Goal: Task Accomplishment & Management: Use online tool/utility

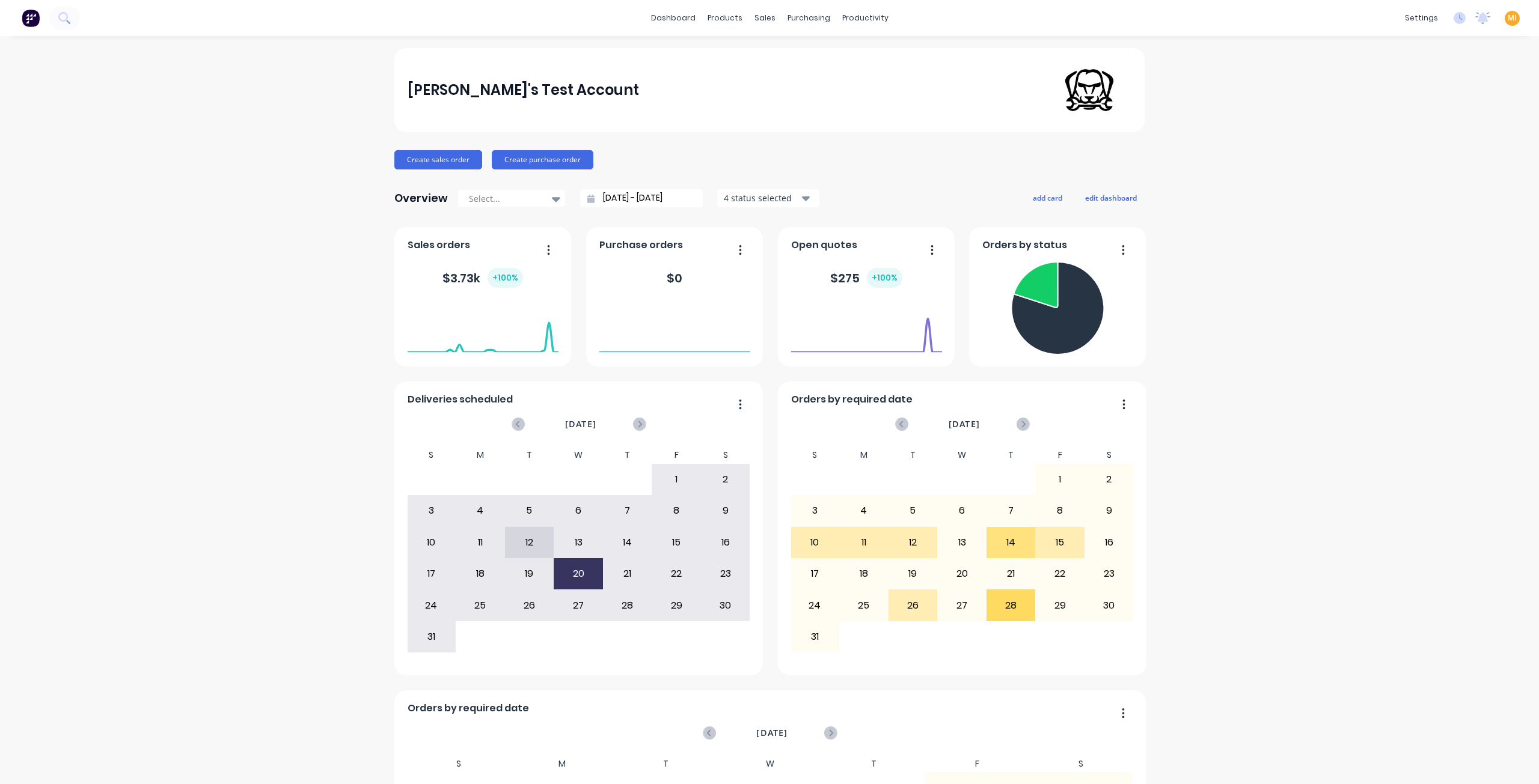
drag, startPoint x: 1502, startPoint y: 24, endPoint x: 1502, endPoint y: 18, distance: 6.0
click at [1505, 24] on div "MI Maricar's Test Account Maricar Infante Administrator Profile Sign out" at bounding box center [1512, 18] width 15 height 15
click at [1508, 16] on span "MI" at bounding box center [1512, 18] width 9 height 11
click at [1400, 150] on div "Sign out" at bounding box center [1410, 151] width 33 height 11
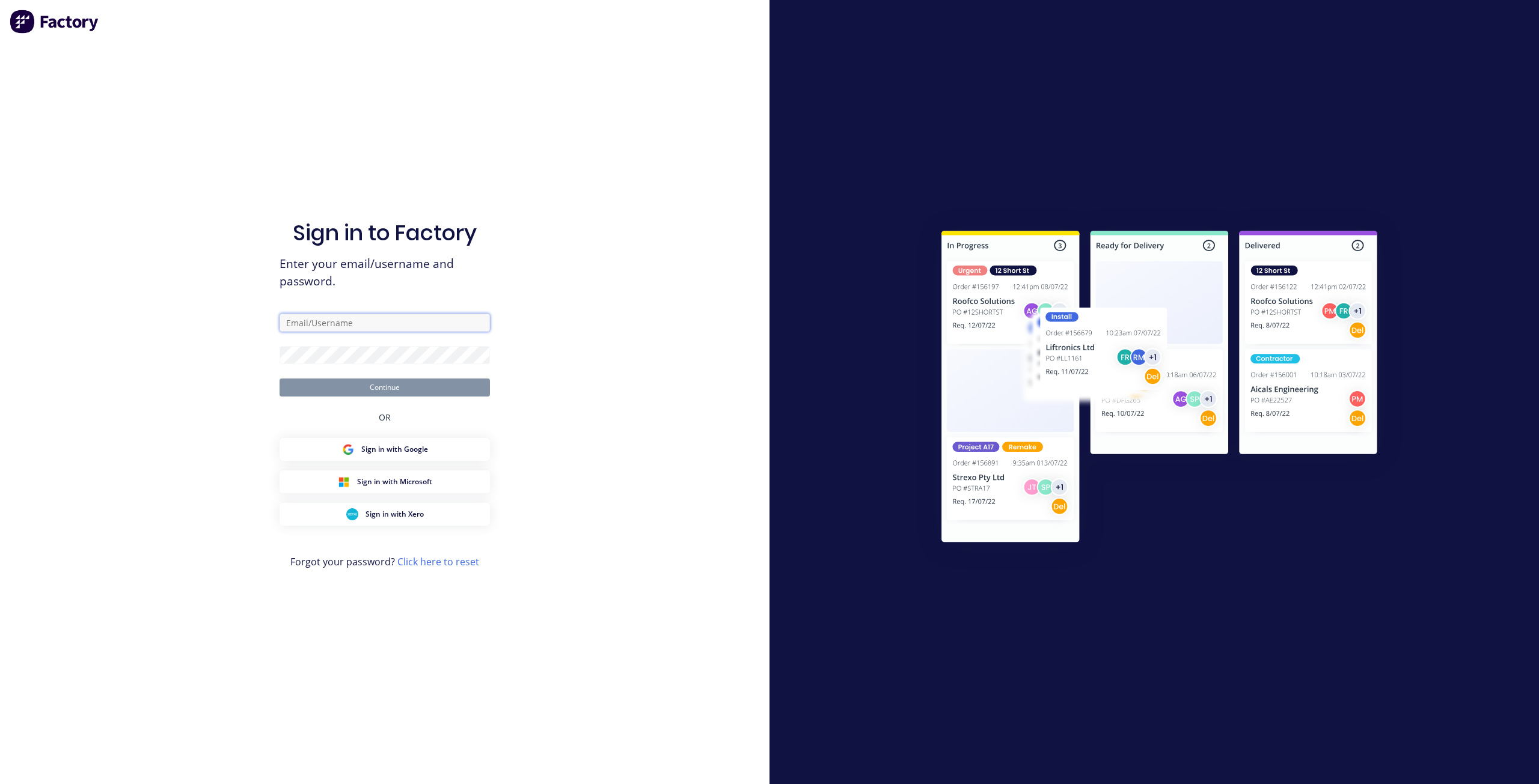
drag, startPoint x: 358, startPoint y: 324, endPoint x: 449, endPoint y: 330, distance: 91.2
click at [359, 323] on input "text" at bounding box center [385, 323] width 210 height 18
click at [0, 783] on com-1password-button at bounding box center [0, 784] width 0 height 0
type input "[EMAIL_ADDRESS][DOMAIN_NAME]"
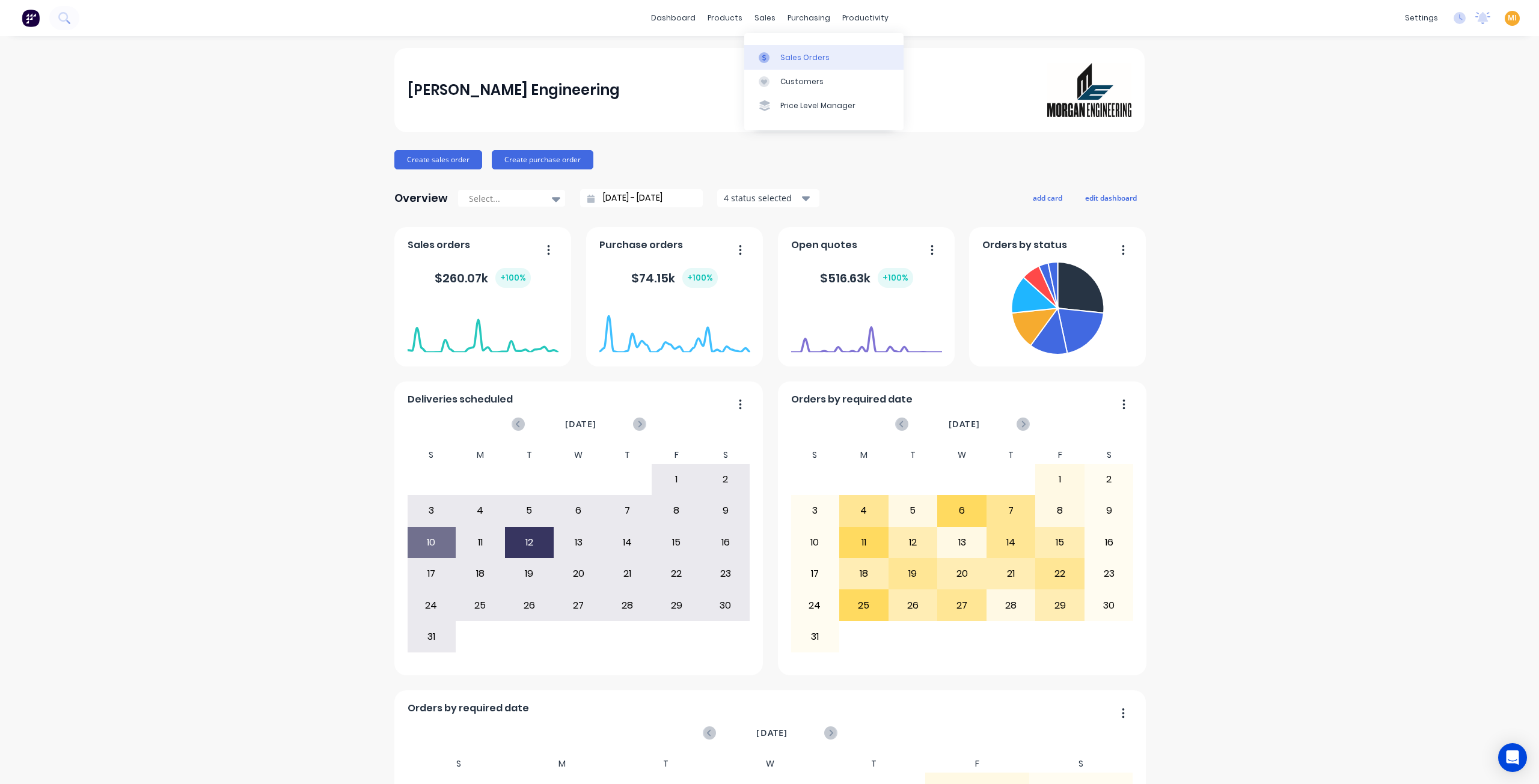
click at [783, 68] on link "Sales Orders" at bounding box center [823, 57] width 159 height 24
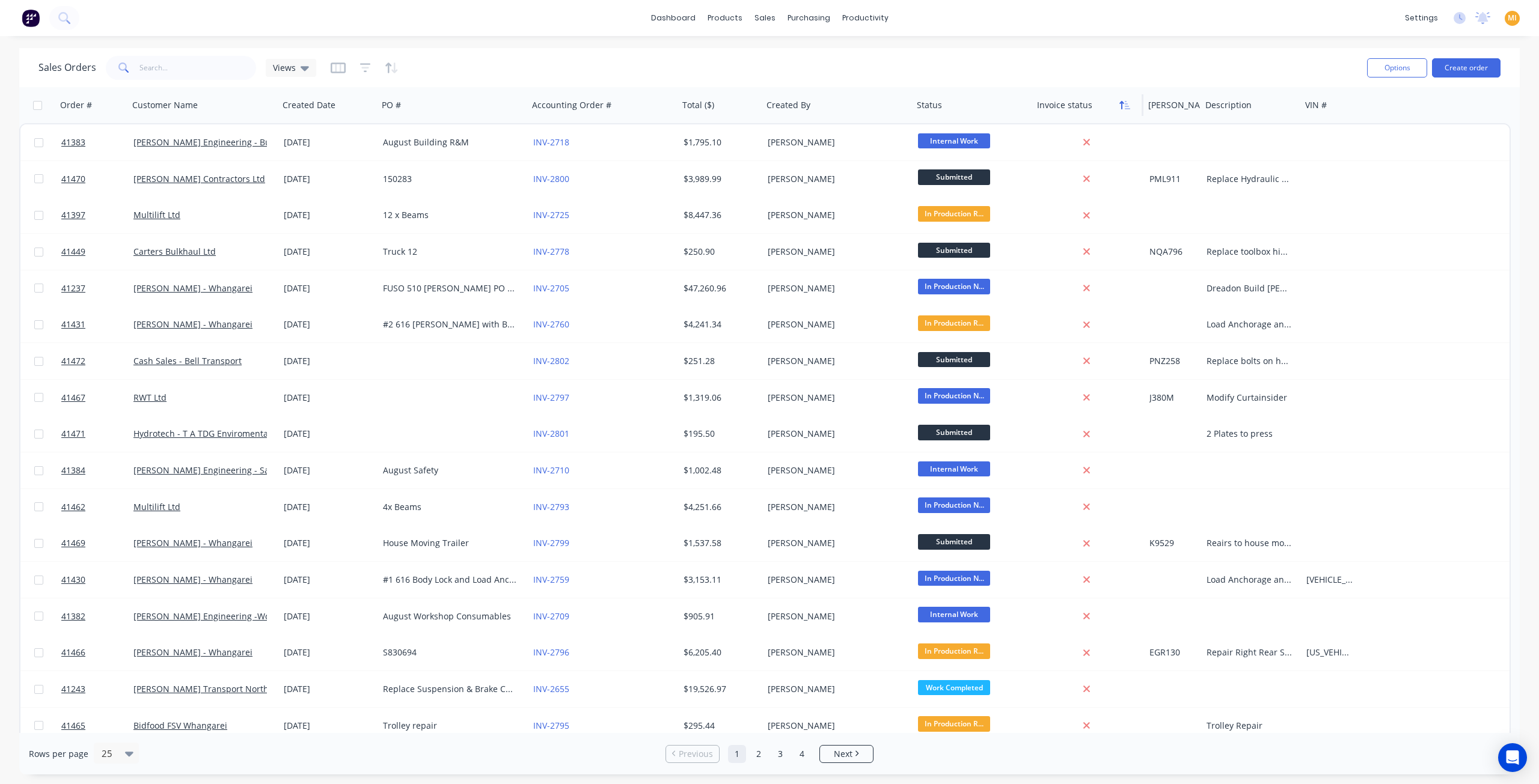
click at [1126, 107] on icon "button" at bounding box center [1127, 105] width 5 height 8
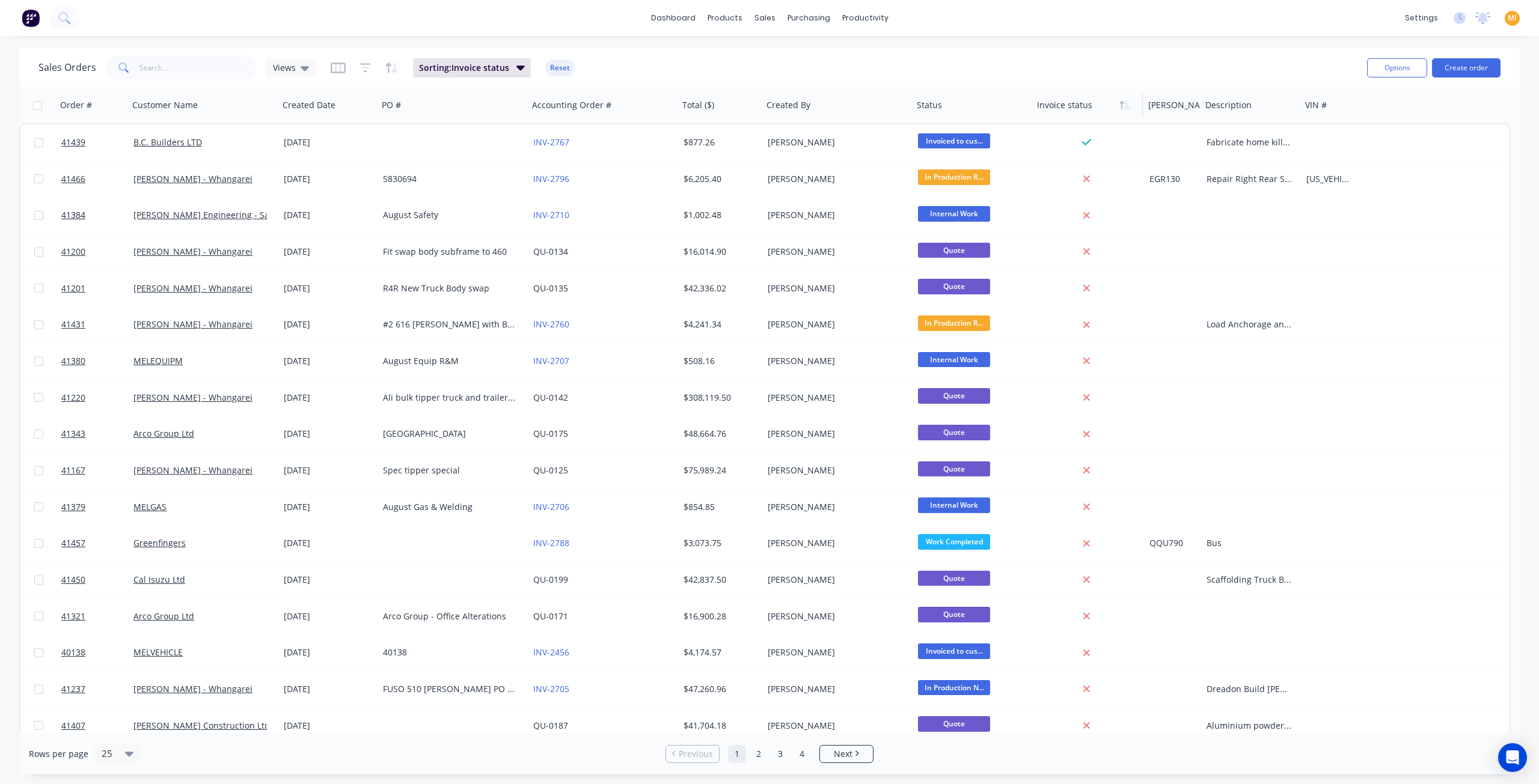
click at [1126, 107] on icon "button" at bounding box center [1127, 105] width 5 height 8
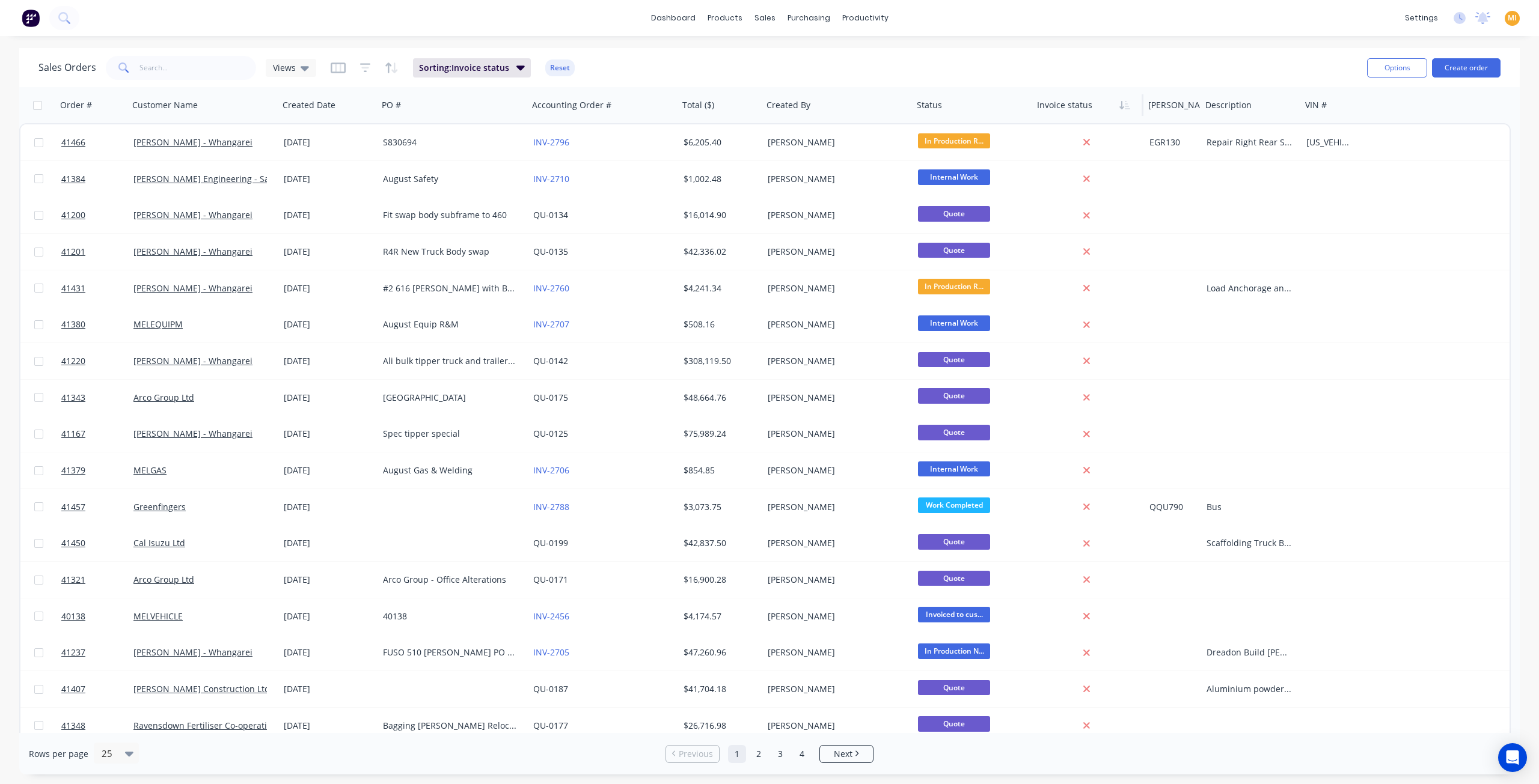
click at [1126, 107] on icon "button" at bounding box center [1127, 105] width 5 height 8
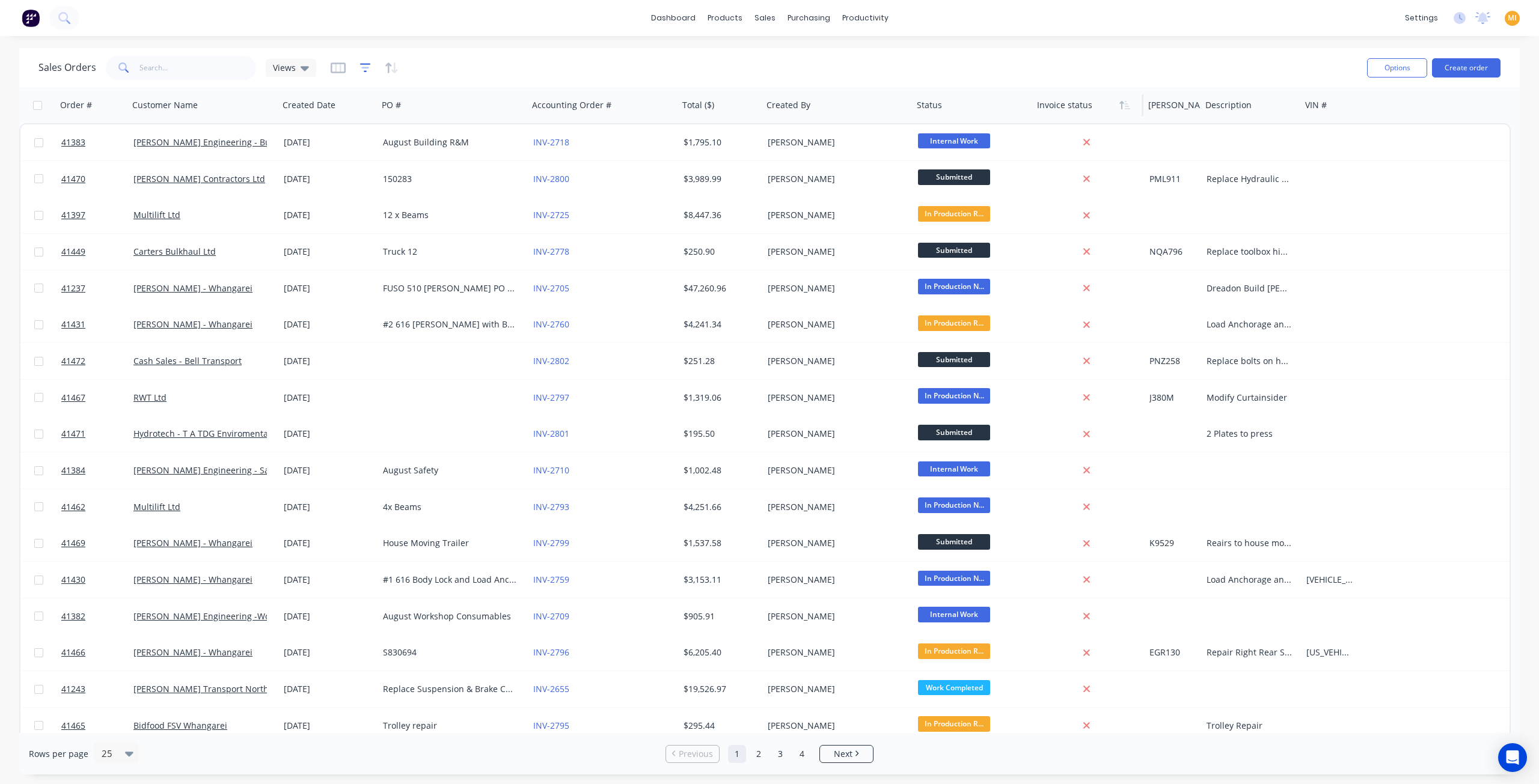
click at [362, 64] on icon "button" at bounding box center [366, 68] width 11 height 12
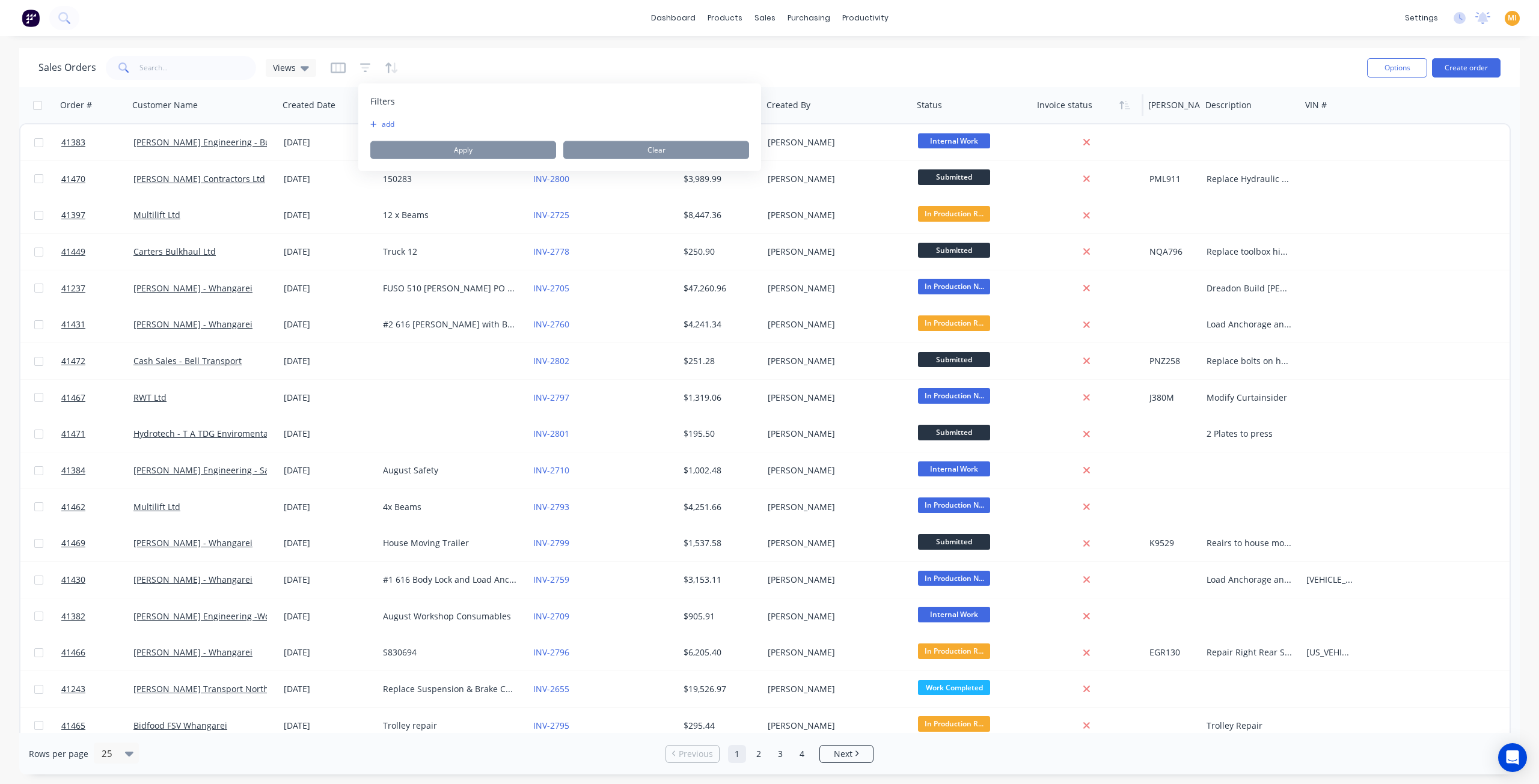
click at [379, 123] on button "add" at bounding box center [385, 124] width 30 height 10
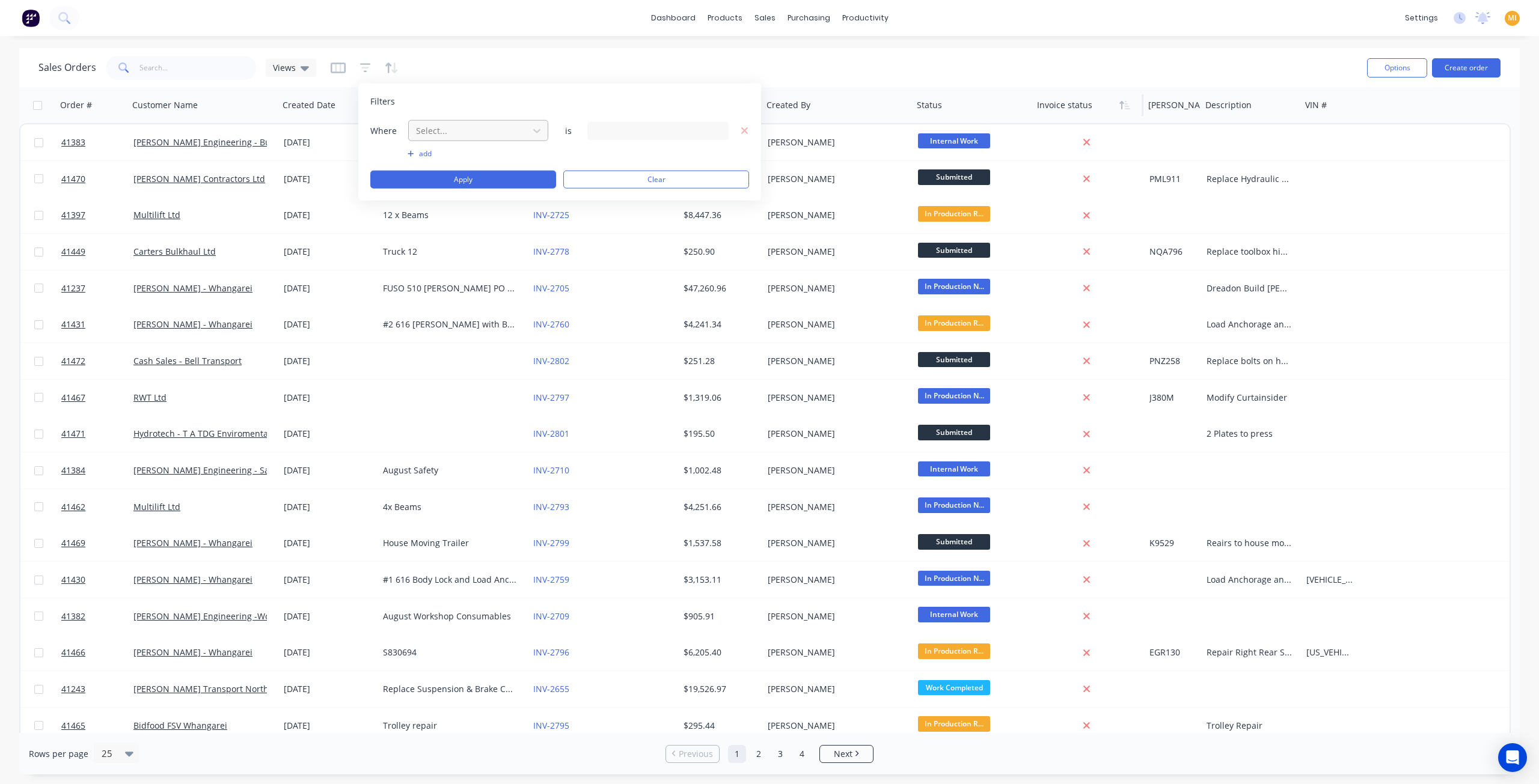
click at [452, 123] on div at bounding box center [468, 131] width 107 height 15
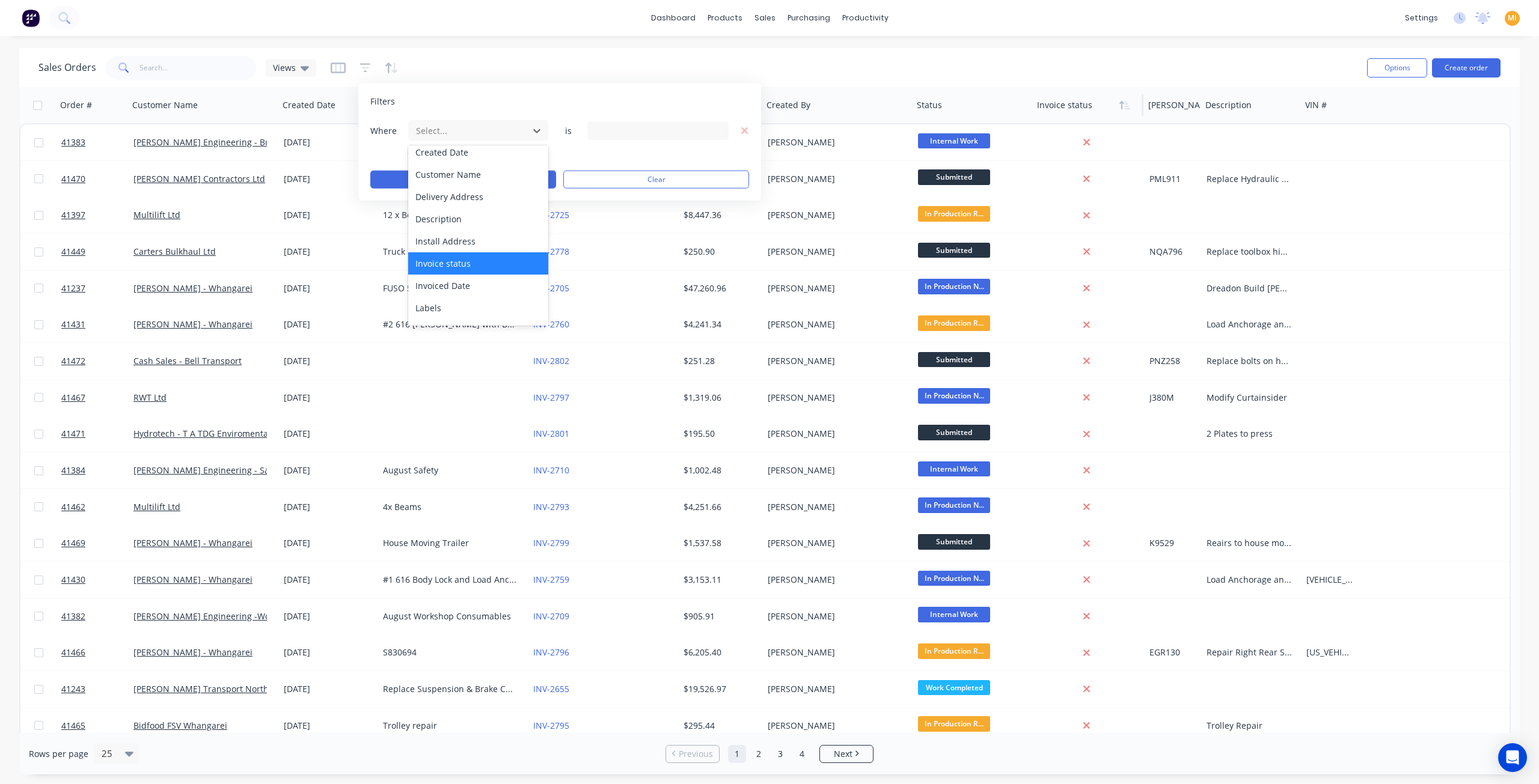
click at [464, 269] on div "Invoice status" at bounding box center [478, 263] width 141 height 22
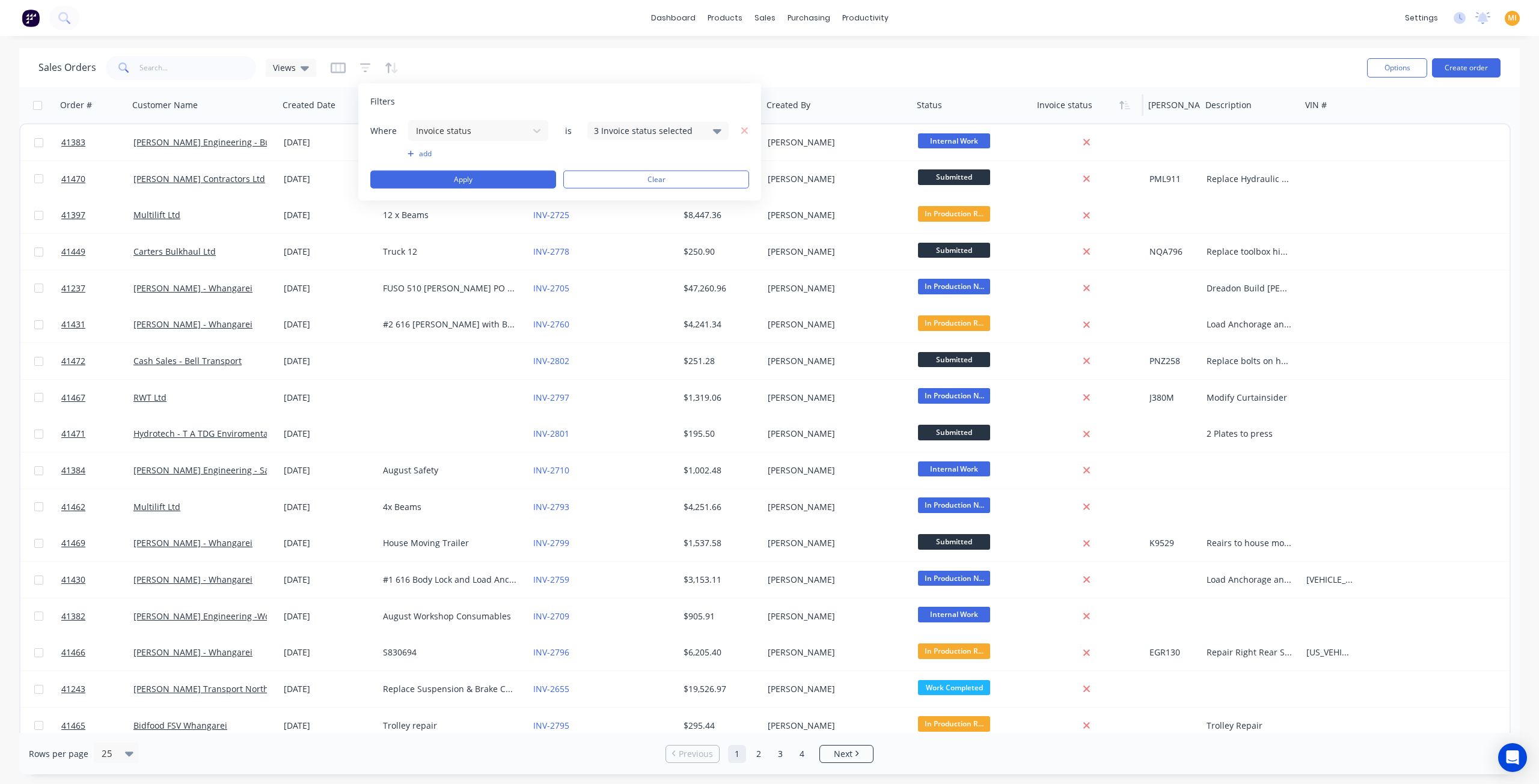
click at [611, 136] on div "3 Invoice status selected" at bounding box center [657, 130] width 141 height 18
click at [606, 196] on div at bounding box center [607, 196] width 24 height 24
click at [605, 218] on div at bounding box center [607, 221] width 24 height 24
click at [477, 180] on button "Apply" at bounding box center [463, 180] width 186 height 18
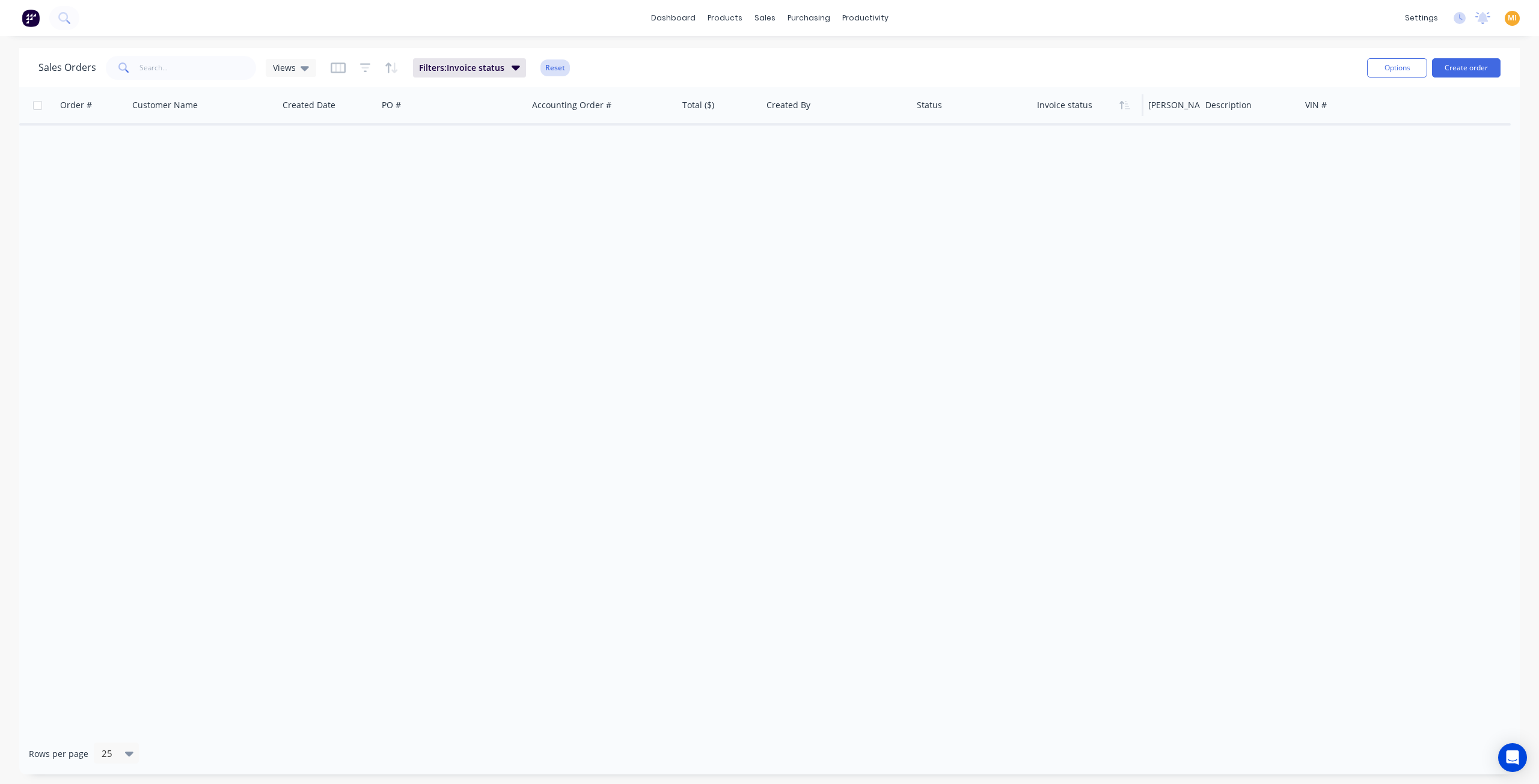
click at [544, 67] on button "Reset" at bounding box center [555, 68] width 30 height 17
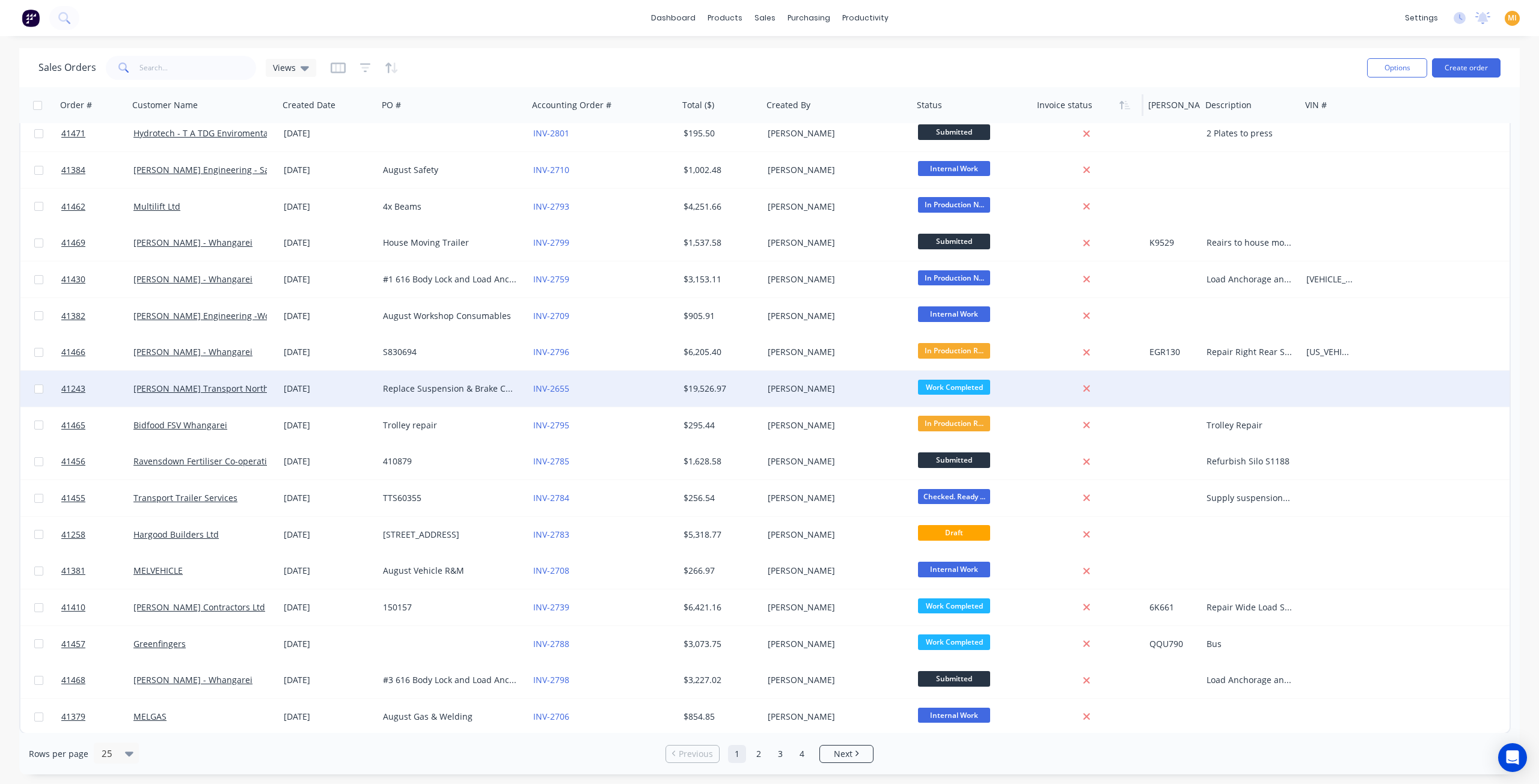
scroll to position [301, 0]
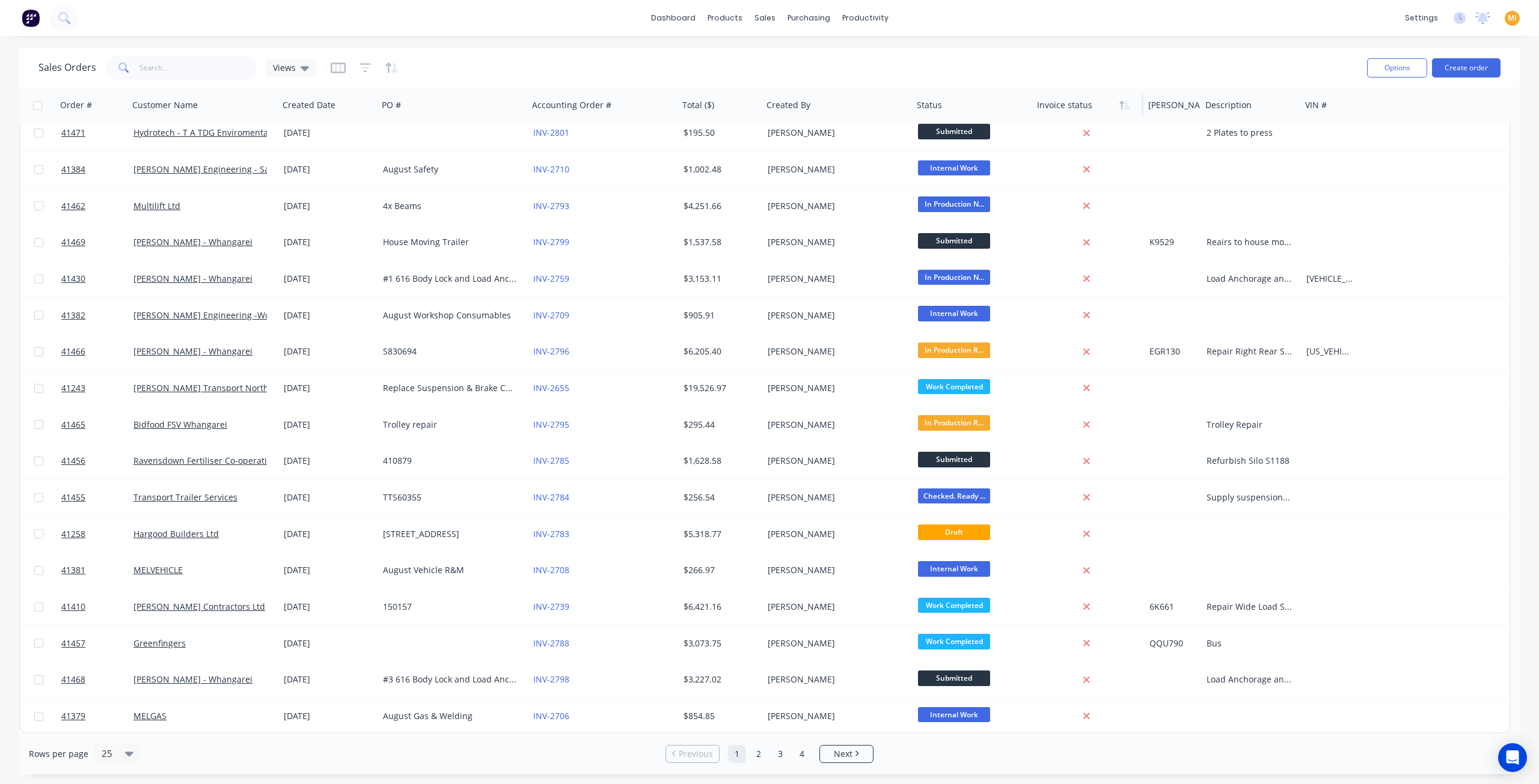
click at [36, 18] on img at bounding box center [30, 18] width 18 height 18
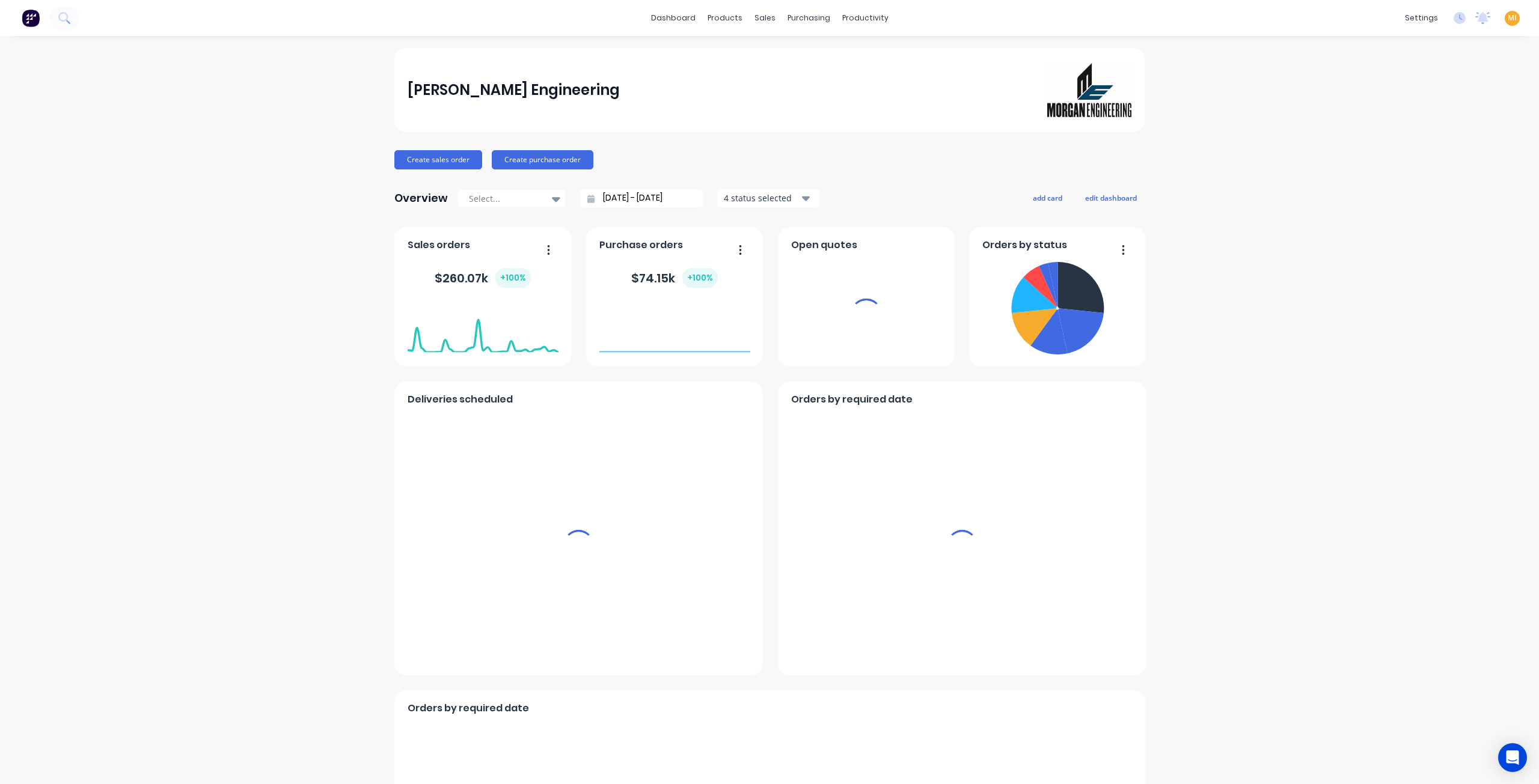
click at [1508, 17] on span "MI" at bounding box center [1512, 18] width 9 height 11
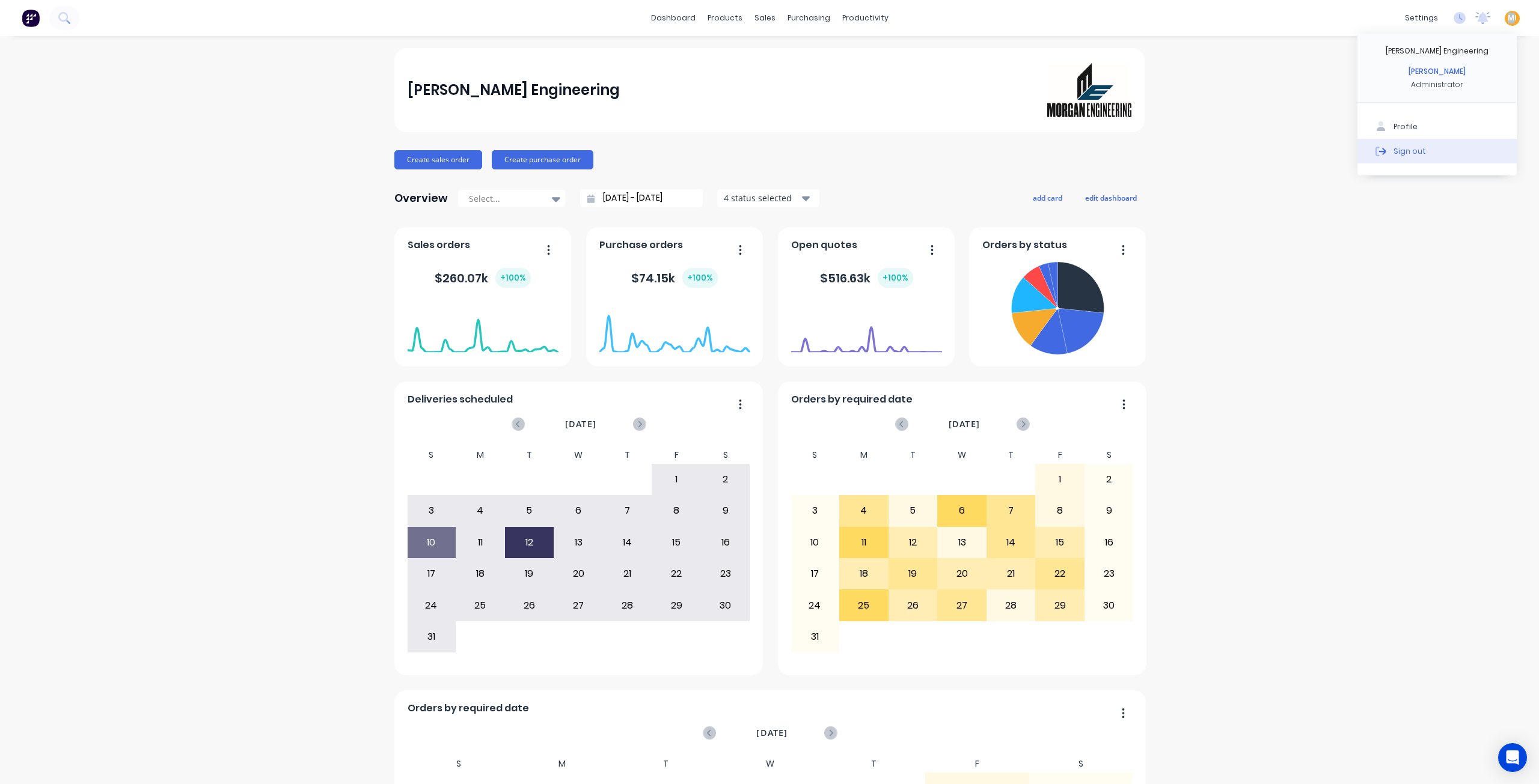
click at [1445, 154] on button "Sign out" at bounding box center [1436, 151] width 159 height 24
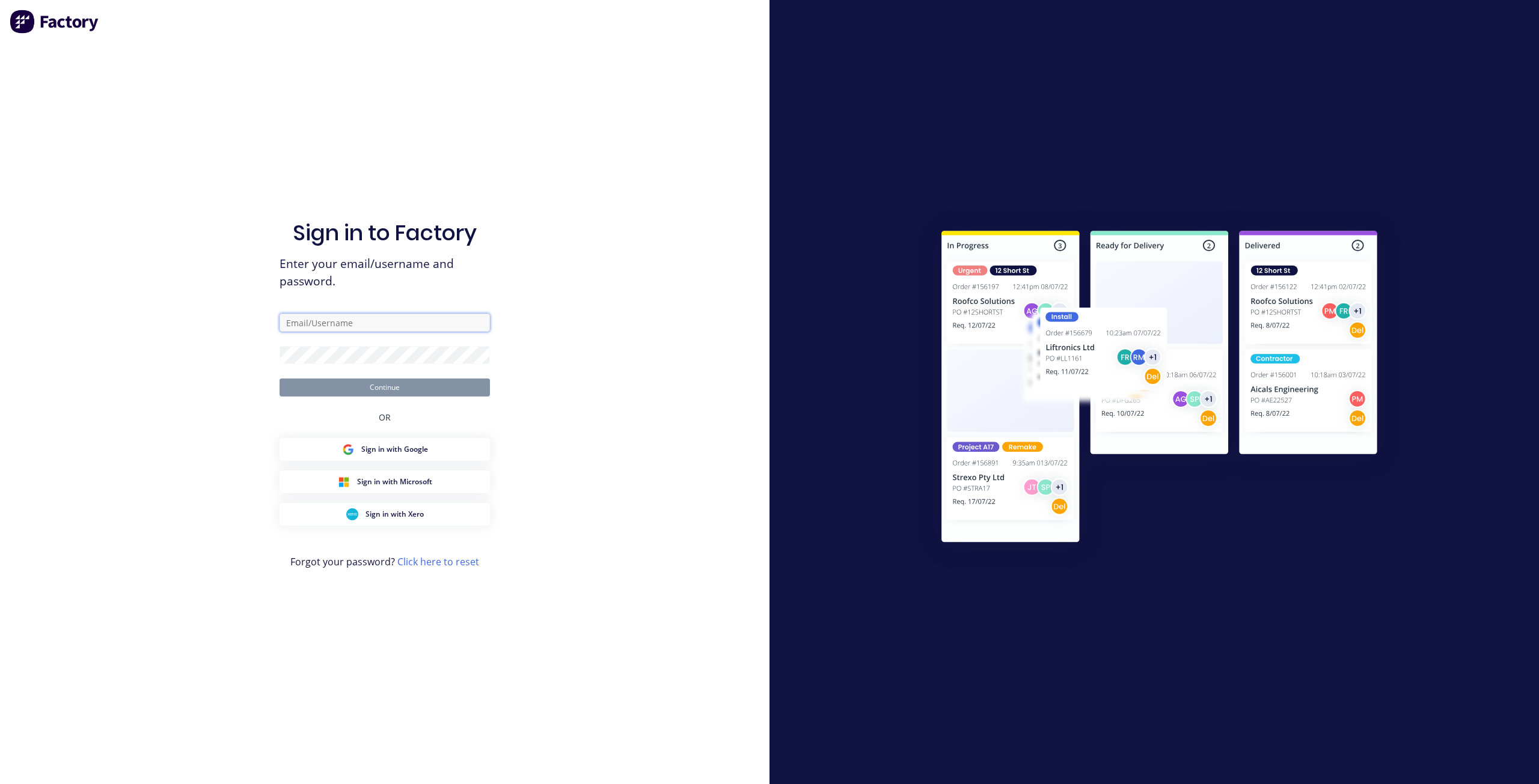
click at [385, 328] on input "text" at bounding box center [385, 323] width 210 height 18
type input "[EMAIL_ADDRESS][DOMAIN_NAME]"
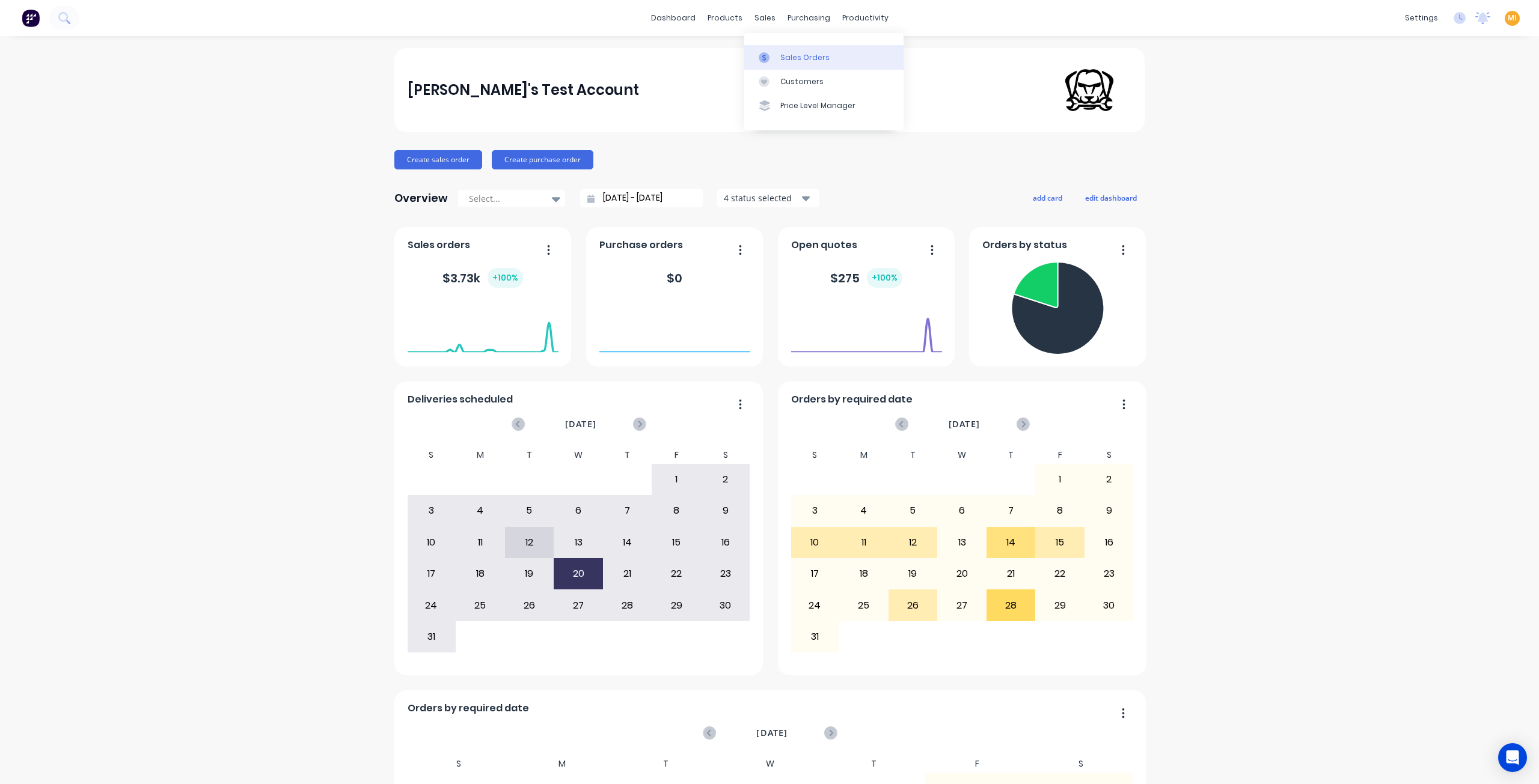
click at [787, 56] on div "Sales Orders" at bounding box center [805, 58] width 49 height 11
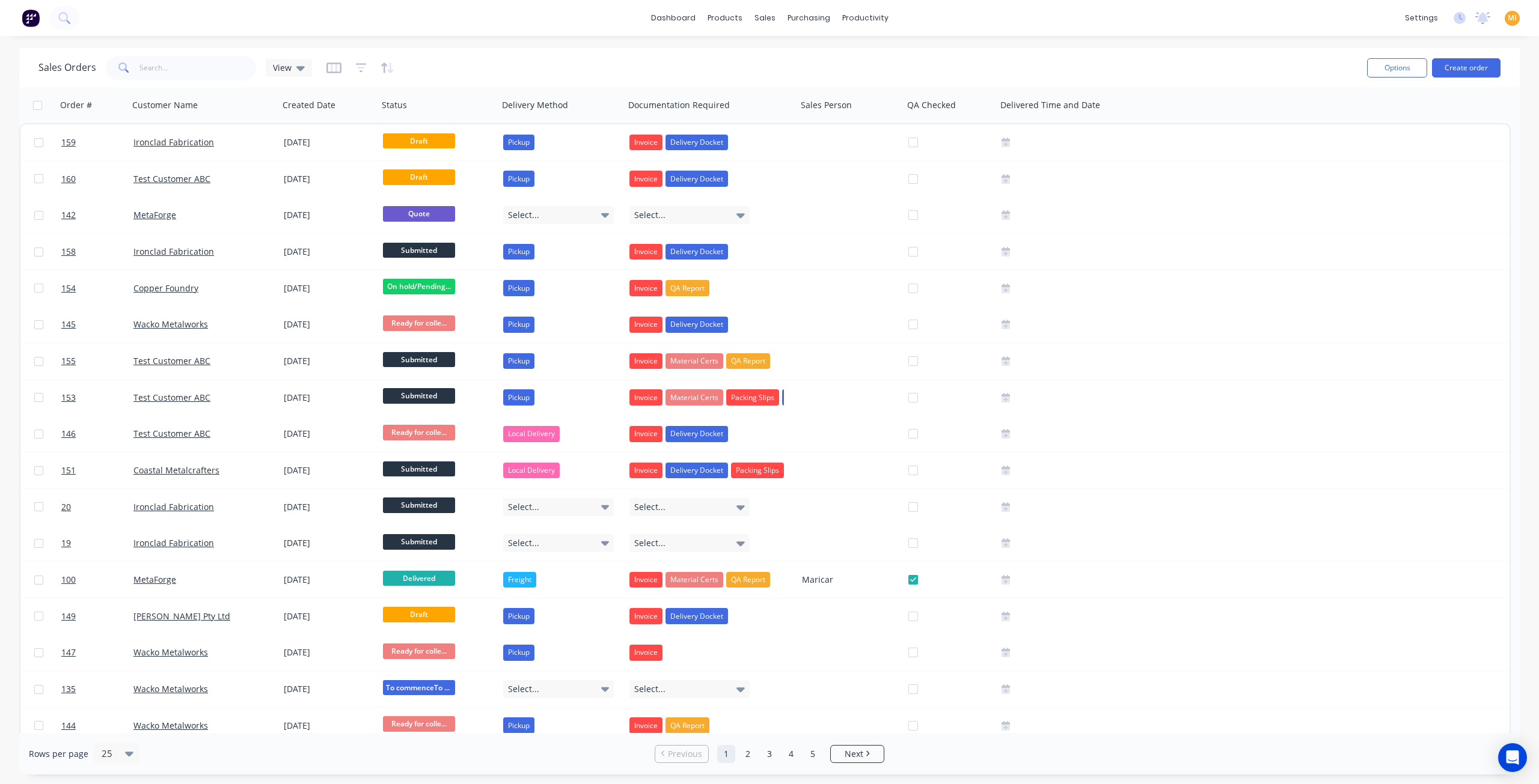
click at [353, 65] on div at bounding box center [360, 68] width 68 height 19
click at [355, 67] on div at bounding box center [360, 68] width 68 height 19
click at [361, 67] on icon "button" at bounding box center [361, 68] width 8 height 2
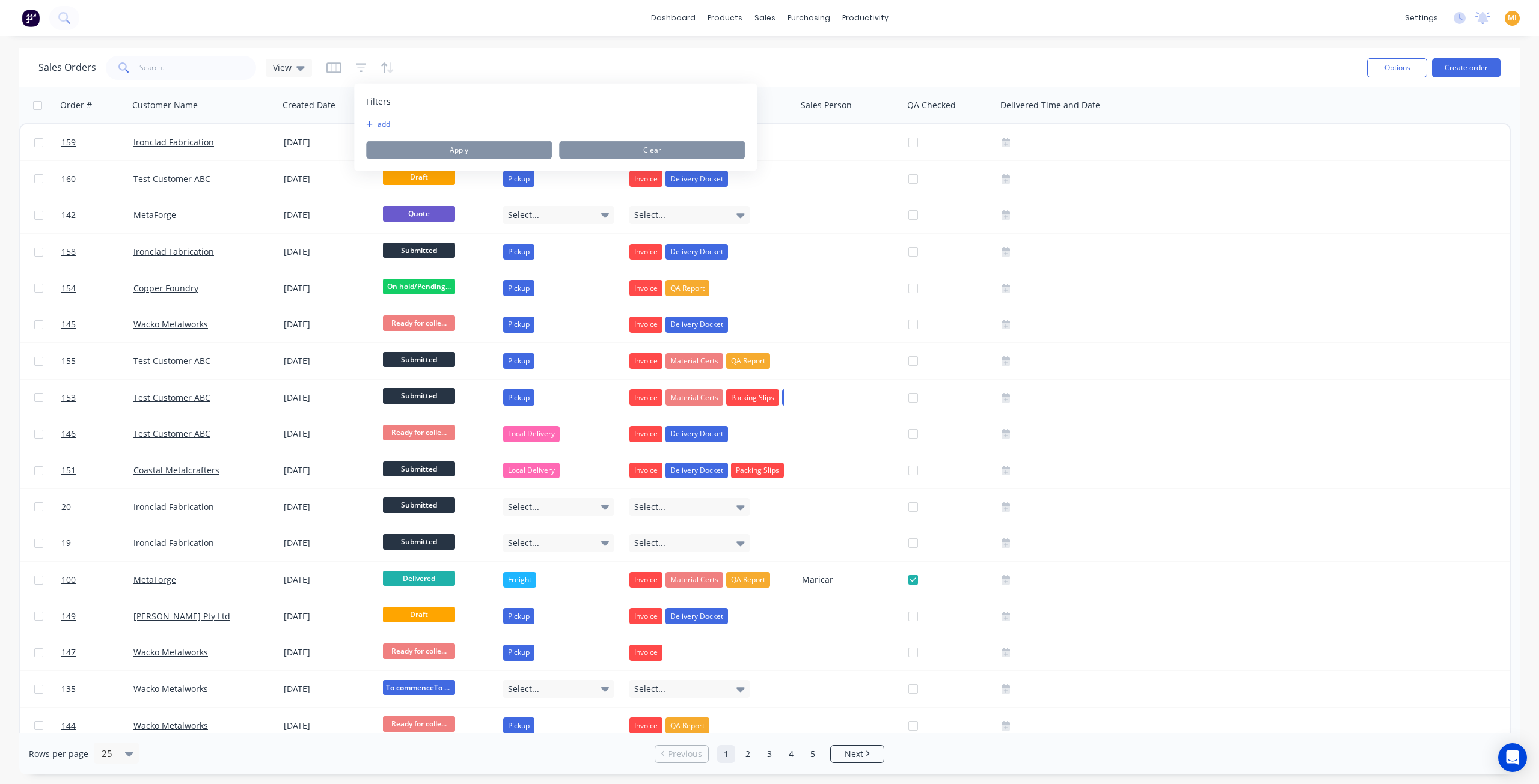
click at [392, 128] on button "add" at bounding box center [381, 124] width 30 height 10
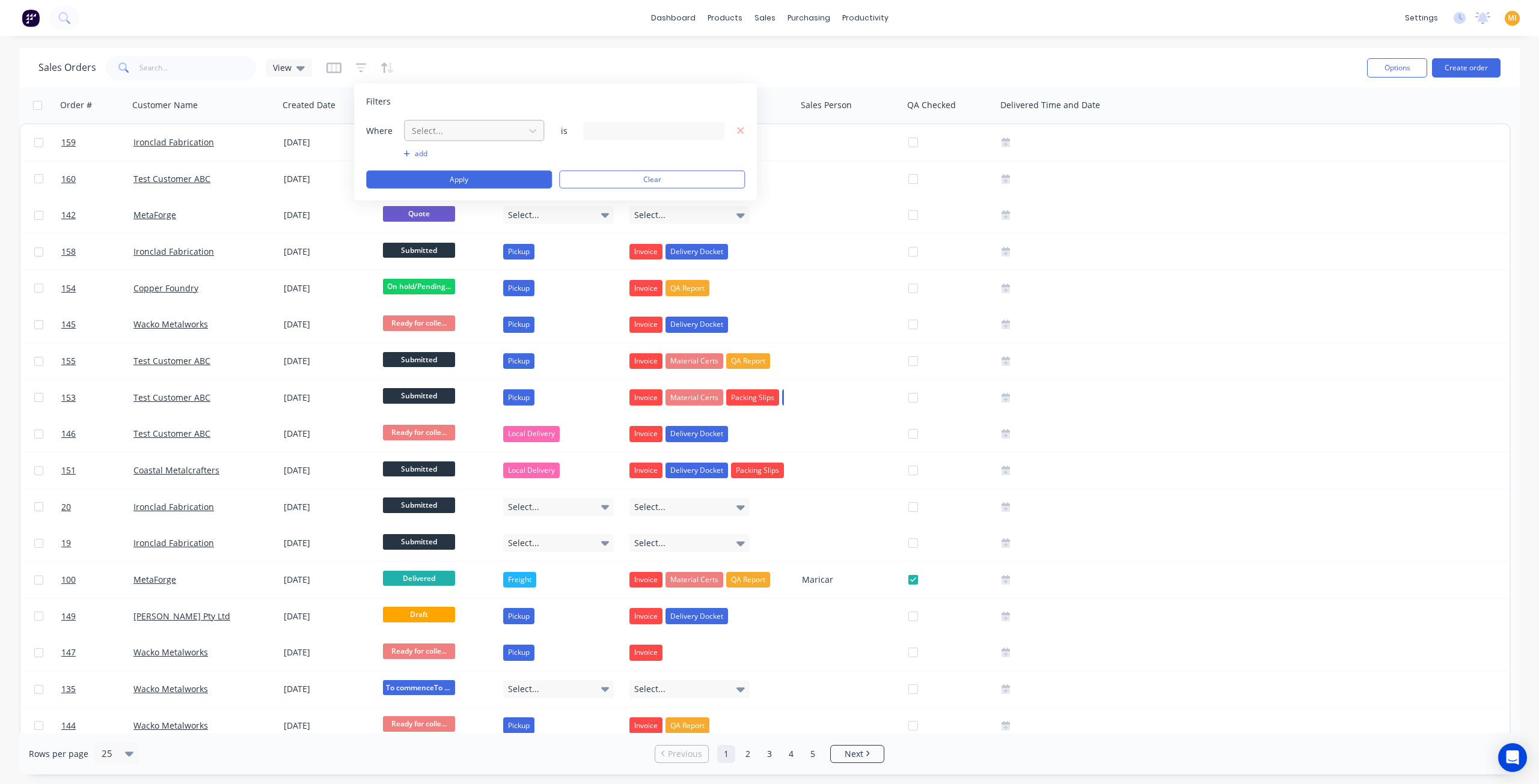
click at [429, 132] on div at bounding box center [464, 131] width 107 height 15
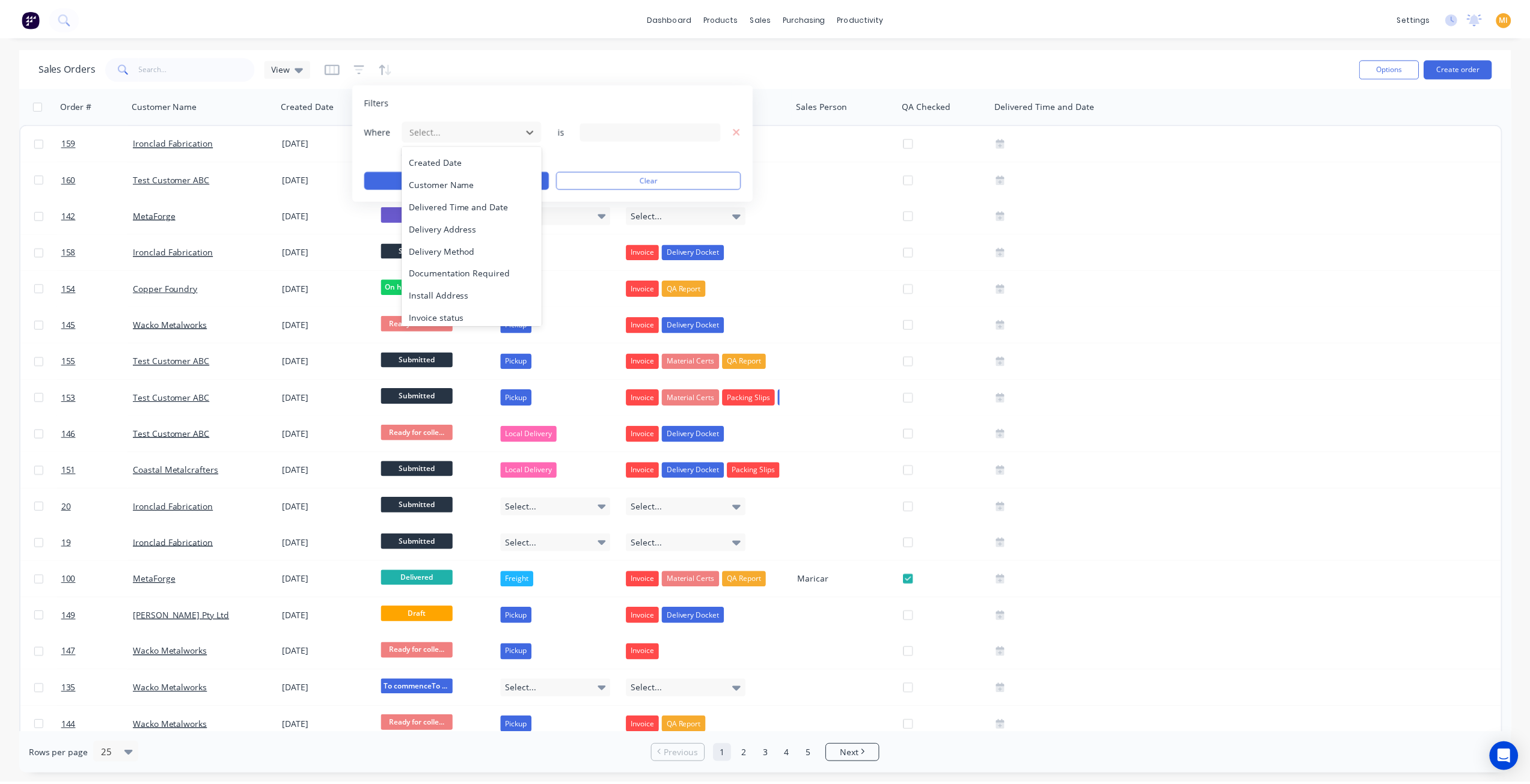
scroll to position [241, 0]
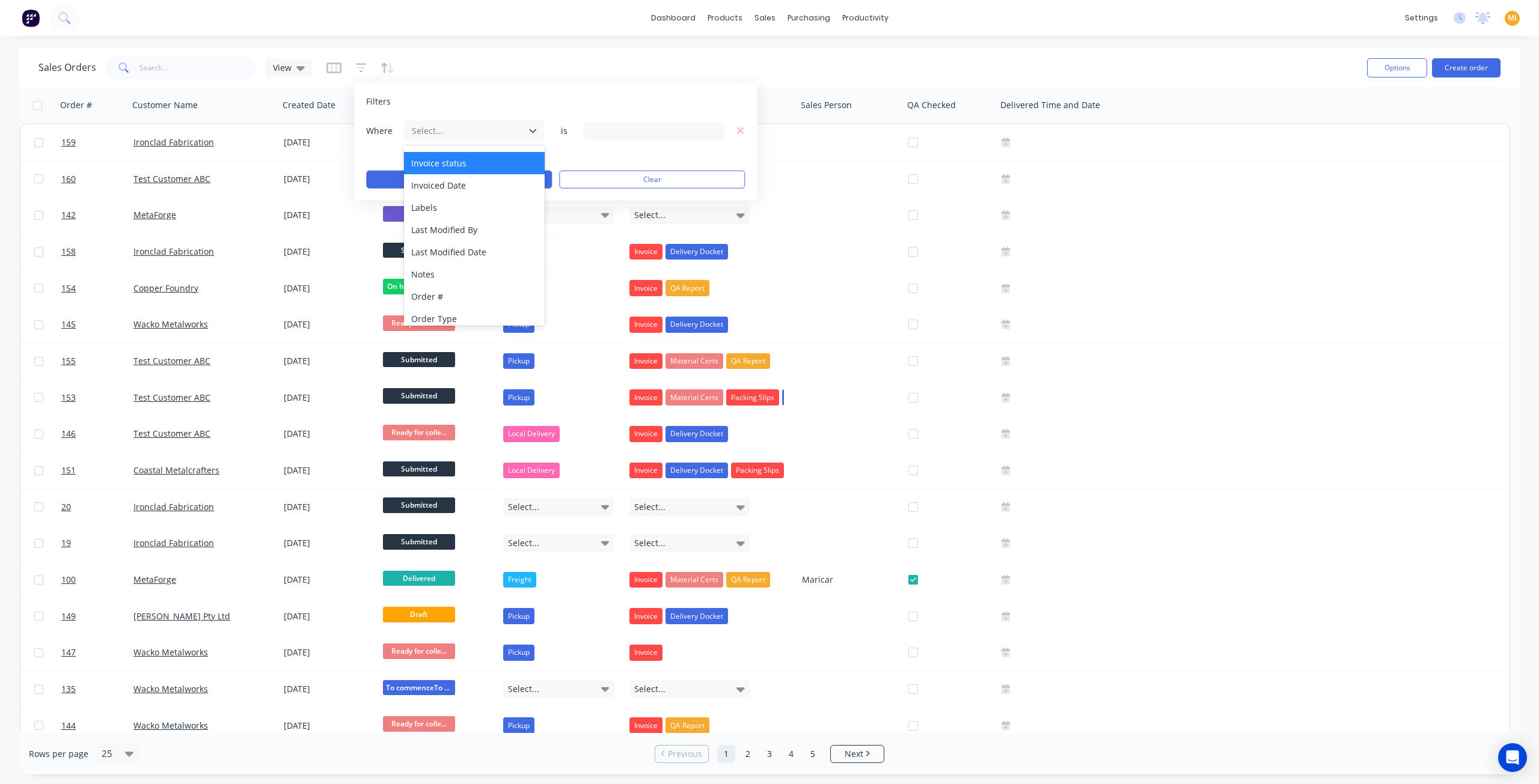
click at [481, 164] on div "Invoice status" at bounding box center [474, 163] width 141 height 22
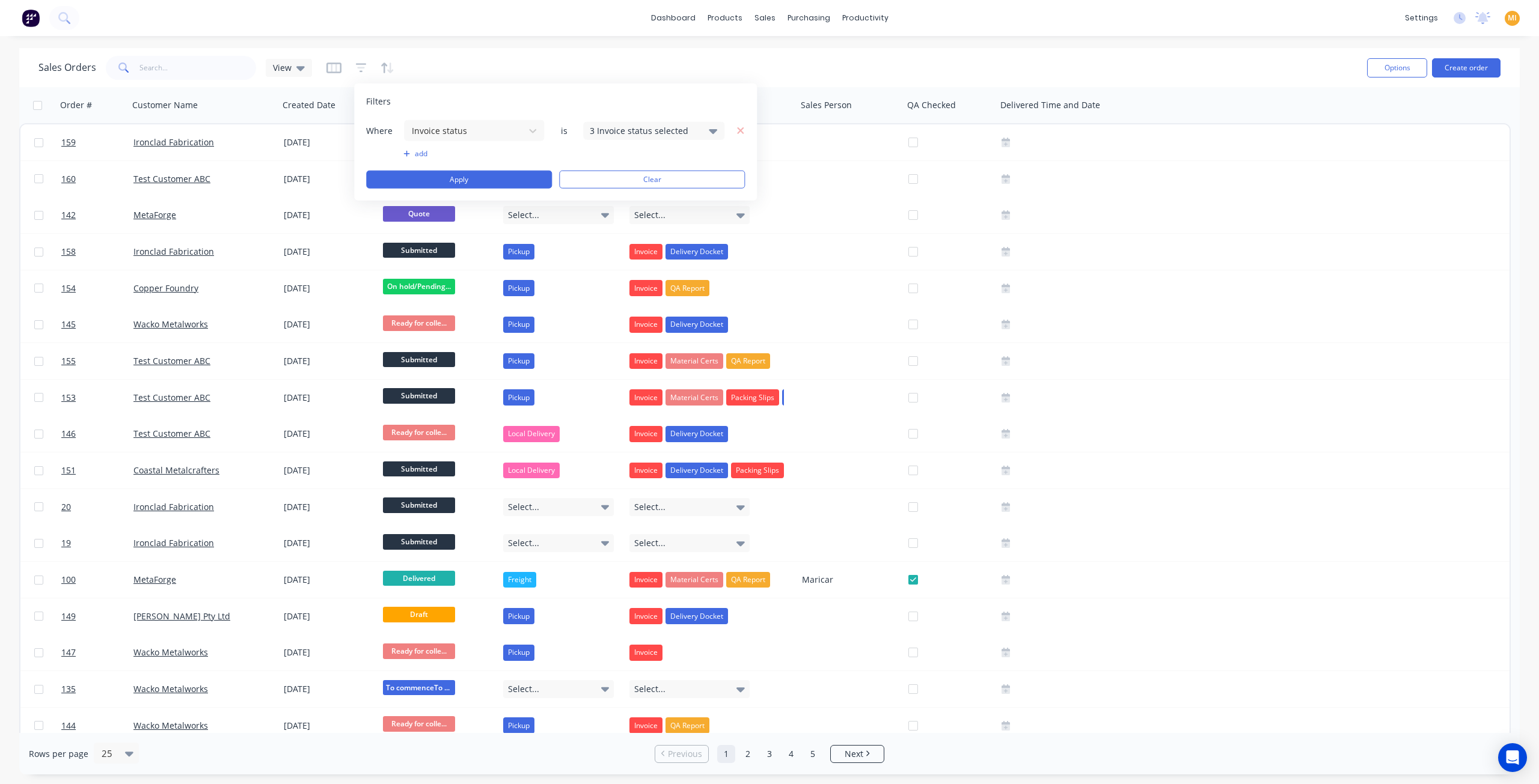
click at [617, 126] on div "3 Invoice status selected" at bounding box center [643, 130] width 109 height 13
click at [596, 199] on div at bounding box center [604, 196] width 24 height 24
click at [607, 221] on div at bounding box center [604, 221] width 24 height 24
click at [475, 177] on button "Apply" at bounding box center [459, 180] width 186 height 18
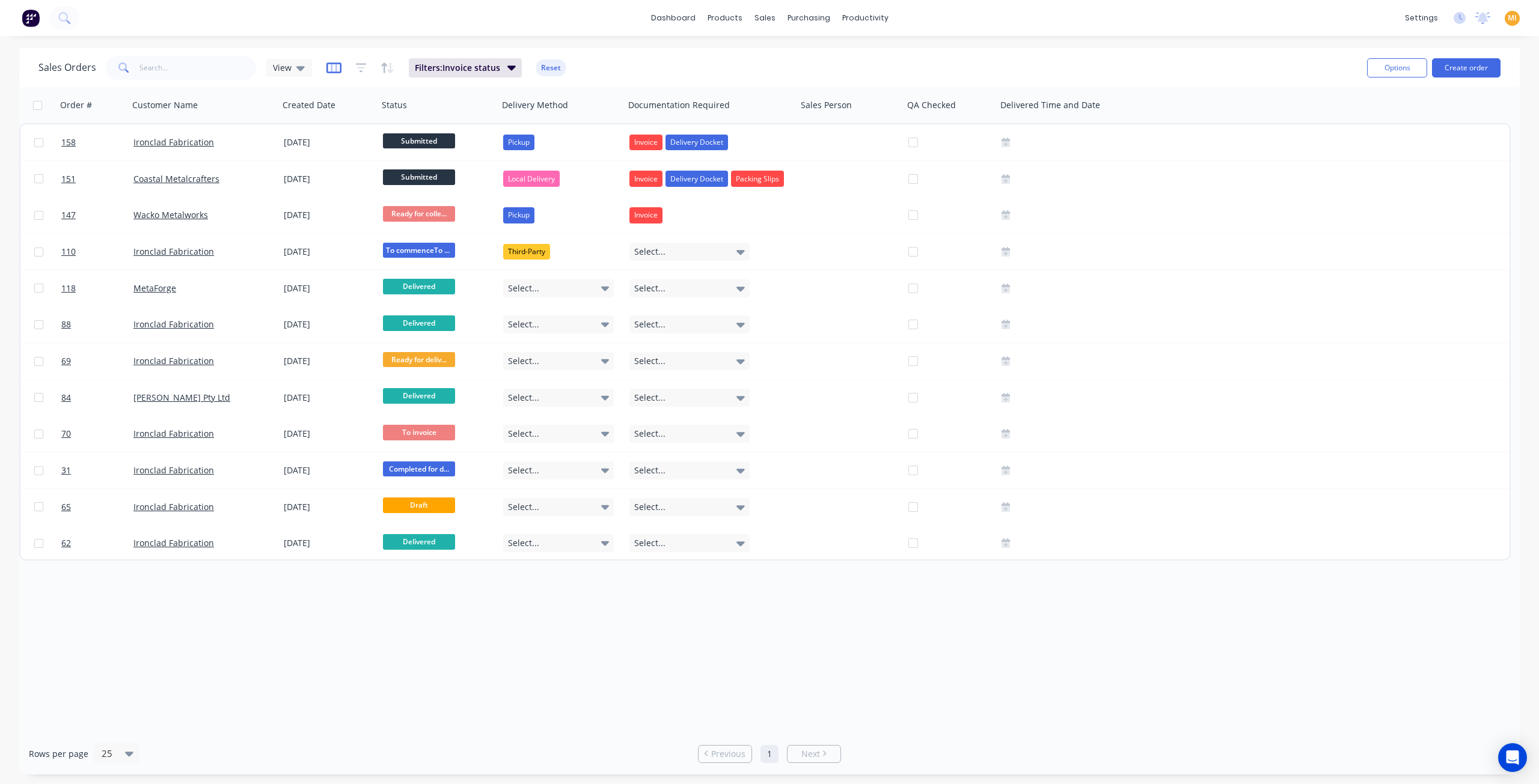
click at [327, 72] on icon "button" at bounding box center [334, 68] width 15 height 12
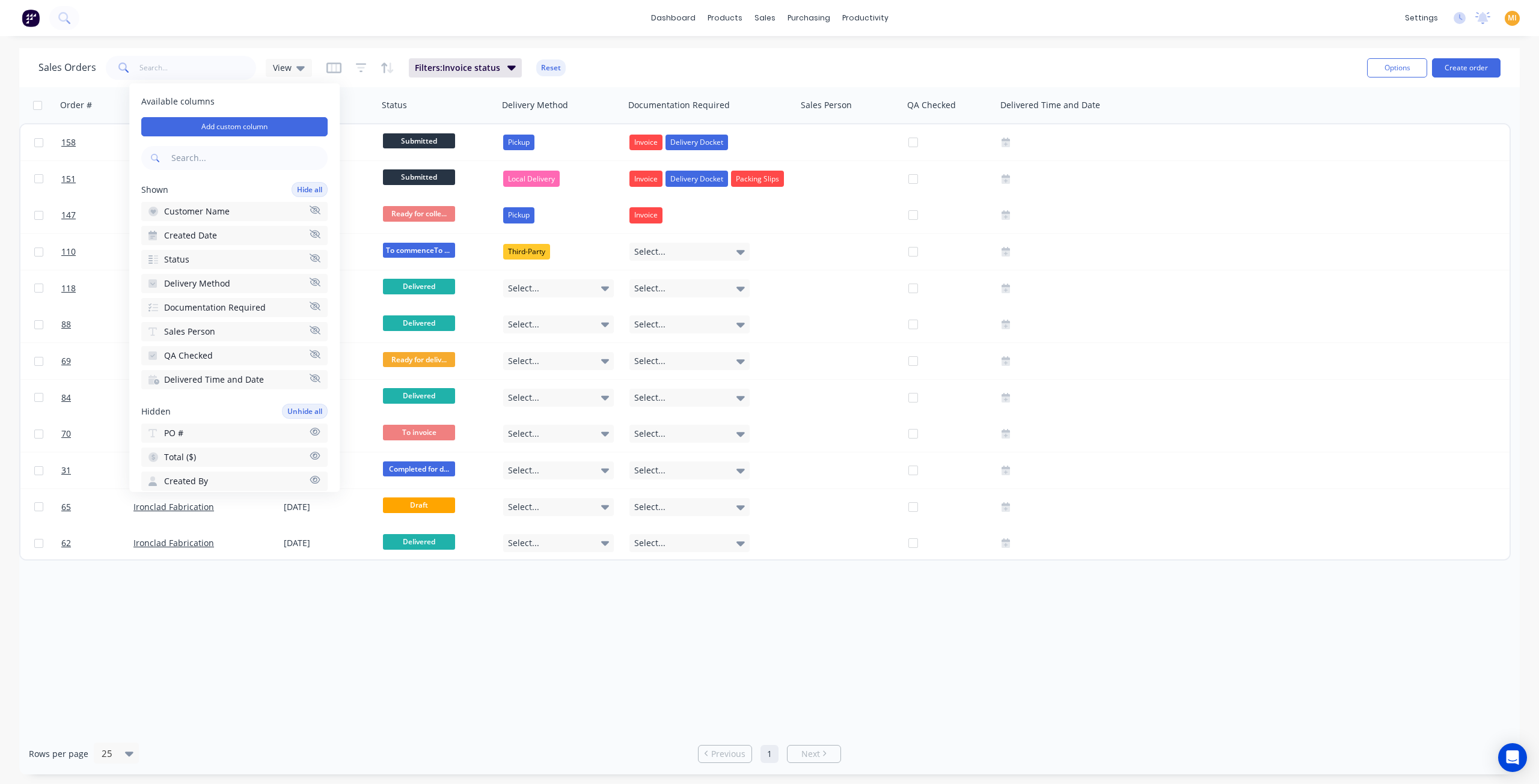
click at [180, 157] on input "text" at bounding box center [248, 158] width 158 height 24
type input "in"
click at [203, 238] on span "Invoice status" at bounding box center [191, 235] width 56 height 12
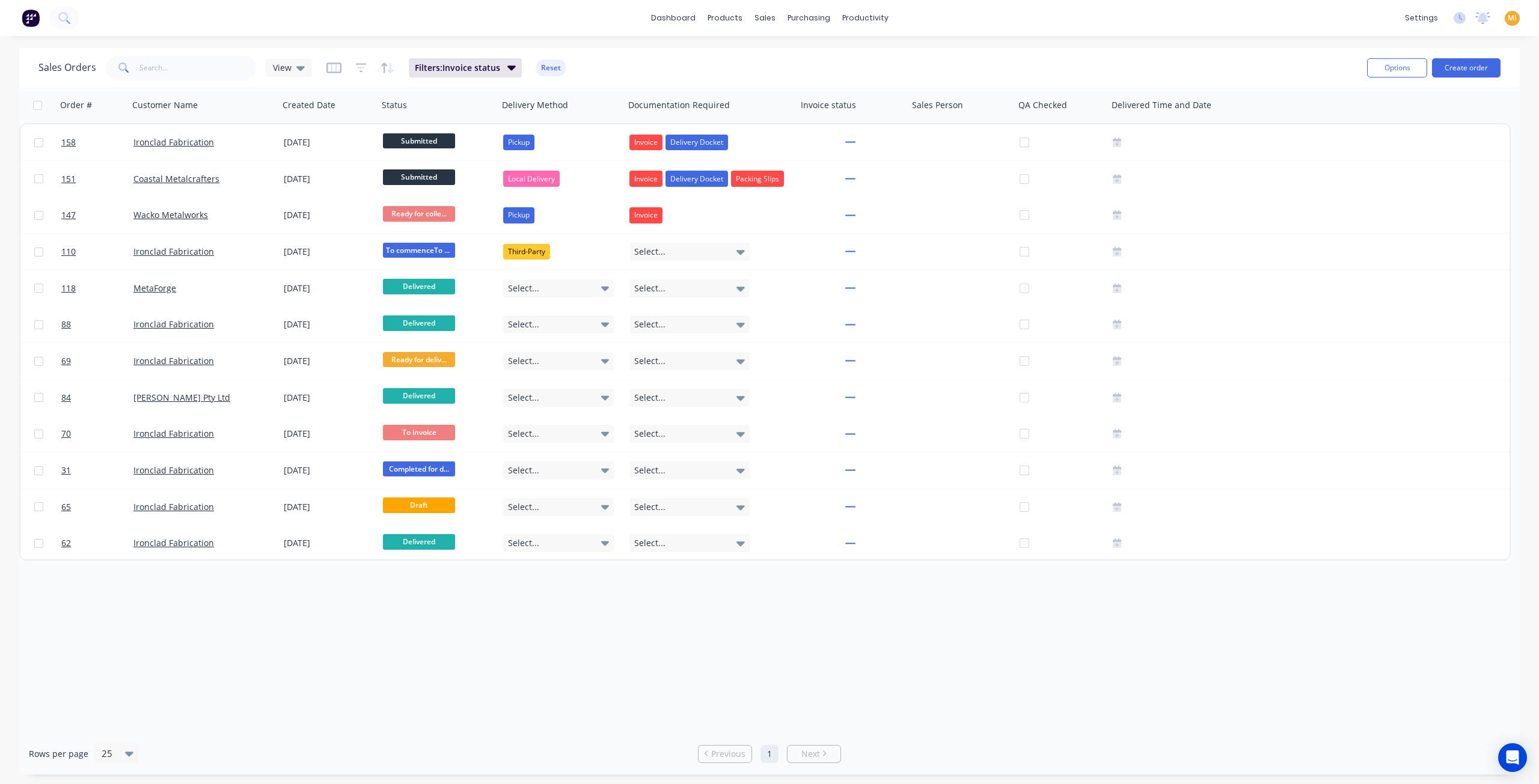
click at [892, 57] on div "Sales Orders View Filters: Invoice status Reset" at bounding box center [698, 67] width 1319 height 30
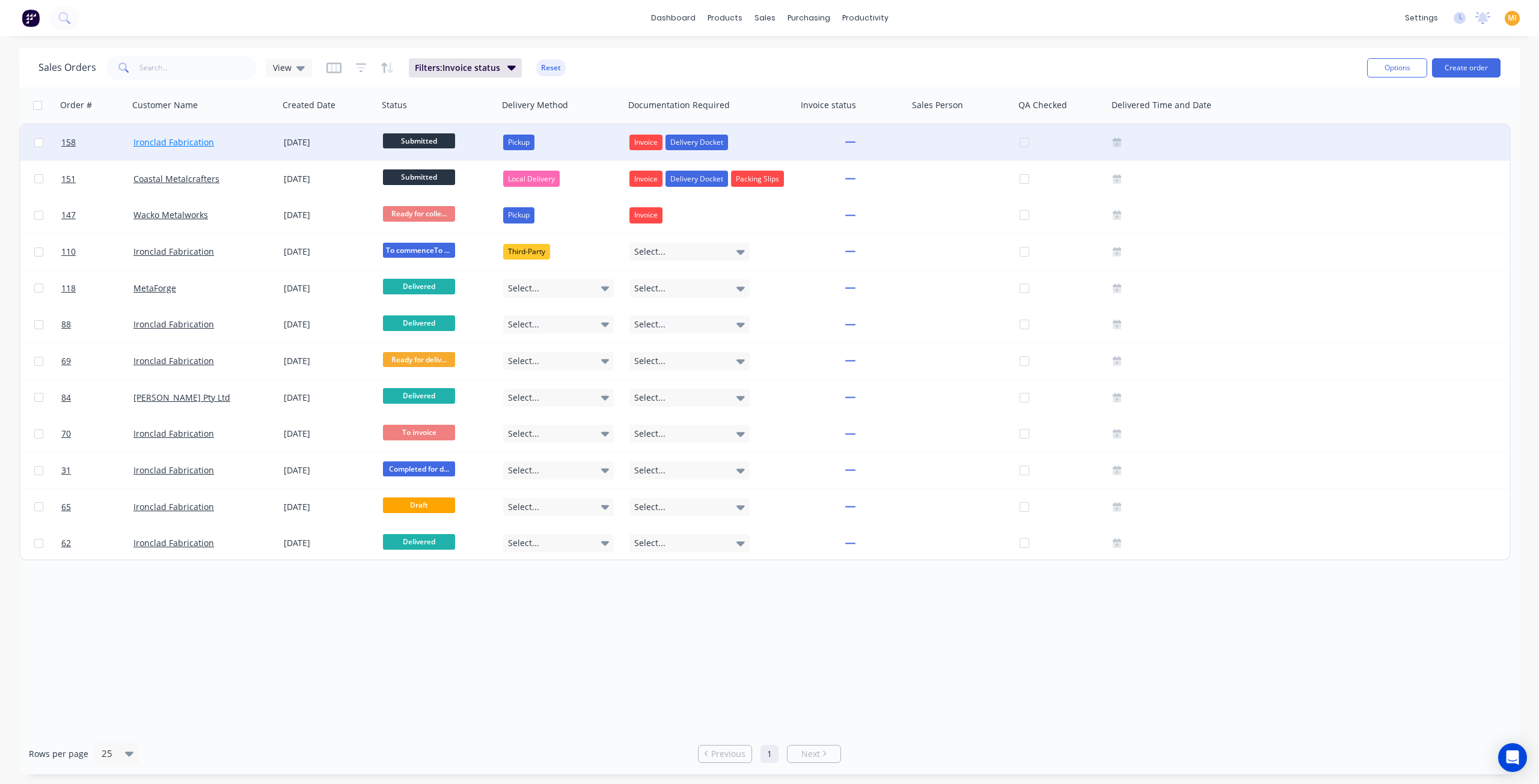
click at [194, 139] on link "Ironclad Fabrication" at bounding box center [174, 142] width 81 height 11
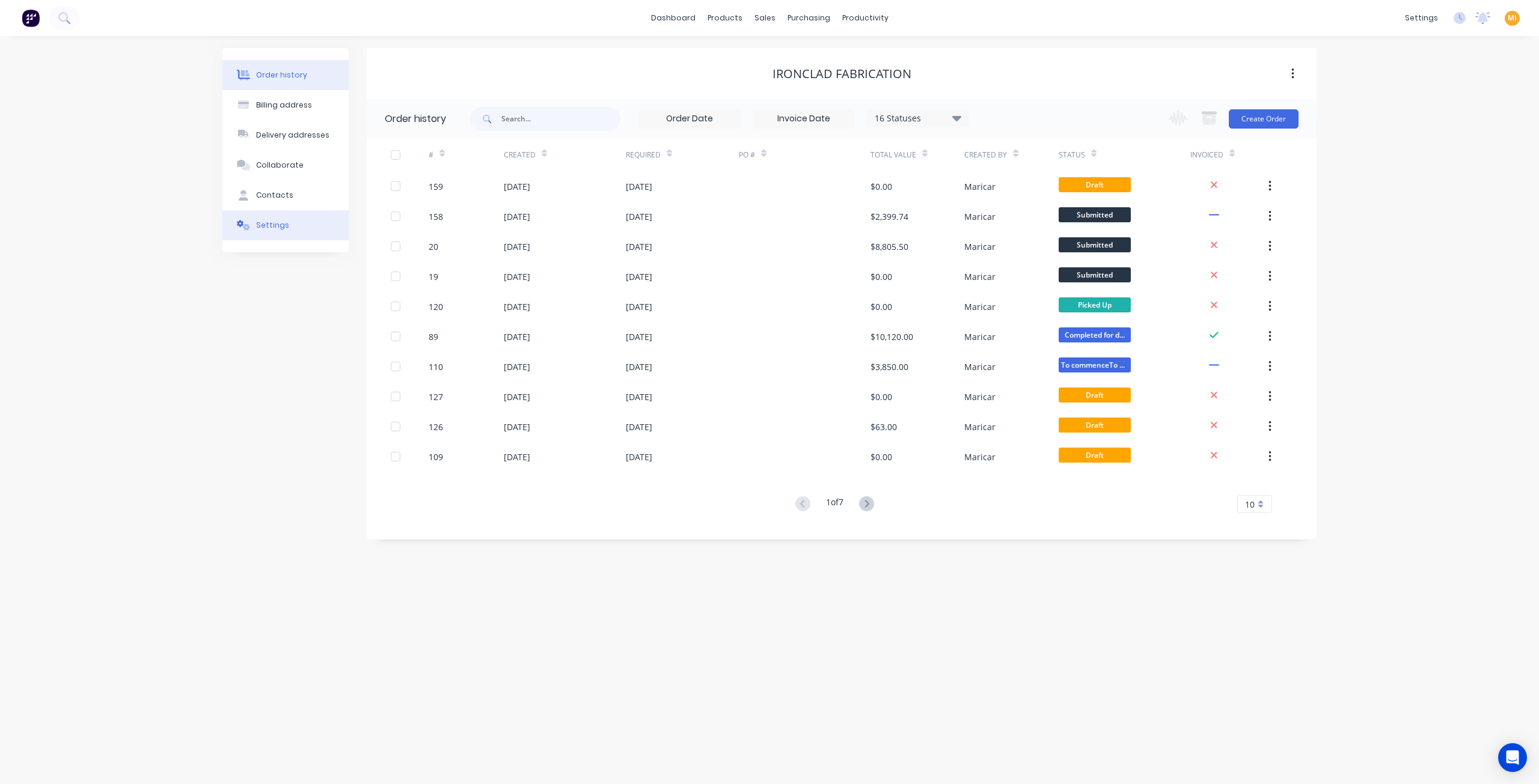
click at [268, 228] on div "Settings" at bounding box center [272, 225] width 33 height 11
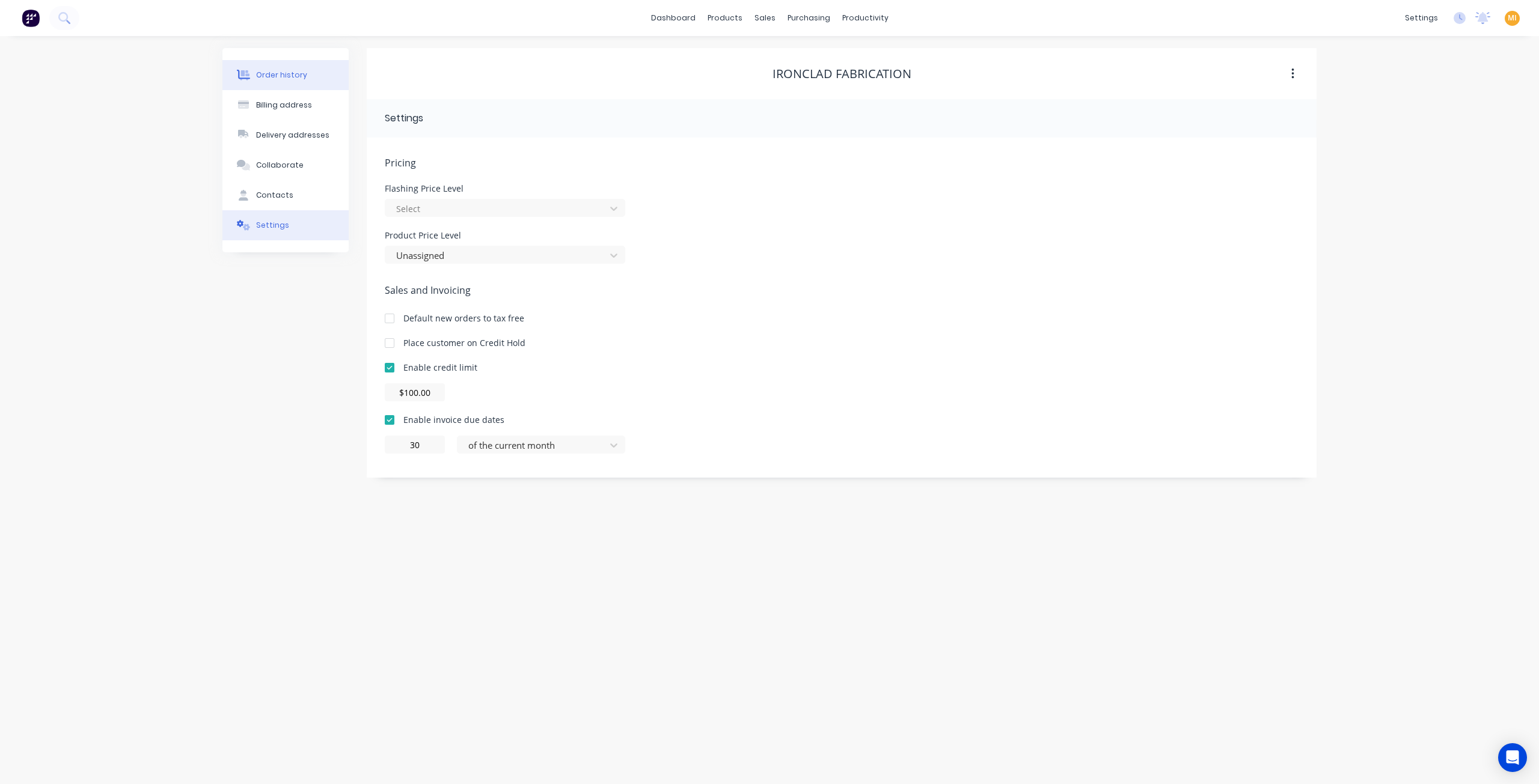
click at [292, 73] on div "Order history" at bounding box center [281, 75] width 51 height 11
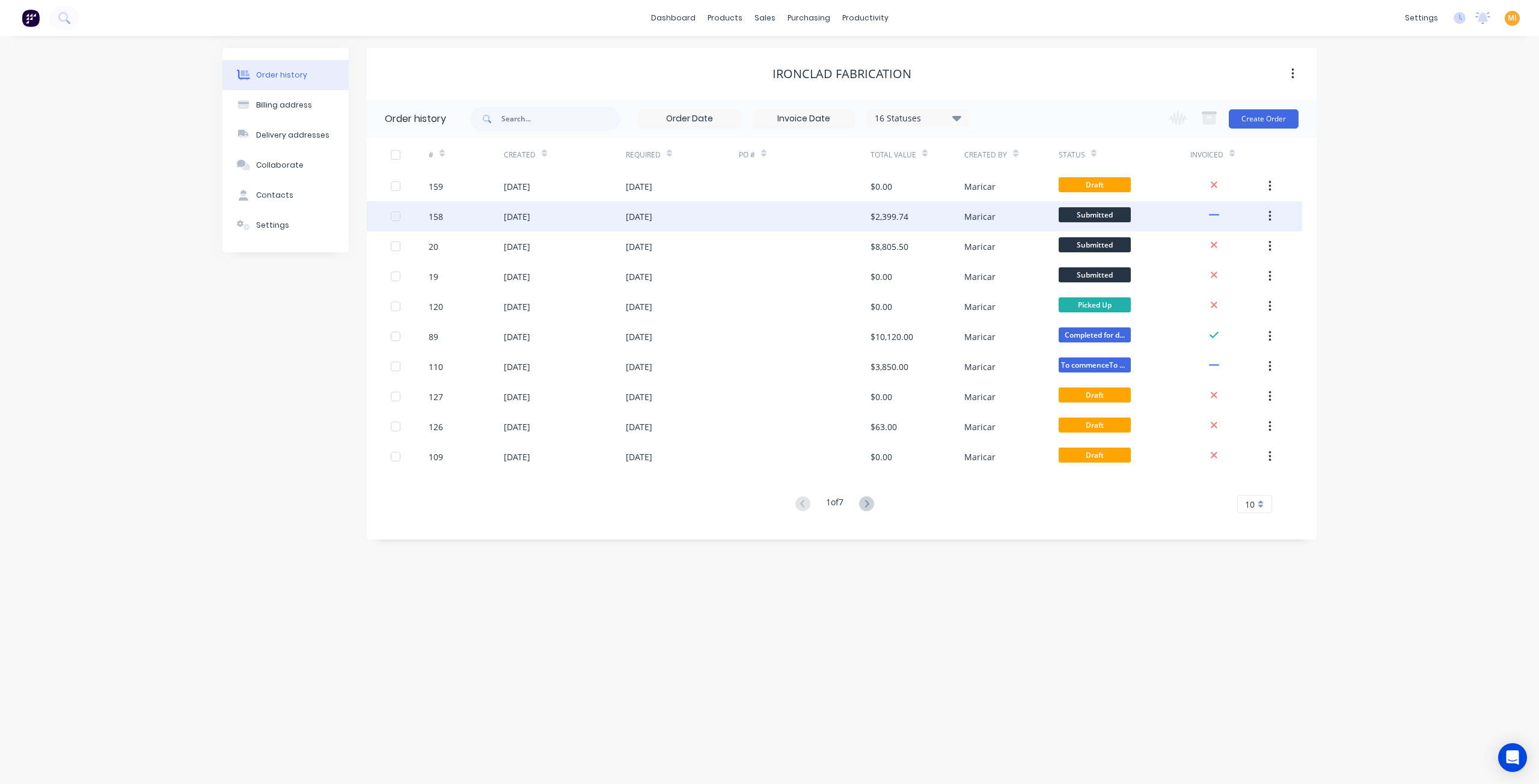
click at [647, 214] on div "[DATE]" at bounding box center [639, 216] width 27 height 13
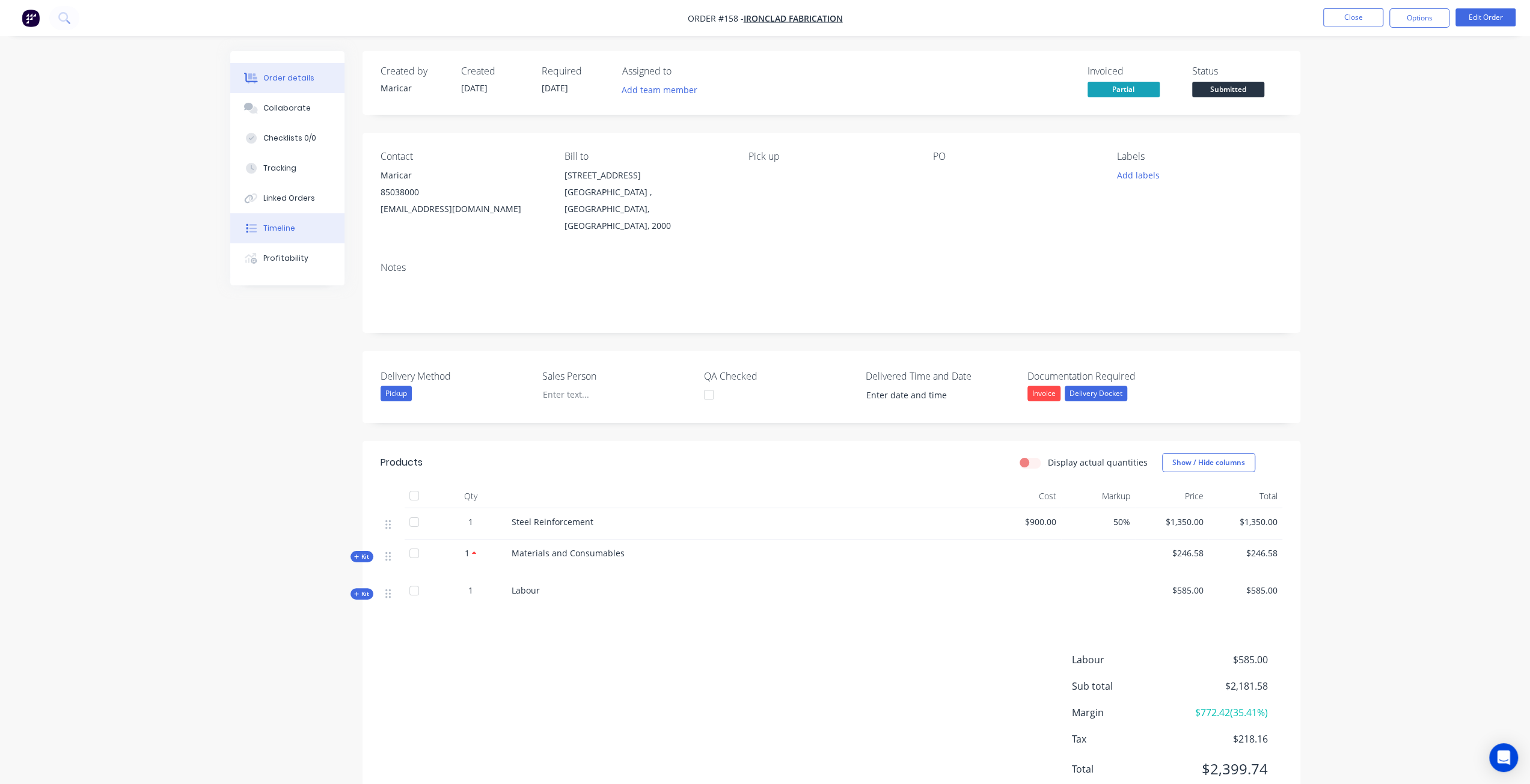
click at [286, 227] on div "Timeline" at bounding box center [279, 228] width 32 height 11
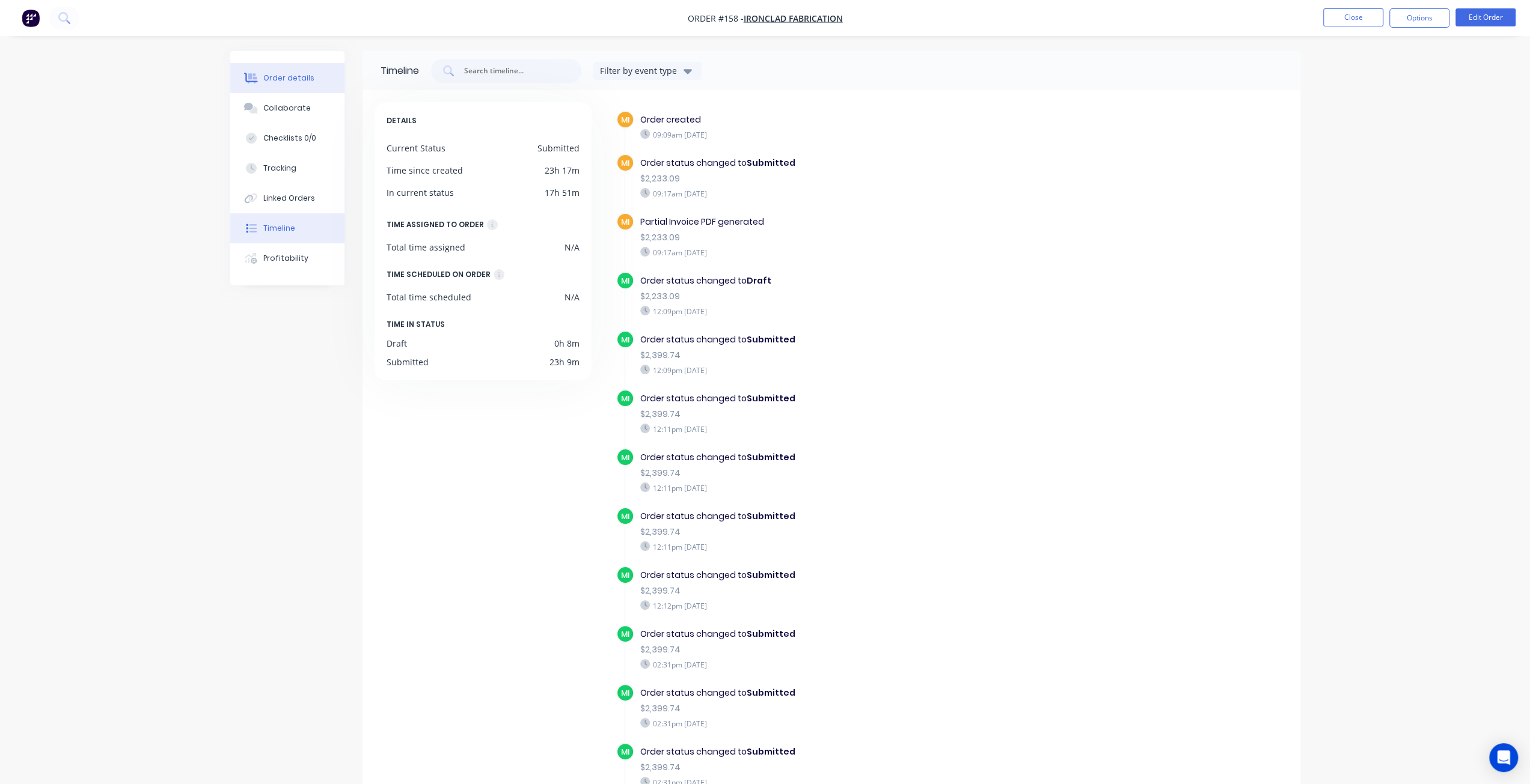
click at [253, 67] on button "Order details" at bounding box center [287, 78] width 114 height 30
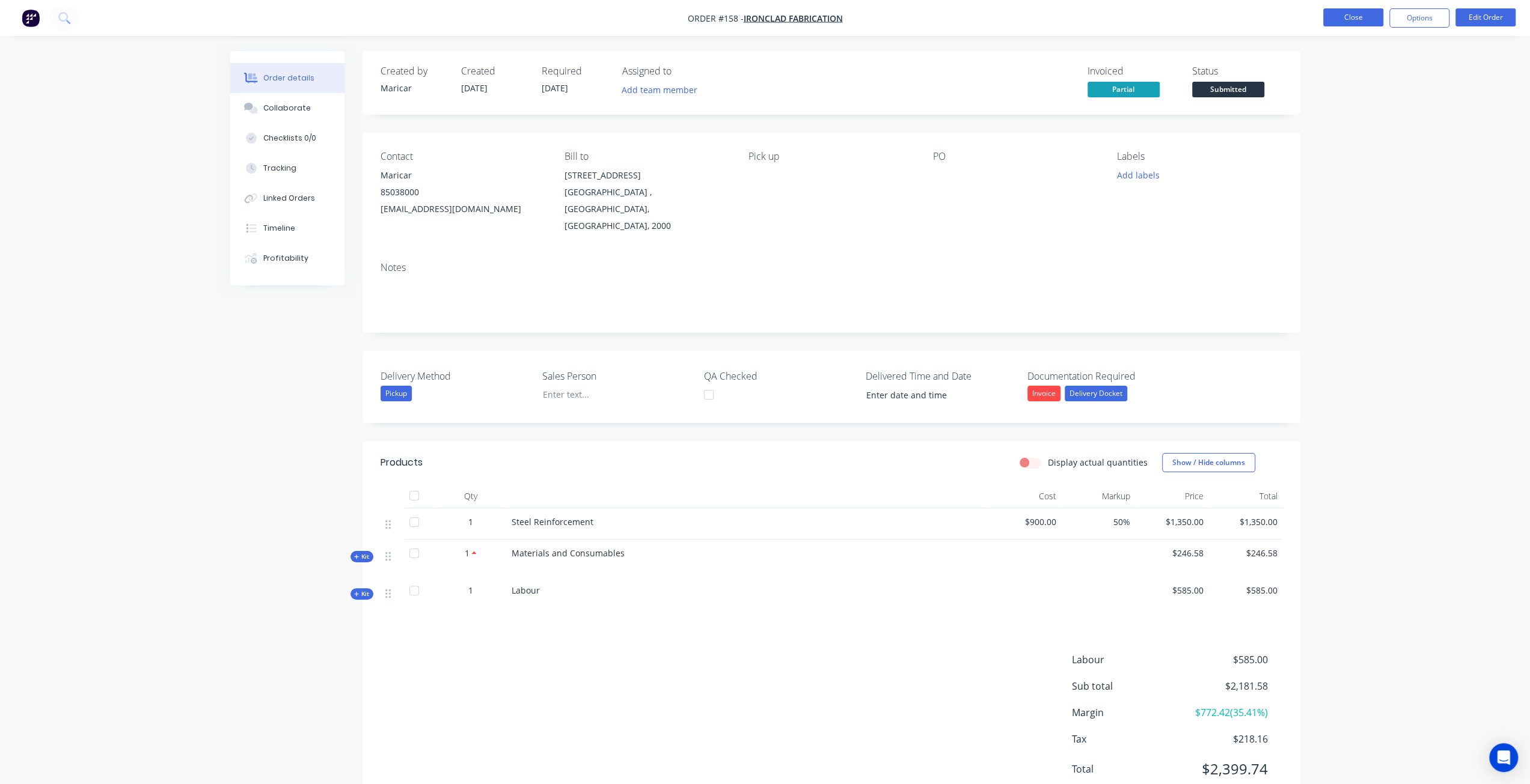
click at [1372, 18] on button "Close" at bounding box center [1353, 18] width 60 height 18
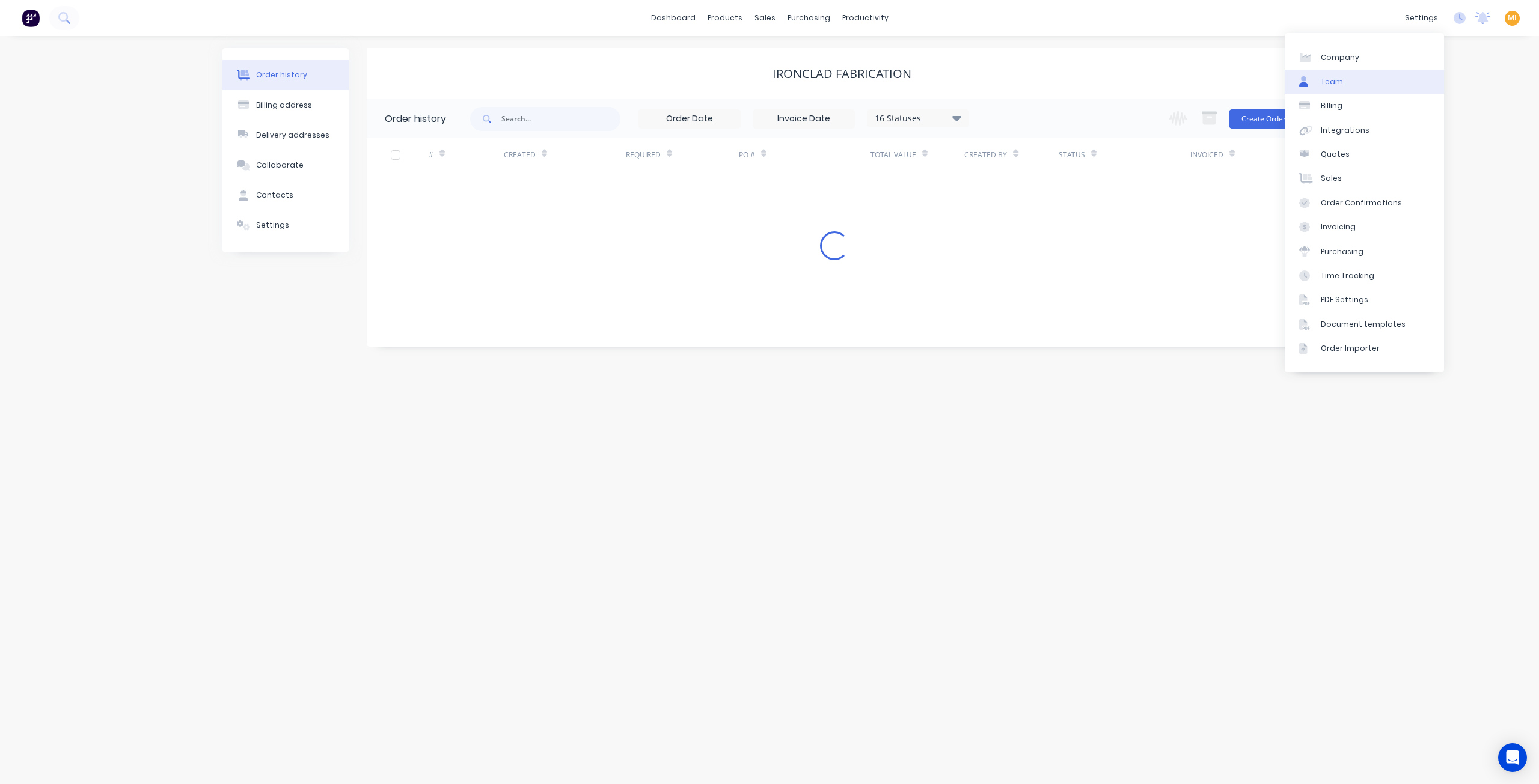
click at [1365, 73] on link "Team" at bounding box center [1364, 82] width 159 height 24
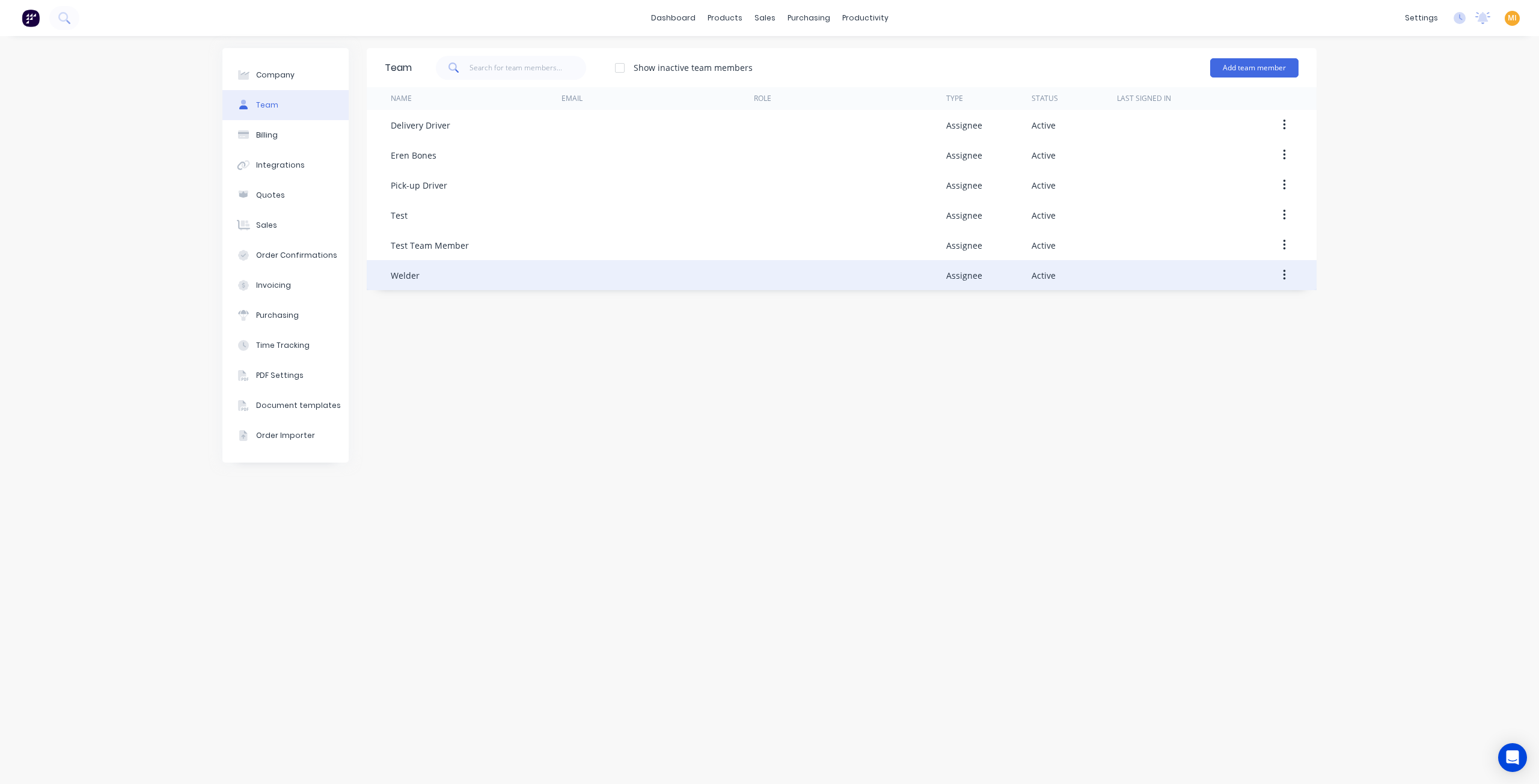
click at [1288, 272] on button "button" at bounding box center [1284, 275] width 28 height 21
click at [1241, 306] on div "Edit" at bounding box center [1241, 306] width 93 height 18
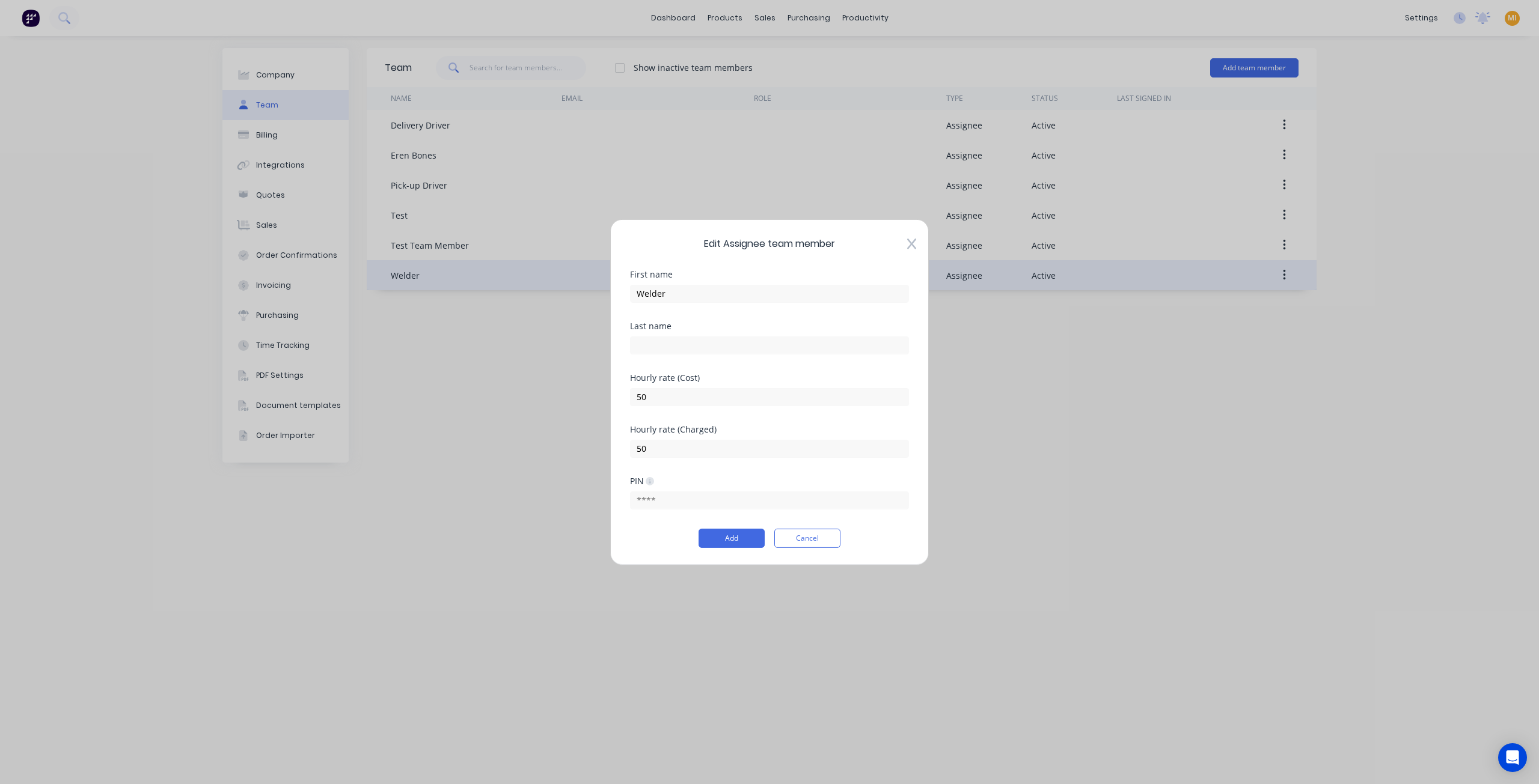
click at [912, 246] on icon at bounding box center [912, 244] width 9 height 11
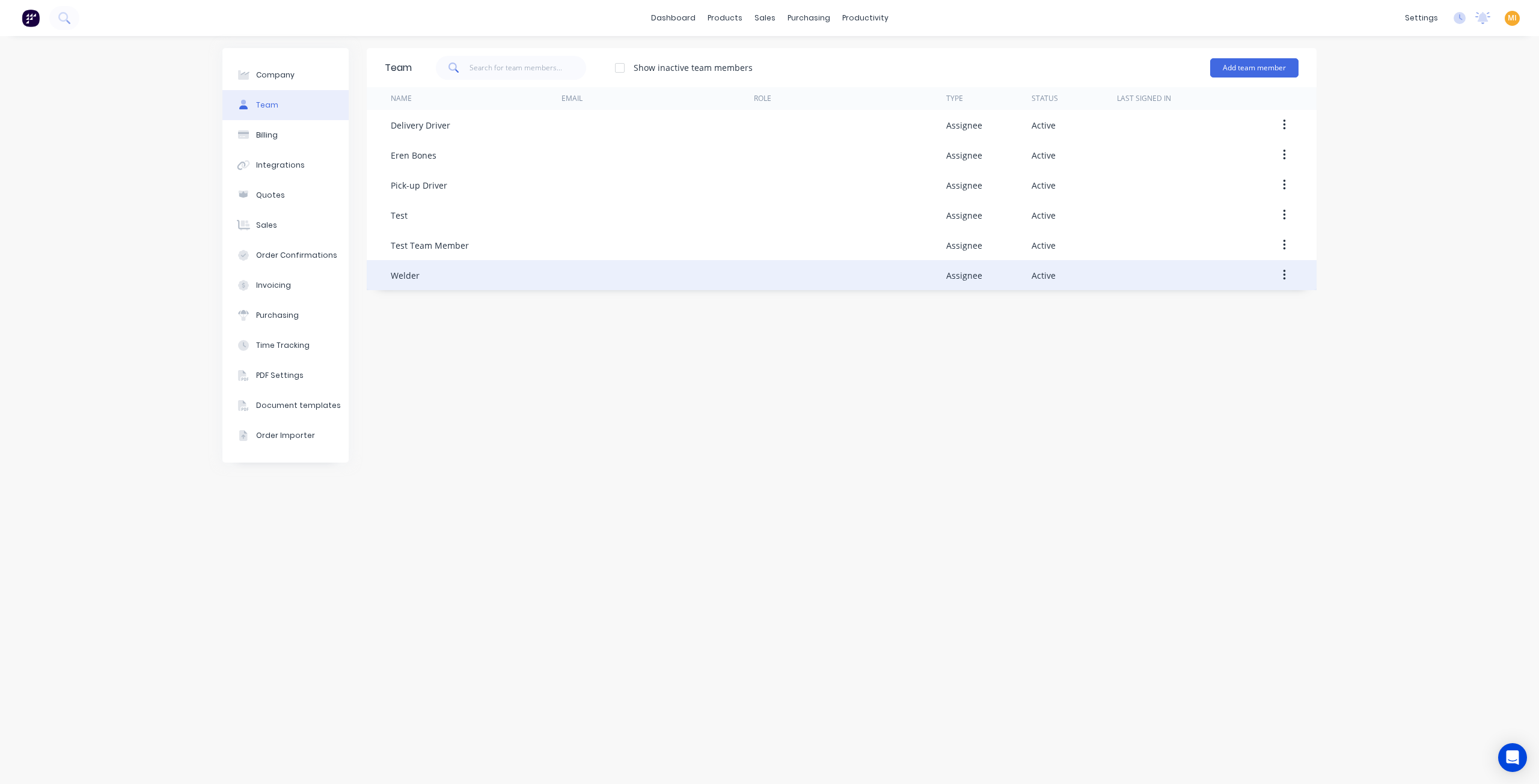
click at [35, 18] on img at bounding box center [30, 18] width 18 height 18
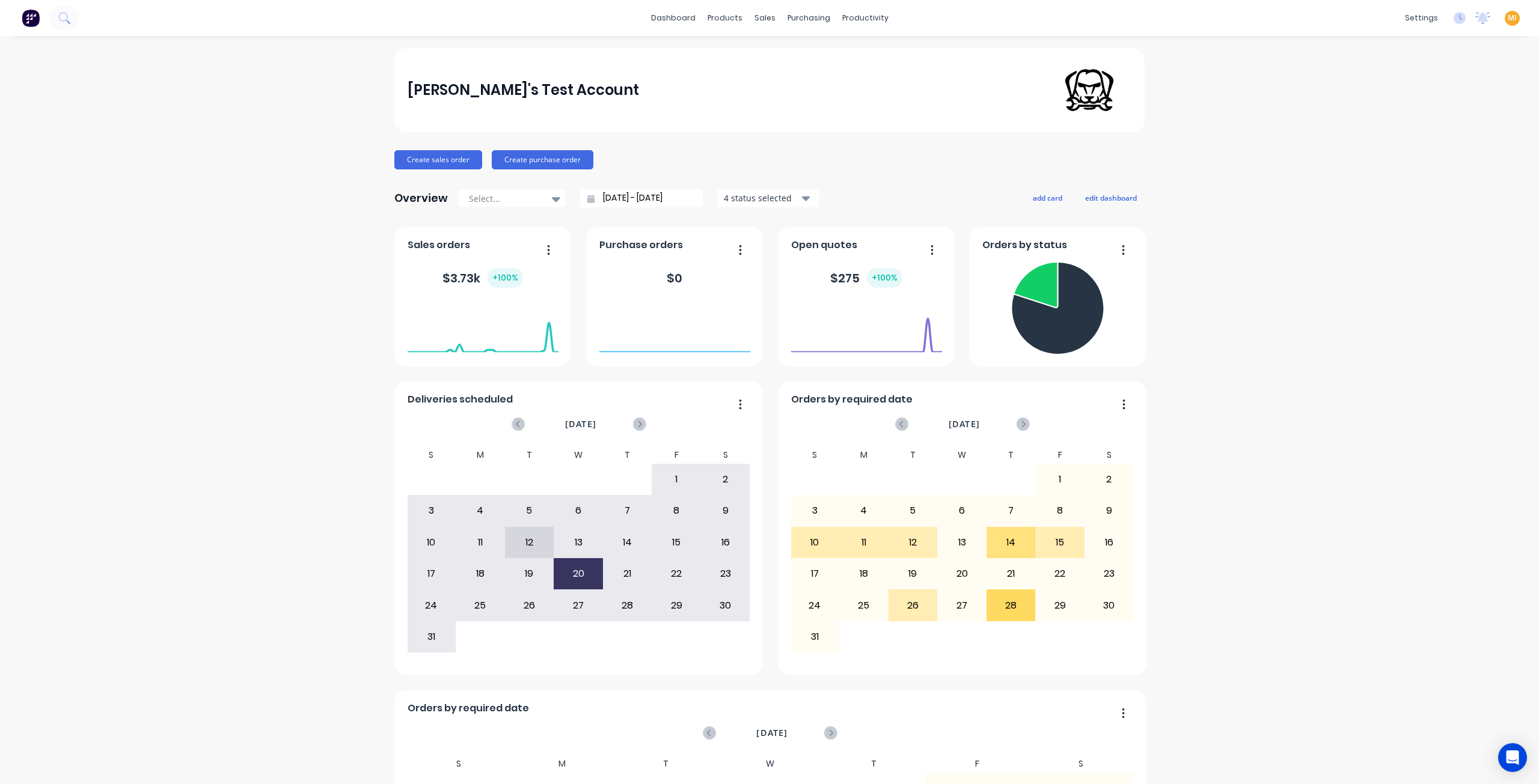
click at [1508, 18] on span "MI" at bounding box center [1512, 18] width 9 height 11
click at [1399, 148] on div "Sign out" at bounding box center [1410, 151] width 33 height 11
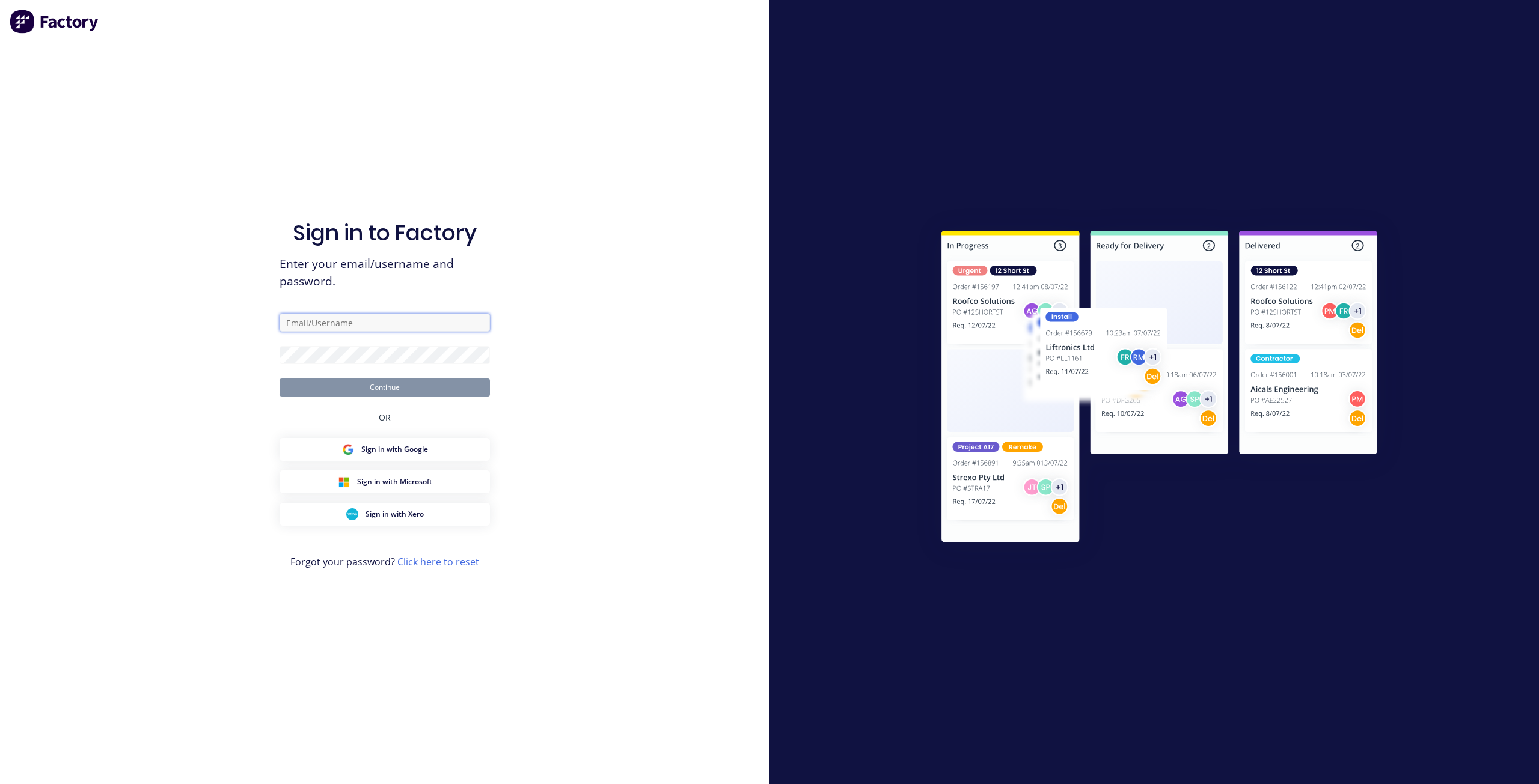
click at [386, 329] on input "text" at bounding box center [385, 323] width 210 height 18
type input "[EMAIL_ADDRESS][DOMAIN_NAME]"
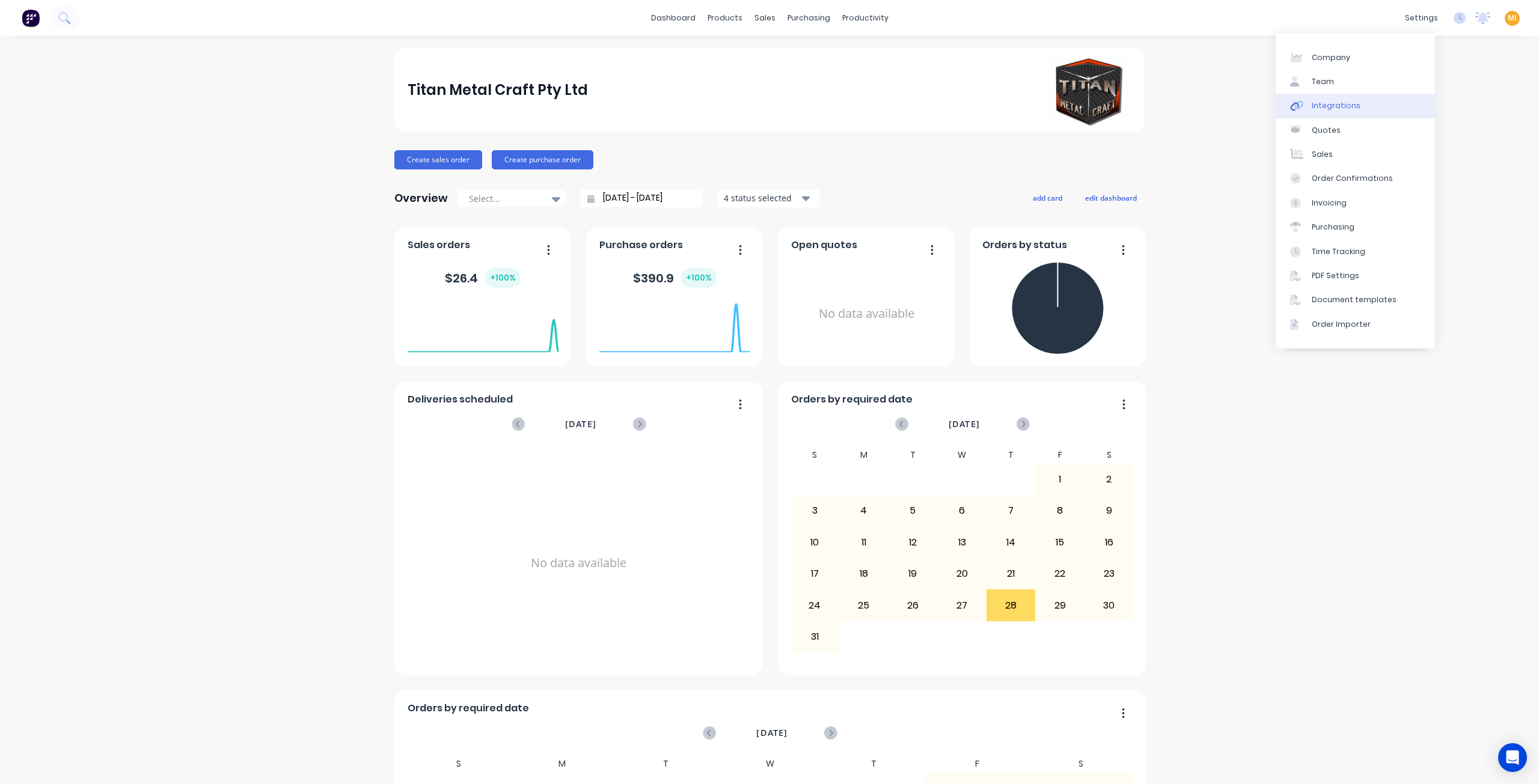
click at [1368, 105] on link "Integrations" at bounding box center [1355, 106] width 159 height 24
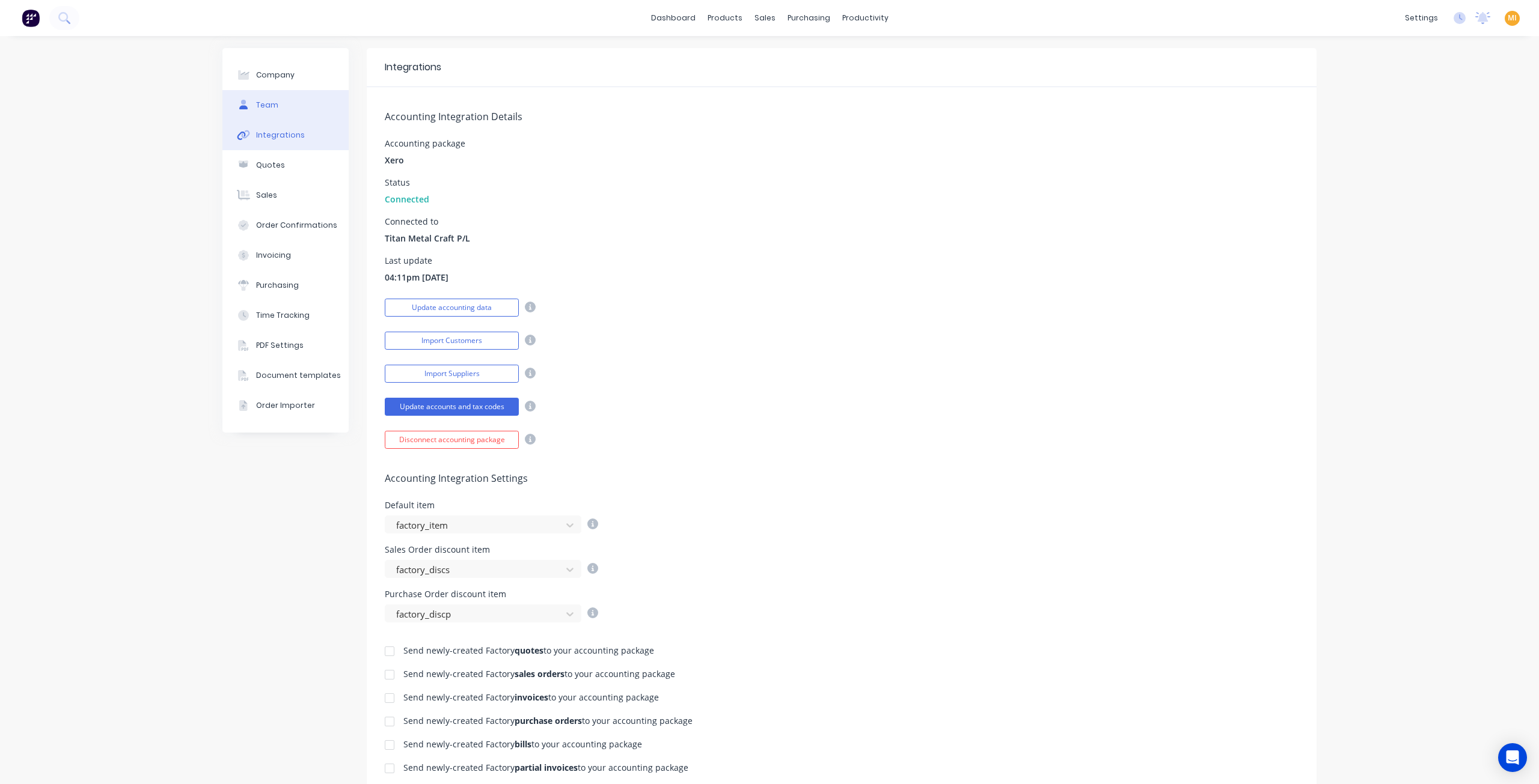
click at [276, 112] on button "Team" at bounding box center [286, 104] width 126 height 30
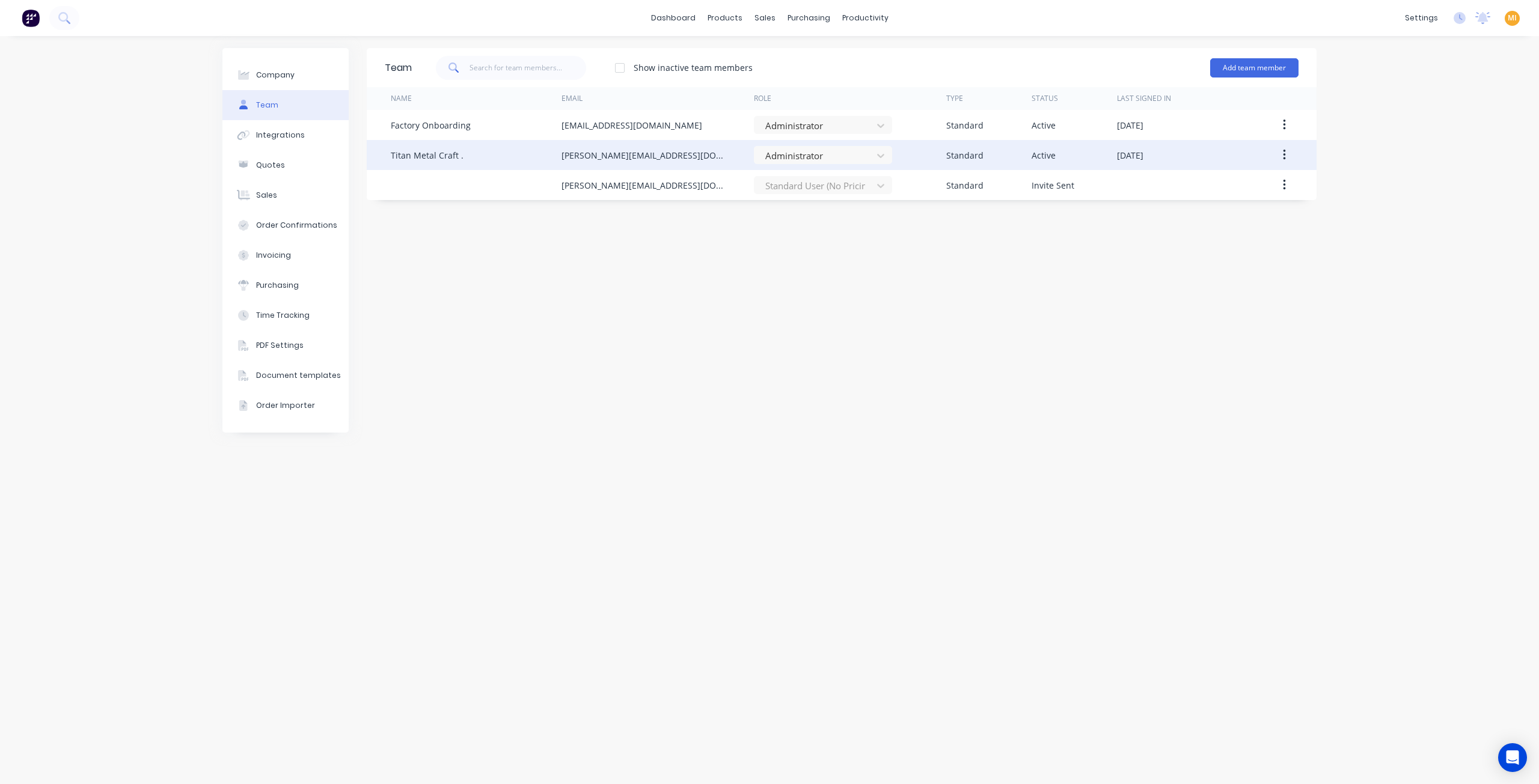
click at [1288, 161] on button "button" at bounding box center [1284, 155] width 28 height 21
click at [1248, 181] on div "Edit" at bounding box center [1241, 186] width 93 height 18
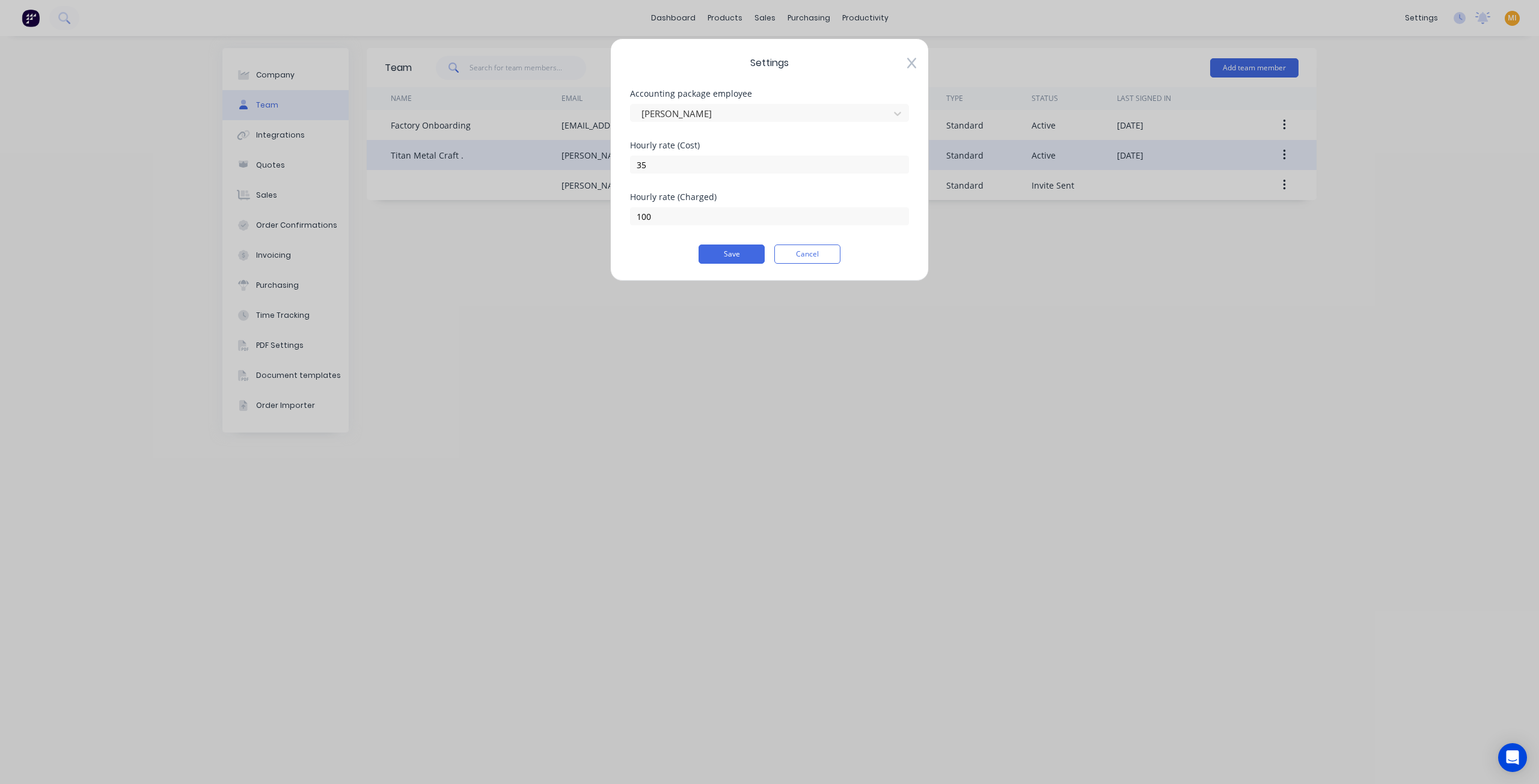
click at [912, 62] on icon at bounding box center [912, 64] width 9 height 11
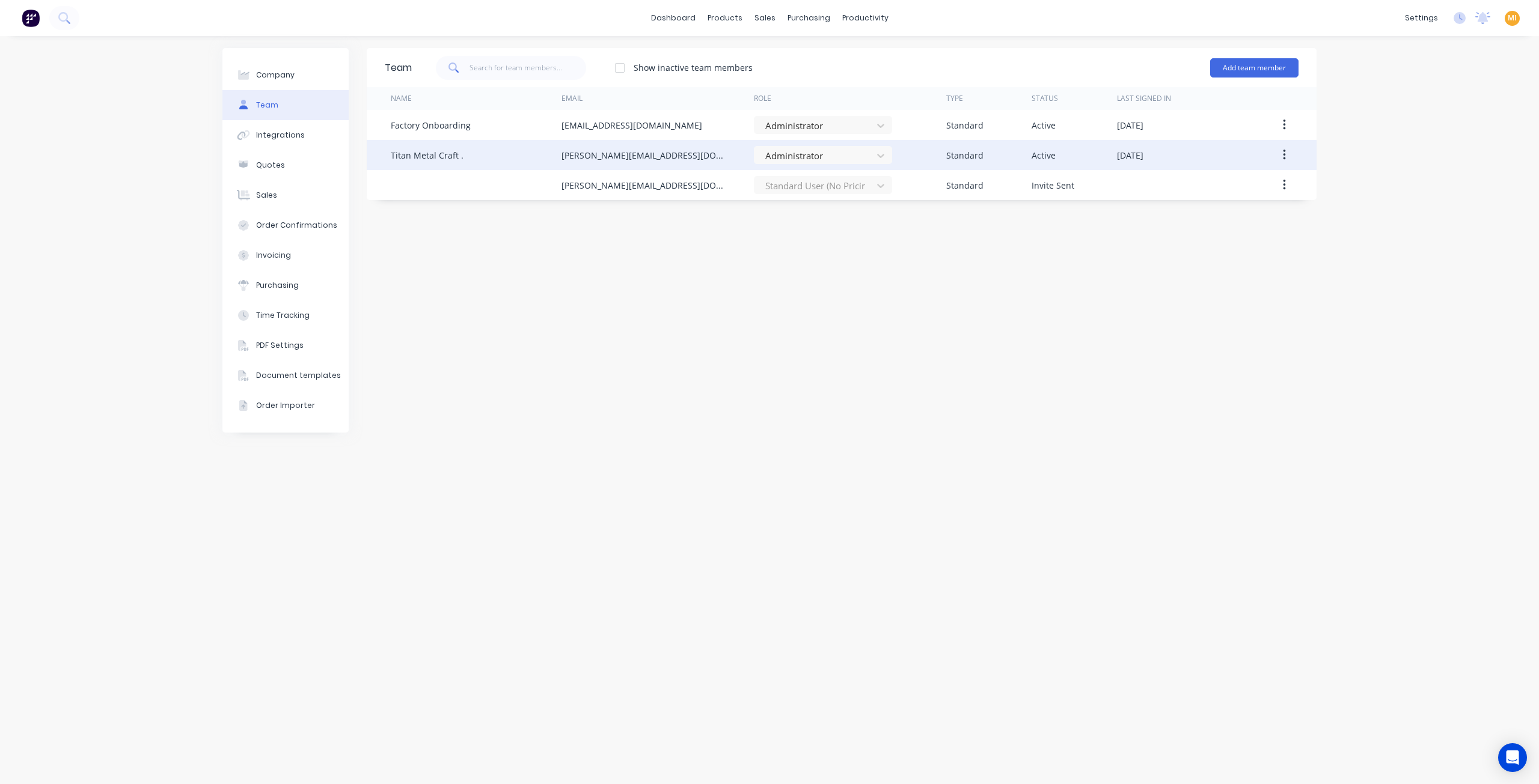
click at [39, 24] on img at bounding box center [30, 18] width 18 height 18
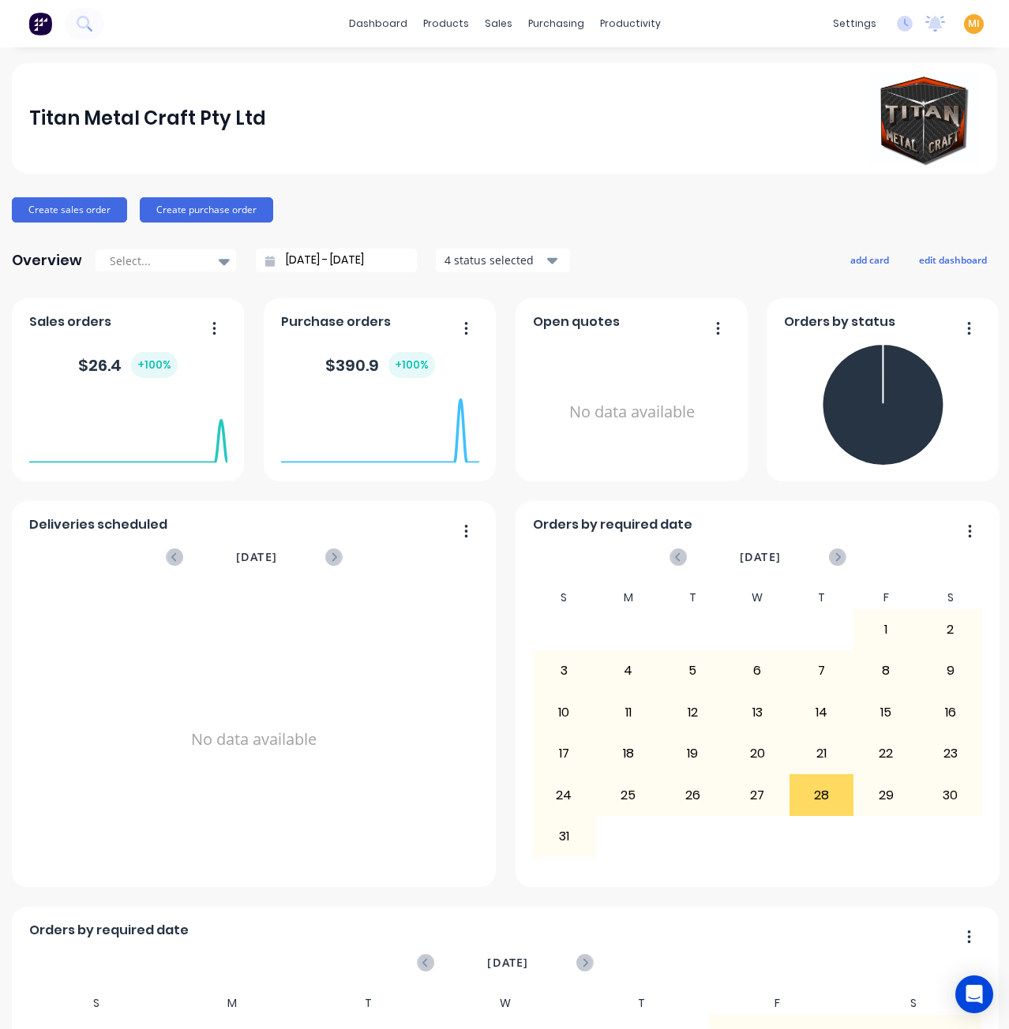
click at [968, 28] on span "MI" at bounding box center [974, 24] width 12 height 14
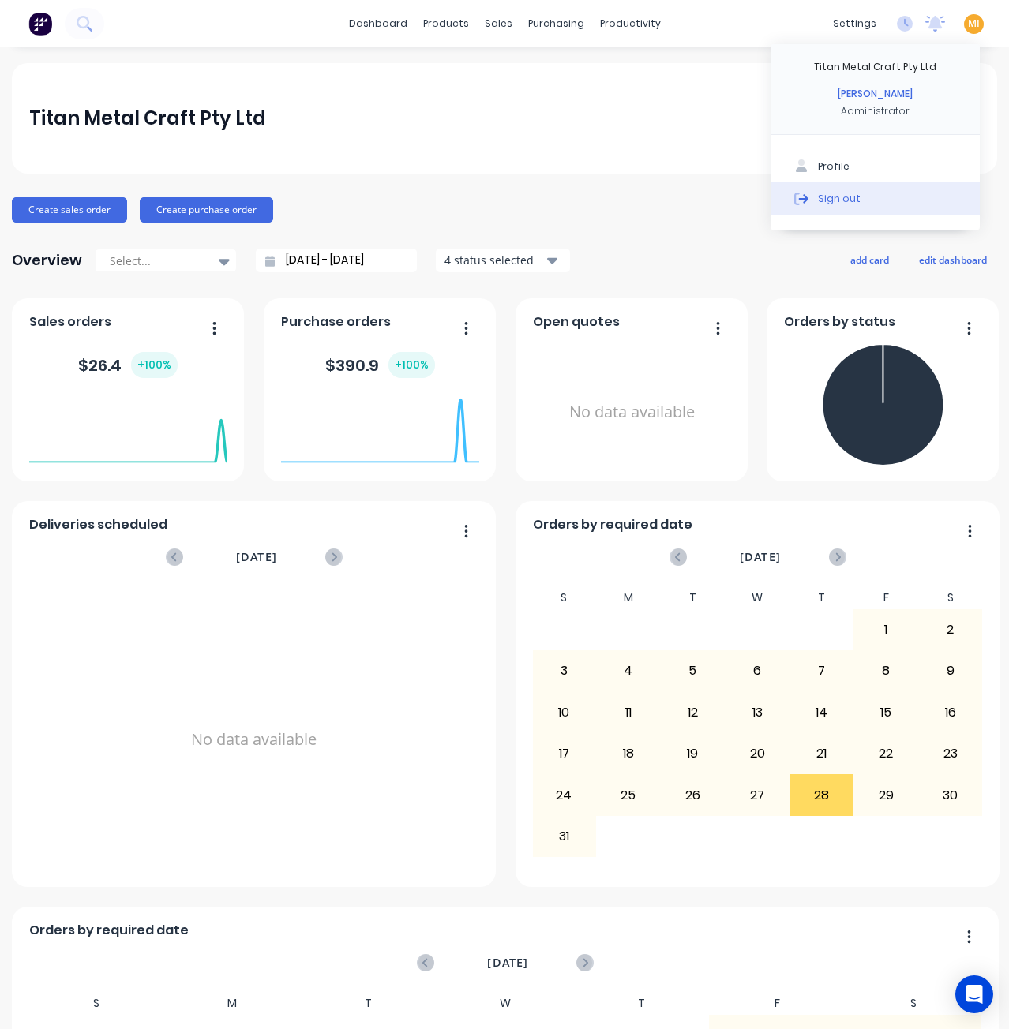
click at [890, 182] on button "Sign out" at bounding box center [874, 198] width 209 height 32
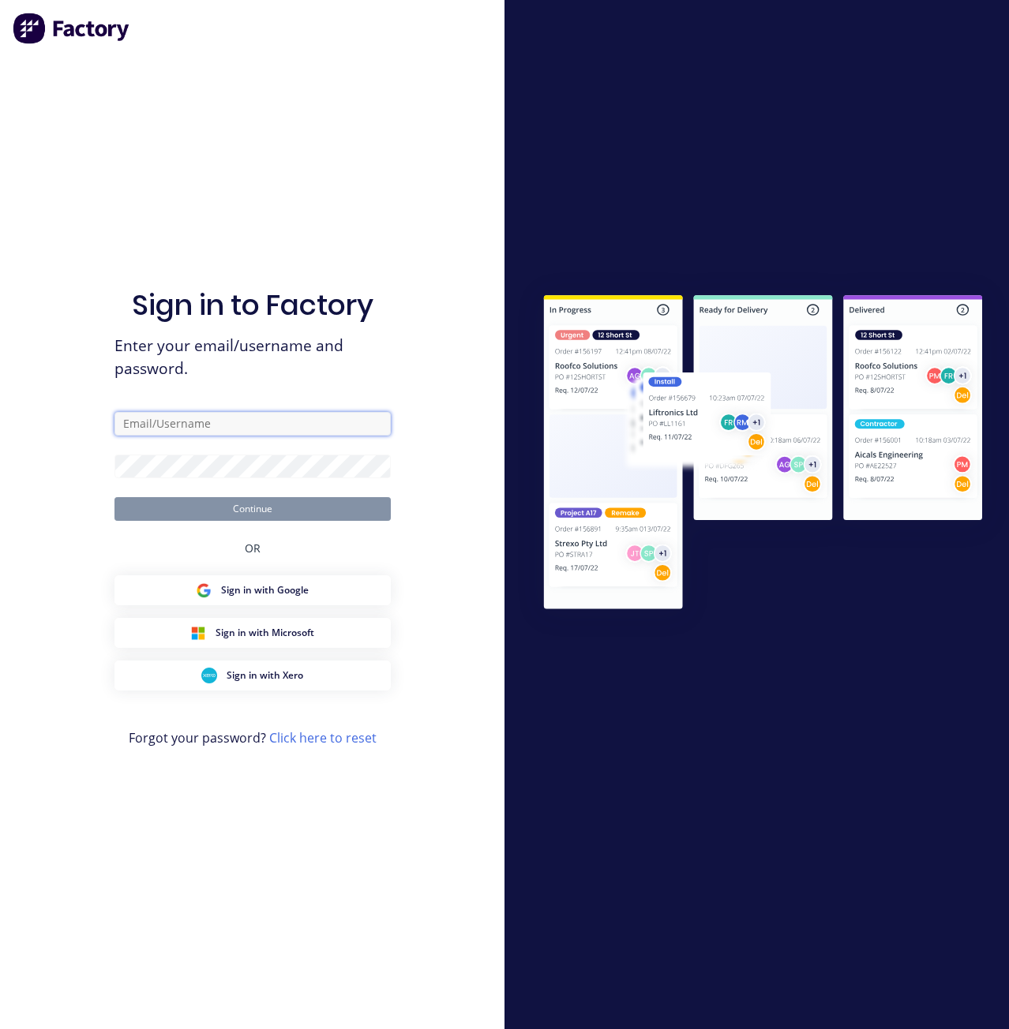
click at [181, 430] on input "text" at bounding box center [252, 424] width 276 height 24
type input "[EMAIL_ADDRESS][DOMAIN_NAME]"
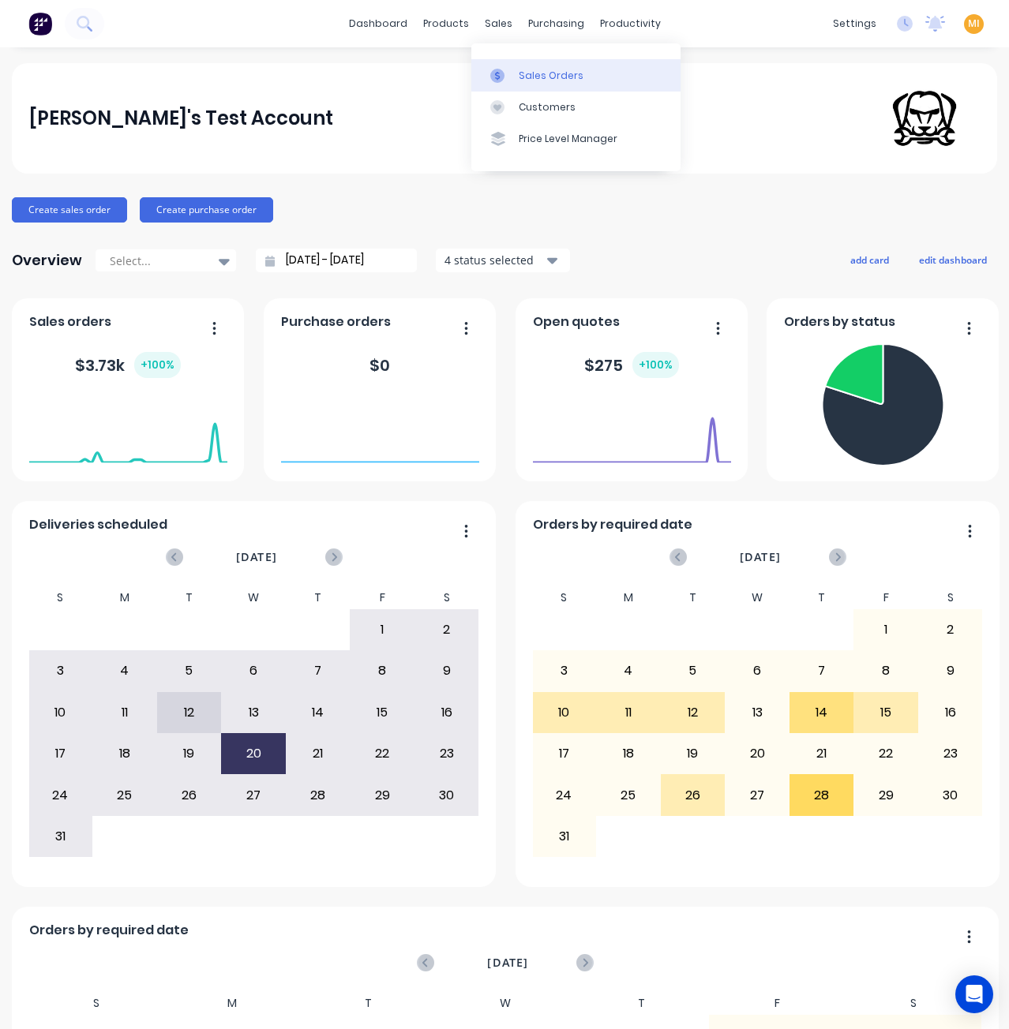
click at [532, 69] on div "Sales Orders" at bounding box center [551, 76] width 65 height 14
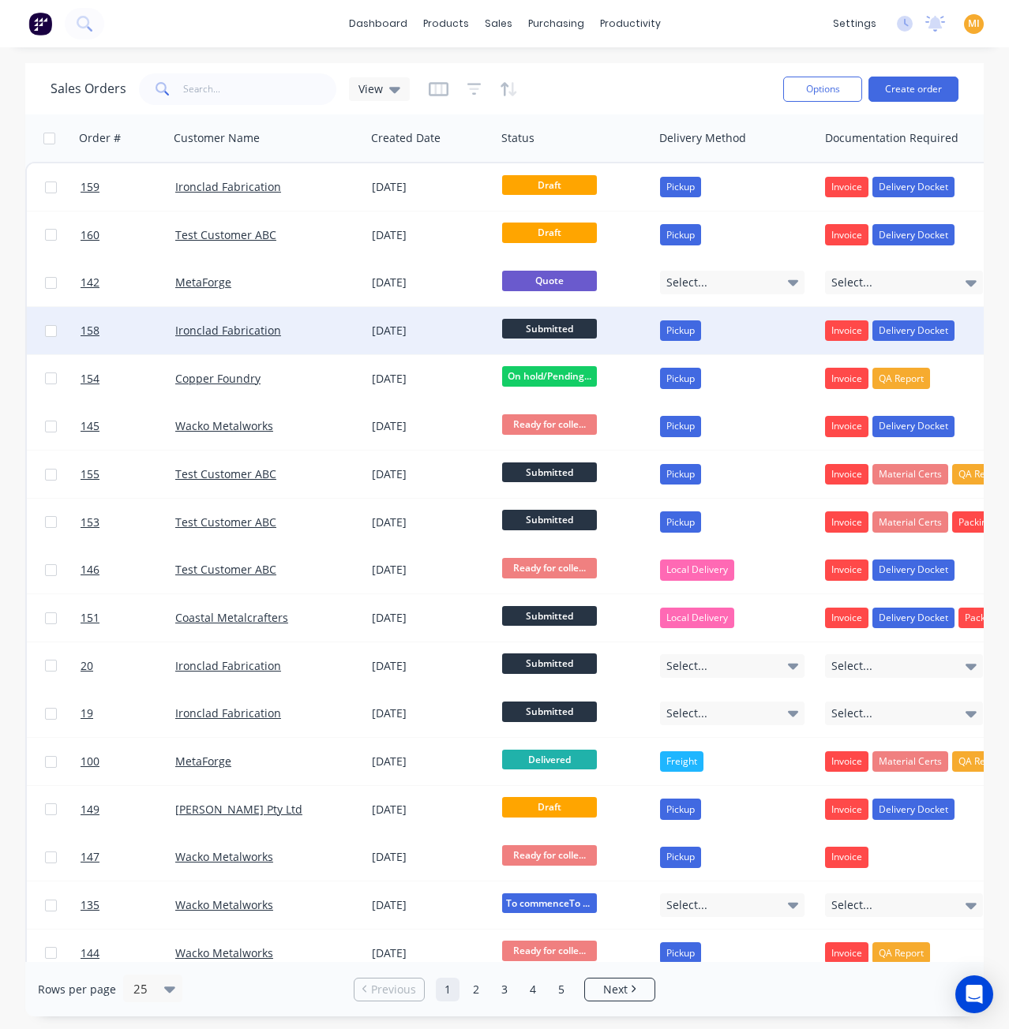
click at [316, 328] on div "Ironclad Fabrication" at bounding box center [262, 331] width 175 height 16
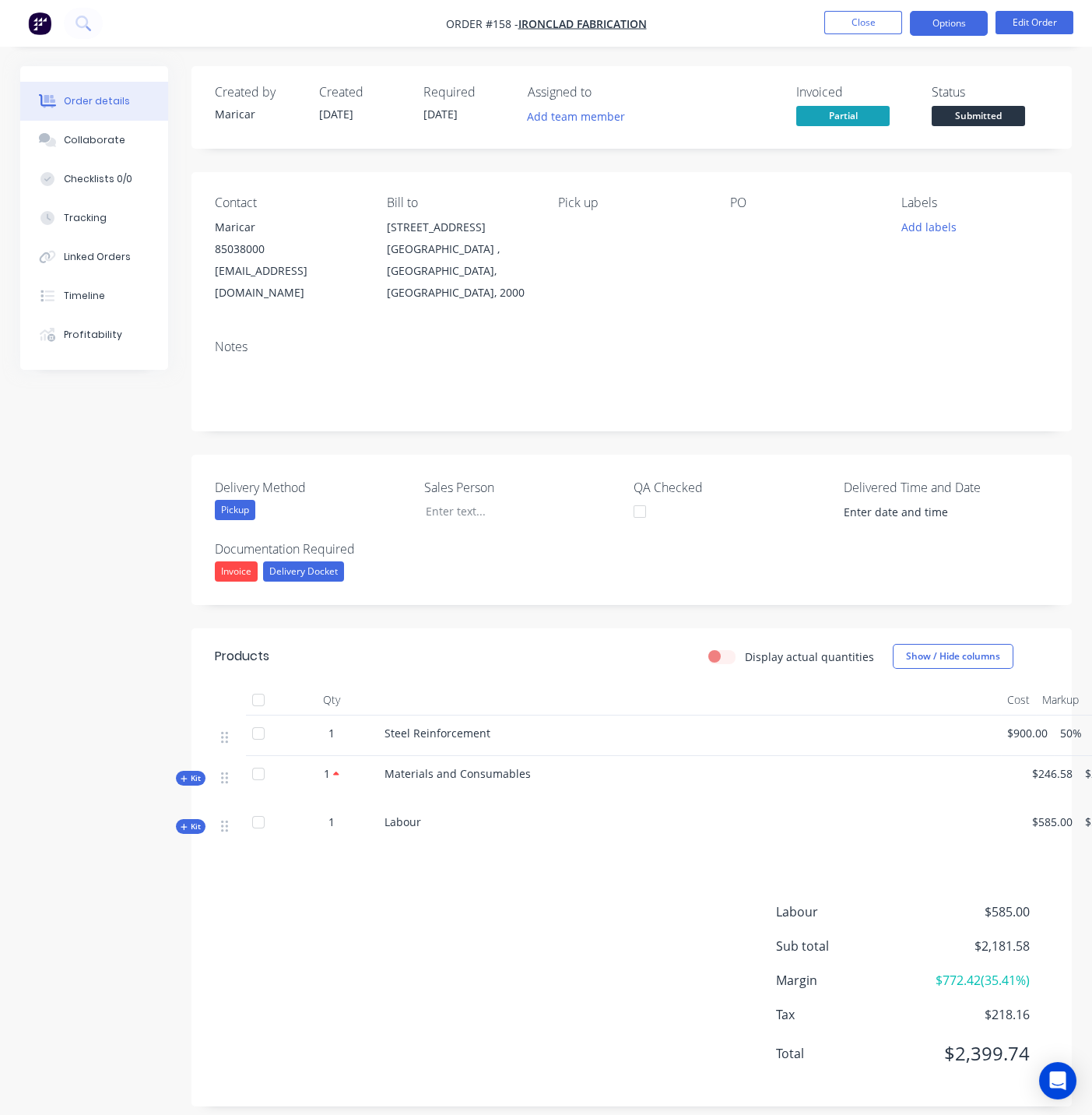
click at [952, 29] on button "Options" at bounding box center [949, 23] width 78 height 25
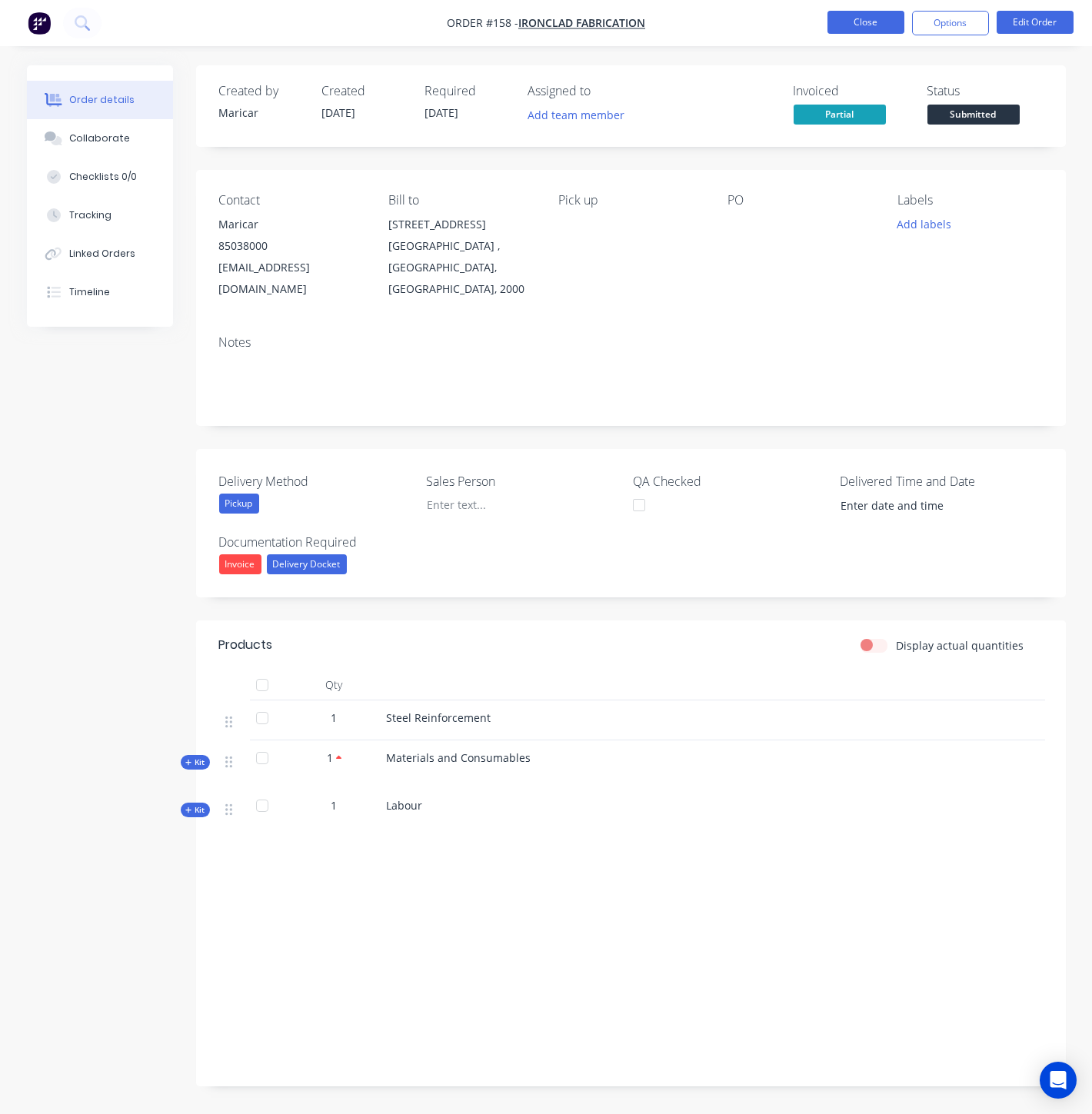
click at [863, 20] on button "Close" at bounding box center [865, 22] width 77 height 23
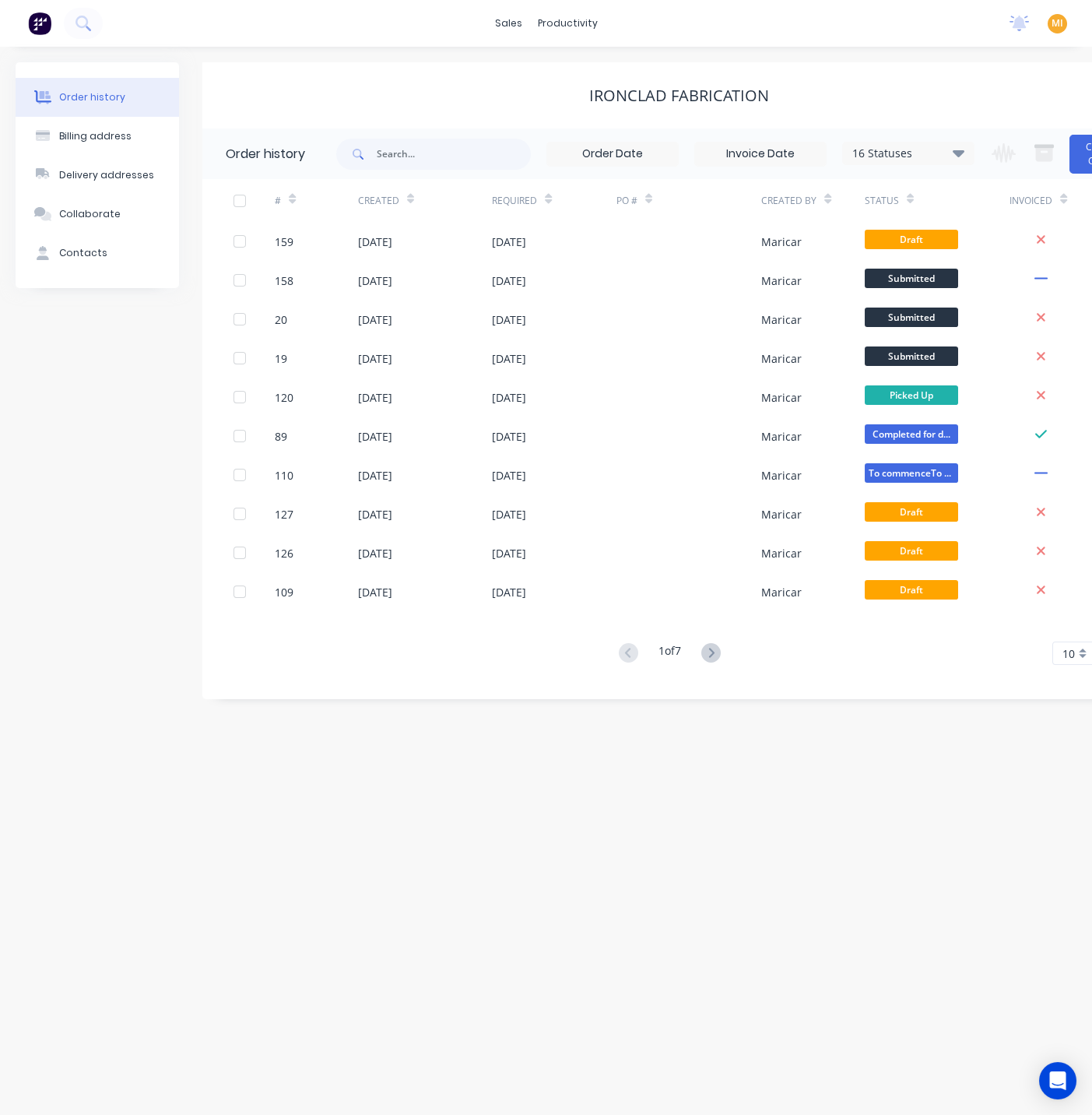
click at [1058, 26] on span "MI" at bounding box center [1057, 24] width 12 height 14
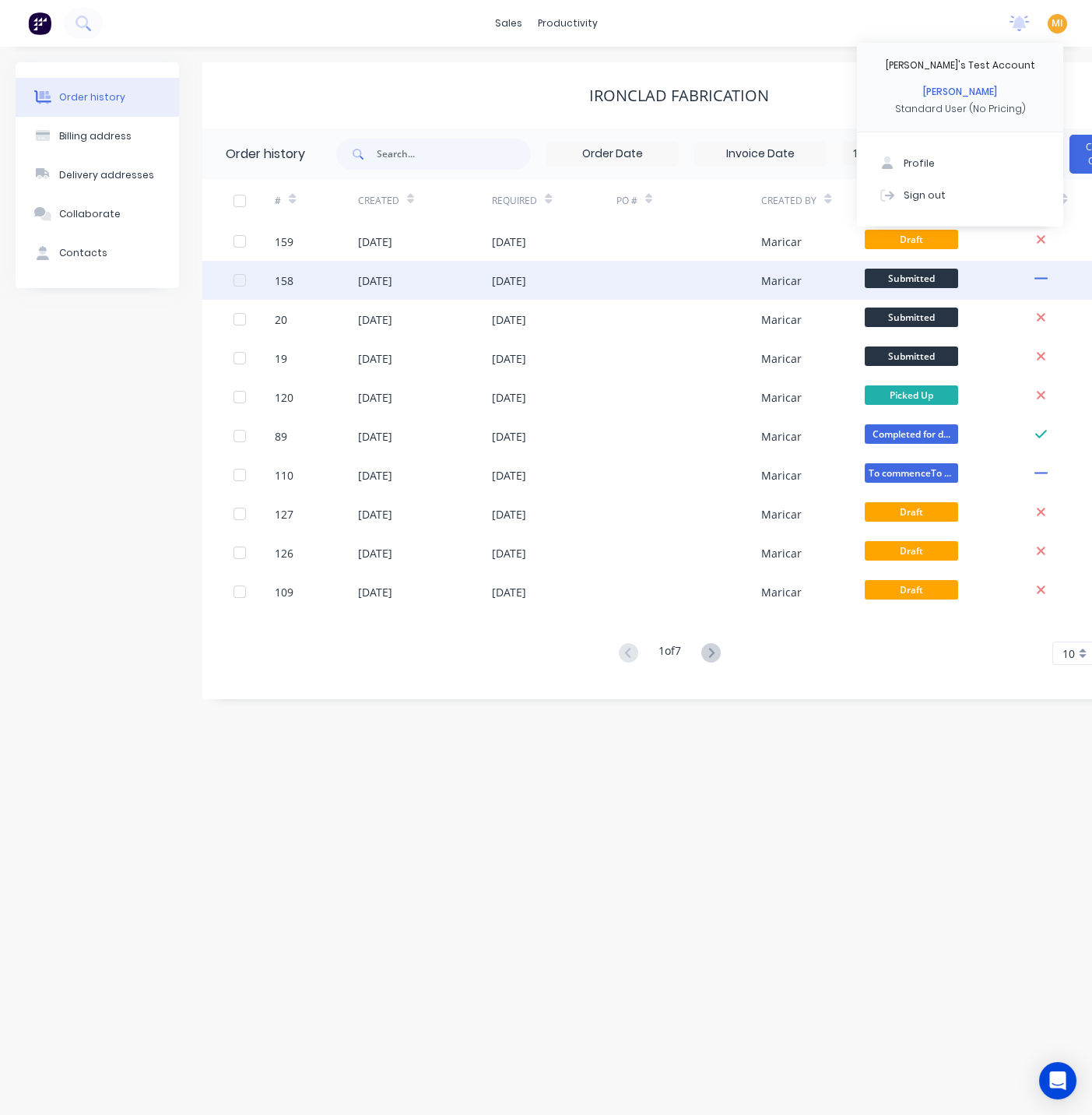
click at [382, 278] on div "[DATE]" at bounding box center [375, 280] width 35 height 17
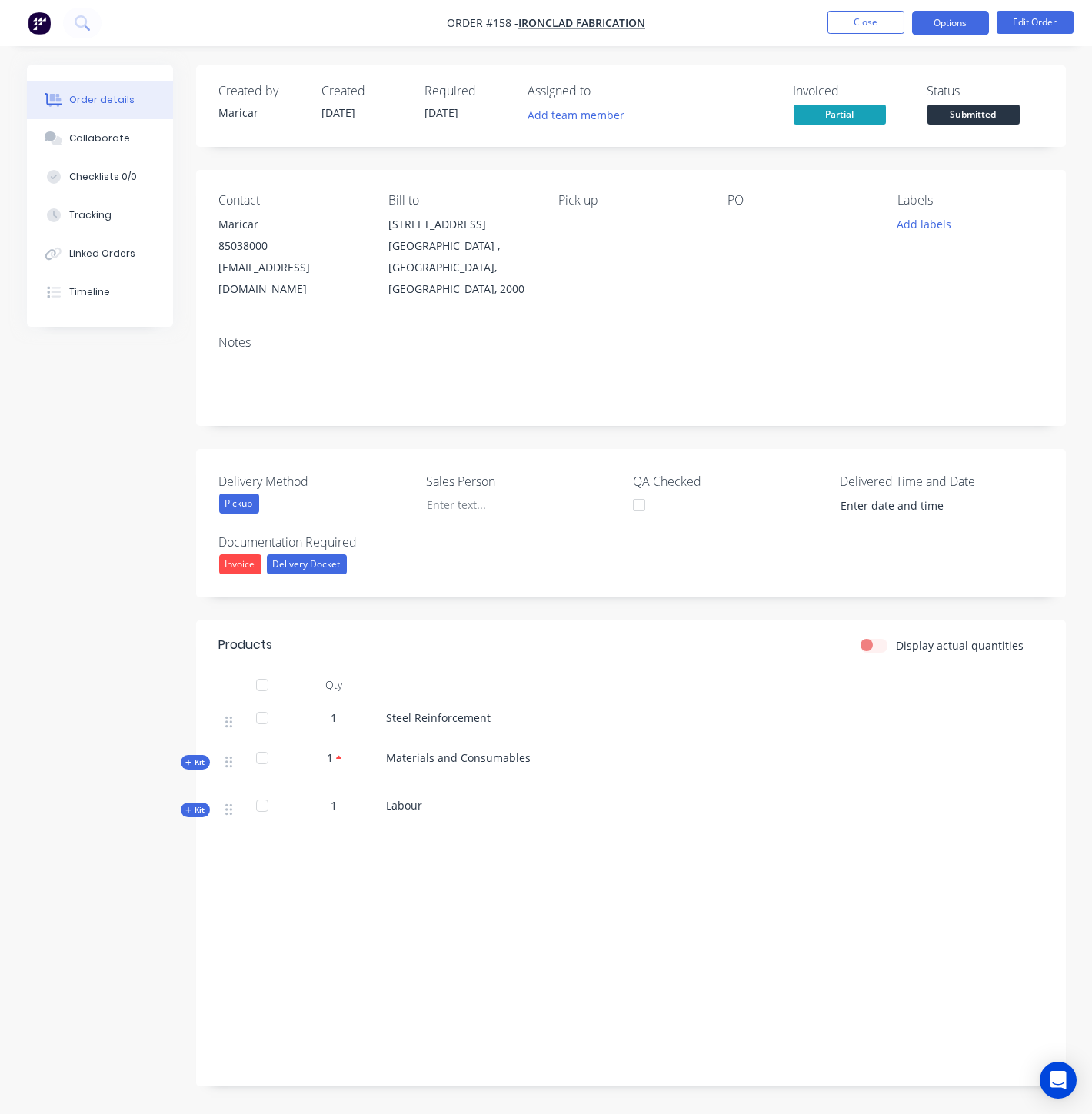
click at [950, 28] on button "Options" at bounding box center [950, 22] width 77 height 24
click at [869, 24] on button "Close" at bounding box center [865, 22] width 77 height 23
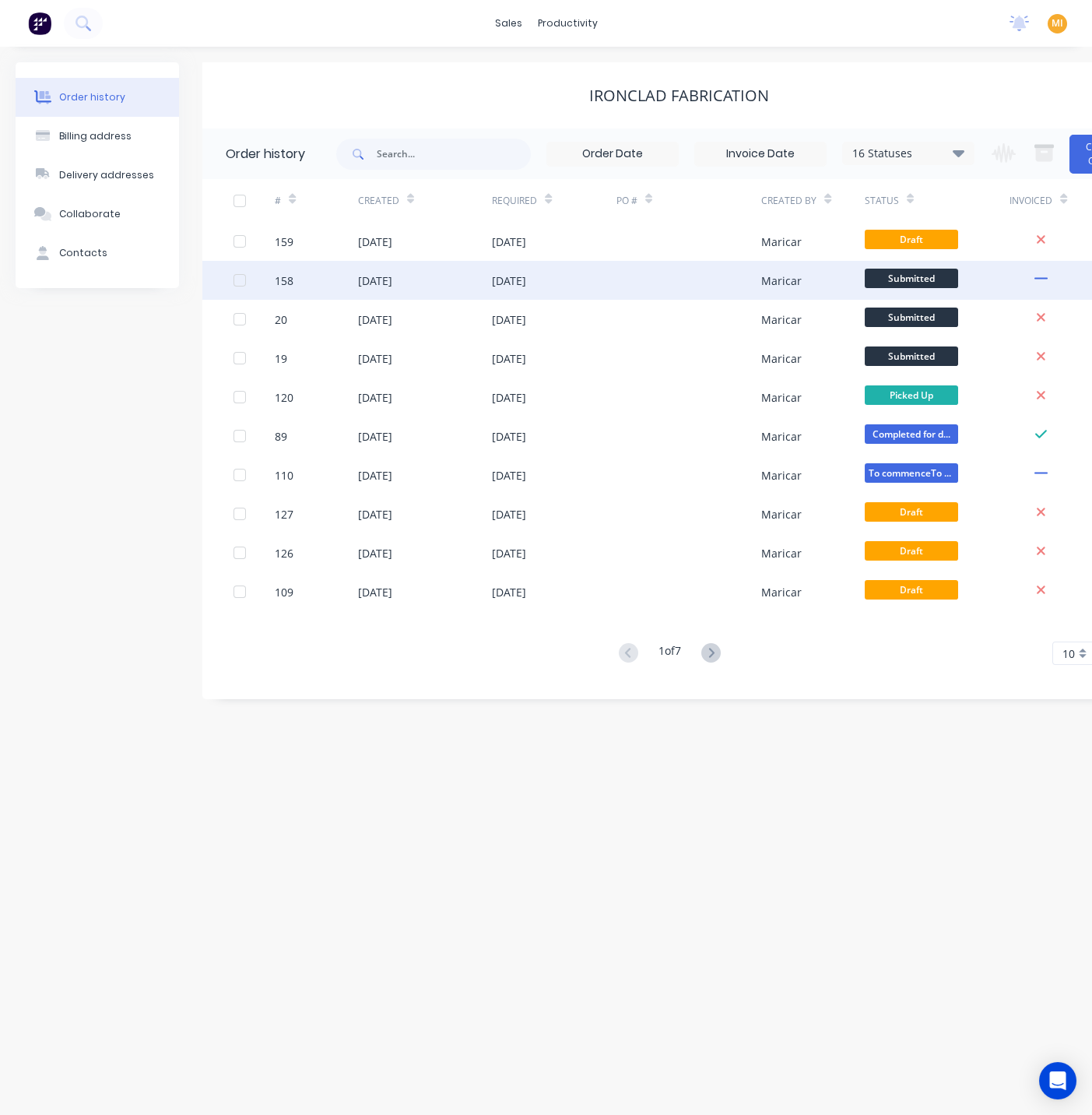
click at [480, 288] on div "[DATE]" at bounding box center [425, 279] width 135 height 38
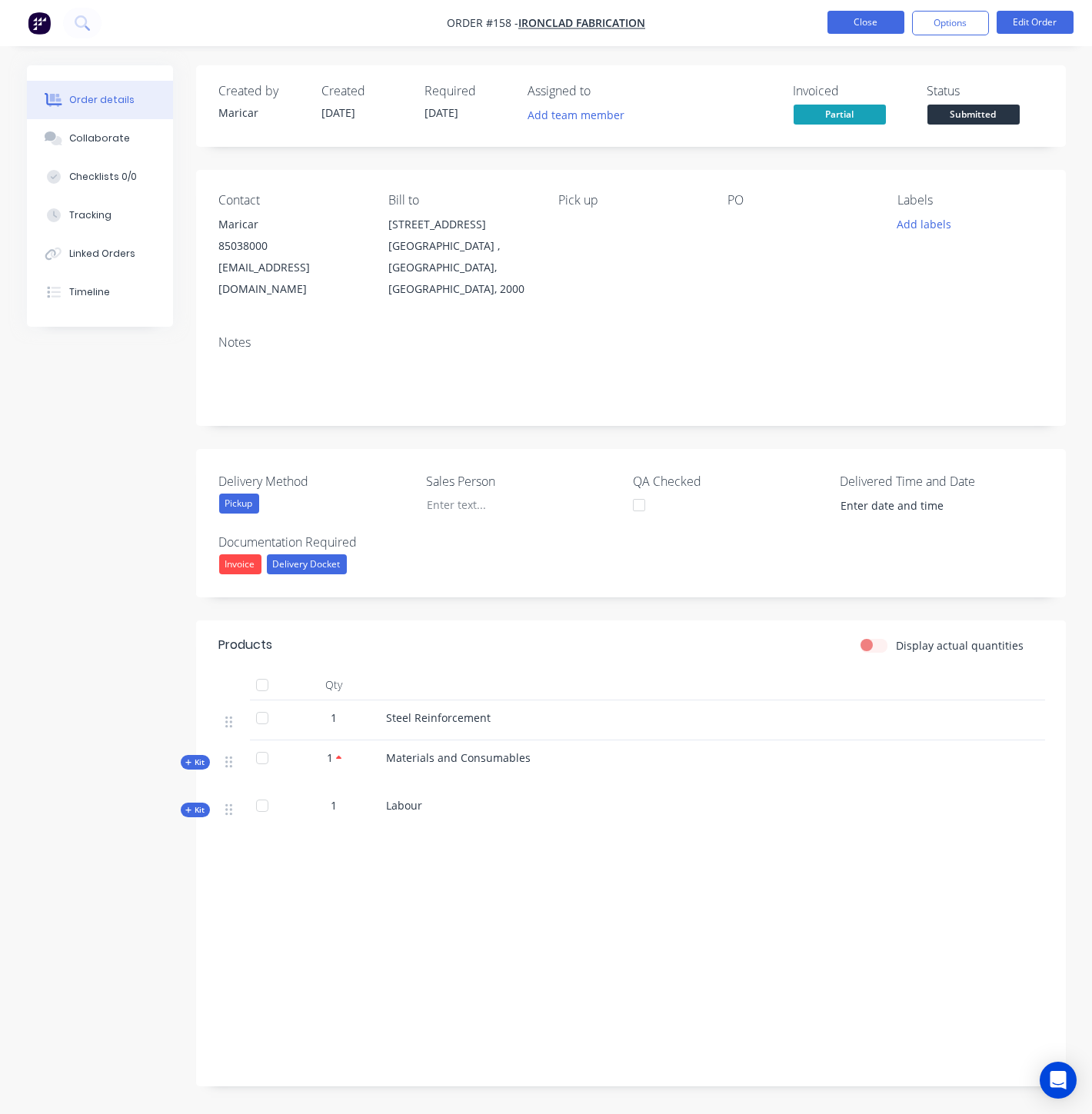
click at [852, 20] on button "Close" at bounding box center [865, 22] width 77 height 23
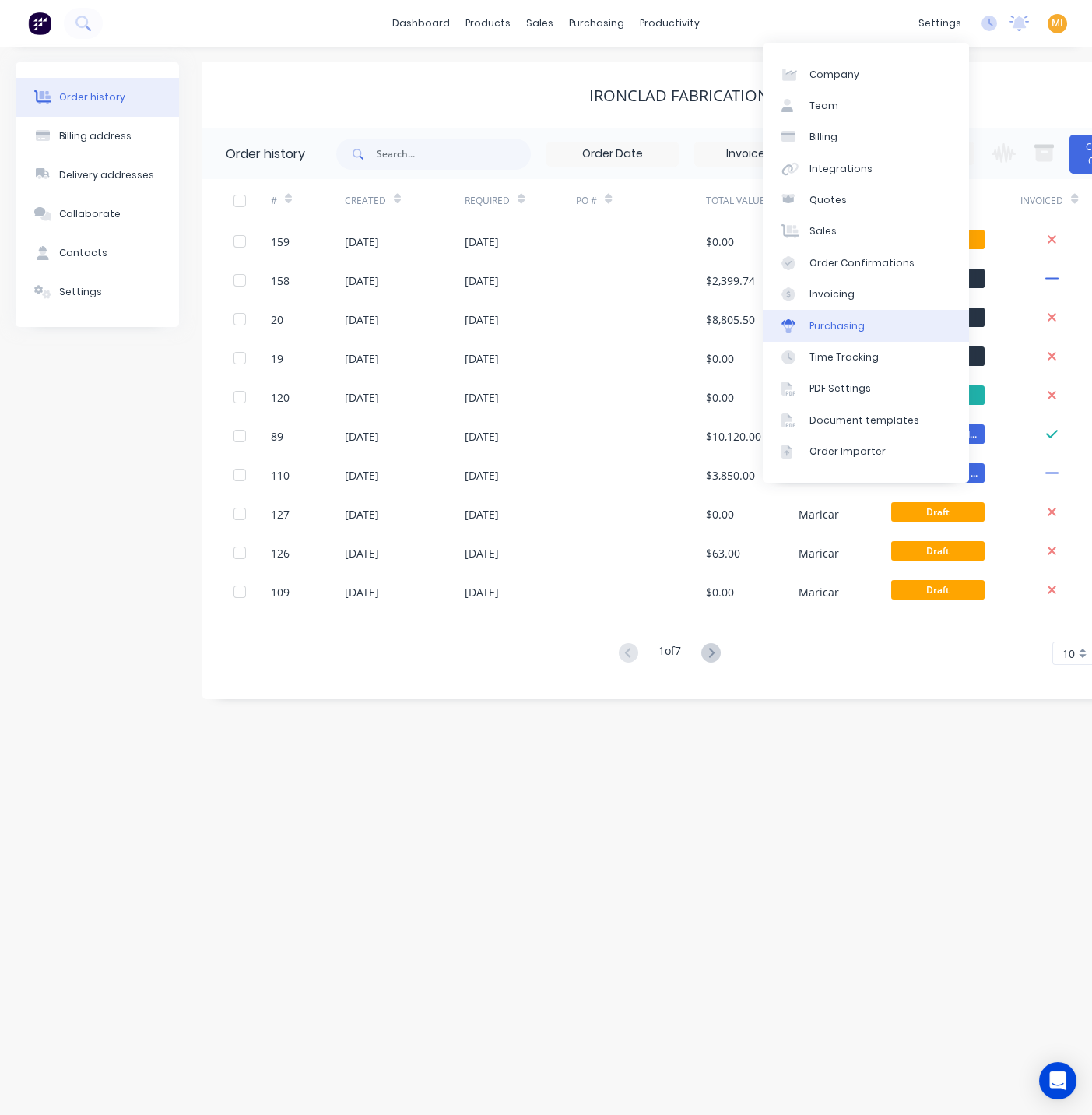
drag, startPoint x: 847, startPoint y: 299, endPoint x: 775, endPoint y: 317, distance: 74.2
click at [847, 298] on div "Invoicing" at bounding box center [833, 294] width 45 height 14
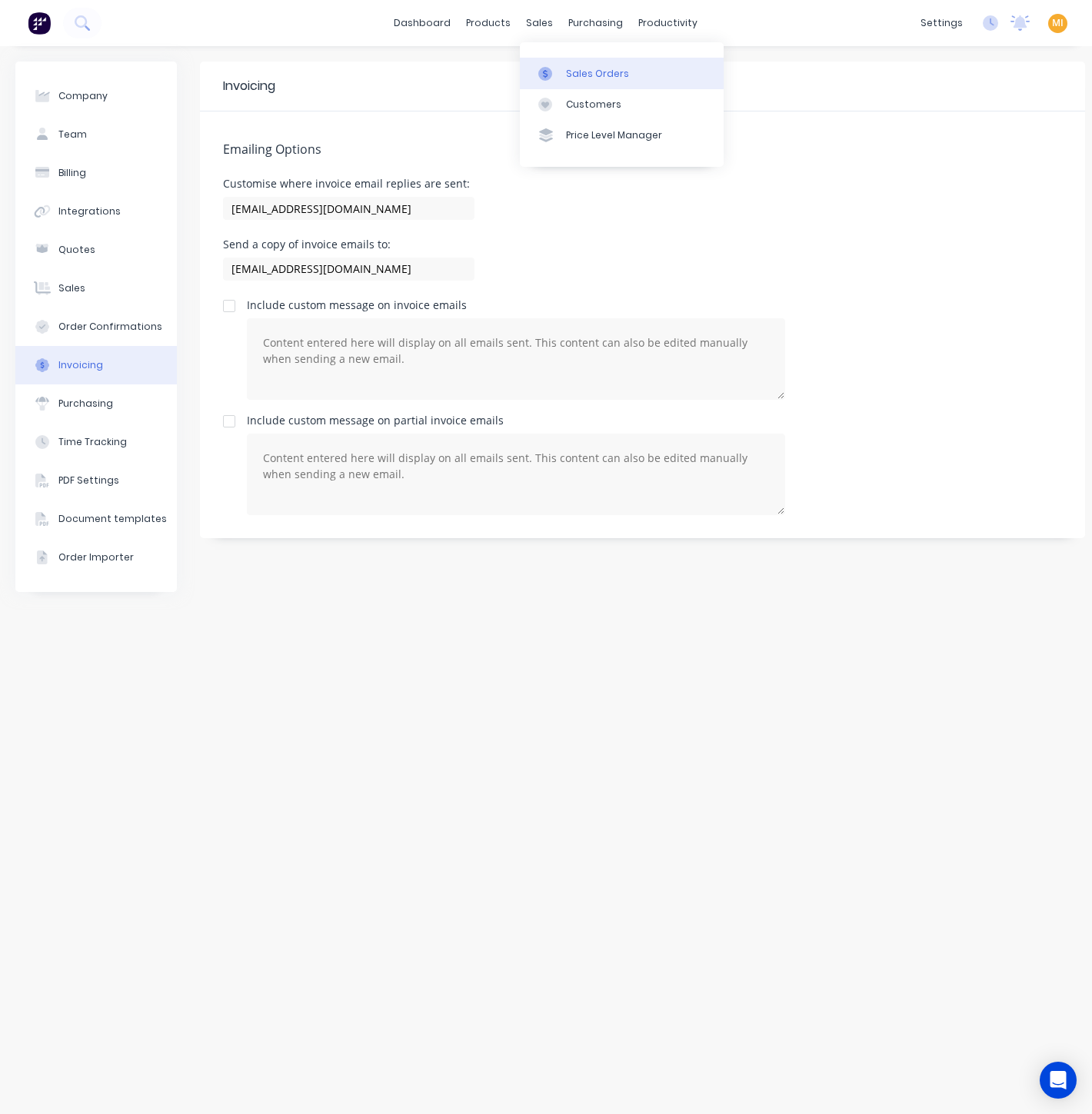
click at [556, 70] on div at bounding box center [550, 74] width 23 height 14
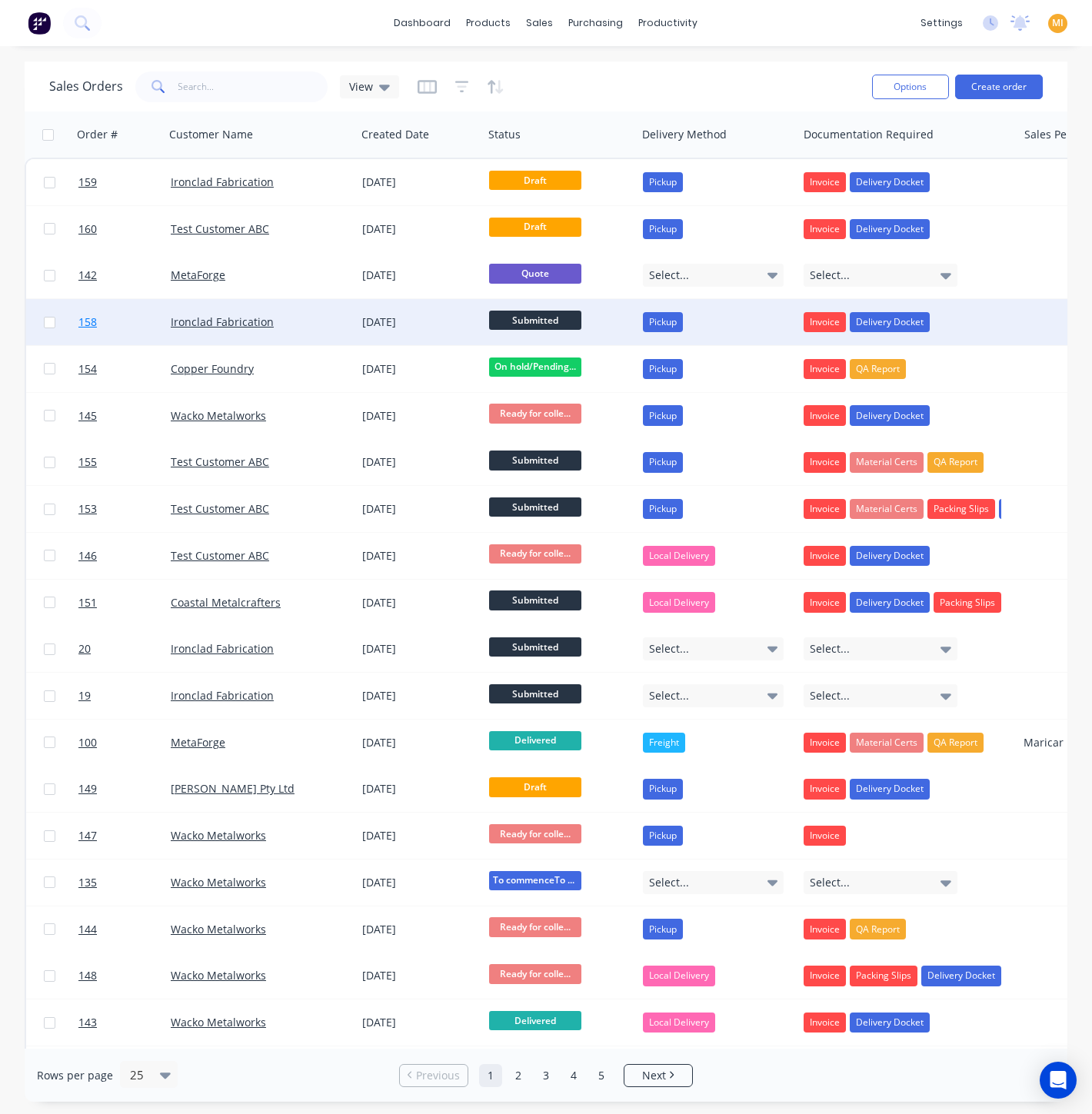
click at [148, 319] on link "158" at bounding box center [125, 321] width 93 height 46
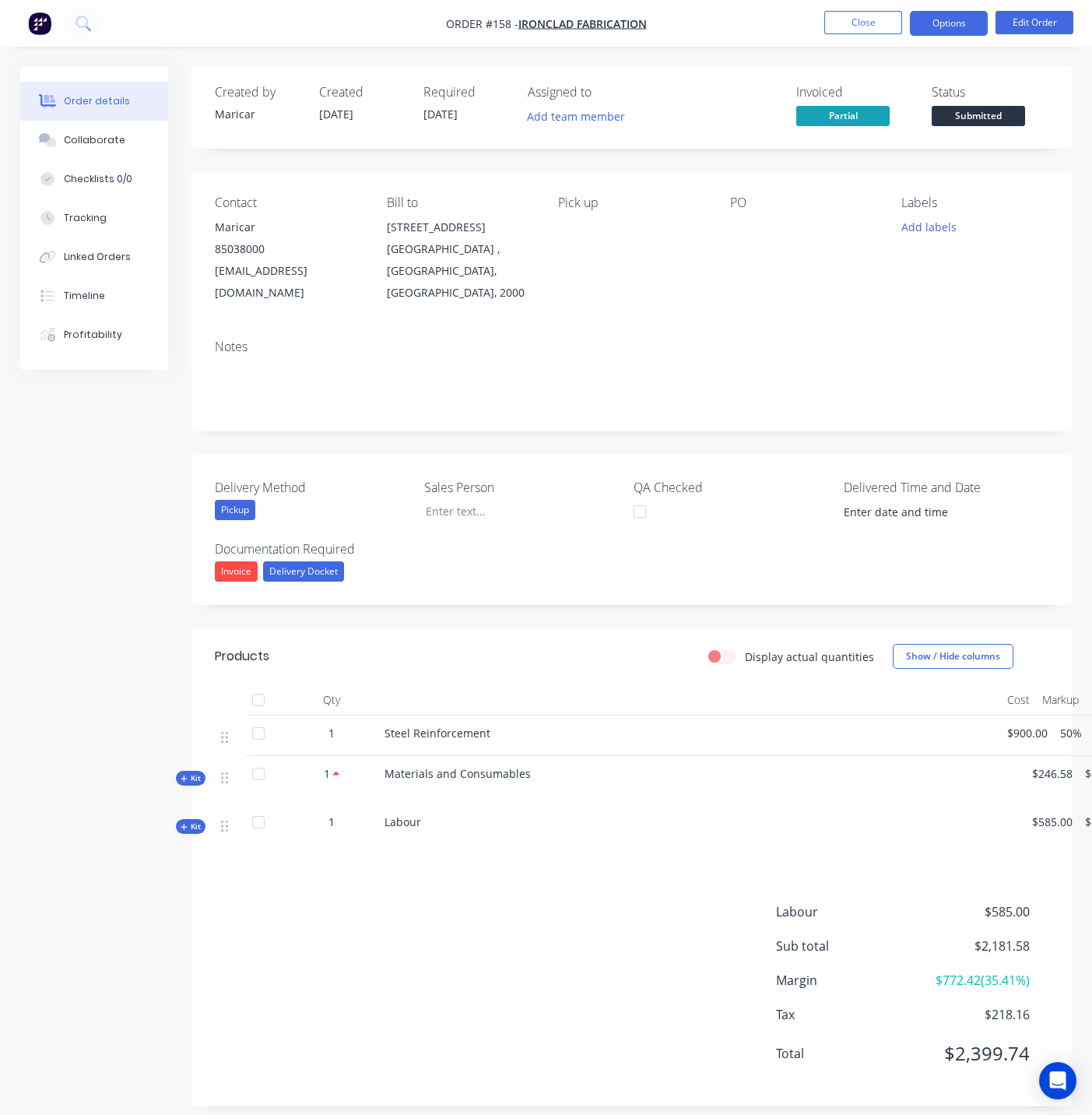
click at [972, 27] on button "Options" at bounding box center [949, 23] width 78 height 25
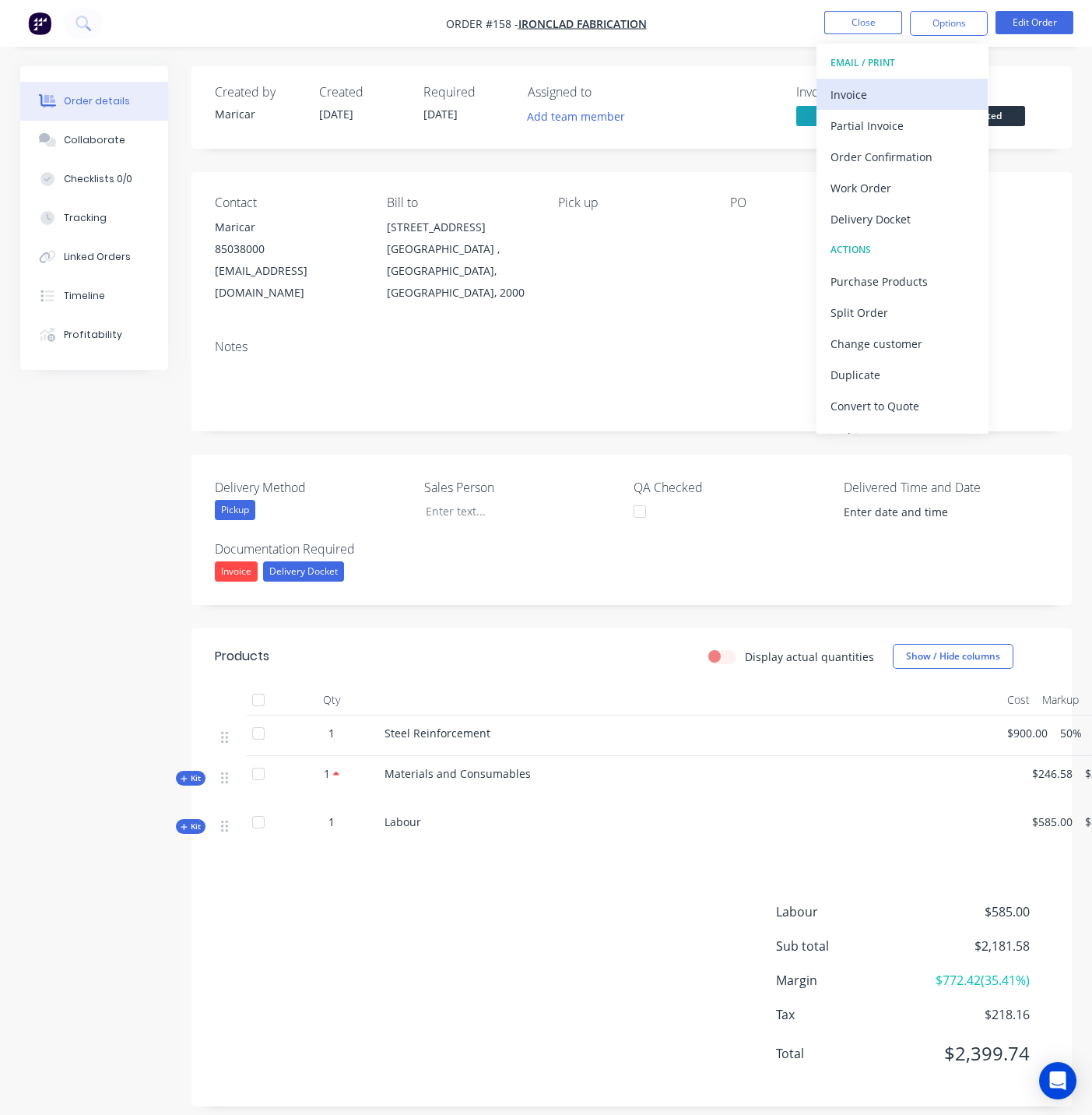
click at [900, 87] on div "Invoice" at bounding box center [902, 94] width 143 height 23
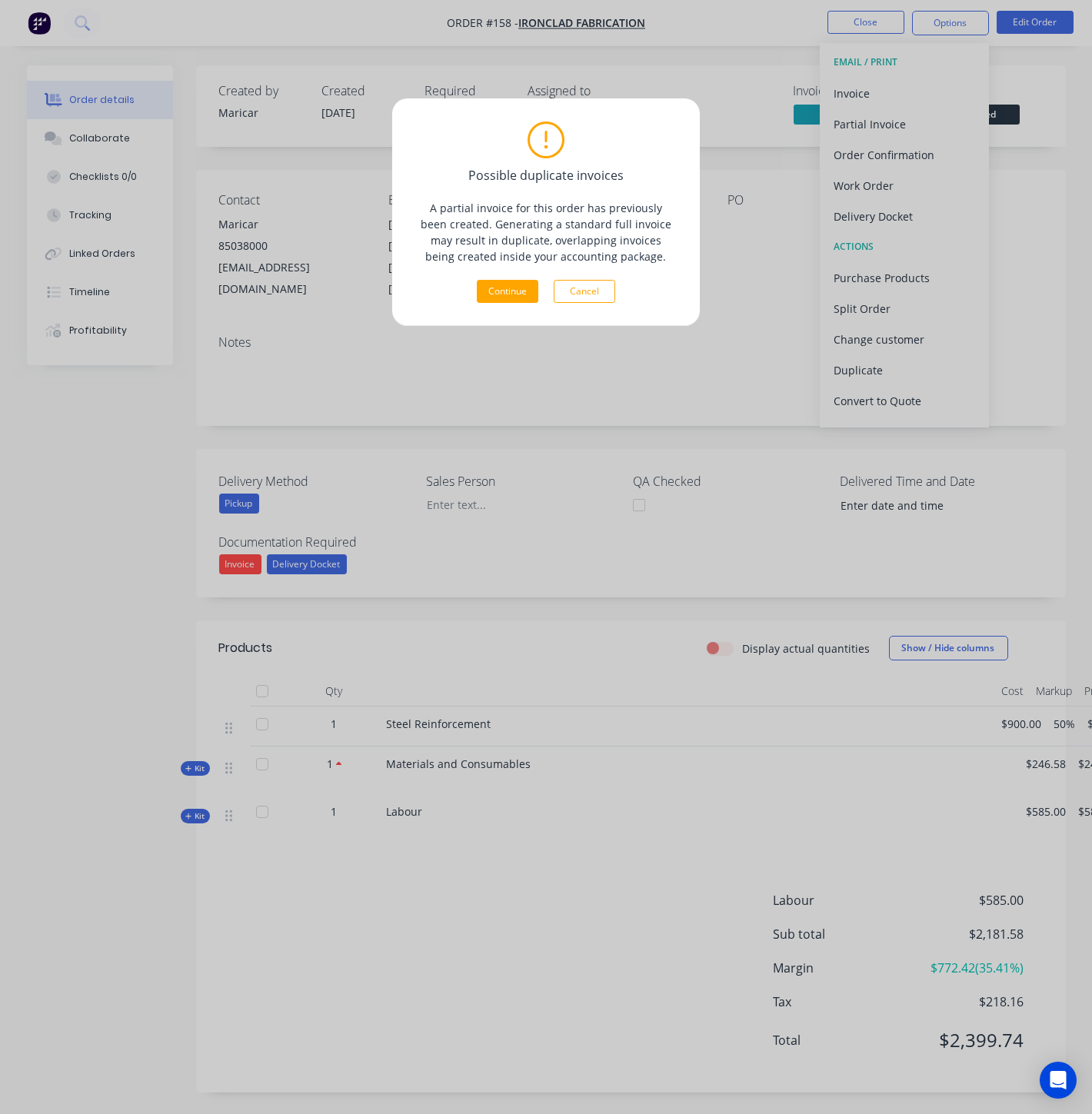
click at [877, 28] on div "Possible duplicate invoices A partial invoice for this order has previously bee…" at bounding box center [546, 557] width 1092 height 1114
click at [865, 32] on div "Possible duplicate invoices A partial invoice for this order has previously bee…" at bounding box center [546, 557] width 1092 height 1114
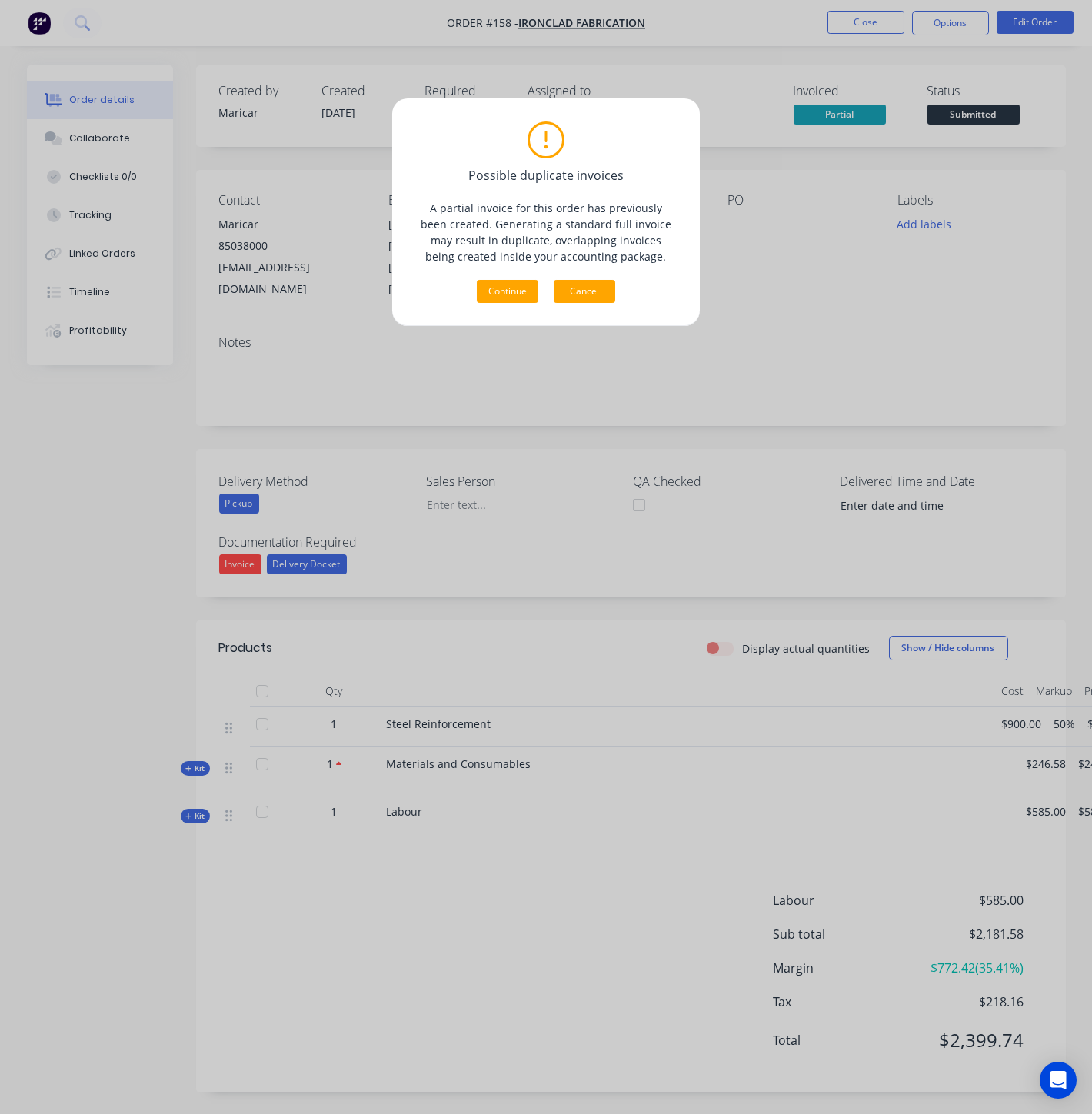
click at [580, 287] on button "Cancel" at bounding box center [584, 291] width 61 height 23
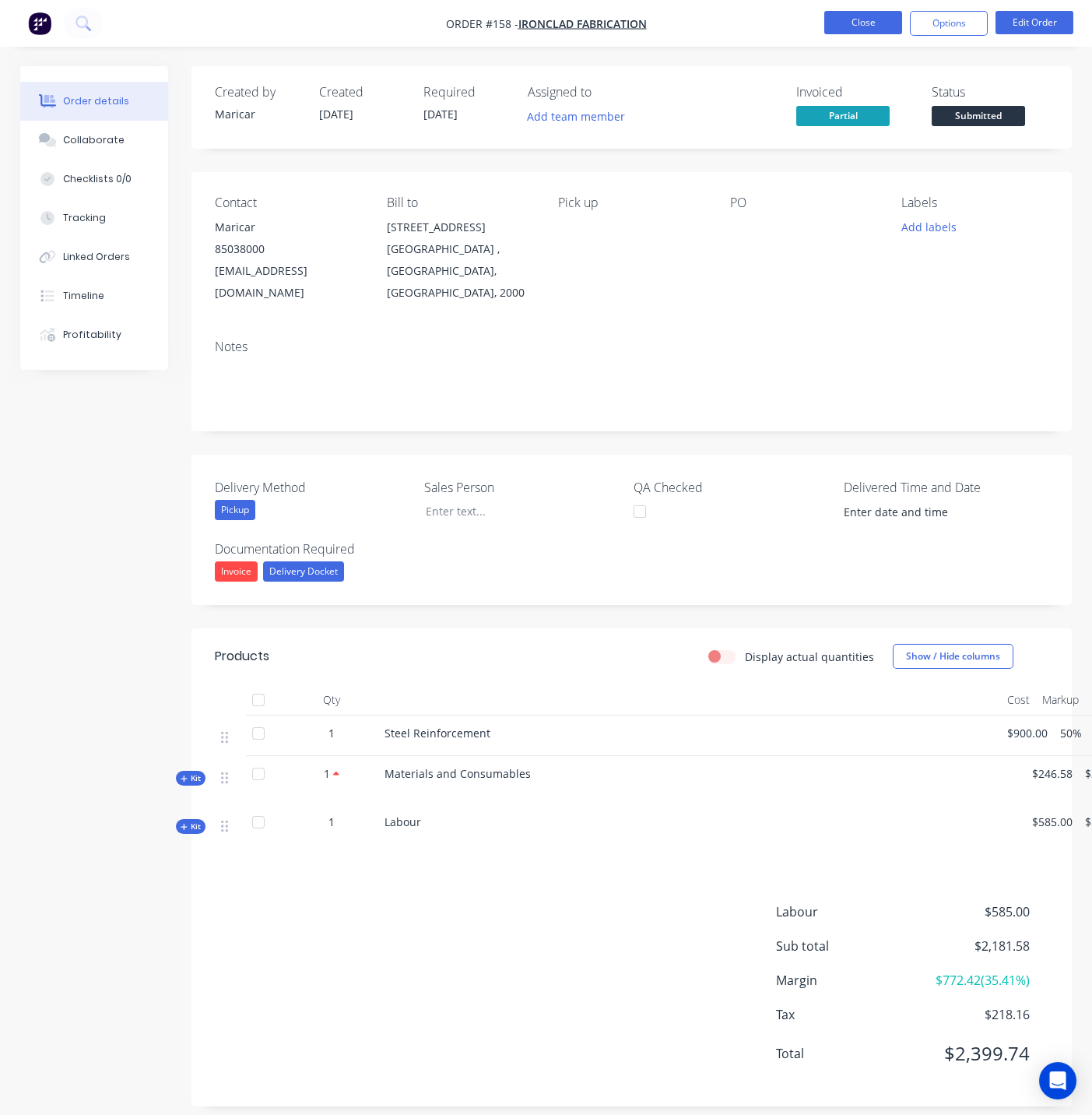
click at [849, 30] on button "Close" at bounding box center [863, 23] width 78 height 24
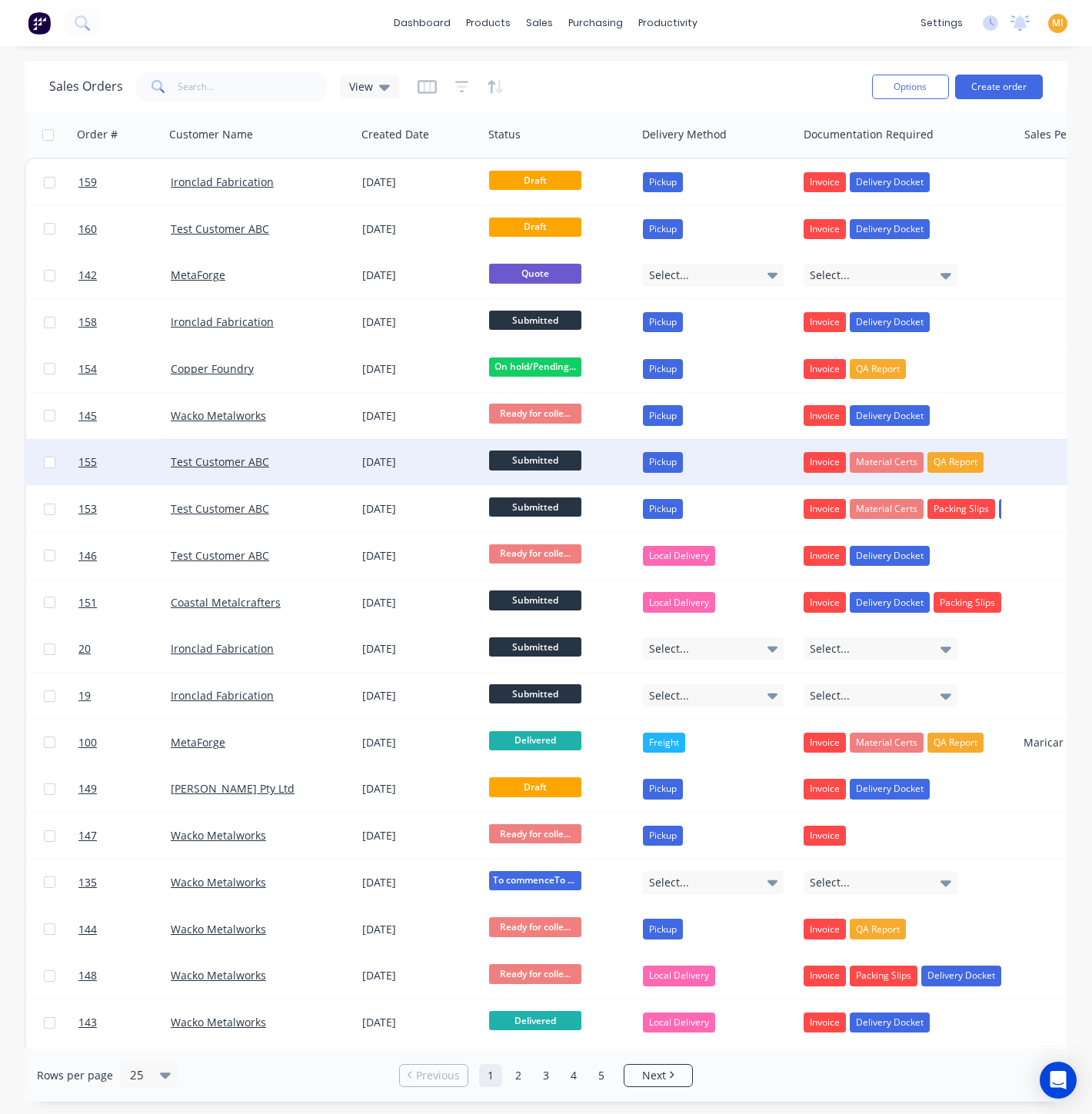
click at [375, 482] on div "[DATE]" at bounding box center [419, 462] width 127 height 46
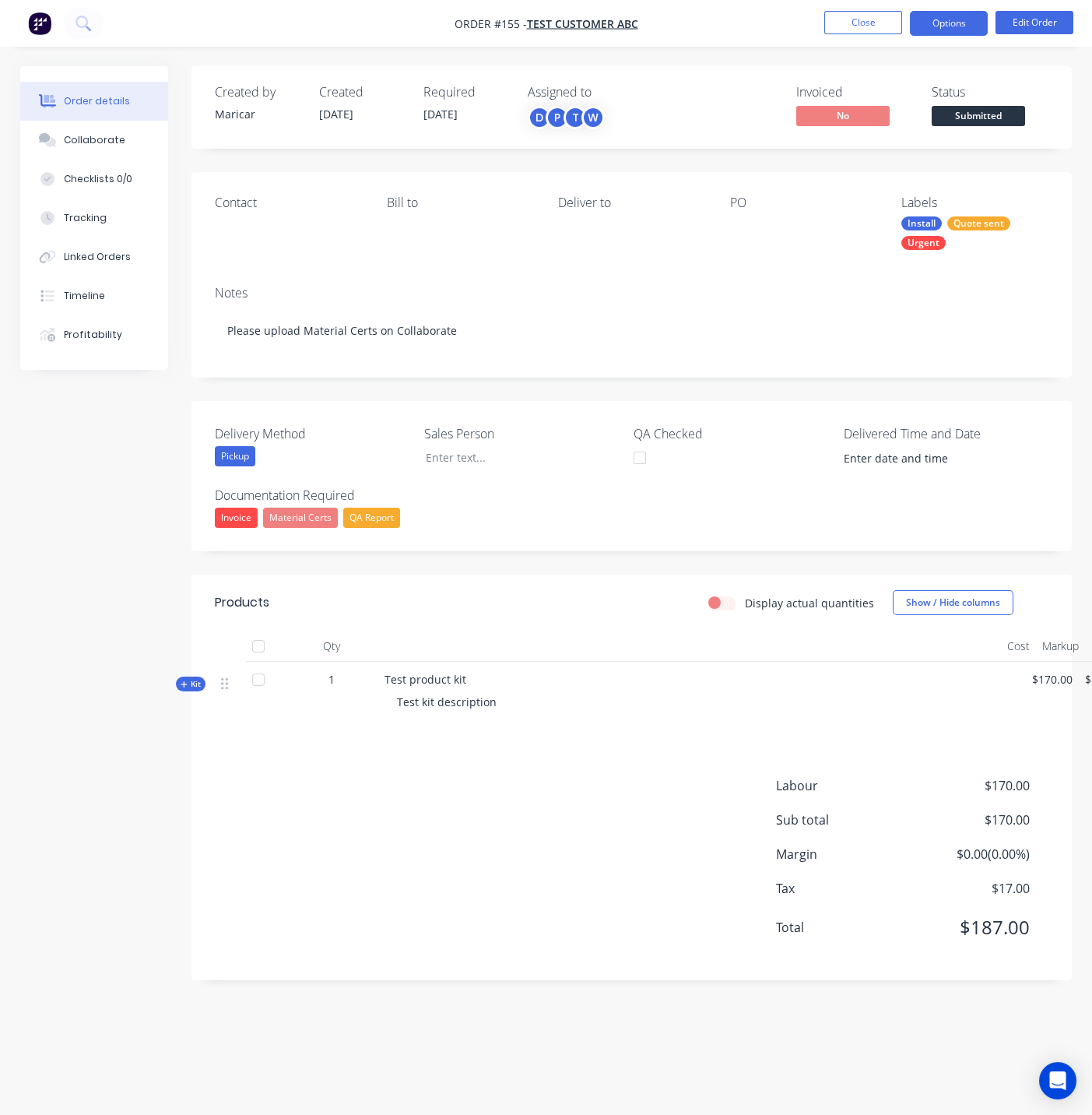
click at [967, 12] on button "Options" at bounding box center [949, 23] width 78 height 25
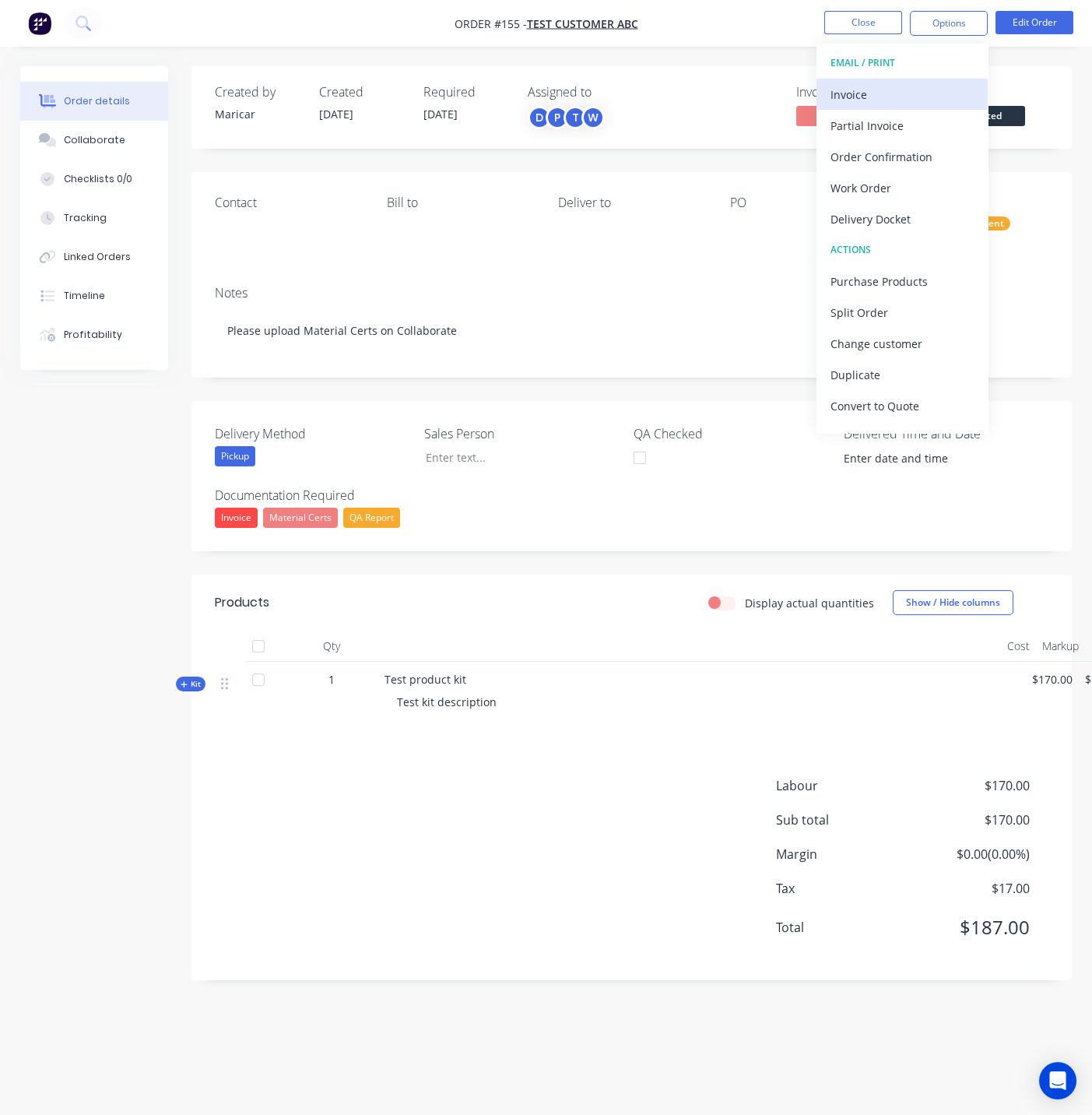
click at [870, 86] on div "Invoice" at bounding box center [902, 94] width 143 height 23
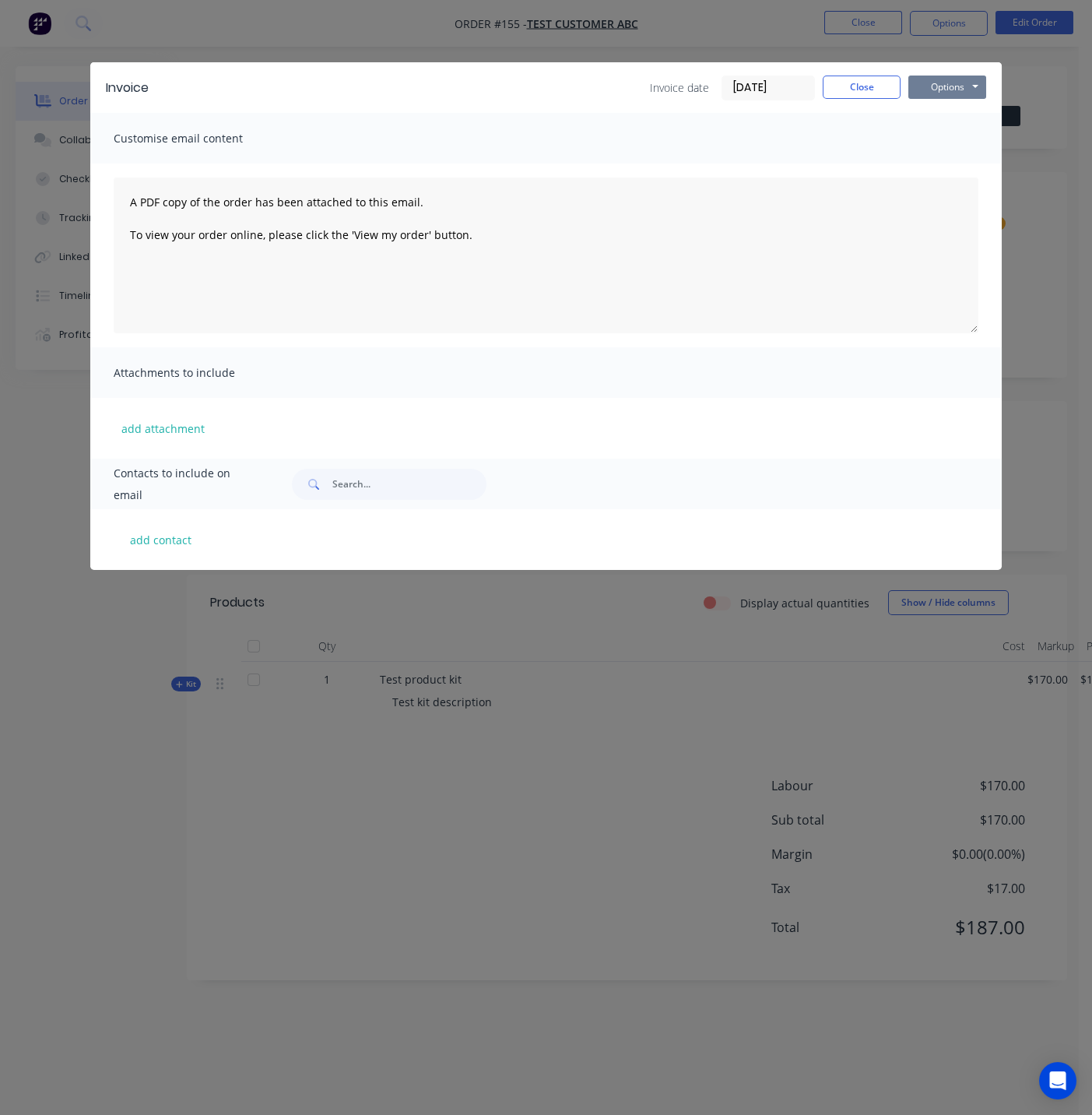
click at [952, 84] on button "Options" at bounding box center [947, 88] width 78 height 24
click at [654, 97] on div "Invoice date 29/08/25" at bounding box center [732, 88] width 165 height 25
click at [193, 423] on button "add attachment" at bounding box center [163, 428] width 99 height 24
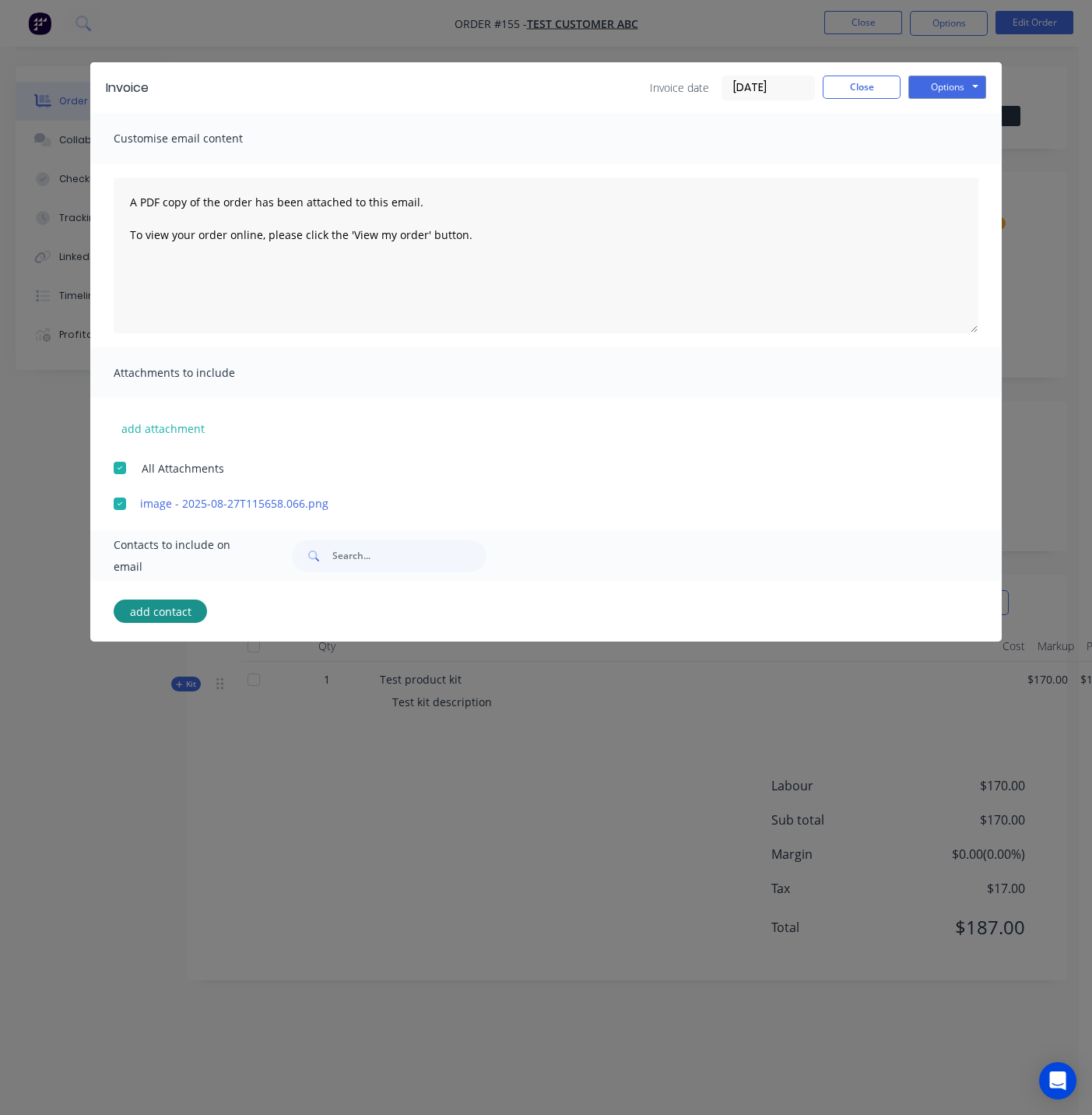
click at [150, 583] on div "add contact" at bounding box center [546, 612] width 911 height 61
click at [164, 616] on button "add contact" at bounding box center [160, 612] width 94 height 24
select select "AU"
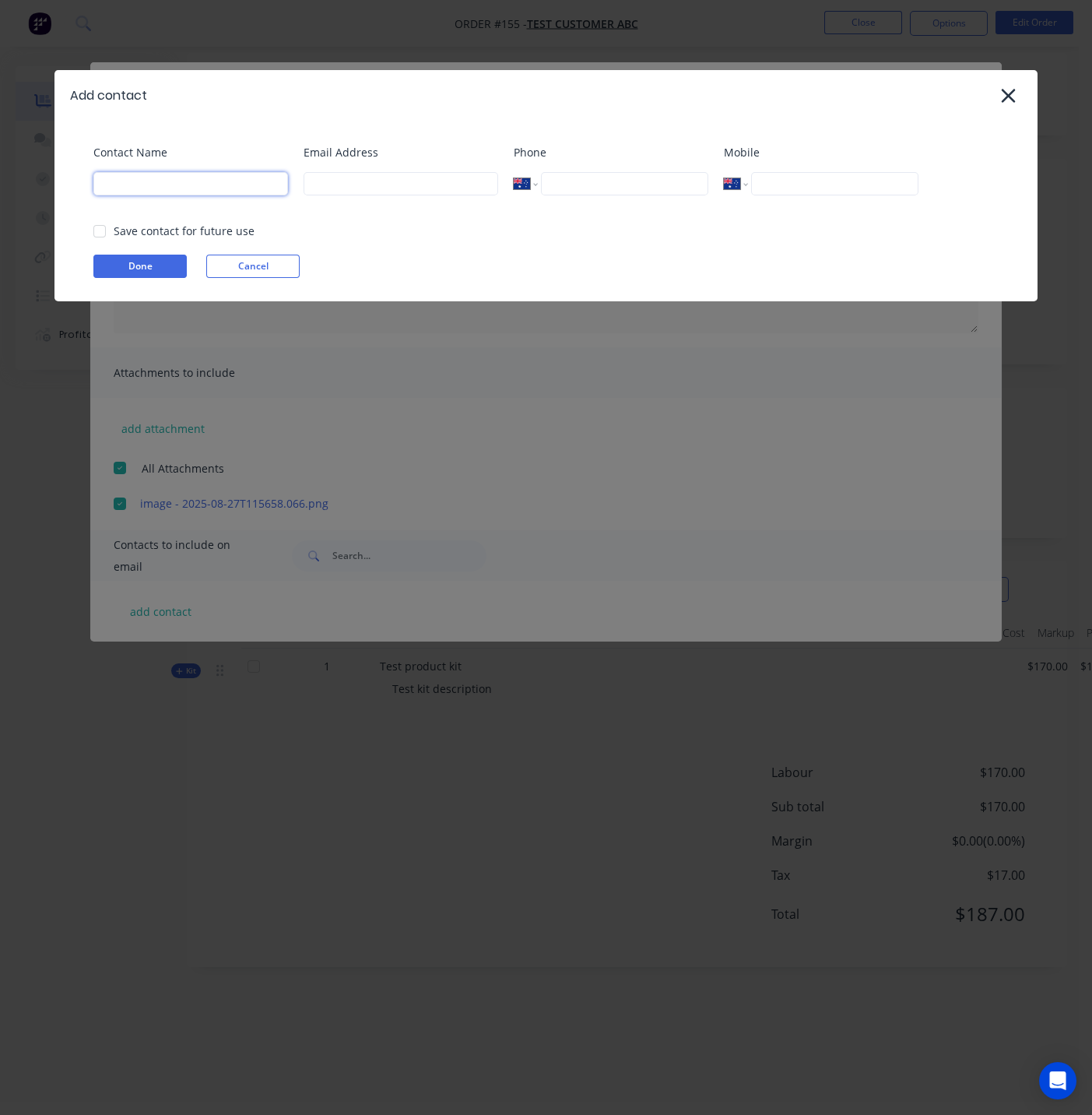
click at [138, 183] on input at bounding box center [190, 184] width 194 height 24
type input "Maricar"
type input "maricar@factory.app"
click at [101, 226] on div at bounding box center [100, 232] width 32 height 32
click at [134, 268] on button "Done" at bounding box center [140, 266] width 94 height 24
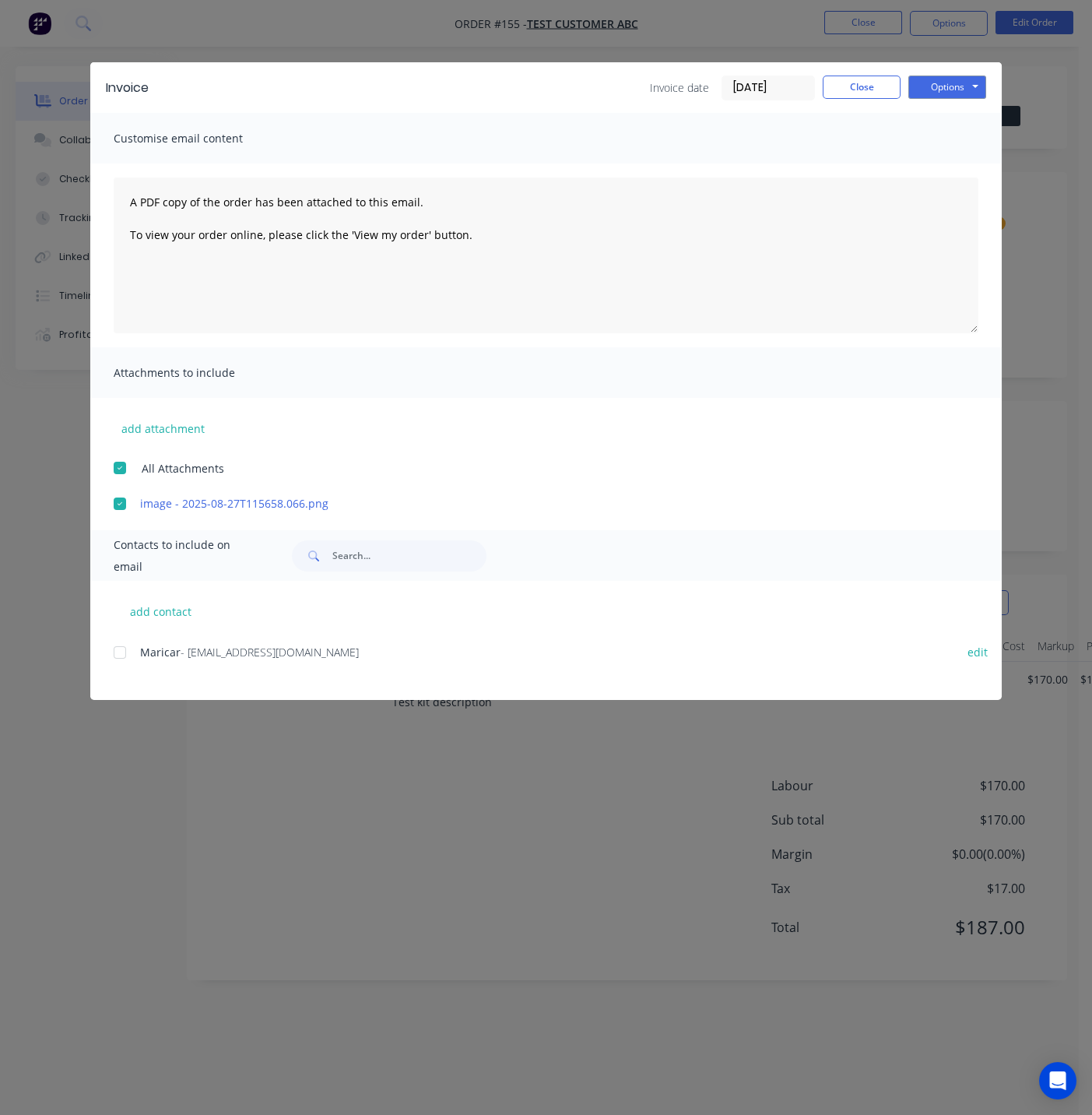
click at [119, 461] on div at bounding box center [120, 469] width 32 height 32
click at [860, 87] on button "Close" at bounding box center [861, 88] width 78 height 24
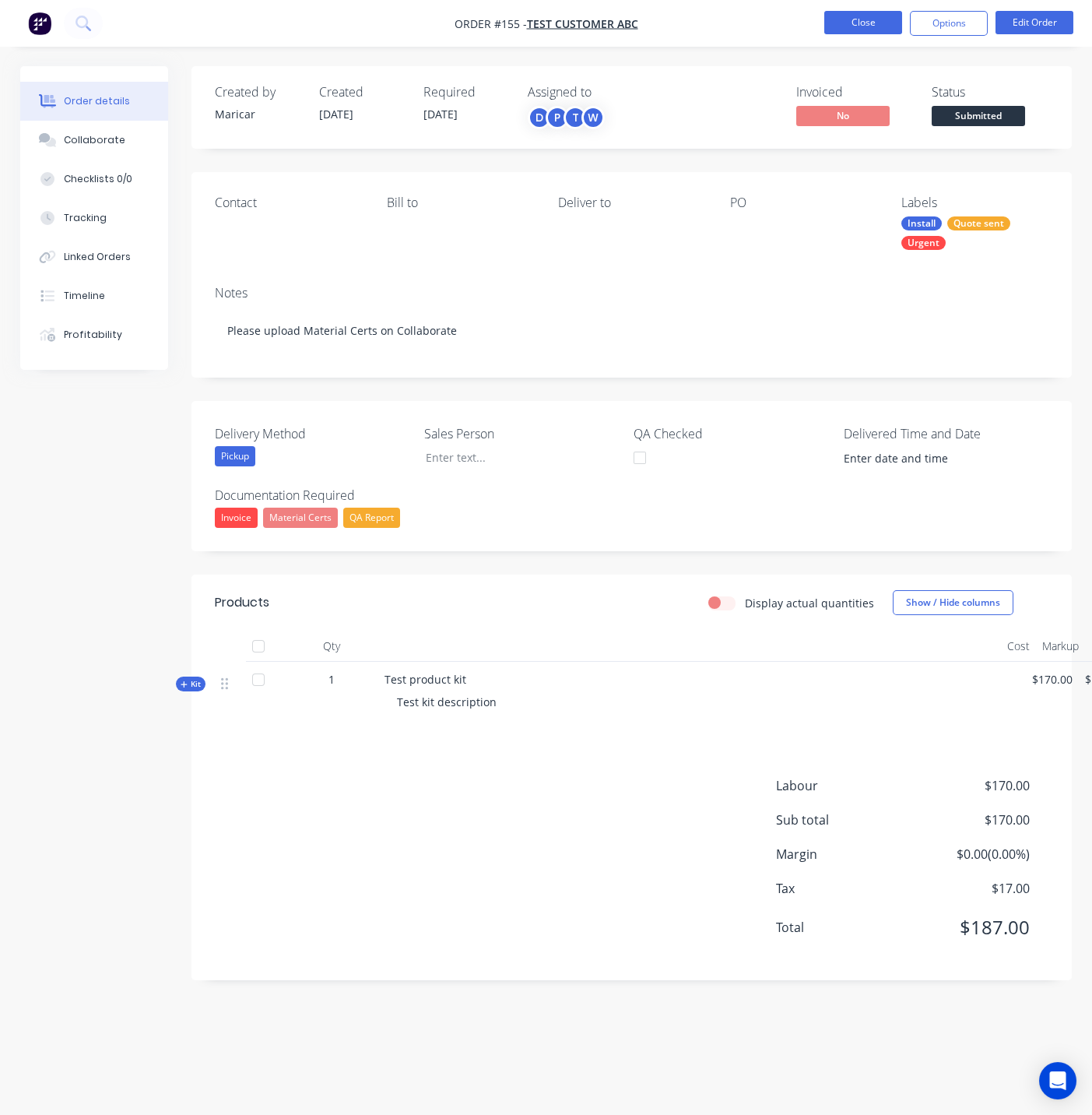
click at [856, 25] on button "Close" at bounding box center [863, 23] width 78 height 24
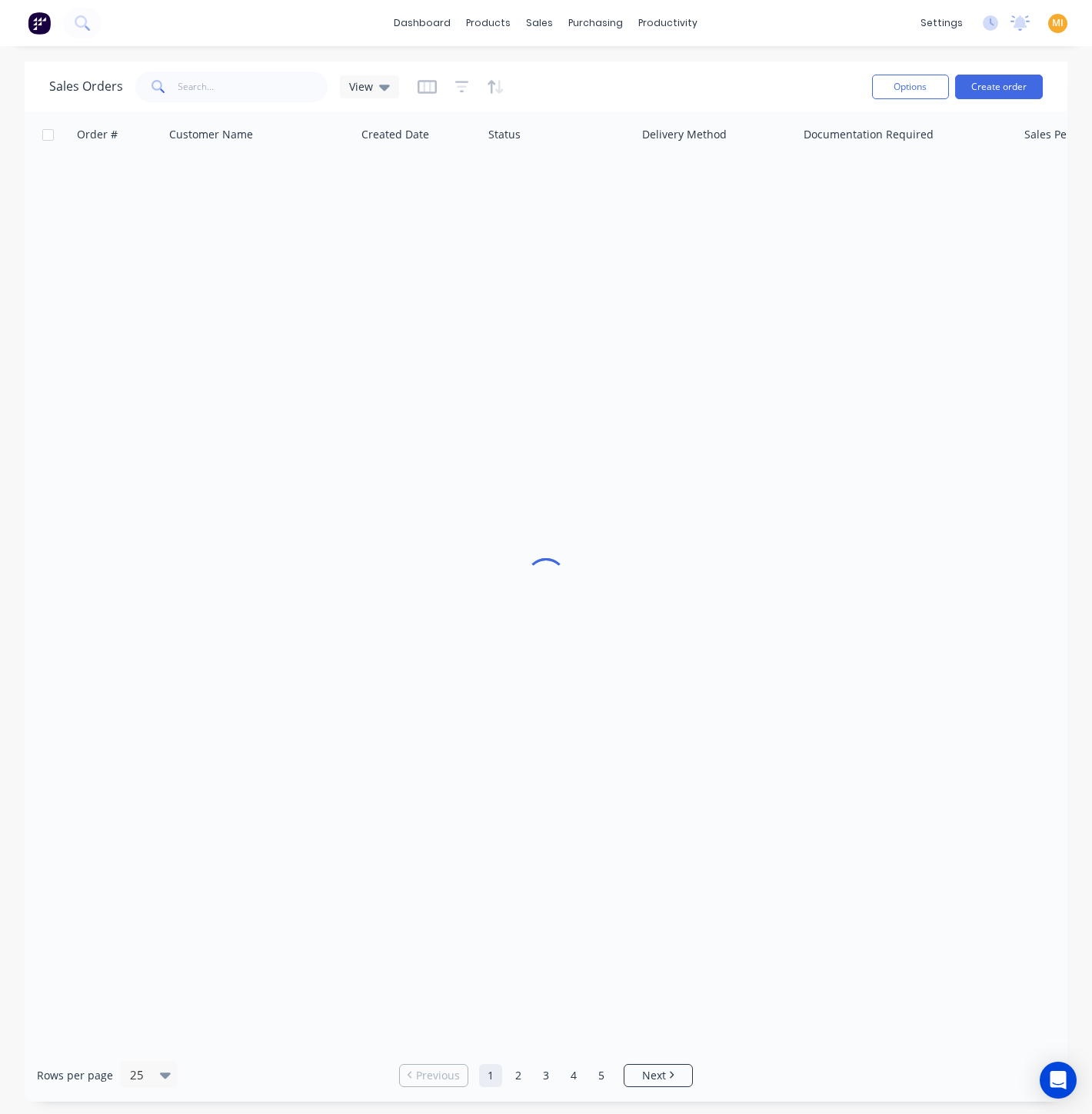
click at [34, 27] on img at bounding box center [39, 23] width 23 height 23
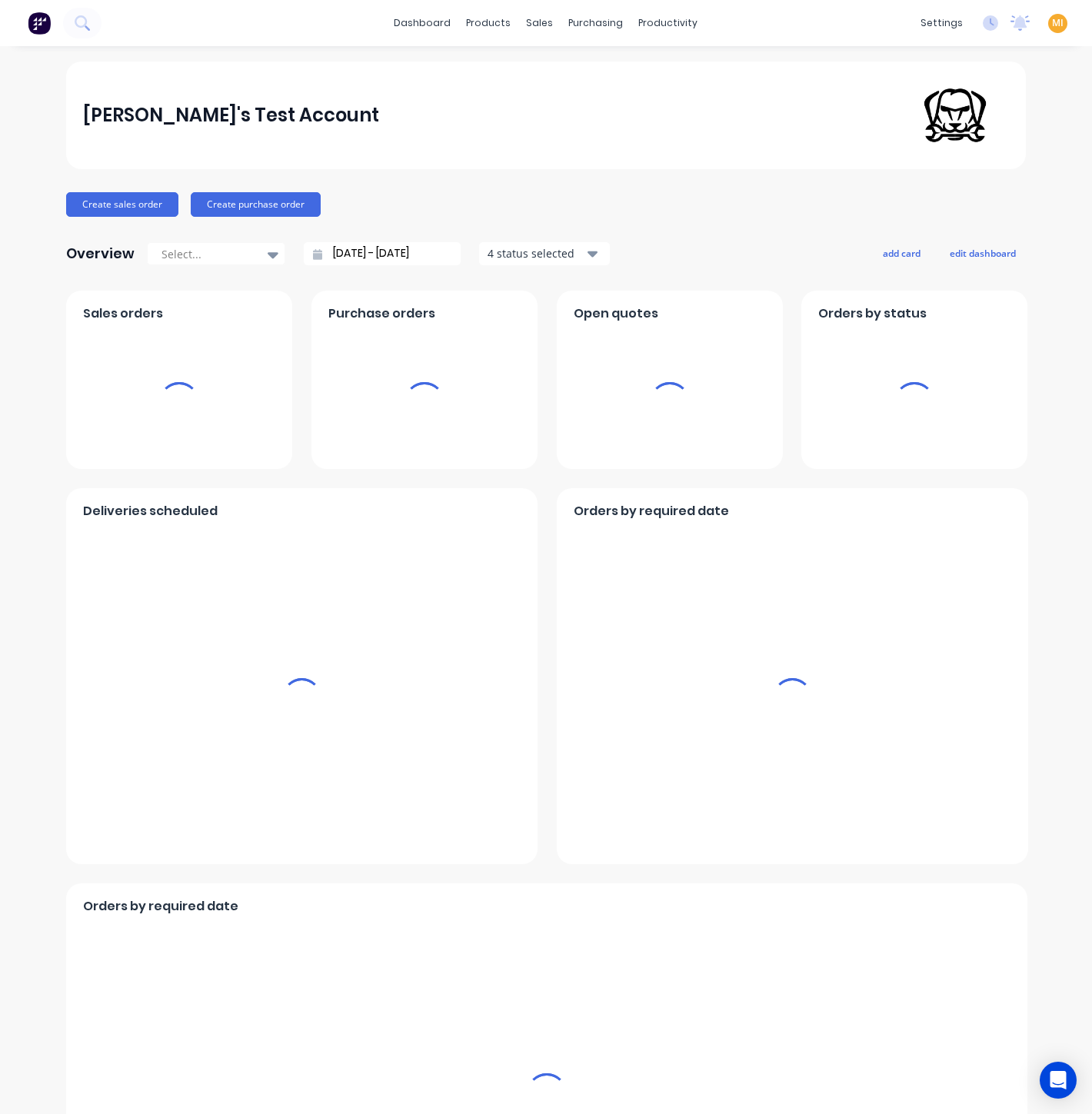
click at [1052, 21] on span "MI" at bounding box center [1058, 23] width 12 height 14
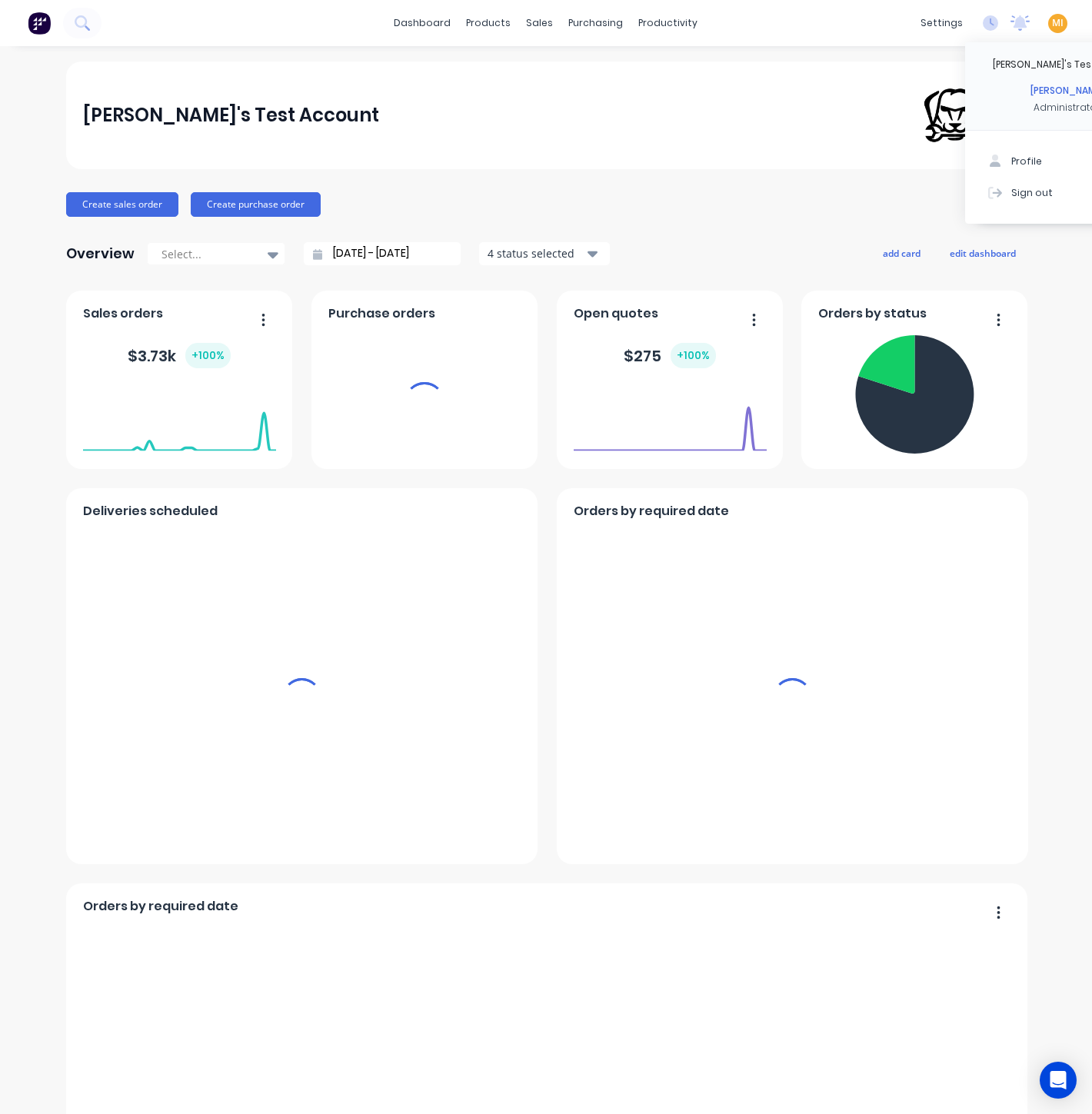
click at [1002, 185] on button "Sign out" at bounding box center [1067, 193] width 204 height 31
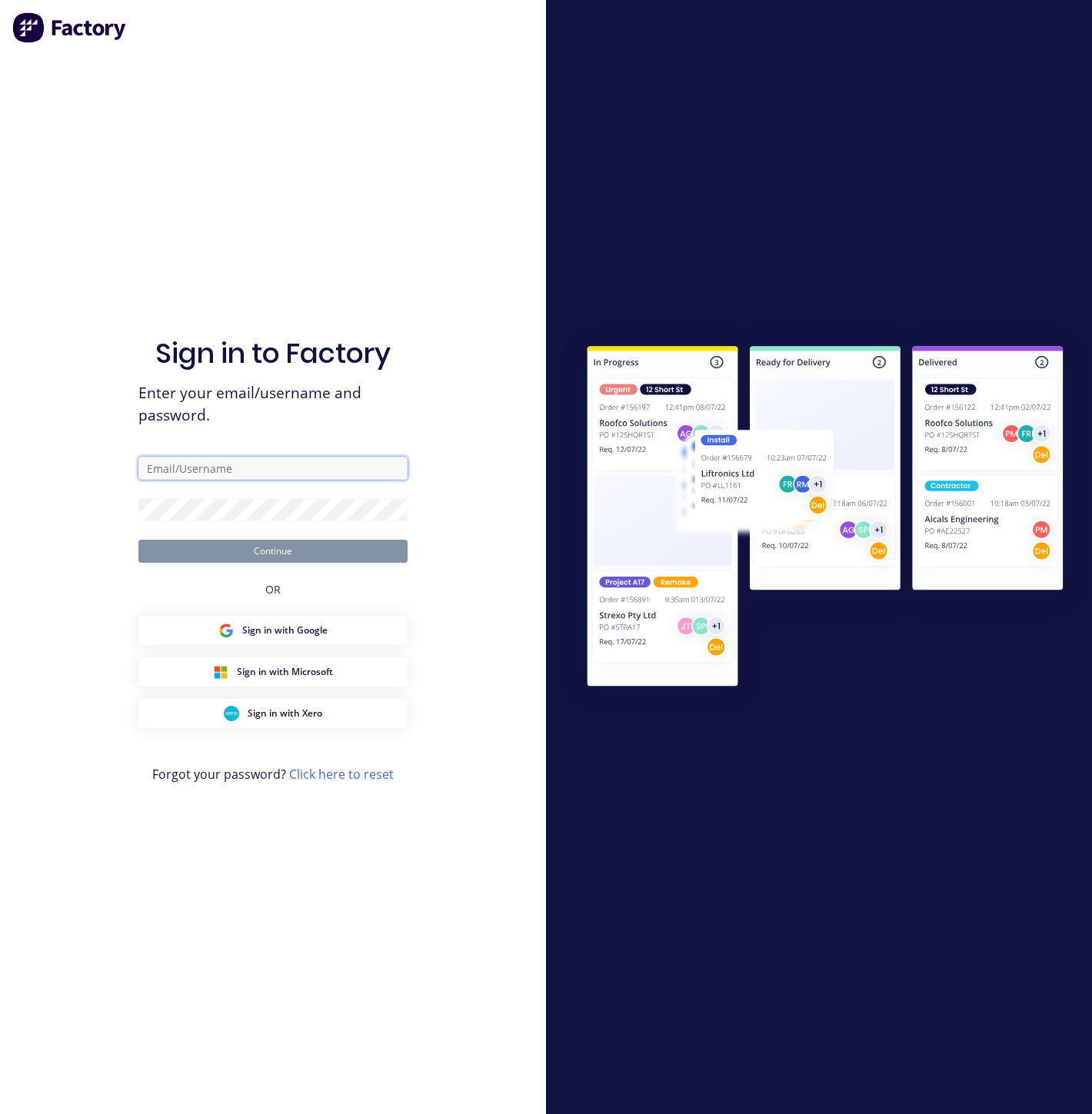
click at [205, 477] on input "text" at bounding box center [273, 468] width 269 height 23
type input "[EMAIL_ADDRESS][DOMAIN_NAME]"
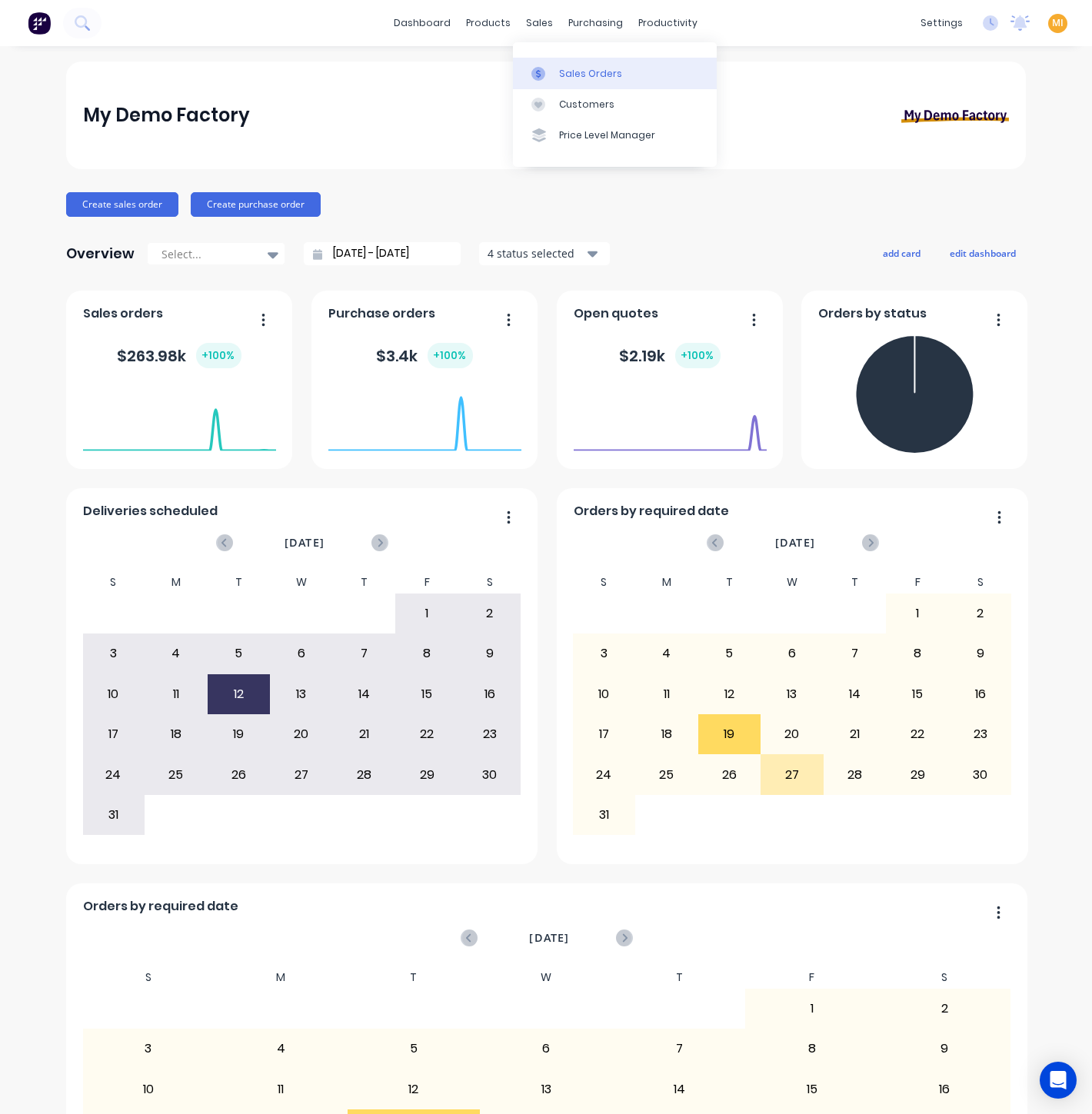
click at [577, 67] on div "Sales Orders" at bounding box center [590, 74] width 63 height 14
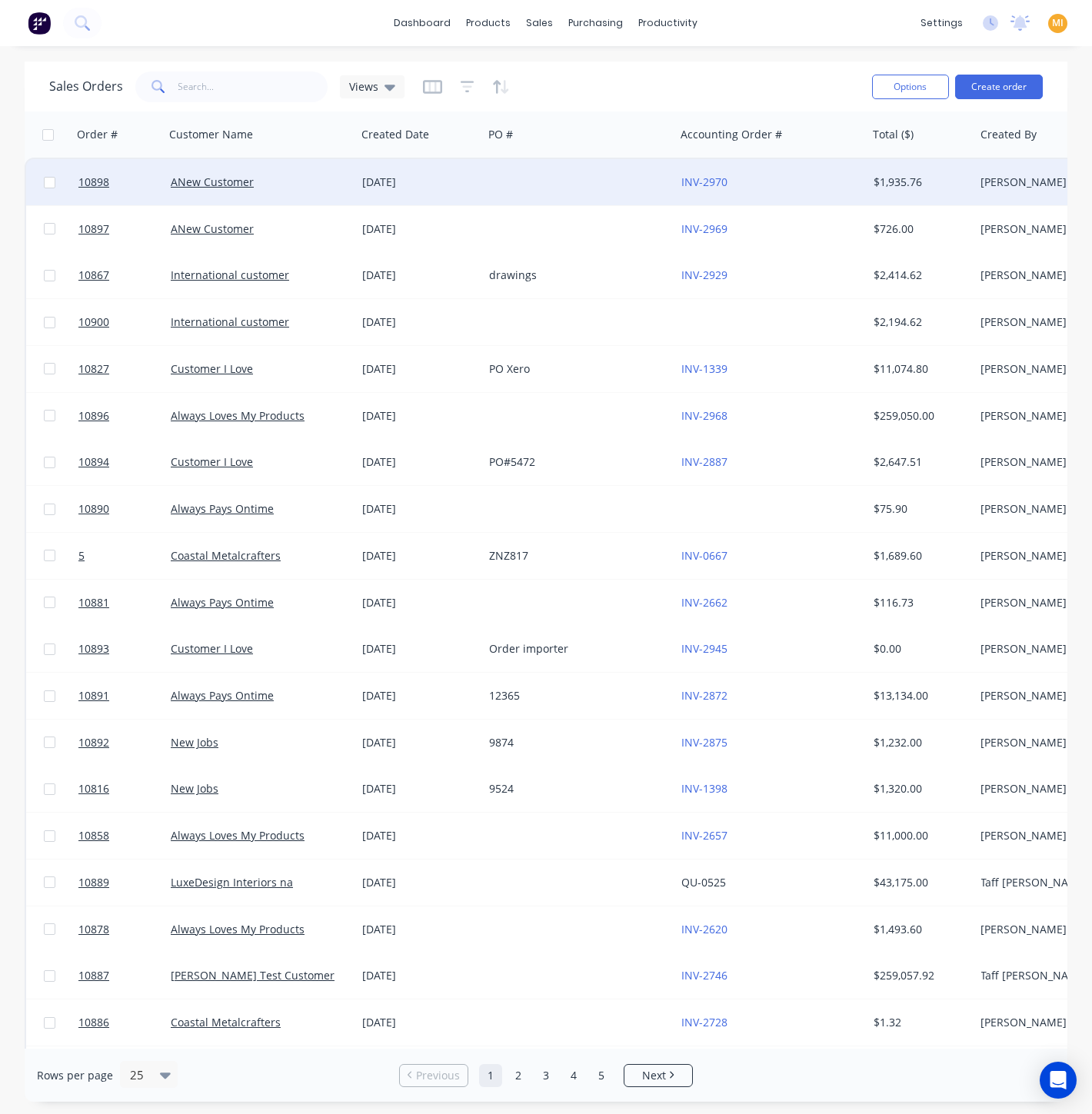
click at [603, 170] on div at bounding box center [579, 181] width 192 height 46
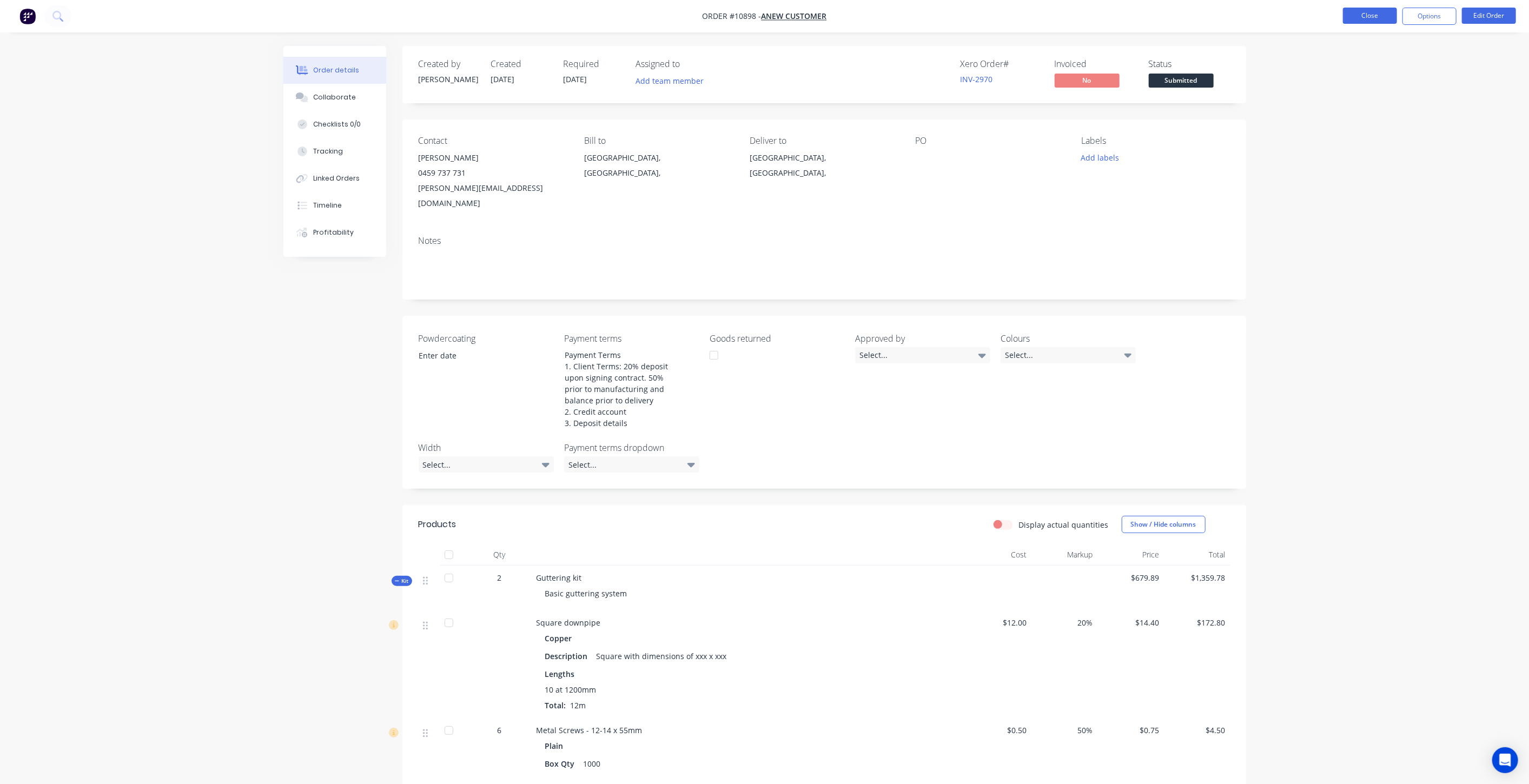
click at [768, 18] on button "Close" at bounding box center [1370, 16] width 54 height 16
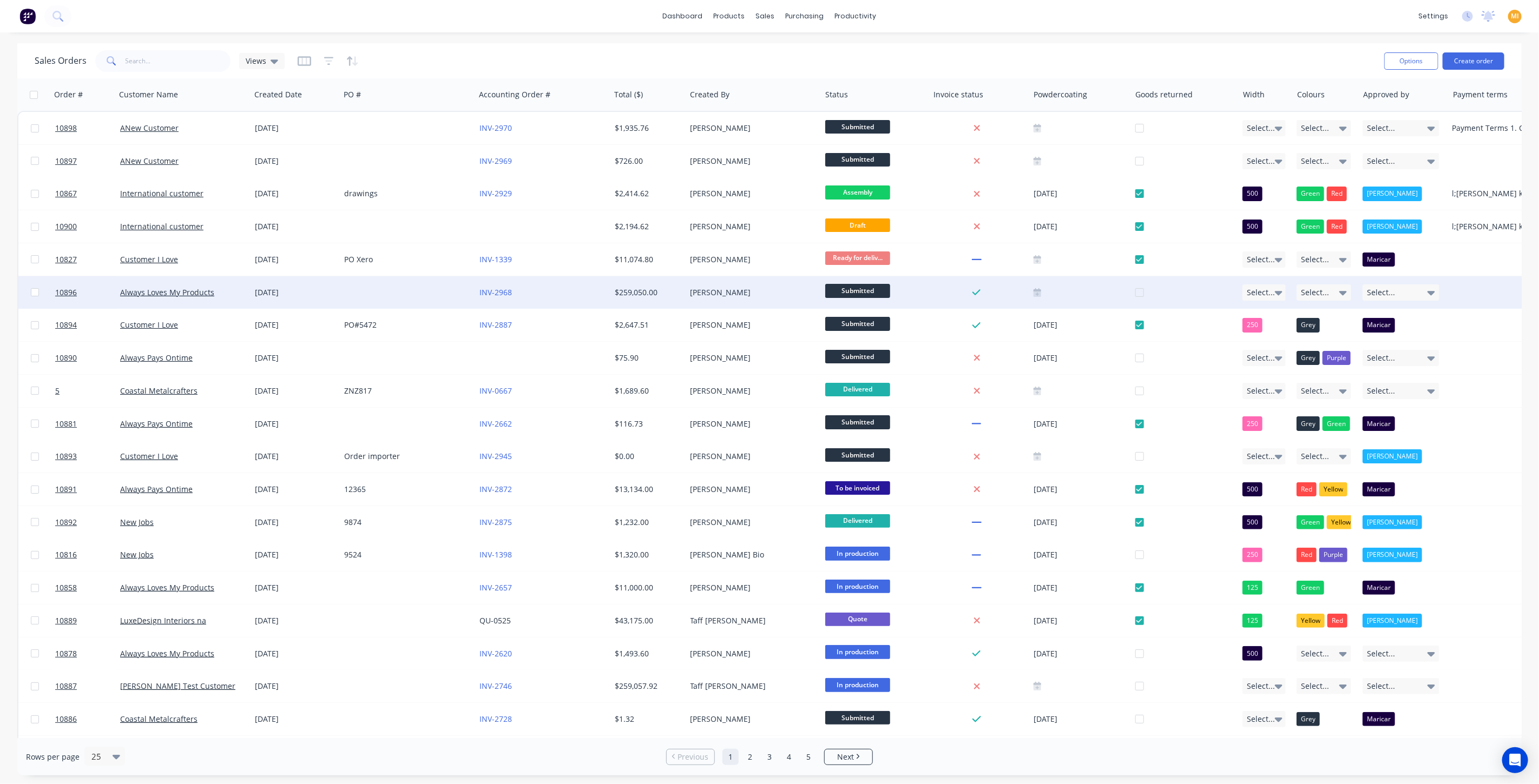
click at [768, 290] on div at bounding box center [977, 293] width 87 height 10
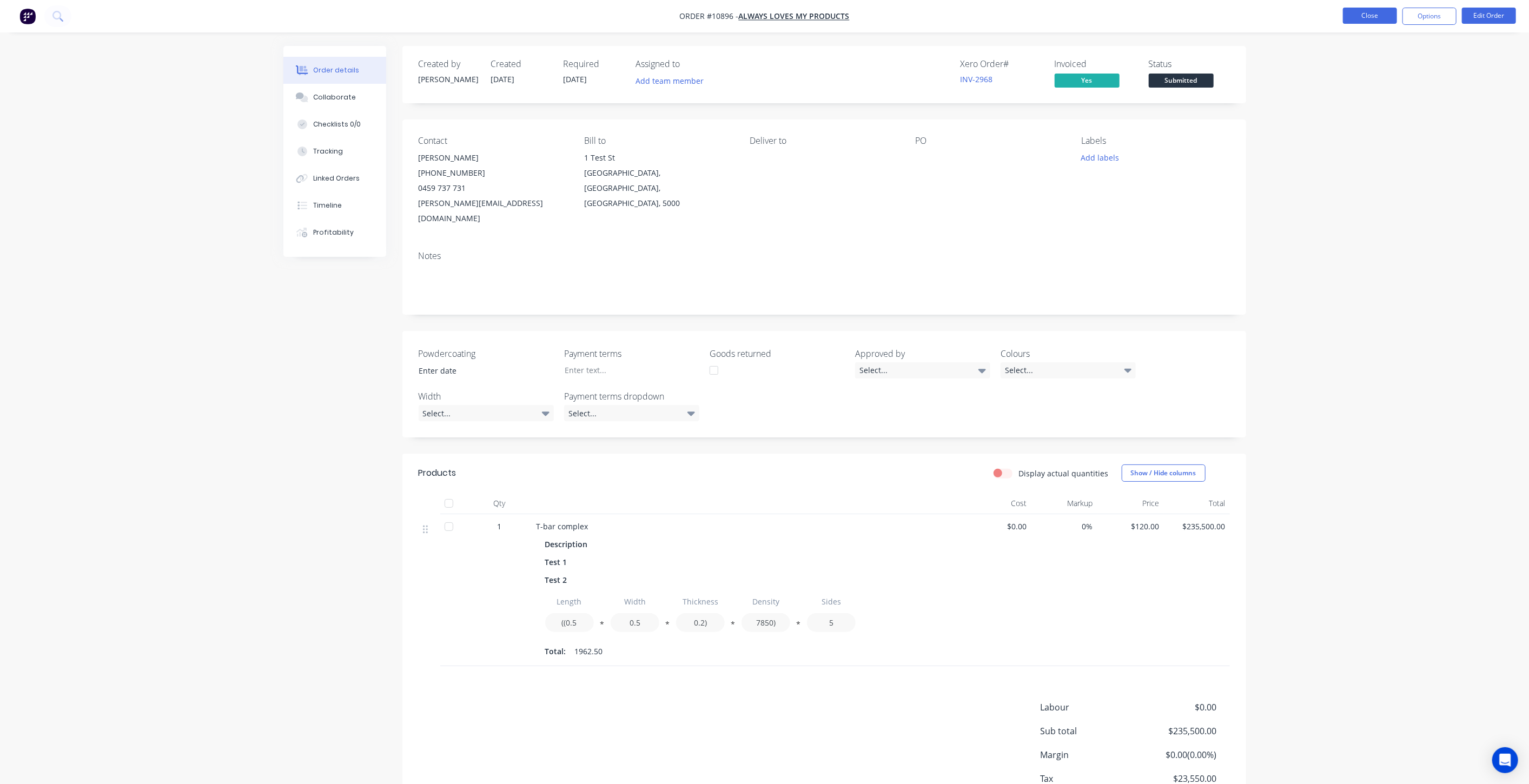
click at [768, 21] on button "Close" at bounding box center [1370, 16] width 54 height 16
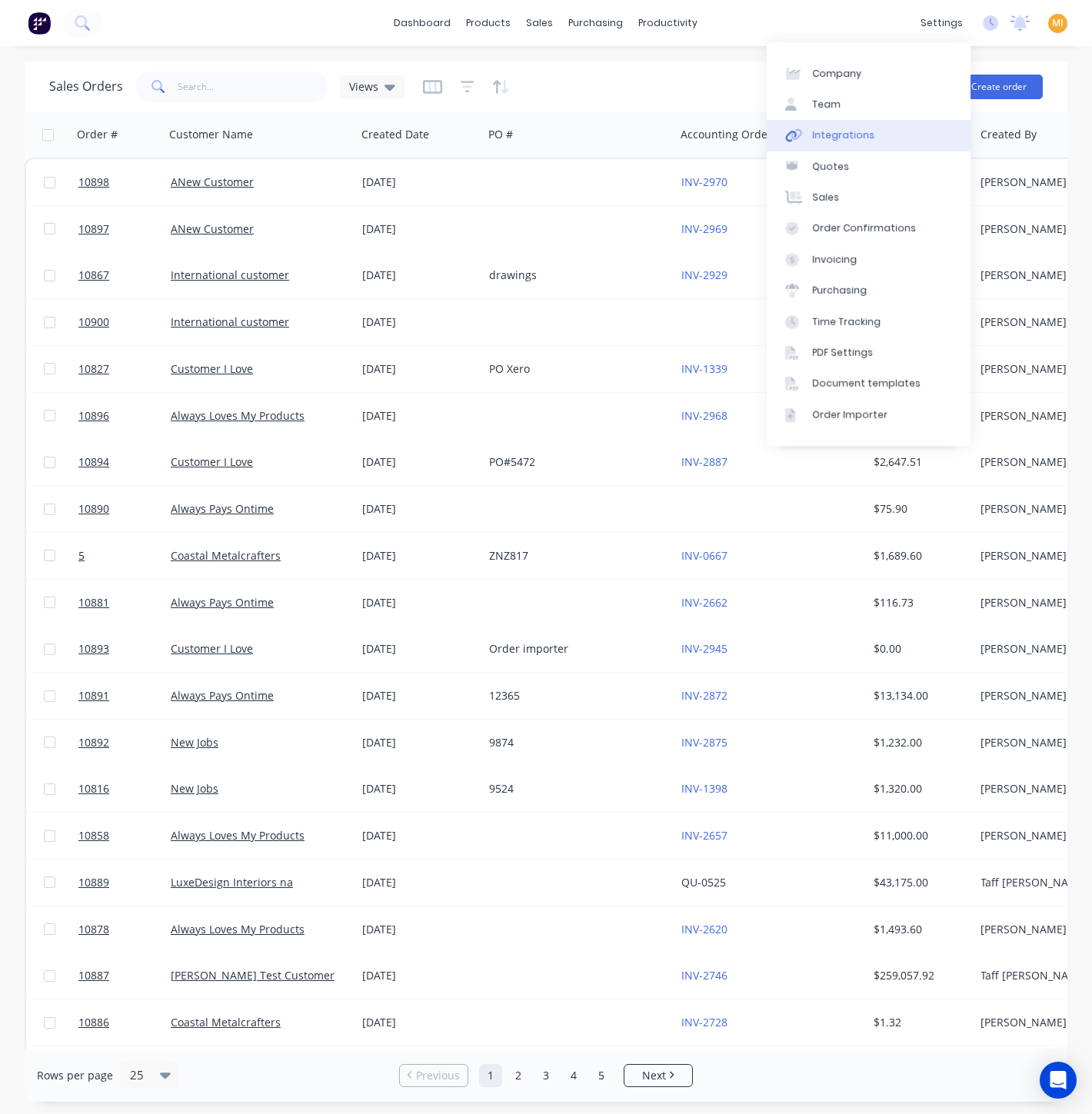
click at [862, 129] on div "Integrations" at bounding box center [844, 135] width 62 height 14
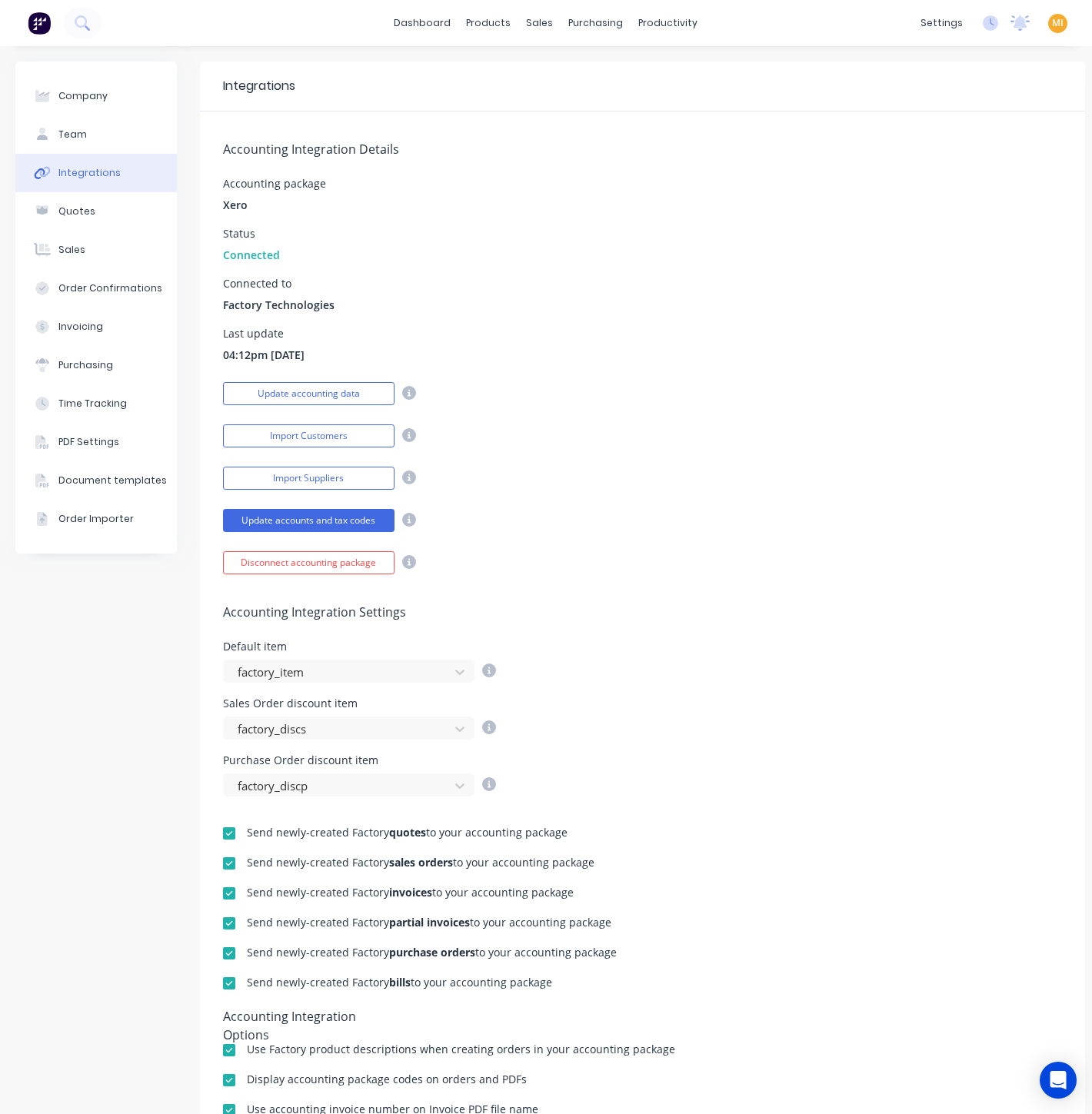
scroll to position [197, 0]
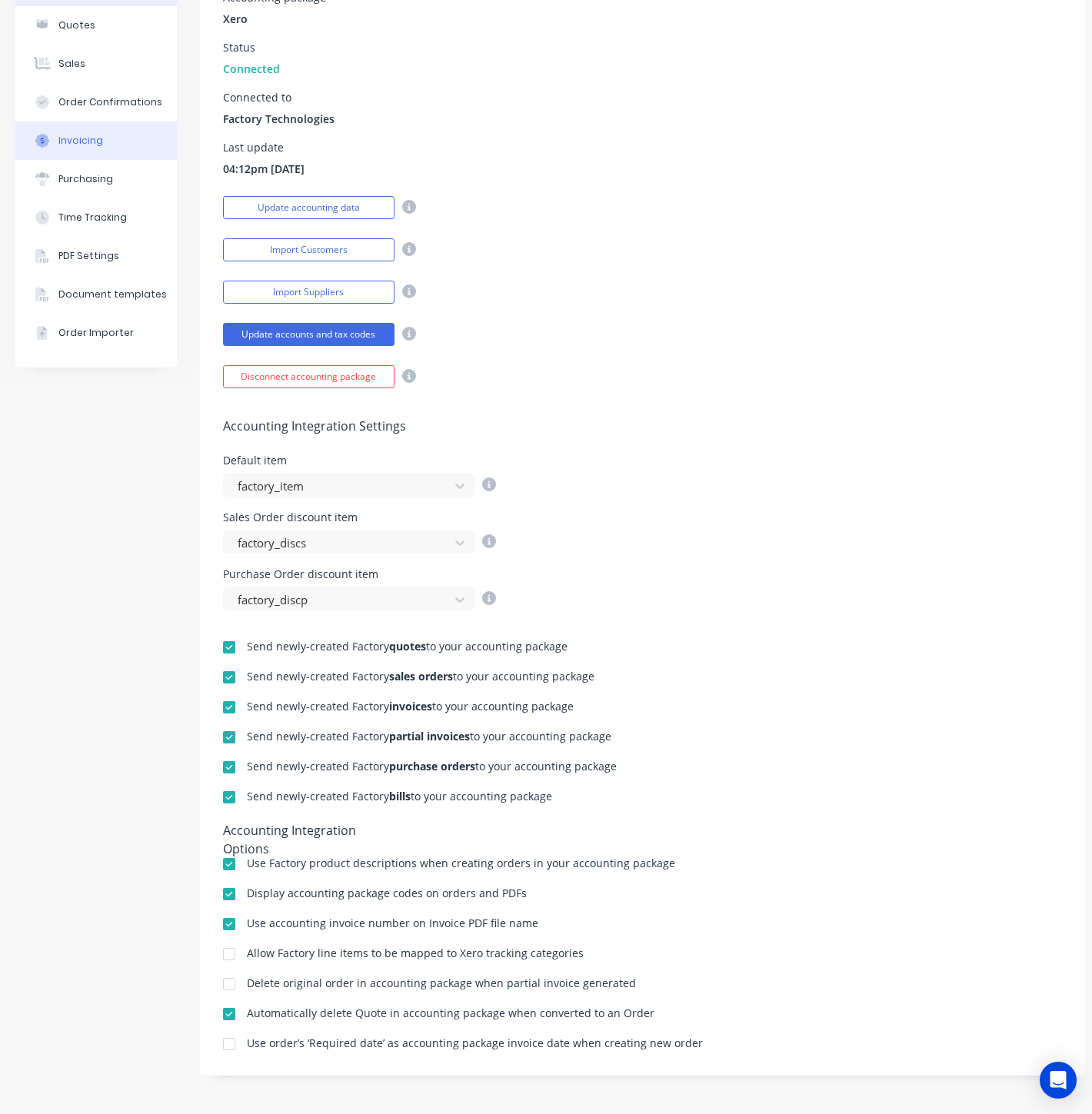
click at [75, 133] on div "Invoicing" at bounding box center [81, 140] width 45 height 14
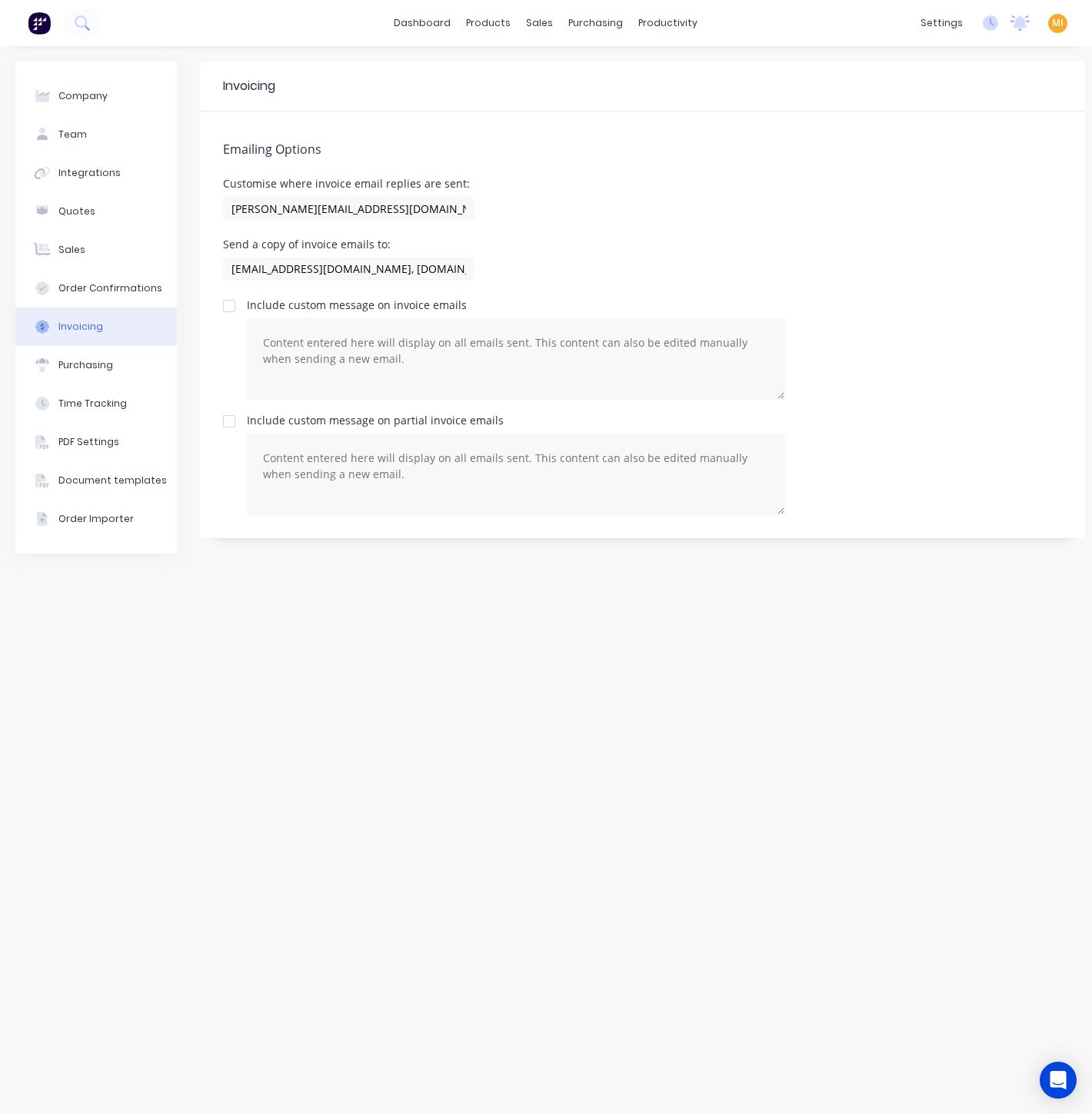
click at [31, 22] on img at bounding box center [39, 23] width 23 height 23
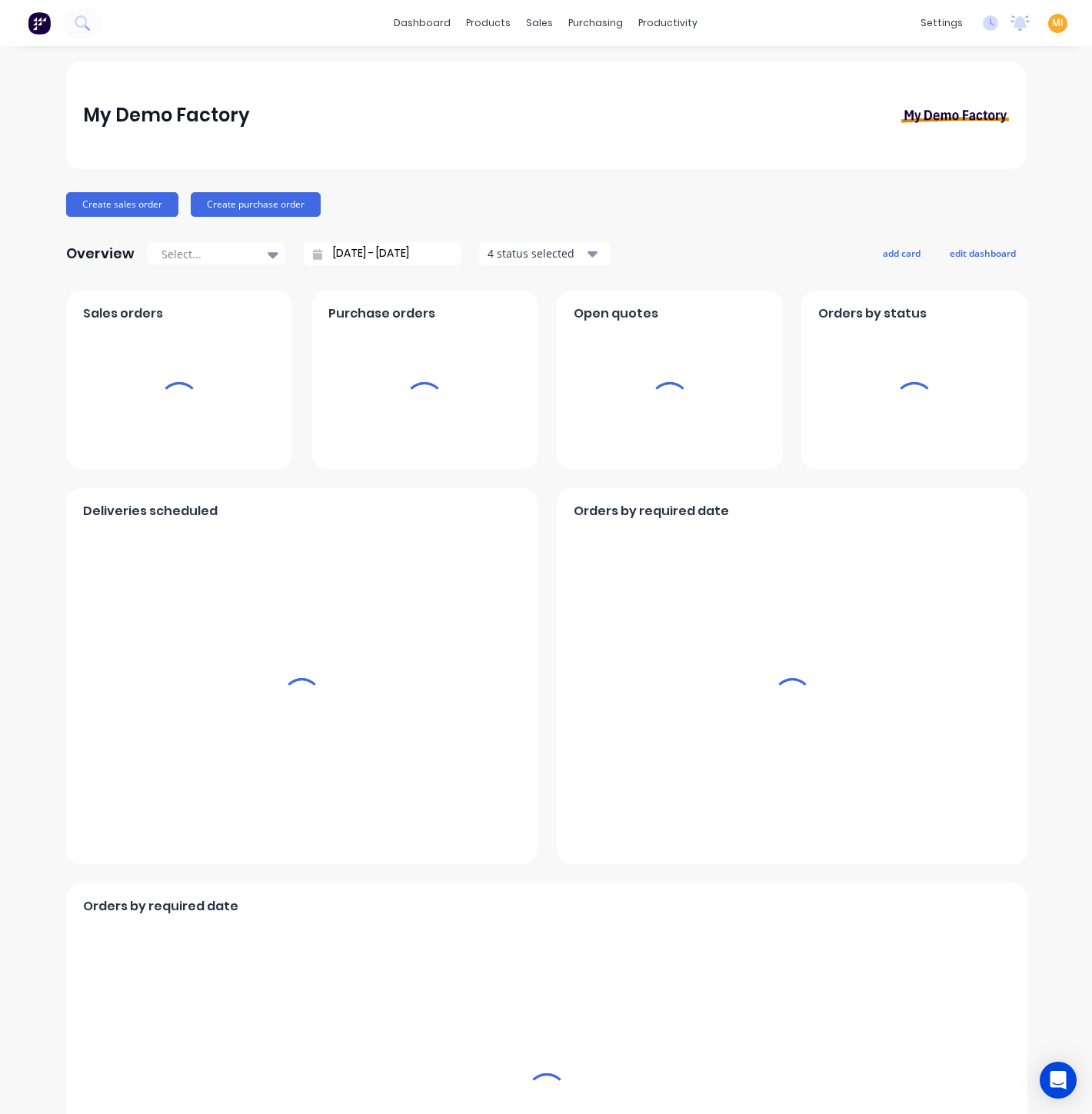
click at [1052, 19] on span "MI" at bounding box center [1058, 23] width 12 height 14
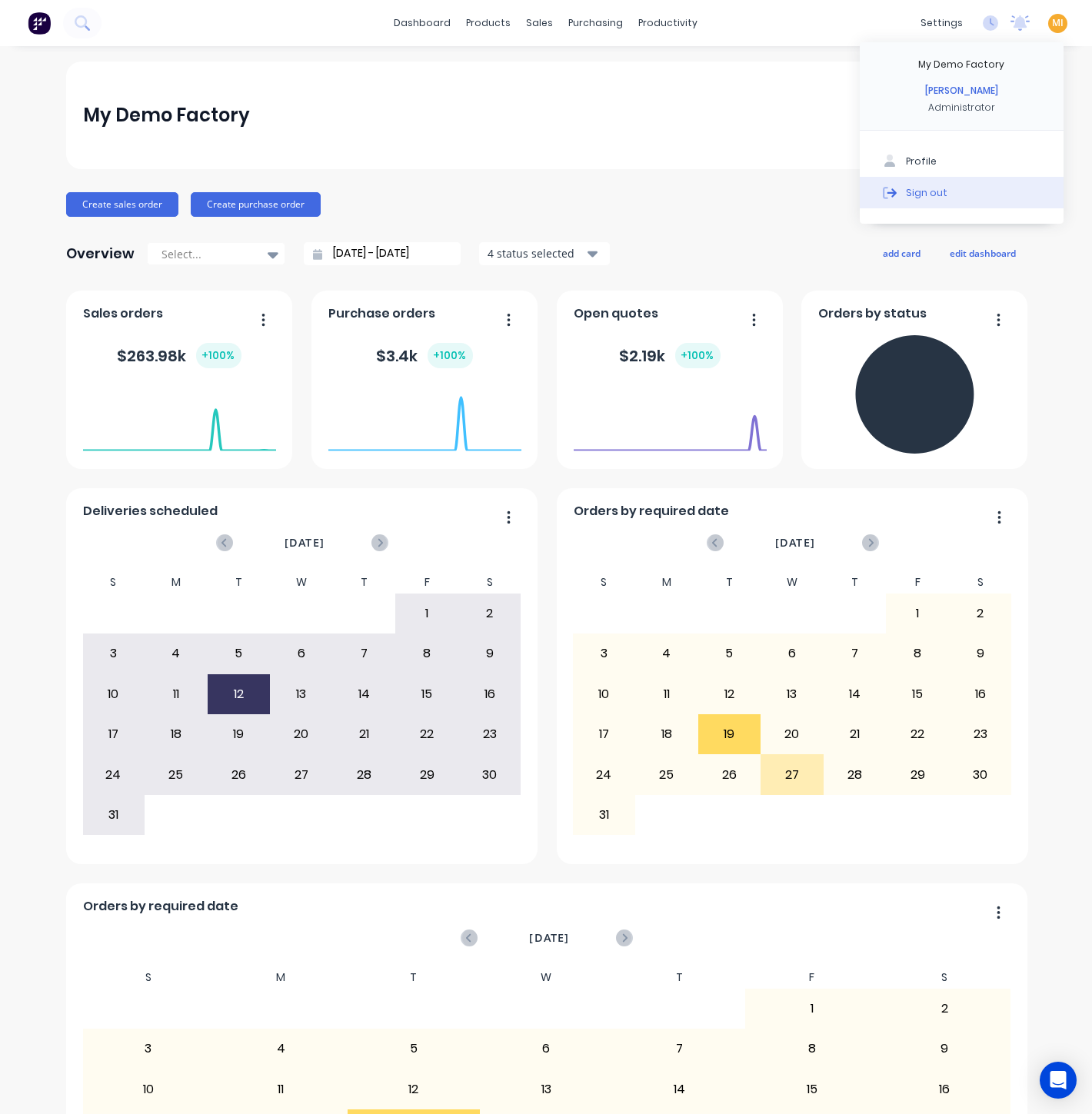
click at [984, 196] on button "Sign out" at bounding box center [960, 193] width 204 height 31
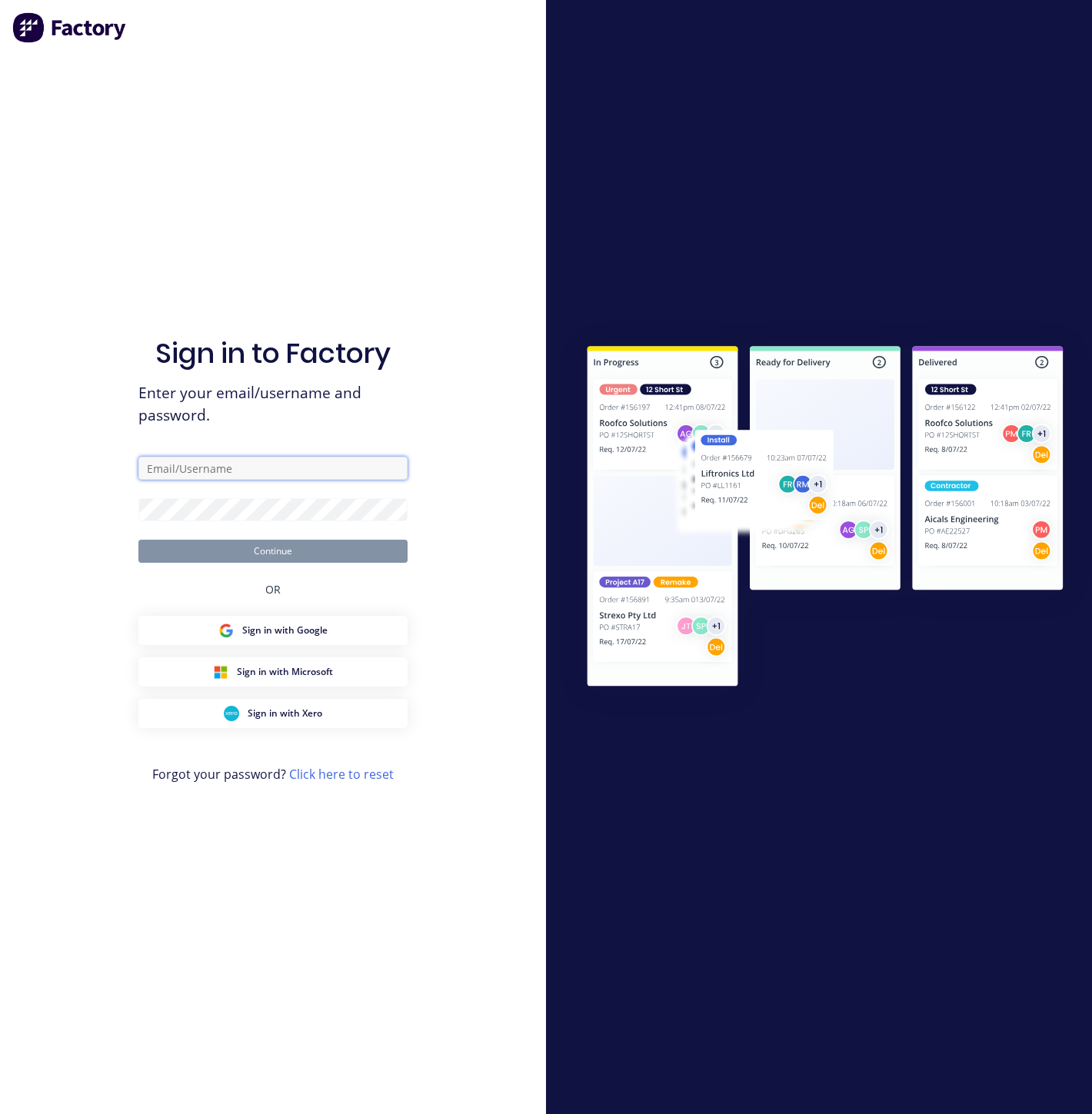
click at [196, 471] on input "text" at bounding box center [273, 468] width 269 height 23
type input "[EMAIL_ADDRESS][DOMAIN_NAME]"
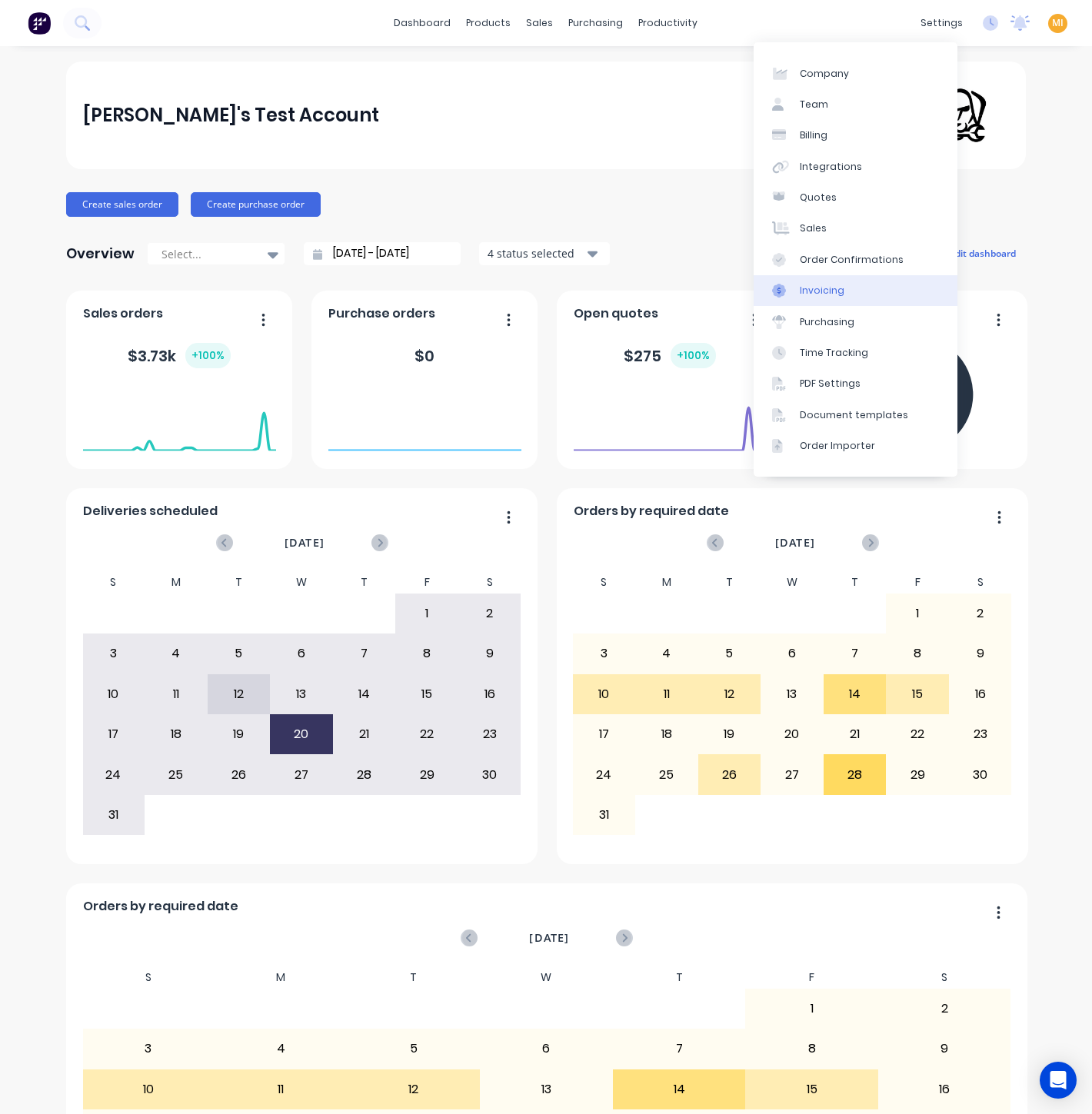
click at [834, 294] on div "Invoicing" at bounding box center [822, 290] width 45 height 14
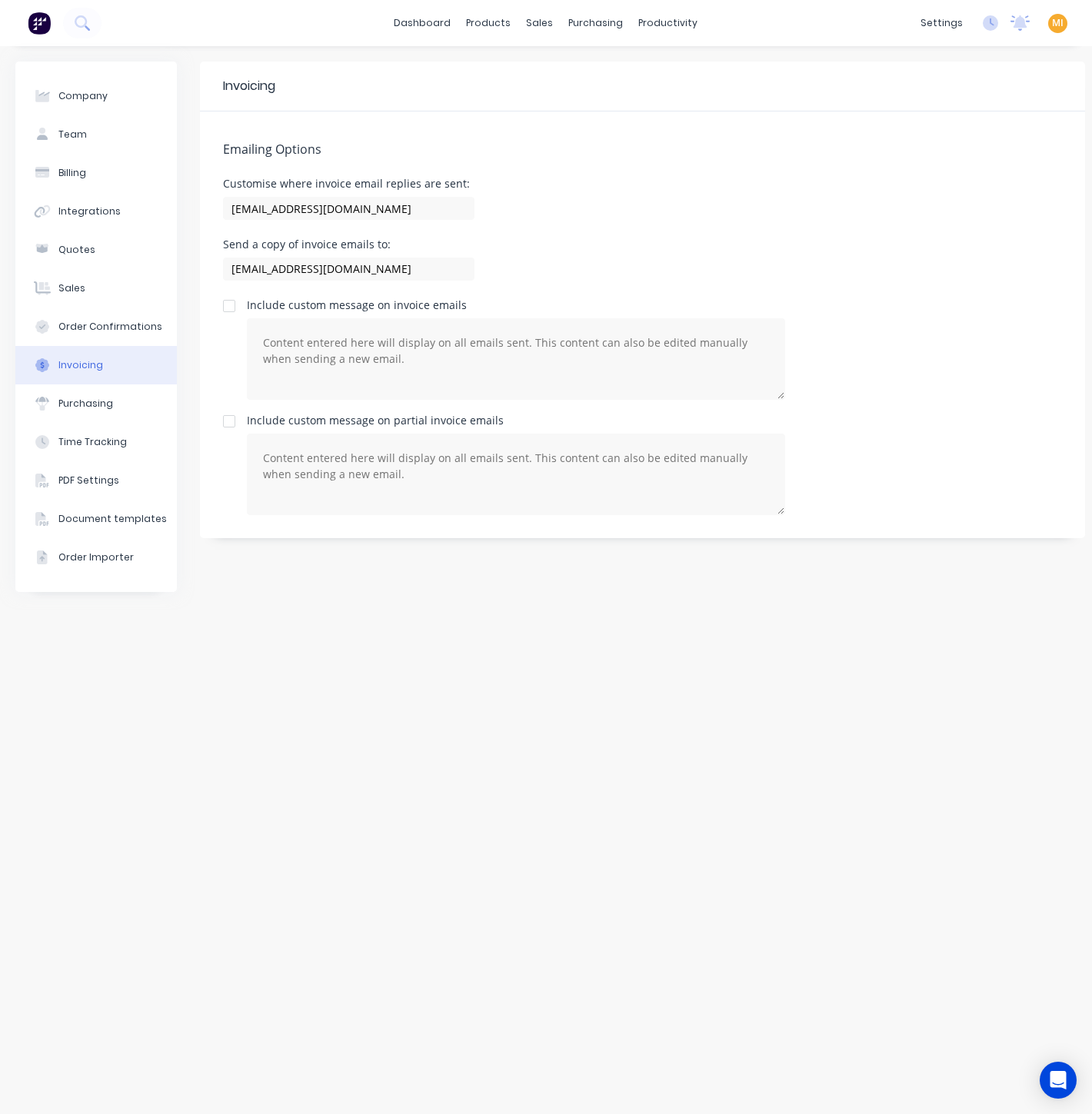
drag, startPoint x: 228, startPoint y: 309, endPoint x: 226, endPoint y: 381, distance: 72.0
click at [228, 309] on div at bounding box center [229, 306] width 31 height 31
click at [228, 425] on div at bounding box center [229, 422] width 31 height 31
click at [262, 652] on div "Invoicing Emailing Options Customise where invoice email replies are sent: mari…" at bounding box center [642, 579] width 885 height 1037
drag, startPoint x: 133, startPoint y: 253, endPoint x: 195, endPoint y: 256, distance: 62.1
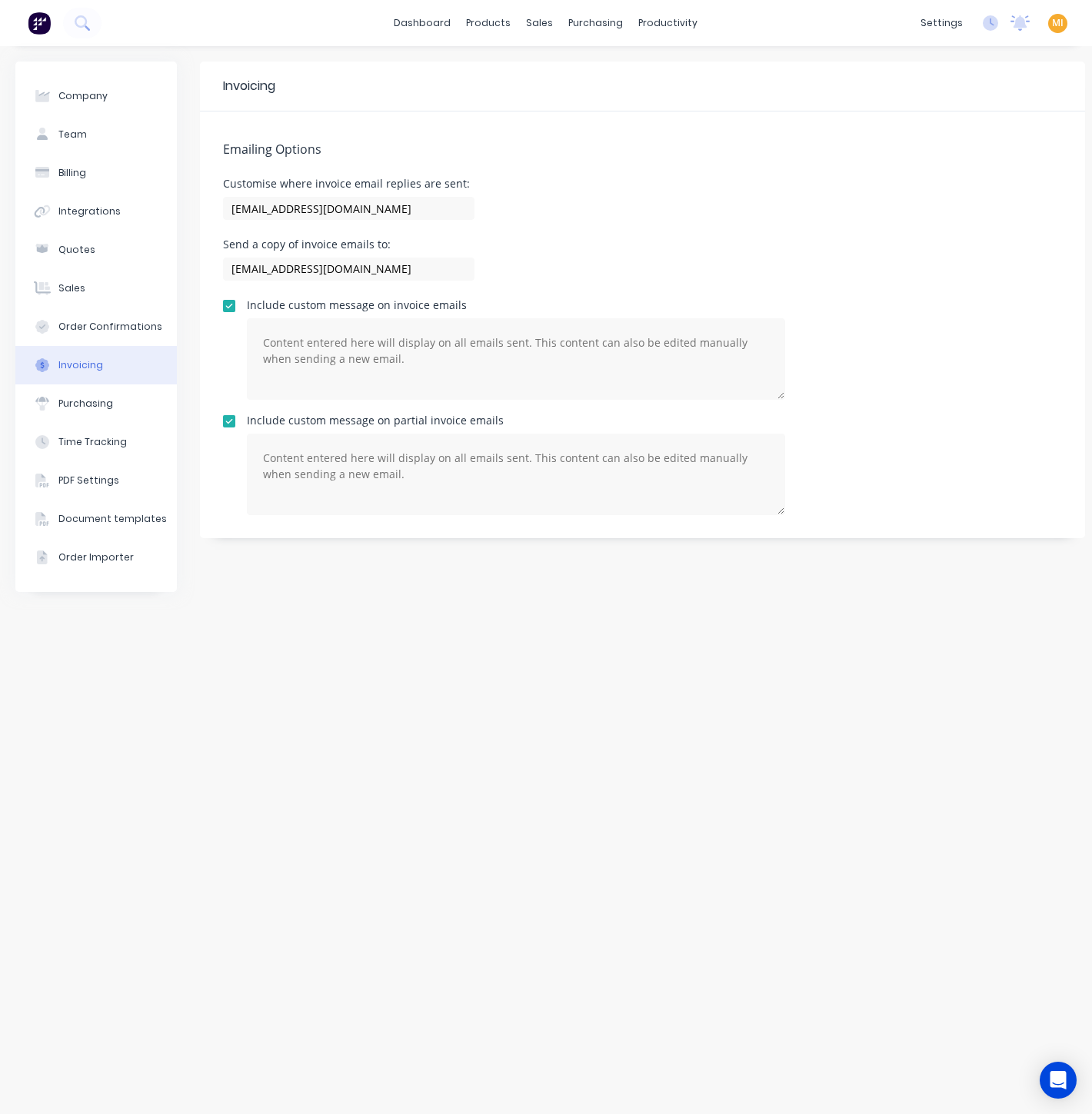
click at [133, 253] on button "Quotes" at bounding box center [96, 249] width 162 height 38
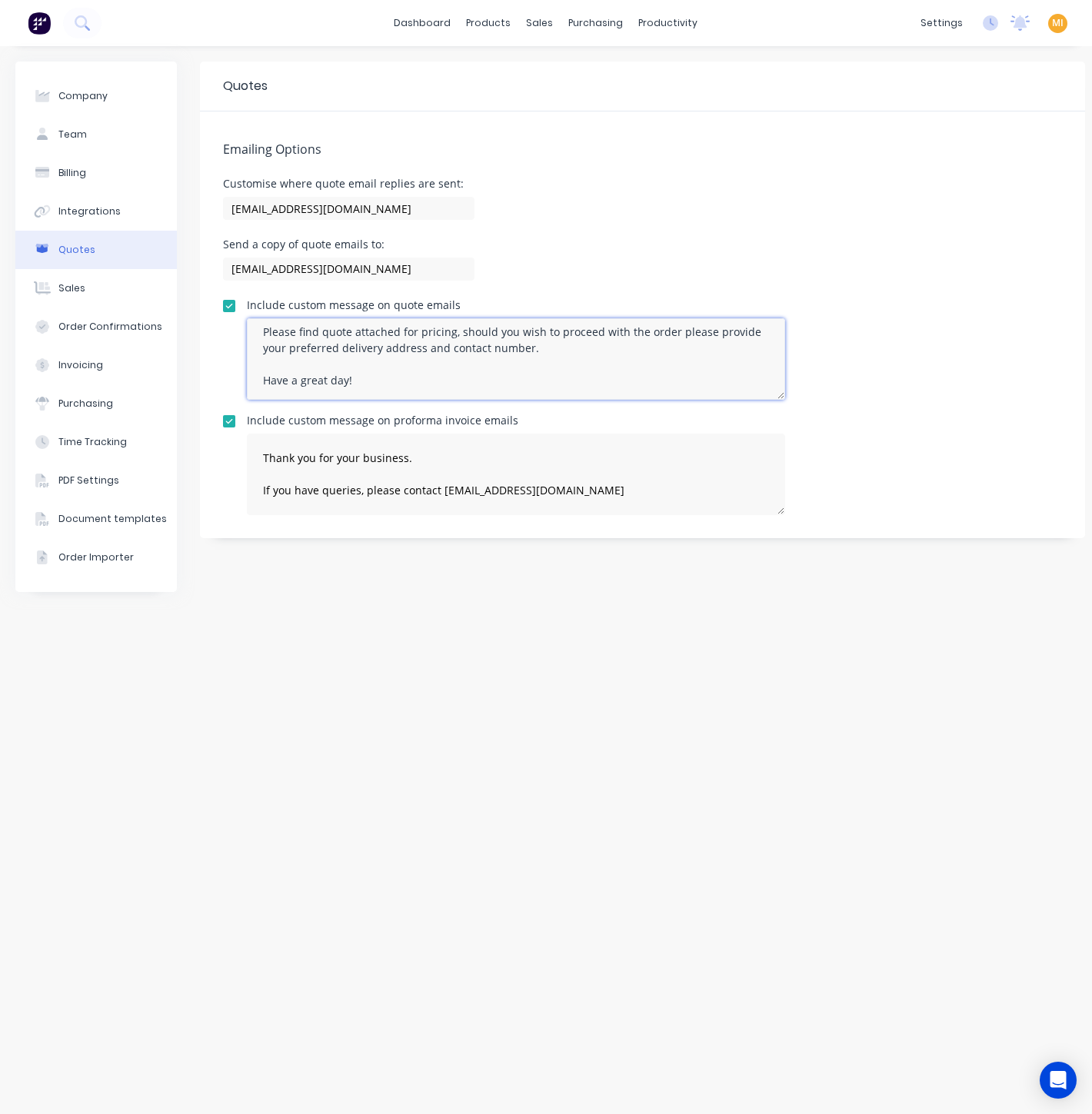
scroll to position [47, 0]
drag, startPoint x: 254, startPoint y: 334, endPoint x: 472, endPoint y: 394, distance: 226.1
click at [472, 394] on textarea "Thank you for reaching out. Please find quote attached for pricing, should you …" at bounding box center [515, 359] width 539 height 82
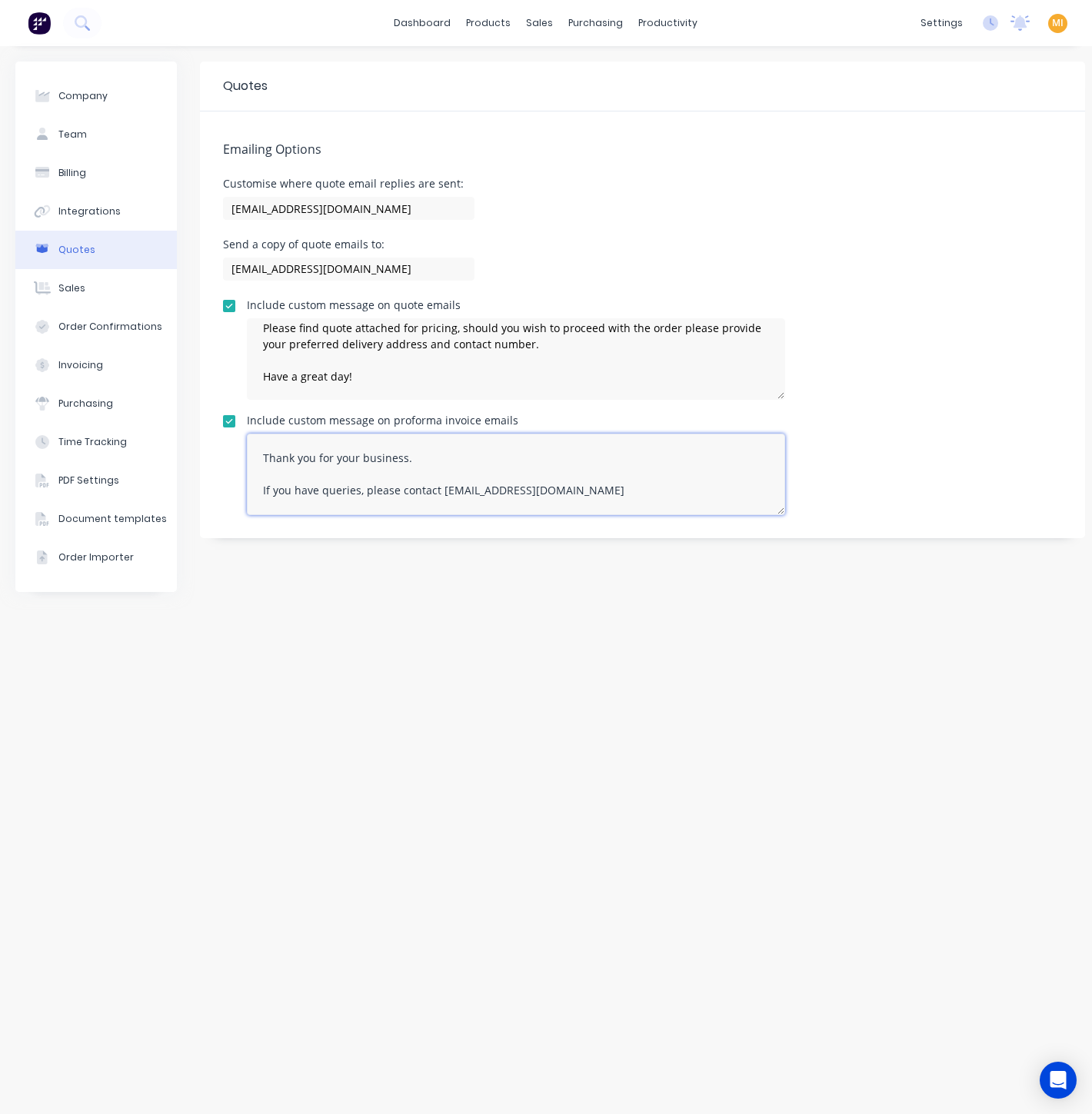
drag, startPoint x: 549, startPoint y: 492, endPoint x: 257, endPoint y: 450, distance: 295.0
click at [257, 450] on textarea "Thank you for your business. If you have queries, please contact maricar@factor…" at bounding box center [515, 474] width 539 height 82
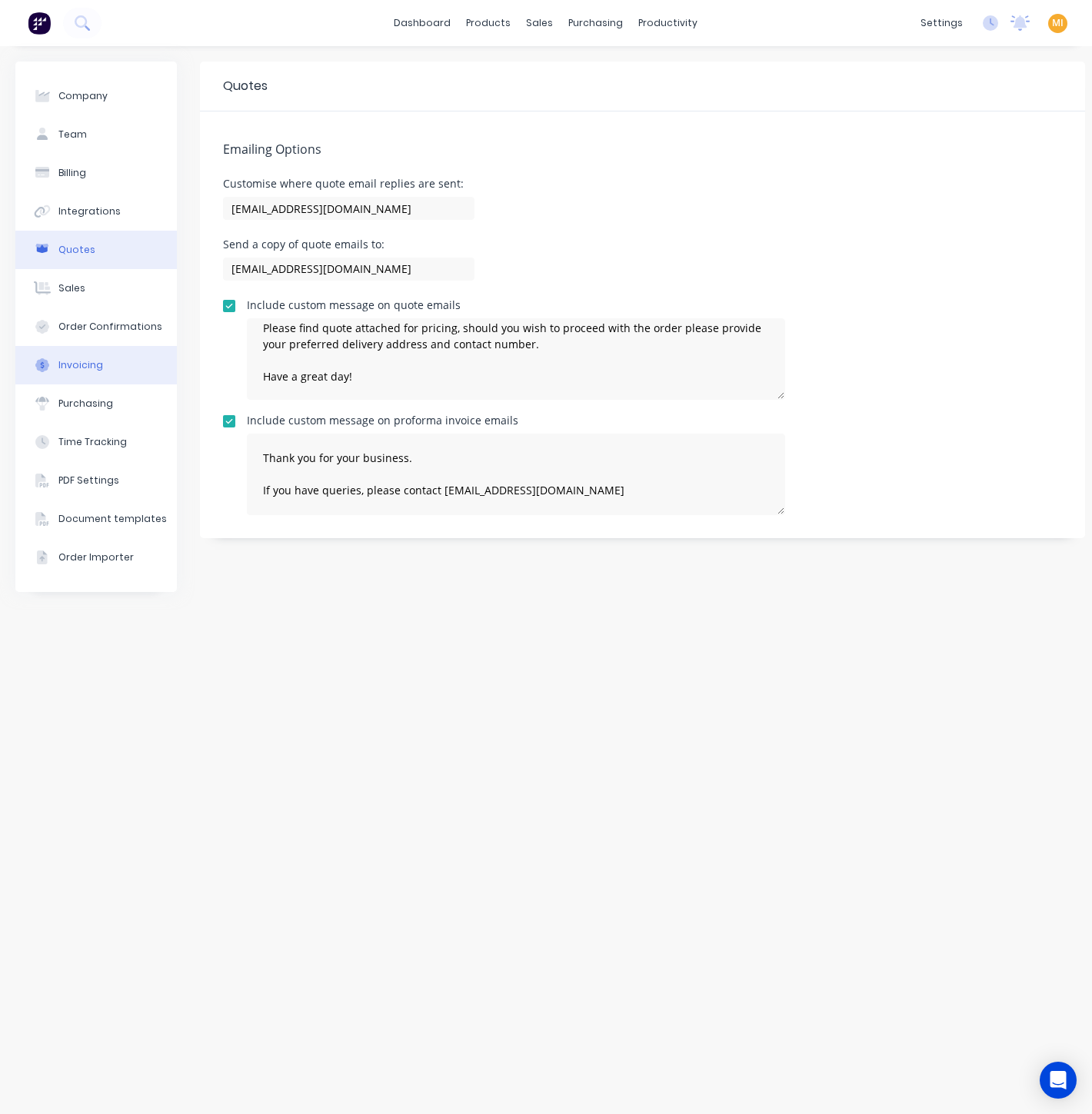
click at [86, 370] on div "Invoicing" at bounding box center [81, 365] width 45 height 14
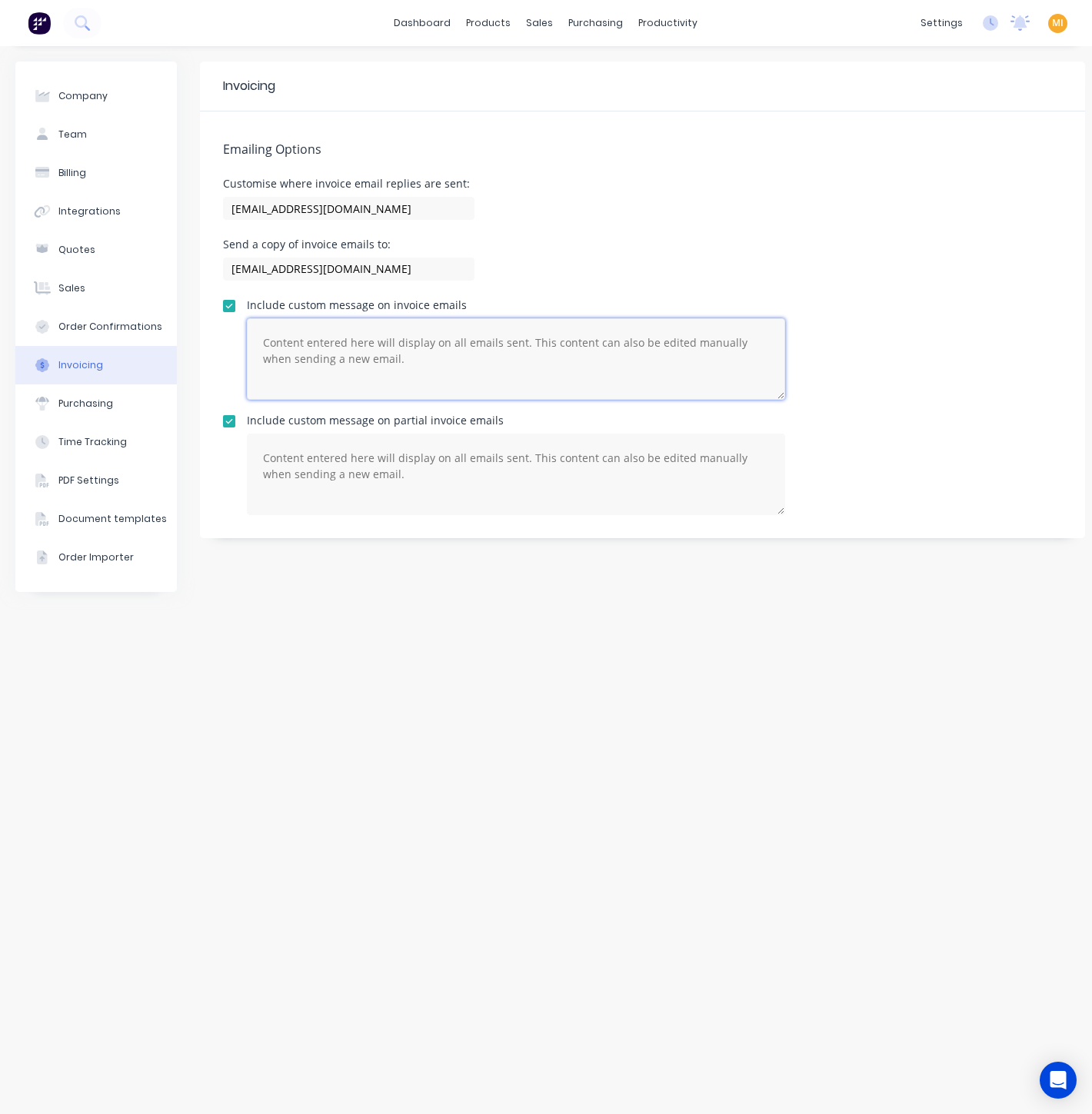
click at [361, 363] on textarea at bounding box center [515, 359] width 539 height 82
paste textarea "Thank you for your business. If you have queries, please contact maricar@factor…"
type textarea "Thank you for your business. If you have queries, please contact maricar@factor…"
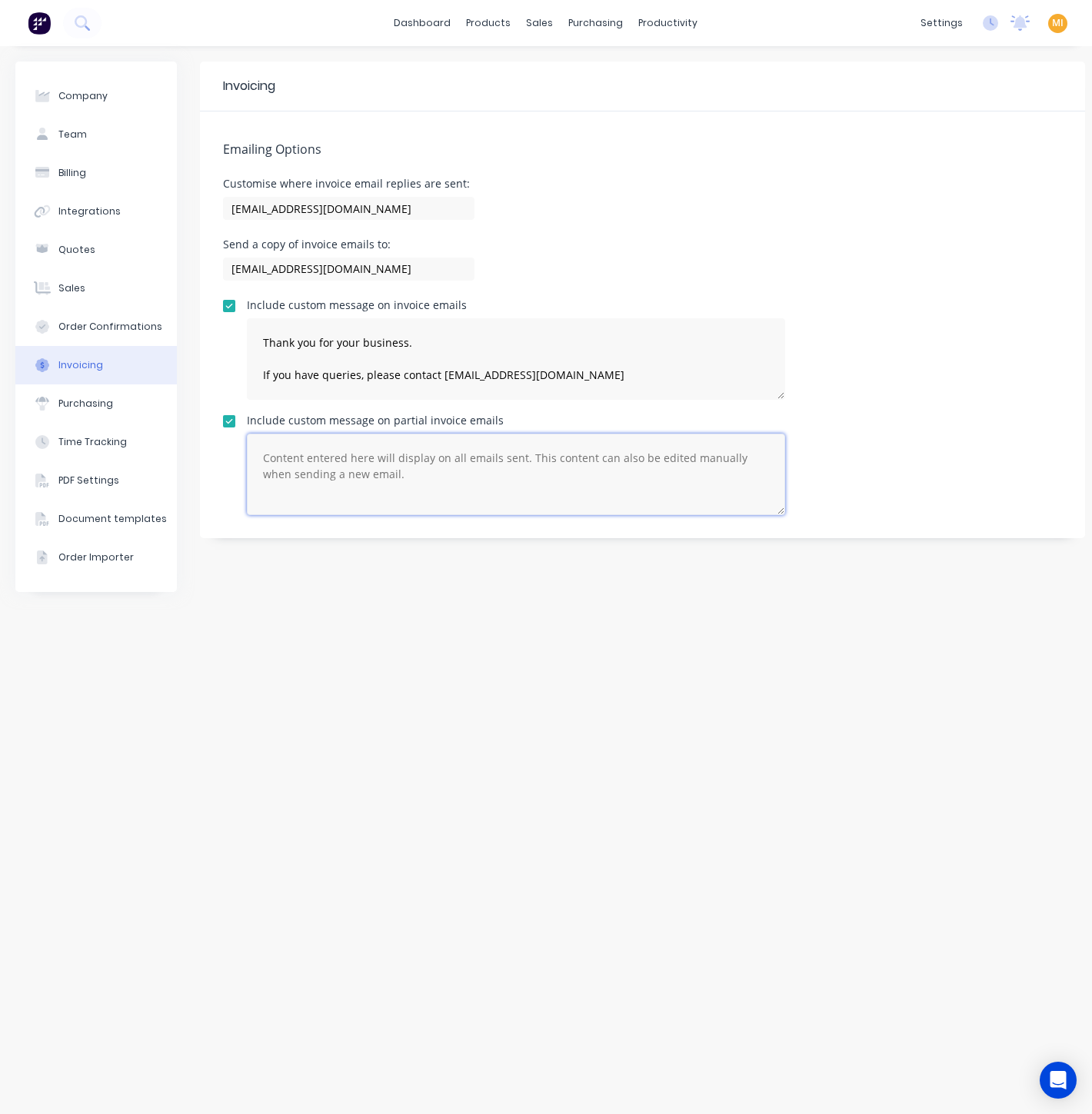
click at [306, 458] on textarea at bounding box center [515, 474] width 539 height 82
paste textarea "Thank you for your business. If you have queries, please contact maricar@factor…"
type textarea "Thank you for your business. If you have queries, please contact maricar@factor…"
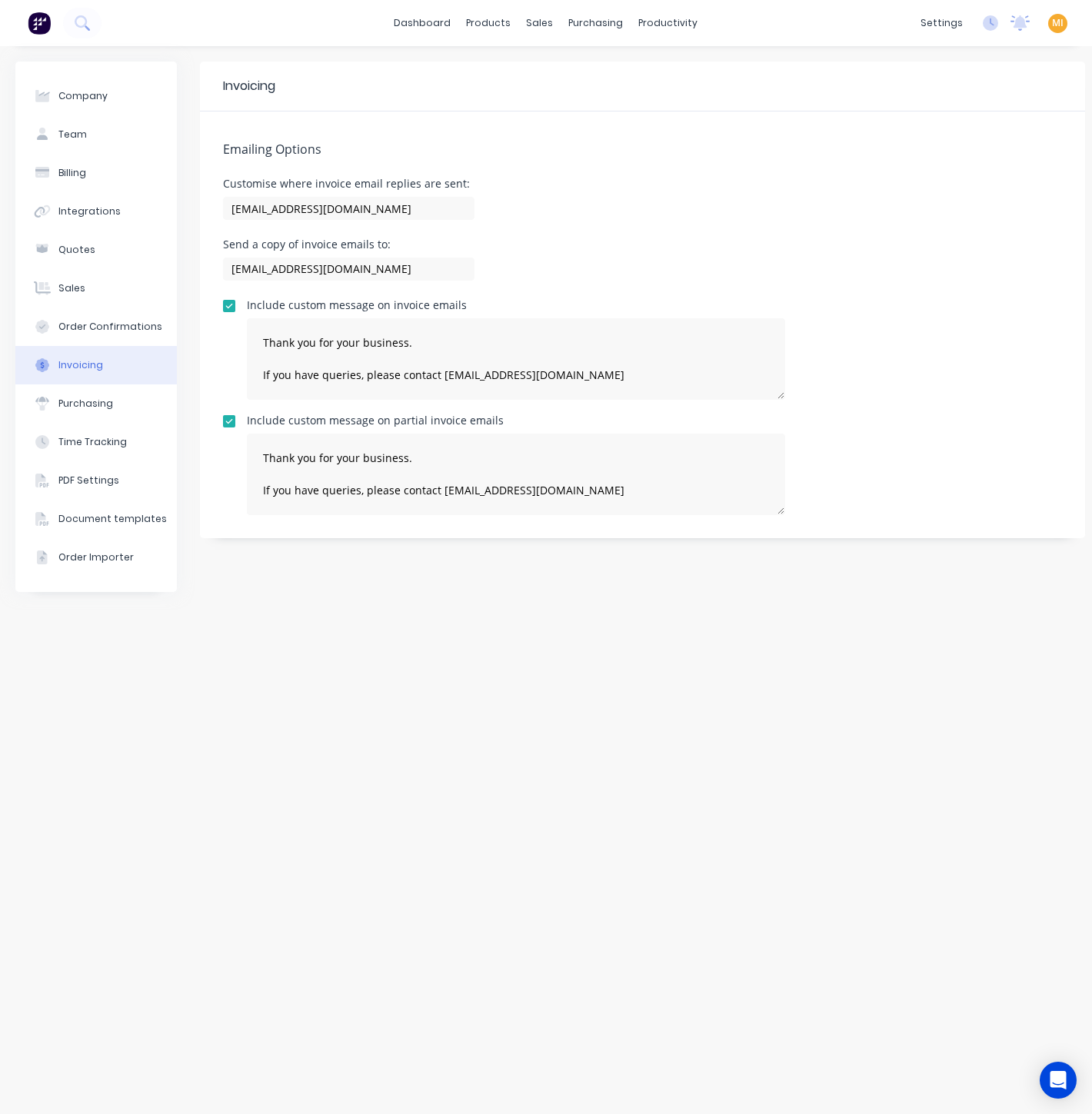
click at [329, 602] on div "Invoicing Emailing Options Customise where invoice email replies are sent: mari…" at bounding box center [642, 579] width 885 height 1037
click at [570, 68] on div "Sales Orders" at bounding box center [597, 74] width 63 height 14
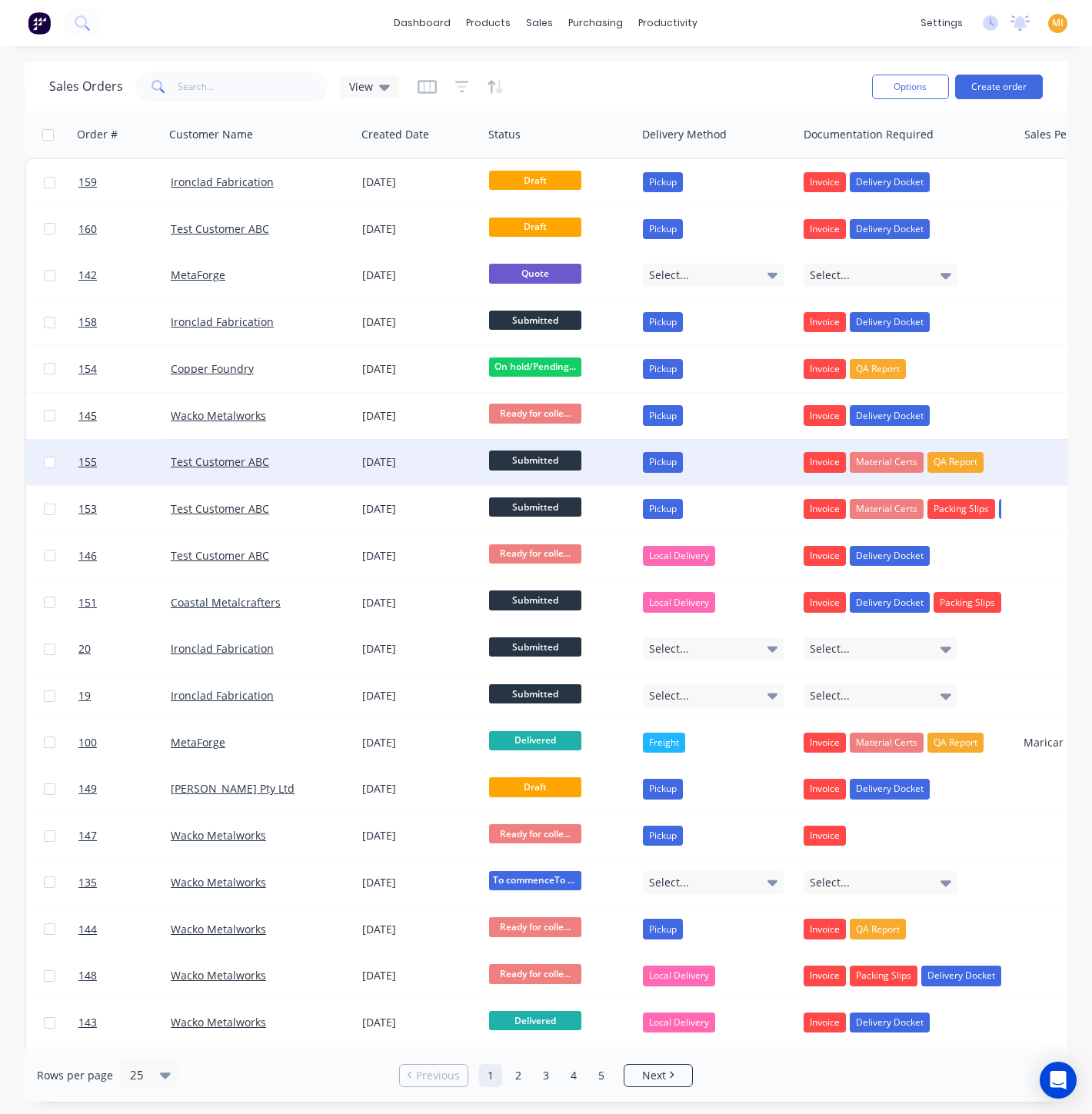
click at [408, 460] on div "15 Aug 2025" at bounding box center [420, 462] width 115 height 16
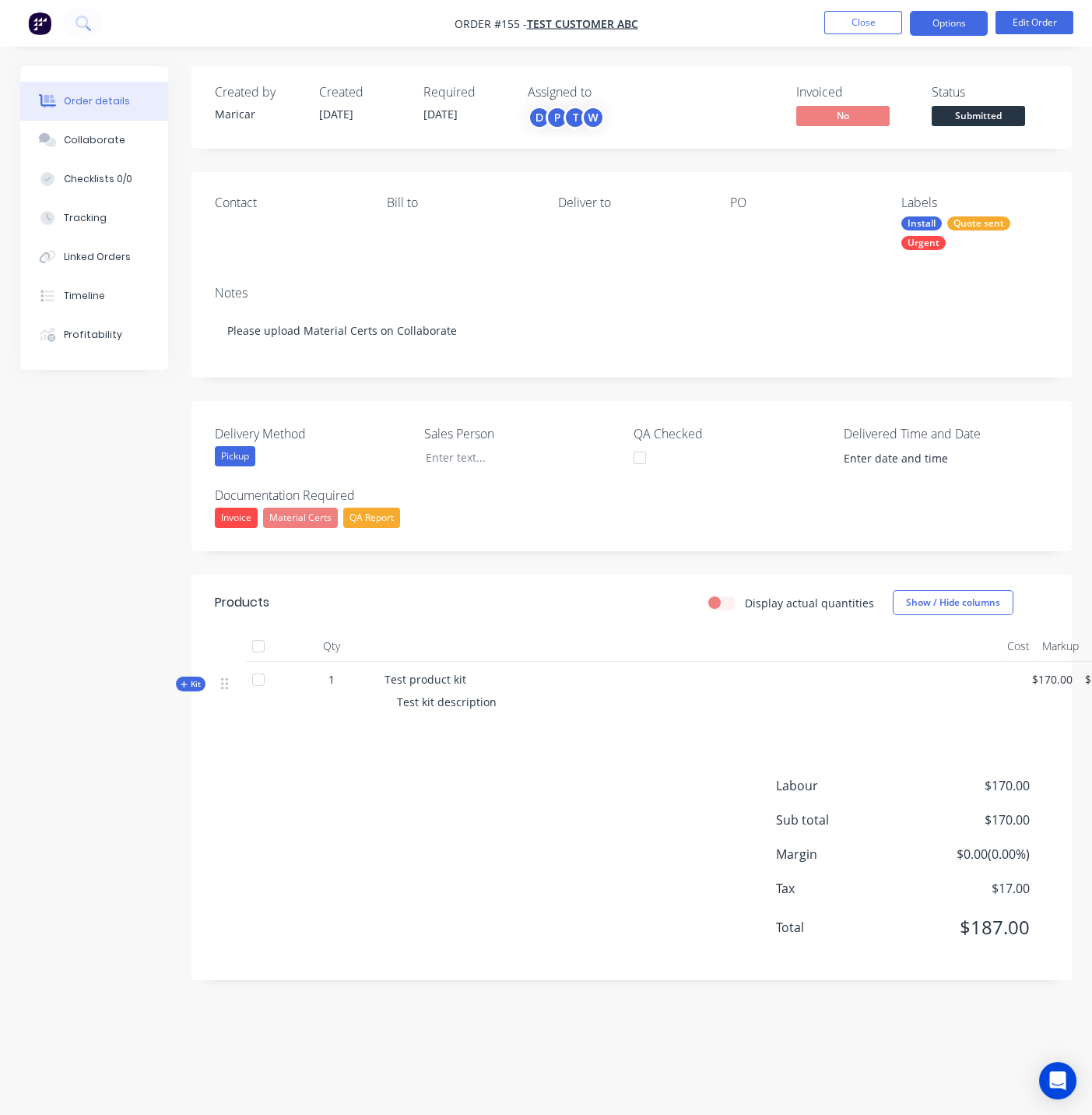
click at [918, 31] on button "Options" at bounding box center [949, 23] width 78 height 25
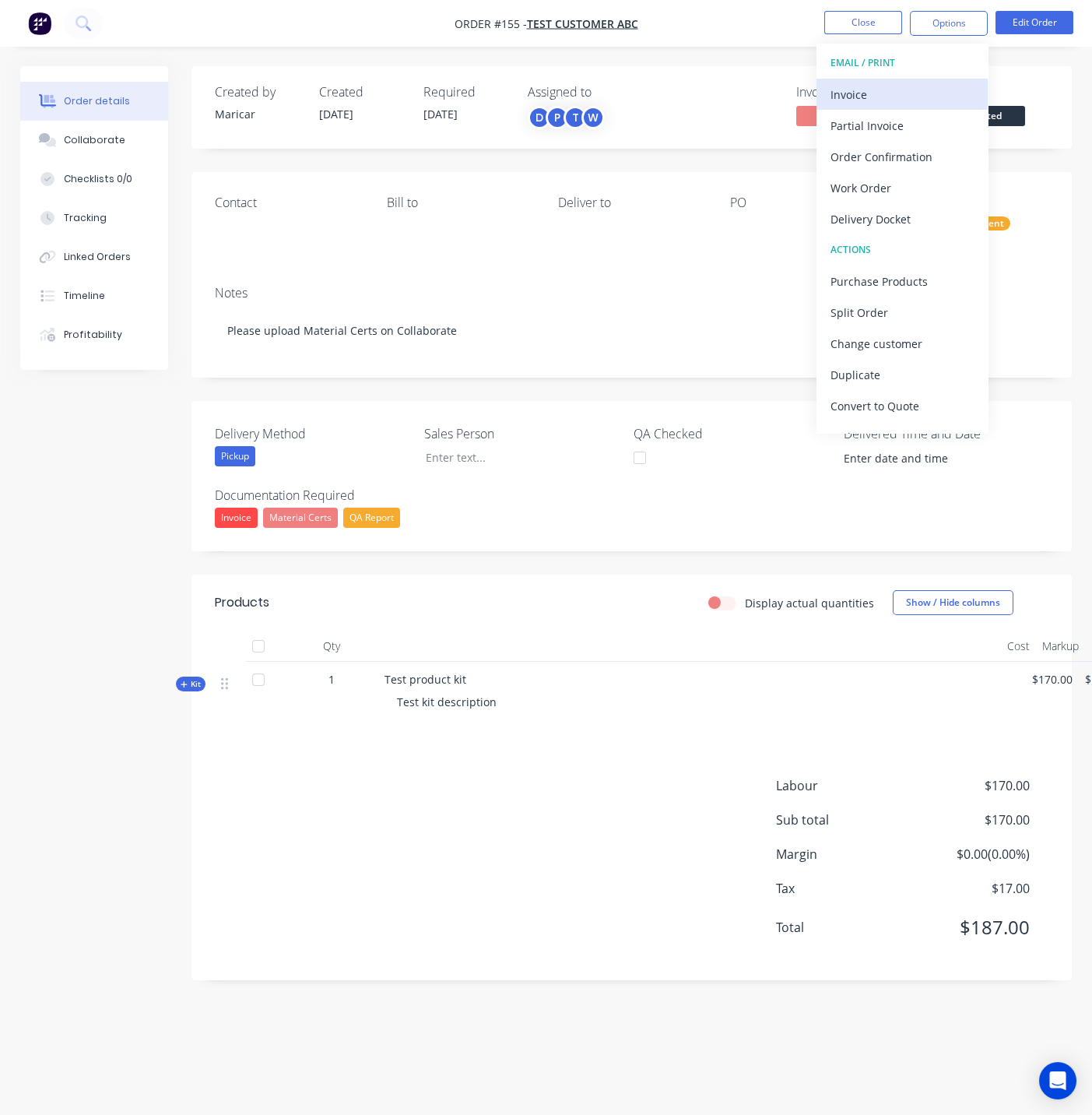
click at [849, 107] on button "Invoice" at bounding box center [903, 95] width 172 height 32
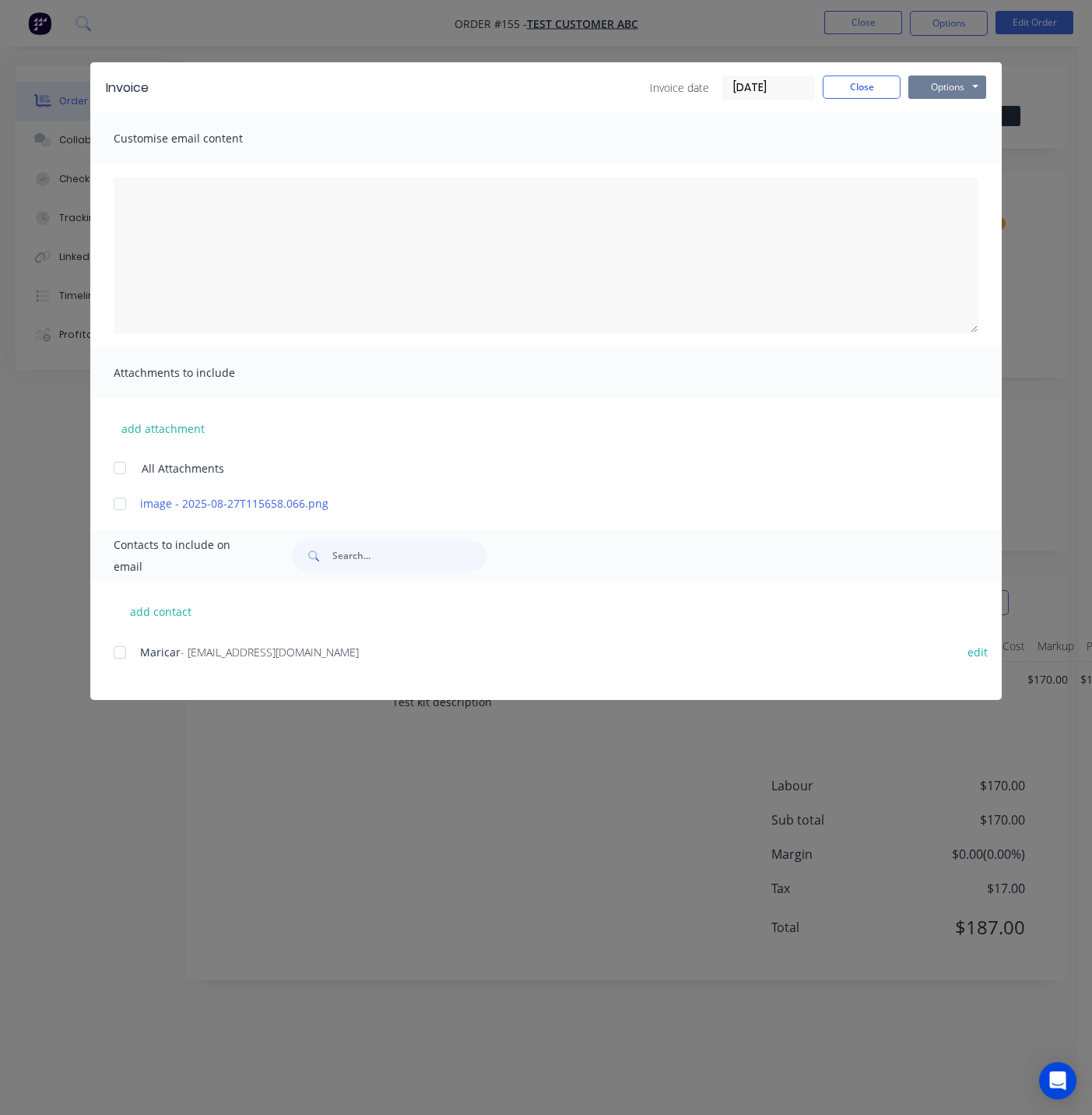
click at [925, 85] on button "Options" at bounding box center [947, 88] width 78 height 24
click at [429, 434] on div "add attachment All Attachments image - 2025-08-27T115658.066.png" at bounding box center [546, 454] width 911 height 113
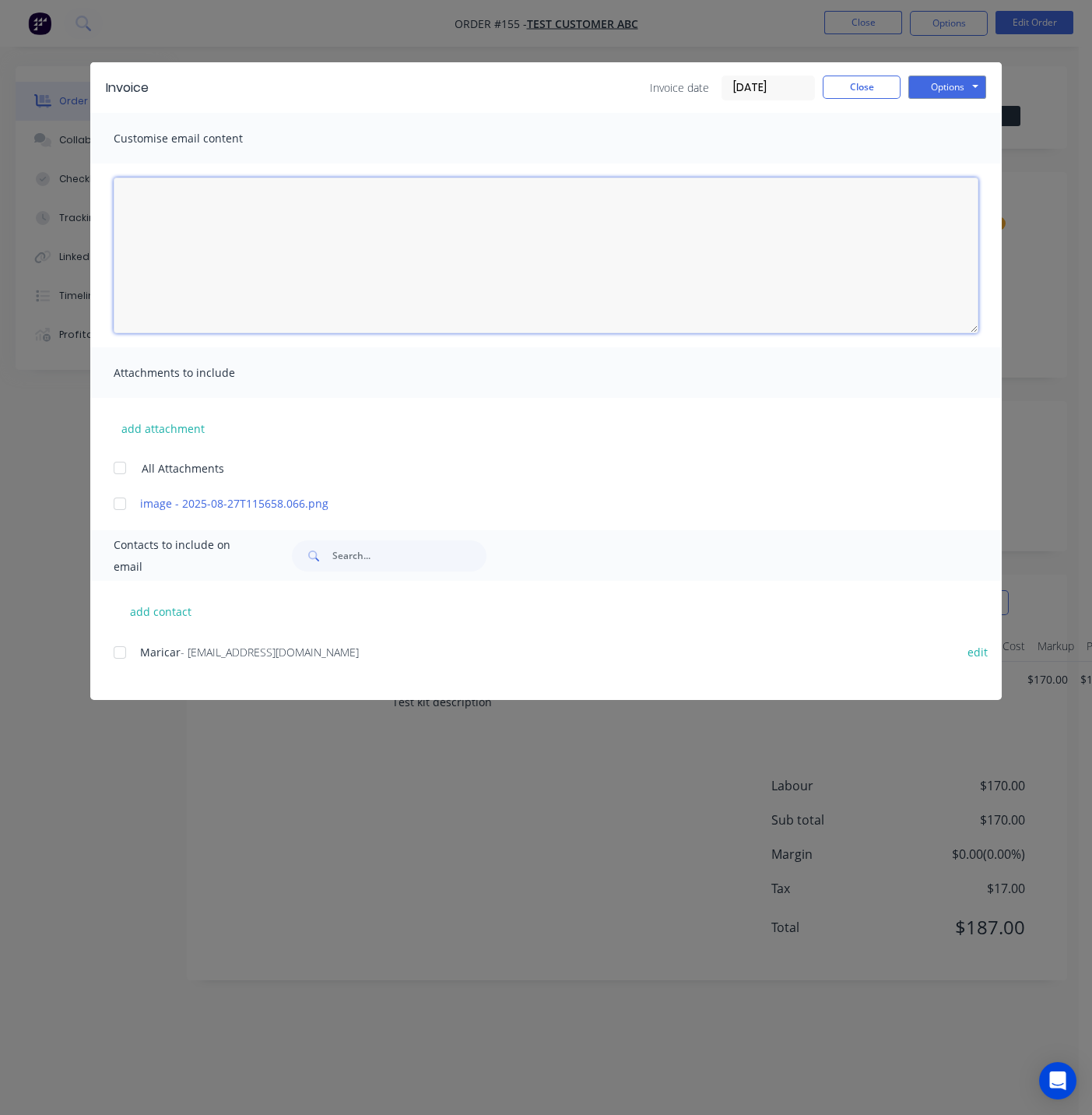
click at [262, 186] on textarea at bounding box center [546, 256] width 865 height 156
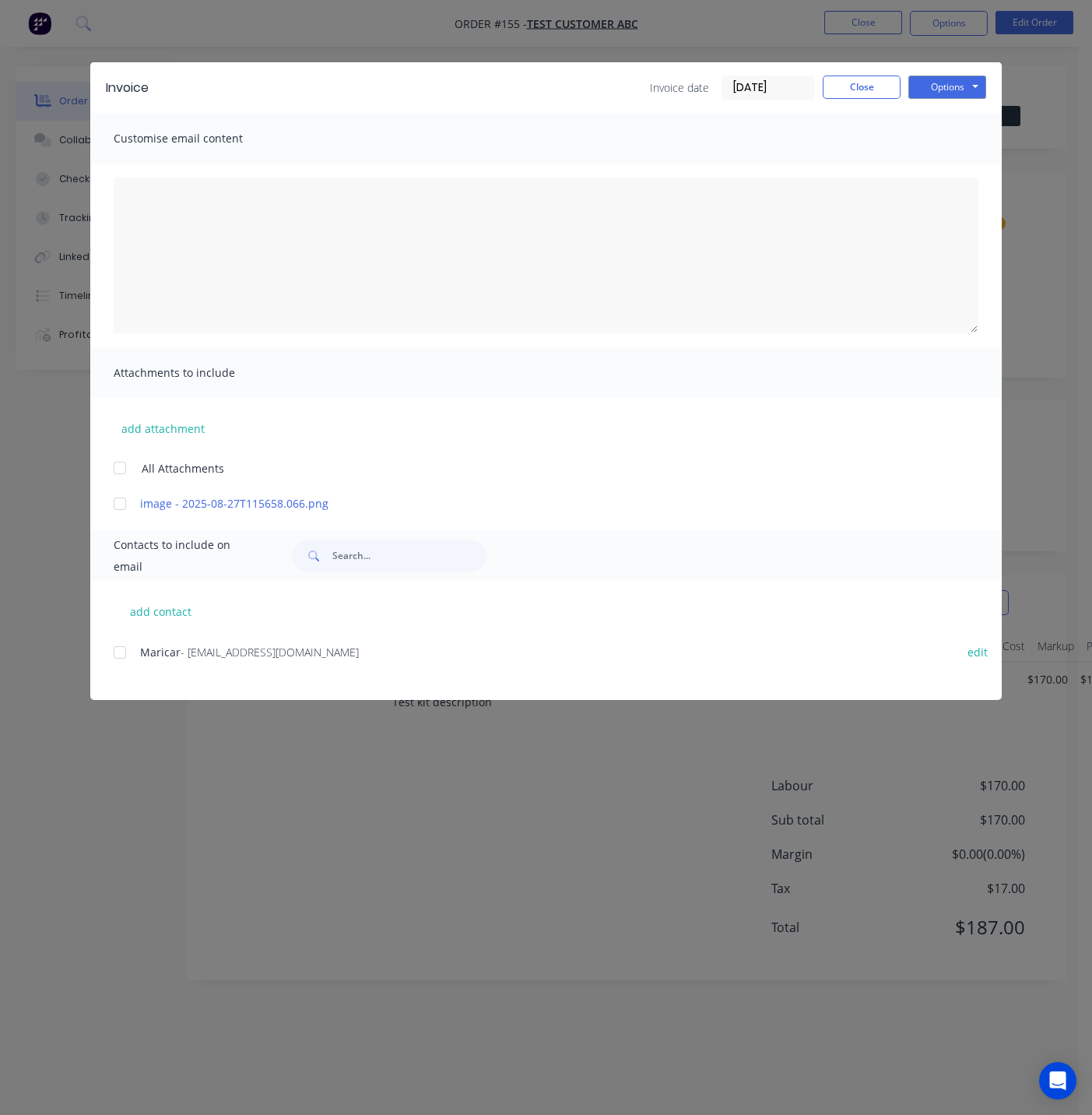
click at [274, 116] on div "Customise email content" at bounding box center [546, 137] width 911 height 50
click at [114, 656] on div at bounding box center [120, 653] width 32 height 32
click at [120, 504] on div at bounding box center [120, 504] width 32 height 32
click at [863, 98] on button "Close" at bounding box center [861, 88] width 78 height 24
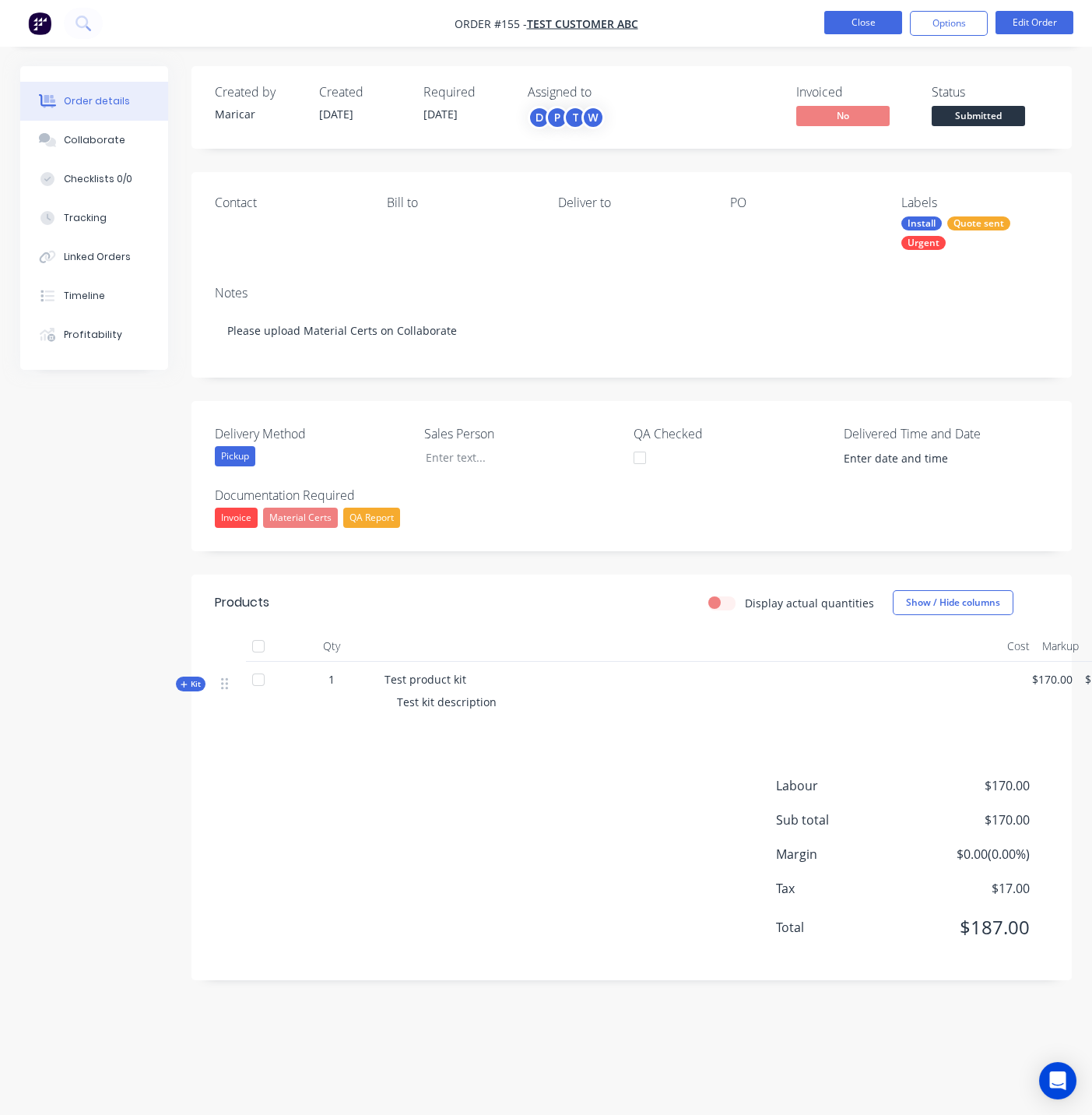
click at [853, 24] on button "Close" at bounding box center [863, 23] width 78 height 24
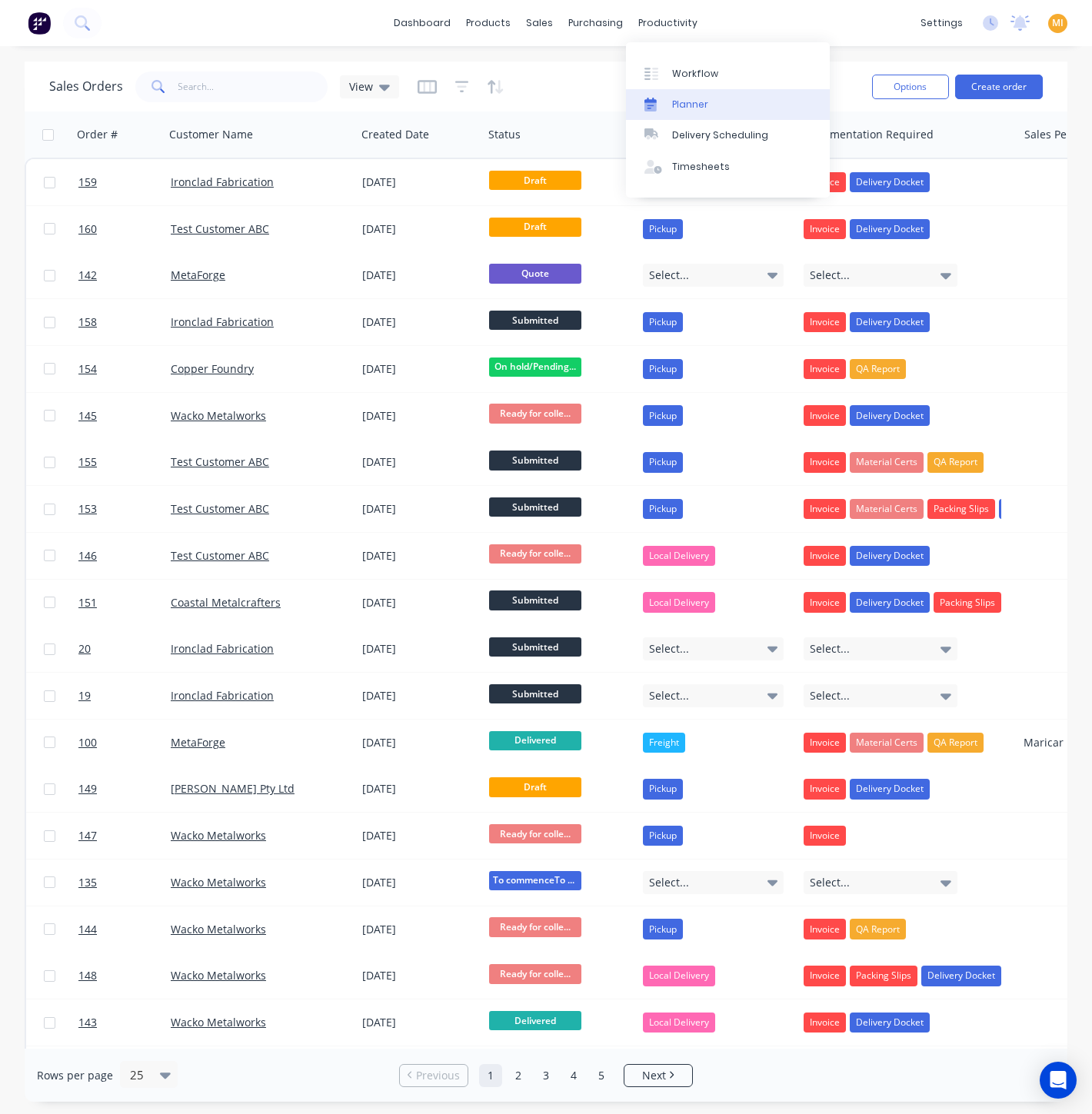
click at [685, 100] on div "Planner" at bounding box center [690, 104] width 36 height 14
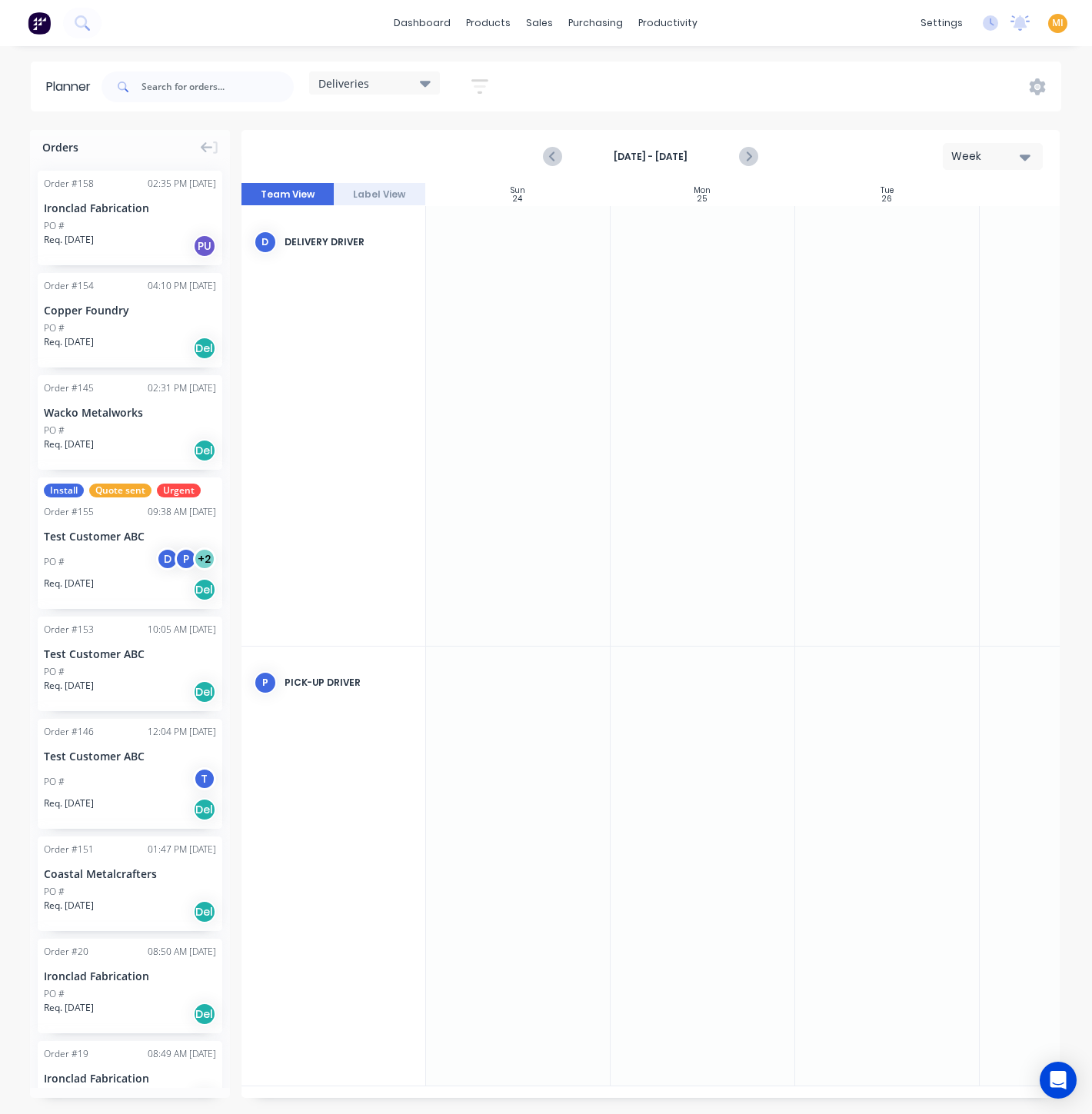
click at [362, 82] on span "Deliveries" at bounding box center [344, 83] width 51 height 17
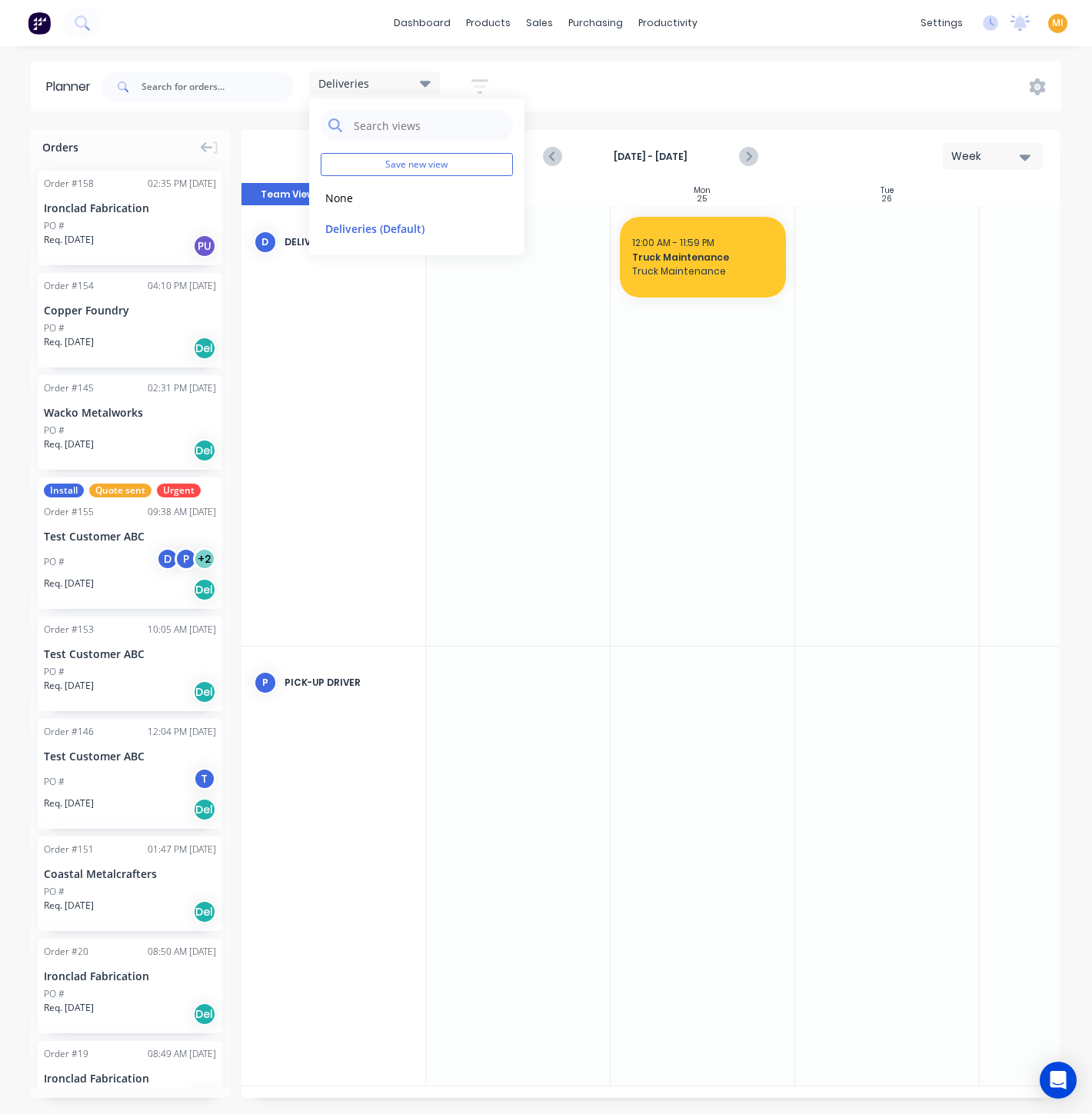
click at [549, 82] on div "Deliveries Save new view None edit Deliveries (Default) edit Show/Hide users Sh…" at bounding box center [580, 87] width 962 height 46
click at [487, 84] on icon "button" at bounding box center [479, 87] width 17 height 19
drag, startPoint x: 397, startPoint y: 268, endPoint x: 395, endPoint y: 279, distance: 11.2
click at [396, 268] on div "Show/Hide users Show/Hide orders Filter by status Filter by assignee Filter by …" at bounding box center [409, 259] width 144 height 253
click at [397, 279] on div "Filter by assignee" at bounding box center [398, 282] width 107 height 17
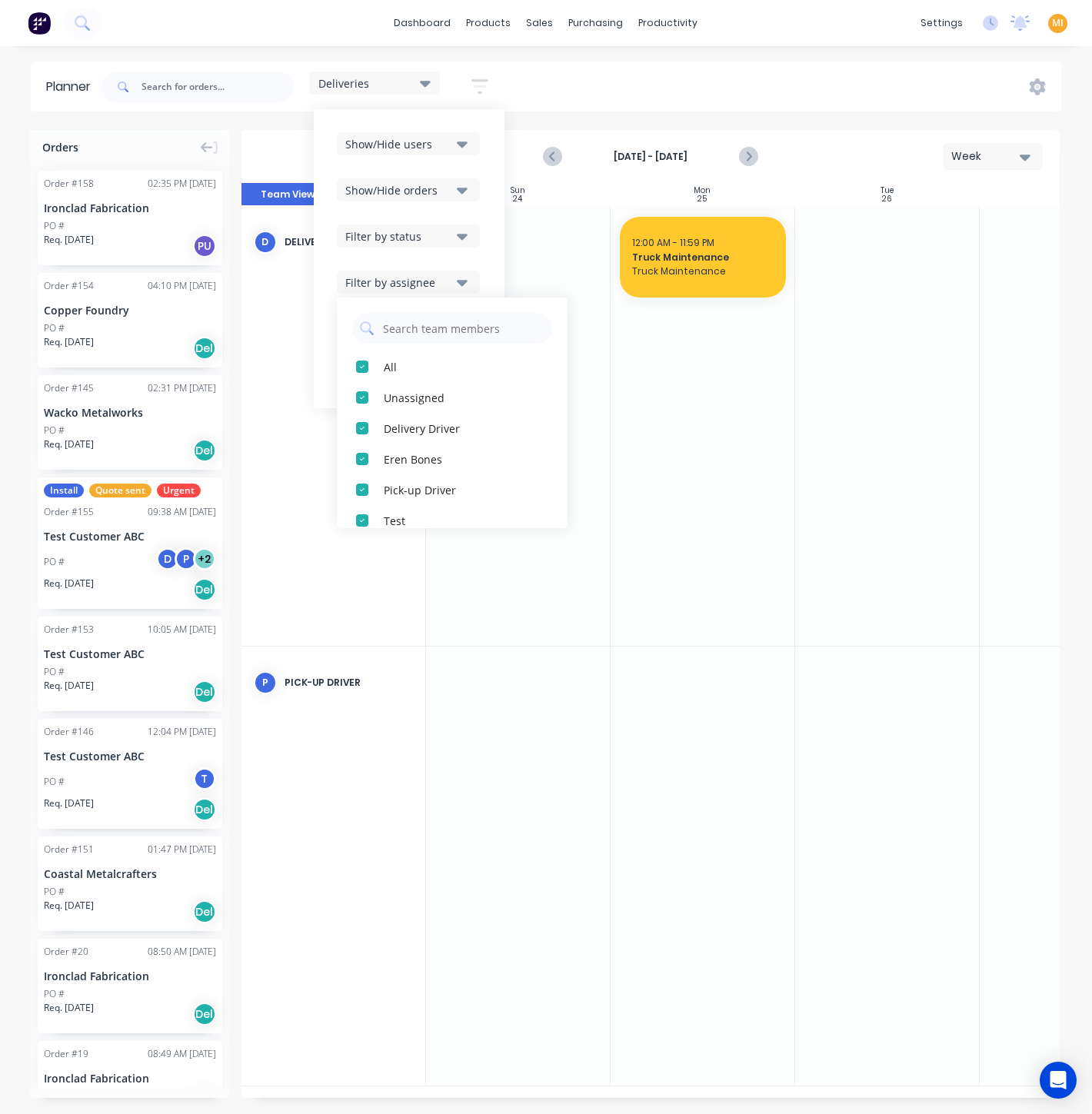
click at [433, 201] on button "Show/Hide orders" at bounding box center [408, 190] width 143 height 23
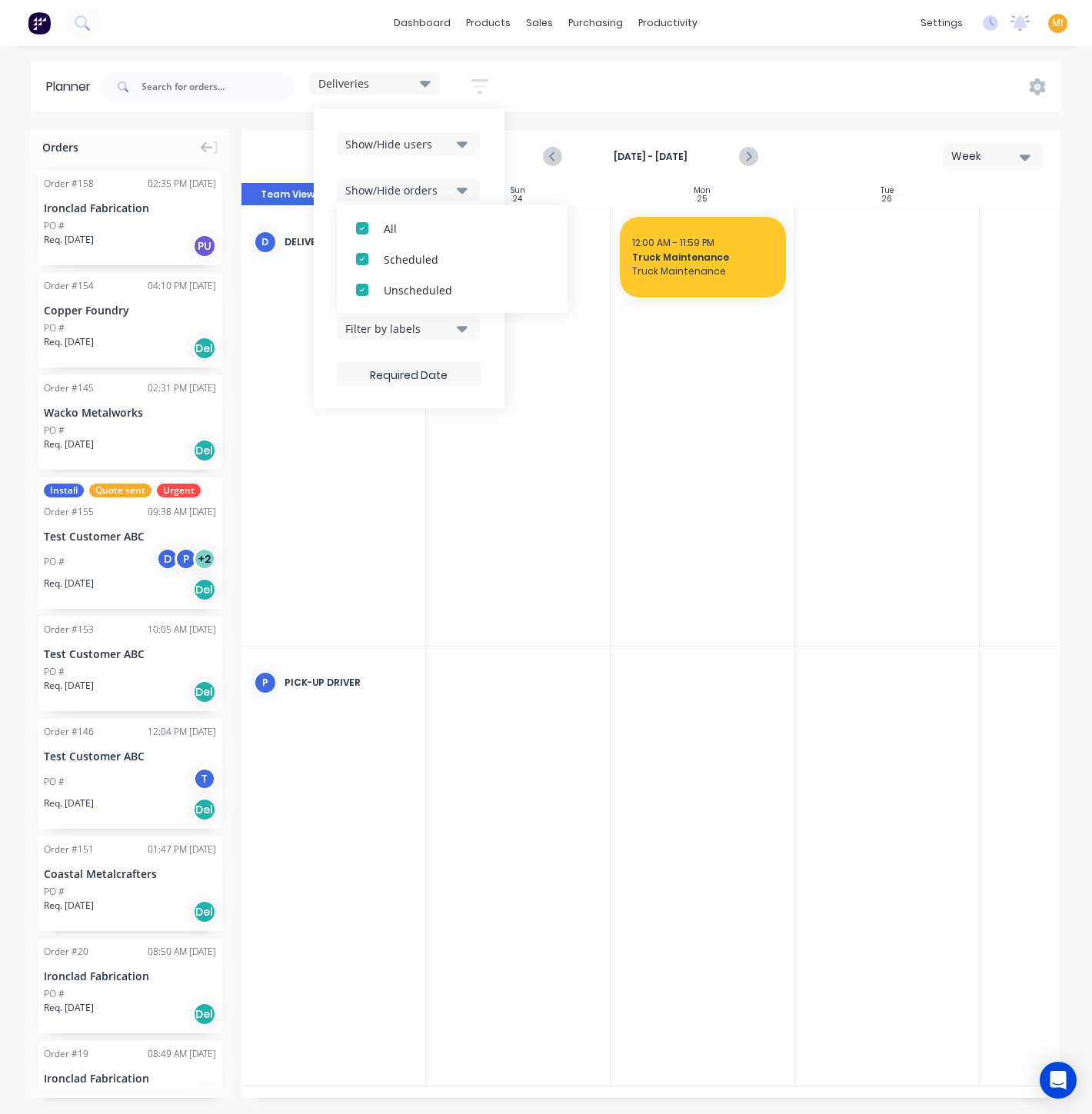
click at [410, 139] on div "Show/Hide users" at bounding box center [398, 144] width 107 height 17
click at [571, 93] on div "Deliveries Save new view None edit Deliveries (Default) edit Show/Hide users Al…" at bounding box center [580, 87] width 962 height 46
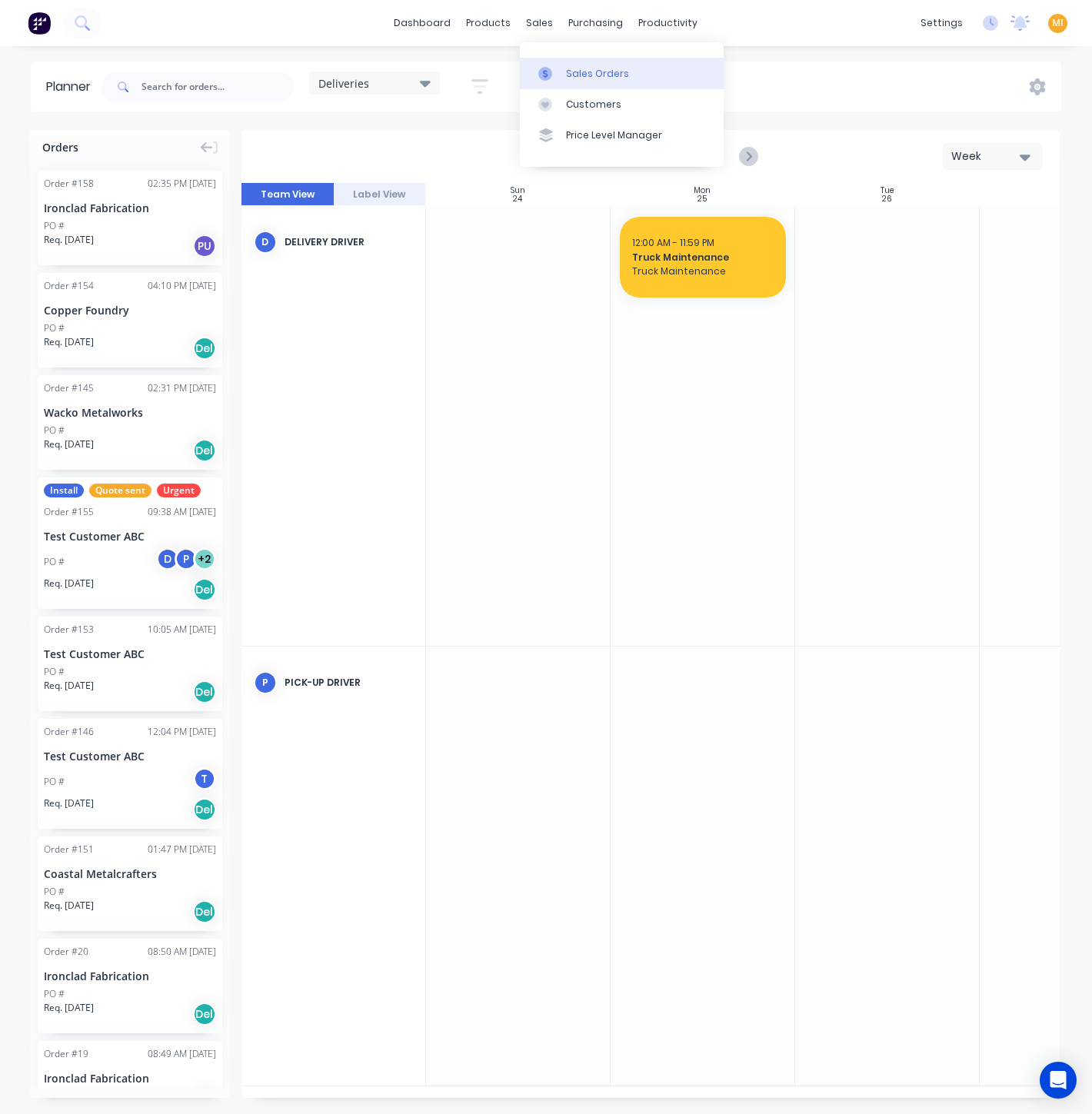
click at [551, 62] on link "Sales Orders" at bounding box center [621, 73] width 204 height 31
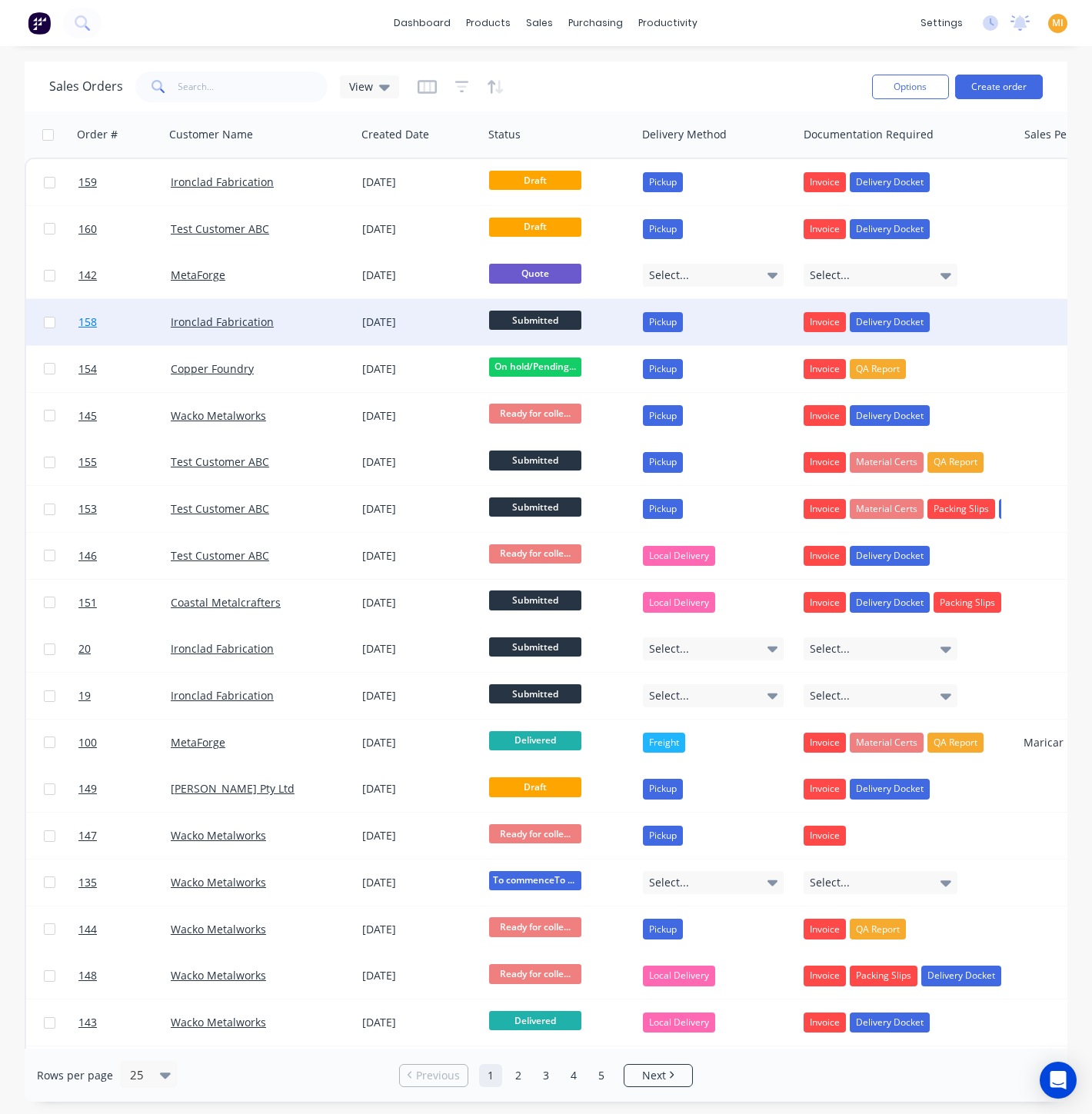
click at [151, 319] on link "158" at bounding box center [125, 321] width 93 height 46
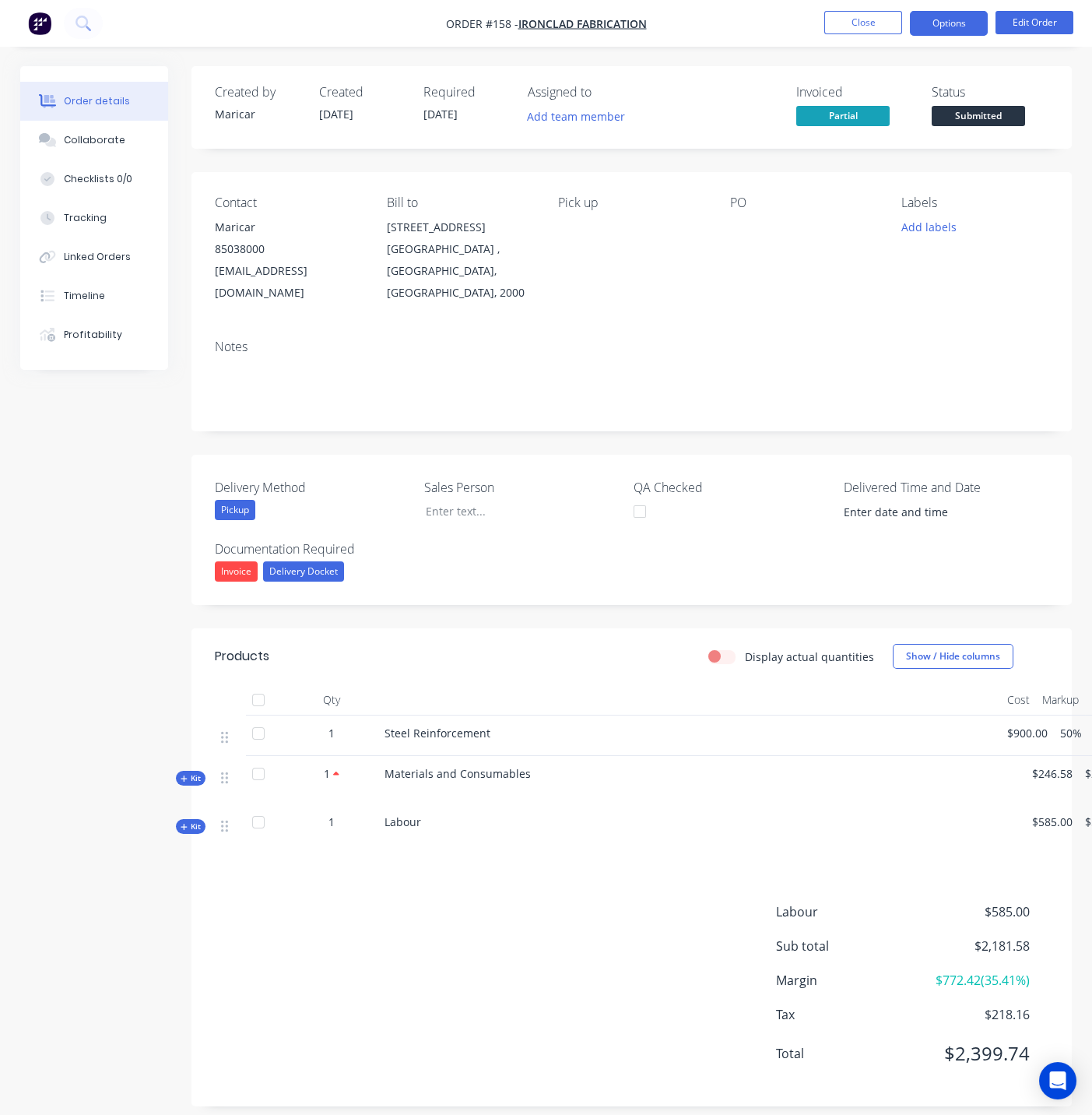
click at [956, 14] on button "Options" at bounding box center [949, 23] width 78 height 25
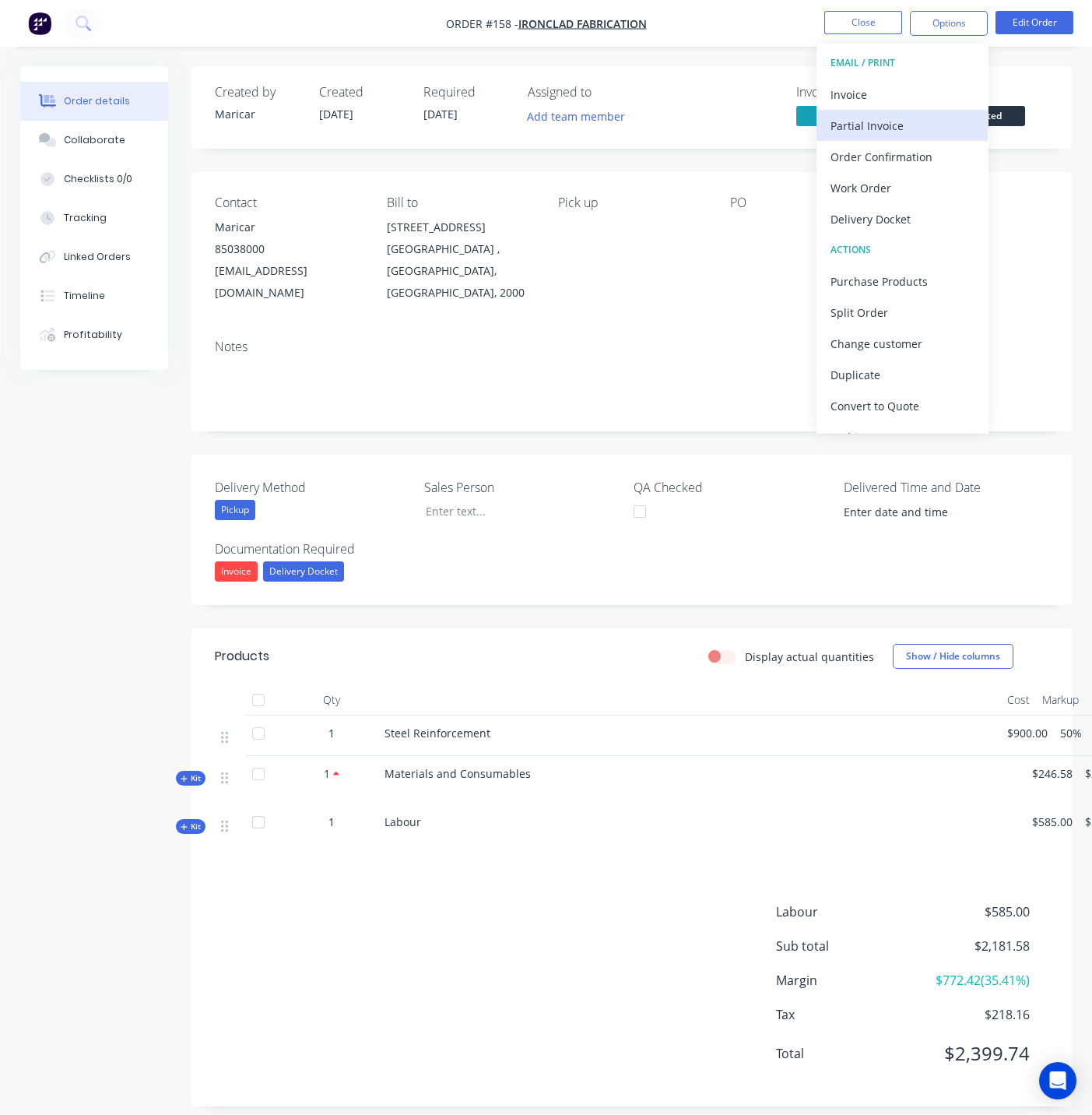
click at [865, 120] on div "Partial Invoice" at bounding box center [902, 125] width 143 height 23
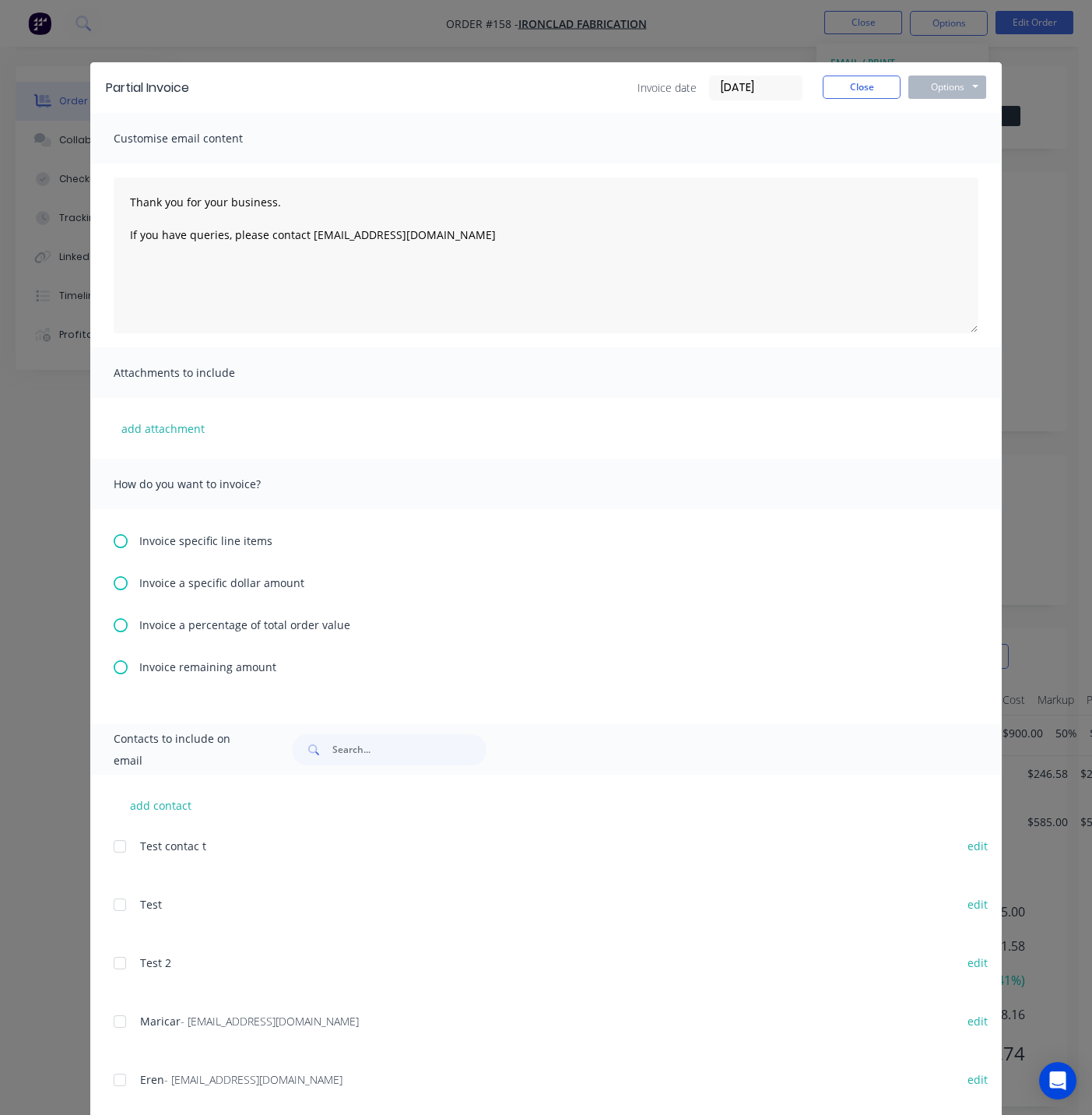
click at [216, 539] on span "Invoice specific line items" at bounding box center [205, 541] width 133 height 17
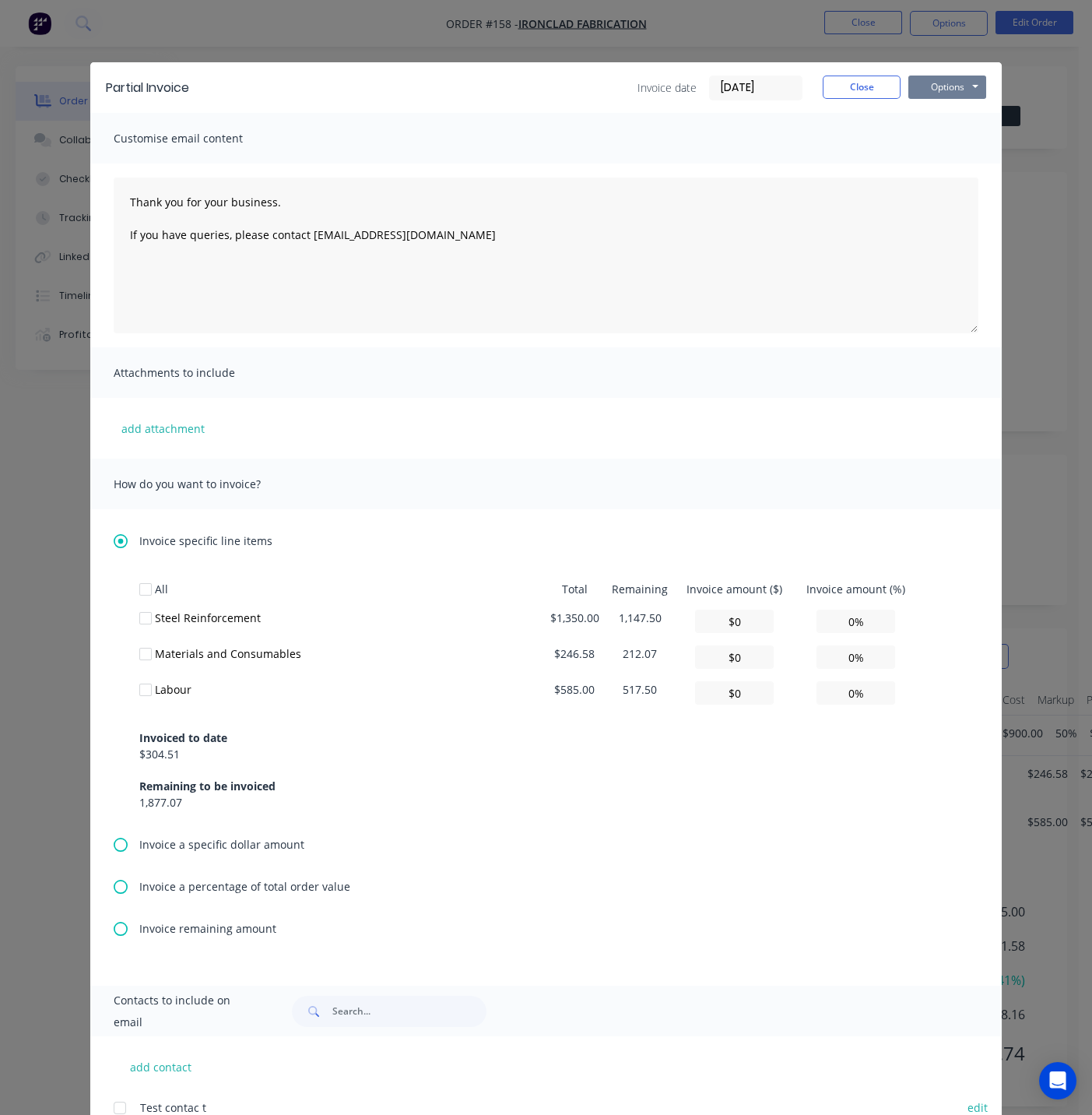
click at [925, 86] on button "Options" at bounding box center [947, 88] width 78 height 24
click at [356, 19] on div "Partial Invoice Invoice date 29/08/25 Close Options Preview Print Email Customi…" at bounding box center [546, 558] width 1092 height 1115
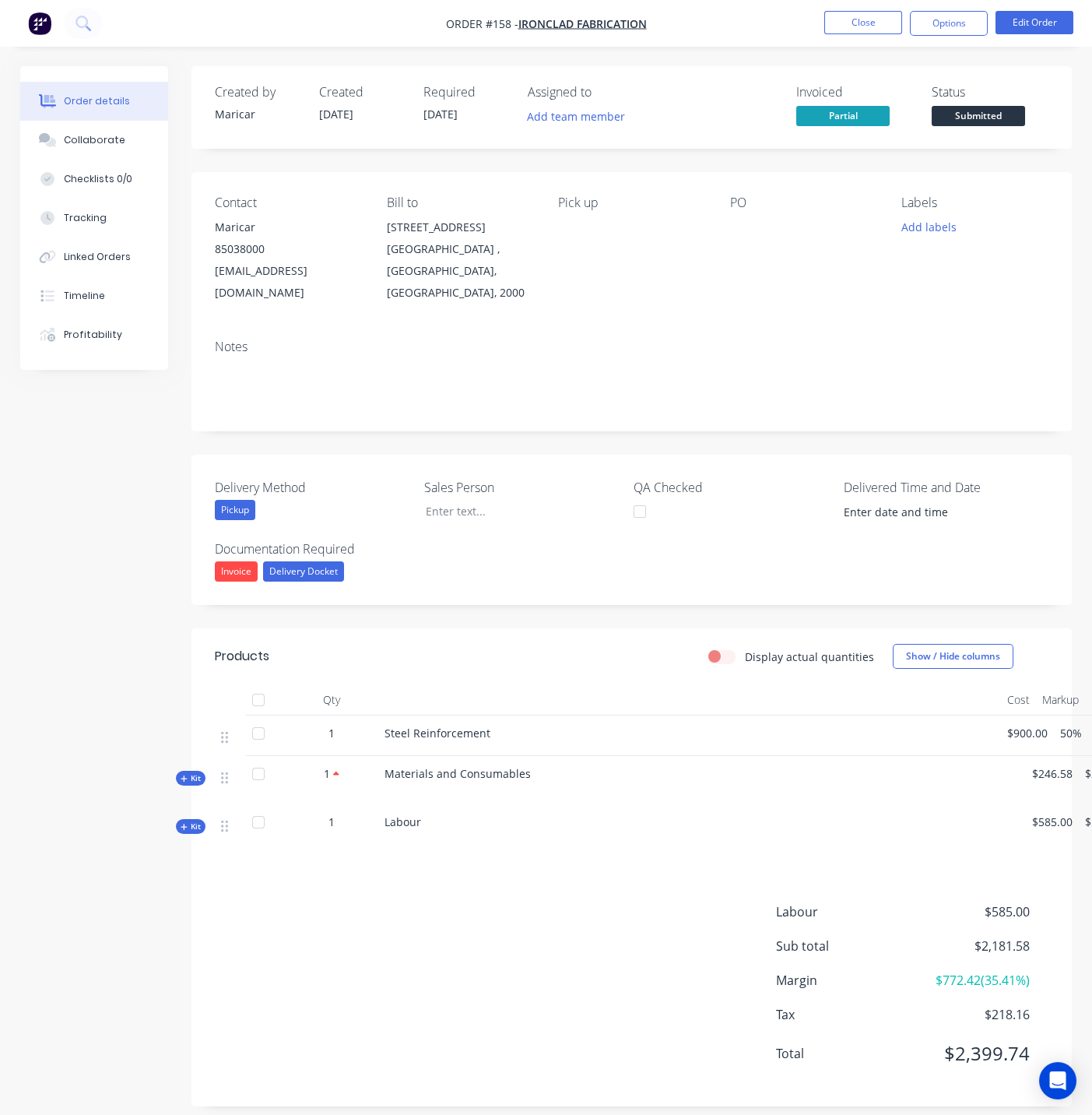
click at [24, 17] on button "button" at bounding box center [39, 23] width 33 height 25
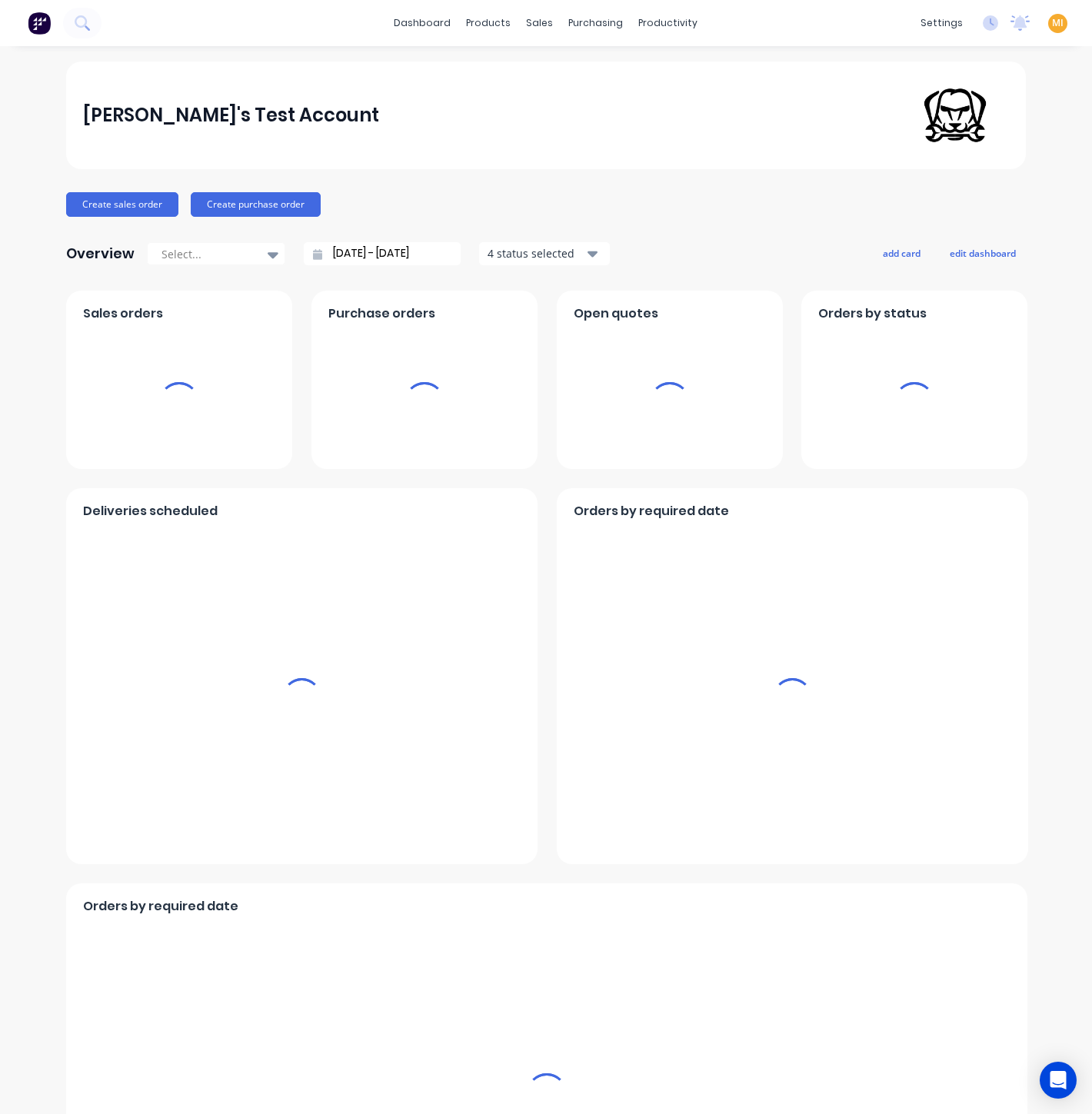
click at [1052, 22] on span "MI" at bounding box center [1058, 23] width 12 height 14
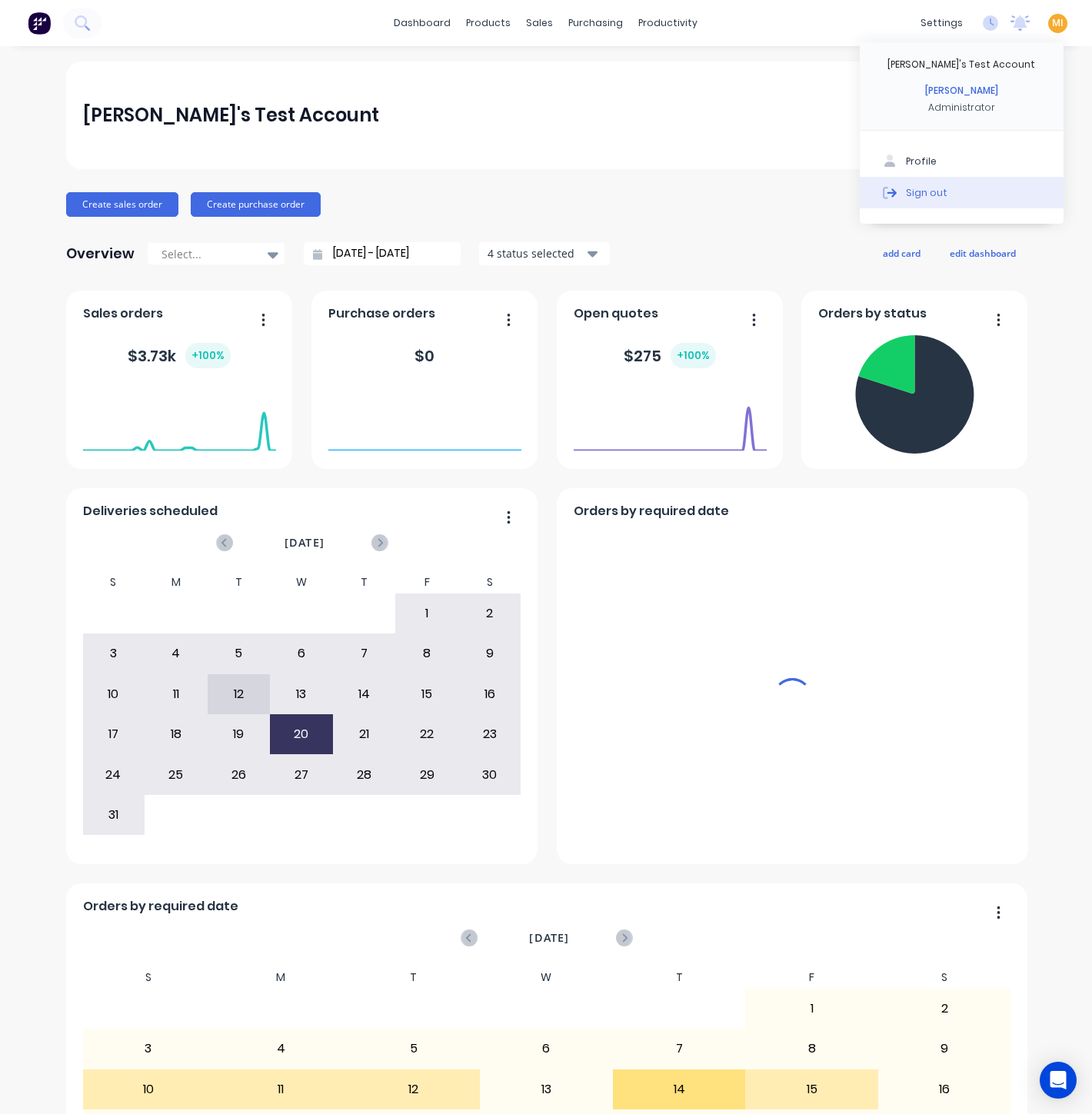
click at [983, 191] on button "Sign out" at bounding box center [960, 193] width 204 height 31
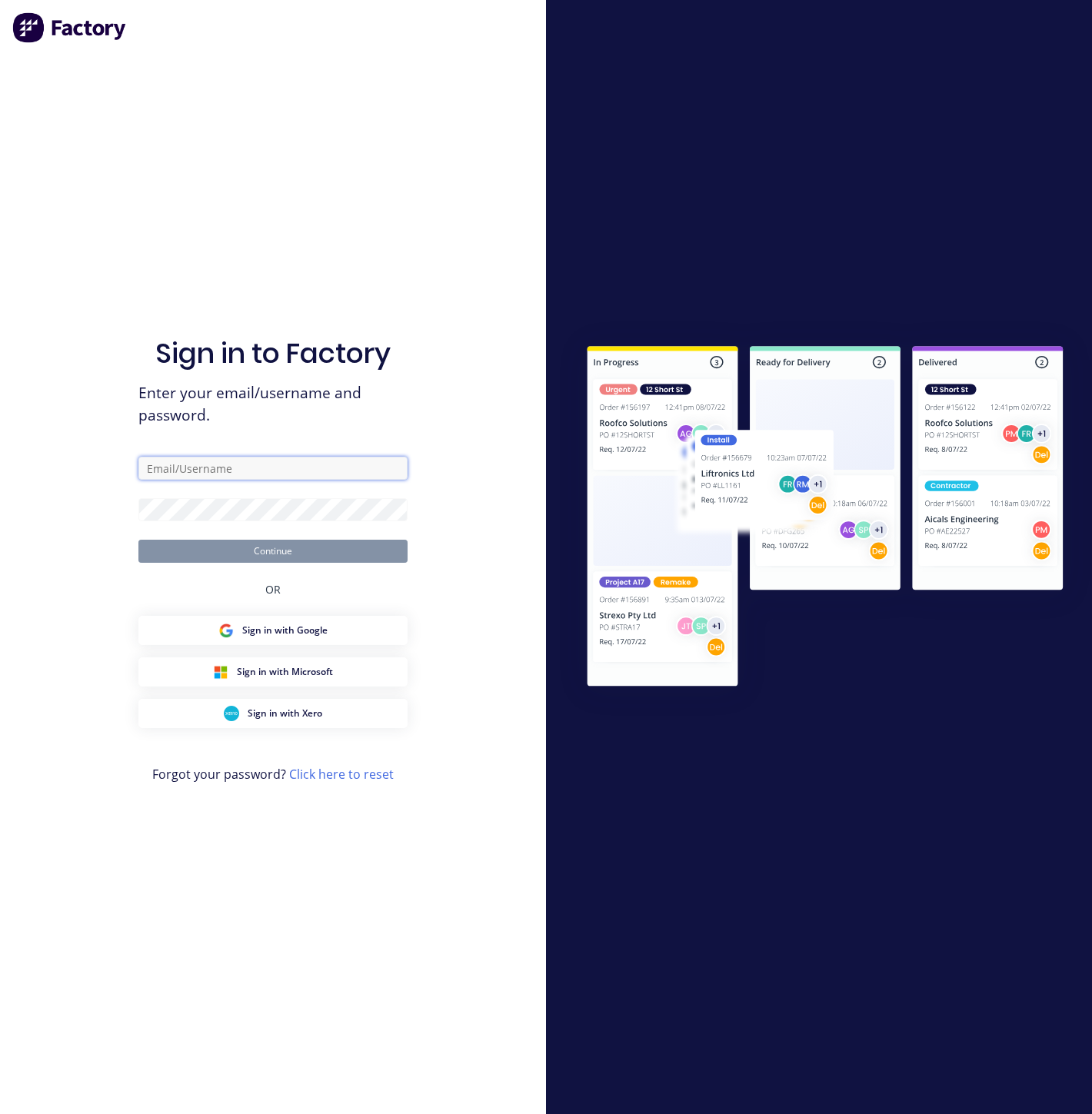
click at [213, 462] on input "text" at bounding box center [273, 468] width 269 height 23
type input "[EMAIL_ADDRESS][DOMAIN_NAME]"
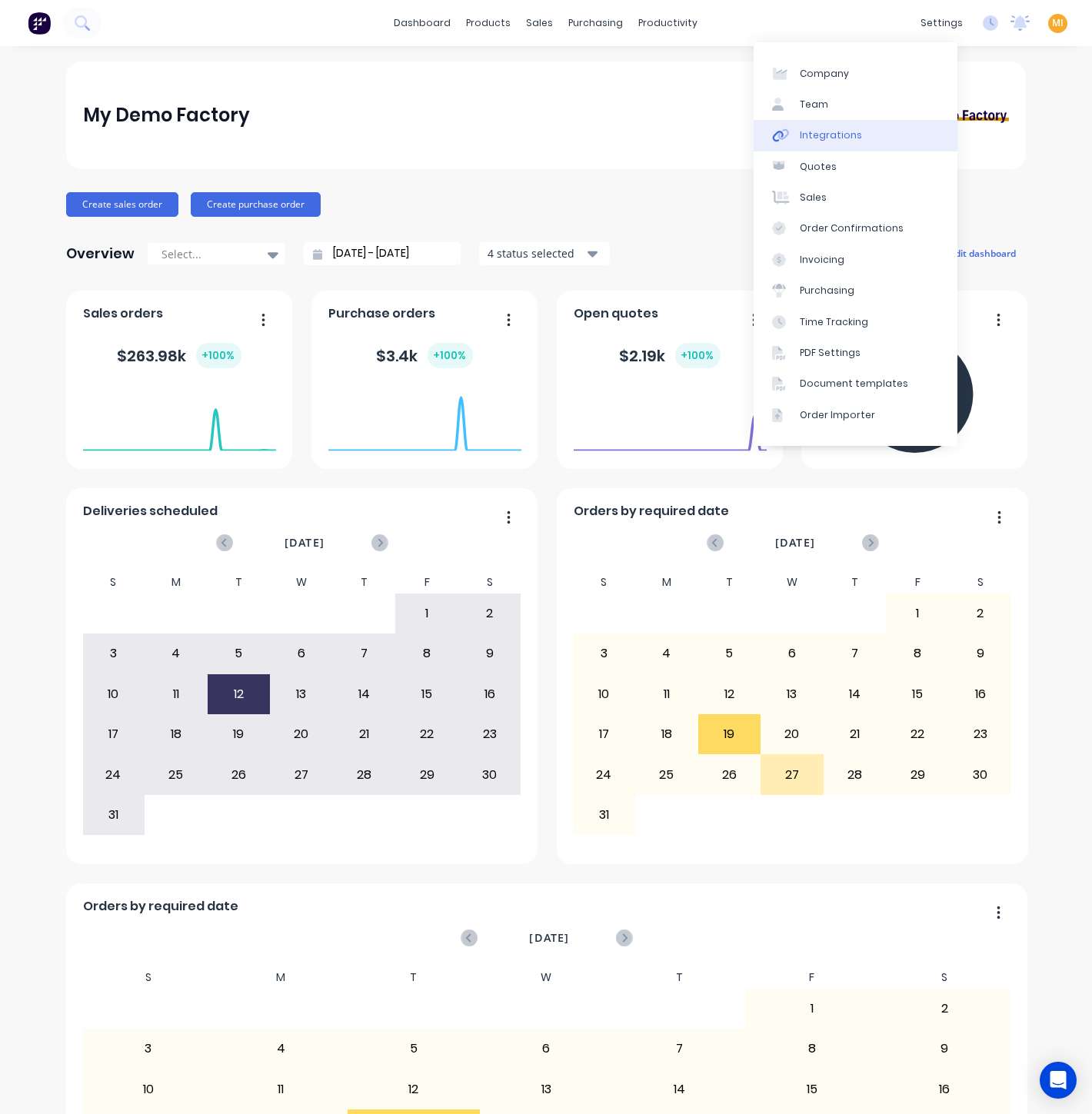
click at [865, 131] on link "Integrations" at bounding box center [855, 135] width 204 height 31
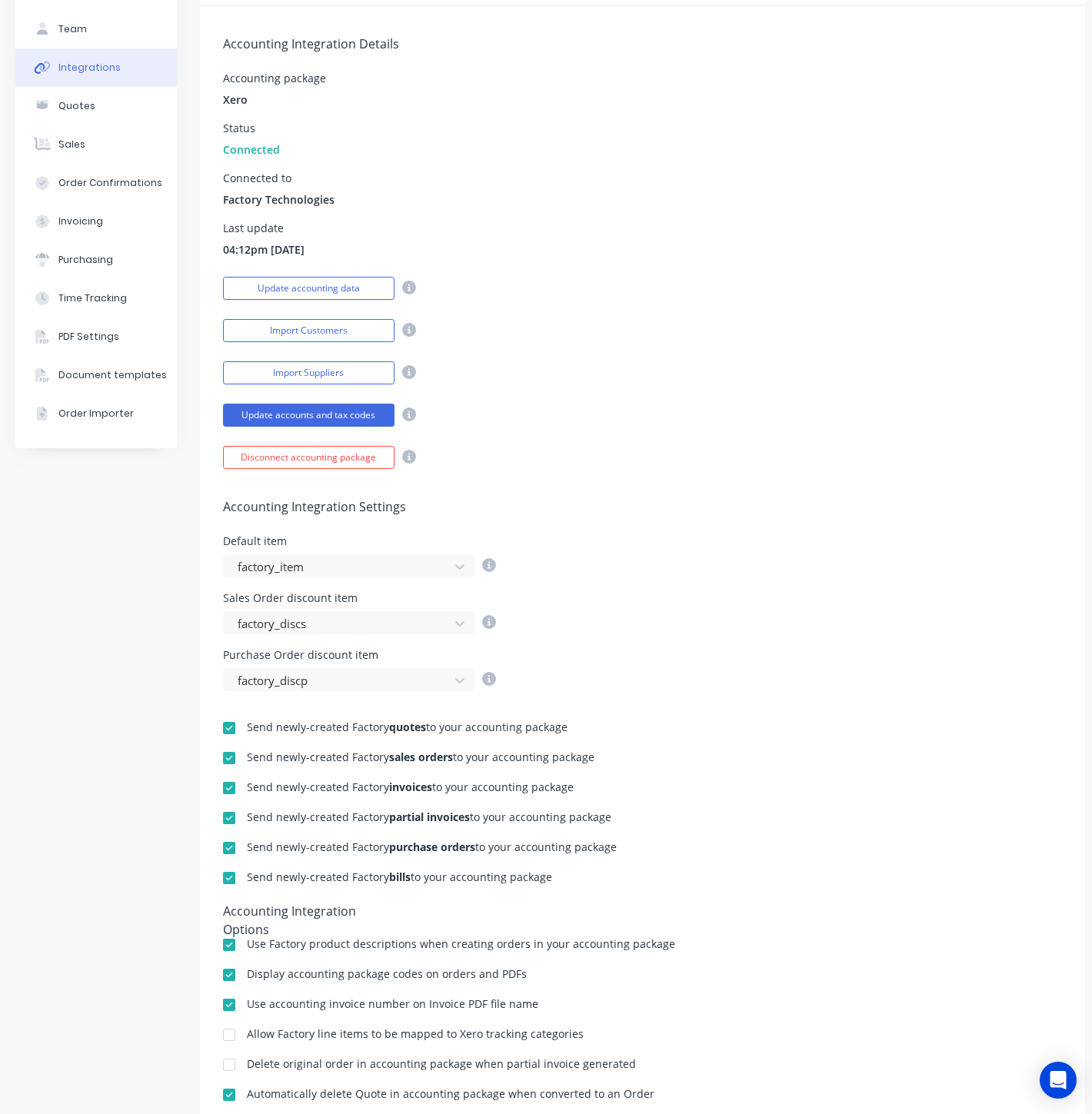
scroll to position [197, 0]
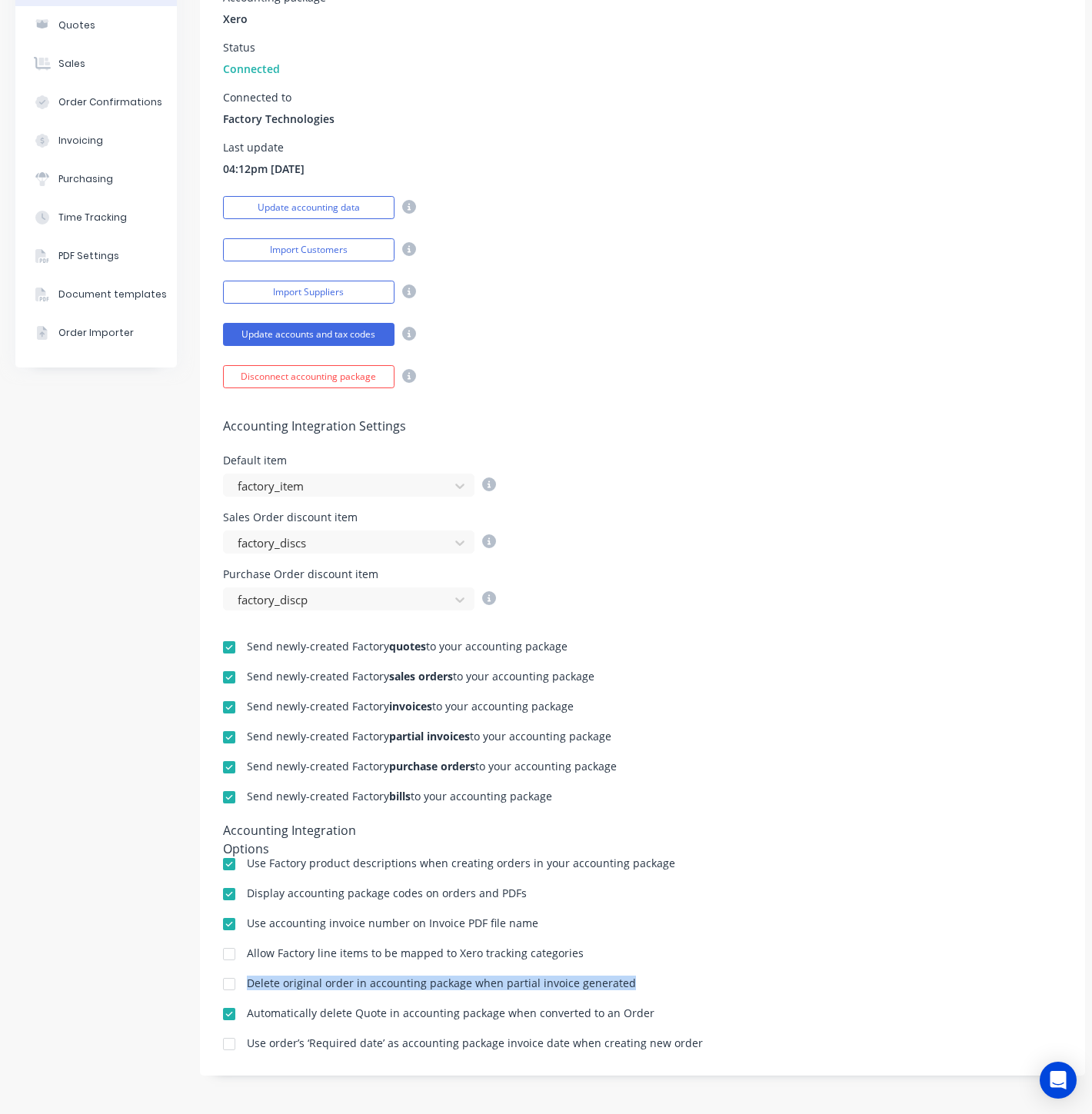
drag, startPoint x: 634, startPoint y: 969, endPoint x: 249, endPoint y: 972, distance: 385.0
click at [249, 978] on div "Delete original order in accounting package when partial invoice generated" at bounding box center [642, 984] width 839 height 15
copy div "Delete original order in accounting package when partial invoice generated"
click at [676, 919] on div "Send newly-created Factory quotes to your accounting package Send newly-created…" at bounding box center [642, 832] width 885 height 442
click at [231, 974] on div at bounding box center [229, 984] width 31 height 31
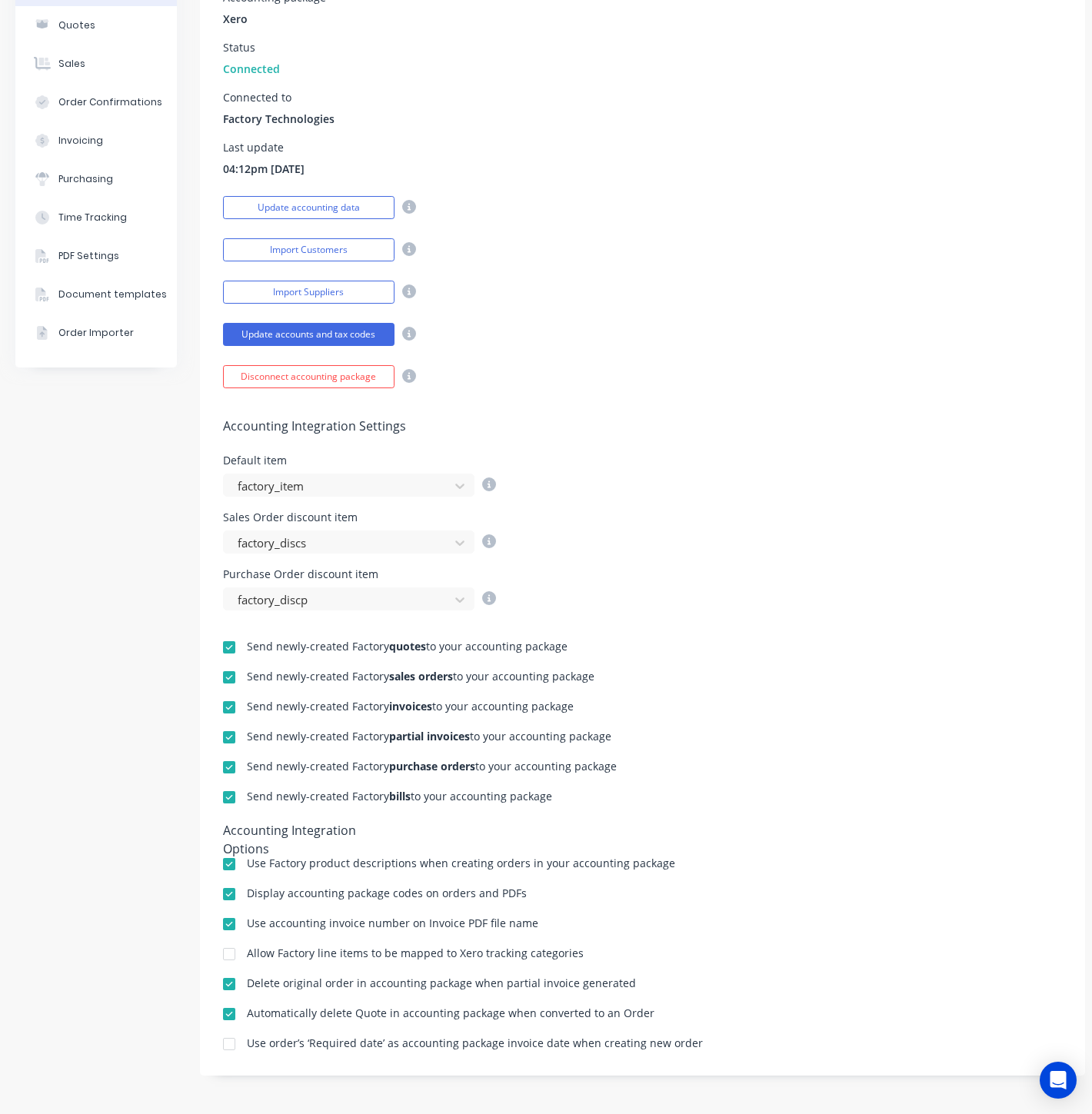
click at [227, 974] on div at bounding box center [229, 984] width 31 height 31
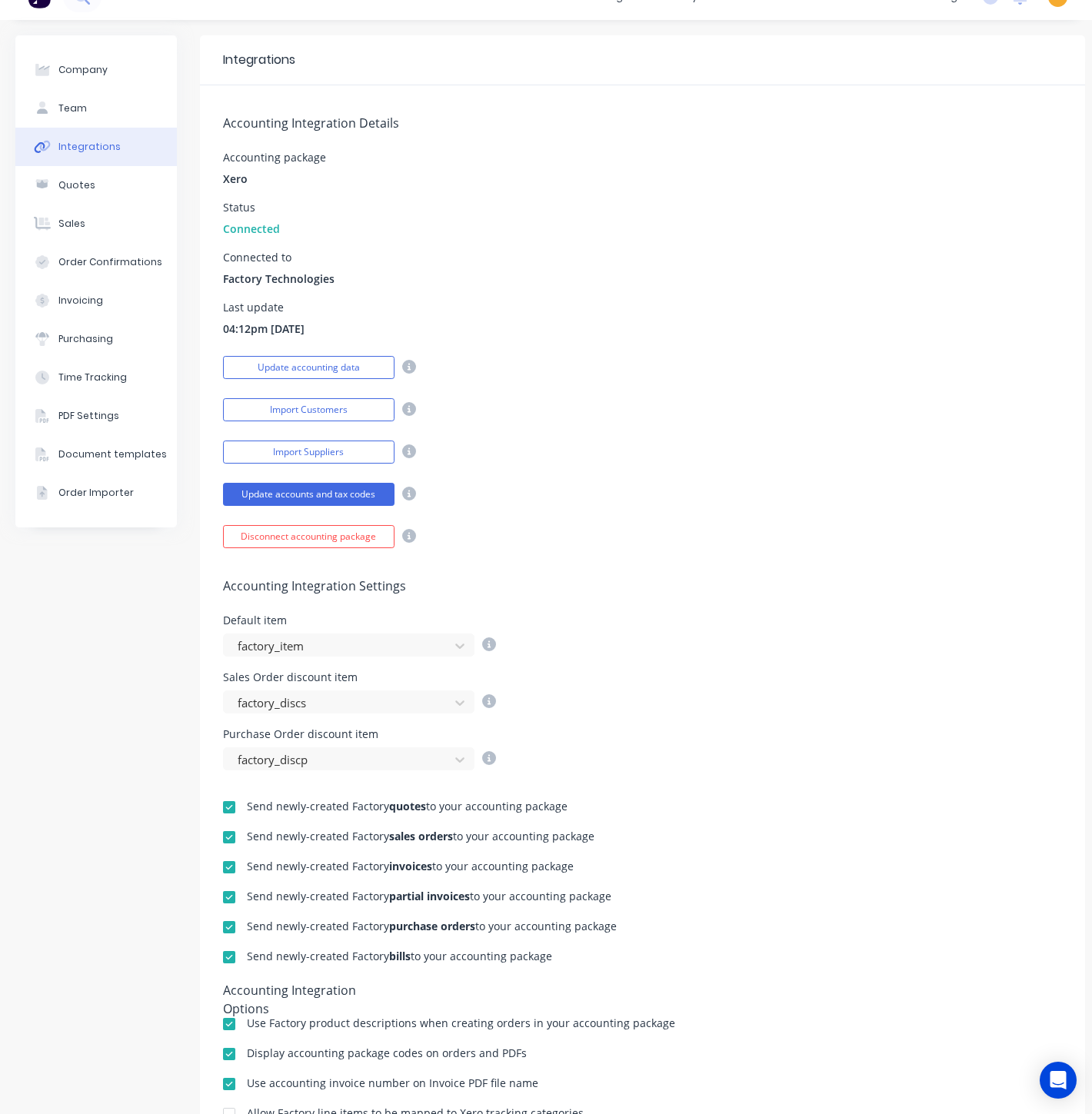
scroll to position [0, 0]
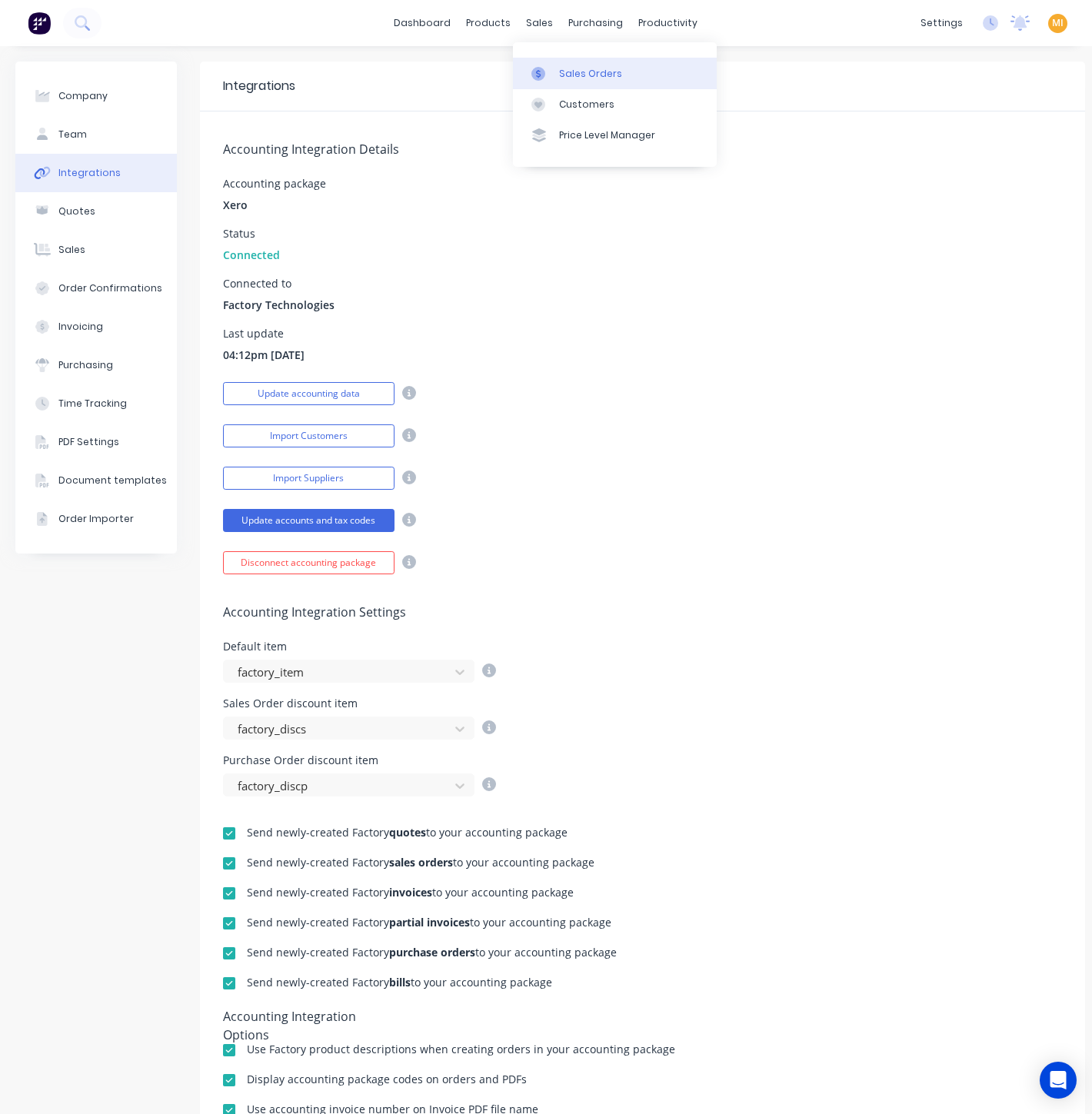
click at [568, 69] on div "Sales Orders" at bounding box center [590, 74] width 63 height 14
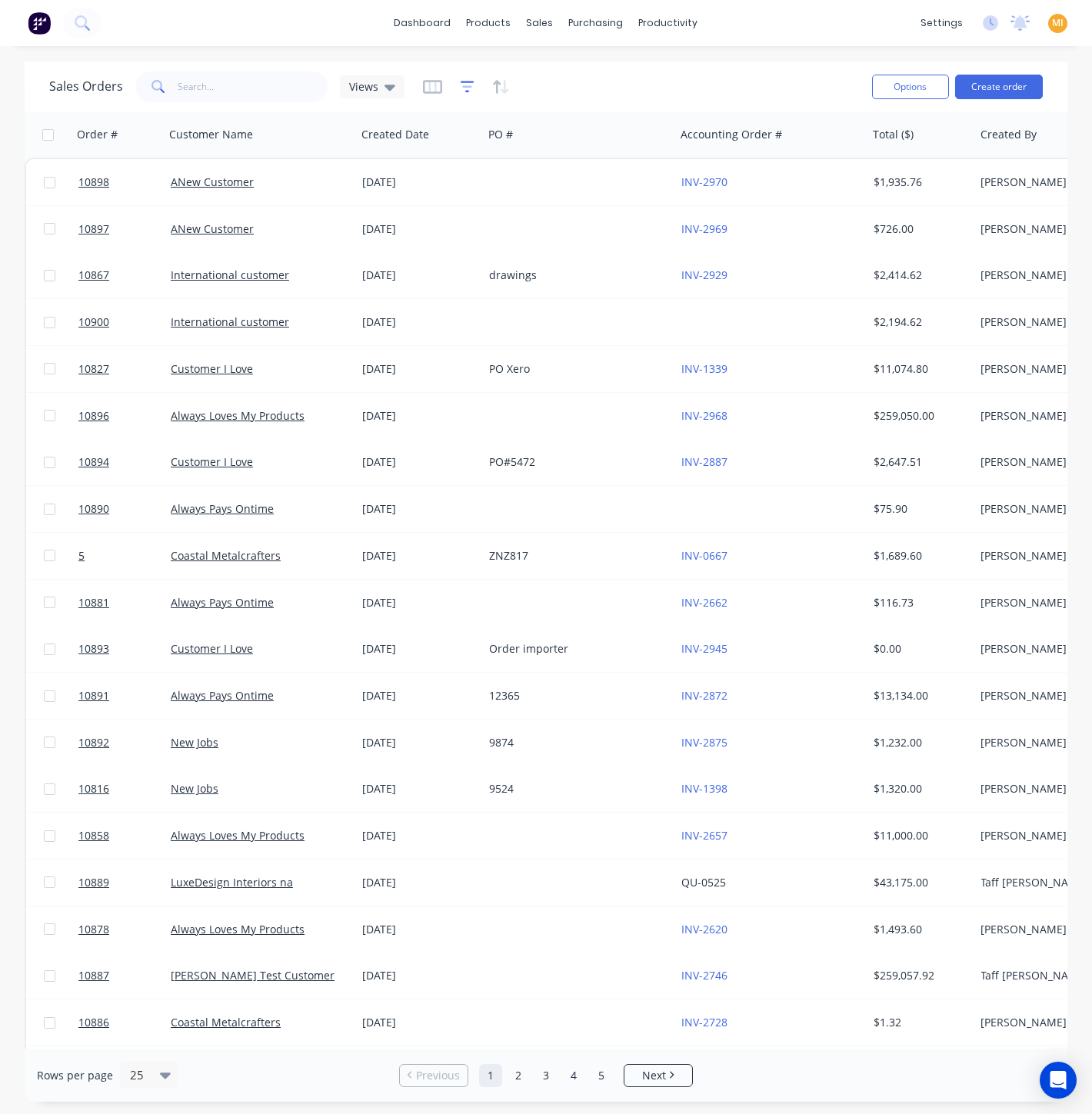
click at [469, 84] on icon "button" at bounding box center [468, 87] width 14 height 16
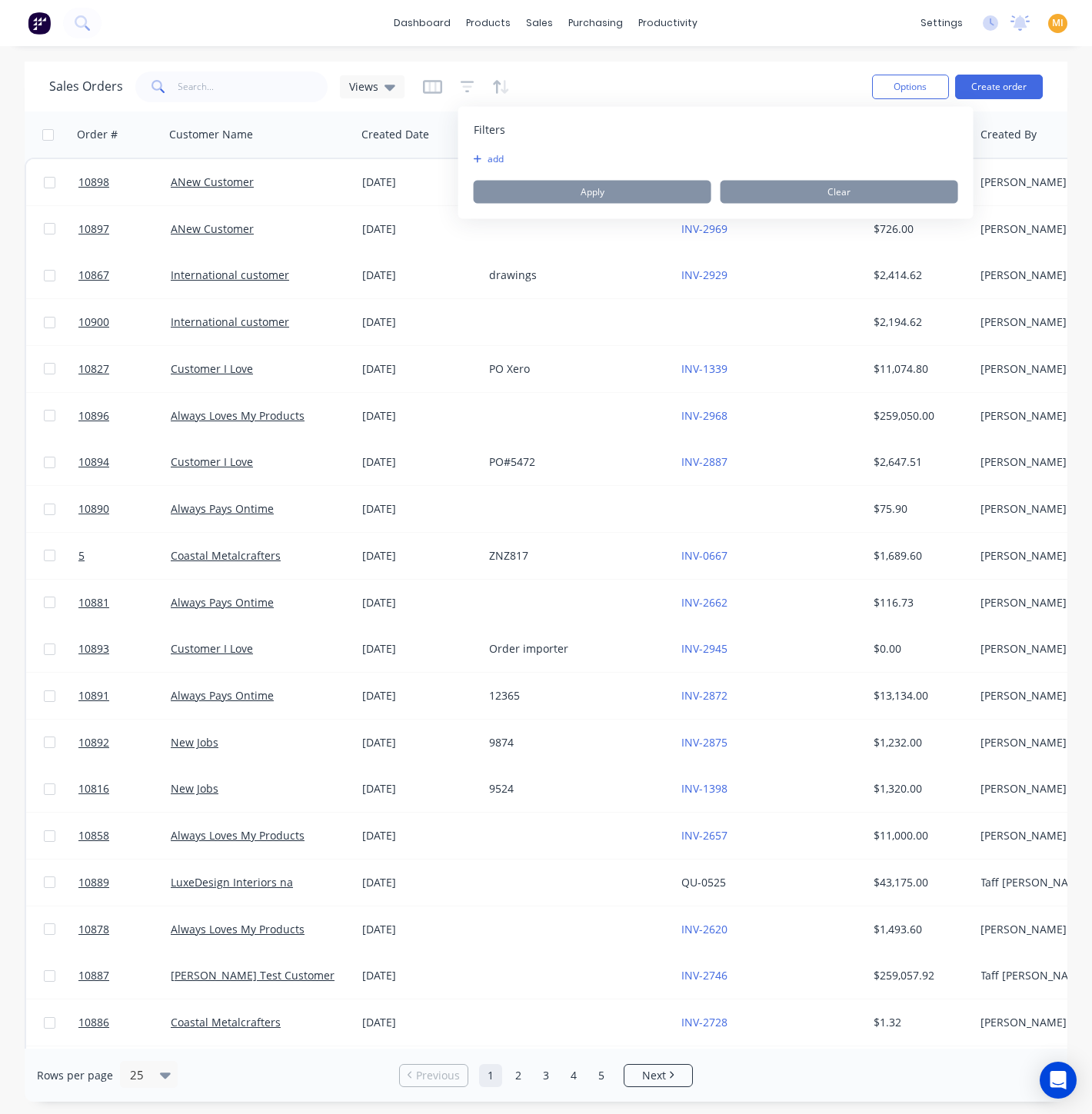
click at [491, 162] on button "add" at bounding box center [492, 159] width 38 height 13
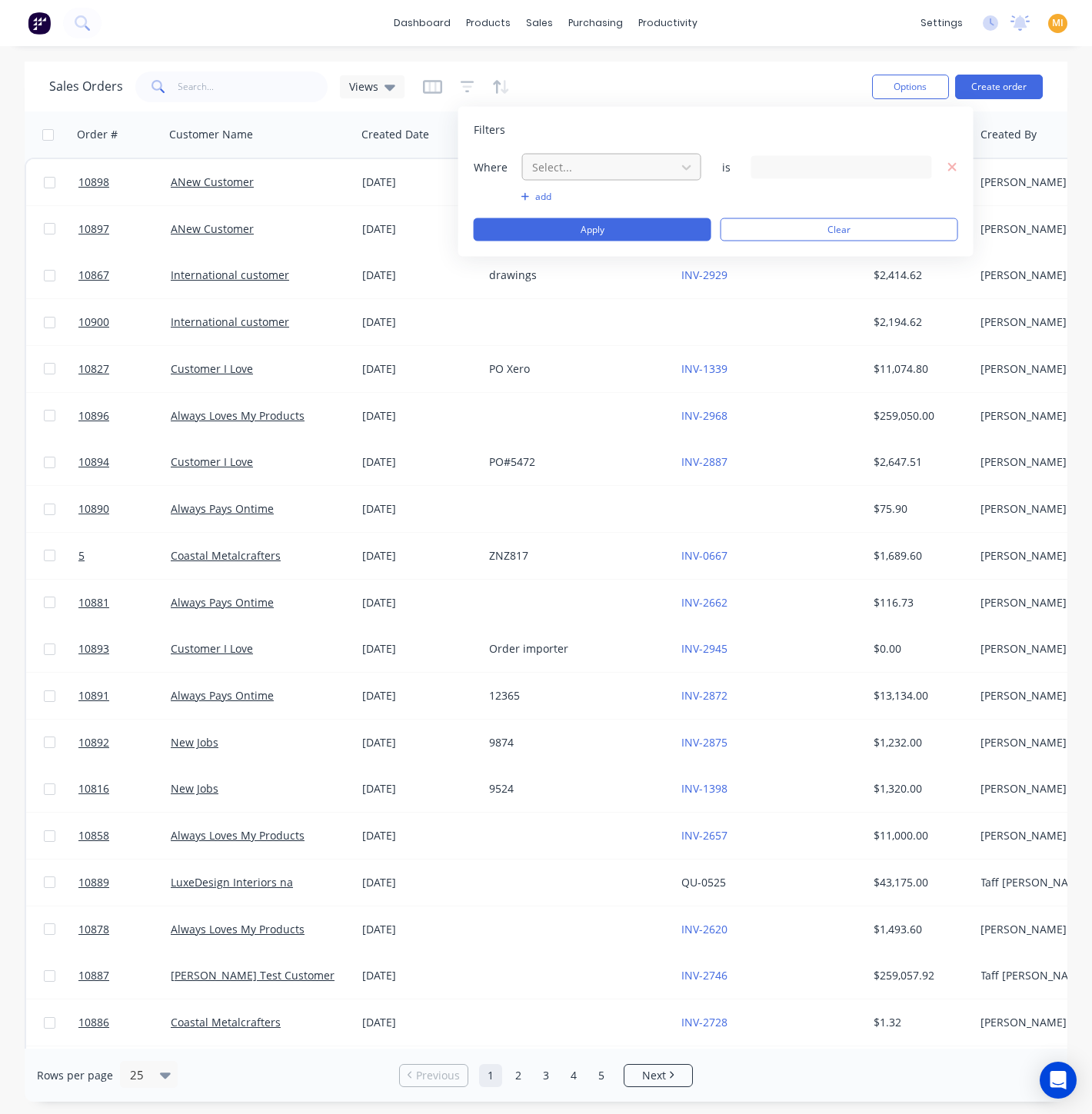
click at [549, 167] on div at bounding box center [599, 167] width 137 height 19
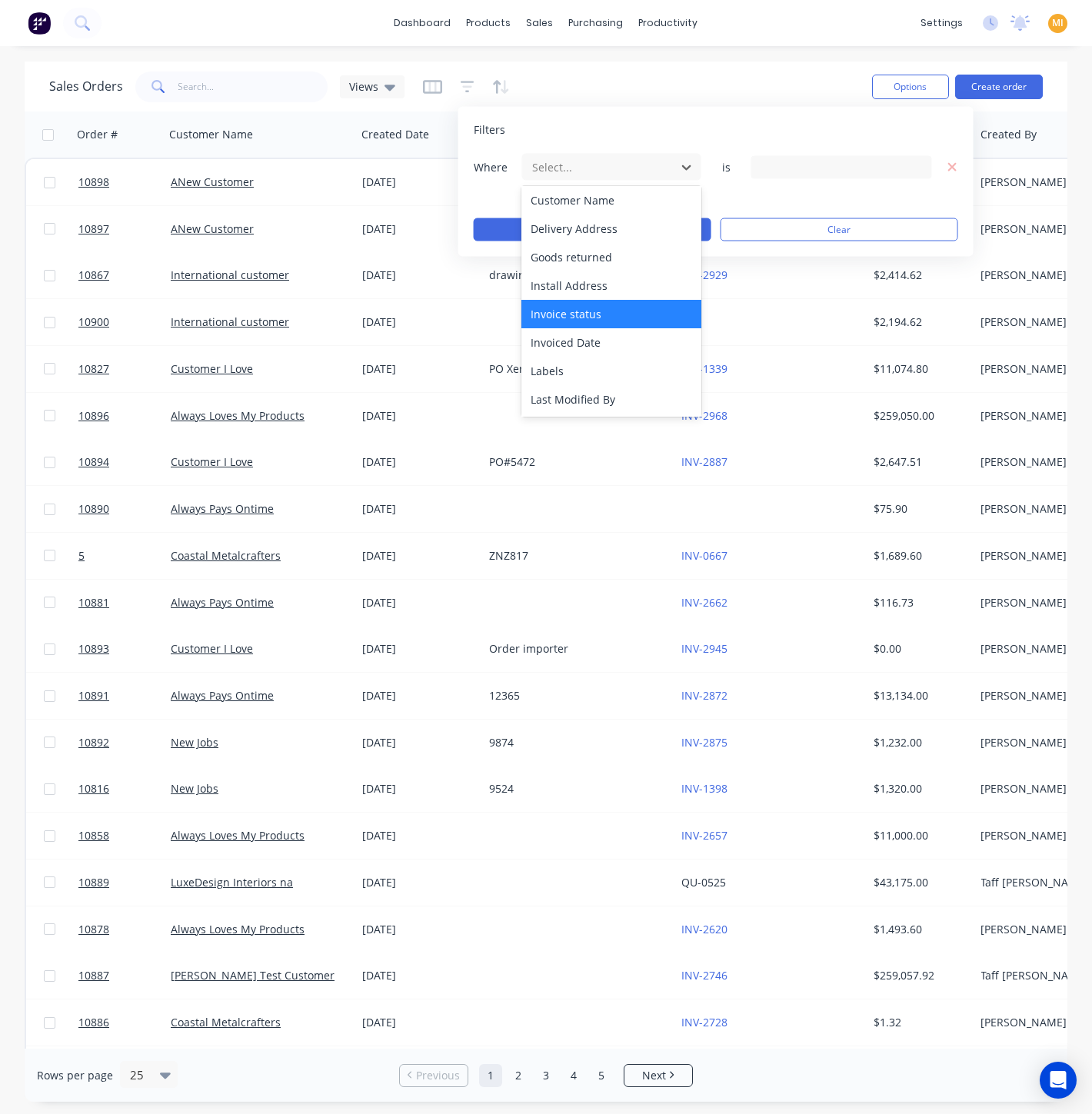
click at [601, 310] on div "Invoice status" at bounding box center [611, 314] width 180 height 28
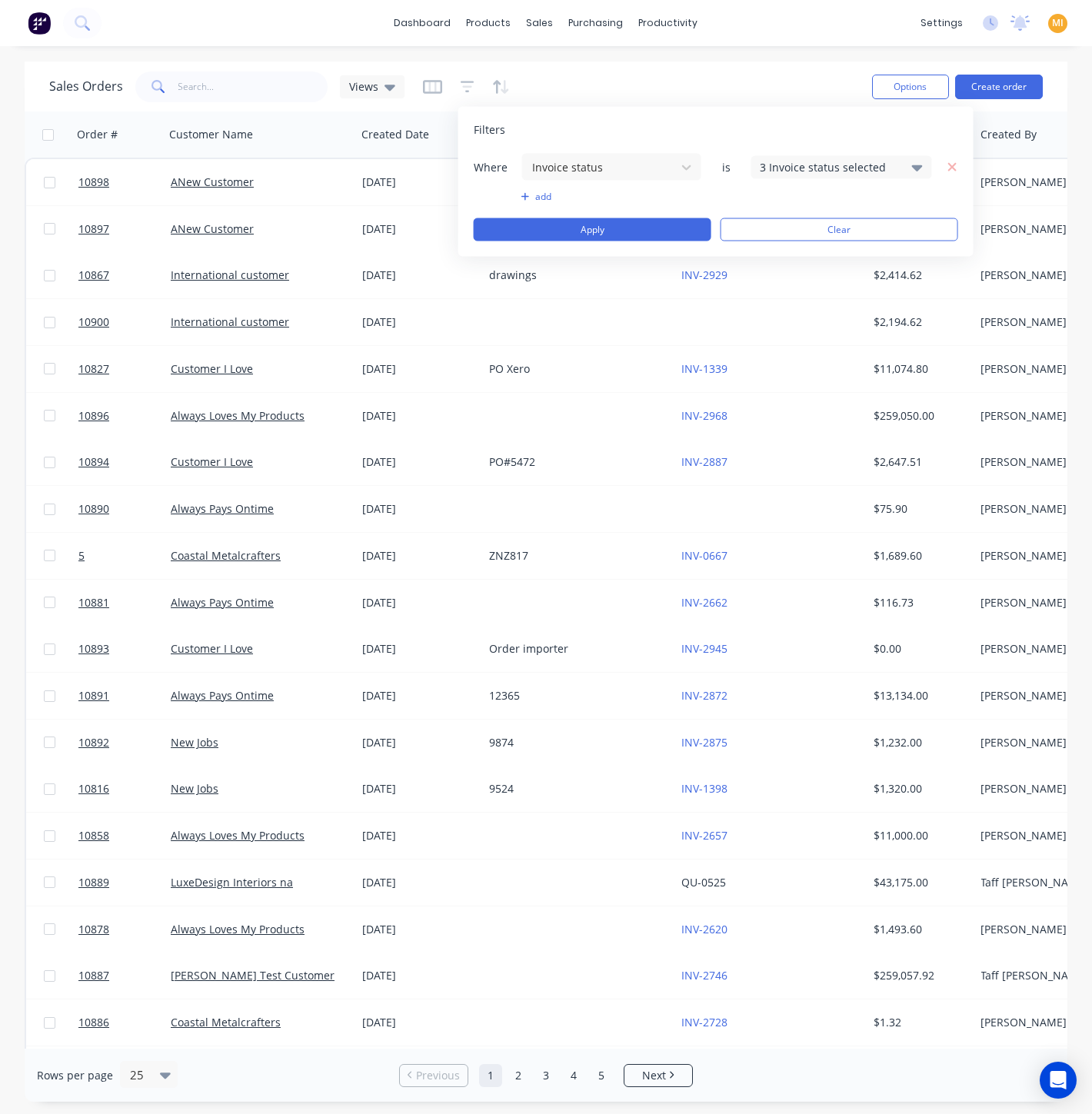
click at [810, 162] on div "3 Invoice status selected" at bounding box center [829, 167] width 139 height 17
click at [767, 246] on div at bounding box center [776, 251] width 31 height 31
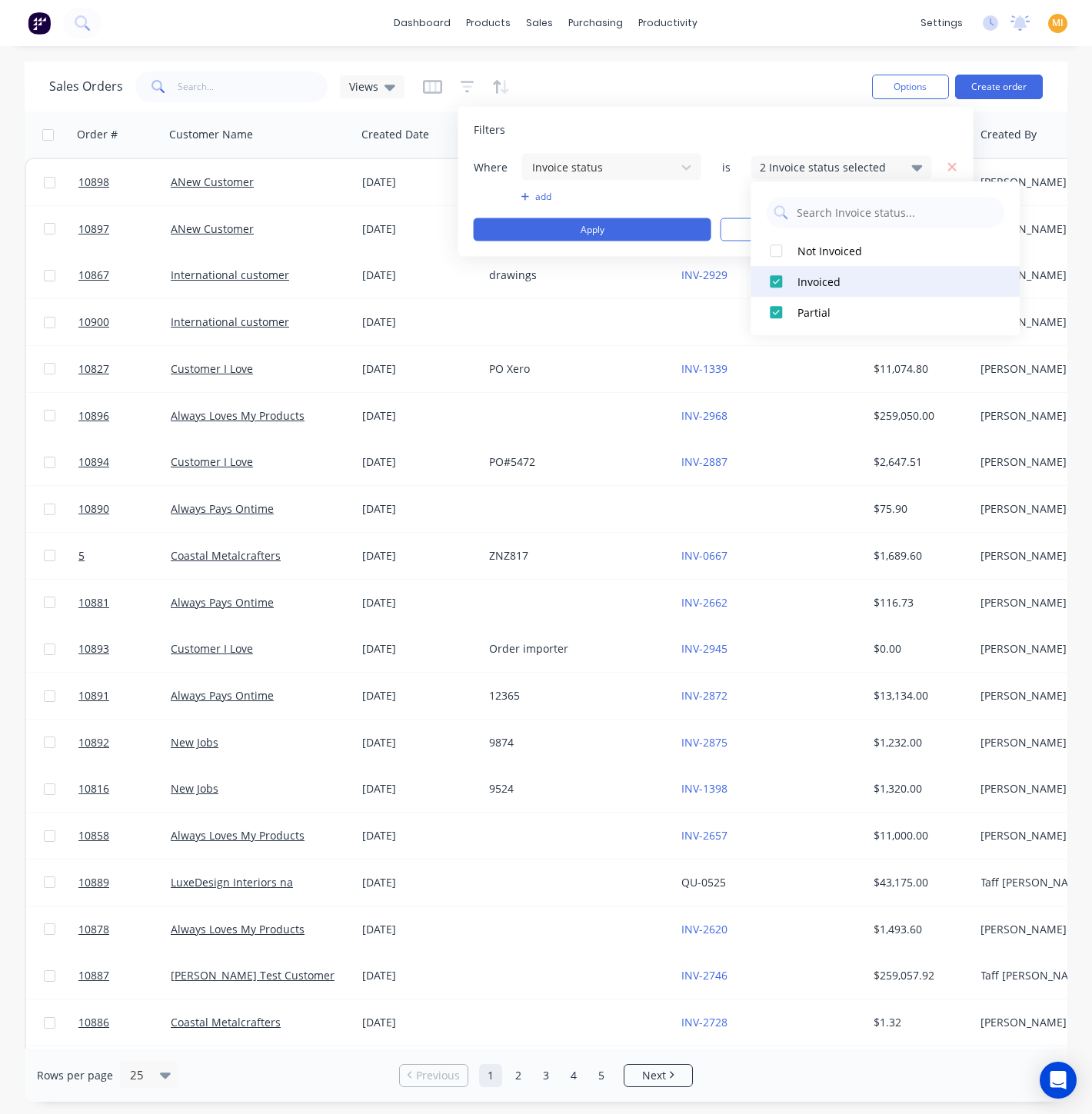
click at [775, 282] on div at bounding box center [776, 281] width 31 height 31
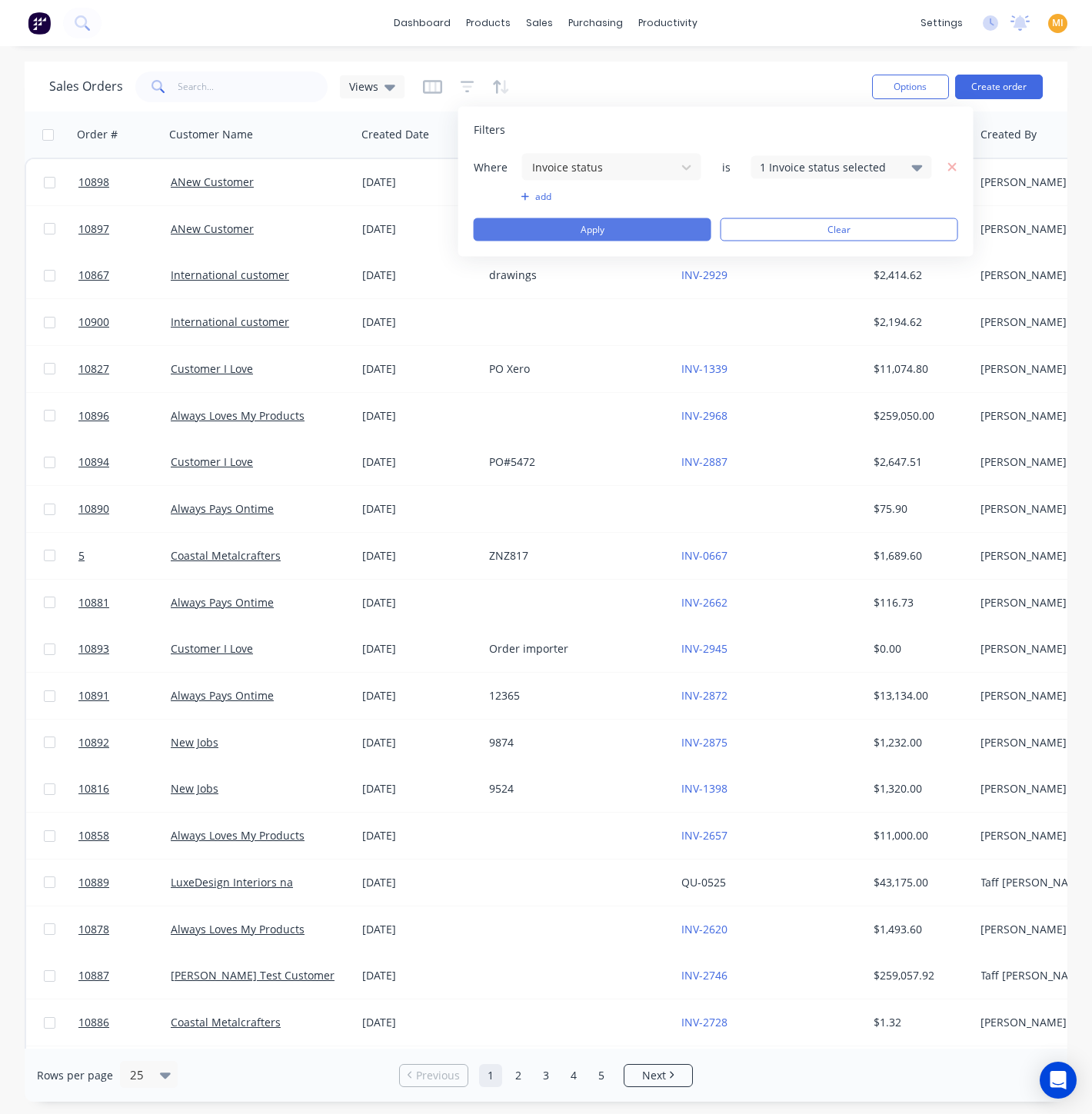
click at [628, 229] on button "Apply" at bounding box center [592, 230] width 238 height 23
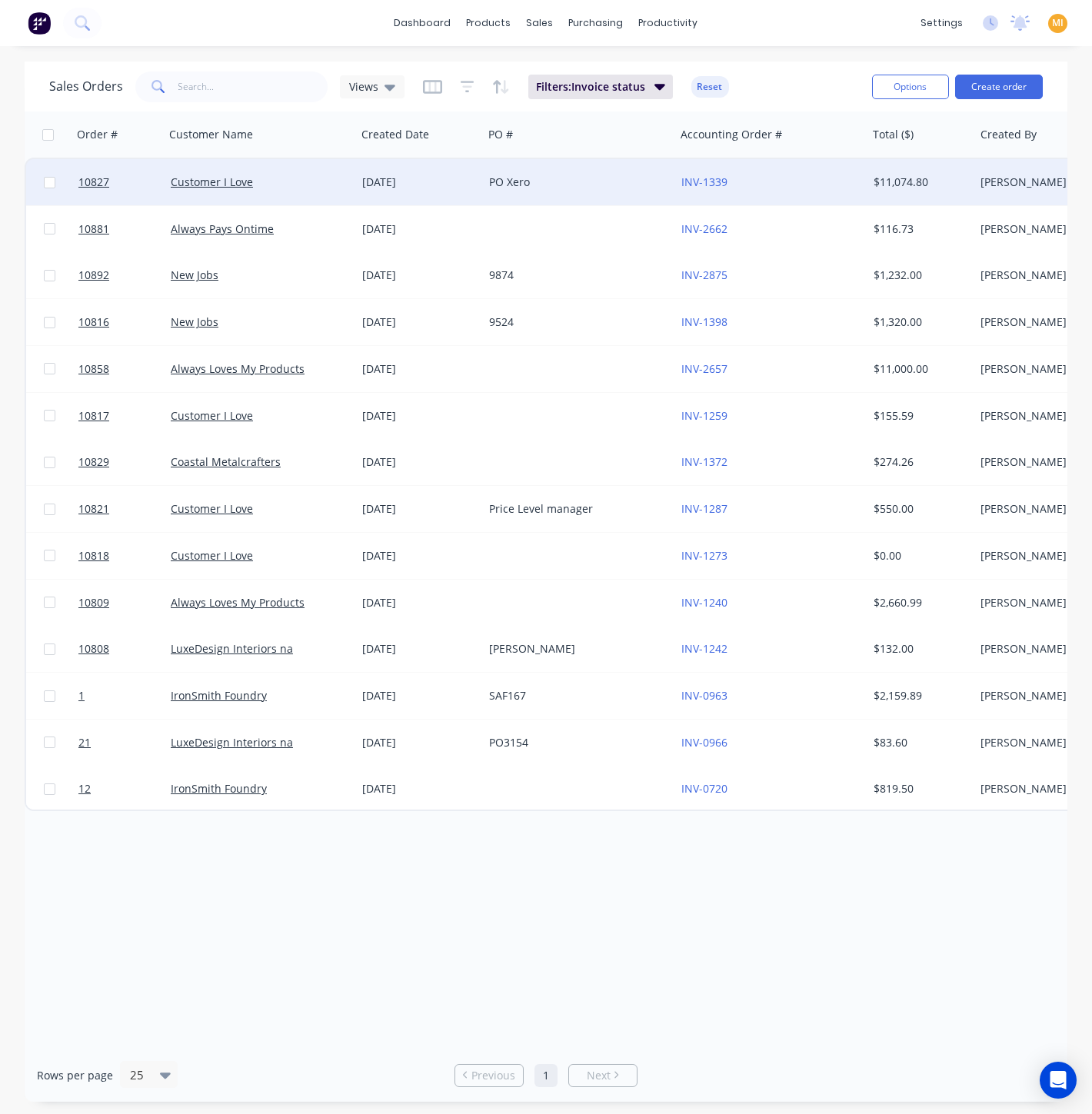
click at [614, 188] on div "PO Xero" at bounding box center [574, 182] width 170 height 16
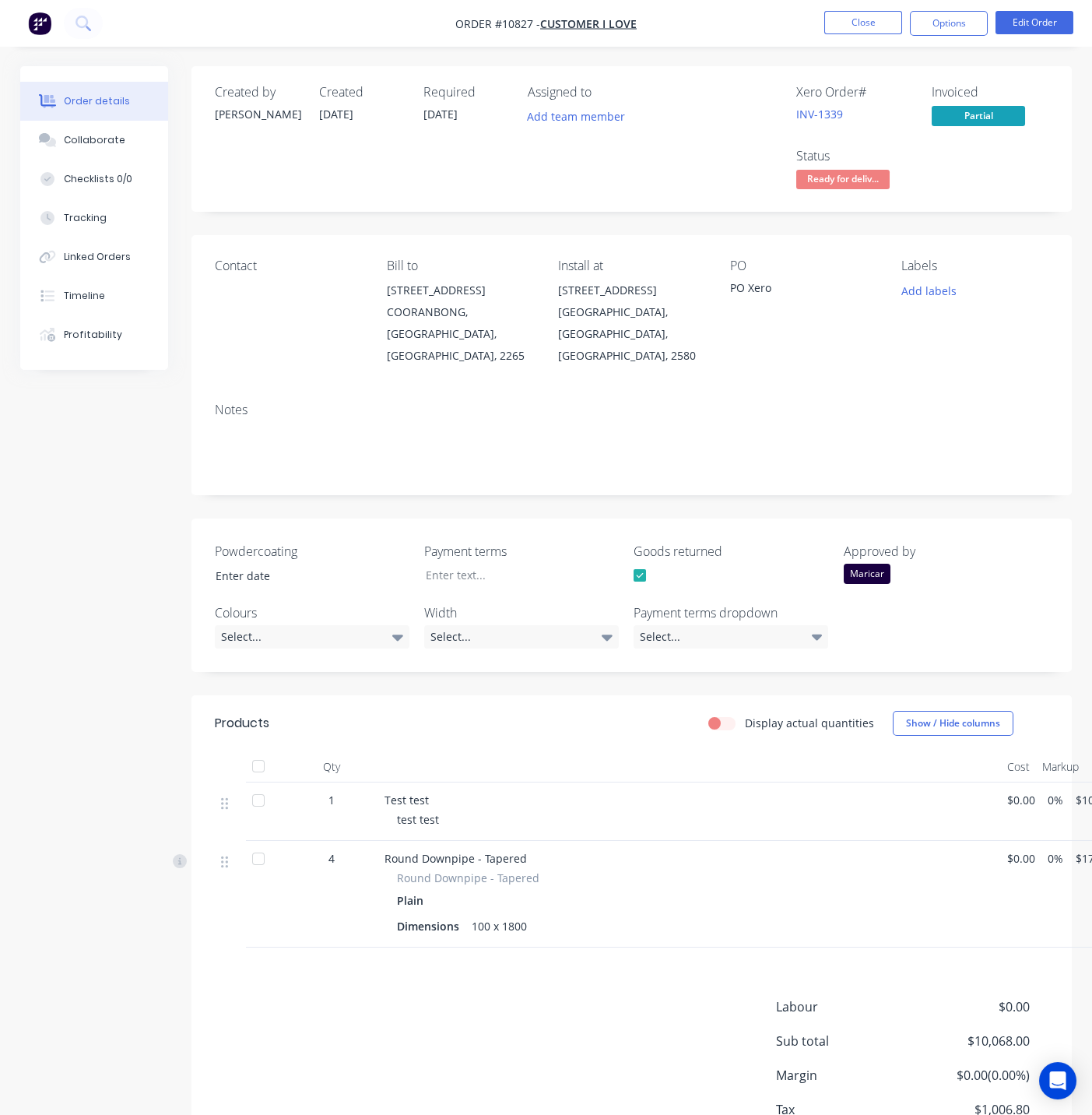
click at [42, 28] on img "button" at bounding box center [39, 24] width 24 height 24
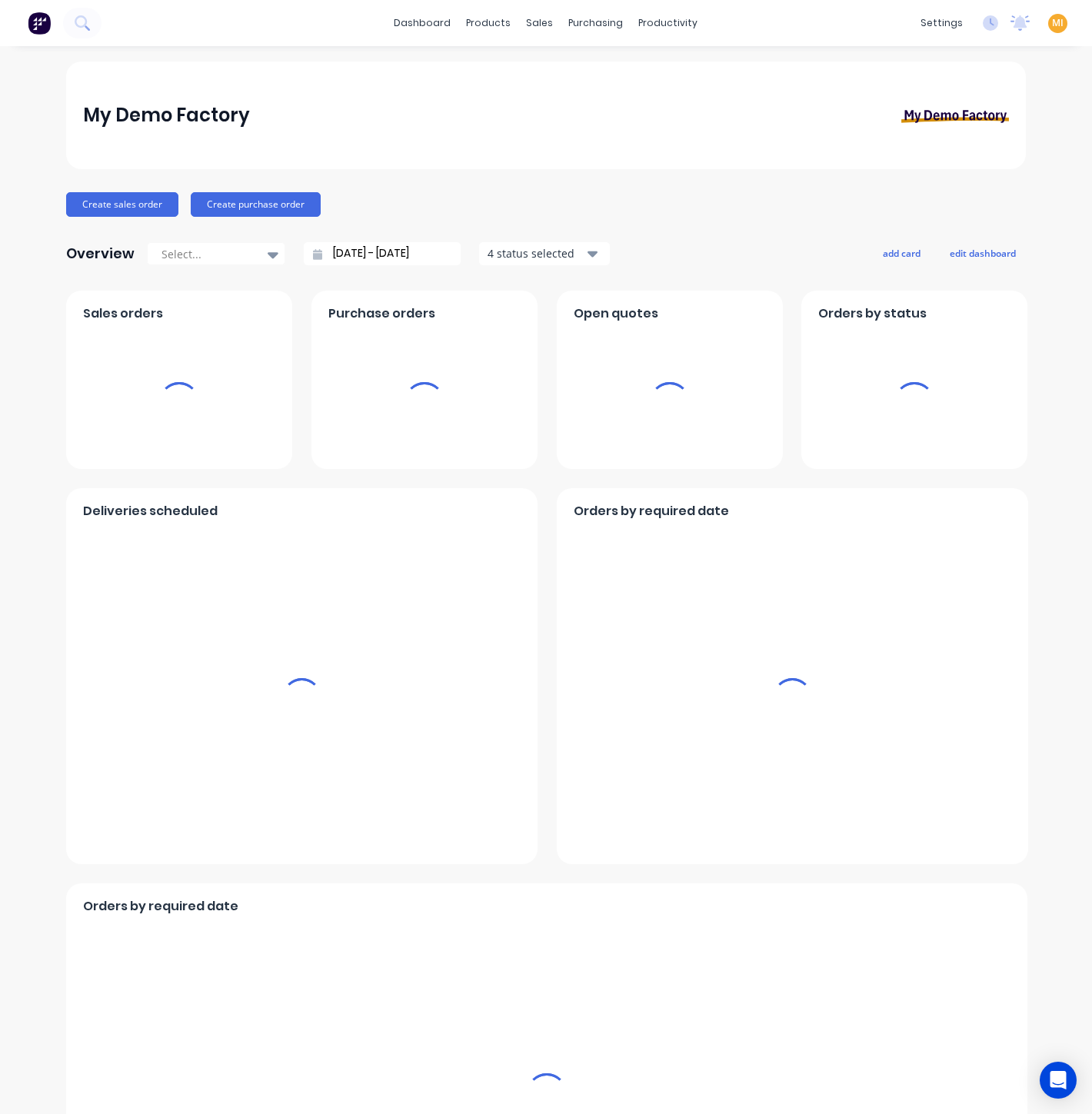
click at [1052, 23] on span "MI" at bounding box center [1058, 23] width 12 height 14
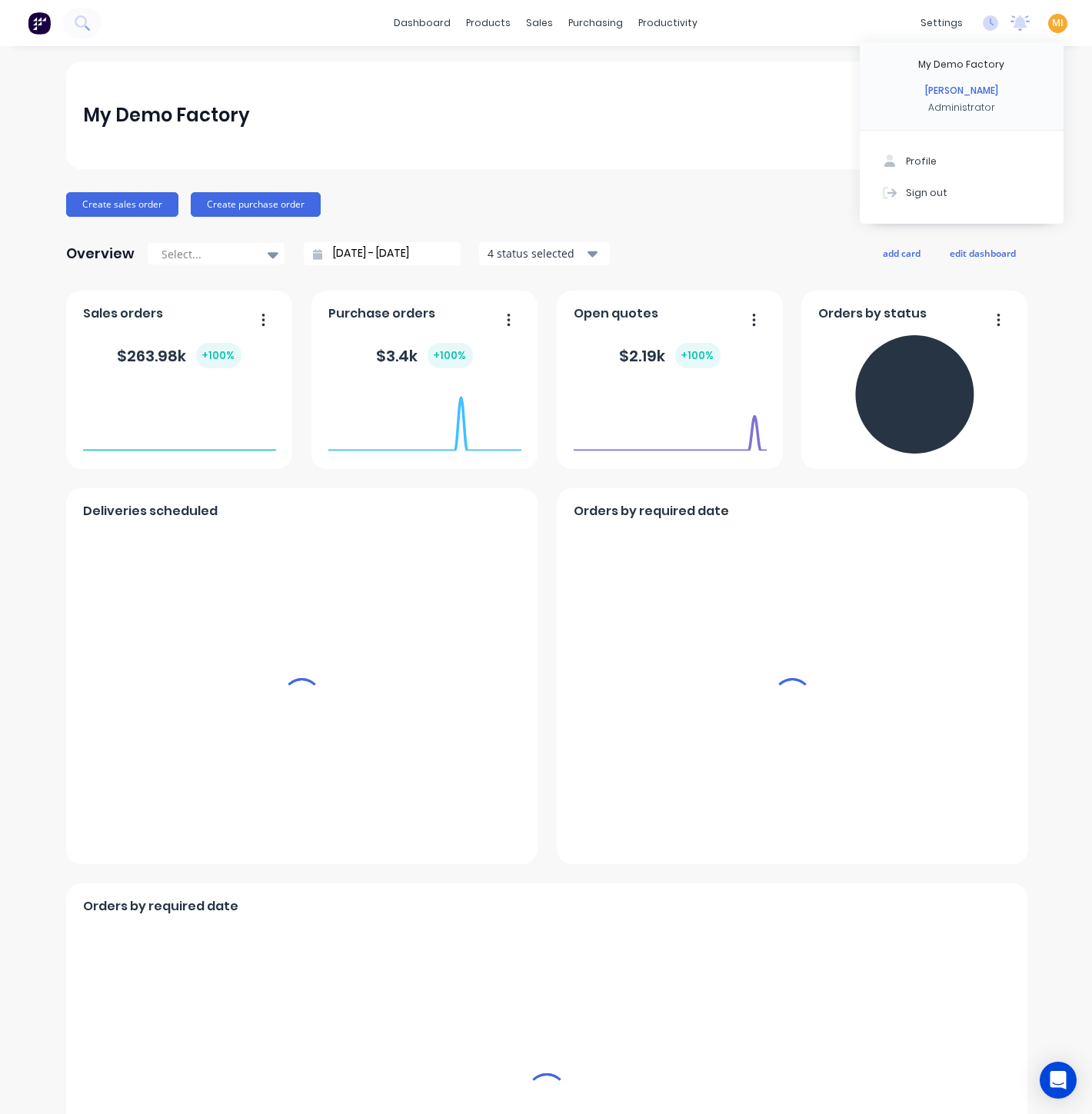
click at [964, 196] on button "Sign out" at bounding box center [960, 193] width 204 height 31
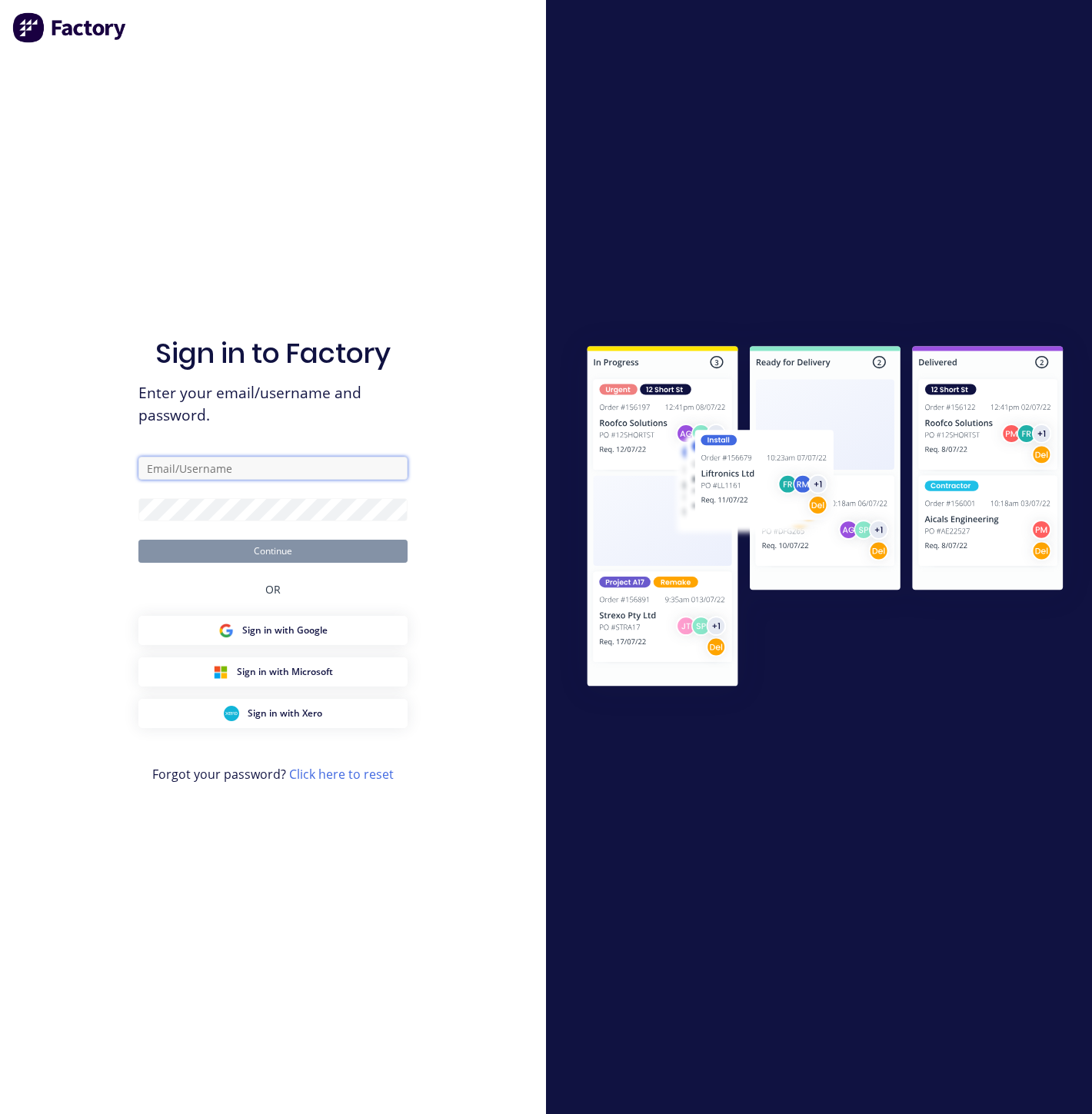
click at [249, 461] on input "text" at bounding box center [273, 468] width 269 height 23
type input "[EMAIL_ADDRESS][DOMAIN_NAME]"
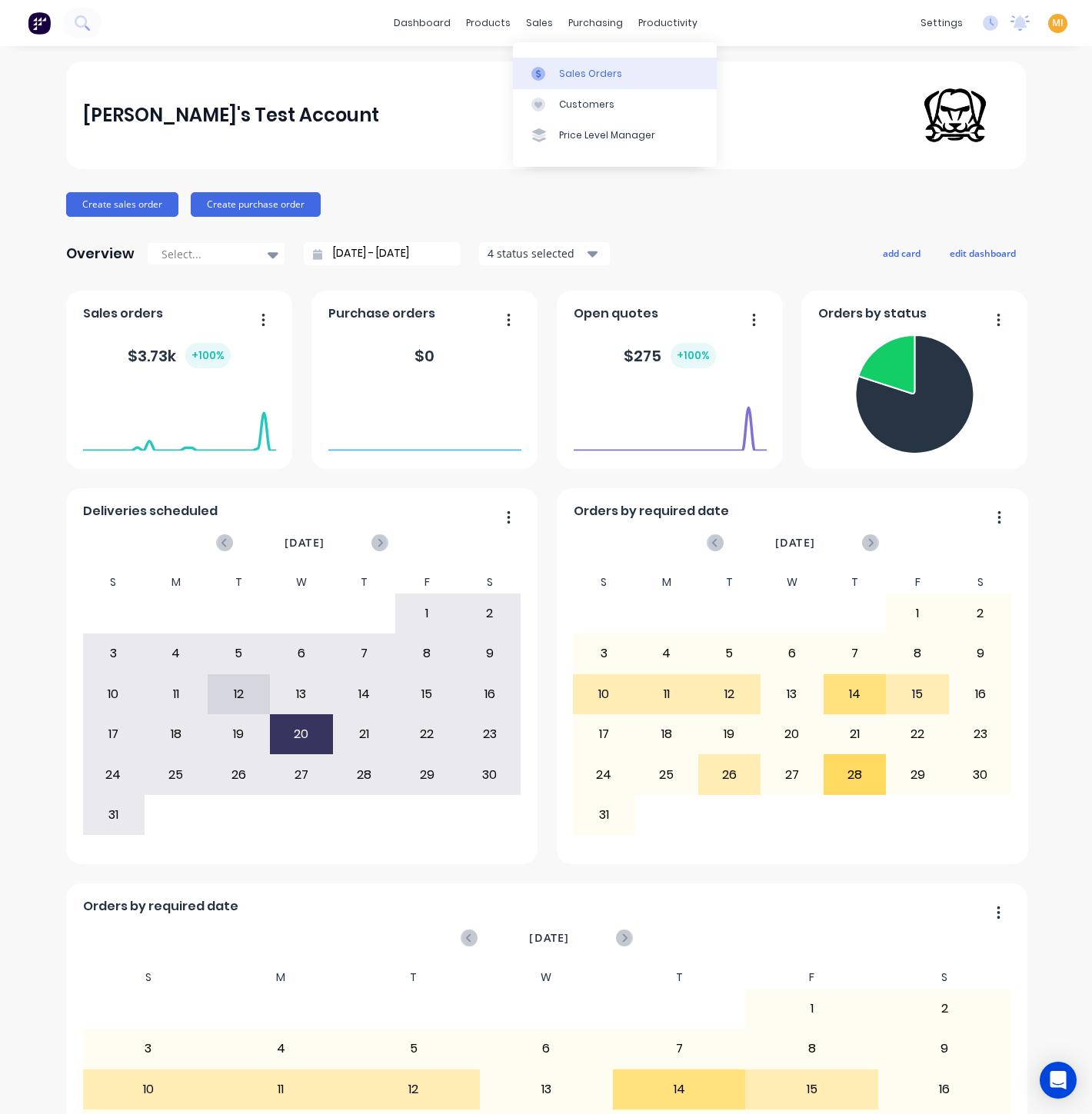
click at [576, 69] on div "Sales Orders" at bounding box center [590, 74] width 63 height 14
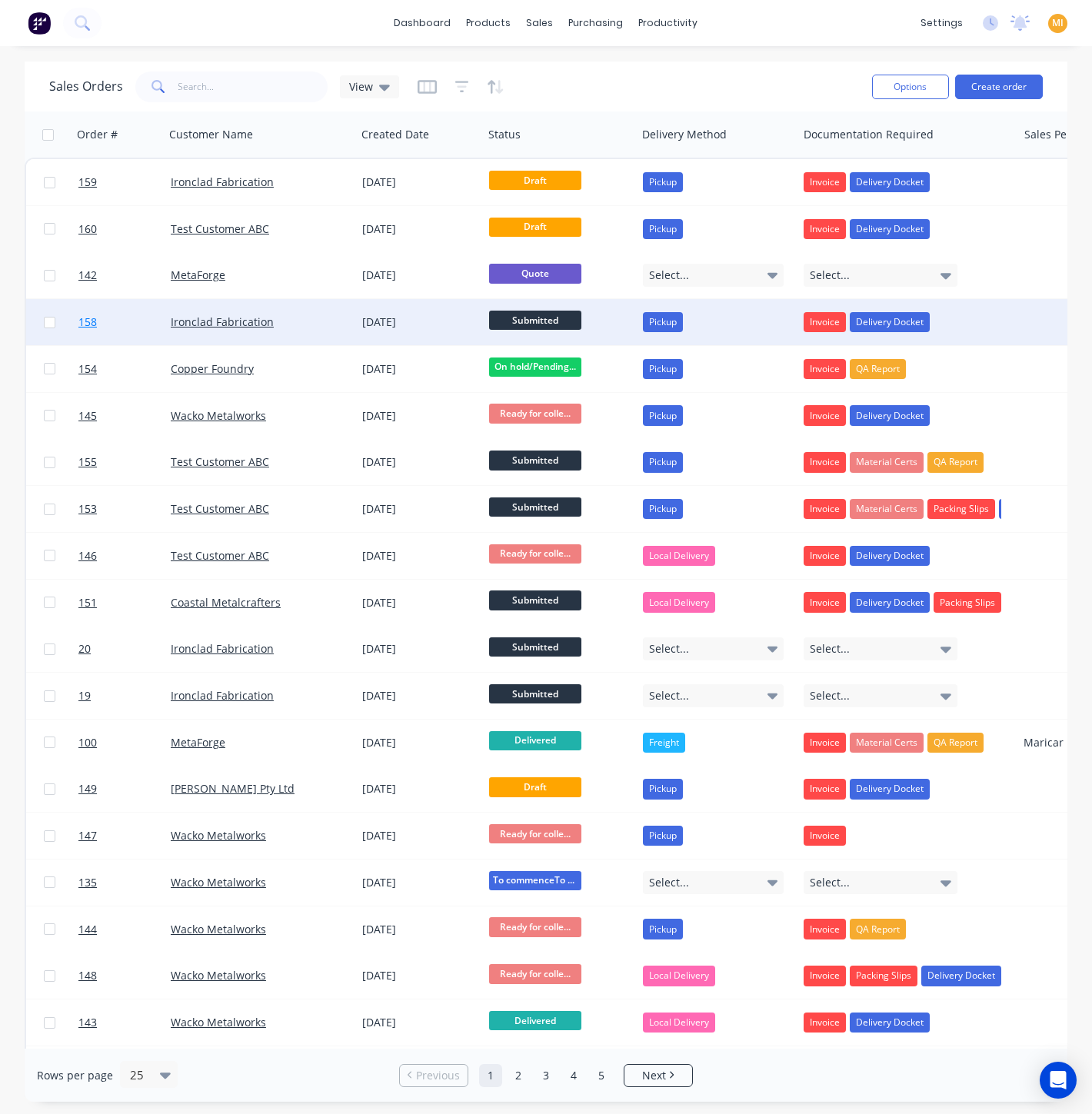
click at [144, 328] on link "158" at bounding box center [125, 321] width 93 height 46
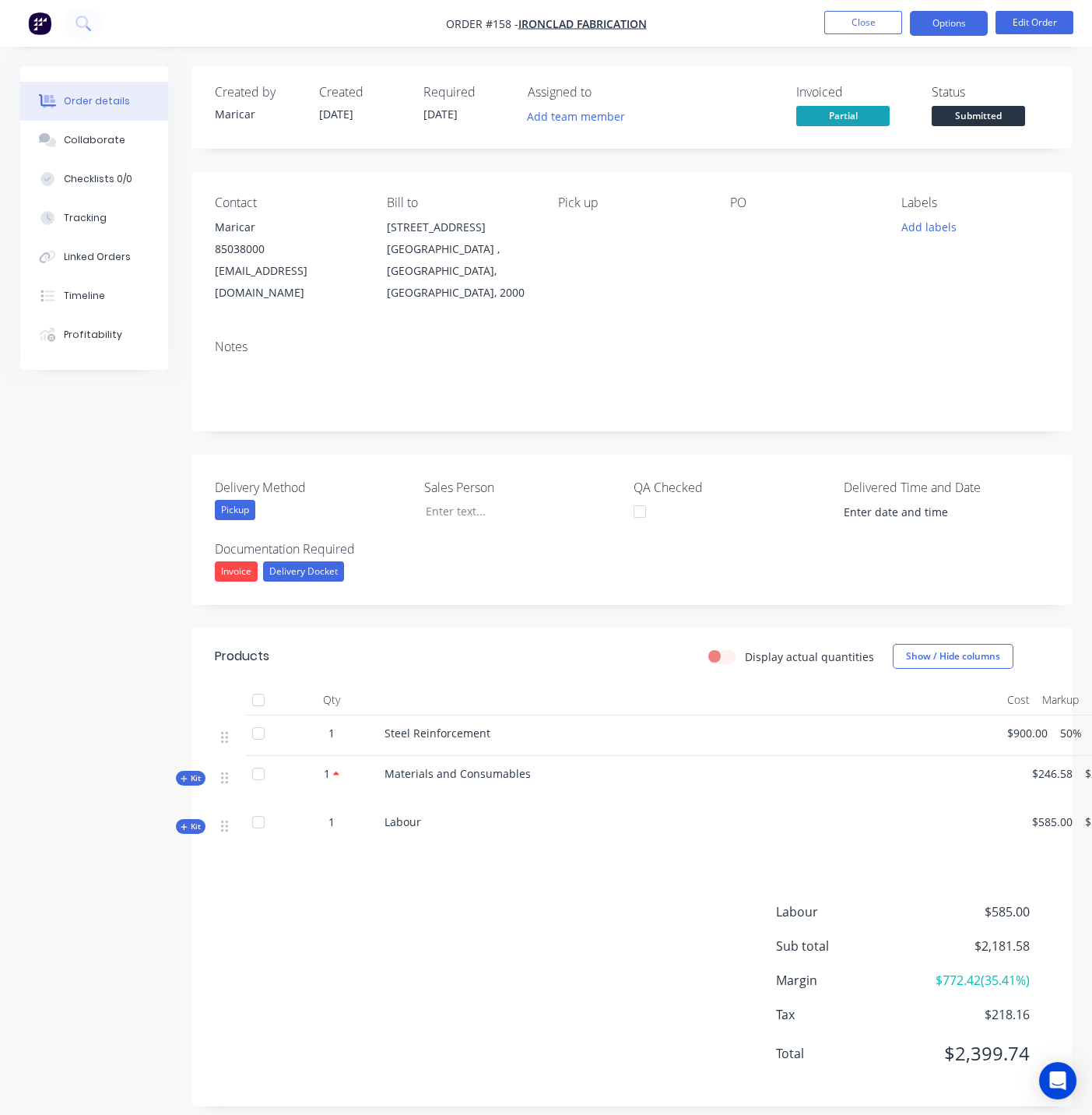
click at [916, 25] on button "Options" at bounding box center [949, 23] width 78 height 25
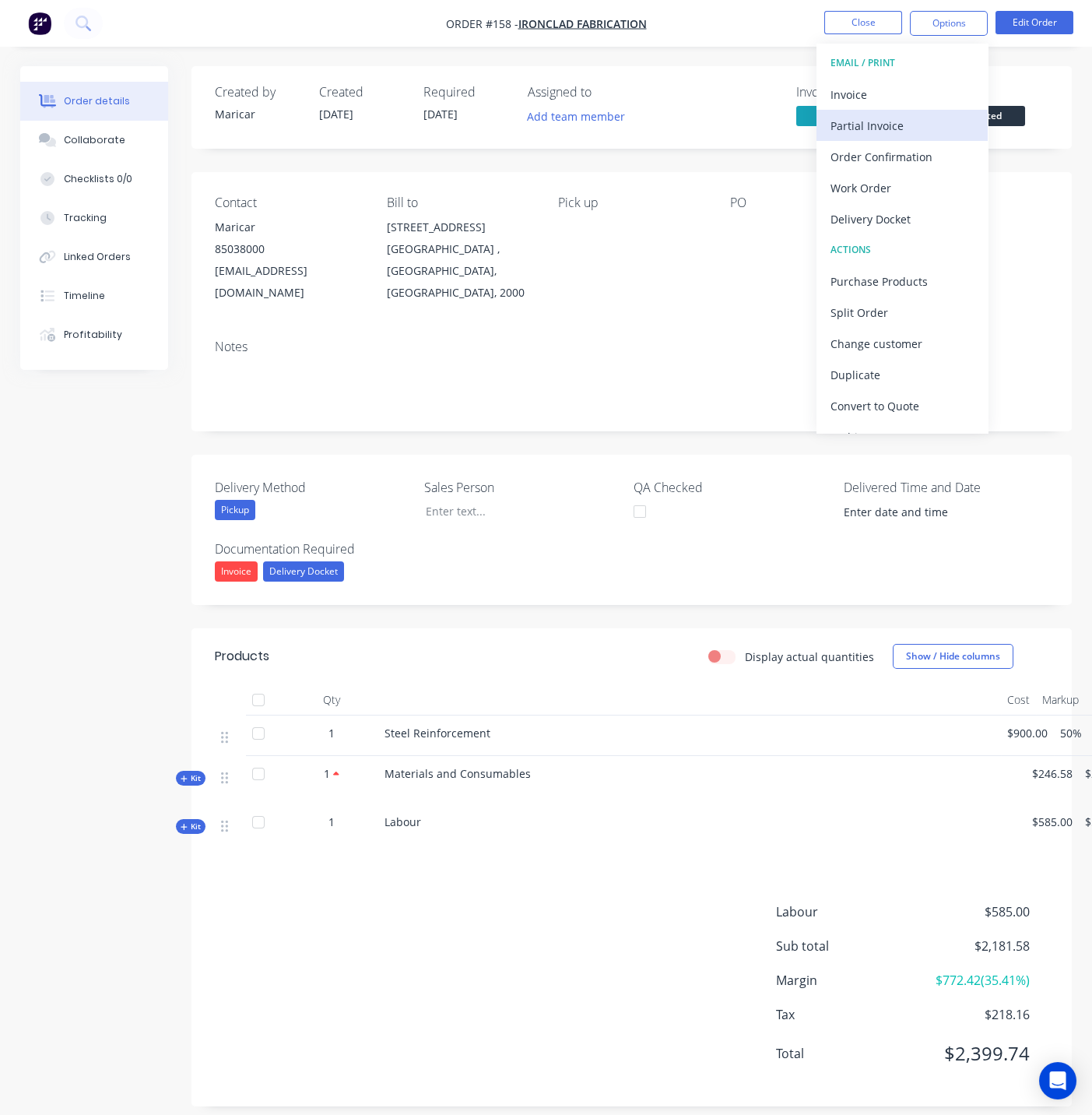
click at [874, 110] on button "Partial Invoice" at bounding box center [903, 125] width 172 height 32
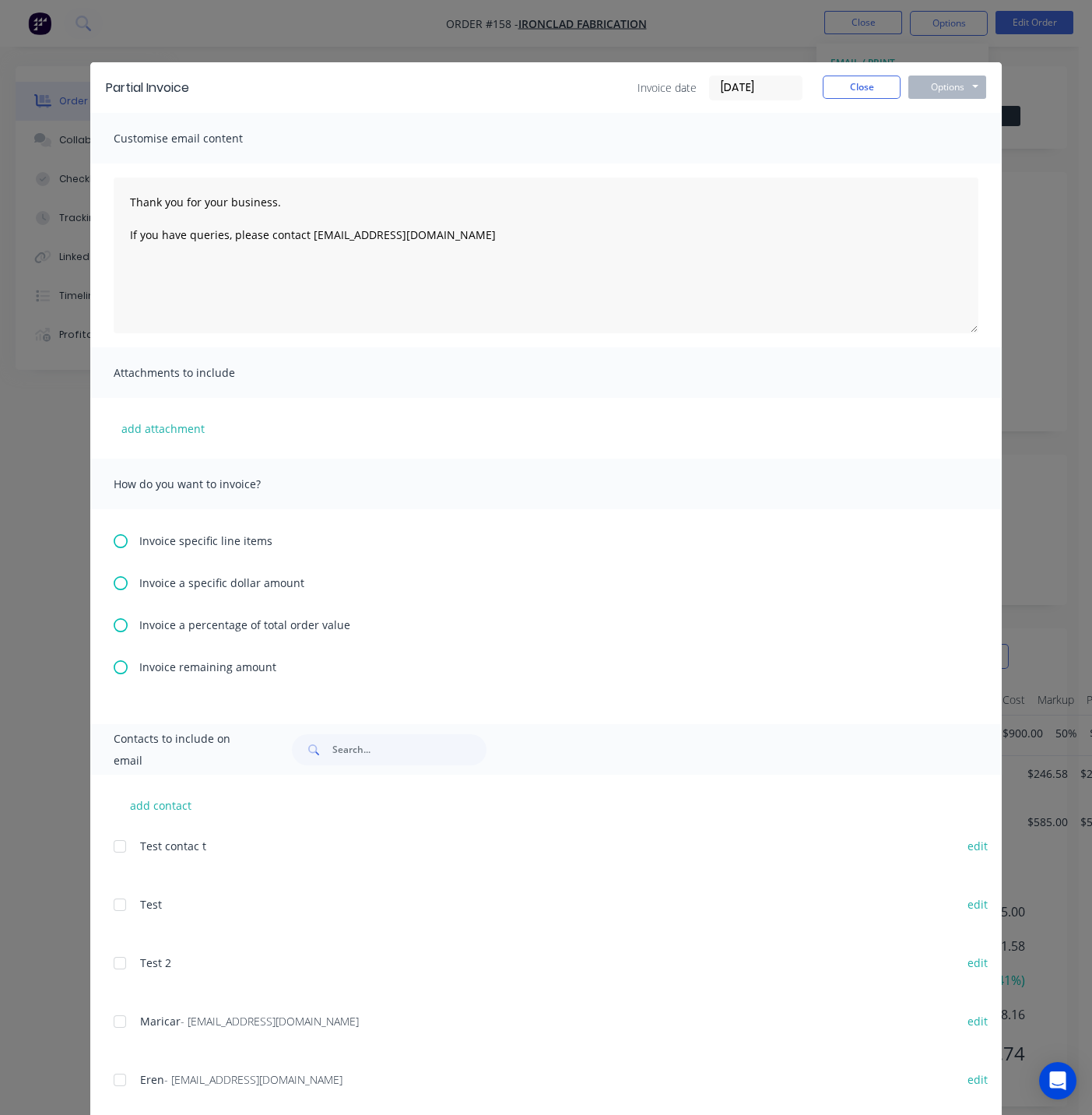
click at [123, 542] on div "Invoice specific line items" at bounding box center [546, 541] width 865 height 17
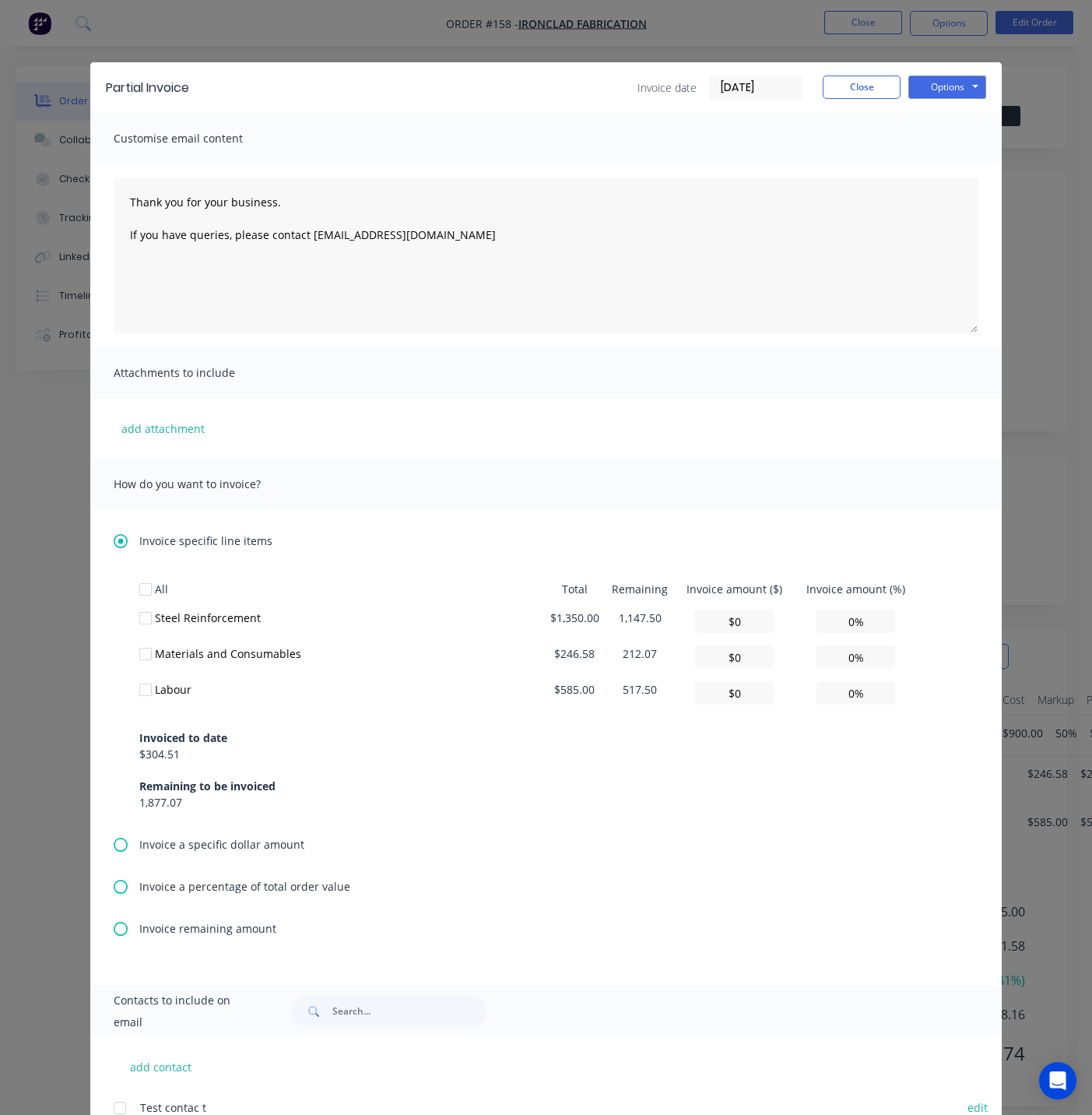
click at [138, 617] on div at bounding box center [146, 619] width 32 height 32
click at [138, 656] on div at bounding box center [146, 654] width 32 height 32
click at [113, 660] on div "All Total Remaining Invoice amount ($) Invoice amount (%) Steel Reinforcement $…" at bounding box center [546, 706] width 865 height 261
click at [874, 622] on input "0%" at bounding box center [856, 622] width 79 height 24
drag, startPoint x: 874, startPoint y: 622, endPoint x: 785, endPoint y: 618, distance: 89.1
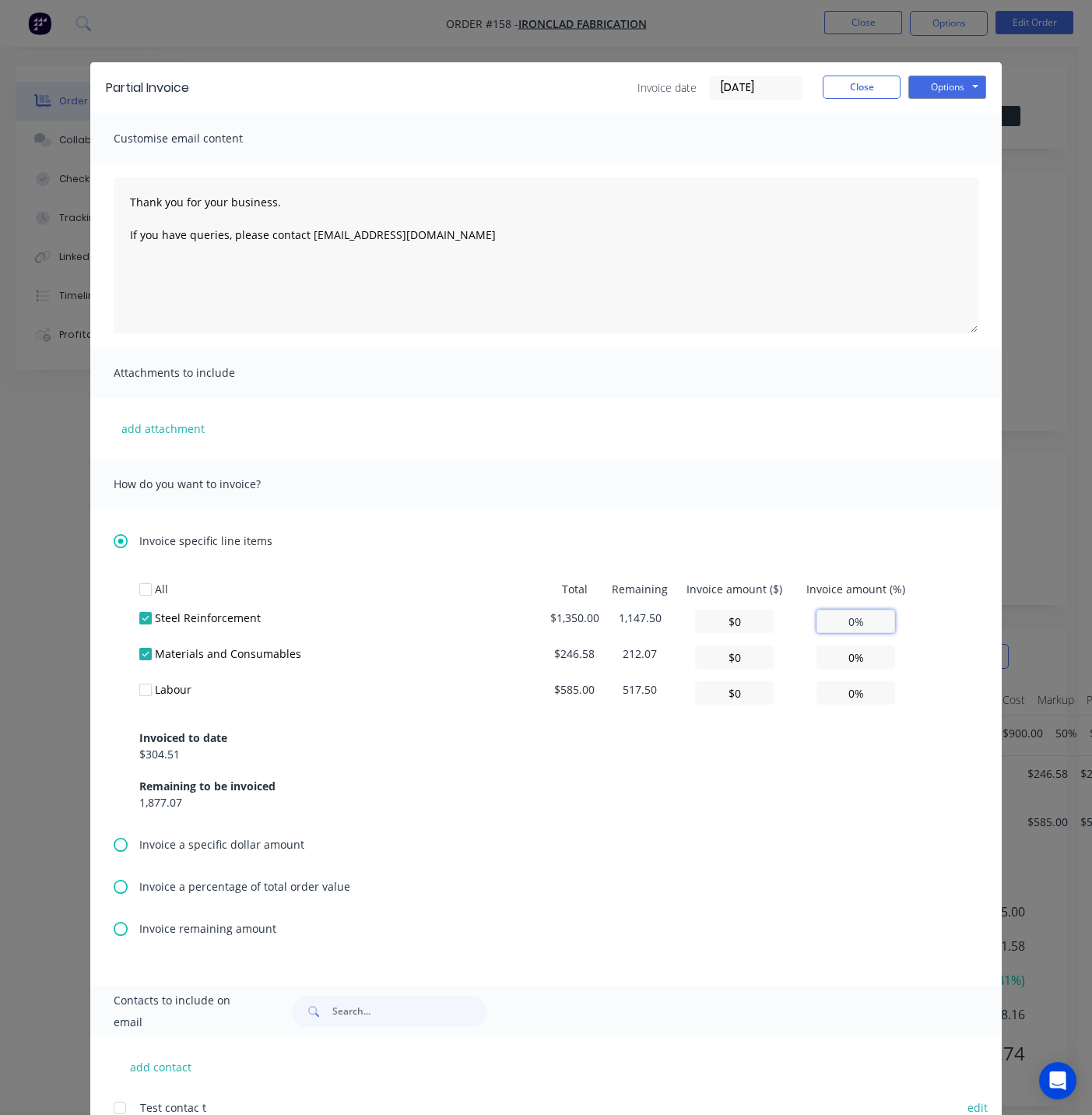
click at [785, 618] on tr "Steel Reinforcement $1,350.00 1,147.50 $0 0%" at bounding box center [528, 622] width 778 height 36
type input "$67.50"
type input "5%"
type input "$675.00"
type input "50%"
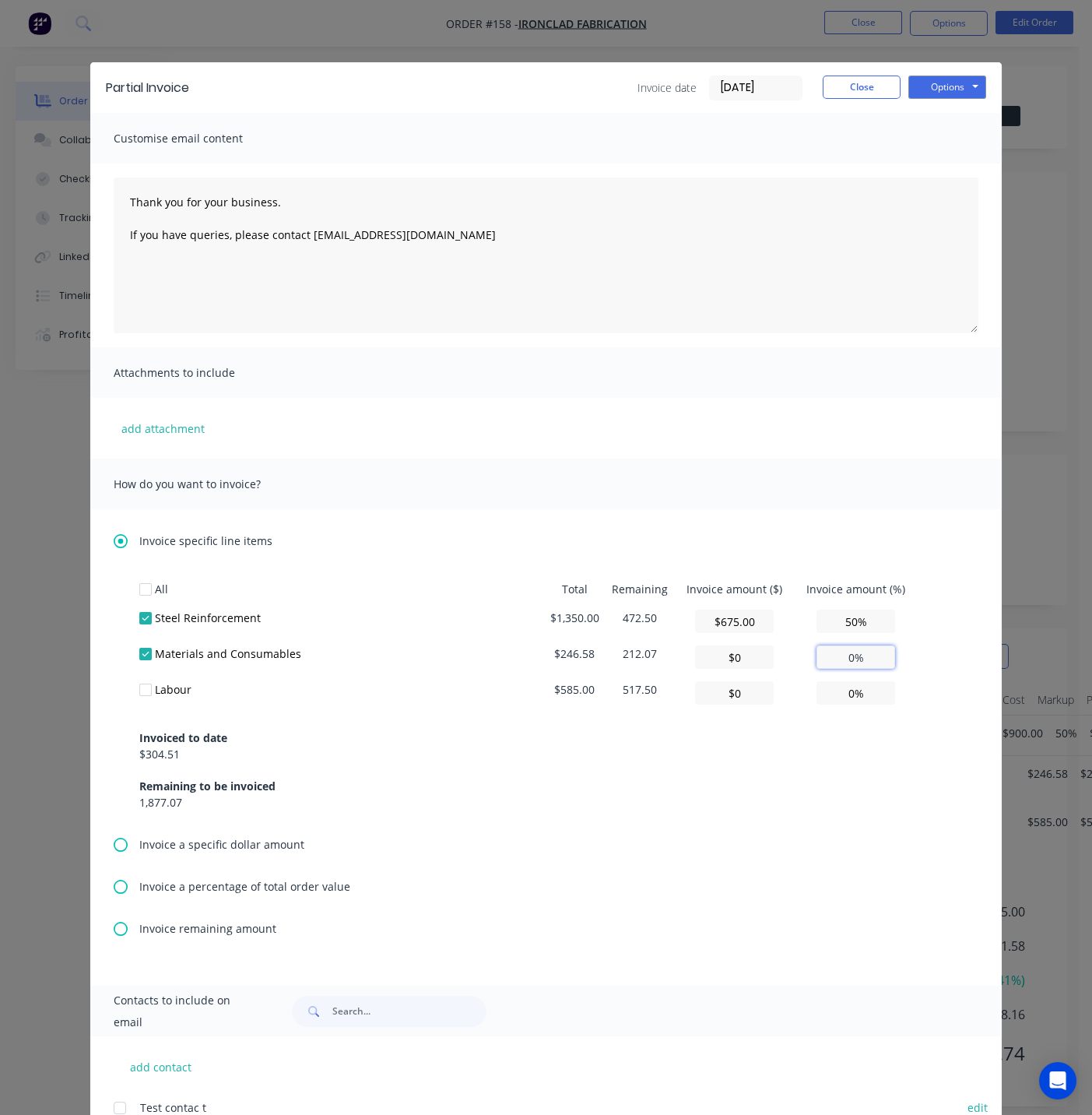
drag, startPoint x: 871, startPoint y: 652, endPoint x: 802, endPoint y: 654, distance: 69.0
click at [802, 654] on td "0%" at bounding box center [856, 657] width 123 height 36
type input "$12.33"
type input "5%"
type input "$123.29"
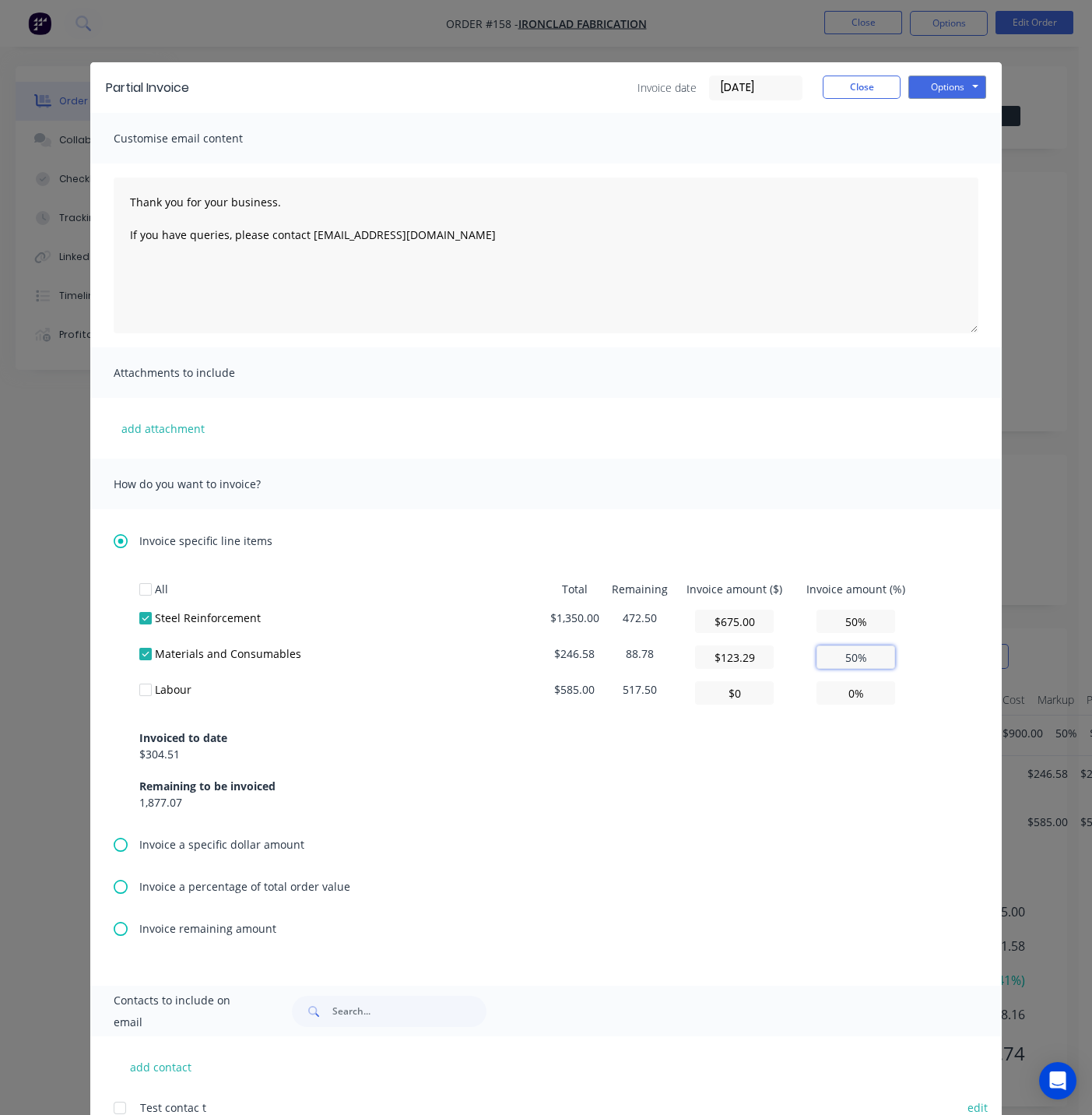
type input "50%"
click at [97, 682] on div "Invoice specific line items All Total Remaining Invoice amount ($) Invoice amou…" at bounding box center [546, 747] width 911 height 477
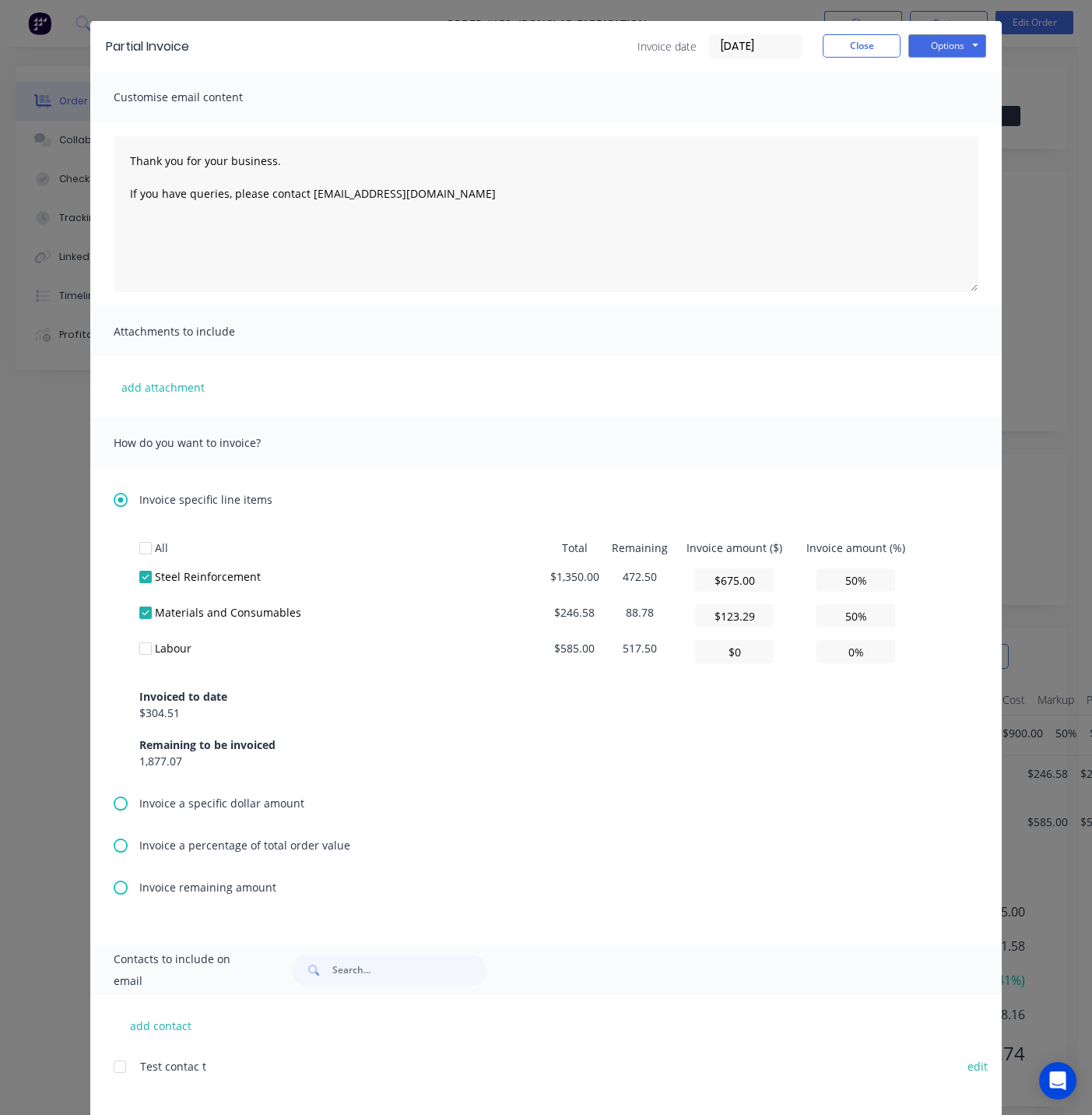
scroll to position [36, 0]
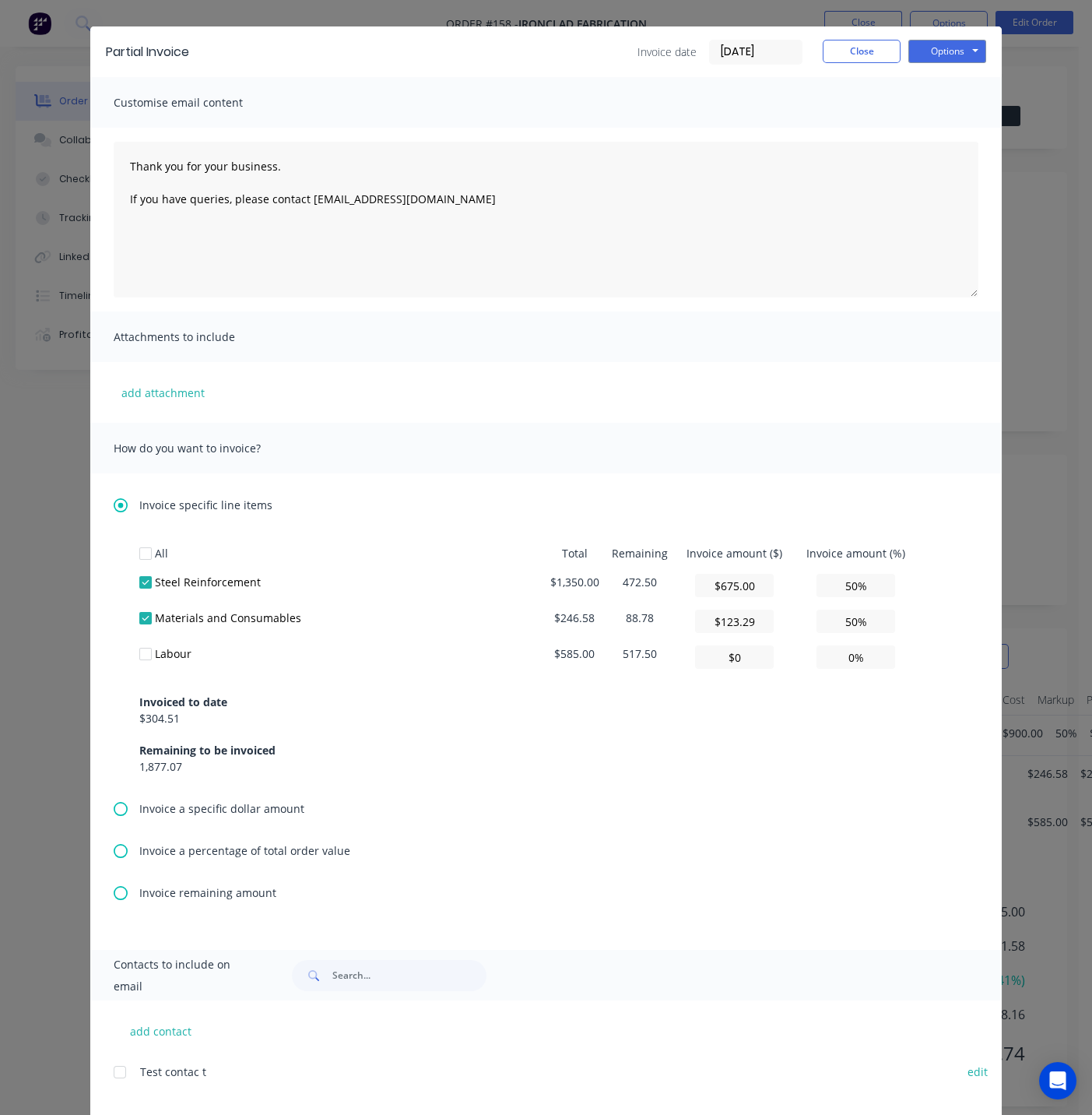
click at [118, 806] on icon at bounding box center [120, 809] width 14 height 14
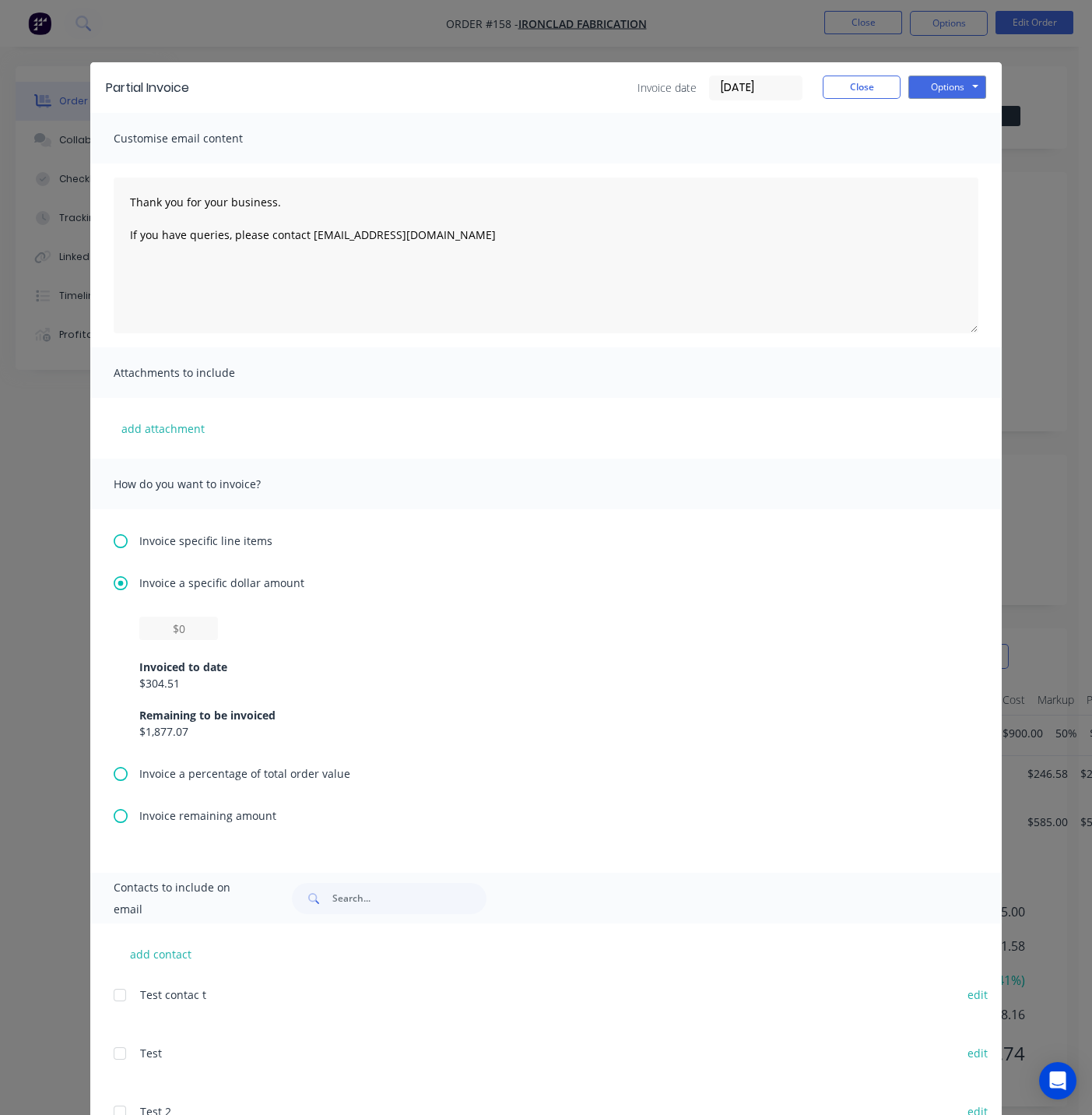
scroll to position [87, 0]
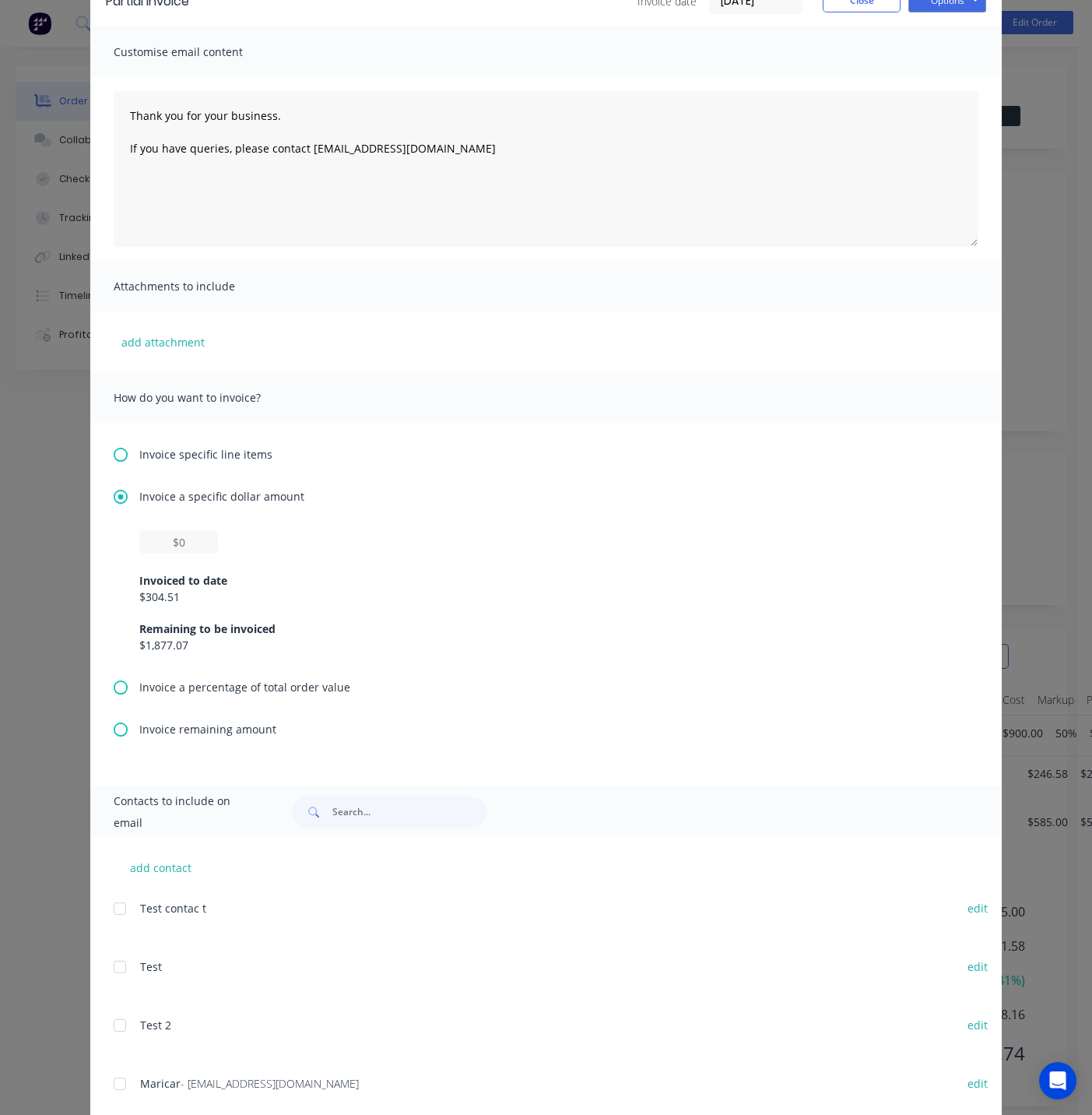
click at [113, 683] on icon at bounding box center [120, 688] width 14 height 14
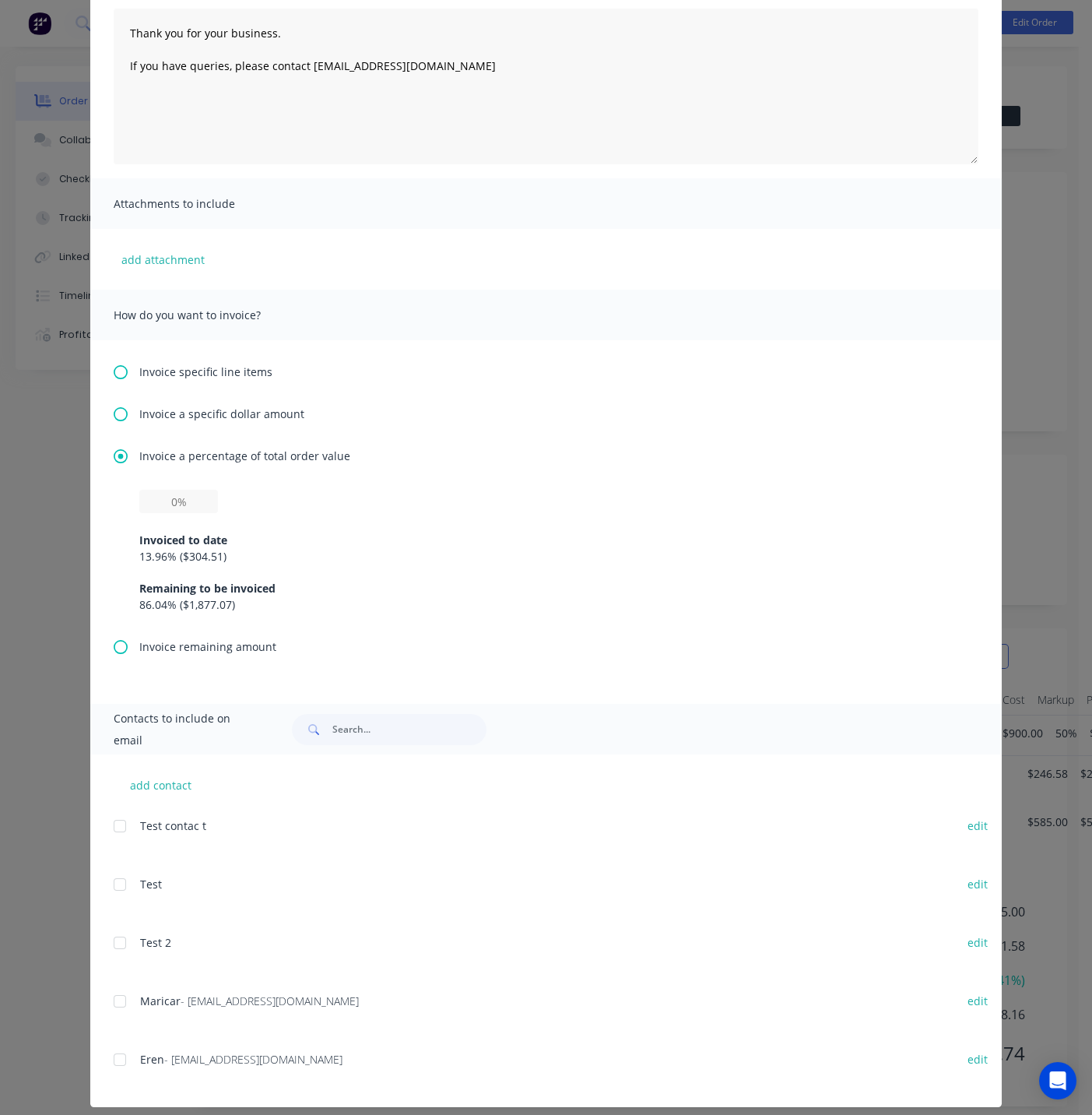
scroll to position [183, 0]
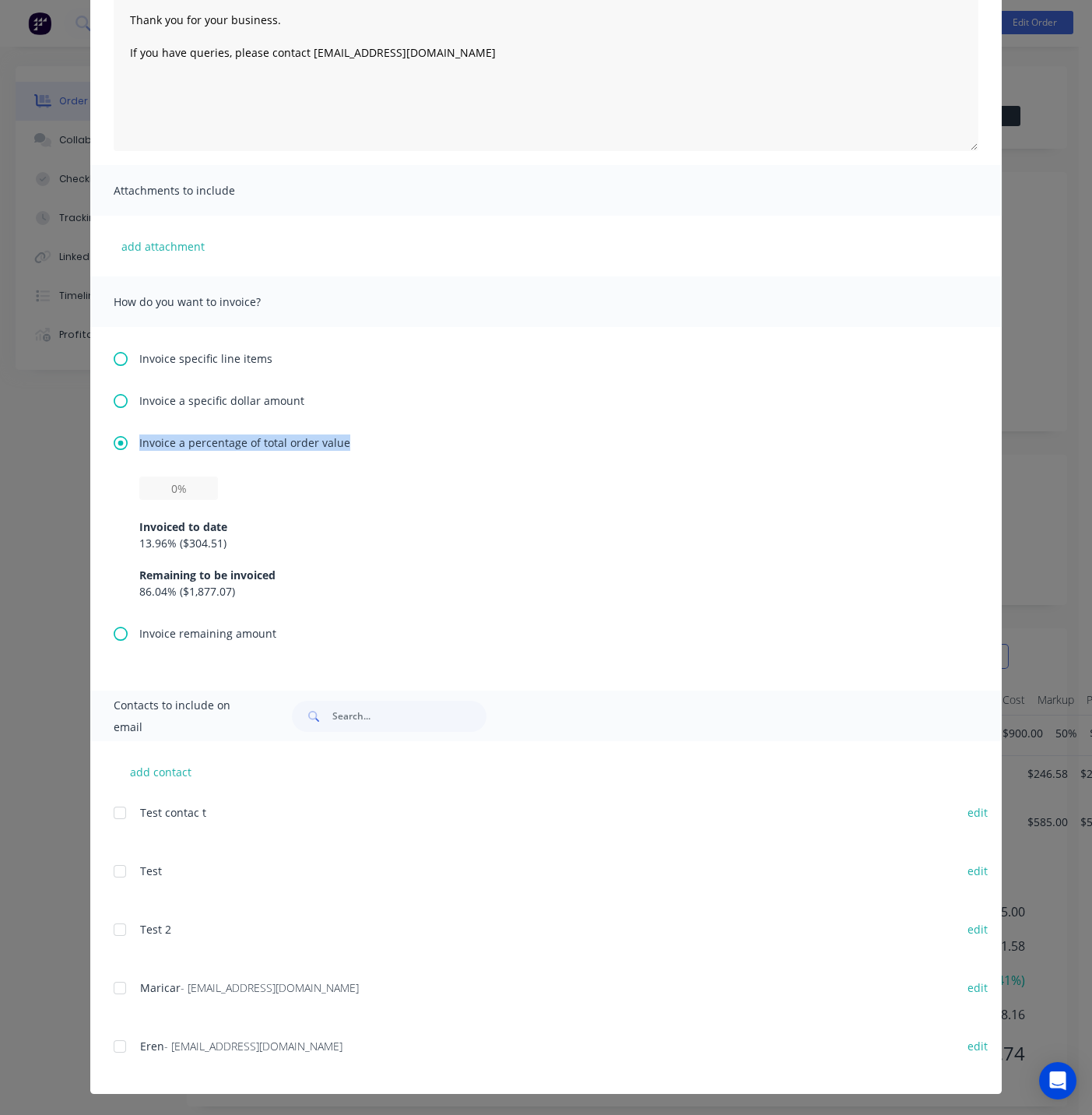
drag, startPoint x: 349, startPoint y: 442, endPoint x: 131, endPoint y: 447, distance: 218.1
click at [131, 447] on div "Invoice a percentage of total order value" at bounding box center [546, 442] width 865 height 17
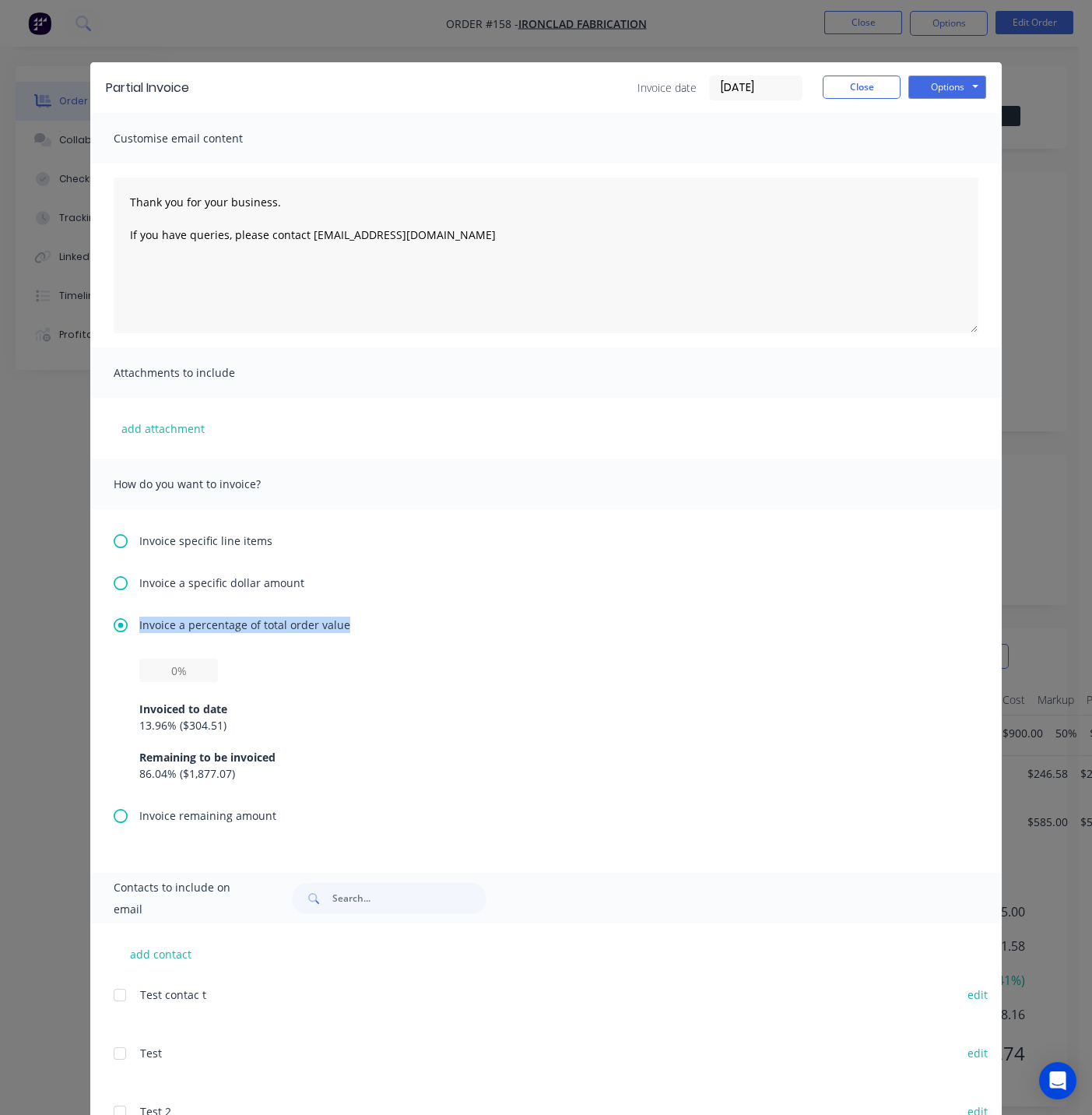
copy span "Invoice a percentage of total order value"
drag, startPoint x: 391, startPoint y: 617, endPoint x: 378, endPoint y: 619, distance: 13.2
click at [391, 617] on div "Invoice a percentage of total order value" at bounding box center [546, 625] width 865 height 17
drag, startPoint x: 359, startPoint y: 624, endPoint x: 131, endPoint y: 623, distance: 228.0
click at [131, 623] on div "Invoice a percentage of total order value" at bounding box center [546, 625] width 865 height 17
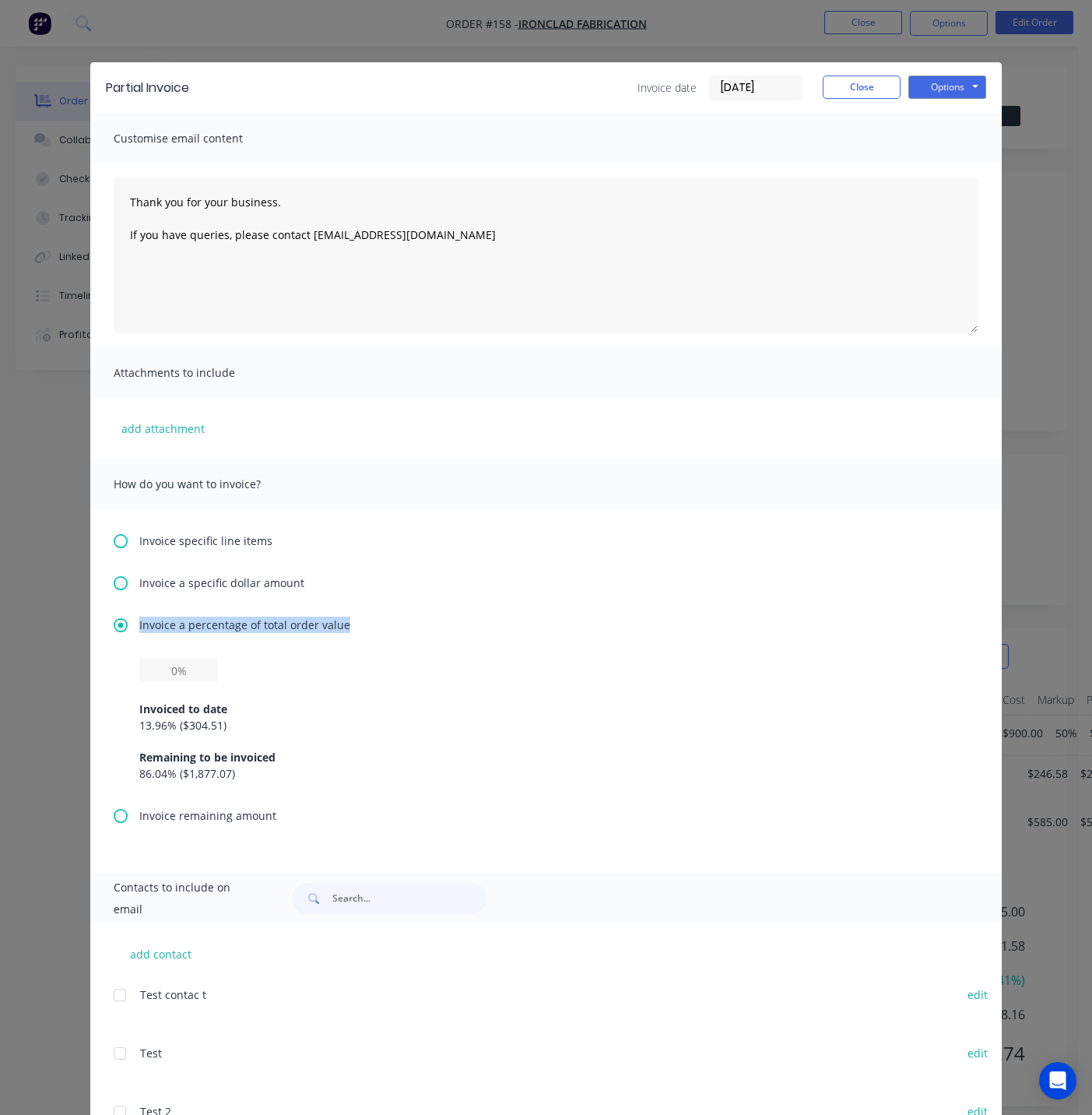
copy span "Invoice a percentage of total order value"
click at [113, 675] on div "Invoiced to date 13.96 % ( $304.51 ) Remaining to be invoiced 86.04 % ( $1,877.…" at bounding box center [546, 733] width 865 height 149
click at [171, 666] on input "text" at bounding box center [179, 671] width 79 height 24
drag, startPoint x: 176, startPoint y: 670, endPoint x: 143, endPoint y: 668, distance: 33.1
click at [143, 668] on input "text" at bounding box center [179, 671] width 79 height 24
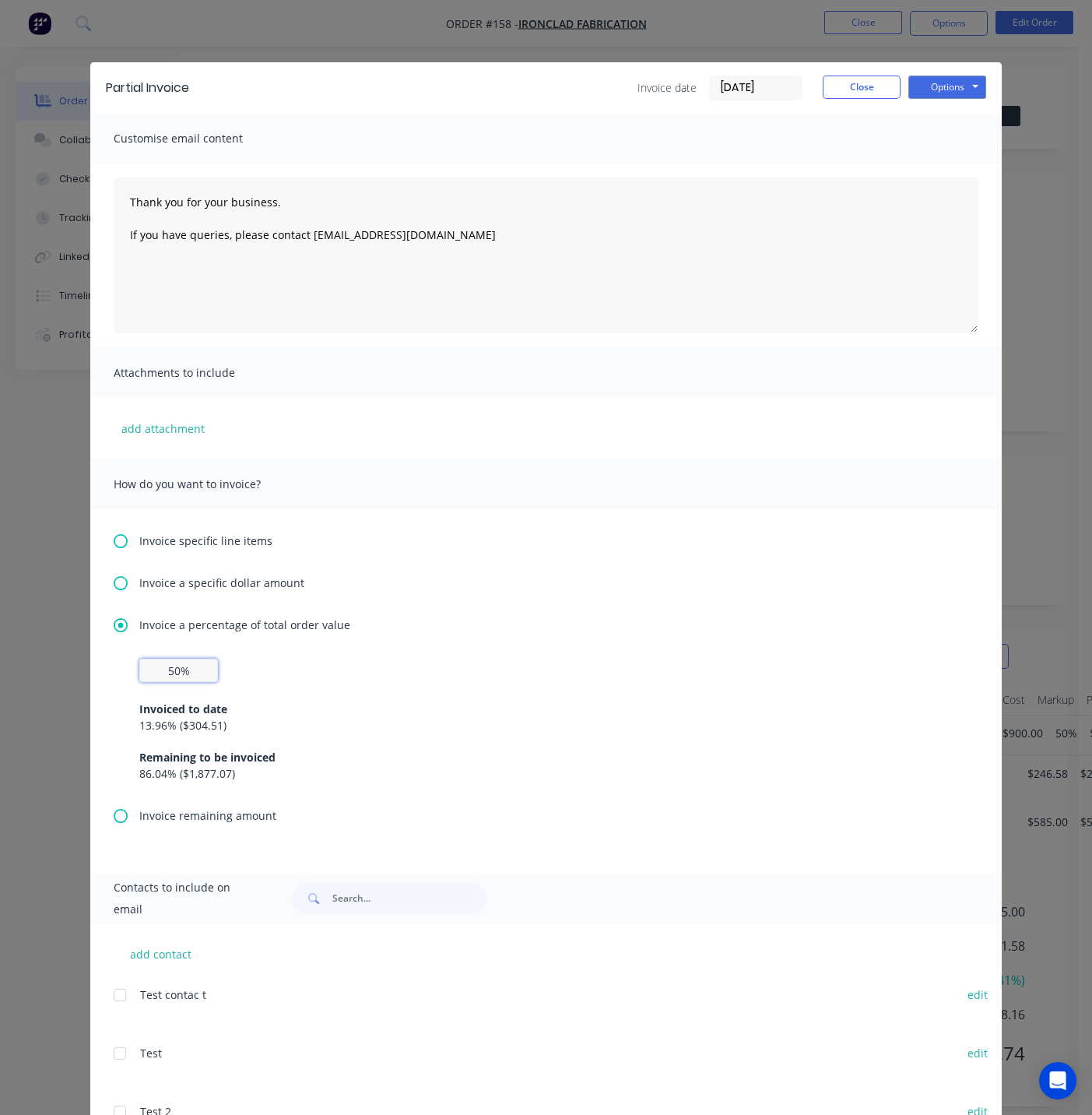
type input "50%"
click at [271, 694] on div "Invoiced to date 13.96 % ( $304.51 ) Remaining to be invoiced 86.04 % ( $1,877.…" at bounding box center [546, 731] width 814 height 100
click at [113, 542] on icon at bounding box center [120, 541] width 14 height 14
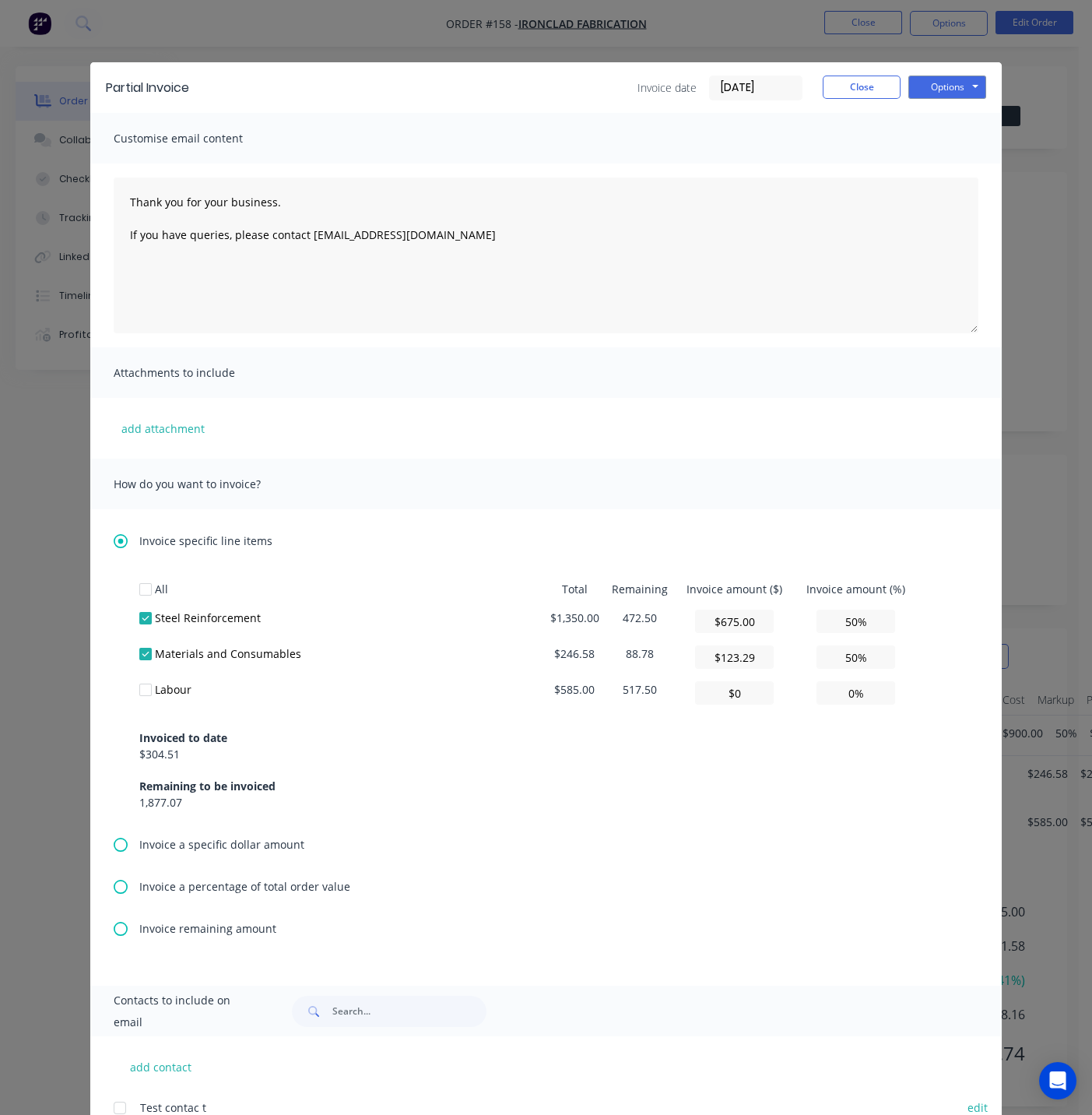
click at [140, 617] on div at bounding box center [146, 619] width 32 height 32
click at [144, 646] on div at bounding box center [146, 654] width 32 height 32
click at [113, 840] on icon at bounding box center [120, 845] width 14 height 14
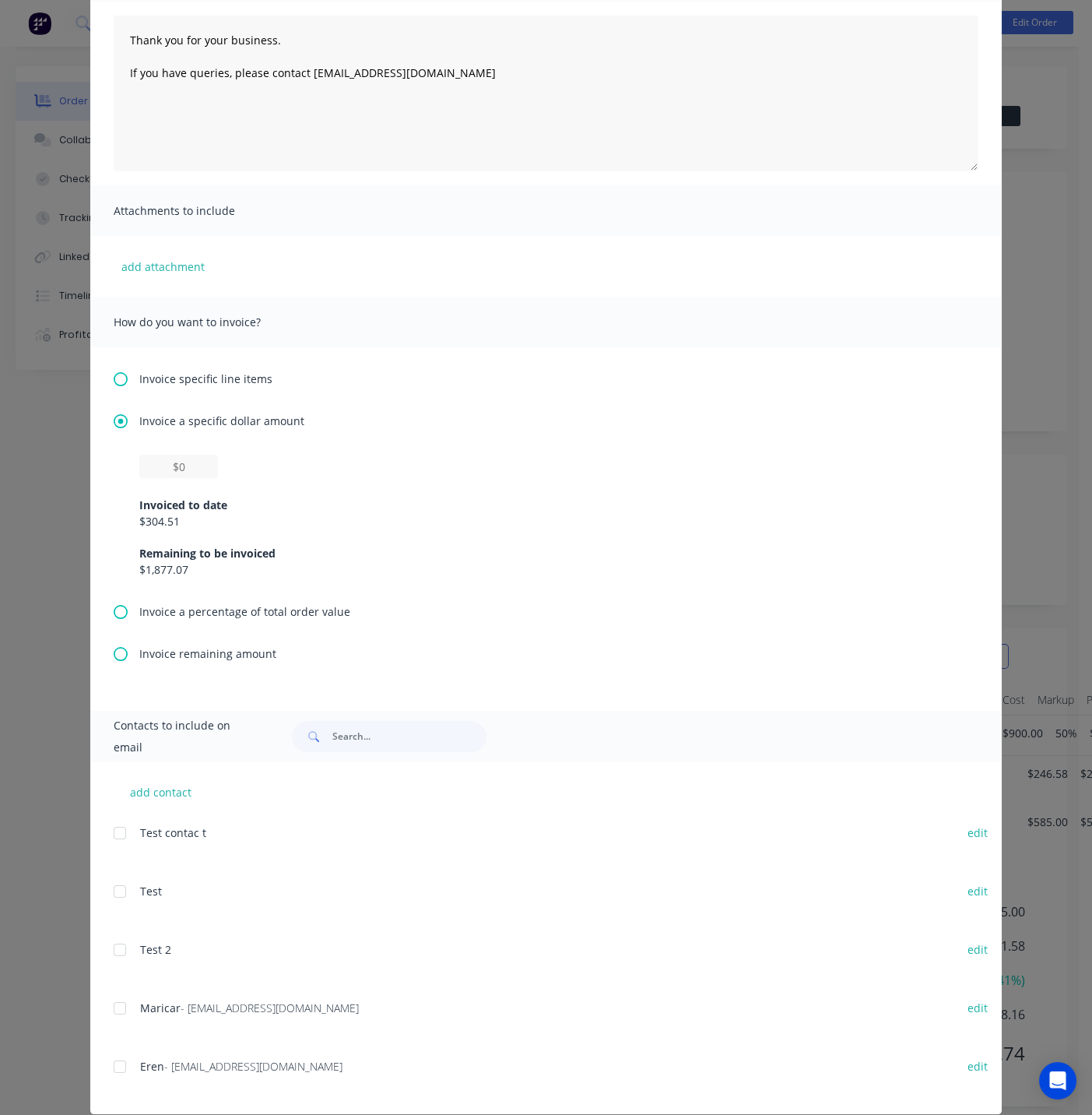
scroll to position [173, 0]
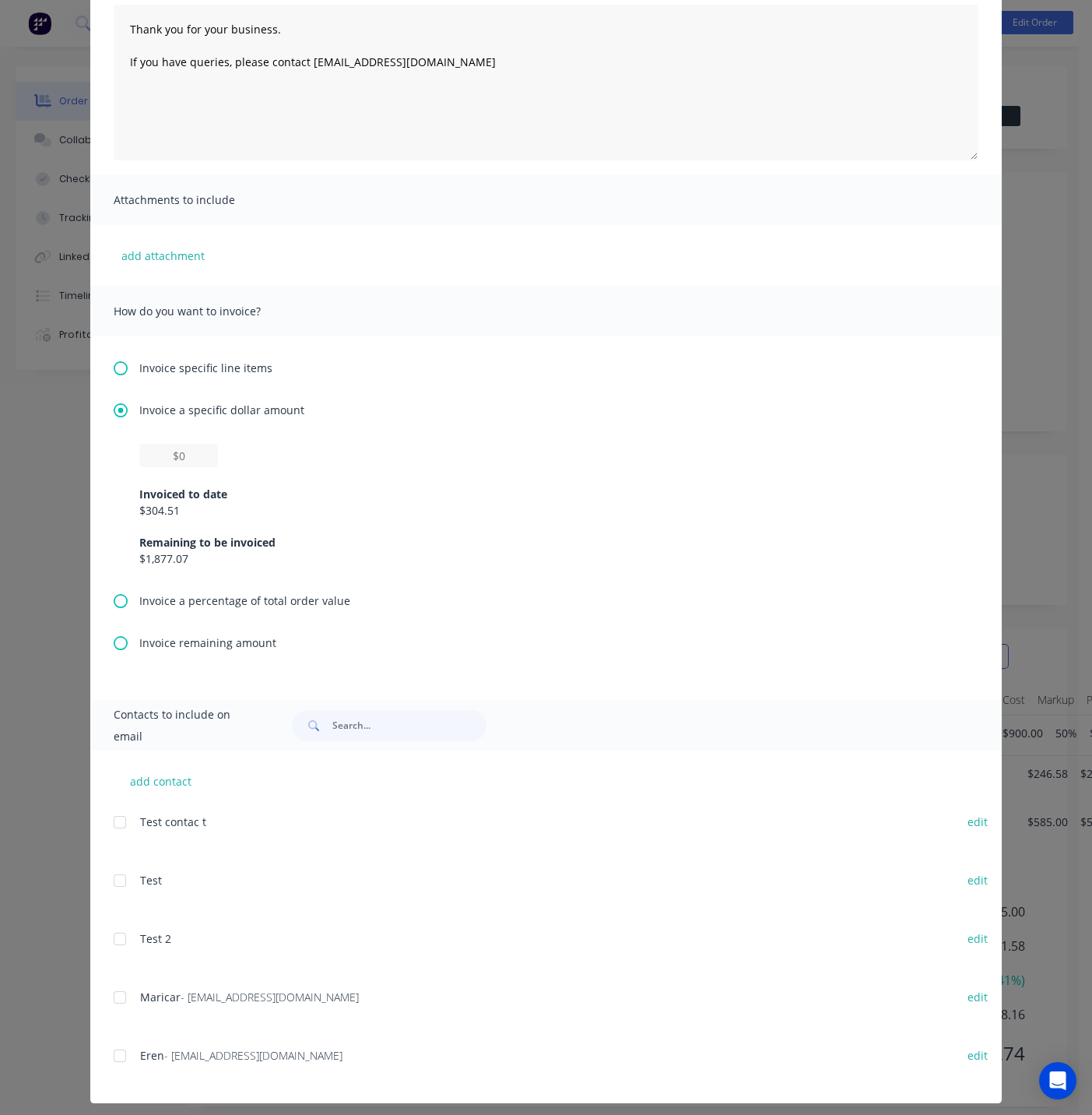
click at [113, 599] on icon at bounding box center [120, 601] width 14 height 14
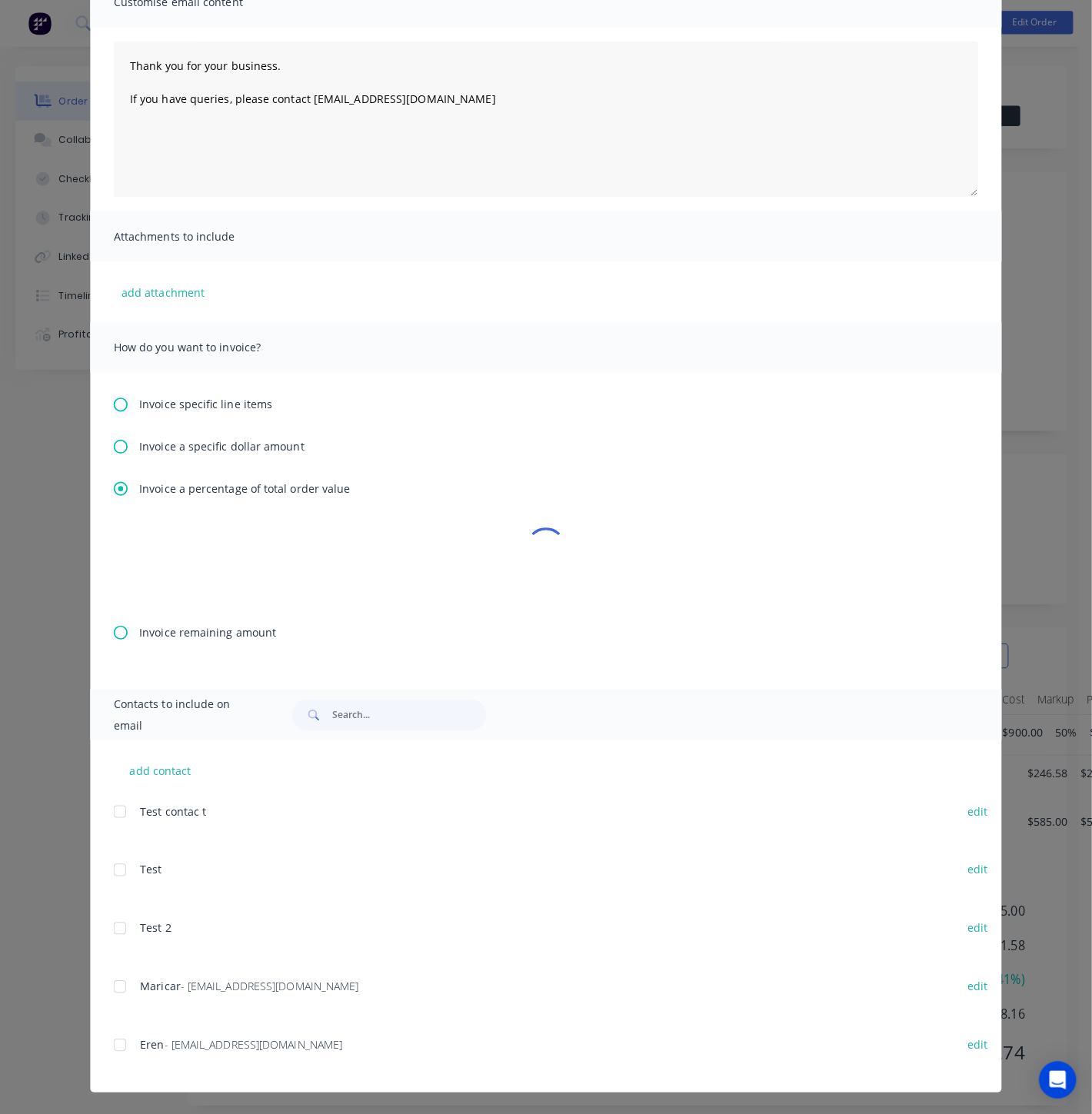
scroll to position [0, 0]
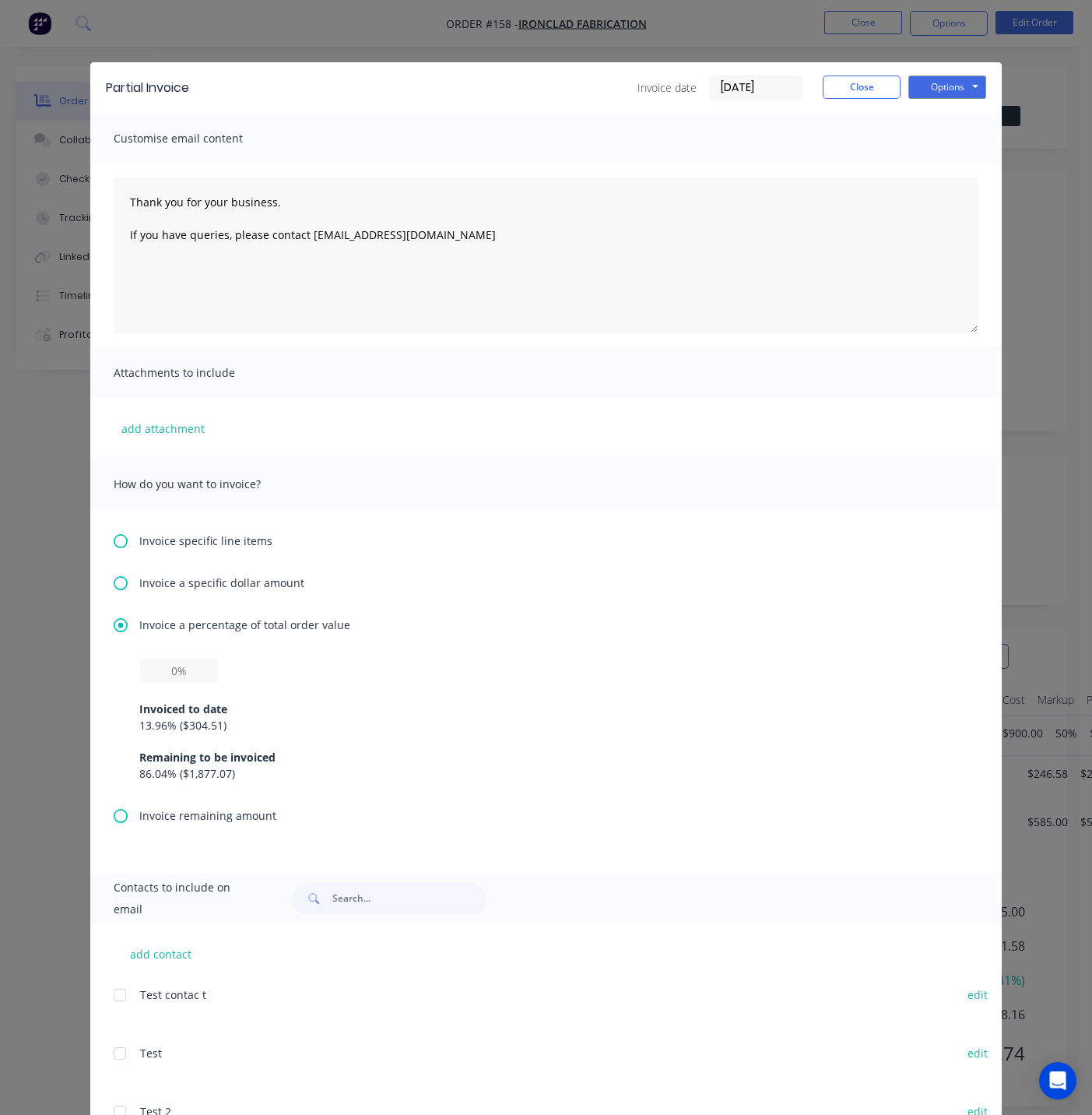
click at [114, 581] on icon at bounding box center [120, 583] width 14 height 14
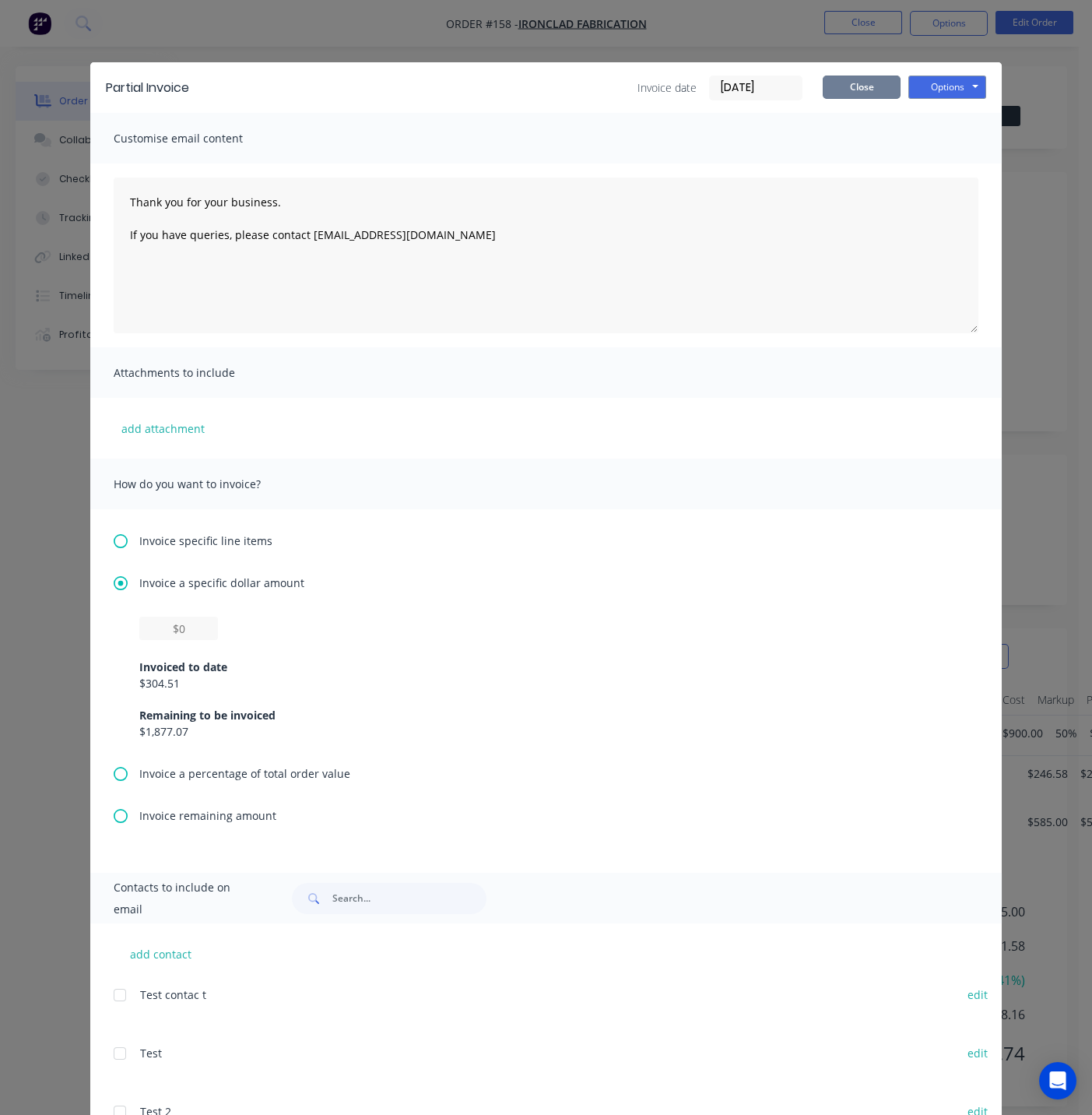
click at [867, 83] on button "Close" at bounding box center [861, 88] width 78 height 24
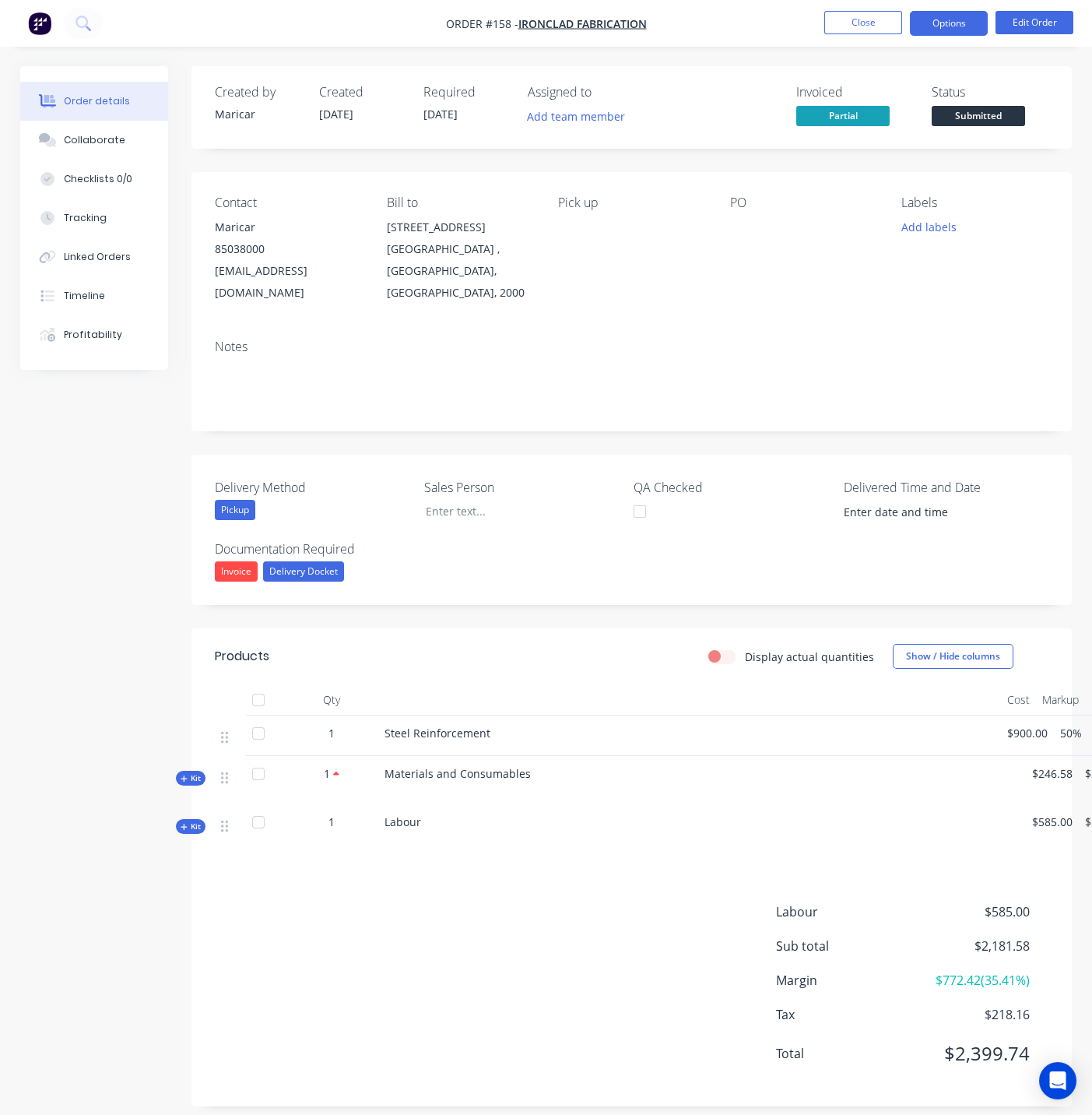
click at [937, 28] on button "Options" at bounding box center [949, 23] width 78 height 25
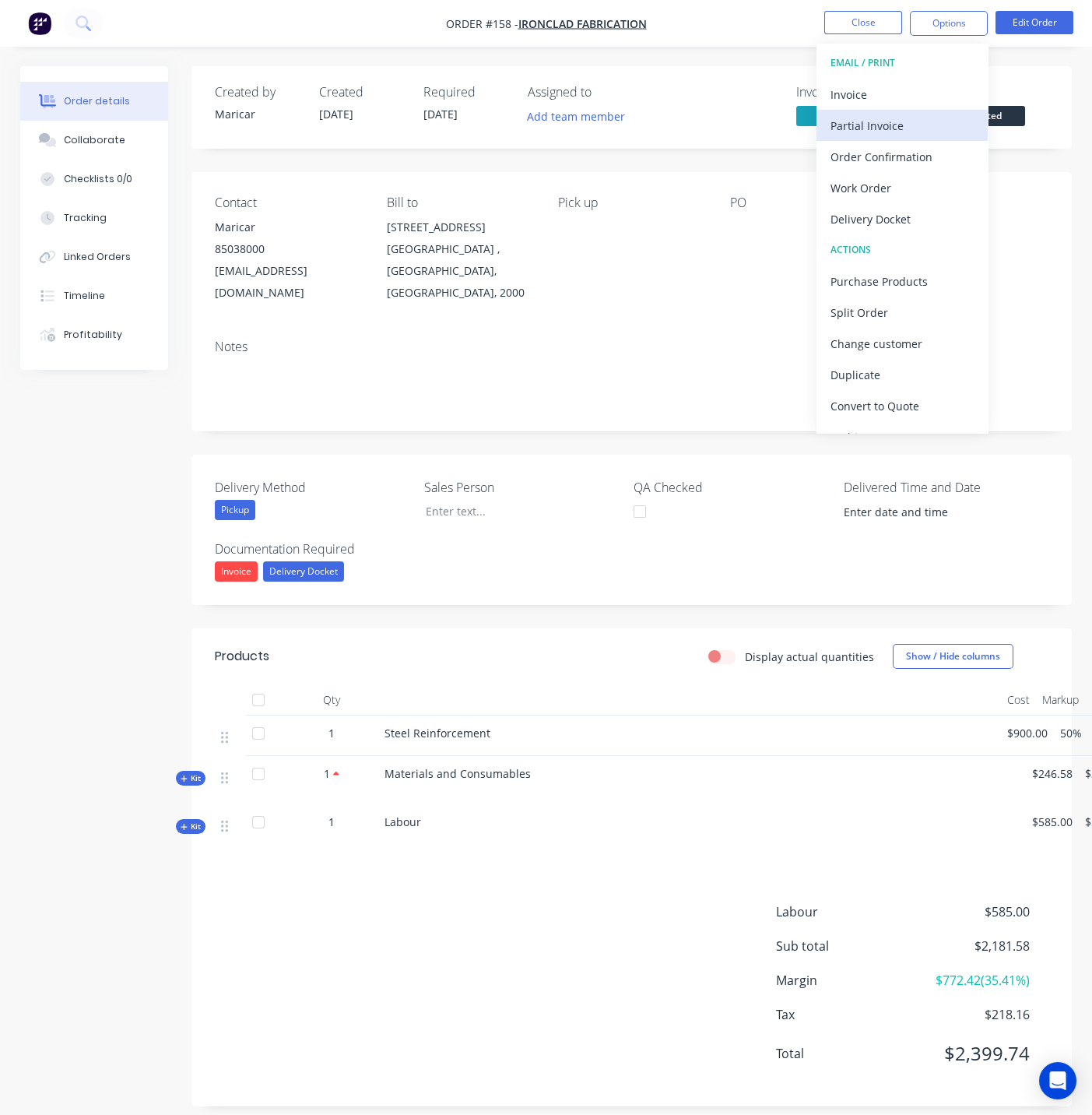
click at [870, 136] on button "Partial Invoice" at bounding box center [903, 125] width 172 height 32
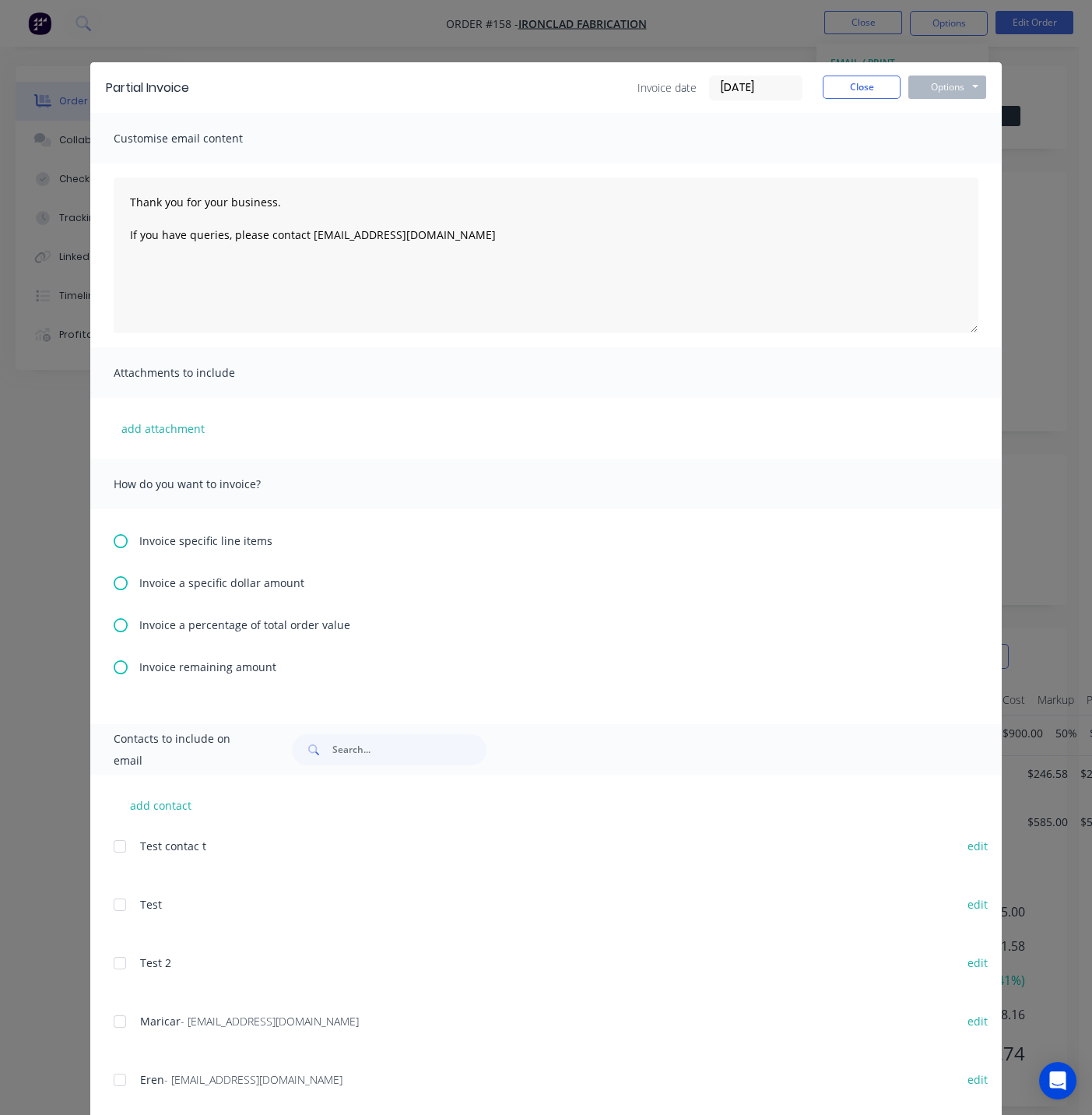
click at [182, 627] on span "Invoice a percentage of total order value" at bounding box center [245, 625] width 211 height 17
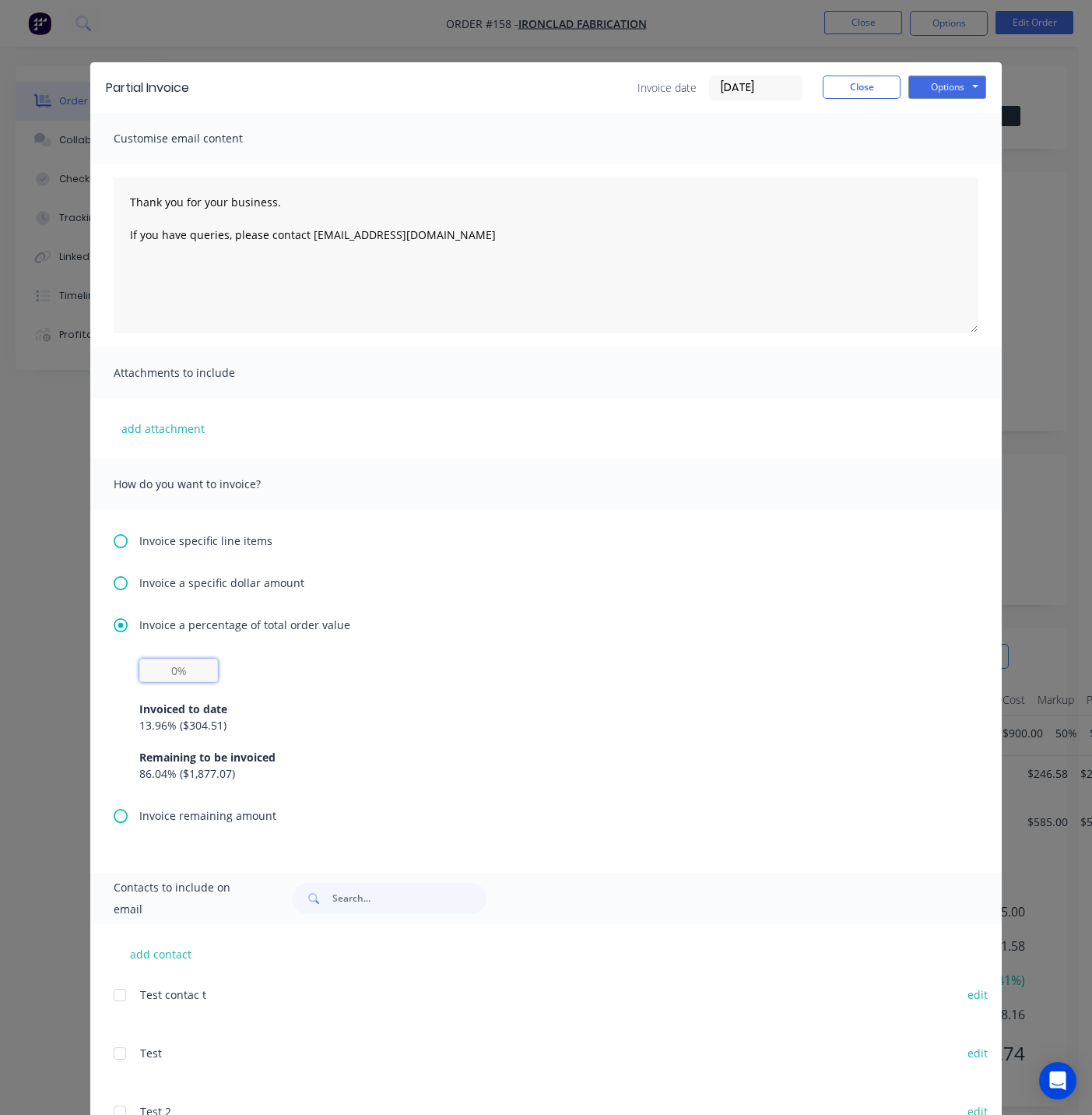
click at [166, 667] on input "text" at bounding box center [179, 671] width 79 height 24
click at [849, 102] on div "Partial Invoice Invoice date 29/08/25 Close Options Preview Print Email" at bounding box center [546, 87] width 911 height 50
click at [168, 667] on input "text" at bounding box center [179, 671] width 79 height 24
type input "50%"
click at [266, 685] on div "Invoiced to date 13.96 % ( $304.51 ) Remaining to be invoiced 86.04 % ( $1,877.…" at bounding box center [546, 731] width 814 height 100
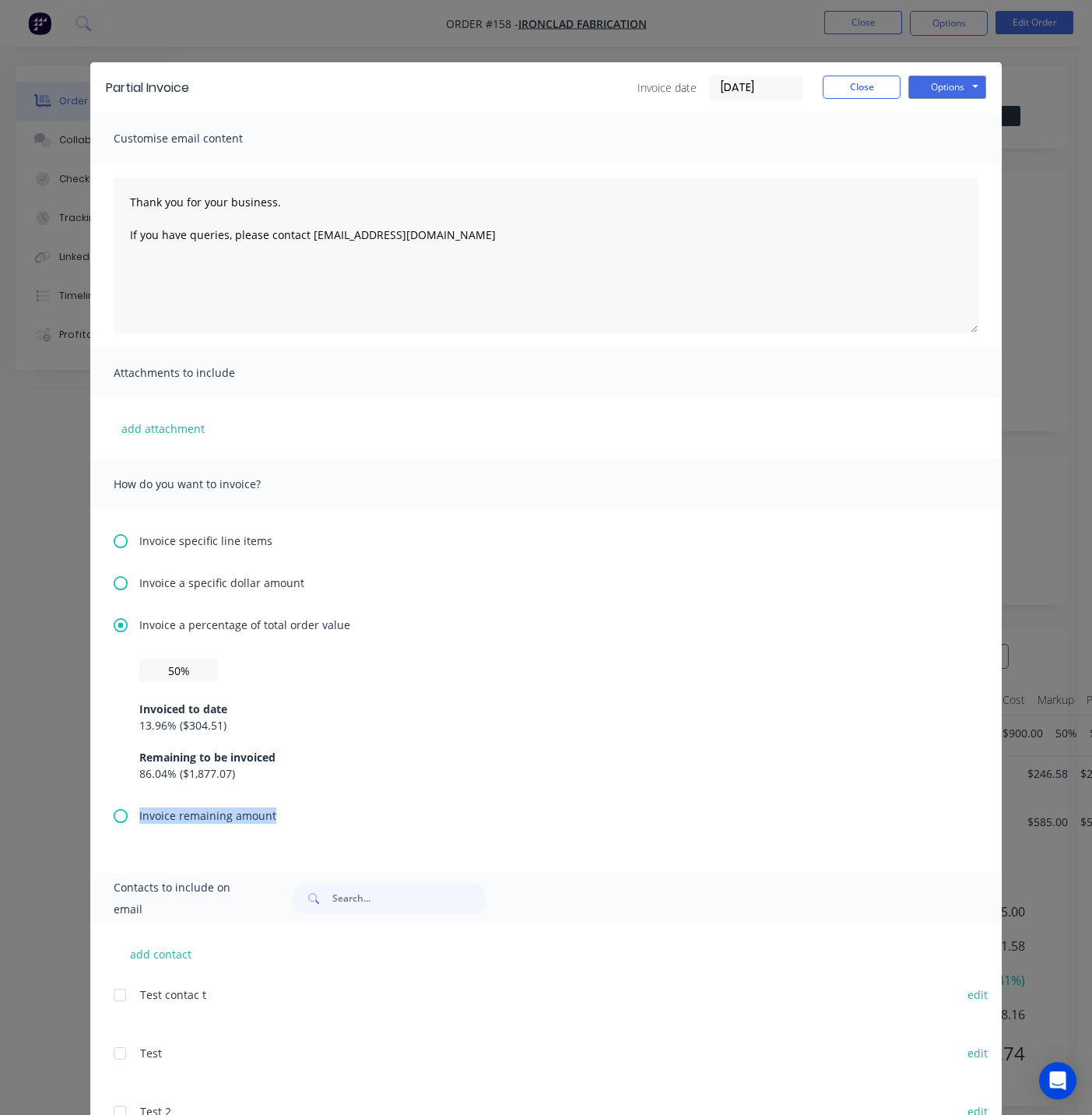
drag, startPoint x: 284, startPoint y: 816, endPoint x: 128, endPoint y: 815, distance: 156.0
click at [128, 815] on div "Invoice remaining amount" at bounding box center [546, 816] width 865 height 17
copy span "Invoice remaining amount"
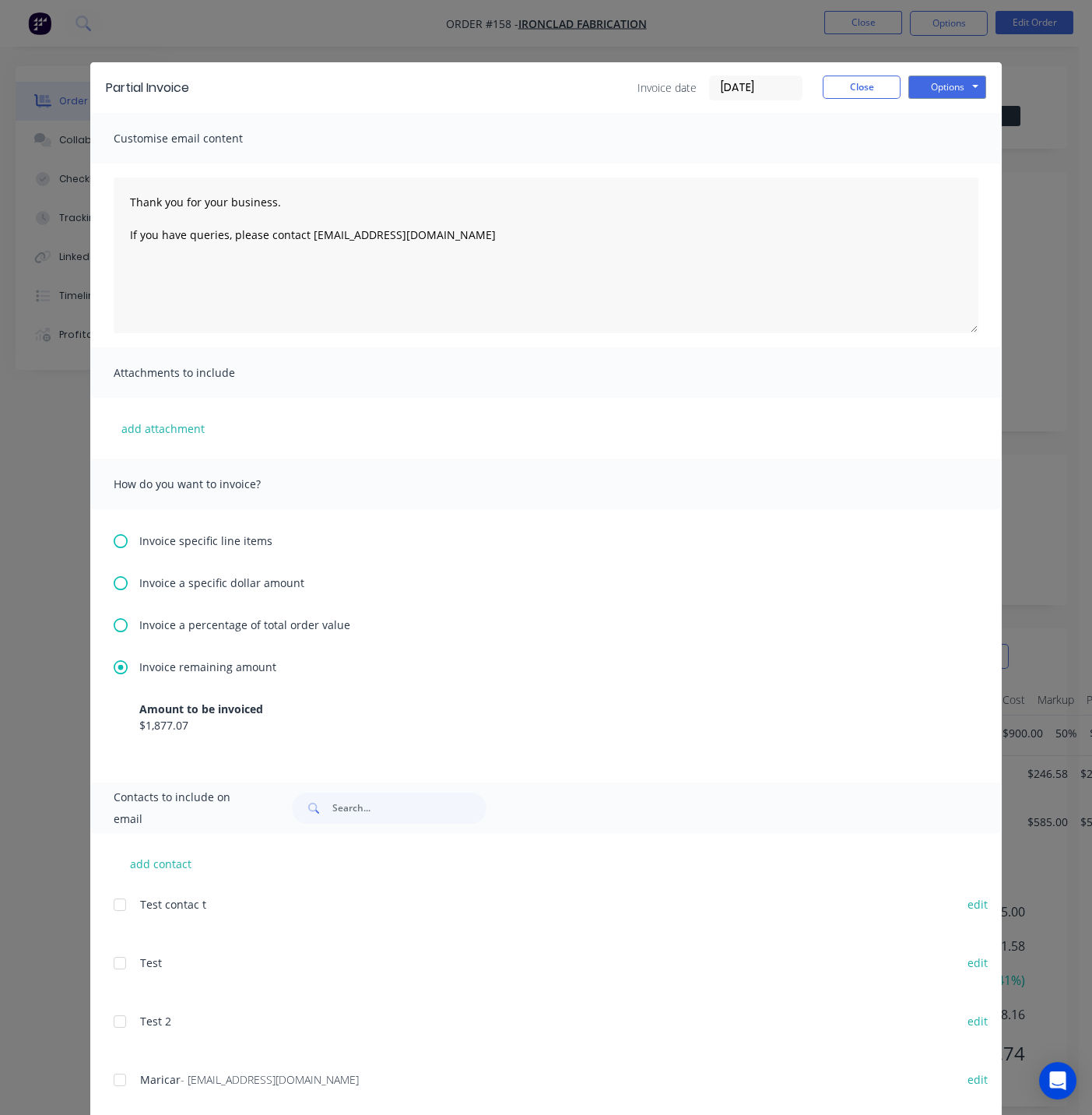
click at [102, 737] on div "Invoice specific line items Invoice a specific dollar amount Invoice a percenta…" at bounding box center [546, 645] width 911 height 273
click at [839, 79] on button "Close" at bounding box center [861, 88] width 78 height 24
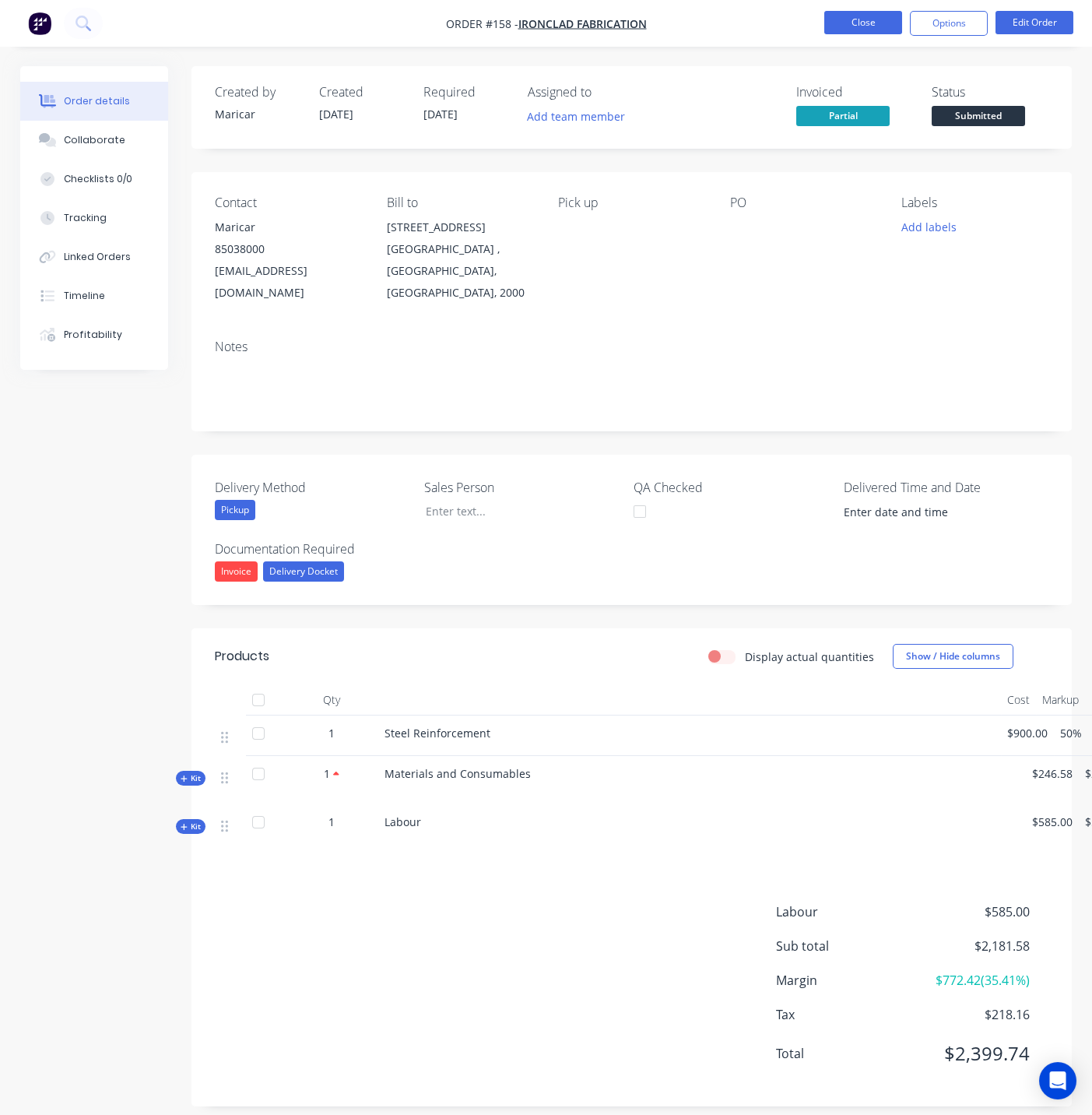
click at [848, 29] on button "Close" at bounding box center [863, 23] width 78 height 24
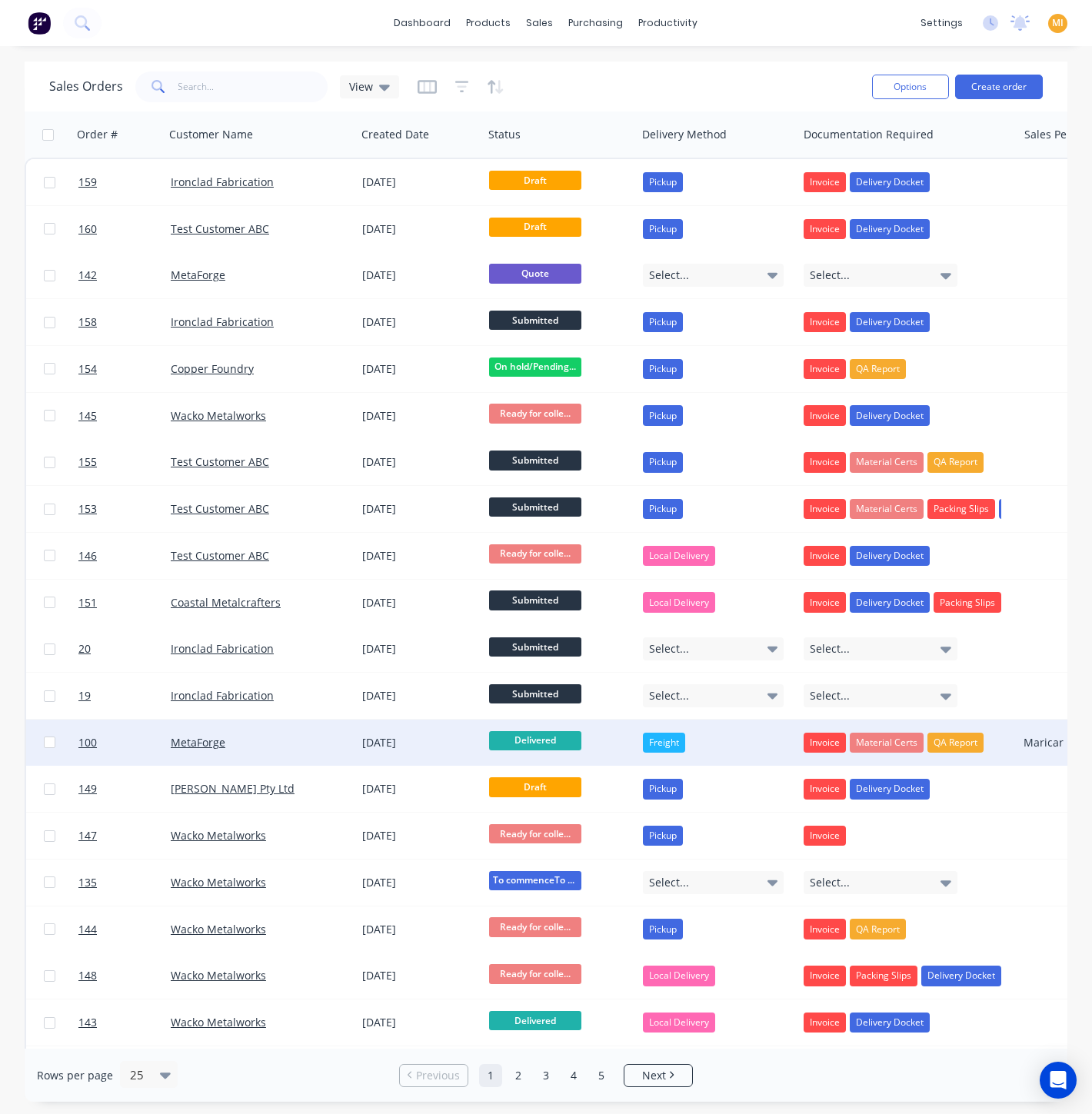
click at [408, 730] on div "26 Feb 2025" at bounding box center [419, 742] width 127 height 46
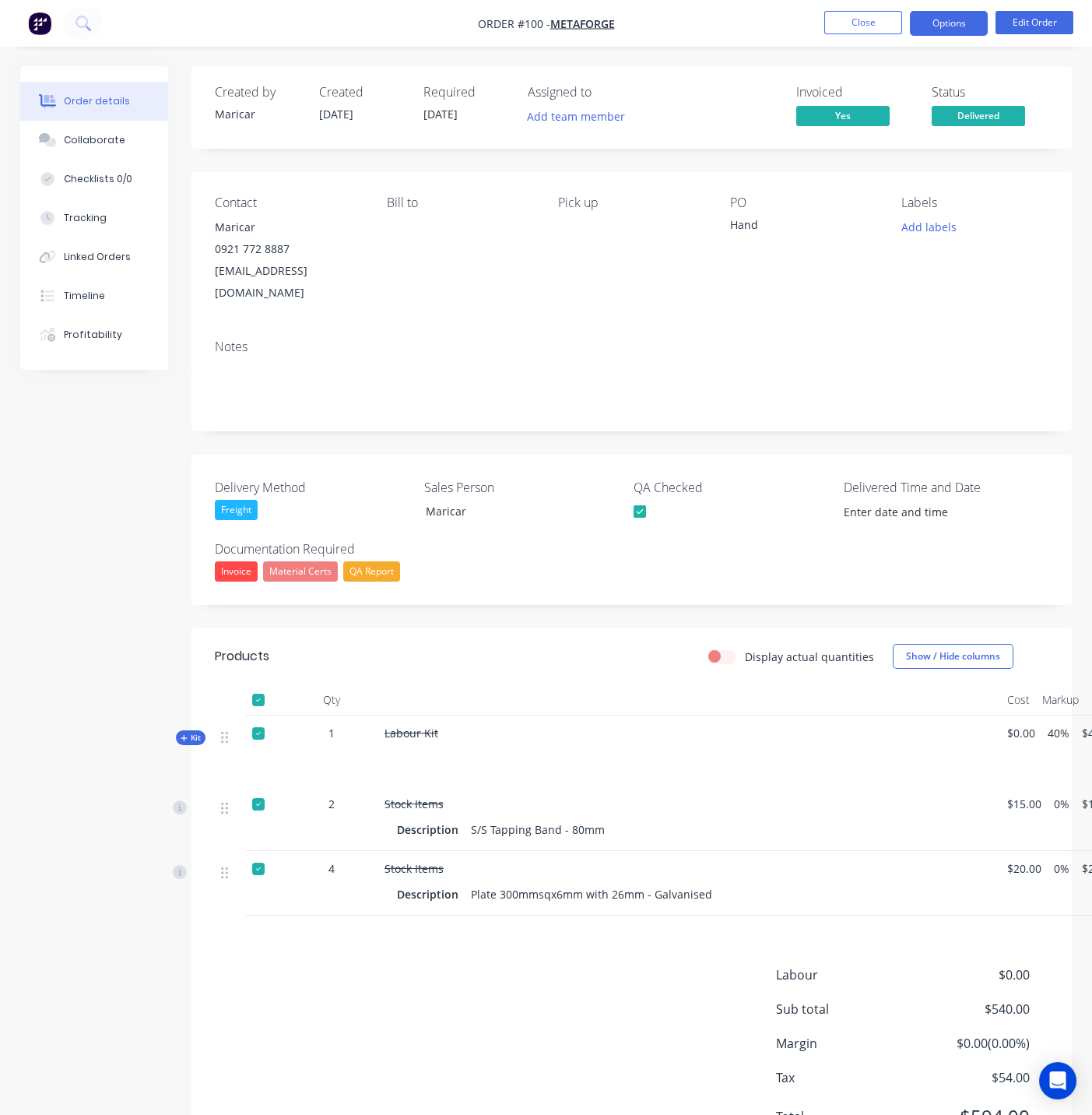
click at [940, 19] on button "Options" at bounding box center [949, 23] width 78 height 25
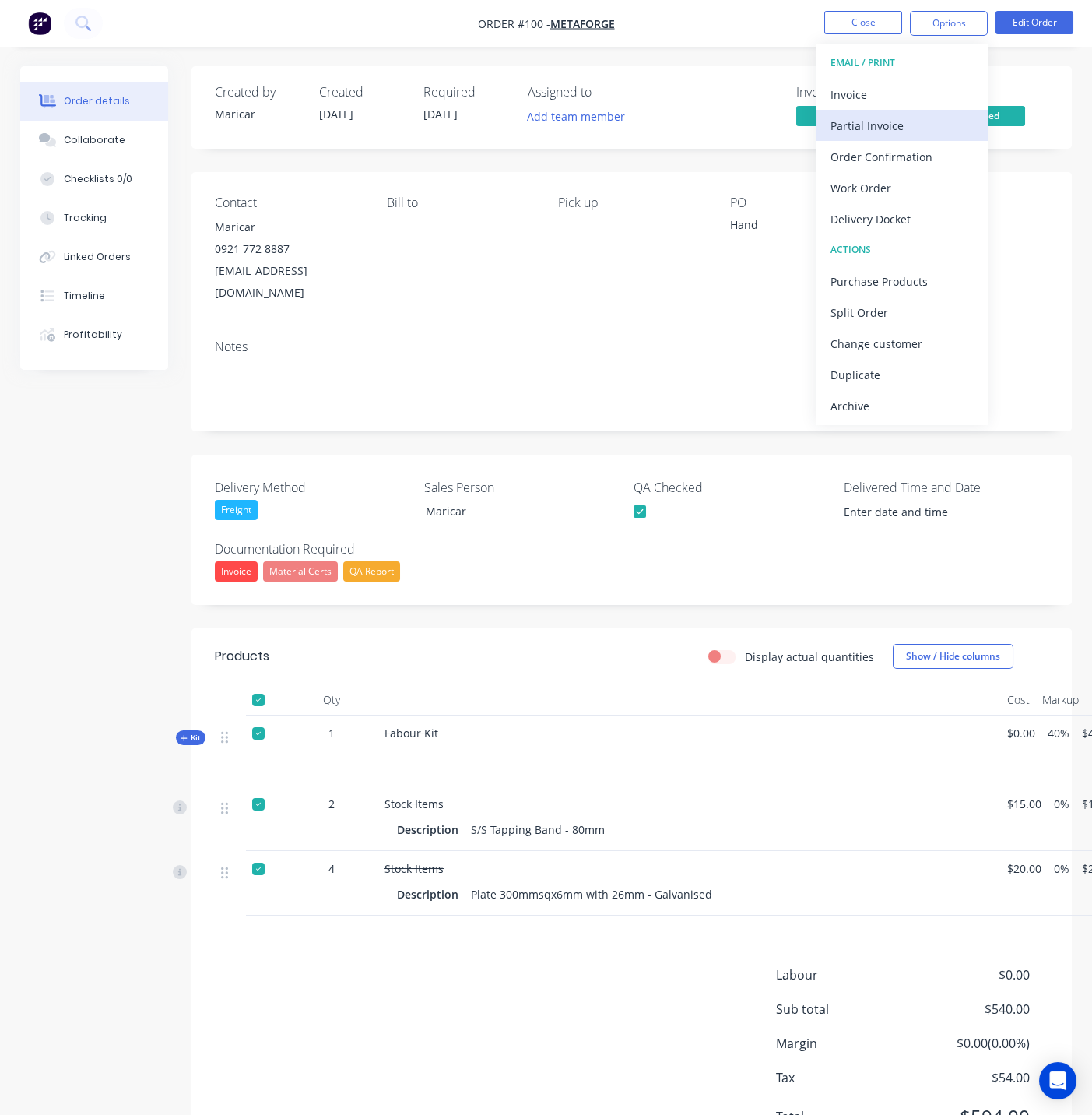
click at [870, 122] on div "Partial Invoice" at bounding box center [902, 125] width 143 height 23
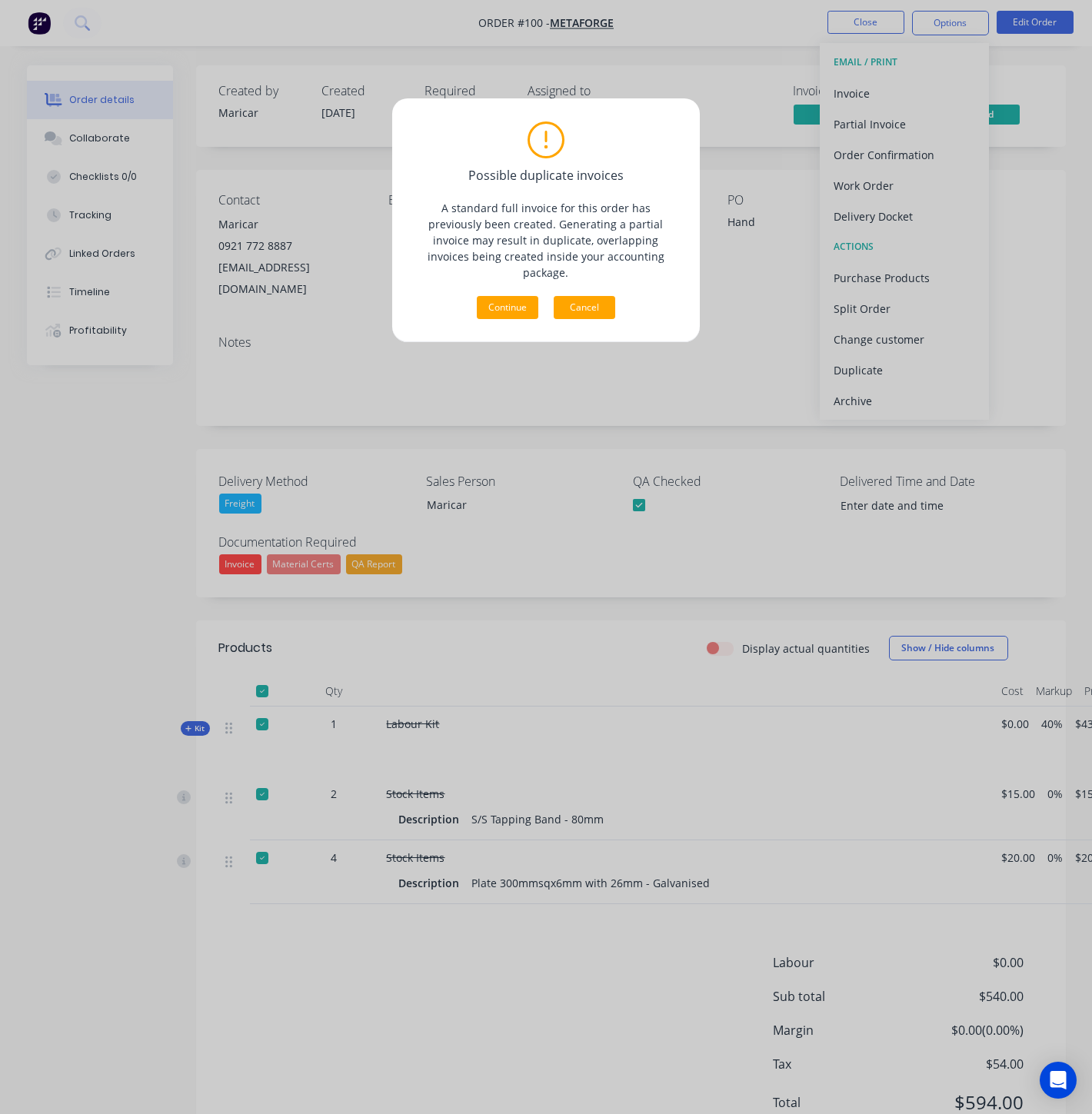
click at [584, 296] on button "Cancel" at bounding box center [584, 308] width 61 height 23
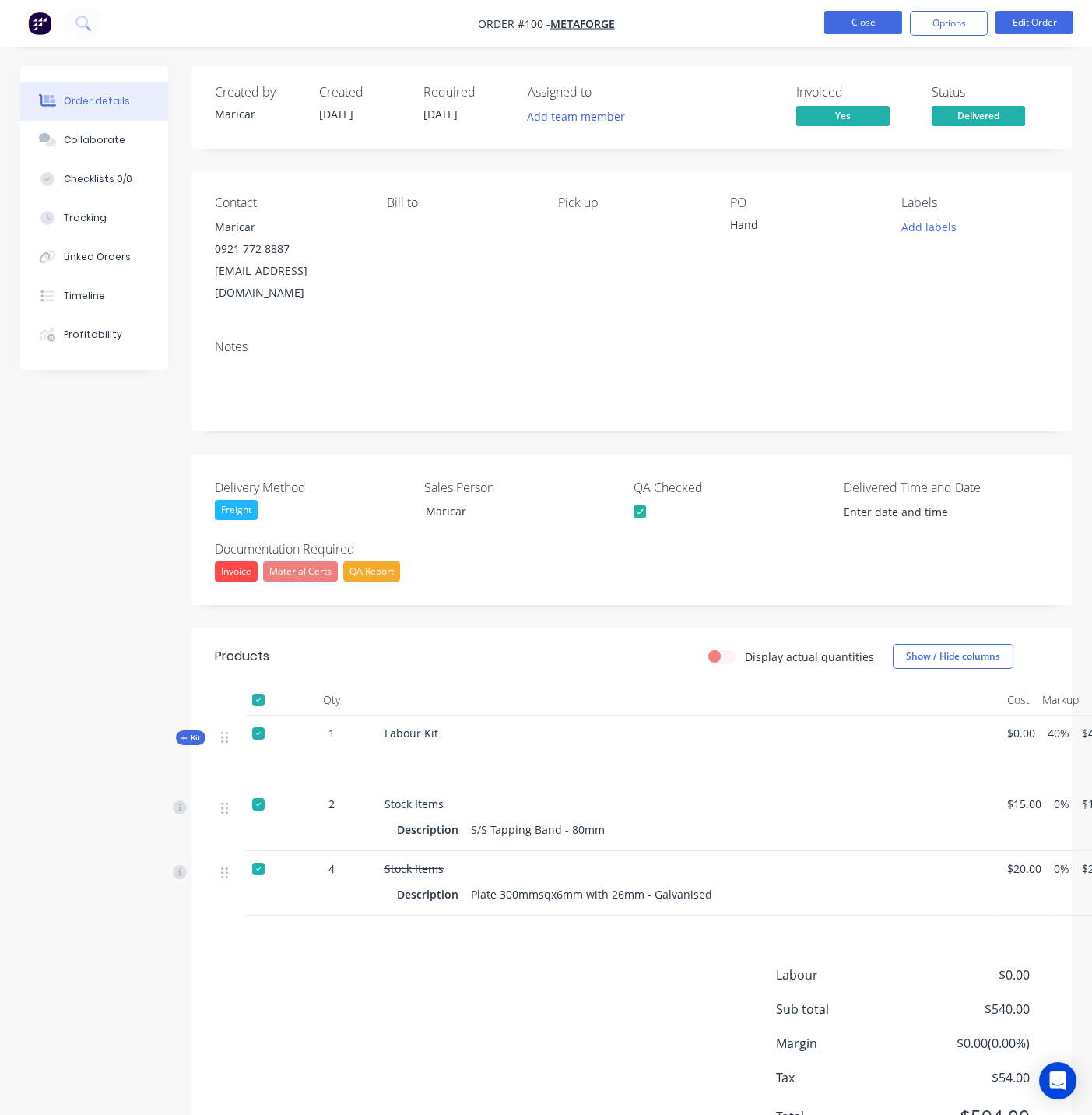
click at [863, 16] on button "Close" at bounding box center [863, 23] width 78 height 24
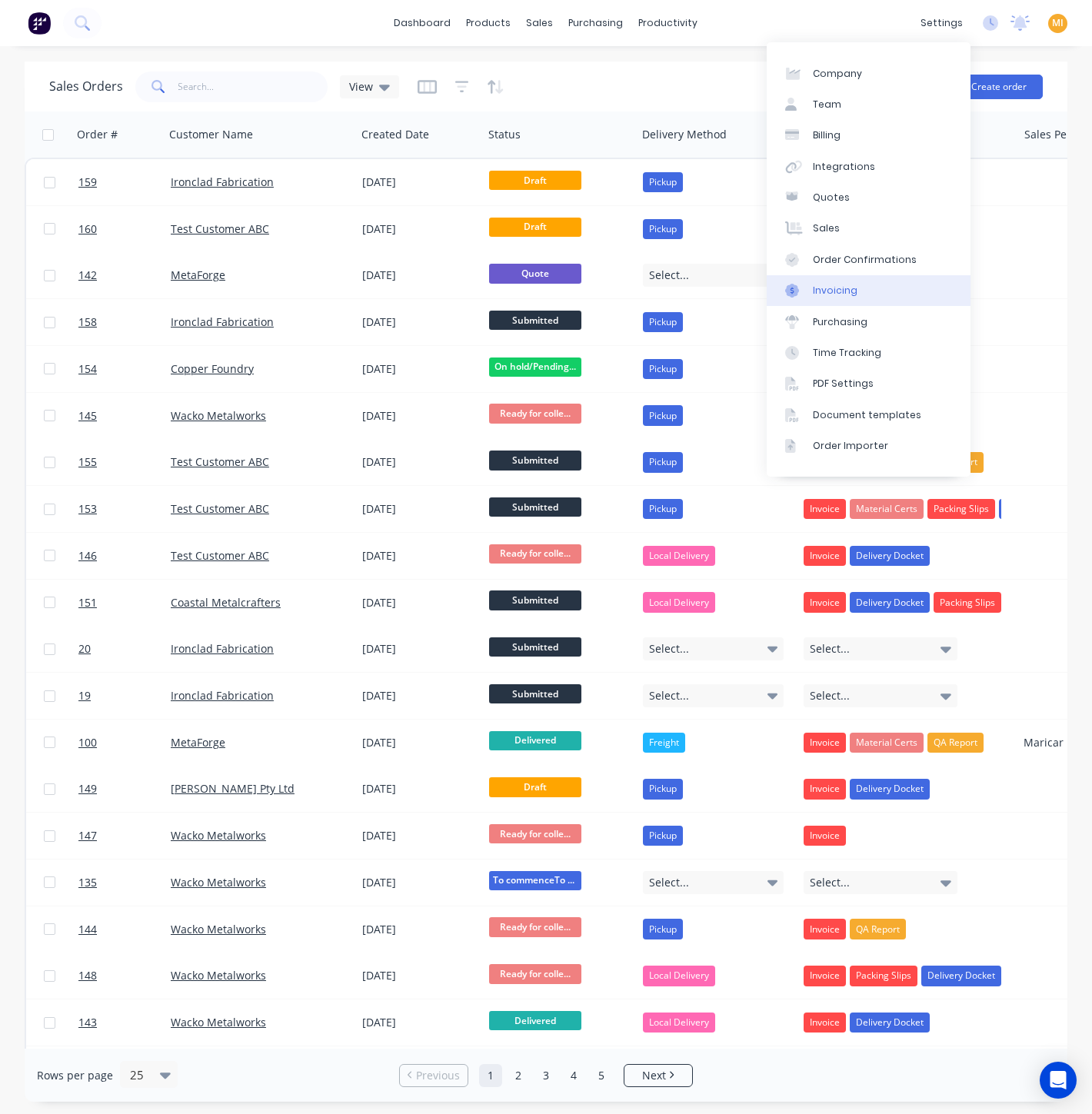
click at [842, 286] on div "Invoicing" at bounding box center [835, 290] width 45 height 14
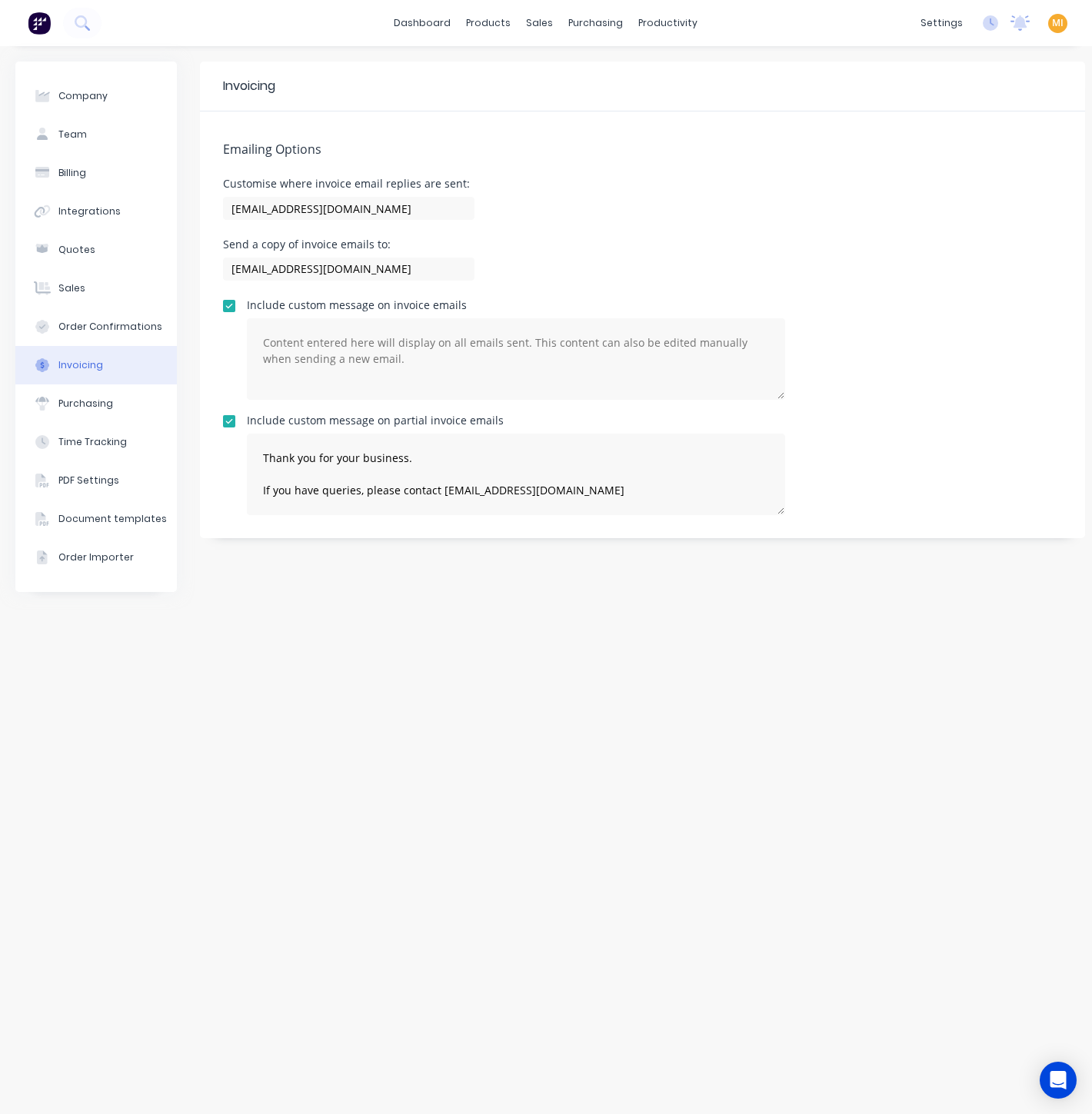
click at [364, 670] on div "Invoicing Emailing Options Customise where invoice email replies are sent: mari…" at bounding box center [642, 579] width 885 height 1037
click at [572, 82] on link "Sales Orders" at bounding box center [621, 73] width 204 height 31
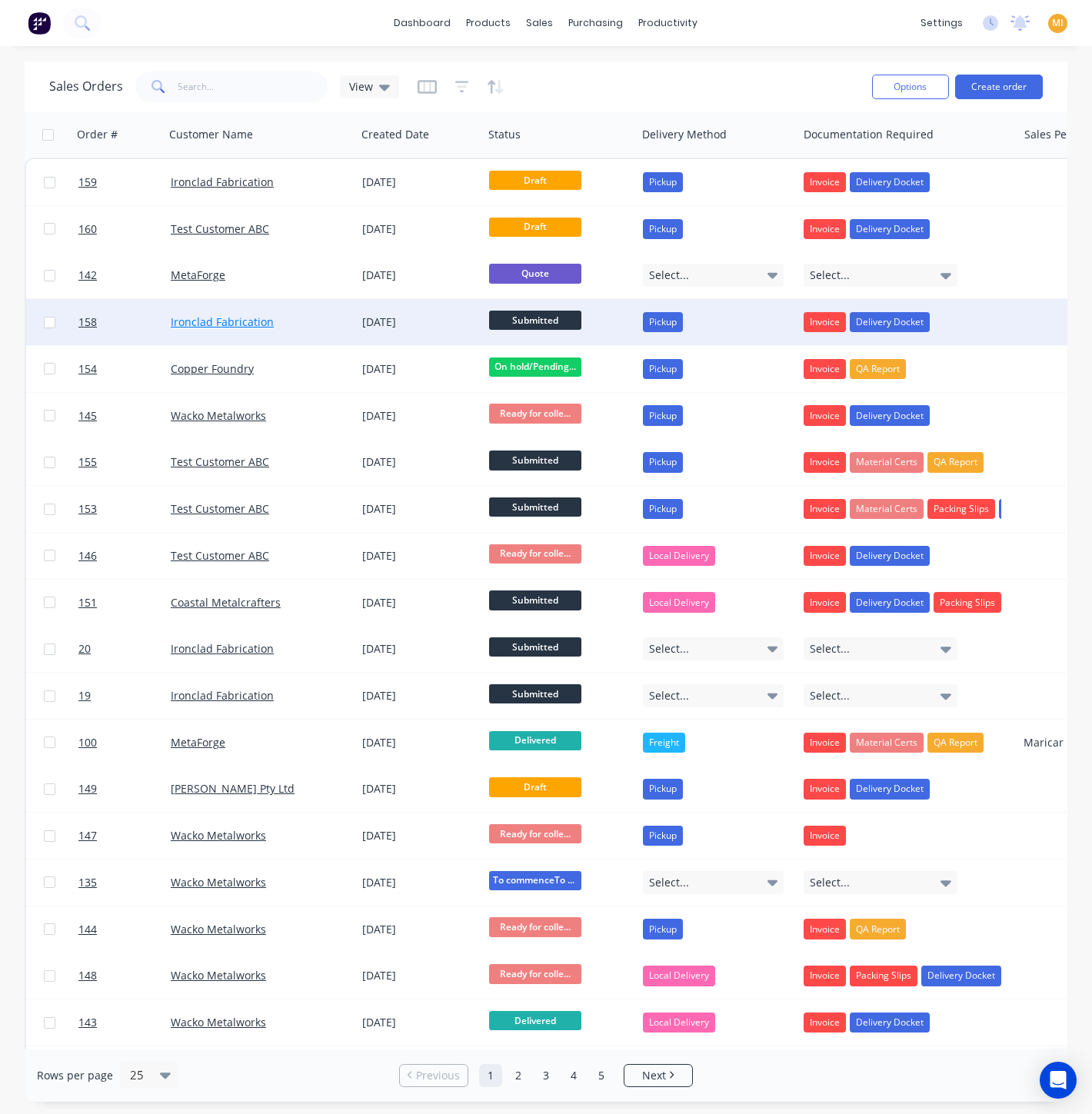
click at [223, 316] on link "Ironclad Fabrication" at bounding box center [222, 321] width 103 height 15
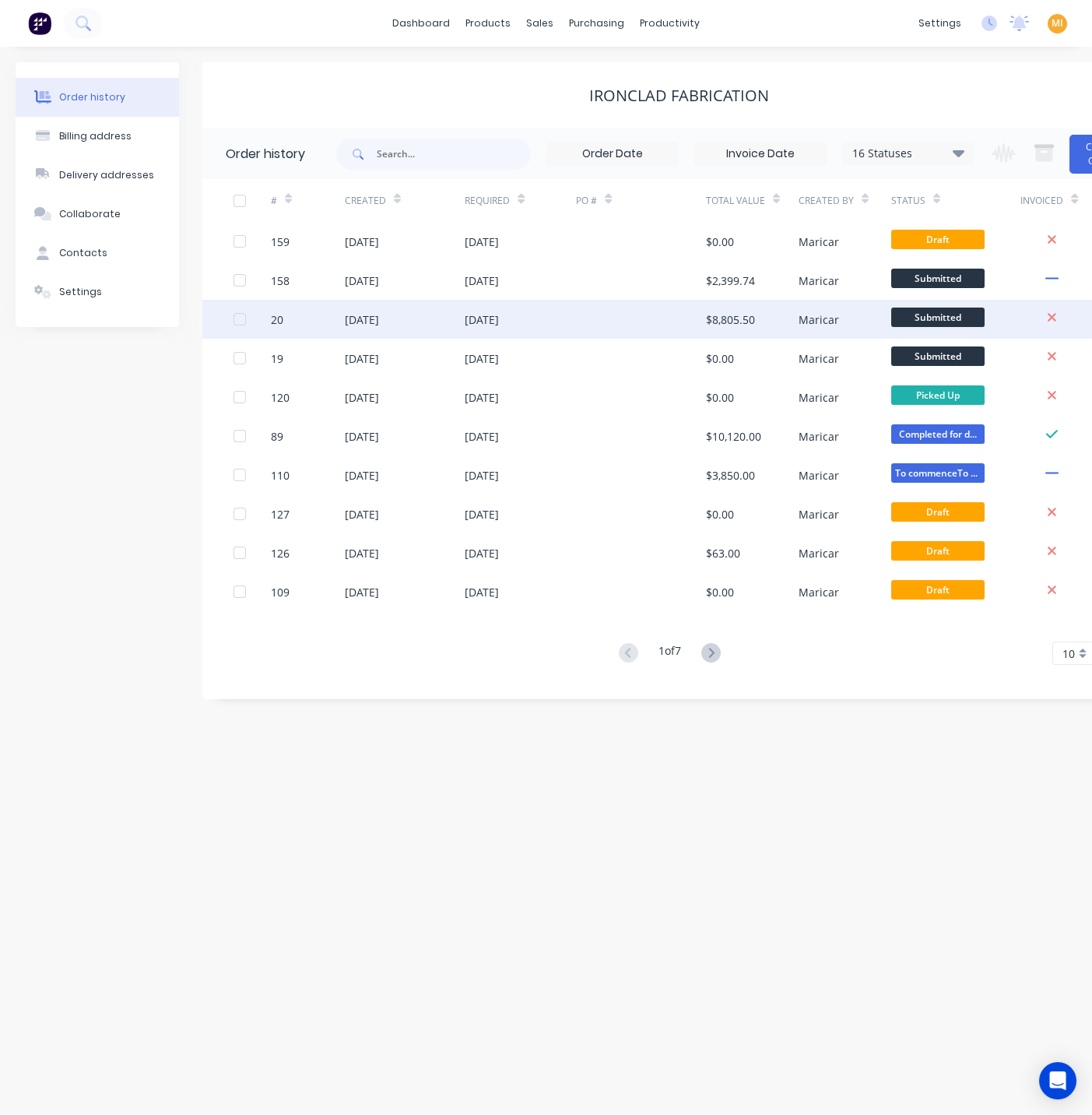
click at [593, 308] on div at bounding box center [641, 319] width 130 height 38
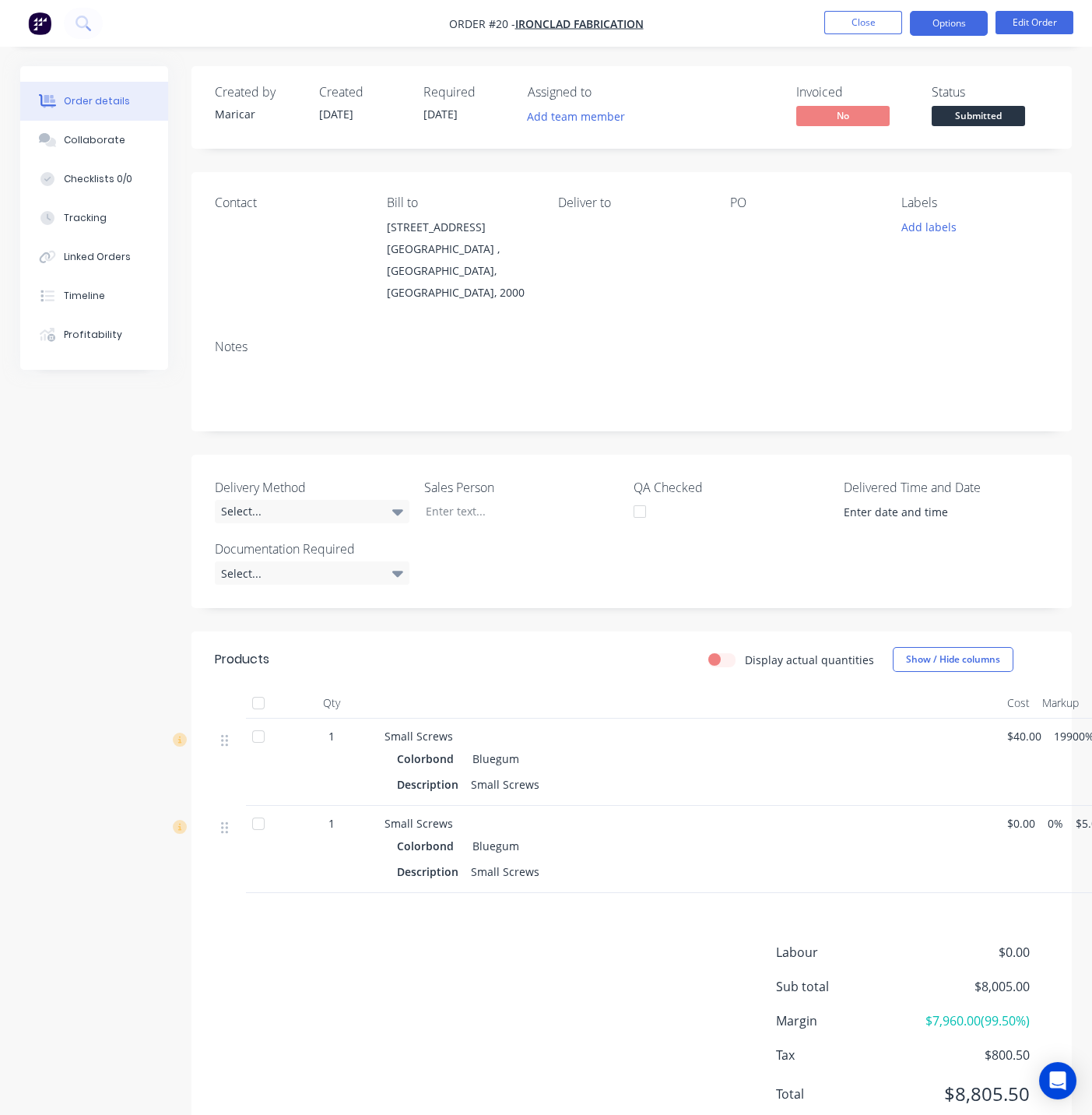
click at [975, 21] on button "Options" at bounding box center [949, 23] width 78 height 25
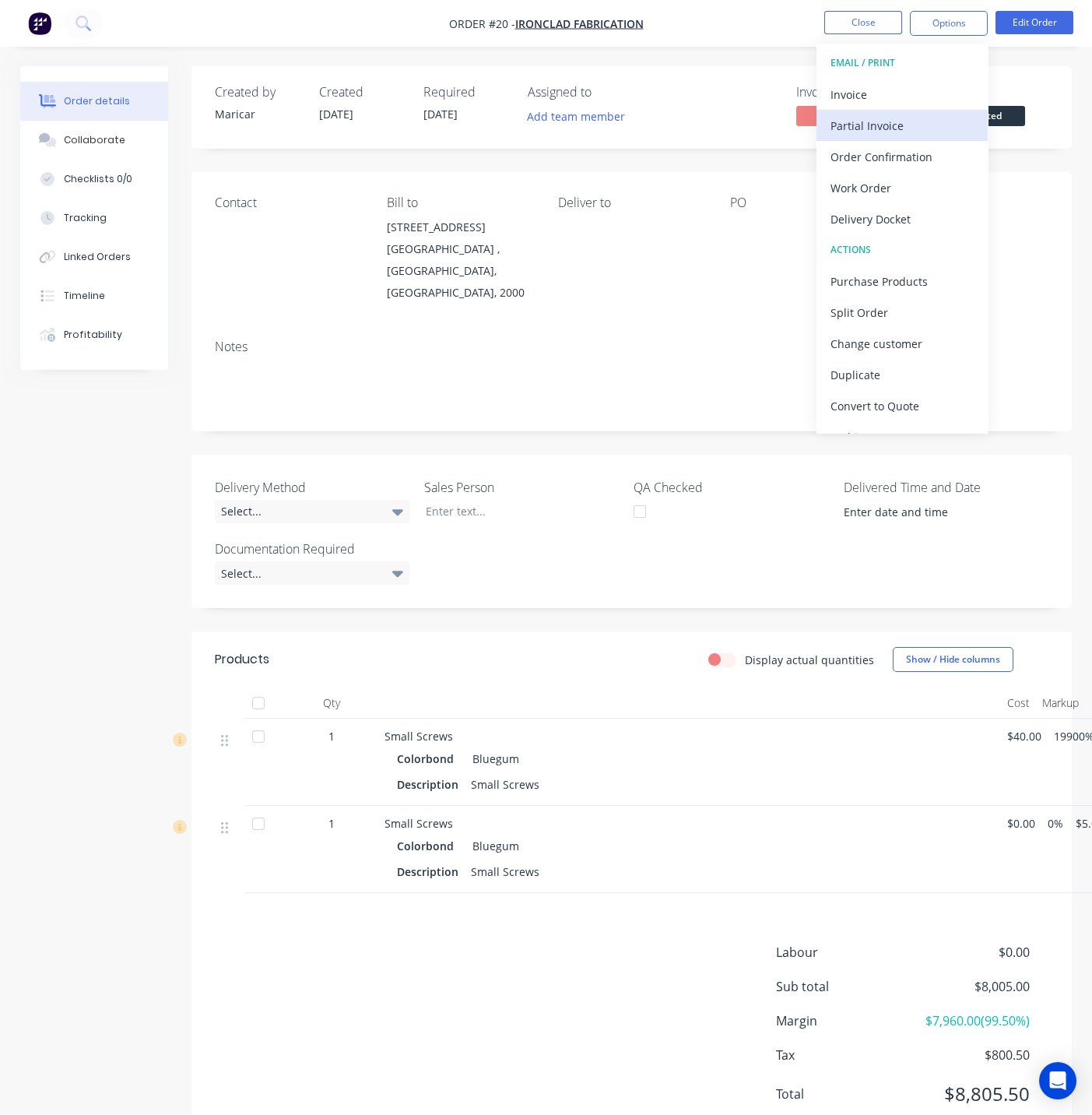
click at [884, 118] on div "Partial Invoice" at bounding box center [902, 125] width 143 height 23
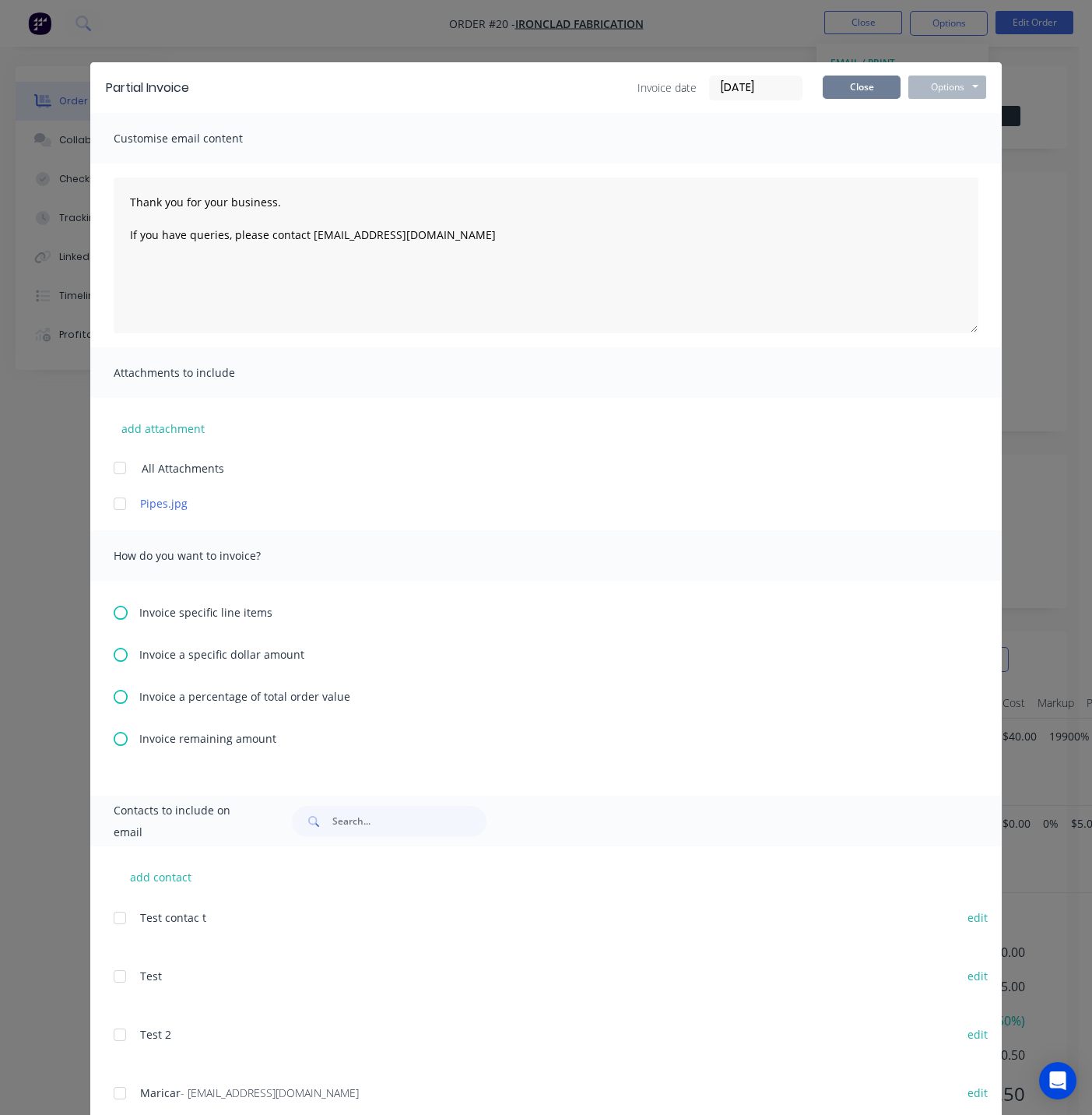
click at [837, 97] on button "Close" at bounding box center [861, 88] width 78 height 24
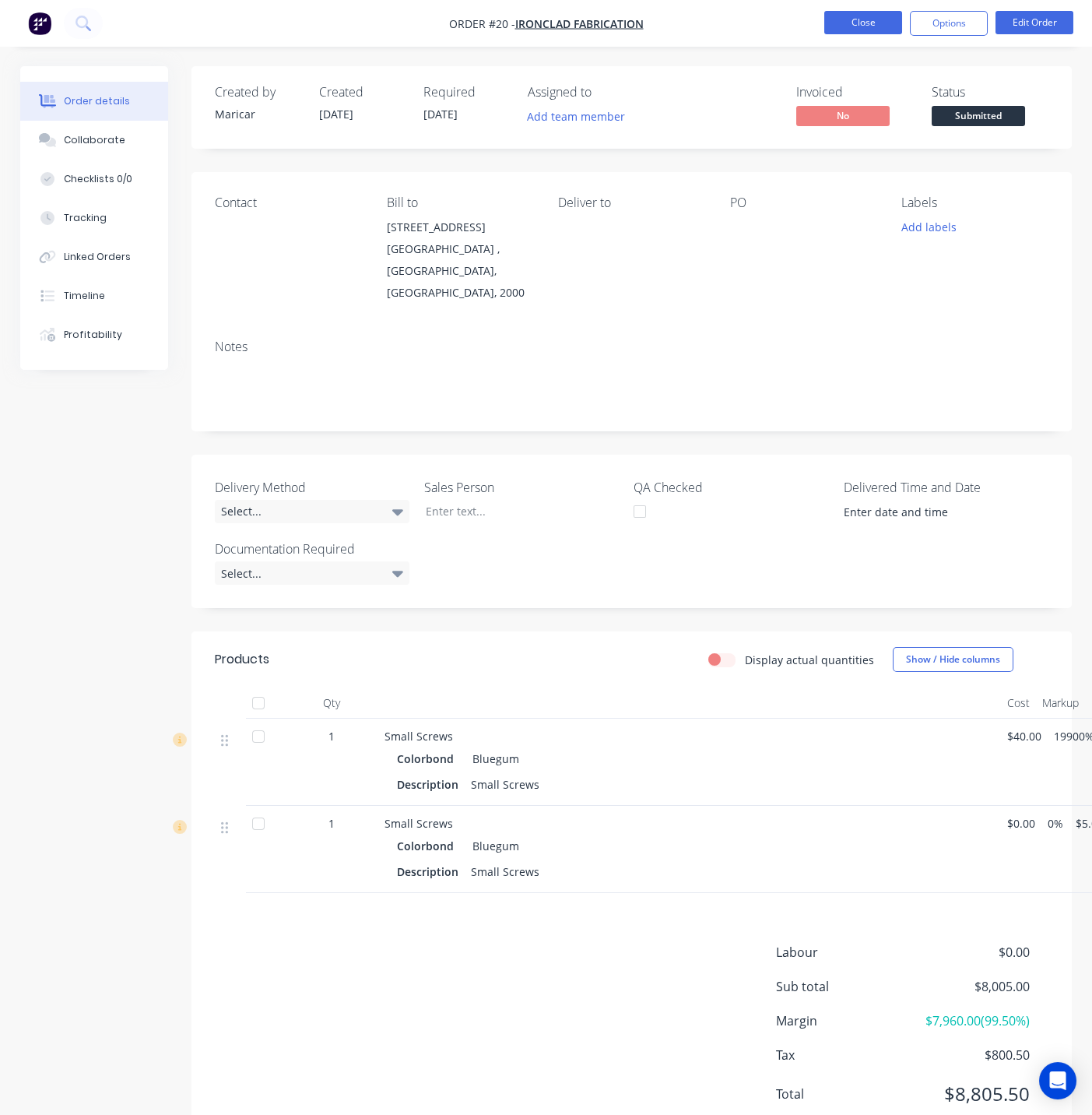
click at [857, 21] on button "Close" at bounding box center [863, 23] width 78 height 24
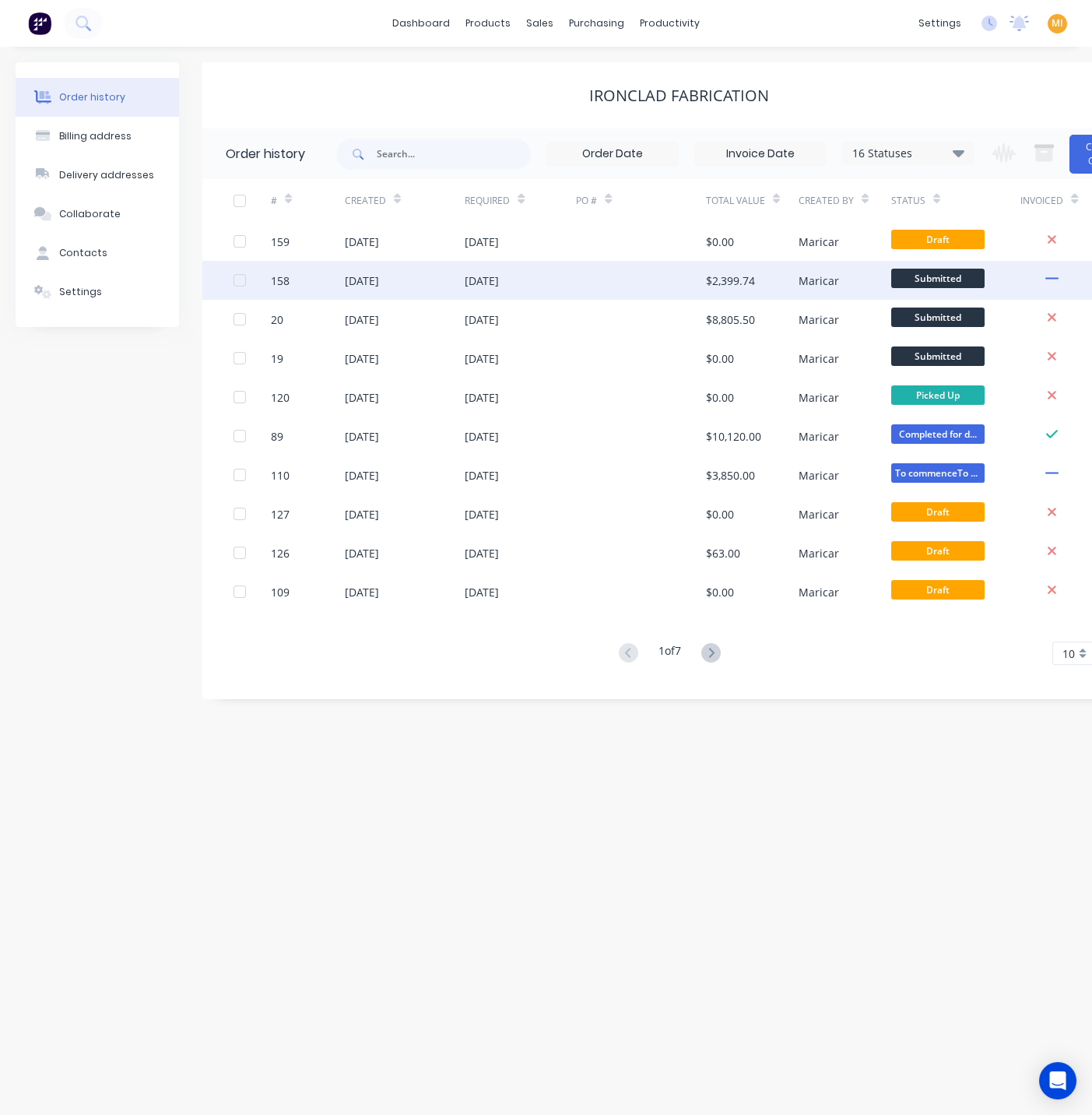
click at [633, 283] on div at bounding box center [641, 279] width 130 height 38
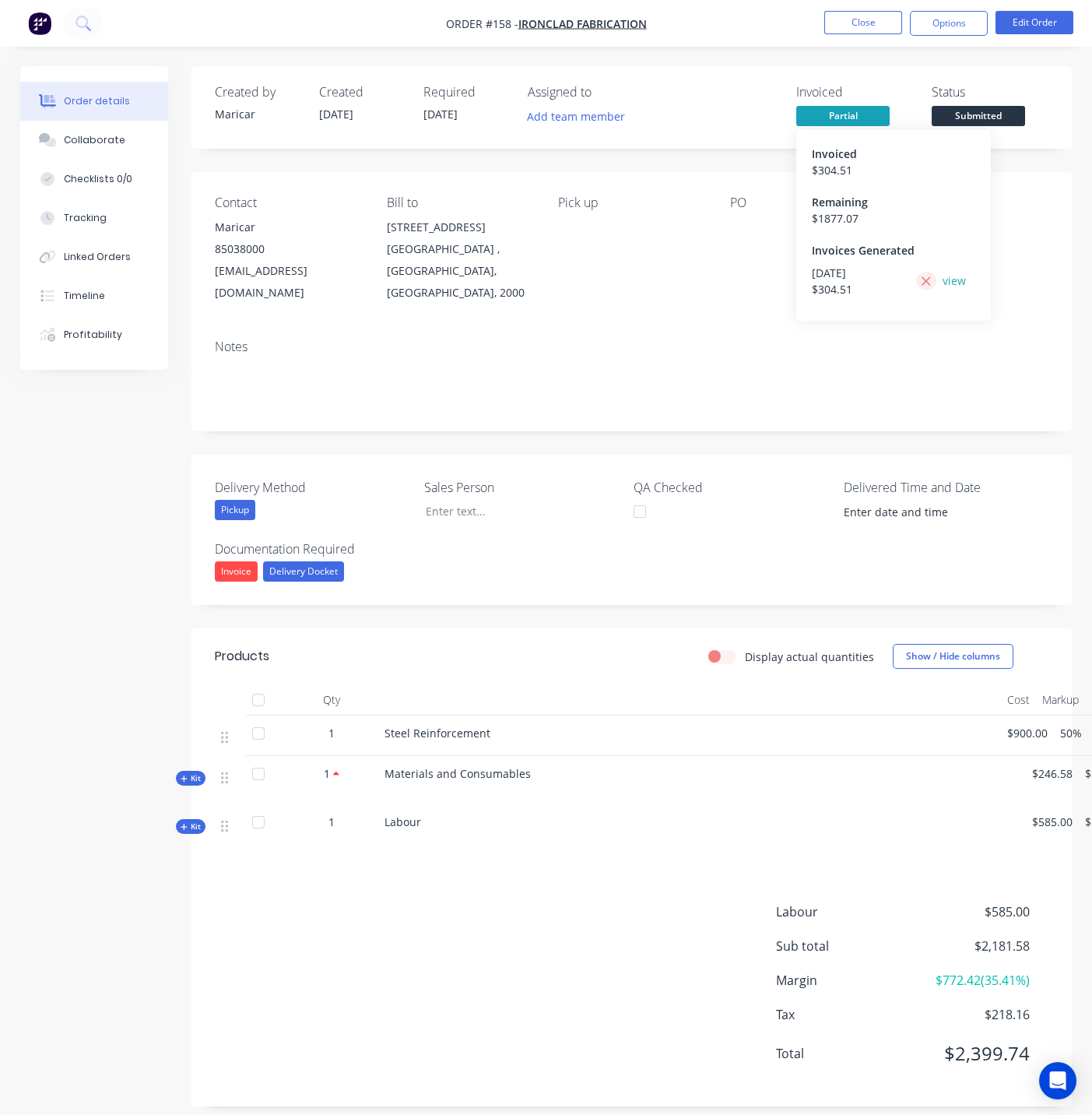
click at [928, 281] on icon at bounding box center [926, 281] width 10 height 14
click at [1039, 15] on button "Edit Order" at bounding box center [1035, 23] width 78 height 24
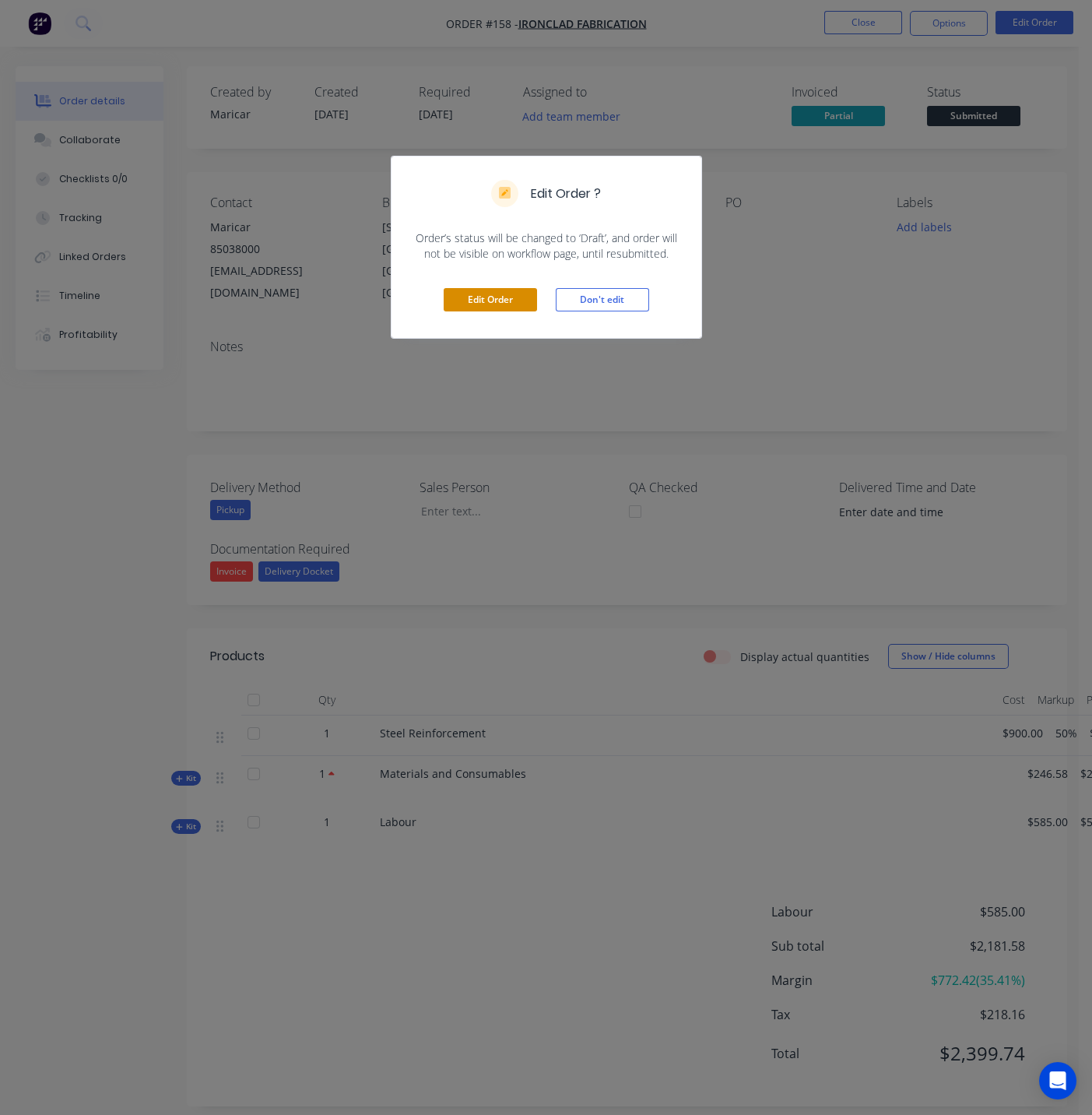
click at [467, 294] on button "Edit Order" at bounding box center [490, 300] width 94 height 24
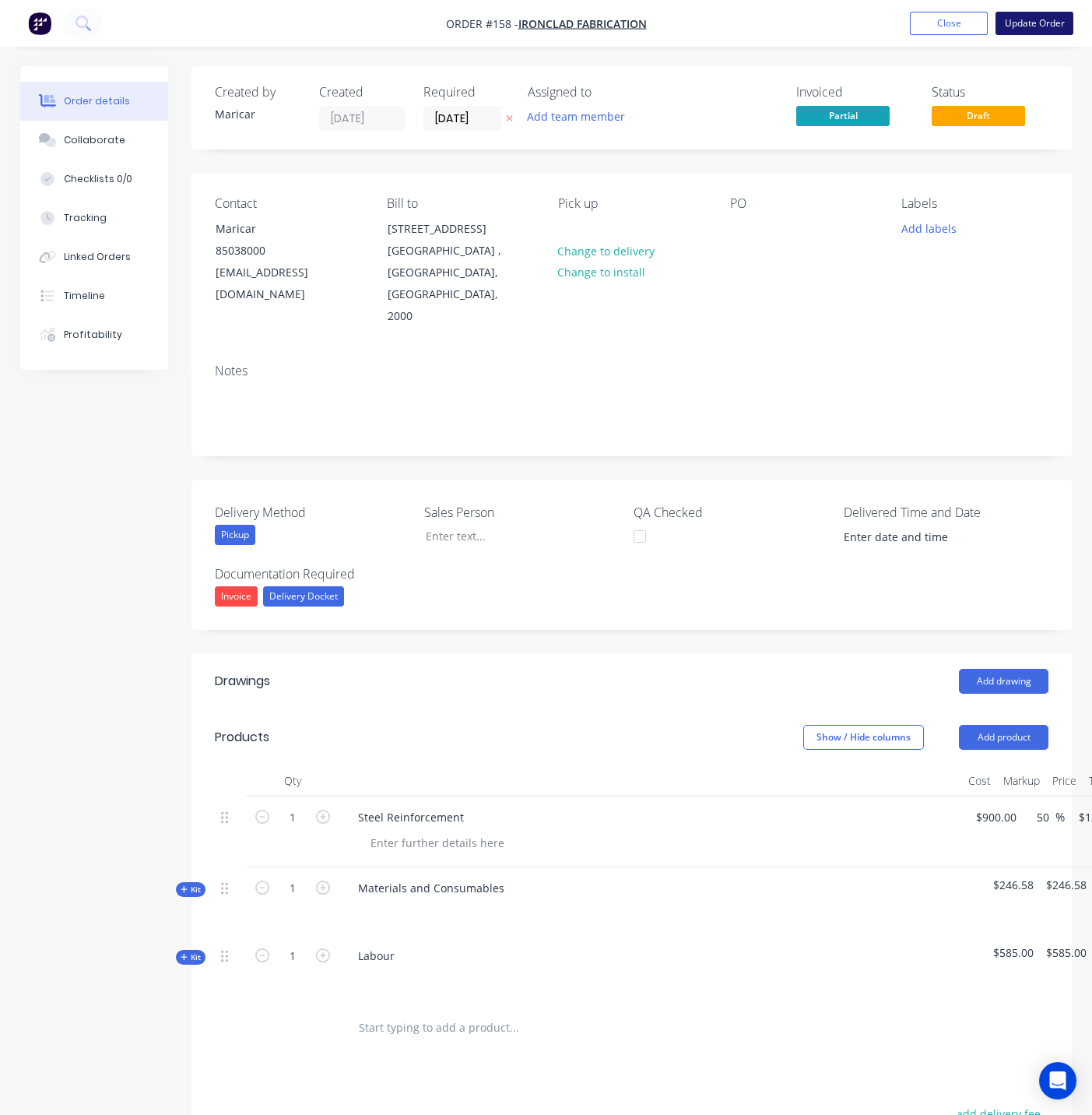
click at [1018, 30] on button "Update Order" at bounding box center [1035, 24] width 78 height 24
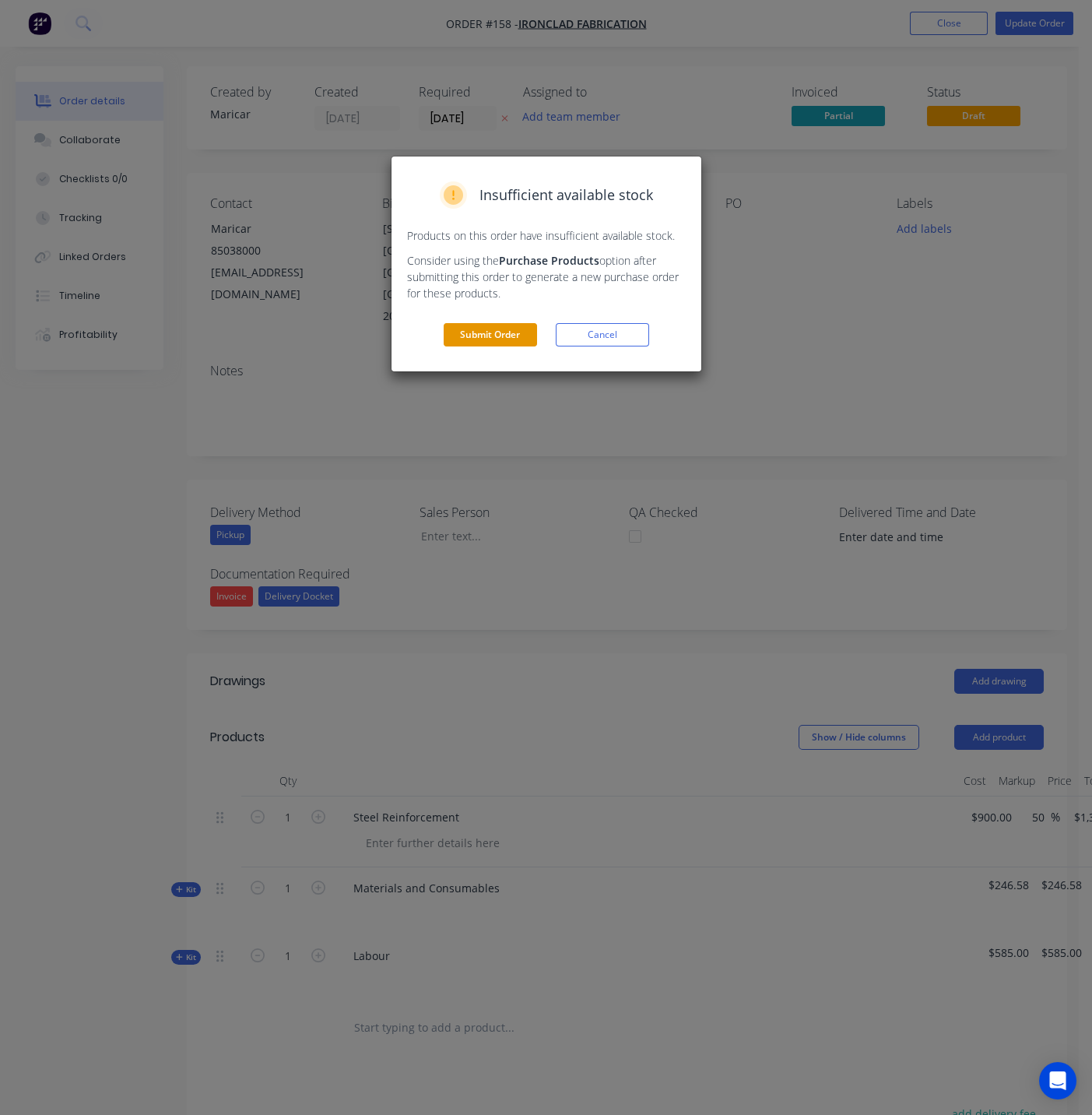
click at [523, 331] on button "Submit Order" at bounding box center [490, 335] width 94 height 24
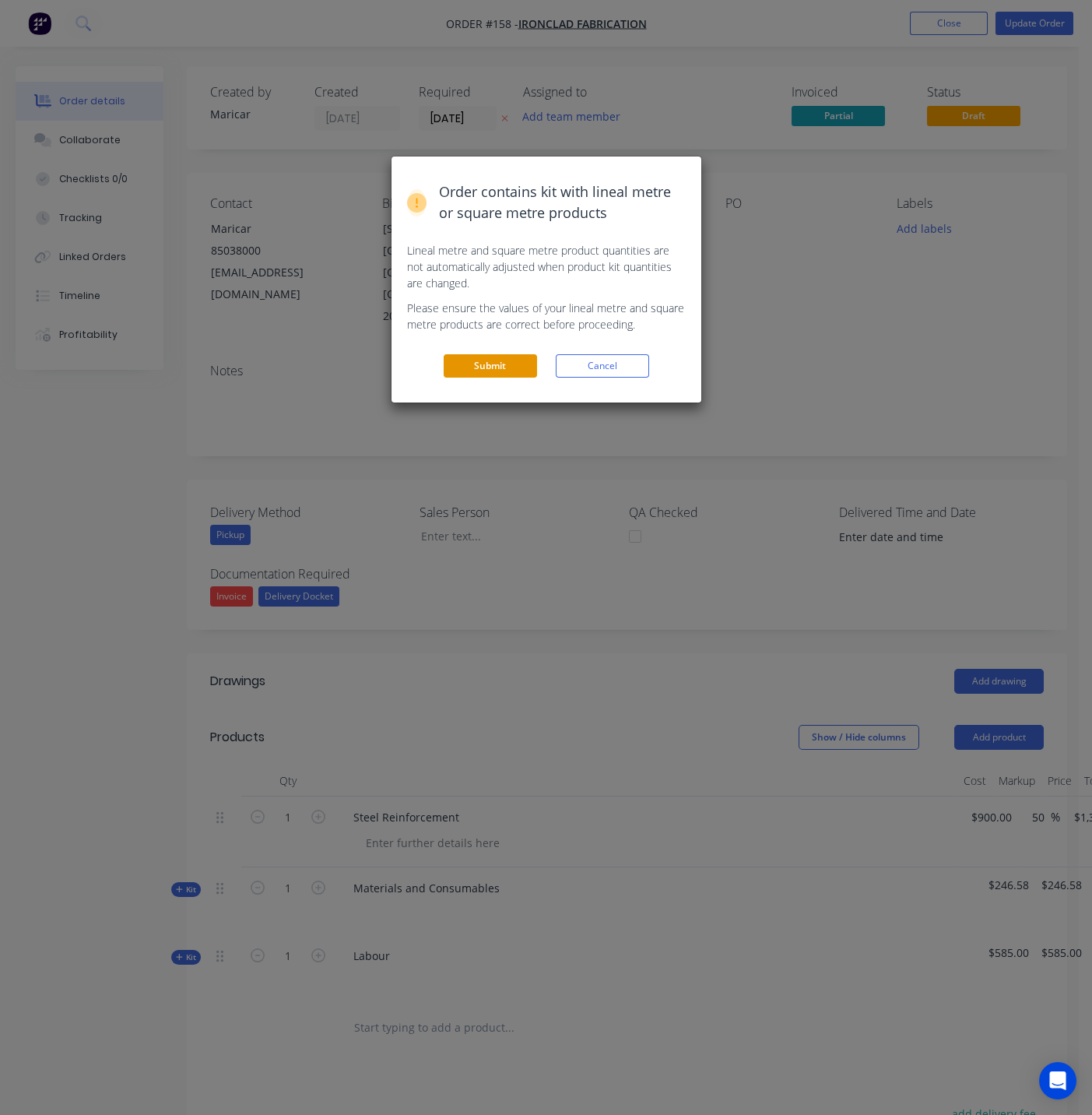
click at [482, 368] on button "Submit" at bounding box center [490, 366] width 94 height 24
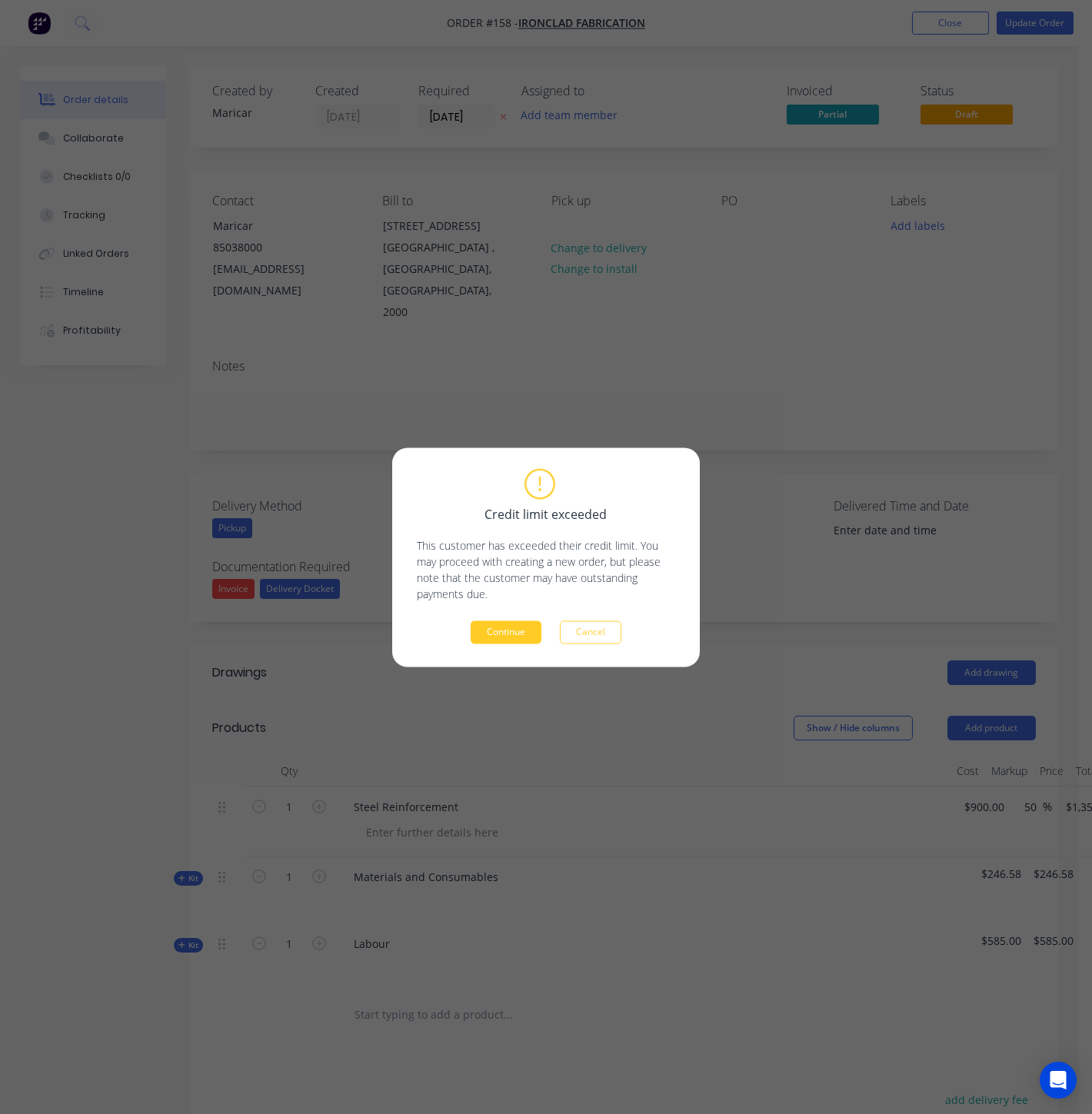
click at [506, 637] on button "Continue" at bounding box center [506, 632] width 71 height 23
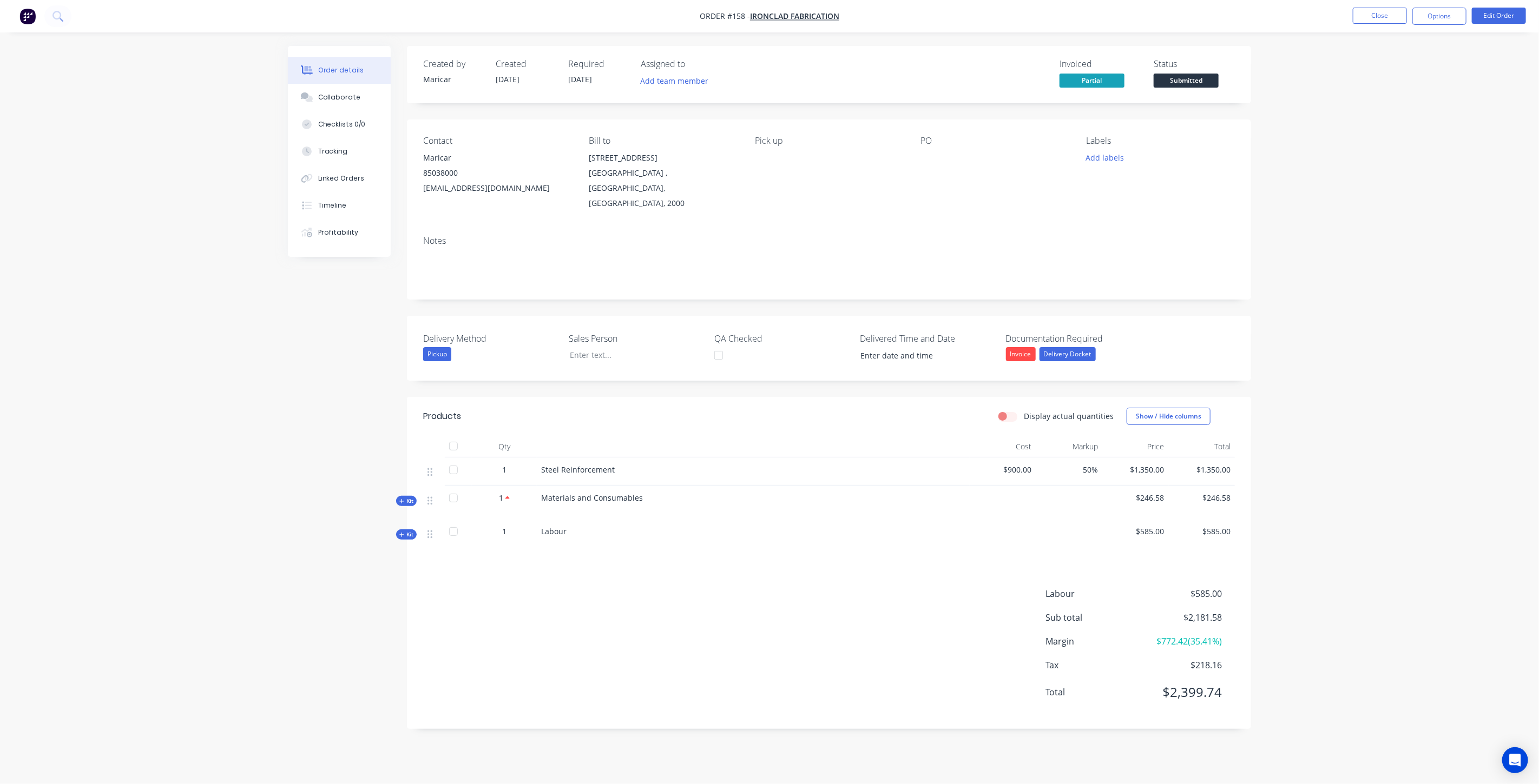
click at [21, 12] on img "button" at bounding box center [27, 16] width 16 height 16
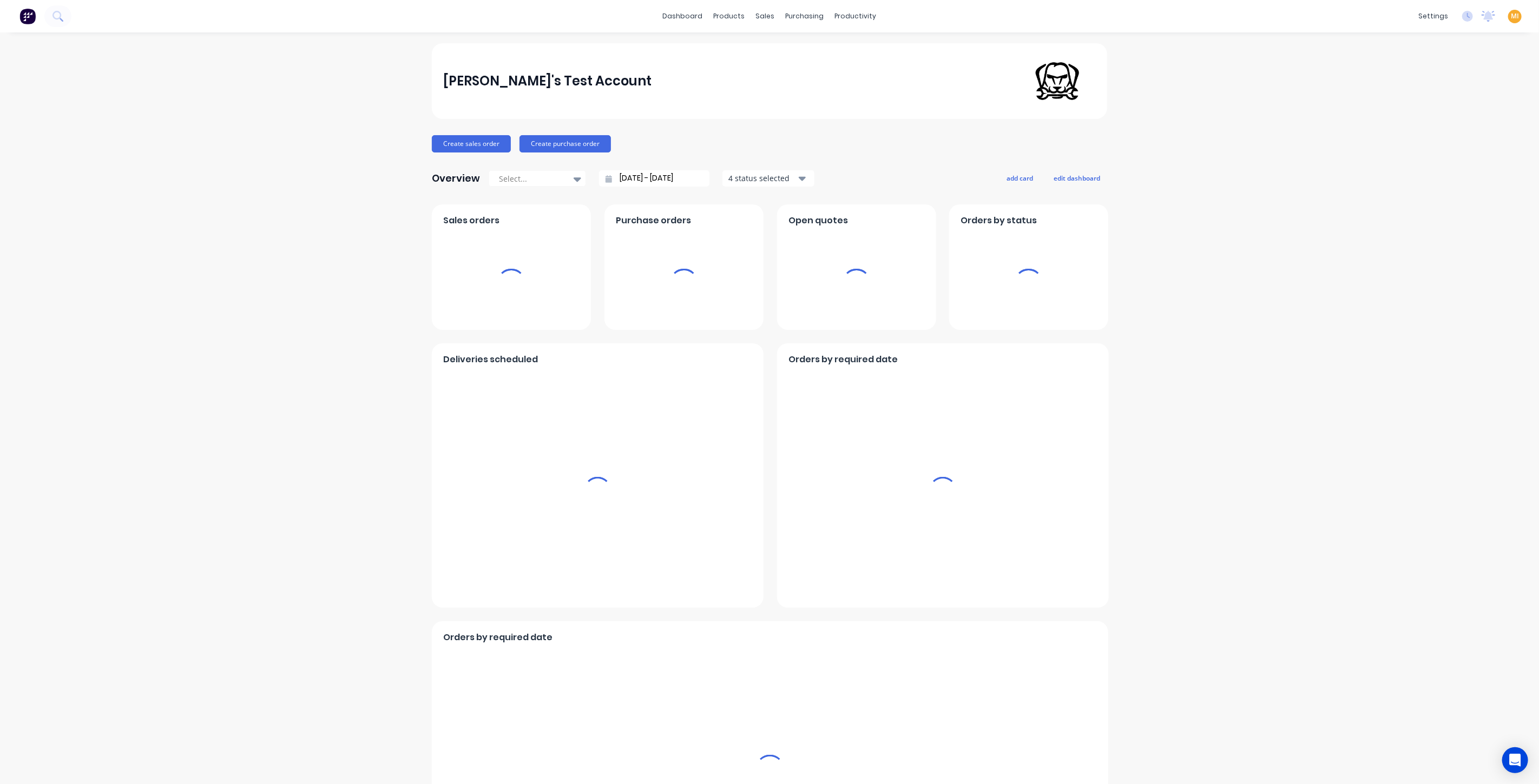
click at [768, 21] on span "MI" at bounding box center [1515, 16] width 8 height 10
click at [768, 136] on button "Sign out" at bounding box center [1446, 136] width 143 height 22
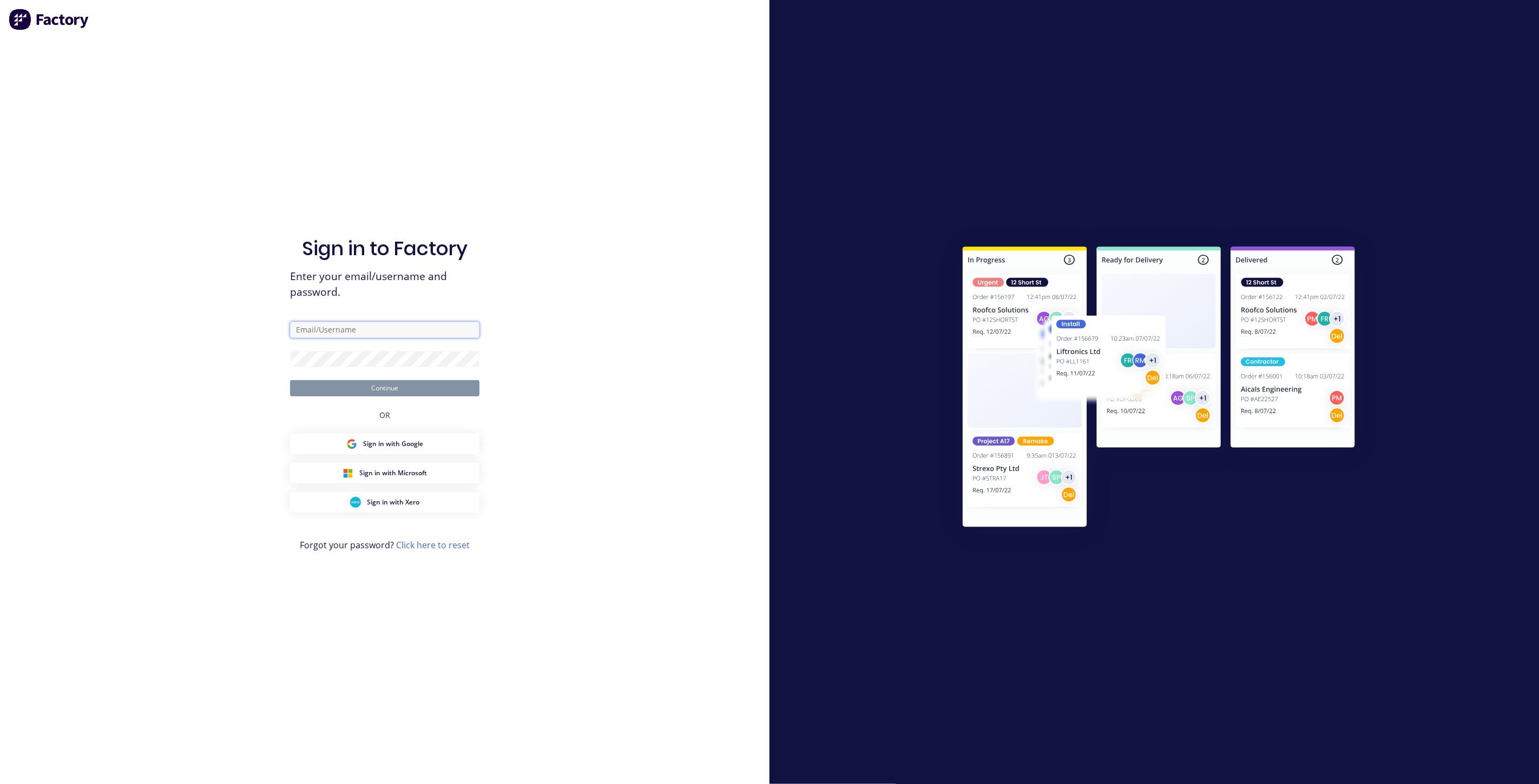
click at [351, 330] on input "text" at bounding box center [385, 330] width 189 height 16
type input "[EMAIL_ADDRESS][DOMAIN_NAME]"
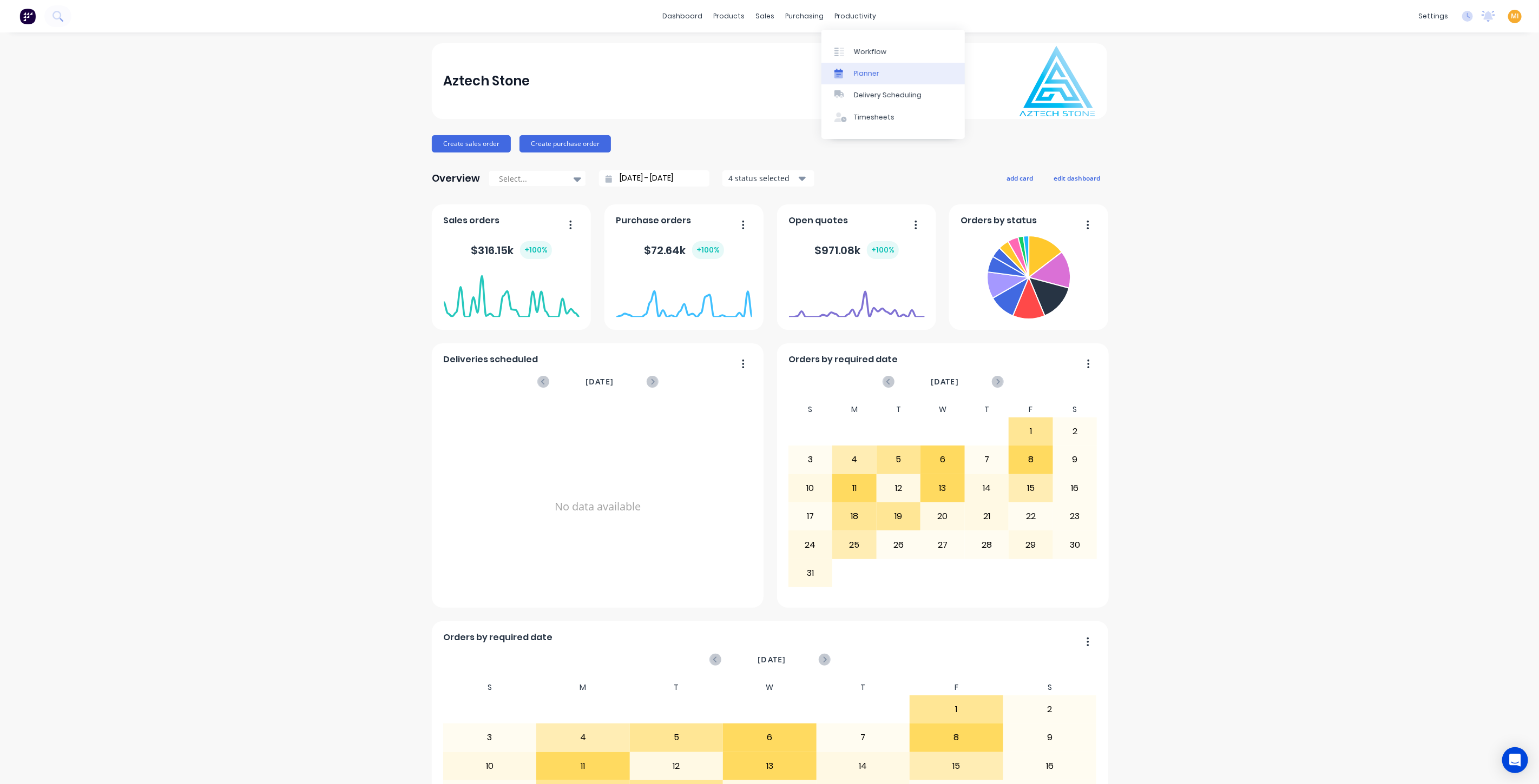
click at [768, 72] on div "Planner" at bounding box center [867, 73] width 25 height 10
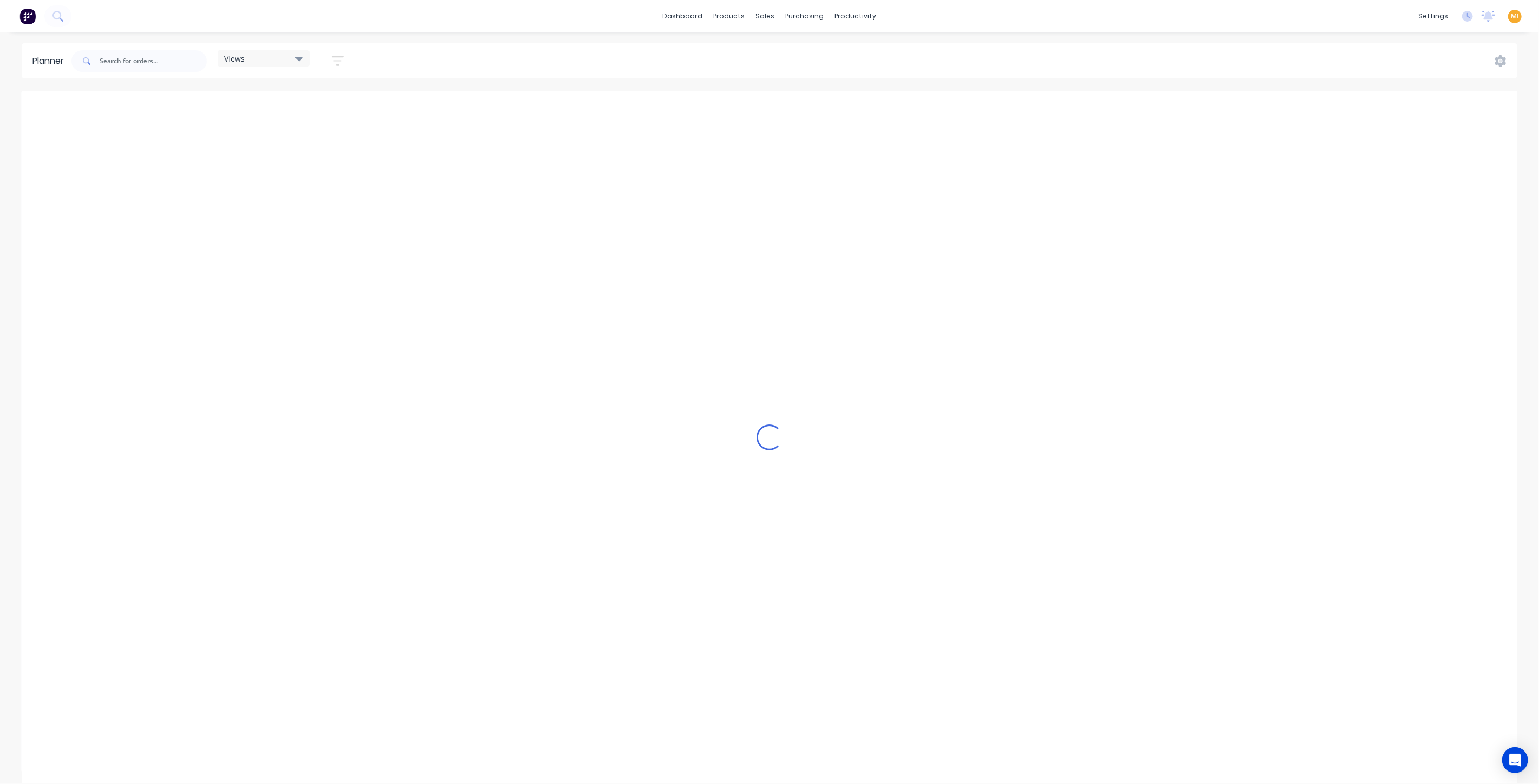
click at [276, 50] on div "Views Save new view None (Default) edit Craigieburn Orders edit Daily edit Fact…" at bounding box center [212, 61] width 286 height 32
click at [274, 51] on div "Views" at bounding box center [263, 58] width 92 height 16
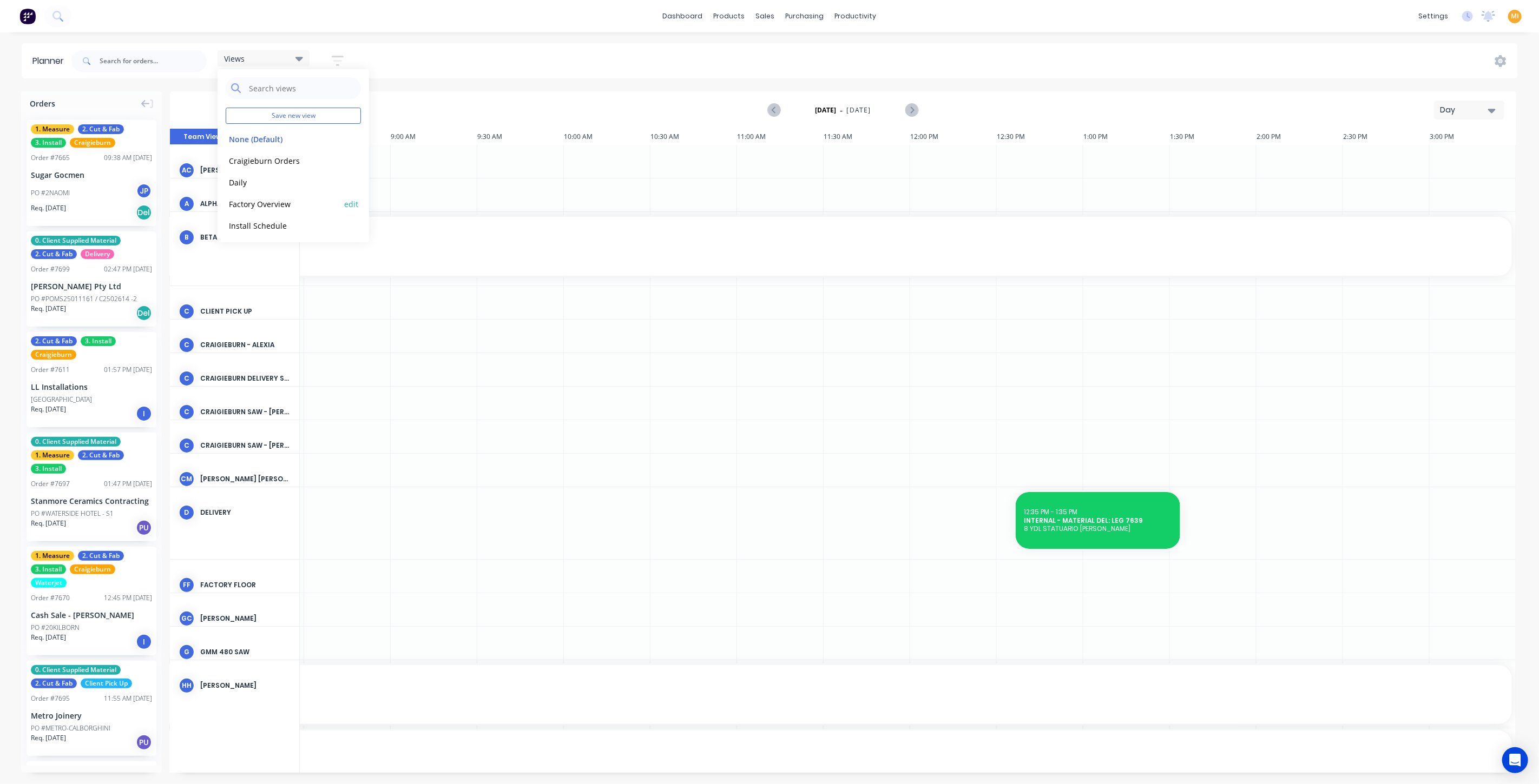
scroll to position [45, 0]
click at [260, 198] on button "Programming" at bounding box center [283, 202] width 115 height 12
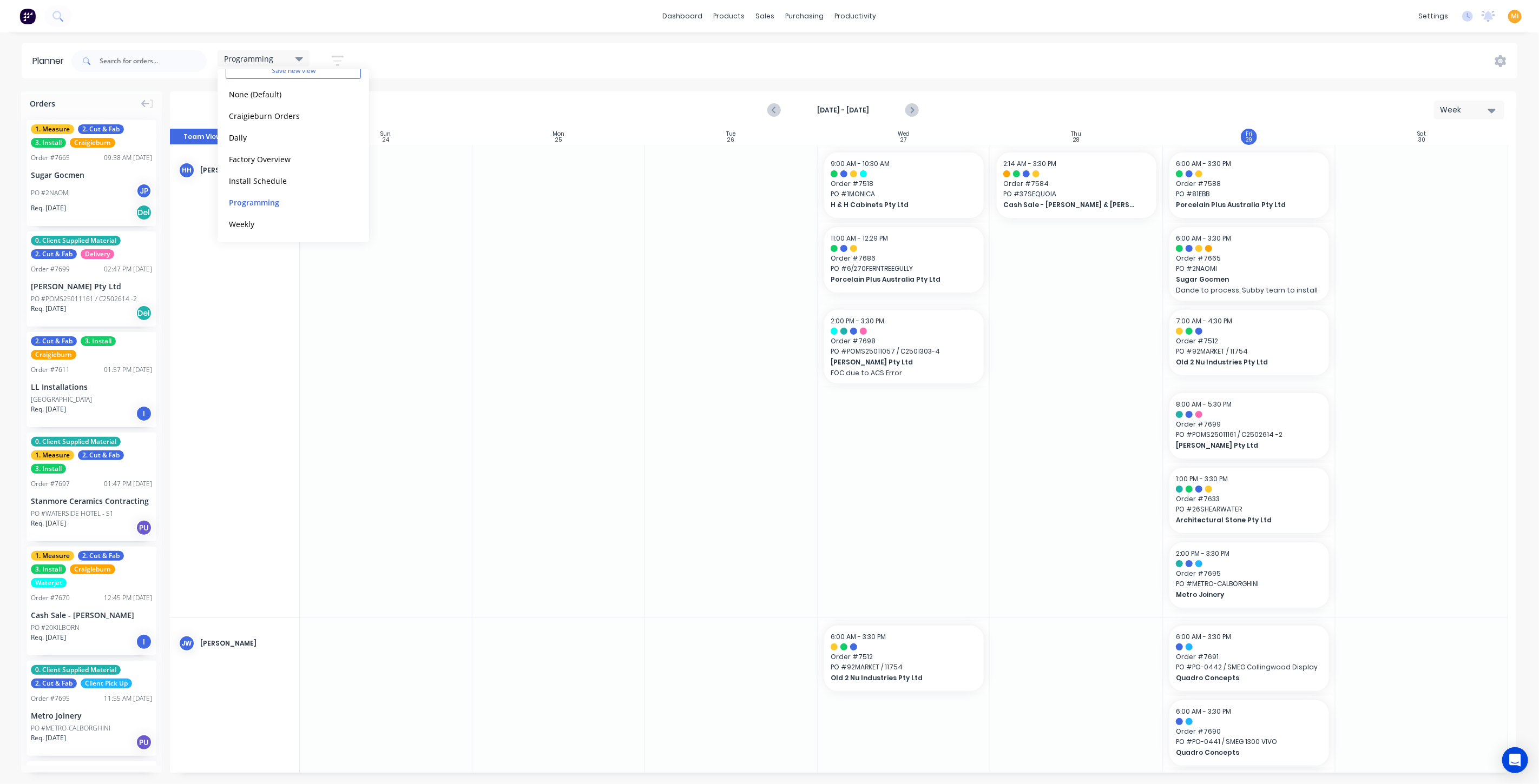
click at [423, 62] on div "Programming Save new view None (Default) edit Craigieburn Orders edit Daily edi…" at bounding box center [793, 61] width 1448 height 32
click at [338, 64] on icon "button" at bounding box center [337, 61] width 12 height 14
click at [289, 96] on div "Show/Hide users" at bounding box center [280, 101] width 75 height 12
click at [292, 82] on div "Show/Hide users All Hamza Hassan Jordan Willis Aaron Chambers Alpha - Waterjet …" at bounding box center [288, 182] width 134 height 210
click at [284, 161] on div "Filter by status" at bounding box center [280, 166] width 75 height 12
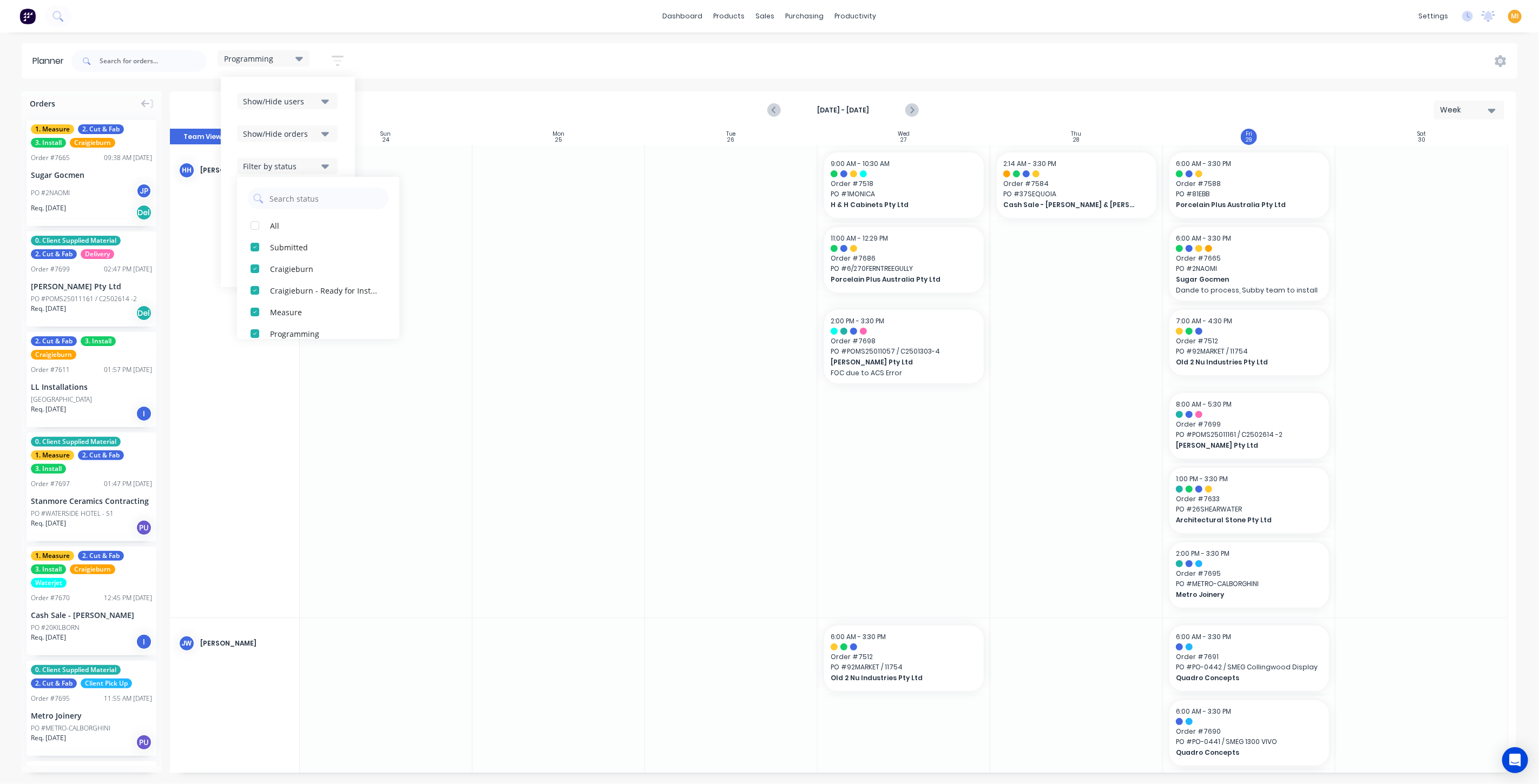
click at [323, 149] on div "Show/Hide users Show/Hide orders Filter by status All Submitted Craigieburn Cra…" at bounding box center [288, 182] width 101 height 178
click at [315, 128] on div "Show/Hide orders" at bounding box center [280, 134] width 75 height 12
click at [340, 117] on div "Show/Hide users Show/Hide orders All Scheduled Unscheduled Filter by status Fil…" at bounding box center [288, 182] width 134 height 210
click at [308, 105] on div "Show/Hide users" at bounding box center [280, 101] width 75 height 12
click at [328, 84] on div "Show/Hide users All Hamza Hassan Jordan Willis Aaron Chambers Alpha - Waterjet …" at bounding box center [288, 182] width 134 height 210
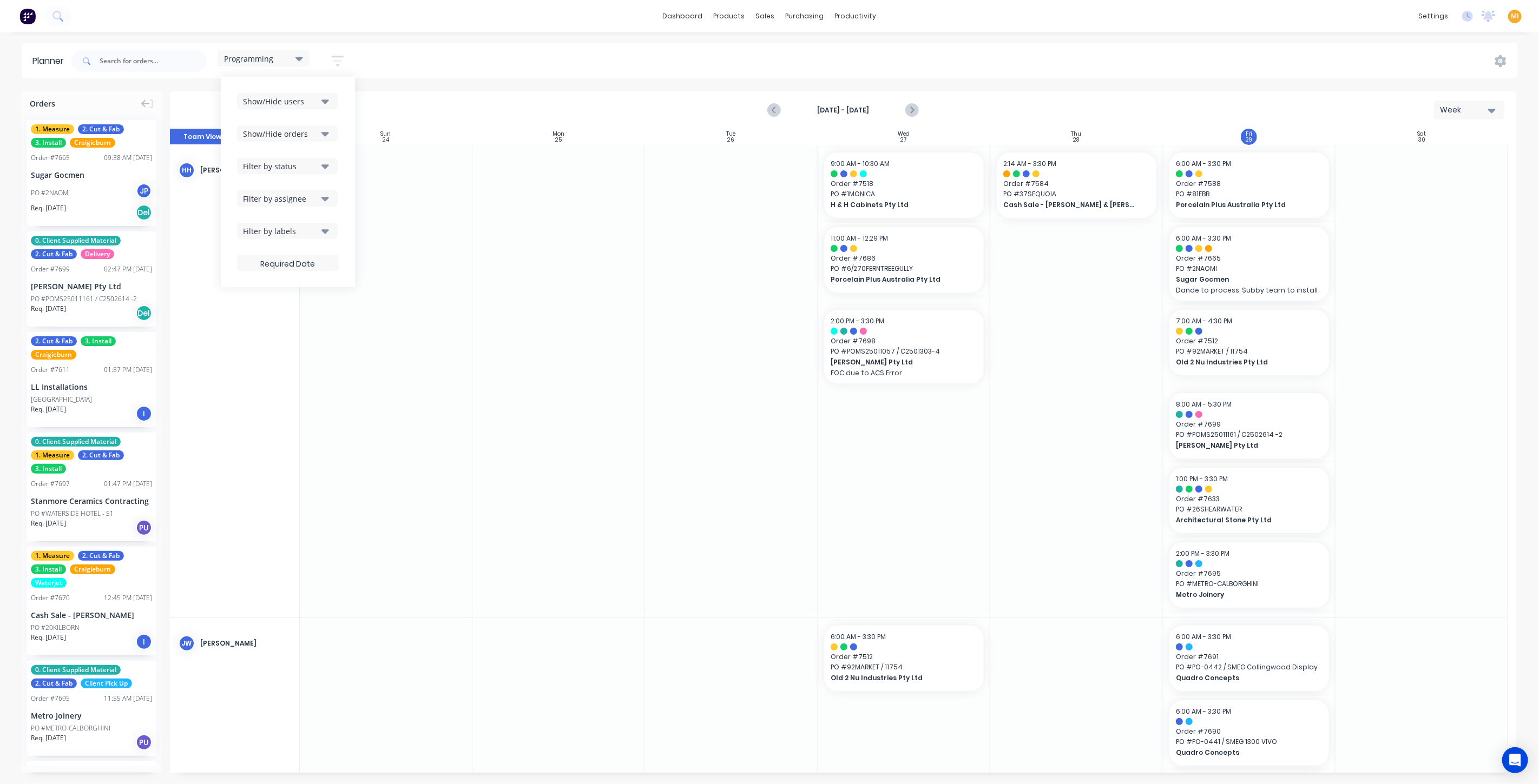
click at [287, 169] on div "Filter by status" at bounding box center [280, 166] width 75 height 12
click at [311, 101] on div "Show/Hide users" at bounding box center [280, 101] width 75 height 12
click at [312, 86] on div "Show/Hide users All Hamza Hassan Jordan Willis Aaron Chambers Alpha - Waterjet …" at bounding box center [288, 182] width 134 height 210
click at [276, 230] on div "Filter by labels" at bounding box center [280, 231] width 75 height 12
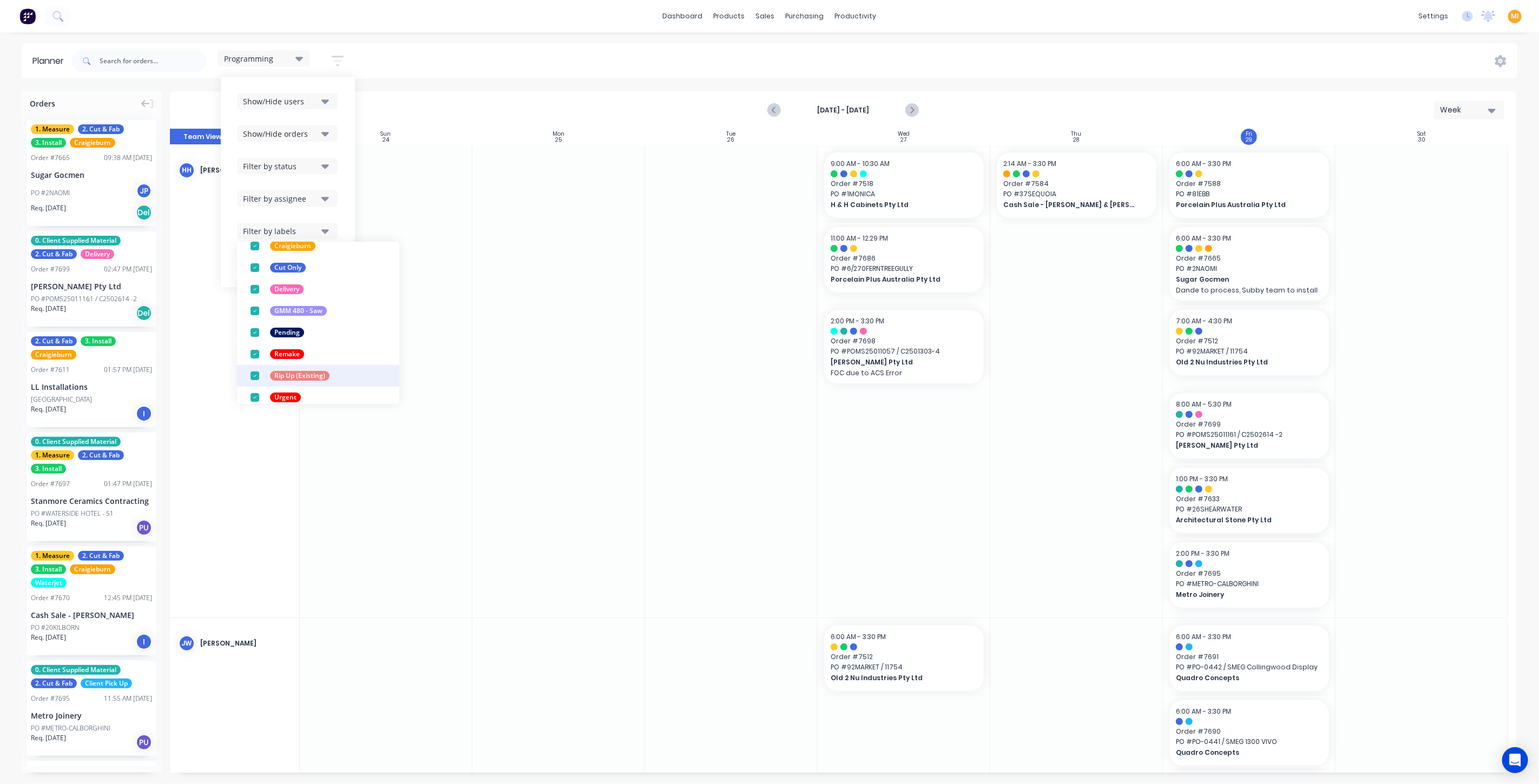
scroll to position [292, 0]
click at [338, 178] on div "Show/Hide users Show/Hide orders Filter by status Filter by assignee Filter by …" at bounding box center [288, 182] width 101 height 178
click at [281, 168] on div "Filter by status" at bounding box center [280, 166] width 75 height 12
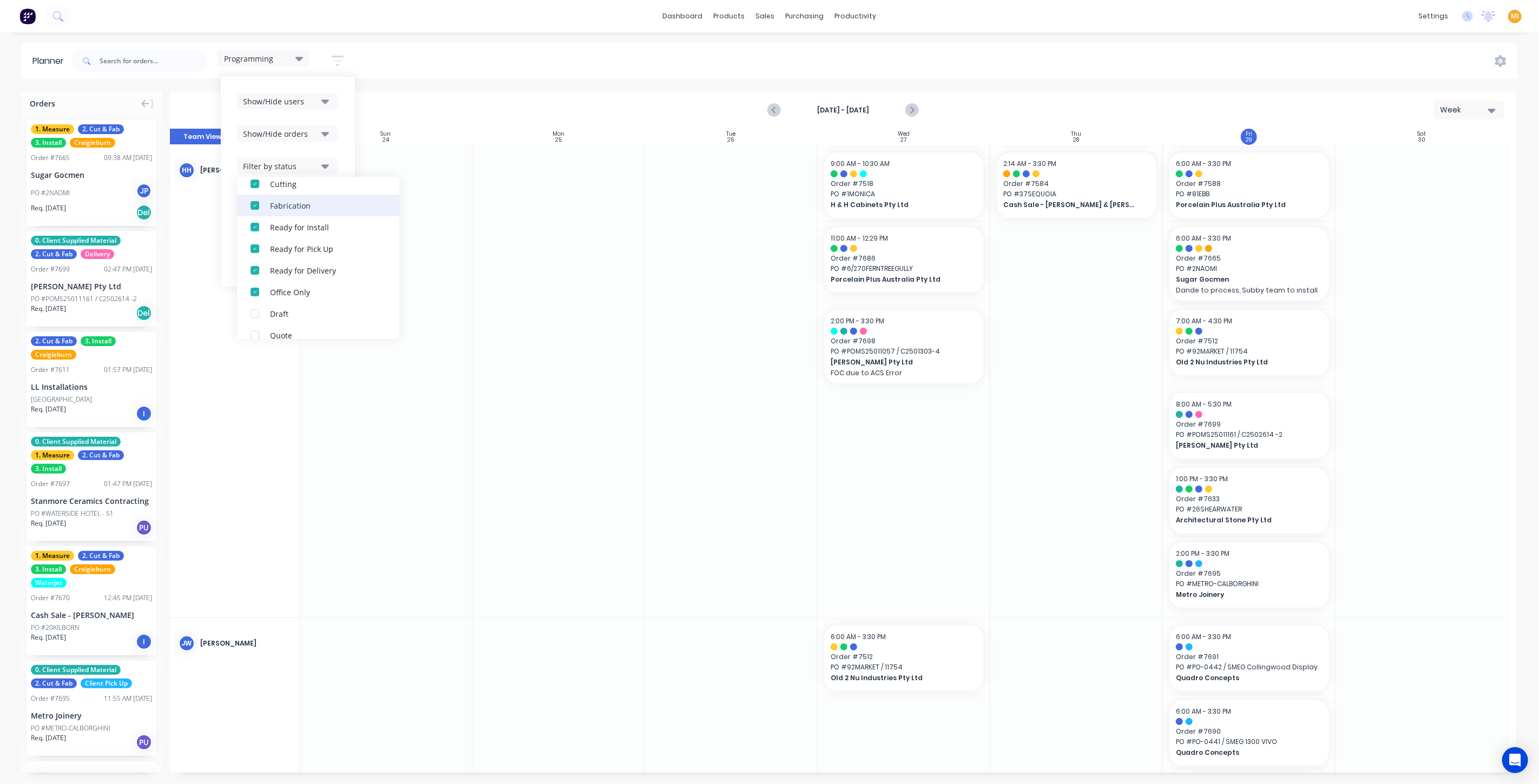
scroll to position [271, 0]
click at [274, 64] on div "Programming" at bounding box center [263, 58] width 92 height 16
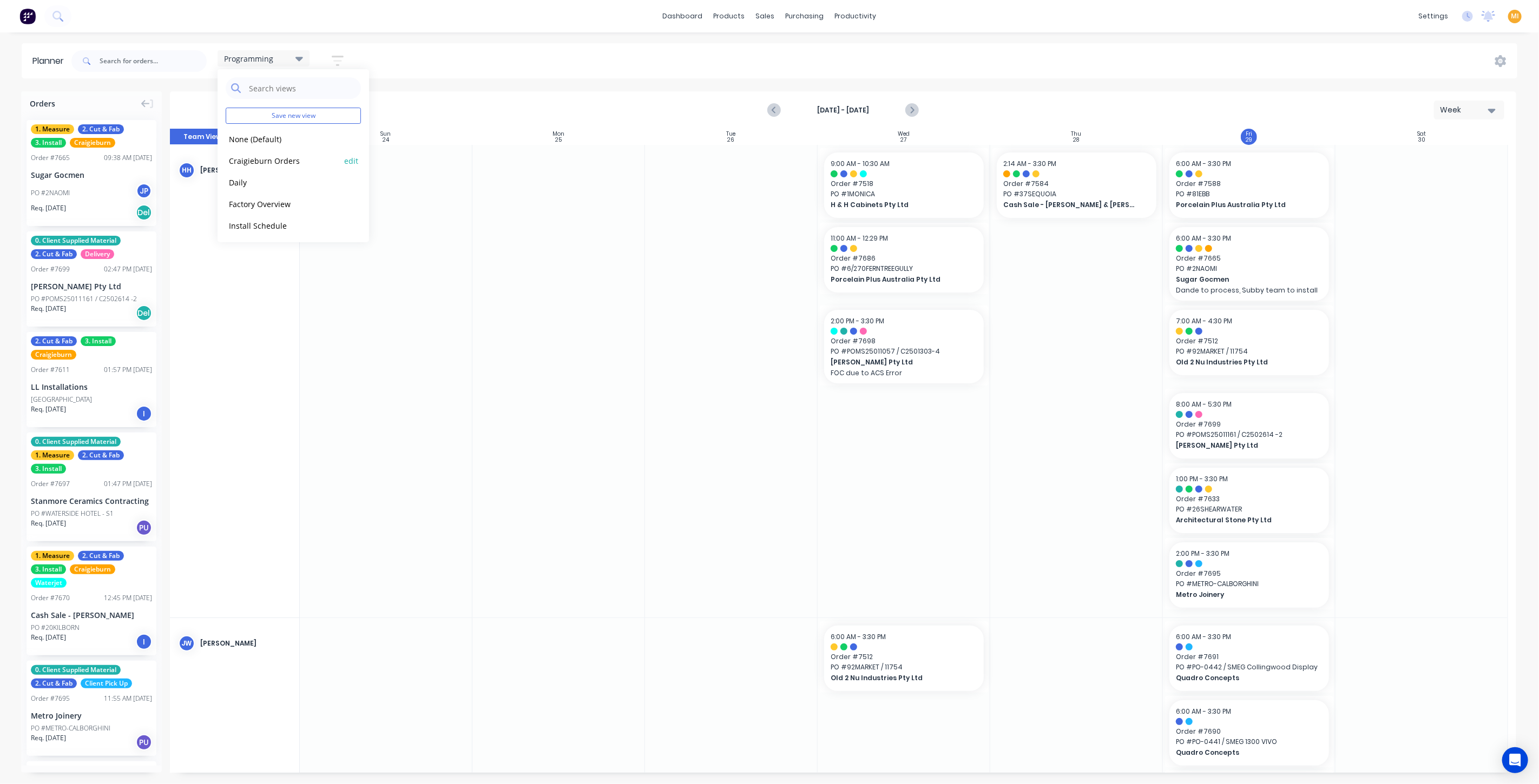
click at [265, 161] on button "Craigieburn Orders" at bounding box center [283, 160] width 115 height 12
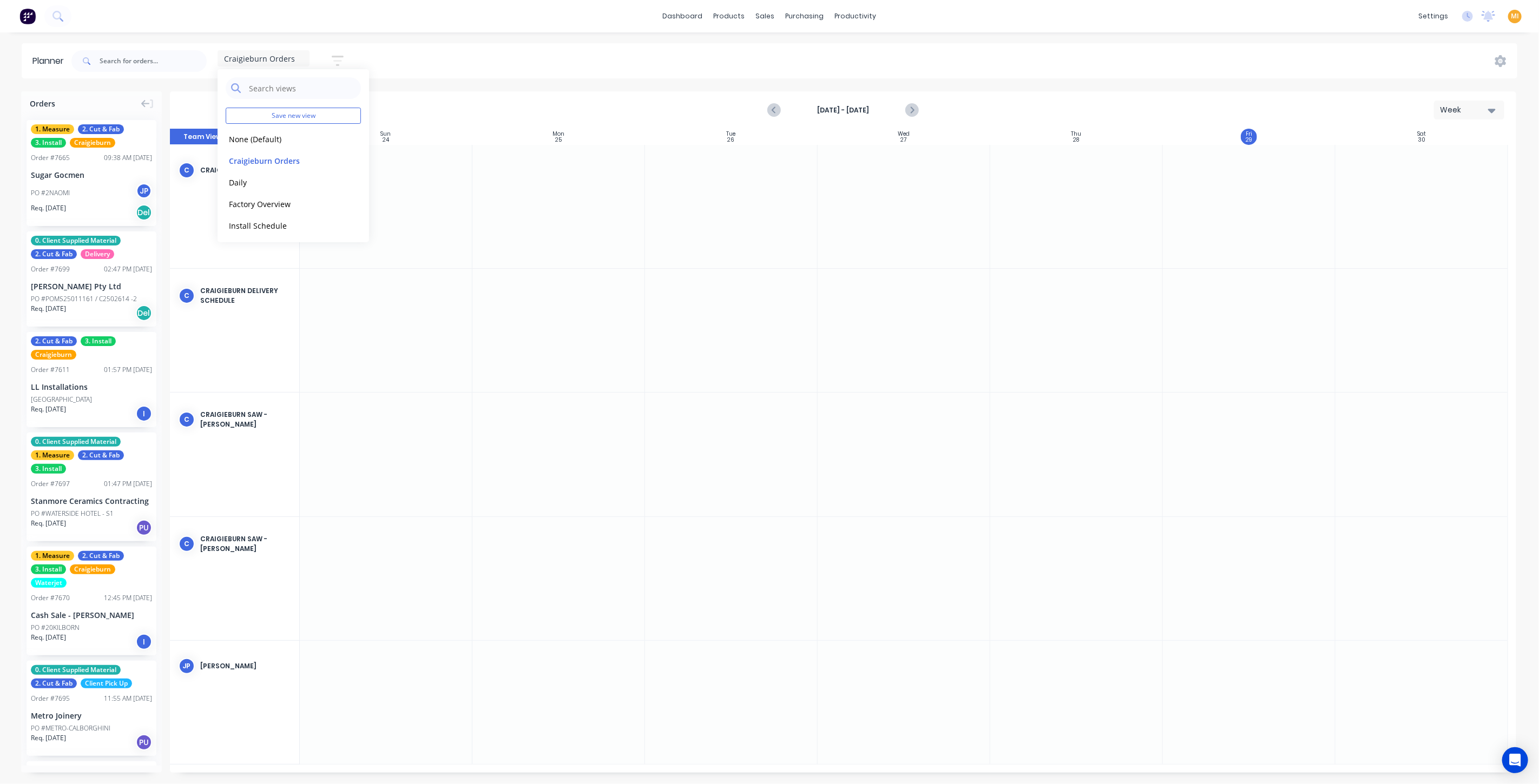
click at [405, 51] on div "Craigieburn Orders Save new view None (Default) edit Craigieburn Orders edit Da…" at bounding box center [793, 61] width 1448 height 32
click at [332, 58] on icon "button" at bounding box center [337, 61] width 12 height 14
click at [304, 99] on div "Show/Hide users" at bounding box center [280, 101] width 75 height 12
click at [345, 90] on div "Show/Hide users All Craigieburn - Alexia Craigieburn Delivery Schedule Craigieb…" at bounding box center [288, 182] width 134 height 210
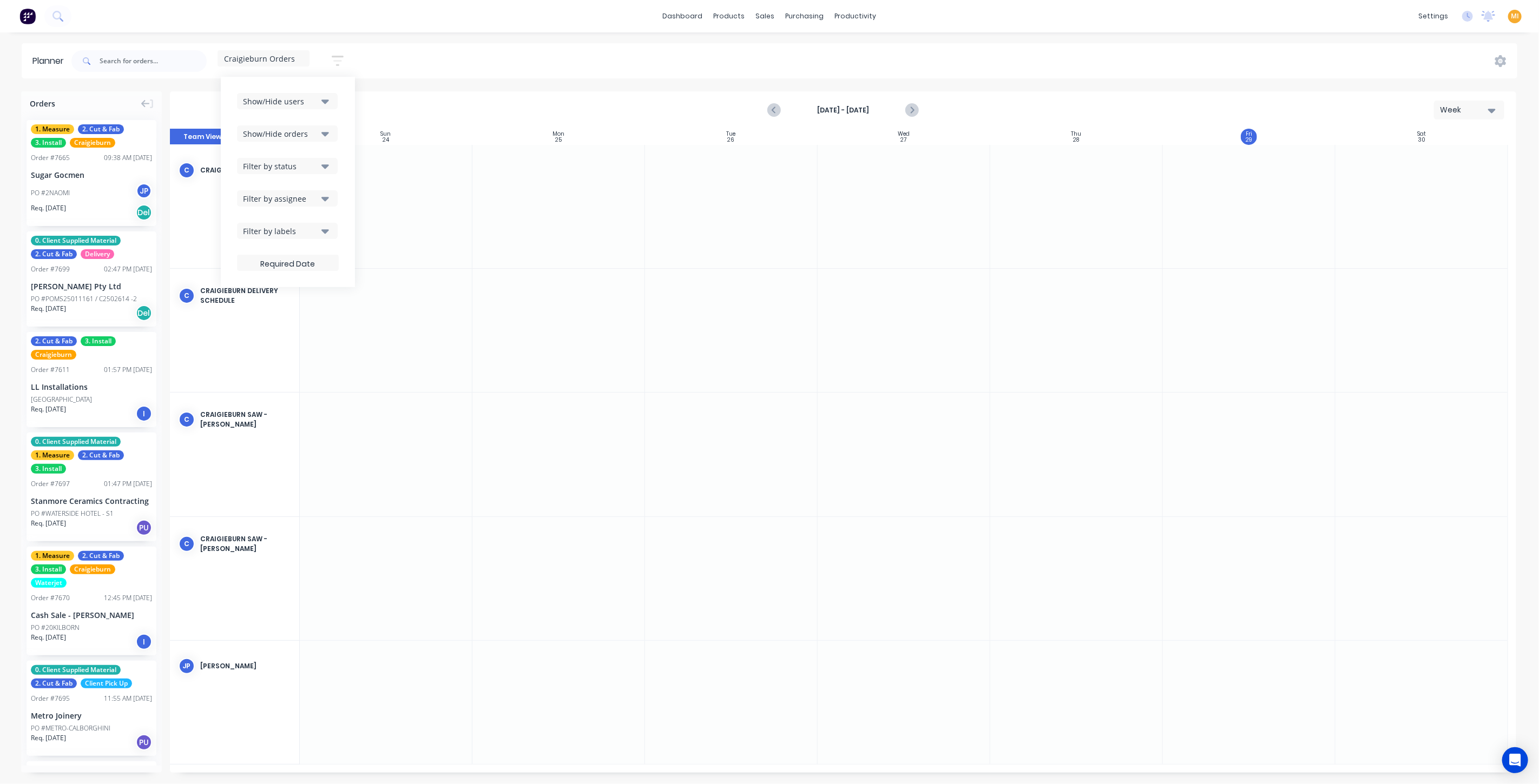
click at [275, 58] on span "Craigieburn Orders" at bounding box center [259, 58] width 71 height 12
click at [252, 200] on button "Programming" at bounding box center [283, 202] width 115 height 12
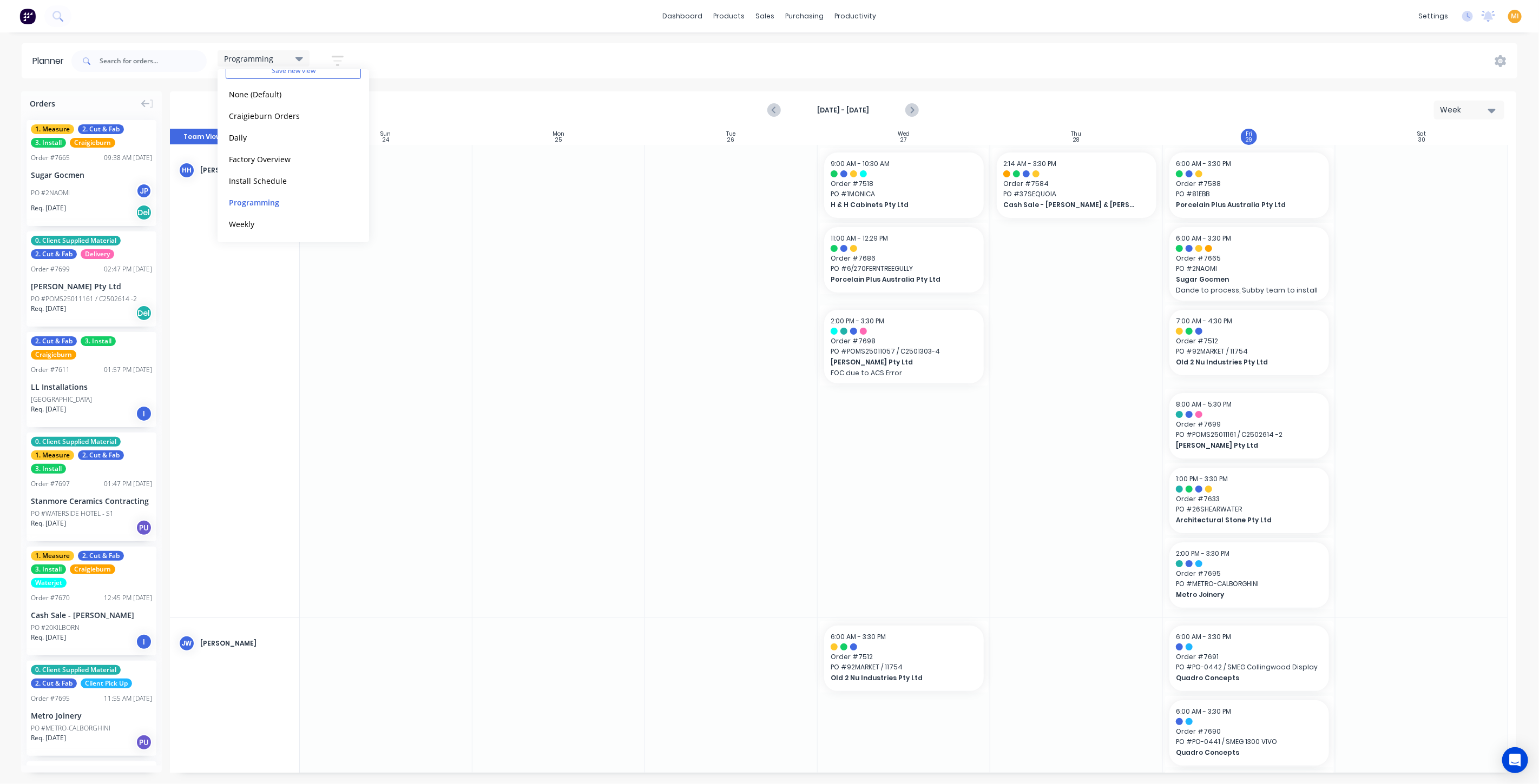
click at [348, 40] on div "dashboard products sales purchasing productivity dashboard products Product Cat…" at bounding box center [769, 392] width 1539 height 784
click at [338, 60] on icon "button" at bounding box center [337, 61] width 12 height 14
click at [305, 91] on div "Show/Hide users Show/Hide orders Filter by status Filter by assignee Filter by …" at bounding box center [288, 182] width 134 height 210
click at [298, 98] on div "Show/Hide users" at bounding box center [280, 101] width 75 height 12
click at [336, 88] on div "Show/Hide users All Hamza Hassan Jordan Willis Aaron Chambers Alpha - Waterjet …" at bounding box center [288, 182] width 134 height 210
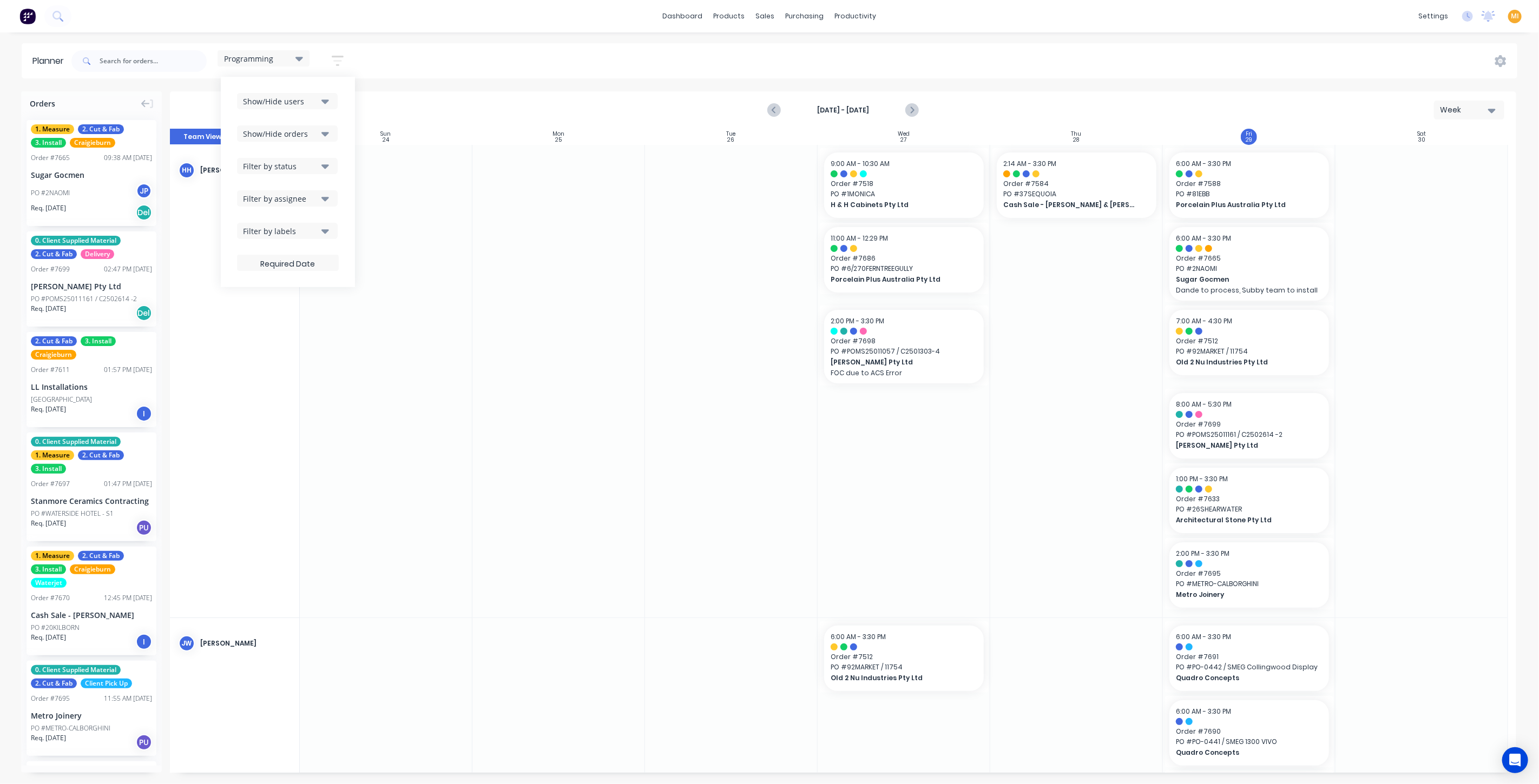
click at [311, 134] on div "Show/Hide orders" at bounding box center [280, 134] width 75 height 12
click at [338, 110] on div "Show/Hide users Show/Hide orders All Scheduled Unscheduled Filter by status Fil…" at bounding box center [288, 182] width 101 height 178
click at [302, 199] on div "Filter by assignee" at bounding box center [280, 199] width 75 height 12
click at [413, 50] on div "Programming Save new view None (Default) edit Craigieburn Orders edit Daily edi…" at bounding box center [793, 61] width 1448 height 32
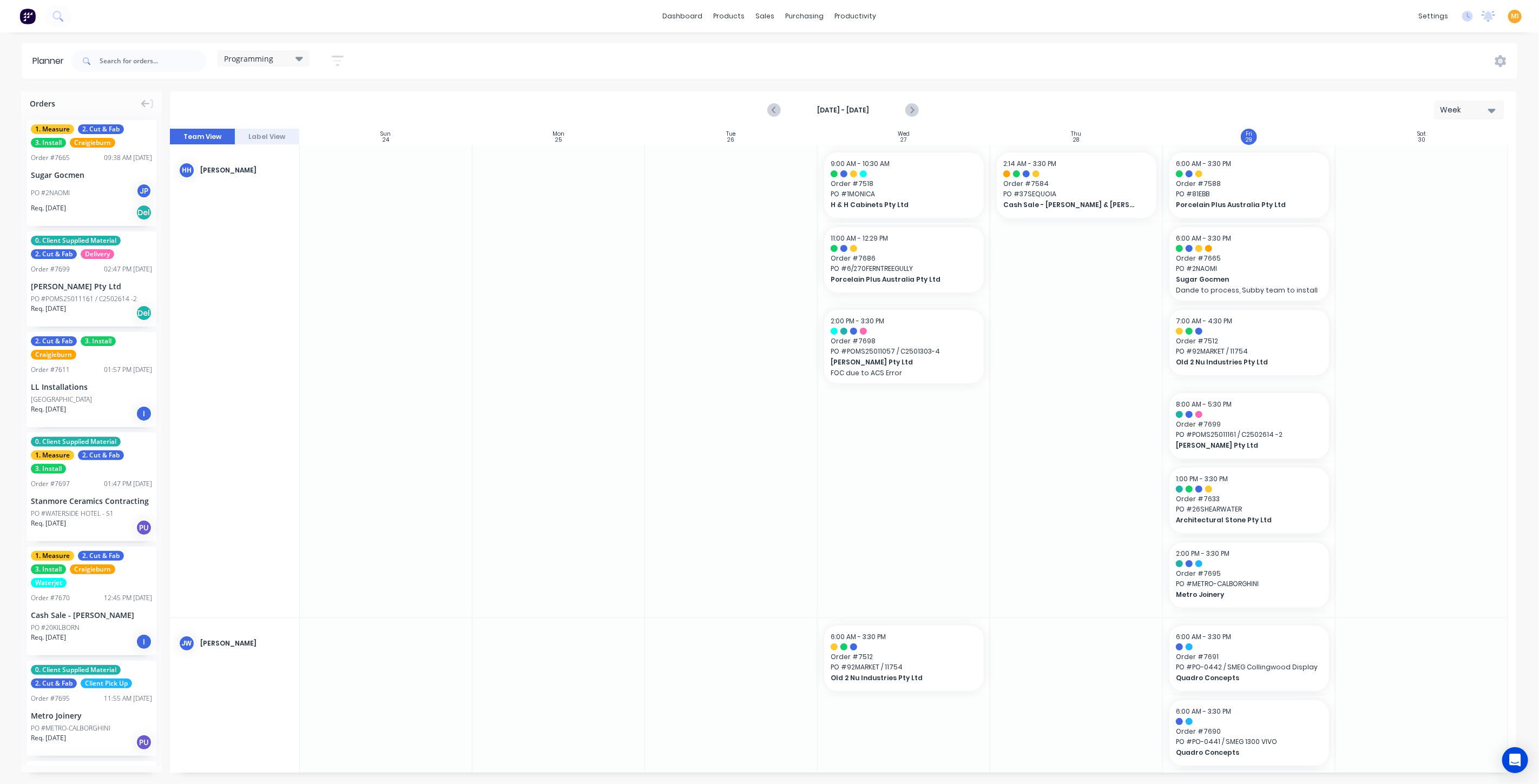
click at [337, 56] on icon "button" at bounding box center [337, 60] width 12 height 10
click at [295, 197] on div "Filter by assignee" at bounding box center [280, 199] width 75 height 12
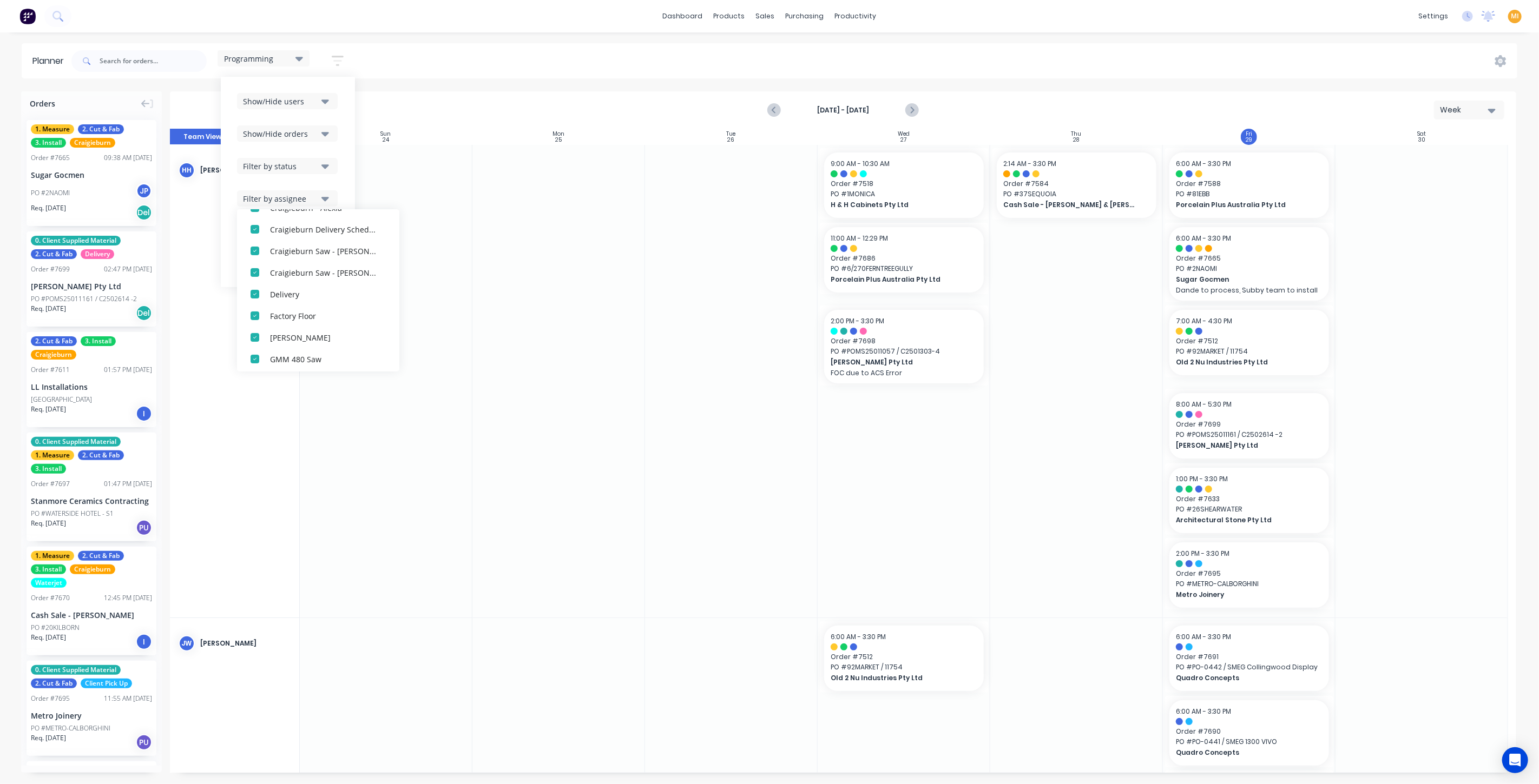
scroll to position [379, 0]
click at [287, 95] on button "Show/Hide users" at bounding box center [287, 101] width 101 height 16
click at [446, 82] on div "Planner Programming Save new view None (Default) edit Craigieburn Orders edit D…" at bounding box center [769, 413] width 1539 height 741
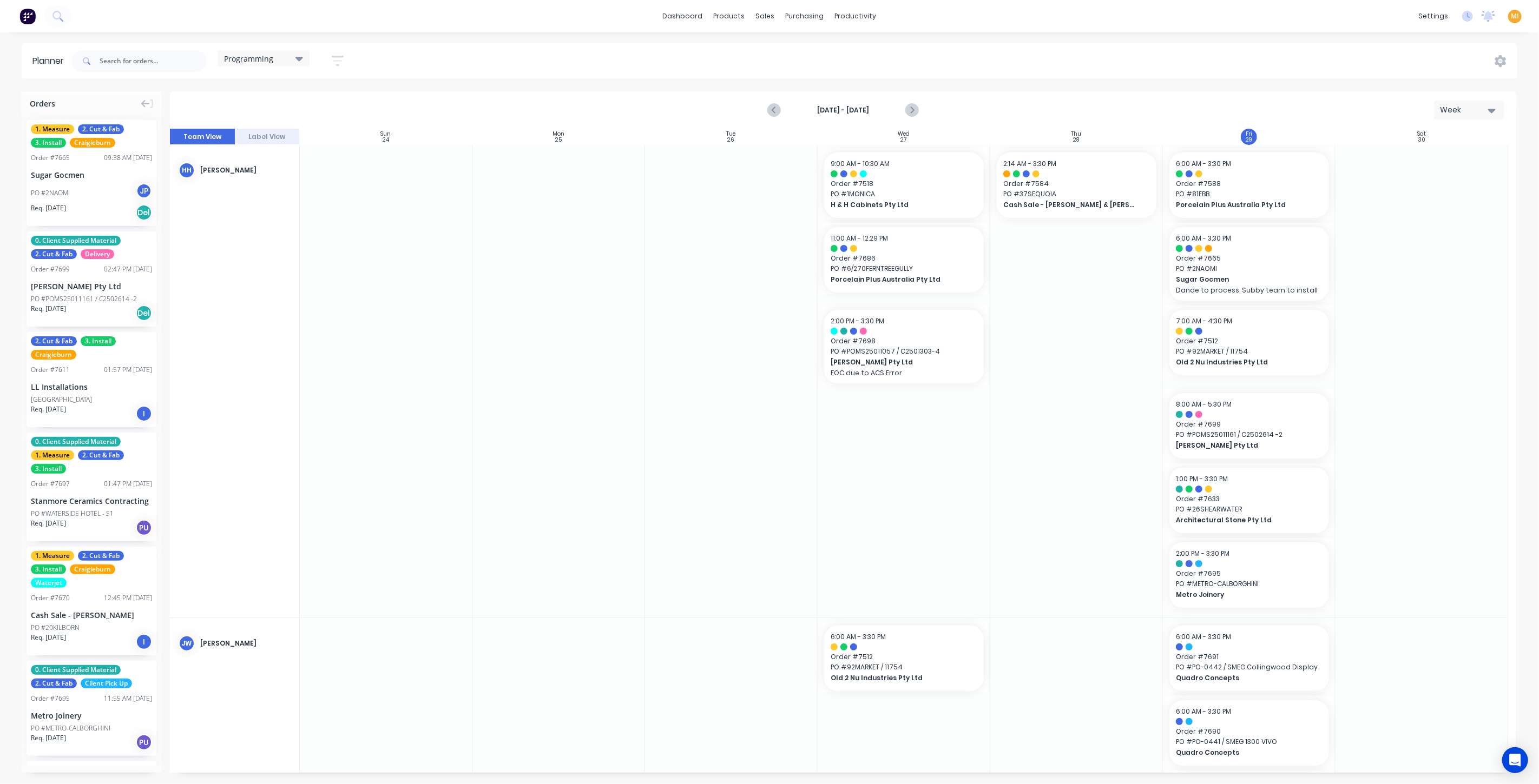
click at [334, 57] on icon "button" at bounding box center [337, 60] width 12 height 10
click at [274, 64] on div "Programming" at bounding box center [263, 58] width 92 height 16
click at [278, 162] on button "Factory Overview" at bounding box center [283, 159] width 115 height 12
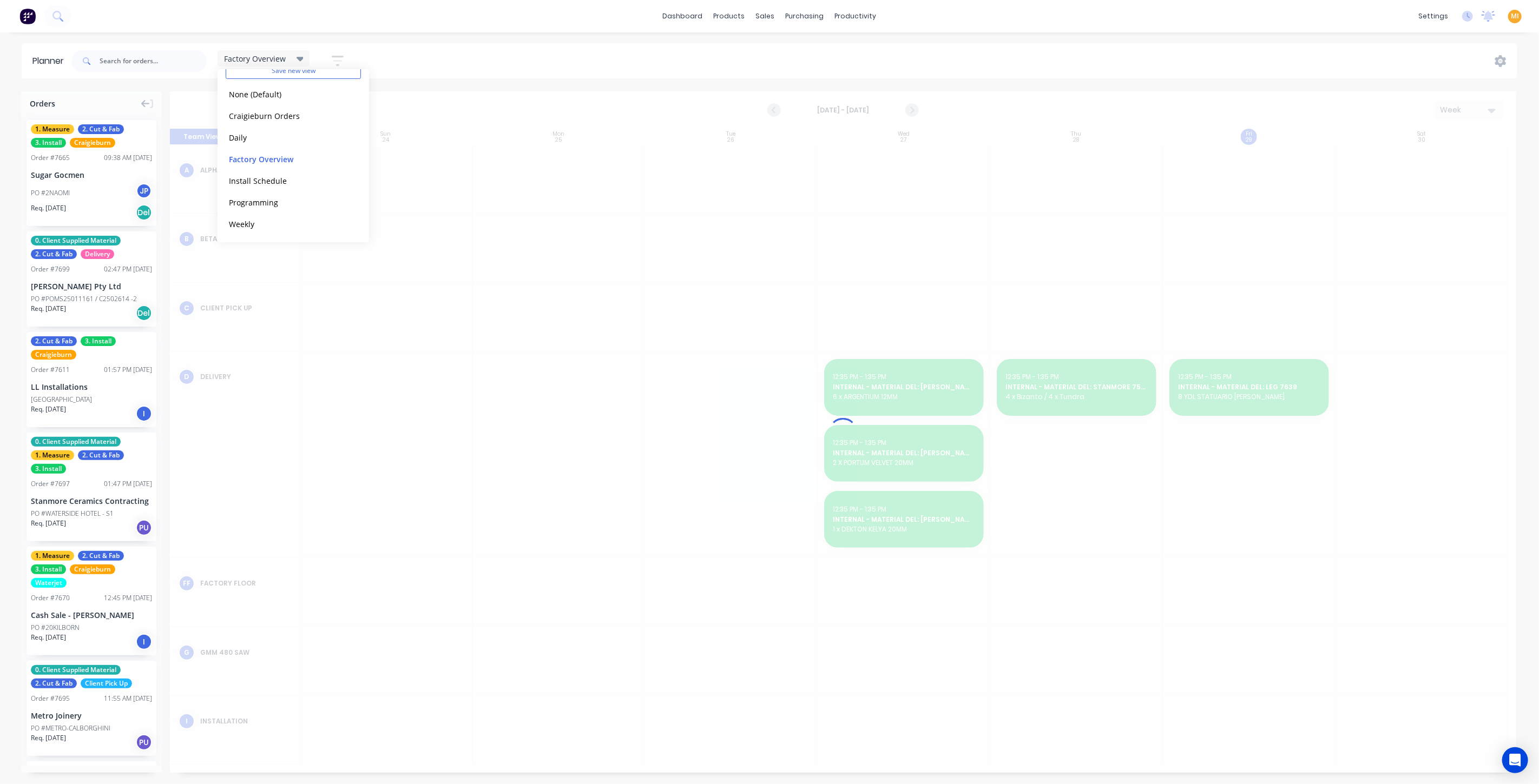
click at [338, 60] on icon "button" at bounding box center [337, 61] width 12 height 14
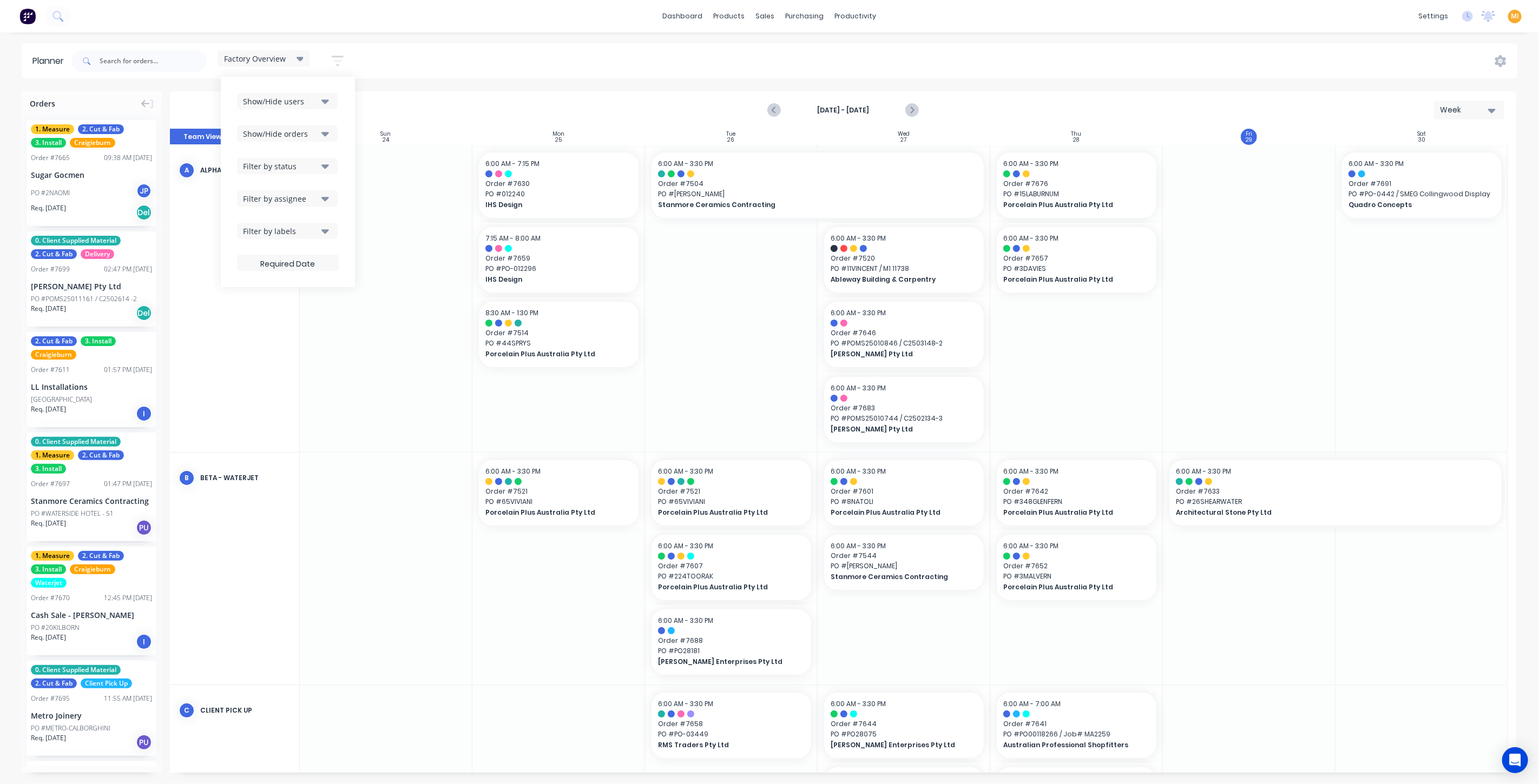
click at [281, 99] on div "Show/Hide users" at bounding box center [280, 101] width 75 height 12
drag, startPoint x: 423, startPoint y: 73, endPoint x: 417, endPoint y: 69, distance: 7.2
click at [423, 73] on div "Factory Overview Save new view None (Default) edit Craigieburn Orders edit Dail…" at bounding box center [793, 61] width 1448 height 32
click at [338, 58] on icon "button" at bounding box center [337, 61] width 12 height 14
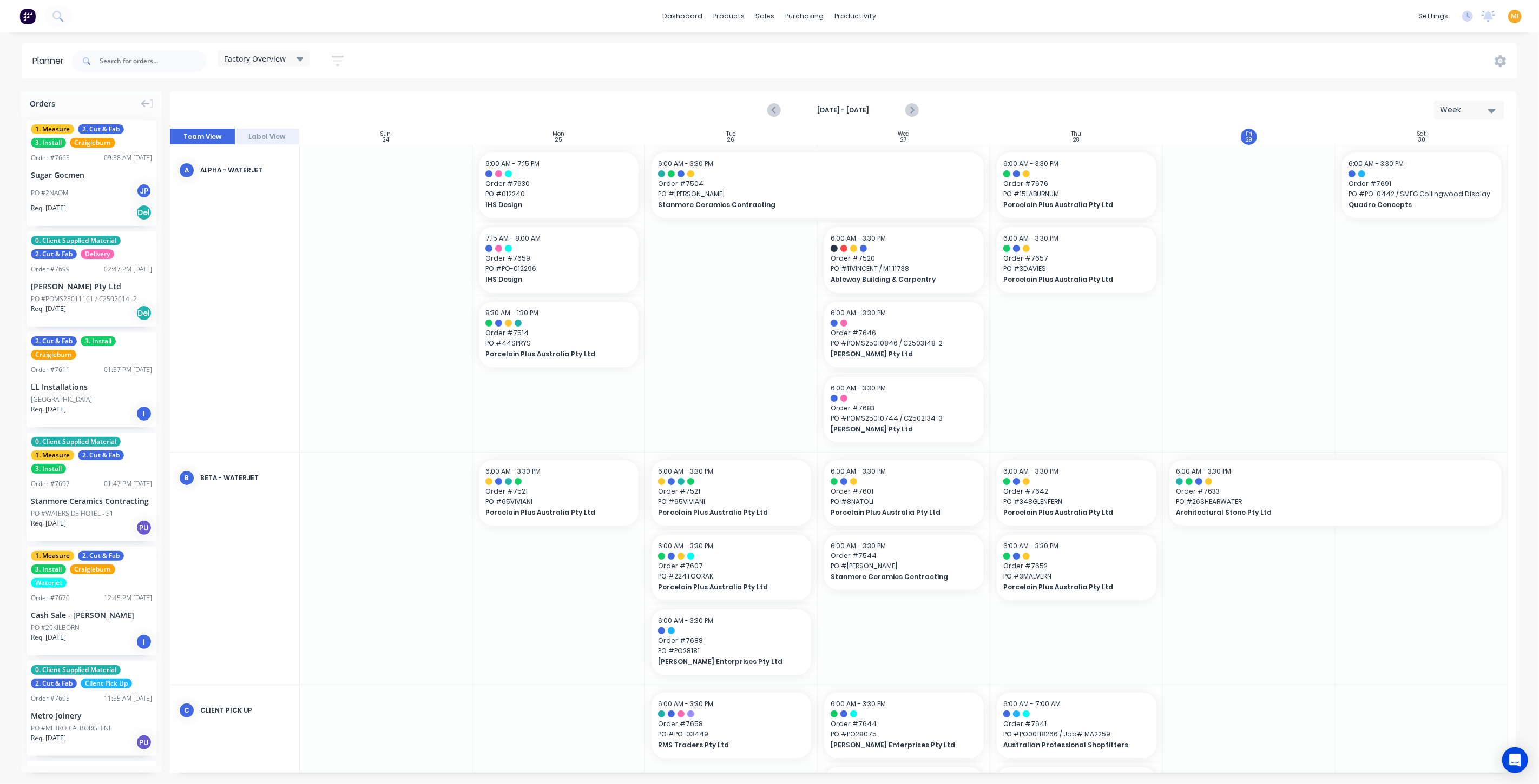
click at [281, 56] on span "Factory Overview" at bounding box center [255, 58] width 62 height 12
click at [253, 201] on button "Programming" at bounding box center [283, 202] width 115 height 12
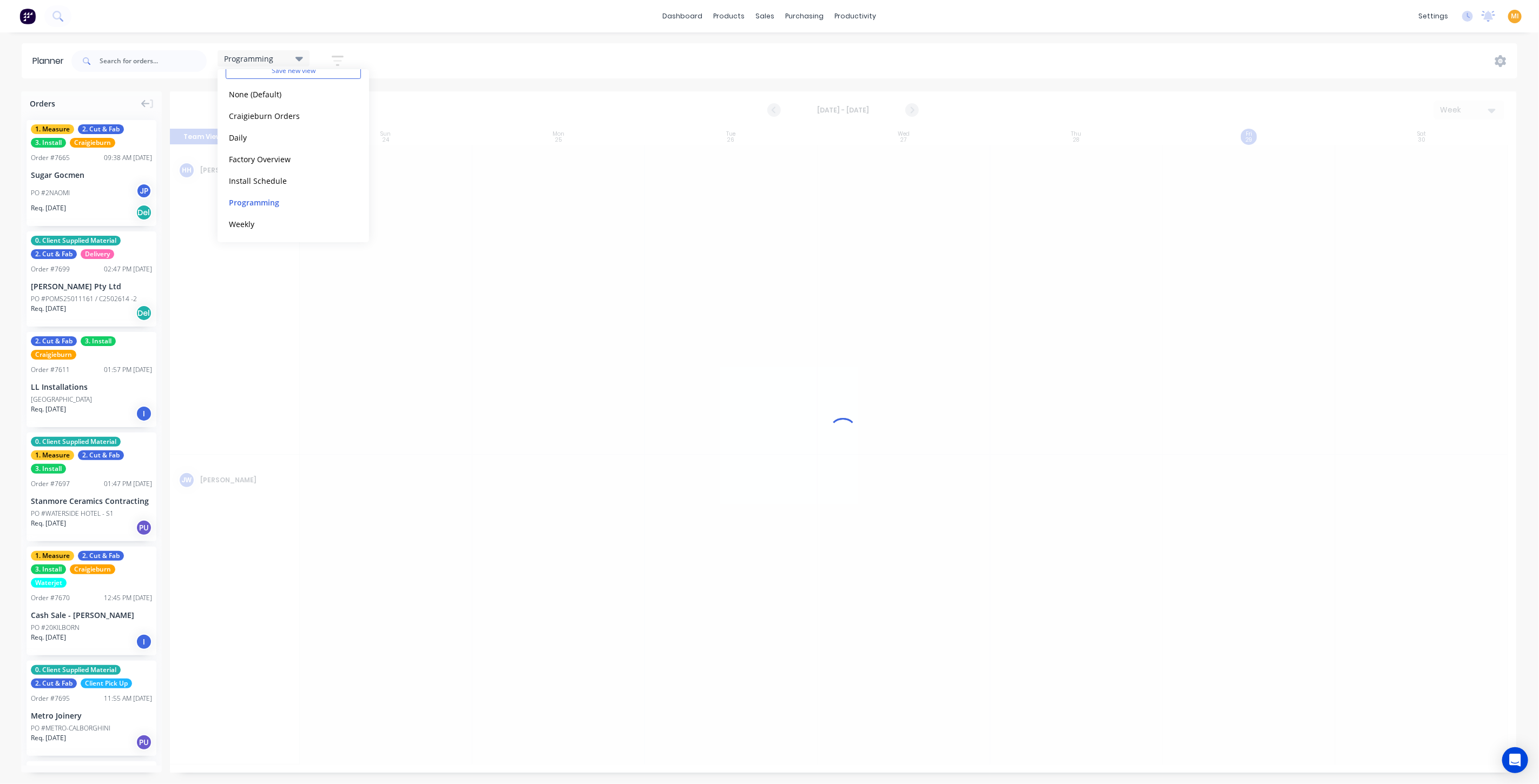
click at [439, 71] on div "Programming Save new view None (Default) edit Craigieburn Orders edit Daily edi…" at bounding box center [793, 61] width 1448 height 32
click at [340, 64] on icon "button" at bounding box center [337, 61] width 12 height 14
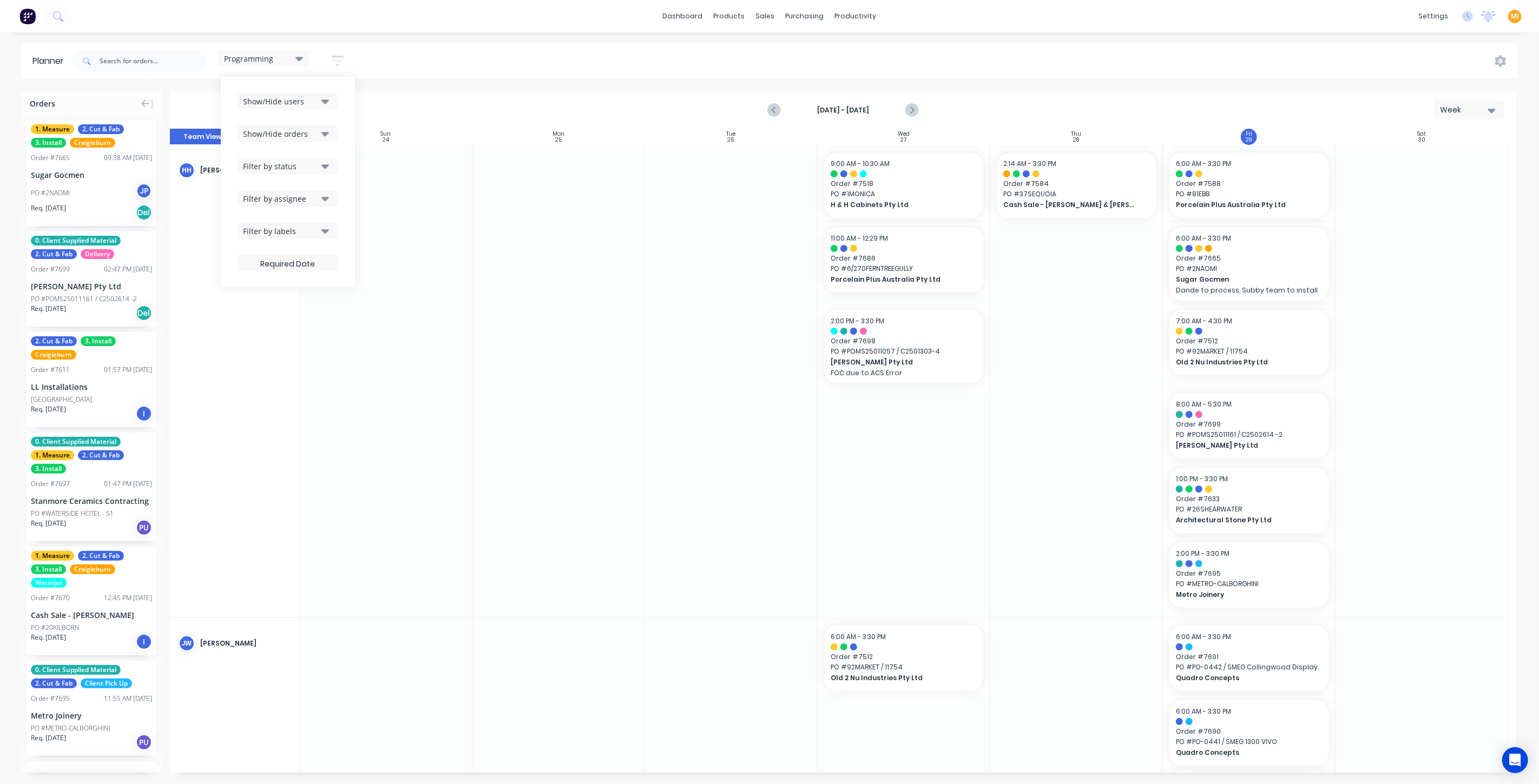
click at [287, 130] on div "Show/Hide orders" at bounding box center [280, 134] width 75 height 12
click at [302, 79] on div "Show/Hide users Show/Hide orders All Scheduled Unscheduled Filter by status Fil…" at bounding box center [288, 182] width 134 height 210
click at [288, 101] on div "Show/Hide users" at bounding box center [280, 101] width 75 height 12
click at [397, 60] on div "Programming Save new view None (Default) edit Craigieburn Orders edit Daily edi…" at bounding box center [793, 61] width 1448 height 32
click at [331, 60] on button "button" at bounding box center [337, 60] width 35 height 21
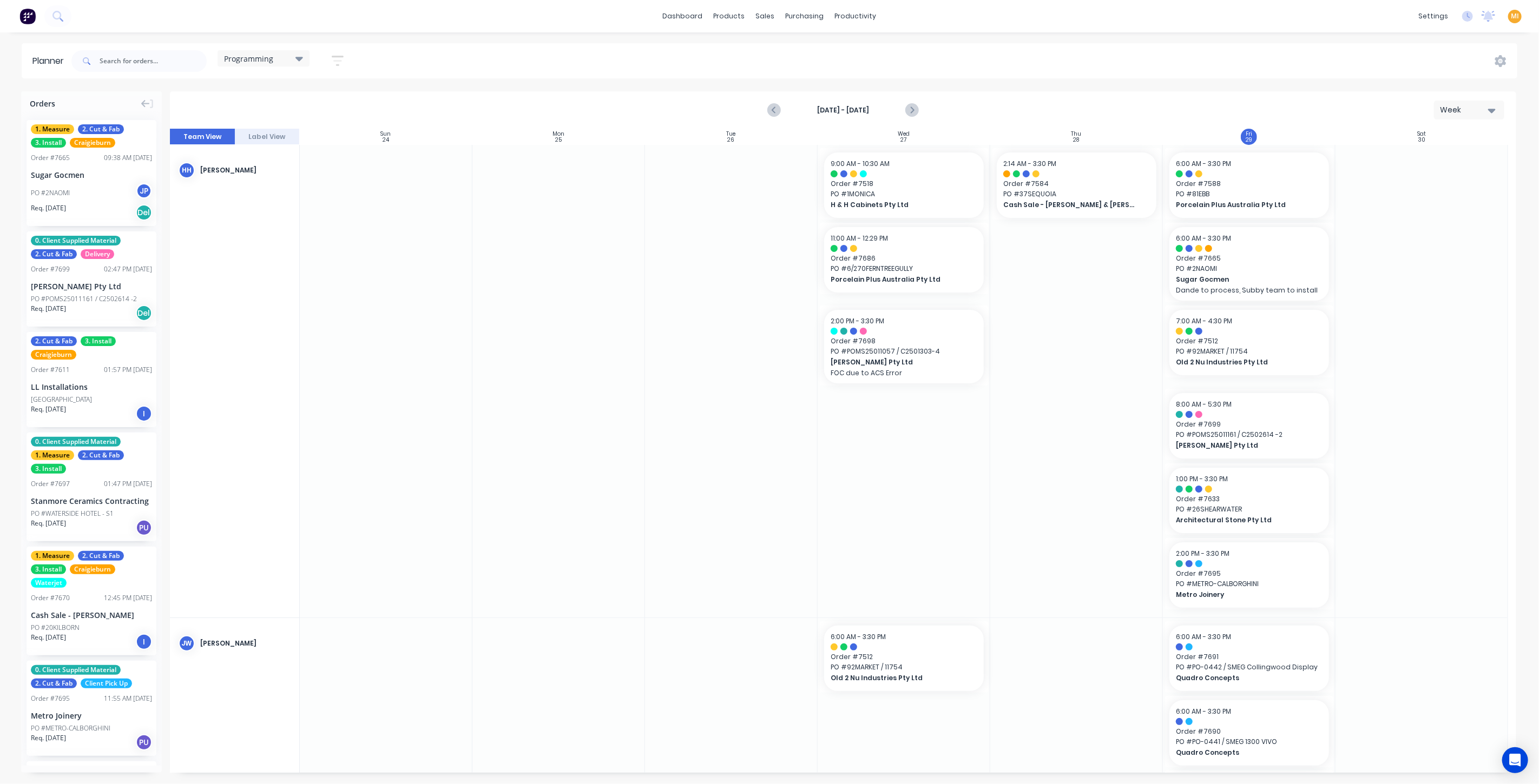
click at [278, 56] on div "Programming" at bounding box center [263, 58] width 79 height 10
click at [250, 156] on button "Craigieburn Orders" at bounding box center [283, 160] width 115 height 12
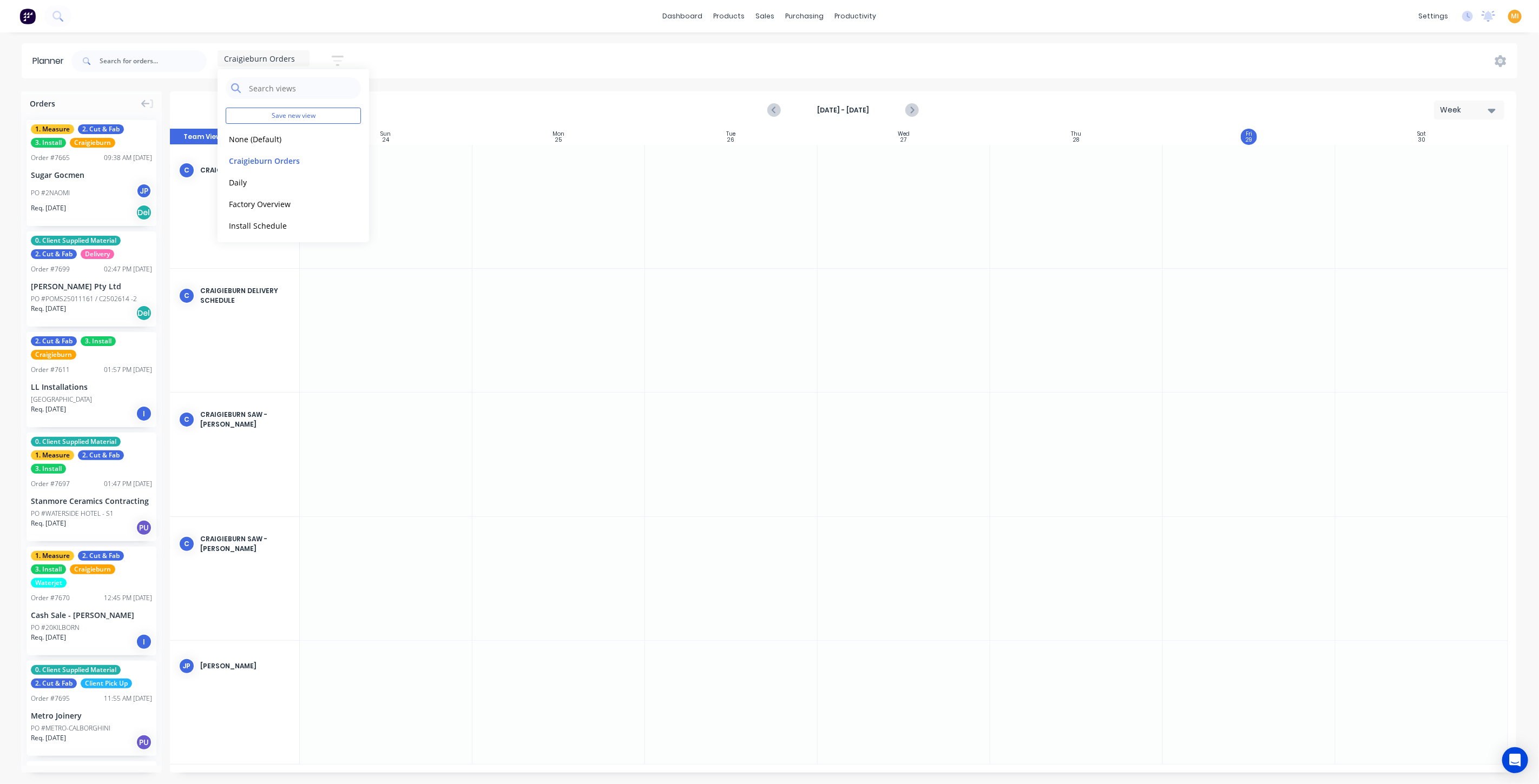
click at [335, 56] on icon "button" at bounding box center [337, 60] width 12 height 10
click at [284, 136] on div "Show/Hide orders" at bounding box center [280, 134] width 75 height 12
drag, startPoint x: 318, startPoint y: 119, endPoint x: 315, endPoint y: 125, distance: 6.7
click at [319, 126] on div "Show/Hide users Show/Hide orders All Scheduled Unscheduled Filter by status Fil…" at bounding box center [288, 182] width 101 height 178
click at [308, 97] on div "Show/Hide users" at bounding box center [280, 101] width 75 height 12
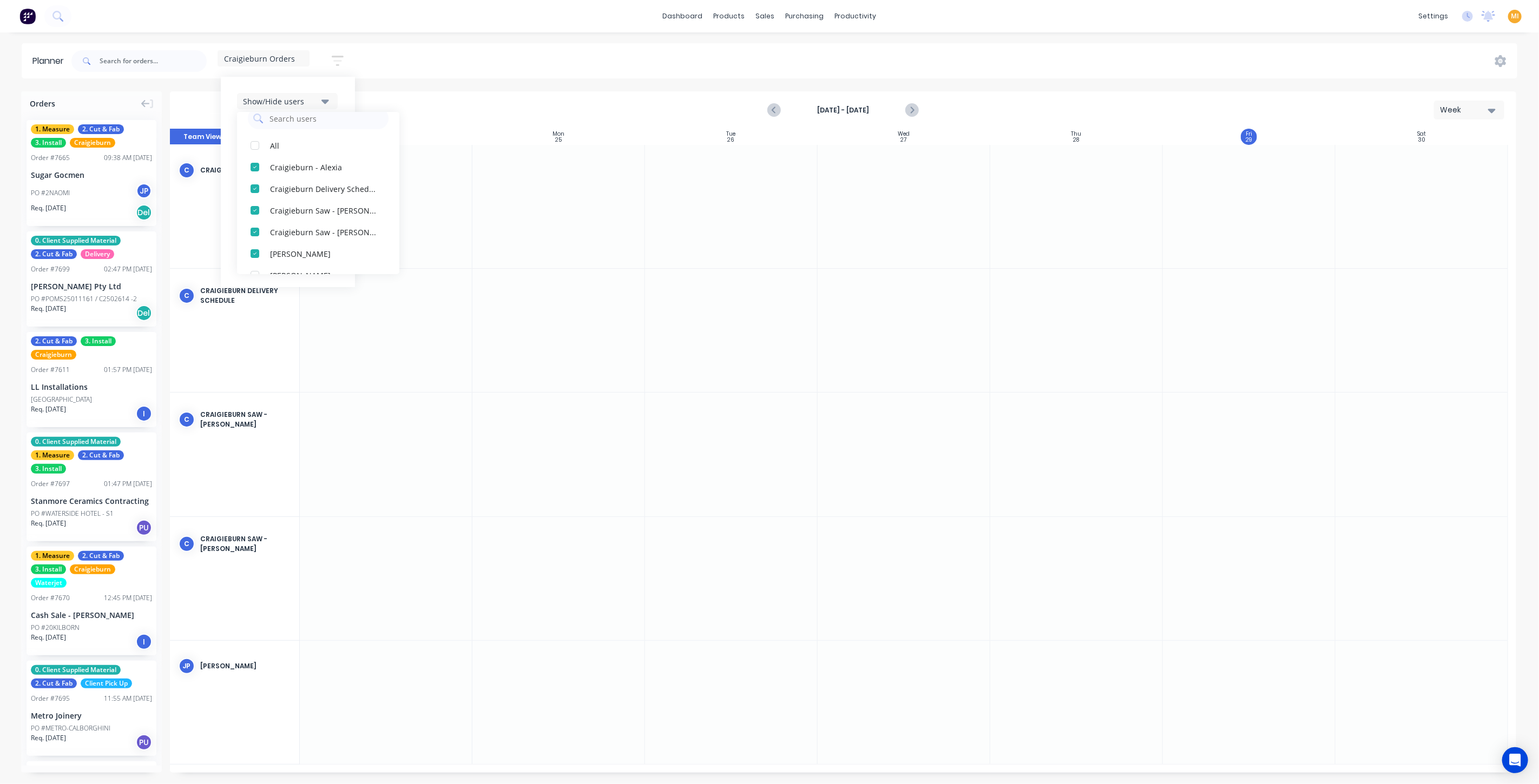
scroll to position [29, 0]
click at [277, 56] on span "Craigieburn Orders" at bounding box center [259, 58] width 71 height 12
click at [278, 201] on button "Factory Overview" at bounding box center [283, 204] width 115 height 12
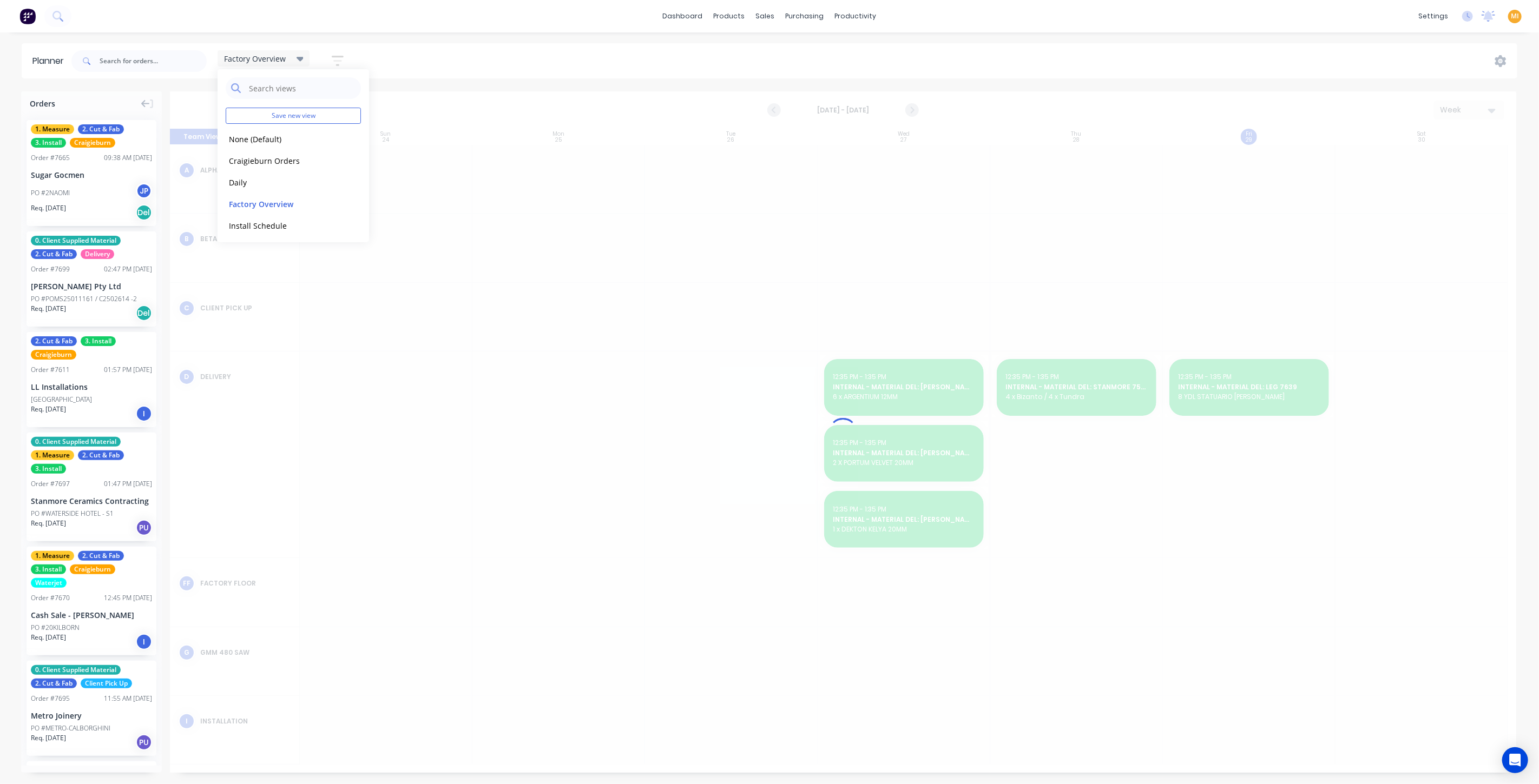
click at [338, 60] on icon "button" at bounding box center [337, 61] width 9 height 1
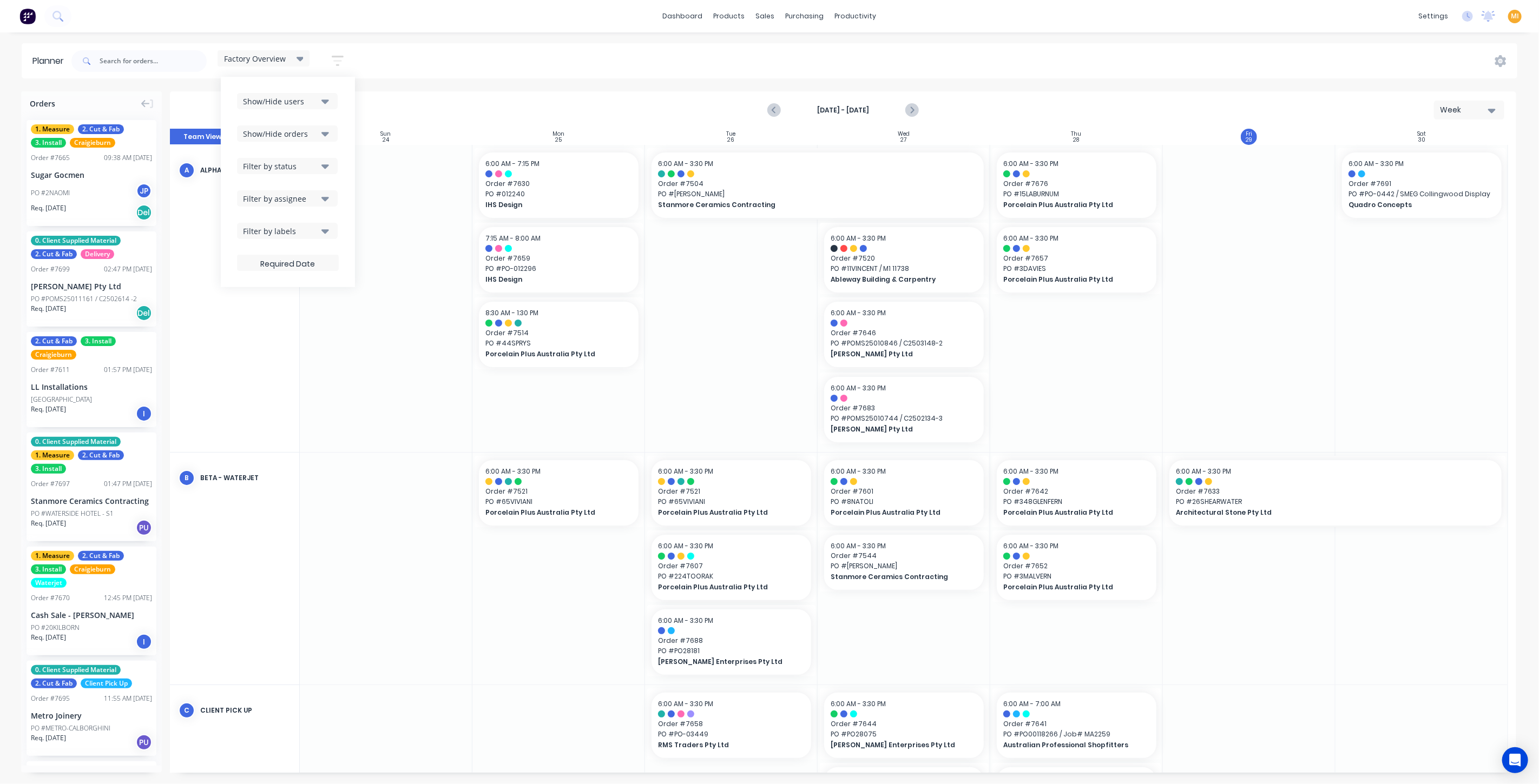
click at [291, 134] on div "Show/Hide orders" at bounding box center [280, 134] width 75 height 12
click at [289, 102] on div "Show/Hide users" at bounding box center [280, 101] width 75 height 12
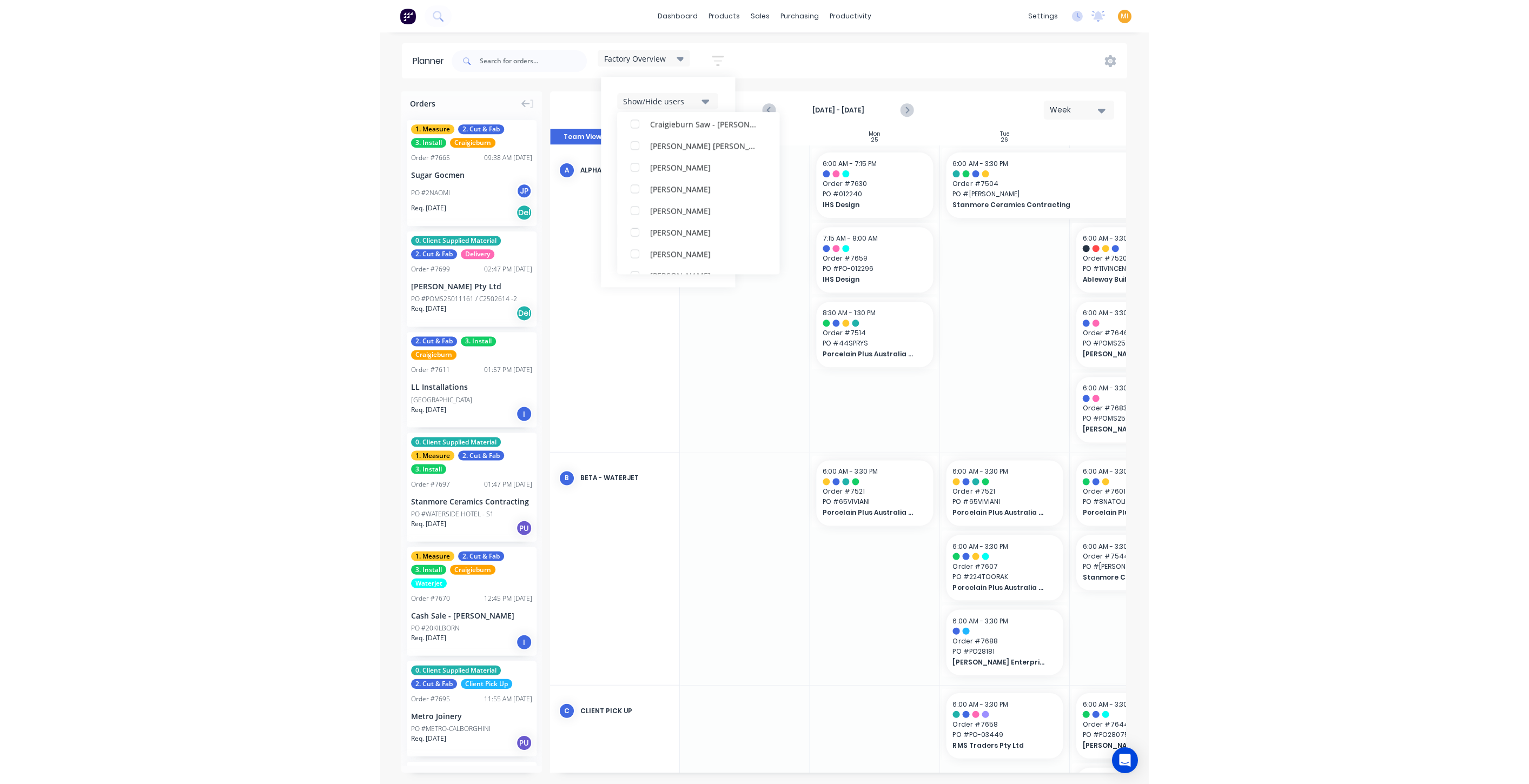
scroll to position [176, 0]
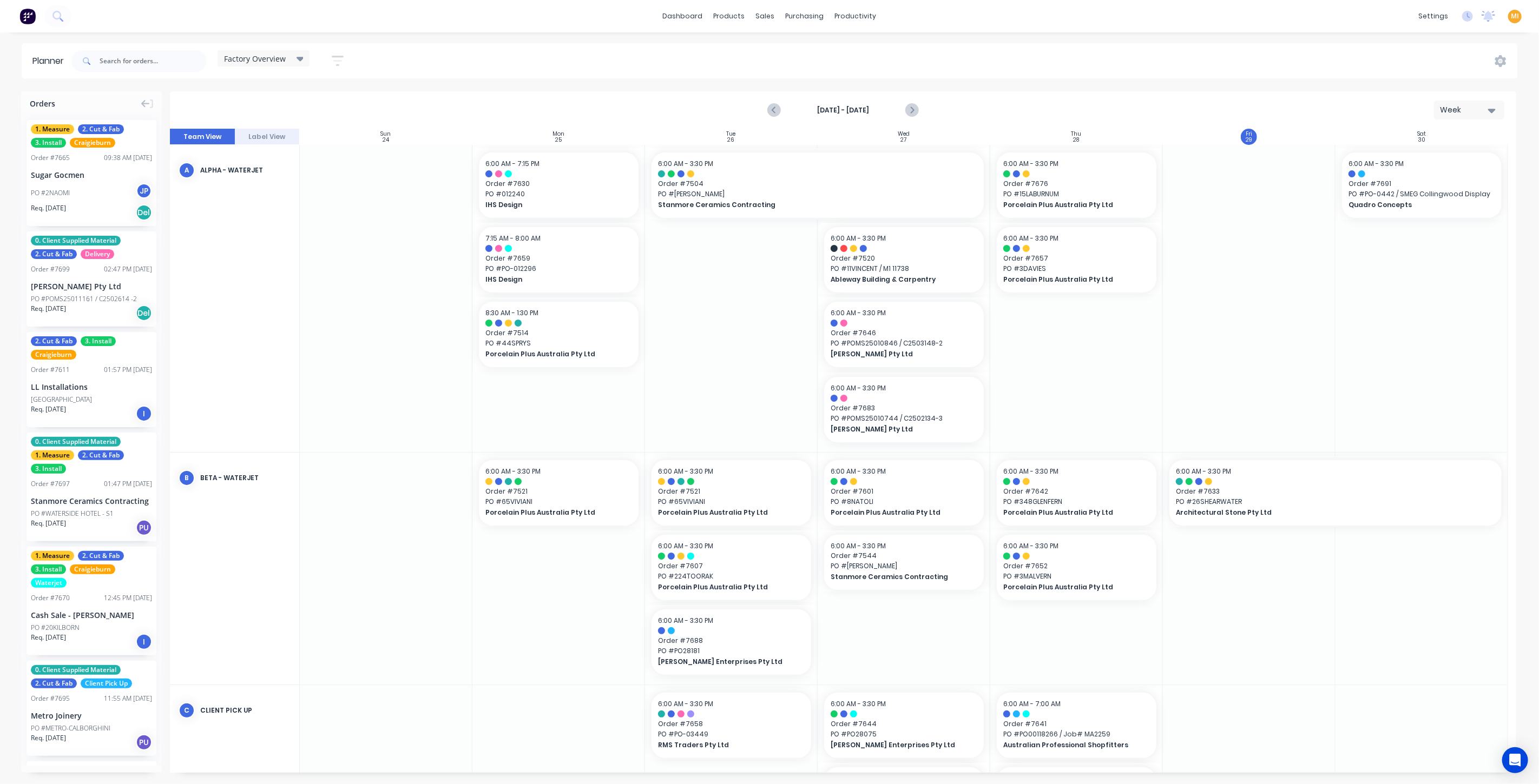
click at [36, 16] on button at bounding box center [27, 16] width 23 height 22
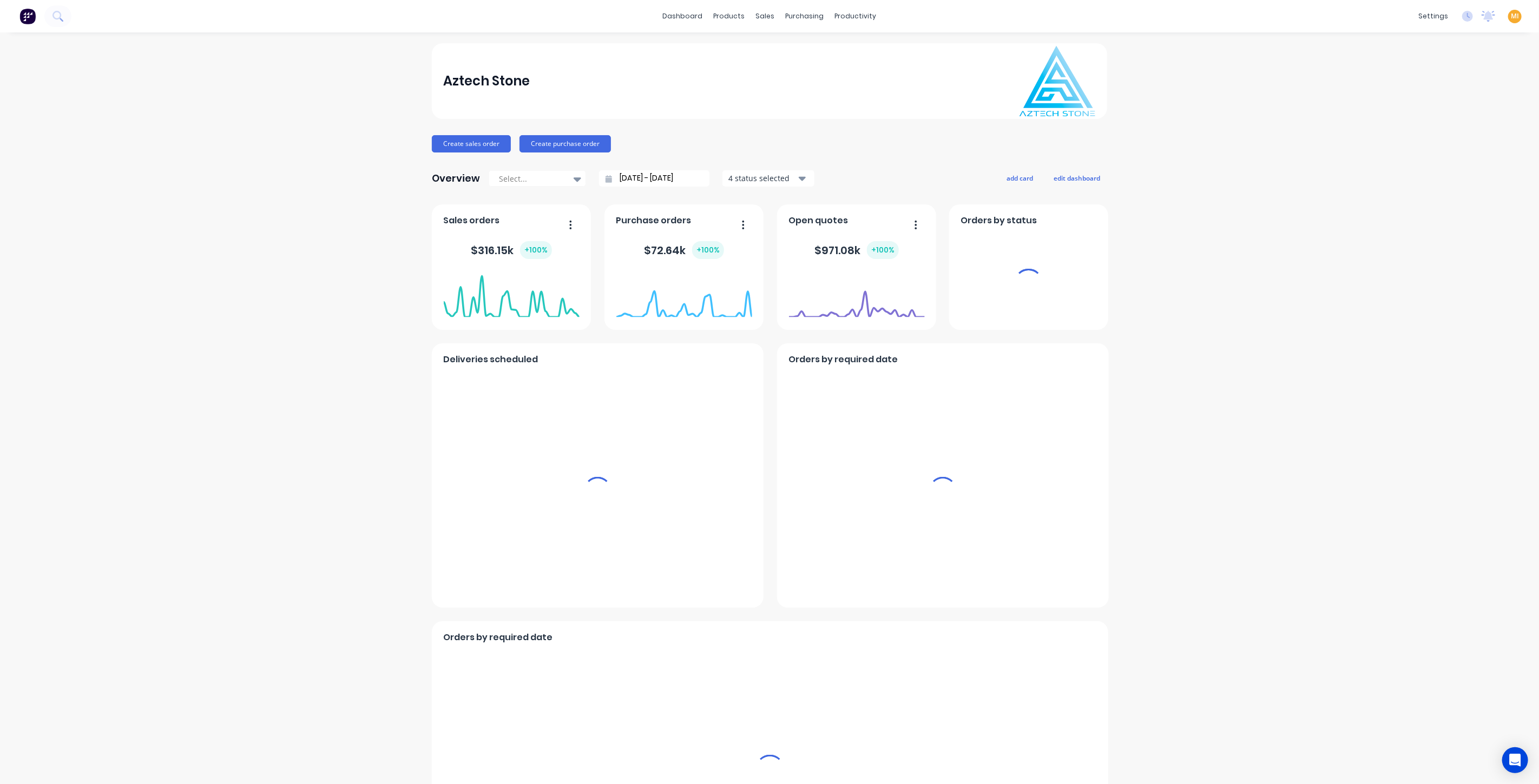
click at [768, 16] on span "MI" at bounding box center [1515, 16] width 8 height 10
click at [768, 132] on button "Sign out" at bounding box center [1521, 136] width 143 height 22
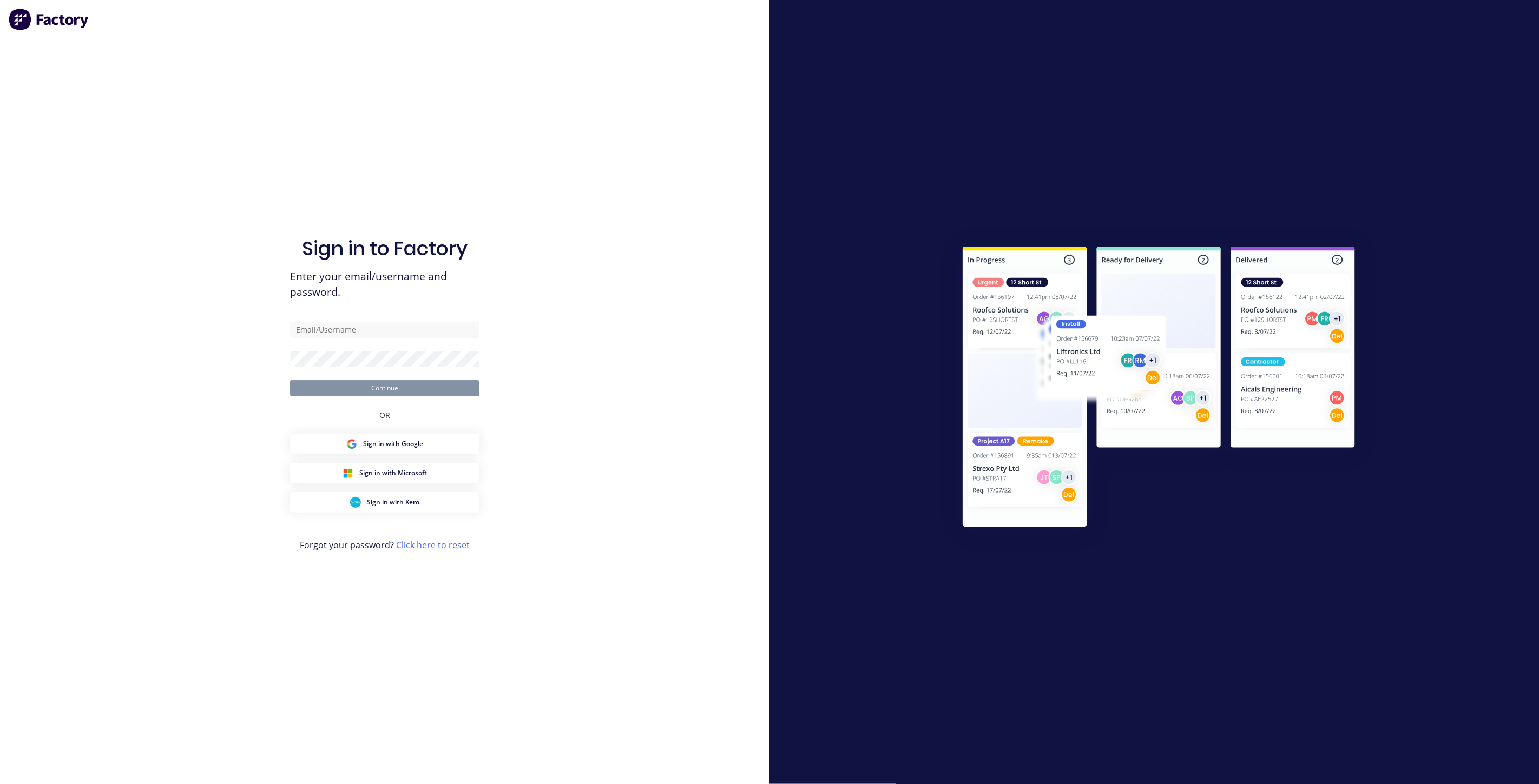
click at [723, 22] on div "Sign in to Factory Enter your email/username and password. Continue OR Sign in …" at bounding box center [385, 392] width 769 height 784
click at [361, 330] on input "text" at bounding box center [385, 330] width 189 height 16
type input "[EMAIL_ADDRESS][DOMAIN_NAME]"
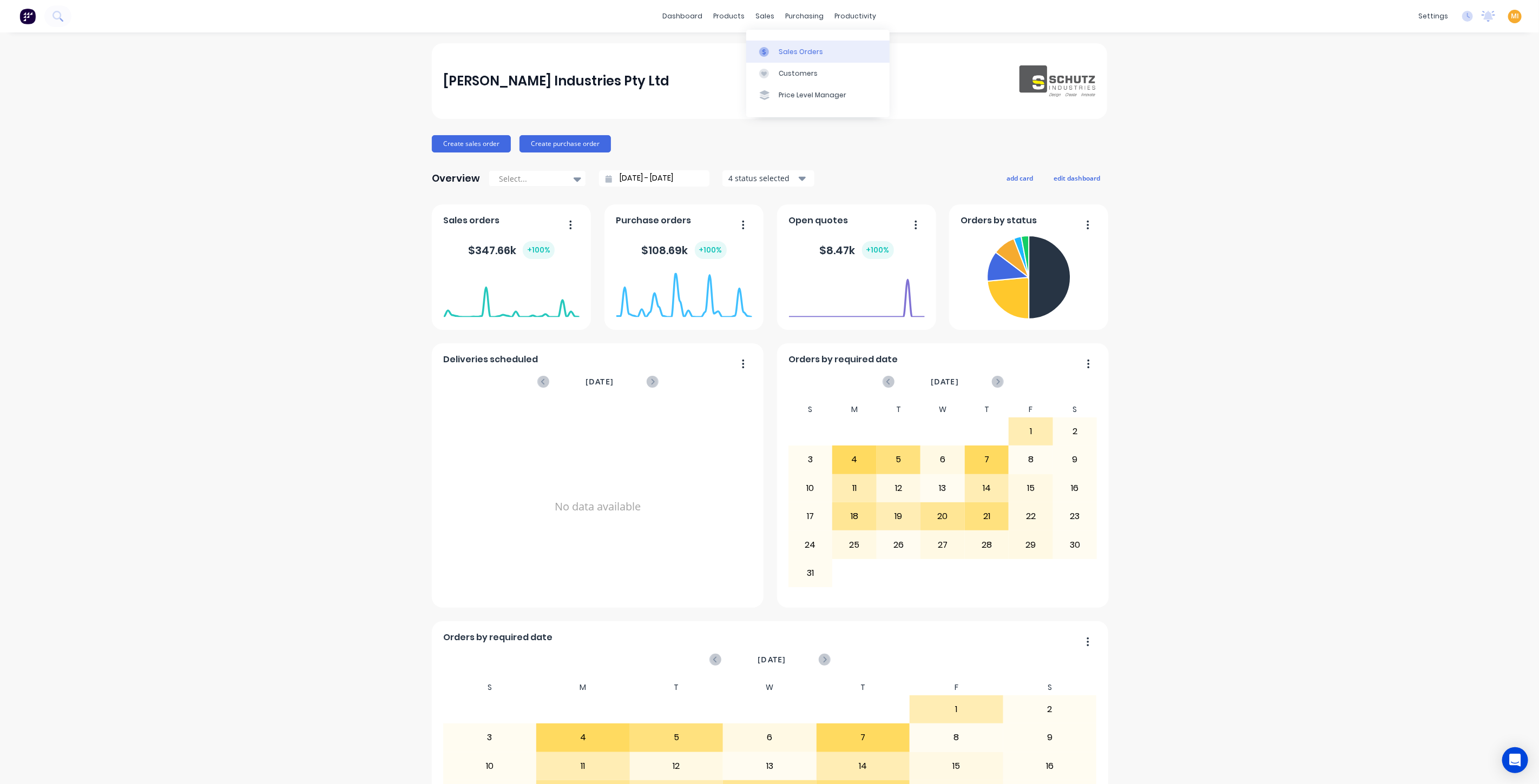
click at [768, 49] on div "Sales Orders" at bounding box center [801, 52] width 45 height 10
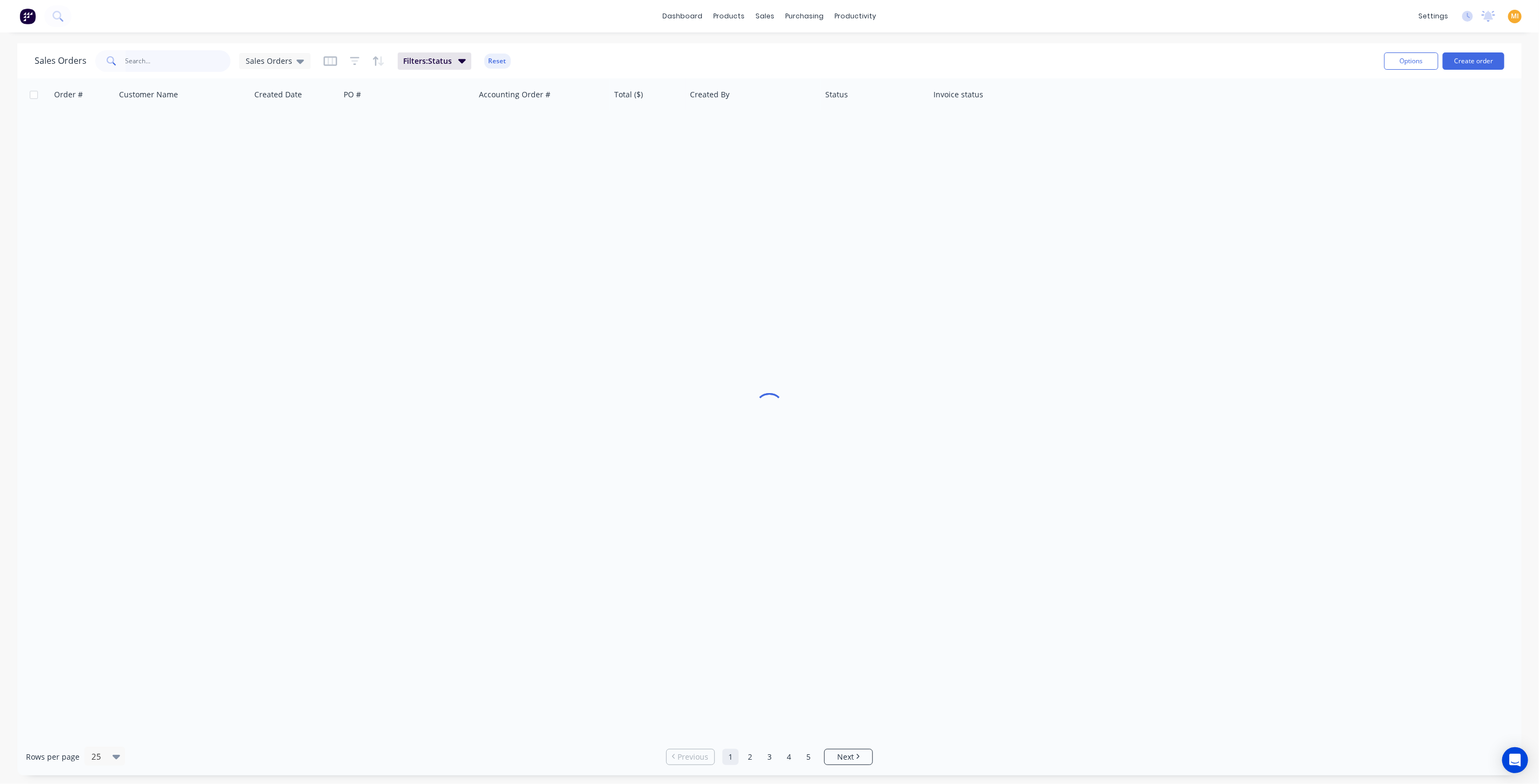
click at [167, 51] on input "text" at bounding box center [178, 61] width 106 height 22
type input "v"
click at [502, 64] on button "Reset" at bounding box center [497, 61] width 27 height 15
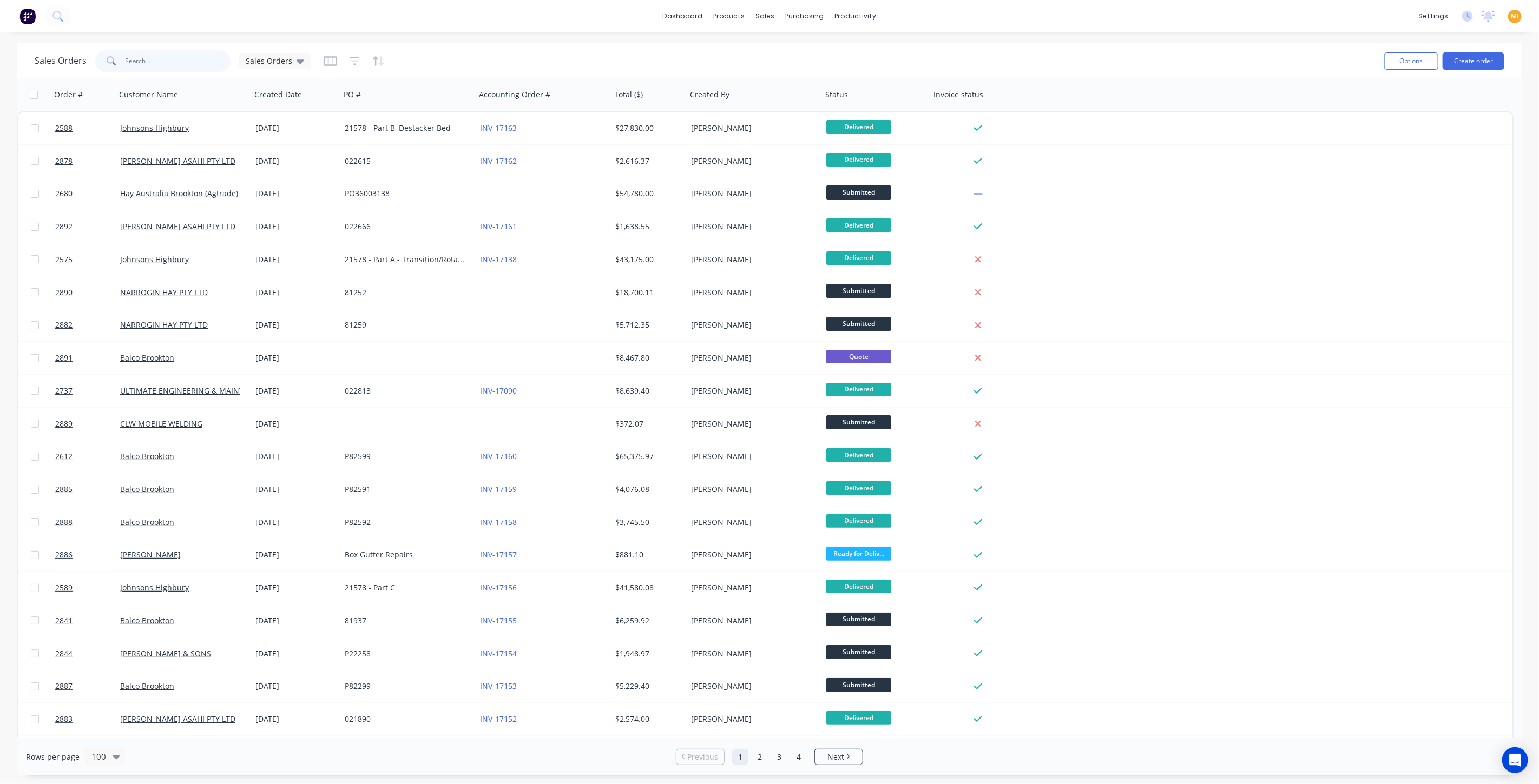
click at [182, 62] on input "text" at bounding box center [178, 61] width 106 height 22
paste input "2575"
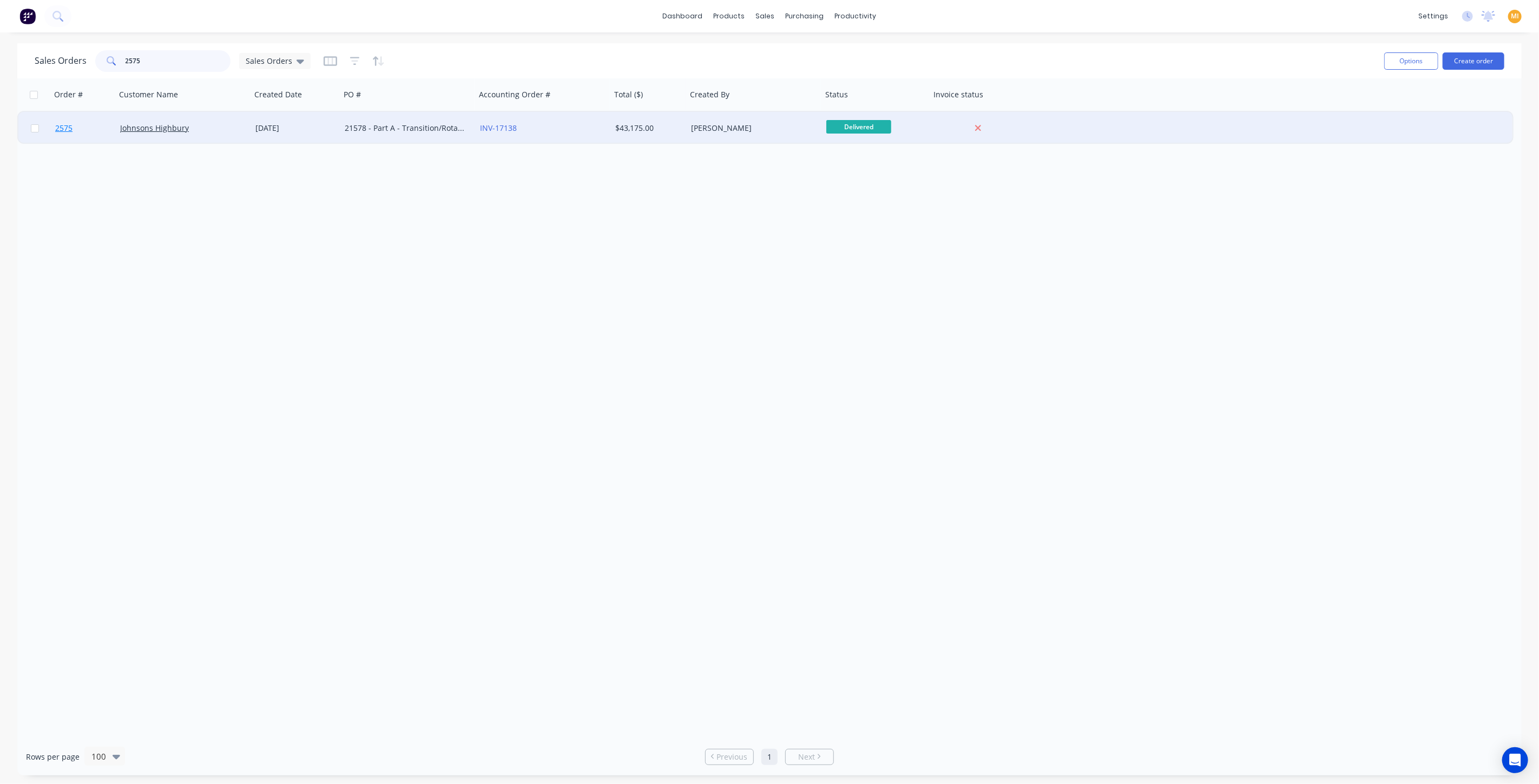
type input "2575"
click at [106, 136] on link "2575" at bounding box center [88, 127] width 65 height 32
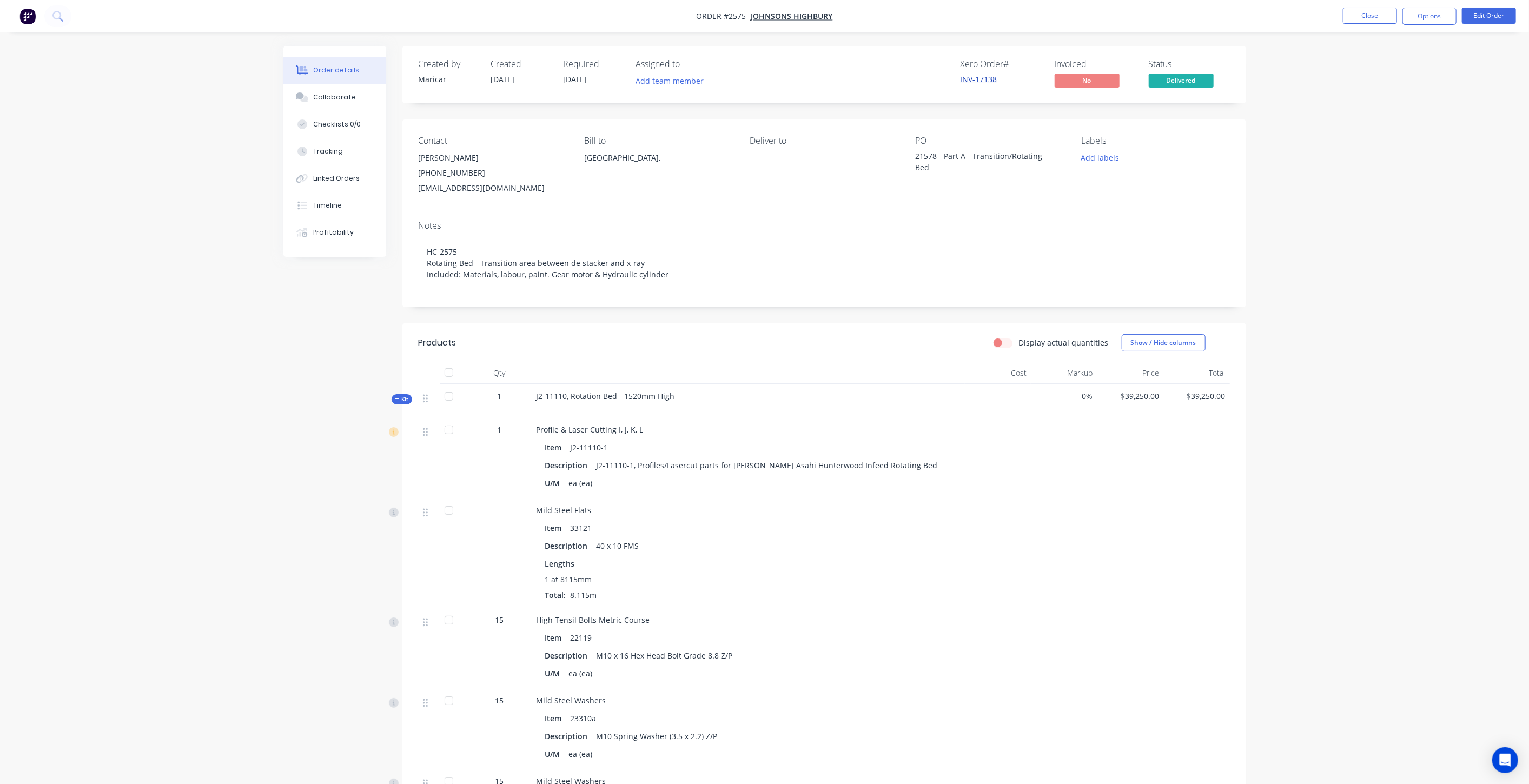
click at [768, 84] on link "INV-17138" at bounding box center [979, 79] width 37 height 10
click at [319, 204] on div "Timeline" at bounding box center [328, 206] width 29 height 10
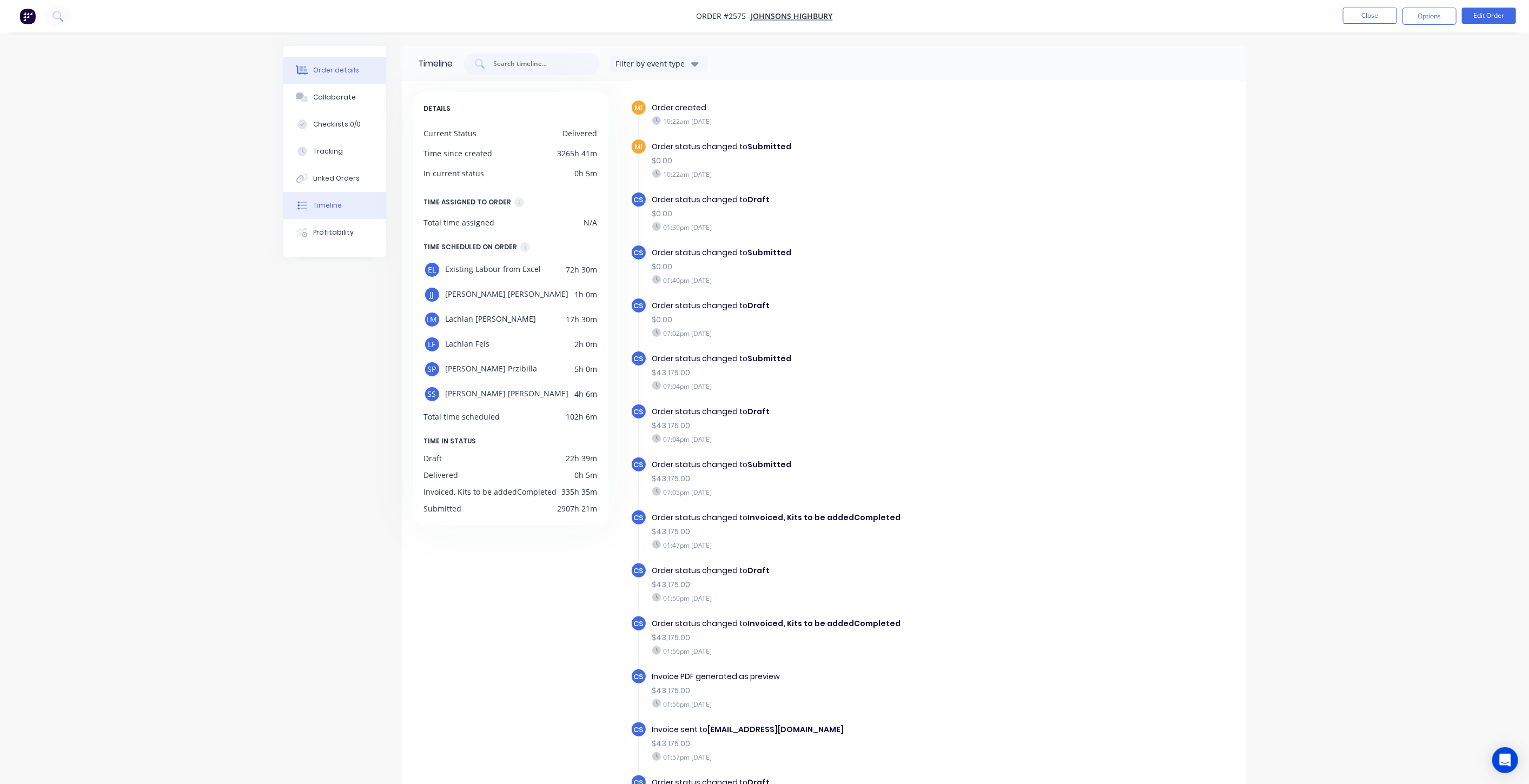
click at [334, 67] on div "Order details" at bounding box center [336, 71] width 46 height 10
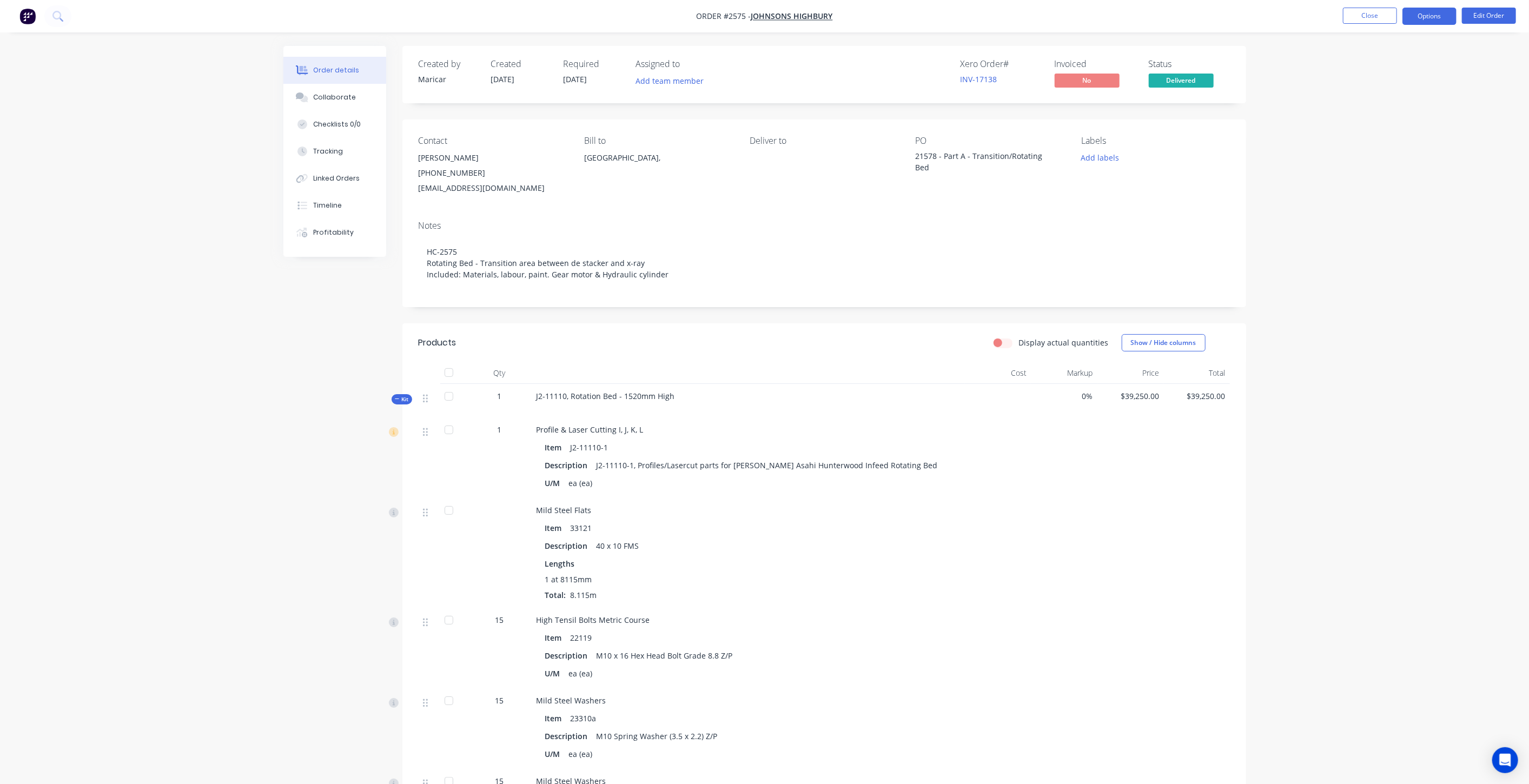
click at [768, 14] on button "Options" at bounding box center [1430, 16] width 54 height 17
click at [768, 19] on button "Close" at bounding box center [1370, 16] width 54 height 16
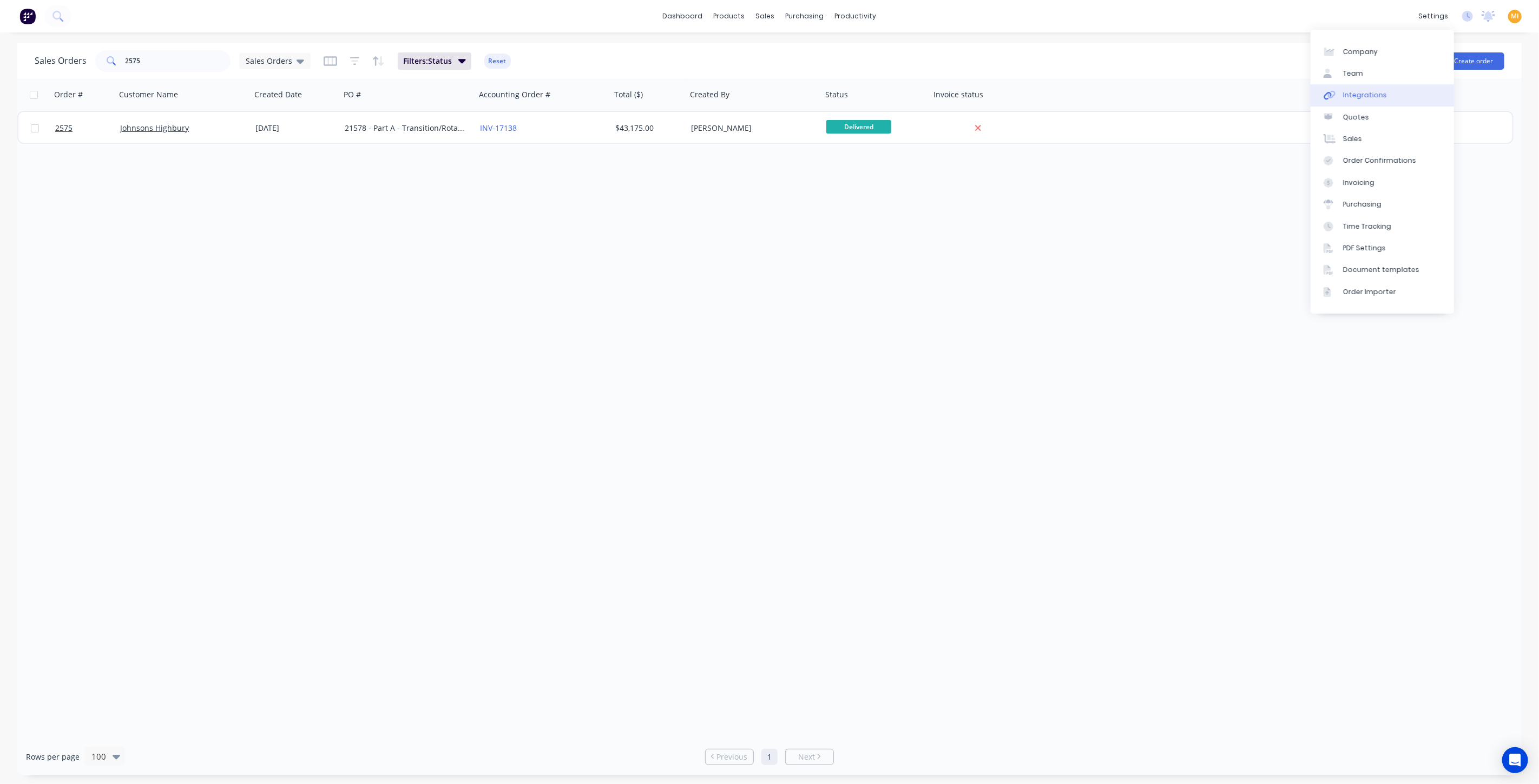
click at [768, 93] on div "Integrations" at bounding box center [1365, 95] width 44 height 10
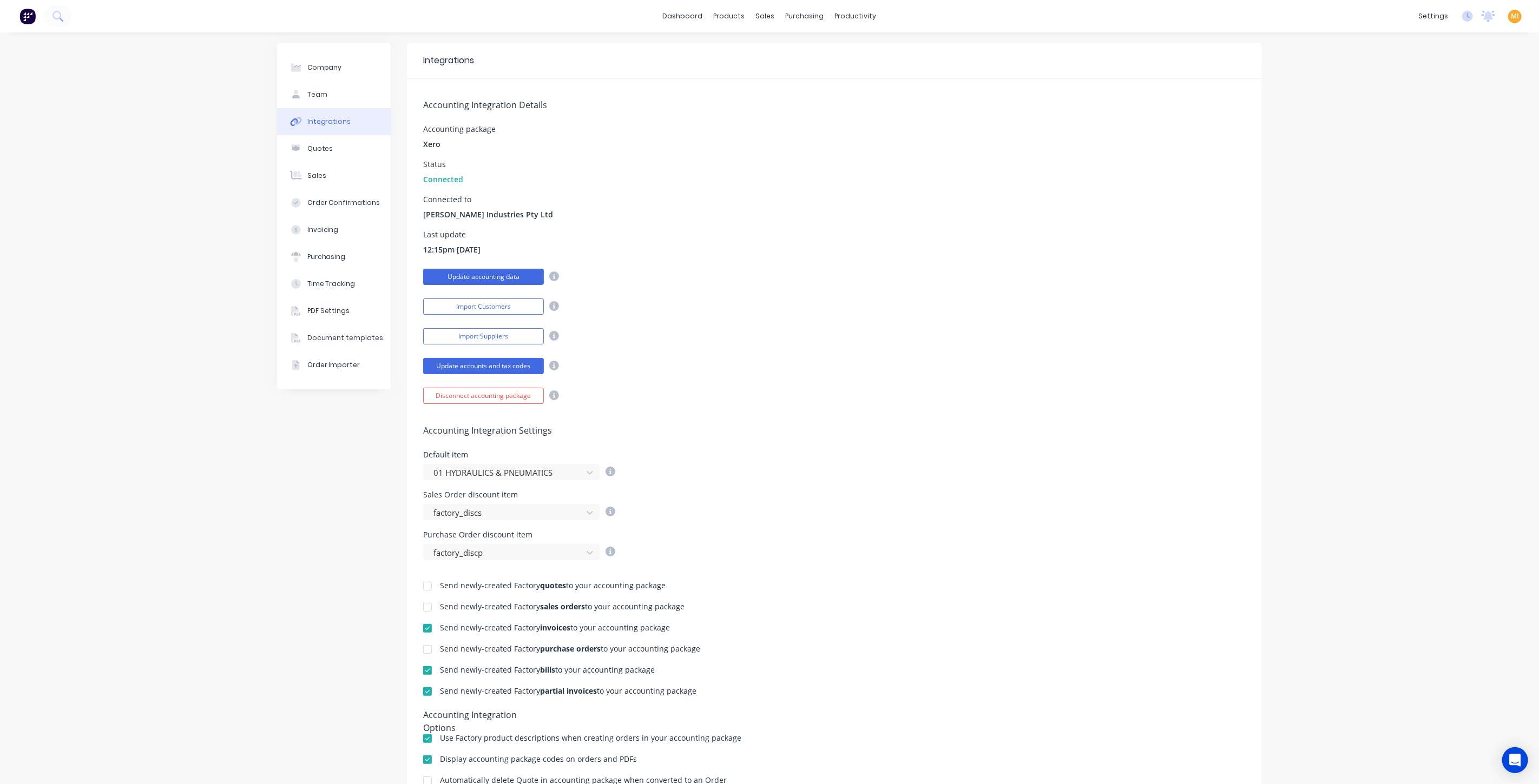
click at [517, 276] on button "Update accounting data" at bounding box center [483, 277] width 121 height 16
click at [768, 47] on div at bounding box center [767, 52] width 16 height 10
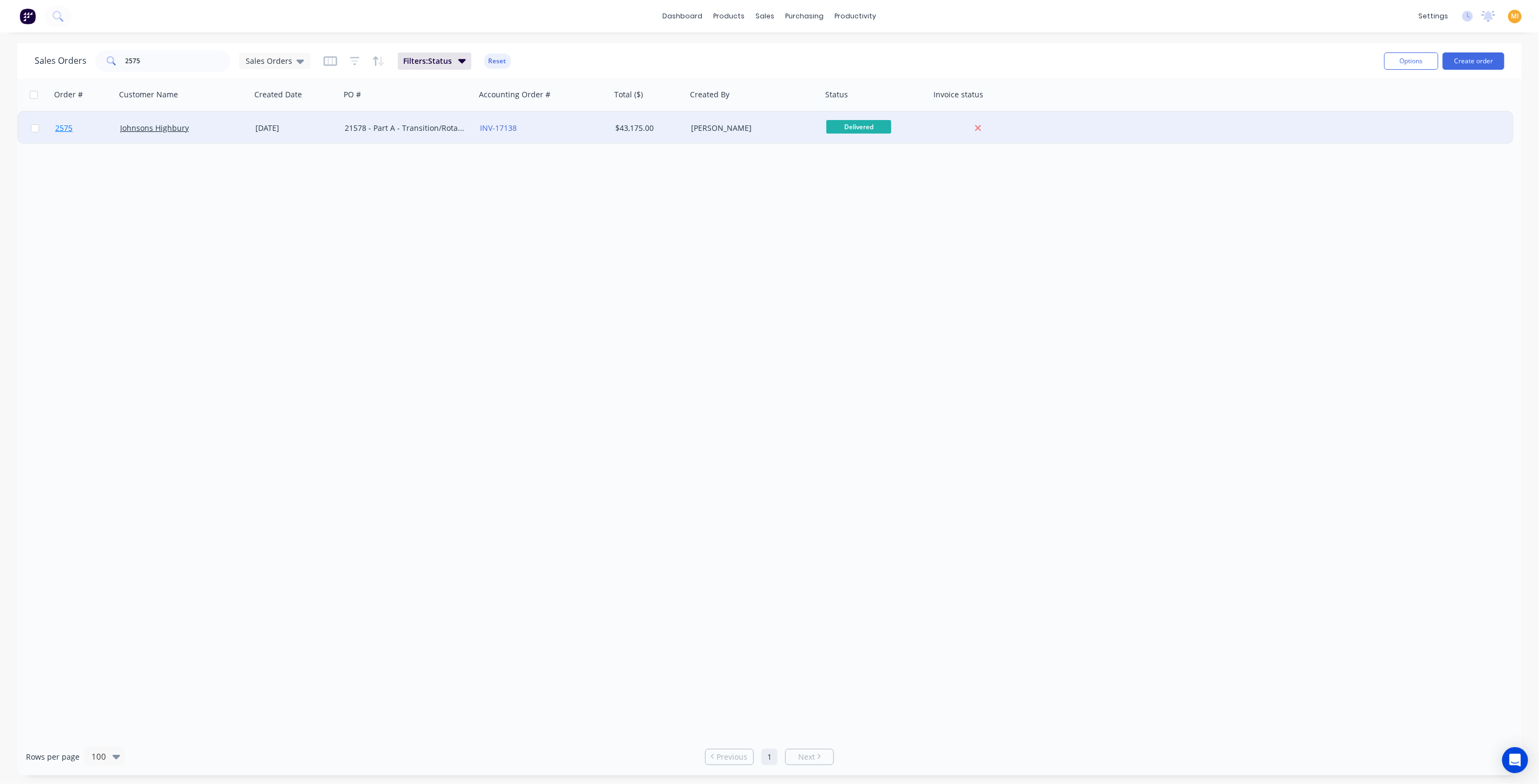
click at [86, 127] on link "2575" at bounding box center [88, 127] width 65 height 32
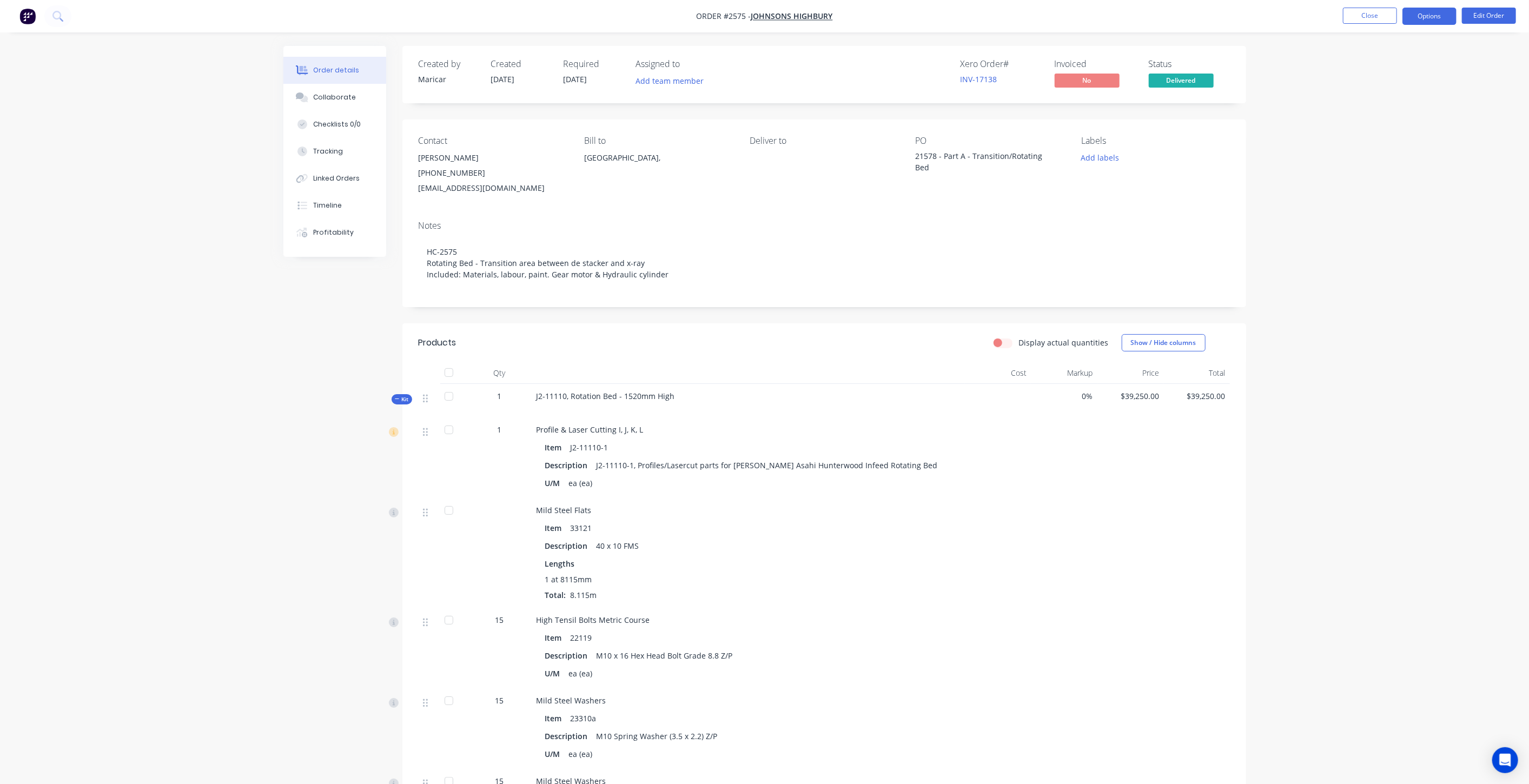
click at [768, 10] on button "Options" at bounding box center [1430, 16] width 54 height 17
click at [768, 67] on div "Invoice" at bounding box center [1397, 65] width 99 height 16
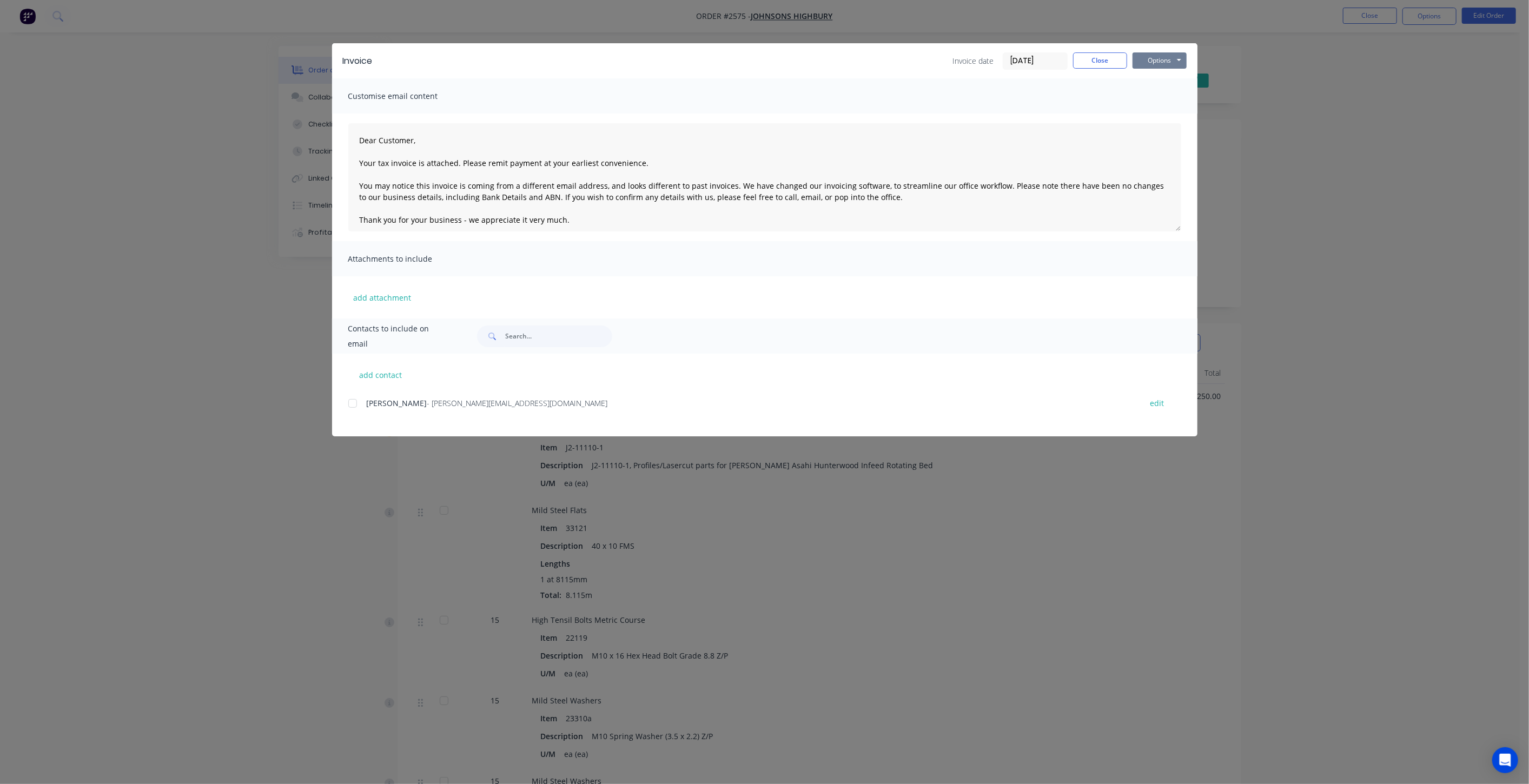
click at [768, 63] on button "Options" at bounding box center [1160, 61] width 54 height 16
click at [768, 97] on button "Print" at bounding box center [1167, 97] width 69 height 18
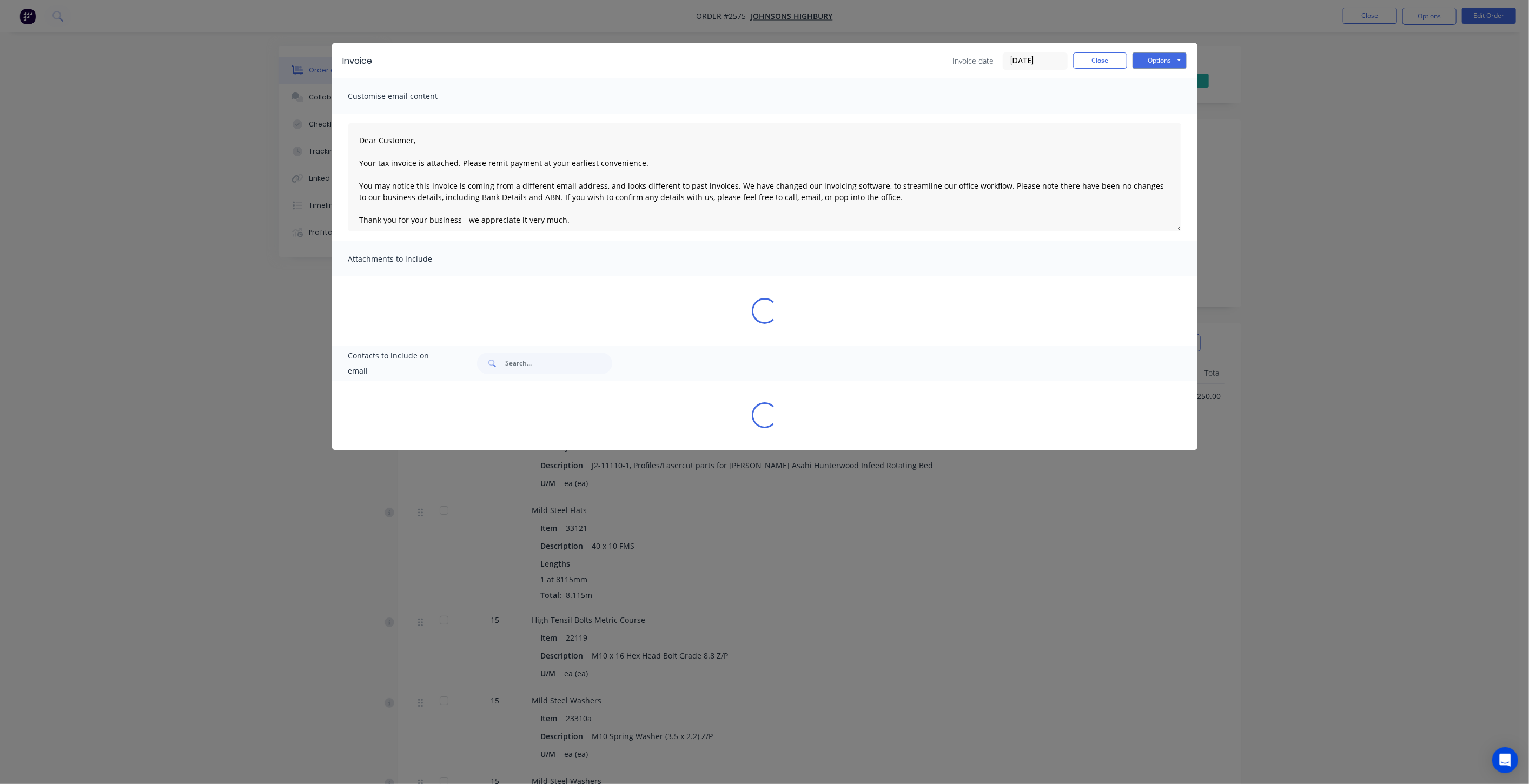
type textarea "Dear Customer, Your tax invoice is attached. Please remit payment at your earli…"
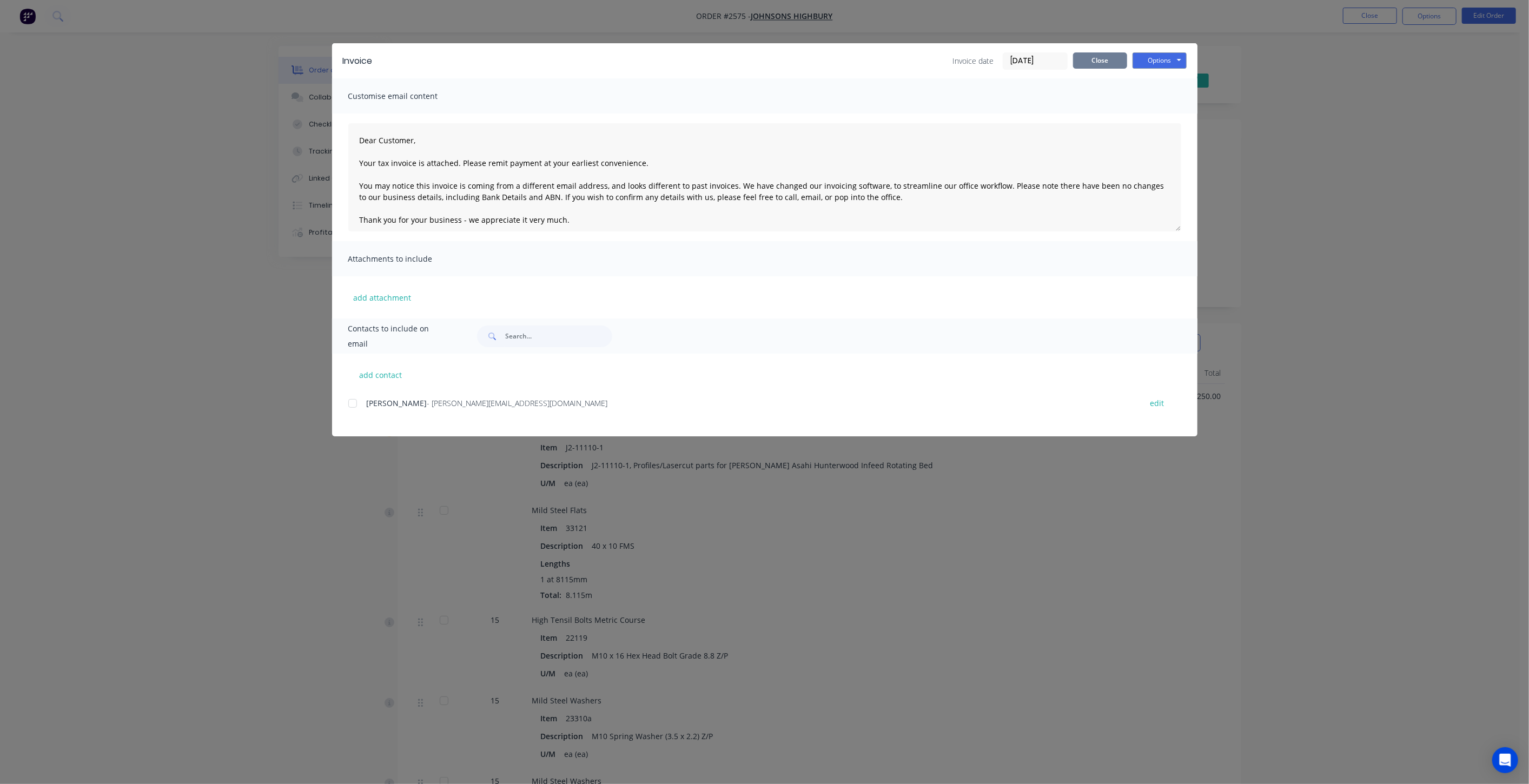
click at [768, 60] on button "Close" at bounding box center [1100, 61] width 54 height 16
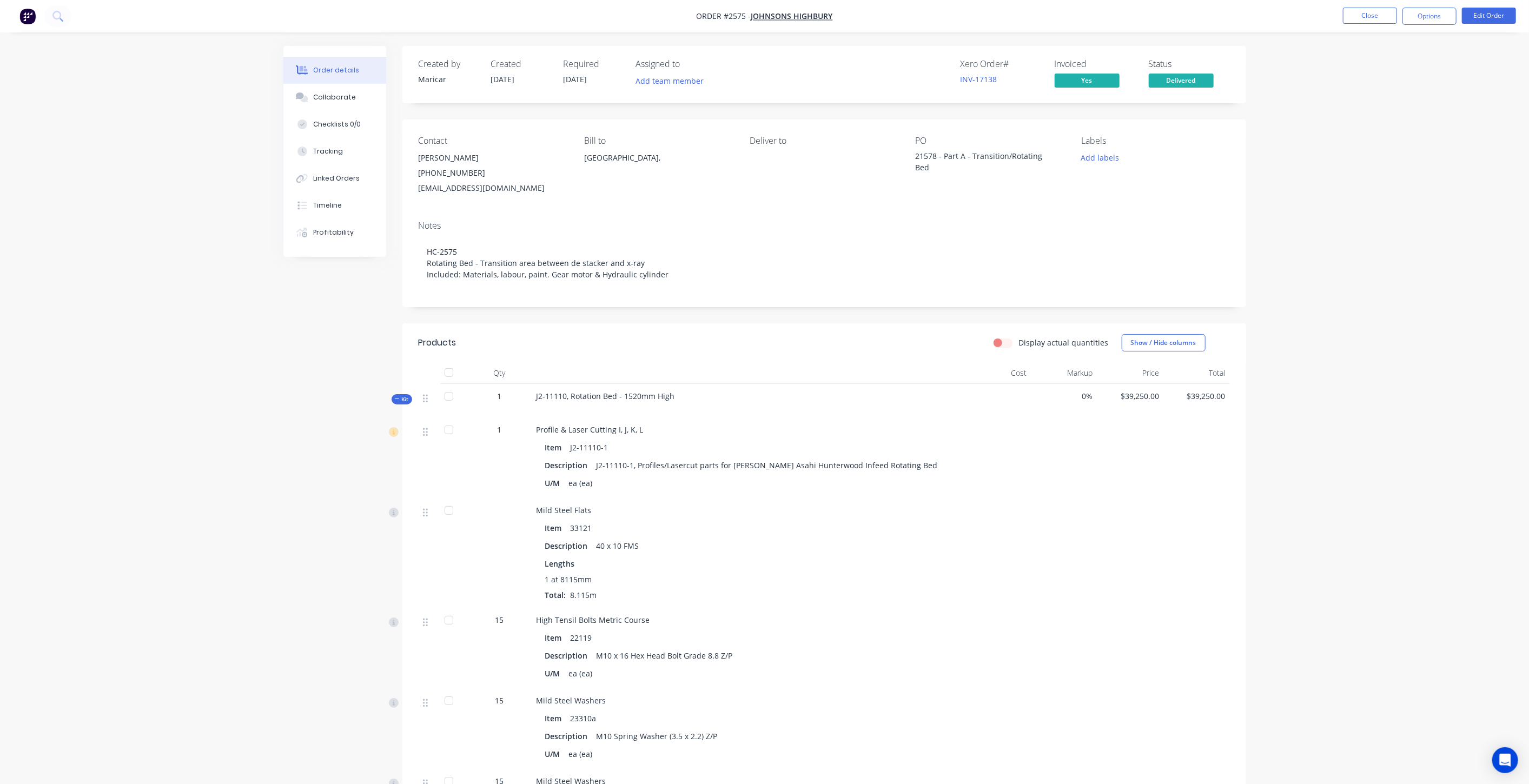
click at [22, 16] on img "button" at bounding box center [27, 16] width 16 height 16
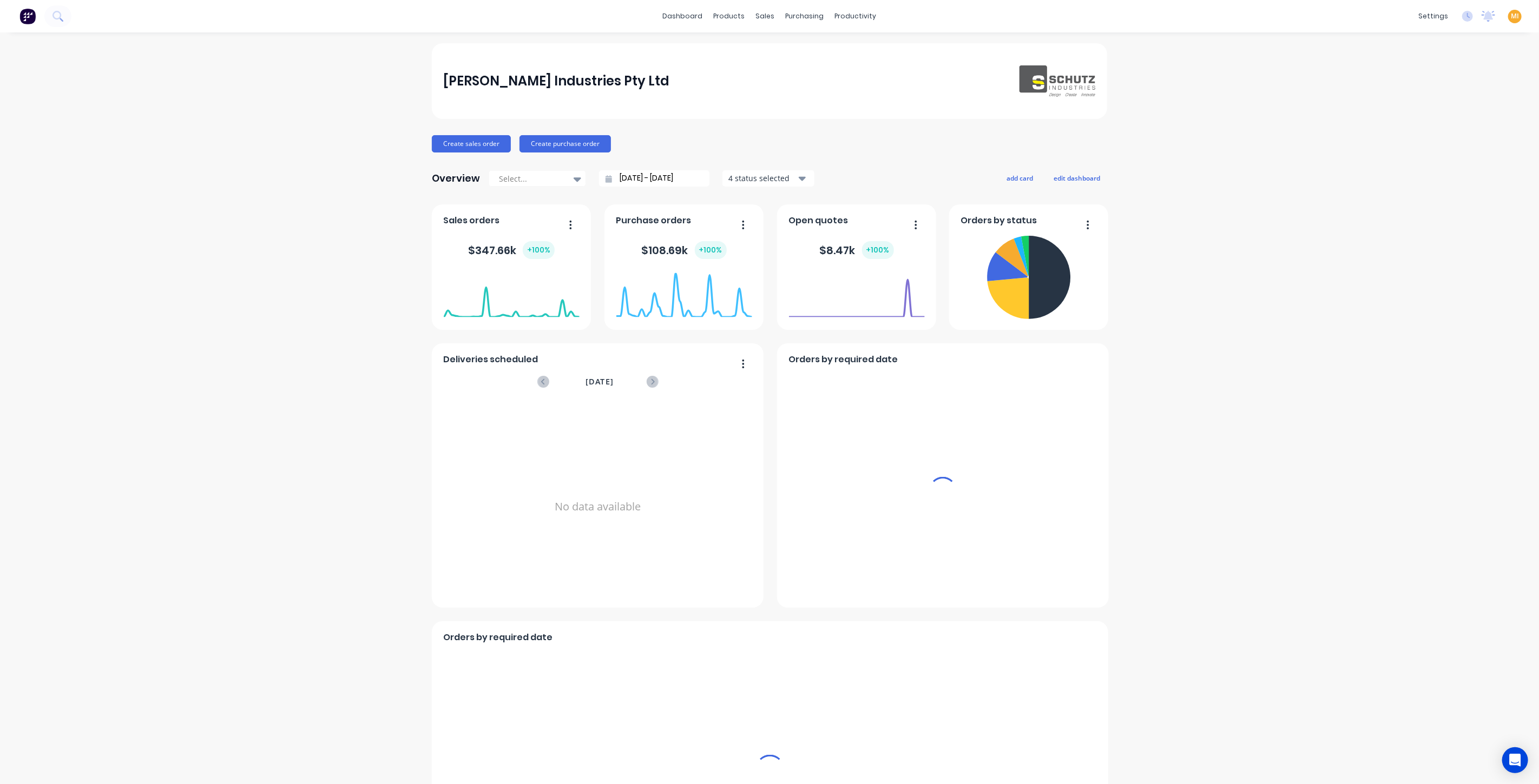
click at [768, 16] on span "MI" at bounding box center [1515, 16] width 8 height 10
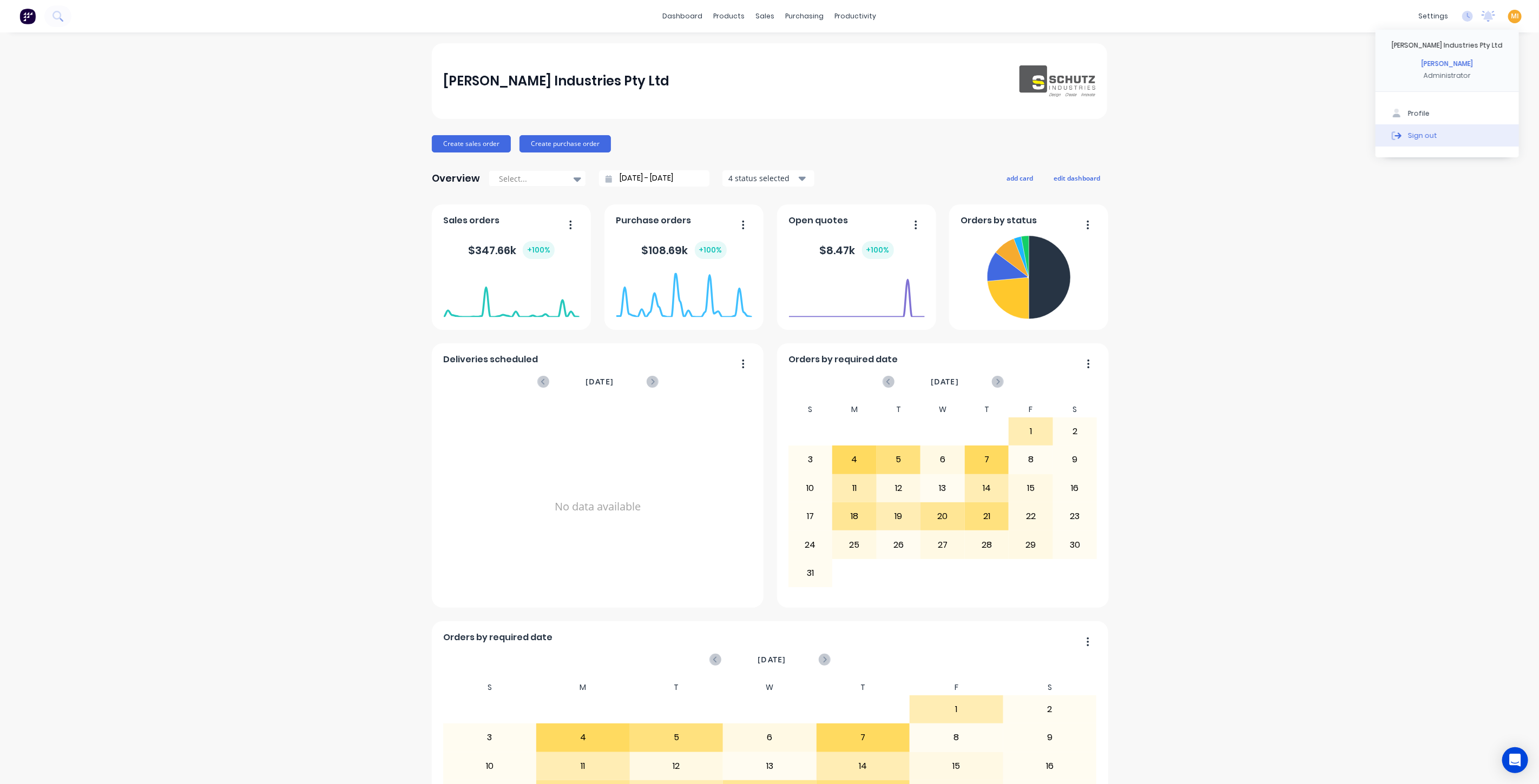
click at [768, 132] on button "Sign out" at bounding box center [1446, 136] width 143 height 22
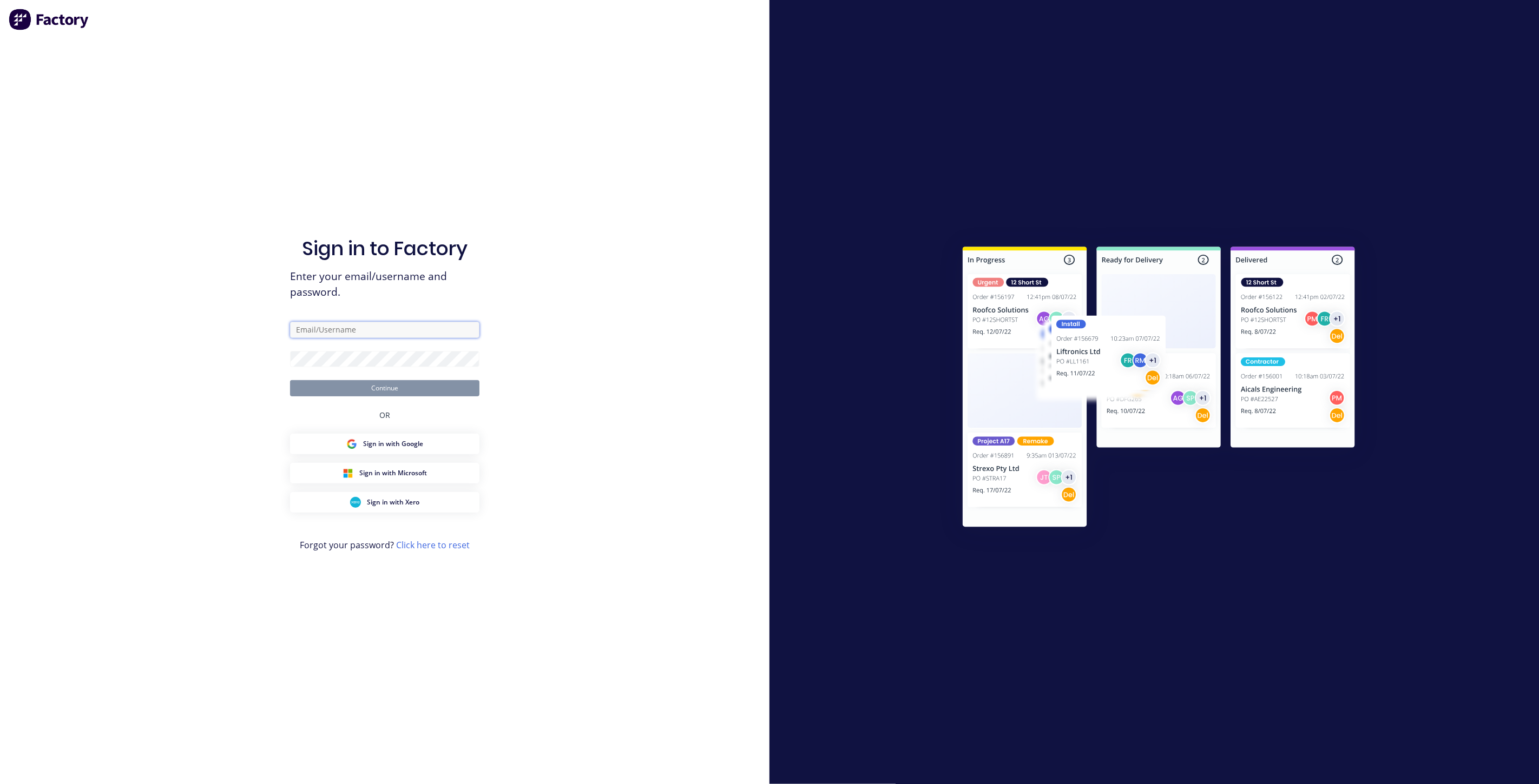
click at [369, 329] on input "text" at bounding box center [385, 330] width 189 height 16
type input "[EMAIL_ADDRESS][DOMAIN_NAME]"
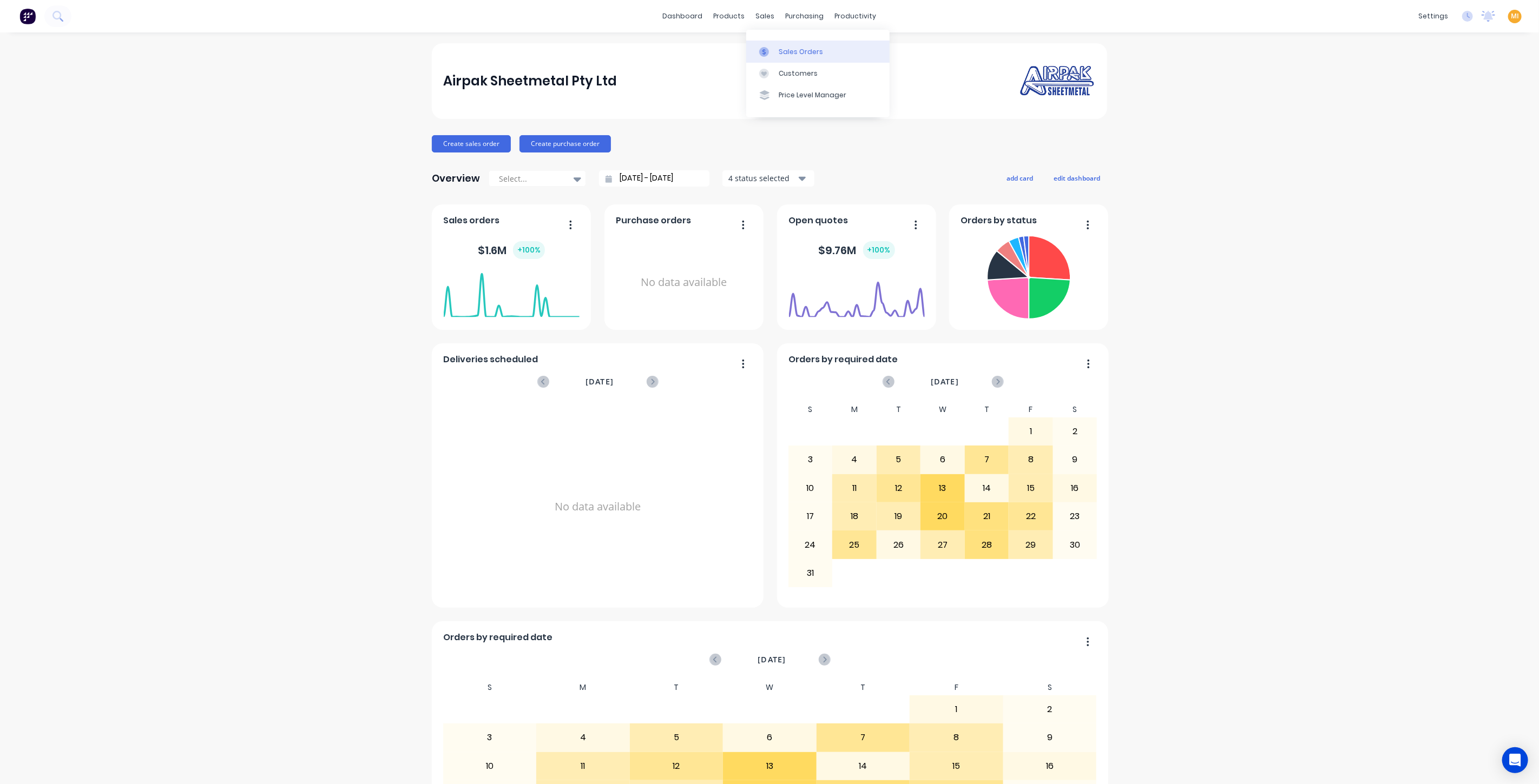
click at [768, 58] on link "Sales Orders" at bounding box center [817, 51] width 143 height 22
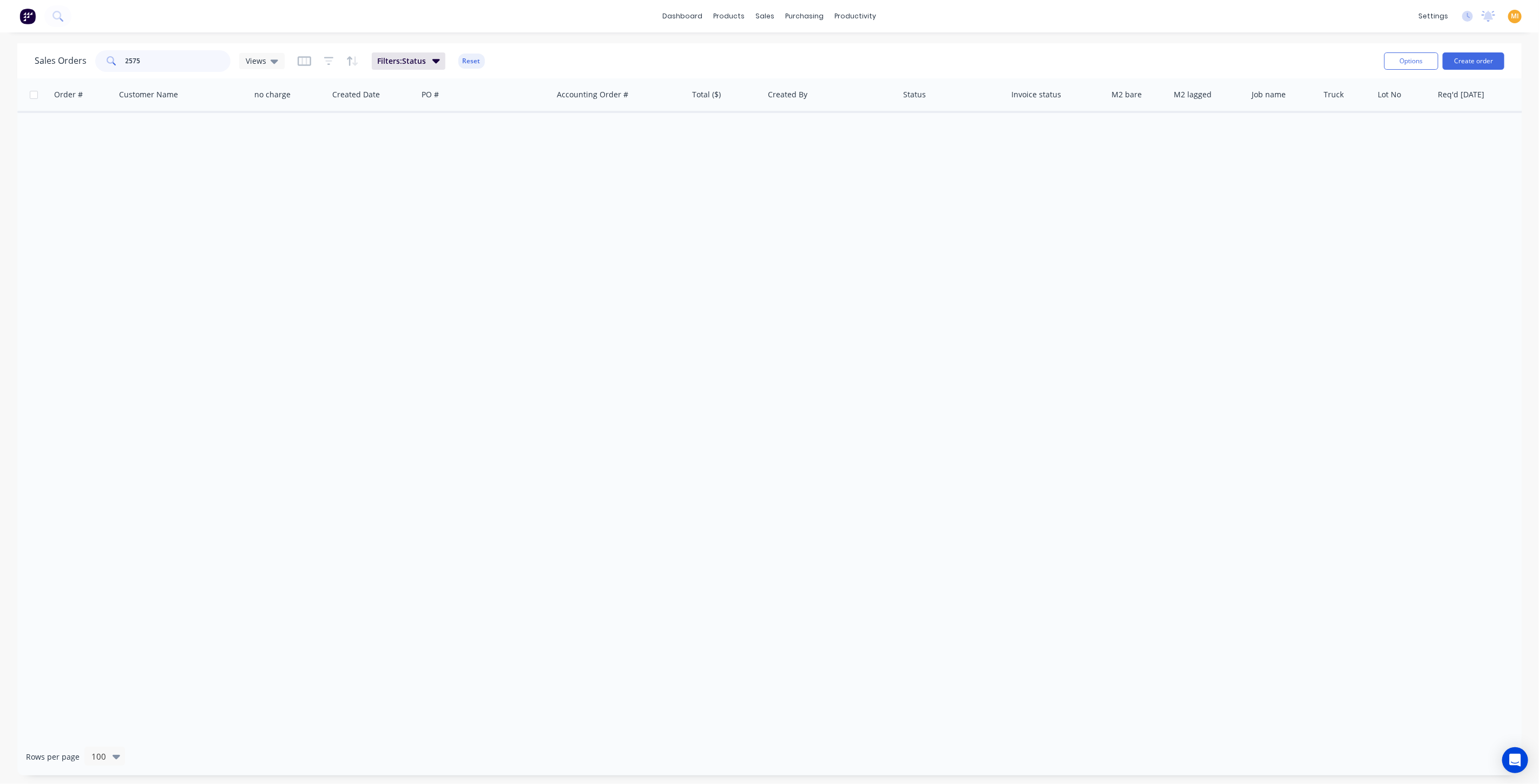
drag, startPoint x: 153, startPoint y: 67, endPoint x: 68, endPoint y: 60, distance: 85.3
click at [68, 60] on div "Sales Orders 2575 Views" at bounding box center [160, 61] width 250 height 22
click at [470, 60] on button "Reset" at bounding box center [472, 61] width 27 height 15
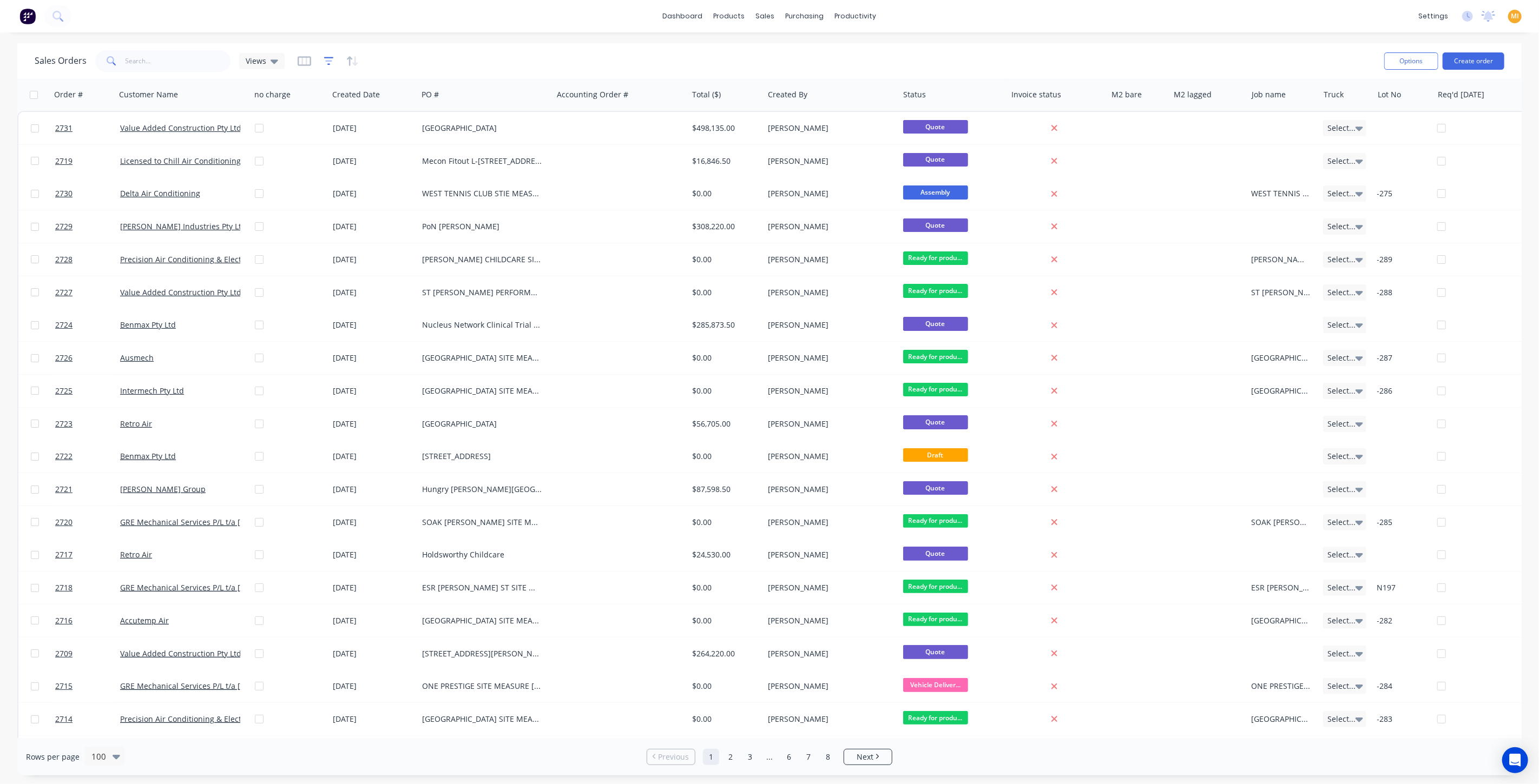
click at [325, 60] on icon "button" at bounding box center [328, 61] width 7 height 1
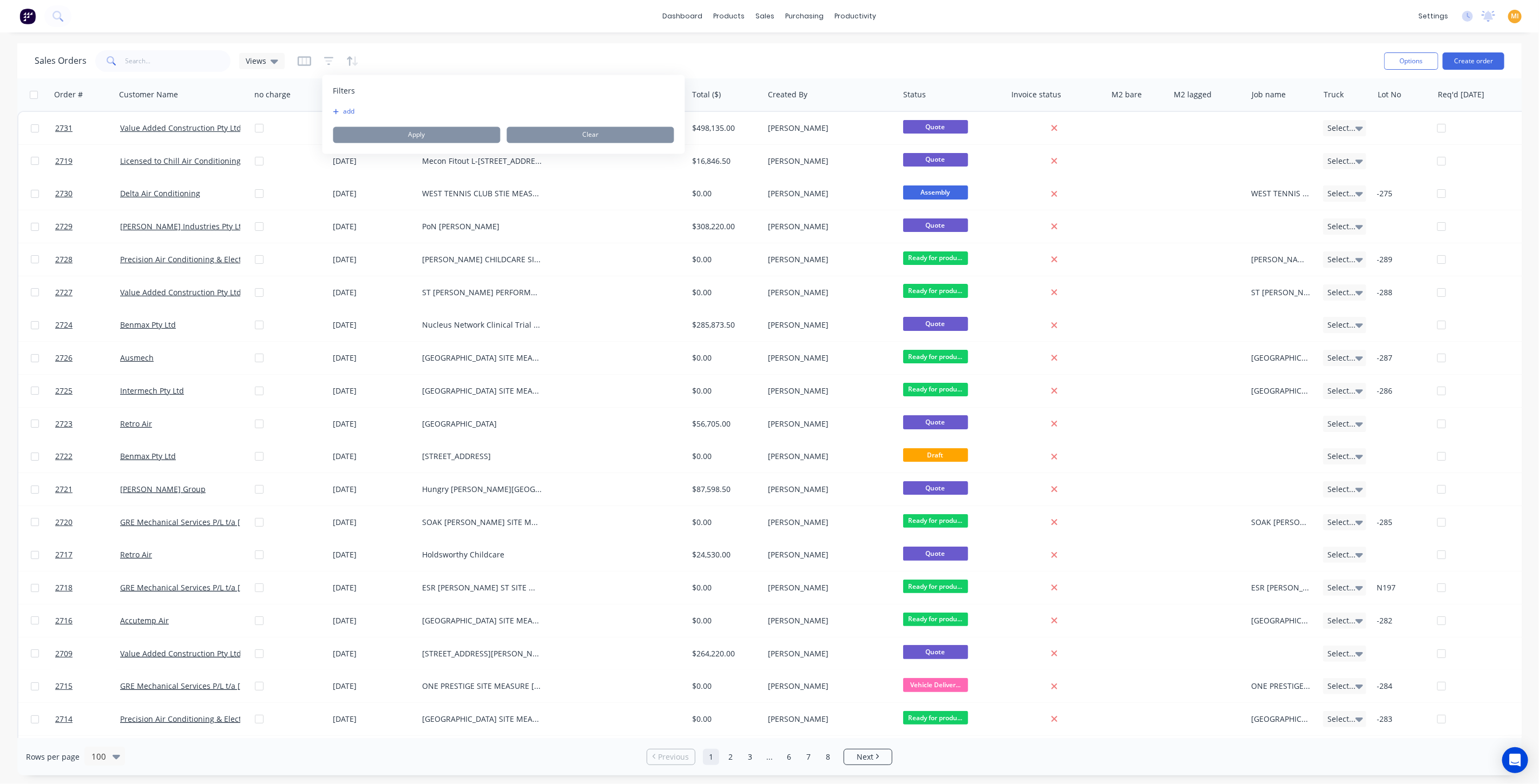
click at [356, 109] on button "add" at bounding box center [346, 112] width 27 height 9
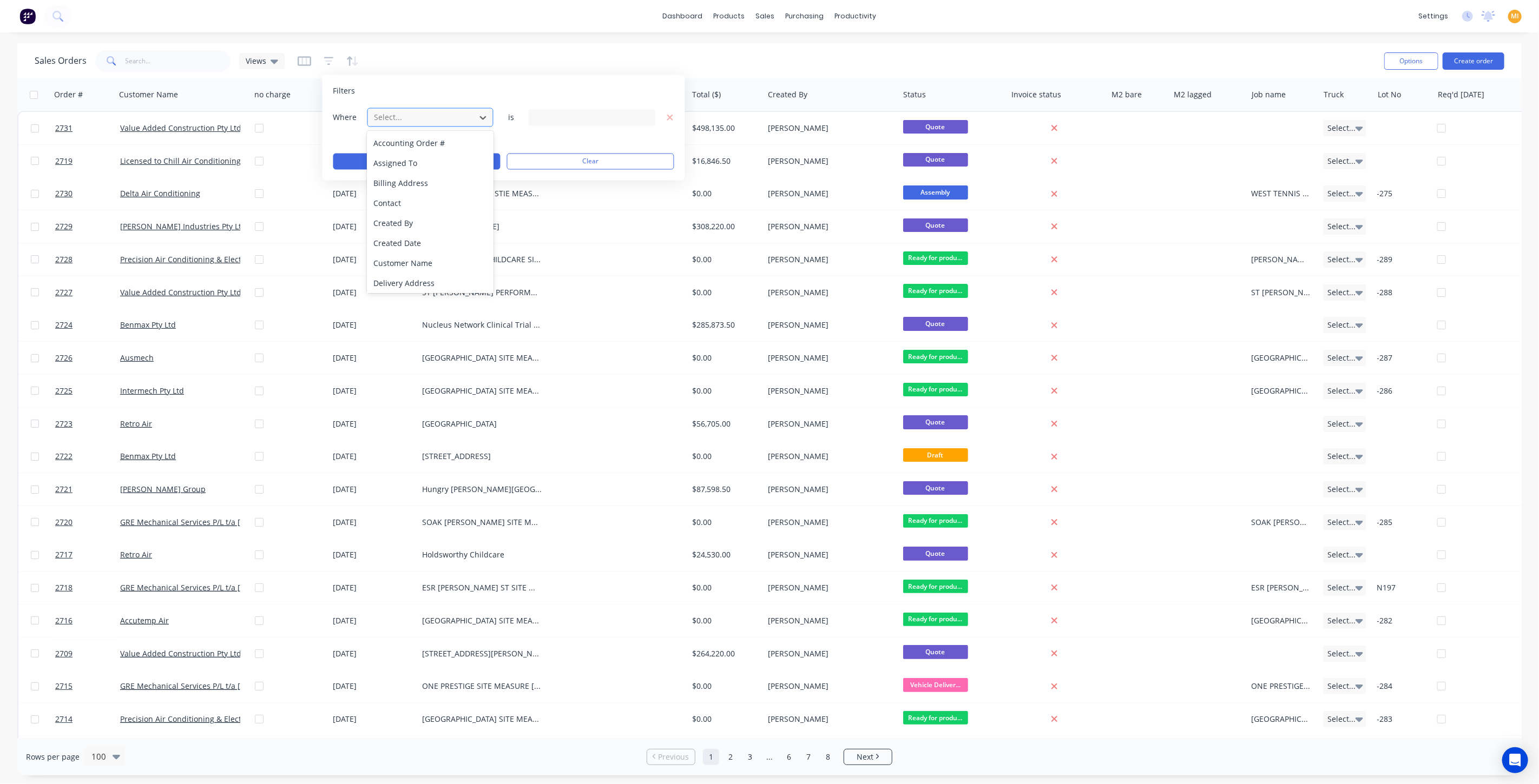
click at [394, 117] on div at bounding box center [422, 118] width 97 height 14
click at [312, 47] on div "Sales Orders Views" at bounding box center [705, 60] width 1341 height 27
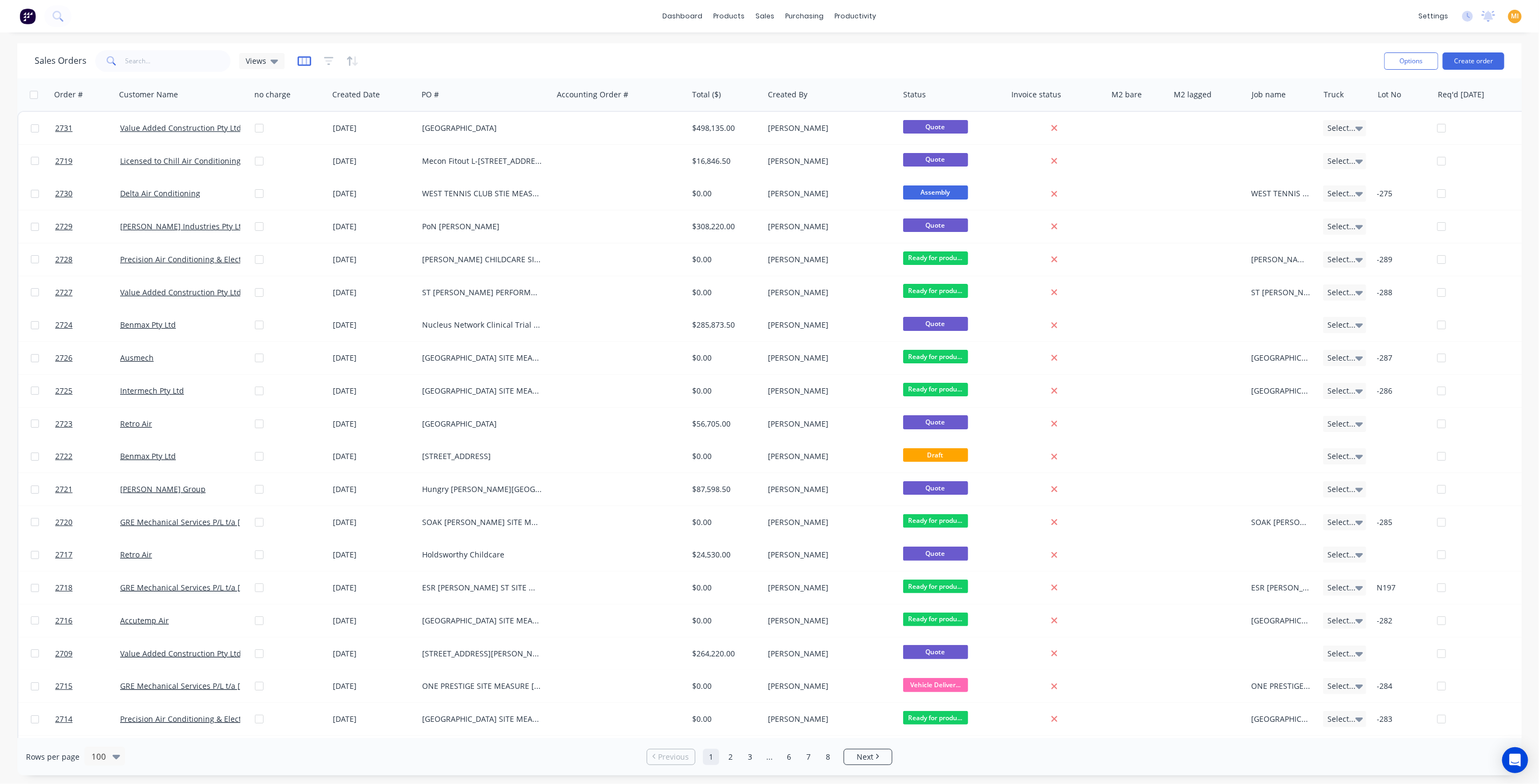
click at [304, 59] on icon "button" at bounding box center [304, 61] width 5 height 7
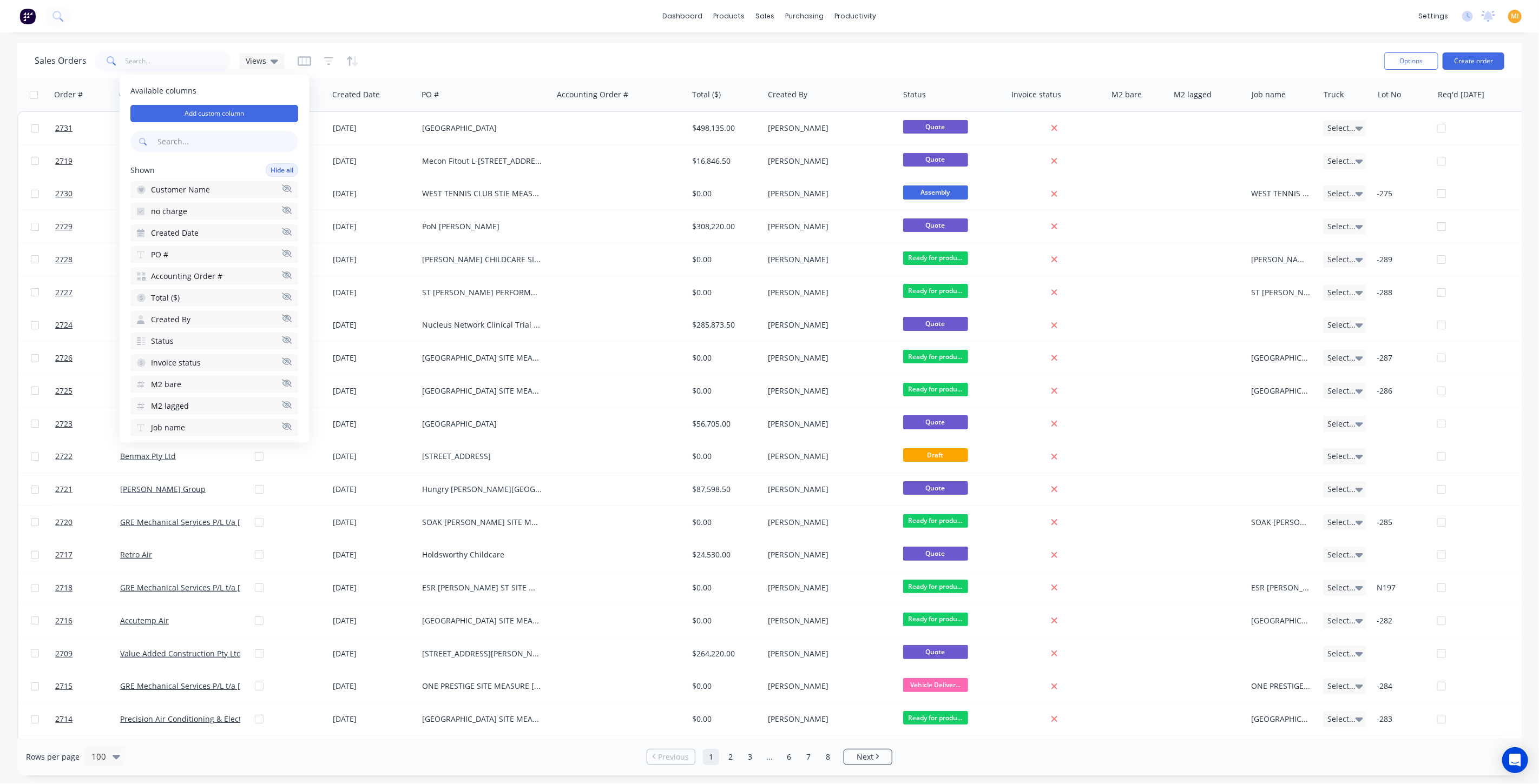
click at [186, 137] on input "text" at bounding box center [227, 143] width 143 height 22
type input "labe"
click at [196, 210] on button "Labels" at bounding box center [214, 211] width 168 height 17
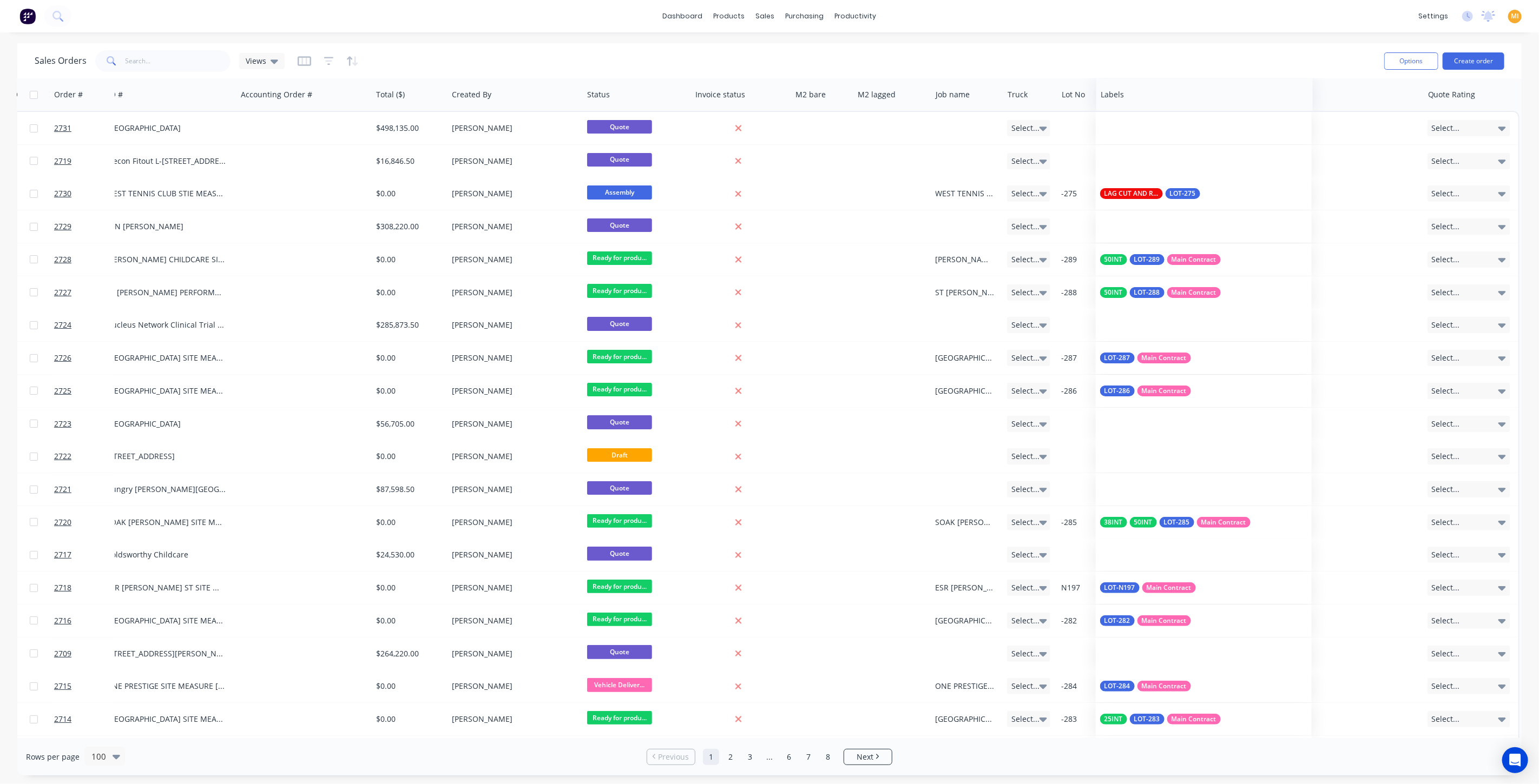
scroll to position [0, 315]
drag, startPoint x: 1377, startPoint y: 95, endPoint x: 1287, endPoint y: 106, distance: 90.7
click at [1183, 109] on div "Labels" at bounding box center [1198, 94] width 217 height 32
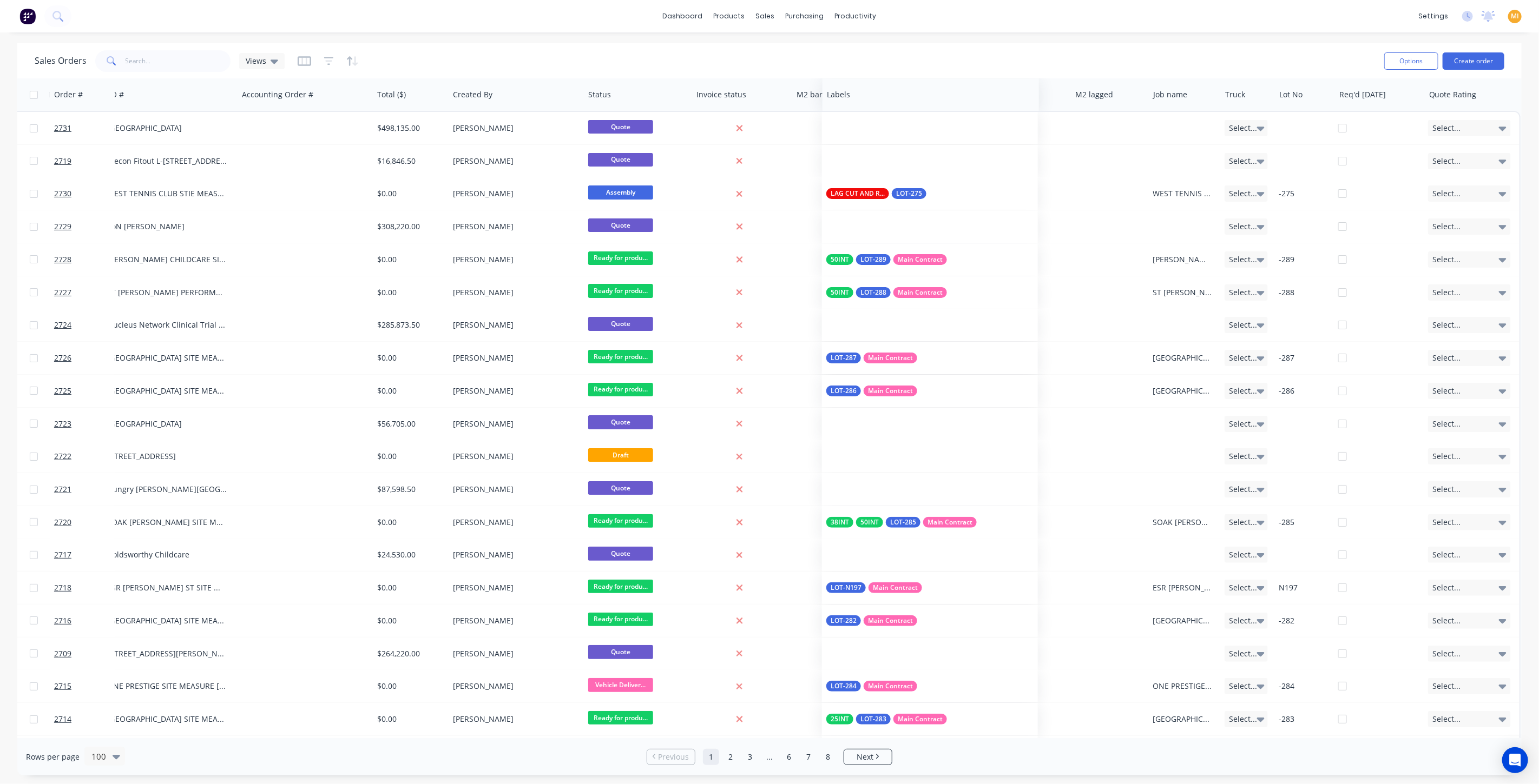
drag, startPoint x: 1210, startPoint y: 96, endPoint x: 841, endPoint y: 99, distance: 369.0
click at [0, 0] on div at bounding box center [0, 0] width 0 height 0
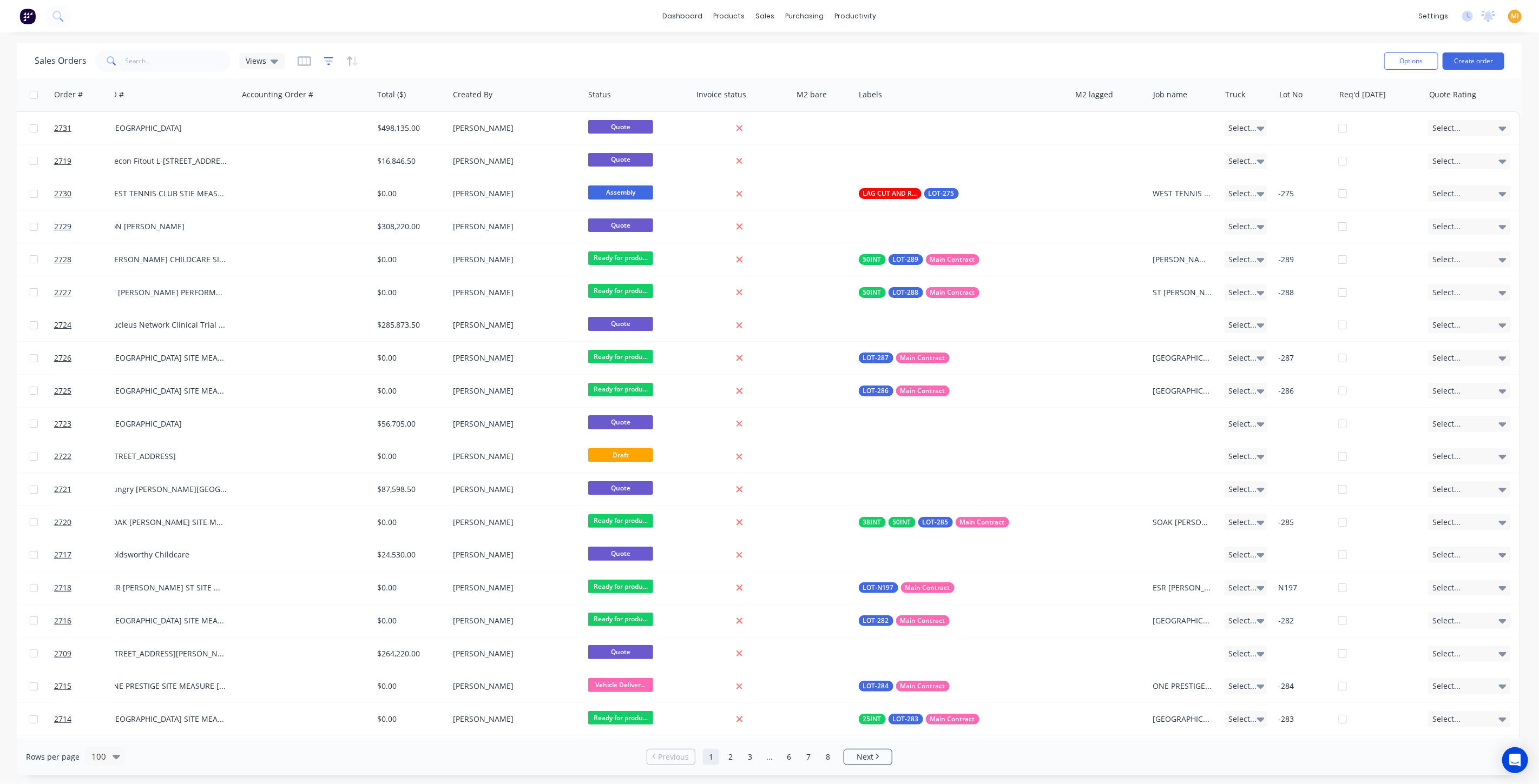
click at [330, 56] on icon "button" at bounding box center [329, 61] width 10 height 11
click at [389, 112] on div at bounding box center [422, 118] width 97 height 14
type input "lab"
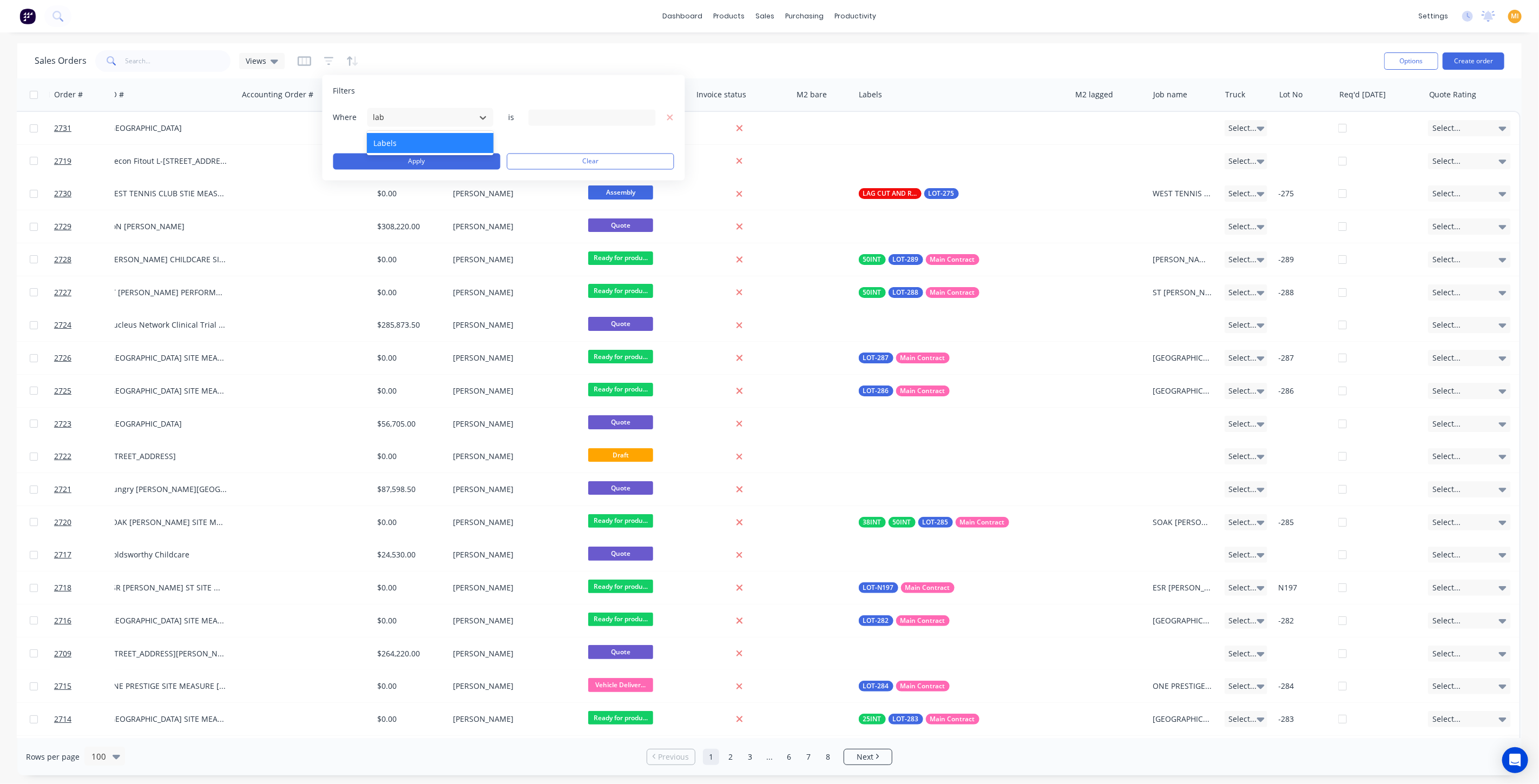
click at [436, 140] on div "Labels" at bounding box center [430, 143] width 127 height 20
click at [572, 117] on div "Search Labels..." at bounding box center [583, 117] width 98 height 12
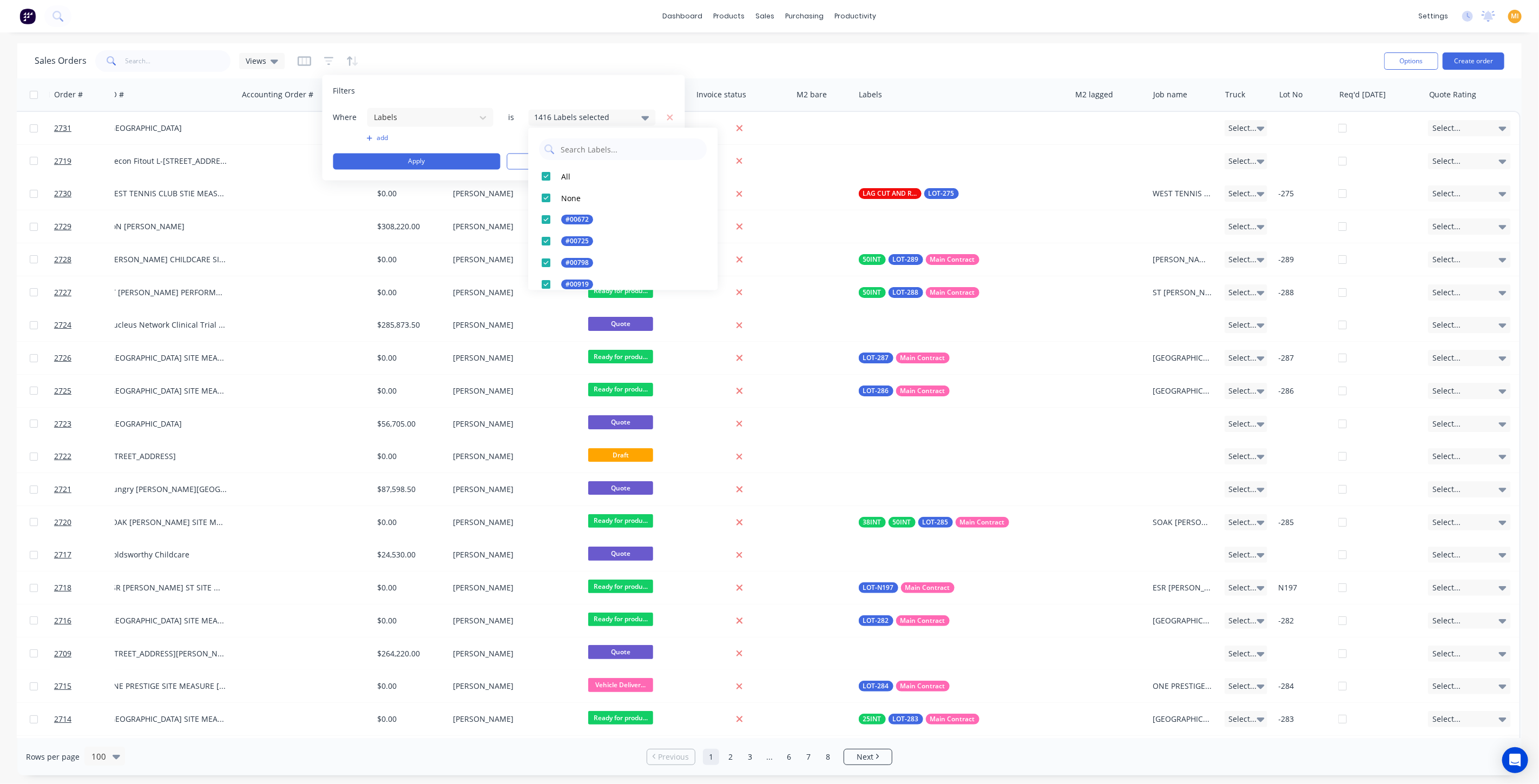
click at [579, 149] on input "text" at bounding box center [630, 149] width 142 height 22
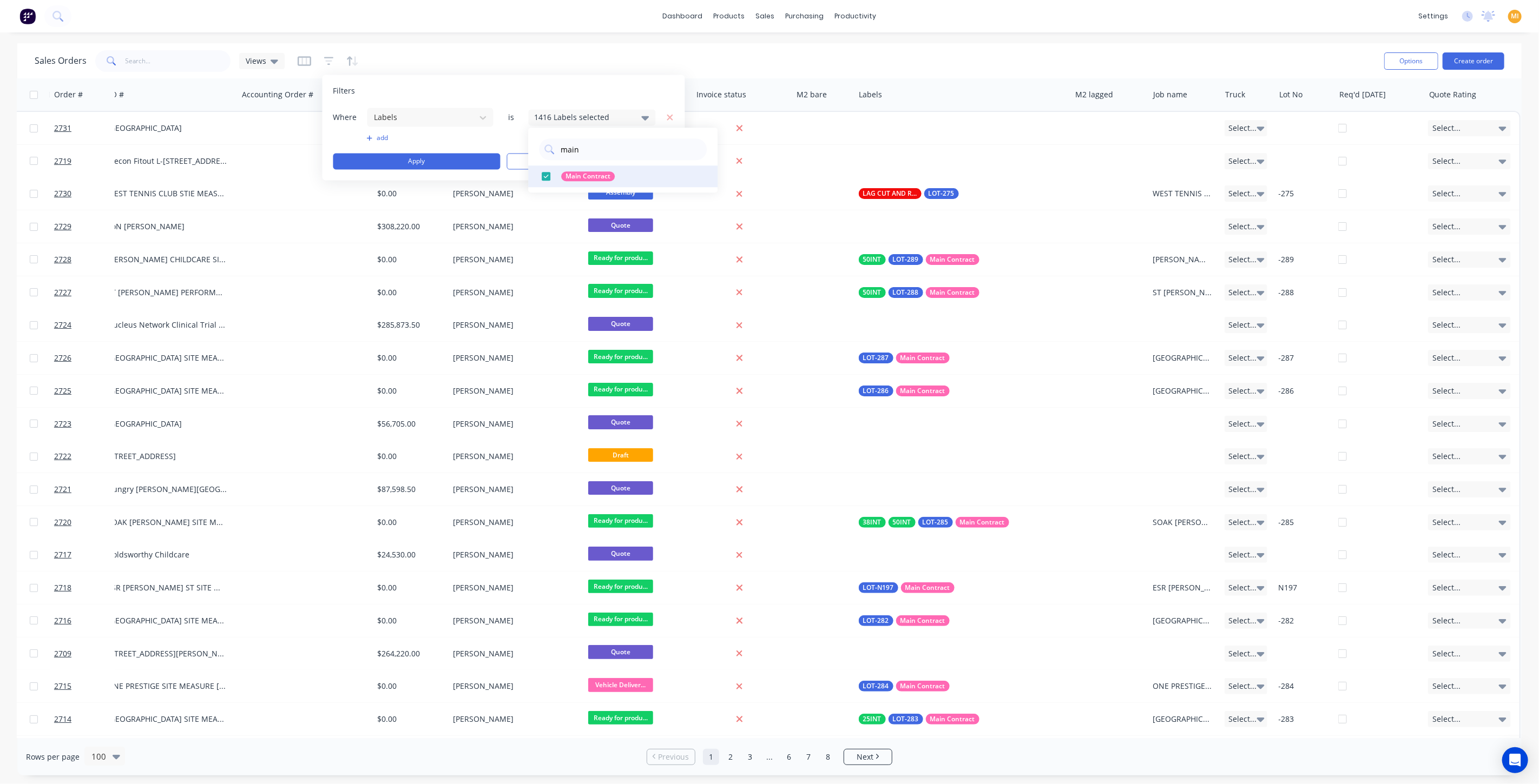
type input "main"
click at [546, 176] on div at bounding box center [546, 177] width 22 height 22
click at [614, 86] on div "Filters" at bounding box center [503, 92] width 341 height 11
click at [463, 162] on button "Apply" at bounding box center [417, 162] width 167 height 16
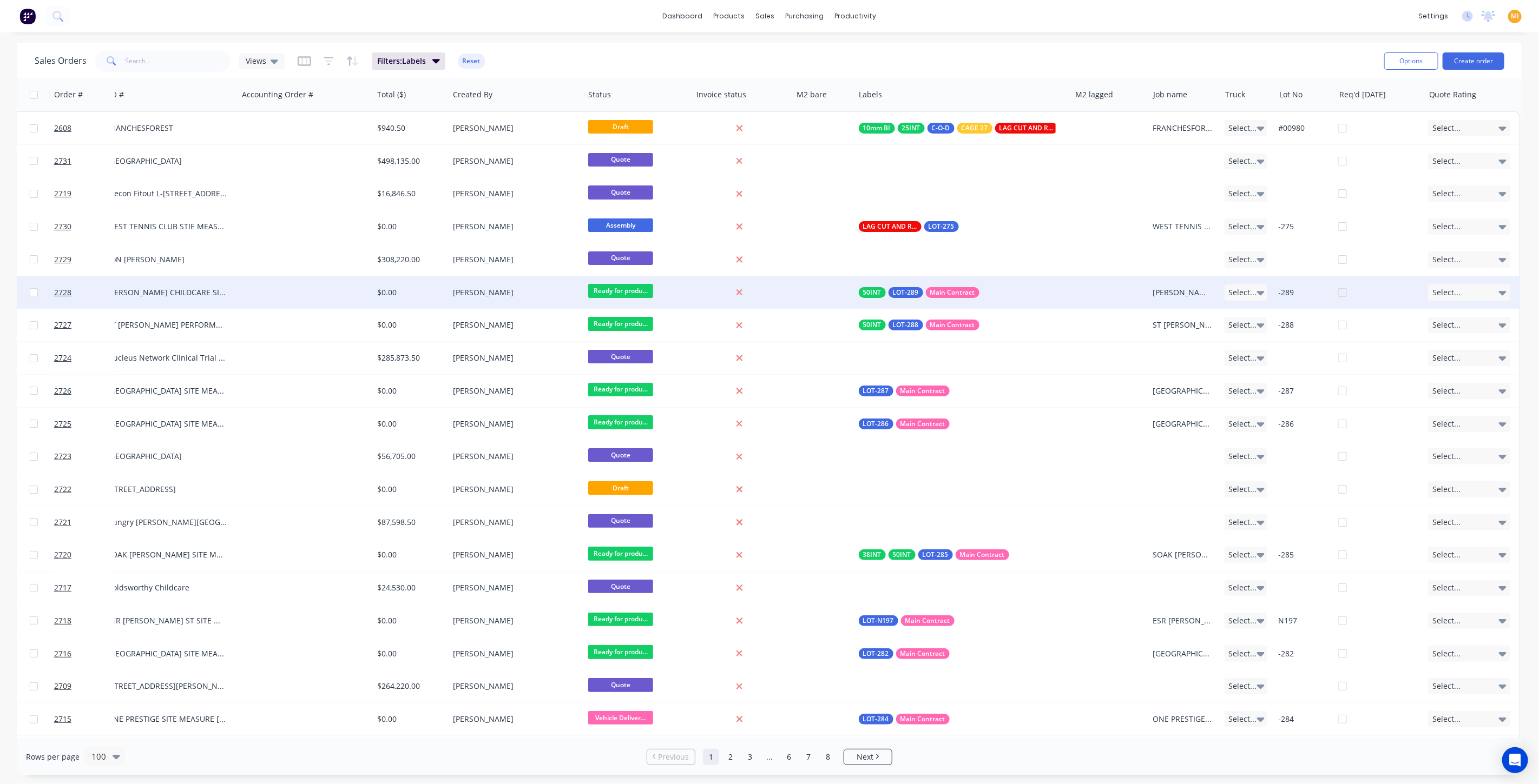
click at [838, 293] on div at bounding box center [823, 292] width 62 height 32
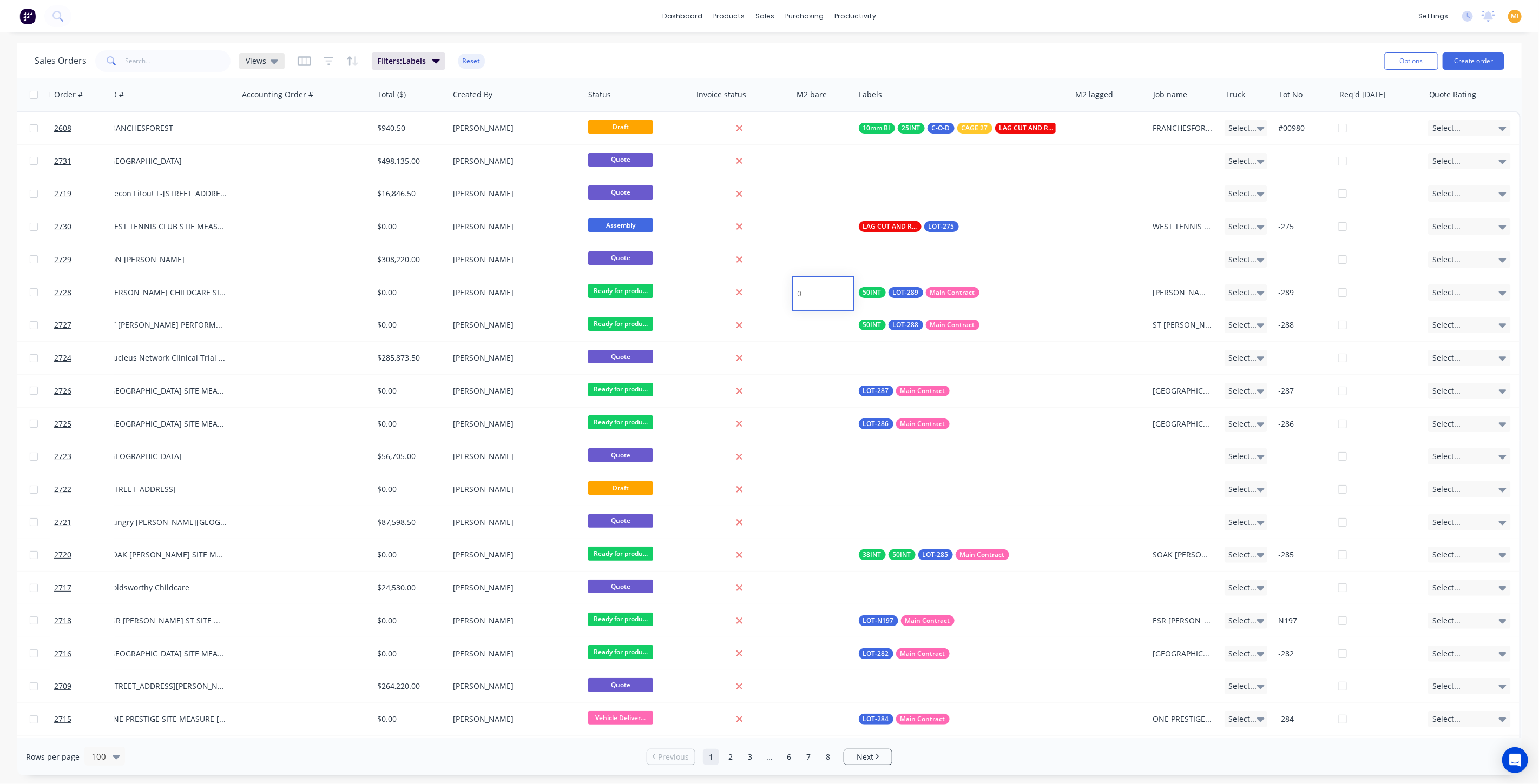
click at [253, 60] on span "Views" at bounding box center [256, 61] width 21 height 12
click at [287, 133] on button "Save new view" at bounding box center [315, 130] width 145 height 16
click at [452, 106] on input "text" at bounding box center [490, 105] width 133 height 21
type input "L"
type input "w/o Main Contract"
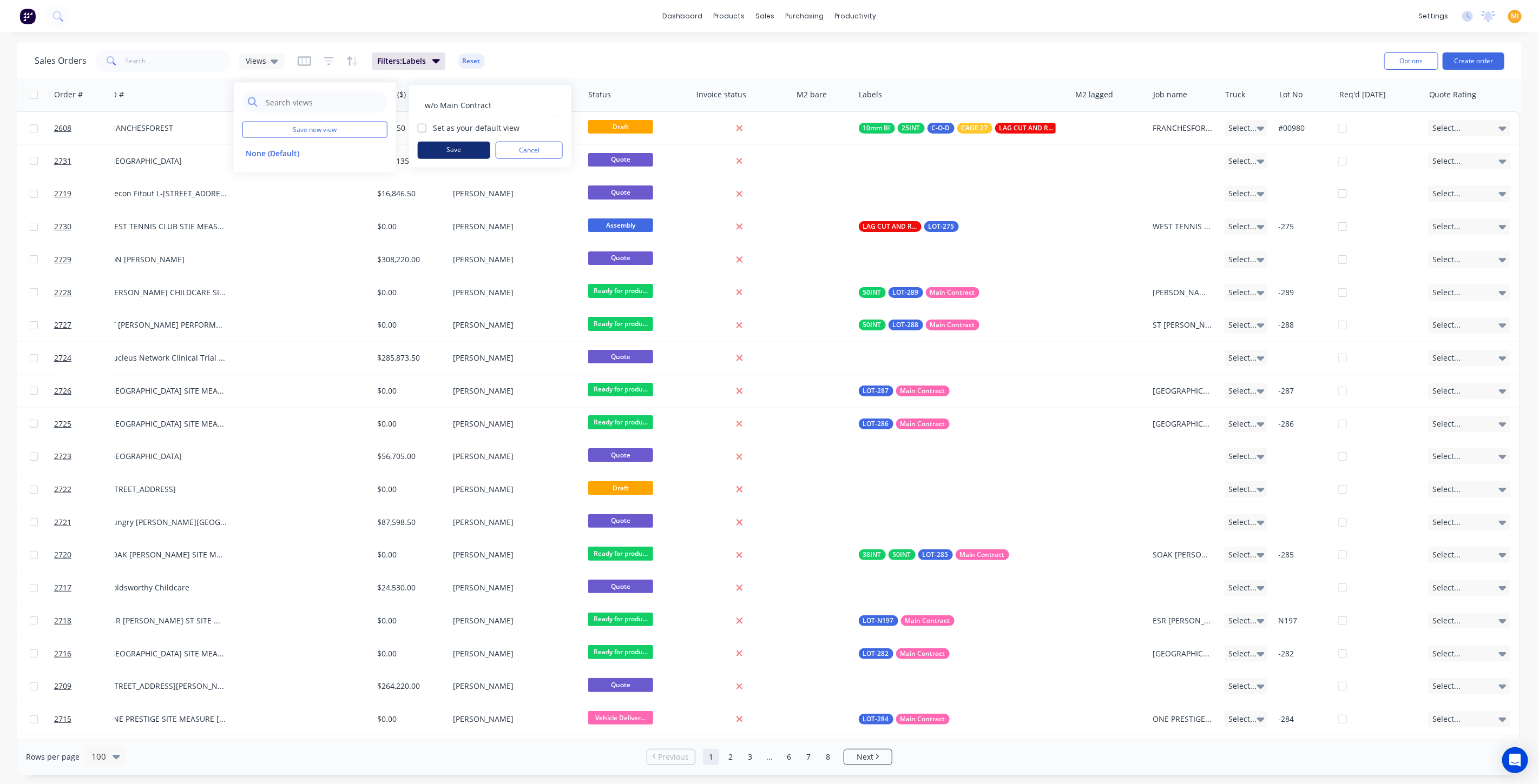
click at [461, 152] on button "Save" at bounding box center [454, 150] width 73 height 17
click at [446, 63] on span "Filters: Labels" at bounding box center [447, 61] width 49 height 11
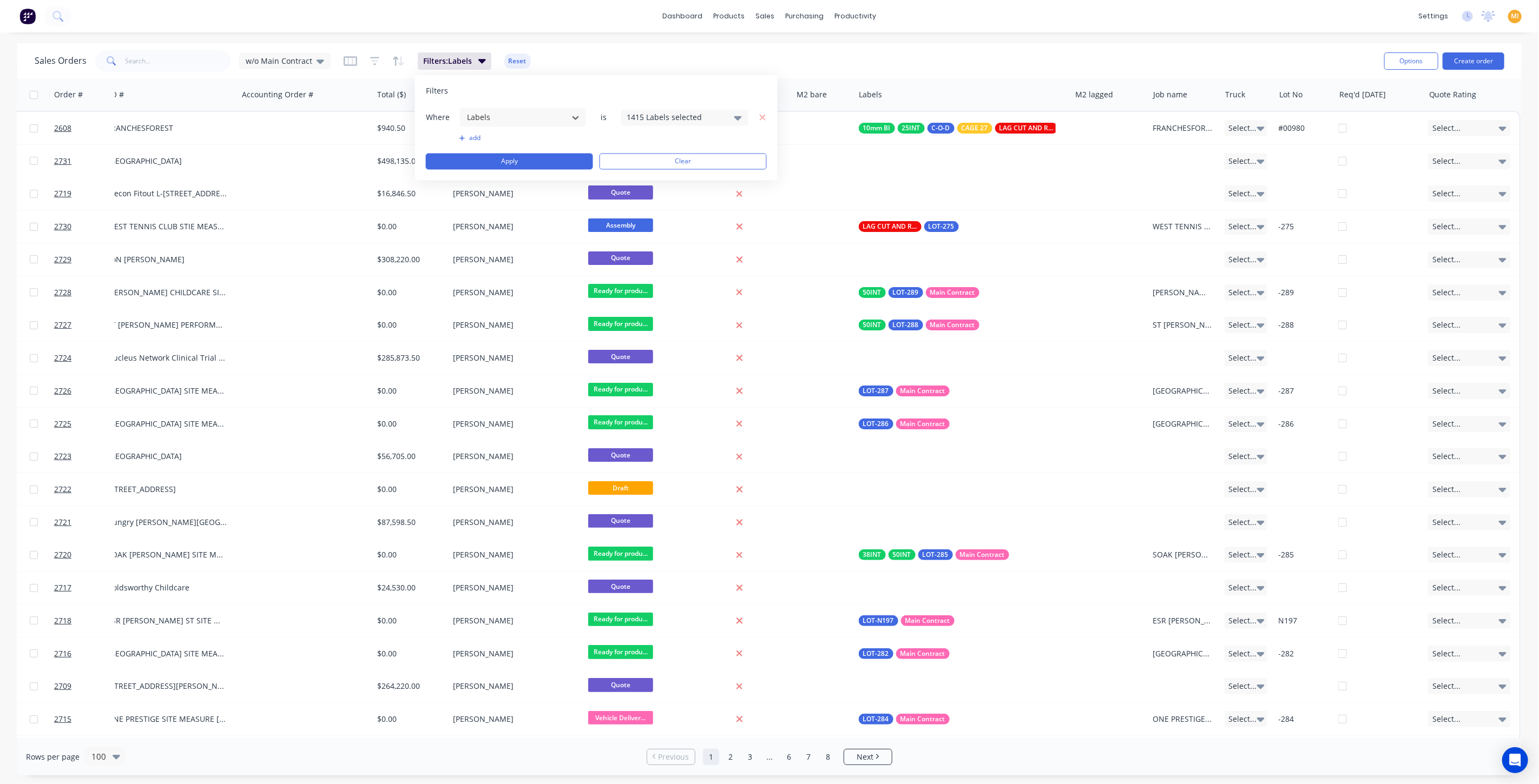
click at [657, 114] on div "1415 Labels selected" at bounding box center [676, 117] width 98 height 12
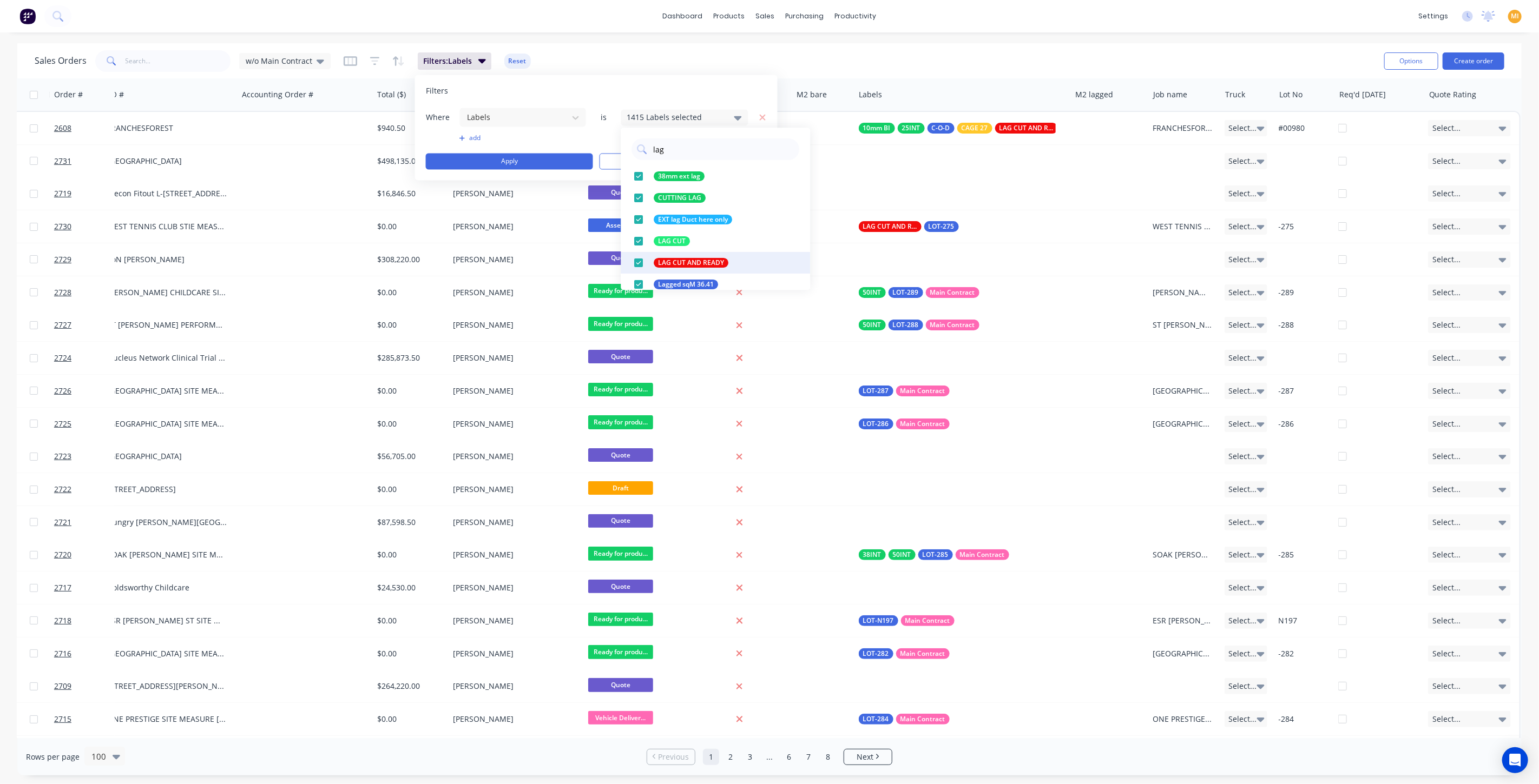
type input "lag"
click at [638, 262] on div at bounding box center [639, 263] width 22 height 22
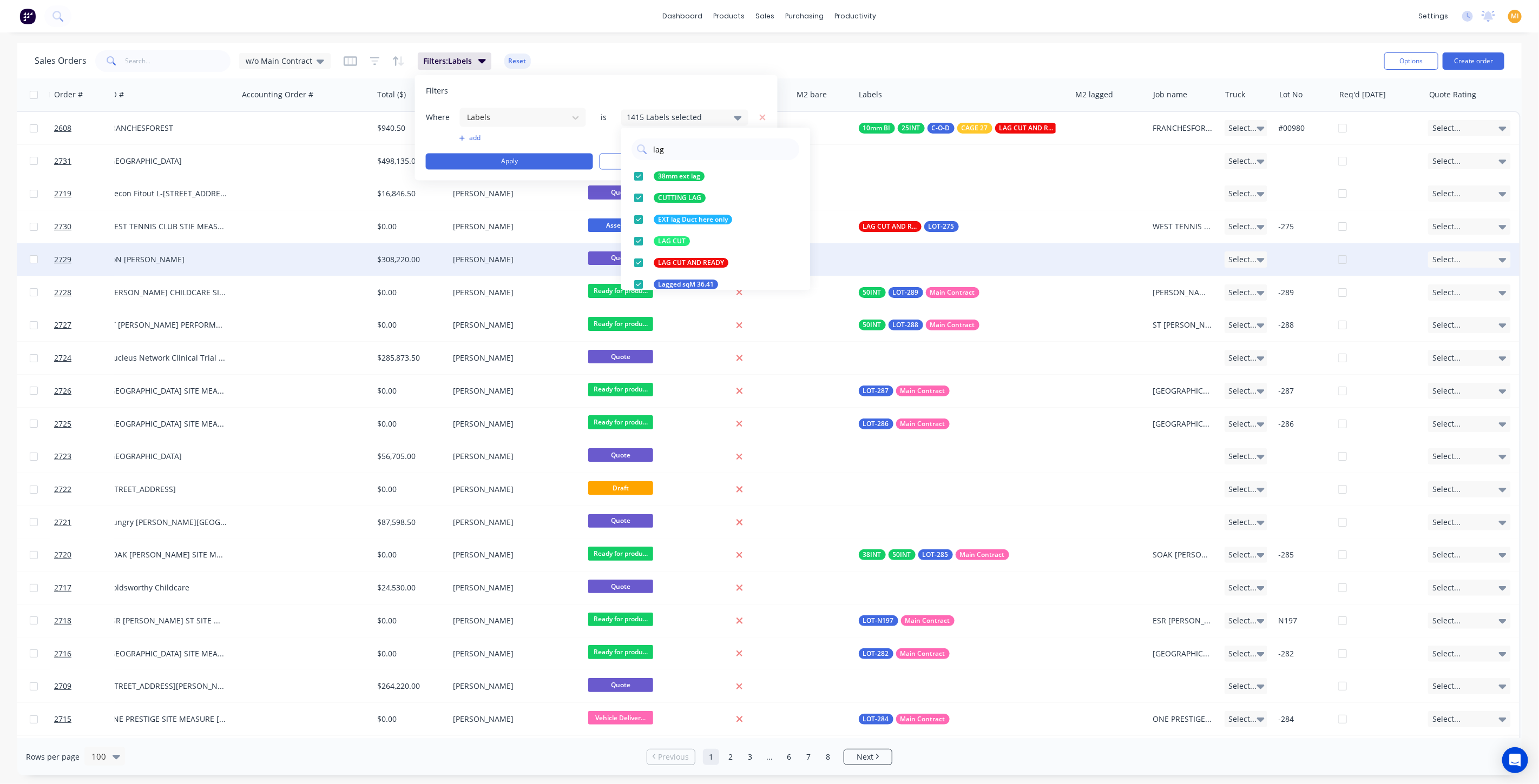
scroll to position [0, 0]
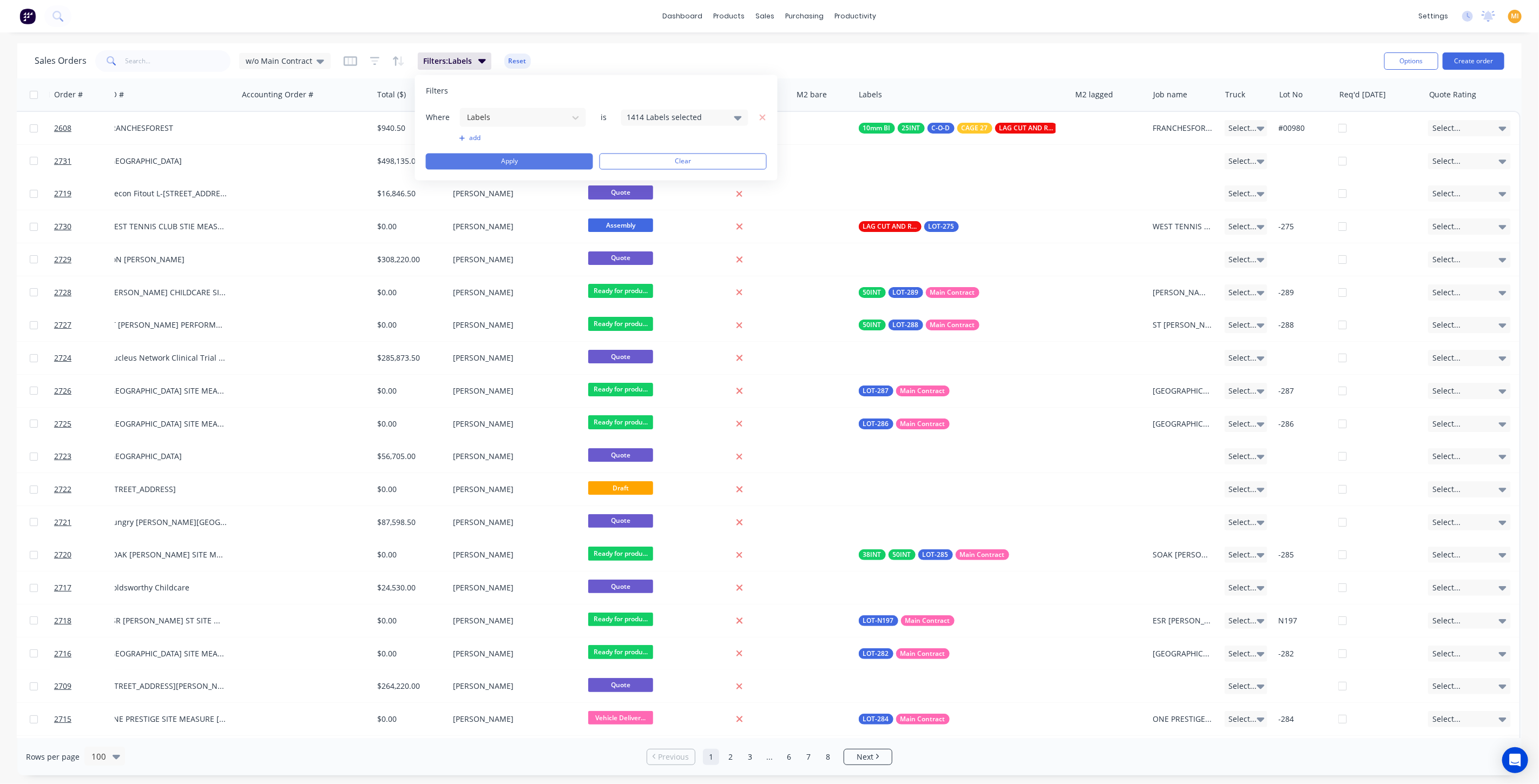
click at [515, 158] on button "Apply" at bounding box center [509, 162] width 167 height 16
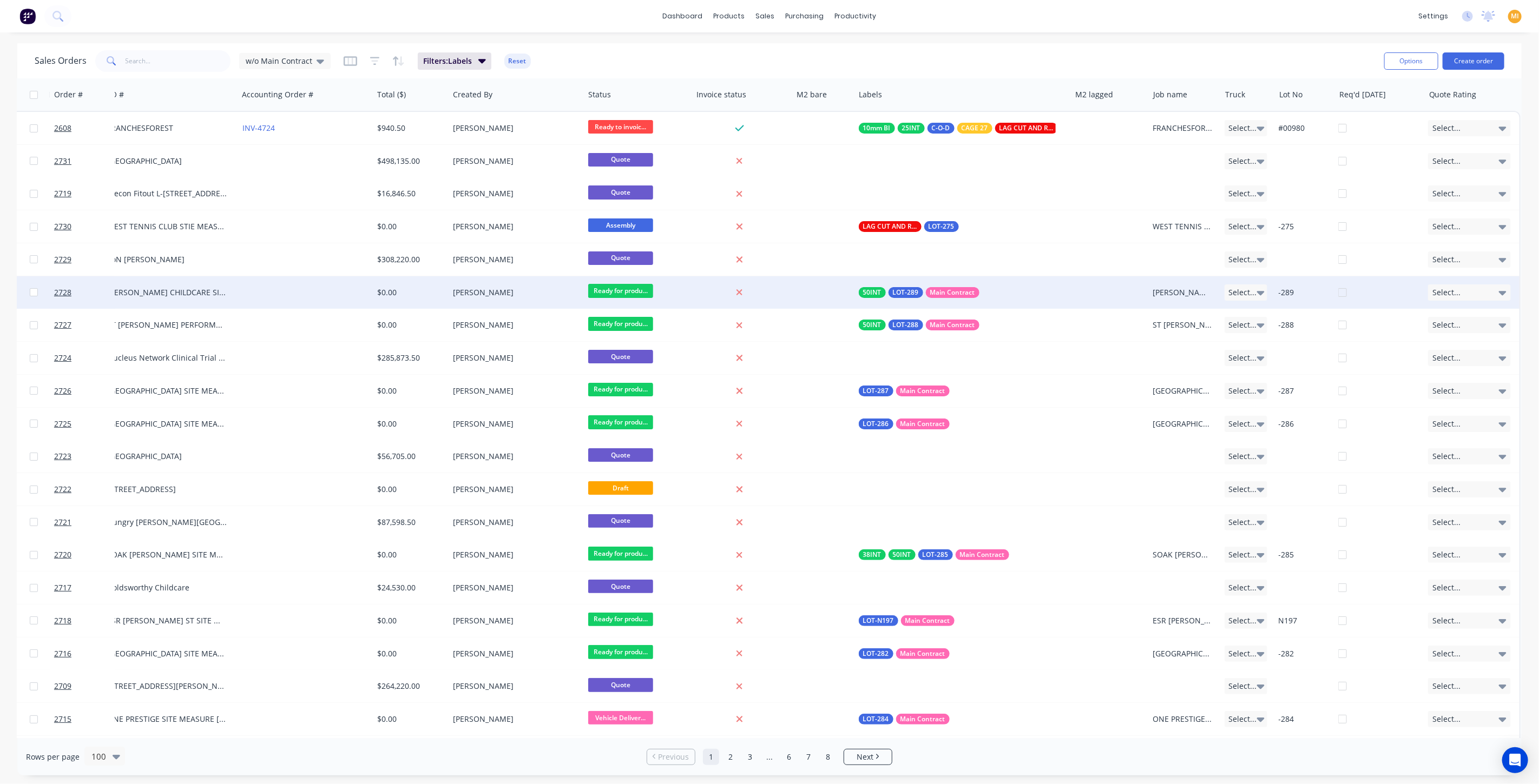
click at [773, 291] on div at bounding box center [740, 293] width 87 height 10
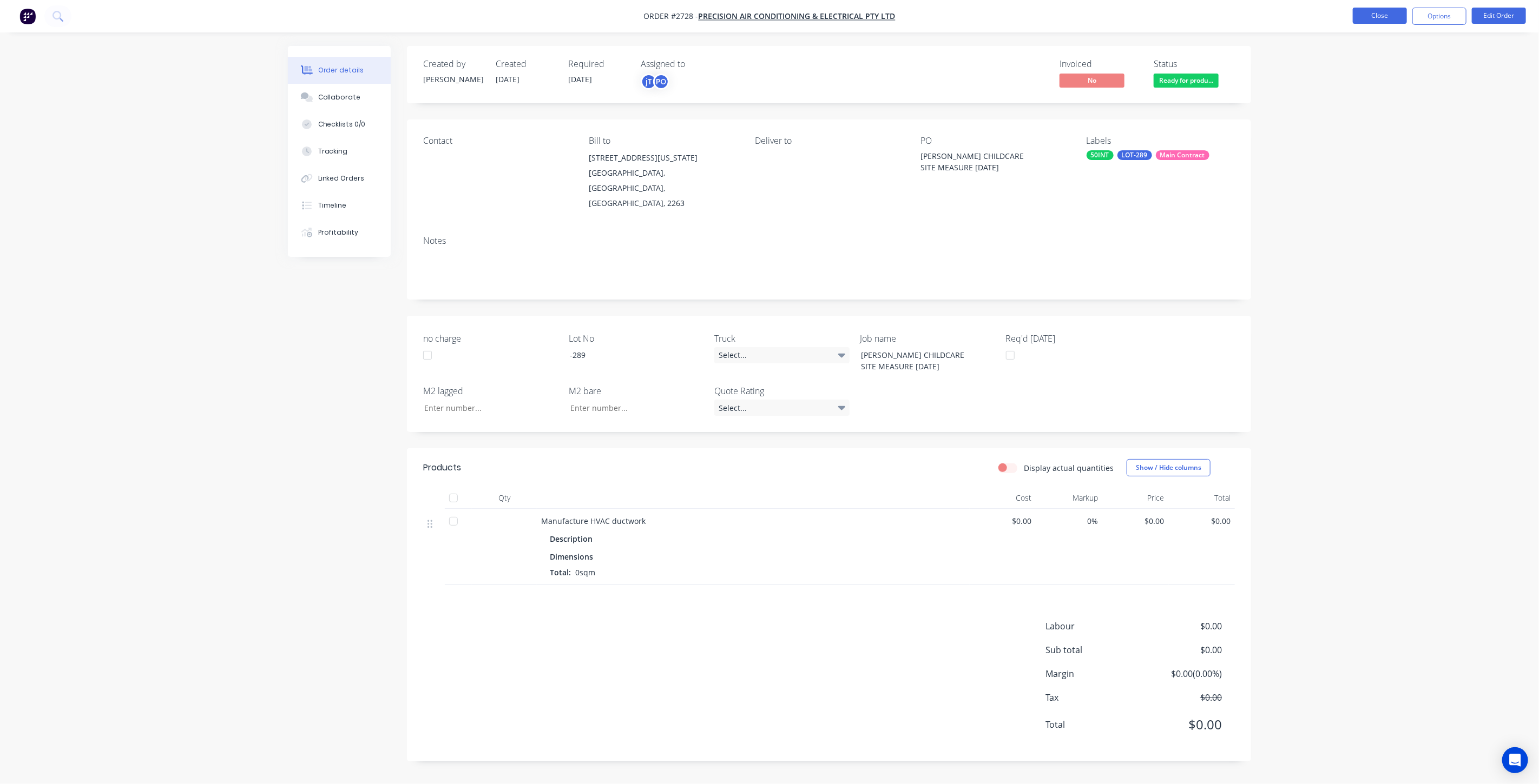
click at [1388, 14] on button "Close" at bounding box center [1379, 16] width 54 height 16
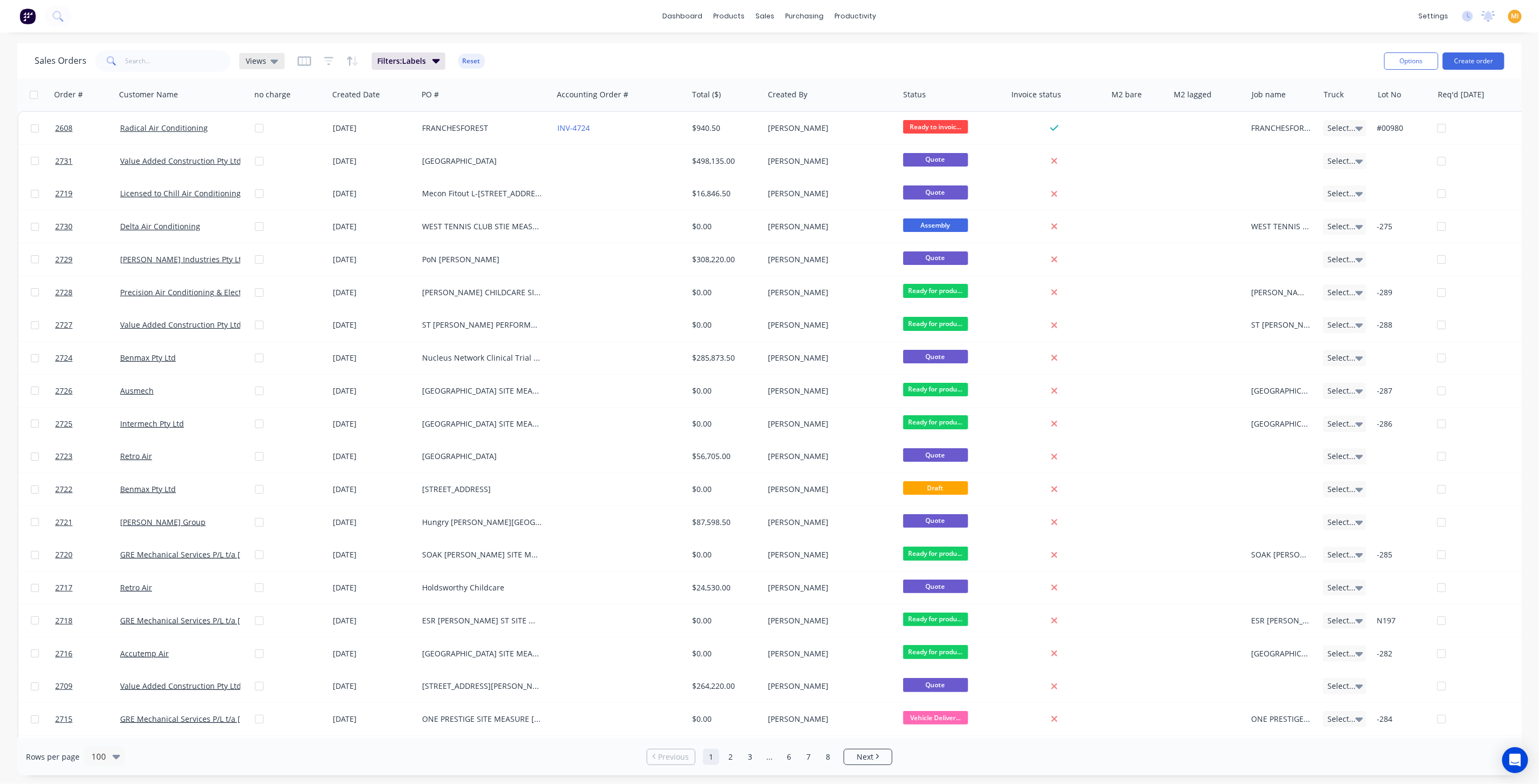
click at [264, 62] on span "Views" at bounding box center [256, 61] width 21 height 12
click at [281, 177] on button "w/o Main Contract" at bounding box center [304, 174] width 123 height 12
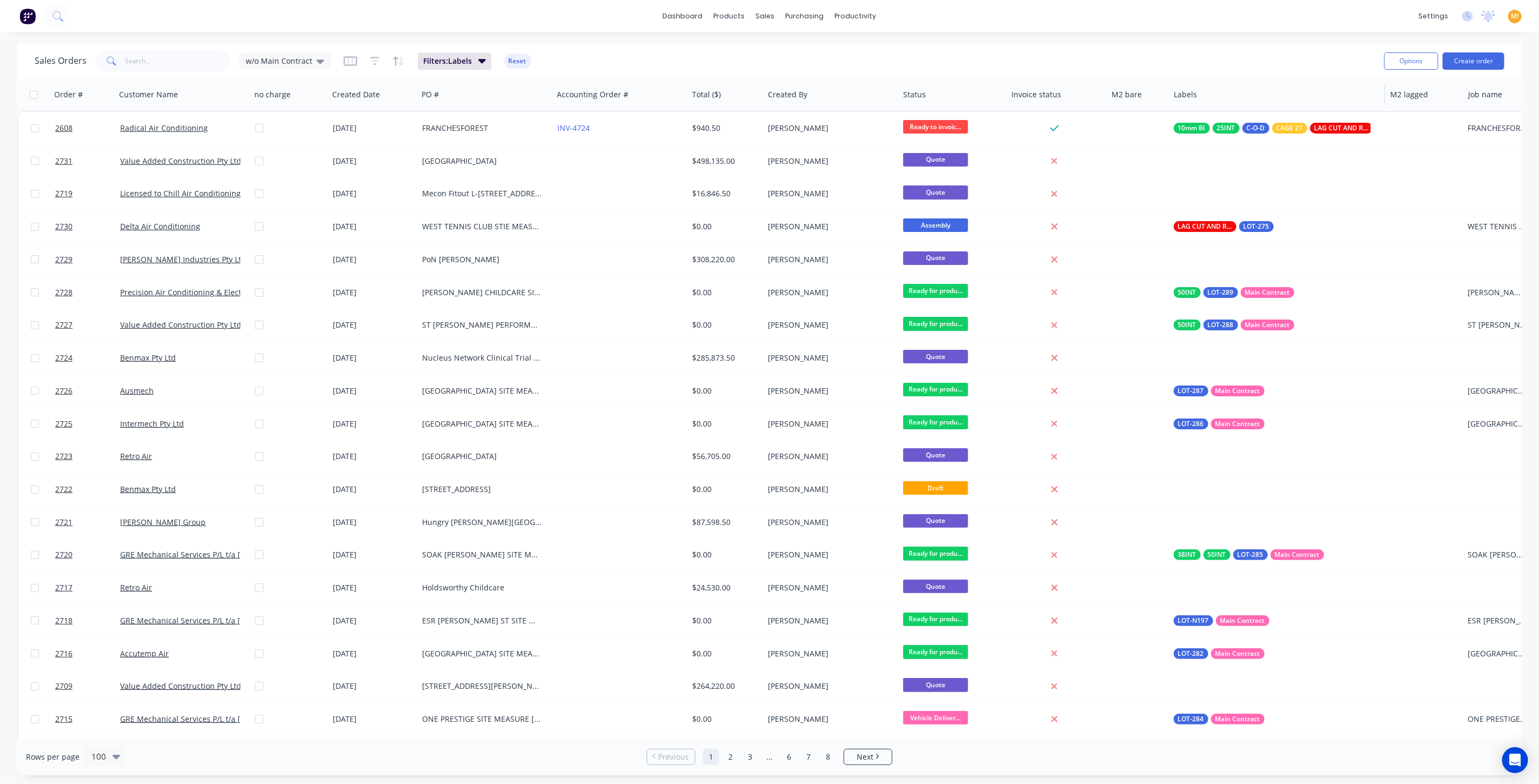
click at [1364, 97] on div at bounding box center [1272, 95] width 197 height 22
click at [1200, 116] on button "Filter column" at bounding box center [1214, 117] width 81 height 22
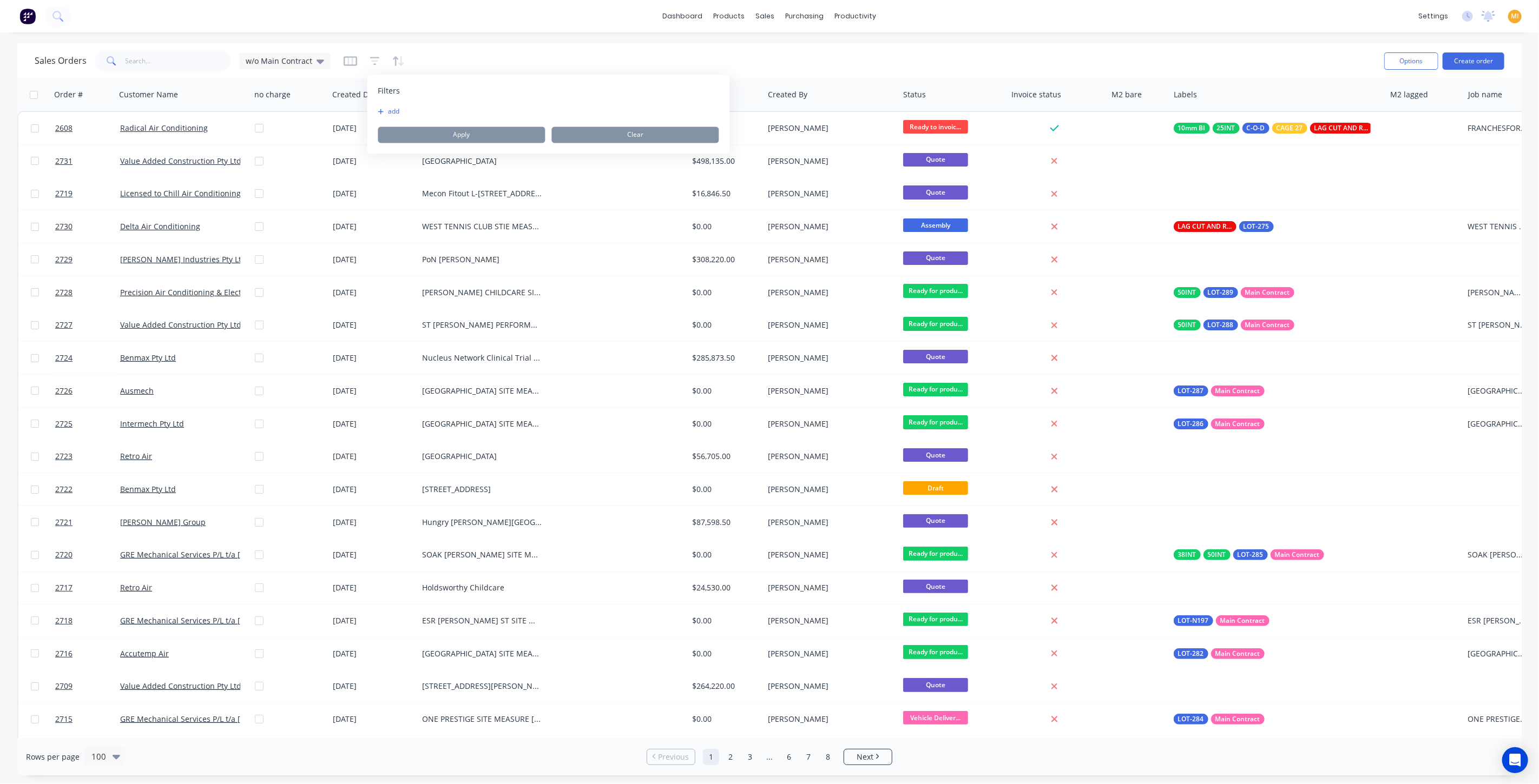
drag, startPoint x: 379, startPoint y: 104, endPoint x: 392, endPoint y: 104, distance: 13.0
click at [380, 104] on div "Filters add Apply Clear" at bounding box center [548, 114] width 363 height 79
click at [392, 104] on div "Filters add Apply Clear" at bounding box center [548, 114] width 363 height 79
click at [389, 108] on button "add" at bounding box center [391, 112] width 27 height 9
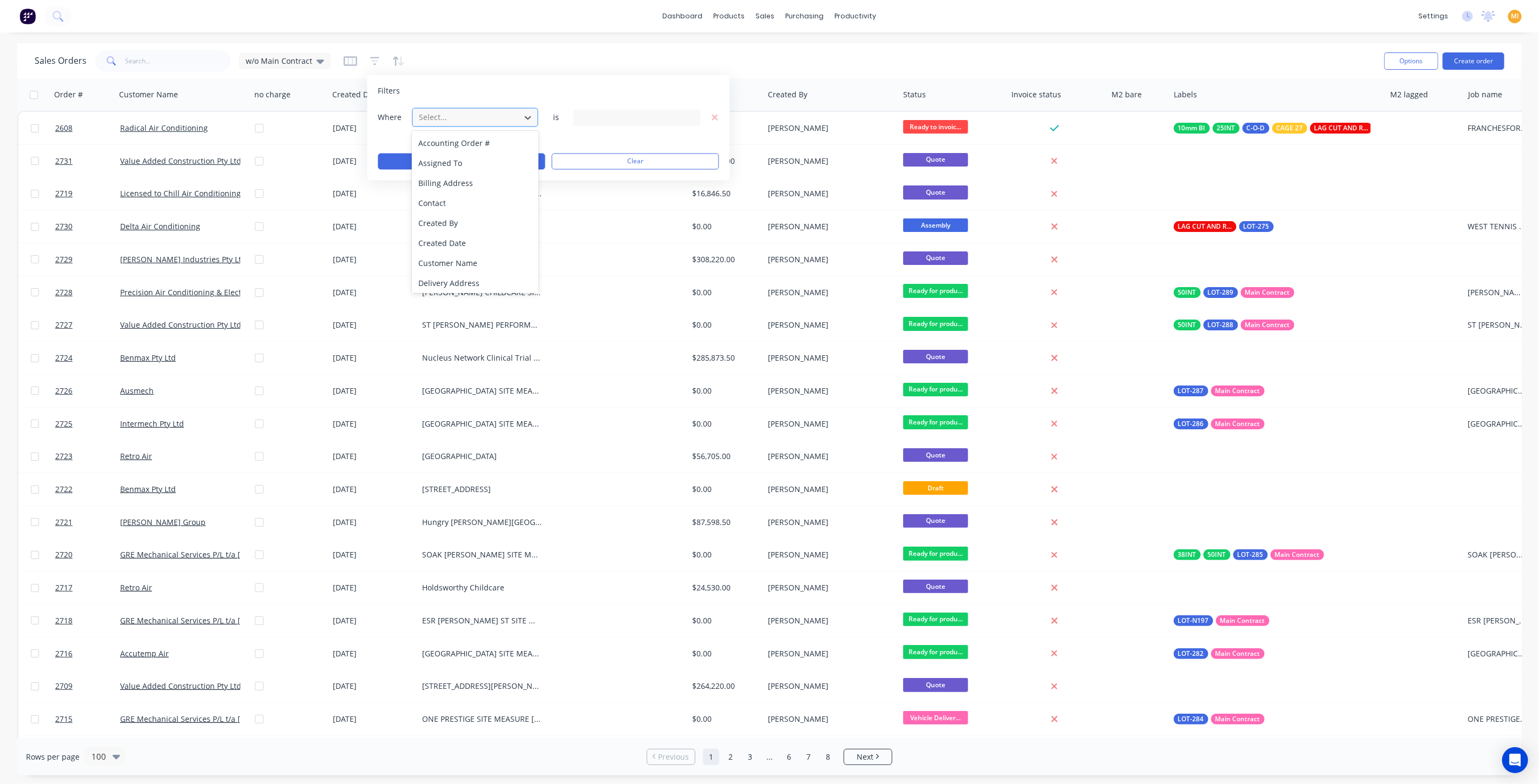
click at [489, 122] on div at bounding box center [466, 118] width 97 height 14
click at [471, 143] on div "Labels" at bounding box center [475, 143] width 127 height 20
click at [596, 118] on div "1416 Labels selected" at bounding box center [628, 117] width 98 height 12
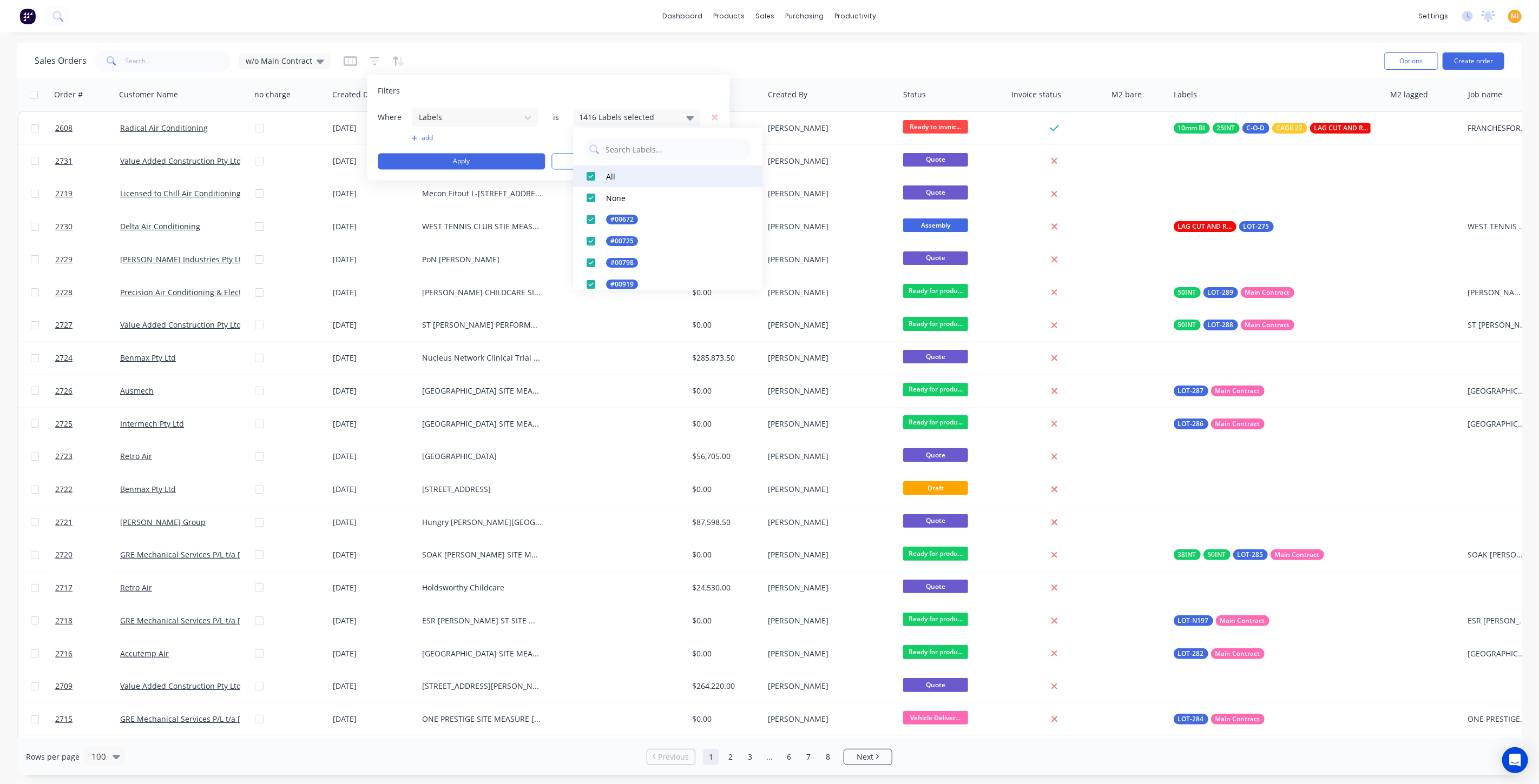
click at [589, 171] on div at bounding box center [591, 177] width 22 height 22
click at [590, 170] on div at bounding box center [591, 177] width 22 height 22
click at [645, 146] on input "text" at bounding box center [675, 149] width 142 height 22
type input "main"
click at [592, 176] on div at bounding box center [591, 177] width 22 height 22
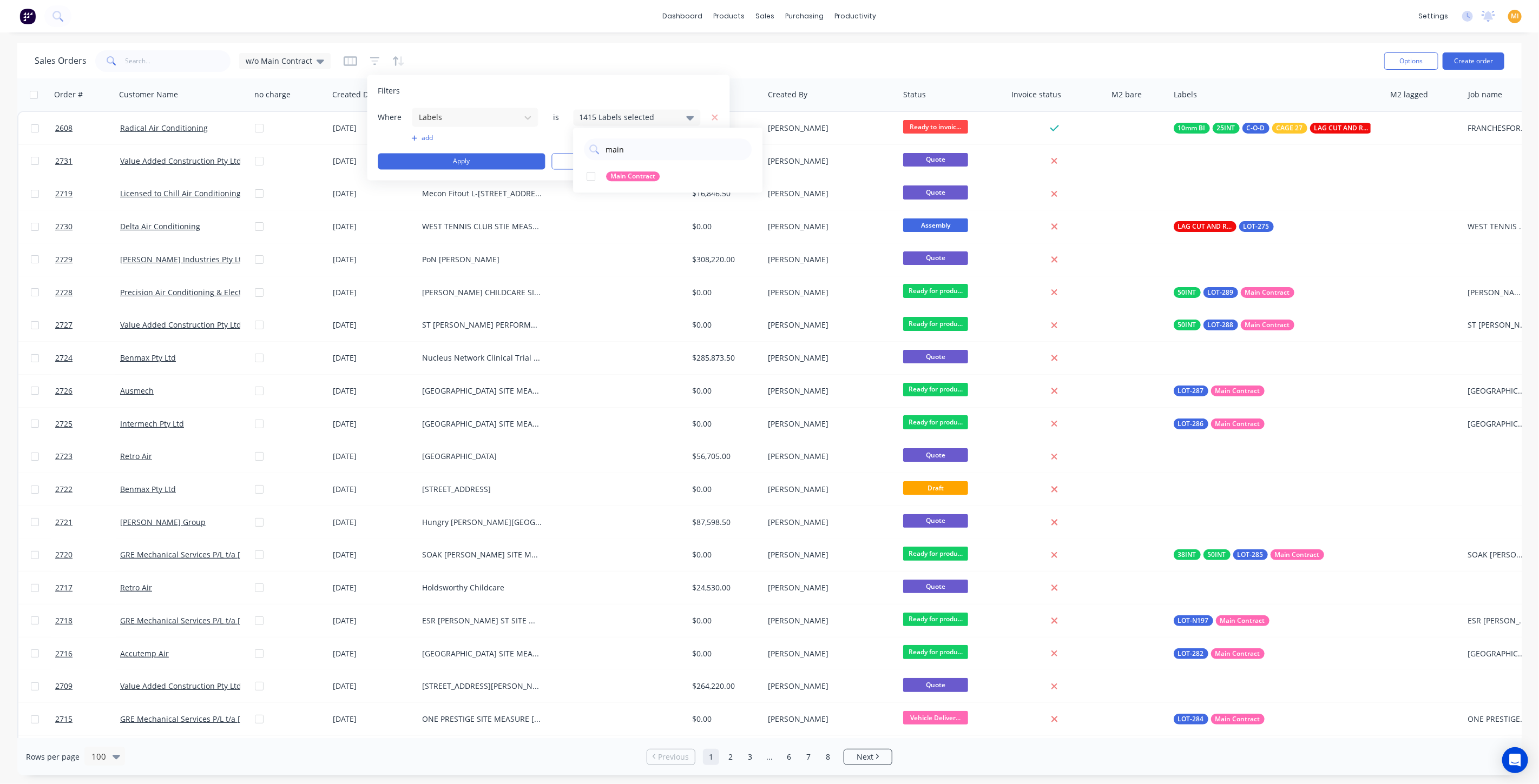
click at [493, 145] on div "Where Labels is 1415 Labels selected add Apply Clear" at bounding box center [548, 138] width 341 height 62
click at [484, 162] on button "Apply" at bounding box center [462, 162] width 167 height 16
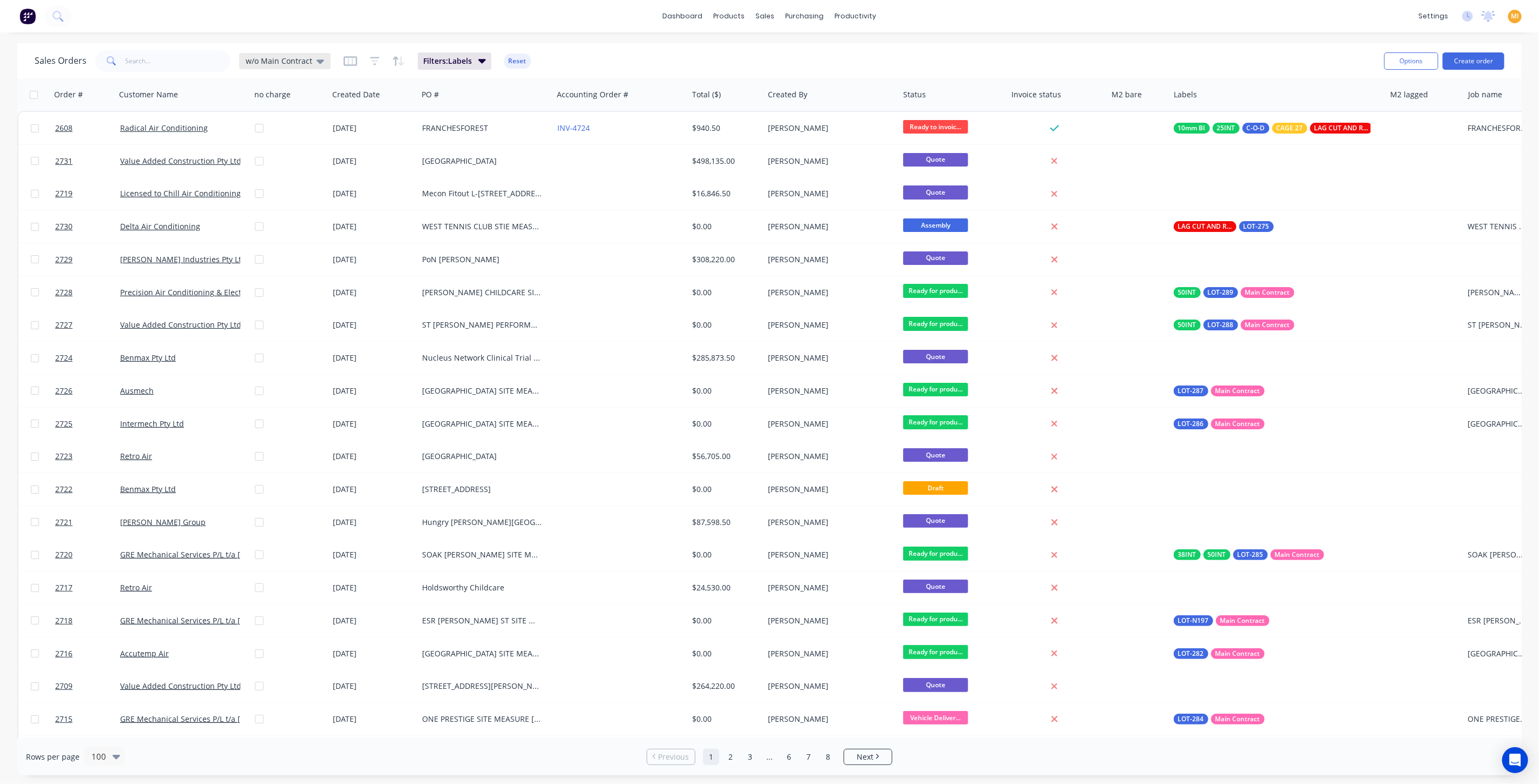
click at [297, 57] on span "w/o Main Contract" at bounding box center [278, 61] width 66 height 12
click at [379, 171] on button "edit" at bounding box center [378, 174] width 14 height 12
click at [440, 148] on button "Update" at bounding box center [454, 150] width 73 height 17
click at [773, 66] on div "Sales Orders w/o Main Contract Filters: Labels Reset" at bounding box center [705, 60] width 1341 height 27
click at [1377, 95] on div "Labels" at bounding box center [1278, 94] width 217 height 32
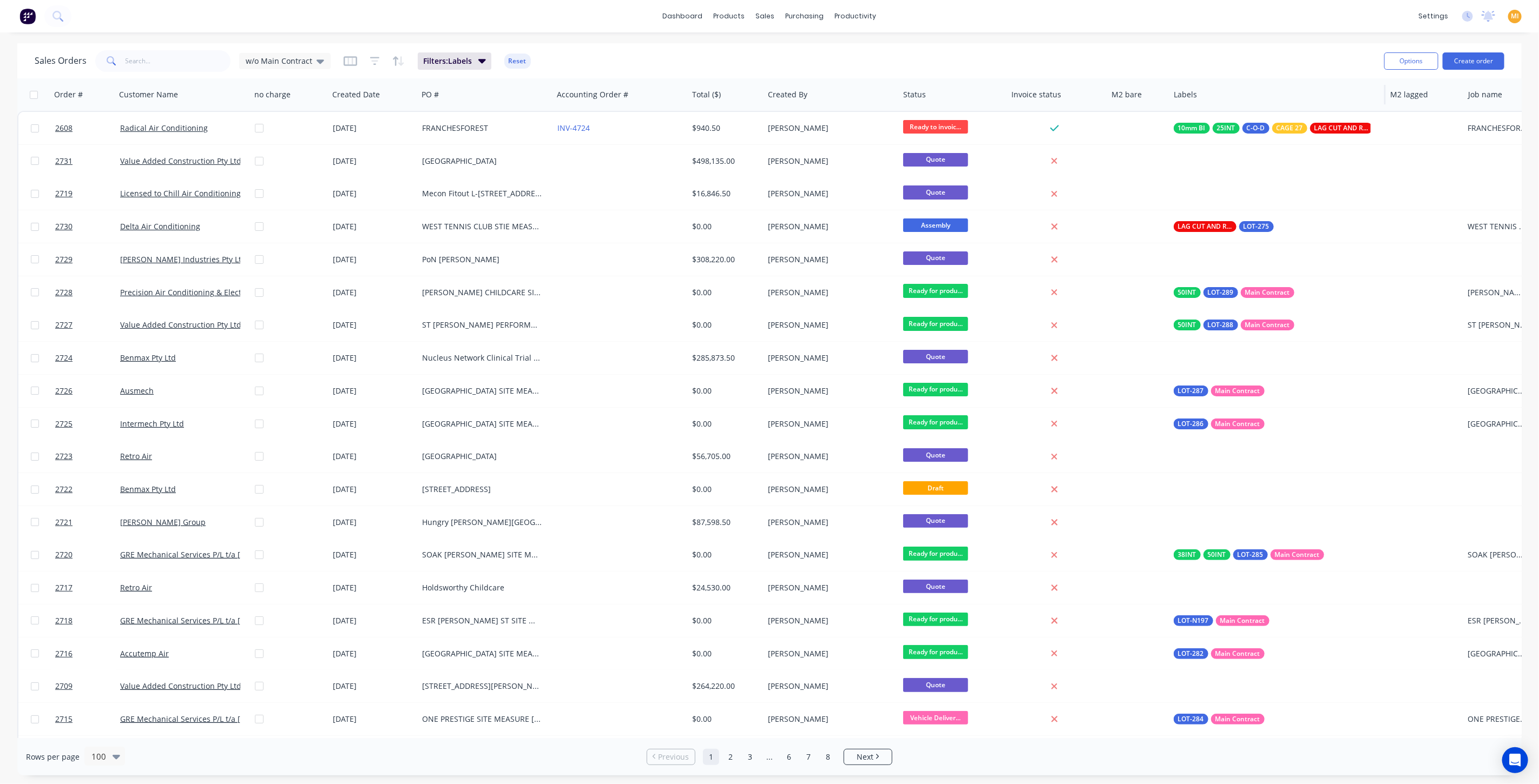
click at [1228, 100] on div at bounding box center [1272, 95] width 197 height 22
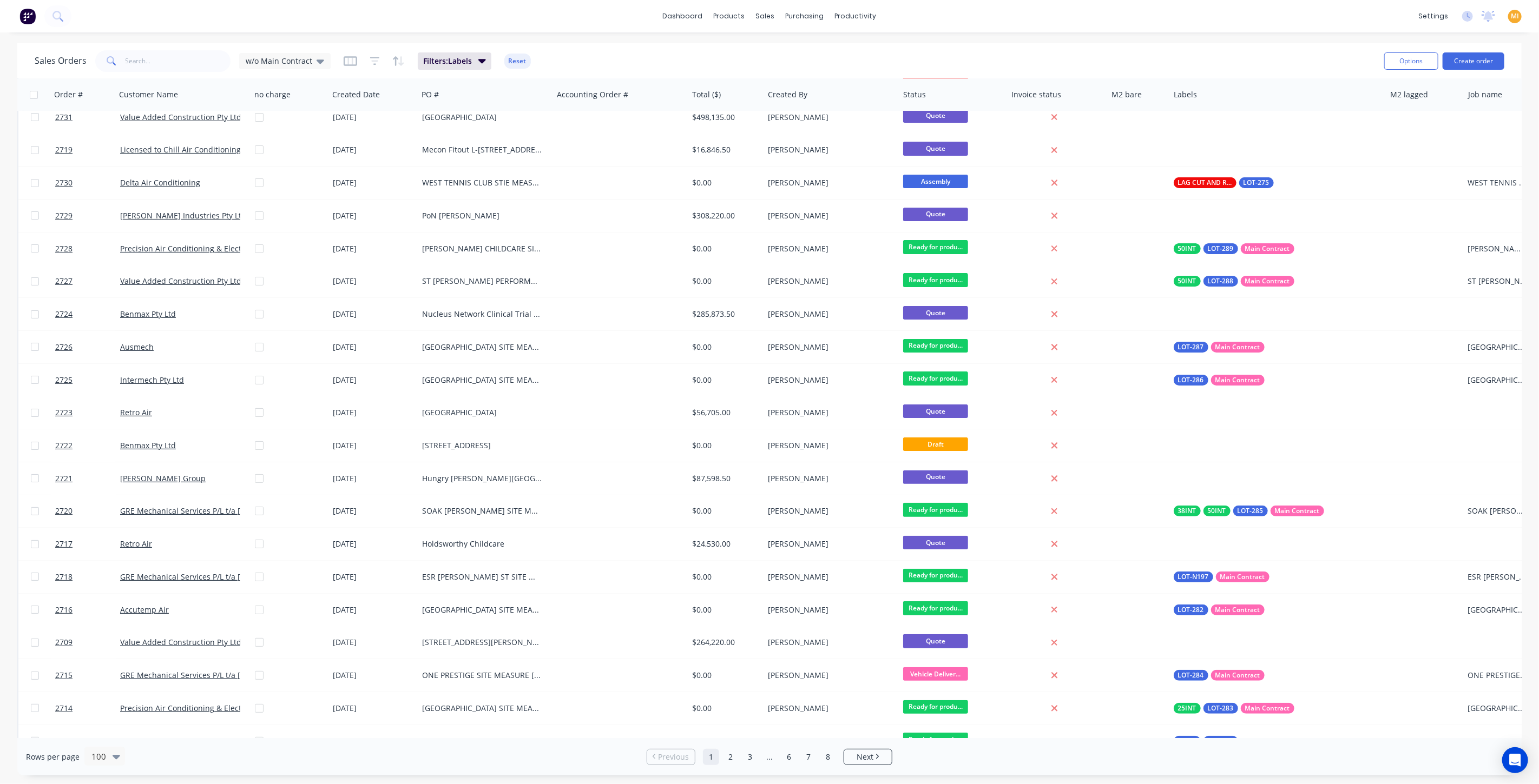
scroll to position [0, 0]
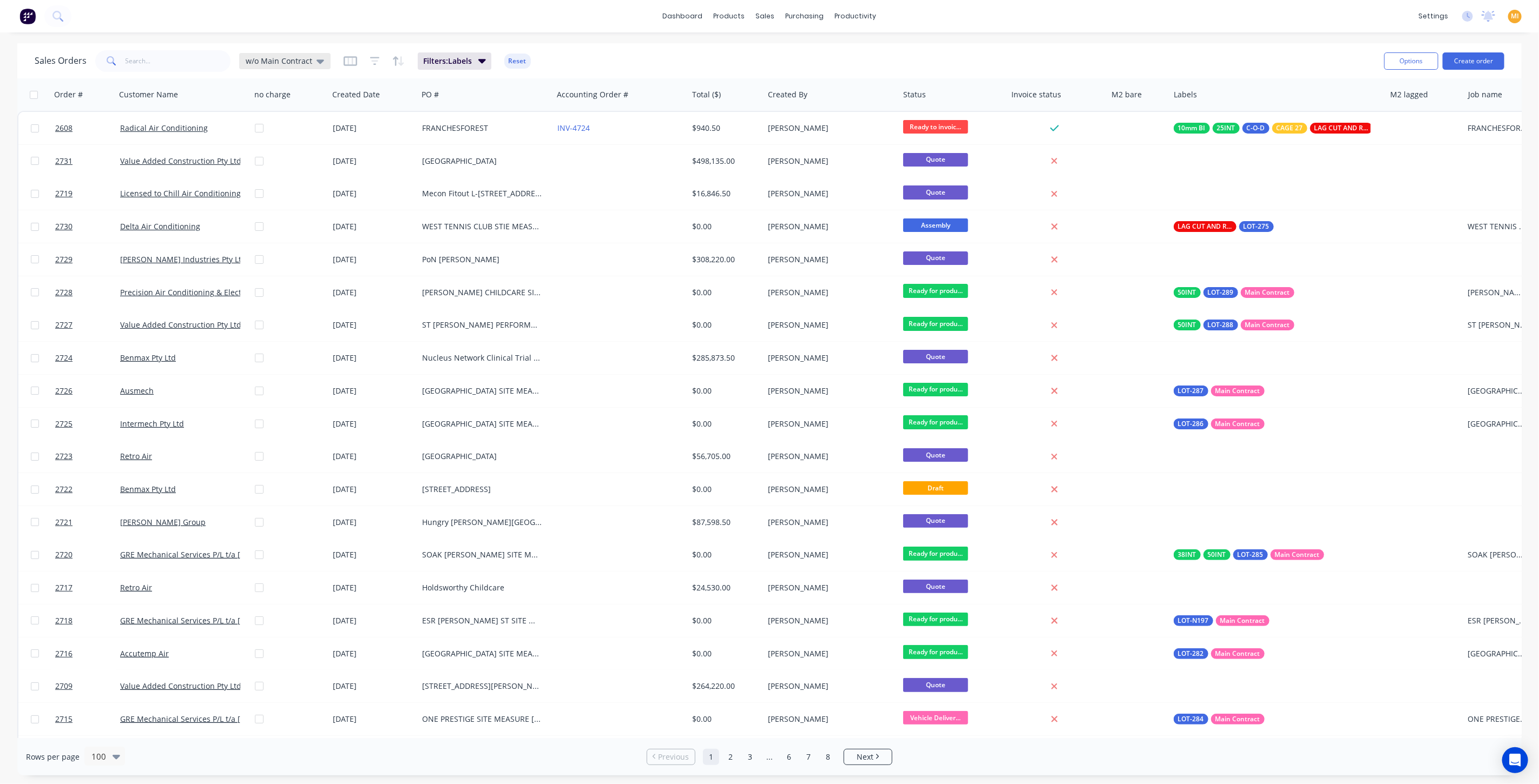
click at [256, 63] on span "w/o Main Contract" at bounding box center [278, 61] width 66 height 12
click at [587, 58] on div "Sales Orders w/o Main Contract Filters: Labels Reset" at bounding box center [705, 60] width 1341 height 27
click at [516, 62] on button "Reset" at bounding box center [518, 61] width 27 height 15
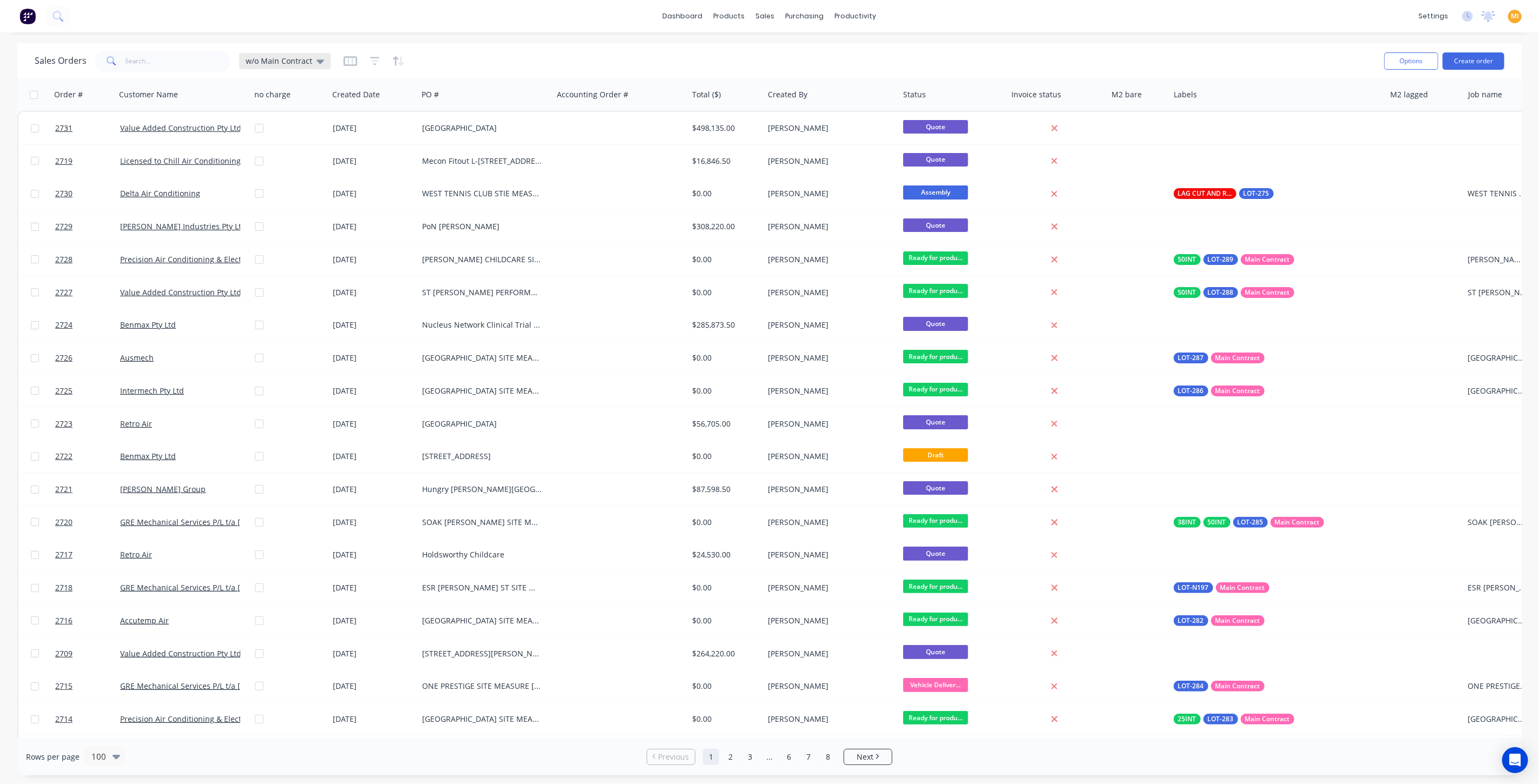
click at [307, 63] on span "w/o Main Contract" at bounding box center [278, 61] width 66 height 12
click at [287, 154] on button "None (Default)" at bounding box center [304, 153] width 123 height 12
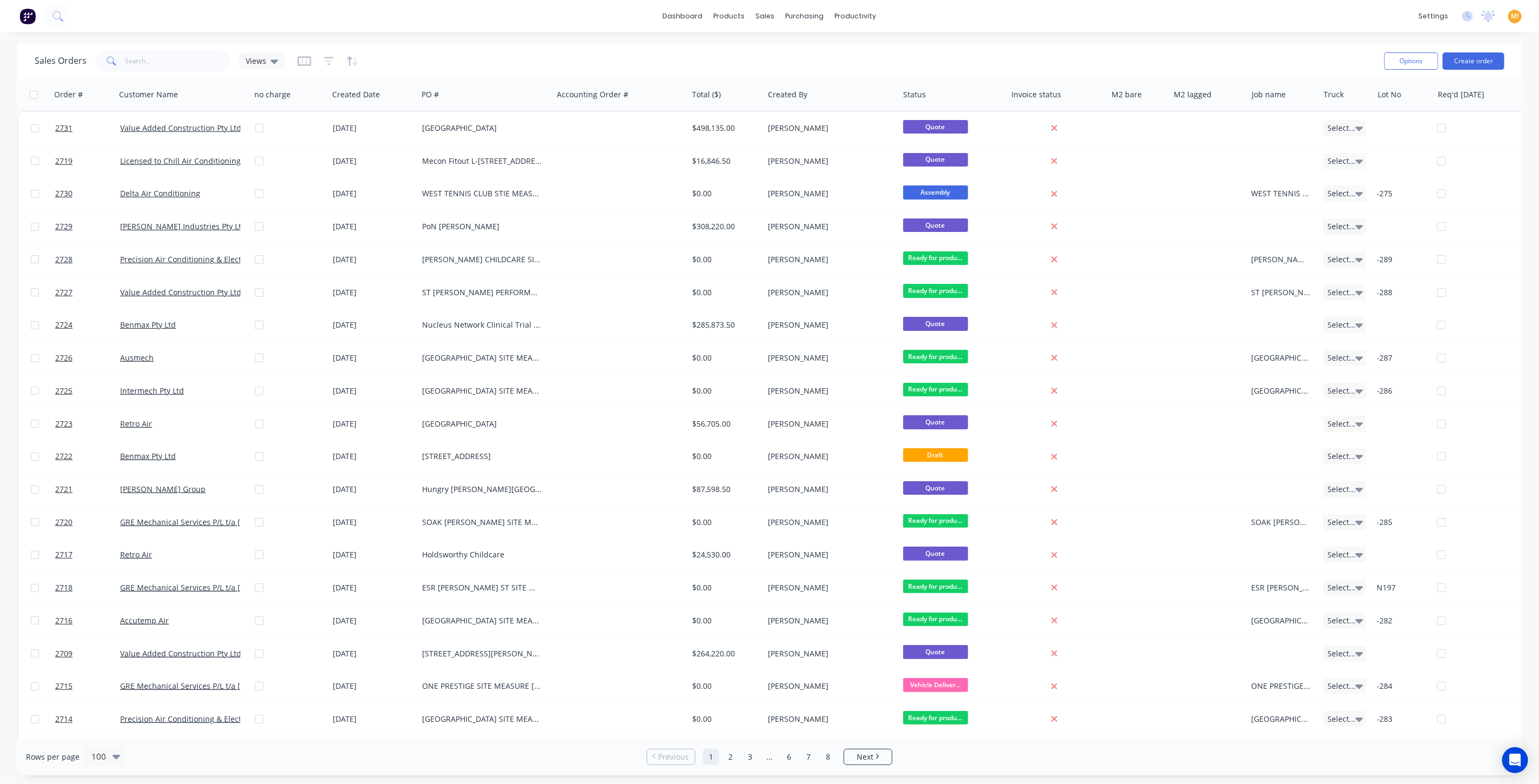
click at [453, 65] on div "Sales Orders Views" at bounding box center [705, 60] width 1341 height 27
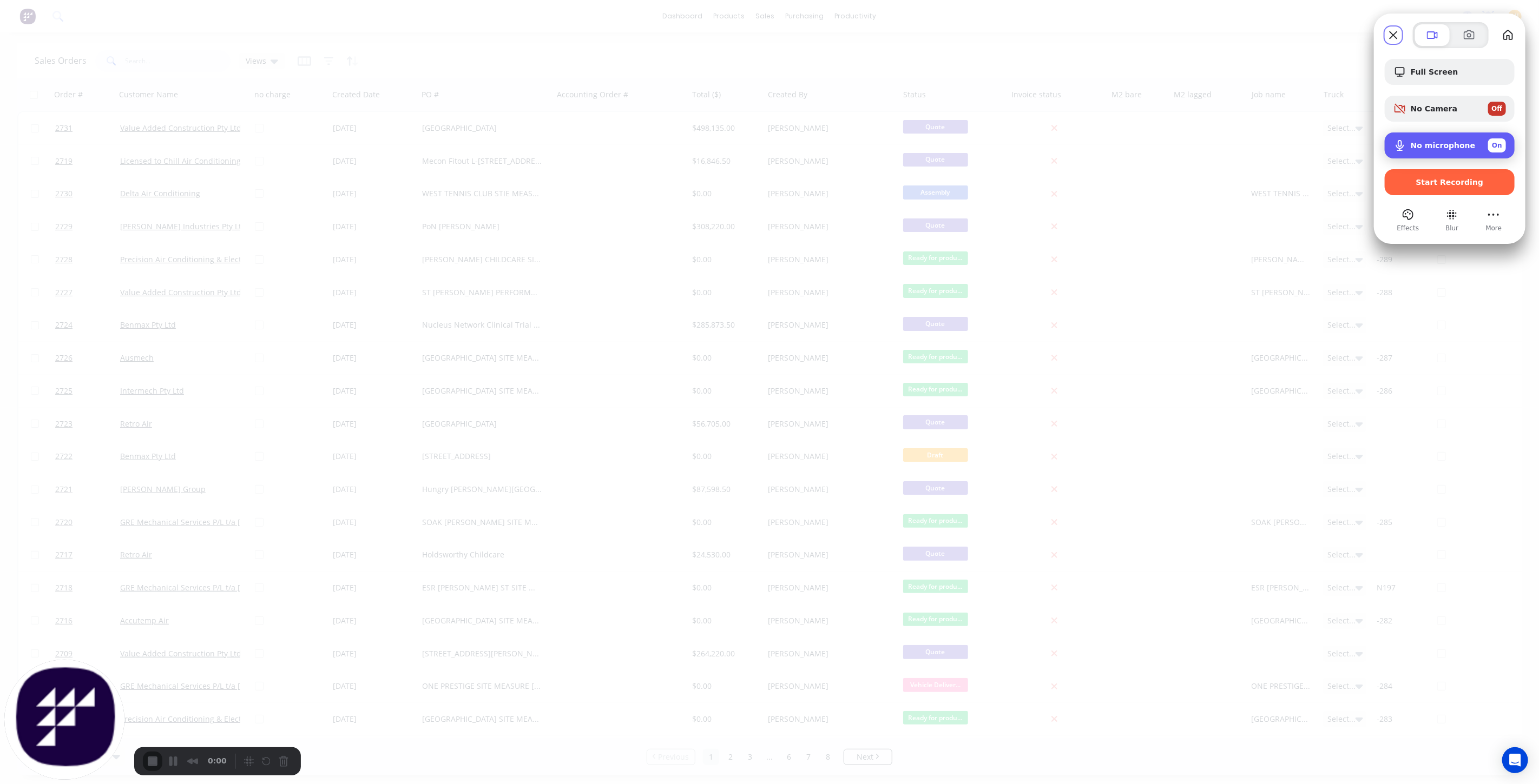
click at [1499, 149] on span "On" at bounding box center [1496, 145] width 10 height 10
click at [1427, 186] on span "Start Recording" at bounding box center [1450, 182] width 68 height 9
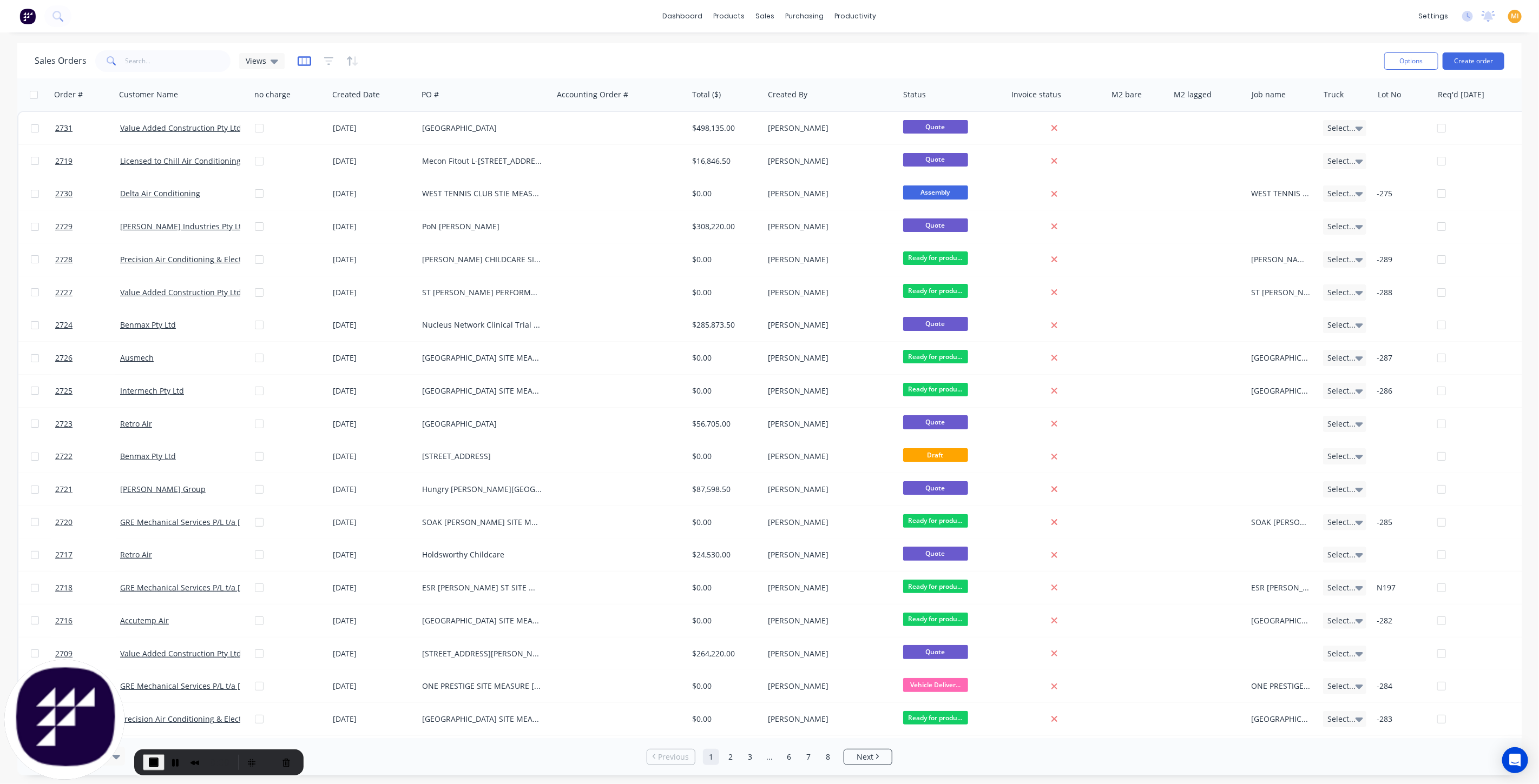
click at [302, 61] on icon "button" at bounding box center [304, 61] width 14 height 11
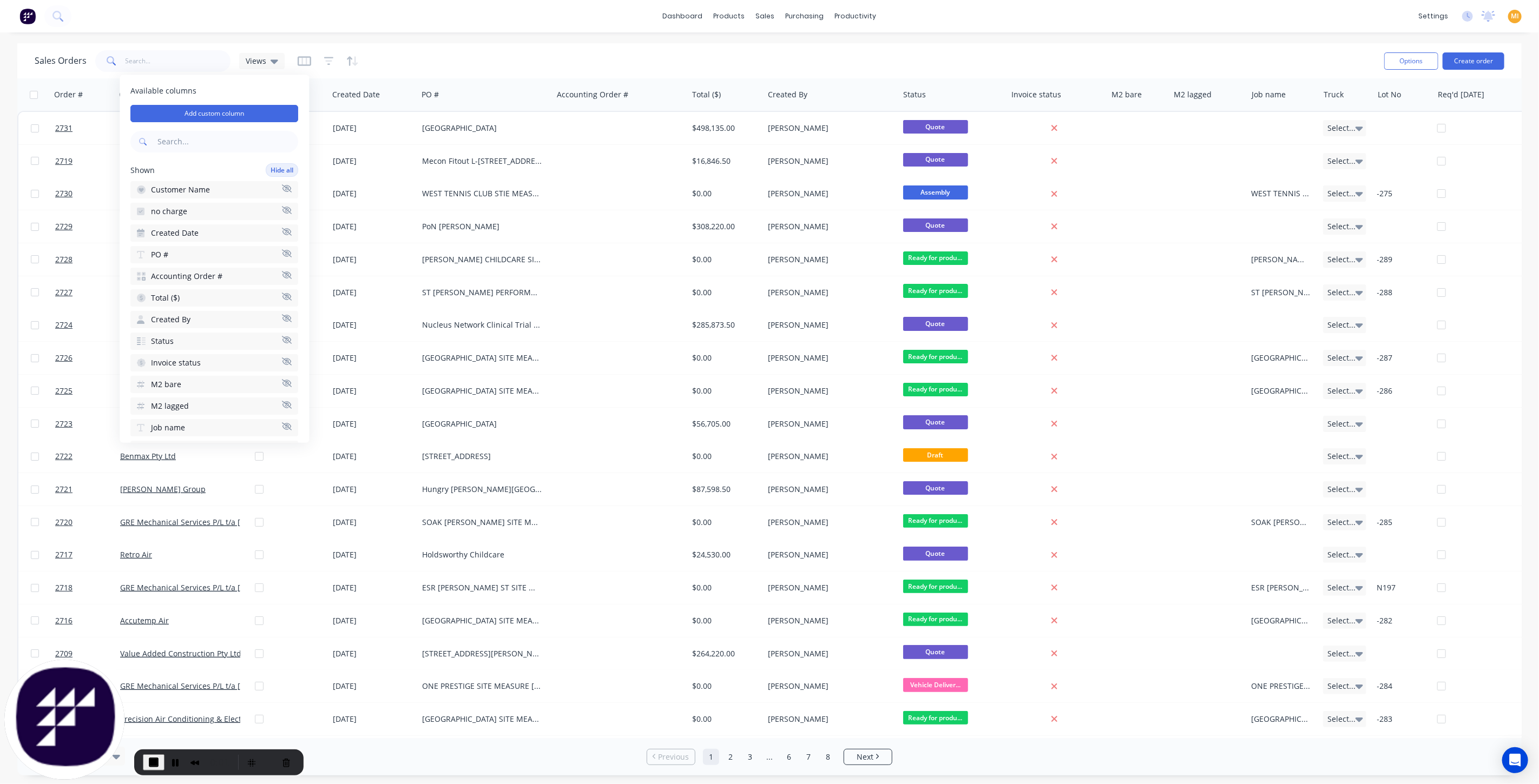
click at [205, 141] on input "text" at bounding box center [227, 143] width 143 height 22
type input "labe"
click at [189, 208] on button "Labels" at bounding box center [214, 211] width 168 height 17
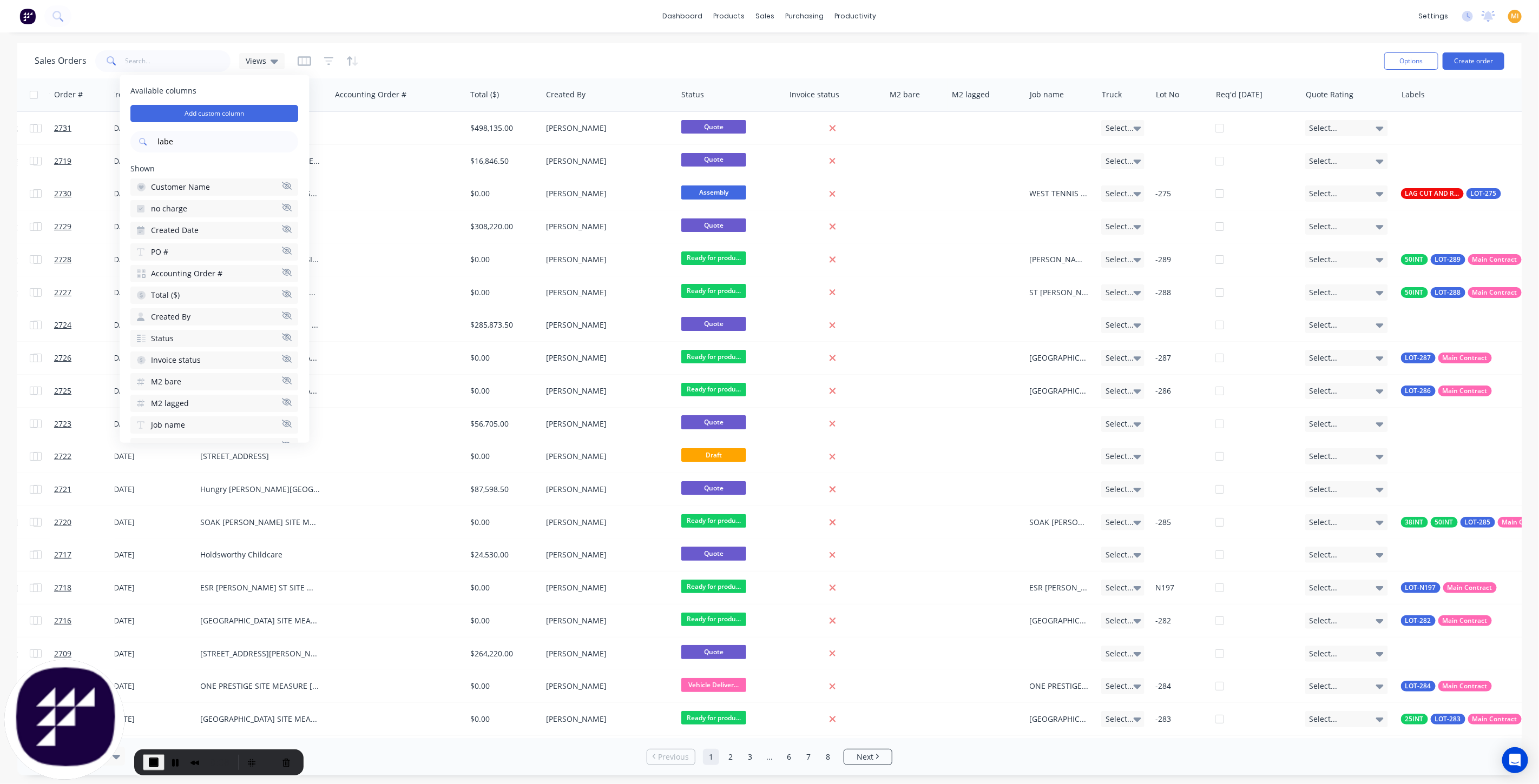
scroll to position [0, 237]
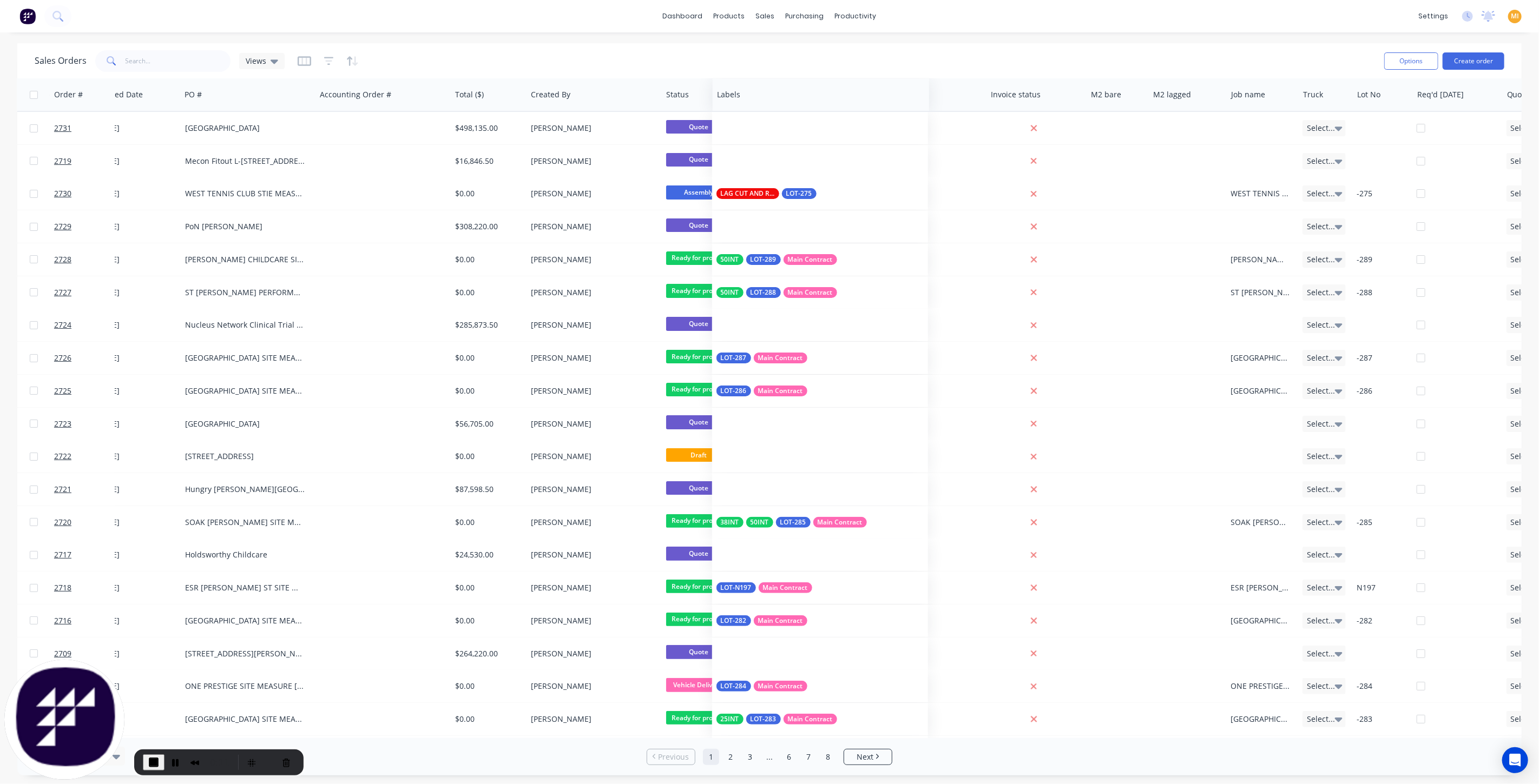
drag, startPoint x: 1485, startPoint y: 98, endPoint x: 814, endPoint y: 104, distance: 671.0
click at [814, 104] on div at bounding box center [816, 95] width 197 height 22
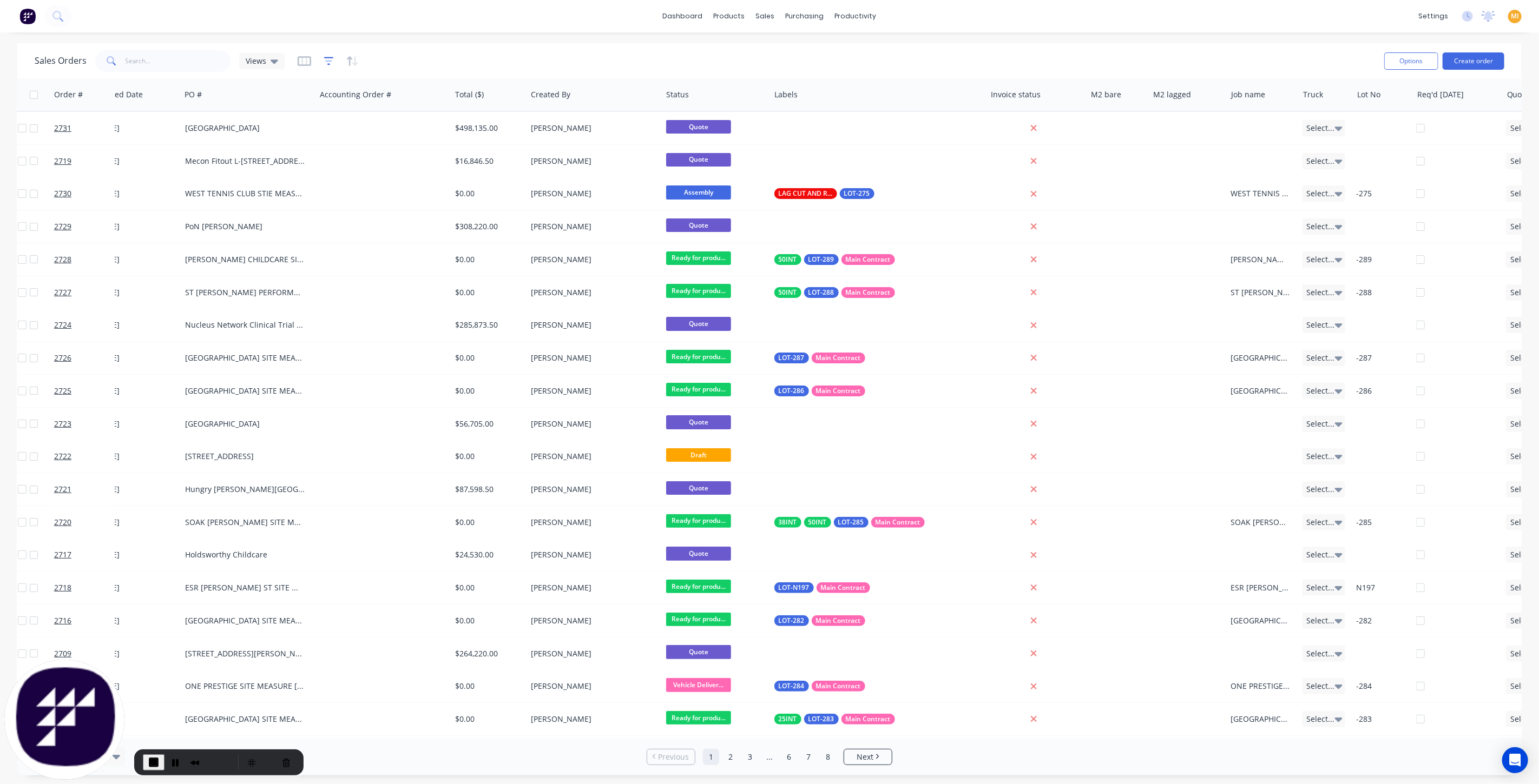
click at [325, 56] on icon "button" at bounding box center [329, 61] width 10 height 11
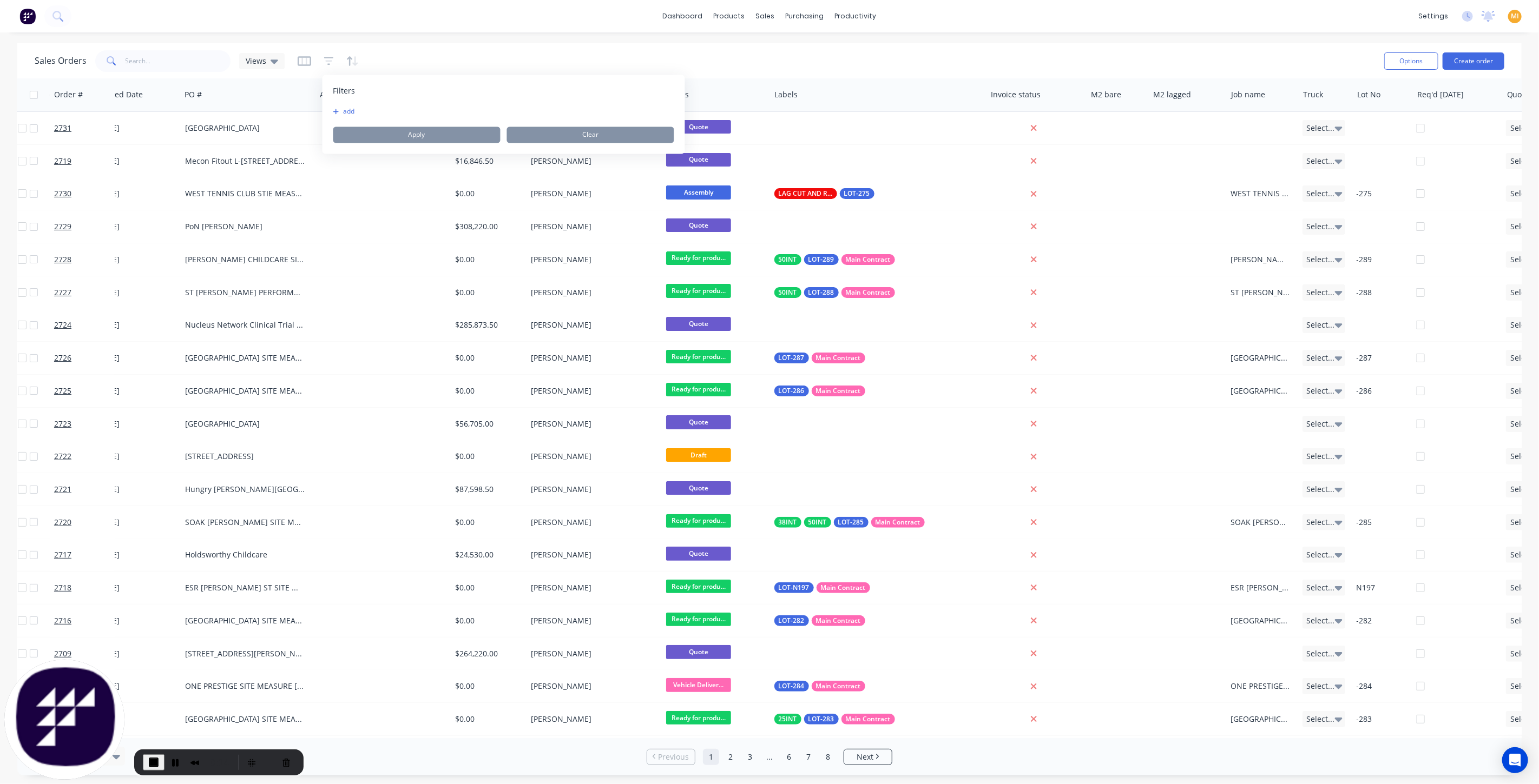
click at [346, 108] on button "add" at bounding box center [346, 112] width 27 height 9
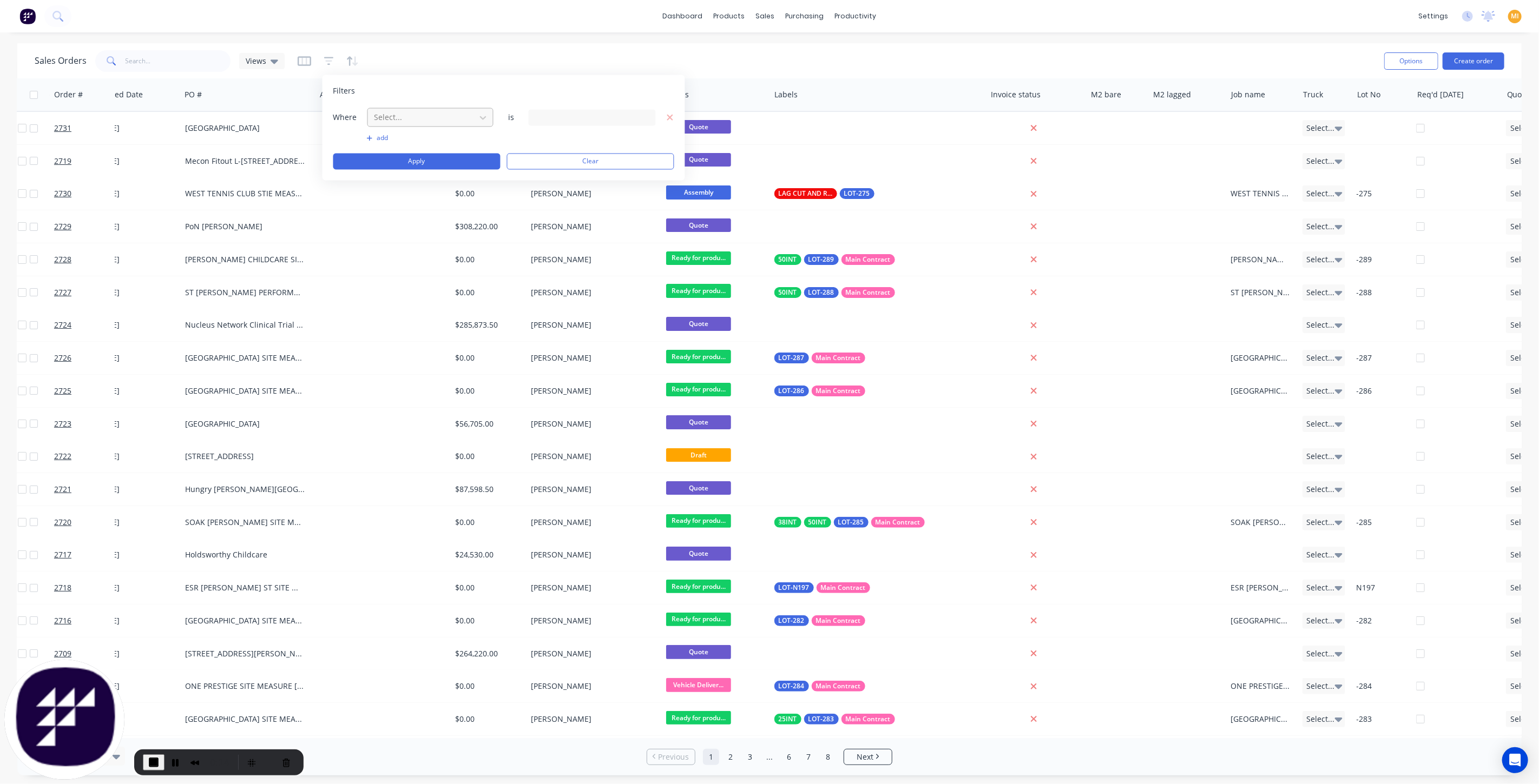
click at [381, 114] on div at bounding box center [422, 118] width 97 height 14
type input "lab"
click at [385, 147] on div "Labels" at bounding box center [430, 143] width 127 height 20
click at [550, 117] on div "Search Labels..." at bounding box center [583, 117] width 98 height 12
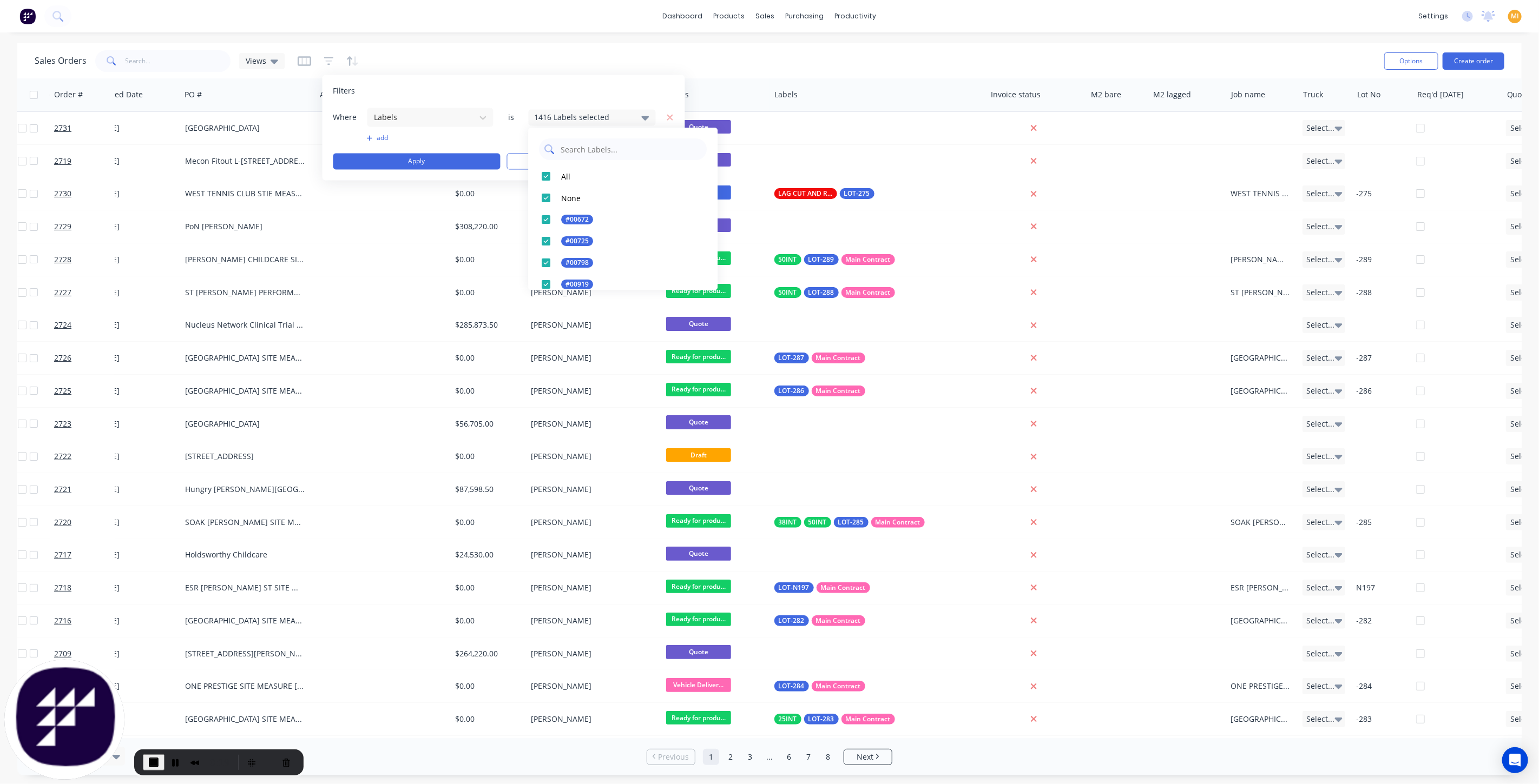
click at [587, 151] on input "text" at bounding box center [630, 149] width 142 height 22
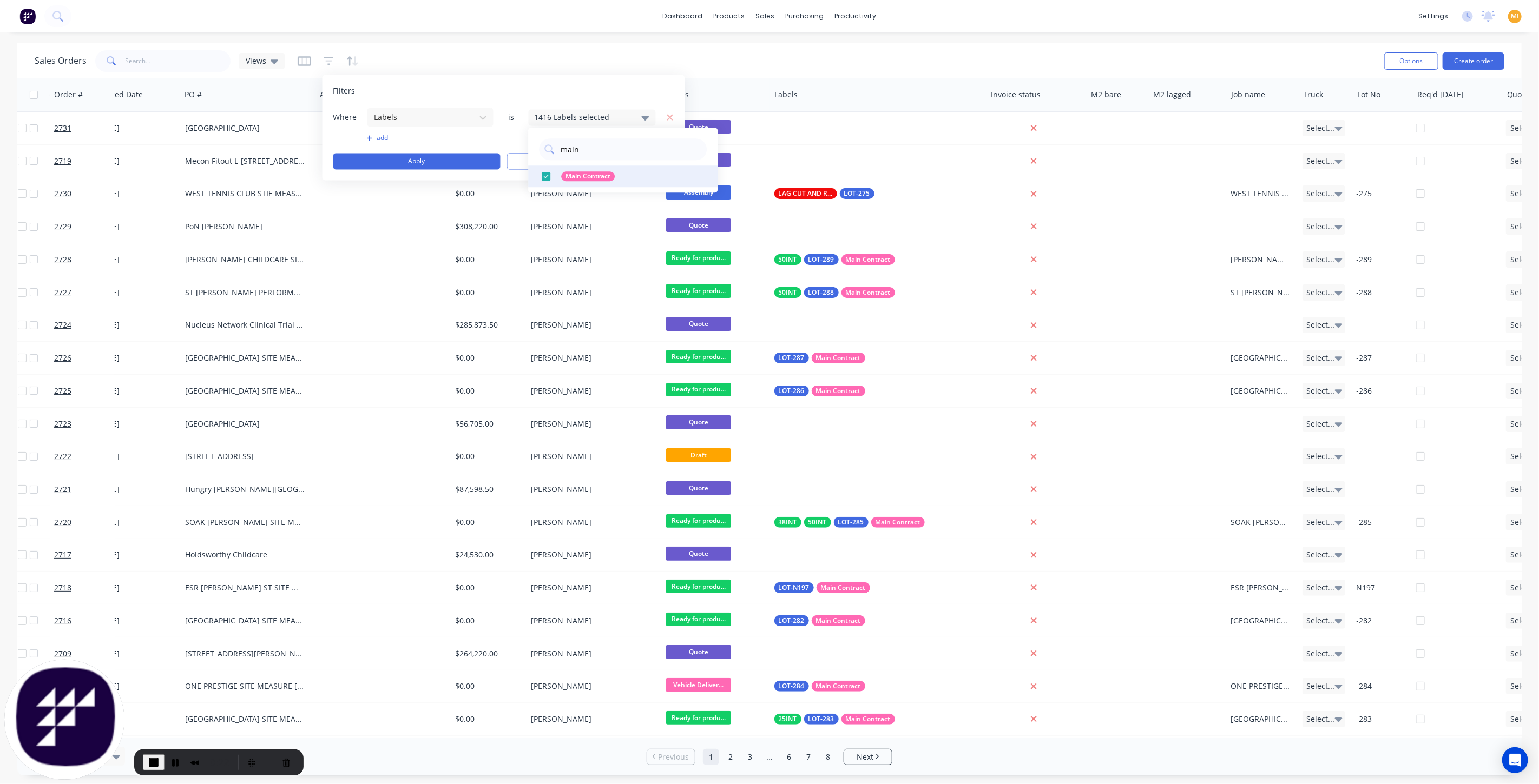
type input "main"
click at [547, 175] on div at bounding box center [546, 177] width 22 height 22
click at [342, 138] on div "add" at bounding box center [503, 138] width 341 height 9
click at [371, 156] on button "Apply" at bounding box center [417, 162] width 167 height 16
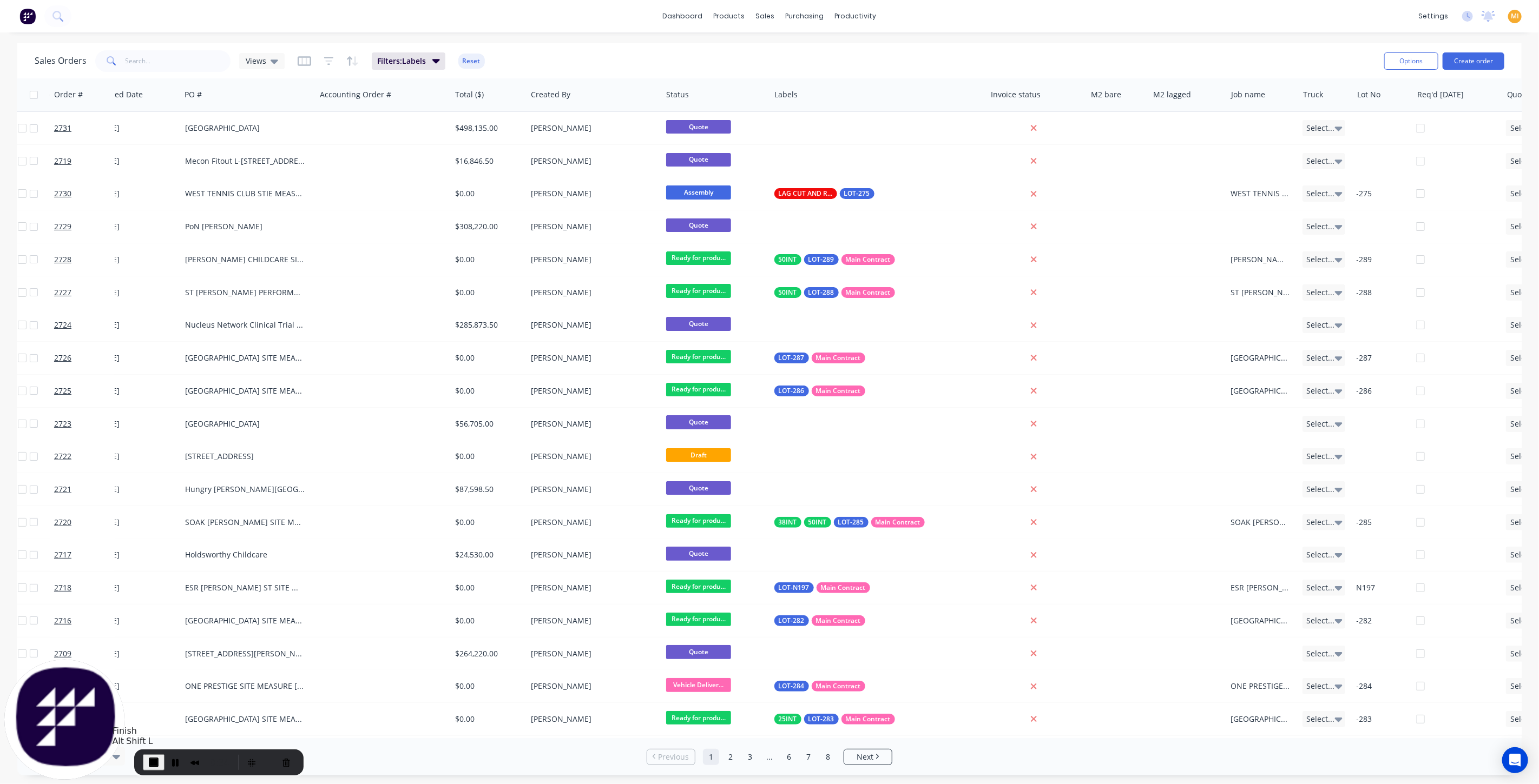
click at [154, 759] on span "End Recording" at bounding box center [154, 762] width 13 height 13
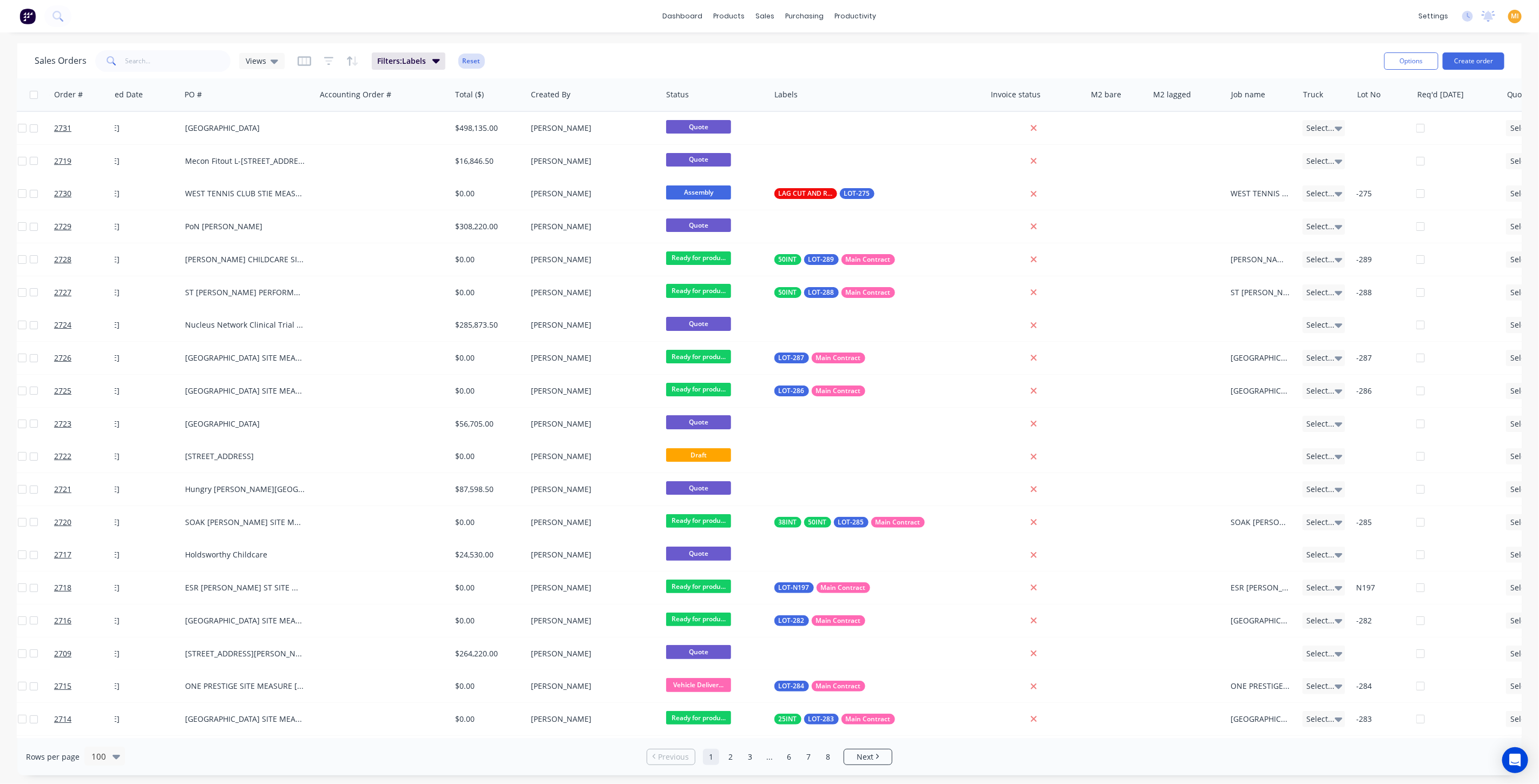
click at [477, 63] on button "Reset" at bounding box center [472, 61] width 27 height 15
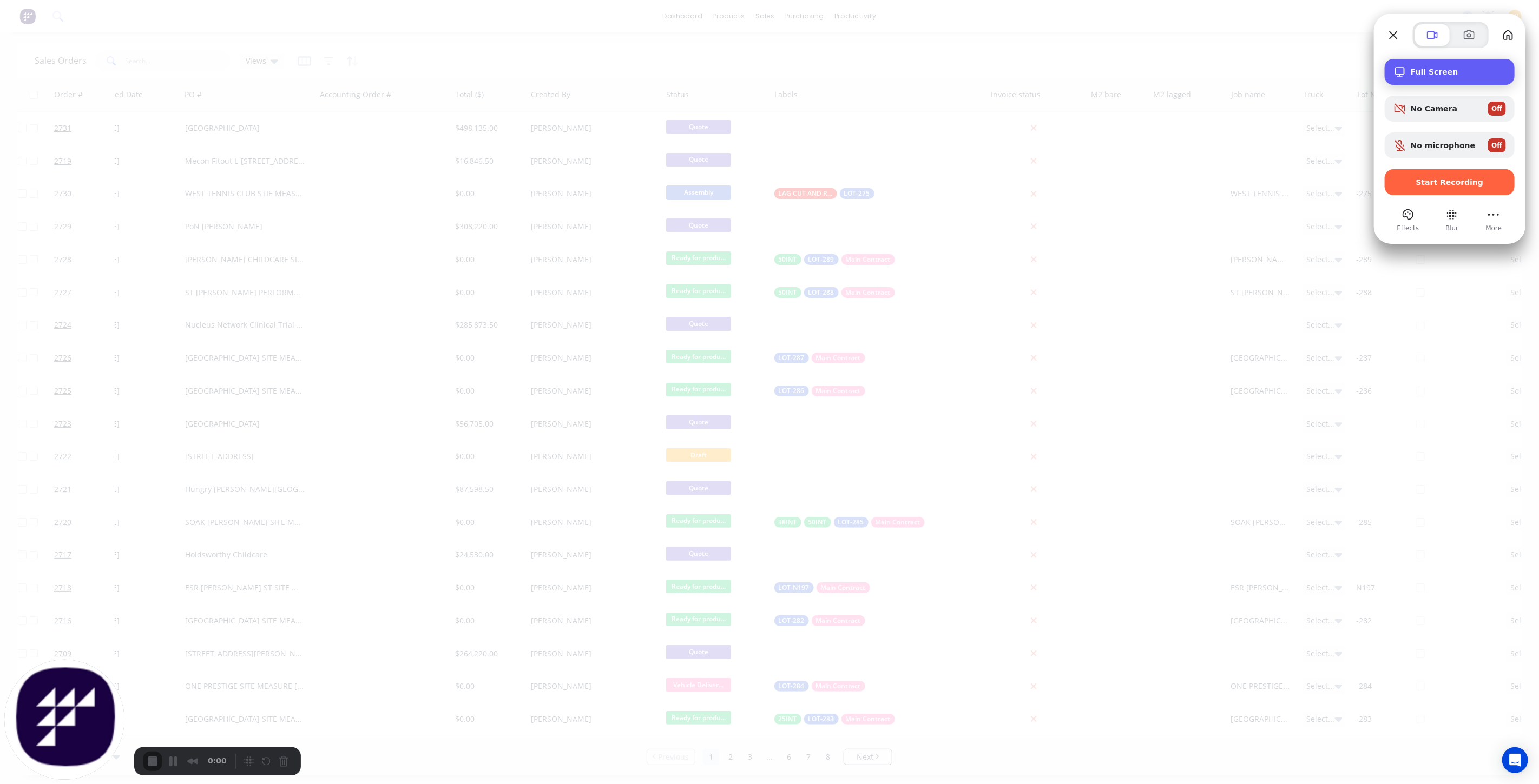
click at [1439, 65] on div "Full Screen" at bounding box center [1449, 72] width 130 height 26
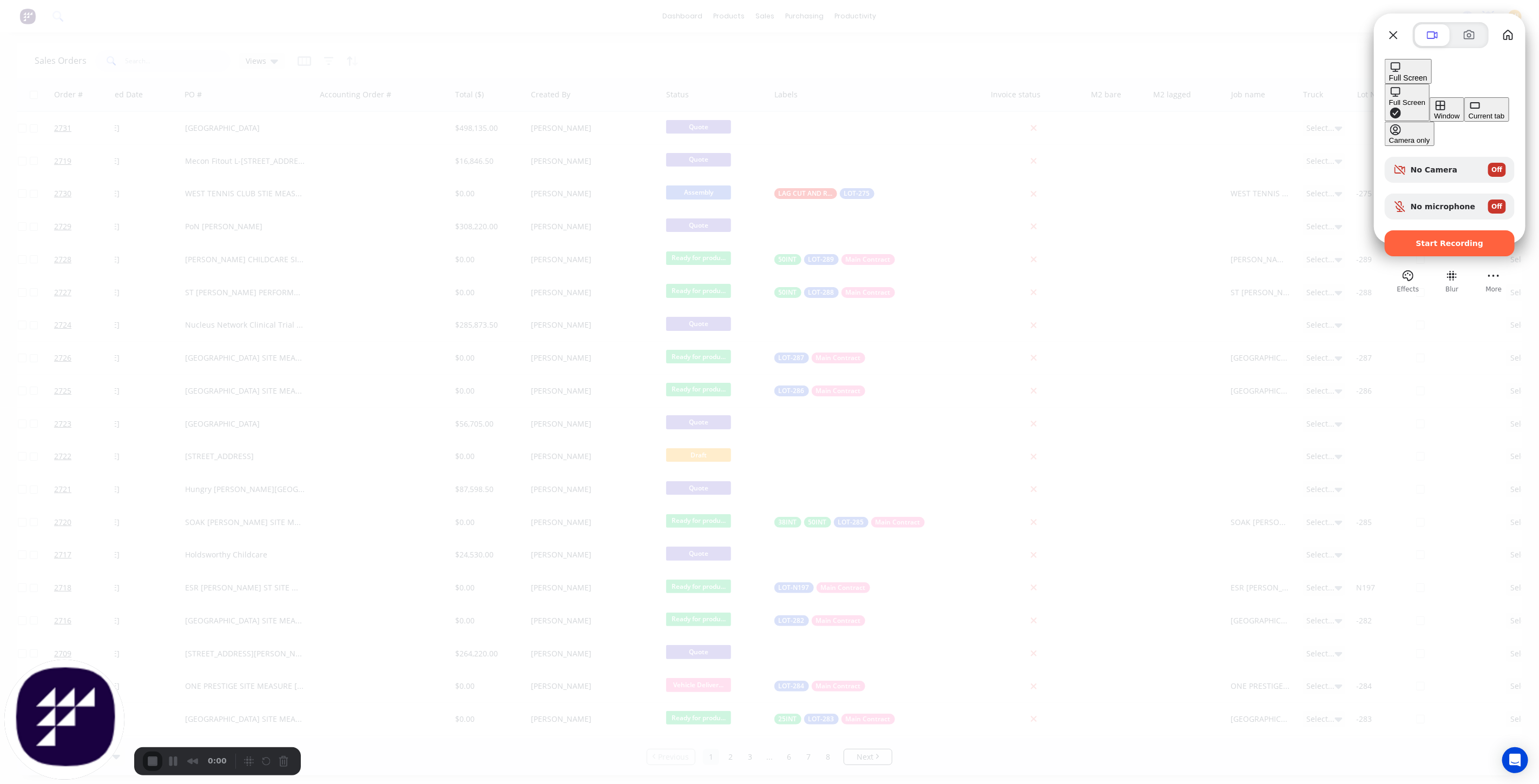
click at [1389, 99] on div "Full Screen" at bounding box center [1407, 103] width 36 height 8
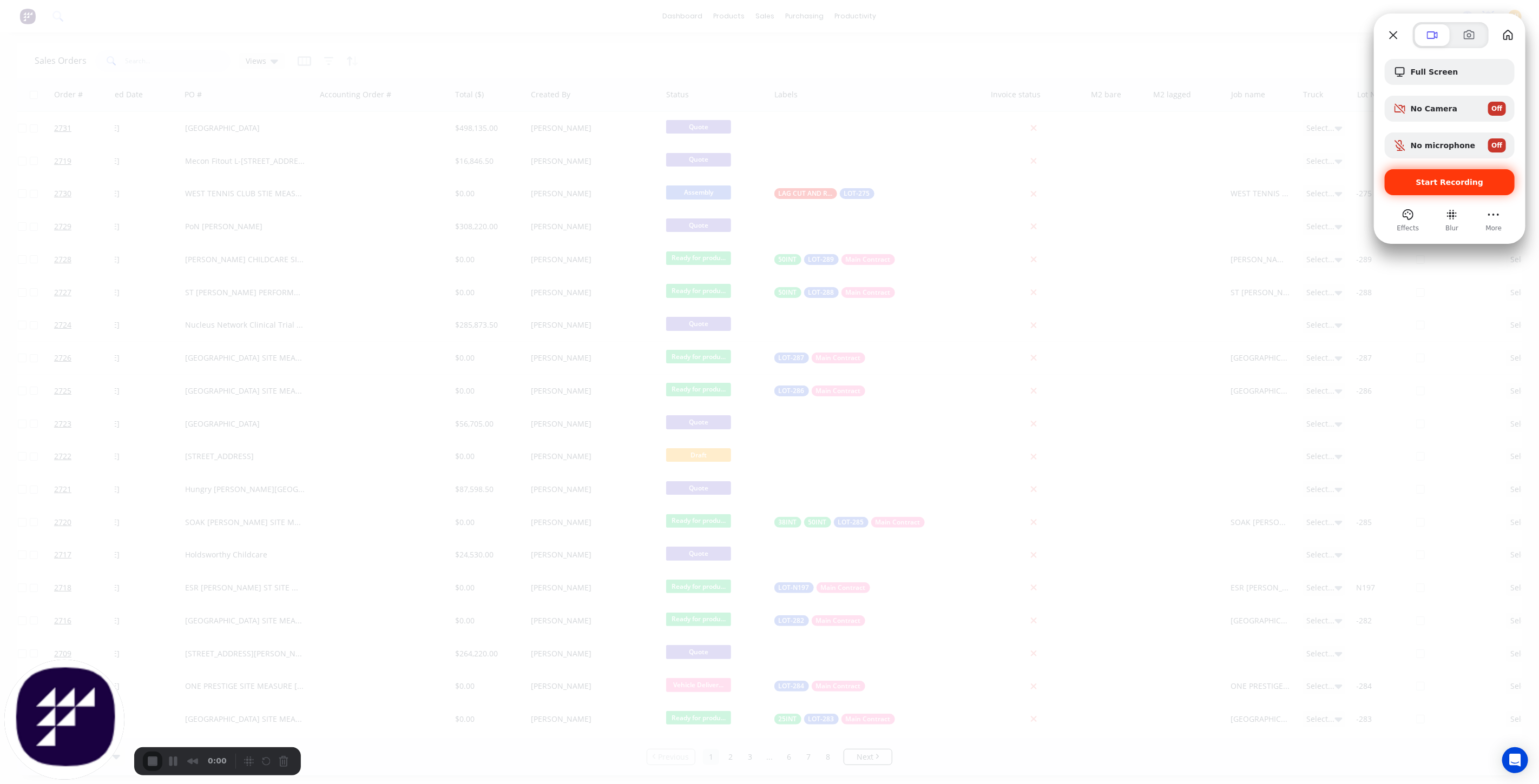
click at [1450, 183] on span "Start Recording" at bounding box center [1450, 182] width 68 height 9
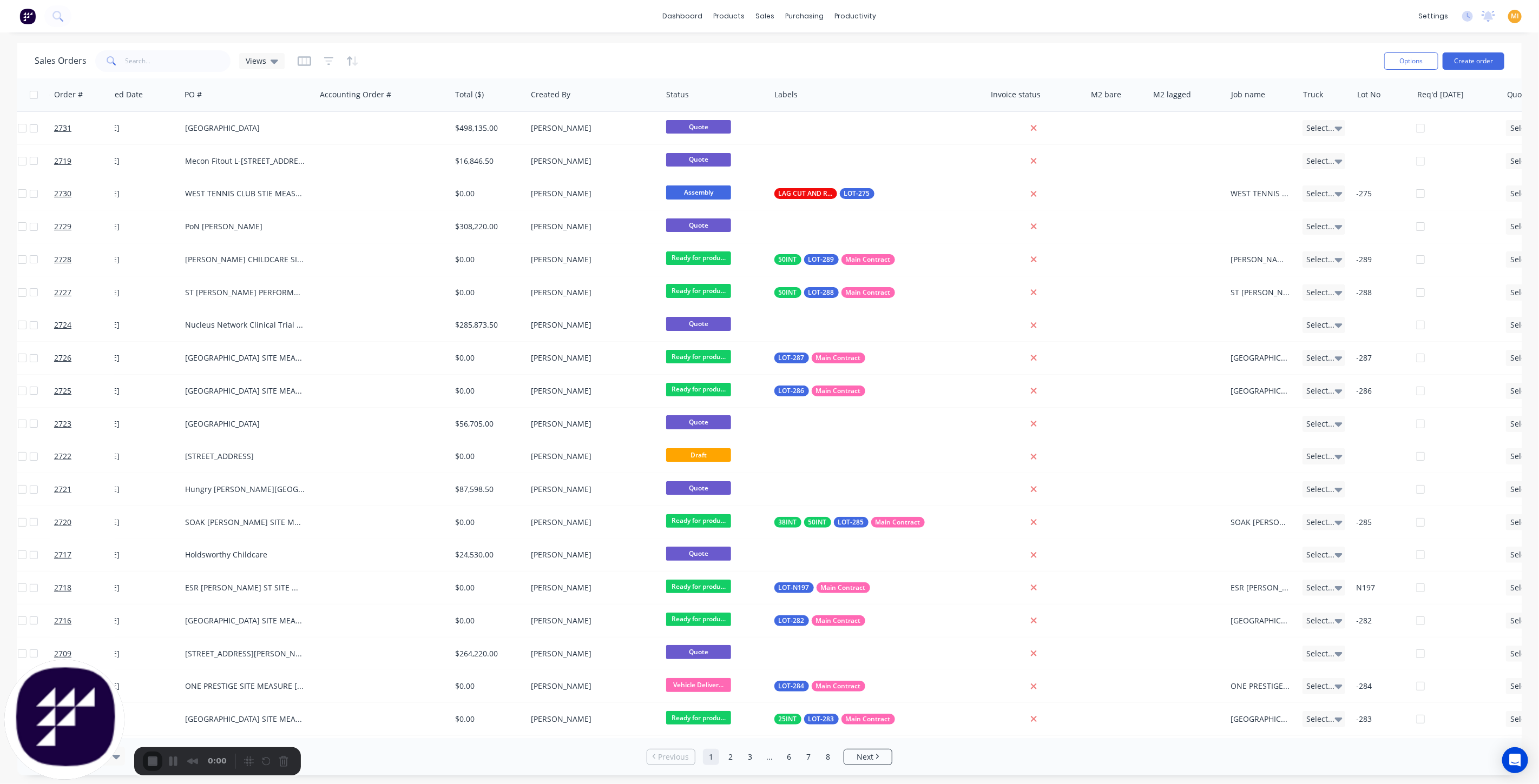
click at [325, 61] on icon "button" at bounding box center [328, 61] width 7 height 1
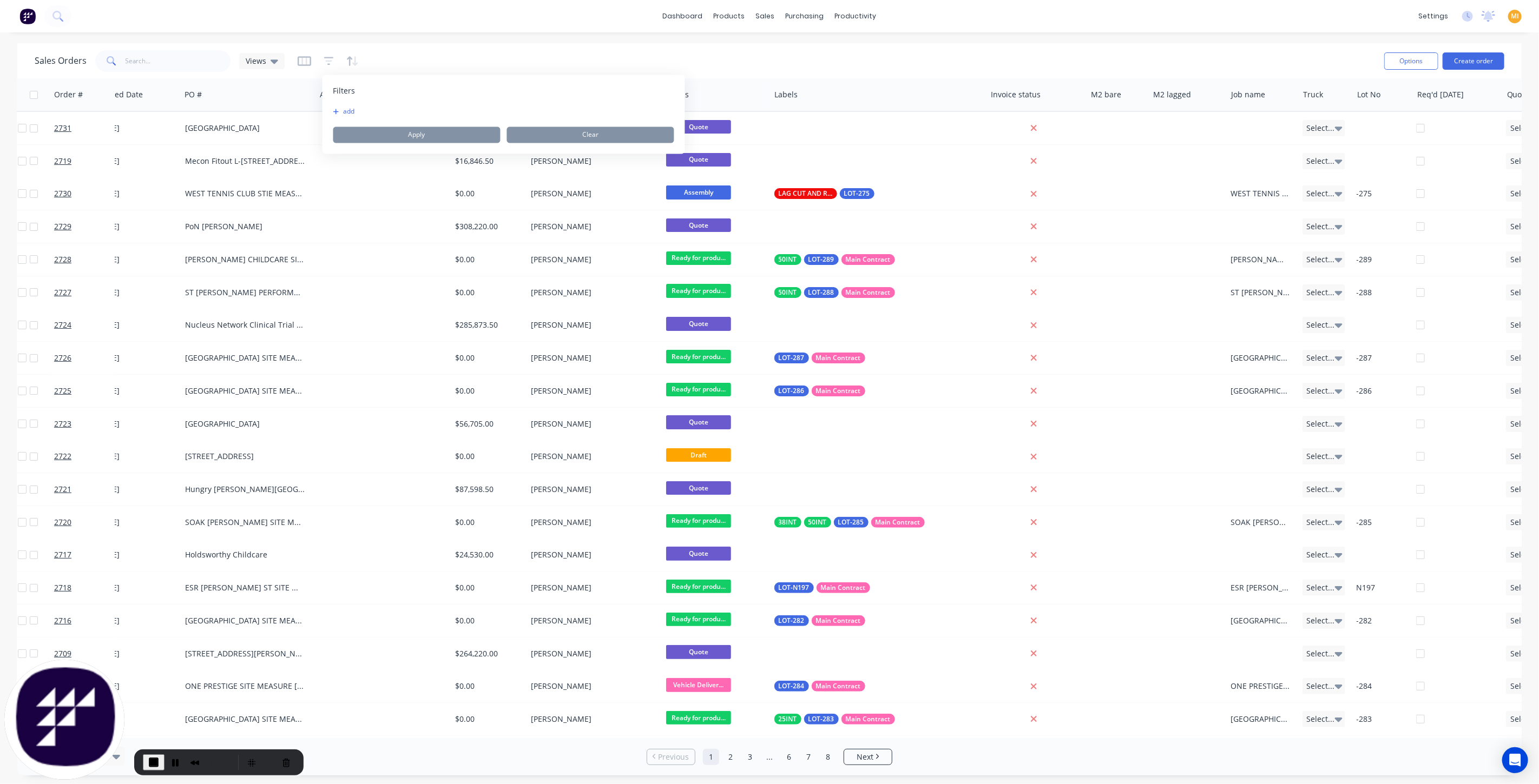
click at [342, 111] on button "add" at bounding box center [346, 112] width 27 height 9
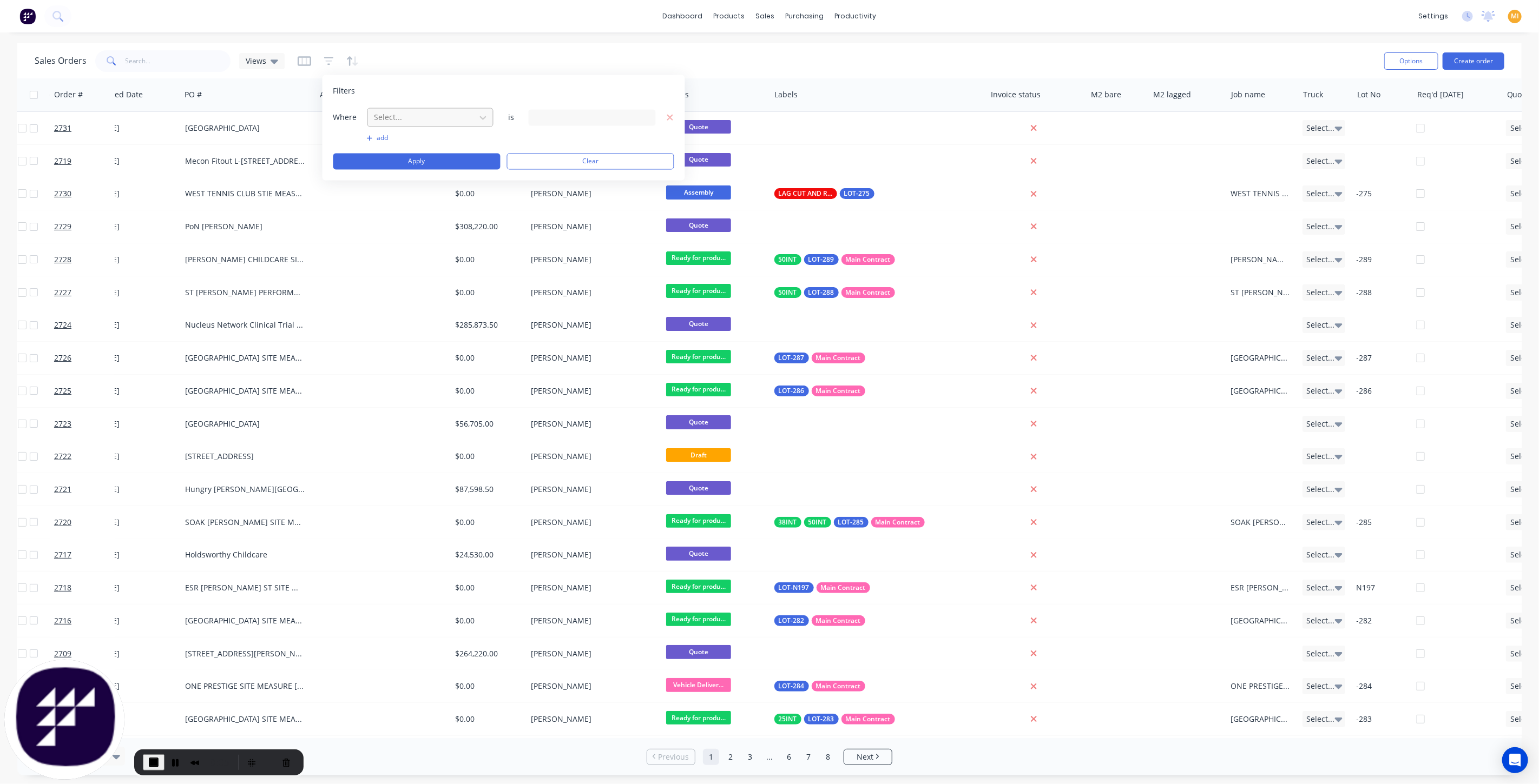
click at [387, 119] on div at bounding box center [422, 118] width 97 height 14
type input "lab"
click at [393, 145] on div "Labels" at bounding box center [430, 143] width 127 height 20
click at [572, 117] on div "1416 Labels selected" at bounding box center [583, 117] width 98 height 12
type input "main"
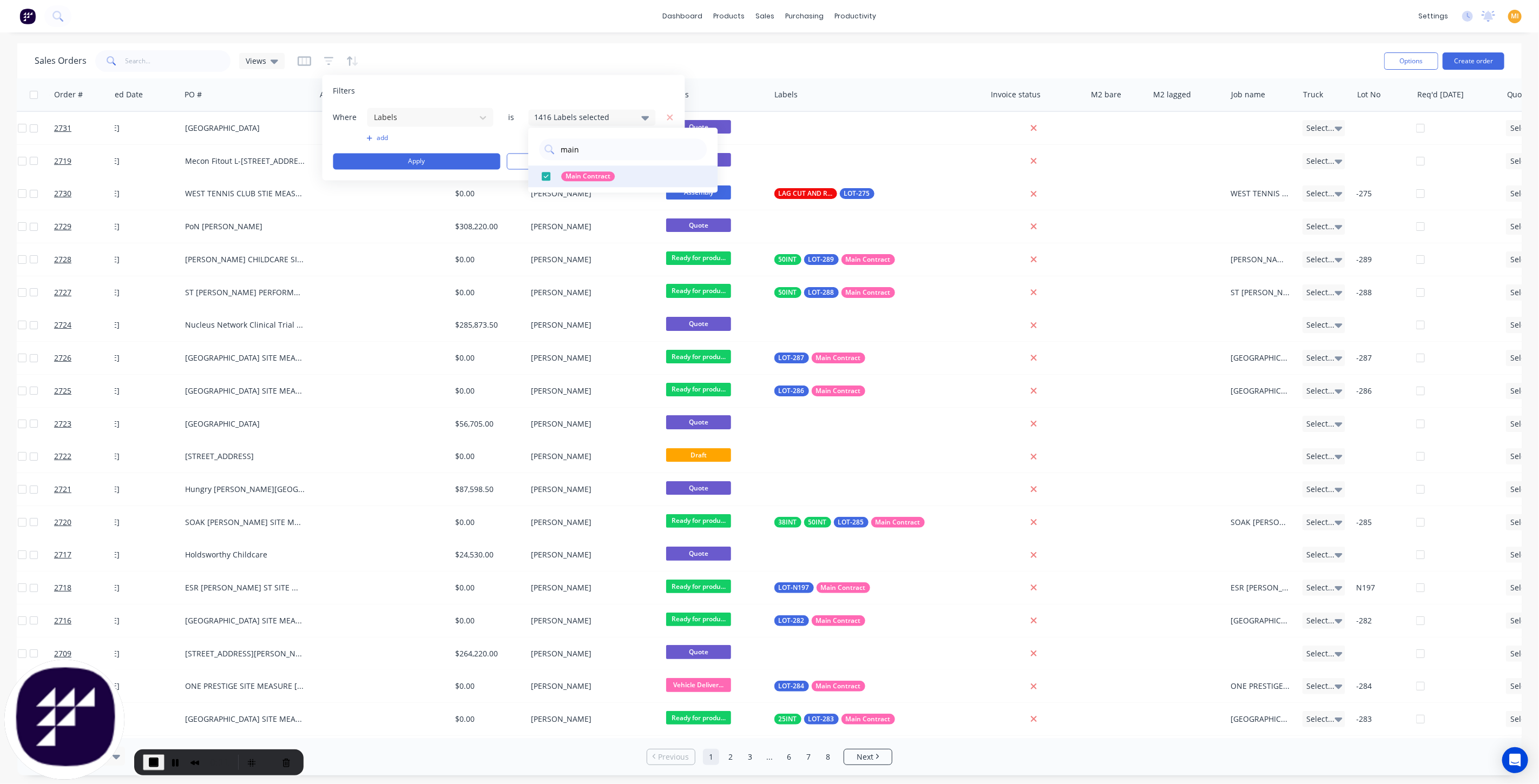
click at [540, 177] on div at bounding box center [546, 177] width 22 height 22
click at [413, 156] on button "Apply" at bounding box center [417, 162] width 167 height 16
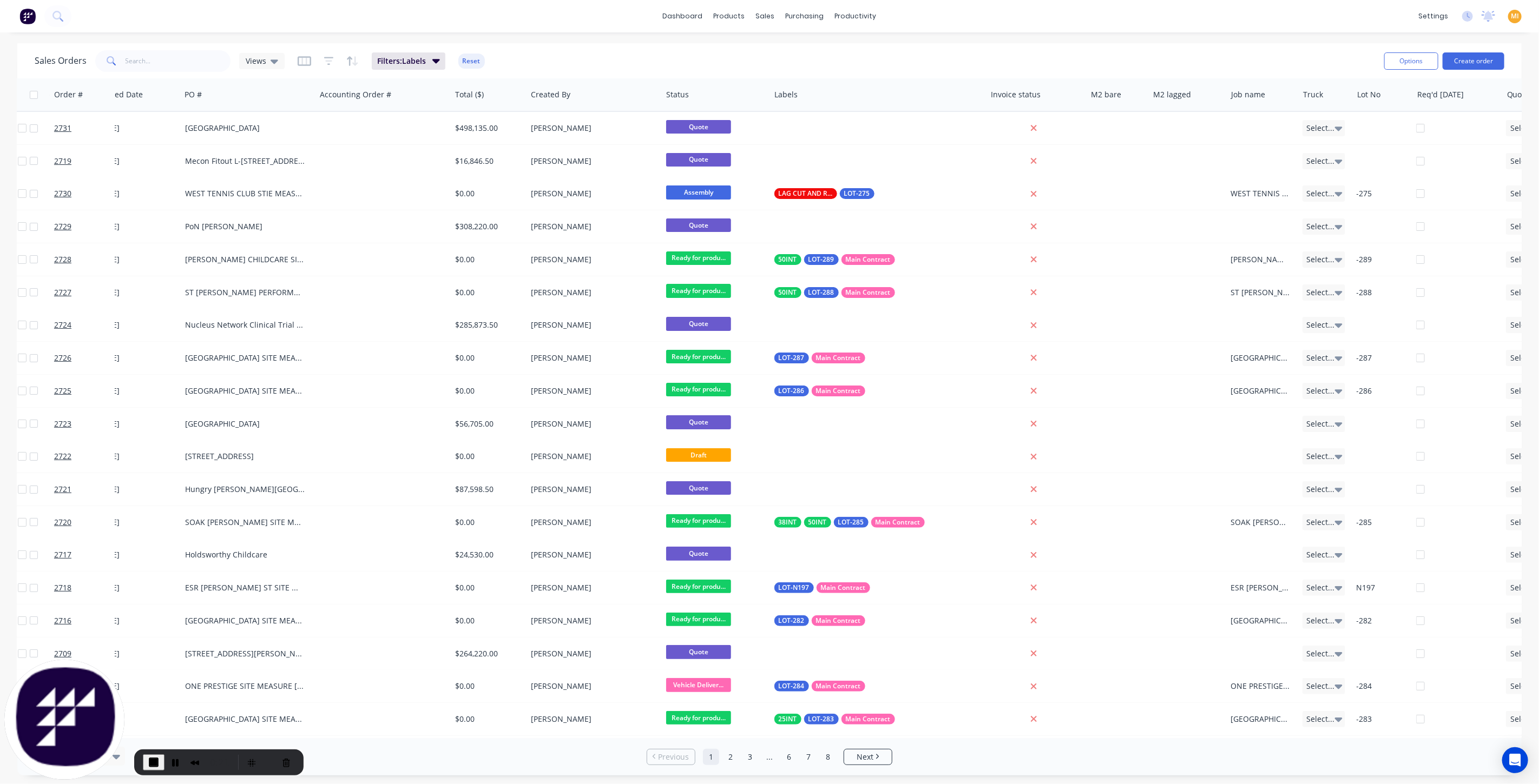
click at [153, 764] on span "End Recording" at bounding box center [154, 762] width 13 height 13
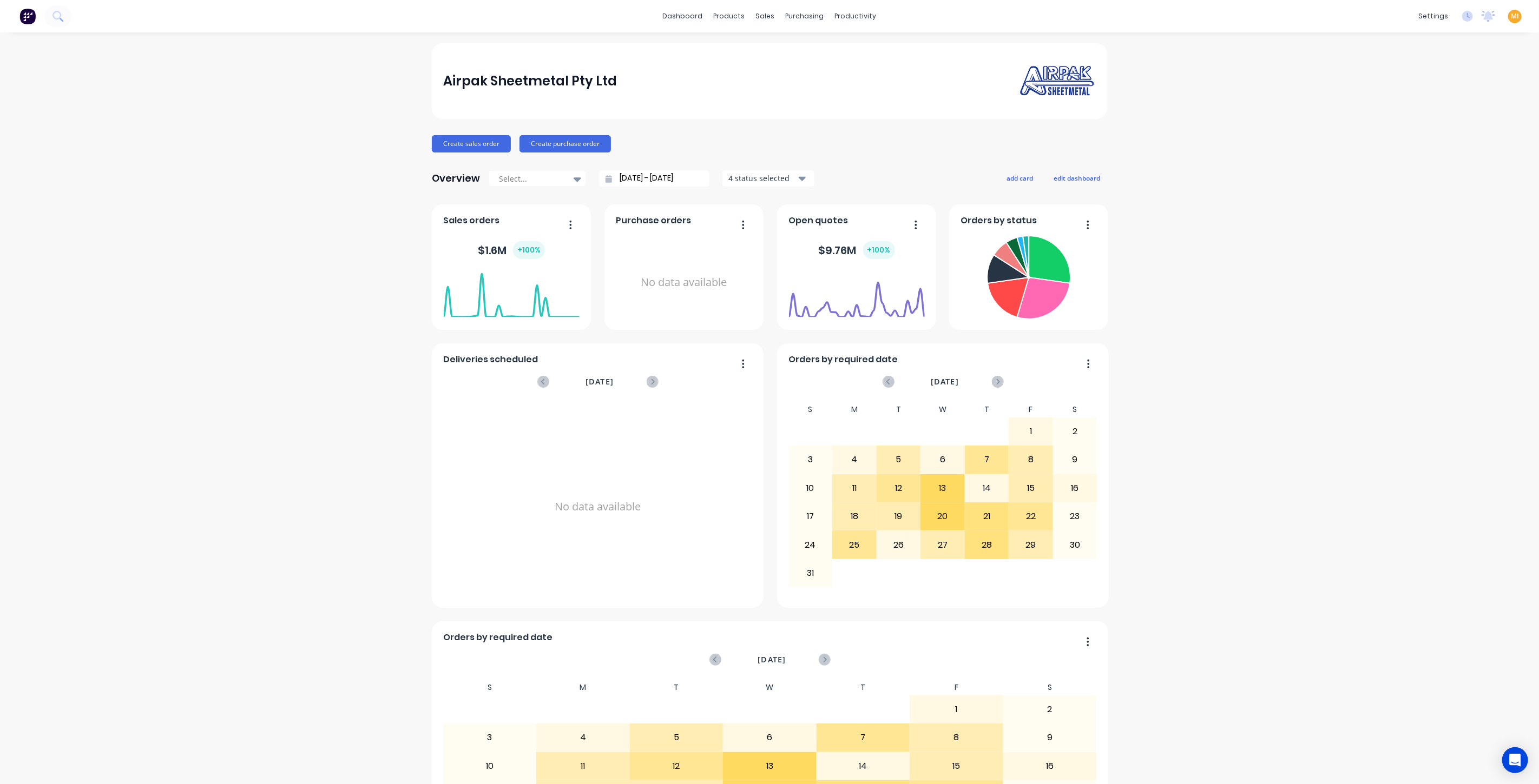
click at [1512, 14] on div "MI Airpak Sheetmetal Pty Ltd [PERSON_NAME] Administrator Profile Sign out" at bounding box center [1515, 16] width 14 height 14
click at [1511, 14] on span "MI" at bounding box center [1515, 16] width 8 height 10
drag, startPoint x: 1428, startPoint y: 125, endPoint x: 1321, endPoint y: 90, distance: 112.6
click at [1427, 125] on button "Sign out" at bounding box center [1446, 136] width 143 height 22
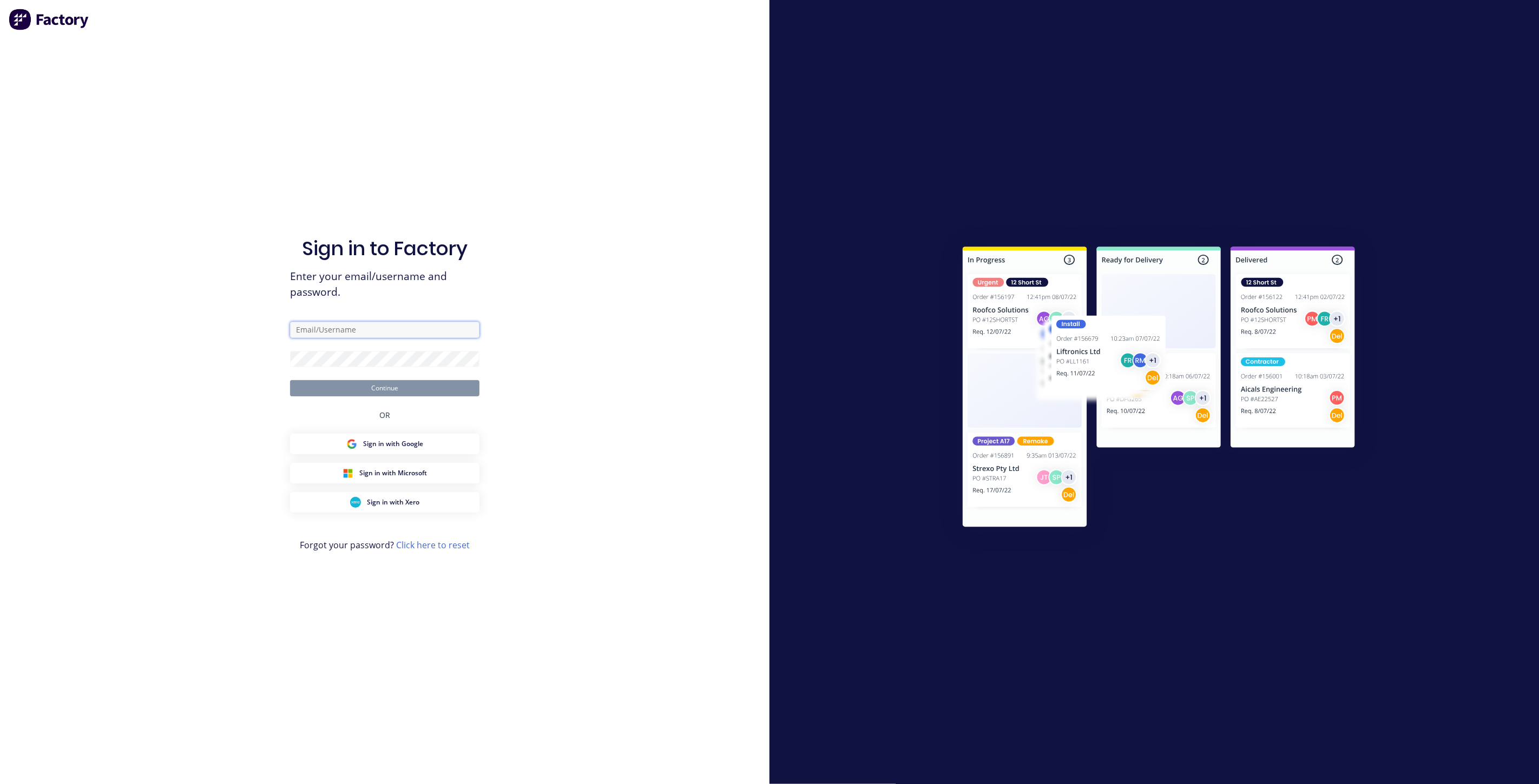
click at [369, 323] on input "text" at bounding box center [385, 330] width 189 height 16
type input "[EMAIL_ADDRESS][DOMAIN_NAME]"
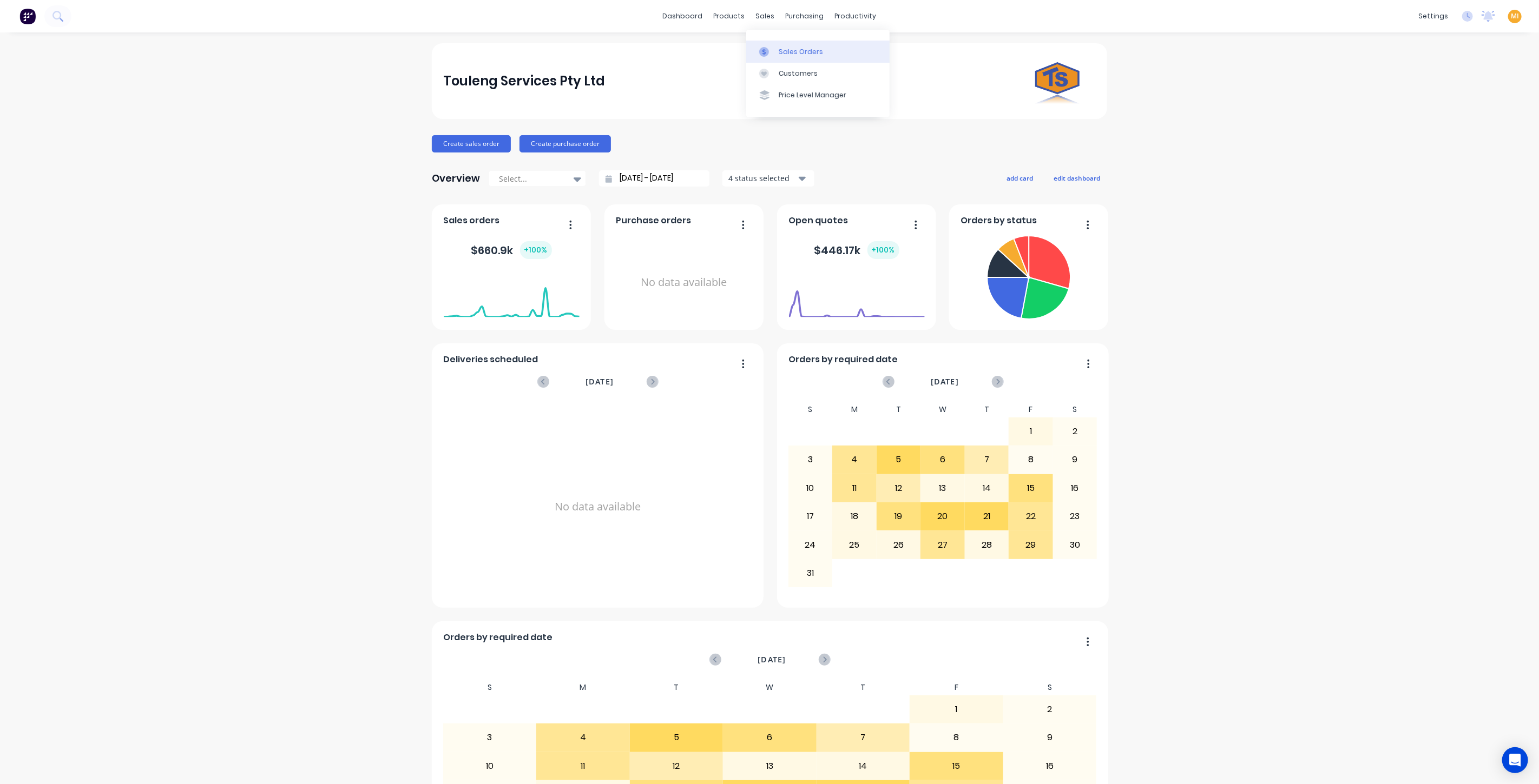
click at [796, 51] on div "Sales Orders" at bounding box center [801, 52] width 45 height 10
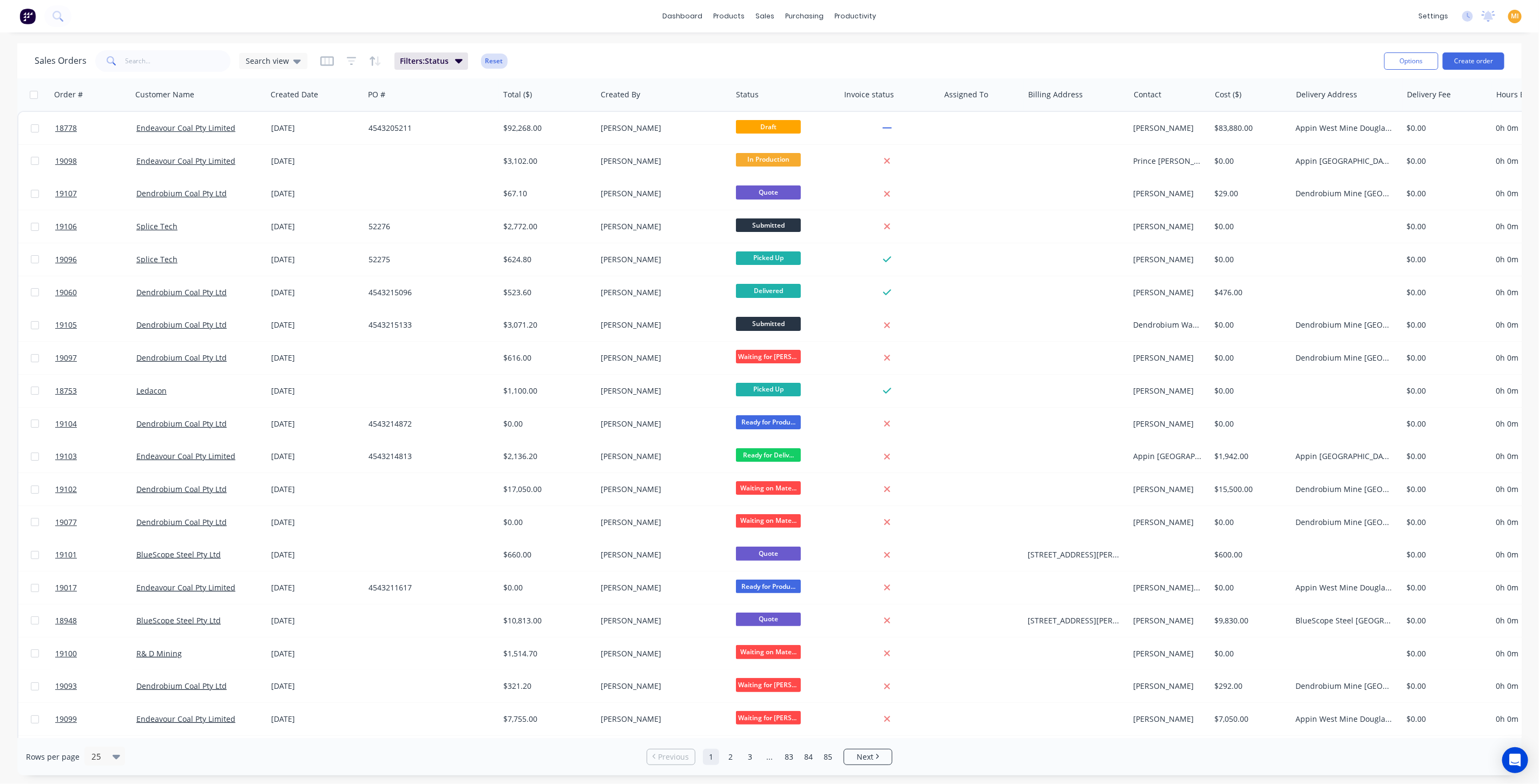
click at [490, 62] on button "Reset" at bounding box center [494, 61] width 27 height 15
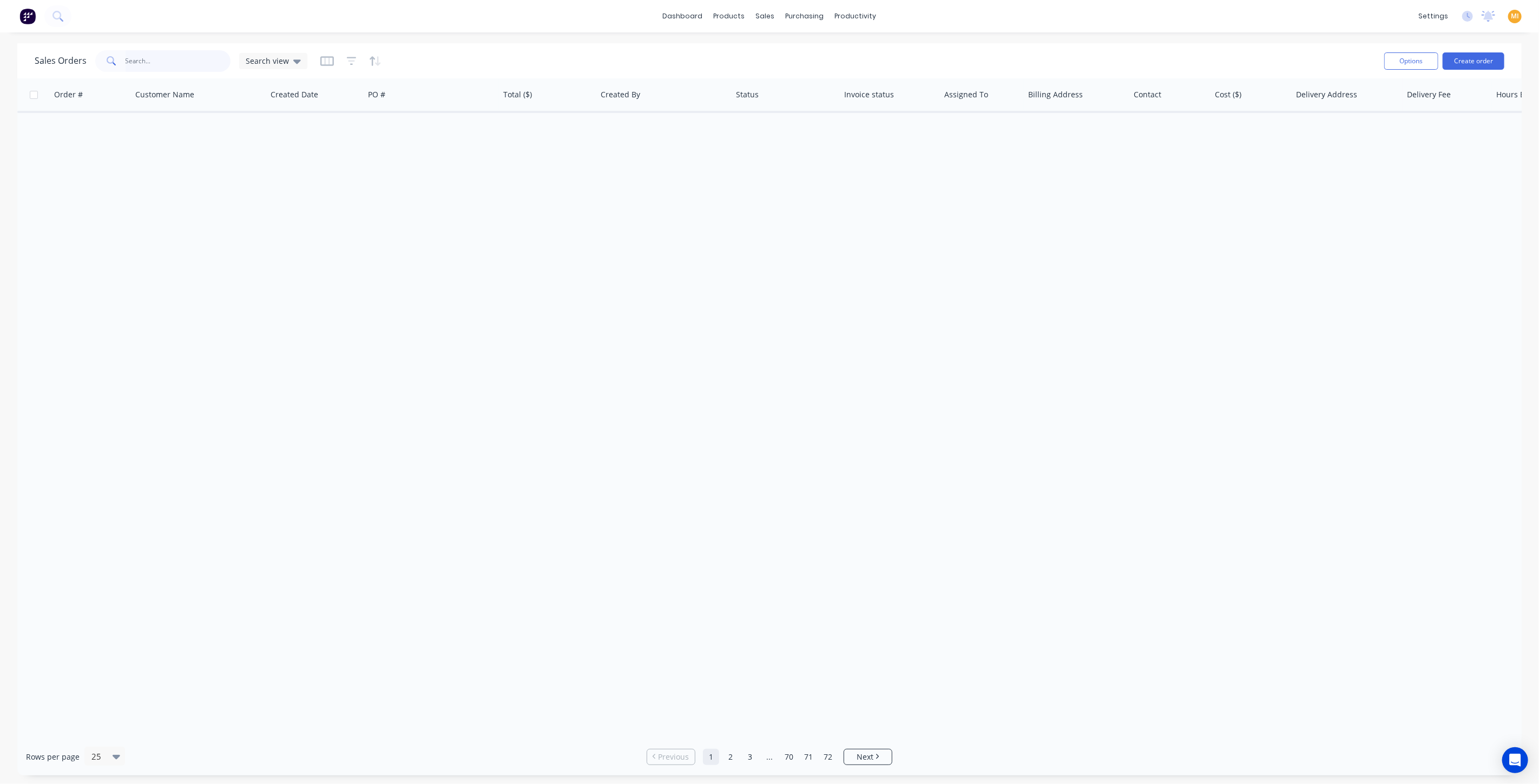
click at [167, 58] on input "text" at bounding box center [178, 61] width 106 height 22
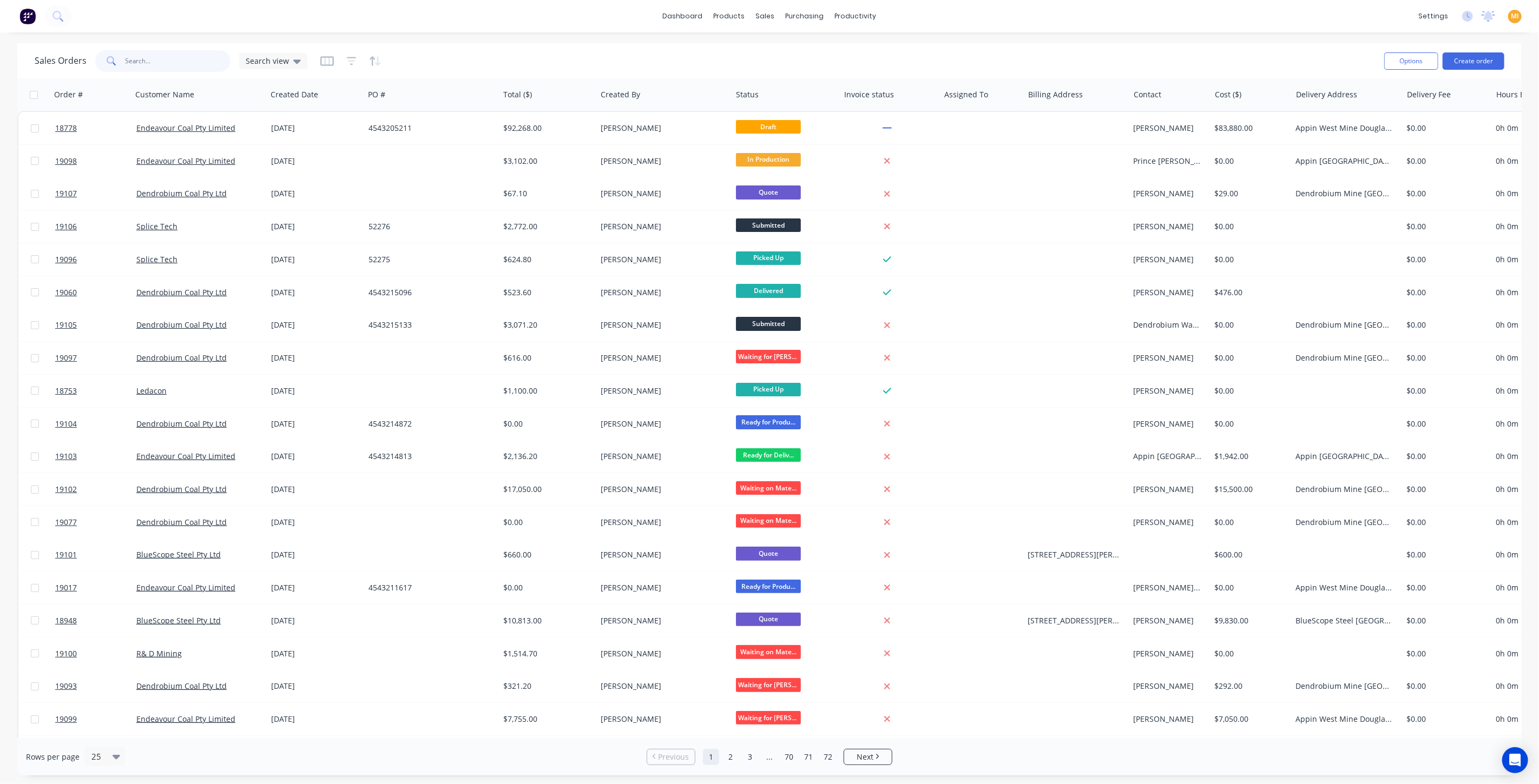
paste input "18778"
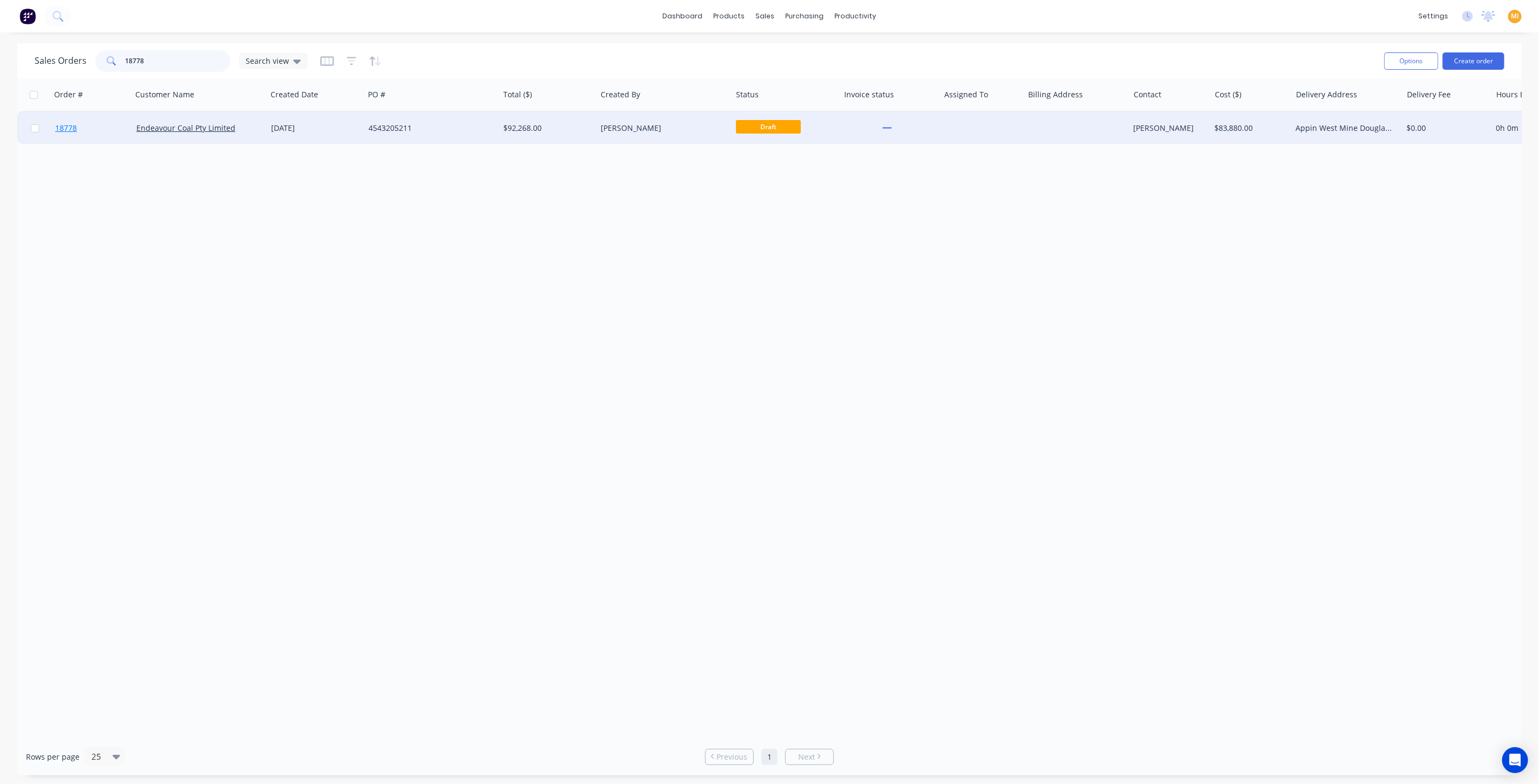
type input "18778"
click at [127, 129] on link "18778" at bounding box center [96, 127] width 81 height 32
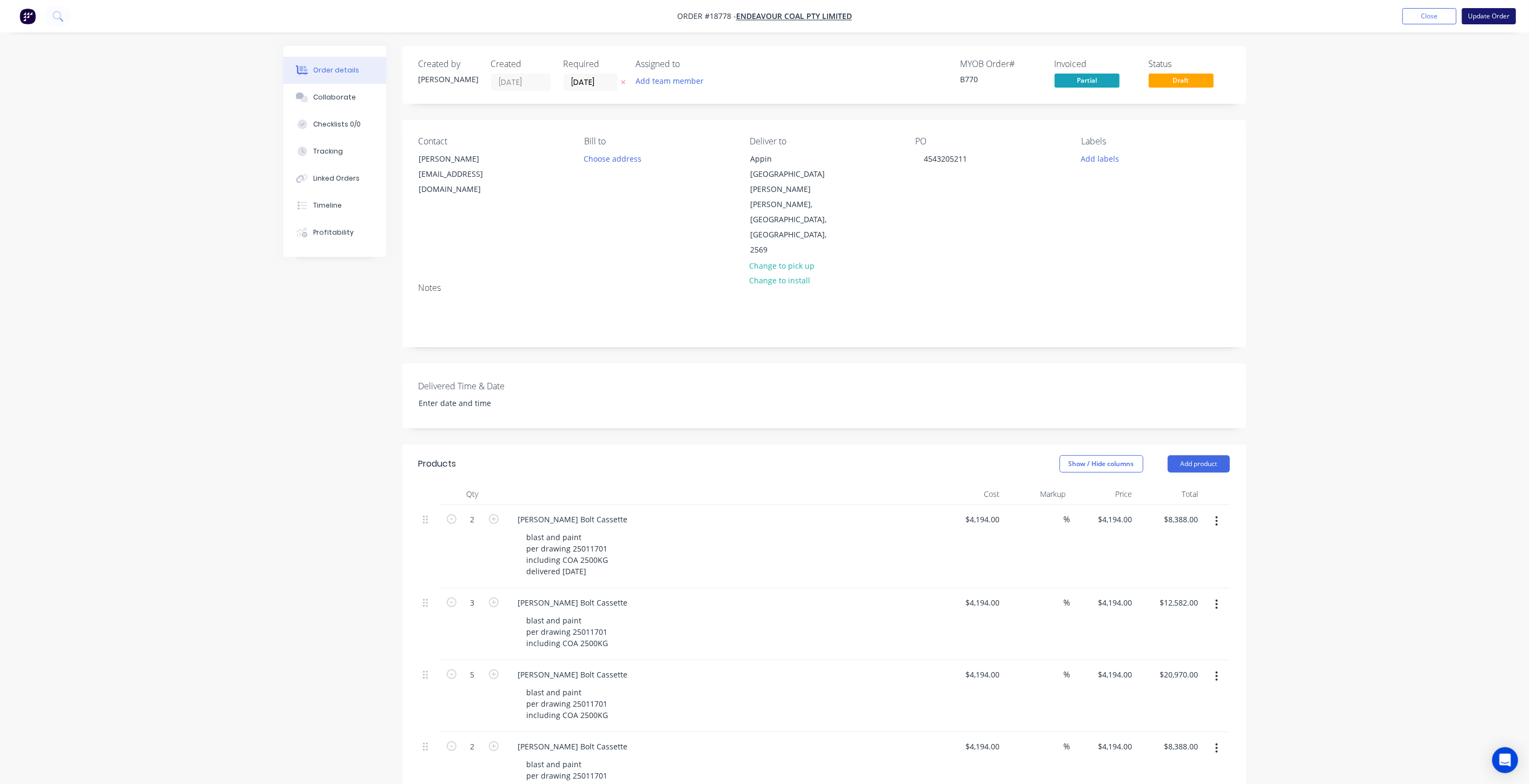
click at [1489, 18] on button "Update Order" at bounding box center [1489, 16] width 54 height 16
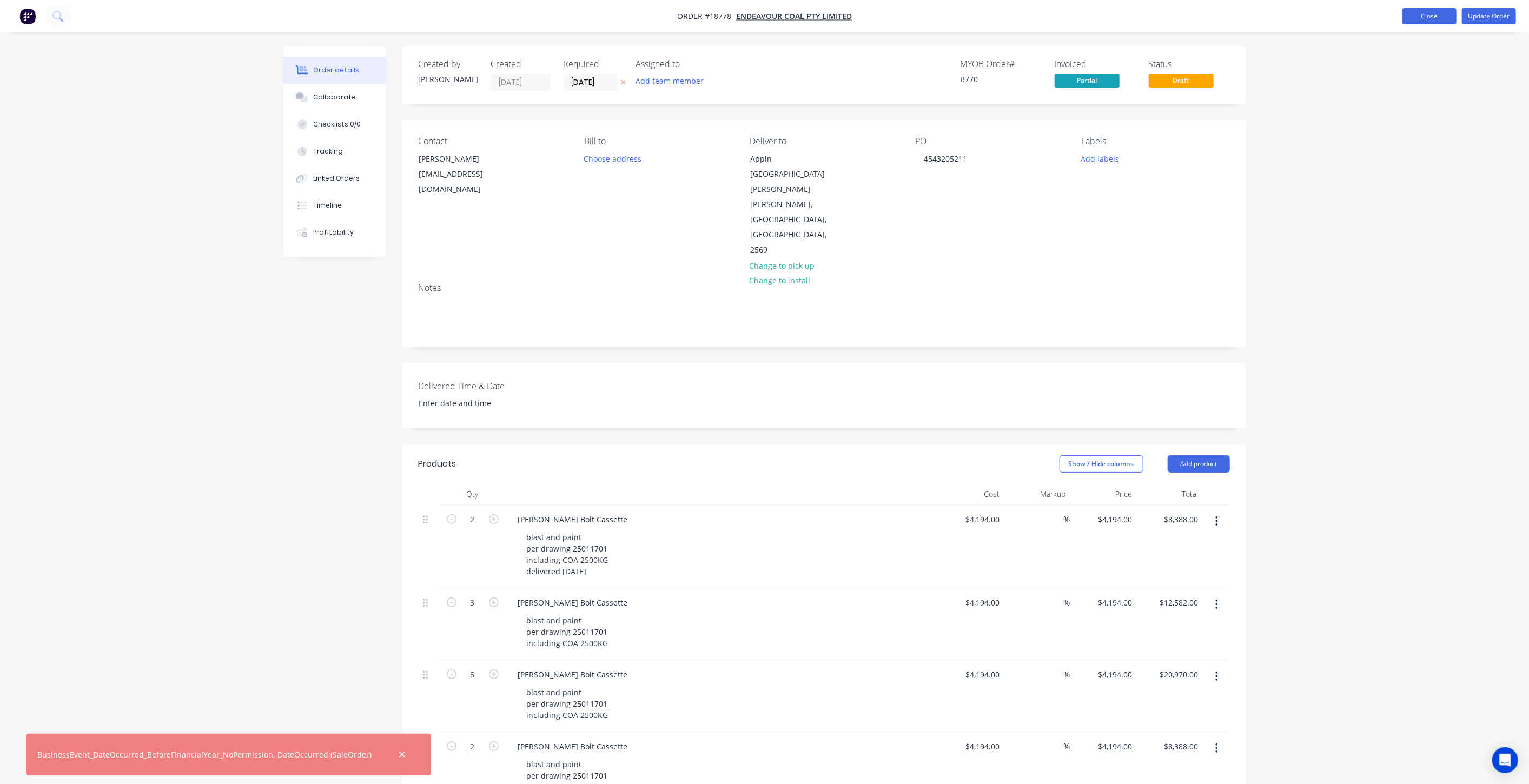
click at [1428, 22] on button "Close" at bounding box center [1430, 16] width 54 height 16
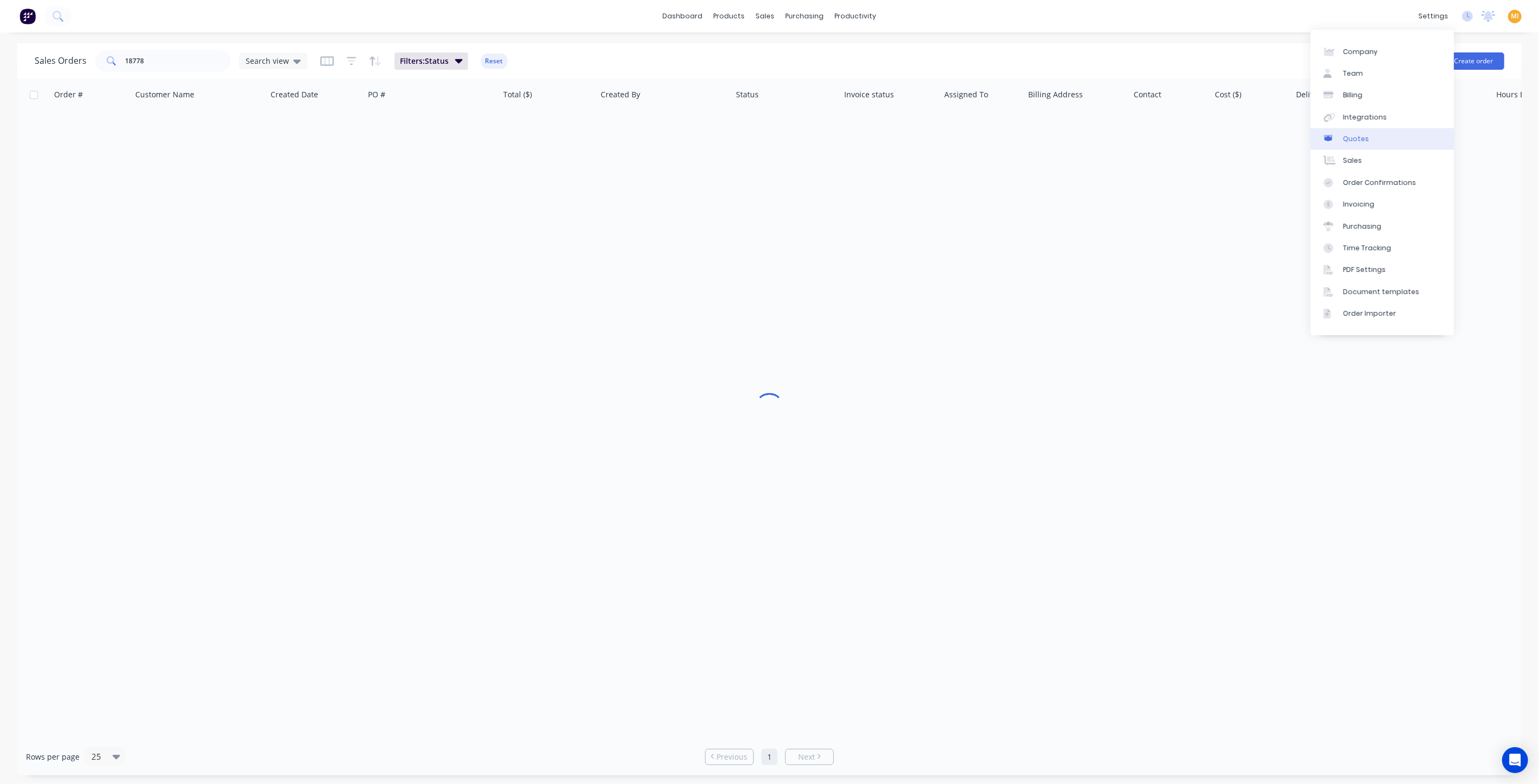
drag, startPoint x: 1368, startPoint y: 112, endPoint x: 1329, endPoint y: 143, distance: 49.8
click at [1368, 112] on div "Integrations" at bounding box center [1365, 117] width 44 height 10
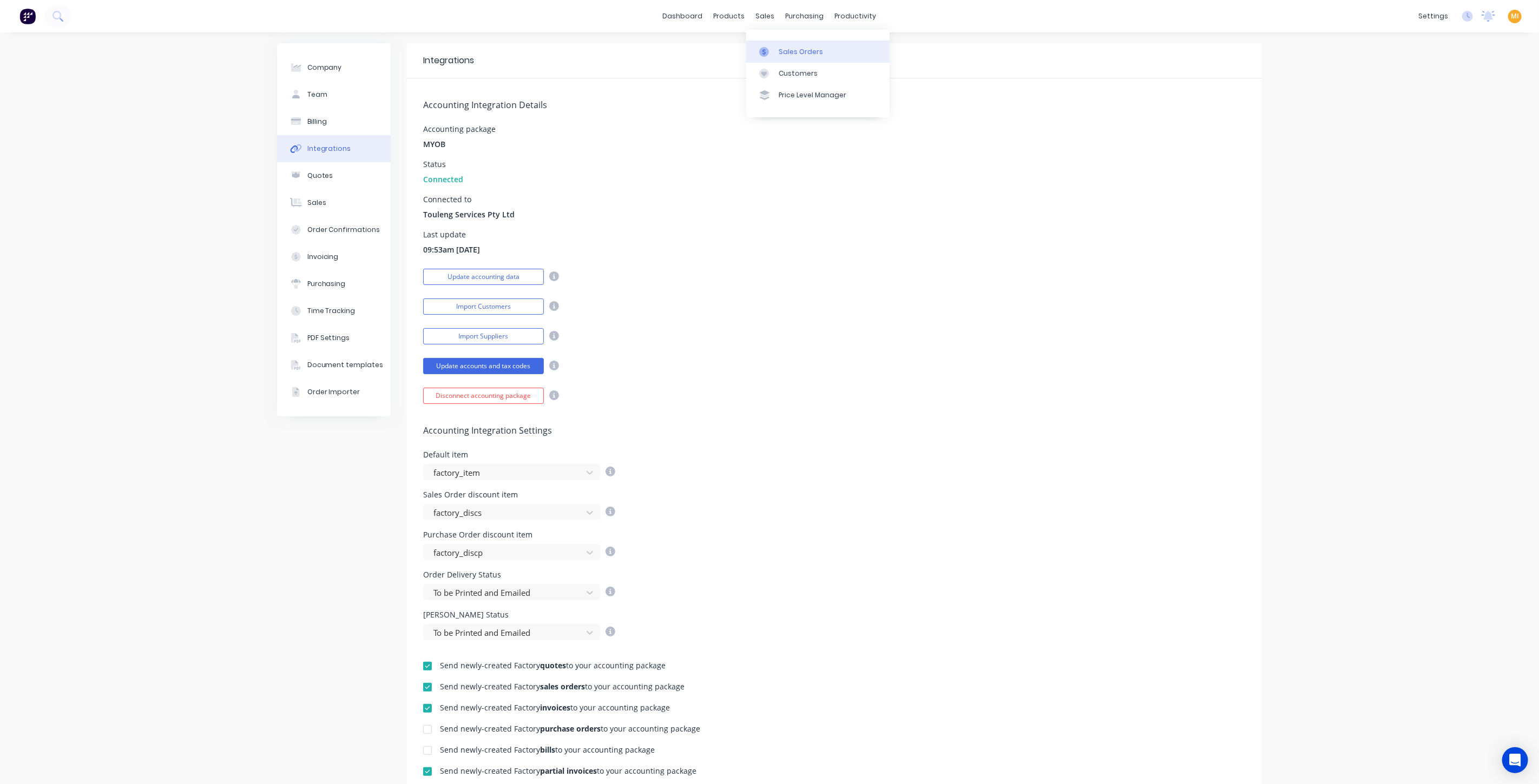
click at [788, 45] on link "Sales Orders" at bounding box center [817, 51] width 143 height 22
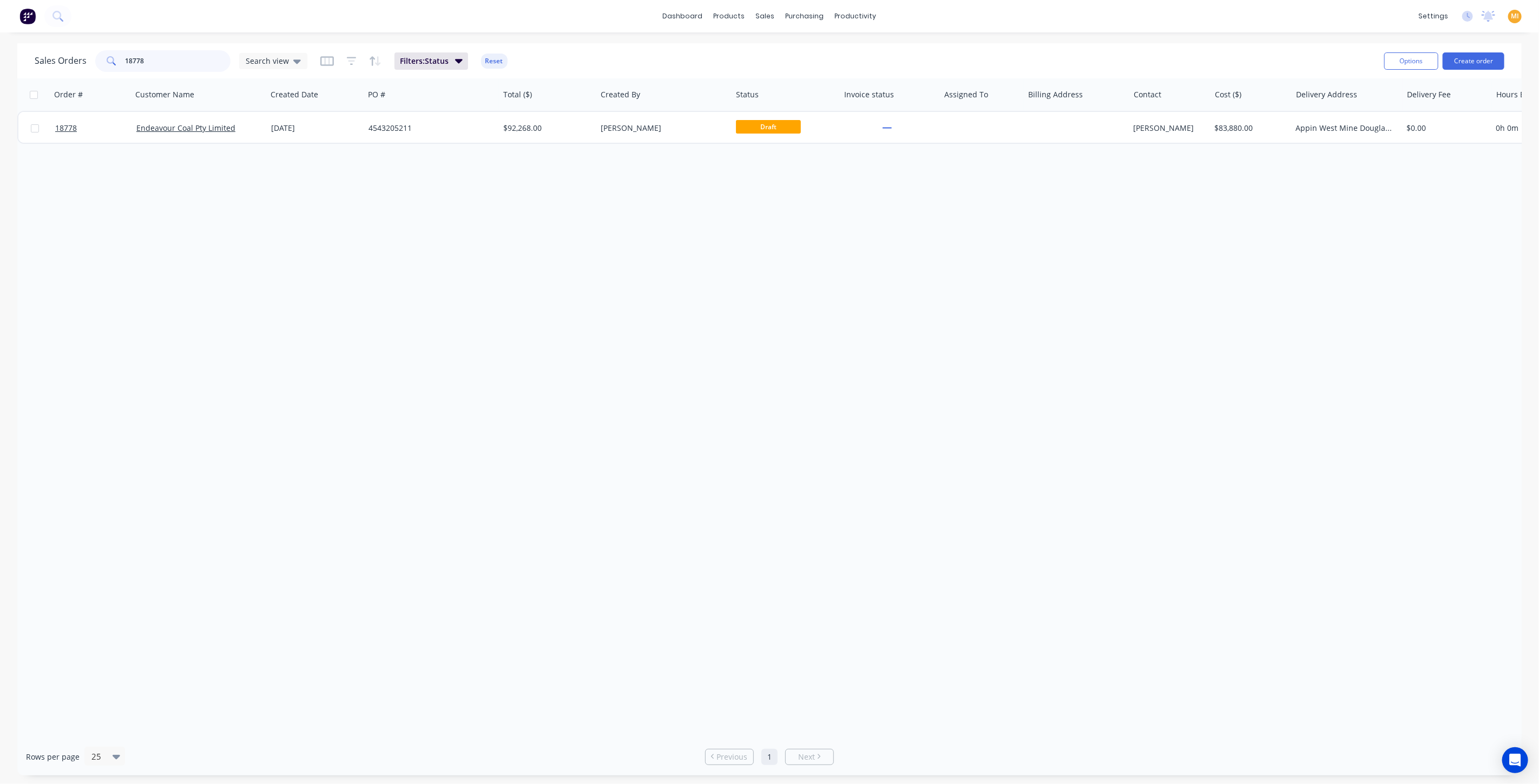
drag, startPoint x: 174, startPoint y: 65, endPoint x: 88, endPoint y: 60, distance: 86.1
click at [88, 60] on div "Sales Orders 18778 Search view" at bounding box center [171, 61] width 273 height 22
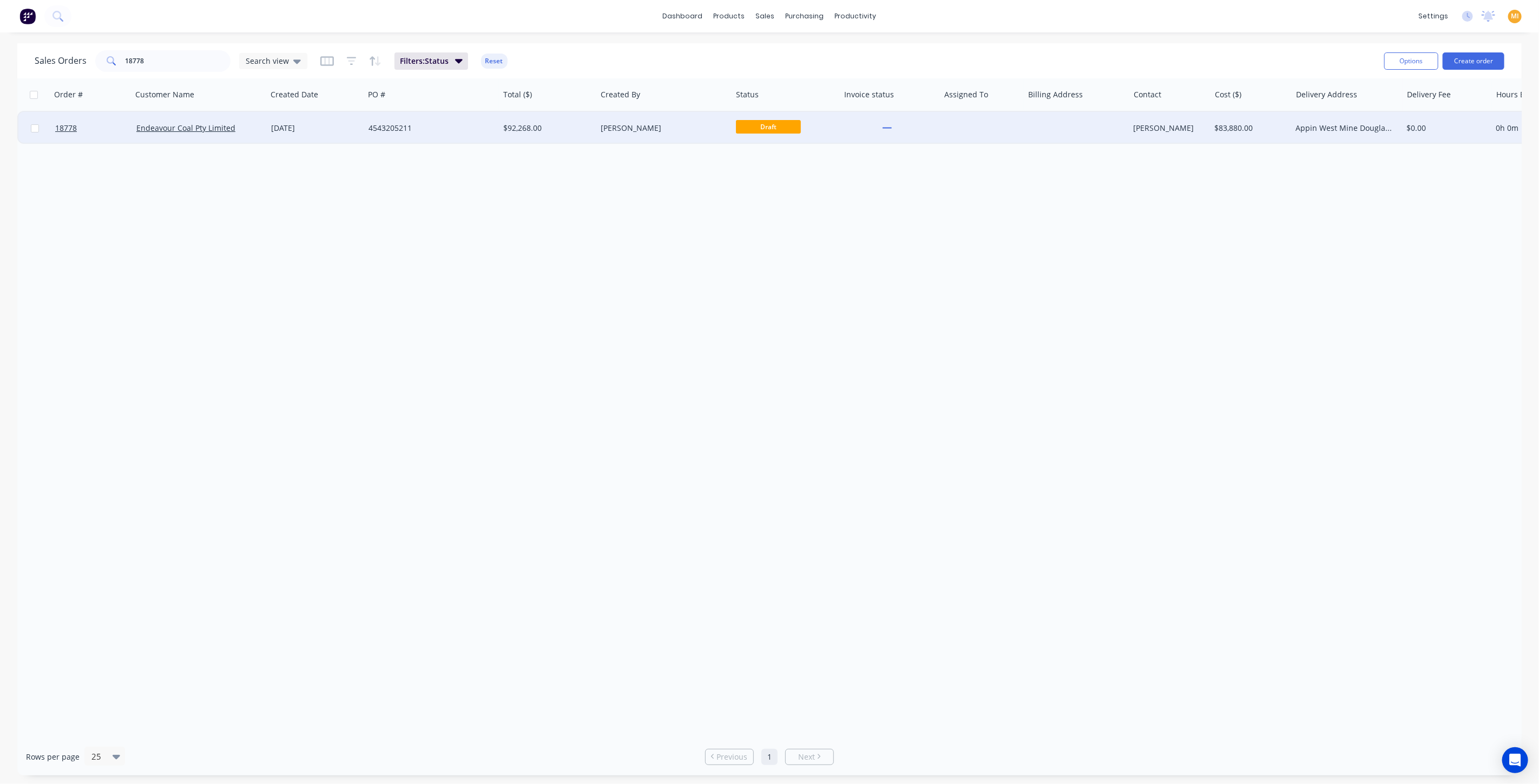
click at [474, 127] on div "4543205211" at bounding box center [428, 128] width 120 height 11
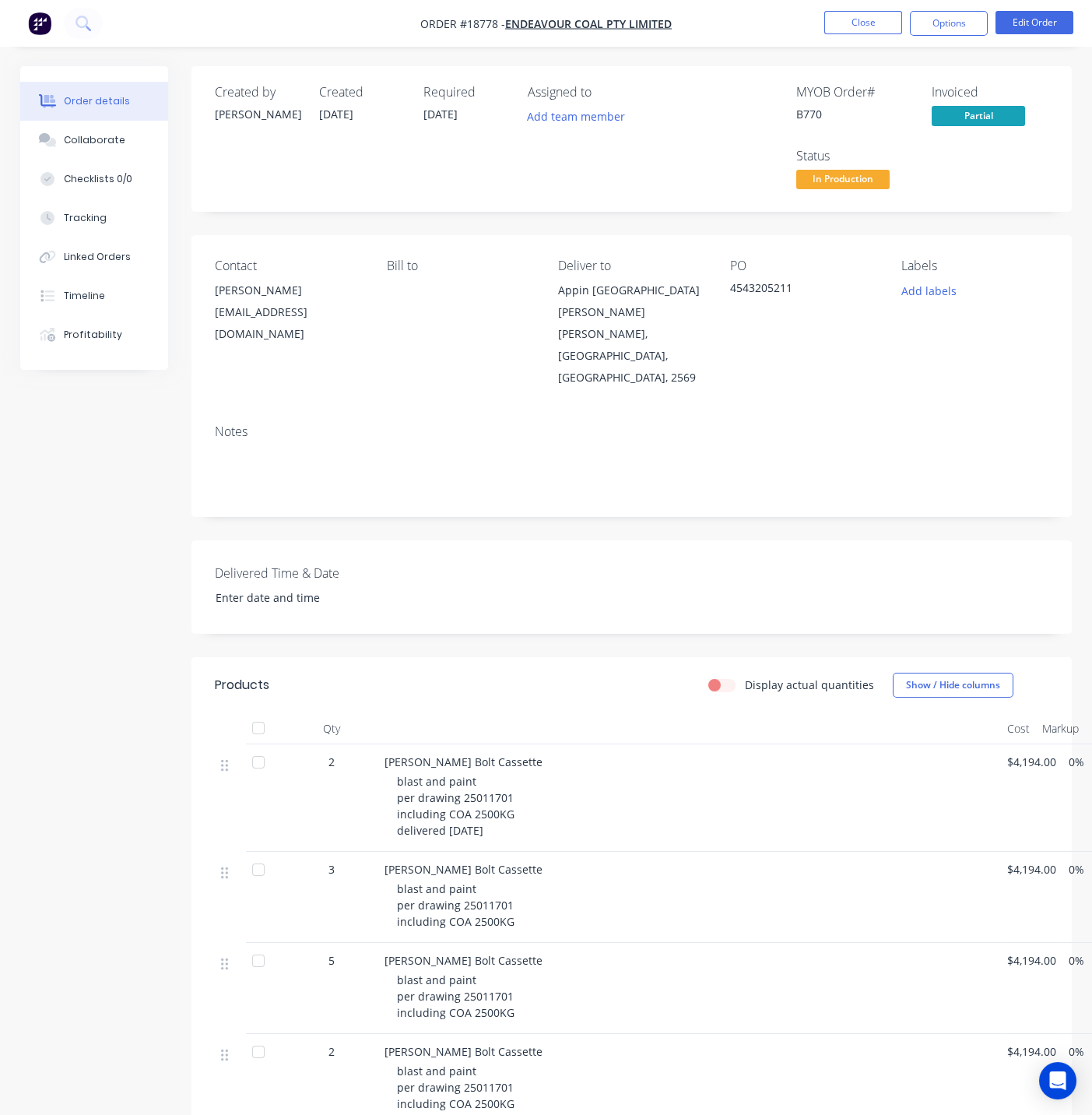
click at [39, 14] on img "button" at bounding box center [39, 24] width 24 height 24
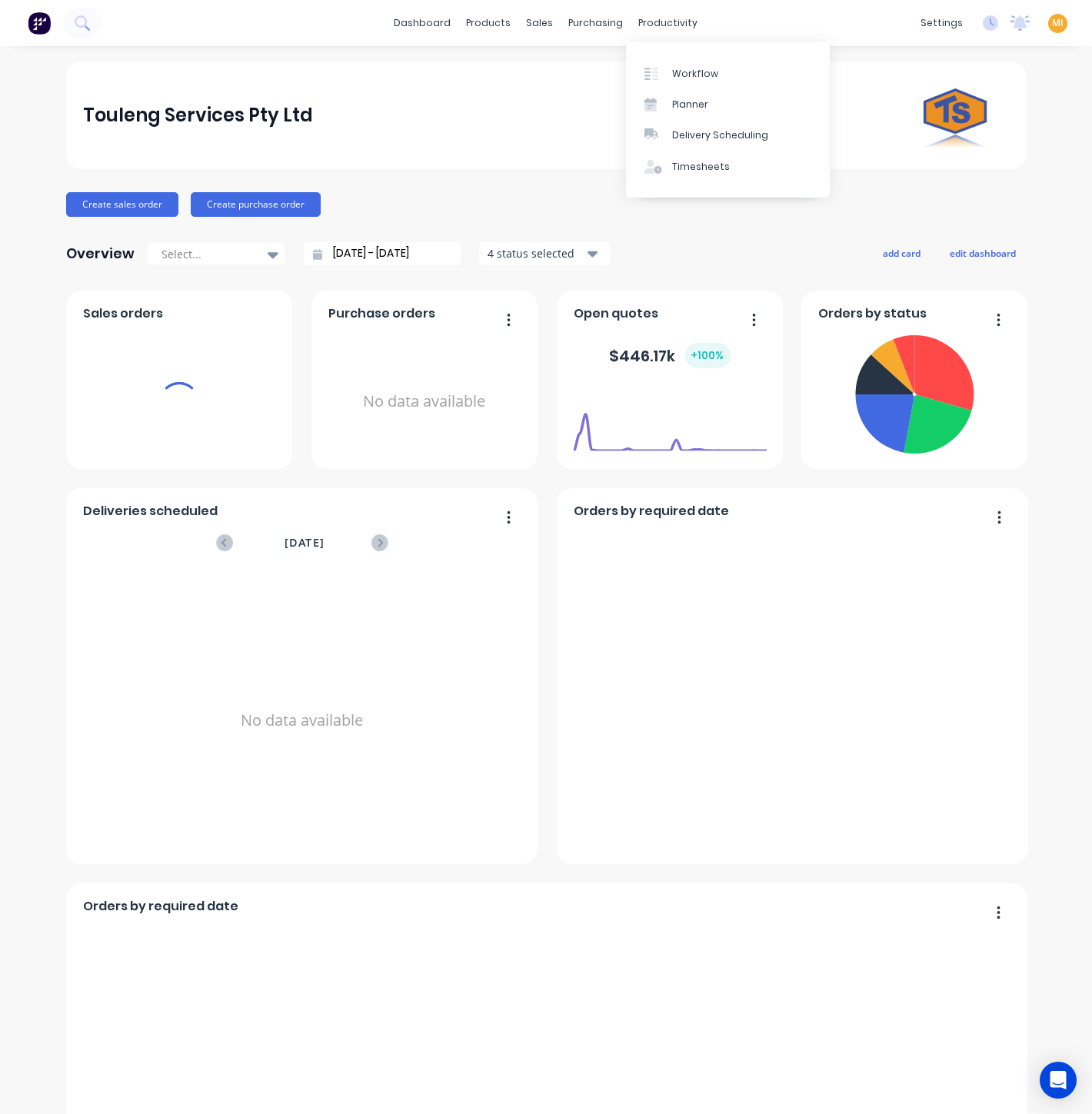
click at [1052, 23] on span "MI" at bounding box center [1058, 23] width 12 height 14
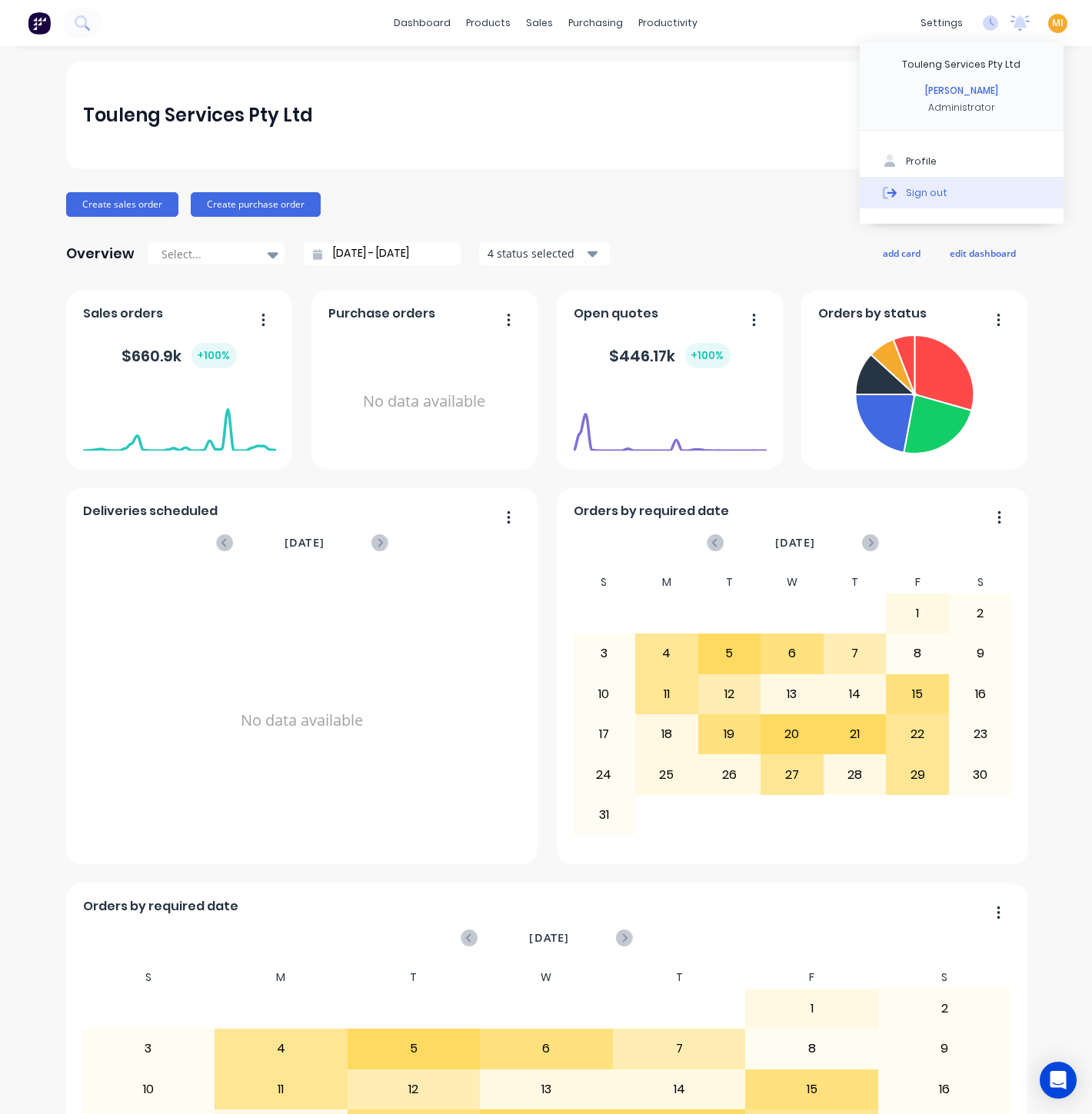
click at [929, 193] on button "Sign out" at bounding box center [960, 193] width 204 height 31
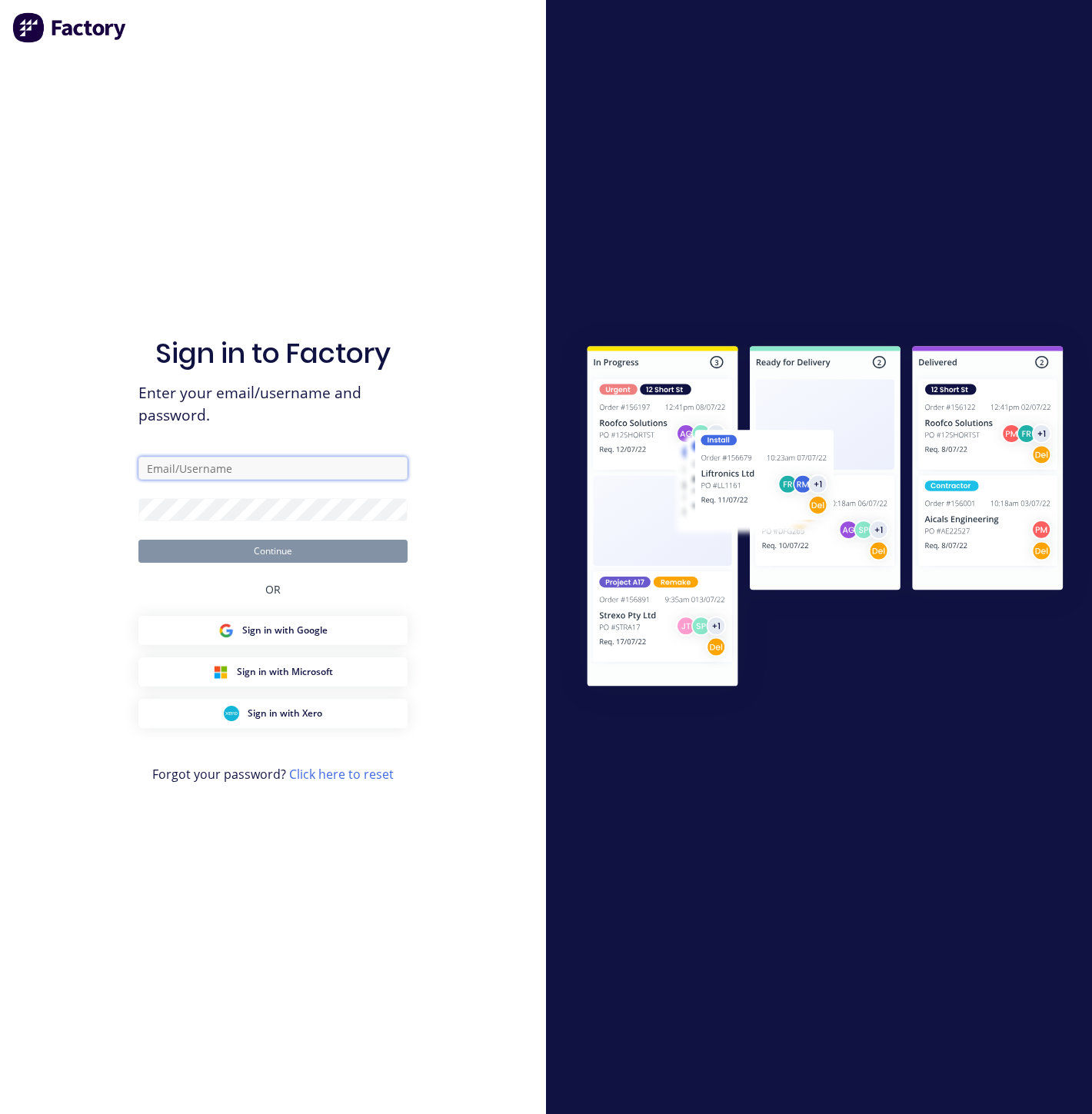
click at [221, 478] on input "text" at bounding box center [273, 468] width 269 height 23
type input "[EMAIL_ADDRESS][DOMAIN_NAME]"
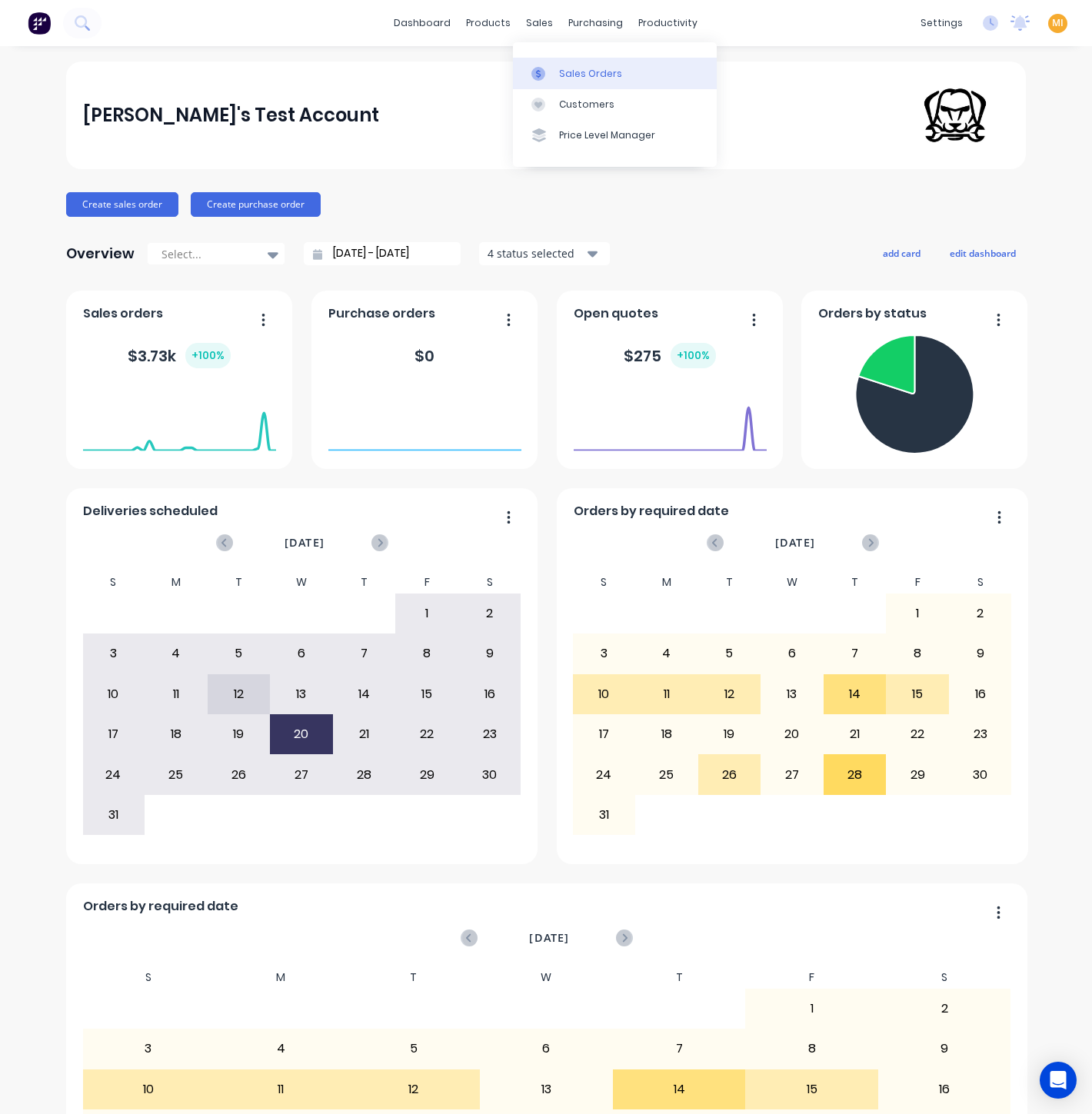
click at [564, 59] on link "Sales Orders" at bounding box center [614, 73] width 204 height 31
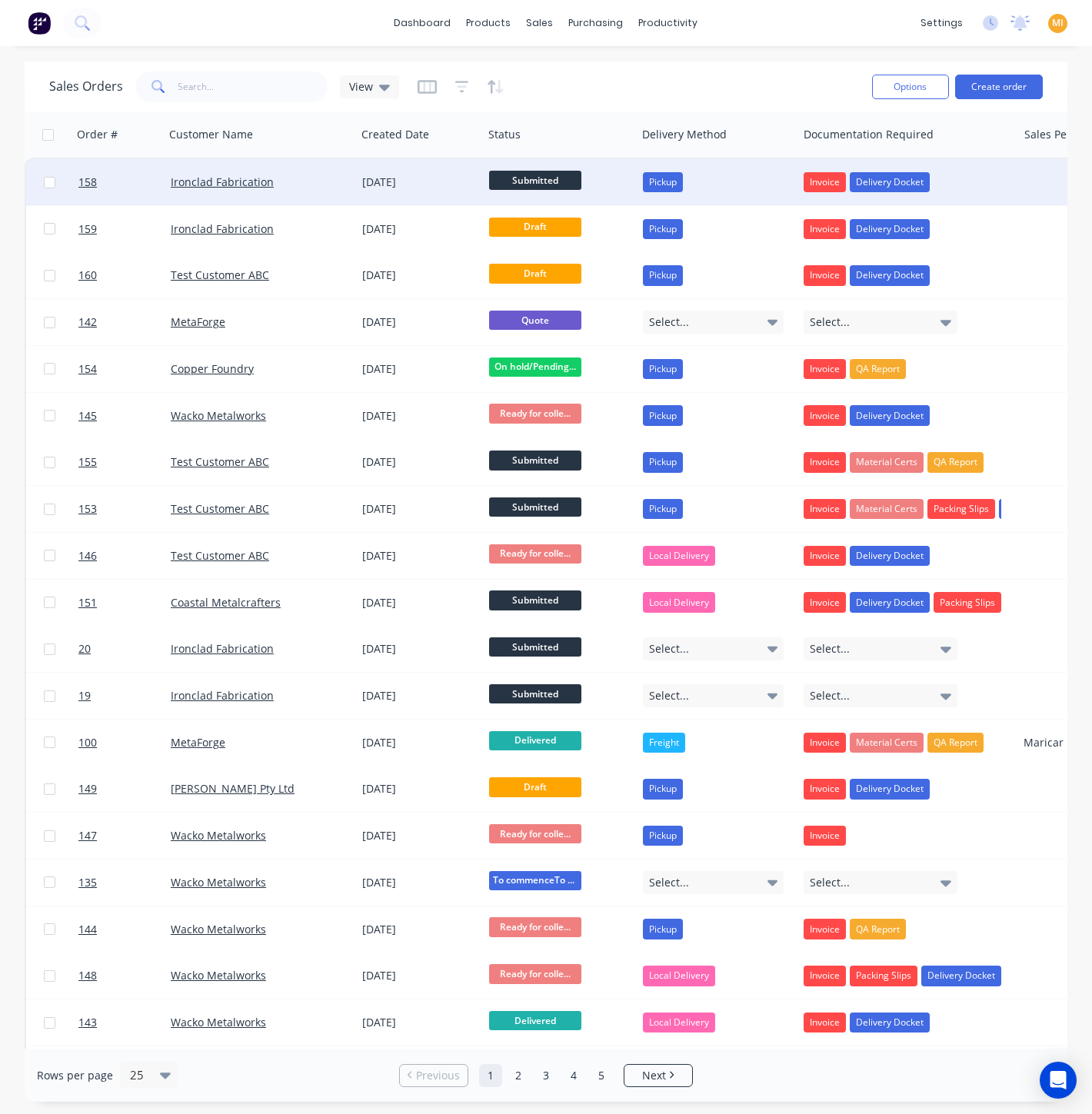
click at [375, 199] on div "[DATE]" at bounding box center [419, 181] width 127 height 46
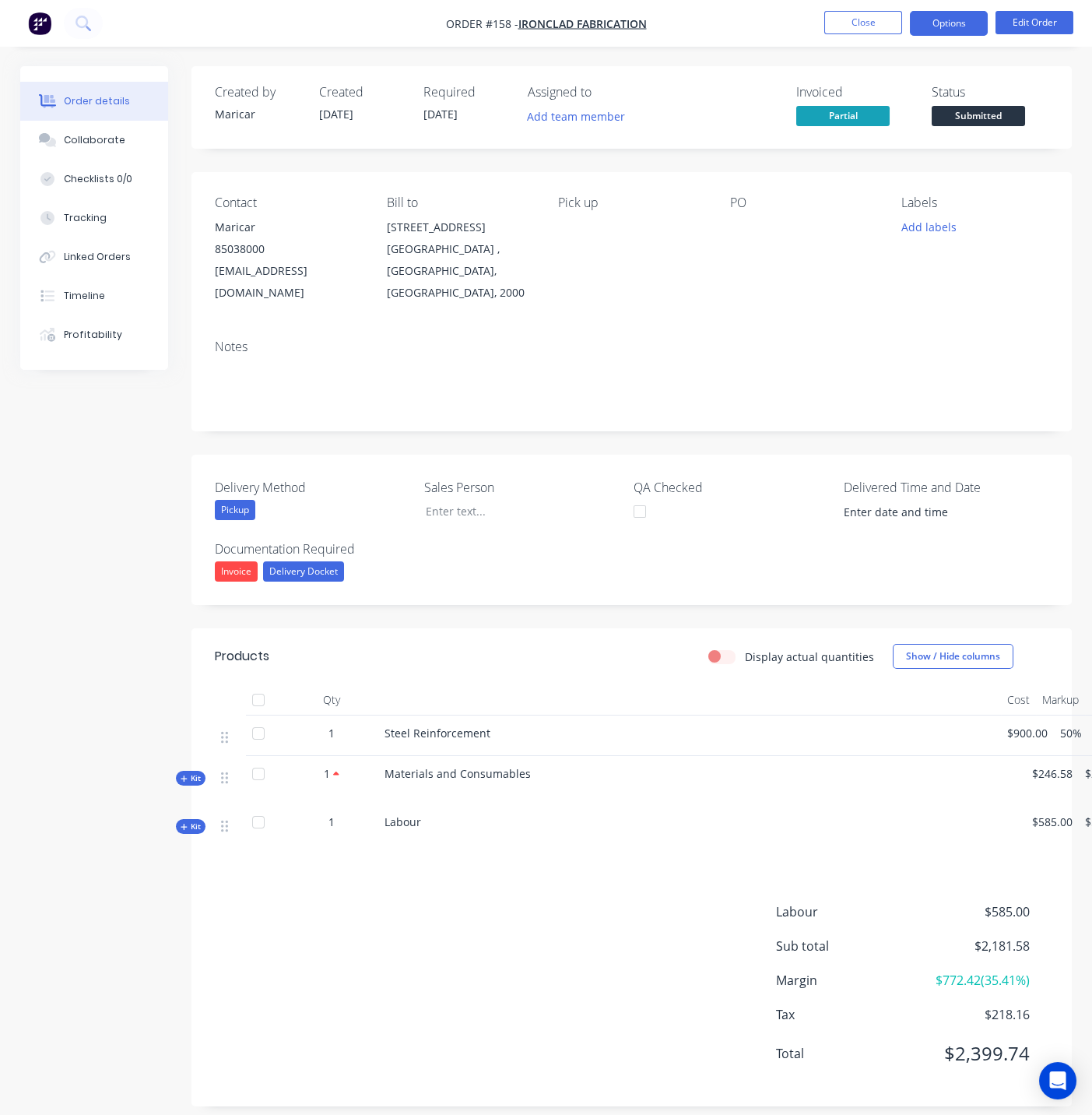
click at [973, 21] on button "Options" at bounding box center [949, 23] width 78 height 25
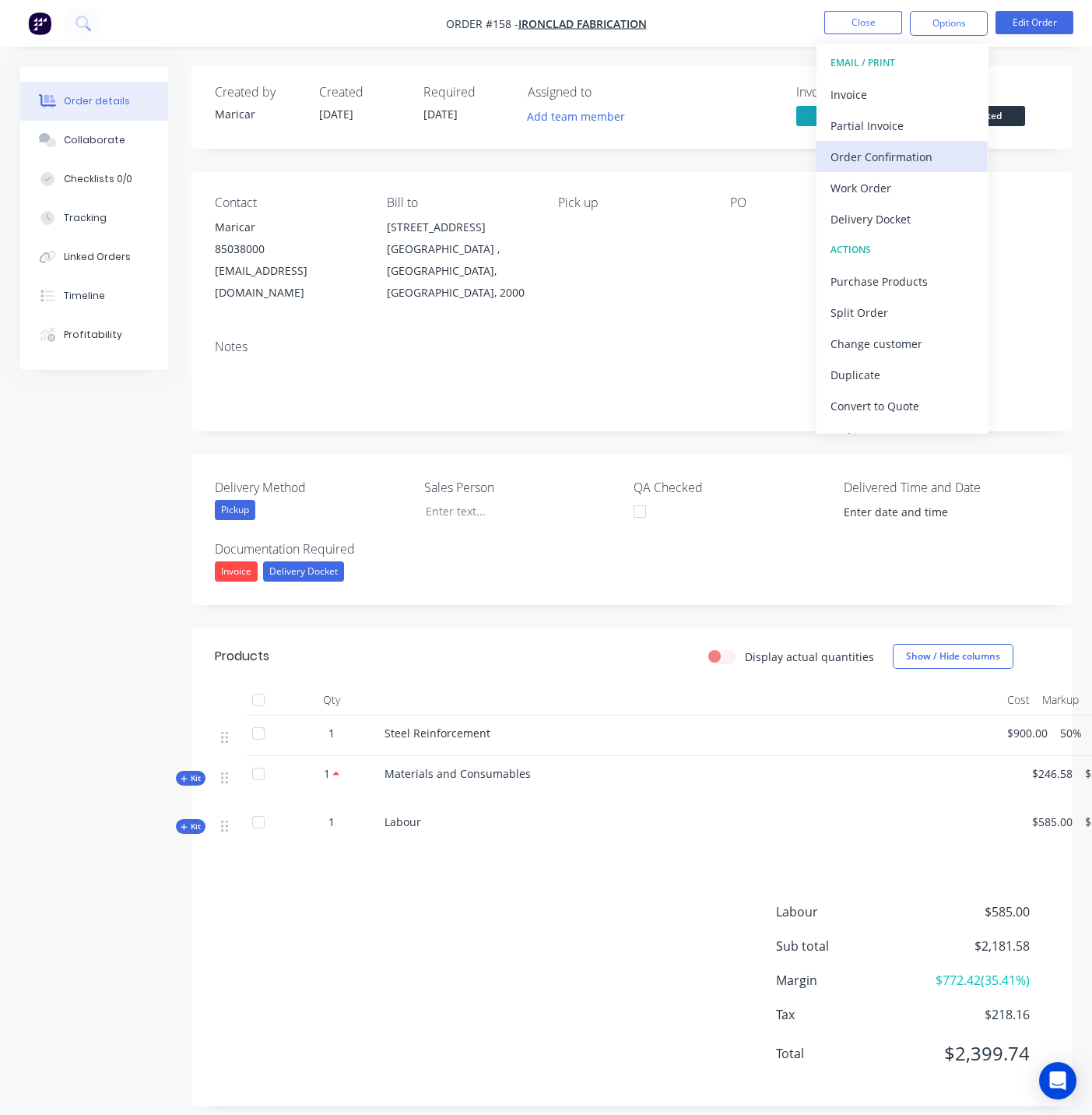
click at [957, 148] on div "Order Confirmation" at bounding box center [902, 157] width 143 height 23
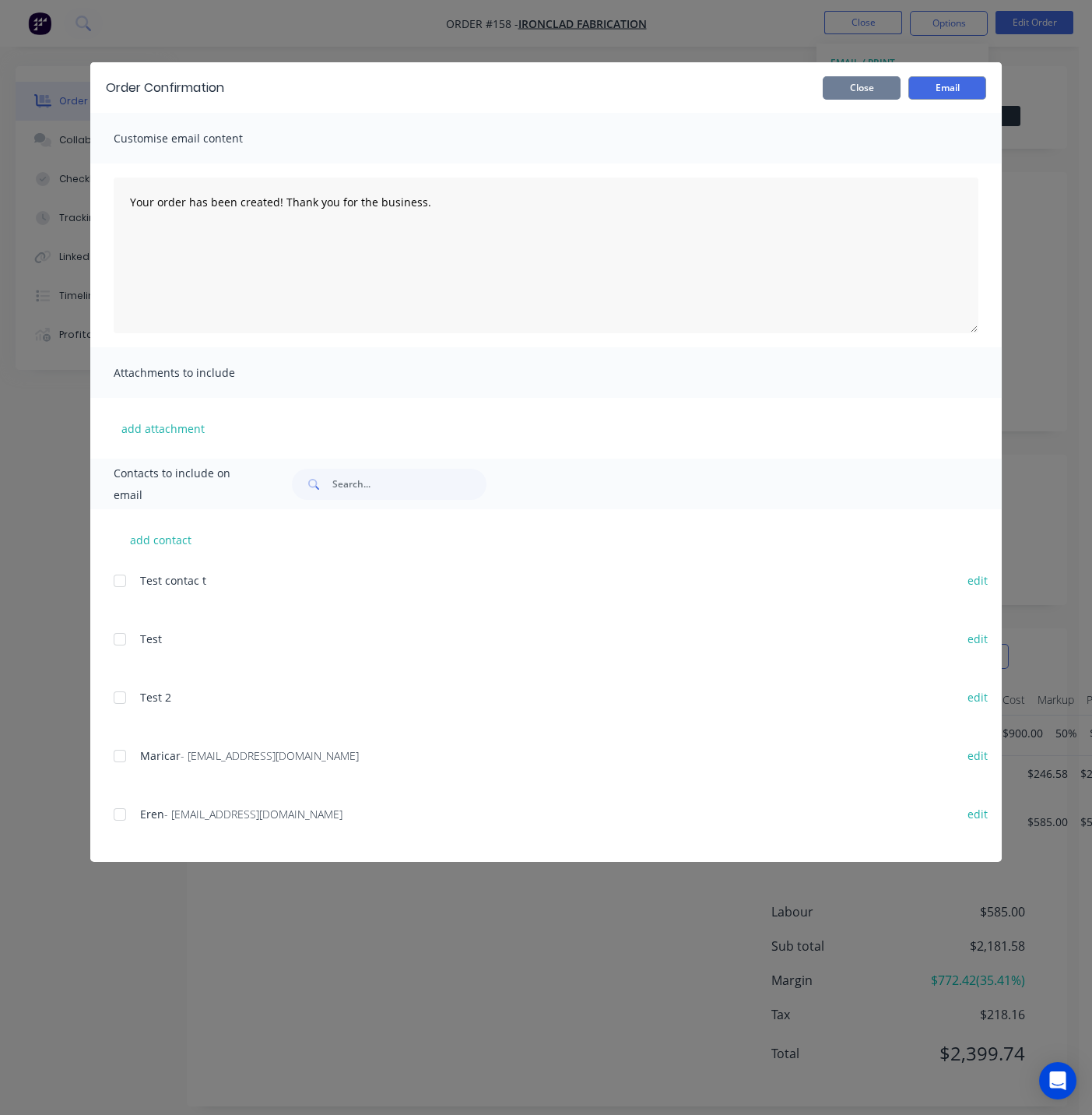
click at [873, 91] on button "Close" at bounding box center [861, 88] width 78 height 24
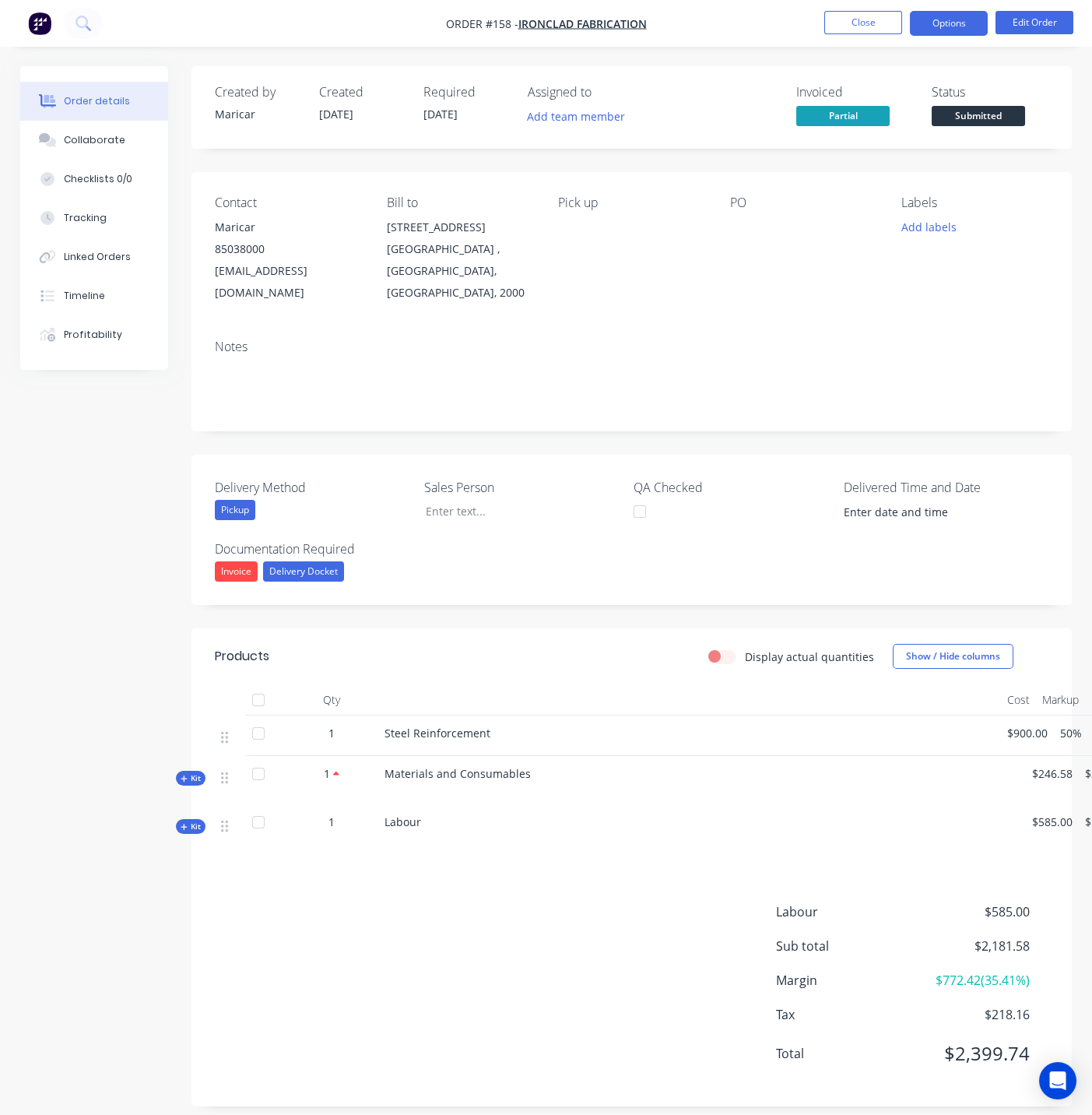
click at [952, 29] on button "Options" at bounding box center [949, 23] width 78 height 25
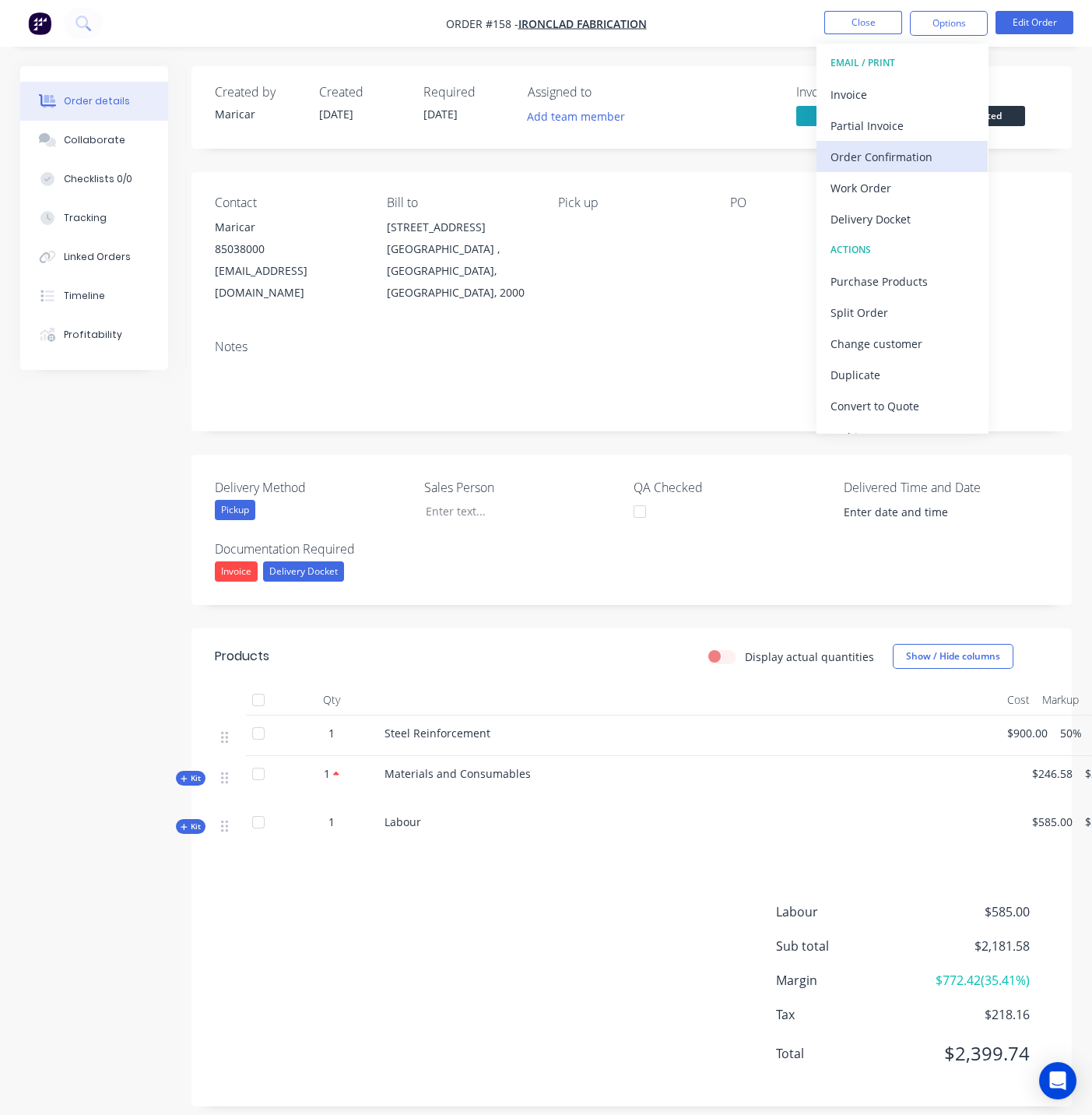
click at [889, 146] on div "Order Confirmation" at bounding box center [902, 157] width 143 height 23
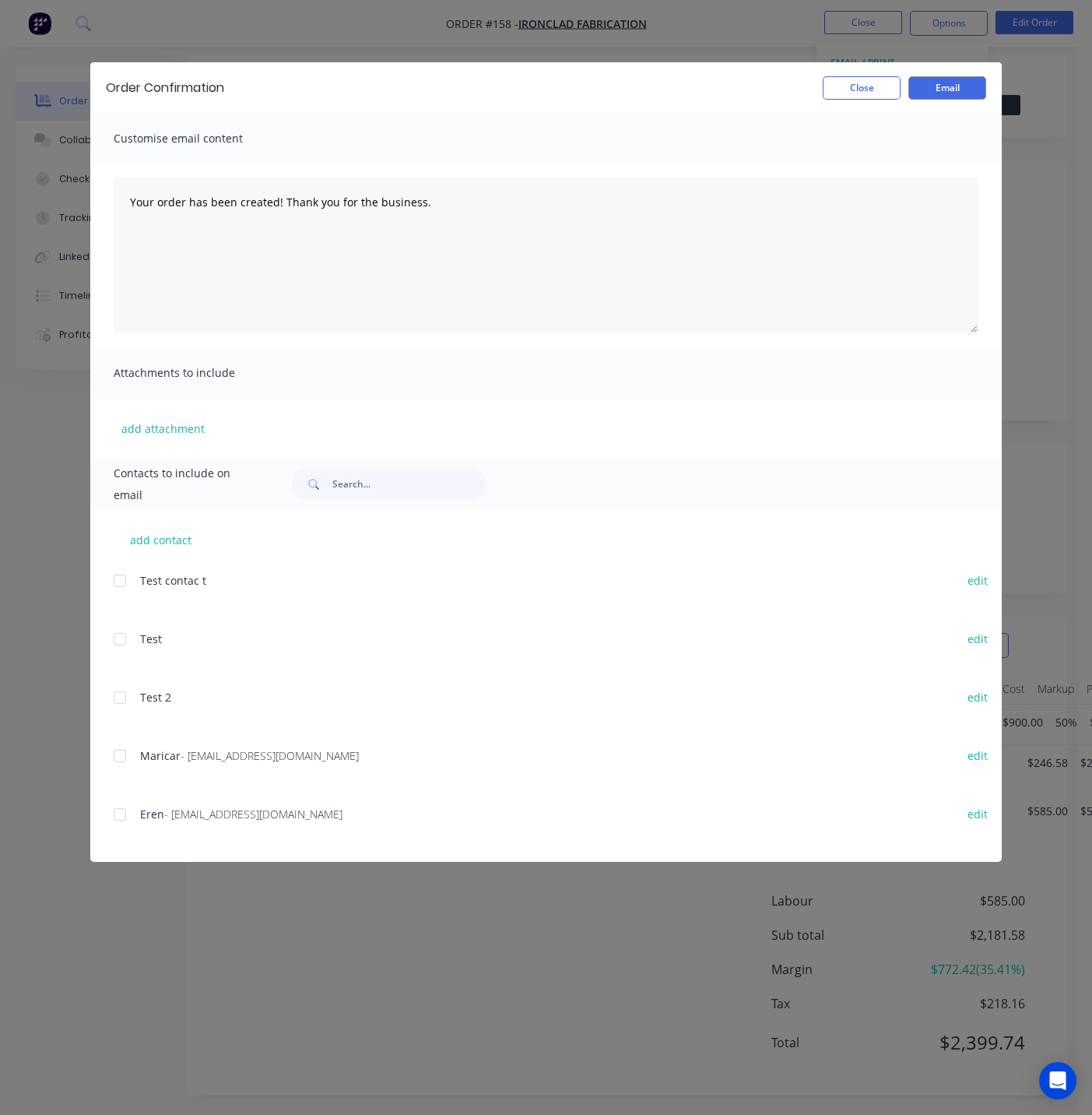
scroll to position [13, 0]
drag, startPoint x: 118, startPoint y: 756, endPoint x: 197, endPoint y: 678, distance: 111.0
click at [118, 756] on div at bounding box center [120, 757] width 32 height 32
click at [948, 95] on button "Email" at bounding box center [947, 88] width 78 height 24
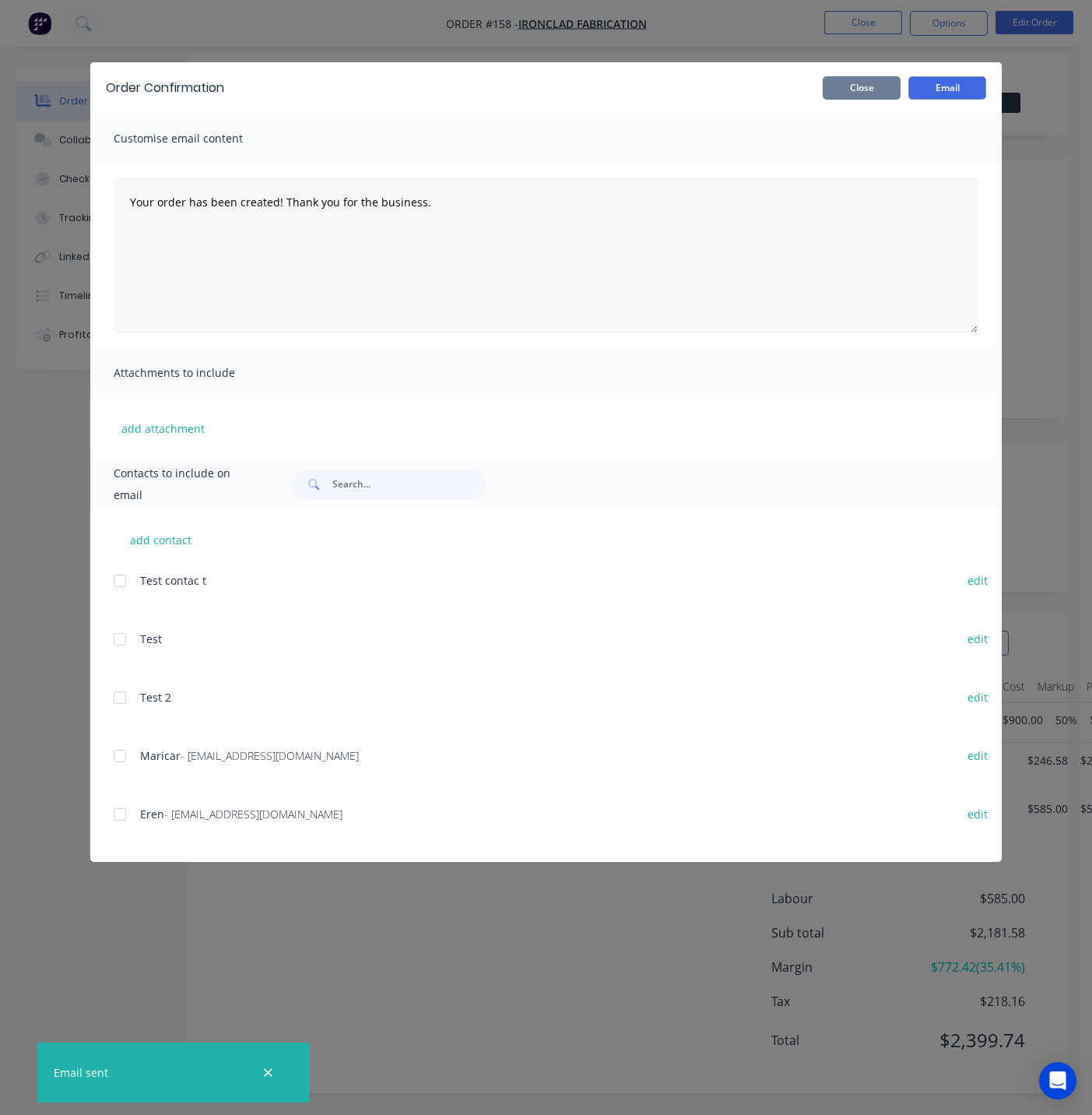
click at [860, 88] on button "Close" at bounding box center [861, 88] width 78 height 24
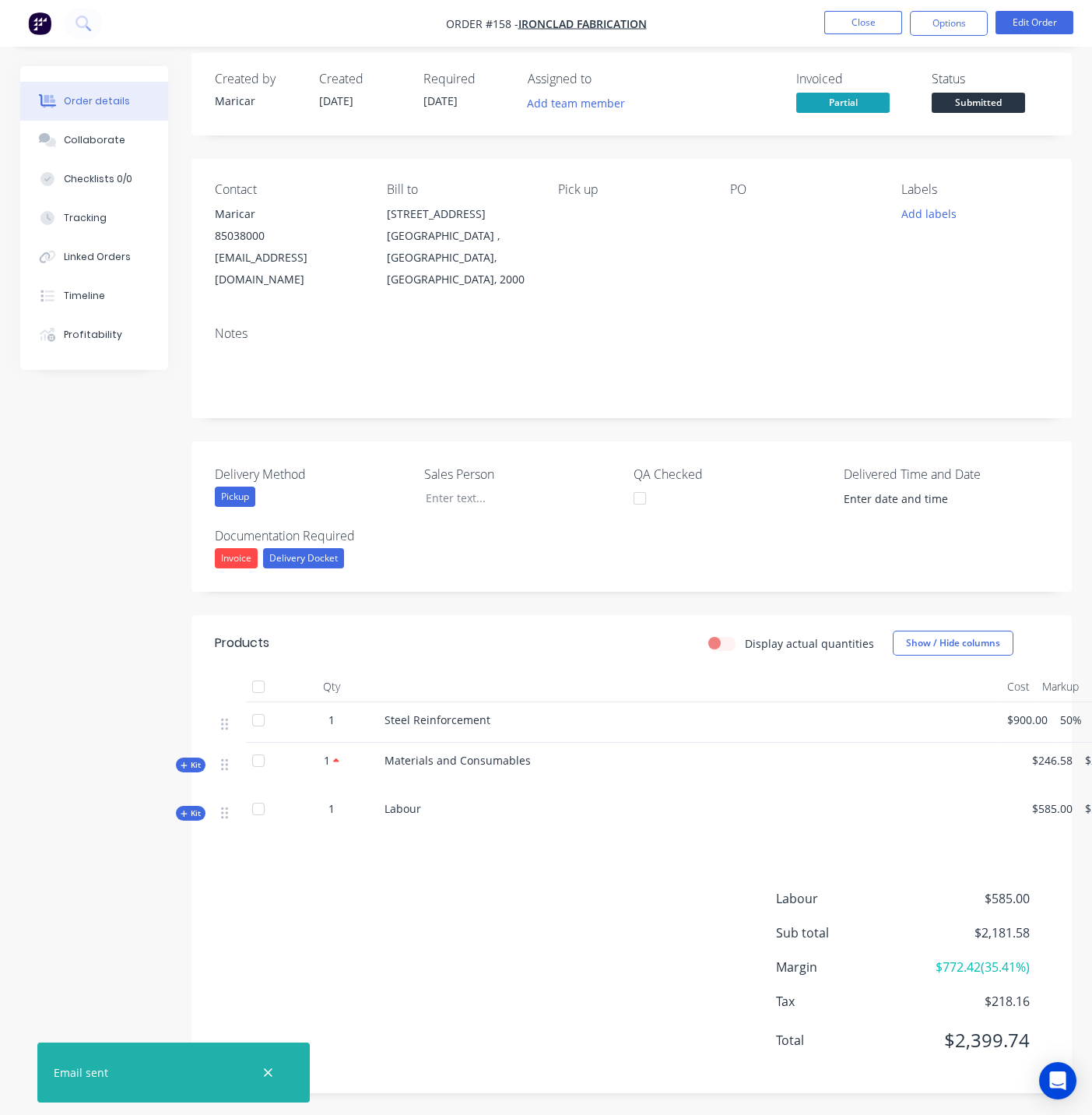
click at [953, 9] on nav "Order #158 - Ironclad Fabrication Close Options Edit Order" at bounding box center [546, 23] width 1092 height 46
click at [950, 22] on button "Options" at bounding box center [949, 23] width 78 height 25
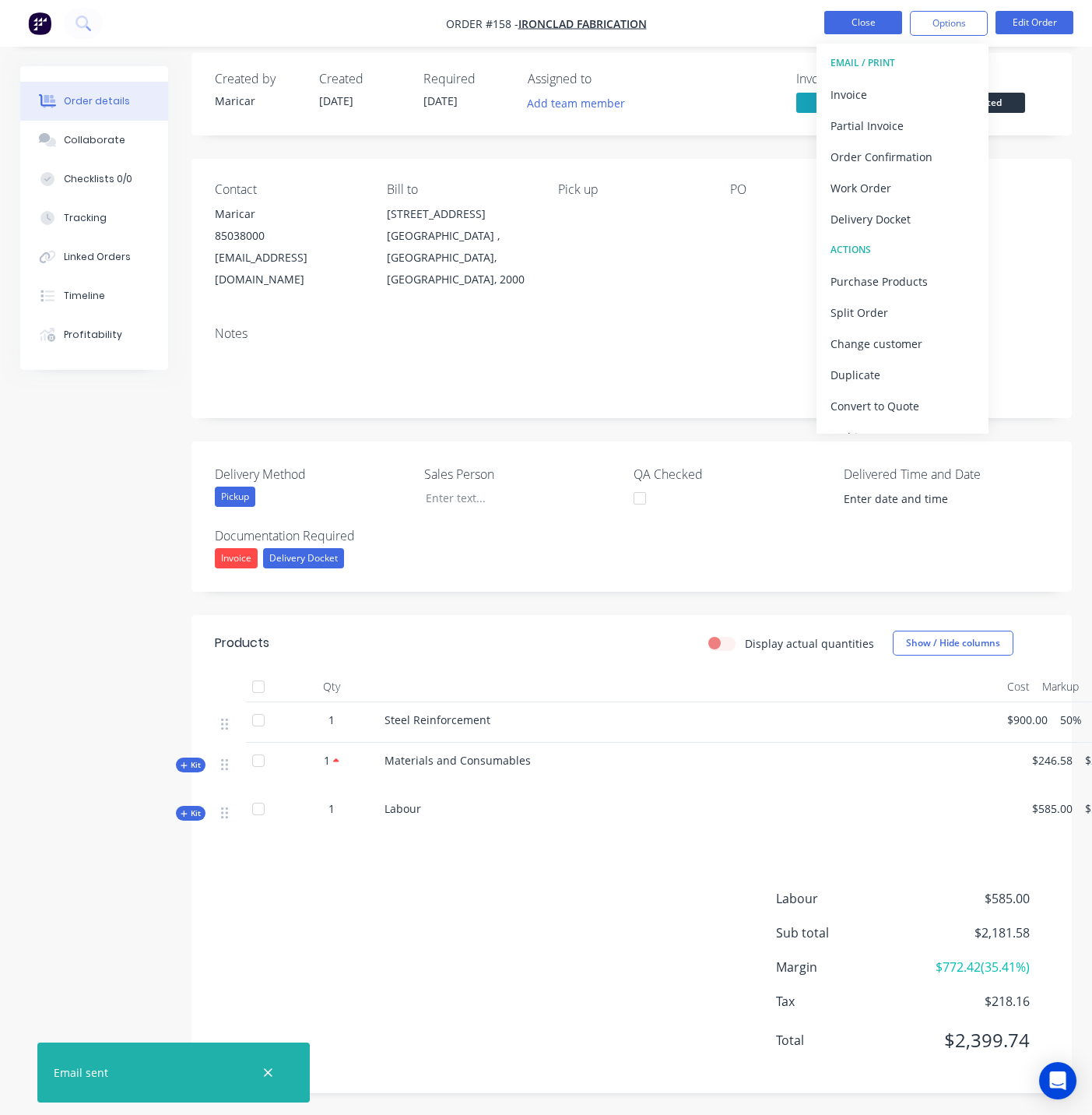
click at [856, 24] on button "Close" at bounding box center [863, 23] width 78 height 24
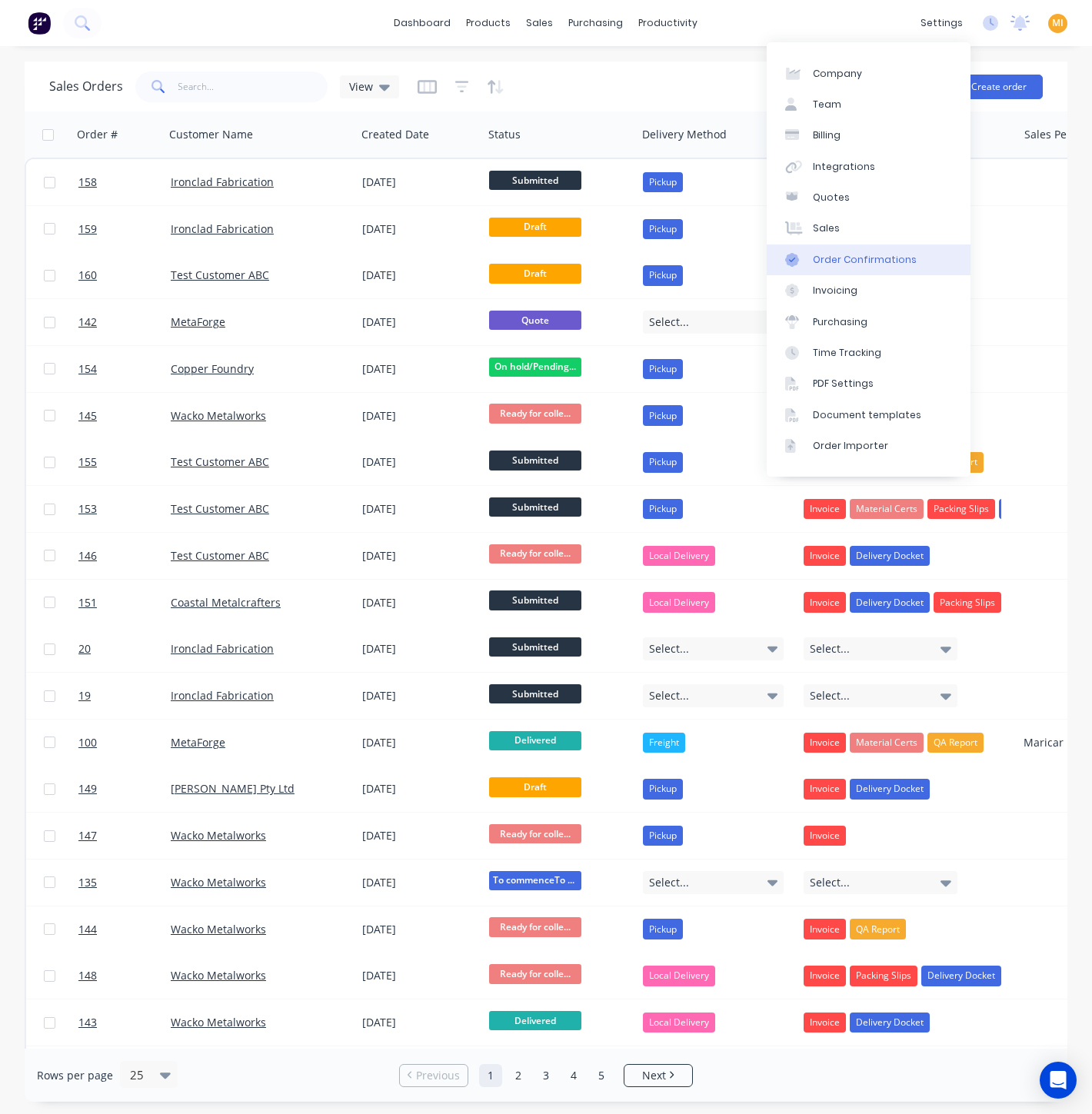
click at [857, 253] on div "Order Confirmations" at bounding box center [864, 260] width 104 height 14
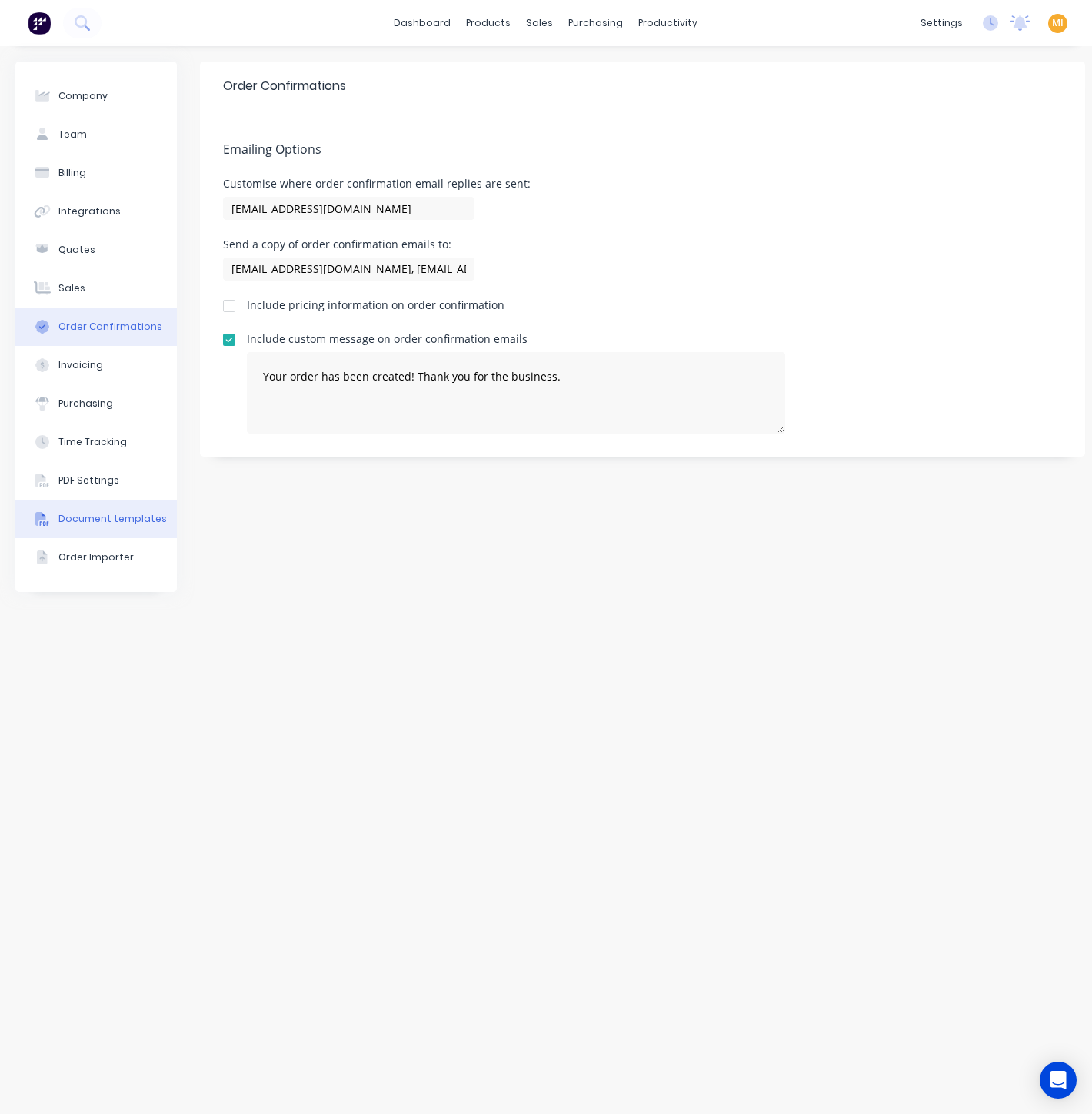
click at [115, 518] on div "Document templates" at bounding box center [112, 519] width 108 height 14
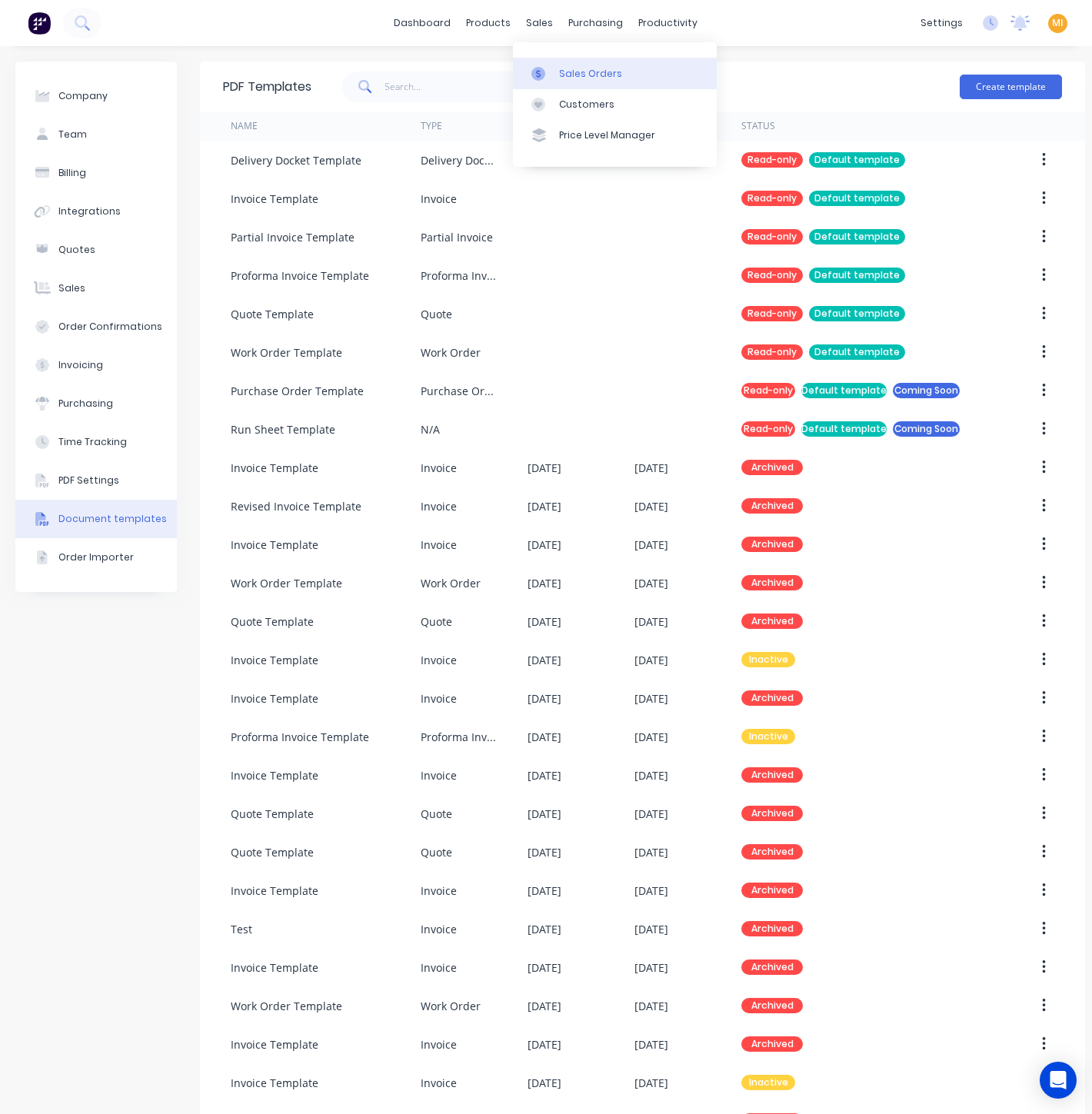
click at [563, 75] on div "Sales Orders" at bounding box center [590, 74] width 63 height 14
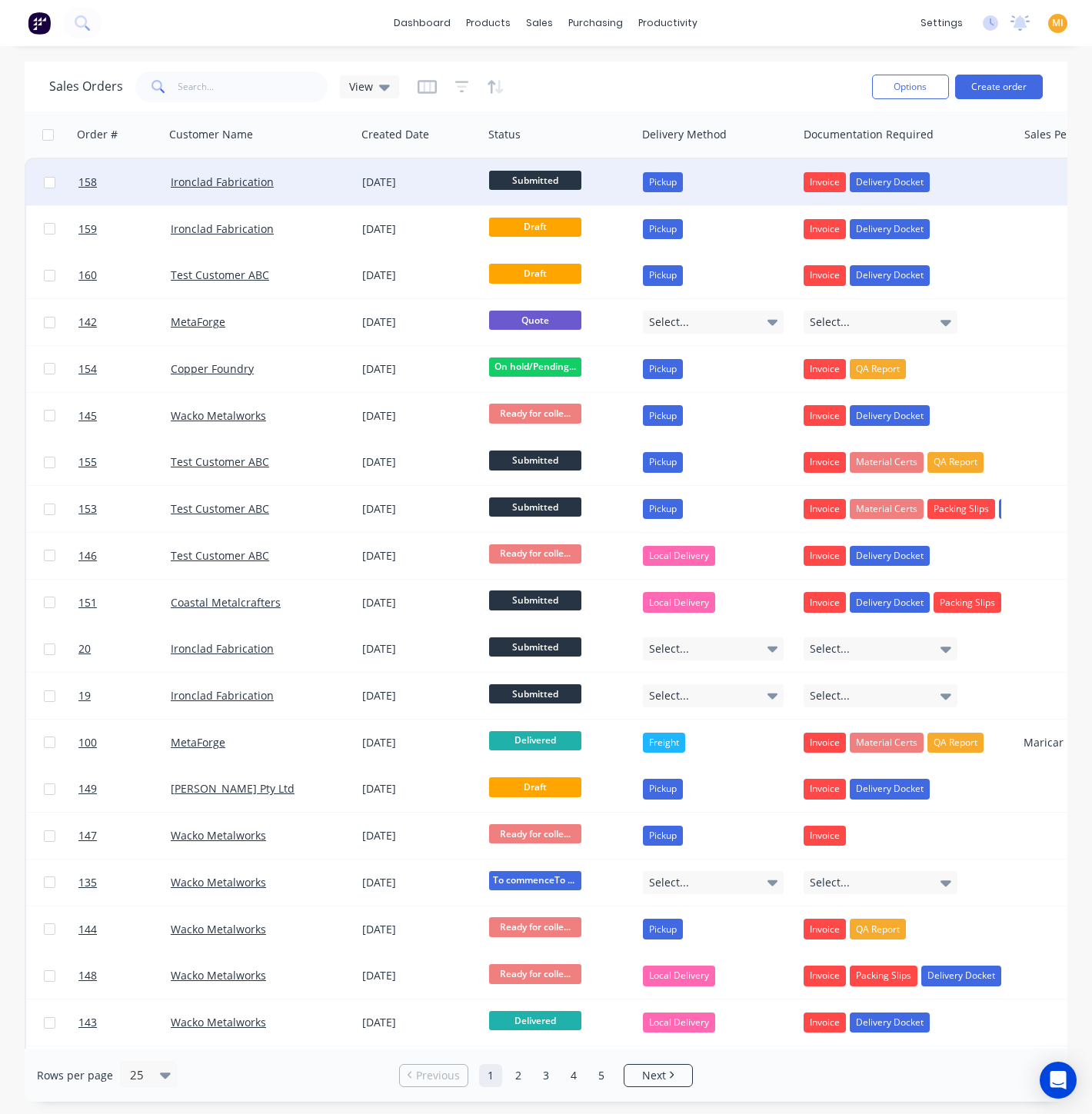
click at [342, 195] on div "Ironclad Fabrication" at bounding box center [260, 181] width 192 height 46
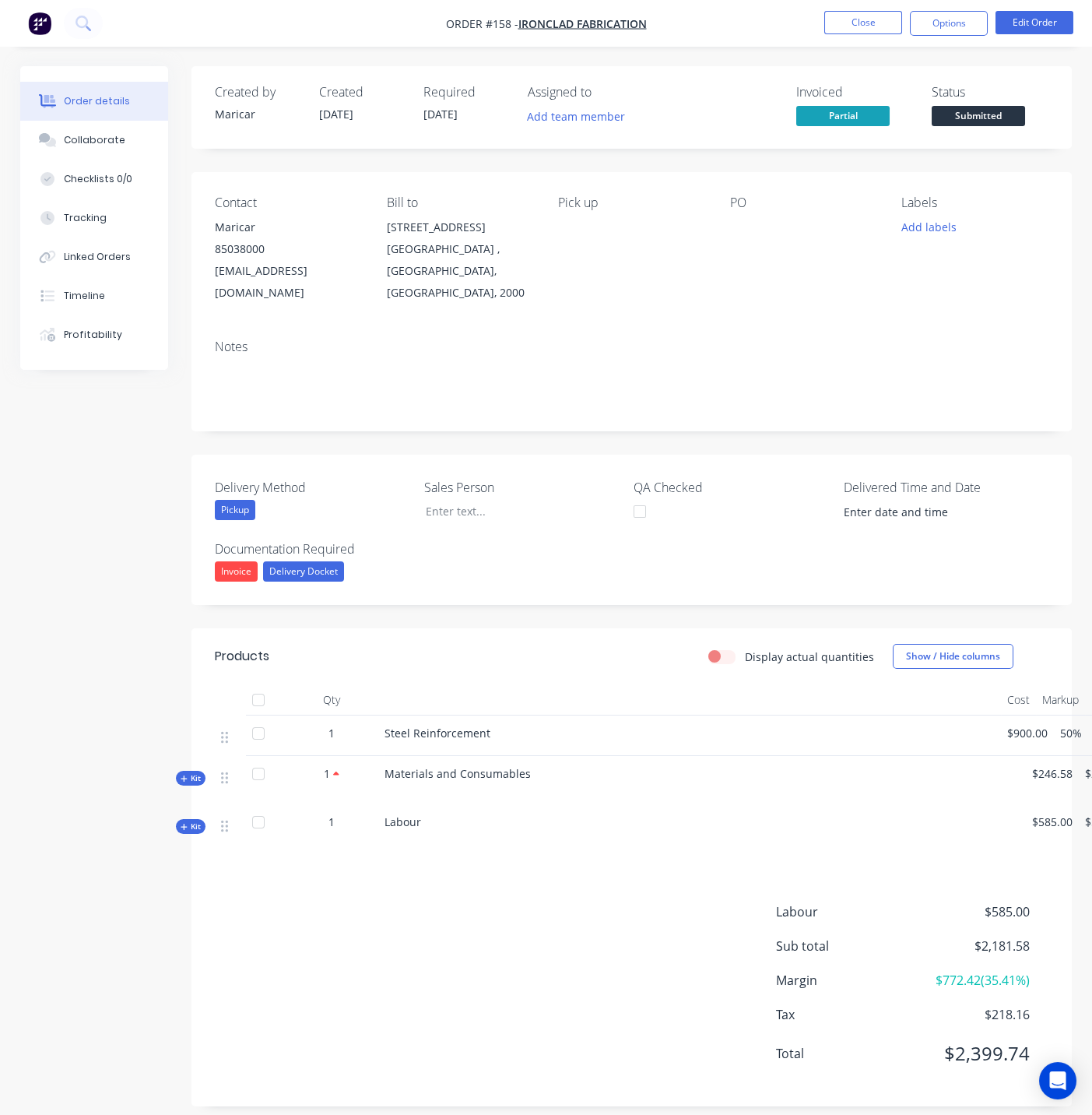
drag, startPoint x: 936, startPoint y: 28, endPoint x: 929, endPoint y: 40, distance: 13.9
click at [936, 28] on button "Options" at bounding box center [949, 23] width 78 height 25
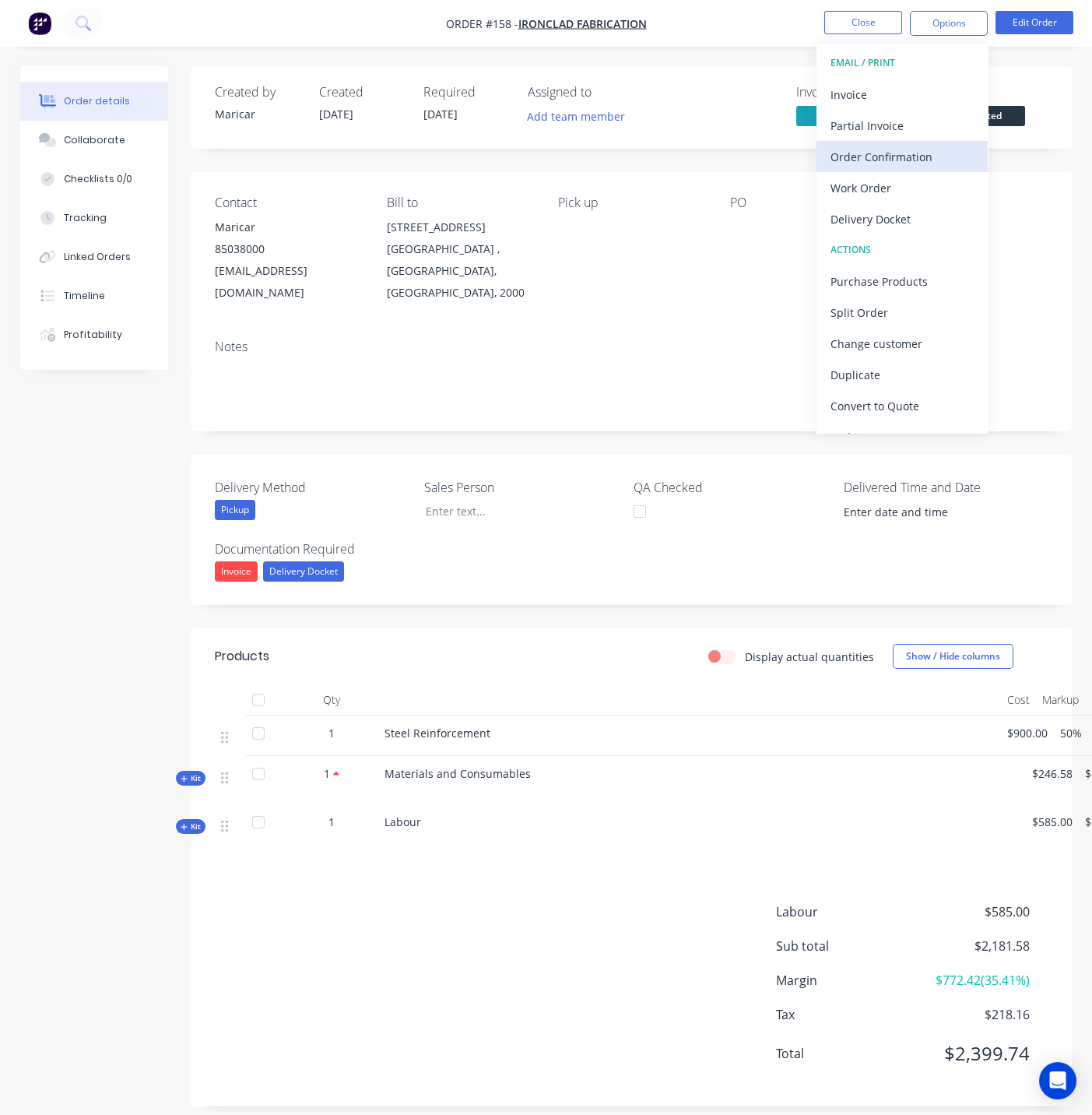
click at [874, 148] on div "Order Confirmation" at bounding box center [902, 157] width 143 height 23
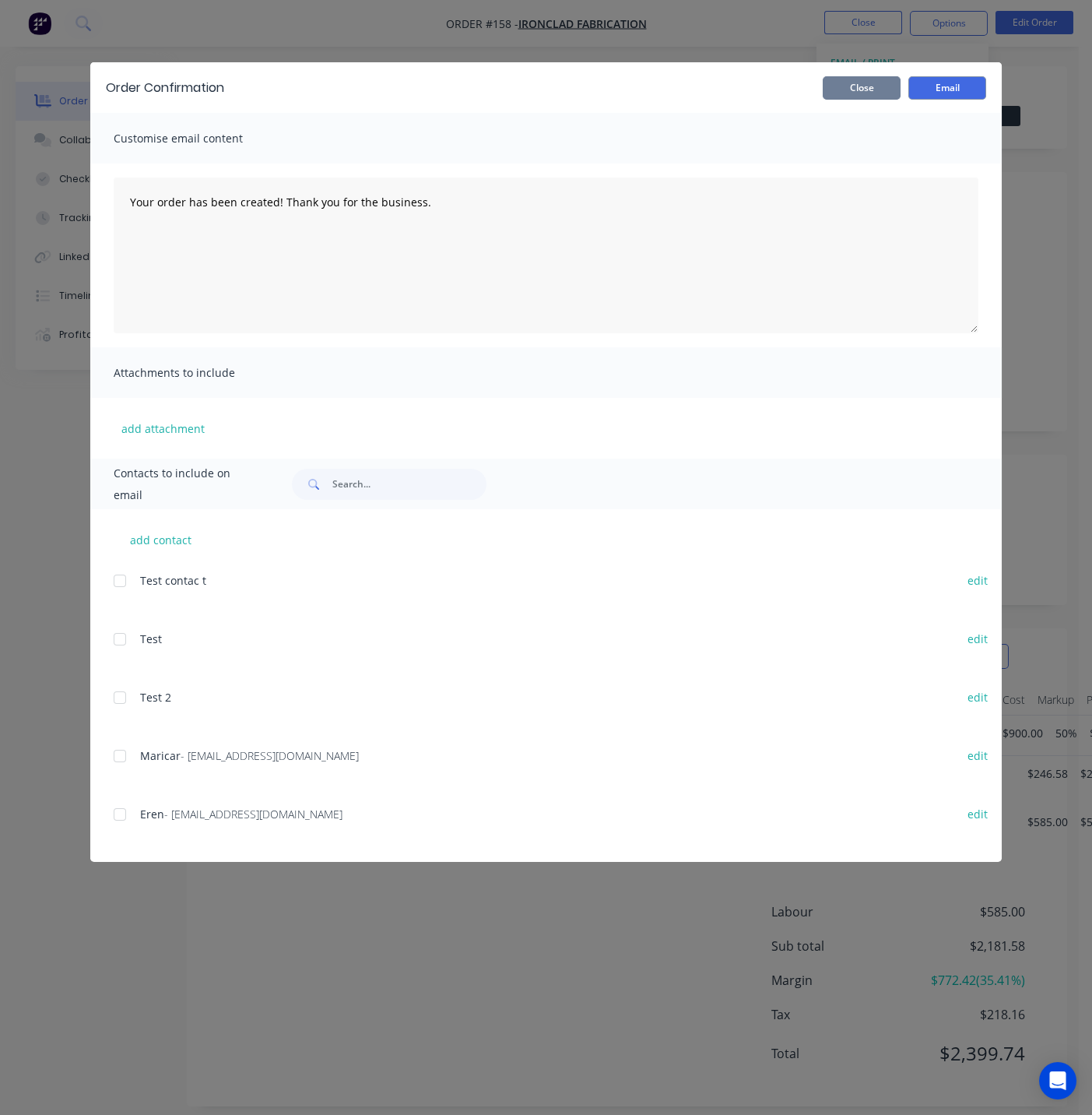
click at [872, 87] on button "Close" at bounding box center [861, 88] width 78 height 24
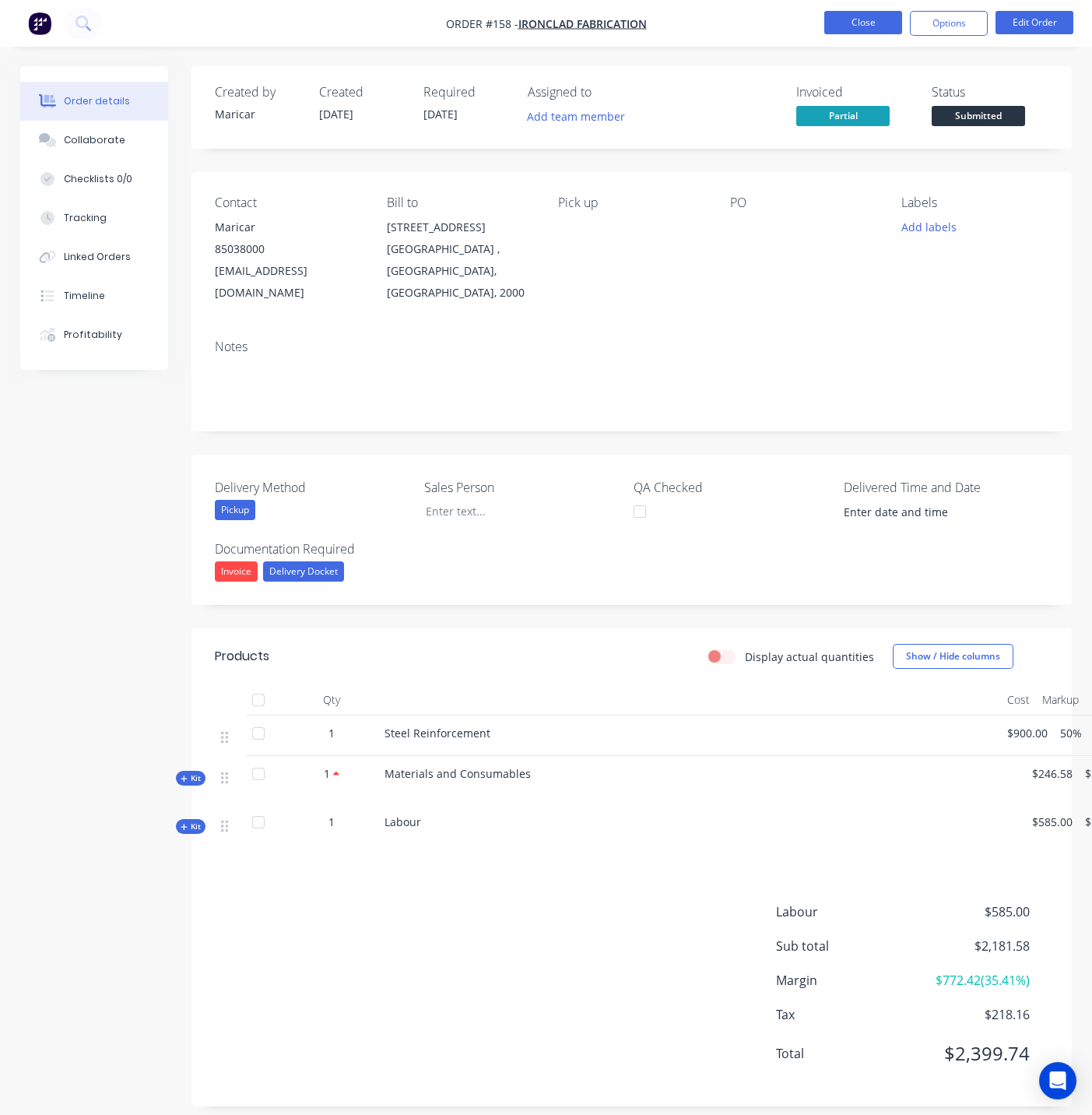
click at [867, 24] on button "Close" at bounding box center [863, 23] width 78 height 24
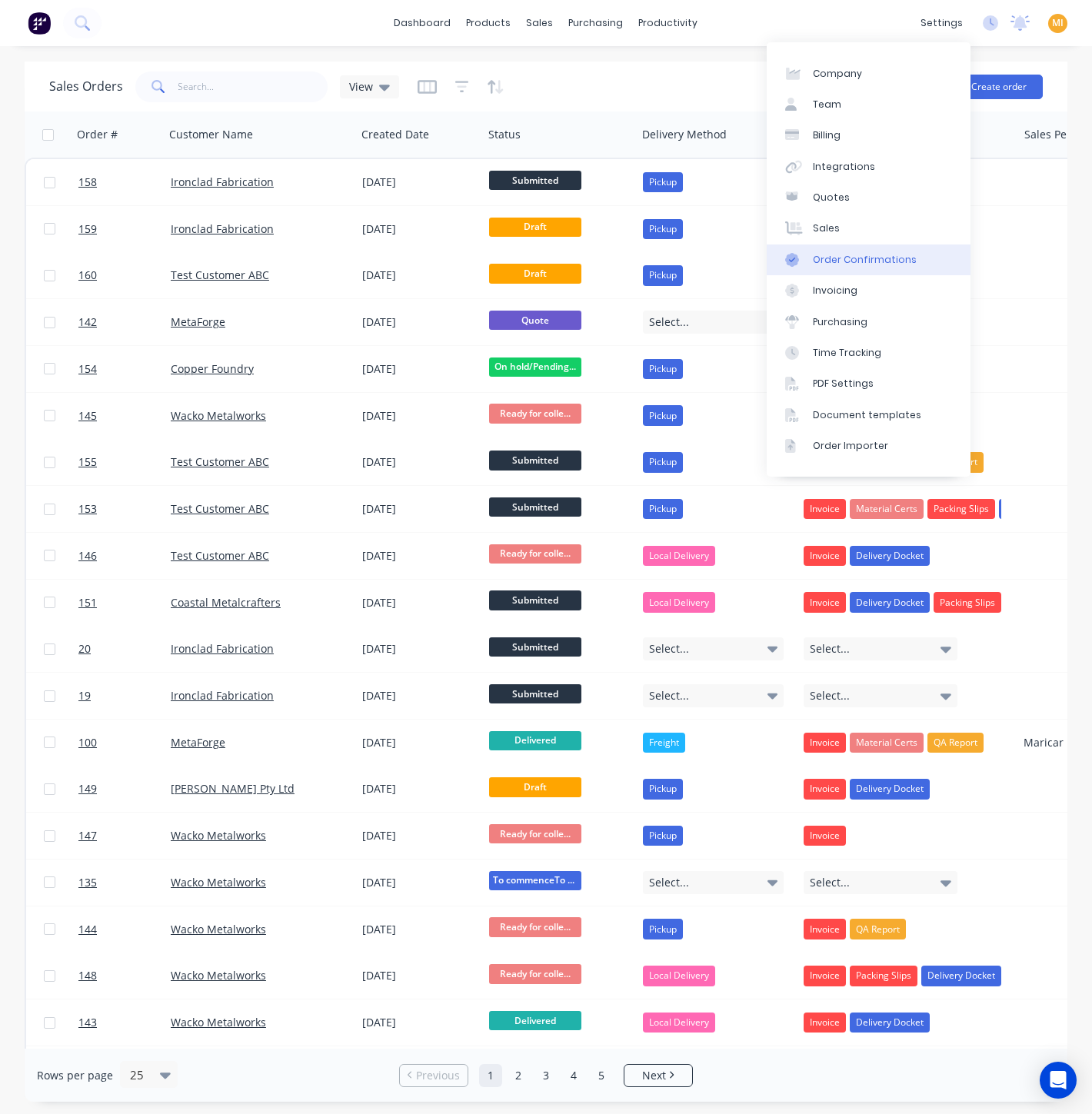
click at [841, 265] on div "Order Confirmations" at bounding box center [864, 260] width 104 height 14
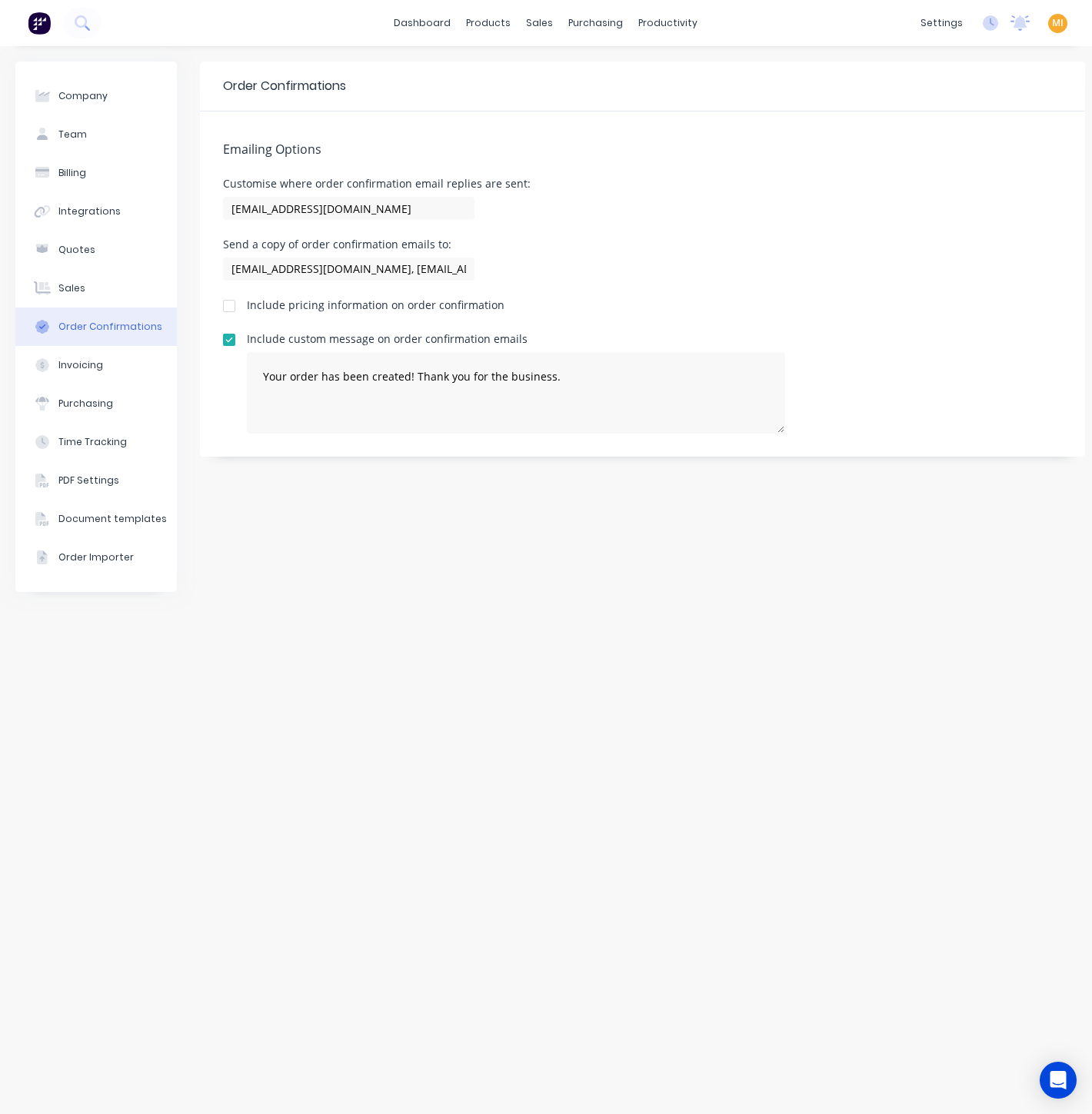
click at [235, 312] on div at bounding box center [229, 306] width 31 height 31
click at [557, 65] on link "Sales Orders" at bounding box center [621, 73] width 204 height 31
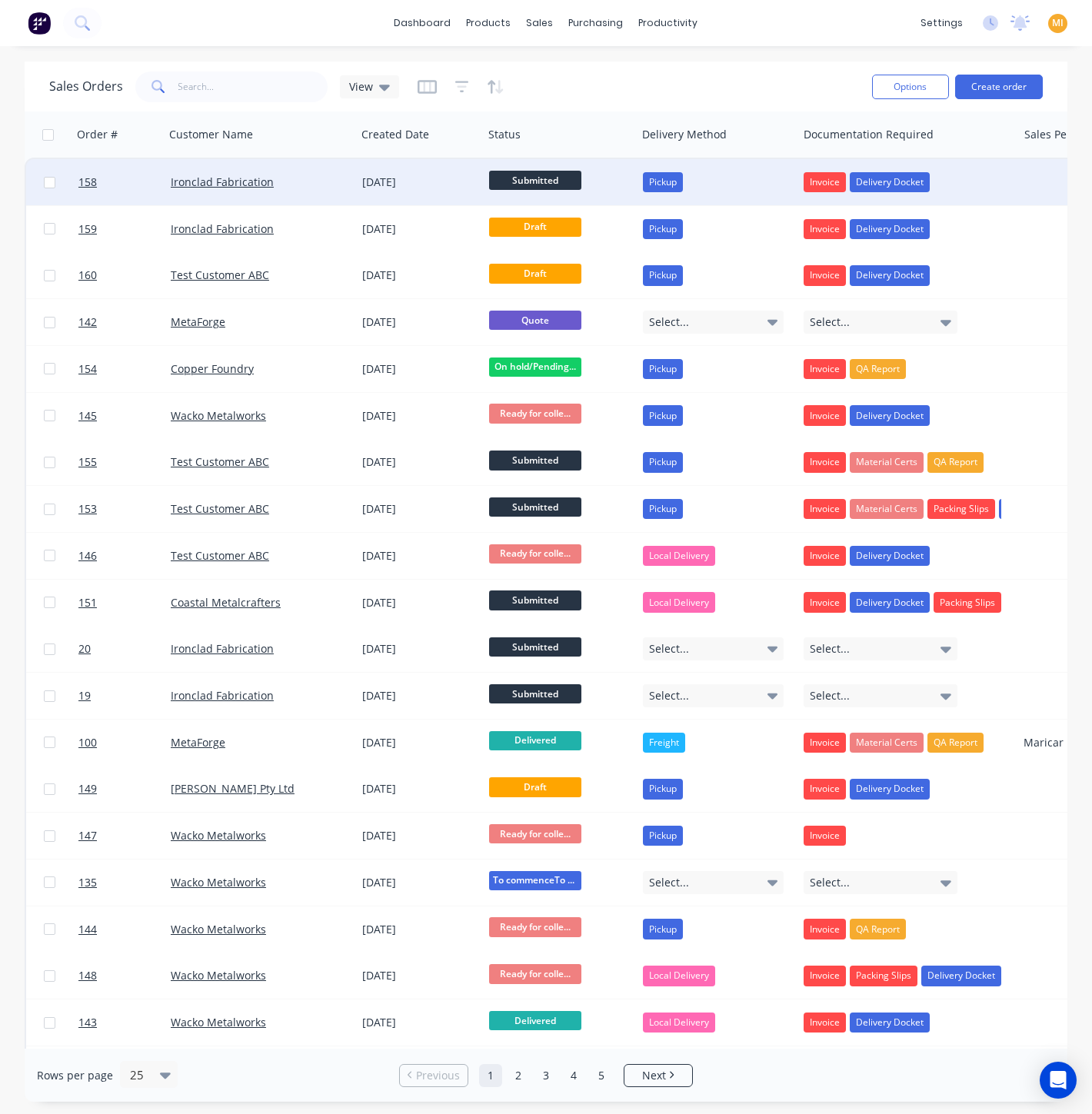
click at [331, 177] on div "Ironclad Fabrication" at bounding box center [255, 182] width 170 height 16
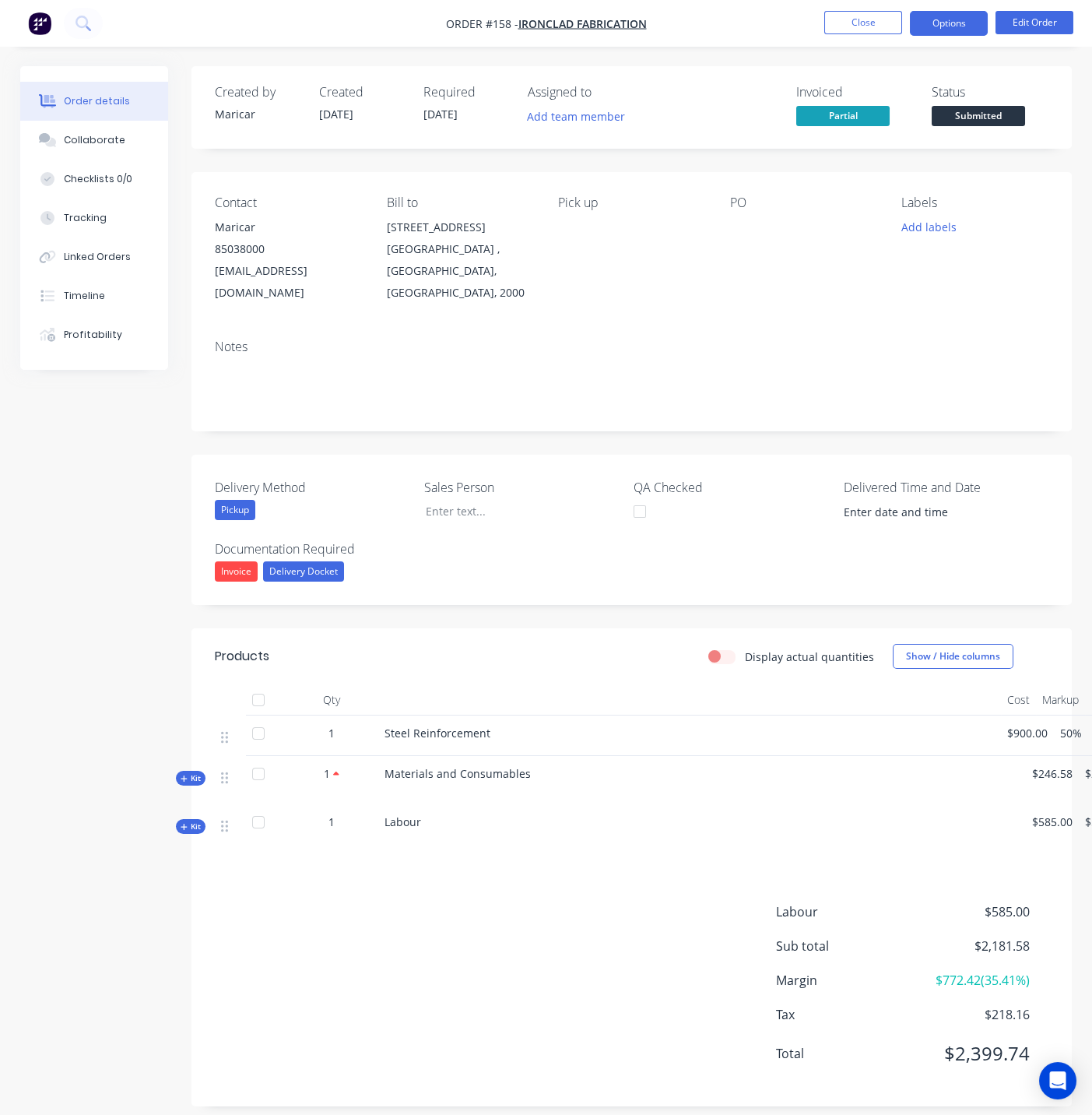
click at [969, 23] on button "Options" at bounding box center [949, 23] width 78 height 25
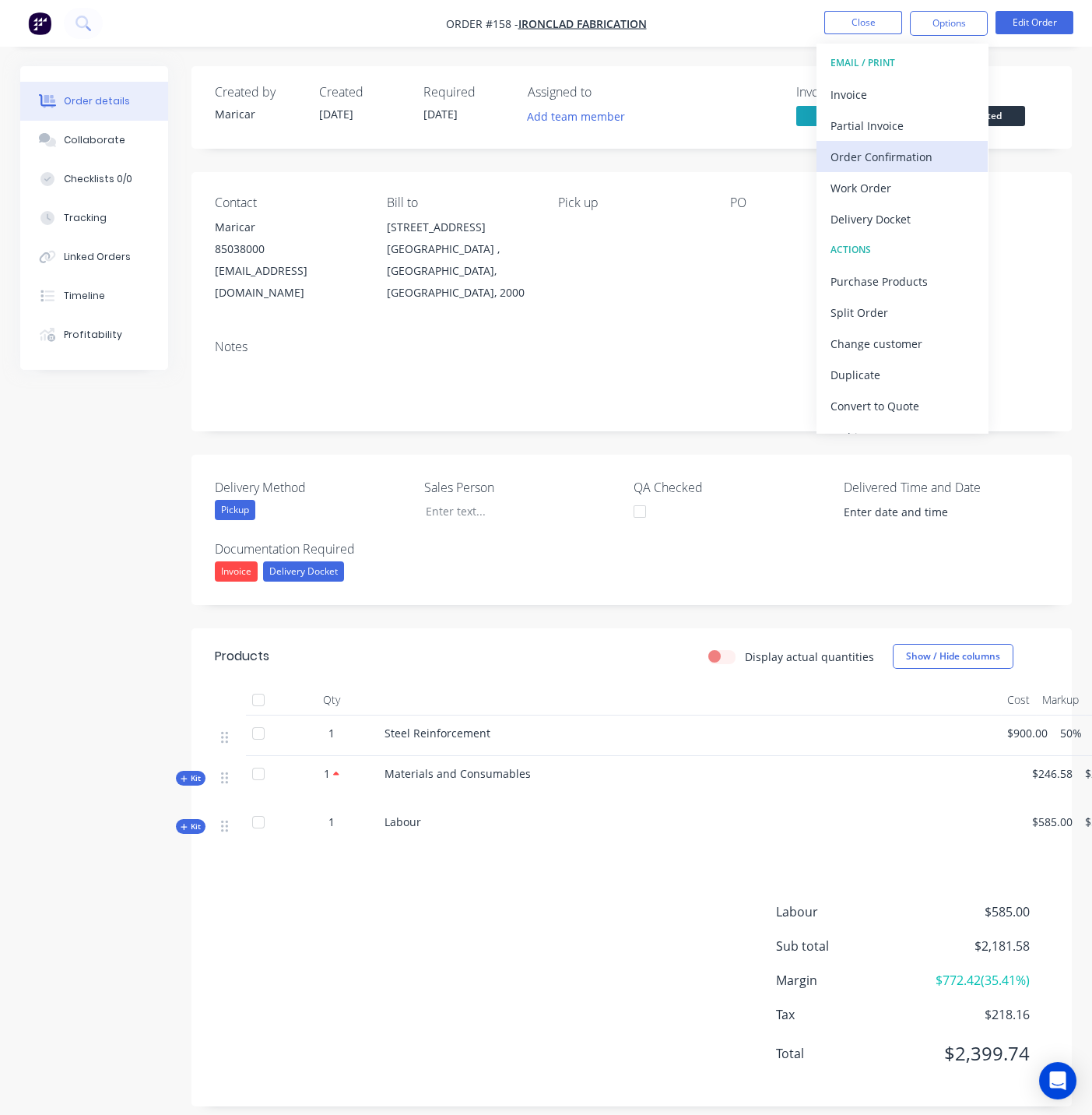
click at [929, 164] on div "Order Confirmation" at bounding box center [902, 157] width 143 height 23
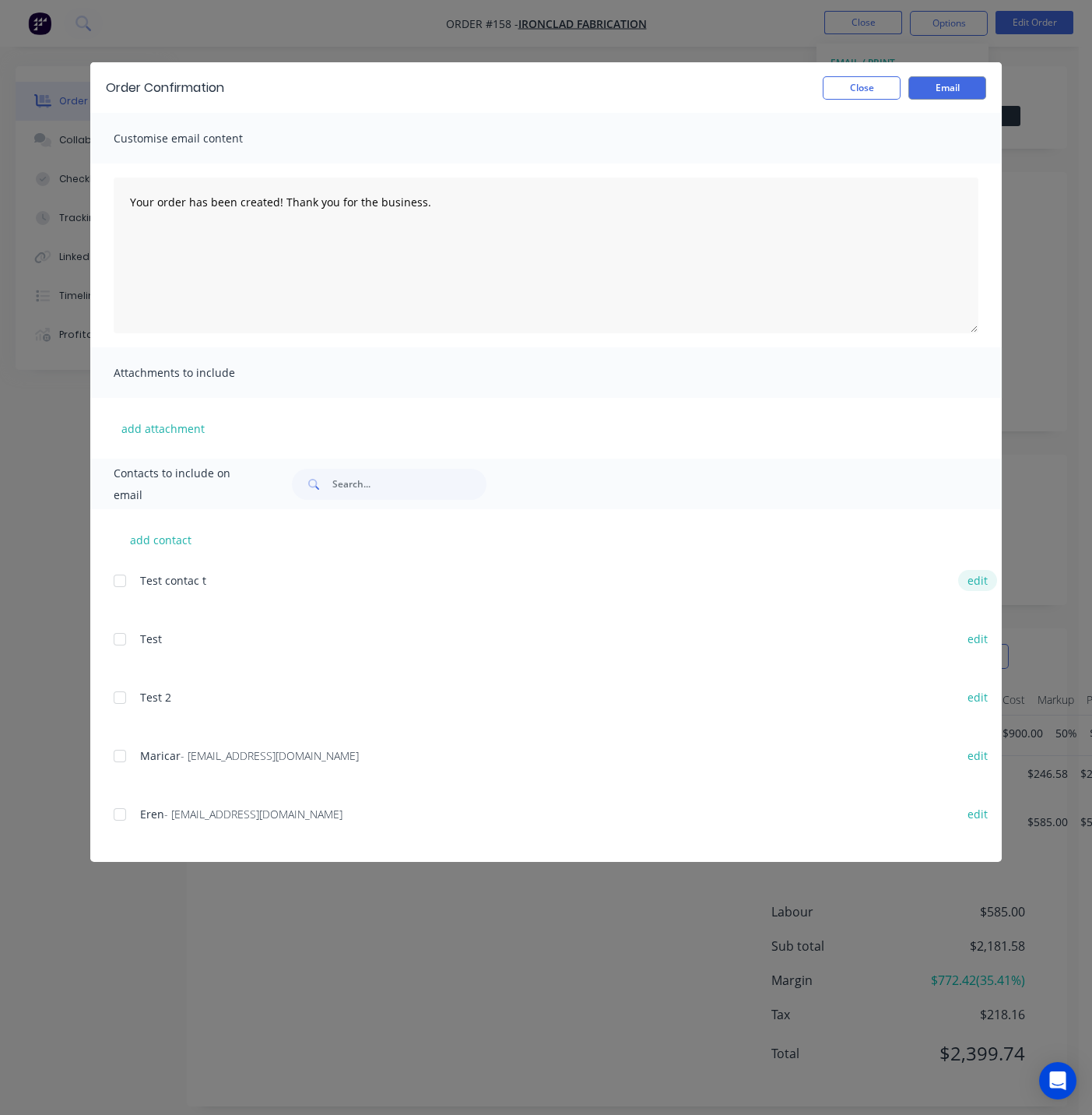
click at [972, 578] on button "edit" at bounding box center [978, 580] width 38 height 21
select select "AU"
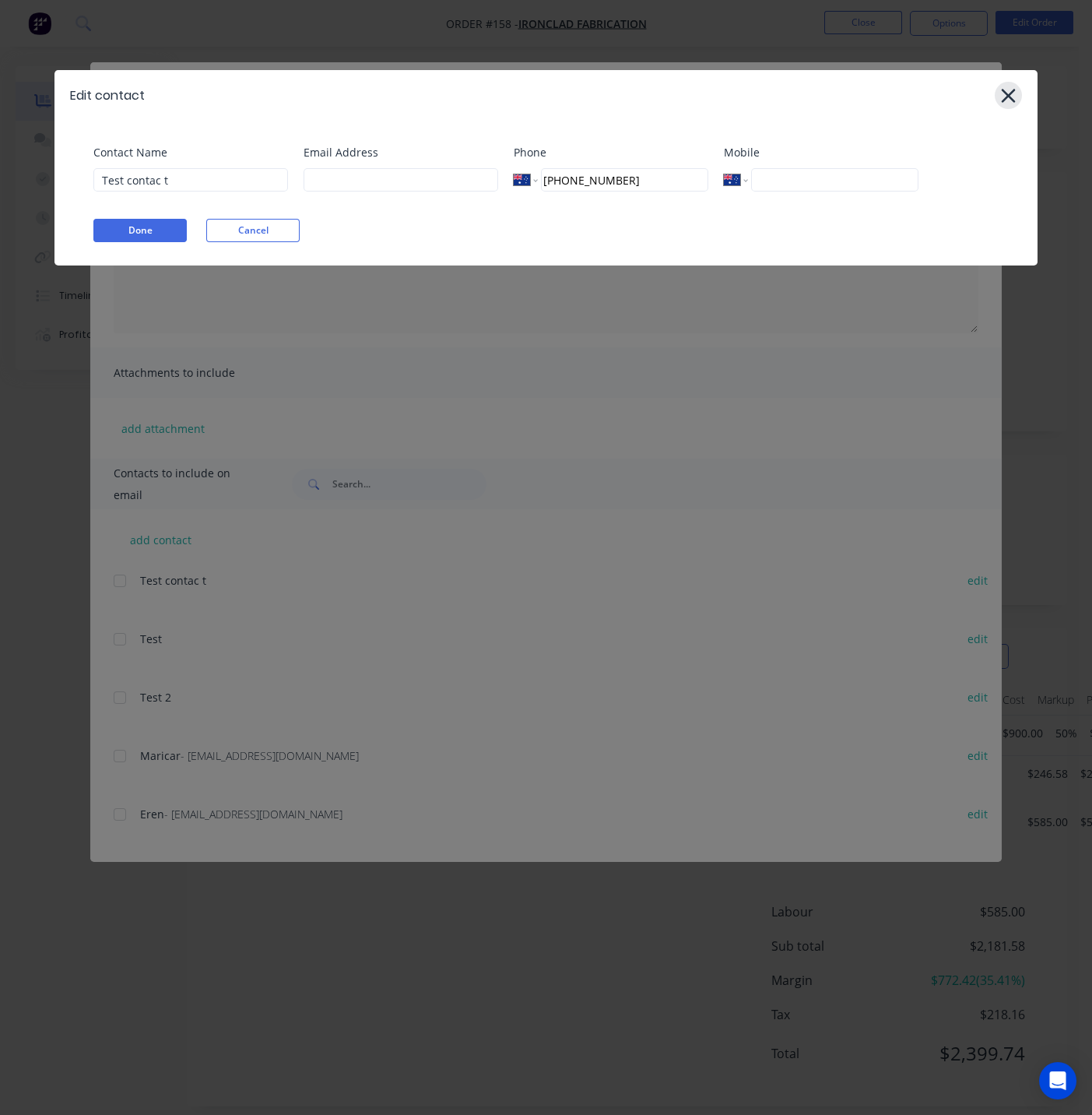
click at [1016, 95] on icon at bounding box center [1008, 96] width 17 height 22
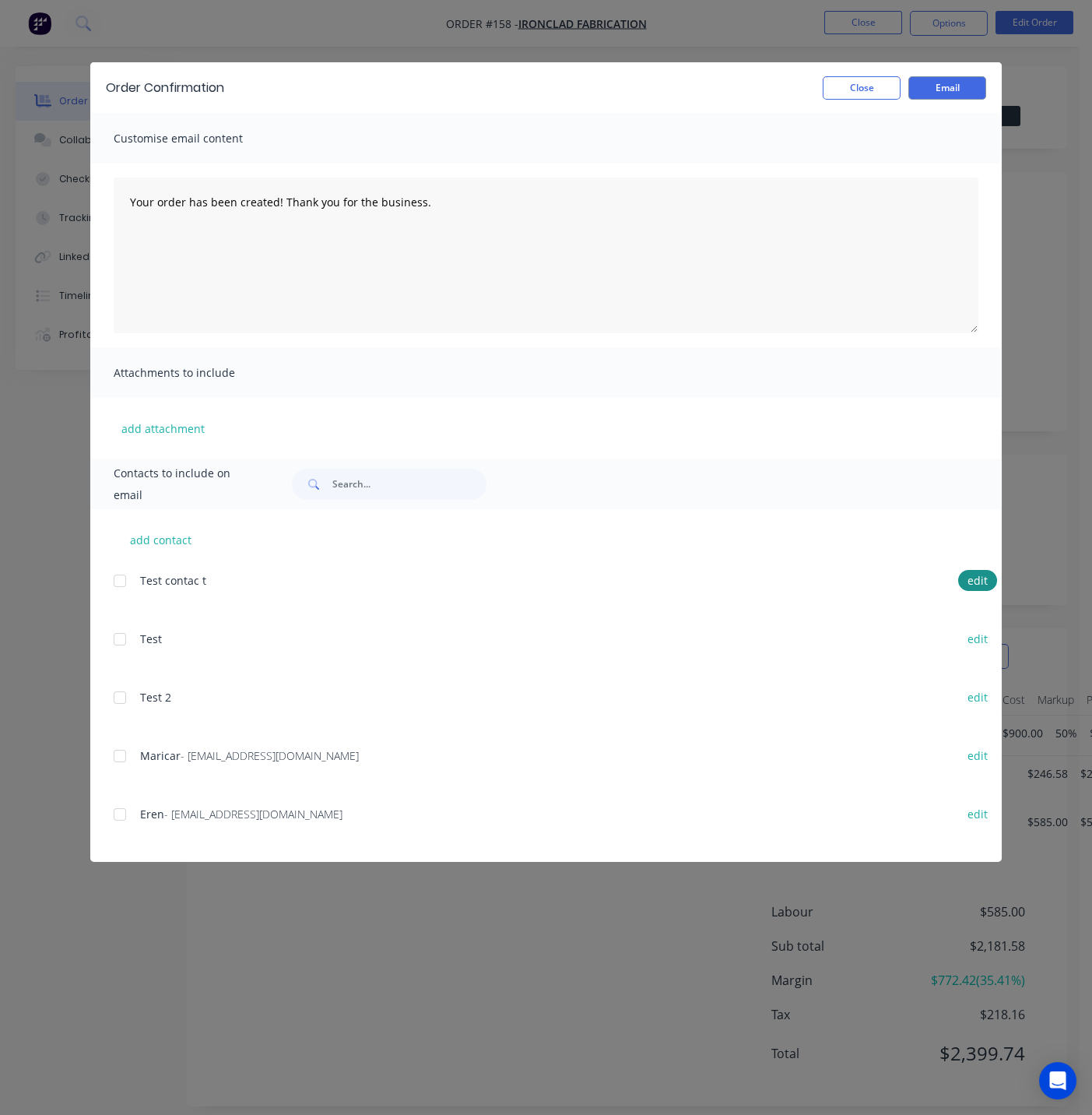
click at [122, 752] on div at bounding box center [120, 757] width 32 height 32
click at [122, 810] on div at bounding box center [120, 815] width 32 height 32
click at [353, 534] on div "add contact Test contac t edit Test edit Test 2 edit Maricar - [EMAIL_ADDRESS][…" at bounding box center [546, 686] width 911 height 353
click at [967, 576] on button "edit" at bounding box center [978, 580] width 38 height 21
select select "AU"
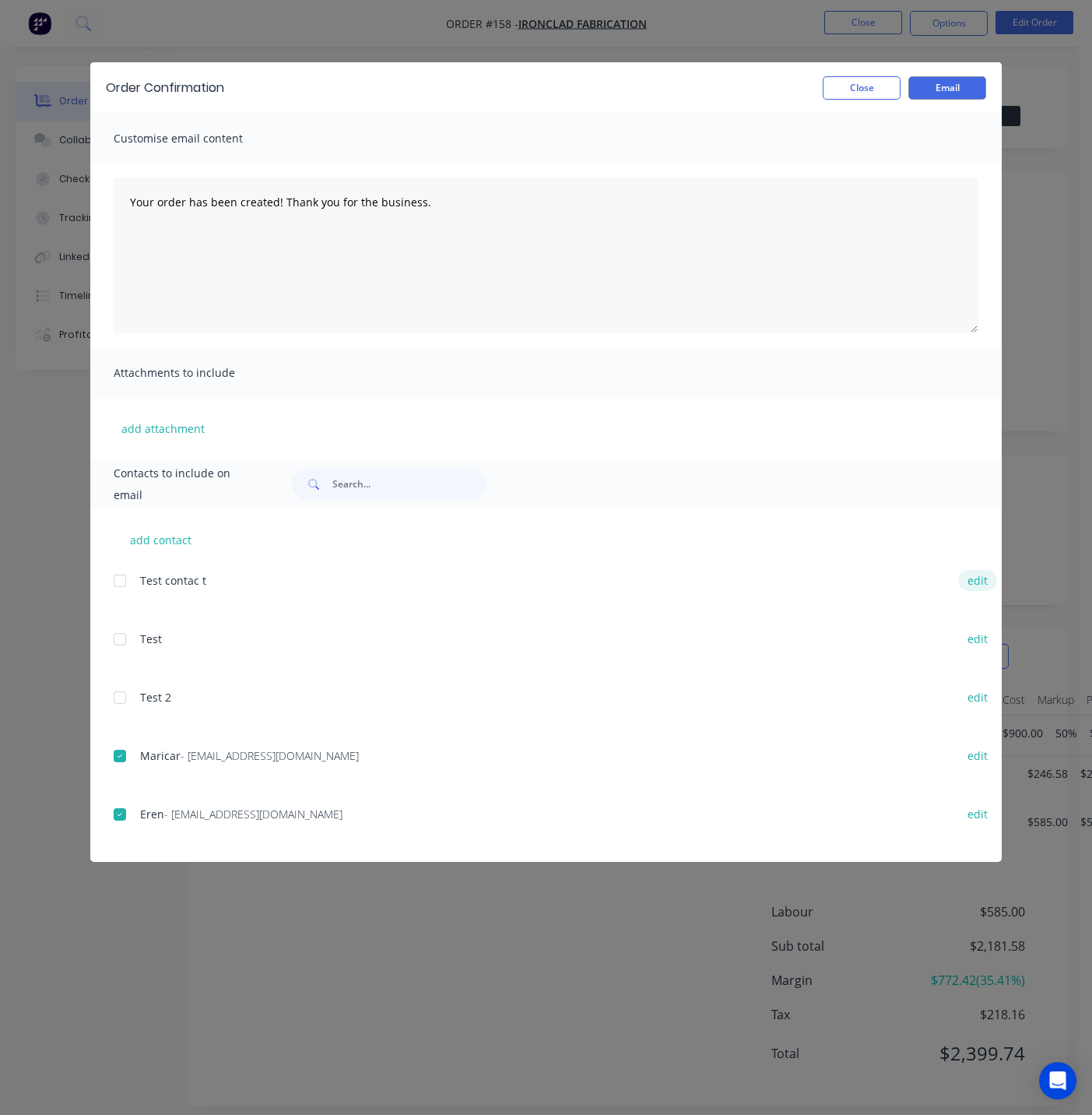
select select "AU"
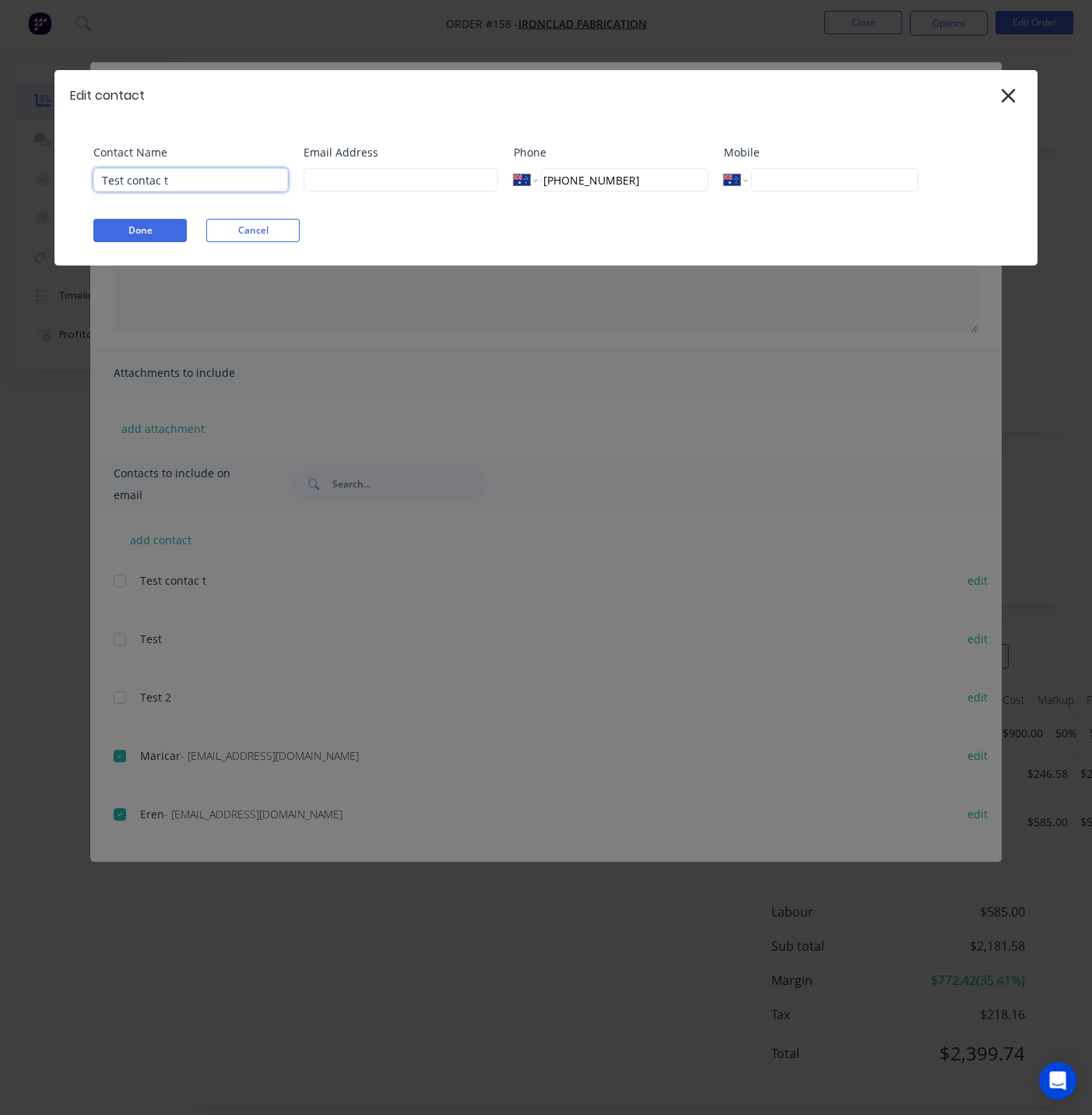
drag, startPoint x: 206, startPoint y: 186, endPoint x: 32, endPoint y: 180, distance: 174.1
click at [32, 180] on div "Edit contact Contact Name Test contac t Email Address Phone International [GEOG…" at bounding box center [546, 558] width 1092 height 1115
type input "Maricar*"
click at [165, 216] on div "Contact Name Maricar* Email Address Phone International [GEOGRAPHIC_DATA] [GEOG…" at bounding box center [546, 192] width 983 height 145
click at [157, 225] on button "Done" at bounding box center [140, 231] width 94 height 24
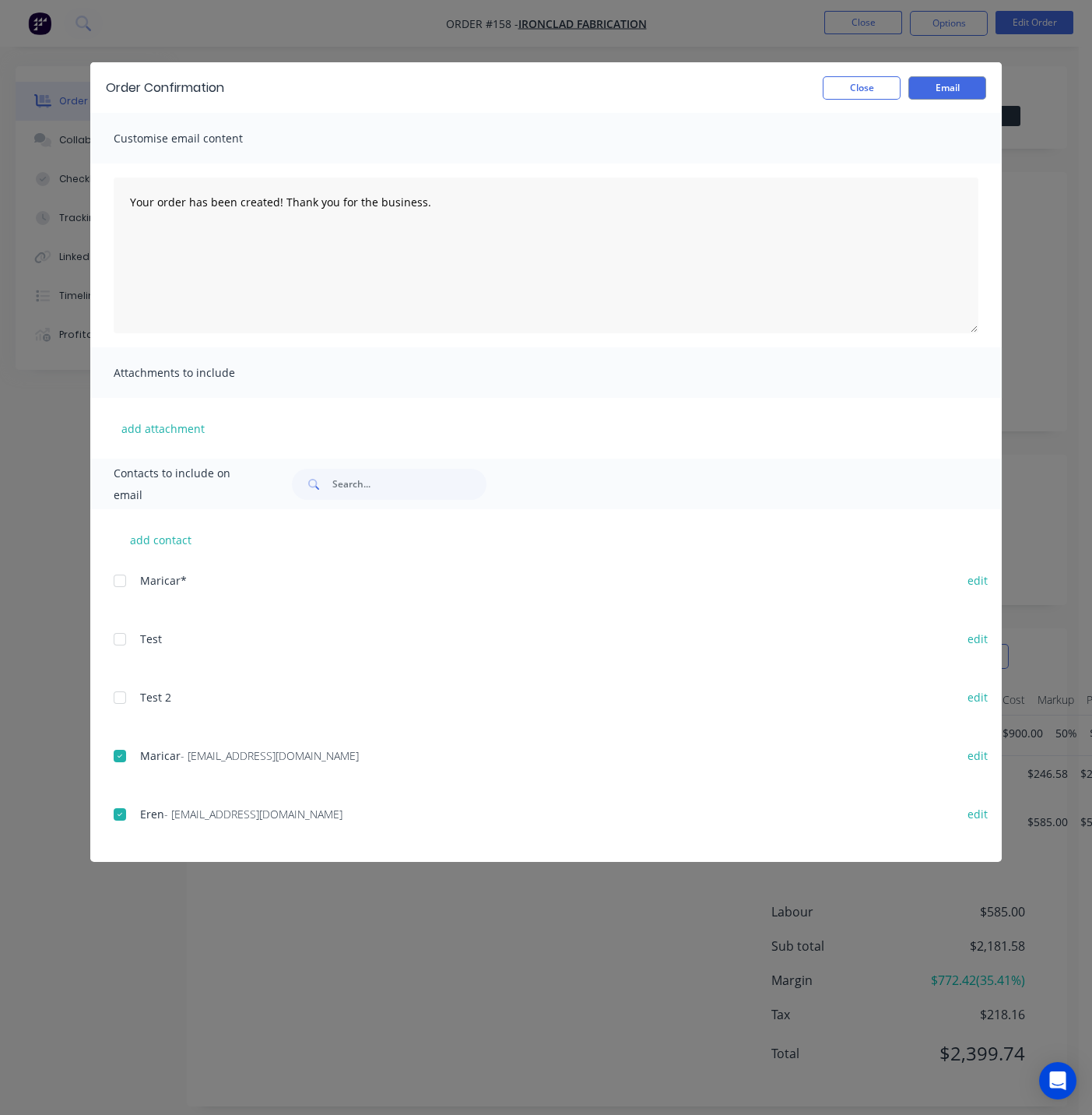
click at [127, 577] on div at bounding box center [120, 581] width 32 height 32
click at [972, 576] on button "edit" at bounding box center [978, 580] width 38 height 21
select select "AU"
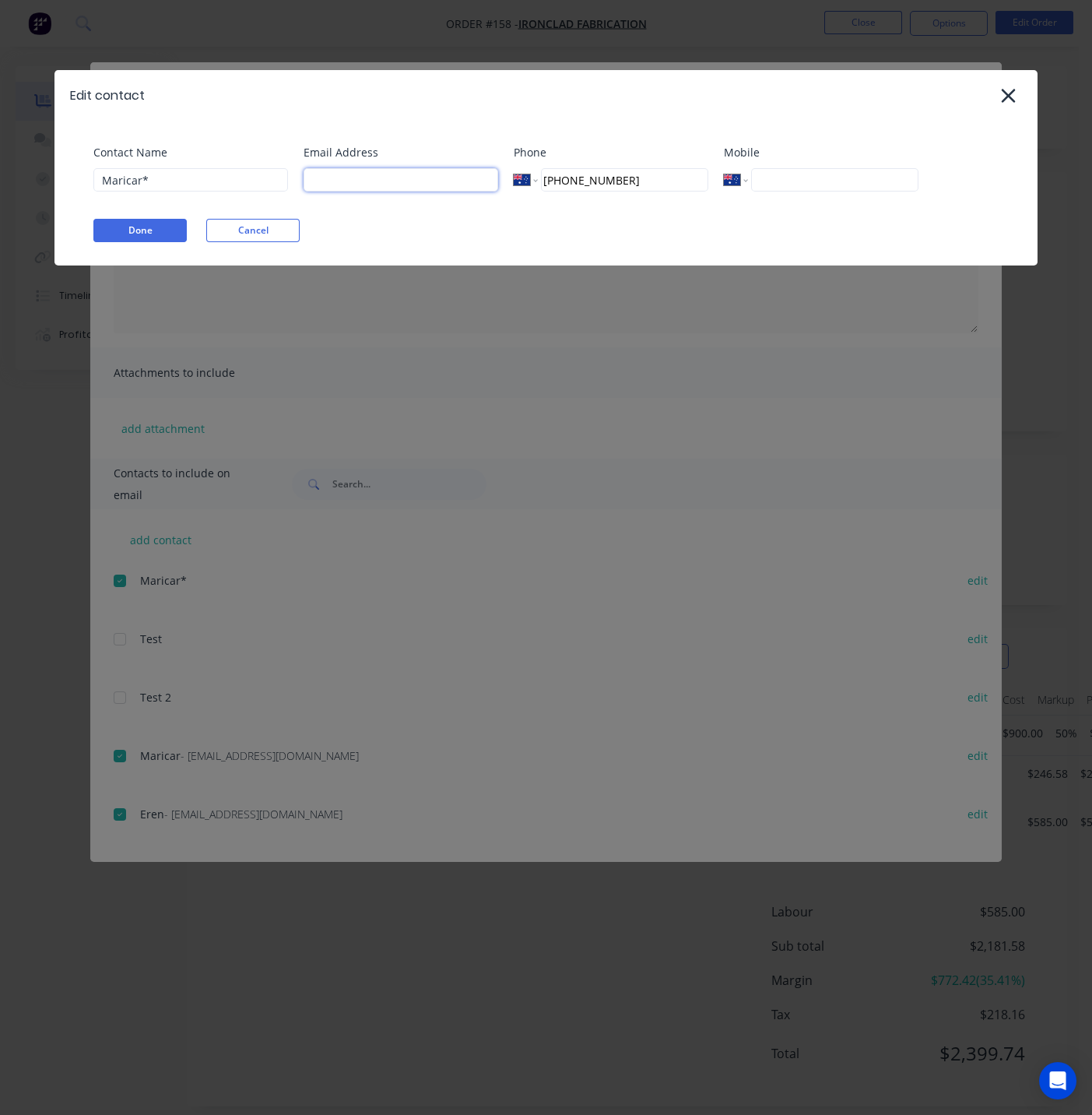
click at [343, 180] on input at bounding box center [400, 180] width 194 height 24
type input "[EMAIL_ADDRESS][DOMAIN_NAME]"
click at [132, 225] on button "Done" at bounding box center [140, 231] width 94 height 24
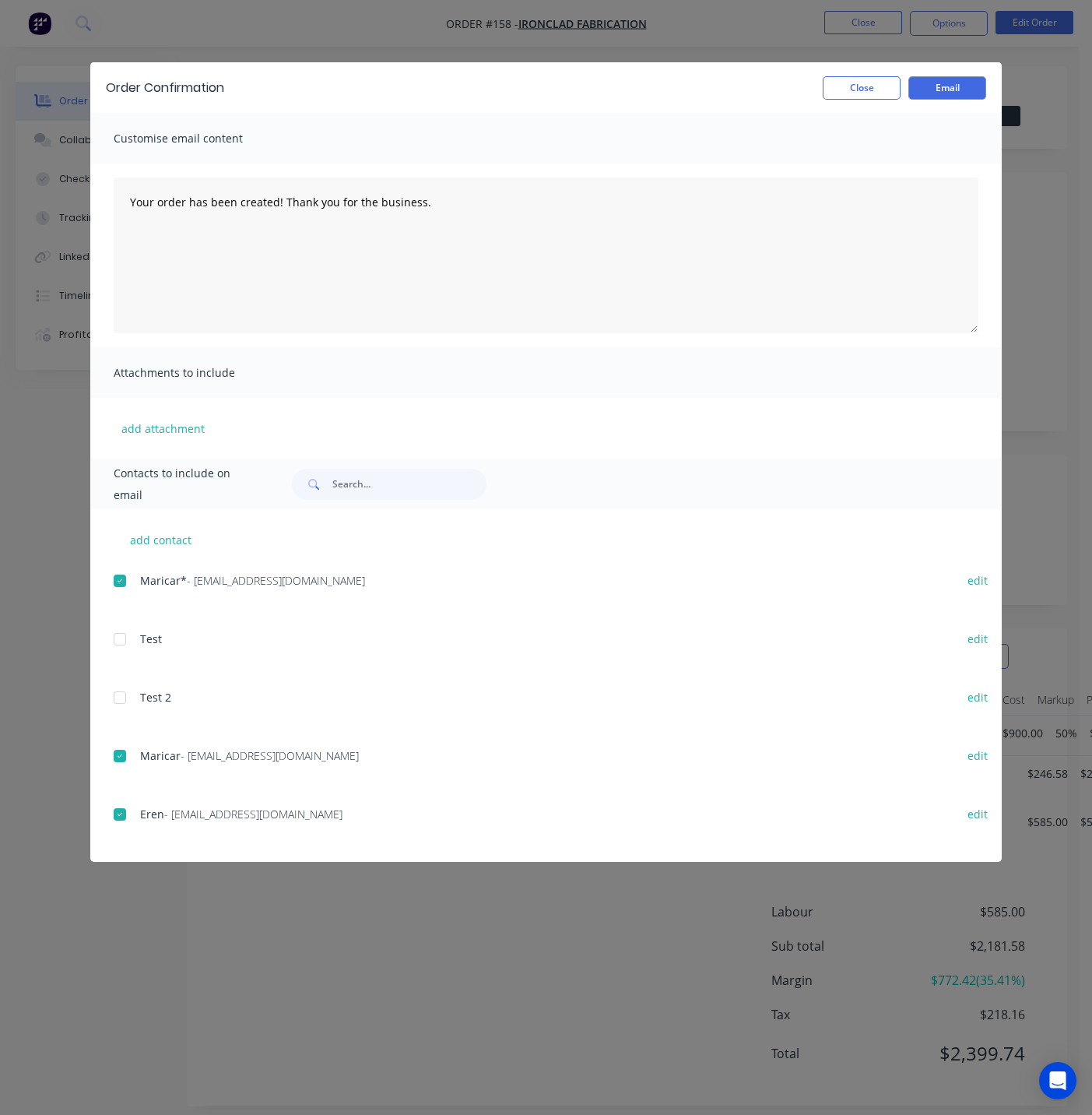
drag, startPoint x: 153, startPoint y: 642, endPoint x: 431, endPoint y: 644, distance: 278.0
click at [155, 641] on span "Test" at bounding box center [151, 638] width 22 height 15
click at [974, 648] on button "edit" at bounding box center [978, 638] width 38 height 21
select select "AU"
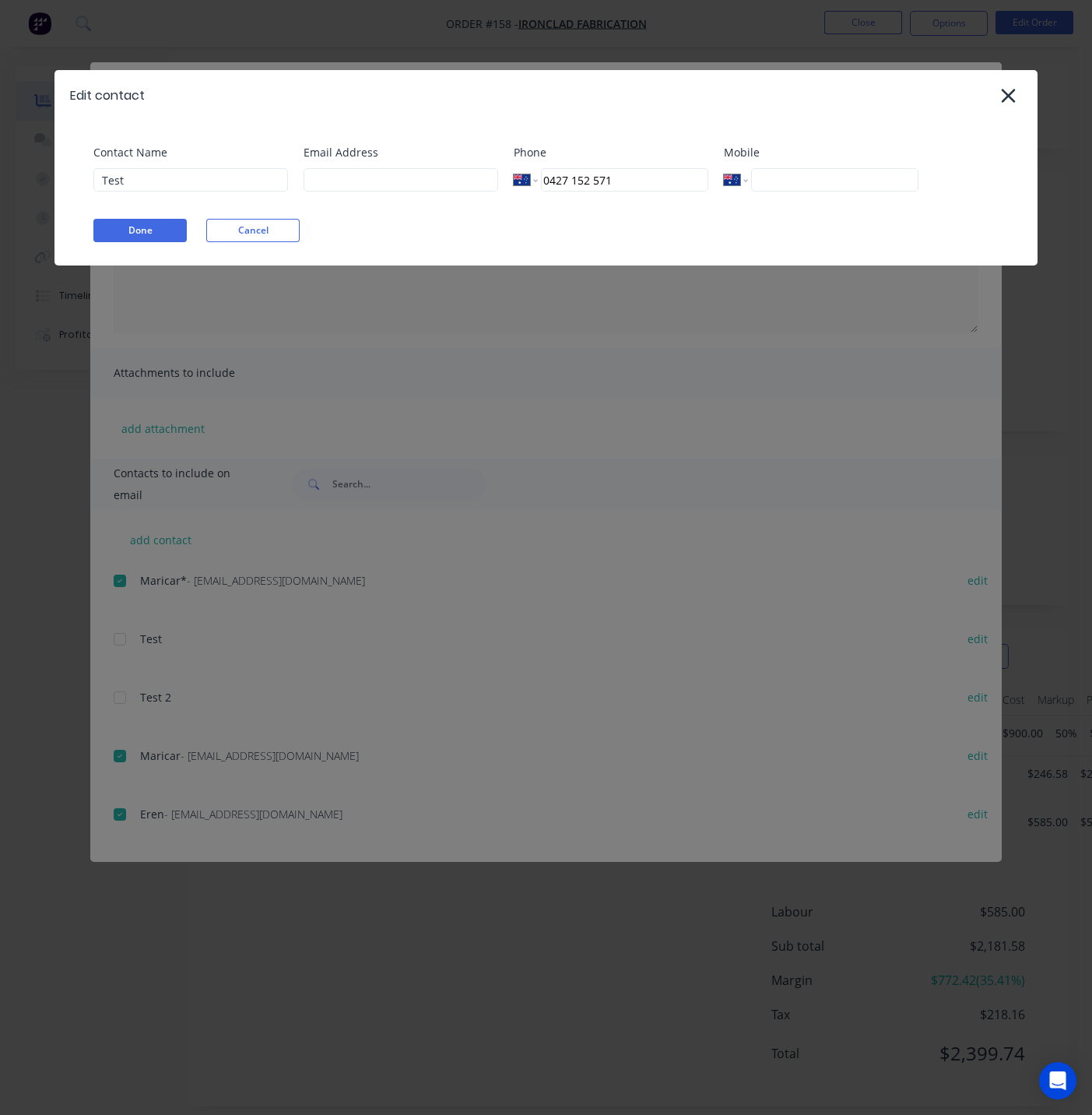
click at [368, 198] on div "Email Address" at bounding box center [400, 174] width 194 height 59
click at [368, 190] on input at bounding box center [400, 180] width 194 height 24
type input "[EMAIL_ADDRESS][DOMAIN_NAME]"
click at [179, 225] on button "Done" at bounding box center [140, 231] width 94 height 24
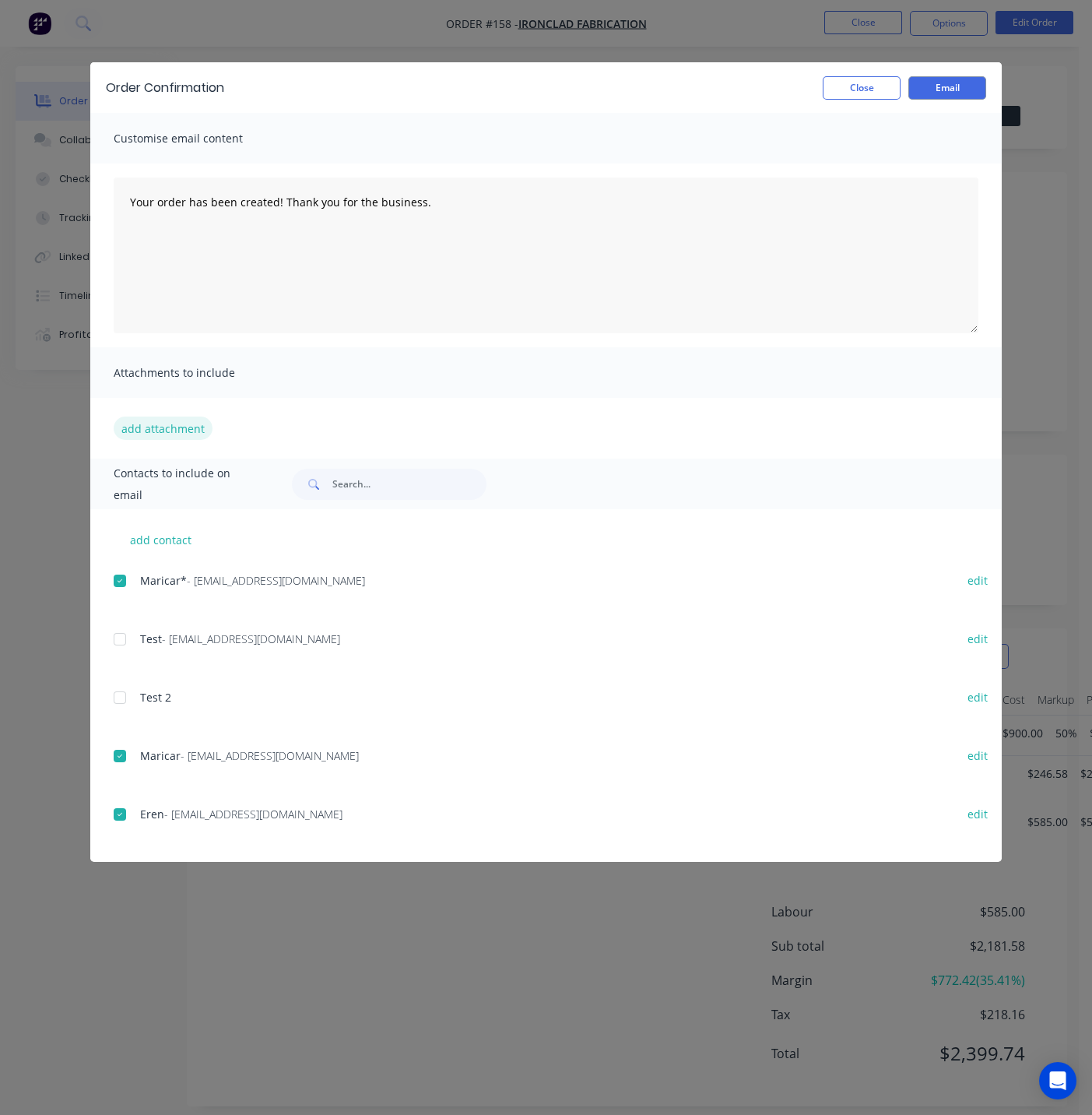
click at [151, 426] on button "add attachment" at bounding box center [163, 428] width 99 height 24
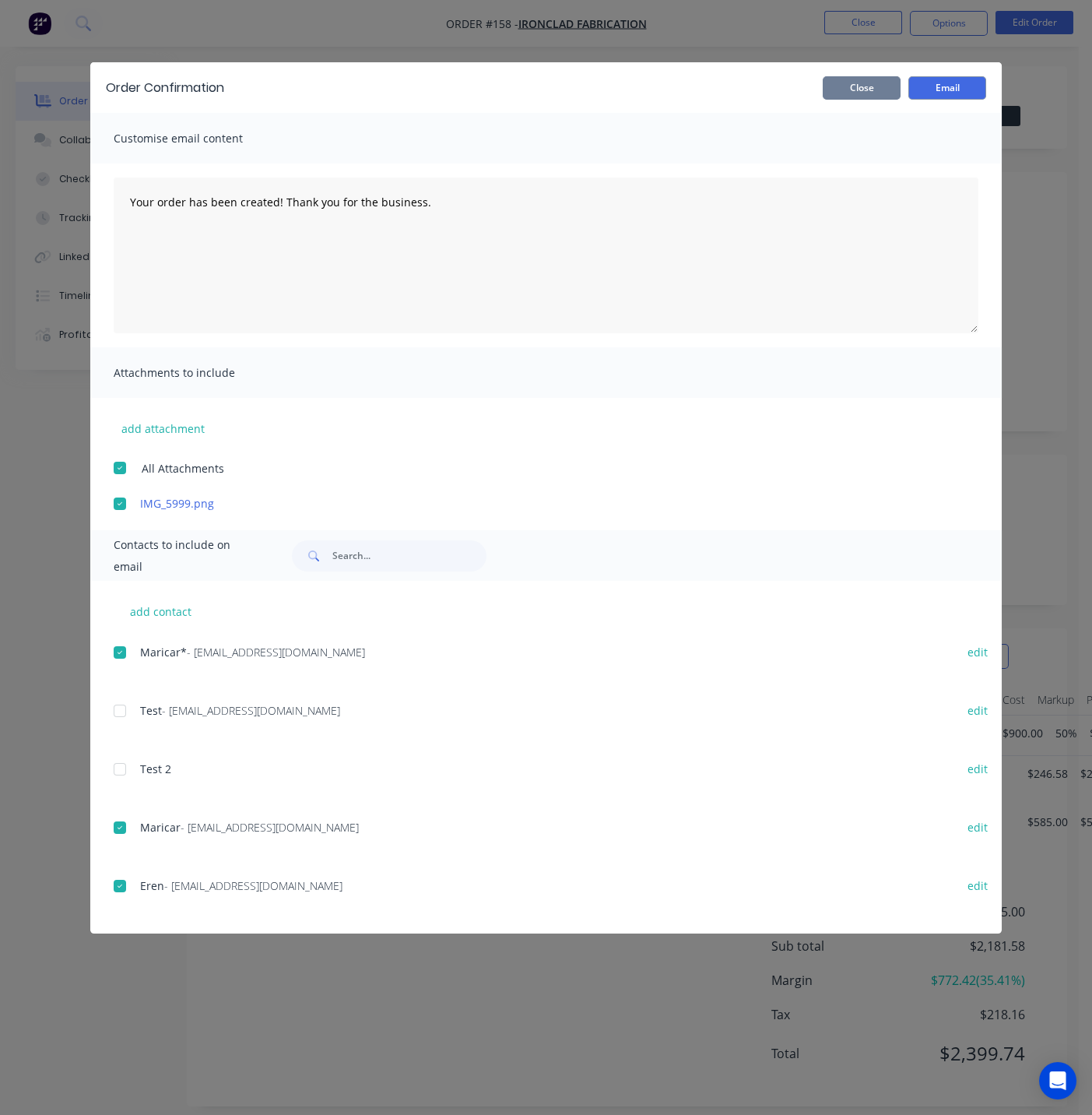
click at [881, 80] on button "Close" at bounding box center [861, 88] width 78 height 24
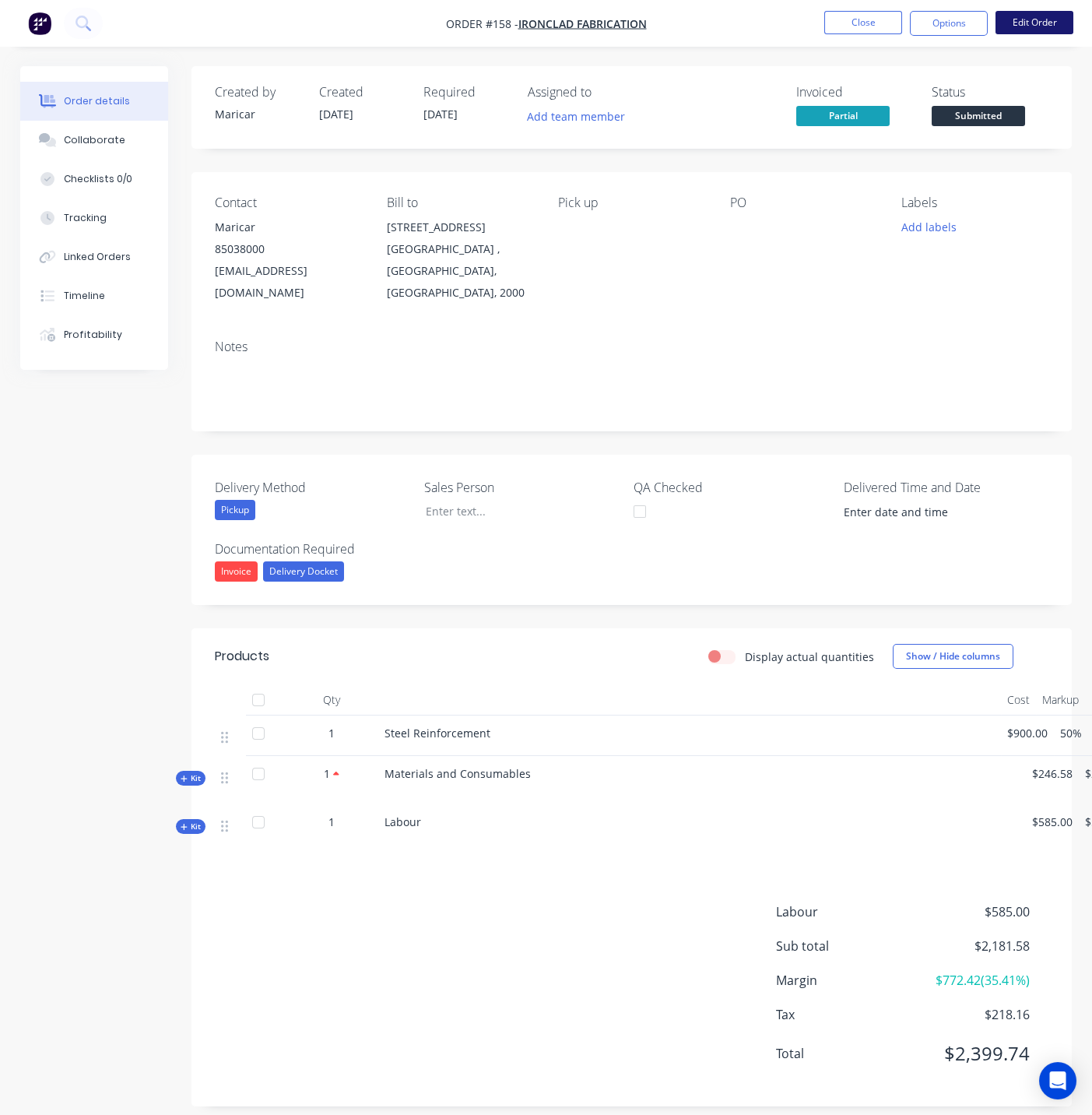
click at [1023, 28] on button "Edit Order" at bounding box center [1035, 23] width 78 height 24
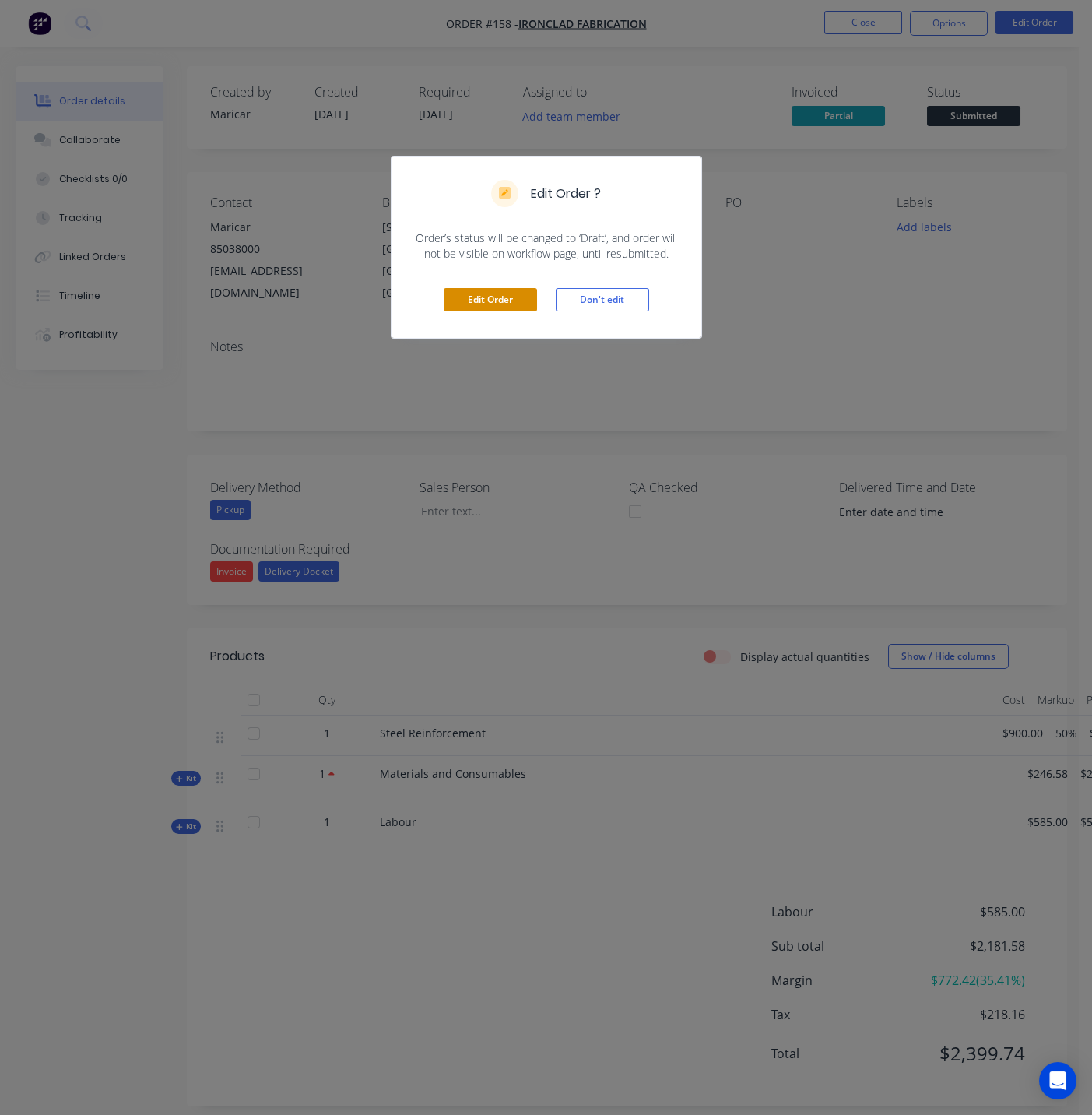
drag, startPoint x: 473, startPoint y: 301, endPoint x: 486, endPoint y: 304, distance: 13.3
click at [473, 301] on button "Edit Order" at bounding box center [490, 300] width 94 height 24
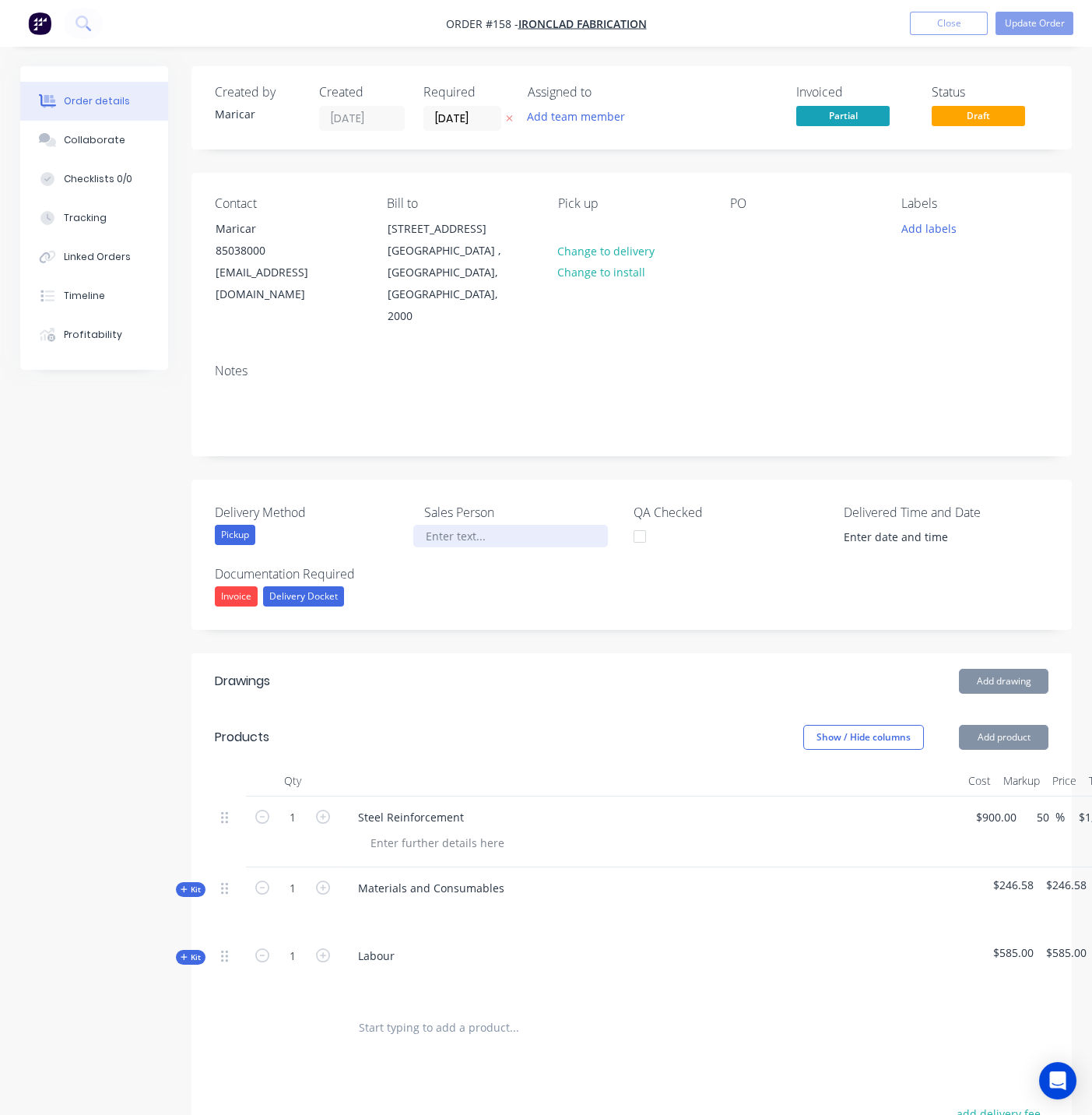
click at [458, 525] on div at bounding box center [510, 536] width 194 height 23
click at [126, 553] on div "Created by Maricar Created [DATE] Required [DATE] Assigned to Add team member I…" at bounding box center [546, 758] width 1052 height 1384
click at [305, 586] on div "Delivery Docket" at bounding box center [304, 596] width 81 height 21
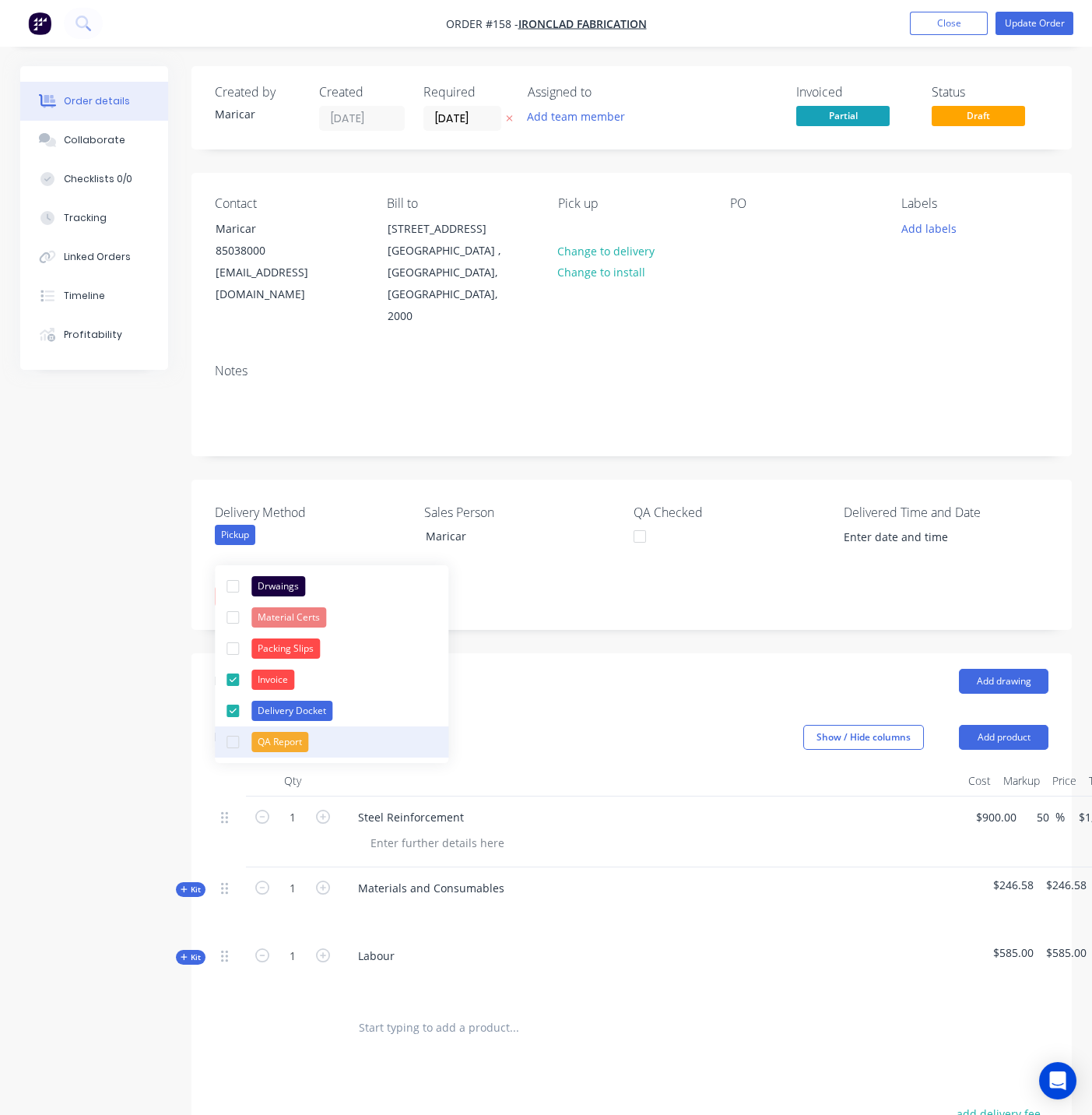
click at [240, 737] on div "button" at bounding box center [233, 742] width 32 height 32
click at [235, 710] on div "button" at bounding box center [233, 711] width 32 height 32
click at [124, 681] on div "Created by [PERSON_NAME] Created [DATE] Required [DATE] Assigned to Add team me…" at bounding box center [546, 758] width 1052 height 1384
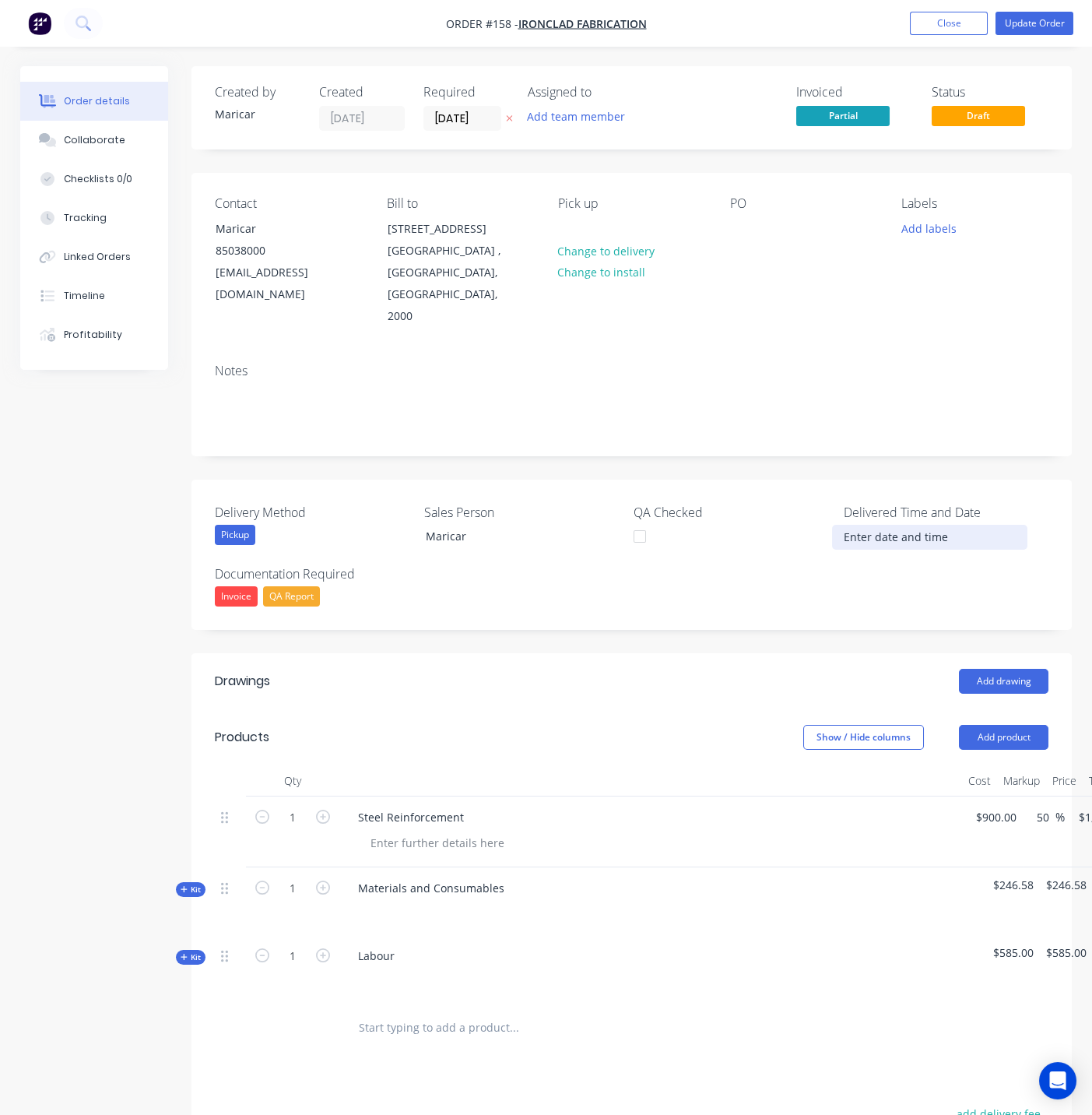
click at [855, 526] on input at bounding box center [930, 538] width 194 height 24
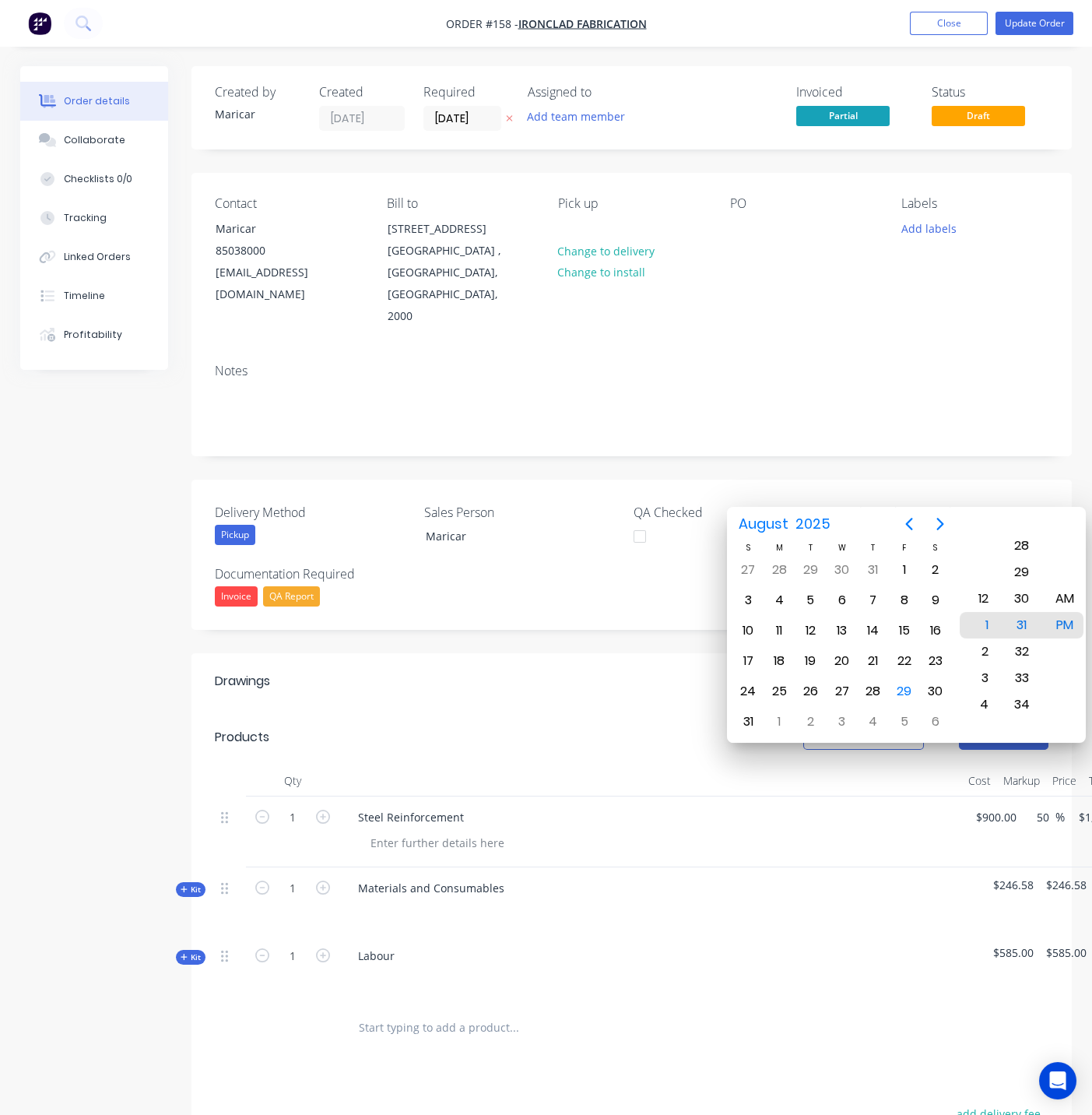
click at [658, 558] on div "Delivery Method Pickup Sales Person Maricar QA Checked Delivered Time and Date …" at bounding box center [631, 555] width 881 height 150
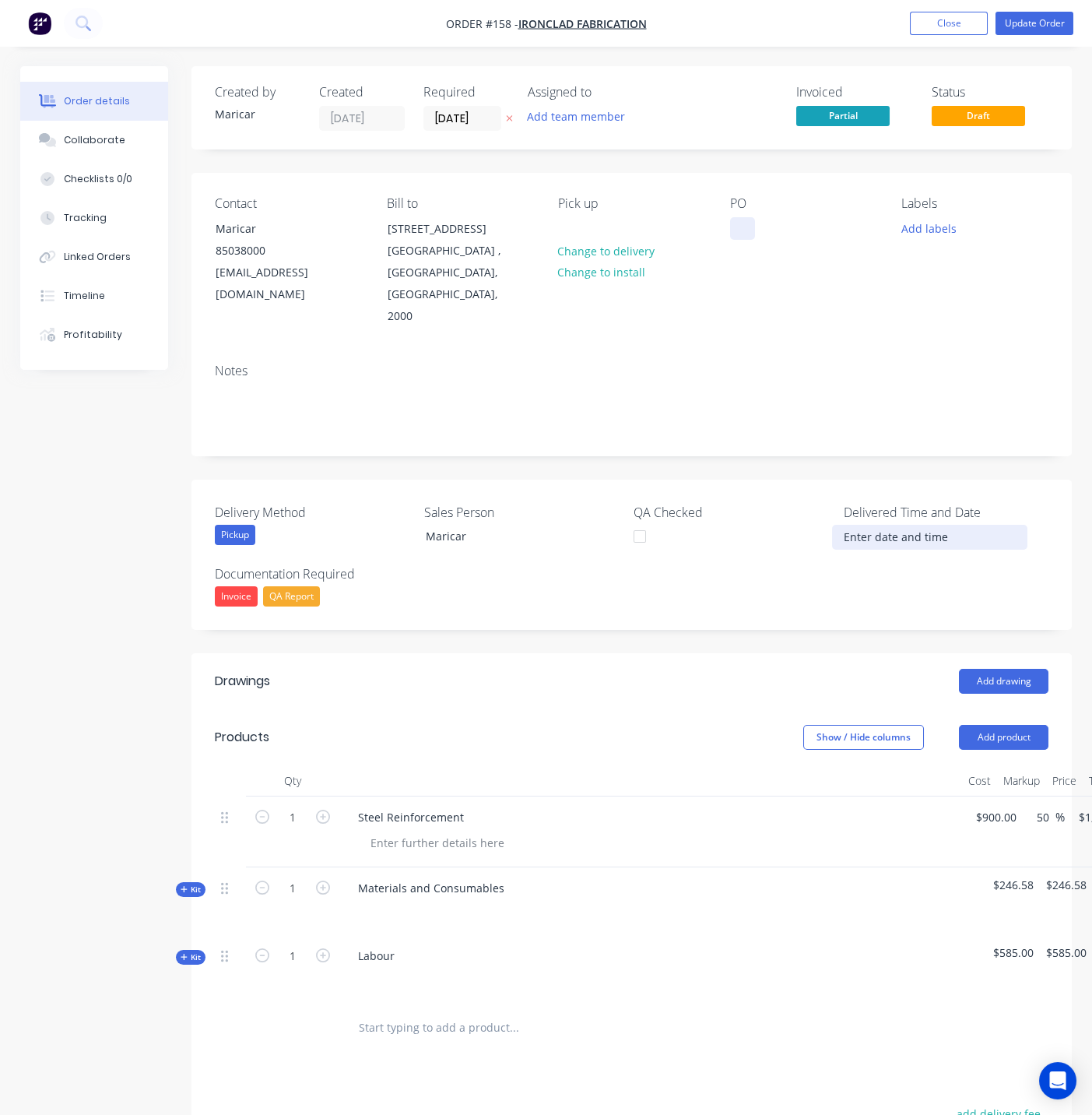
click at [754, 230] on div at bounding box center [742, 228] width 25 height 23
drag, startPoint x: 782, startPoint y: 230, endPoint x: 769, endPoint y: 231, distance: 13.0
click at [769, 231] on div "PO # 5678" at bounding box center [768, 228] width 78 height 23
click at [941, 228] on button "Add labels" at bounding box center [928, 227] width 72 height 21
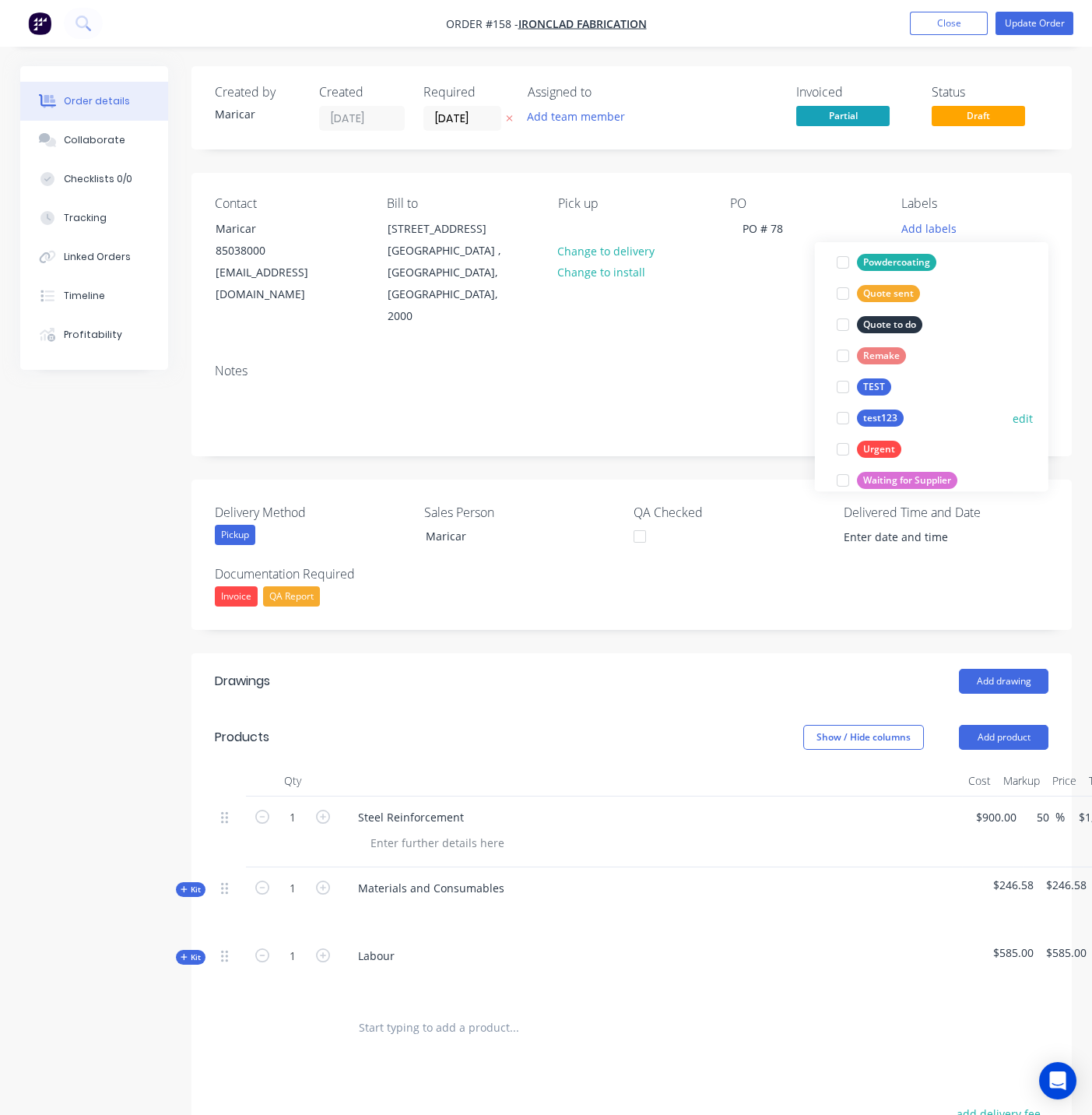
scroll to position [217, 0]
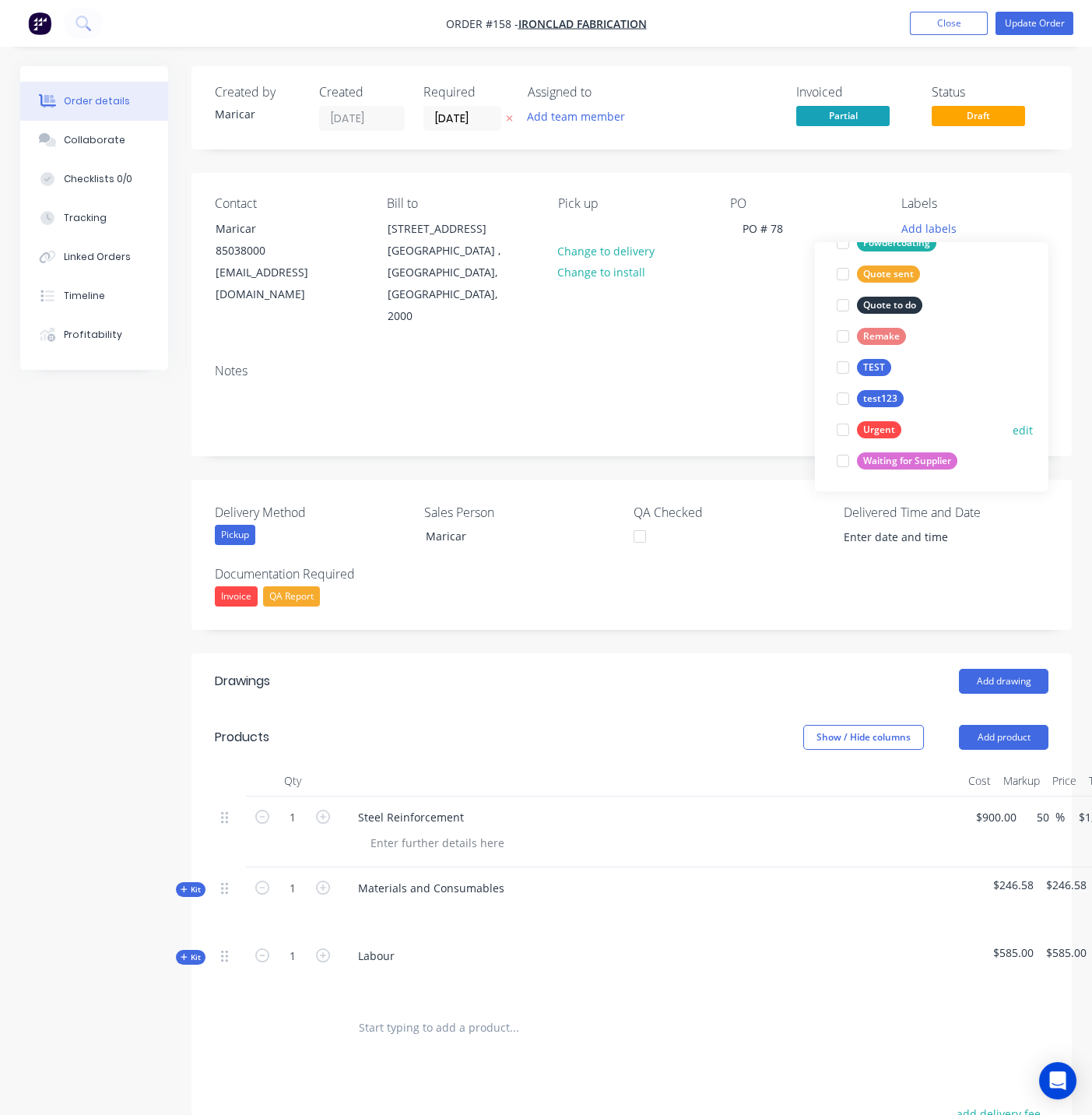
click at [840, 430] on div at bounding box center [843, 430] width 32 height 32
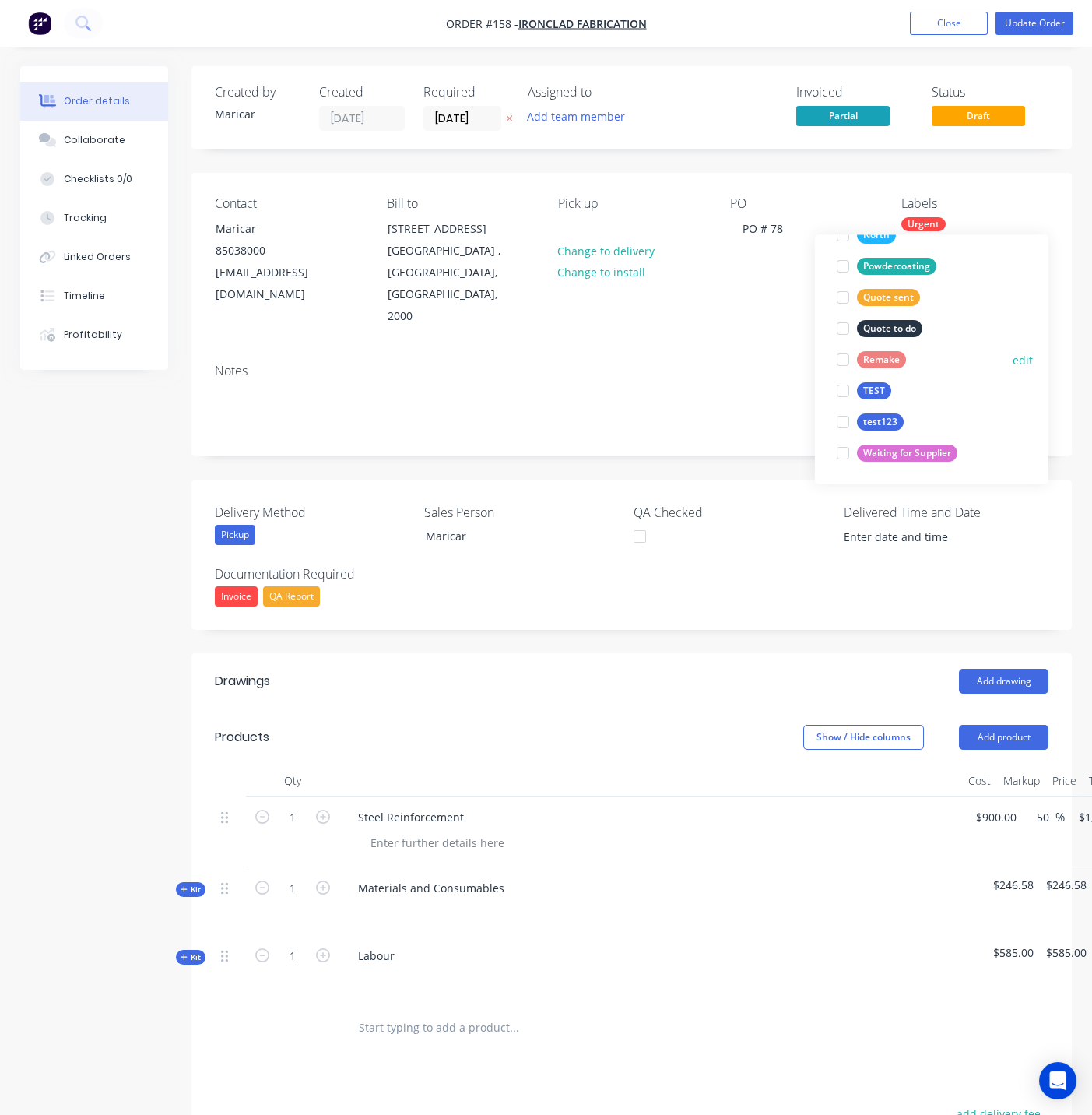
scroll to position [131, 0]
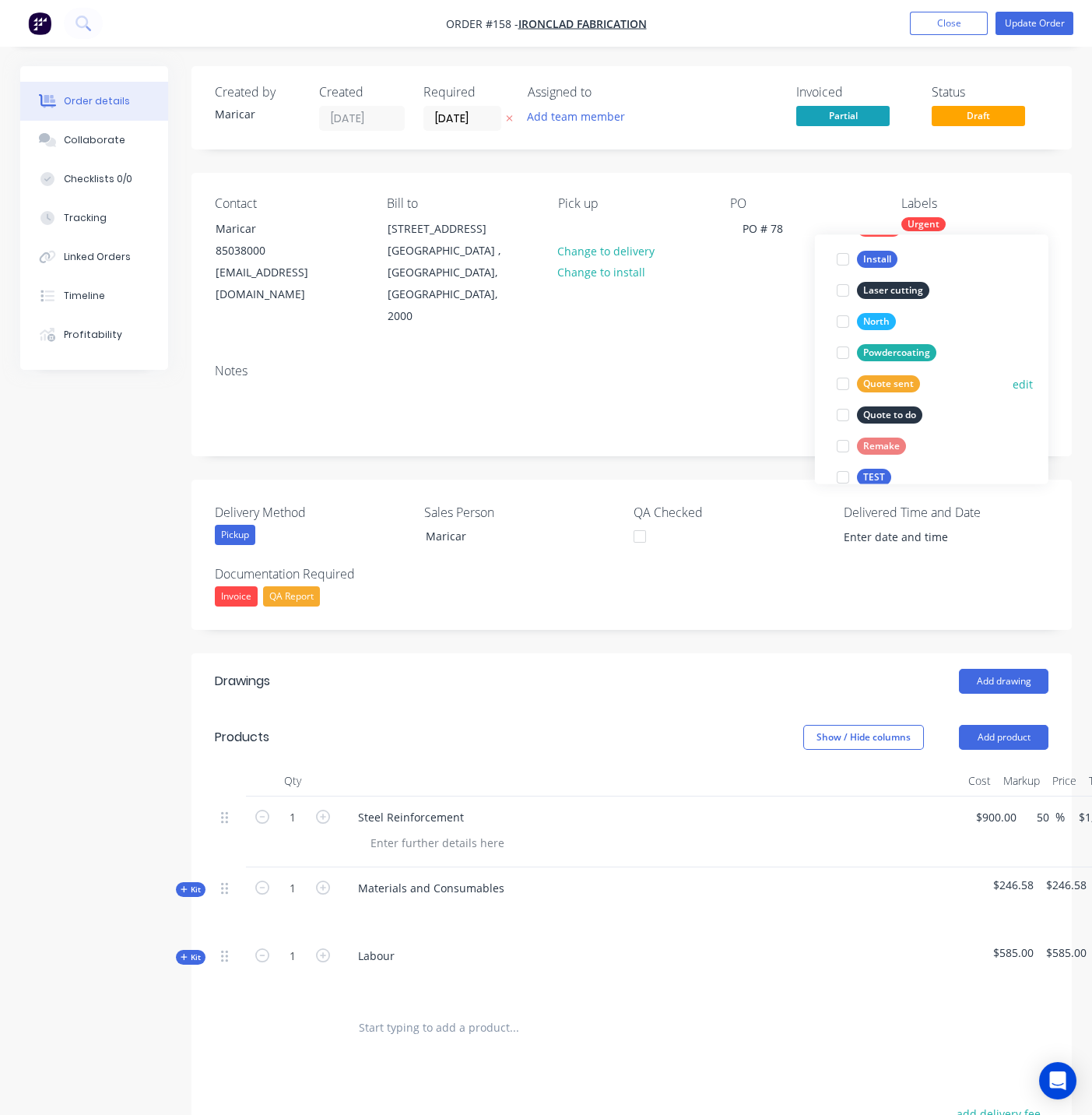
click at [845, 379] on div at bounding box center [843, 384] width 32 height 32
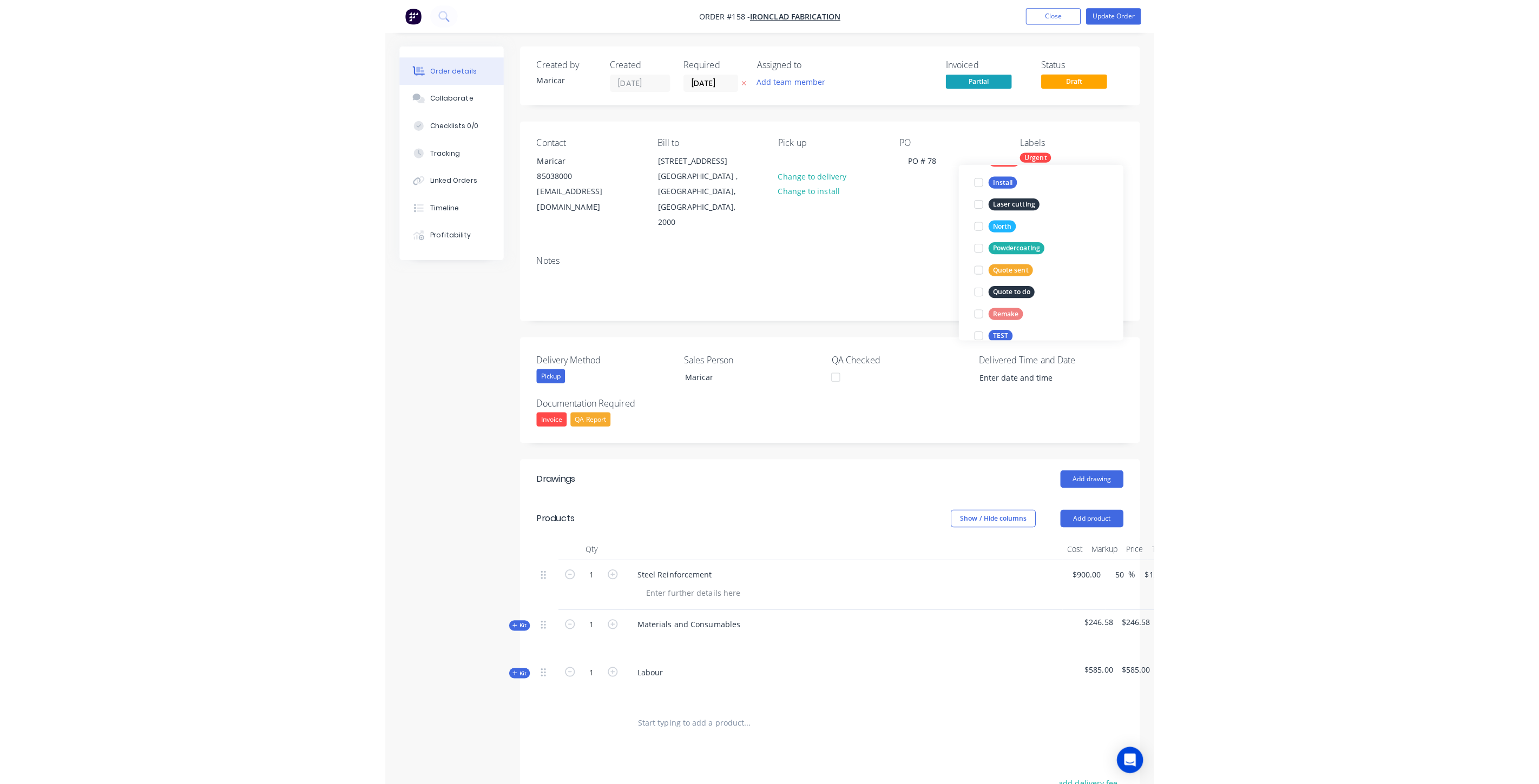
scroll to position [0, 0]
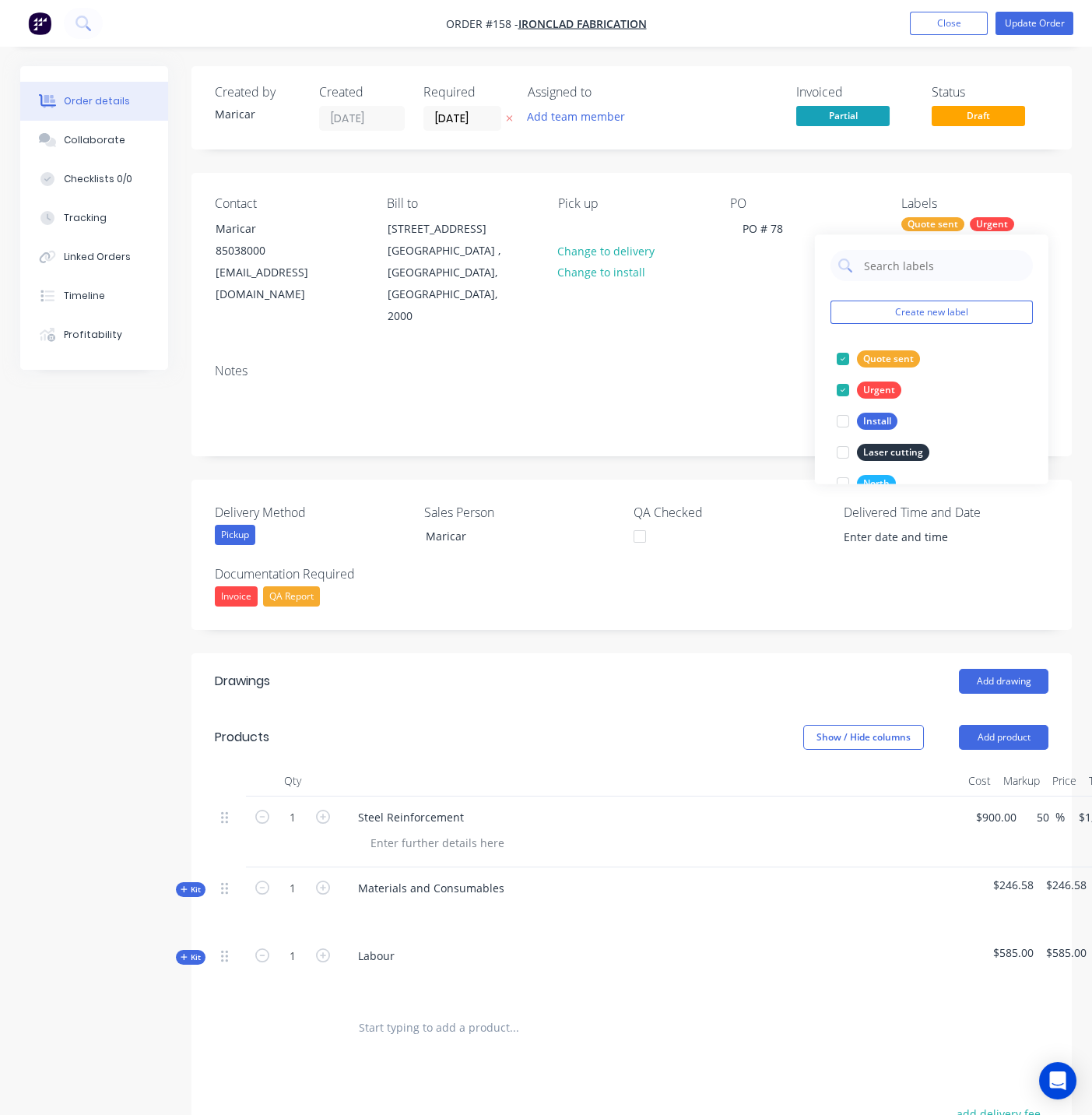
click at [764, 422] on div "Created by [PERSON_NAME] Created [DATE] Required [DATE] Assigned to Add team me…" at bounding box center [631, 747] width 881 height 1362
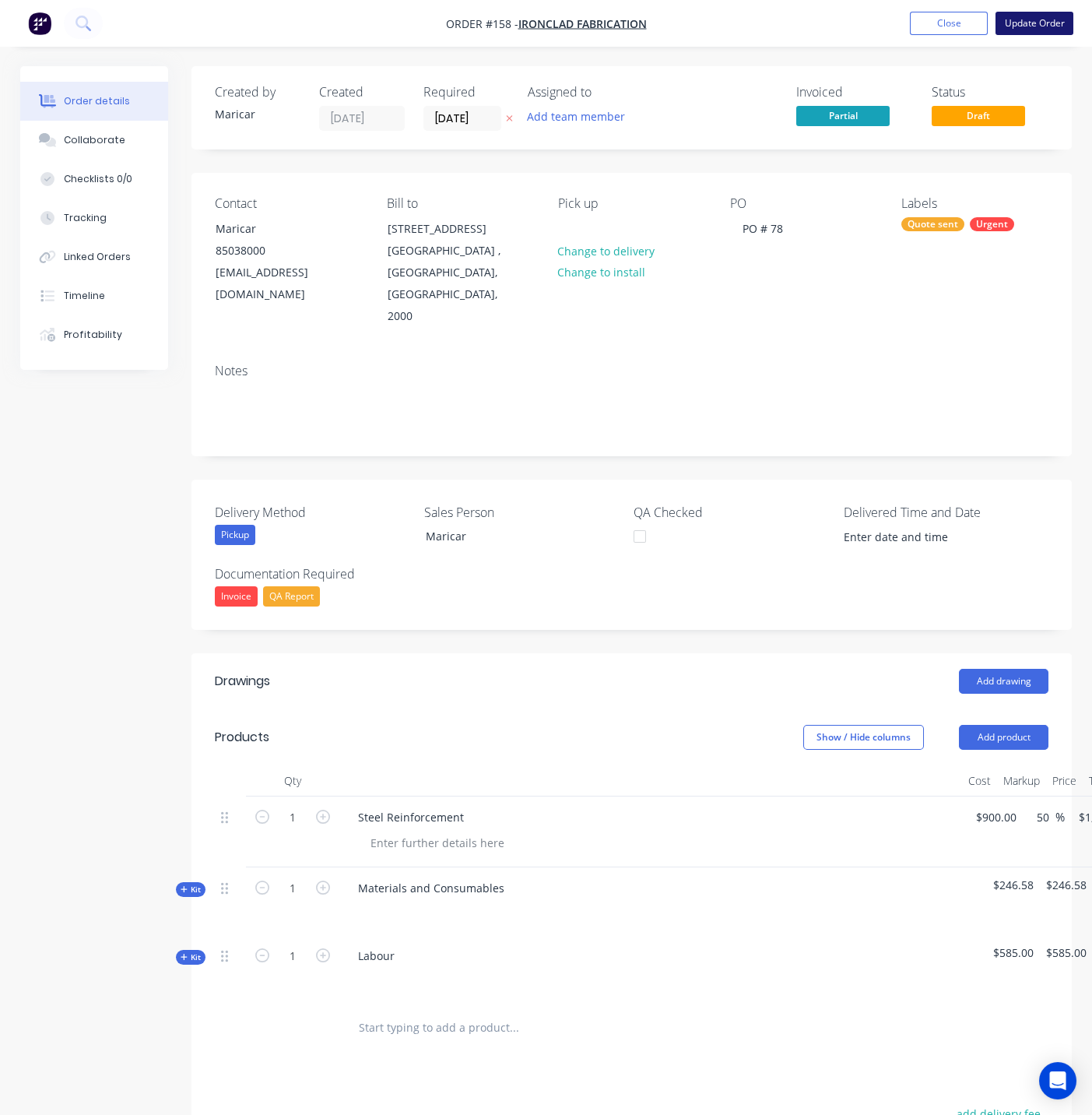
click at [1049, 17] on button "Update Order" at bounding box center [1035, 24] width 78 height 24
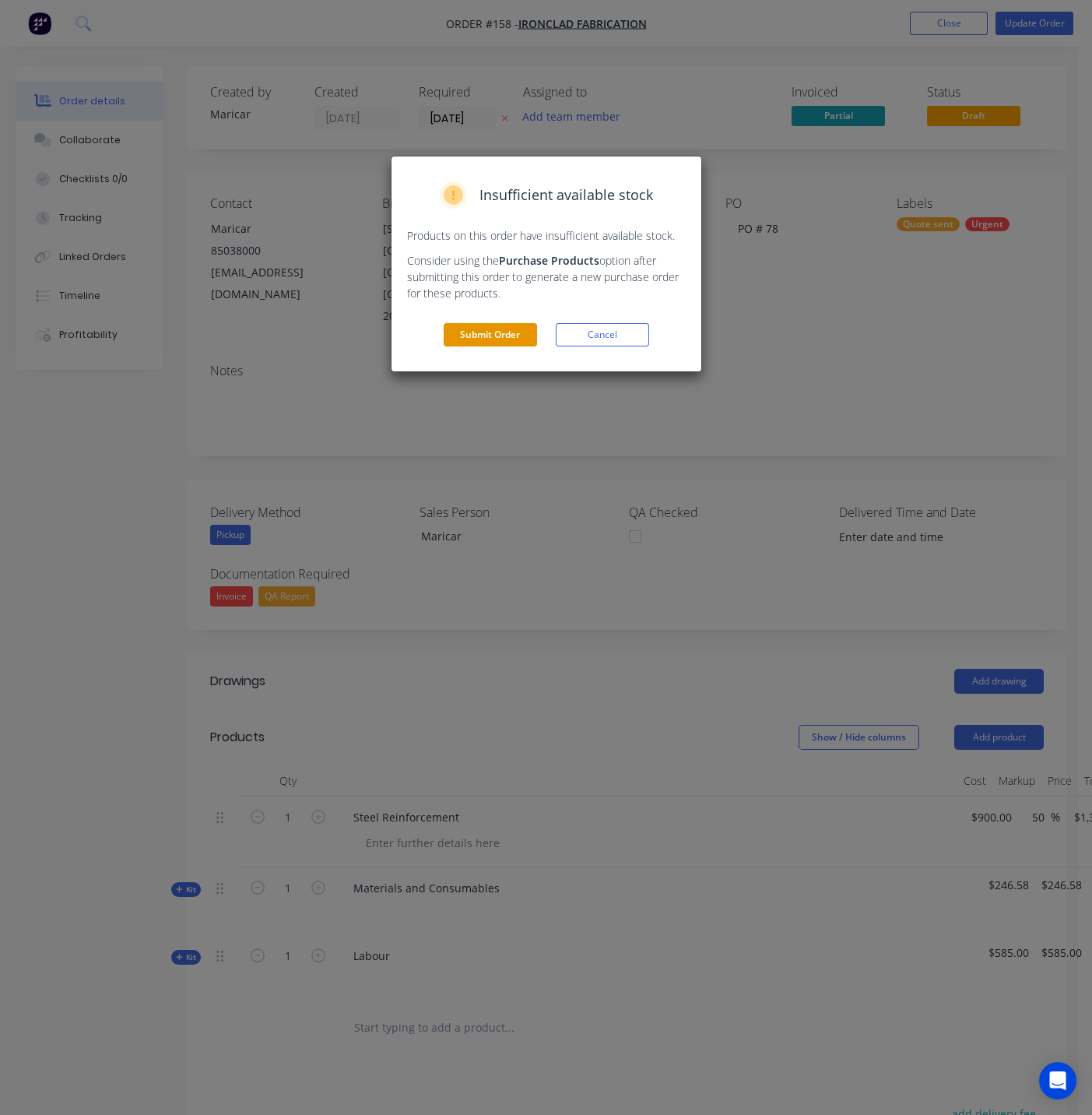
click at [484, 331] on button "Submit Order" at bounding box center [490, 335] width 94 height 24
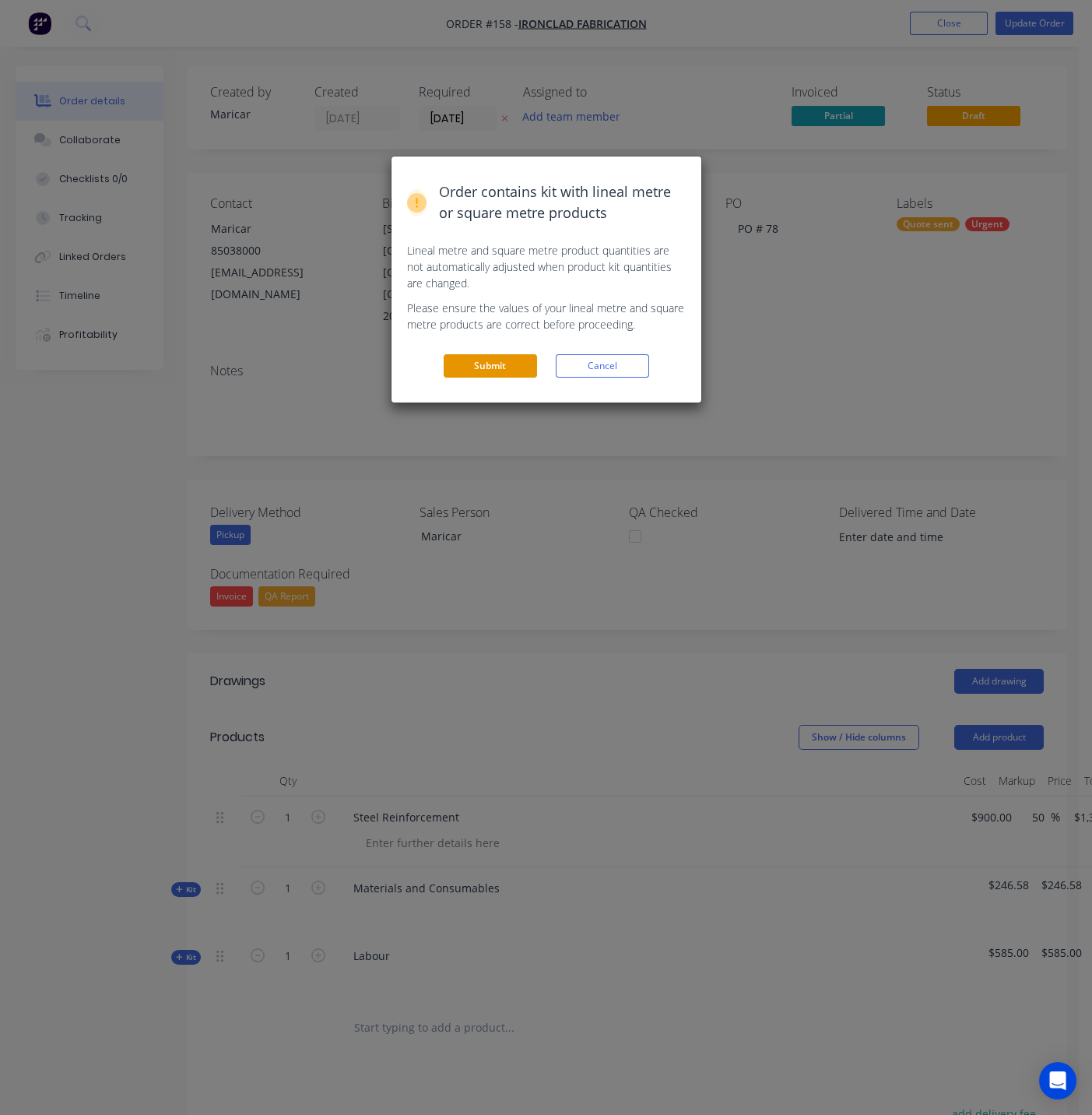
click at [494, 372] on button "Submit" at bounding box center [490, 366] width 94 height 24
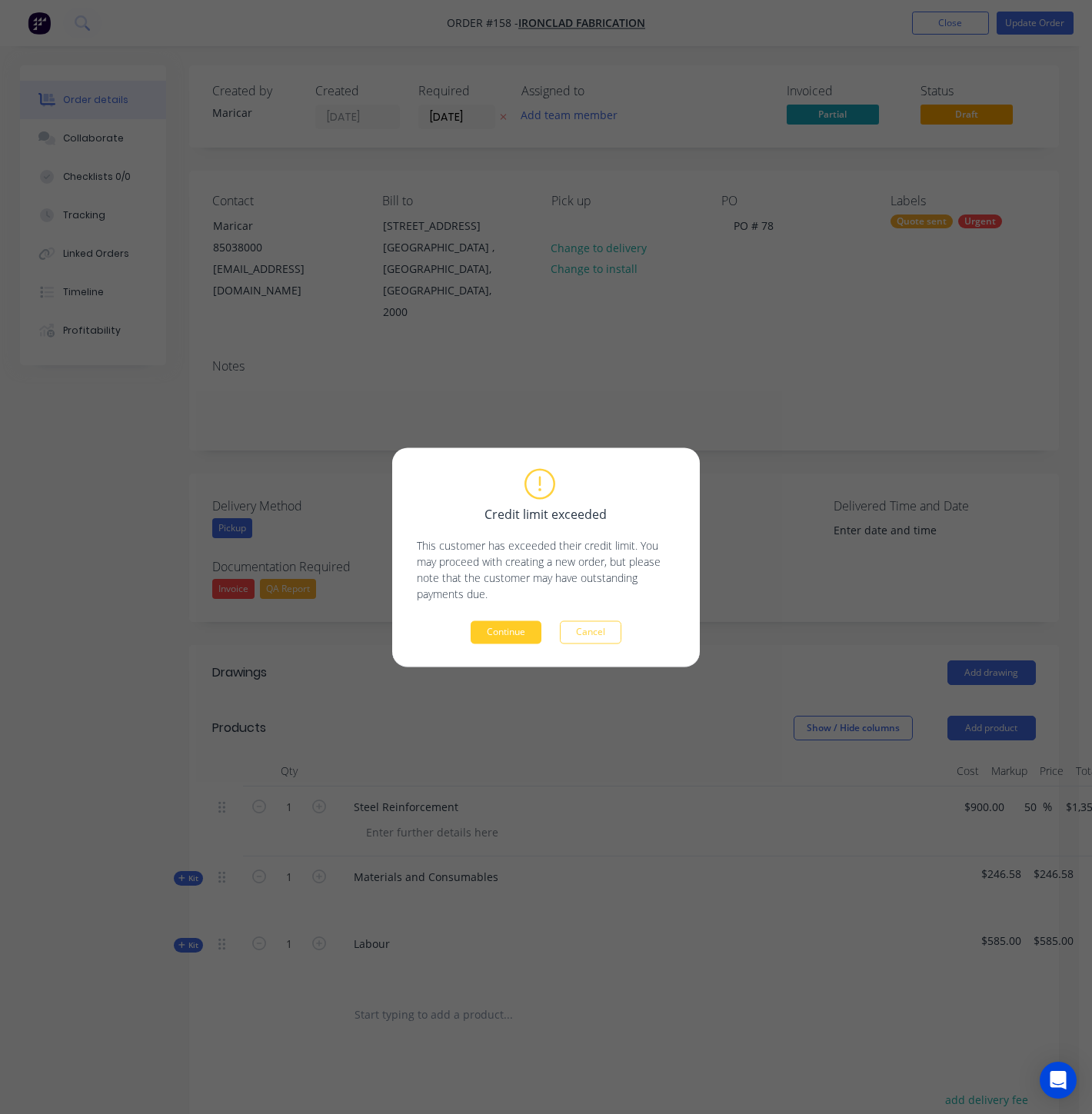
click at [513, 625] on button "Continue" at bounding box center [506, 632] width 71 height 23
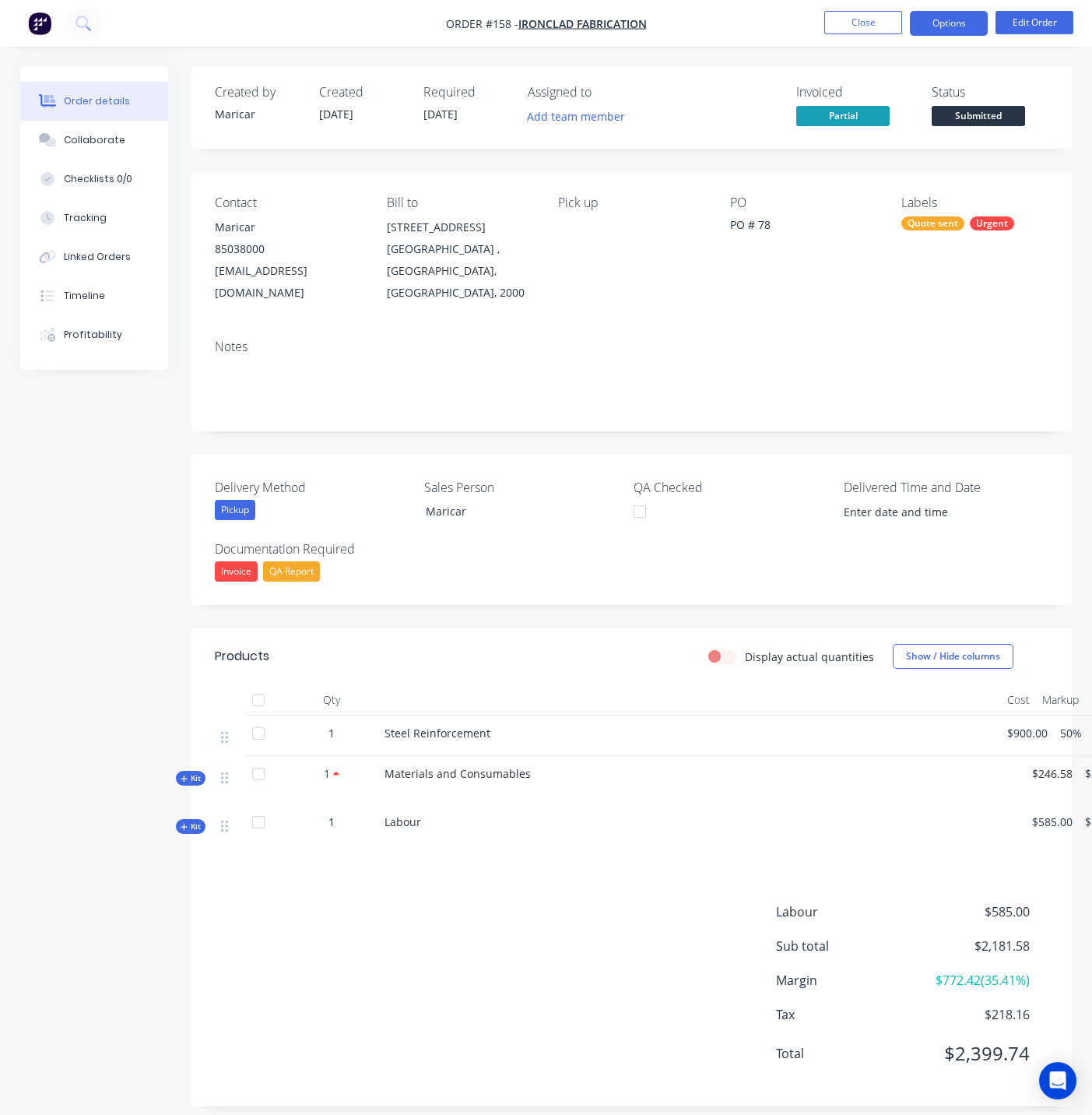
click at [960, 22] on button "Options" at bounding box center [949, 23] width 78 height 25
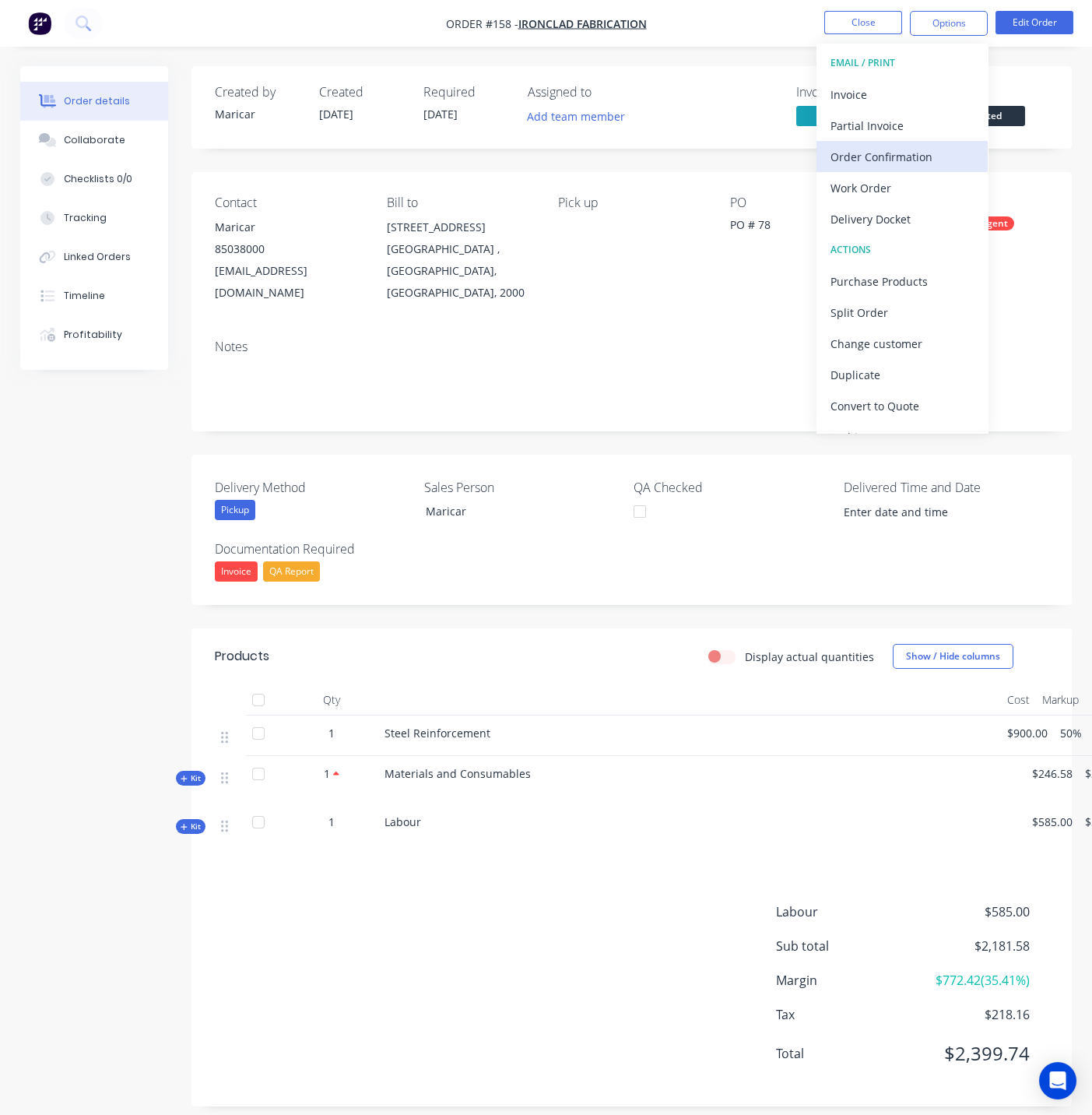
click at [876, 168] on button "Order Confirmation" at bounding box center [903, 157] width 172 height 32
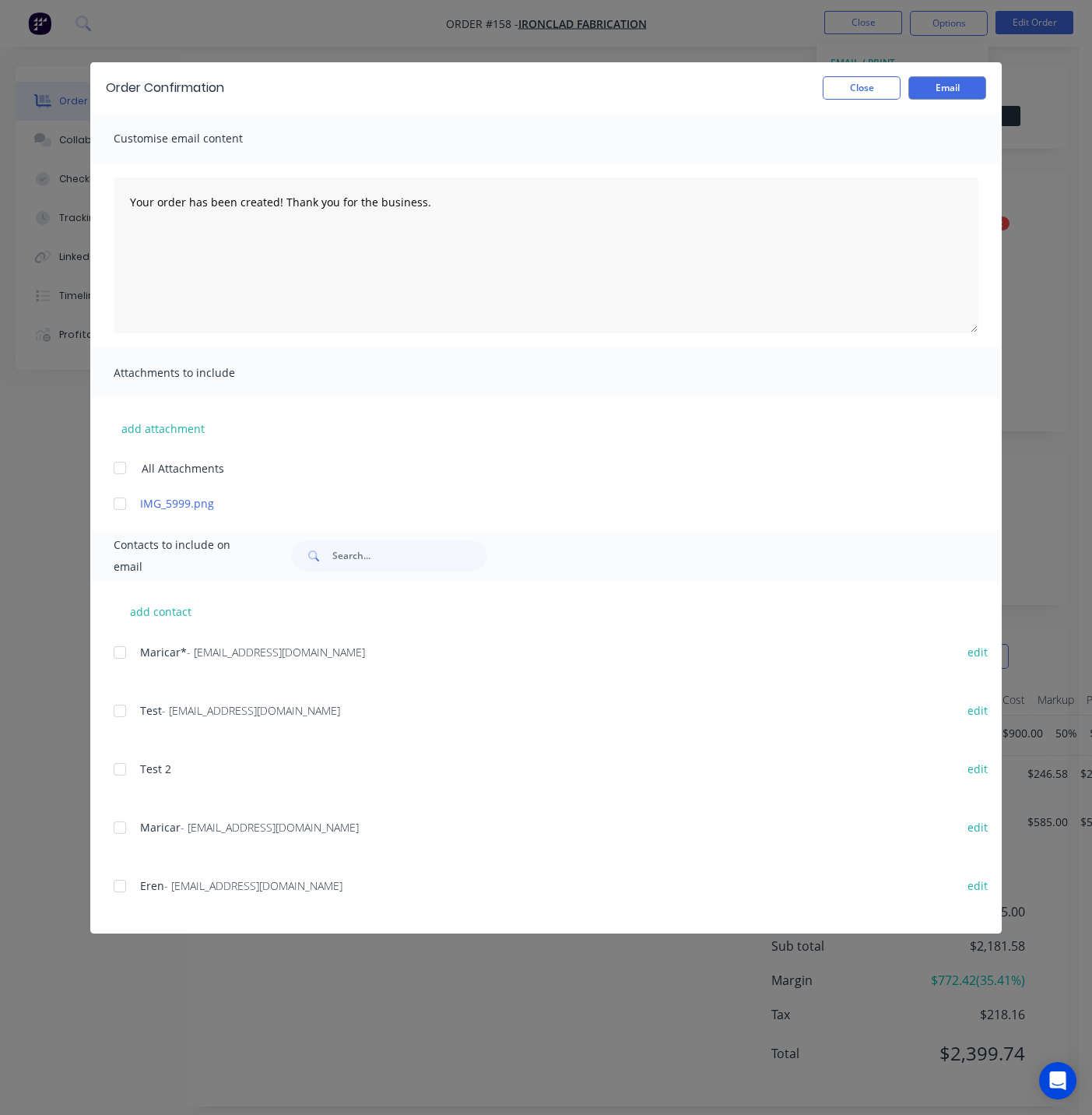
click at [120, 652] on div at bounding box center [120, 653] width 32 height 32
click at [955, 83] on button "Email" at bounding box center [947, 88] width 78 height 24
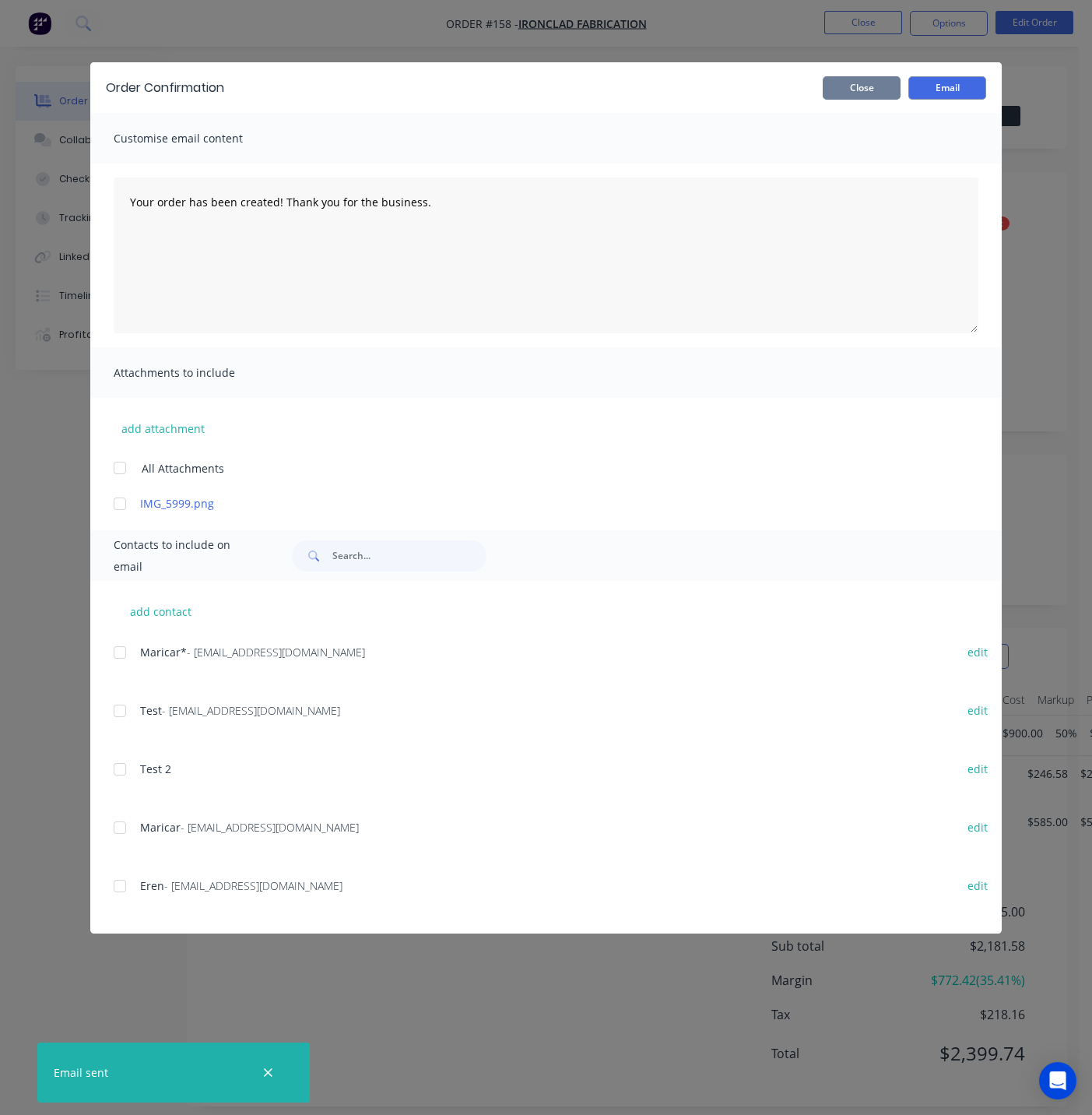
click at [879, 91] on button "Close" at bounding box center [861, 88] width 78 height 24
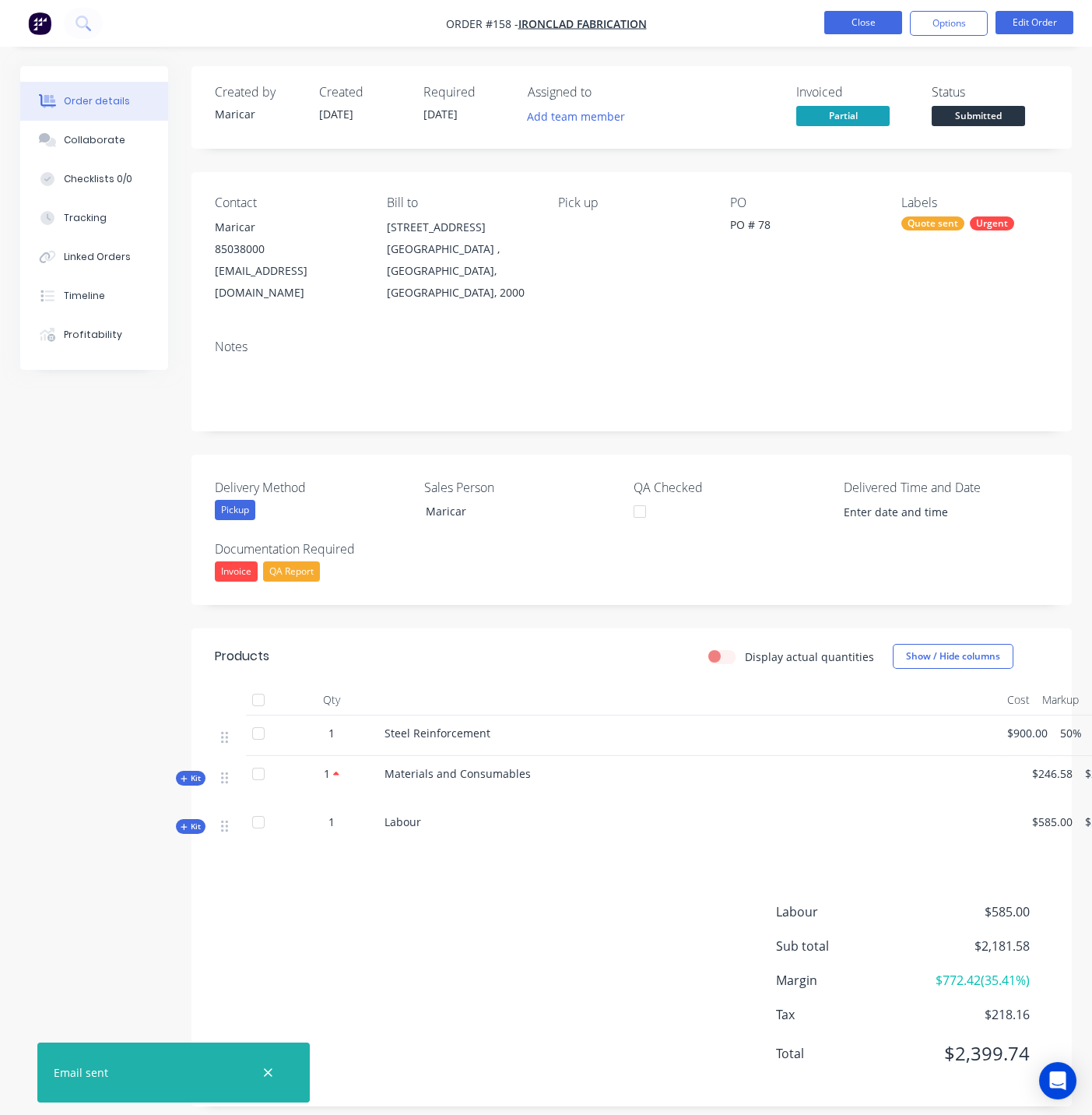
click at [872, 28] on button "Close" at bounding box center [863, 23] width 78 height 24
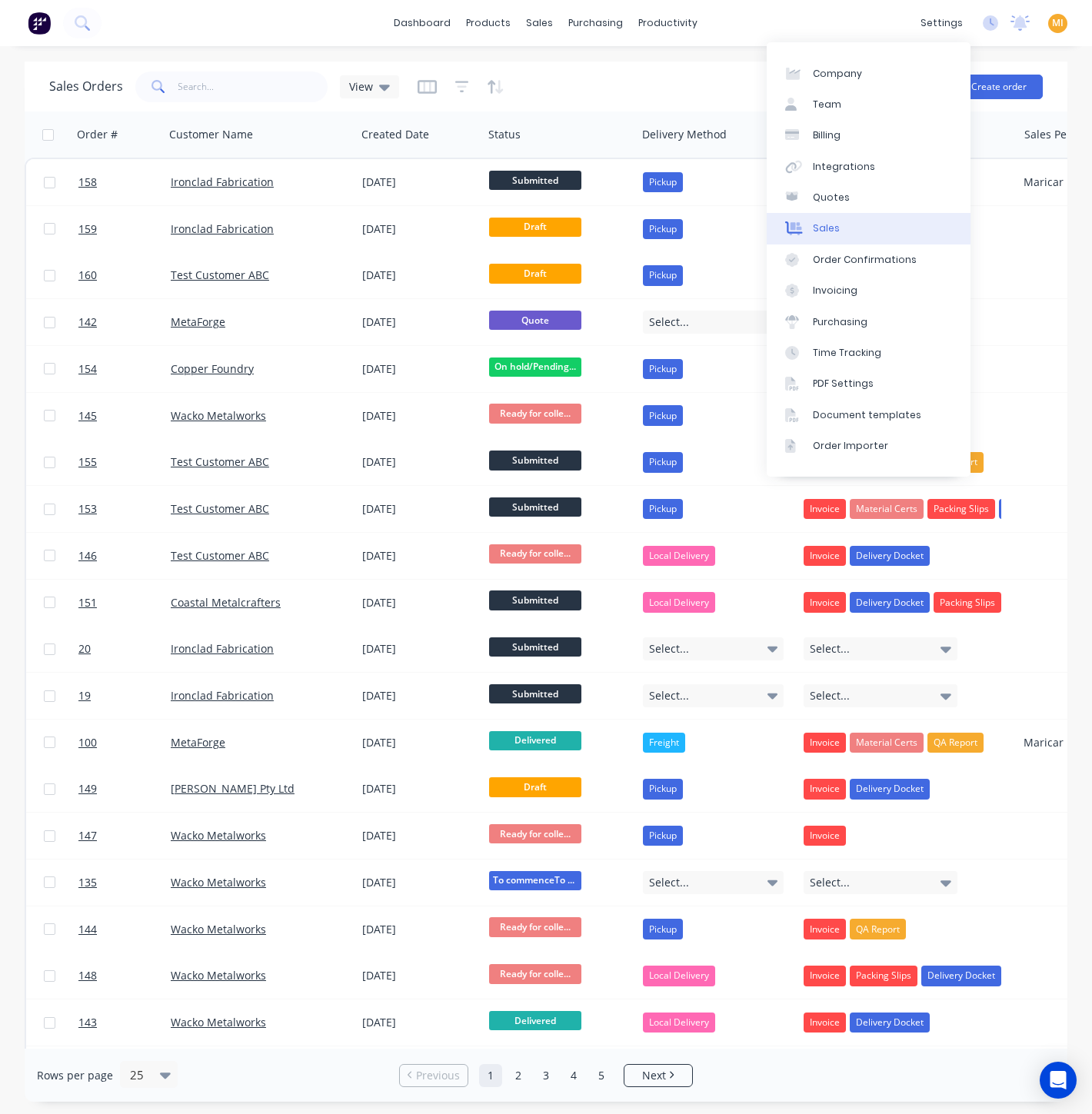
click at [885, 242] on link "Sales" at bounding box center [868, 229] width 204 height 31
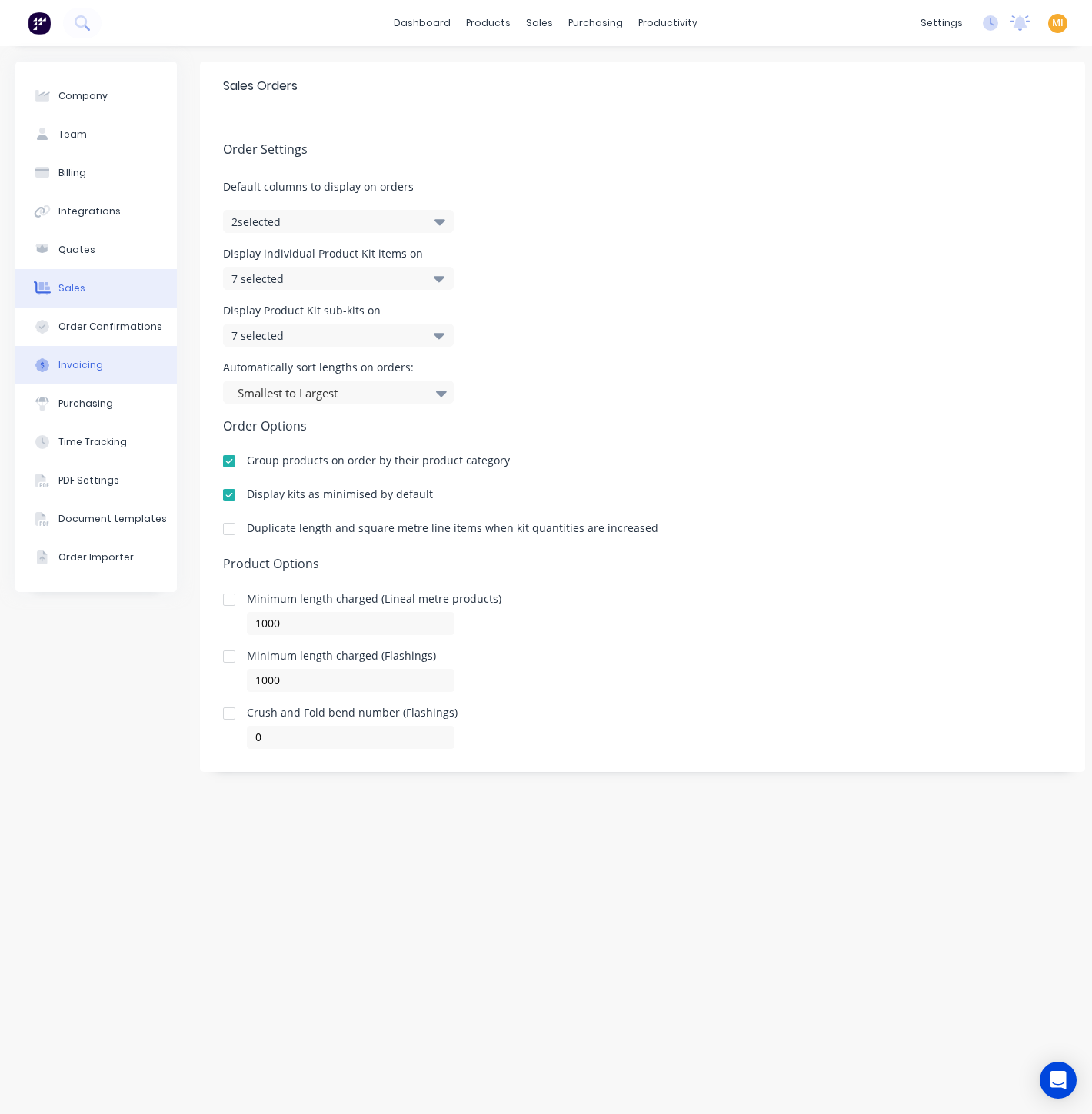
click at [100, 353] on button "Invoicing" at bounding box center [96, 364] width 162 height 38
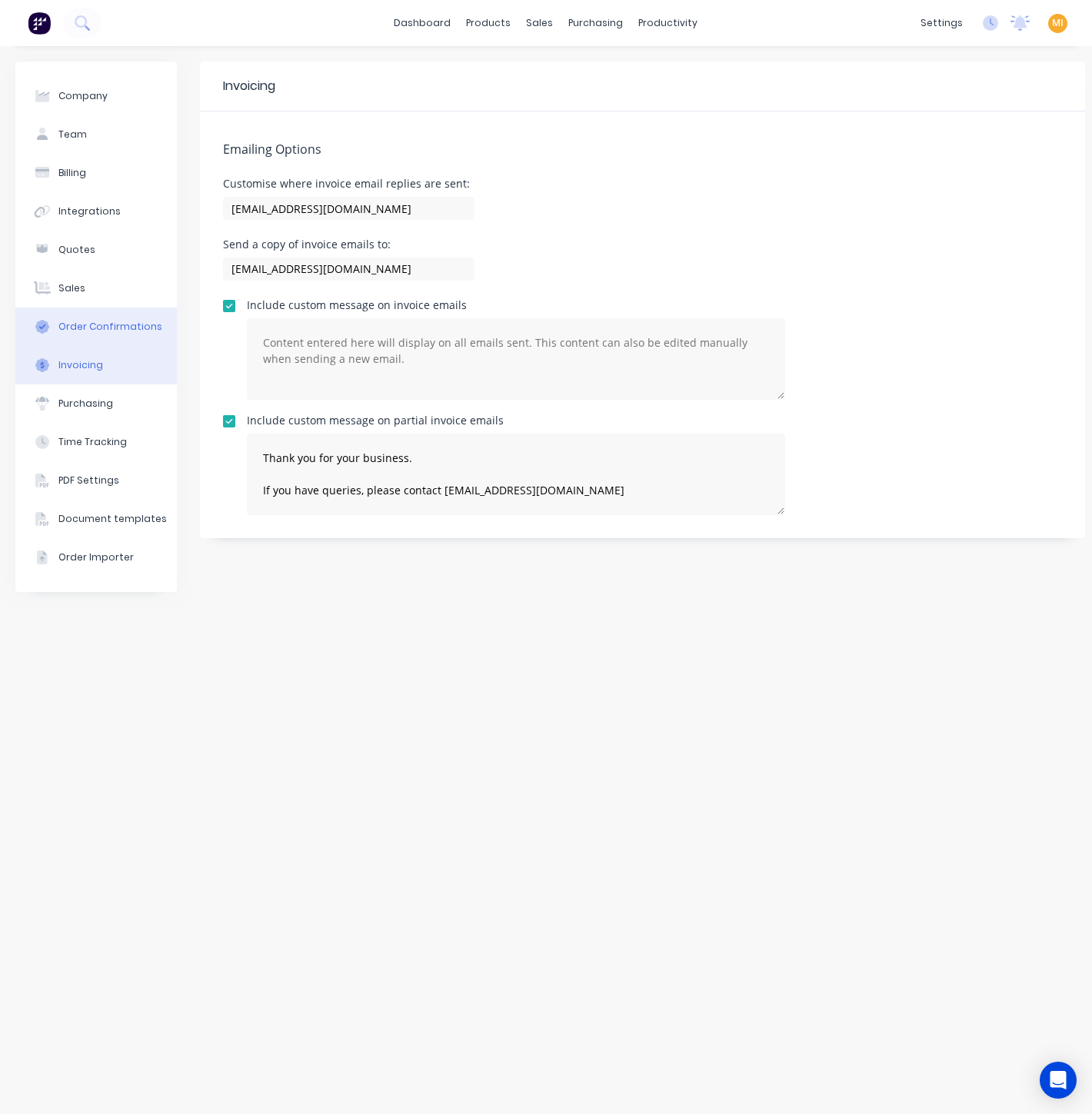
click at [107, 330] on div "Order Confirmations" at bounding box center [110, 326] width 104 height 14
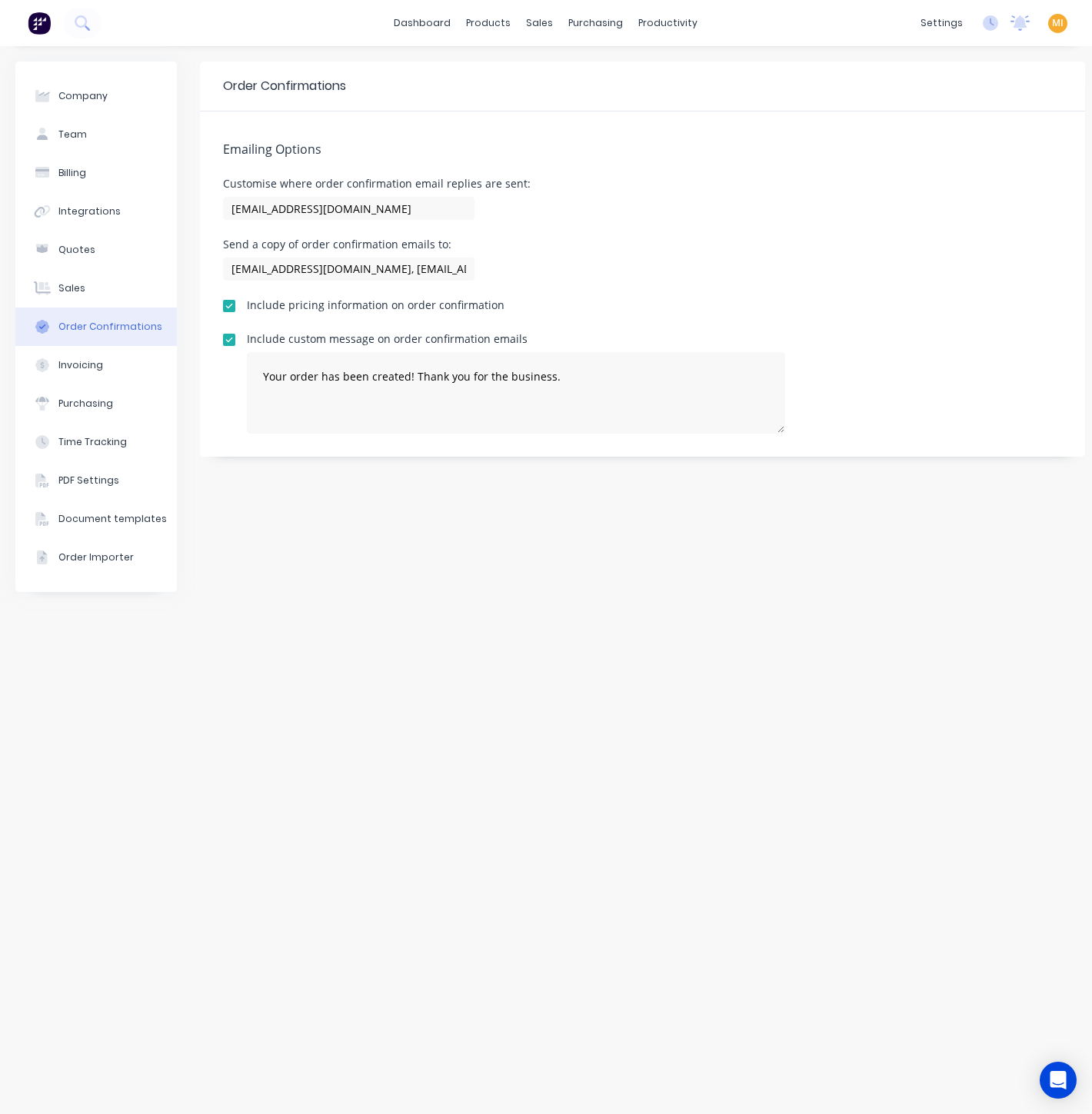
click at [34, 25] on img at bounding box center [39, 23] width 23 height 23
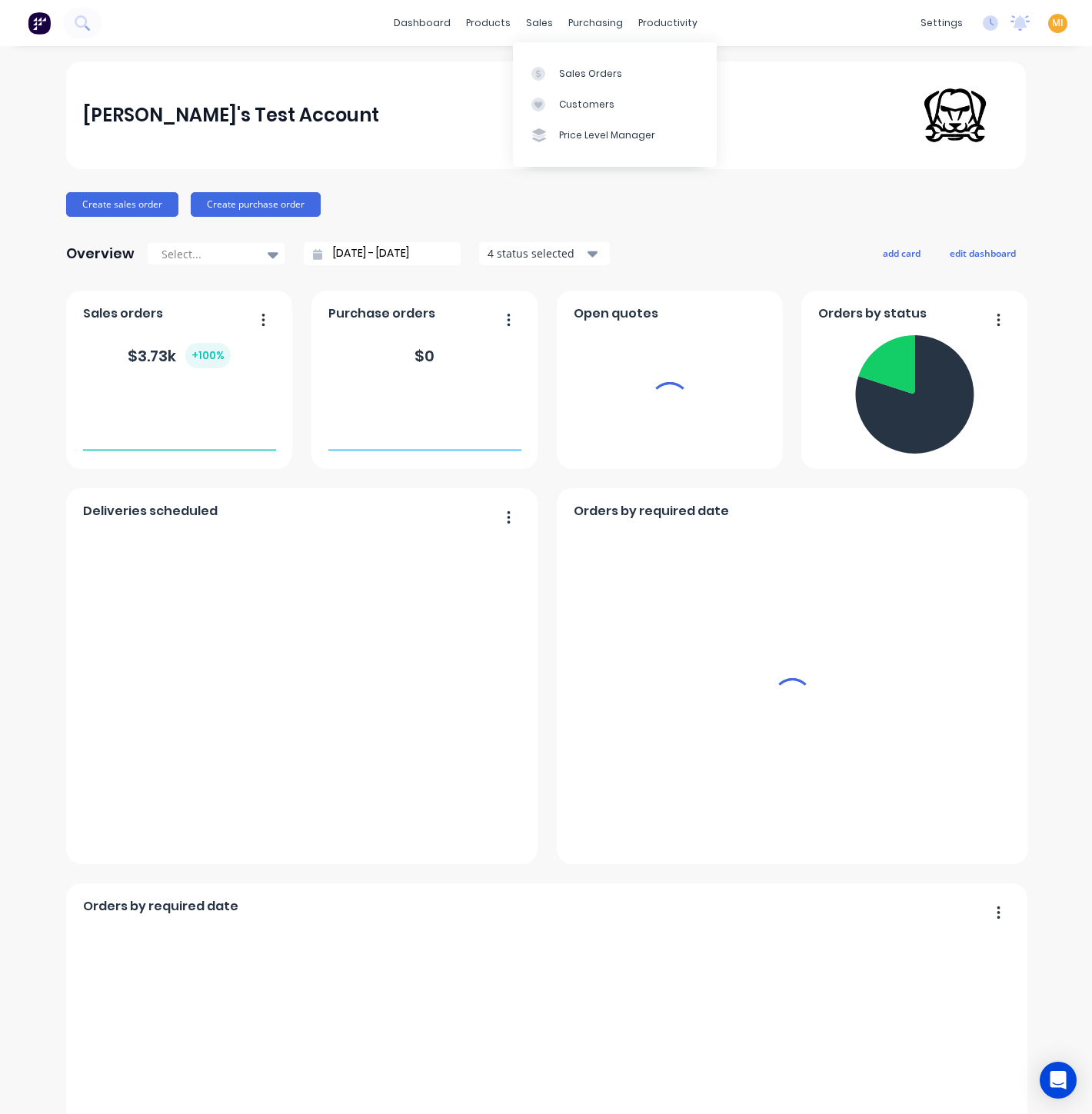
click at [568, 56] on div "Sales Orders Customers Price Level Manager" at bounding box center [614, 103] width 204 height 124
click at [573, 65] on link "Sales Orders" at bounding box center [614, 73] width 204 height 31
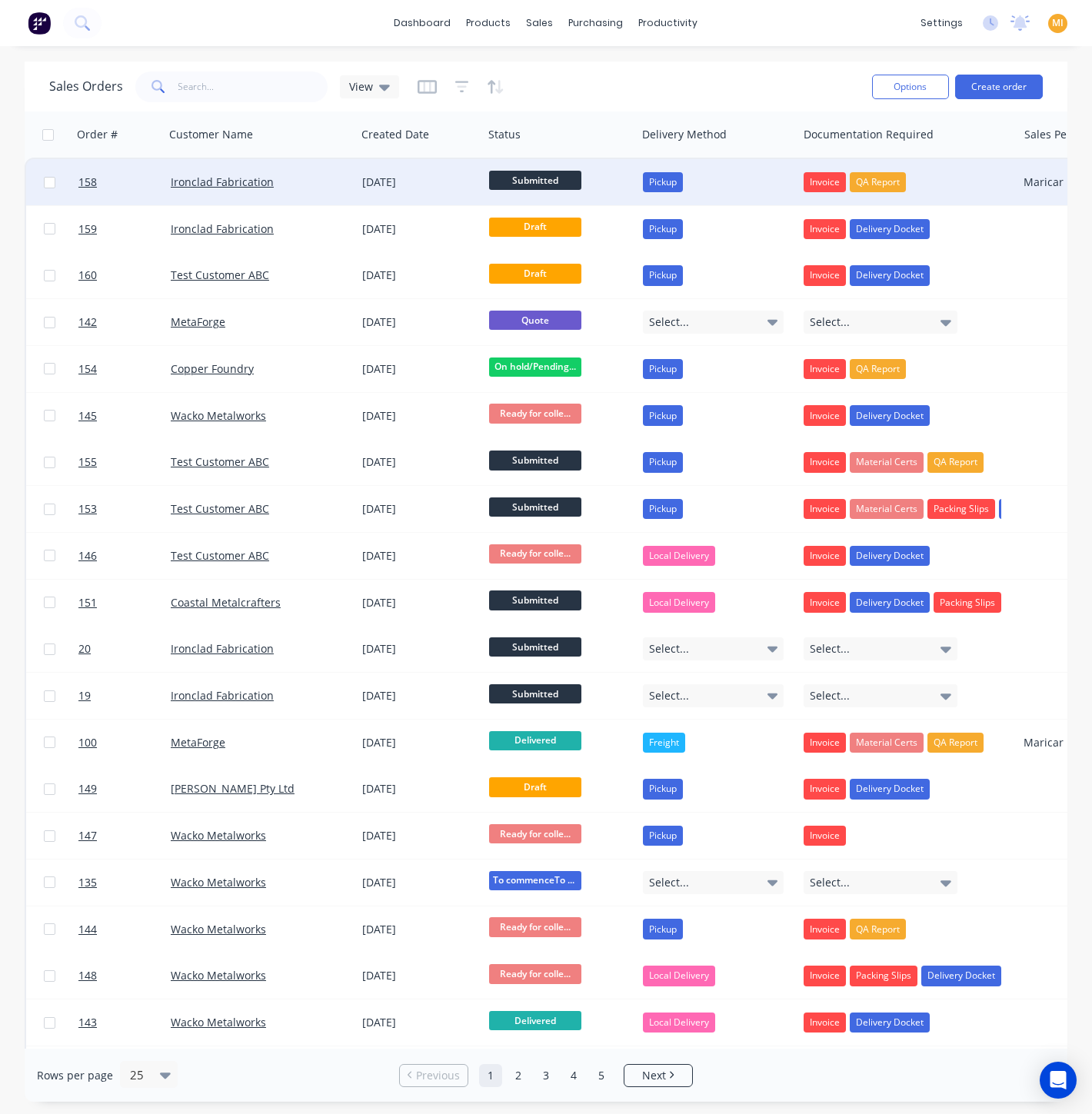
click at [462, 185] on div "28 Aug 2025" at bounding box center [420, 182] width 115 height 16
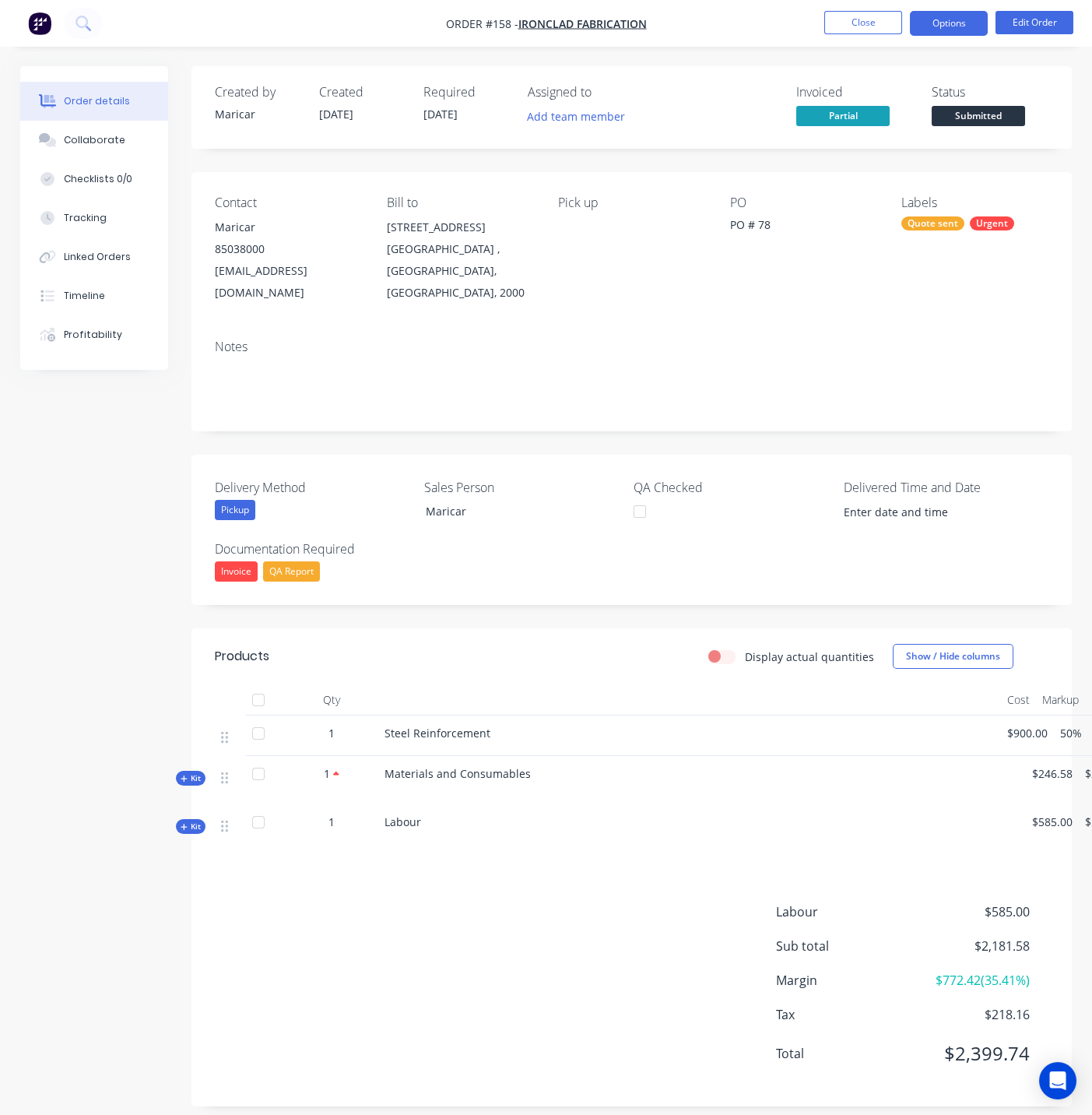
click at [967, 23] on button "Options" at bounding box center [949, 23] width 78 height 25
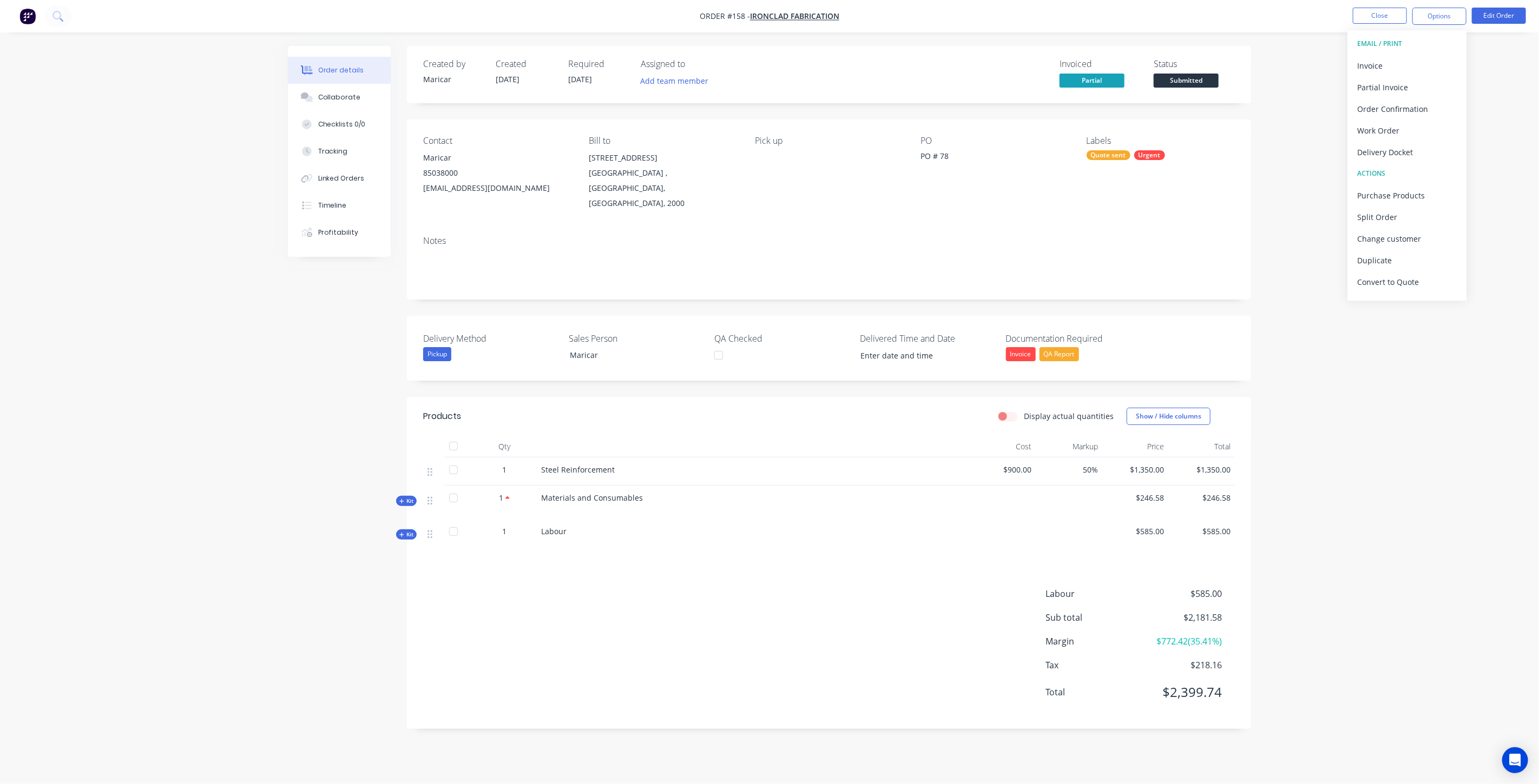
click at [28, 21] on img "button" at bounding box center [27, 16] width 16 height 16
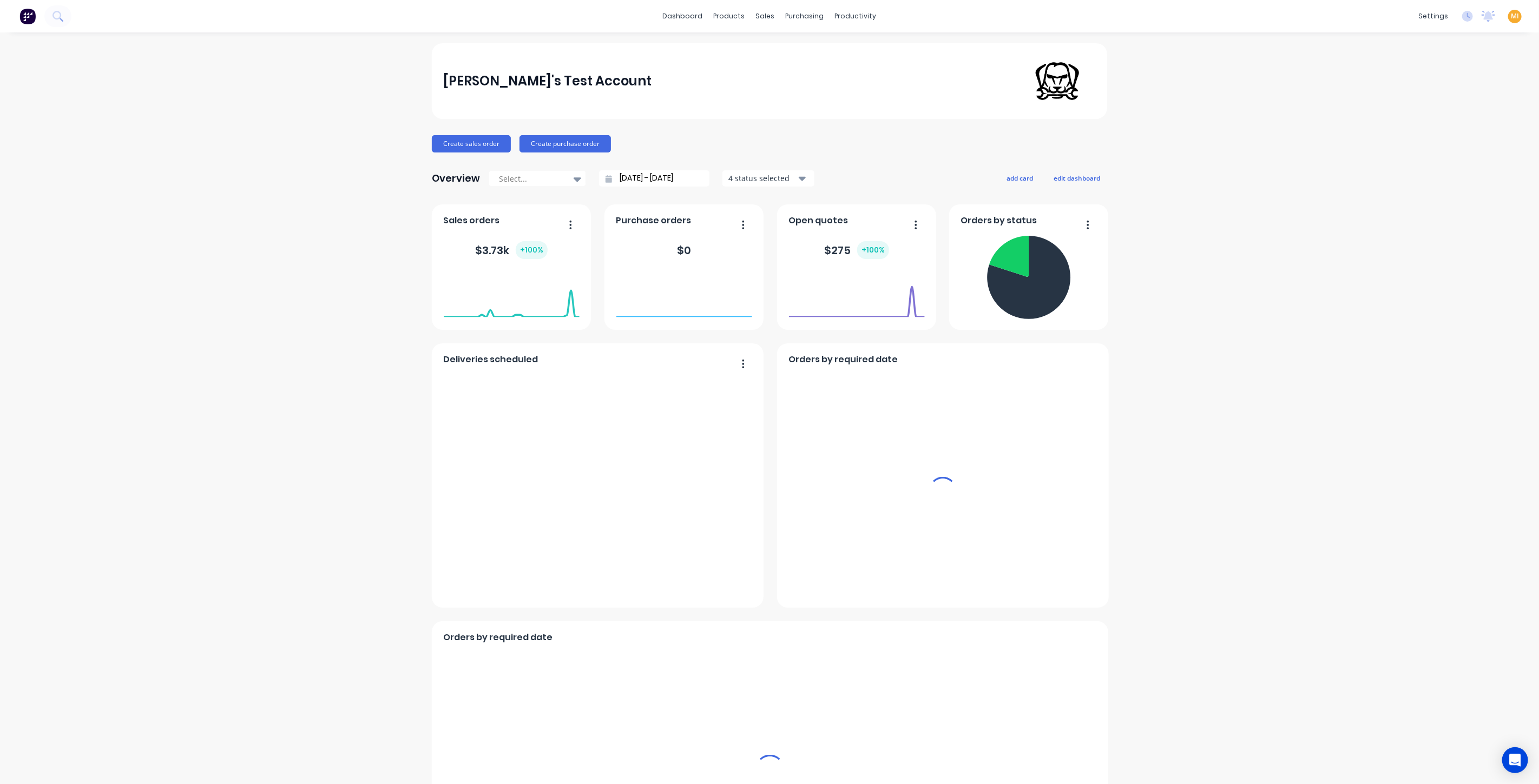
click at [1511, 16] on span "MI" at bounding box center [1515, 16] width 8 height 10
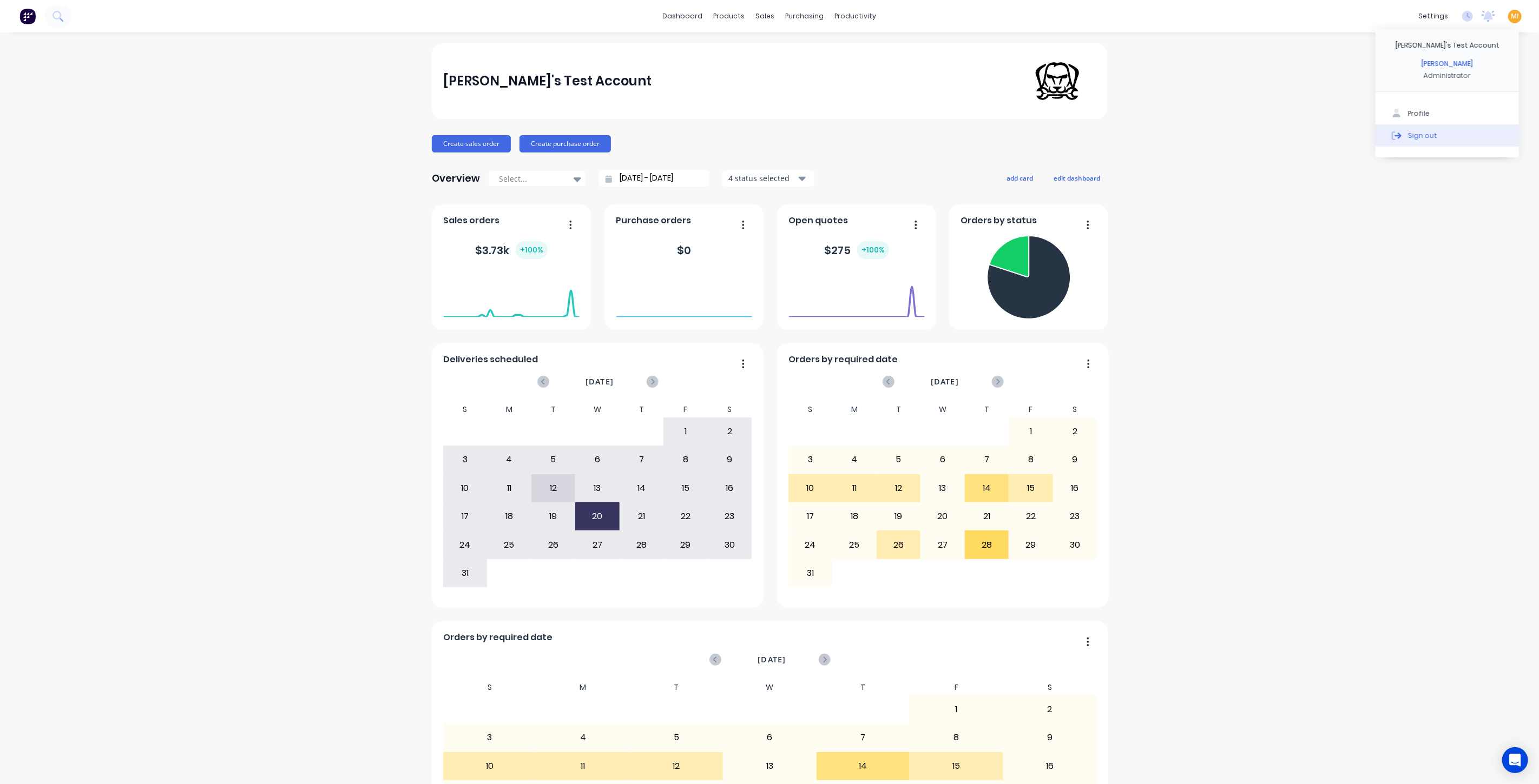
click at [1408, 136] on div "Sign out" at bounding box center [1422, 135] width 29 height 10
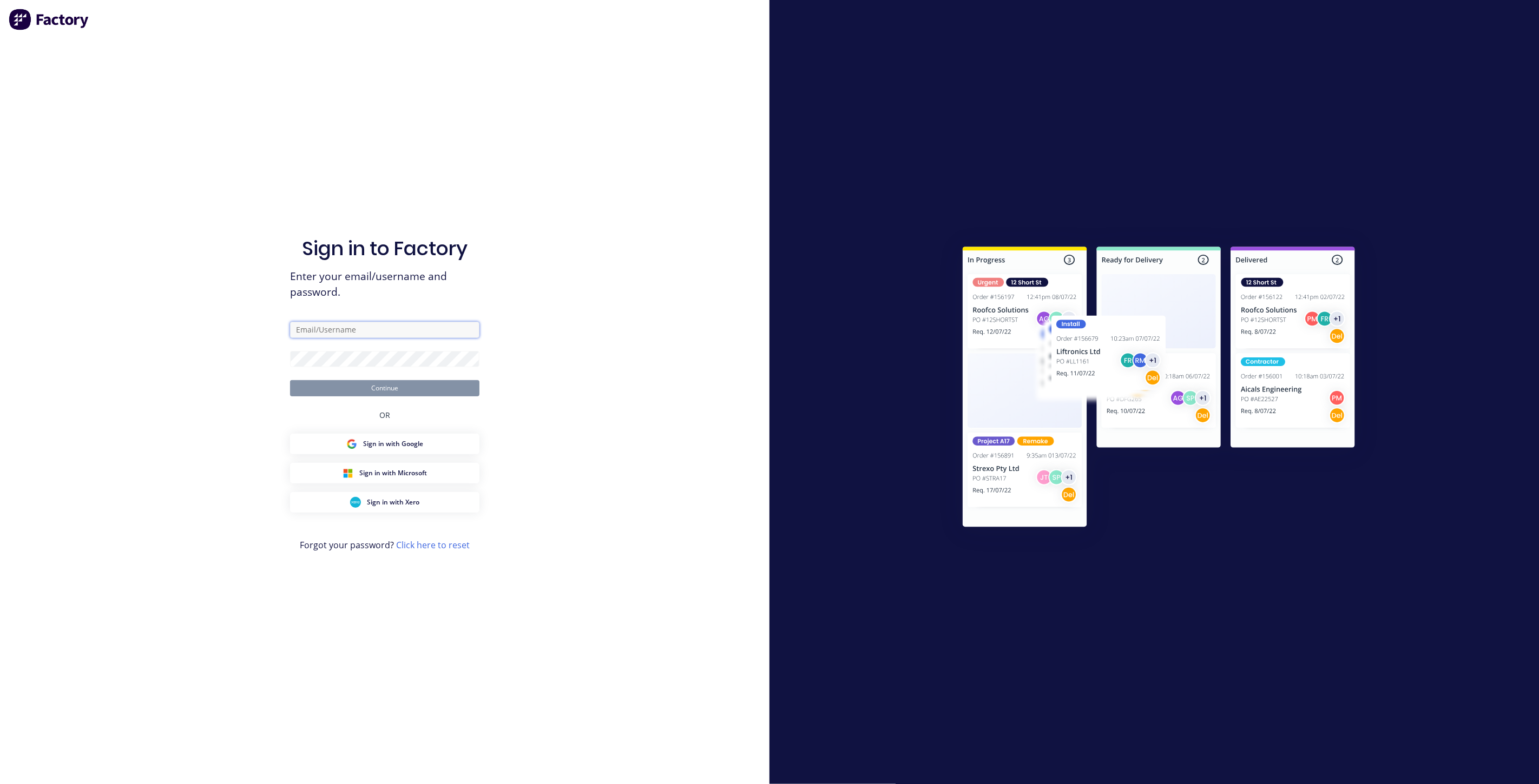
click at [394, 332] on input "text" at bounding box center [385, 330] width 189 height 16
type input "[EMAIL_ADDRESS][DOMAIN_NAME]"
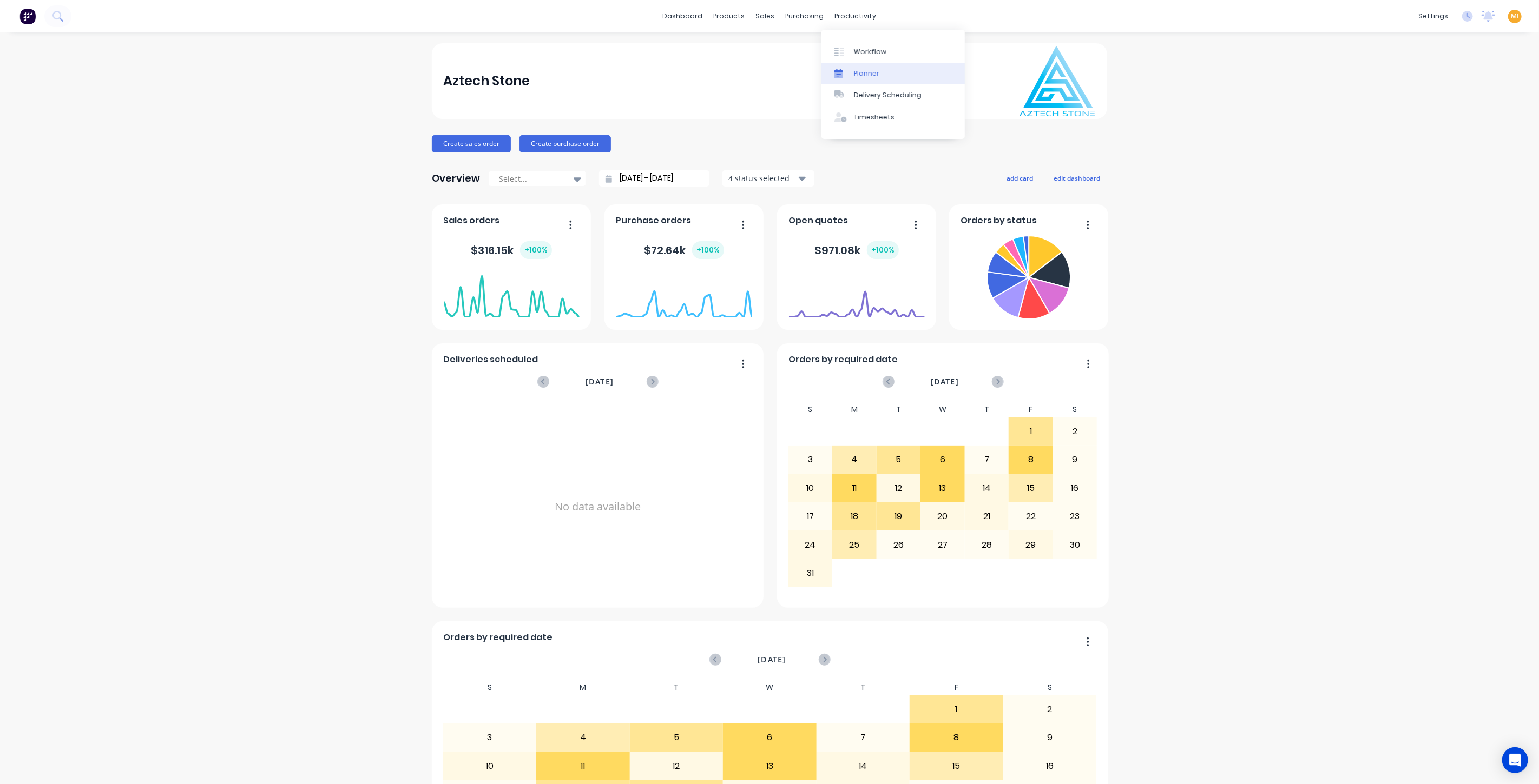
drag, startPoint x: 867, startPoint y: 73, endPoint x: 832, endPoint y: 82, distance: 36.1
click at [867, 73] on div "Planner" at bounding box center [867, 73] width 25 height 10
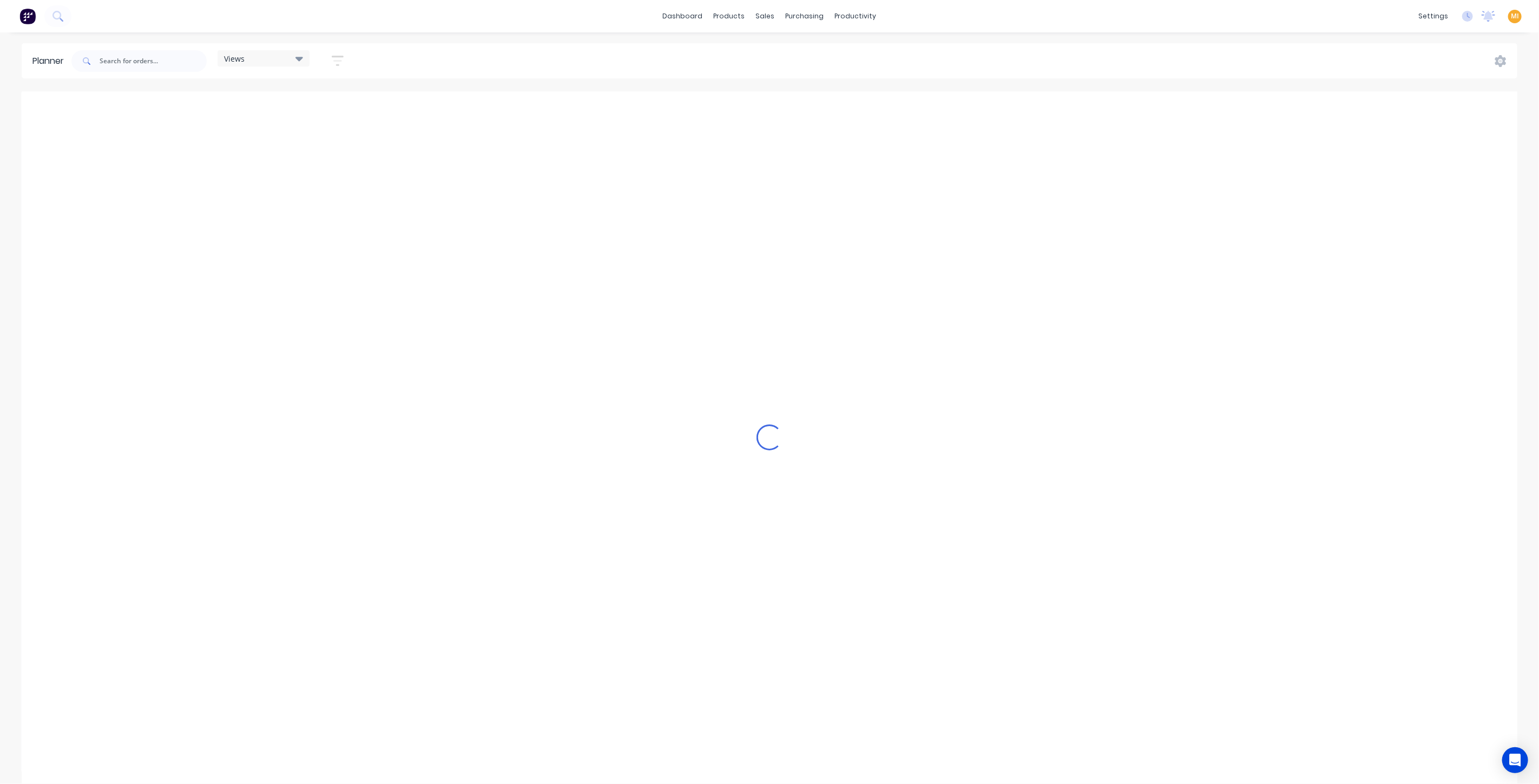
scroll to position [0, 433]
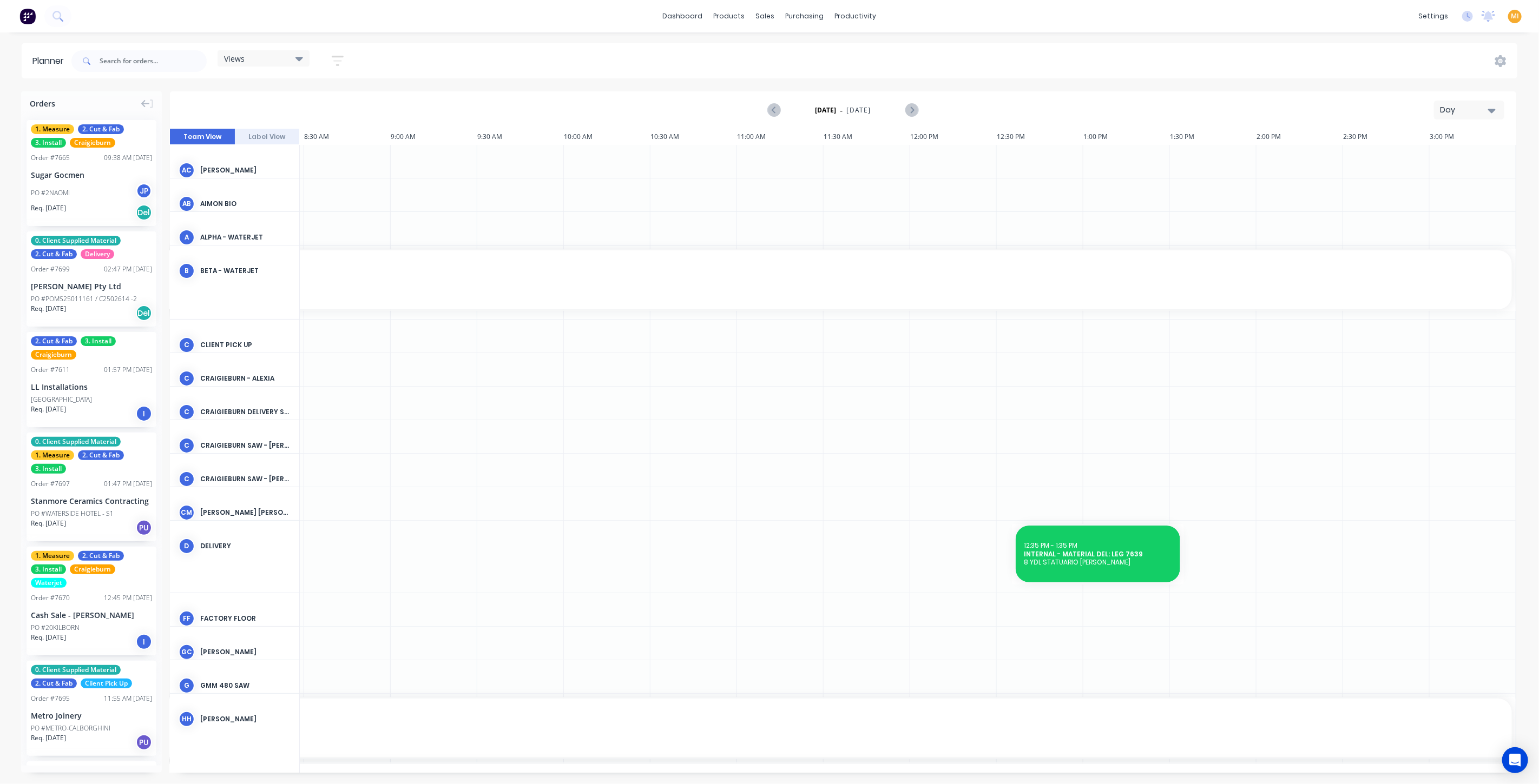
click at [339, 62] on icon "button" at bounding box center [337, 61] width 12 height 14
click at [276, 55] on div "Views" at bounding box center [263, 58] width 79 height 10
click at [256, 204] on button "Factory Overview" at bounding box center [283, 204] width 115 height 12
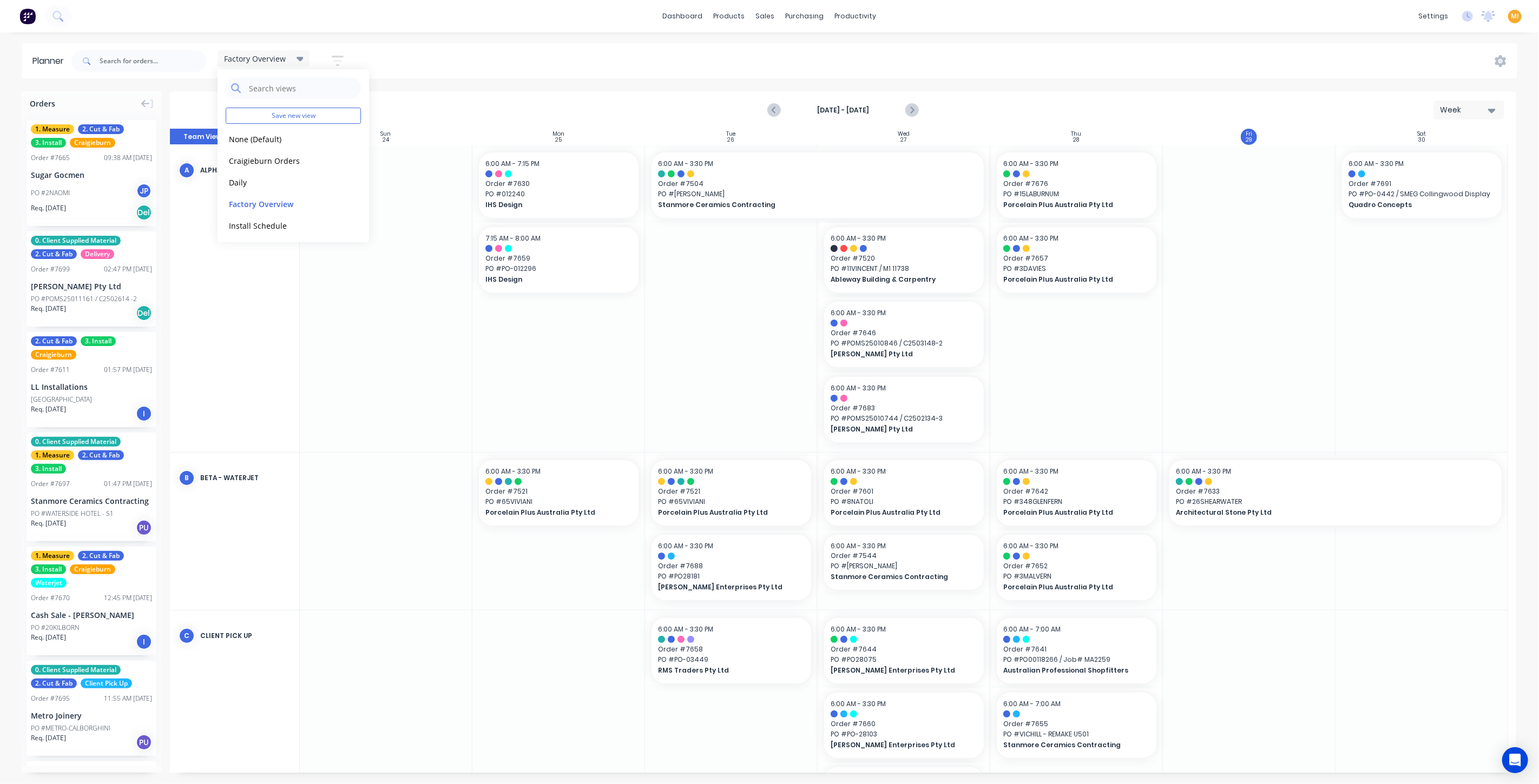
click at [338, 58] on icon "button" at bounding box center [337, 61] width 12 height 14
click at [281, 197] on div "Filter by assignee" at bounding box center [280, 199] width 75 height 12
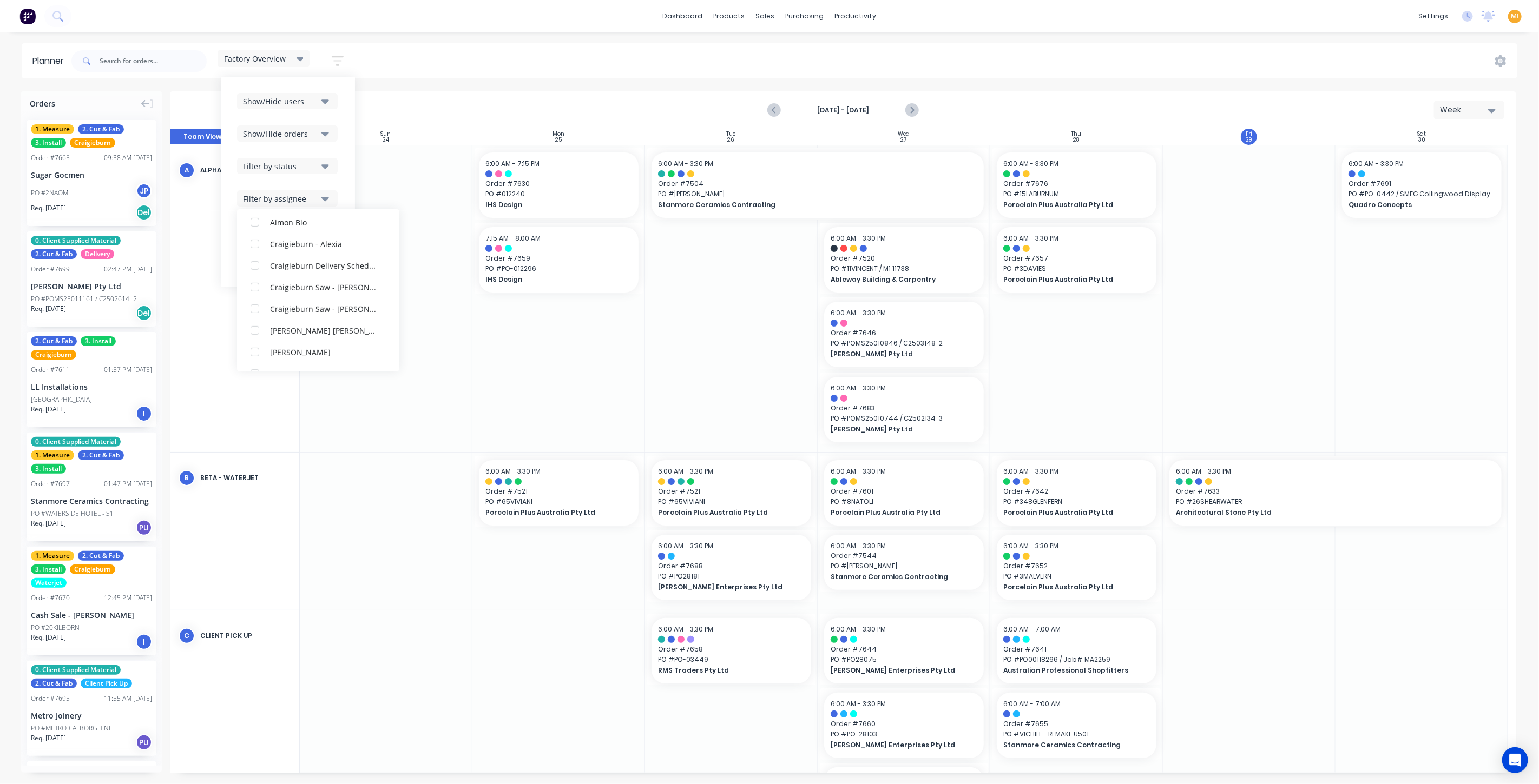
scroll to position [400, 0]
click at [309, 101] on div "Show/Hide users" at bounding box center [280, 101] width 75 height 12
click at [420, 96] on div "Aug 24th - Aug 30th Week" at bounding box center [843, 110] width 1344 height 35
click at [287, 56] on div "Factory Overview" at bounding box center [263, 58] width 79 height 10
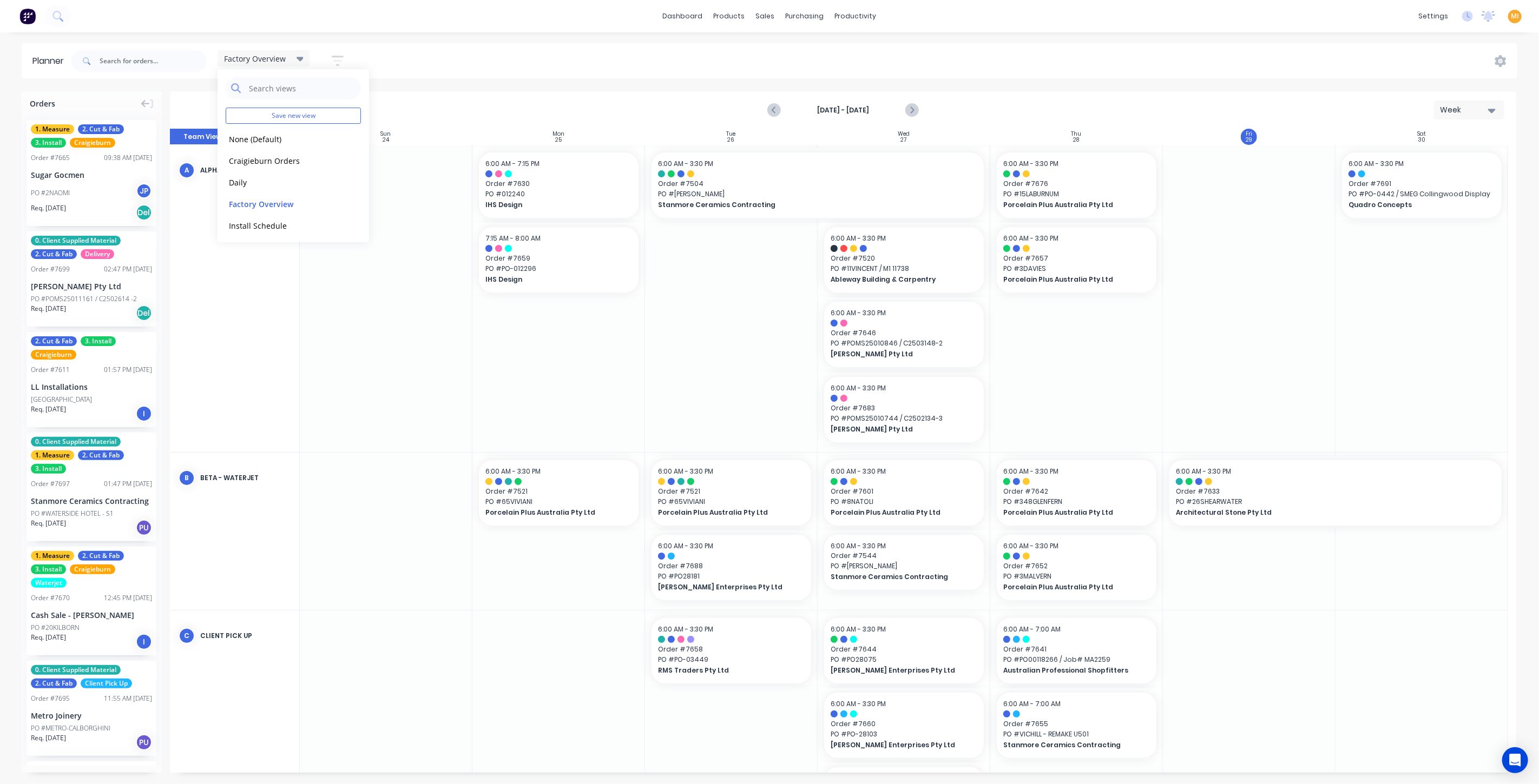
click at [339, 56] on icon "button" at bounding box center [337, 60] width 12 height 10
click at [281, 202] on div "Filter by assignee" at bounding box center [280, 199] width 75 height 12
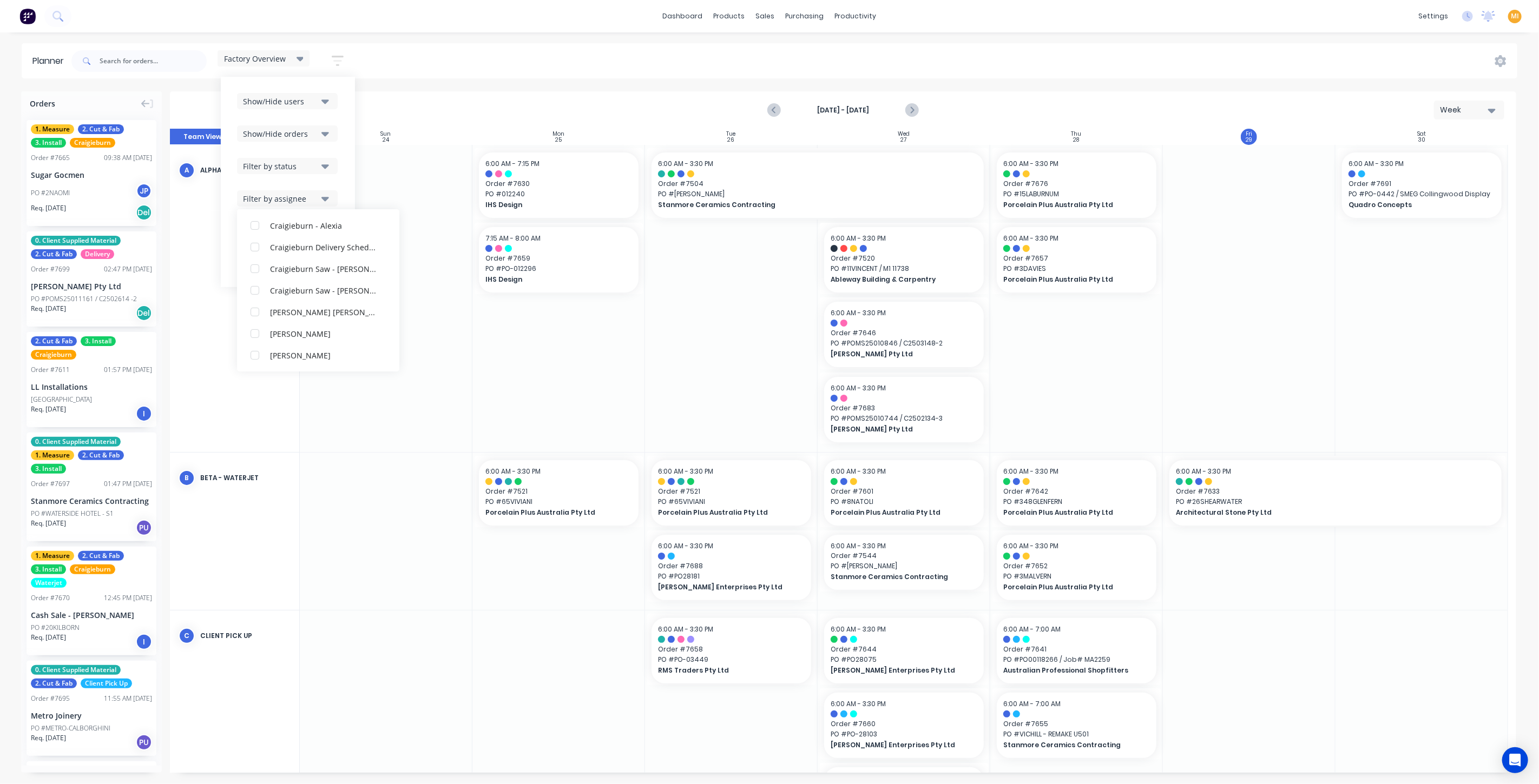
click at [350, 117] on div "Show/Hide users Show/Hide orders Filter by status Filter by assignee All Unassi…" at bounding box center [288, 182] width 134 height 210
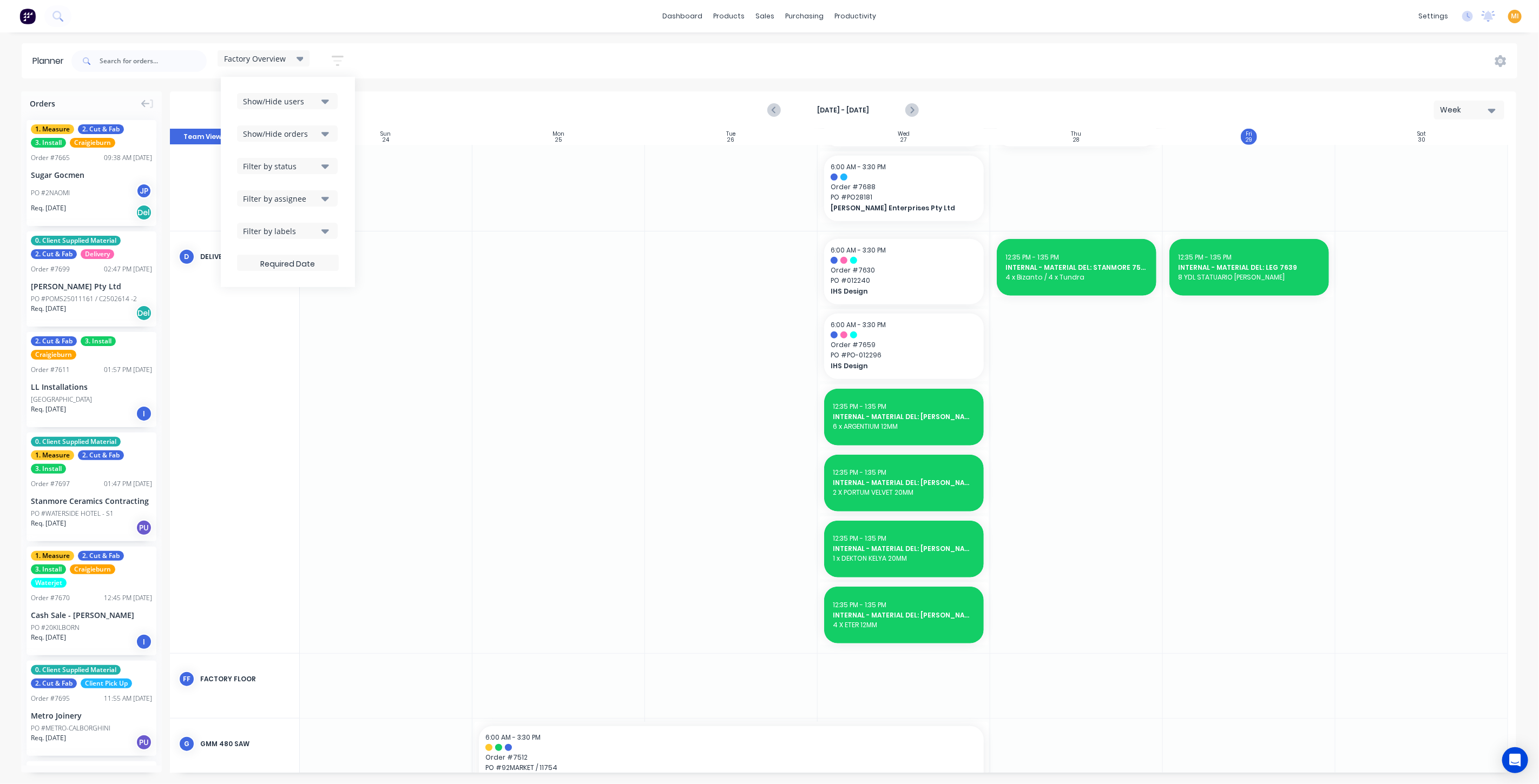
scroll to position [311, 0]
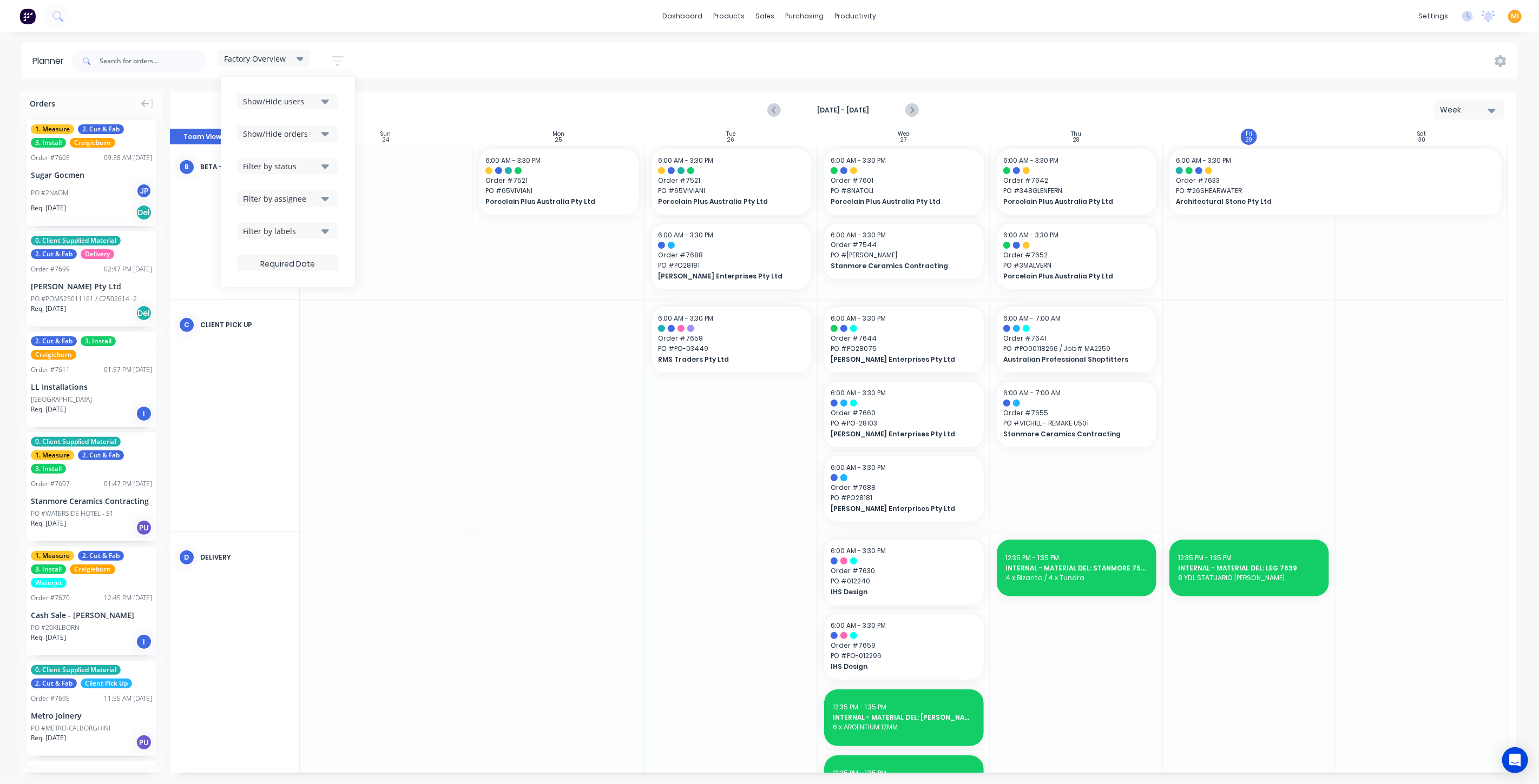
click at [296, 197] on div "Filter by assignee" at bounding box center [280, 199] width 75 height 12
click at [736, 258] on span "Order # 7688" at bounding box center [731, 255] width 147 height 10
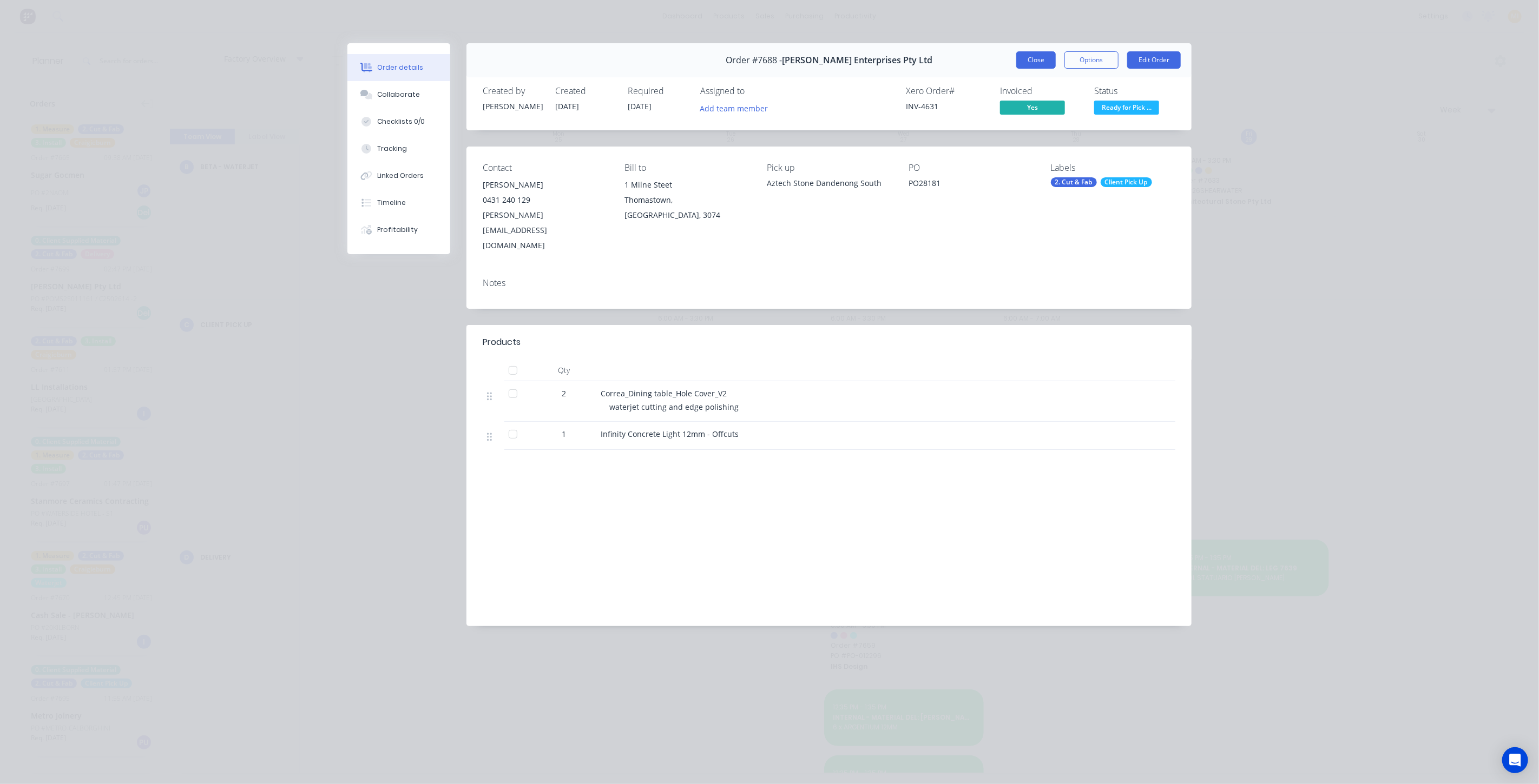
click at [1037, 63] on button "Close" at bounding box center [1036, 60] width 40 height 17
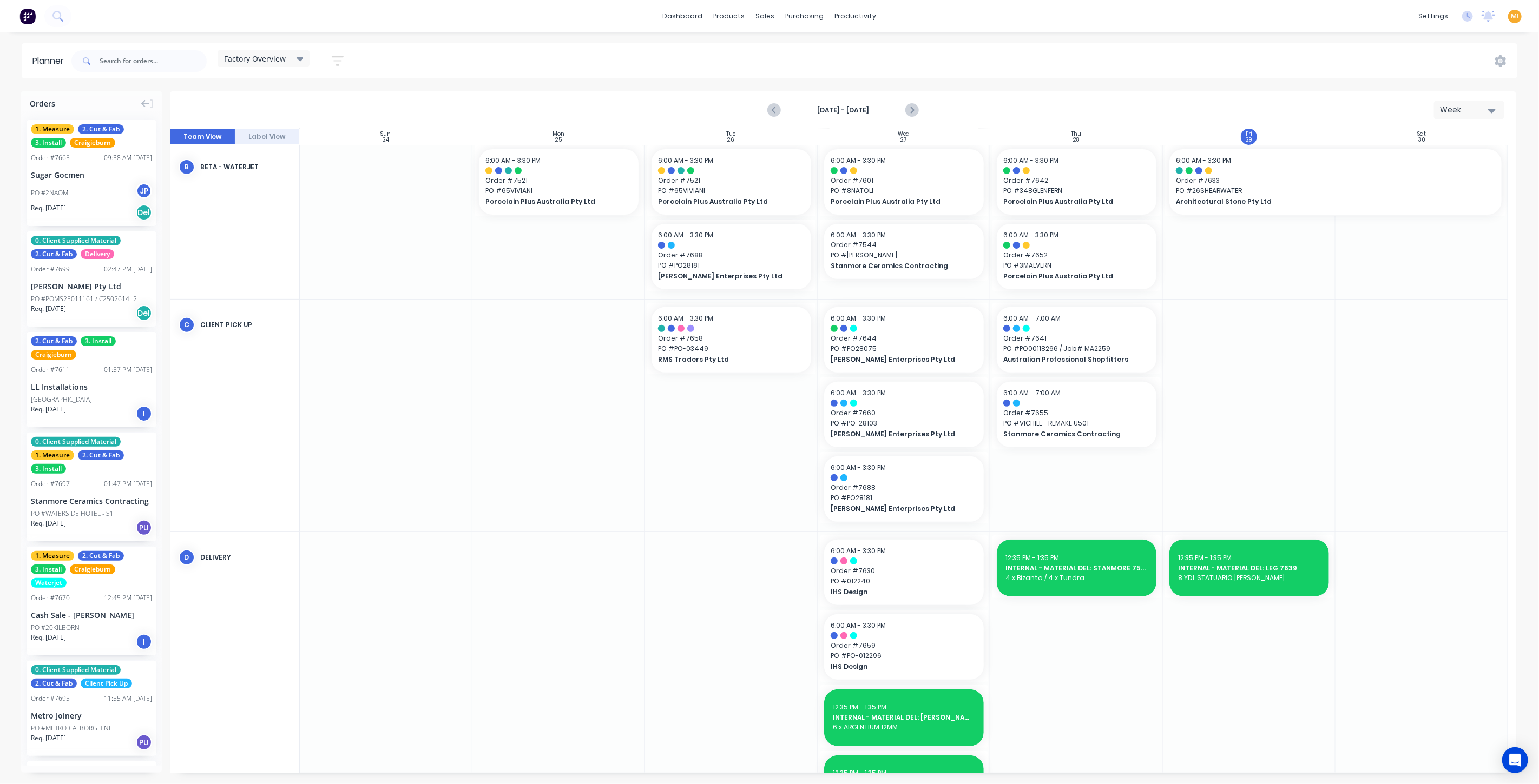
click at [328, 67] on button "button" at bounding box center [337, 60] width 35 height 21
click at [289, 132] on div "Show/Hide orders" at bounding box center [280, 134] width 75 height 12
click at [345, 114] on div "Show/Hide users Show/Hide orders All Scheduled Unscheduled Filter by status Fil…" at bounding box center [288, 182] width 134 height 210
click at [306, 103] on div "Show/Hide users" at bounding box center [280, 101] width 75 height 12
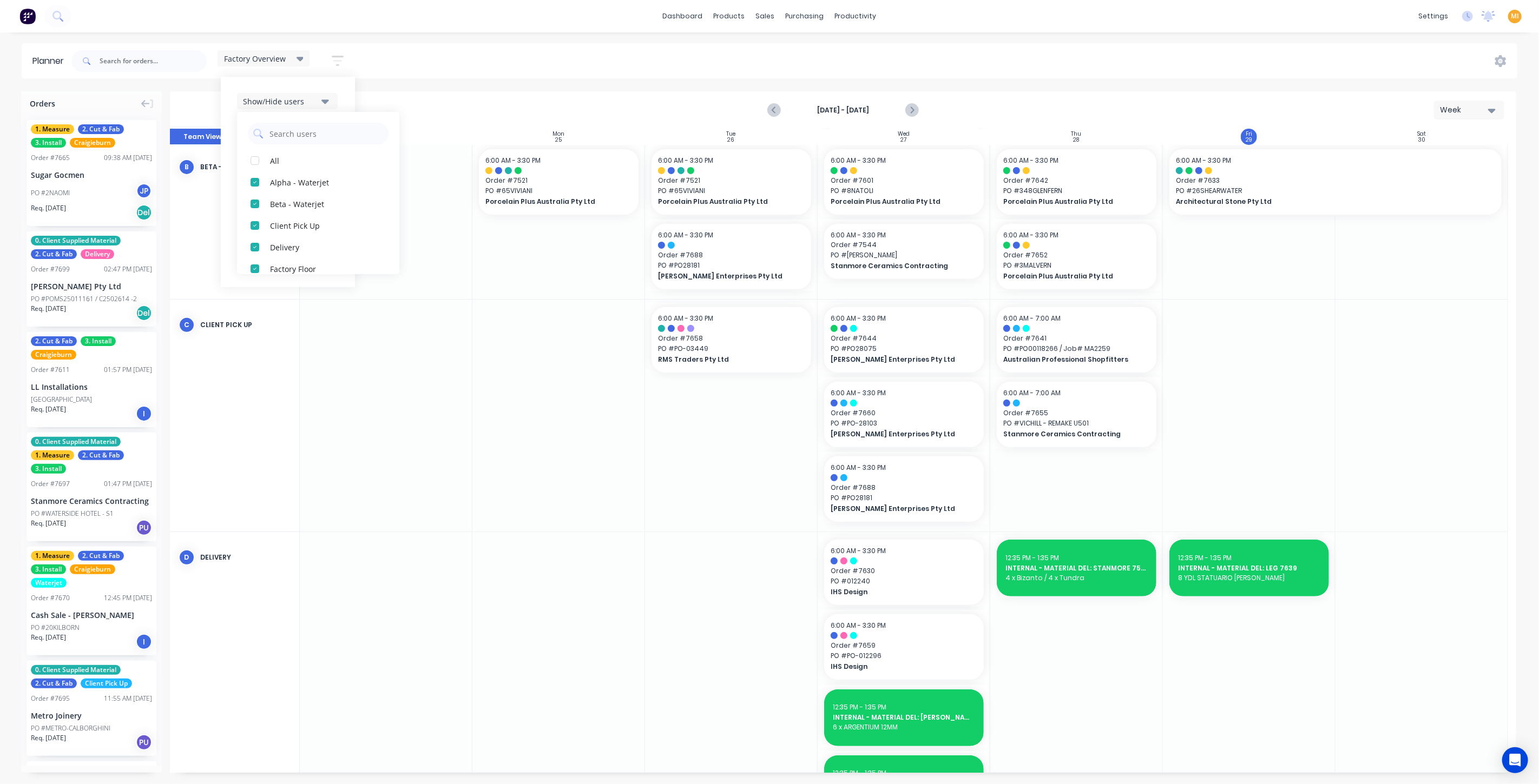
click at [436, 98] on div "Aug 24th - Aug 30th Week" at bounding box center [843, 110] width 1344 height 35
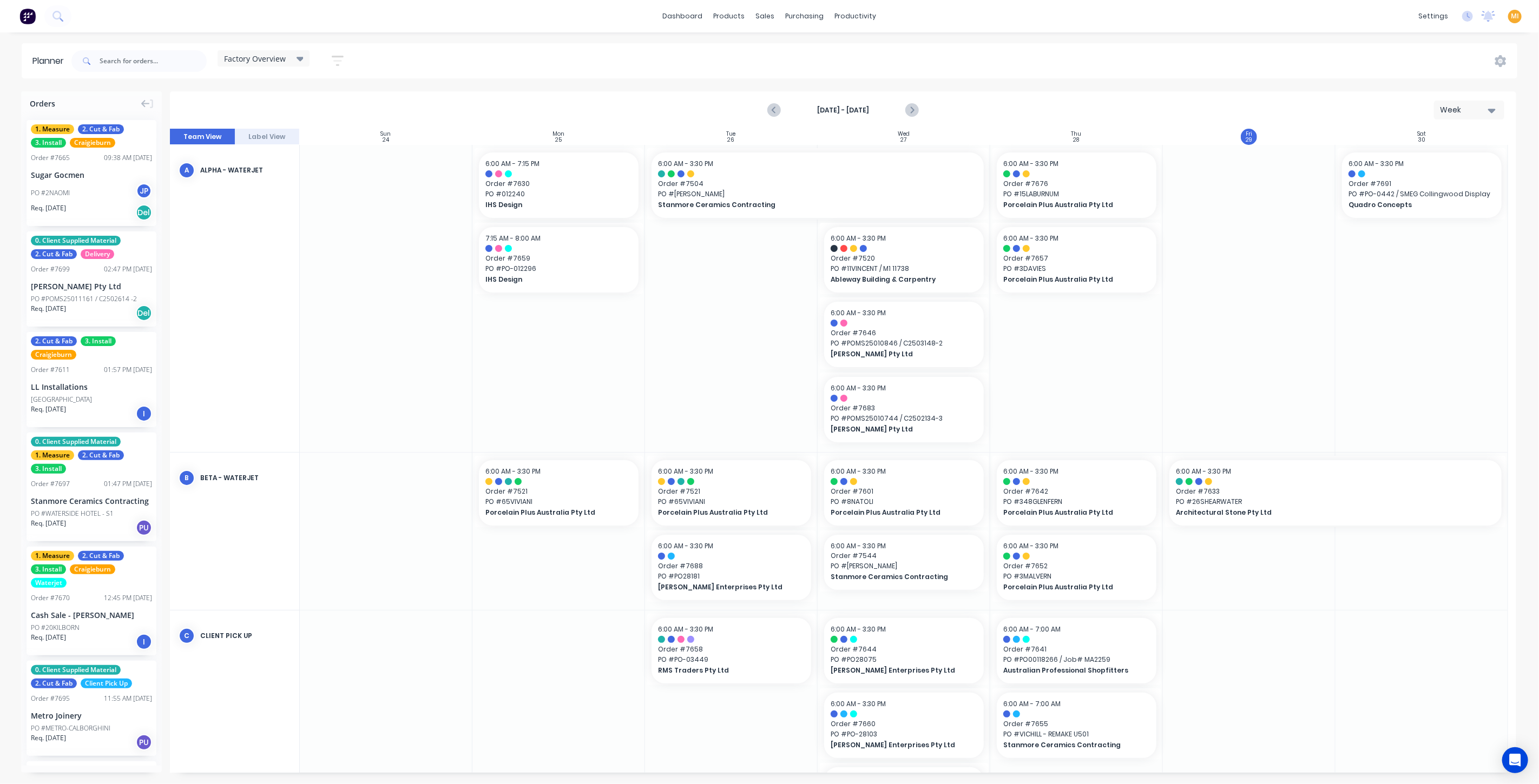
click at [256, 60] on span "Factory Overview" at bounding box center [255, 58] width 62 height 12
click at [338, 58] on icon "button" at bounding box center [337, 61] width 12 height 14
click at [296, 132] on div "Show/Hide orders" at bounding box center [280, 134] width 75 height 12
click at [307, 99] on div "Show/Hide users" at bounding box center [280, 101] width 75 height 12
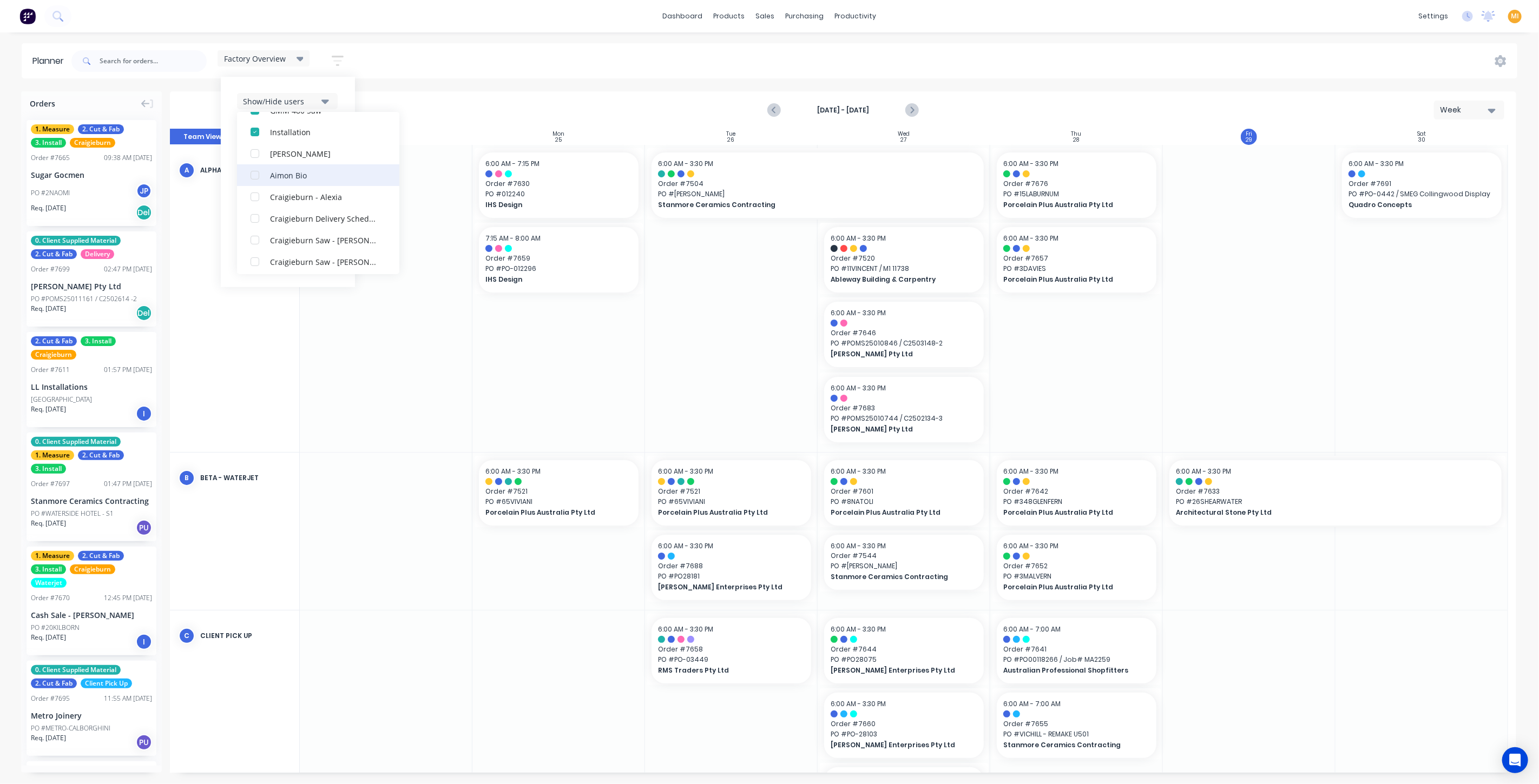
click at [256, 177] on div "button" at bounding box center [255, 175] width 22 height 22
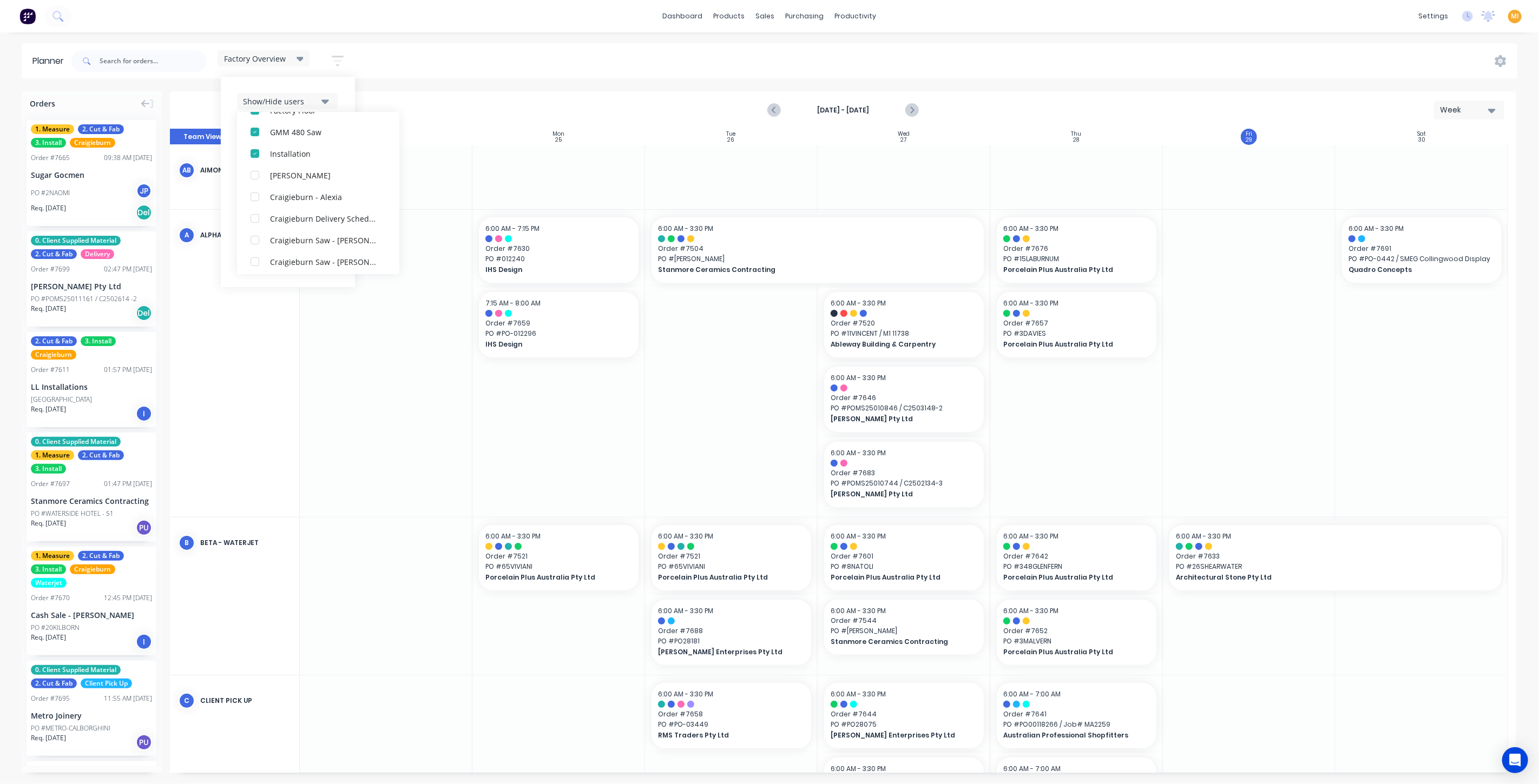
scroll to position [7, 0]
click at [466, 94] on div "Aug 24th - Aug 30th Week" at bounding box center [843, 110] width 1344 height 35
click at [274, 64] on div "Factory Overview" at bounding box center [263, 58] width 92 height 16
click at [388, 47] on div "Factory Overview Save new view None (Default) edit Craigieburn Orders edit Dail…" at bounding box center [793, 61] width 1448 height 32
click at [335, 60] on icon "button" at bounding box center [337, 61] width 12 height 14
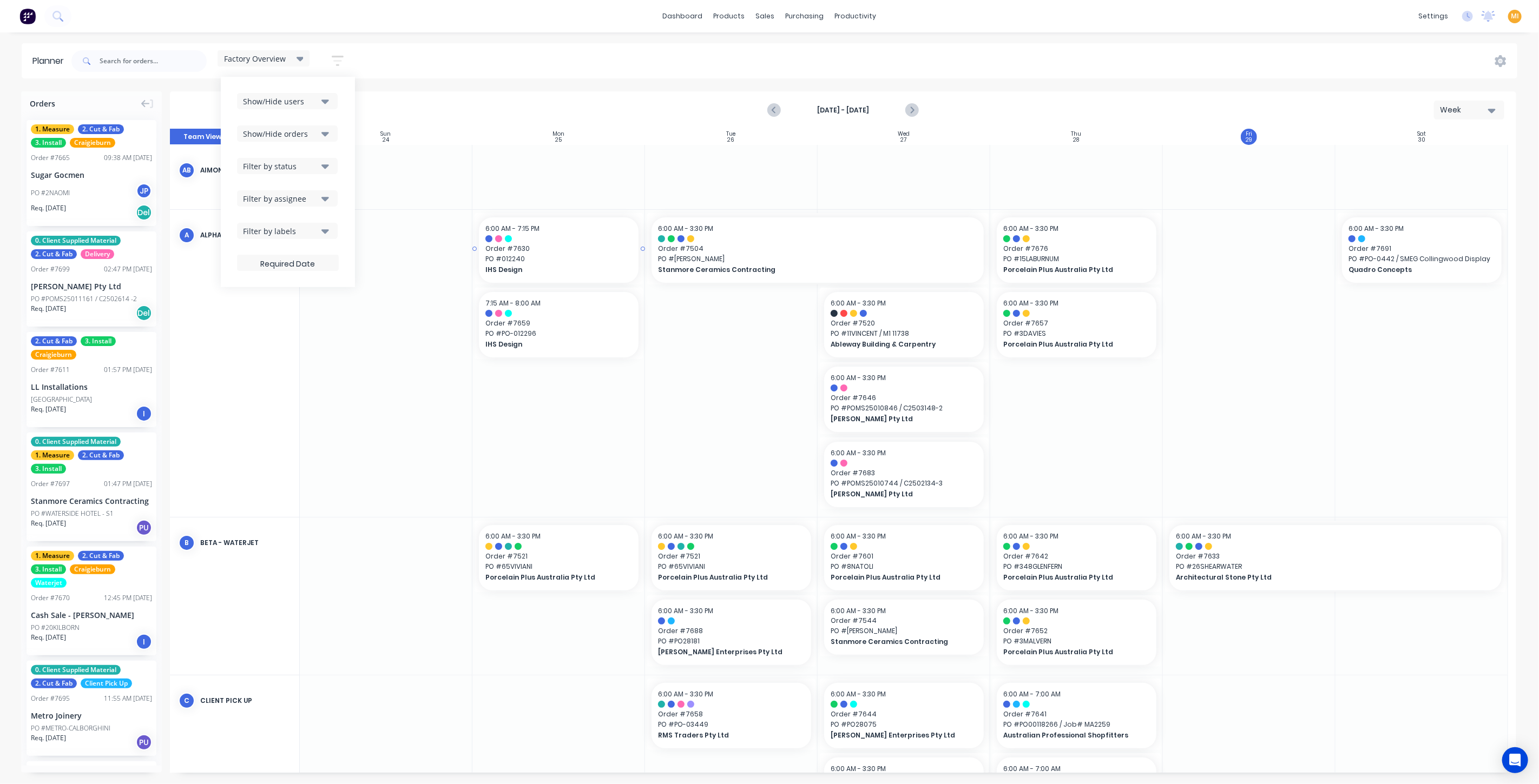
click at [547, 260] on span "PO # 012240" at bounding box center [559, 259] width 147 height 10
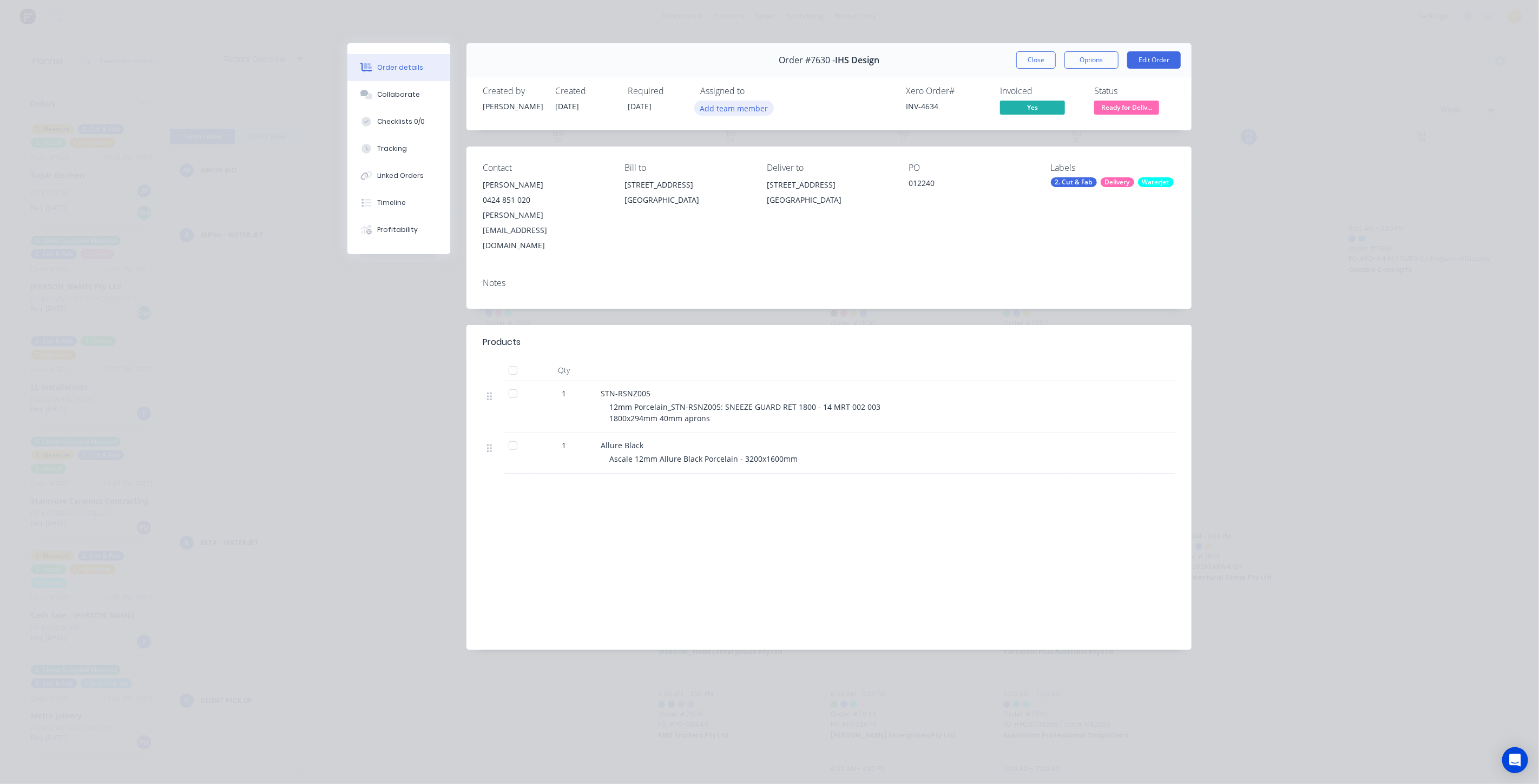
click at [723, 108] on button "Add team member" at bounding box center [734, 108] width 80 height 14
click at [717, 188] on div at bounding box center [718, 190] width 22 height 22
click at [718, 167] on div at bounding box center [718, 169] width 22 height 22
click at [1039, 58] on button "Close" at bounding box center [1036, 60] width 40 height 17
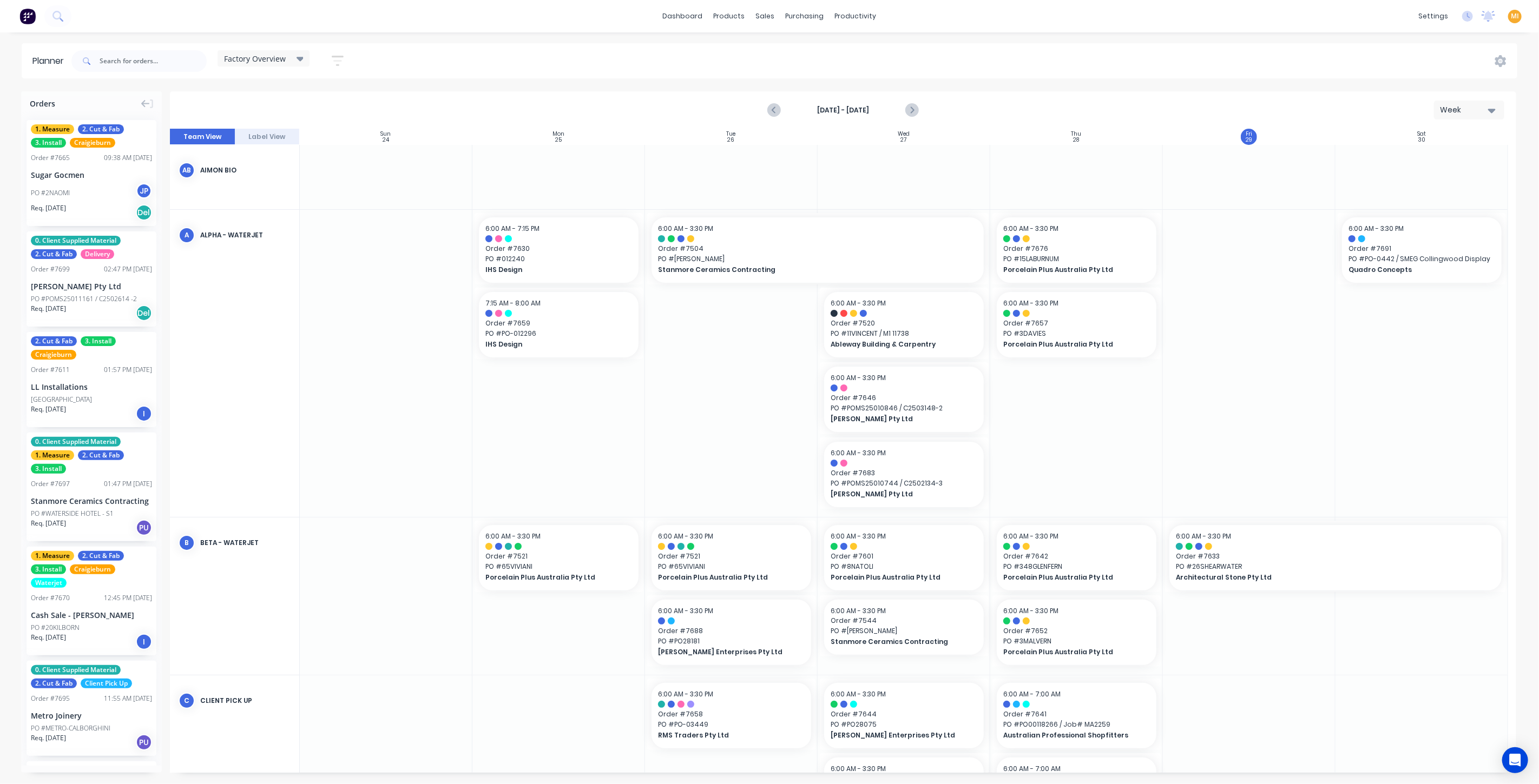
click at [334, 64] on icon "button" at bounding box center [337, 61] width 12 height 14
click at [282, 201] on div "Filter by assignee" at bounding box center [280, 199] width 75 height 12
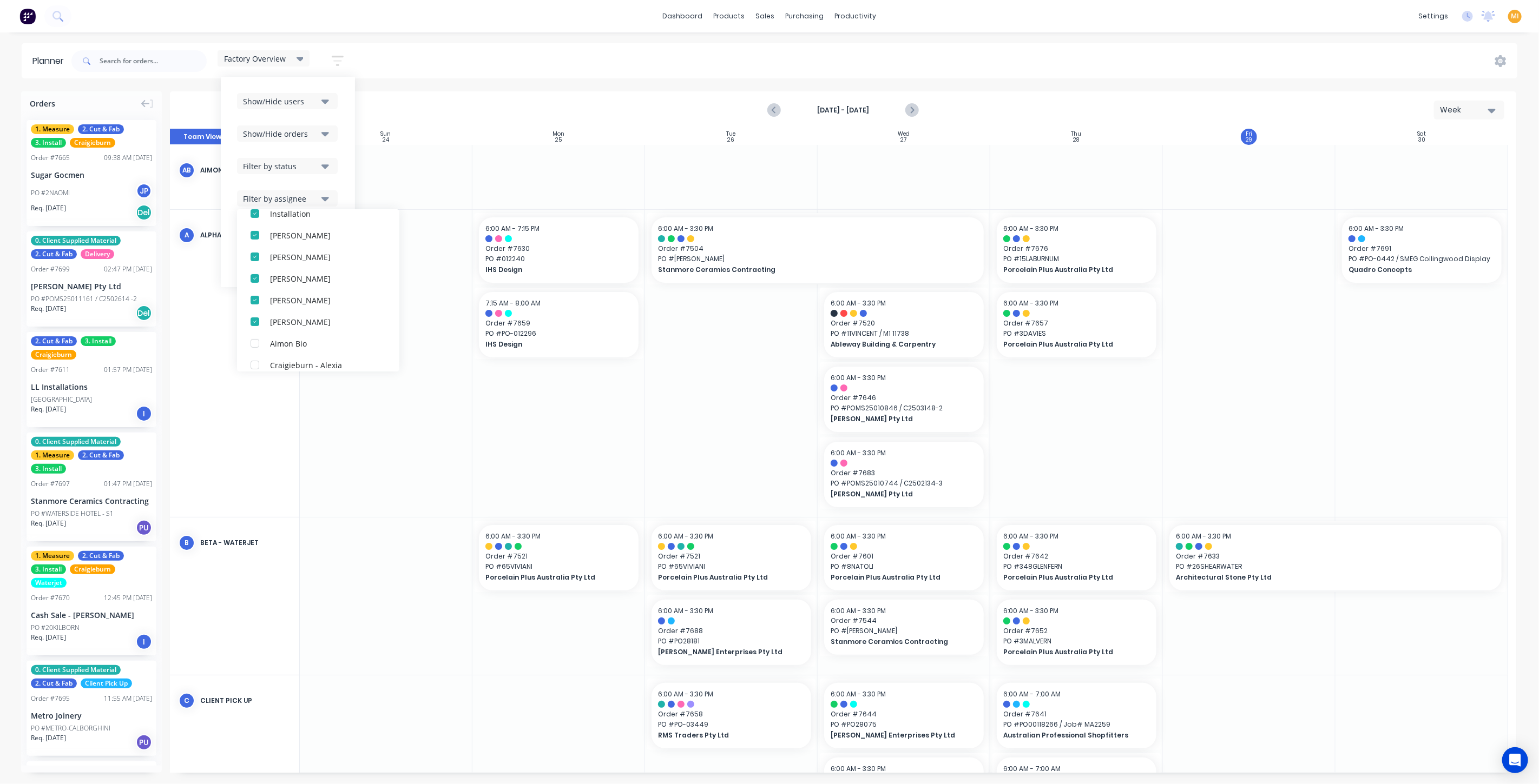
scroll to position [280, 0]
click at [344, 108] on div "Show/Hide users Show/Hide orders Filter by status Filter by assignee All Unassi…" at bounding box center [288, 182] width 134 height 210
click at [282, 92] on div "Show/Hide users Show/Hide orders Filter by status Filter by assignee Filter by …" at bounding box center [288, 182] width 134 height 210
click at [278, 96] on div "Show/Hide users" at bounding box center [280, 101] width 75 height 12
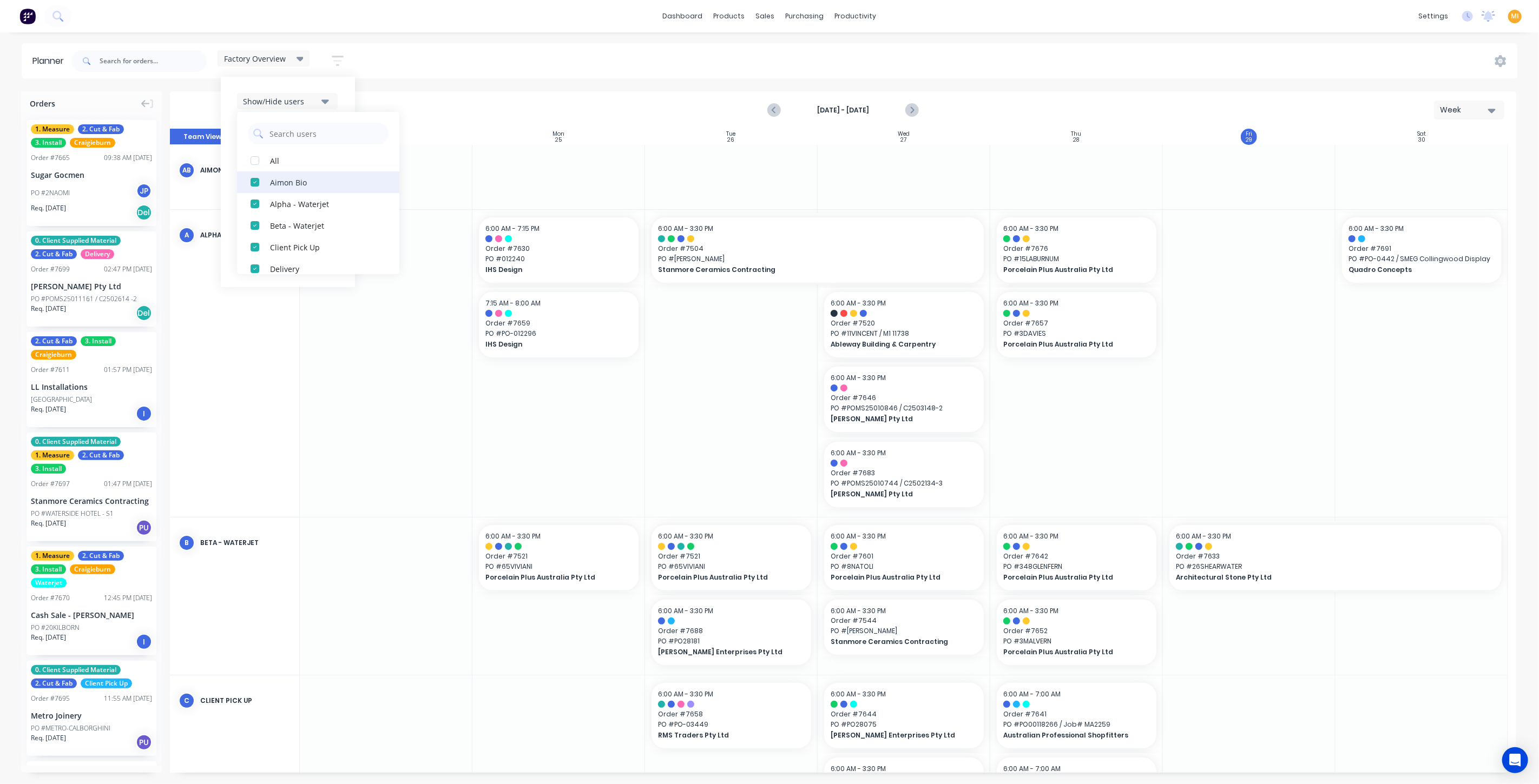
click at [260, 183] on div "button" at bounding box center [255, 182] width 22 height 22
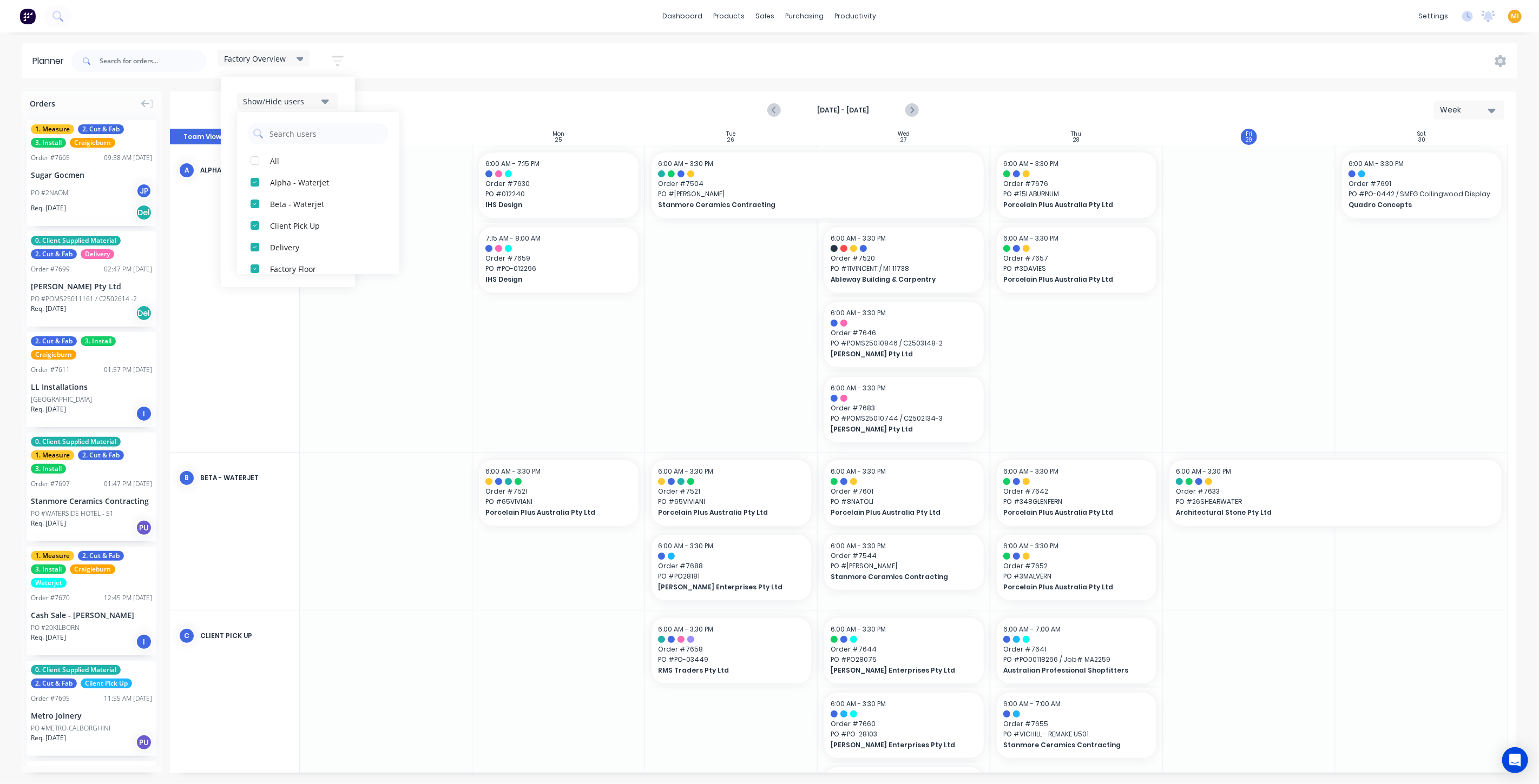
click at [512, 103] on div "Aug 24th - Aug 30th Week" at bounding box center [843, 110] width 1344 height 35
click at [274, 54] on span "Factory Overview" at bounding box center [255, 58] width 62 height 12
click at [337, 59] on icon "button" at bounding box center [337, 61] width 12 height 14
click at [274, 134] on div "Show/Hide orders" at bounding box center [280, 134] width 75 height 12
click at [350, 120] on div "Show/Hide users Show/Hide orders All Scheduled Unscheduled Filter by status Fil…" at bounding box center [288, 182] width 134 height 210
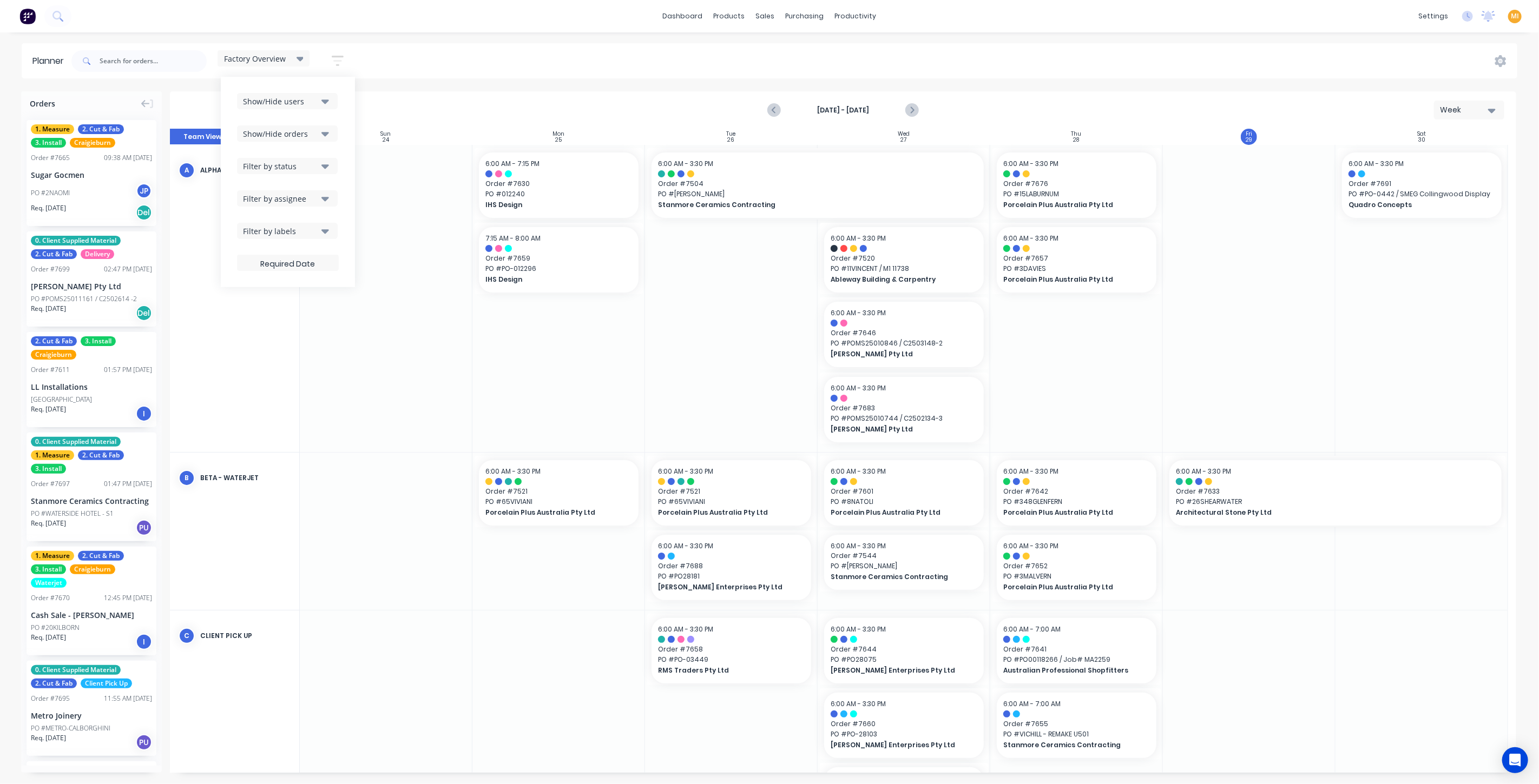
click at [291, 100] on div "Show/Hide users" at bounding box center [280, 101] width 75 height 12
click at [346, 95] on div "Show/Hide users All Alpha - Waterjet Beta - Waterjet Client Pick Up Delivery Fa…" at bounding box center [288, 182] width 134 height 210
click at [276, 201] on div "Filter by assignee" at bounding box center [280, 199] width 75 height 12
click at [428, 86] on div "Planner Factory Overview Save new view None (Default) edit Craigieburn Orders e…" at bounding box center [769, 413] width 1539 height 741
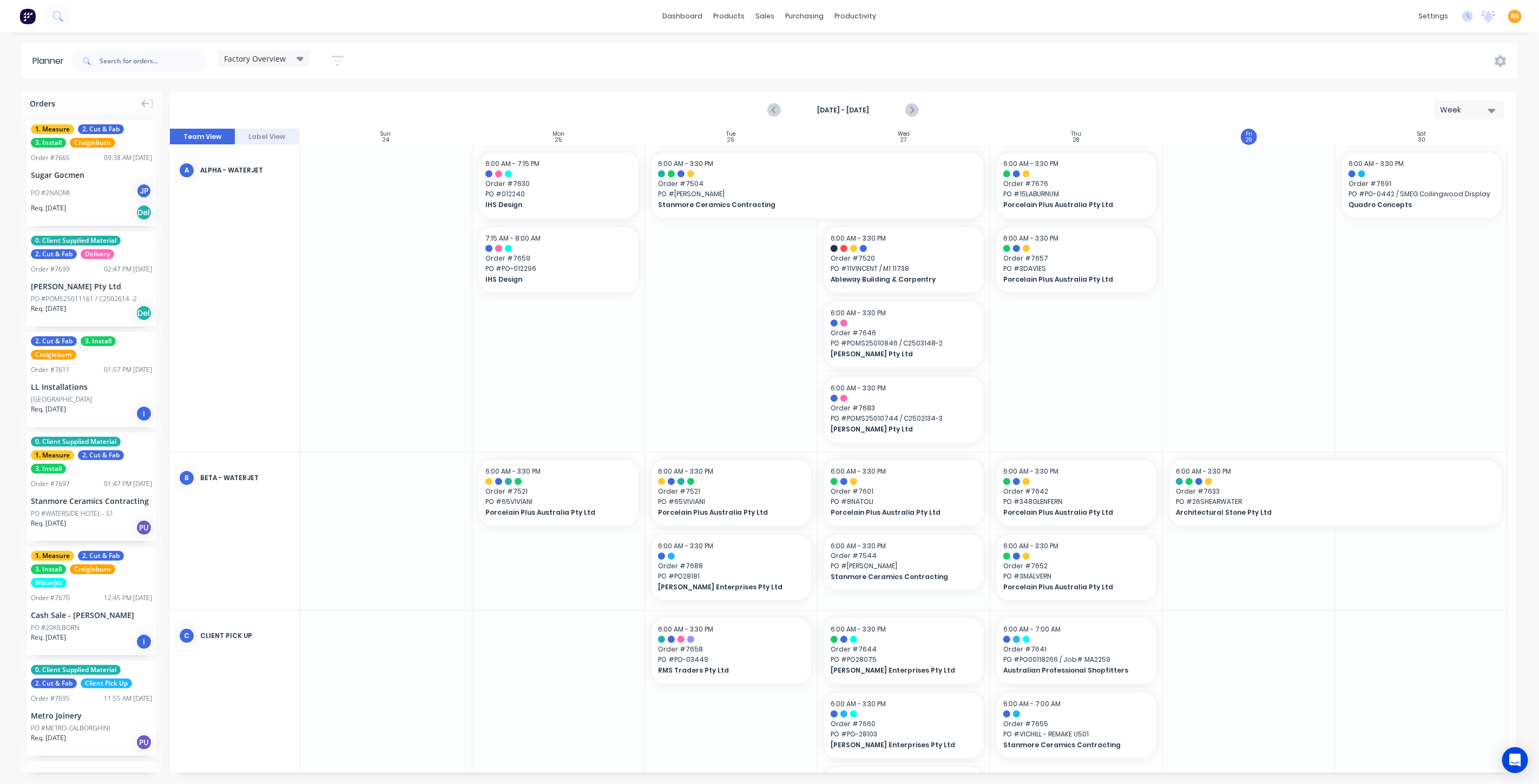
click at [23, 18] on img at bounding box center [27, 16] width 16 height 16
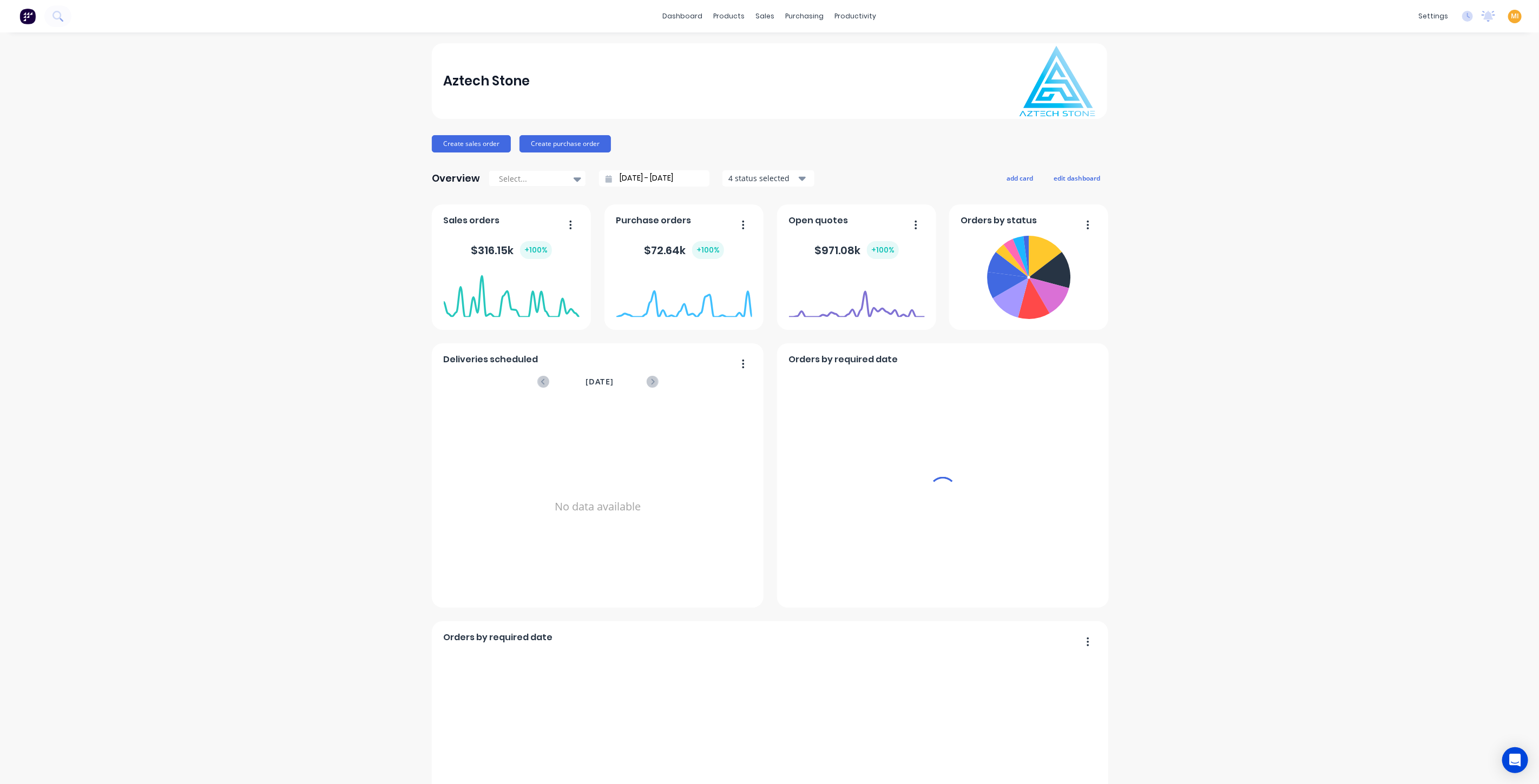
click at [1508, 10] on div "MI Aztech Stone Maricar Infante Administrator Profile Sign out" at bounding box center [1515, 16] width 14 height 14
click at [1511, 16] on span "MI" at bounding box center [1515, 16] width 8 height 10
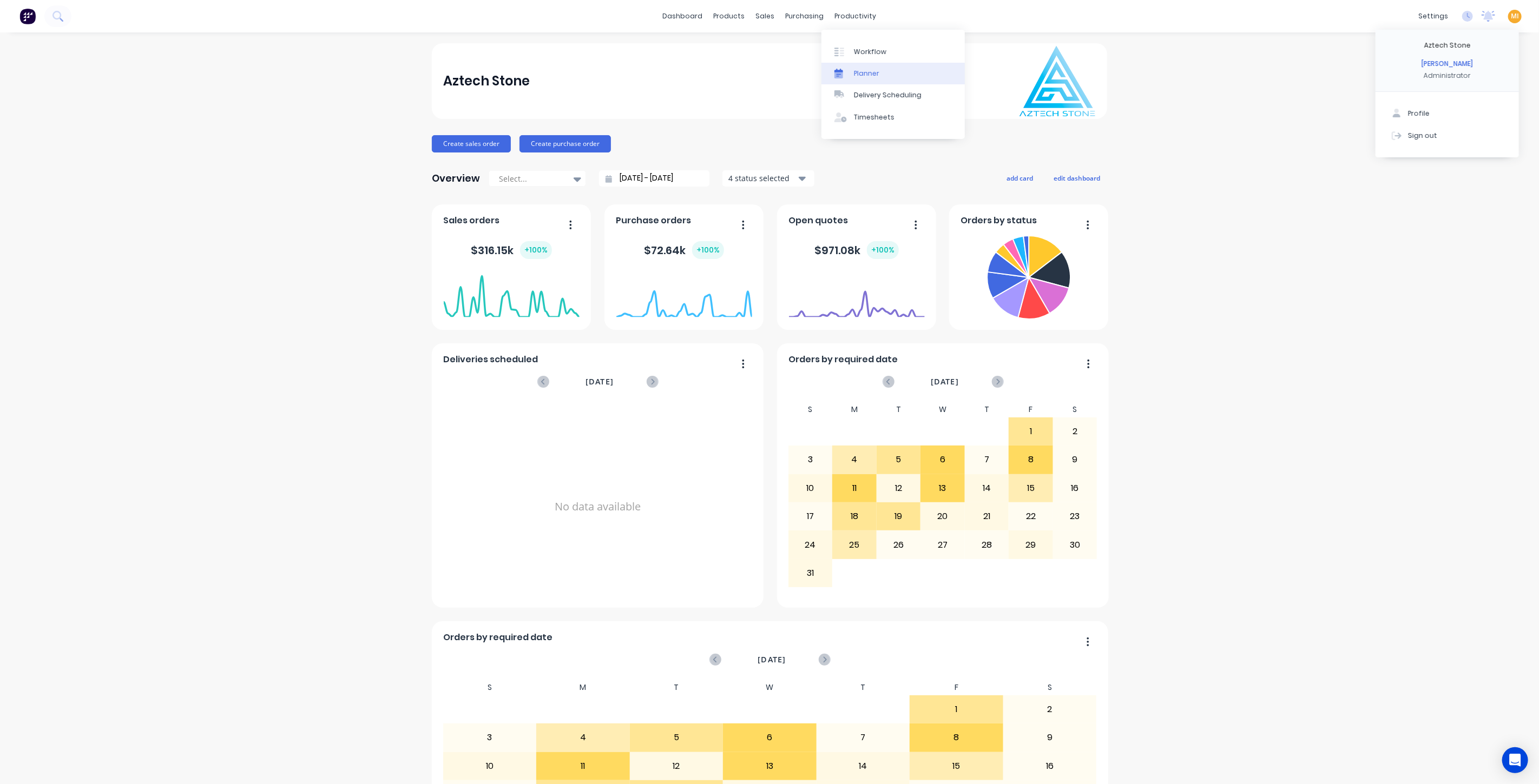
click at [869, 77] on div "Planner" at bounding box center [867, 73] width 25 height 10
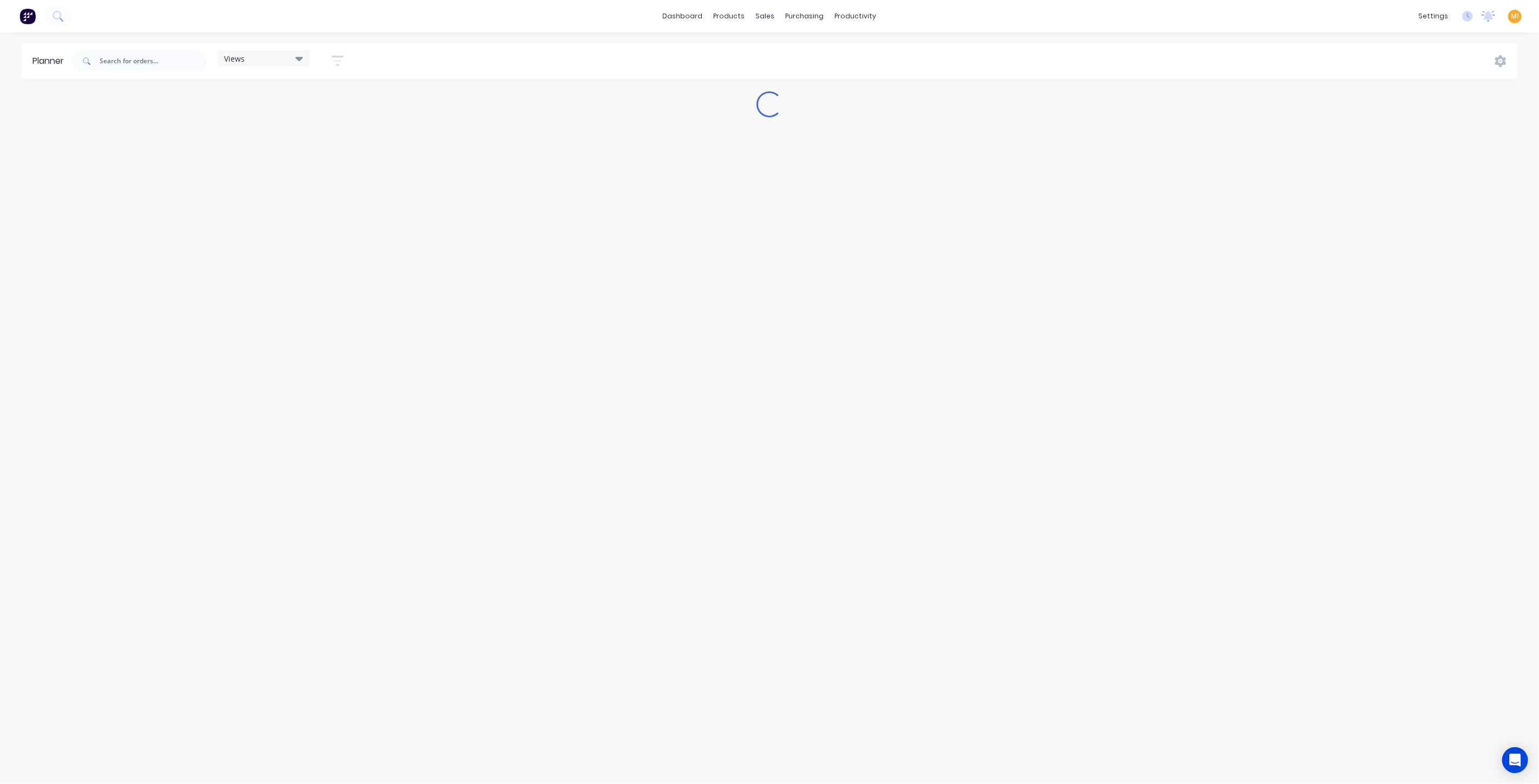
click at [278, 51] on div "Views" at bounding box center [263, 58] width 92 height 16
click at [342, 60] on icon "button" at bounding box center [337, 61] width 9 height 1
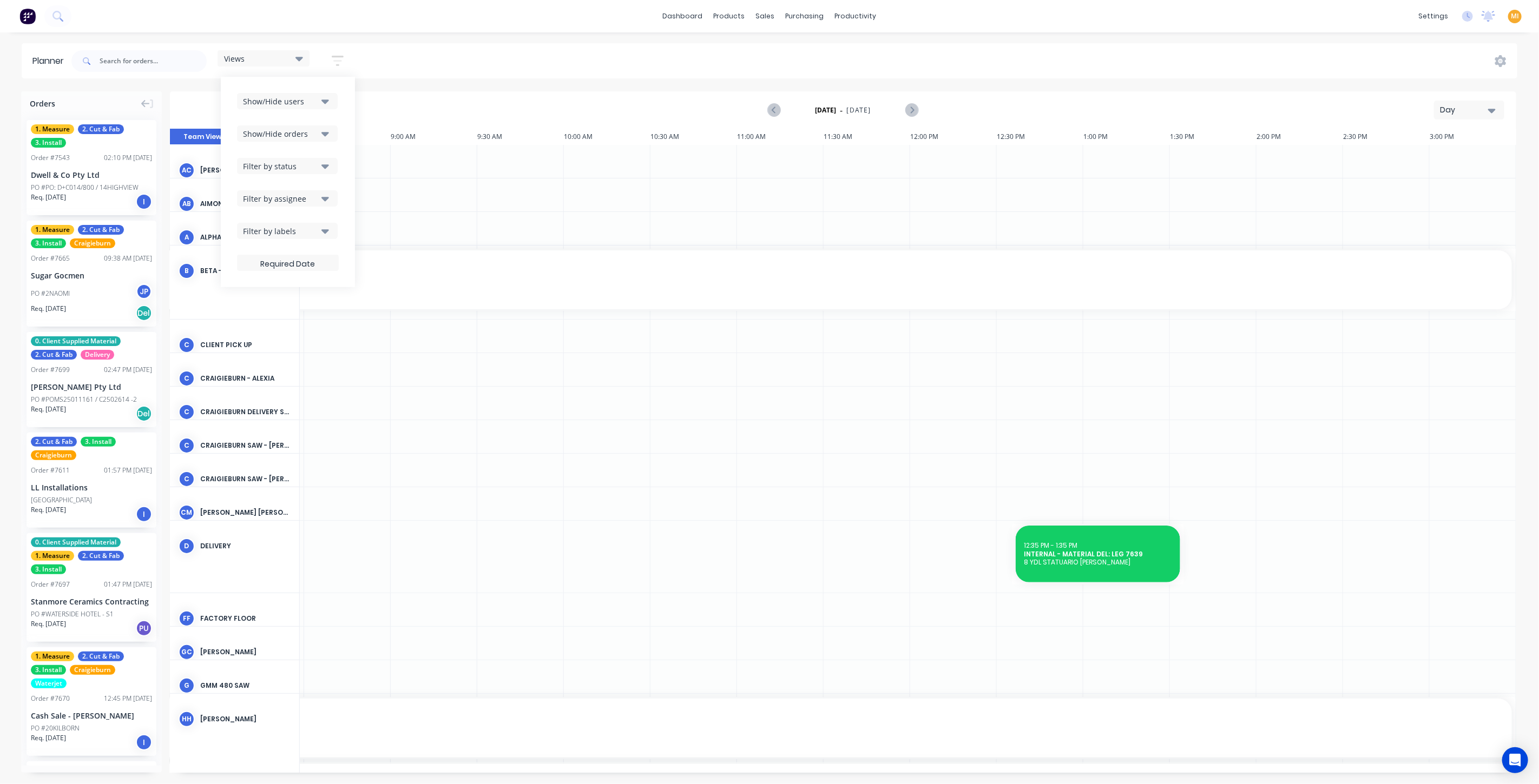
click at [302, 204] on button "Filter by assignee" at bounding box center [287, 199] width 101 height 16
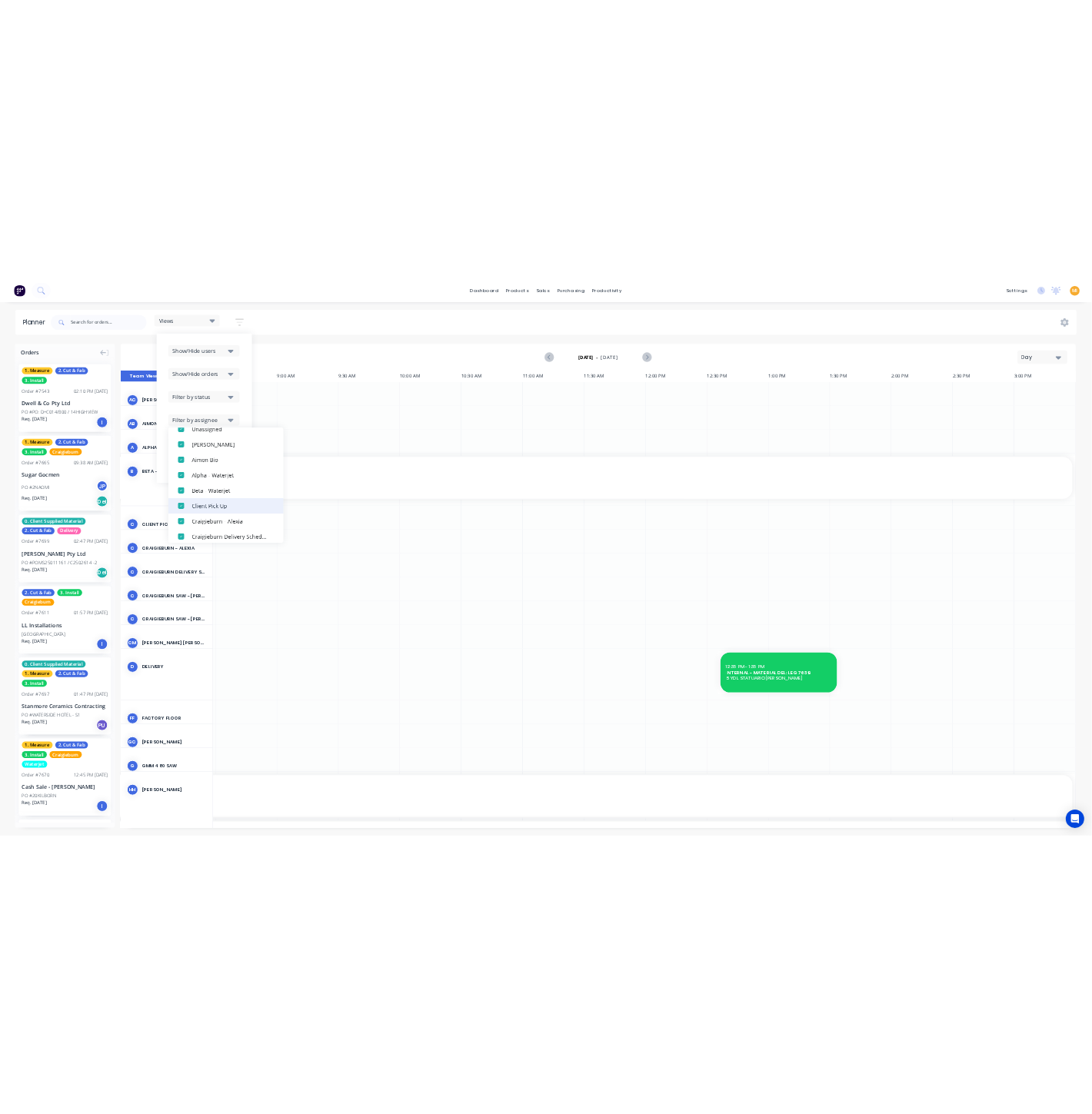
scroll to position [0, 0]
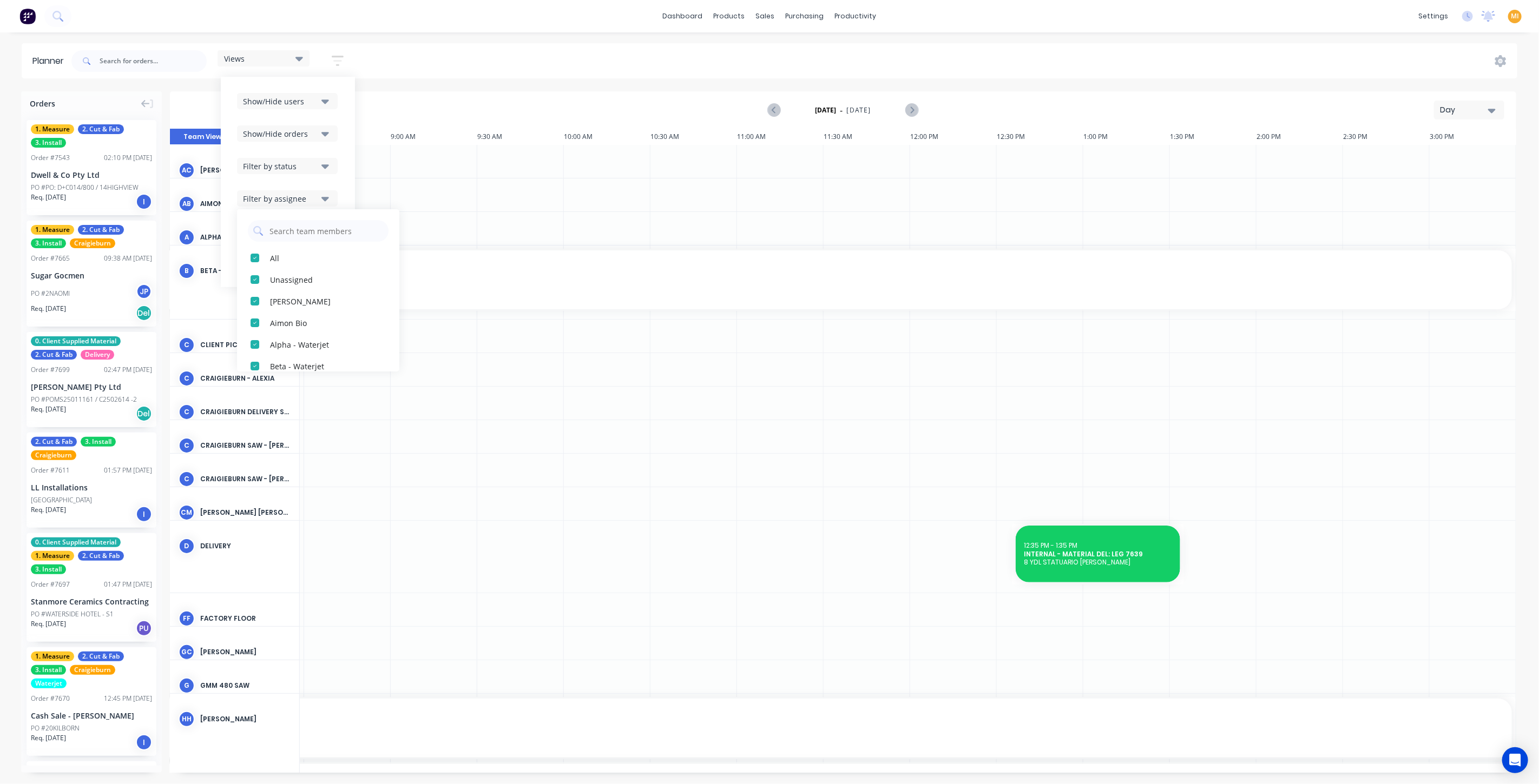
click at [507, 56] on div "Views Save new view None (Default) edit Craigieburn Orders edit Daily edit Fact…" at bounding box center [793, 61] width 1448 height 32
click at [338, 56] on icon "button" at bounding box center [337, 60] width 12 height 10
click at [329, 201] on icon "button" at bounding box center [325, 198] width 8 height 12
click at [326, 200] on icon "button" at bounding box center [325, 199] width 8 height 4
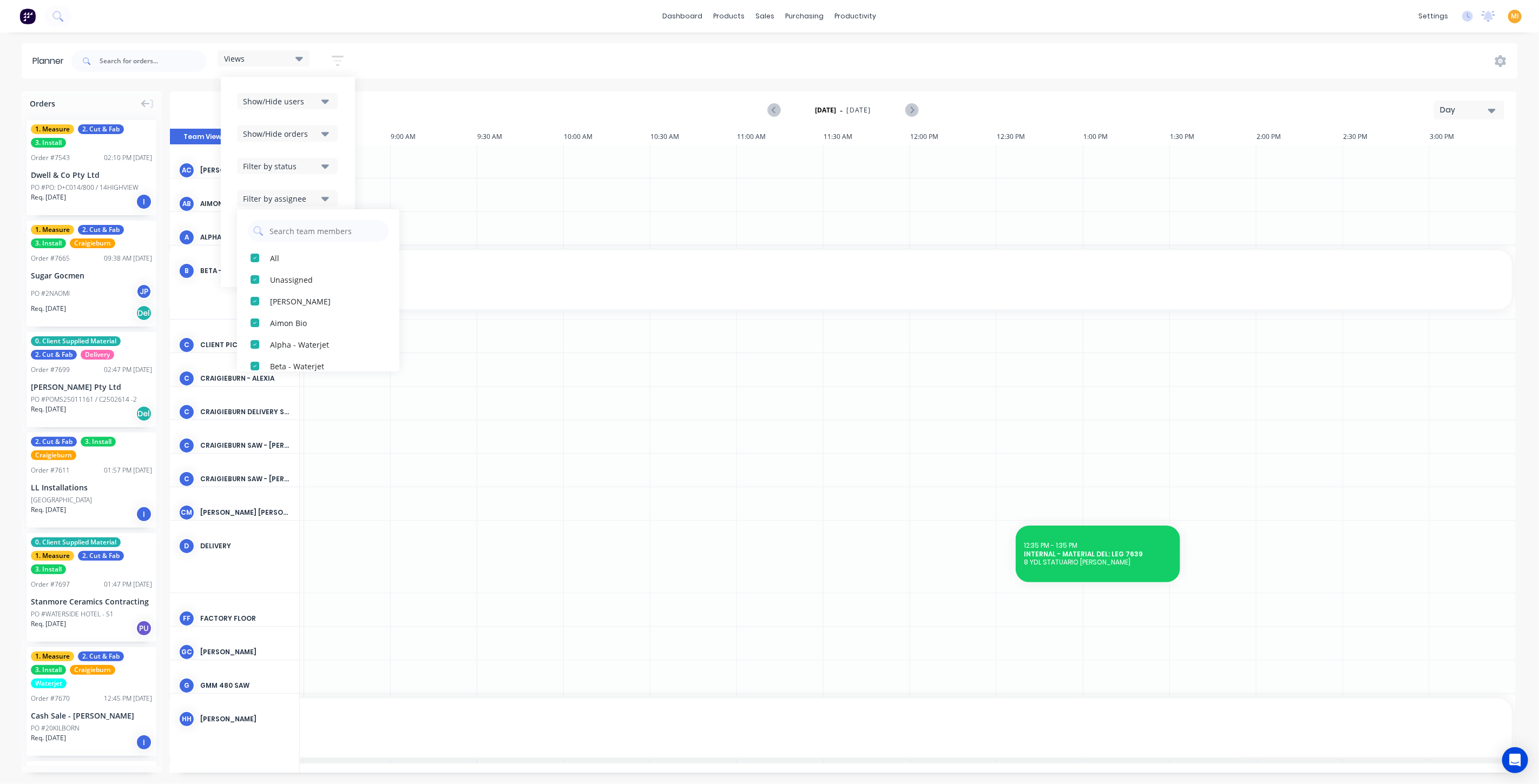
click at [19, 18] on img at bounding box center [27, 16] width 16 height 16
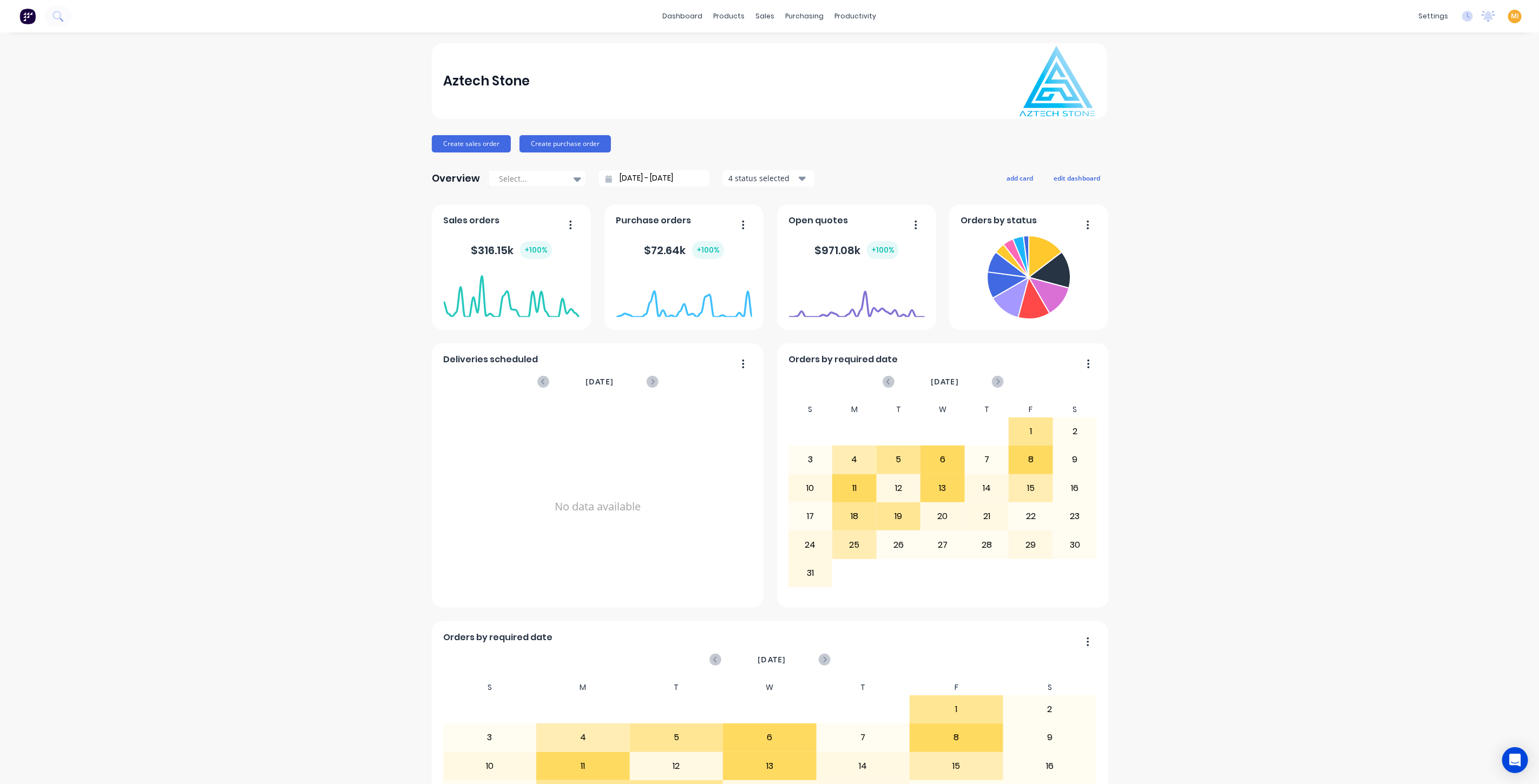
click at [1511, 16] on span "MI" at bounding box center [1515, 16] width 8 height 10
click at [1429, 133] on button "Sign out" at bounding box center [1446, 136] width 143 height 22
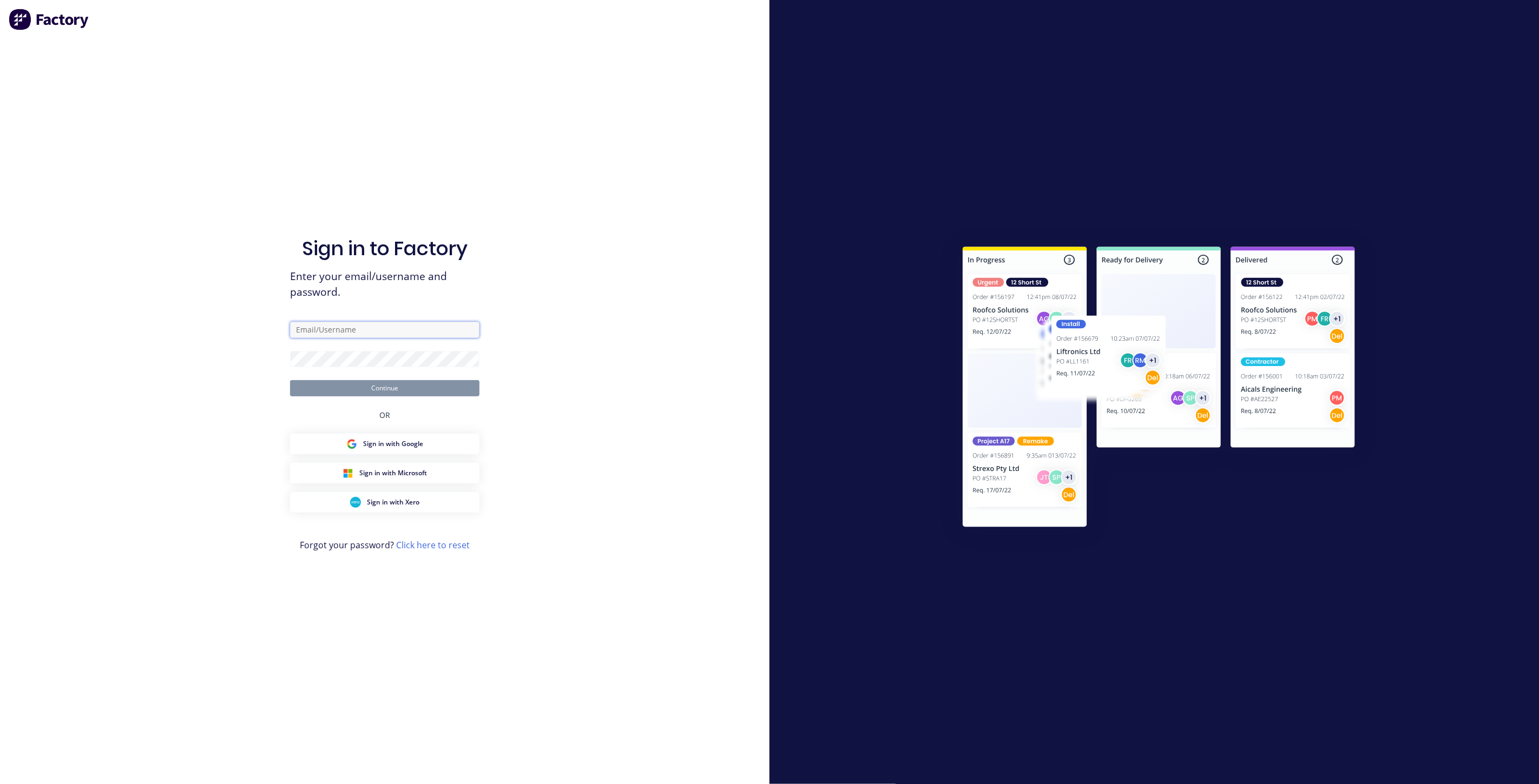
click at [357, 328] on input "text" at bounding box center [385, 330] width 189 height 16
type input "[EMAIL_ADDRESS][DOMAIN_NAME]"
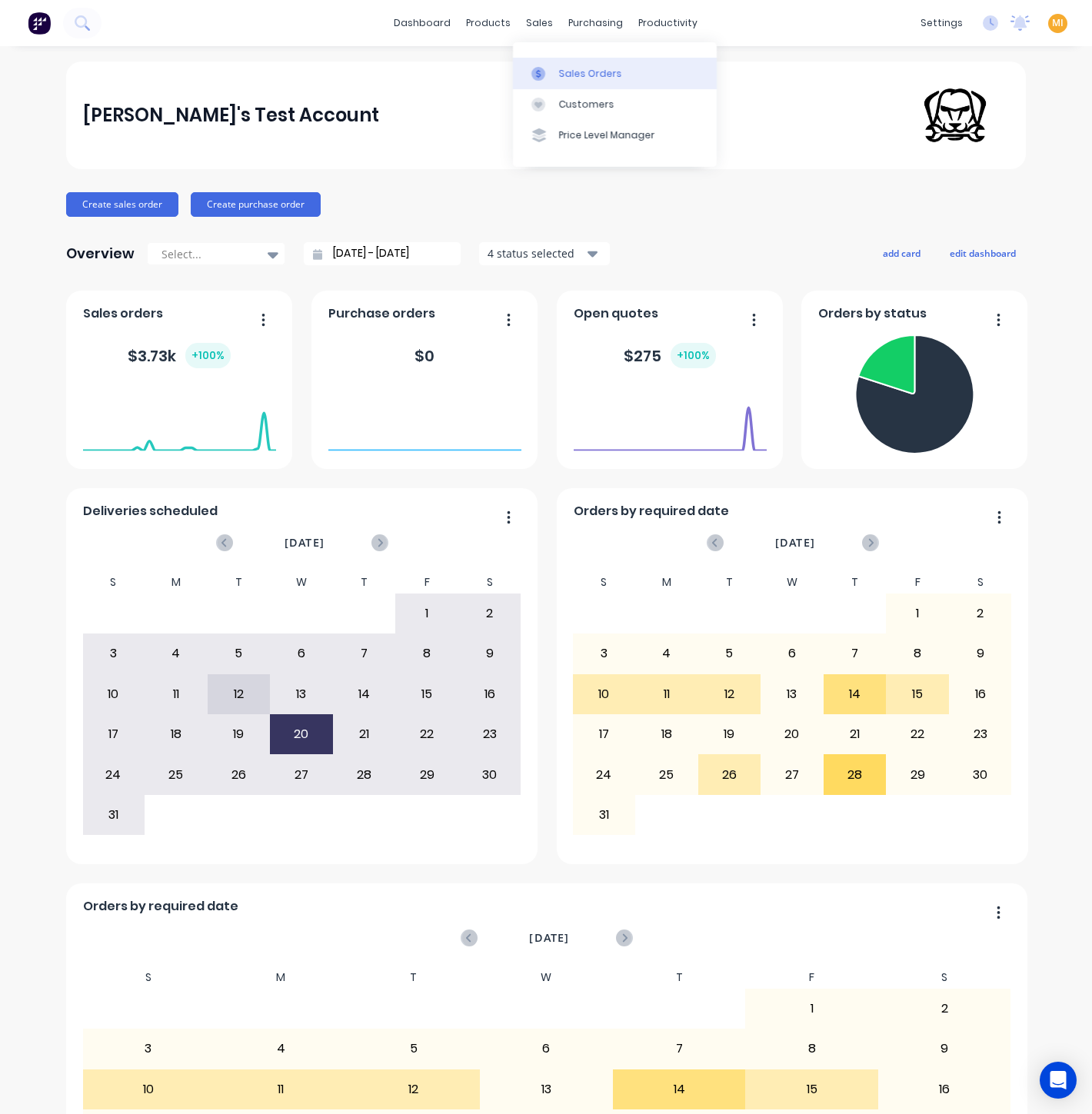
click at [555, 71] on link "Sales Orders" at bounding box center [614, 73] width 204 height 31
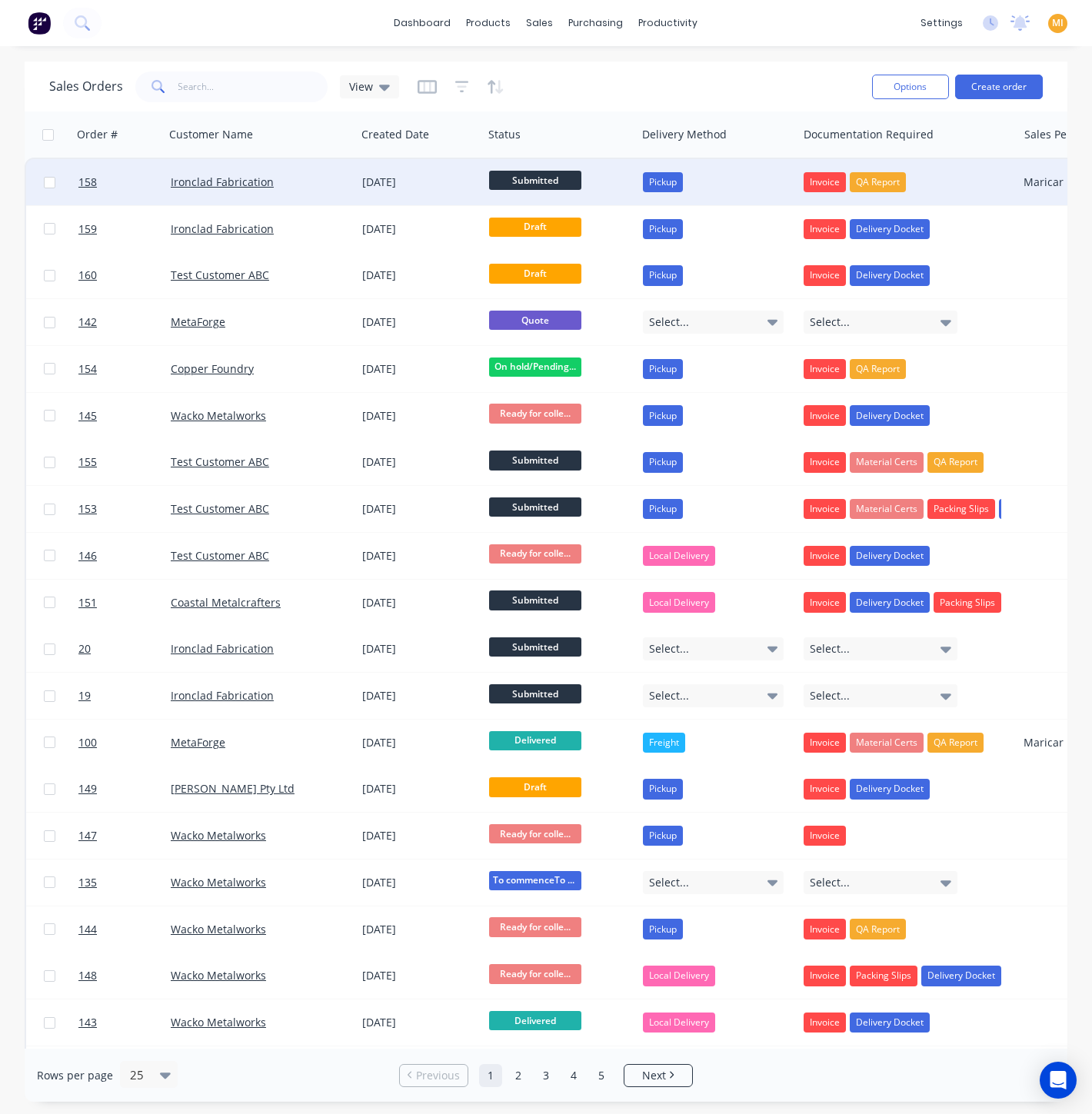
click at [333, 177] on div "Ironclad Fabrication" at bounding box center [255, 182] width 170 height 16
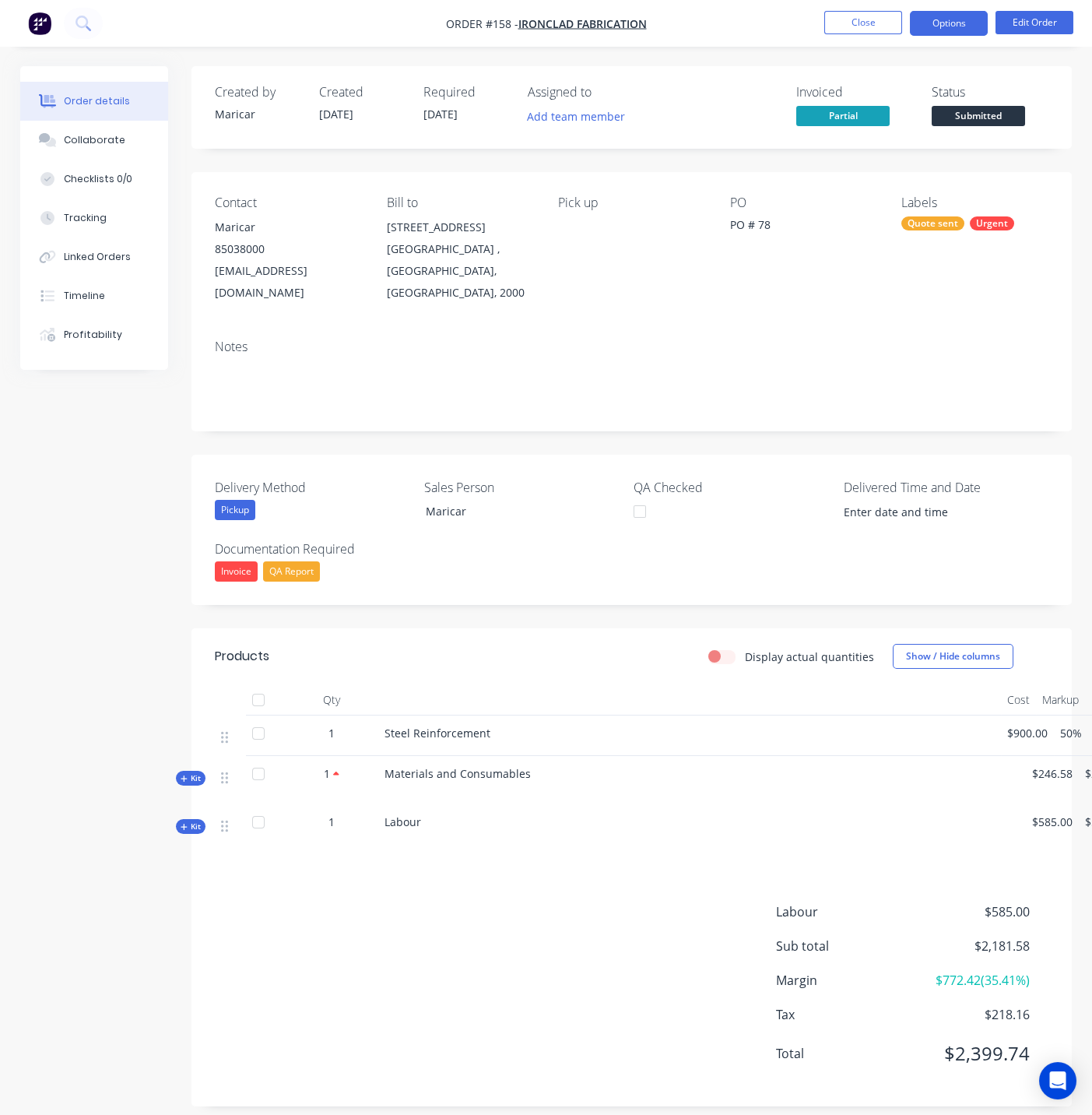
click at [977, 32] on button "Options" at bounding box center [949, 23] width 78 height 25
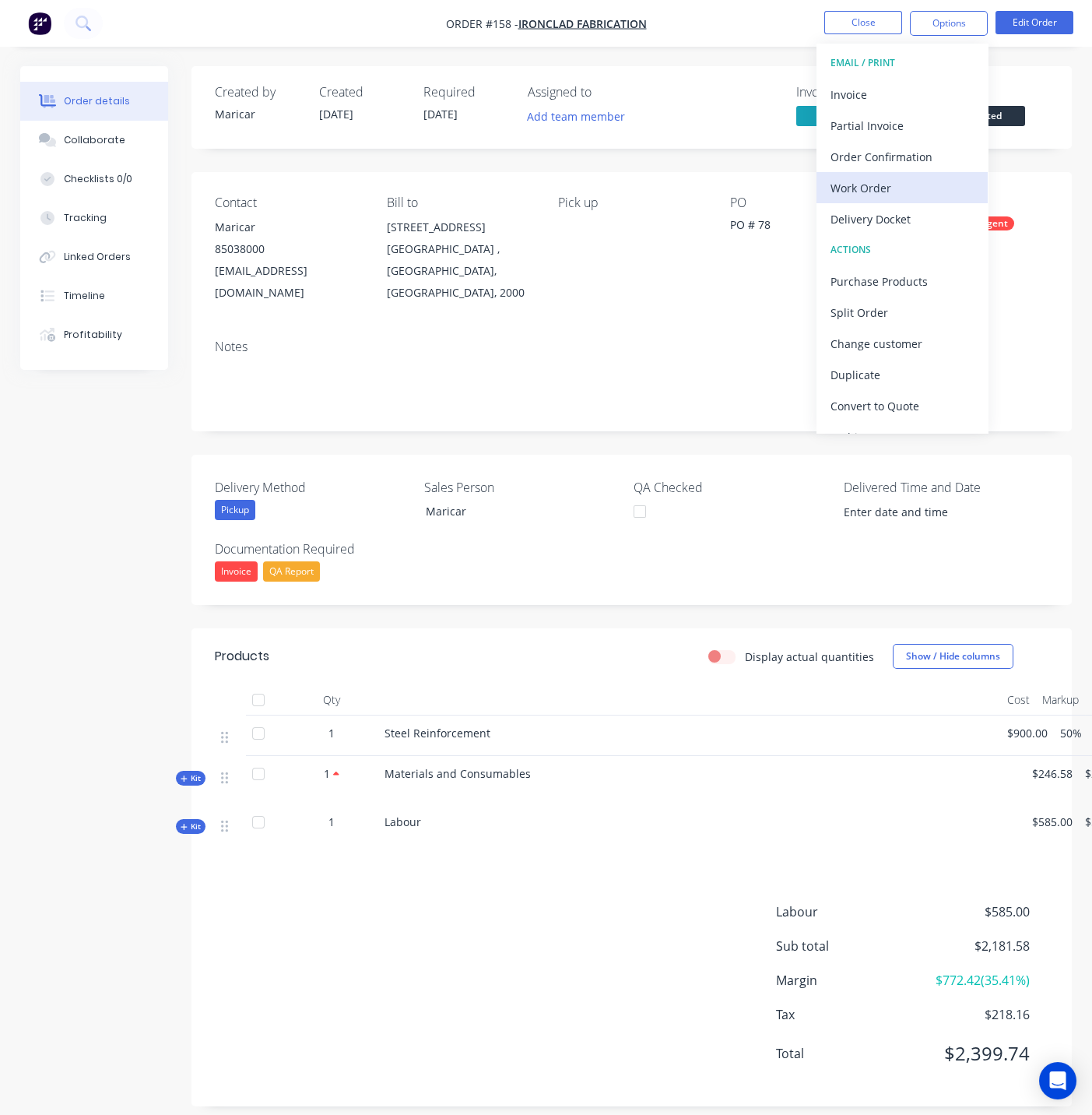
drag, startPoint x: 870, startPoint y: 159, endPoint x: 881, endPoint y: 186, distance: 29.2
click at [881, 186] on div "EMAIL / PRINT Invoice Partial Invoice Order Confirmation Work Order Delivery Do…" at bounding box center [903, 238] width 172 height 390
click at [881, 186] on div "Work Order" at bounding box center [902, 187] width 143 height 23
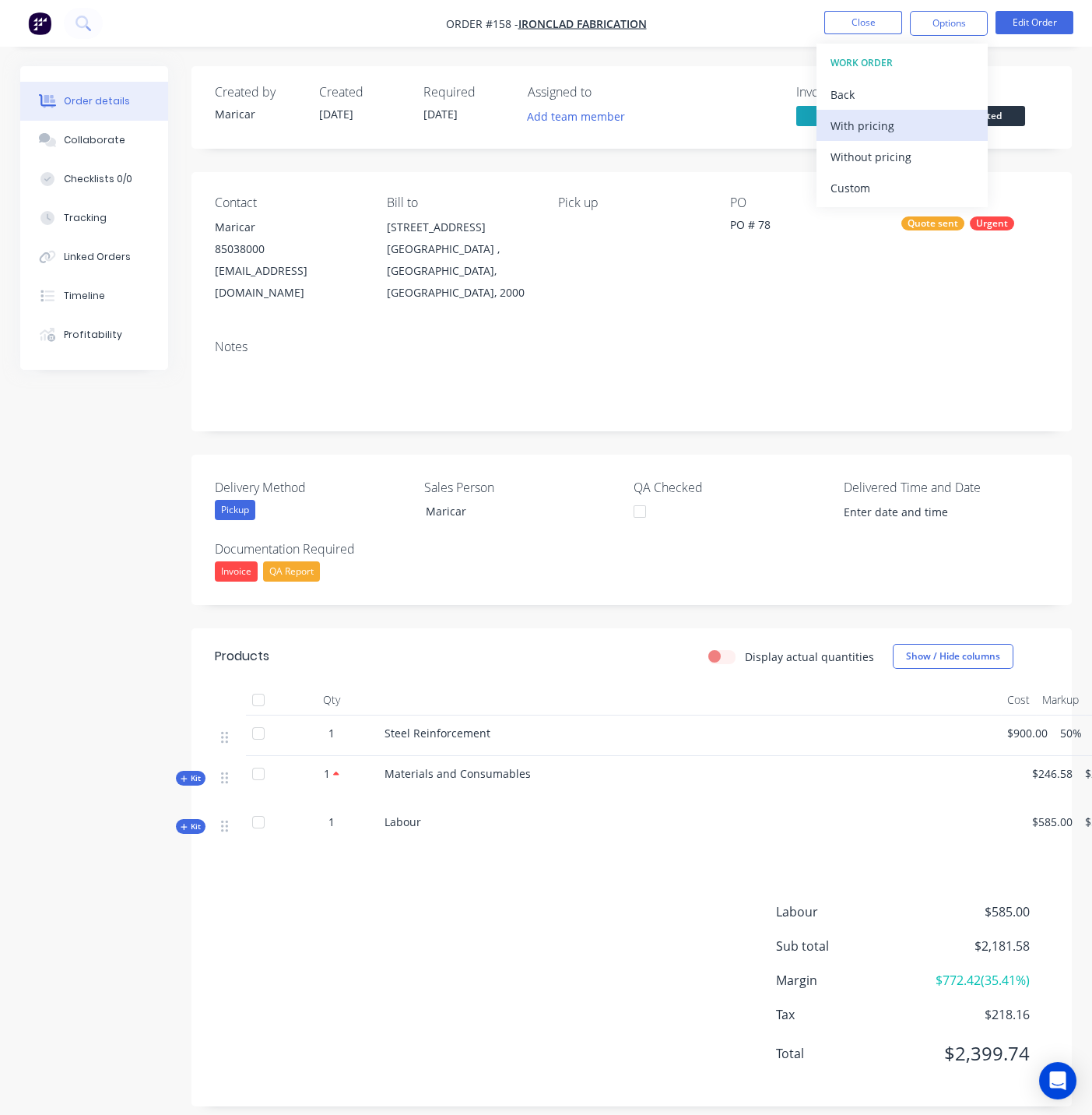
click at [866, 138] on button "With pricing" at bounding box center [903, 125] width 172 height 32
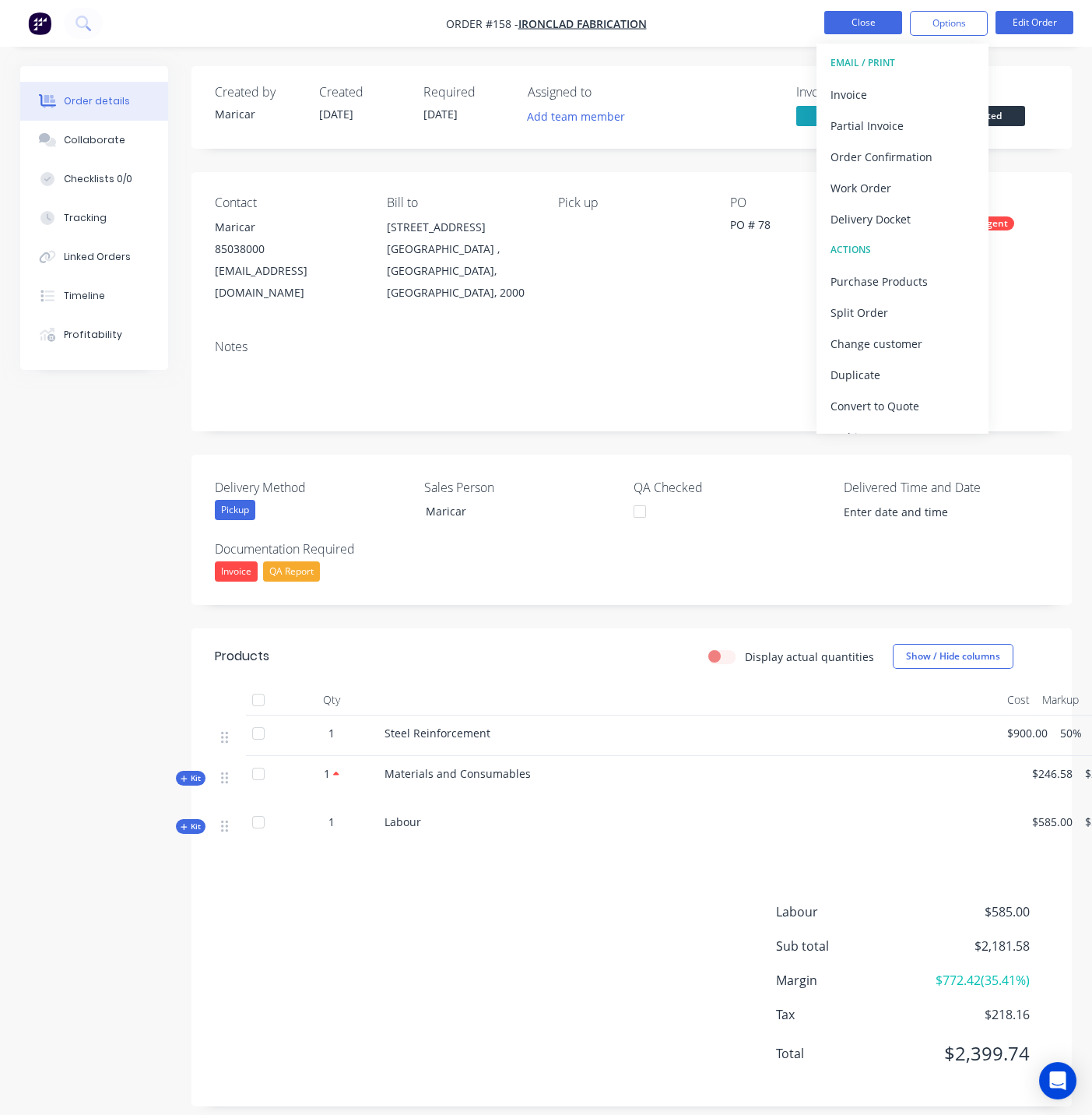
click at [877, 17] on button "Close" at bounding box center [863, 23] width 78 height 24
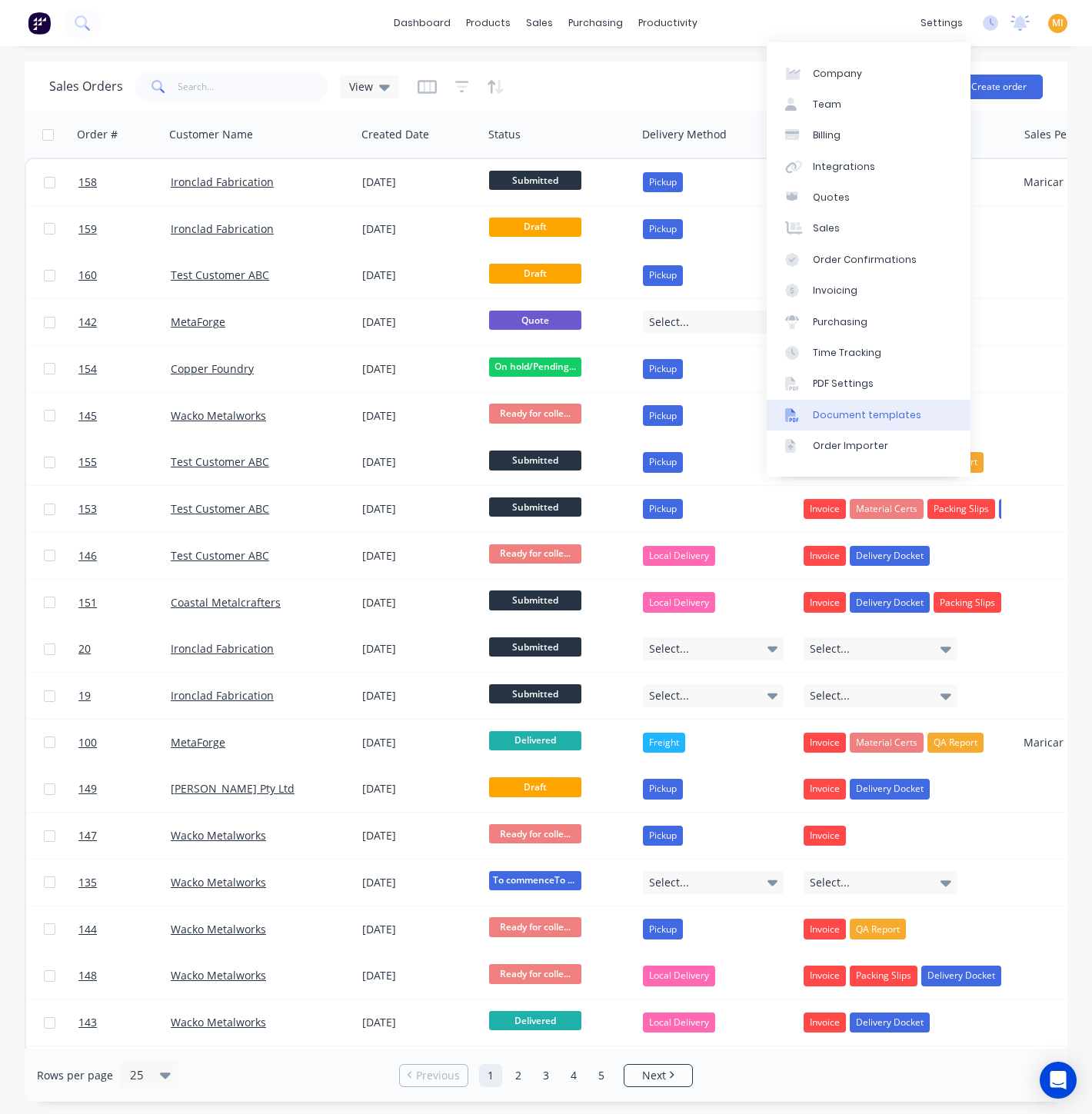
click at [877, 422] on link "Document templates" at bounding box center [868, 415] width 204 height 31
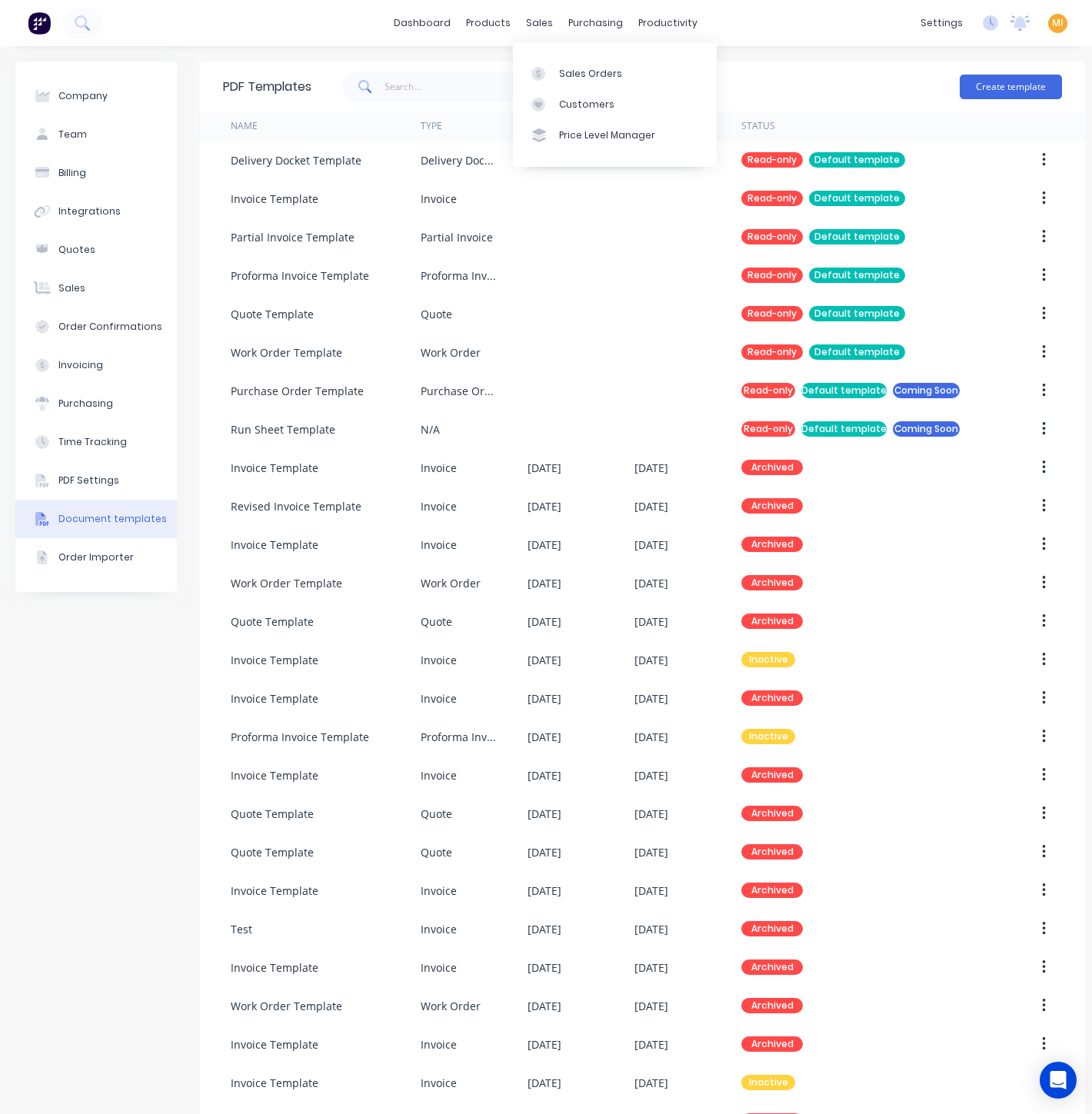
click at [582, 56] on div "Sales Orders Customers Price Level Manager" at bounding box center [614, 103] width 204 height 124
click at [579, 69] on div "Sales Orders" at bounding box center [590, 74] width 63 height 14
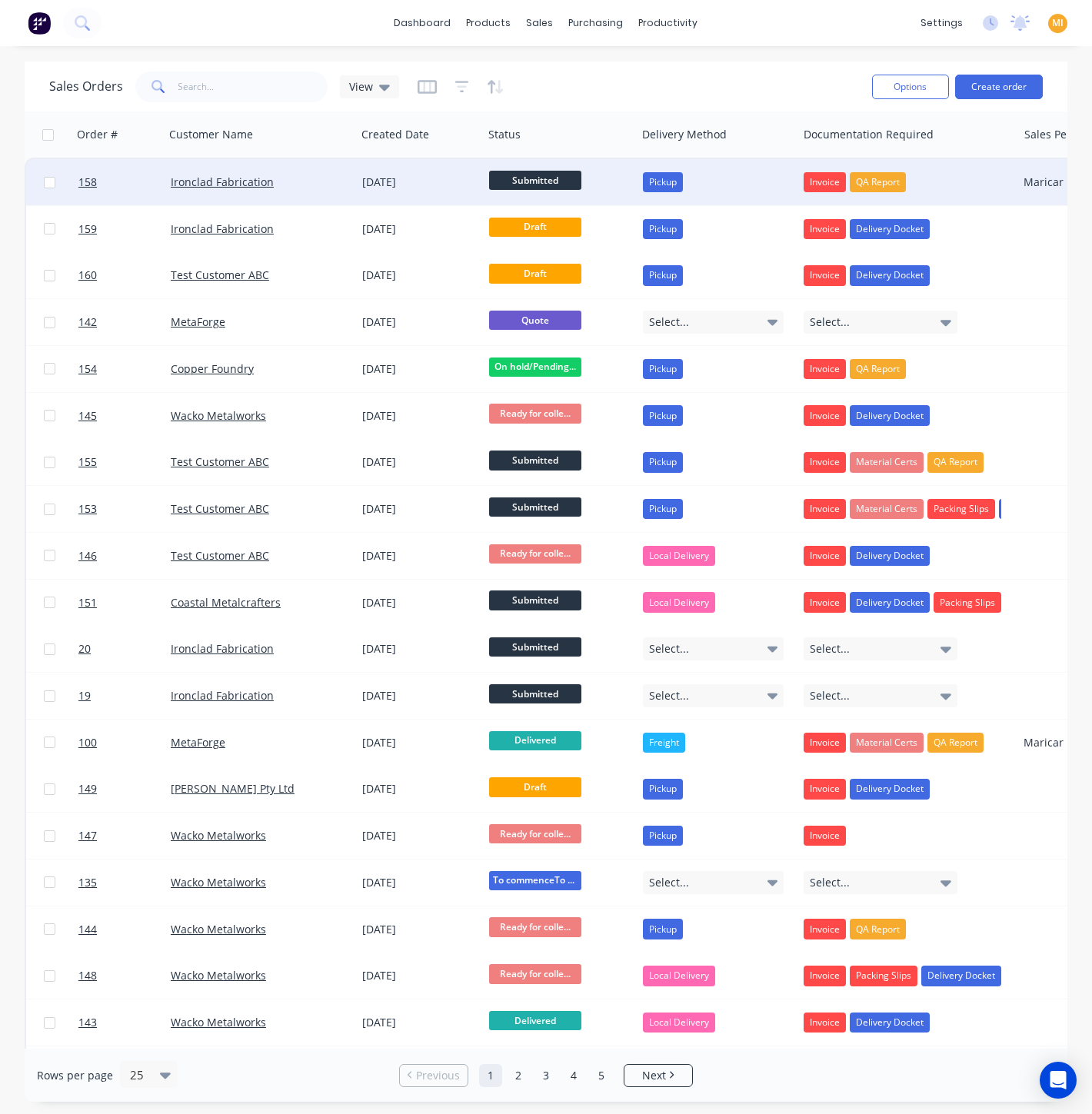
click at [309, 192] on div "Ironclad Fabrication" at bounding box center [260, 181] width 192 height 46
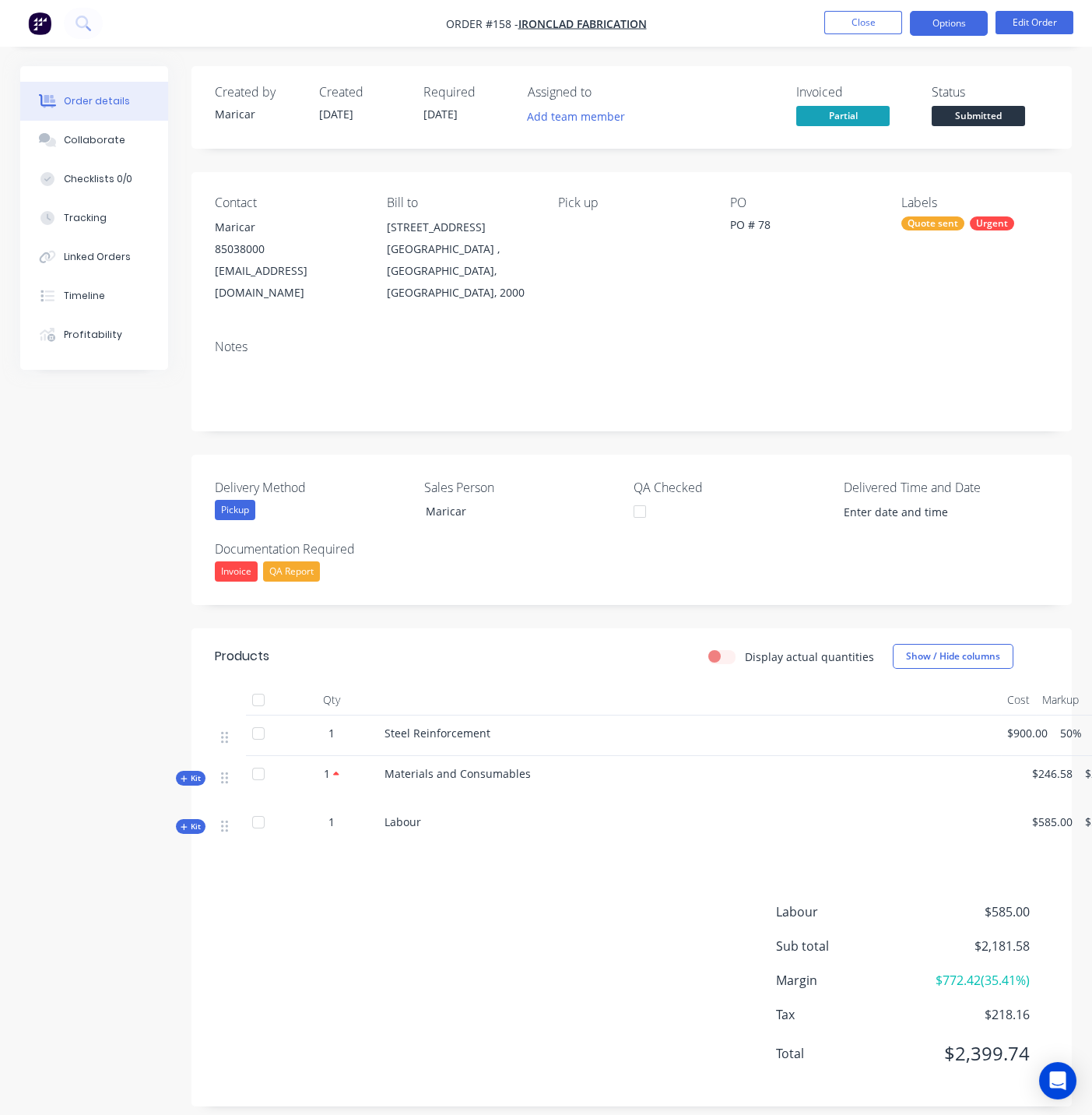
click at [946, 21] on button "Options" at bounding box center [949, 23] width 78 height 25
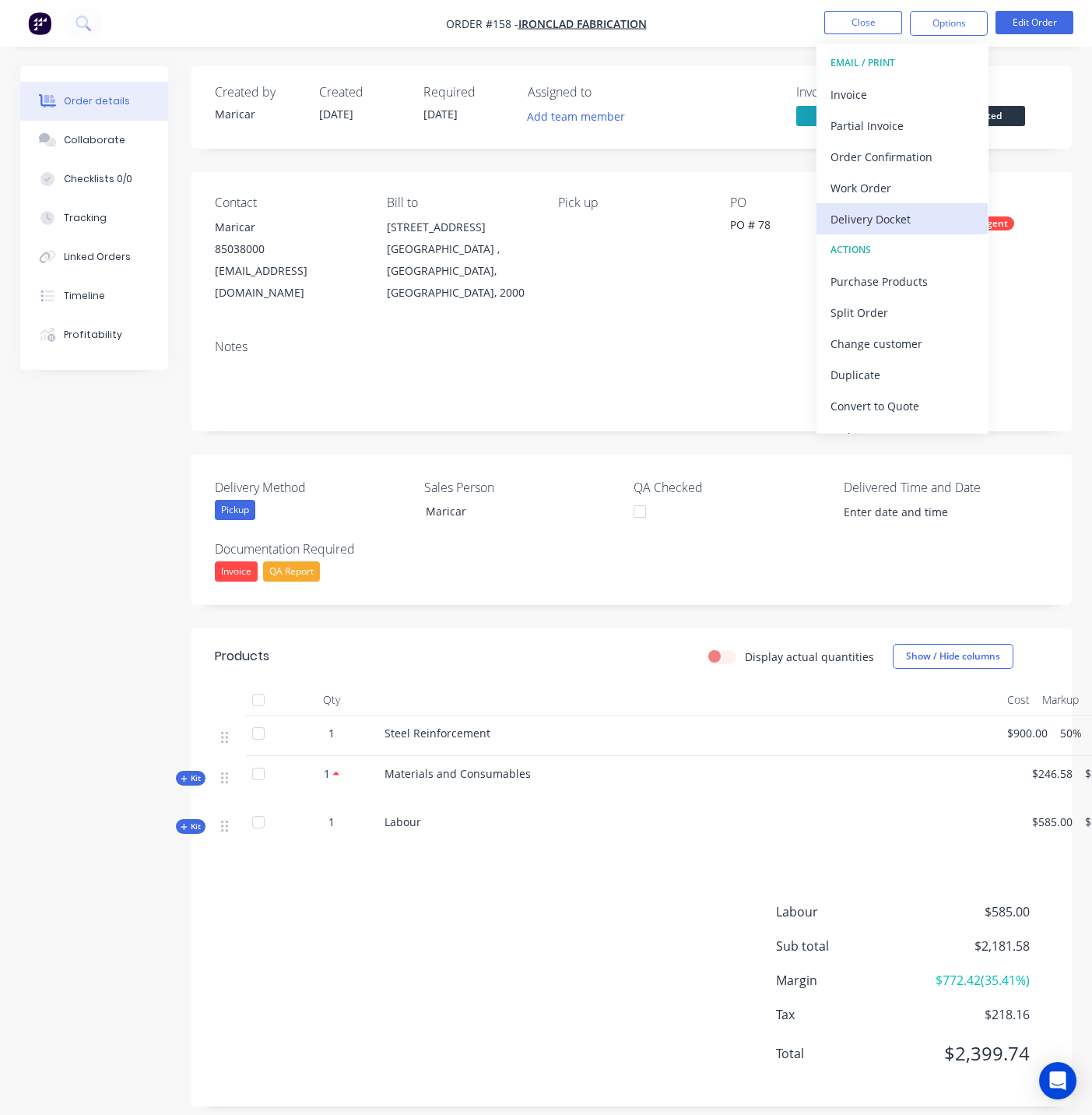
click at [870, 214] on div "Delivery Docket" at bounding box center [902, 219] width 143 height 23
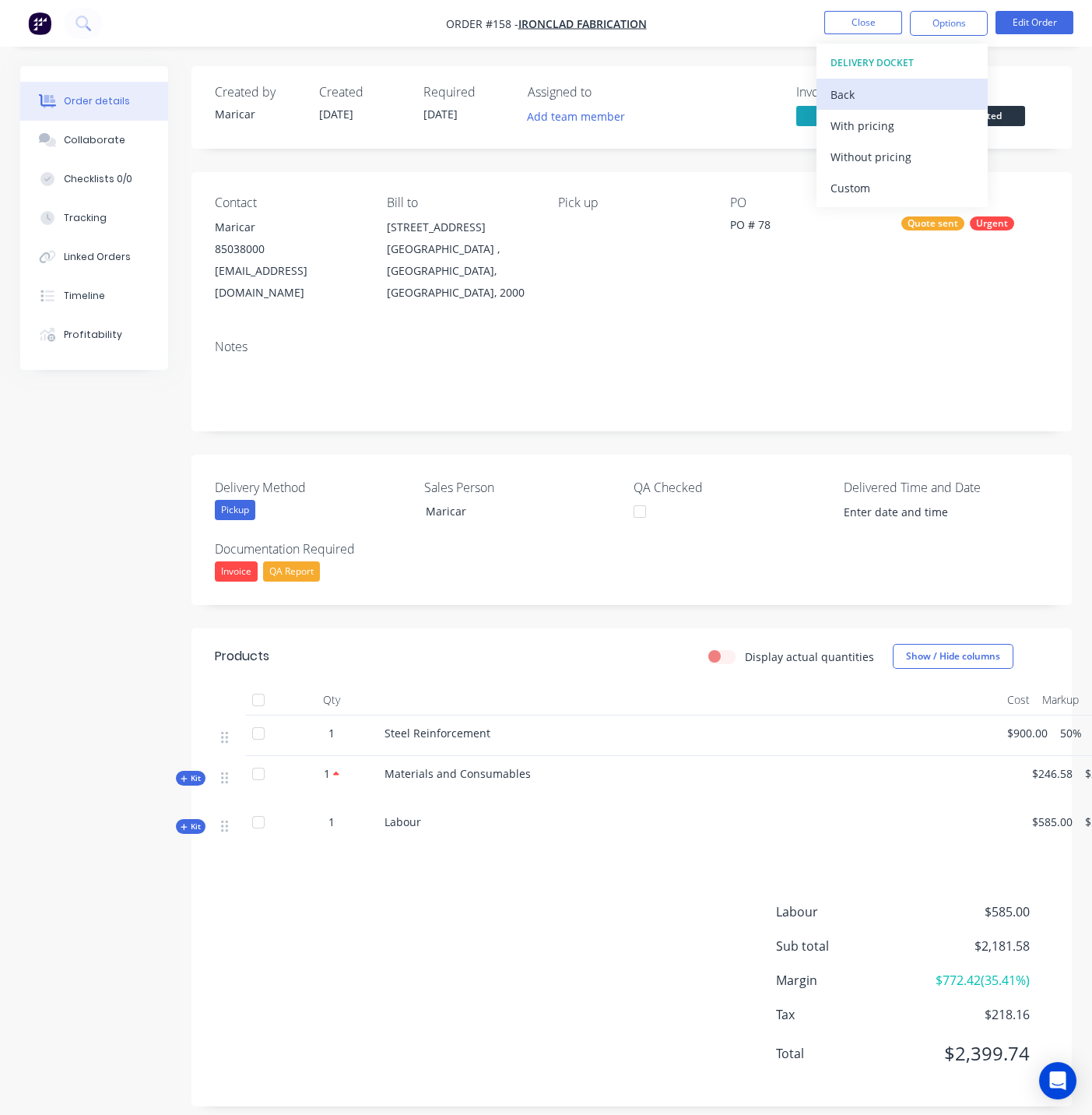
click at [852, 98] on div "Back" at bounding box center [902, 94] width 143 height 23
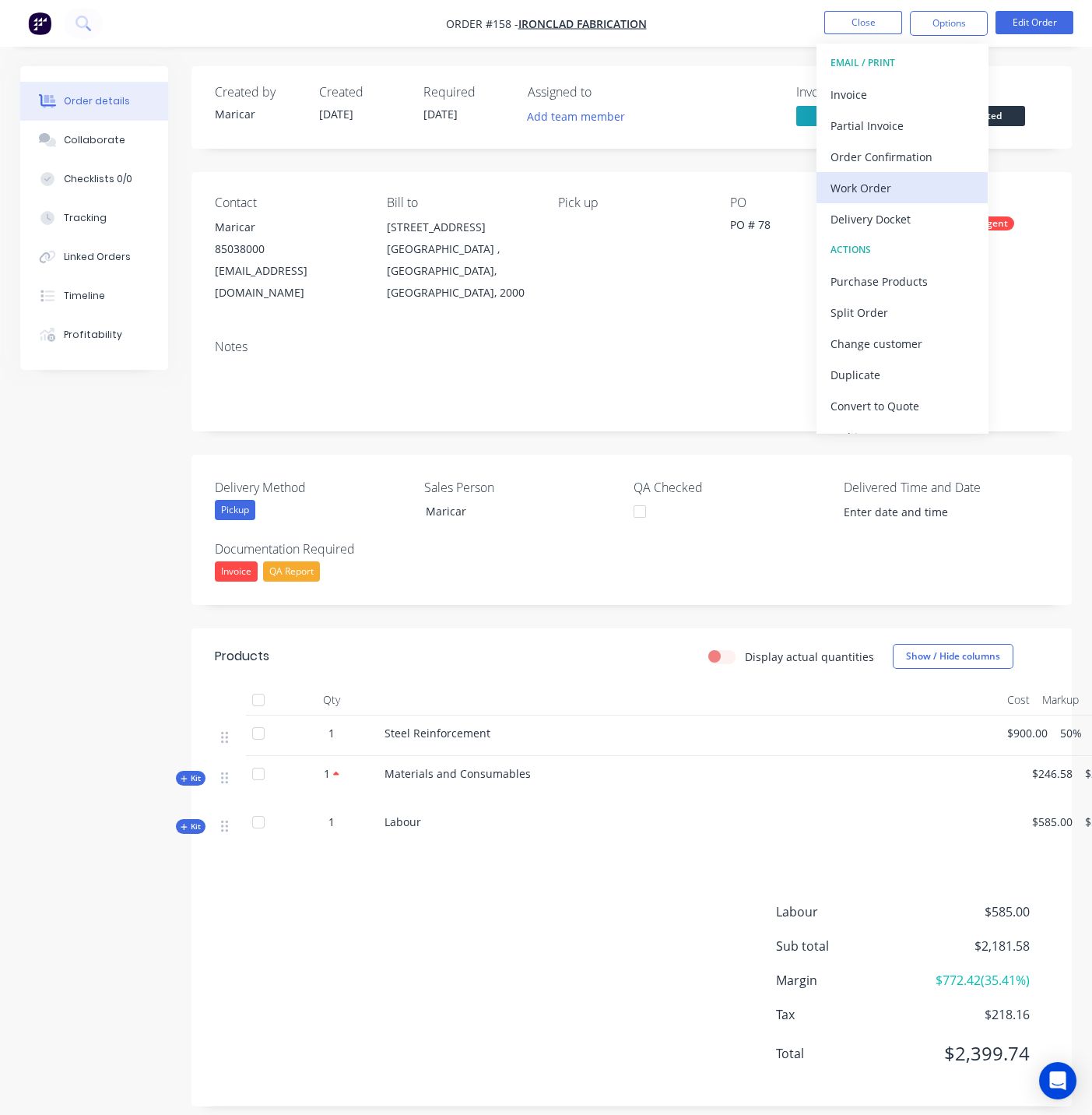
click at [876, 182] on div "Work Order" at bounding box center [902, 187] width 143 height 23
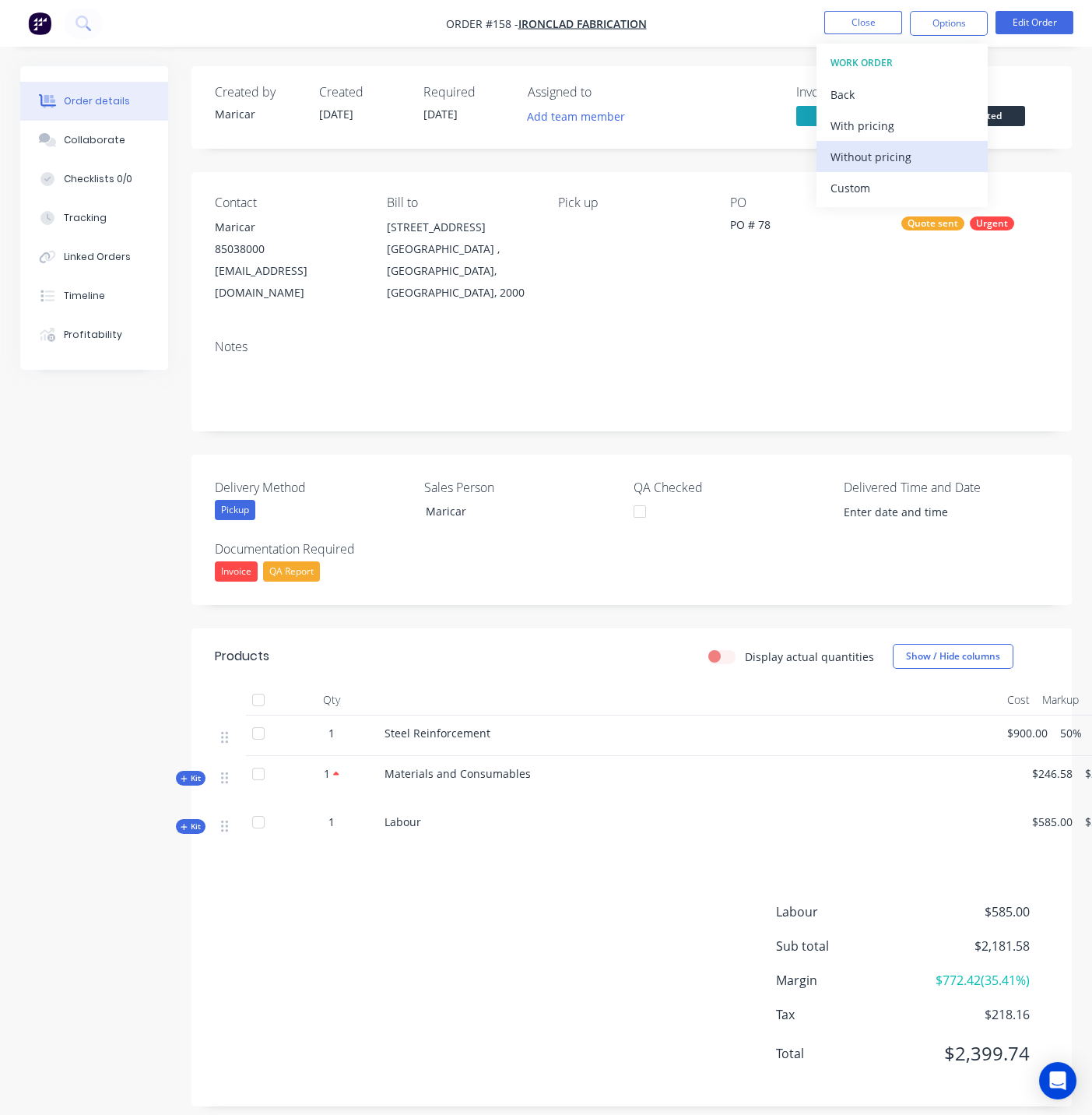
click at [884, 157] on div "Without pricing" at bounding box center [902, 157] width 143 height 23
click at [927, 159] on div "Order Confirmation" at bounding box center [902, 157] width 143 height 23
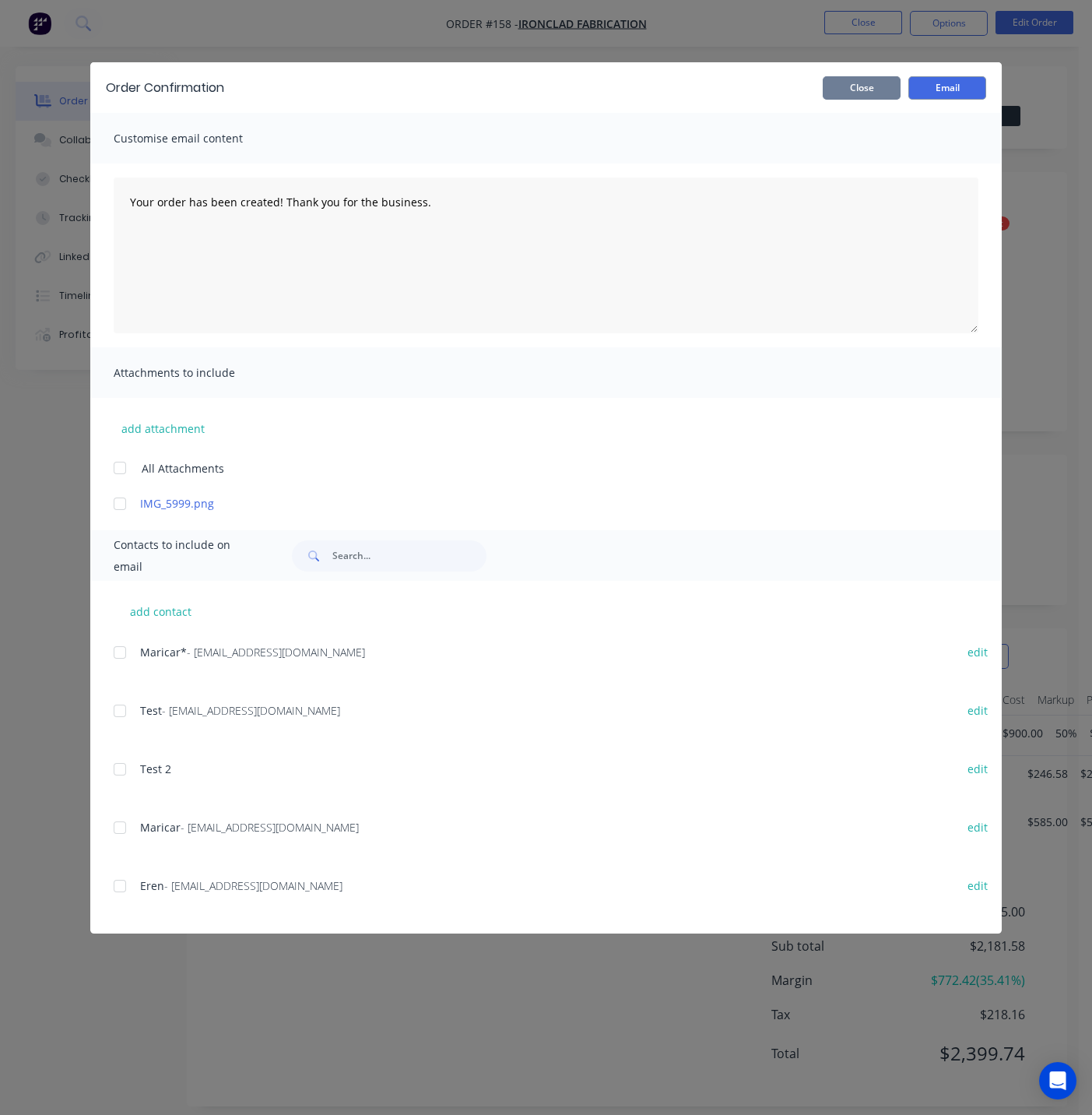
click at [881, 89] on button "Close" at bounding box center [861, 88] width 78 height 24
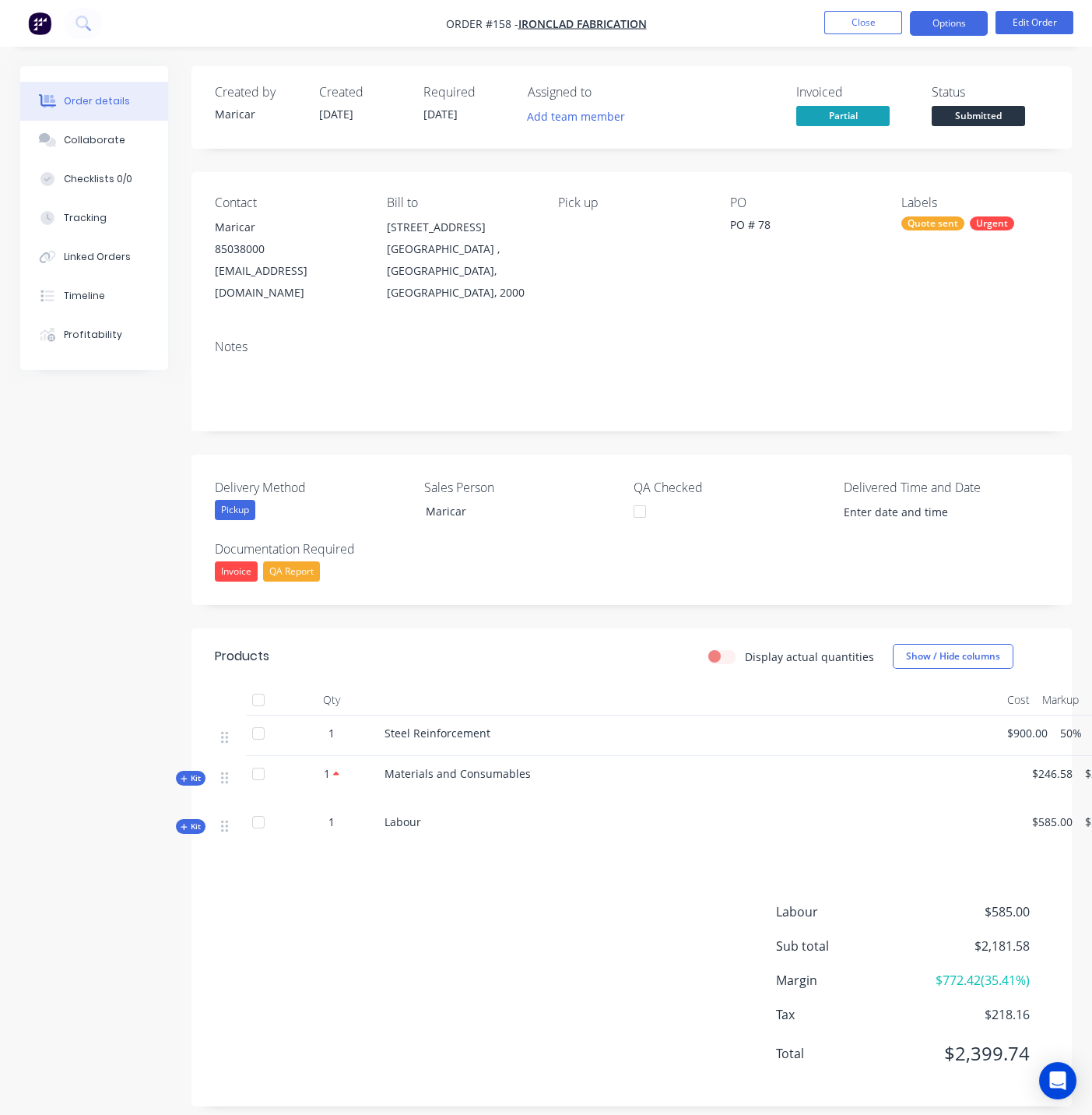
click at [950, 30] on button "Options" at bounding box center [949, 23] width 78 height 25
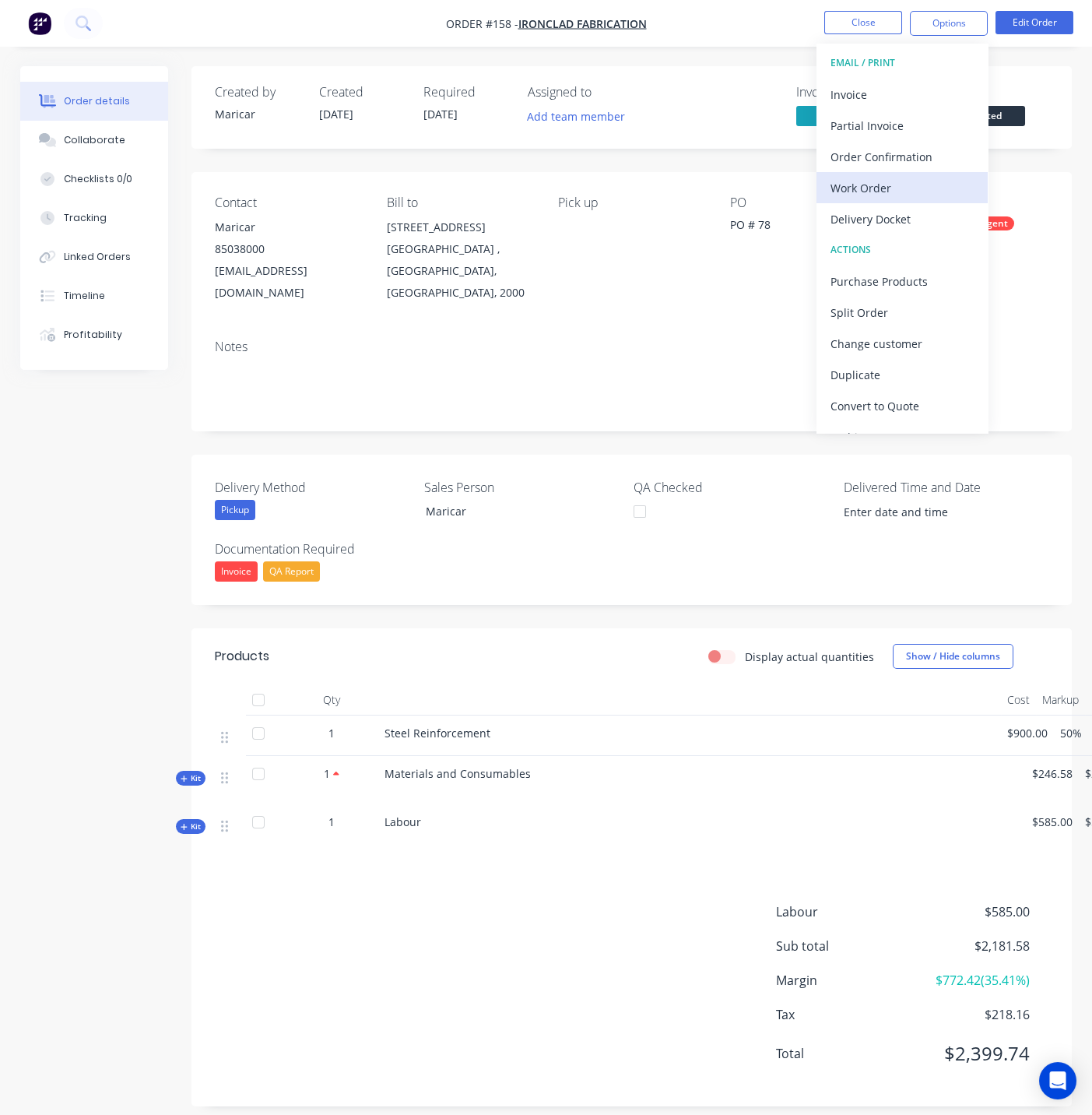
click at [904, 193] on div "Work Order" at bounding box center [902, 187] width 143 height 23
click at [867, 180] on div "Custom" at bounding box center [902, 187] width 143 height 23
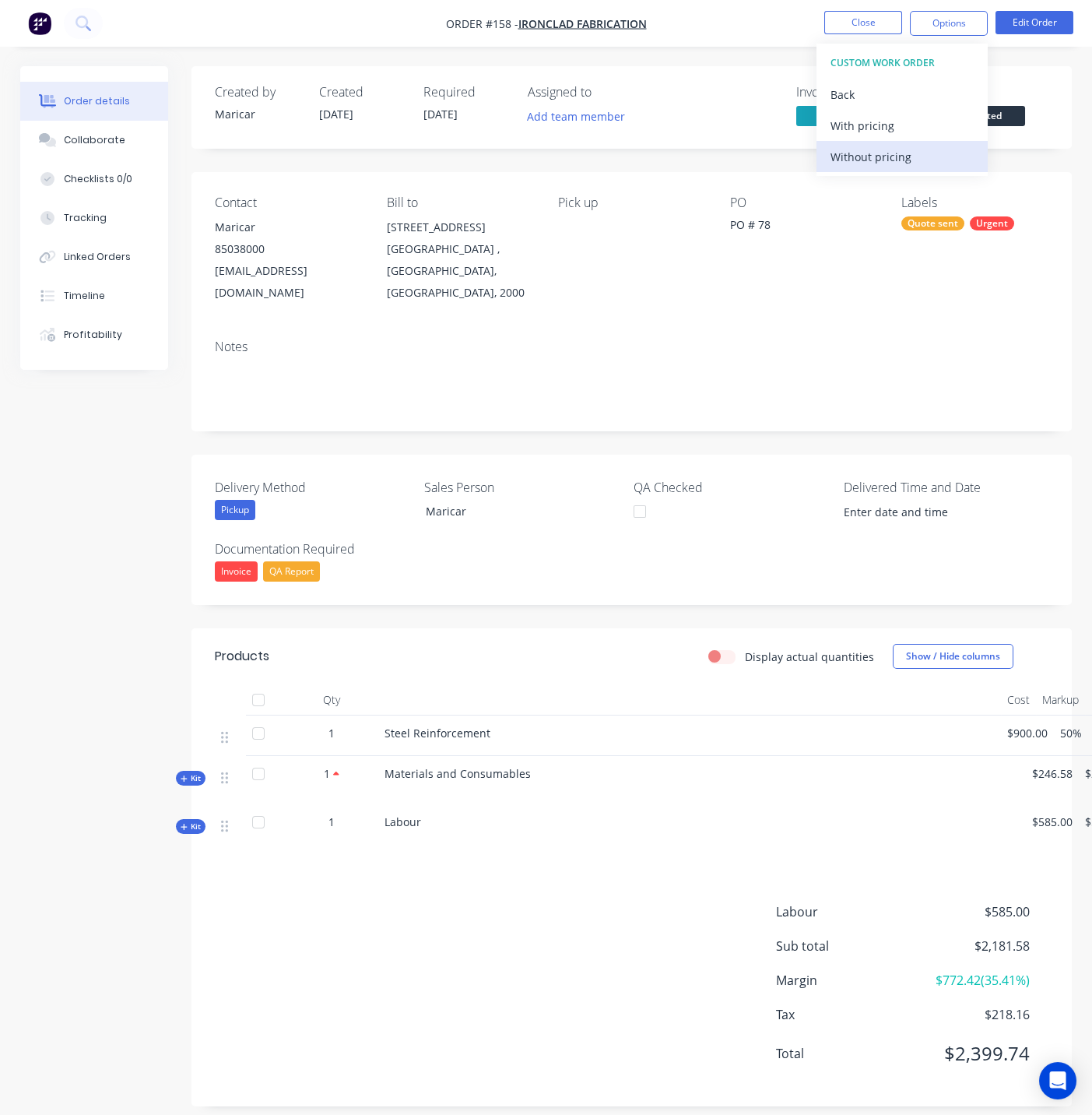
click at [869, 158] on div "Without pricing" at bounding box center [902, 157] width 143 height 23
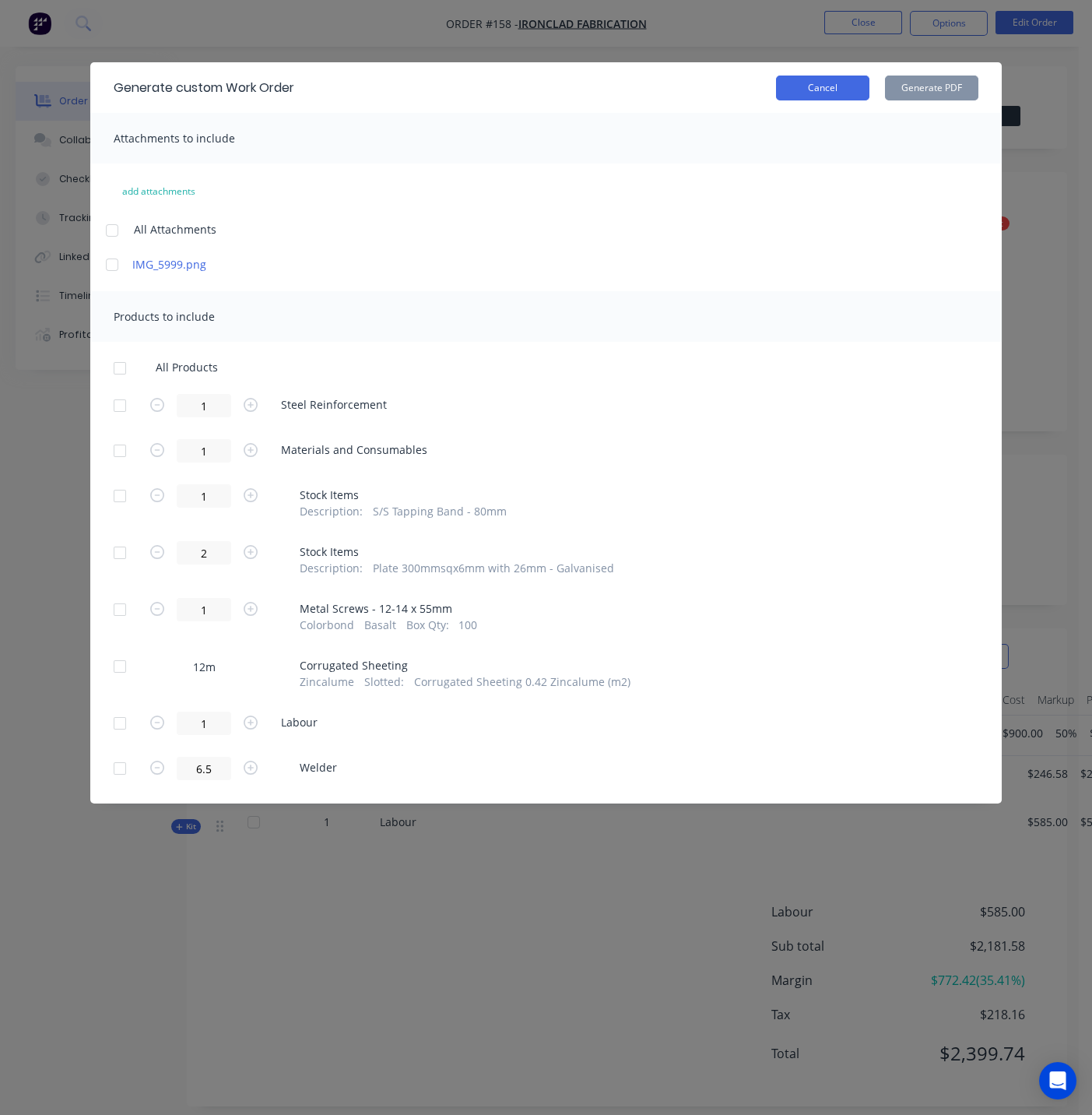
click at [826, 95] on button "Cancel" at bounding box center [823, 88] width 94 height 25
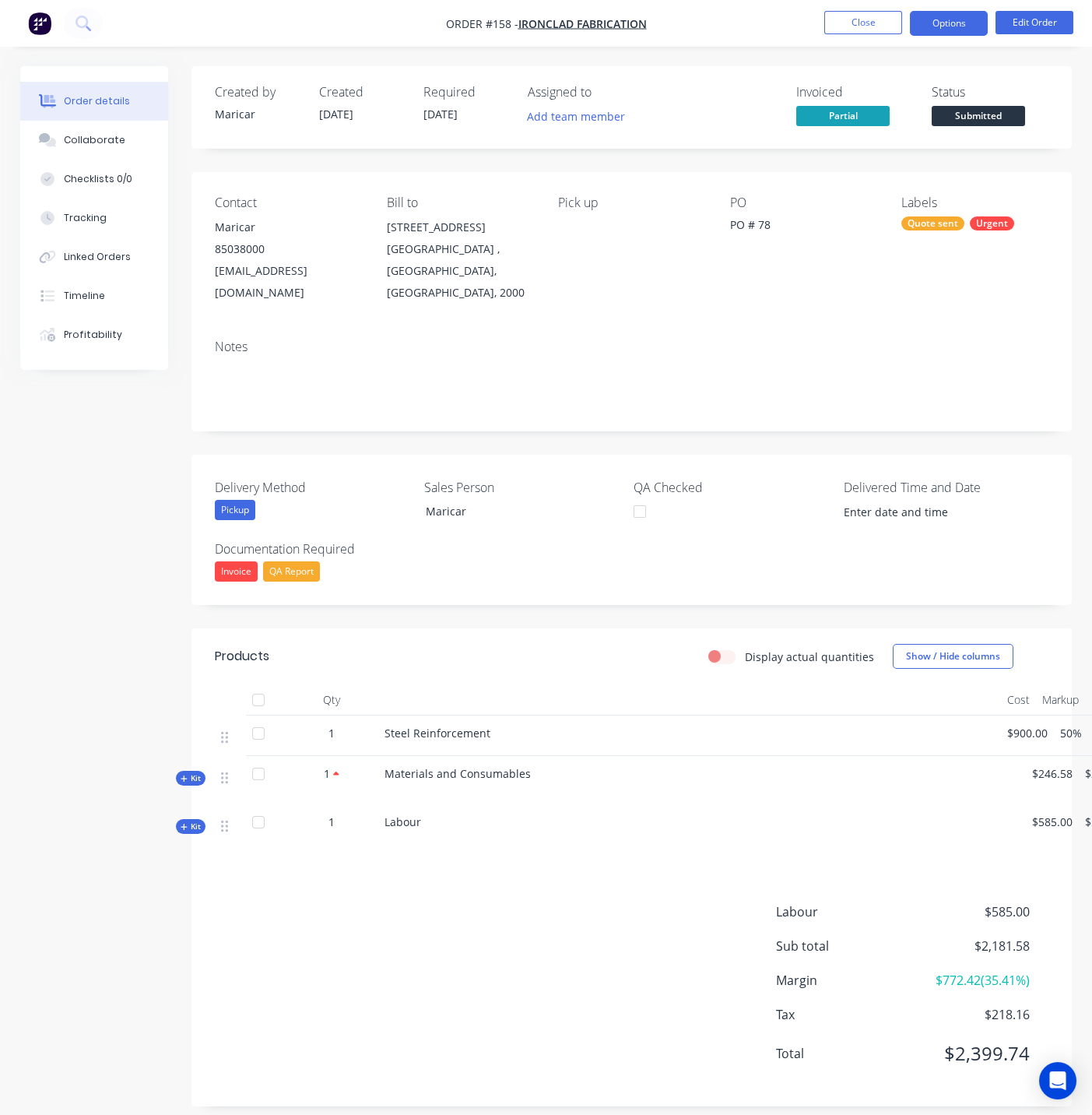
click at [955, 24] on button "Options" at bounding box center [949, 23] width 78 height 25
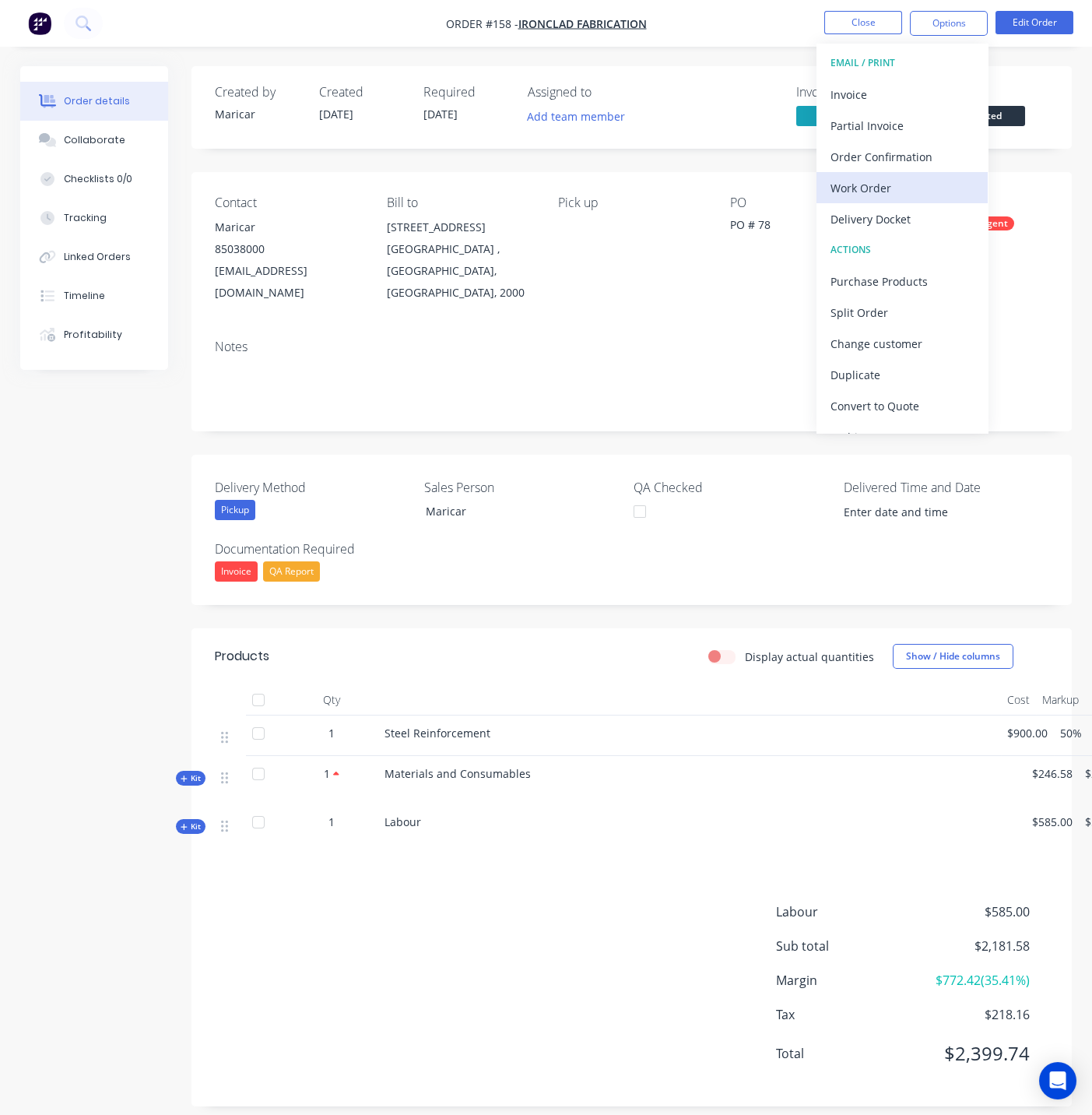
click at [885, 180] on div "Work Order" at bounding box center [902, 187] width 143 height 23
click at [878, 183] on div "Custom" at bounding box center [902, 187] width 143 height 23
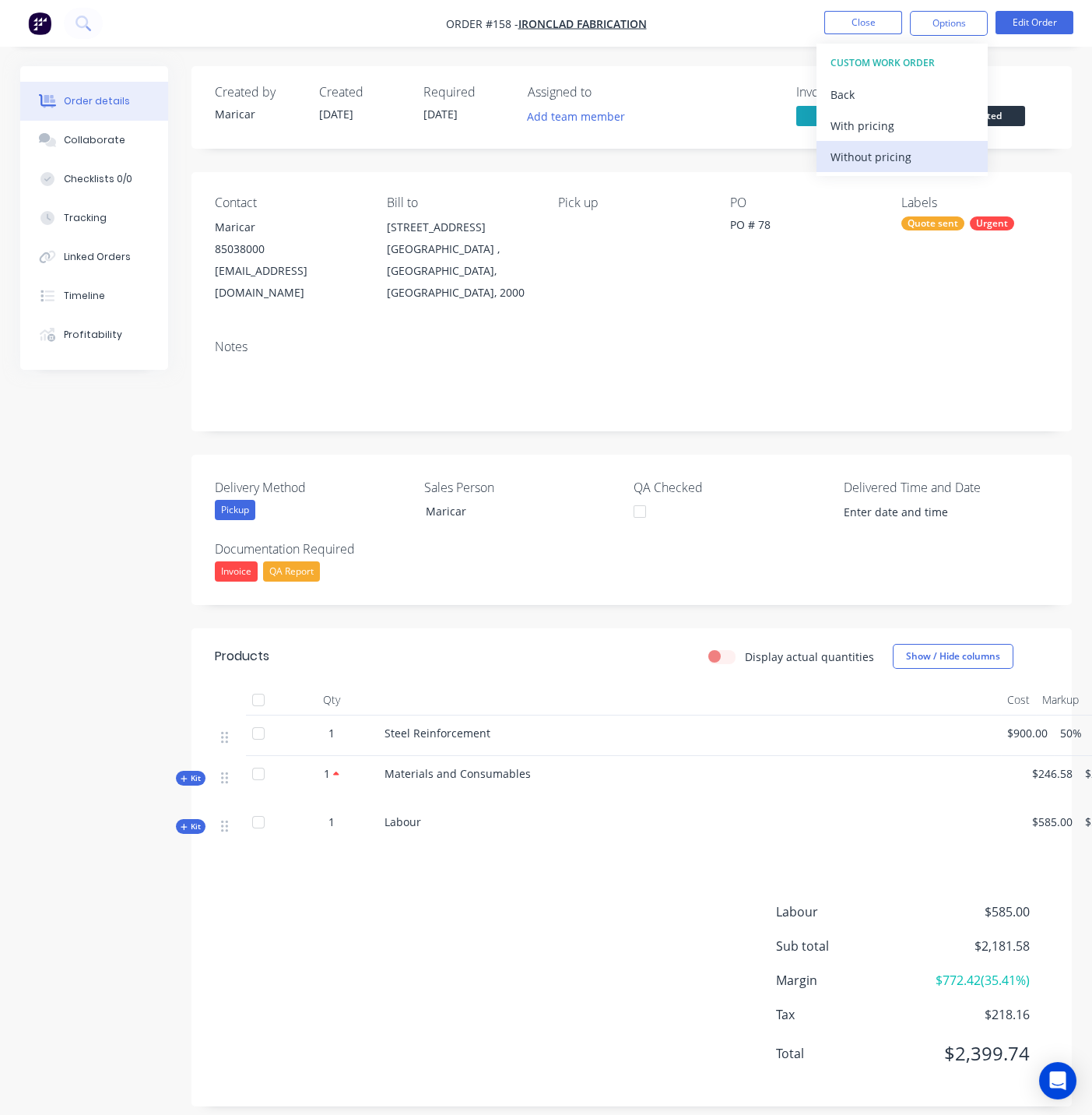
click at [881, 152] on div "Without pricing" at bounding box center [902, 157] width 143 height 23
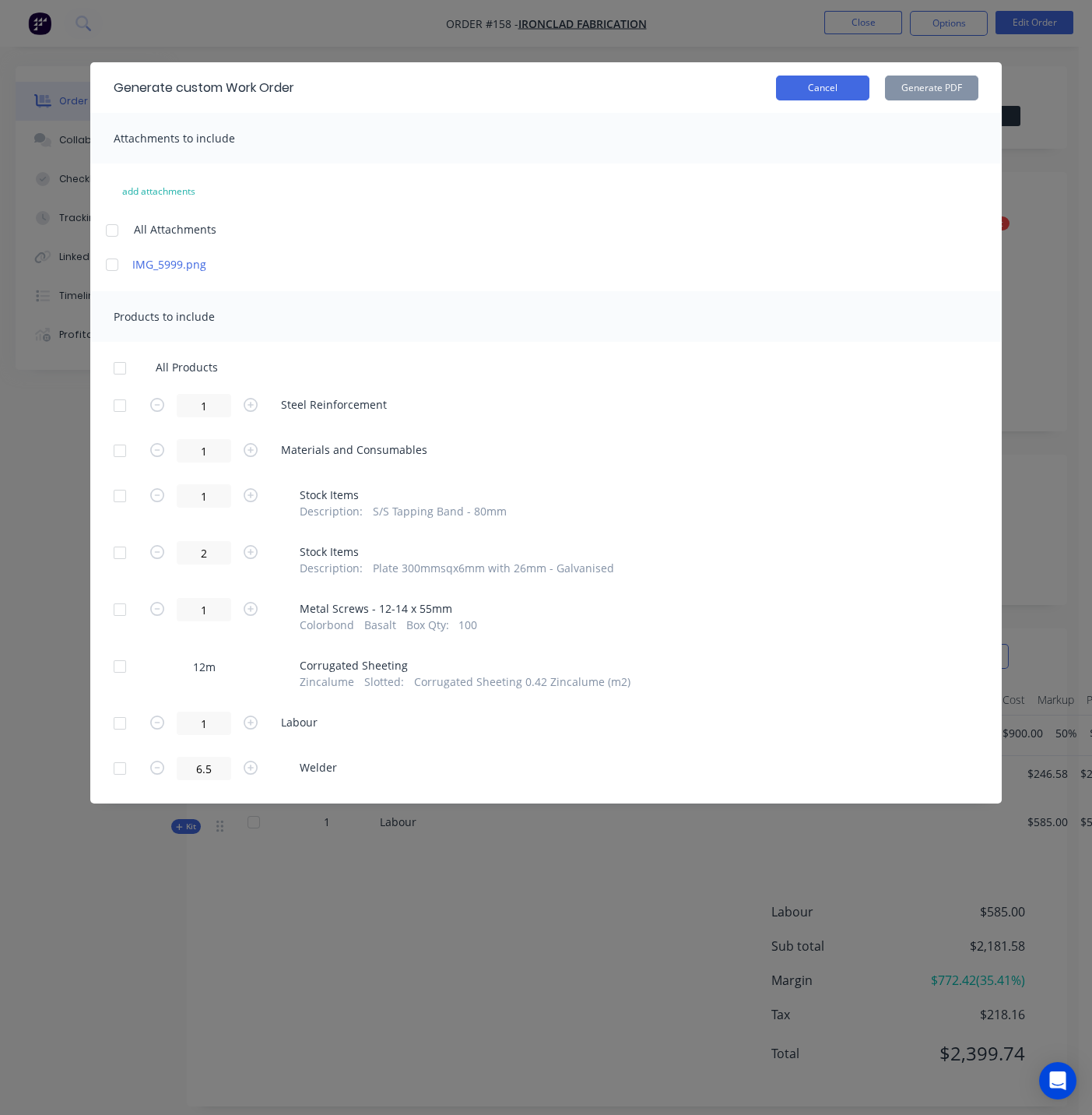
click at [840, 86] on button "Cancel" at bounding box center [823, 88] width 94 height 25
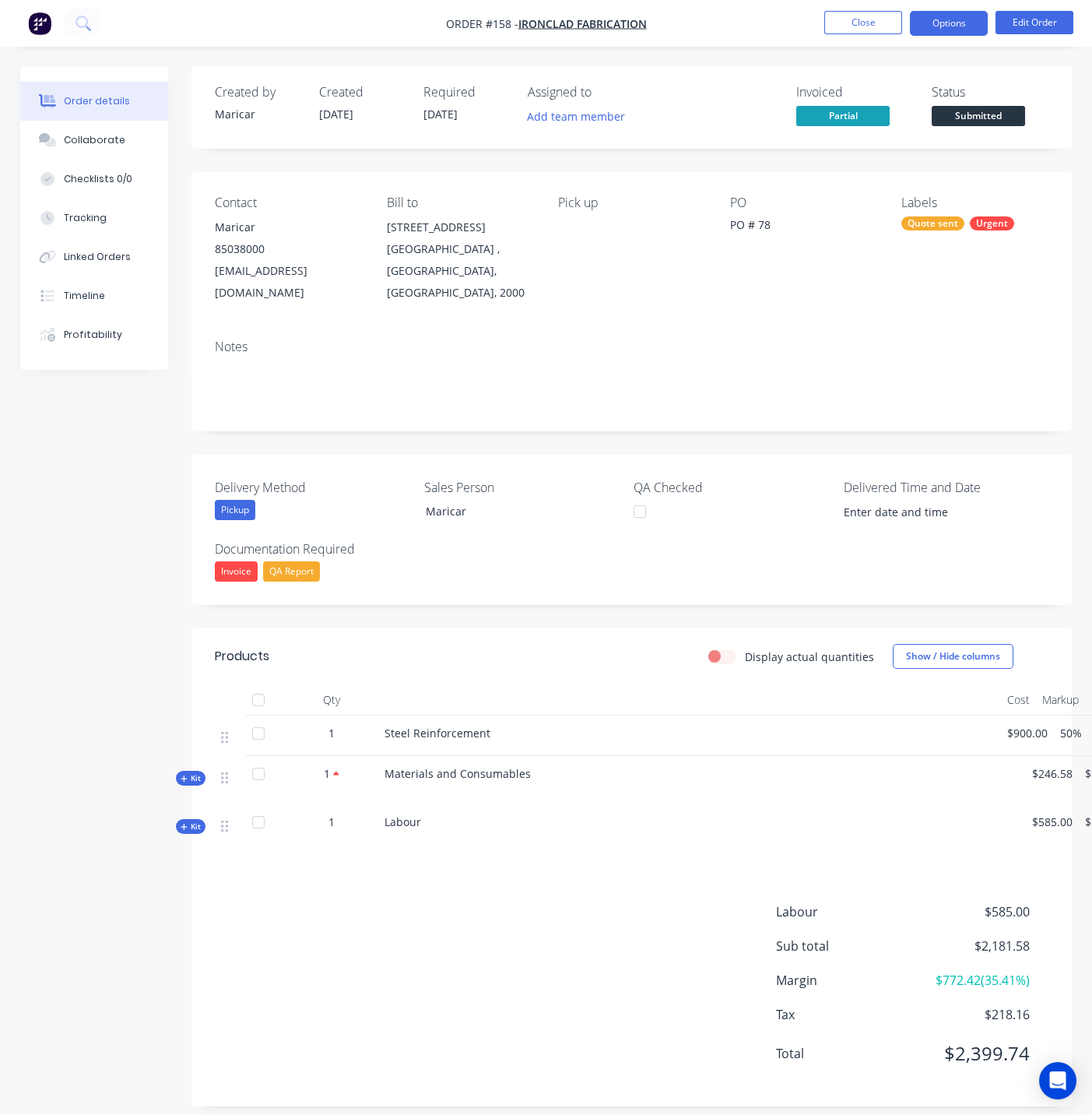
click at [936, 29] on button "Options" at bounding box center [949, 23] width 78 height 25
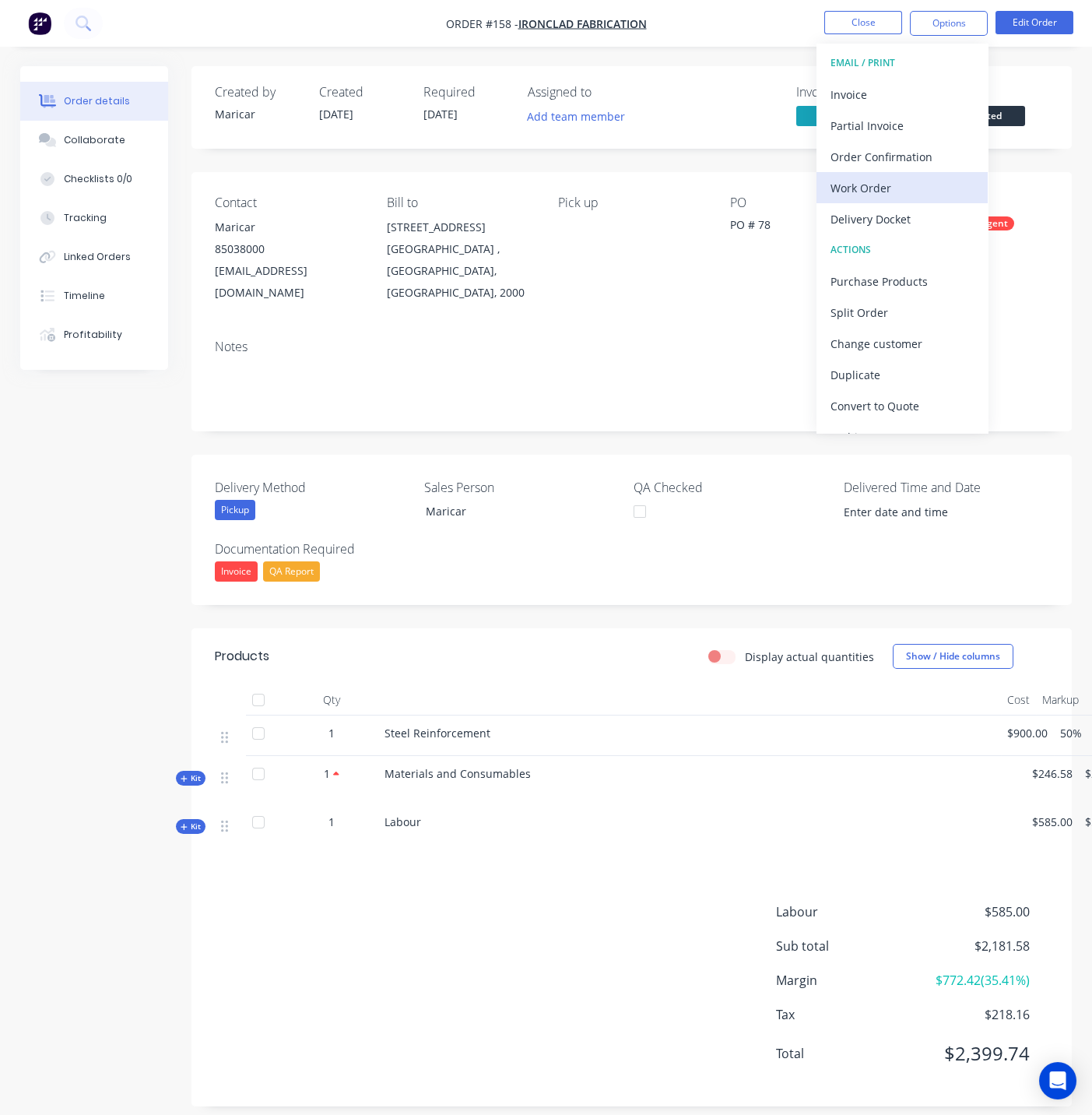
click at [882, 180] on div "Work Order" at bounding box center [902, 187] width 143 height 23
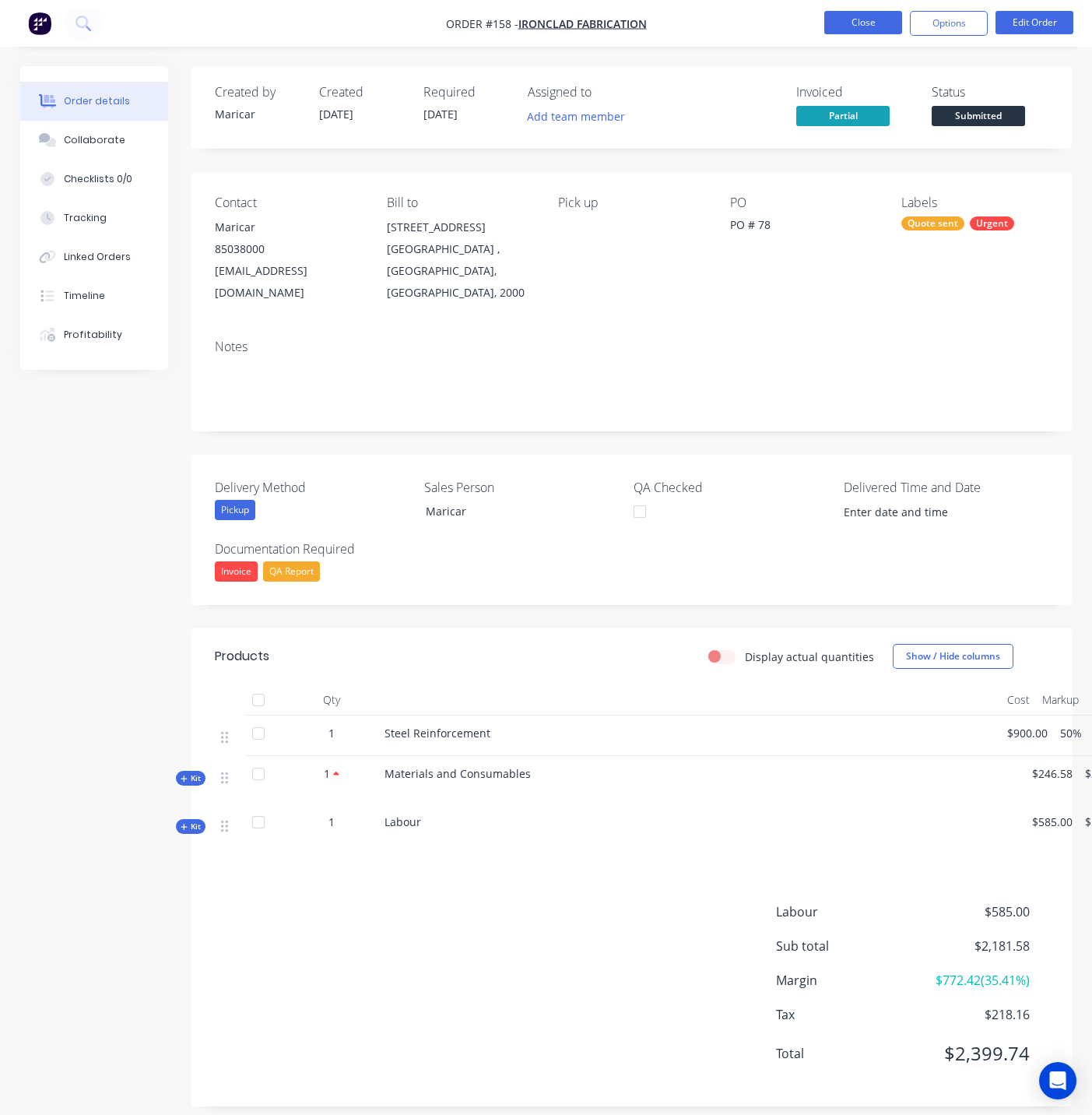
click at [849, 21] on button "Close" at bounding box center [863, 23] width 78 height 24
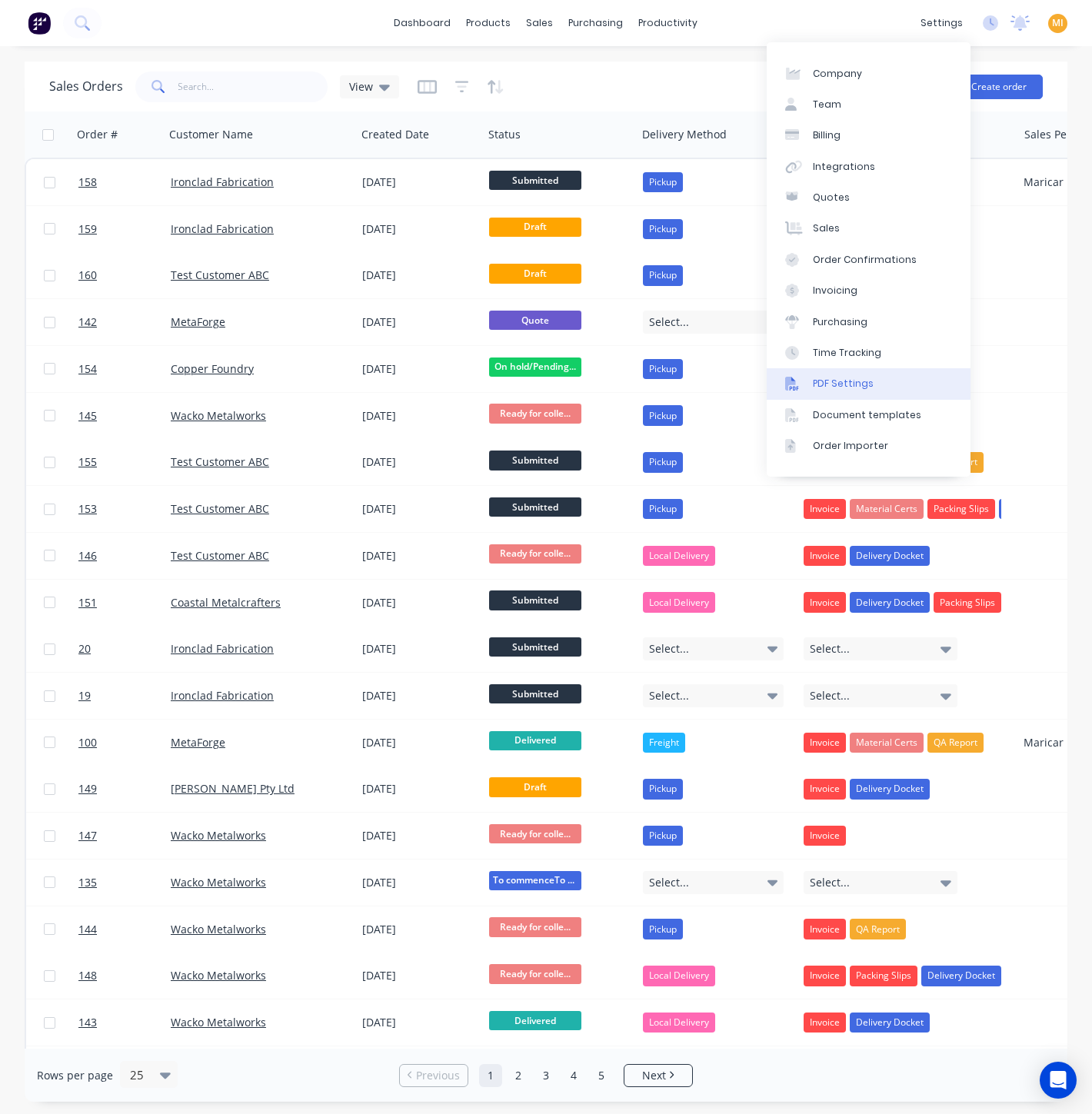
click at [859, 379] on div "PDF Settings" at bounding box center [843, 384] width 60 height 14
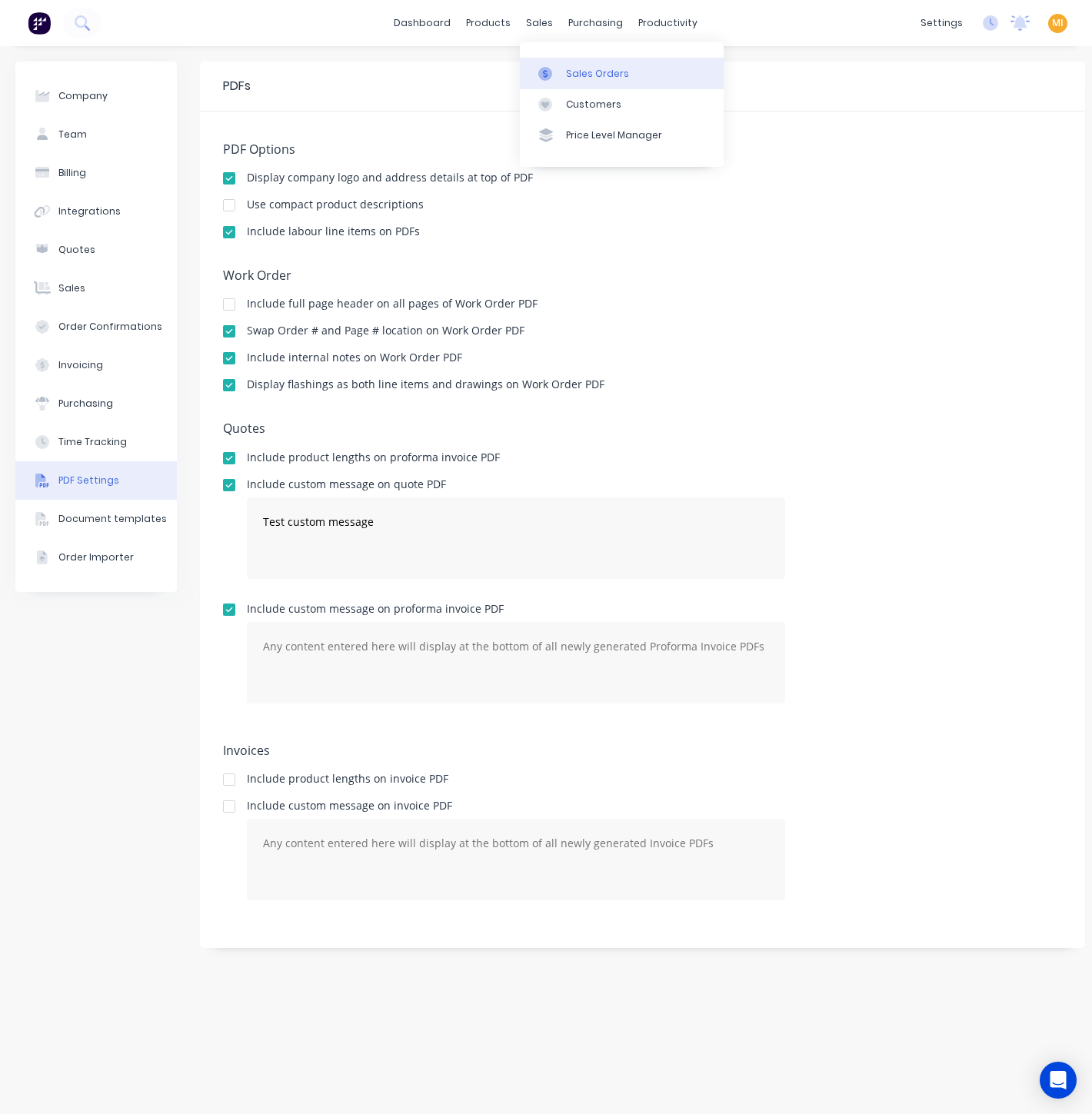
click at [601, 86] on link "Sales Orders" at bounding box center [621, 73] width 204 height 31
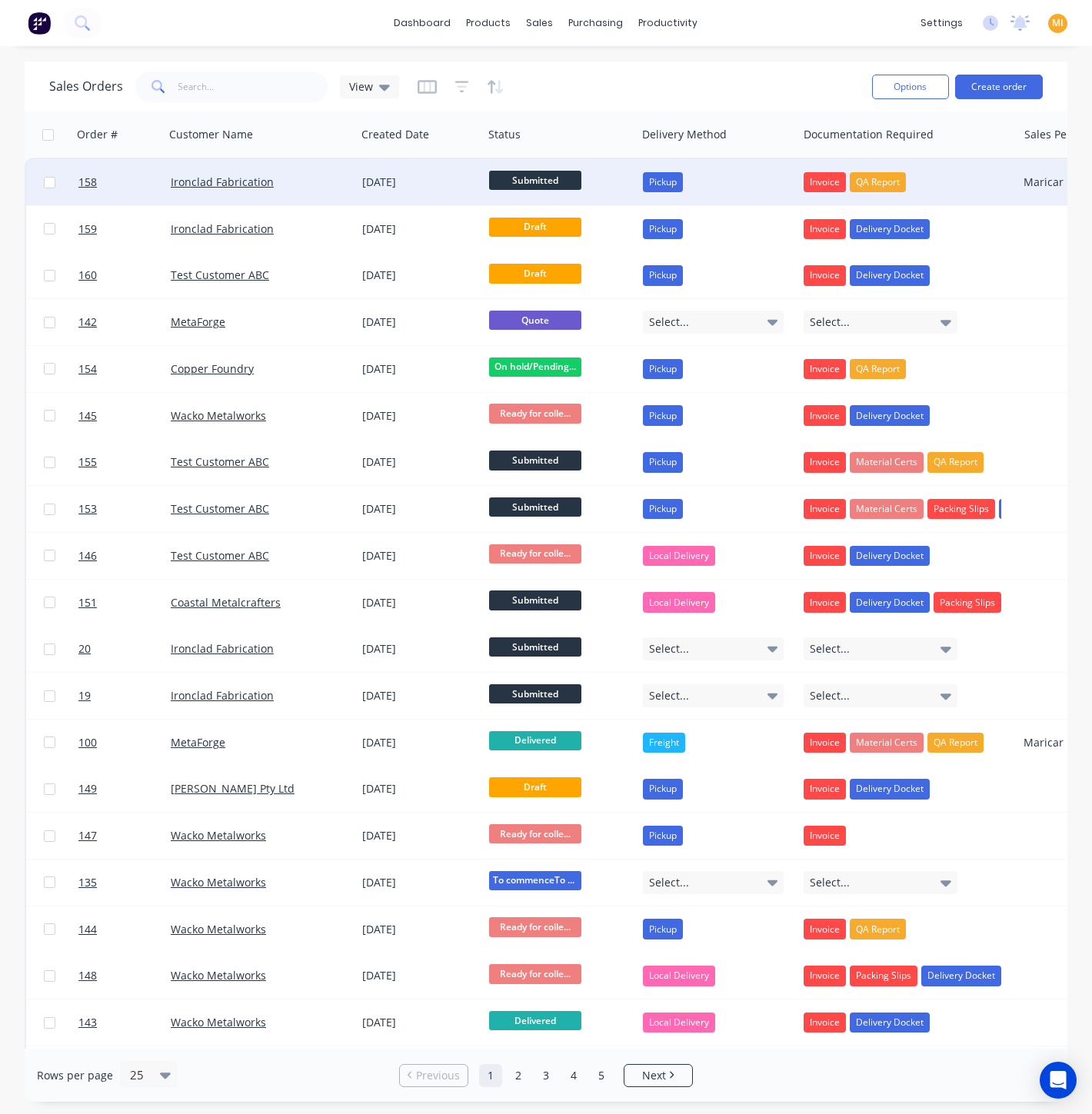
click at [336, 179] on div "Ironclad Fabrication" at bounding box center [255, 182] width 170 height 16
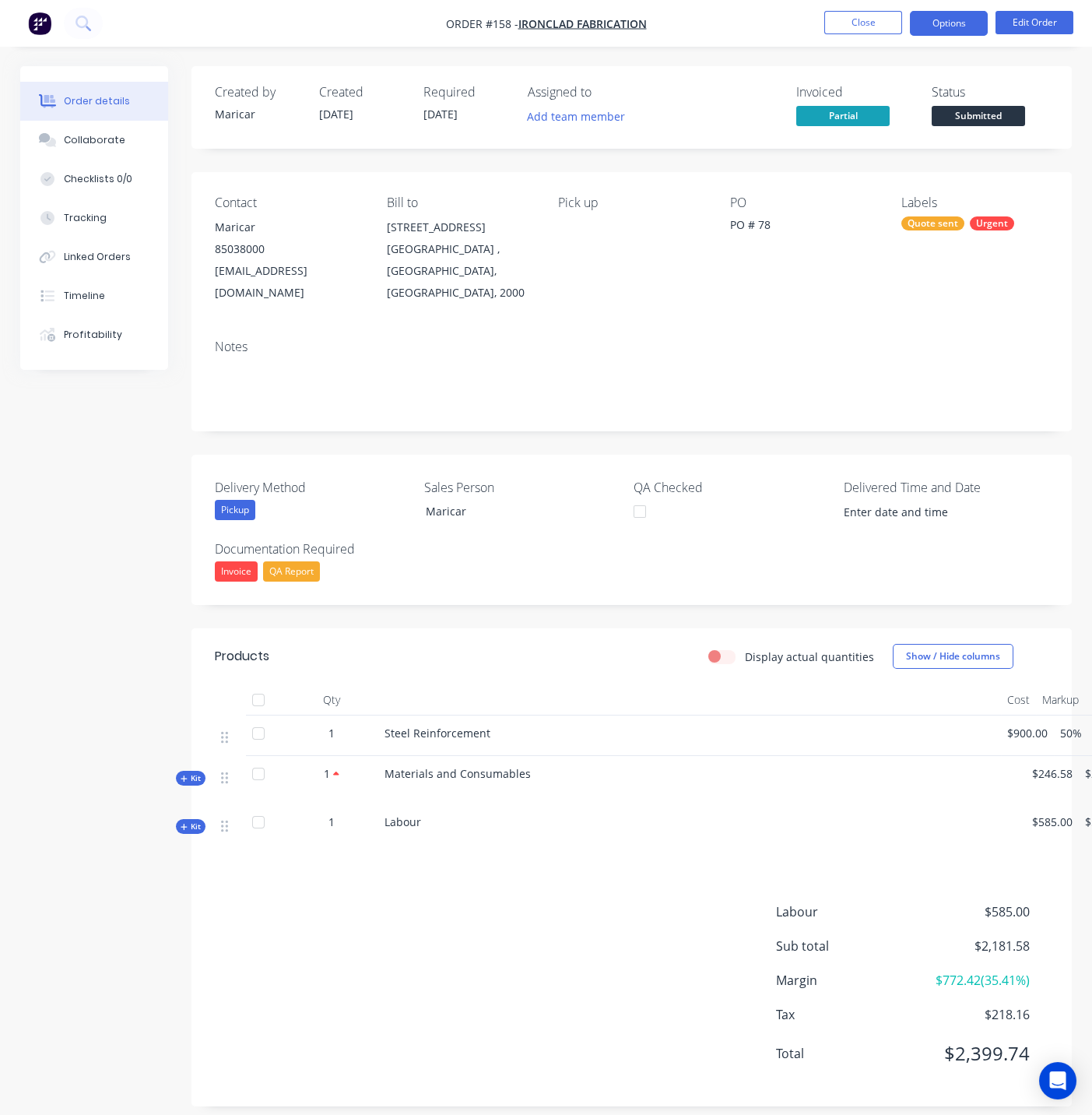
click at [952, 14] on button "Options" at bounding box center [949, 23] width 78 height 25
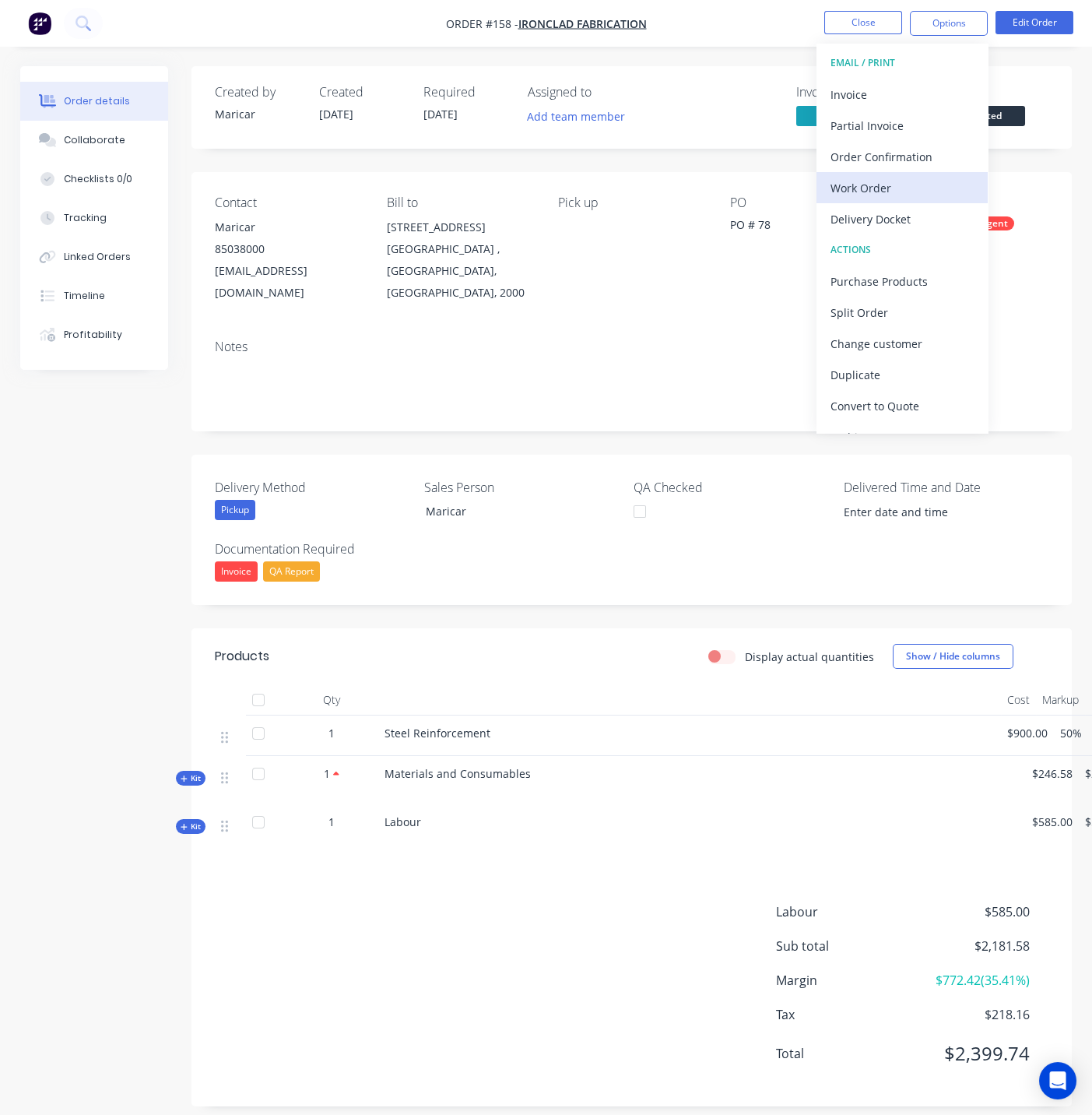
click at [923, 178] on div "Work Order" at bounding box center [902, 187] width 143 height 23
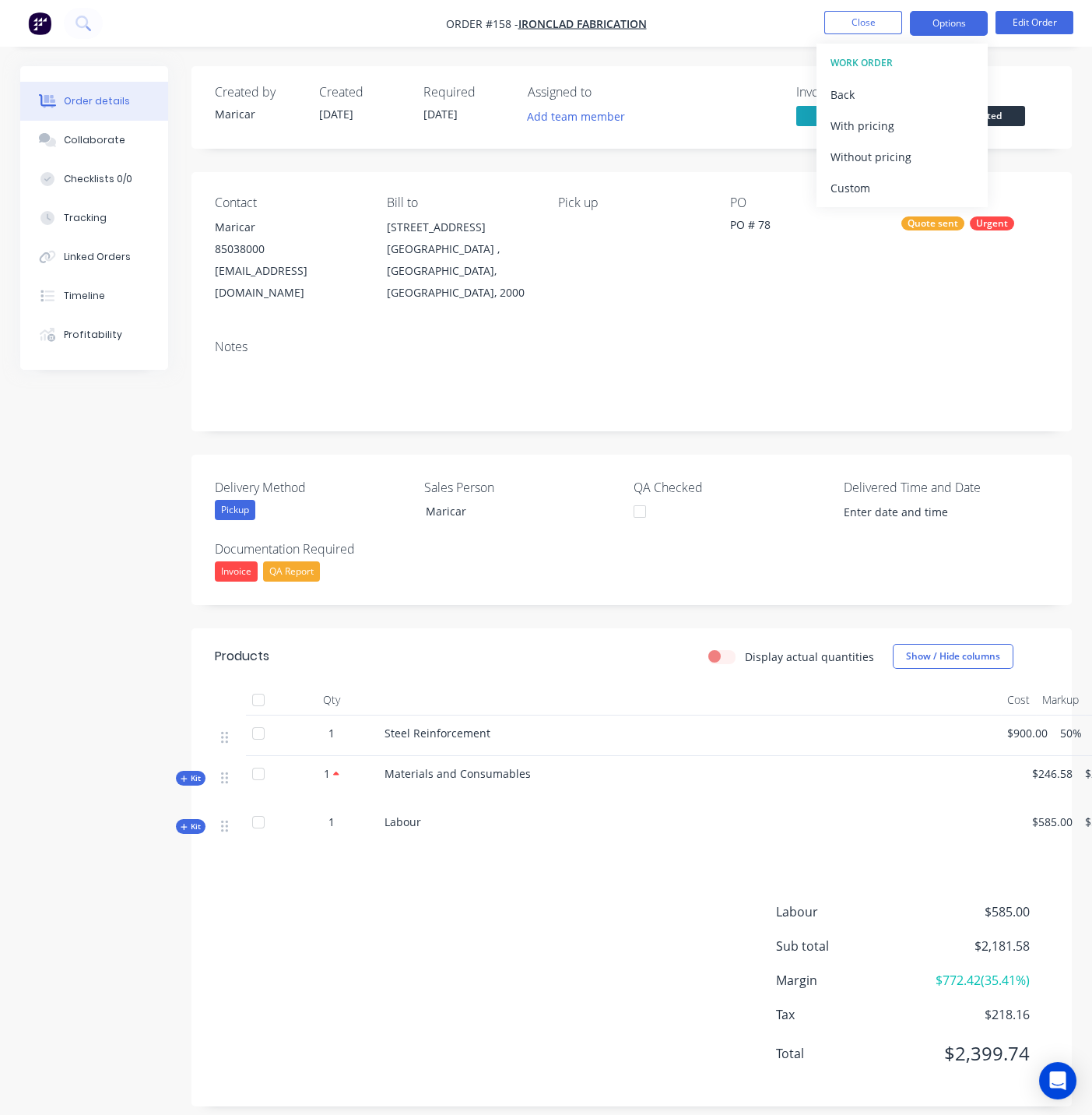
click at [935, 16] on button "Options" at bounding box center [949, 23] width 78 height 25
click at [933, 14] on button "Options" at bounding box center [949, 23] width 78 height 25
click at [881, 79] on button "Back" at bounding box center [903, 95] width 172 height 32
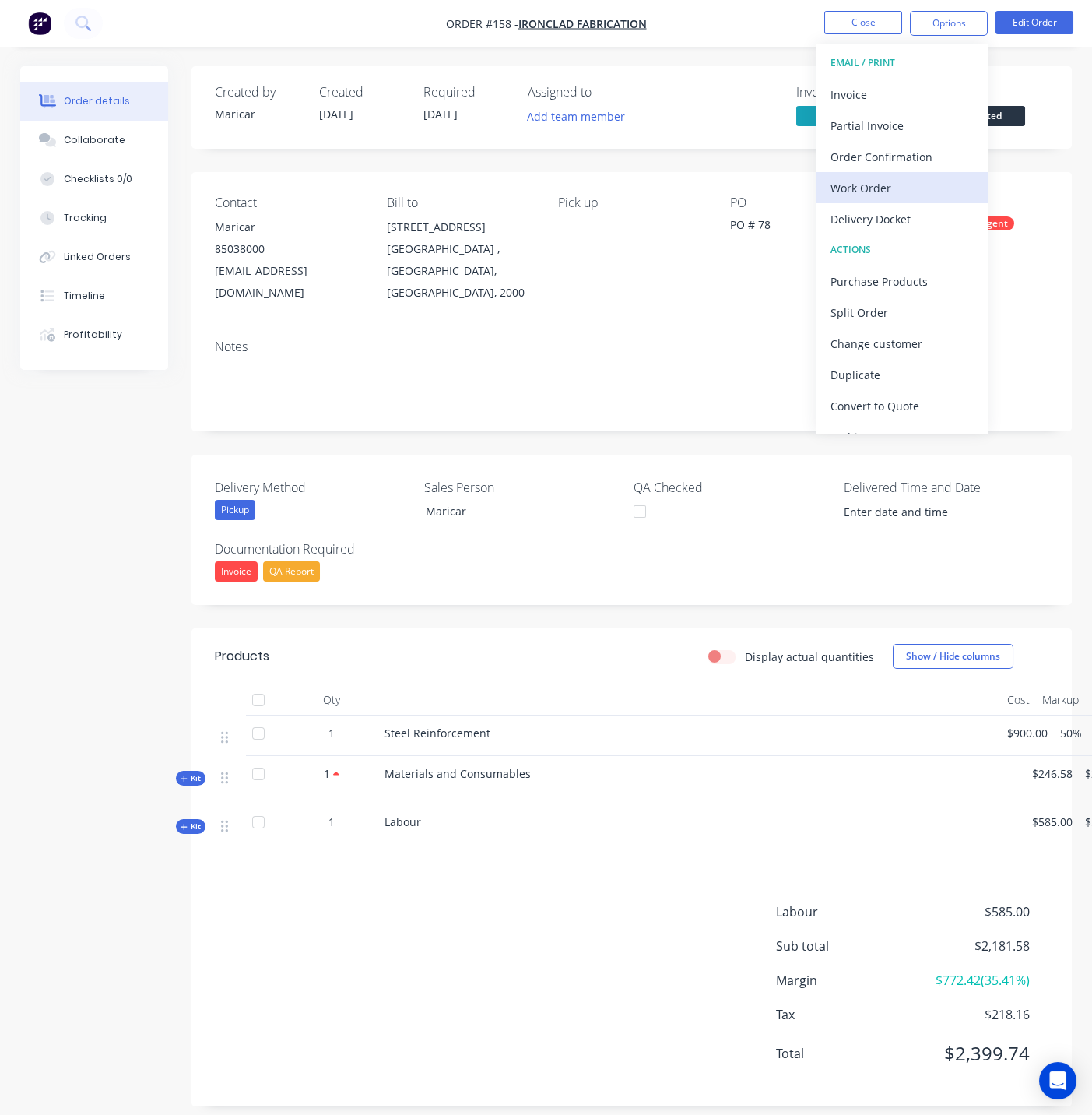
click at [889, 190] on div "Work Order" at bounding box center [902, 187] width 143 height 23
click at [870, 186] on div "Custom" at bounding box center [902, 187] width 143 height 23
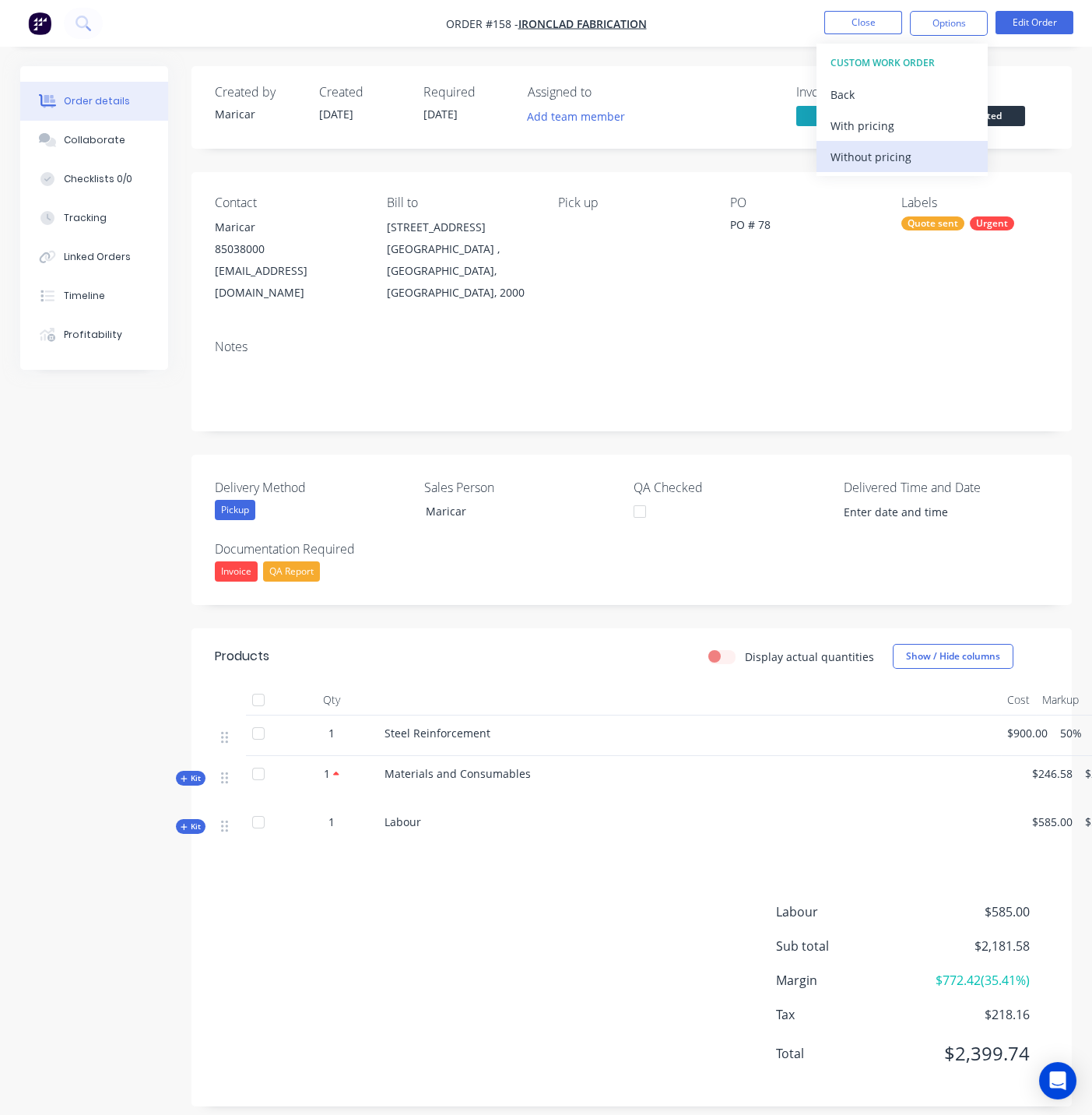
click at [925, 151] on div "Without pricing" at bounding box center [902, 157] width 143 height 23
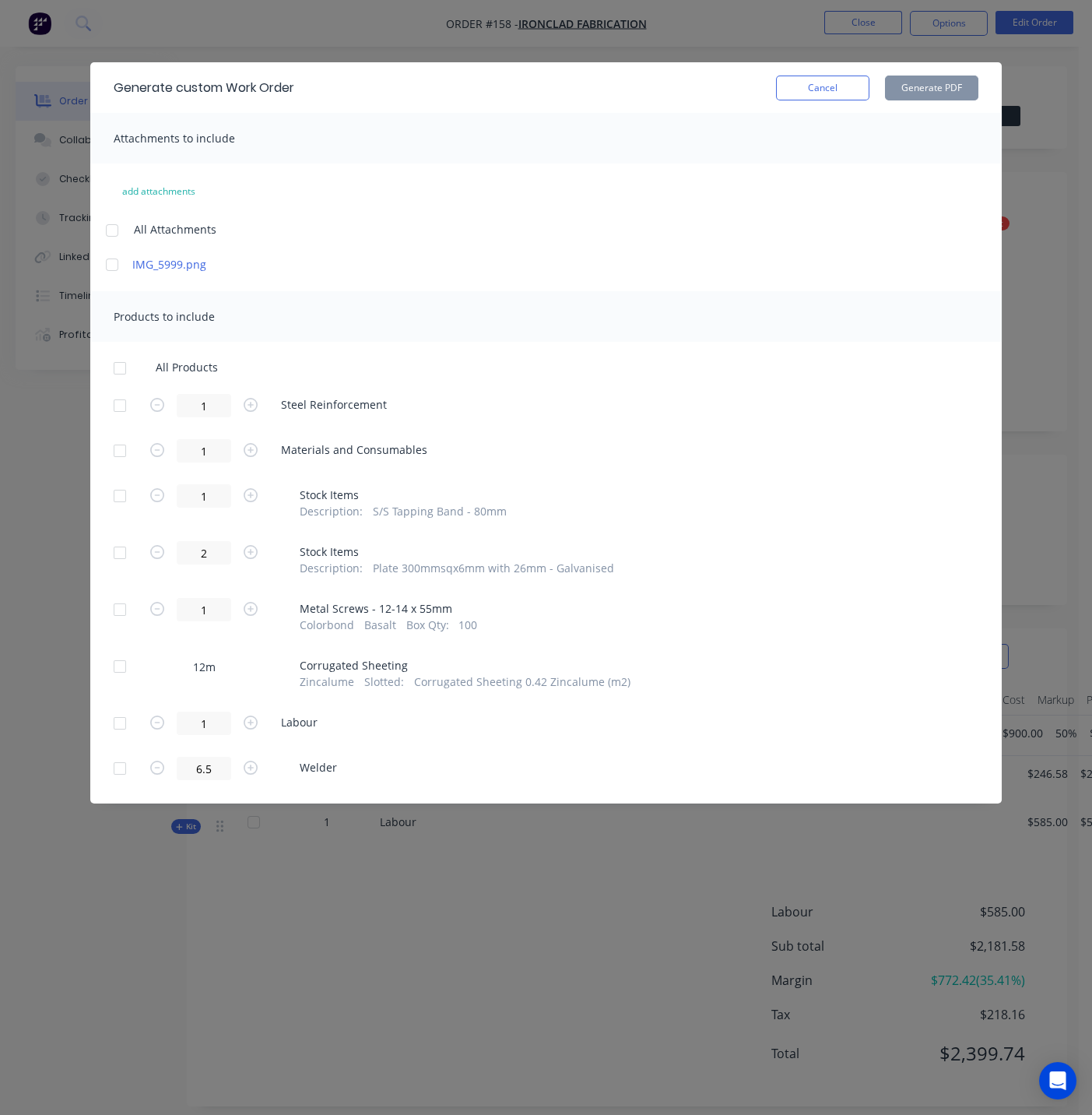
click at [120, 410] on div at bounding box center [120, 406] width 32 height 32
click at [119, 449] on div at bounding box center [120, 451] width 32 height 32
click at [122, 453] on div at bounding box center [120, 451] width 32 height 32
click at [124, 488] on div at bounding box center [120, 496] width 32 height 32
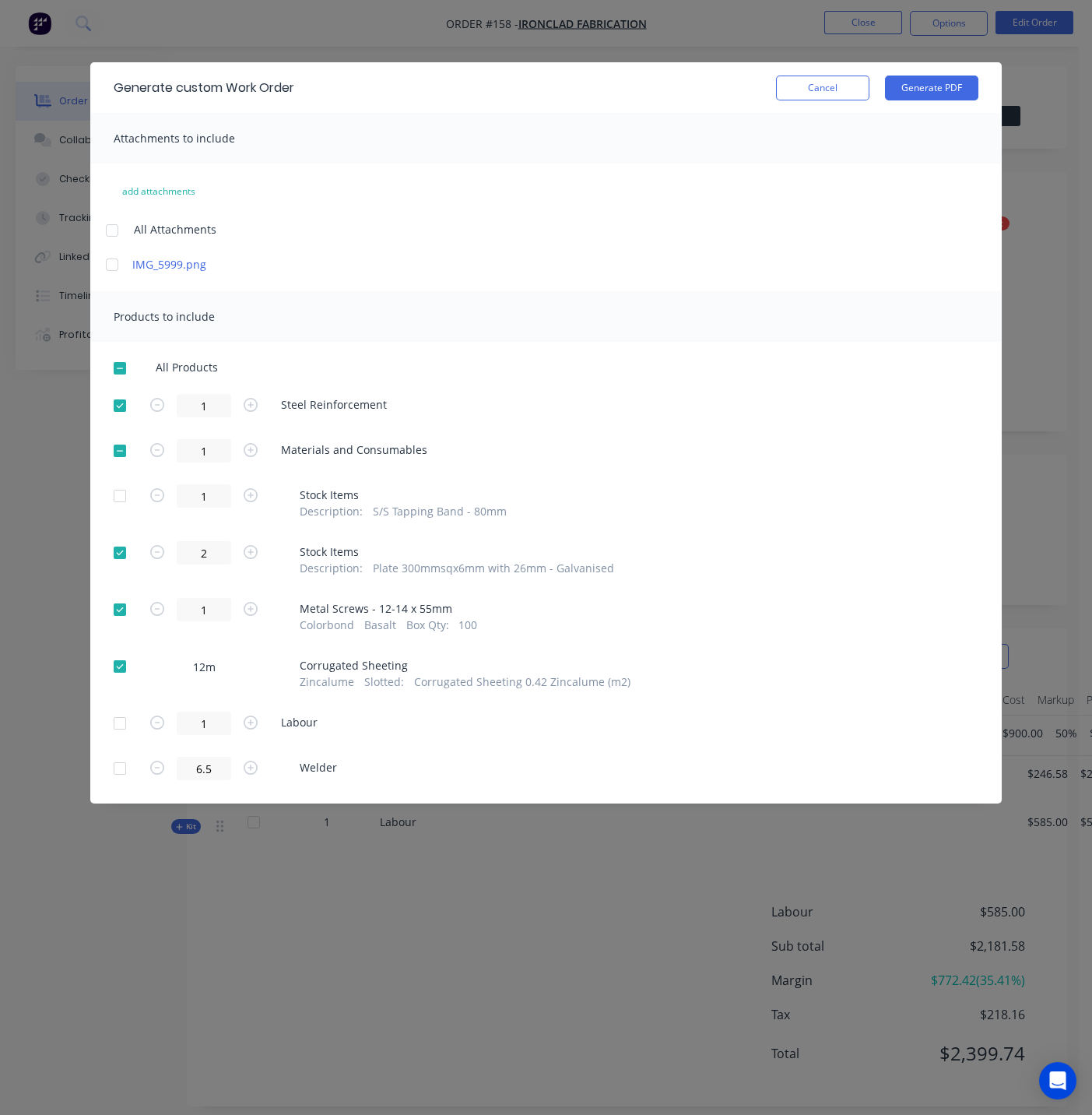
click at [118, 545] on div at bounding box center [120, 554] width 32 height 32
drag, startPoint x: 117, startPoint y: 602, endPoint x: 121, endPoint y: 631, distance: 29.3
click at [118, 602] on div at bounding box center [120, 610] width 32 height 32
click at [115, 663] on div at bounding box center [120, 667] width 32 height 32
click at [120, 455] on div at bounding box center [120, 451] width 32 height 32
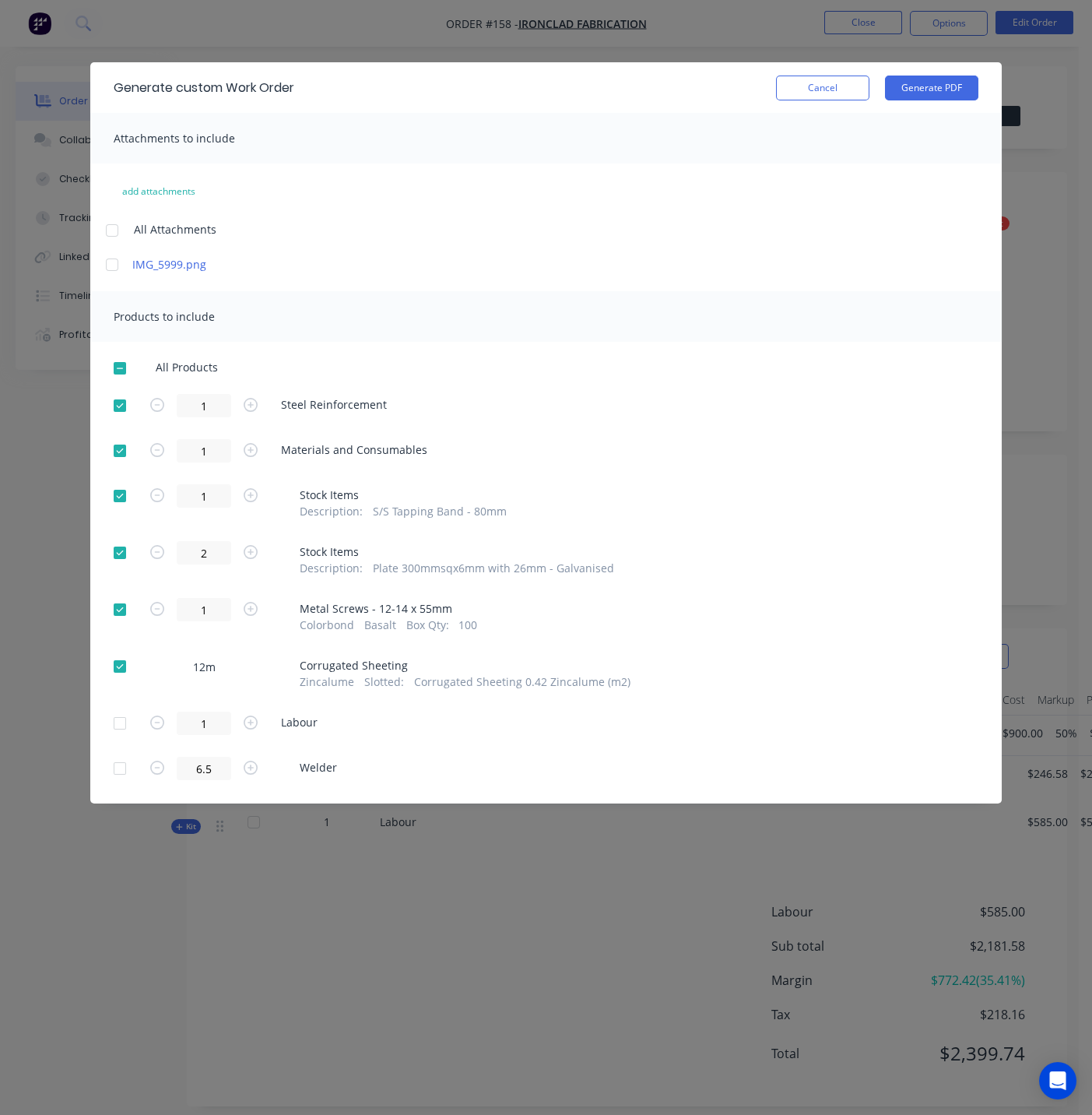
click at [120, 409] on div at bounding box center [120, 406] width 32 height 32
click at [903, 83] on button "Generate PDF" at bounding box center [931, 88] width 94 height 25
drag, startPoint x: 832, startPoint y: 94, endPoint x: 933, endPoint y: 76, distance: 102.6
click at [833, 93] on button "Cancel" at bounding box center [823, 88] width 94 height 25
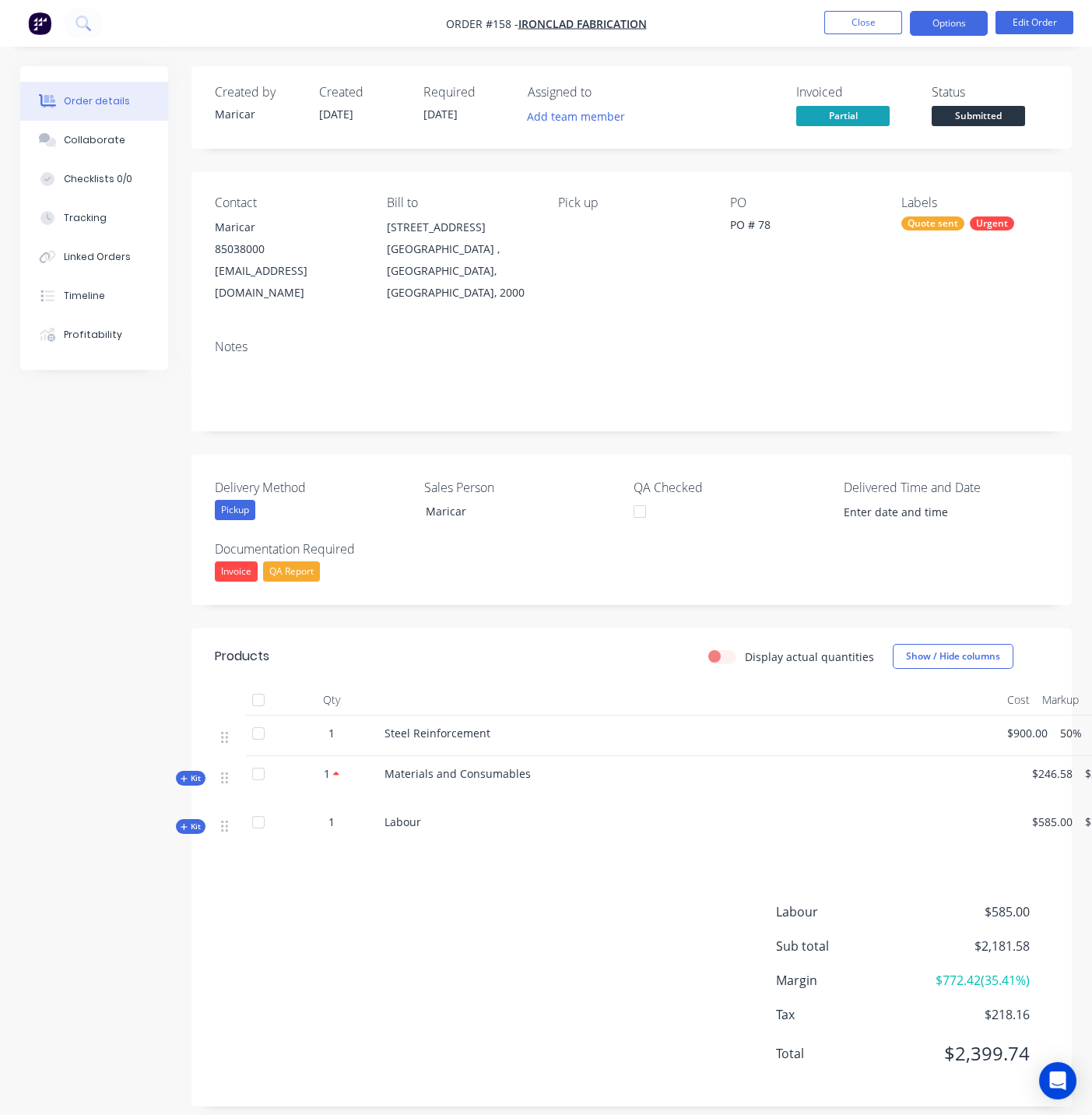
click at [958, 25] on button "Options" at bounding box center [949, 23] width 78 height 25
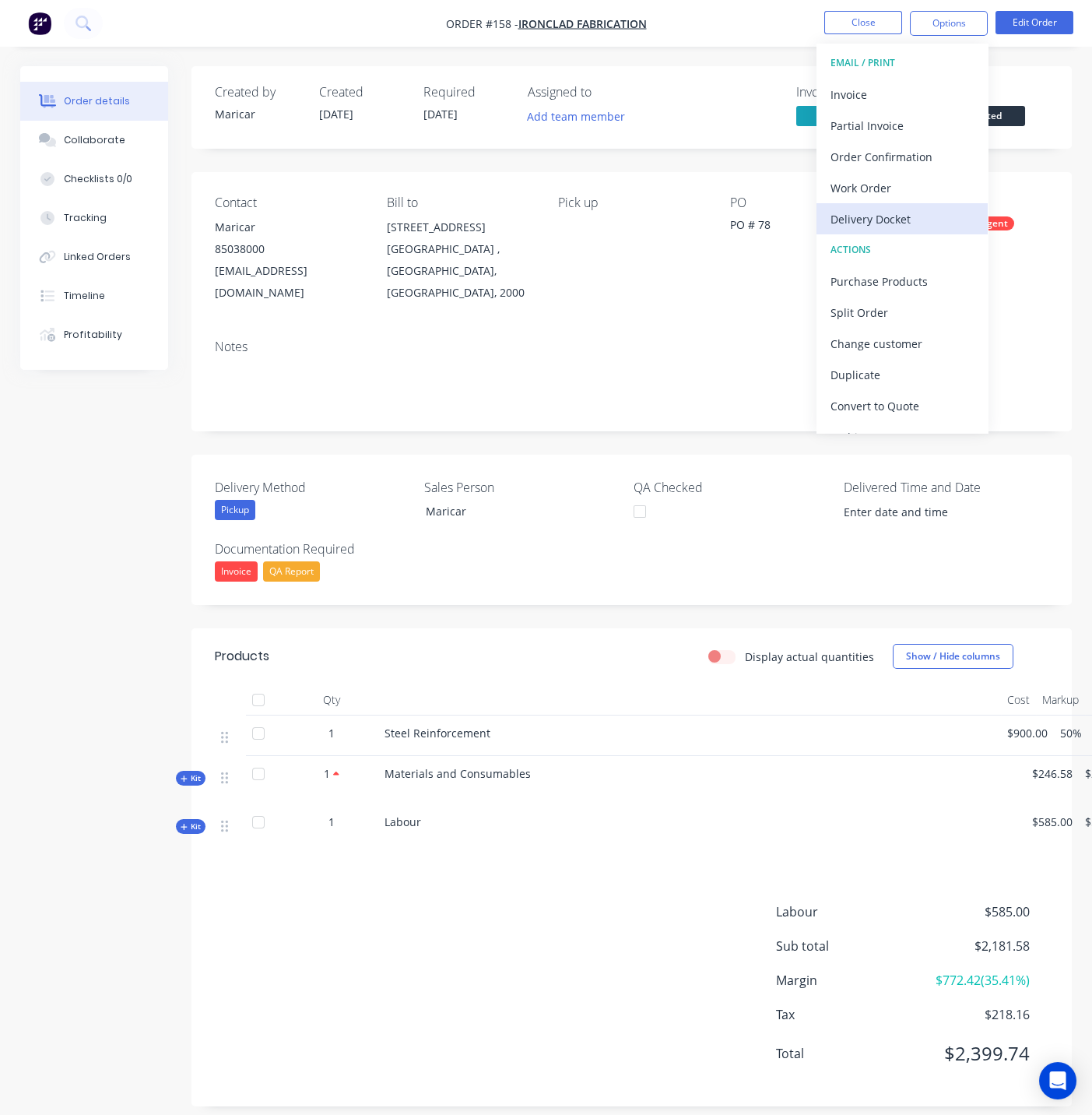
click at [922, 224] on div "Delivery Docket" at bounding box center [902, 219] width 143 height 23
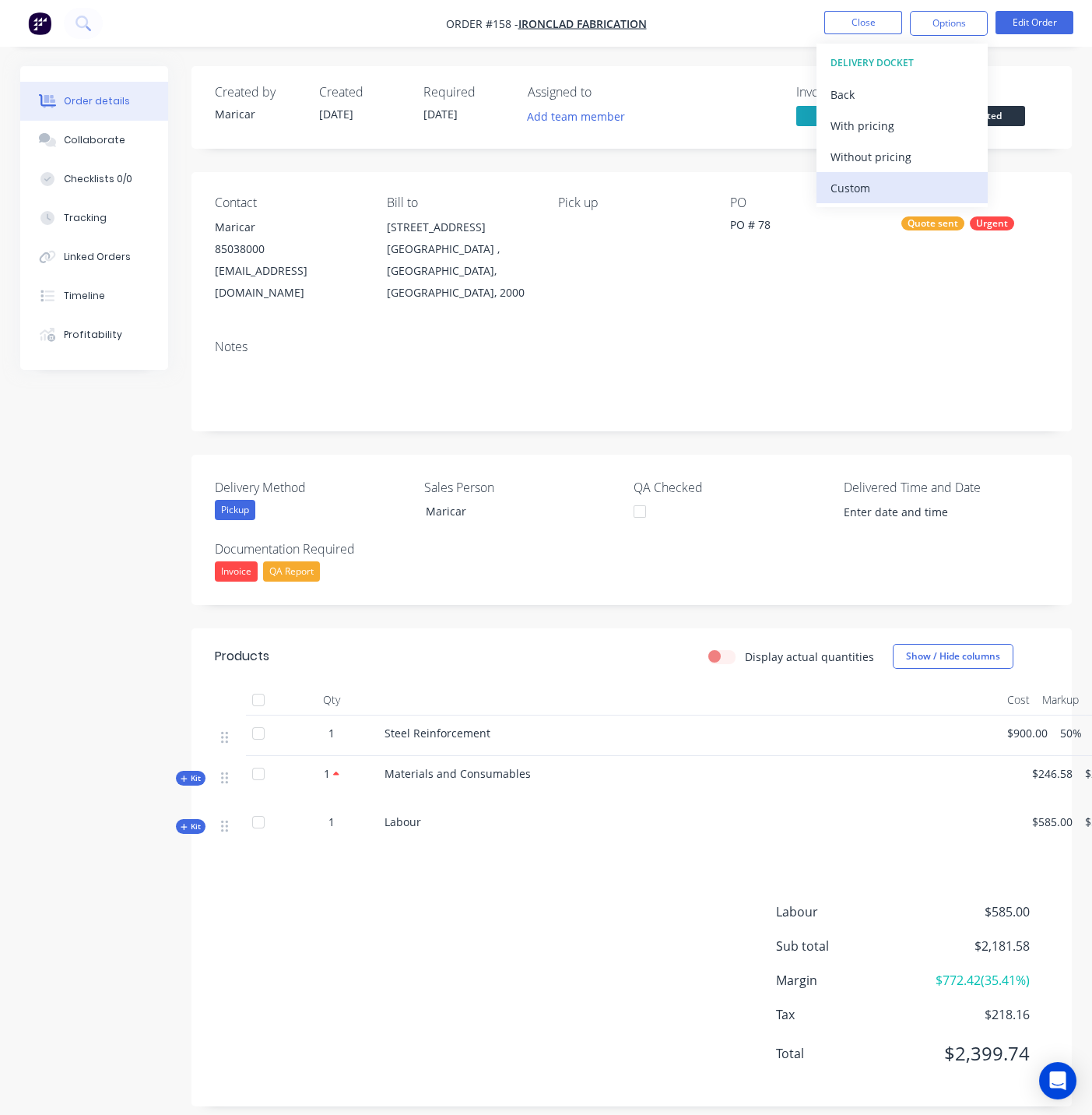
click at [914, 191] on div "Custom" at bounding box center [902, 187] width 143 height 23
click at [905, 166] on div "Without pricing" at bounding box center [902, 157] width 143 height 23
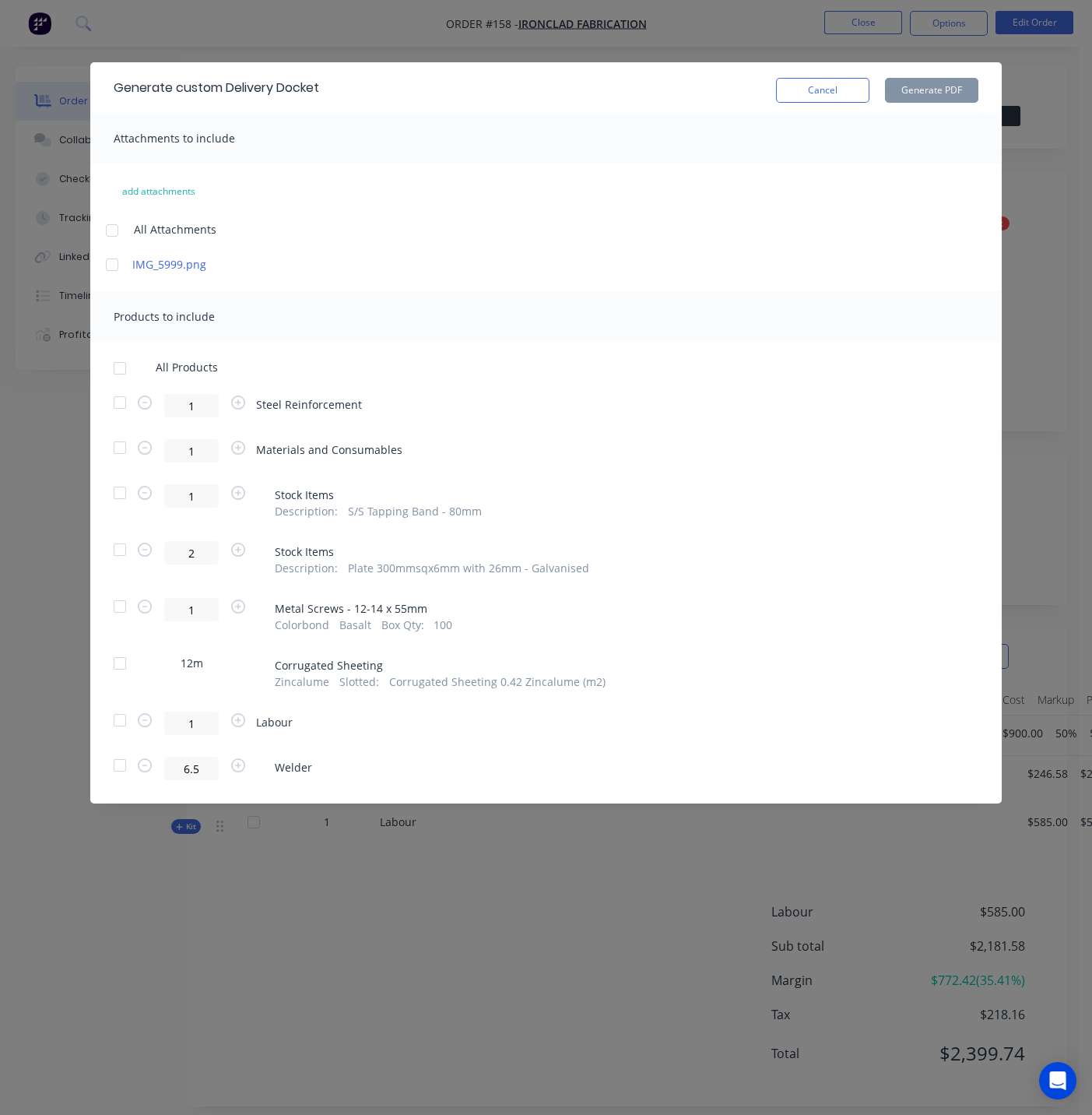
click at [832, 103] on div "Generate custom Delivery Docket Cancel Generate PDF" at bounding box center [546, 87] width 911 height 50
click at [828, 92] on button "Cancel" at bounding box center [823, 90] width 94 height 25
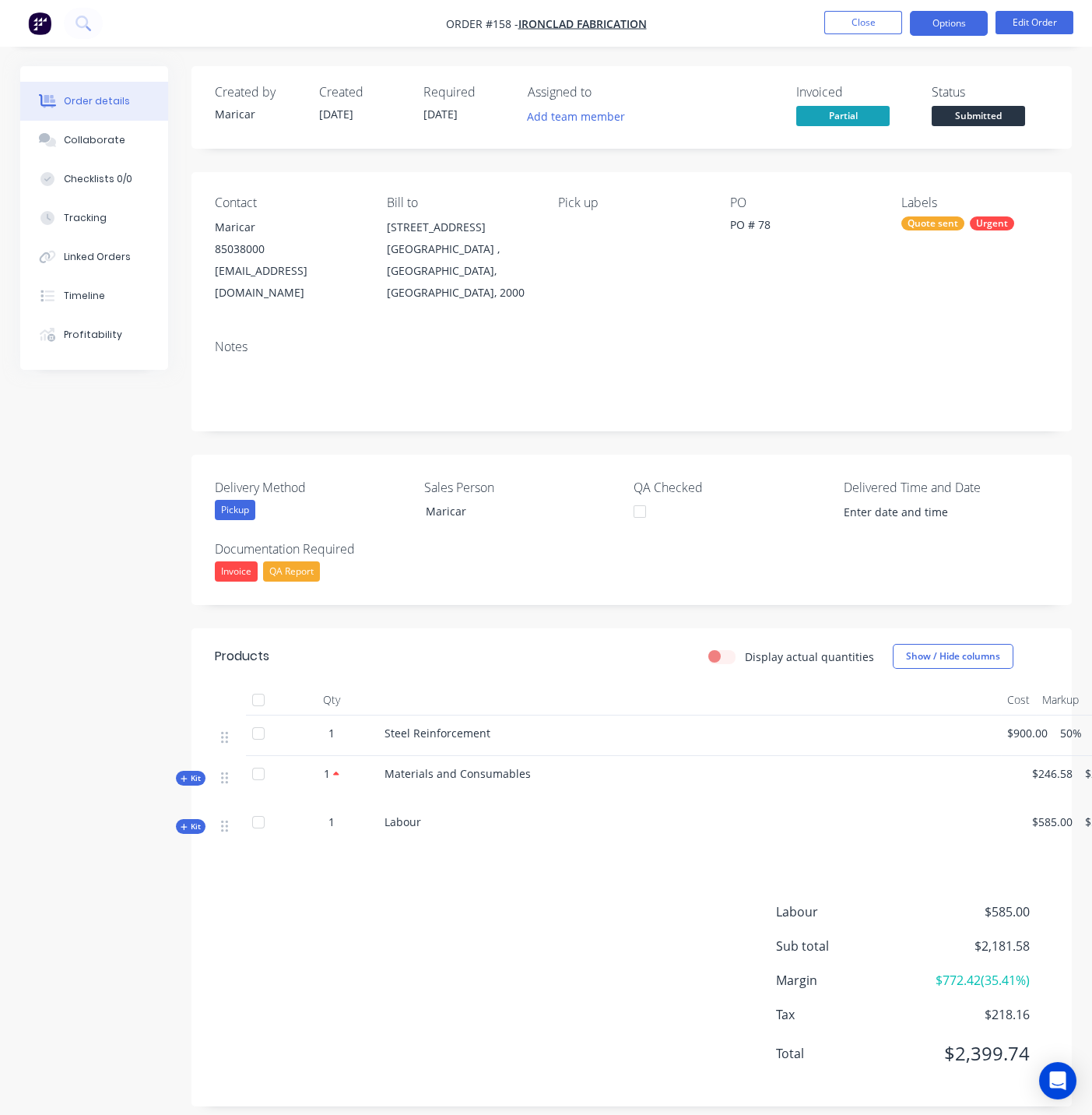
click at [955, 29] on button "Options" at bounding box center [949, 23] width 78 height 25
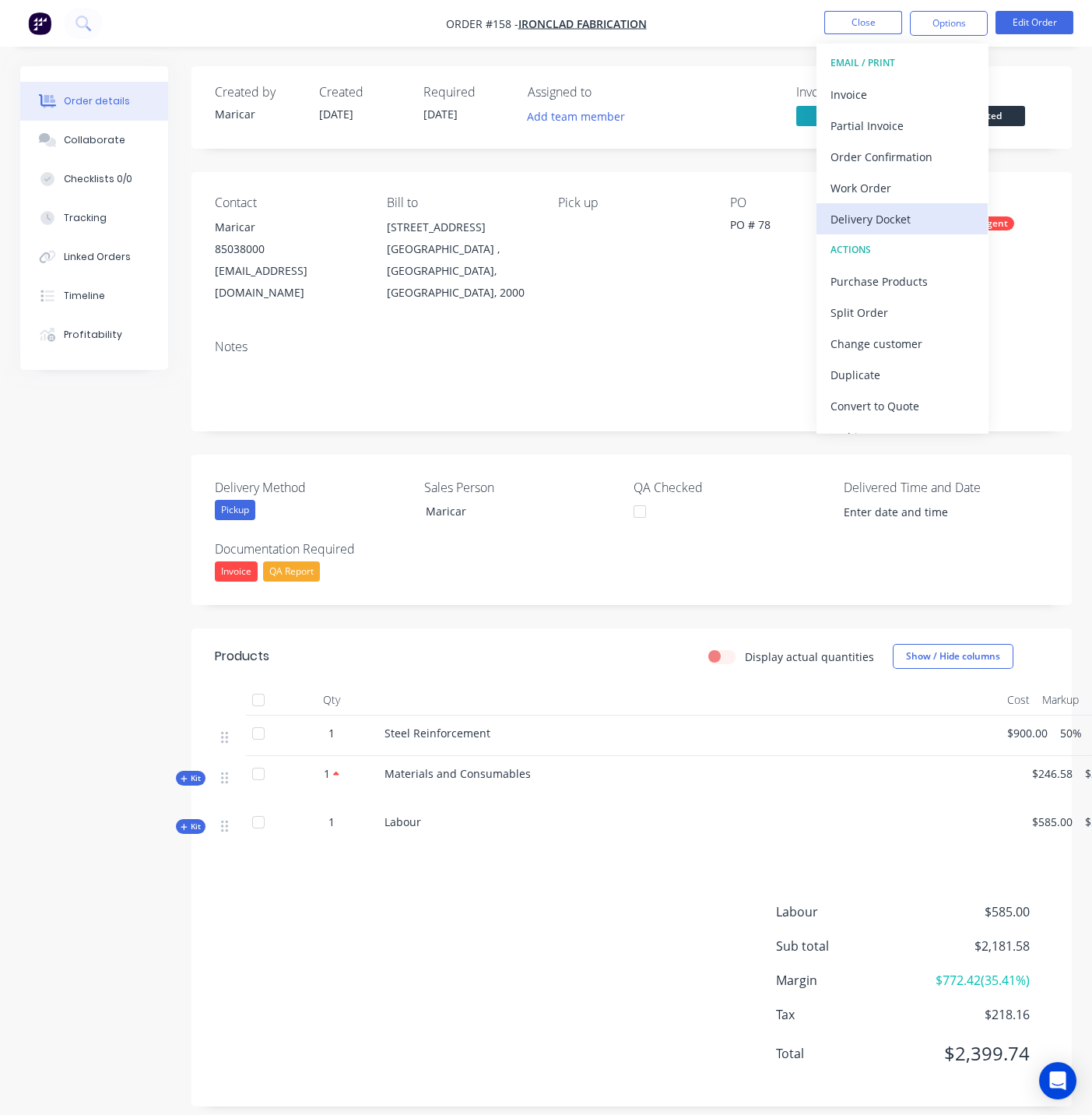
click at [899, 216] on div "Delivery Docket" at bounding box center [902, 219] width 143 height 23
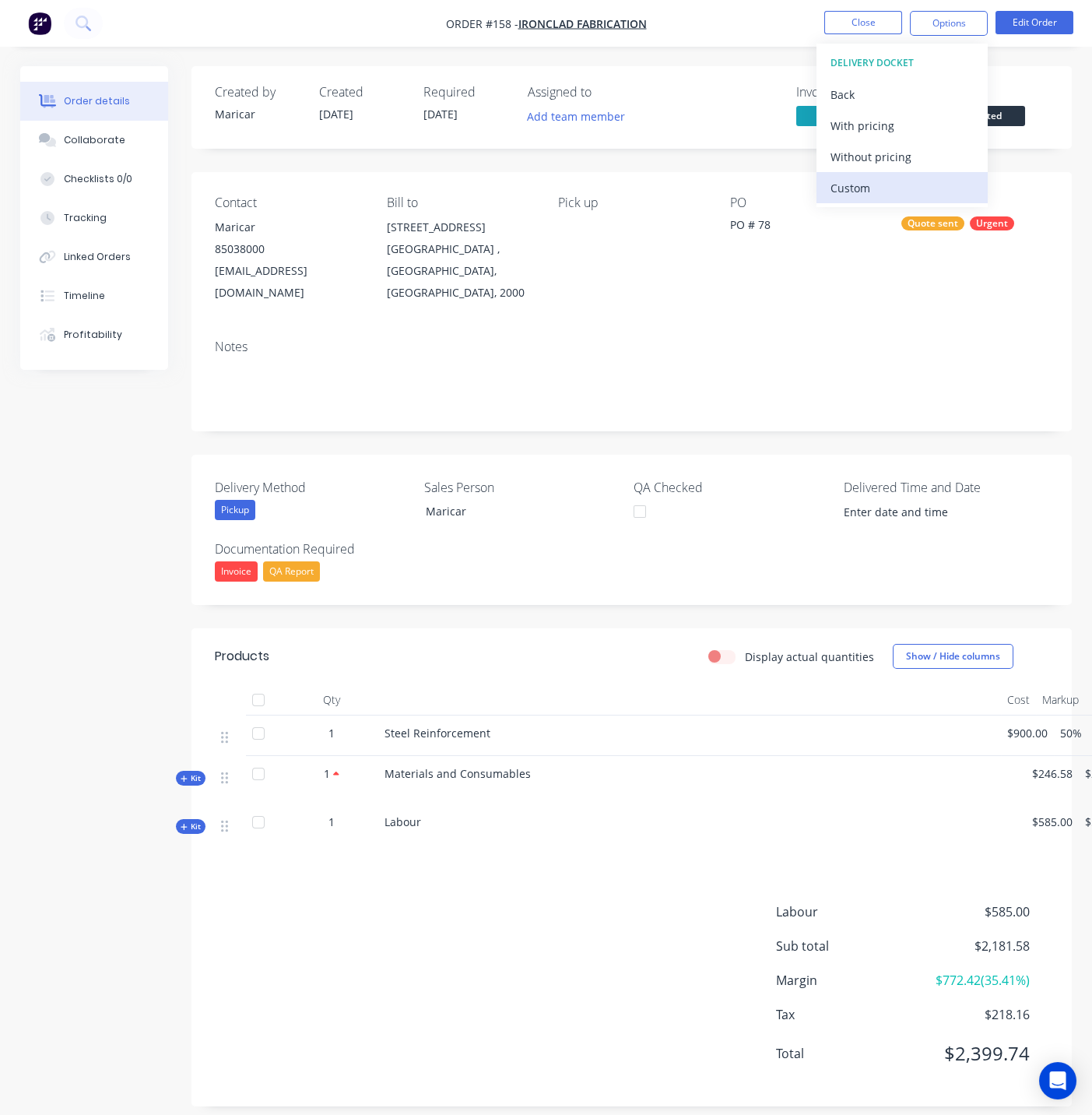
click at [888, 185] on div "Custom" at bounding box center [902, 187] width 143 height 23
click at [1070, 46] on nav "Order #158 - Ironclad Fabrication Close Options CUSTOM DELIVERY DOCKET Back Wit…" at bounding box center [546, 23] width 1092 height 46
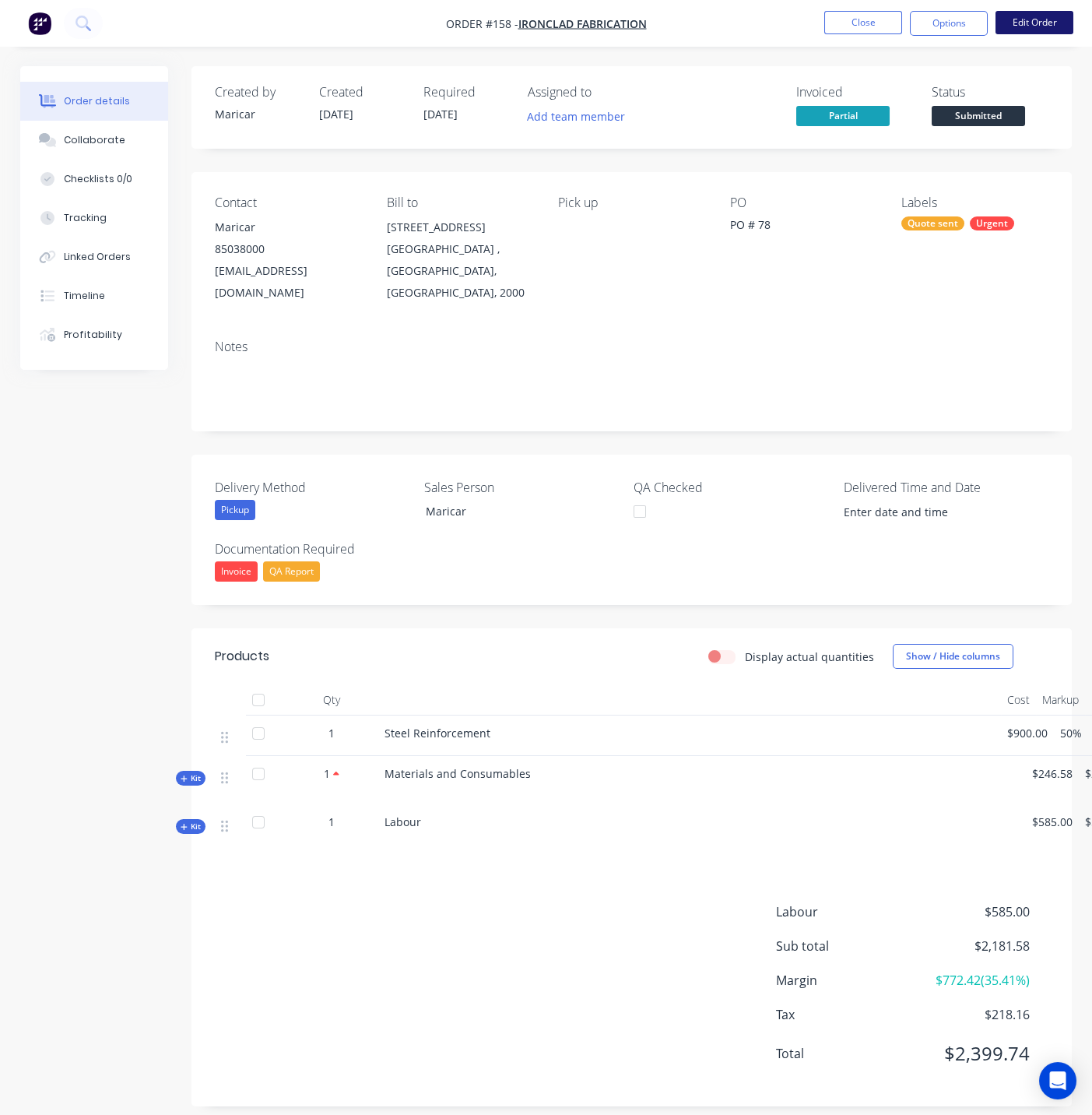
click at [1045, 21] on button "Edit Order" at bounding box center [1035, 23] width 78 height 24
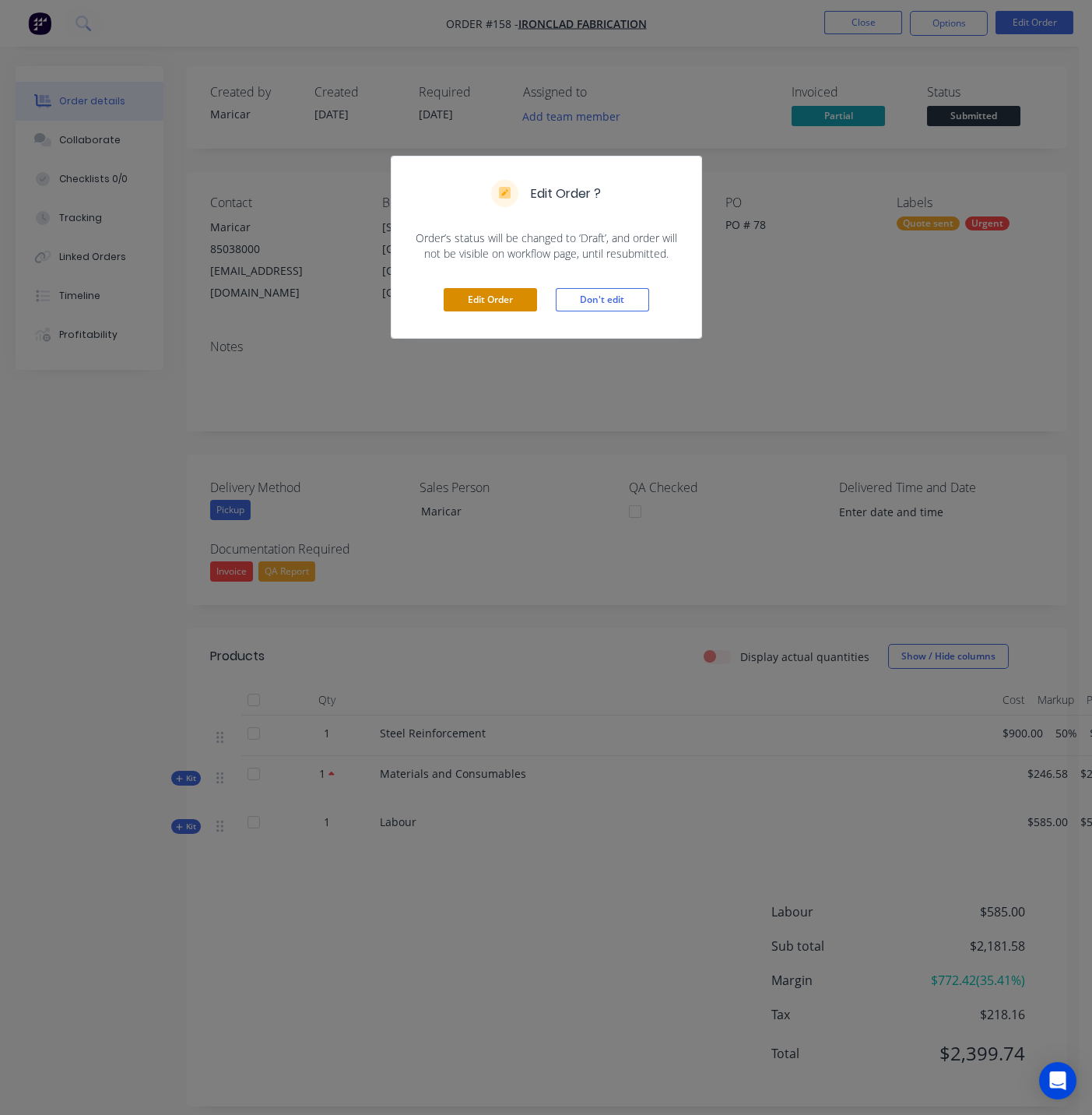
click at [475, 302] on button "Edit Order" at bounding box center [490, 300] width 94 height 24
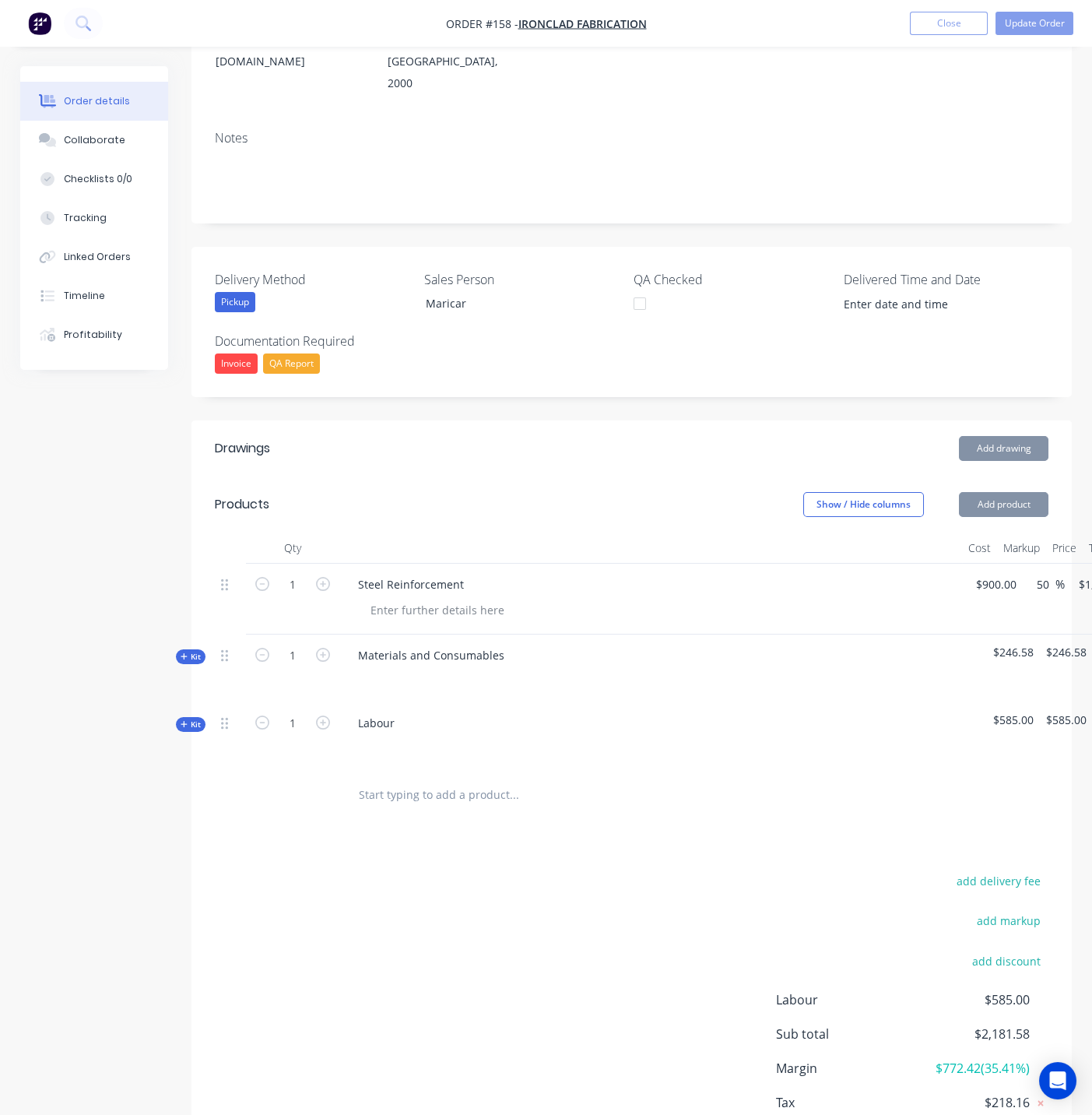
scroll to position [260, 0]
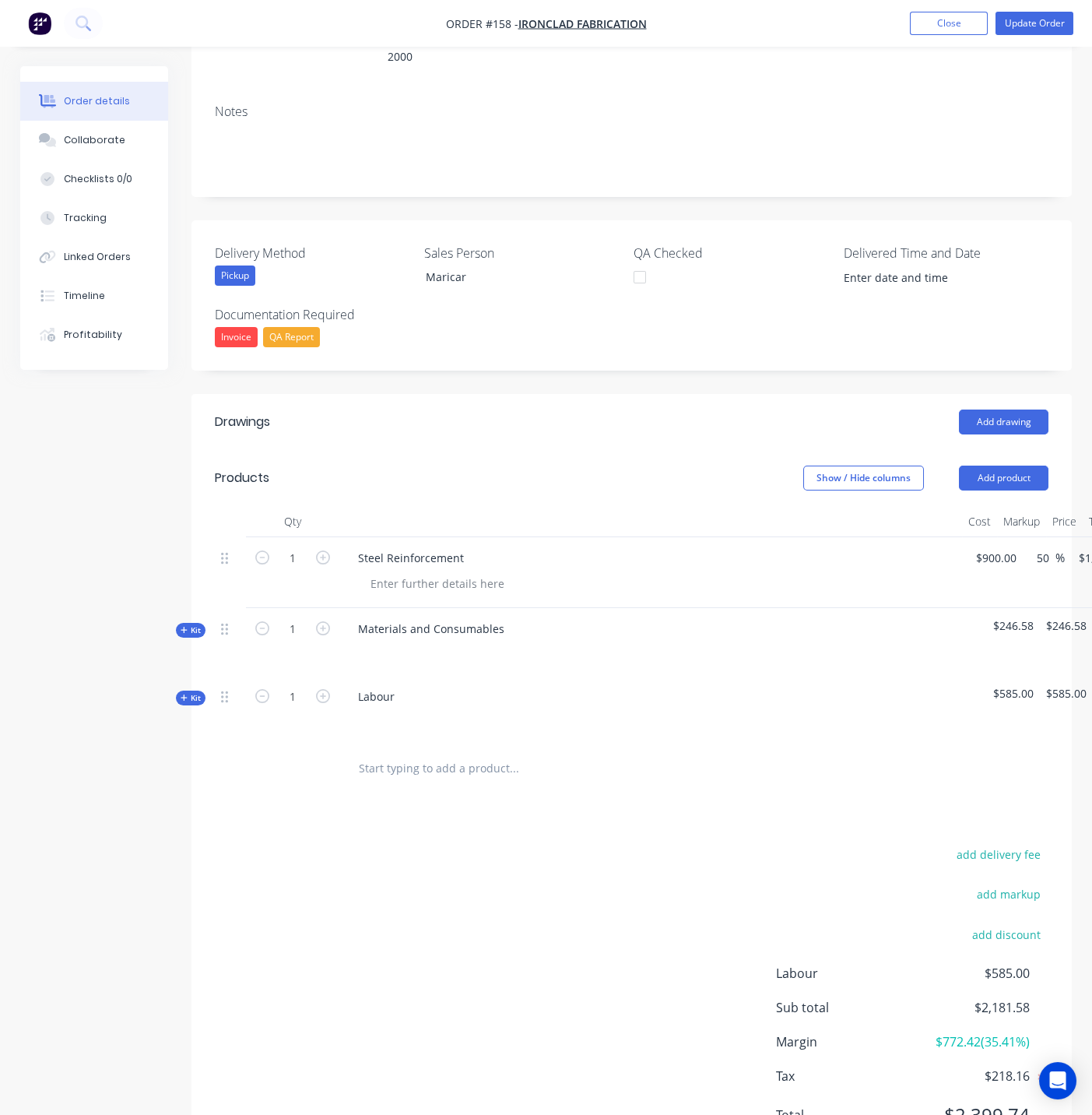
click at [199, 693] on span "Kit" at bounding box center [190, 699] width 21 height 12
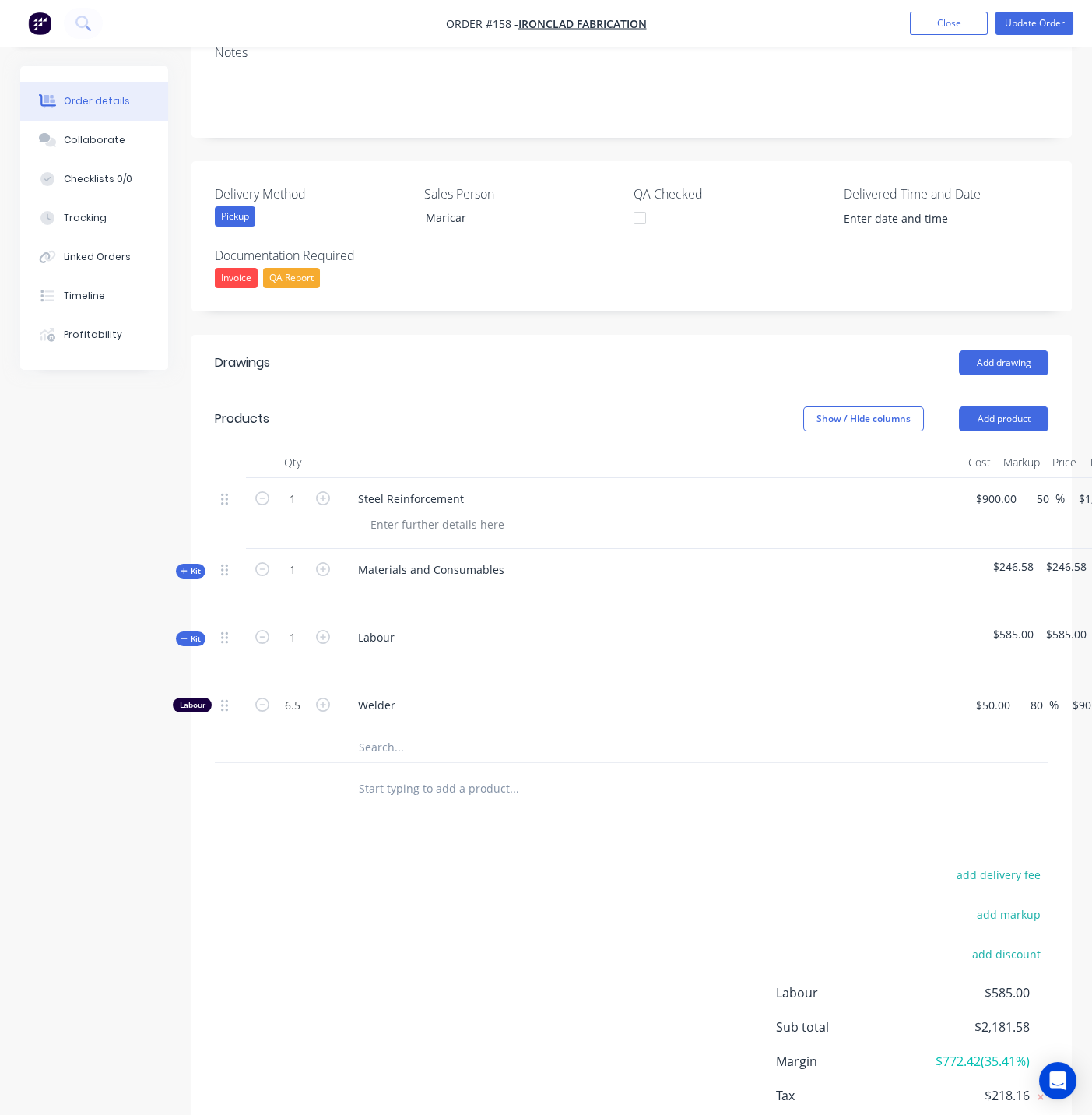
scroll to position [345, 0]
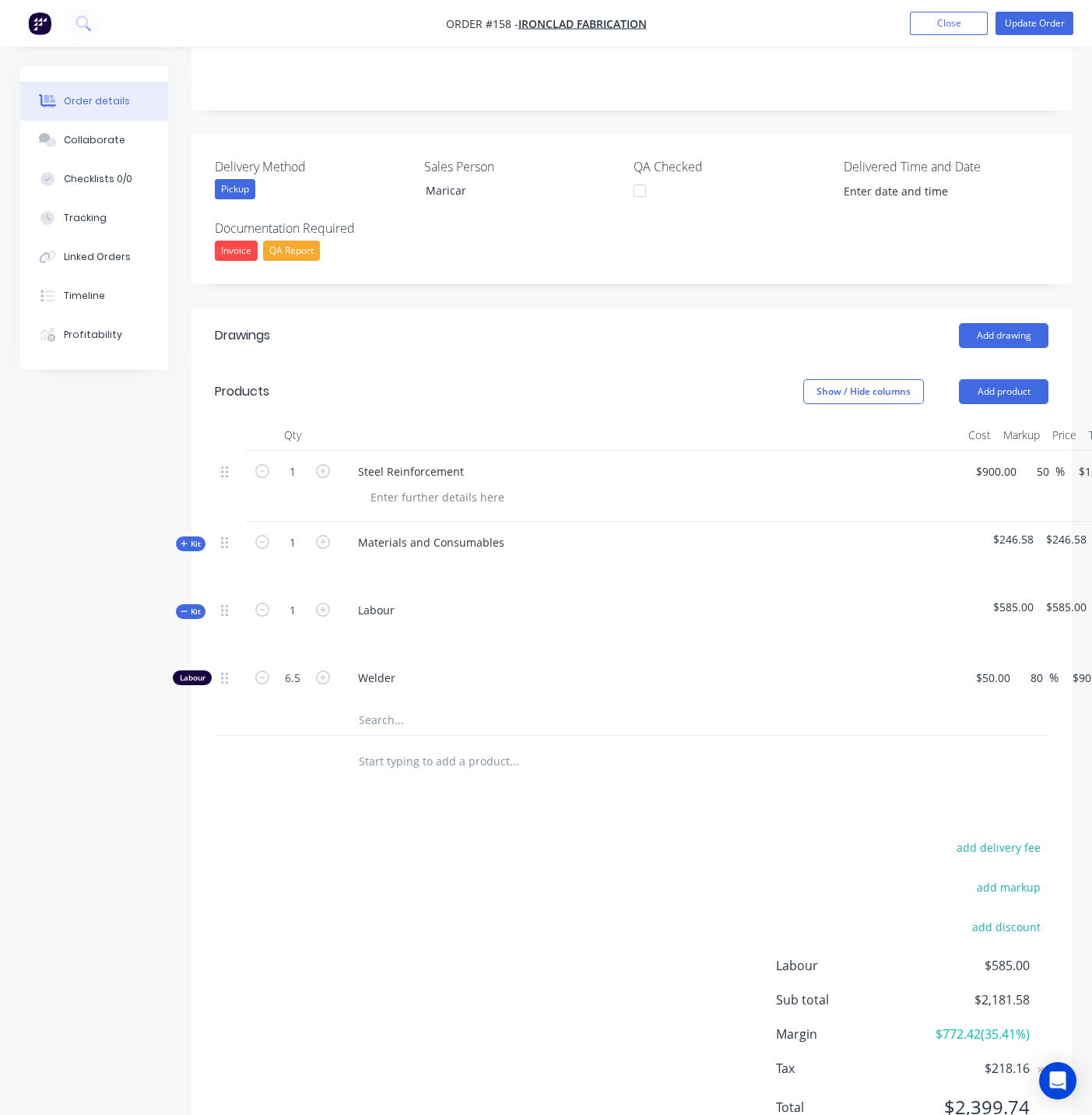
click at [181, 608] on icon at bounding box center [183, 612] width 7 height 8
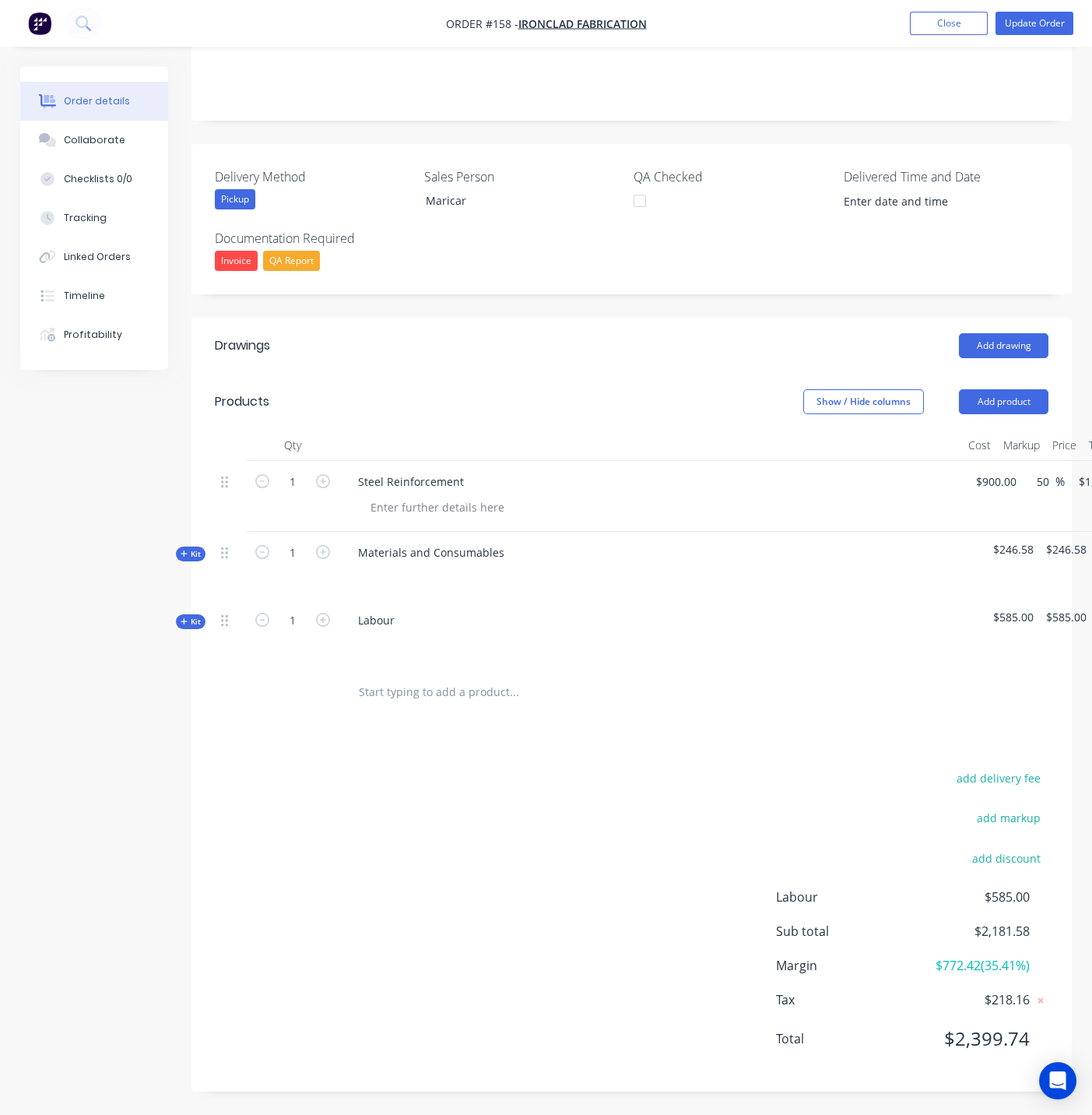
scroll to position [289, 0]
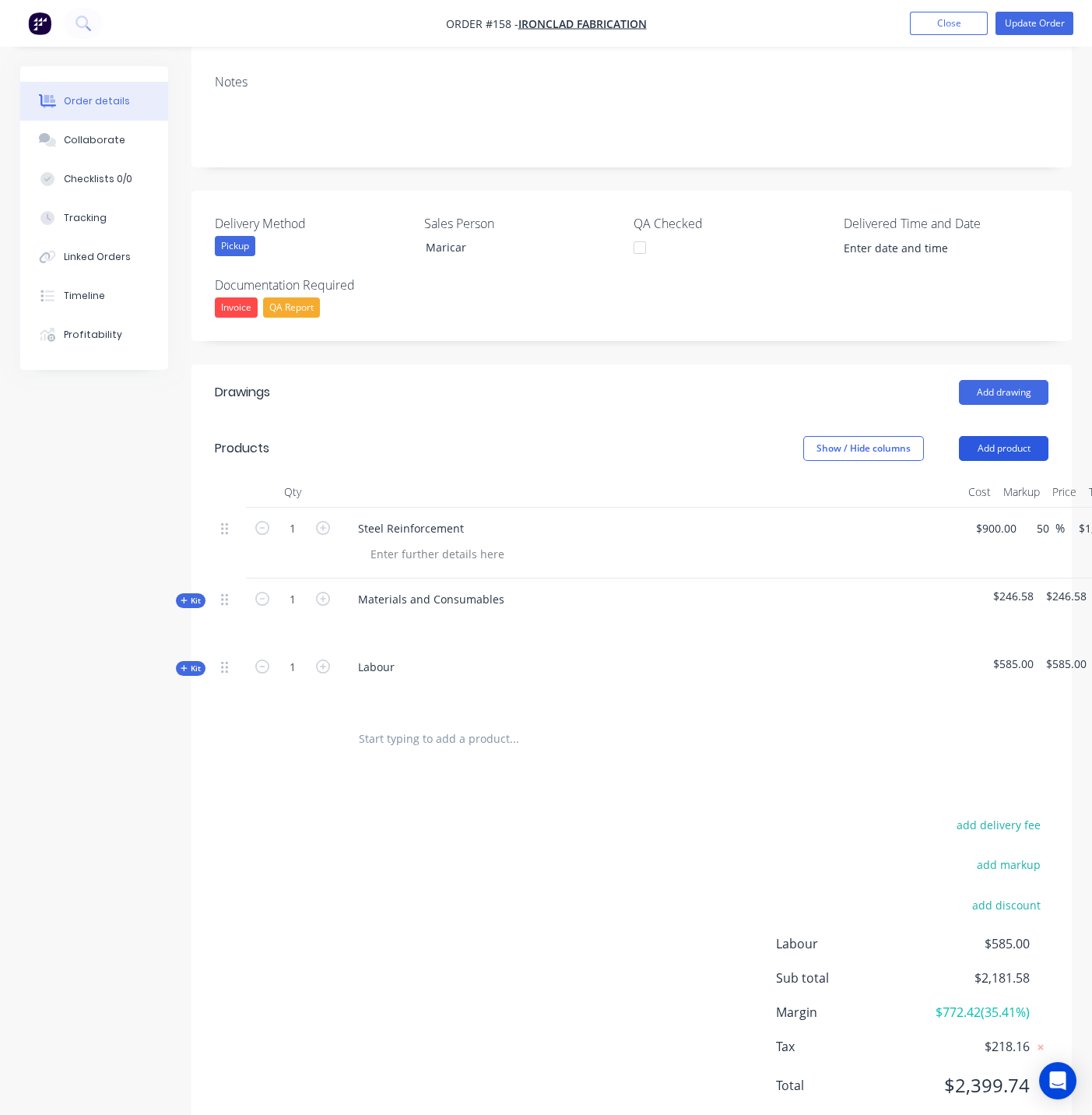
click at [1015, 436] on button "Add product" at bounding box center [1003, 448] width 90 height 25
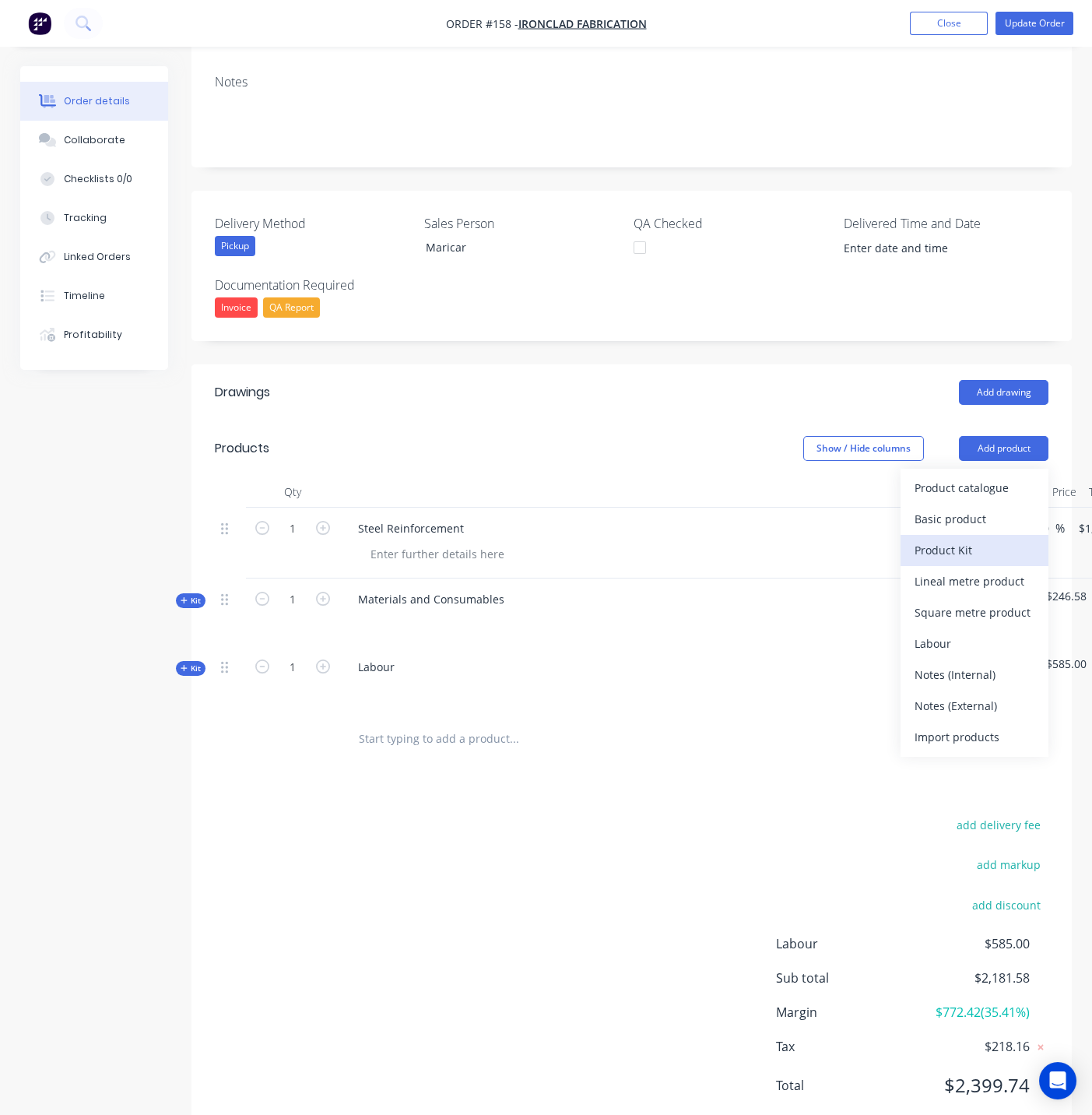
click at [977, 535] on button "Product Kit" at bounding box center [975, 551] width 148 height 32
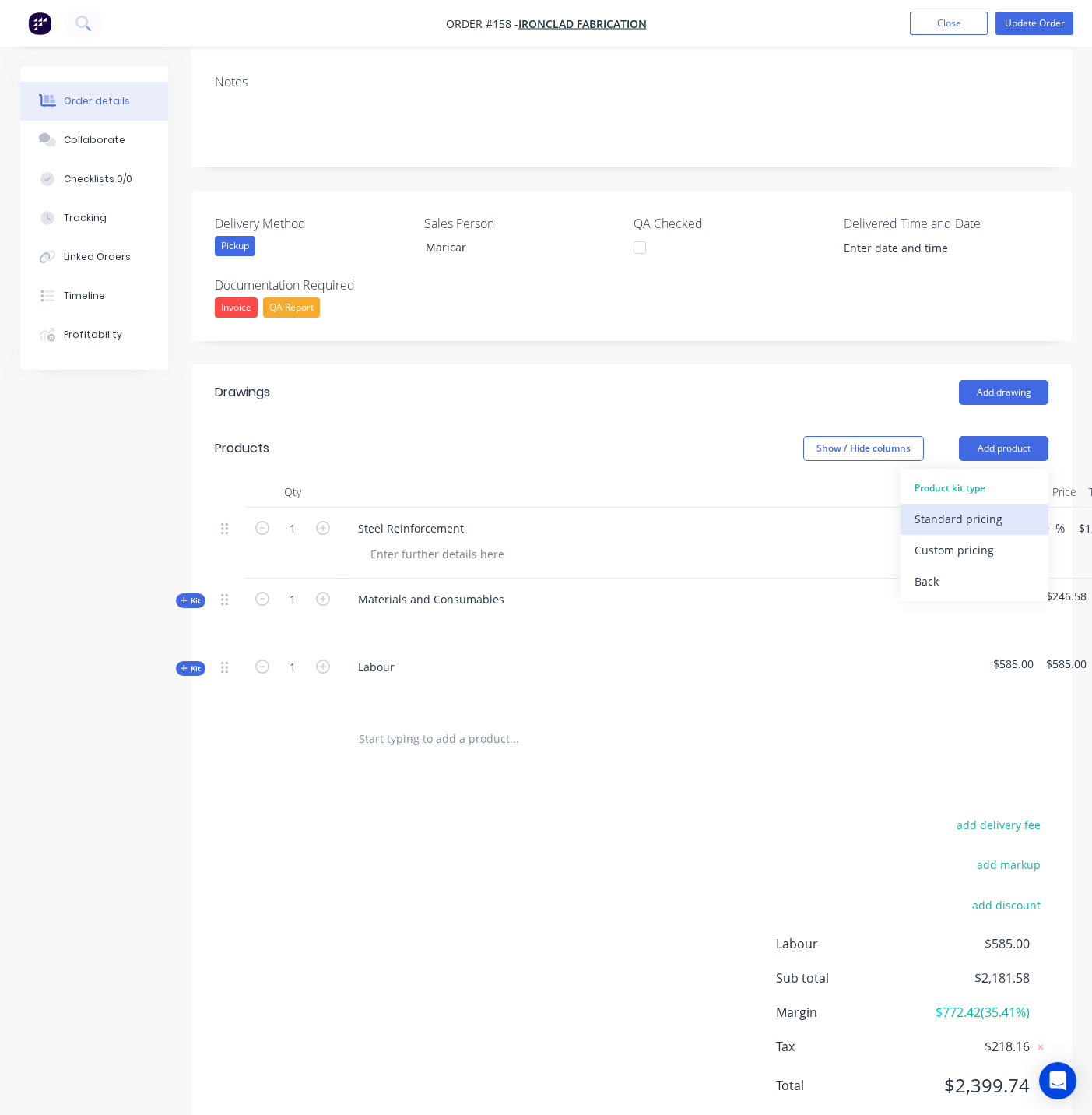
click at [957, 508] on div "Standard pricing" at bounding box center [975, 519] width 120 height 23
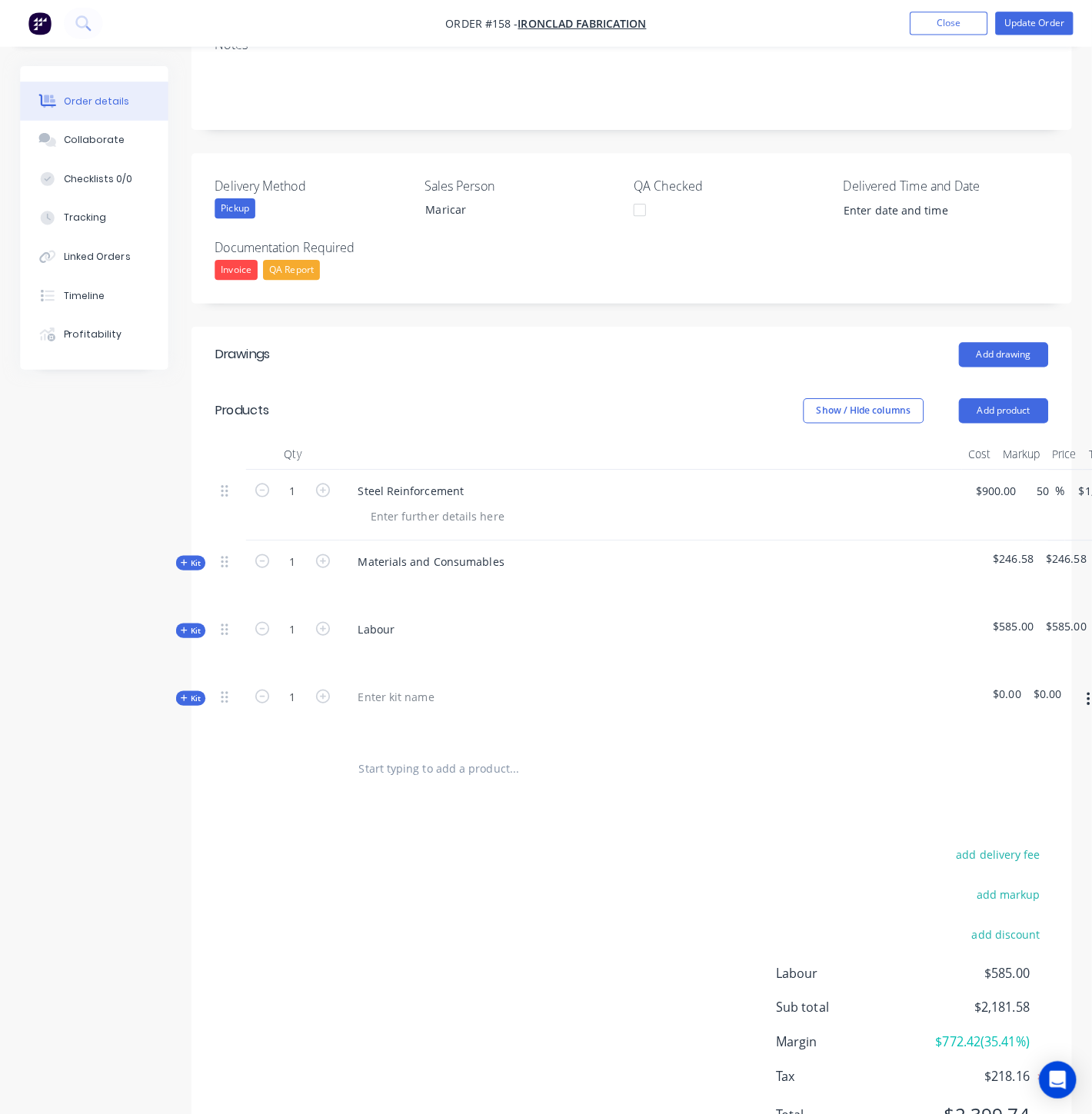
scroll to position [352, 0]
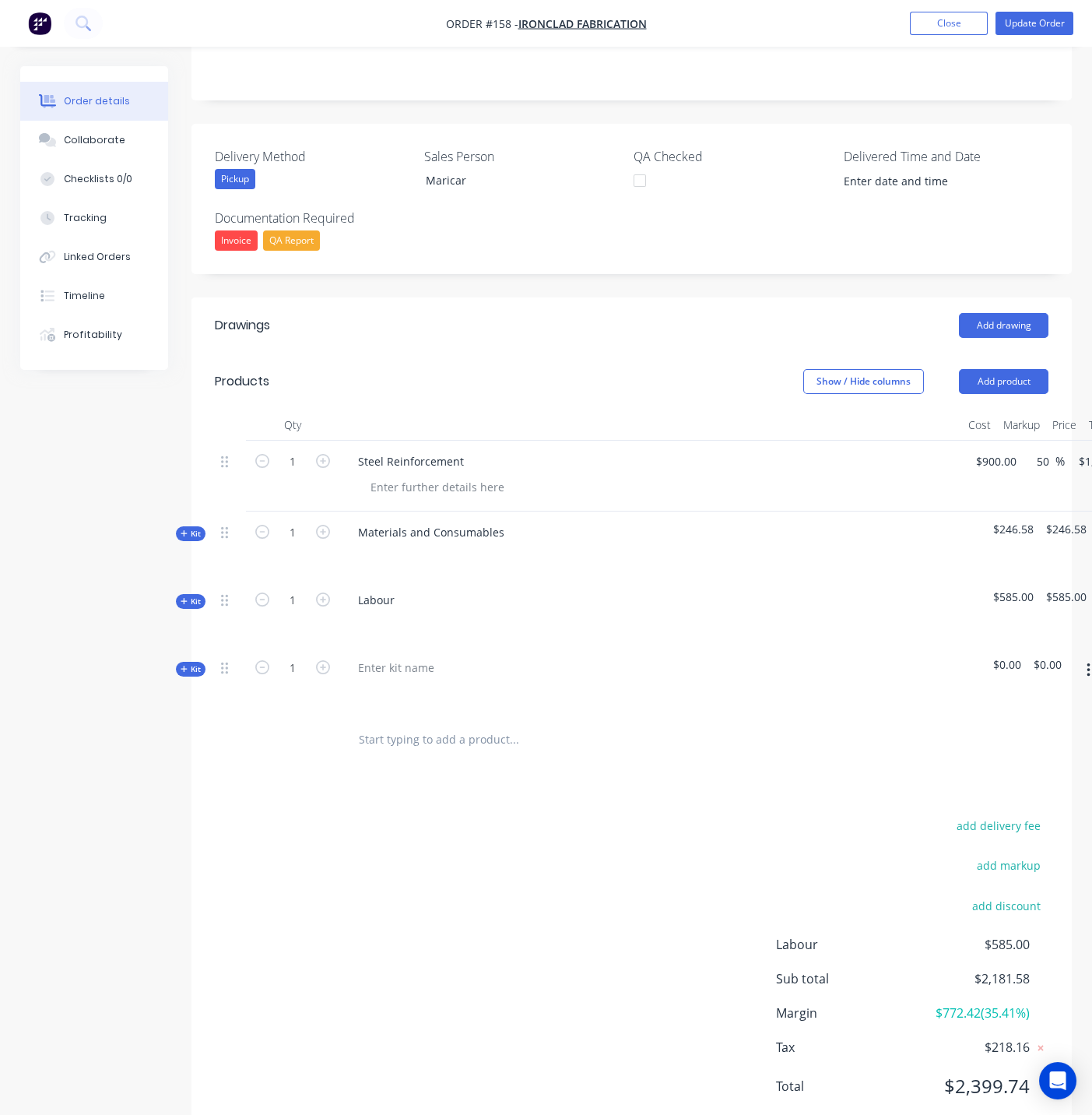
click at [1088, 663] on icon "button" at bounding box center [1088, 670] width 3 height 14
click at [999, 763] on div "Add sub kit to kit" at bounding box center [1034, 774] width 120 height 23
click at [190, 663] on span "Kit" at bounding box center [190, 669] width 21 height 12
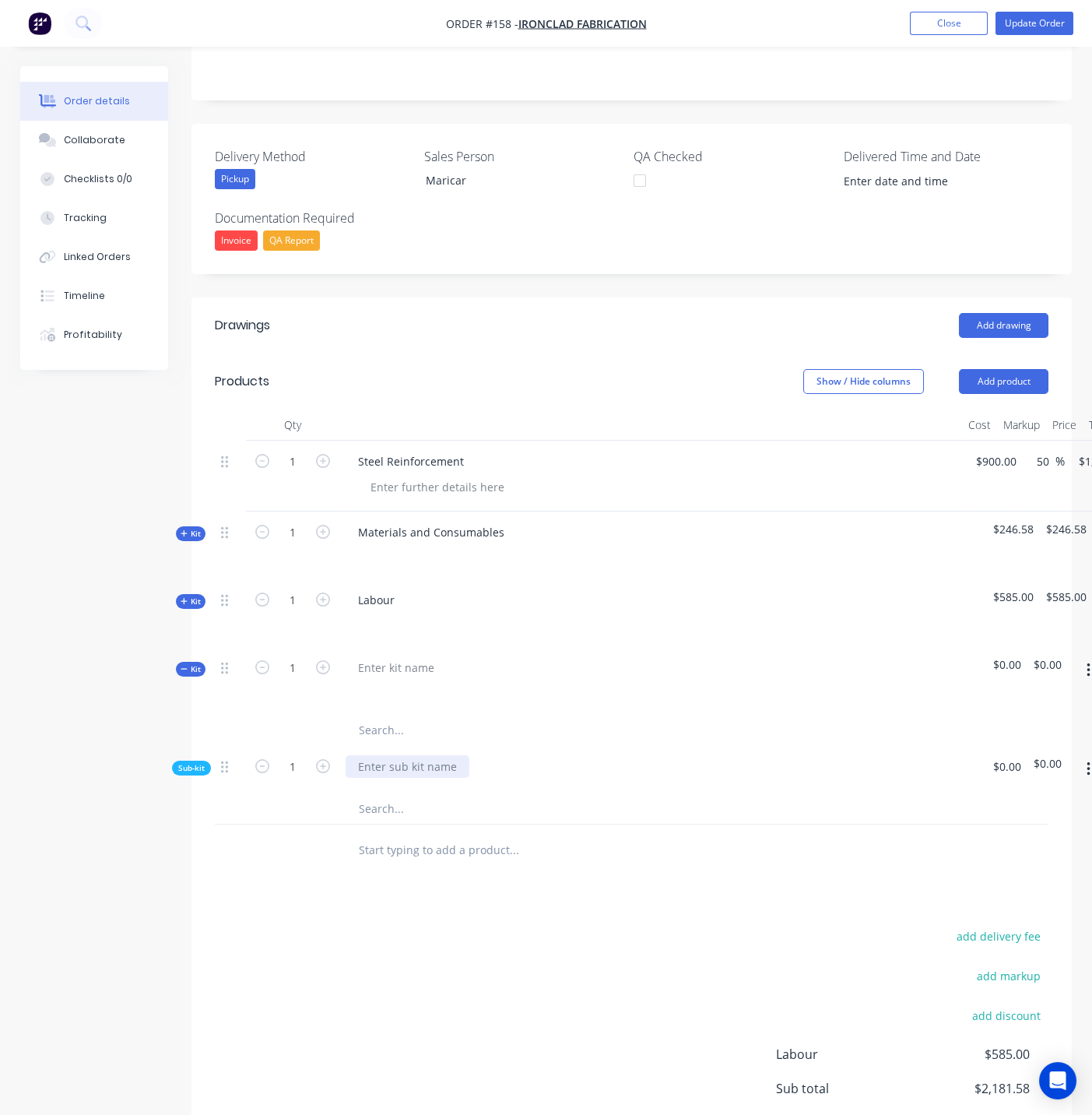
click at [385, 756] on div at bounding box center [407, 767] width 124 height 23
click at [391, 656] on div at bounding box center [396, 667] width 102 height 23
click at [314, 825] on div at bounding box center [292, 850] width 94 height 50
click at [1045, 20] on button "Update Order" at bounding box center [1035, 24] width 78 height 24
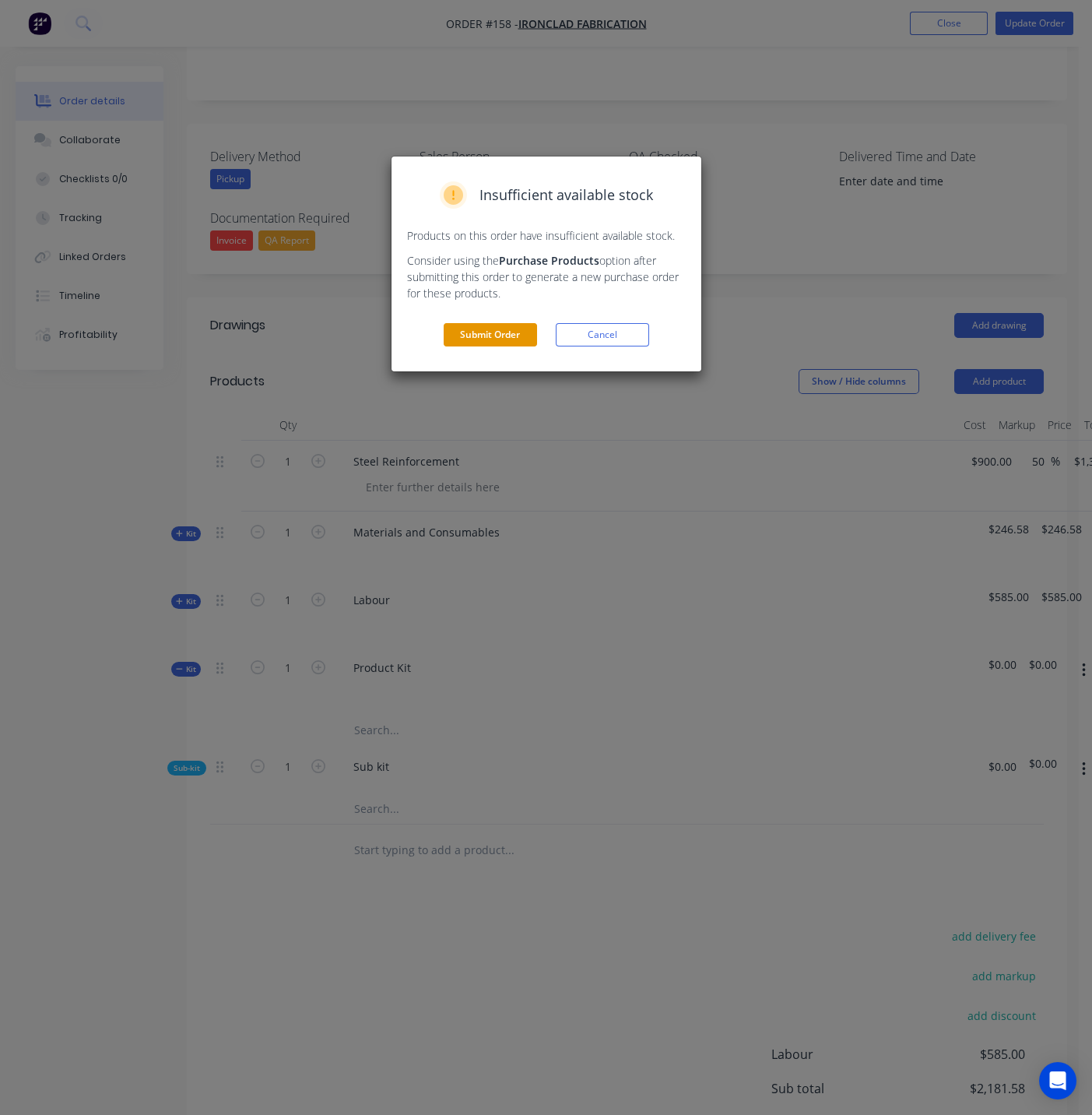
click at [484, 345] on button "Submit Order" at bounding box center [490, 335] width 94 height 24
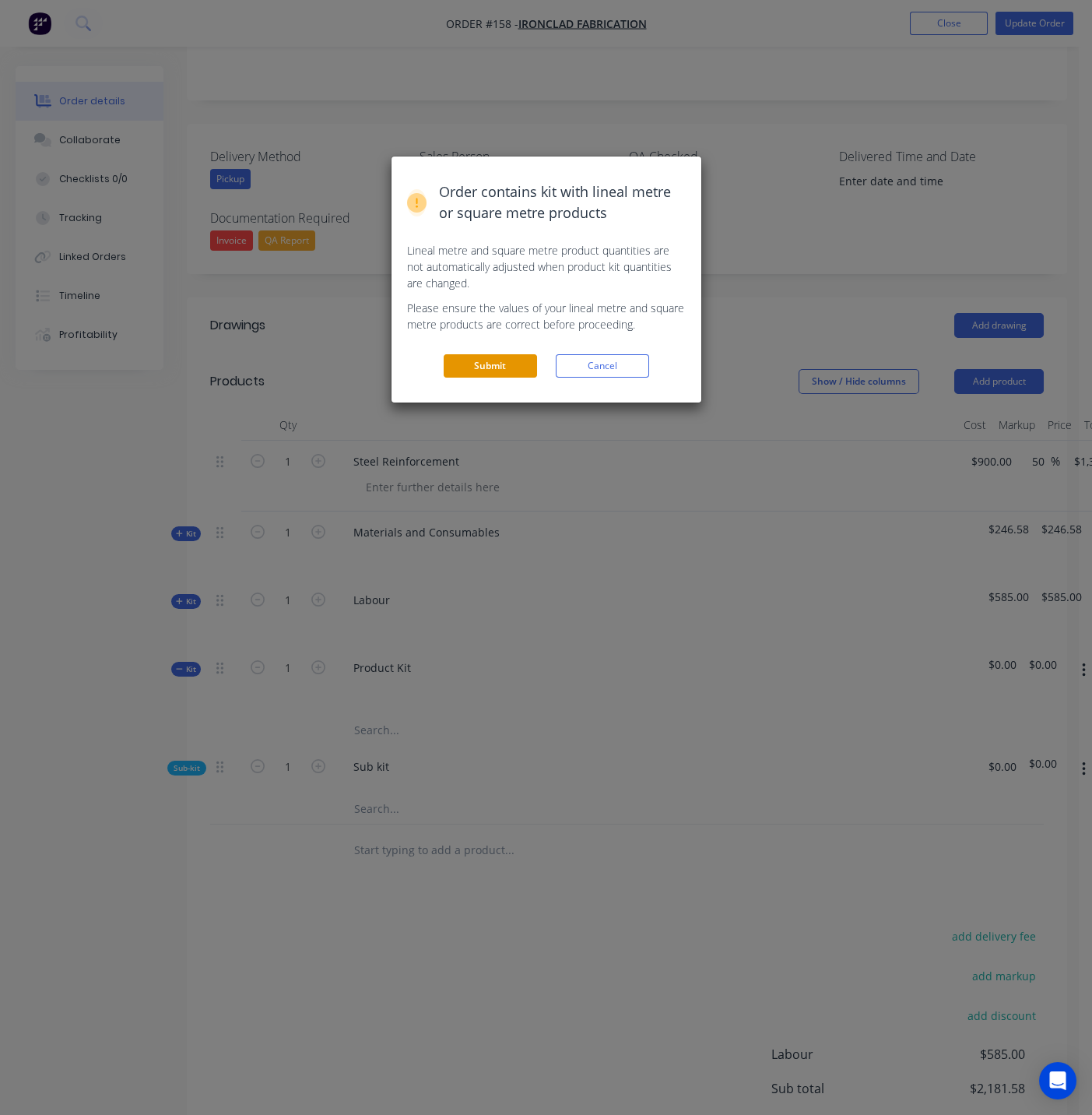
click at [506, 362] on button "Submit" at bounding box center [490, 366] width 94 height 24
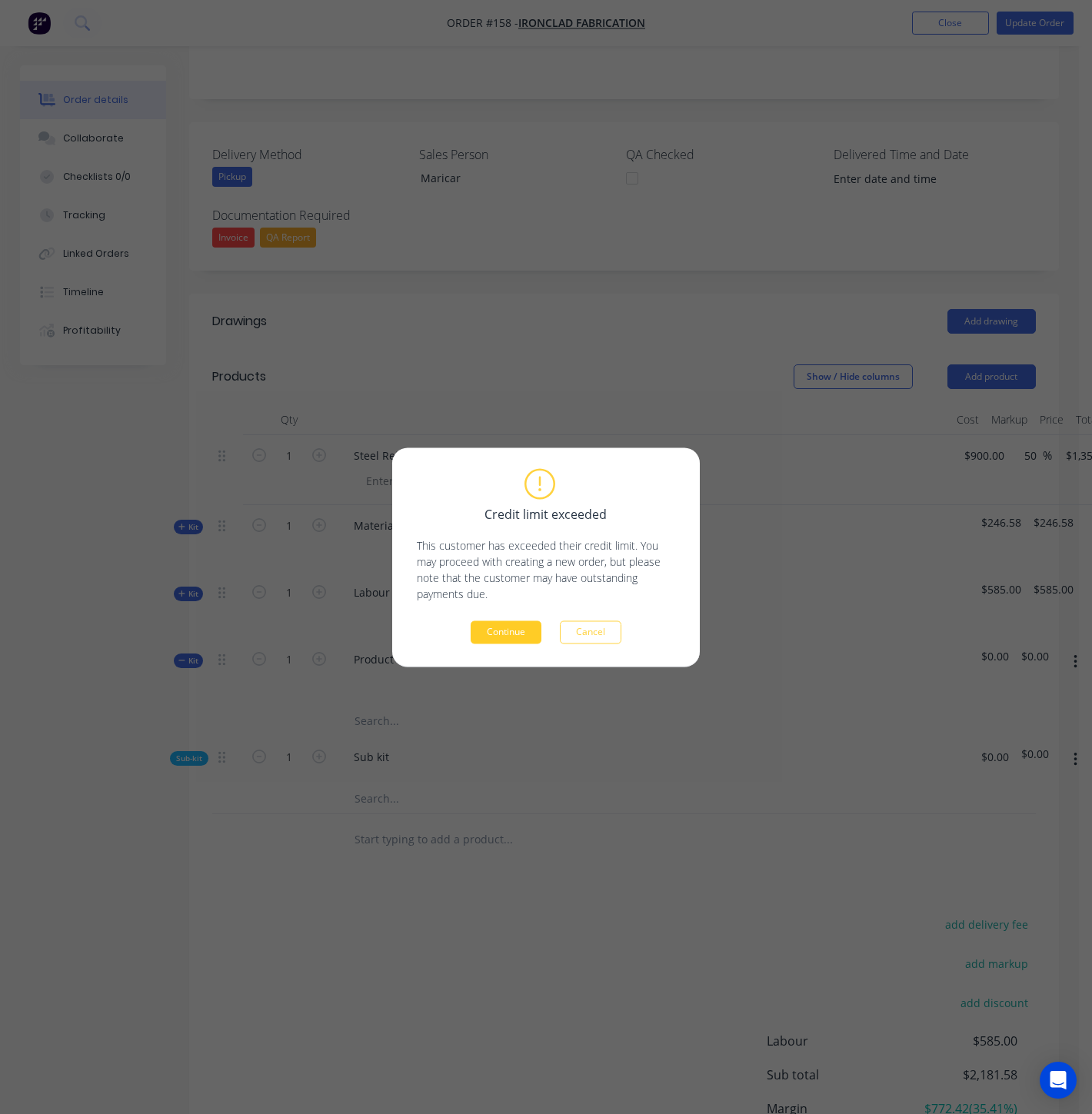
click at [488, 640] on button "Continue" at bounding box center [506, 632] width 71 height 23
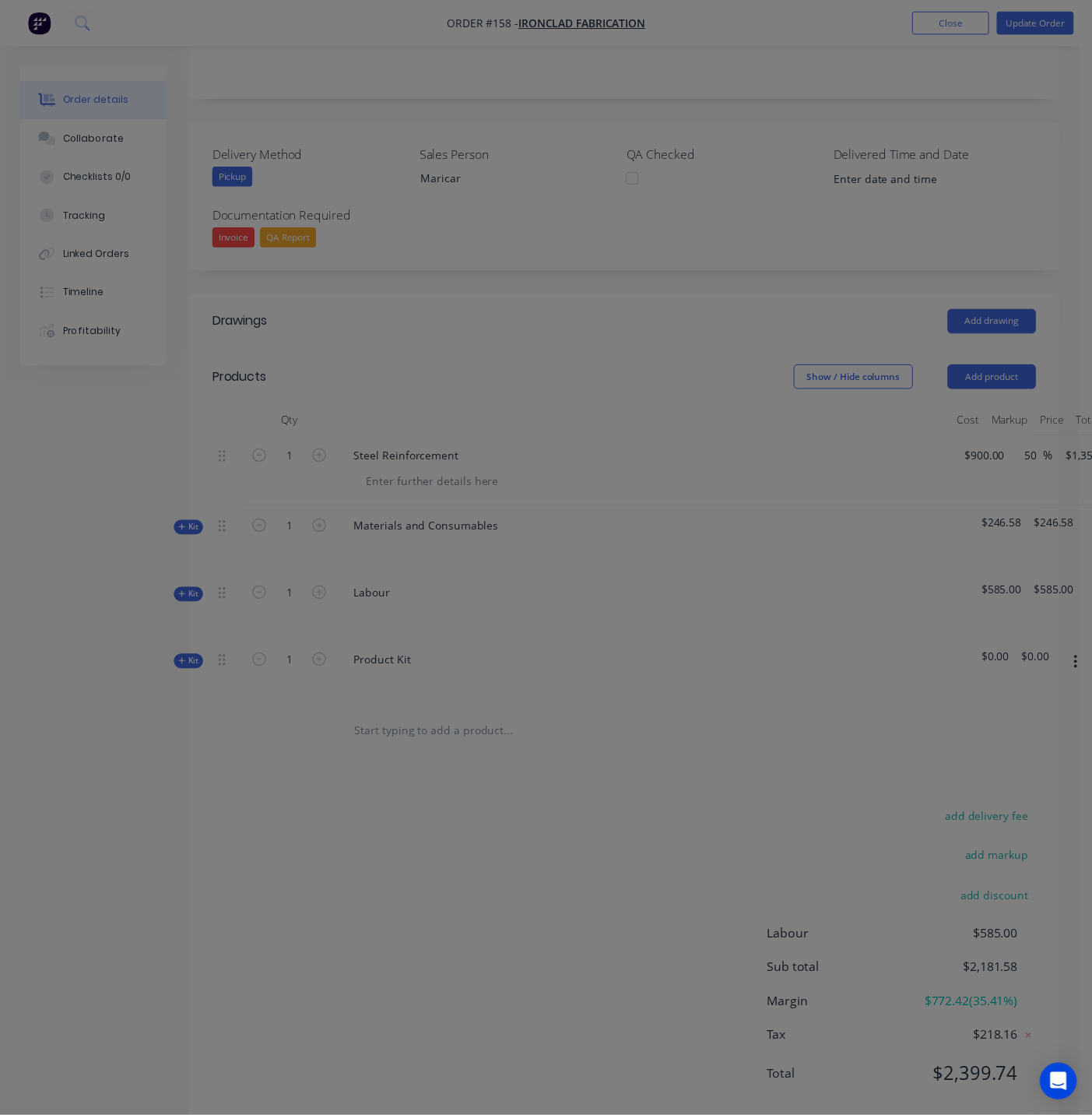
scroll to position [0, 0]
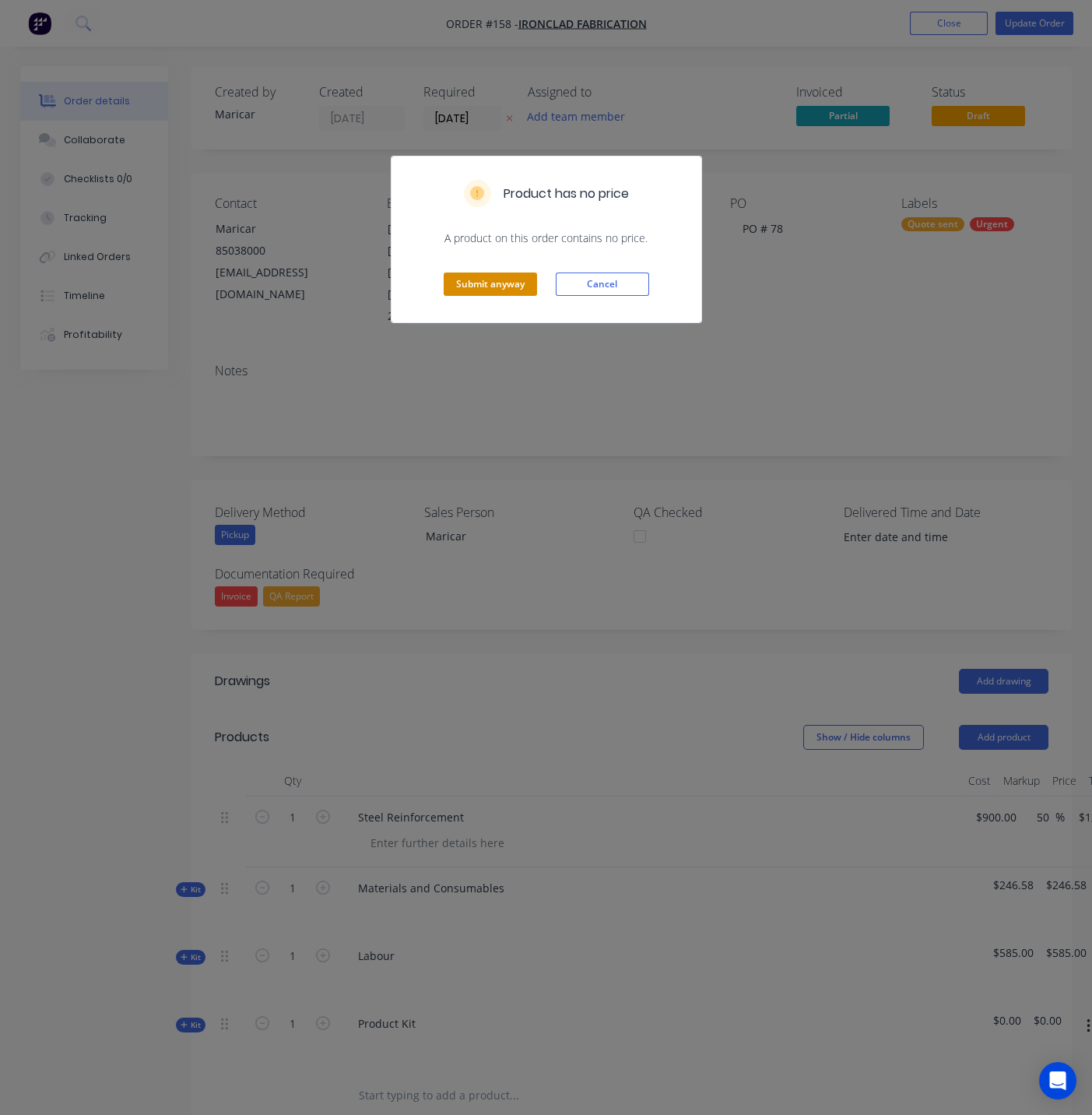
click at [489, 292] on button "Submit anyway" at bounding box center [490, 284] width 94 height 24
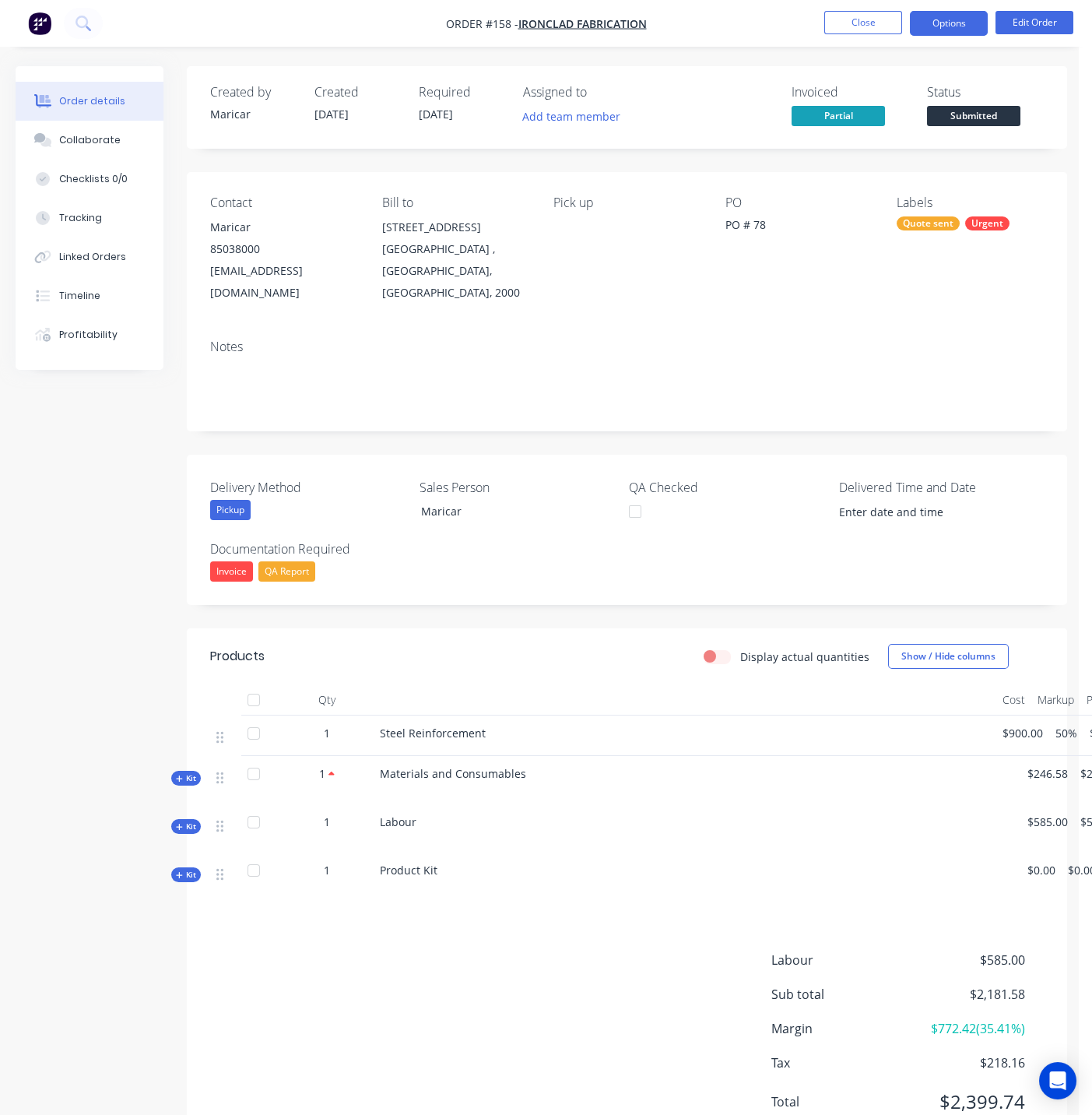
click at [941, 35] on button "Options" at bounding box center [949, 23] width 78 height 25
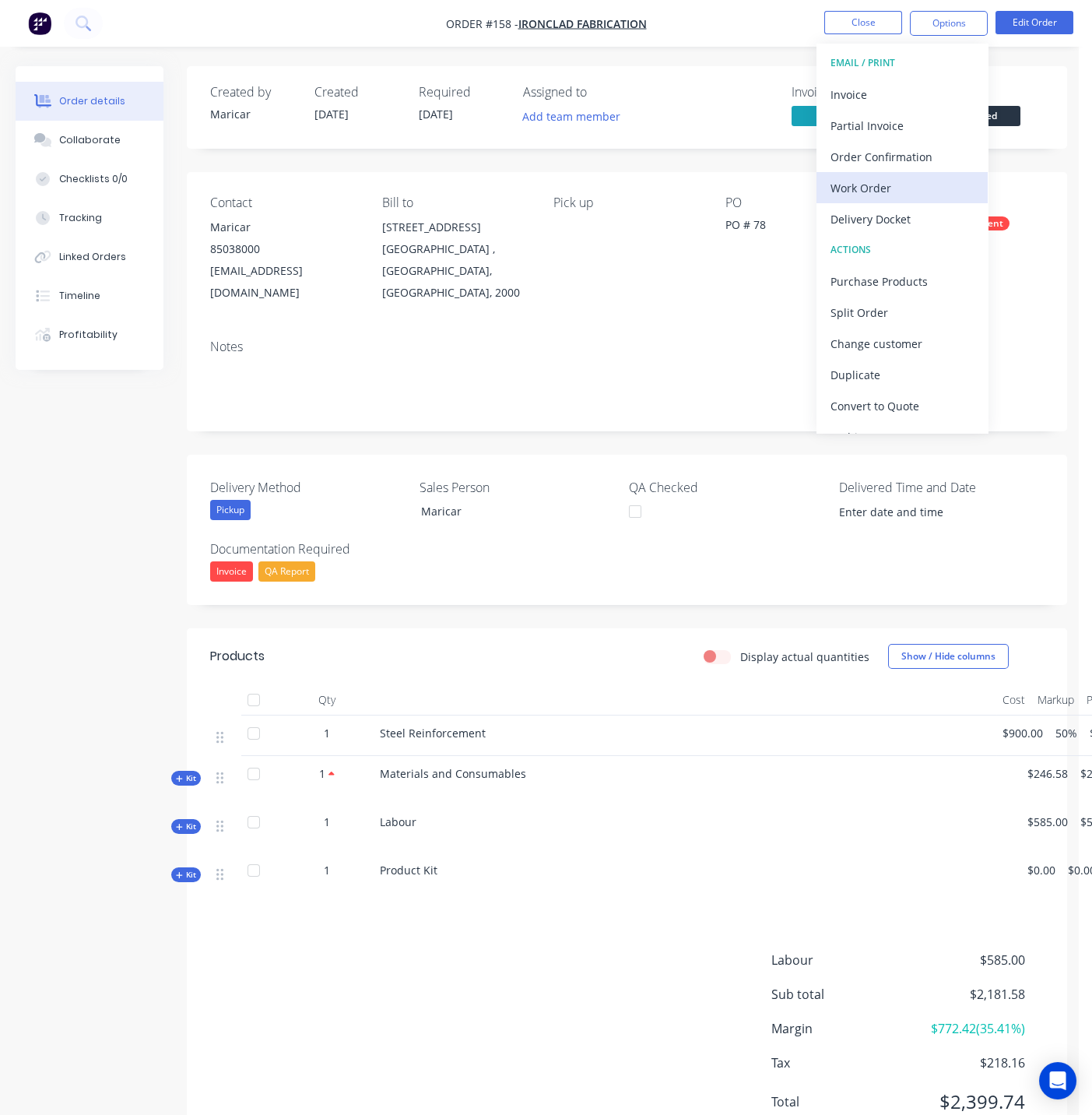
click at [902, 181] on div "Work Order" at bounding box center [902, 187] width 143 height 23
click at [893, 186] on div "Custom" at bounding box center [902, 187] width 143 height 23
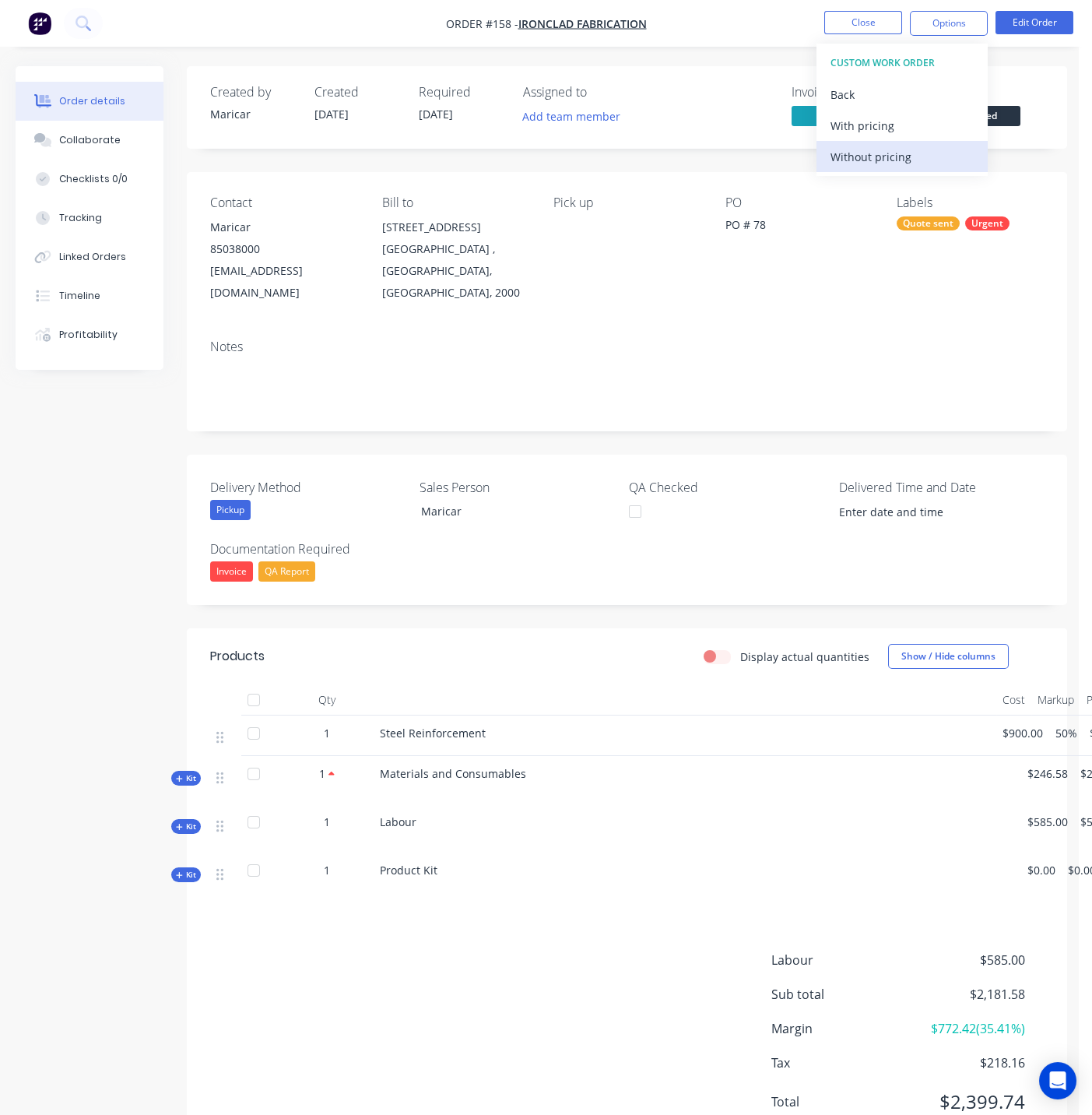
click at [889, 169] on button "Without pricing" at bounding box center [903, 157] width 172 height 32
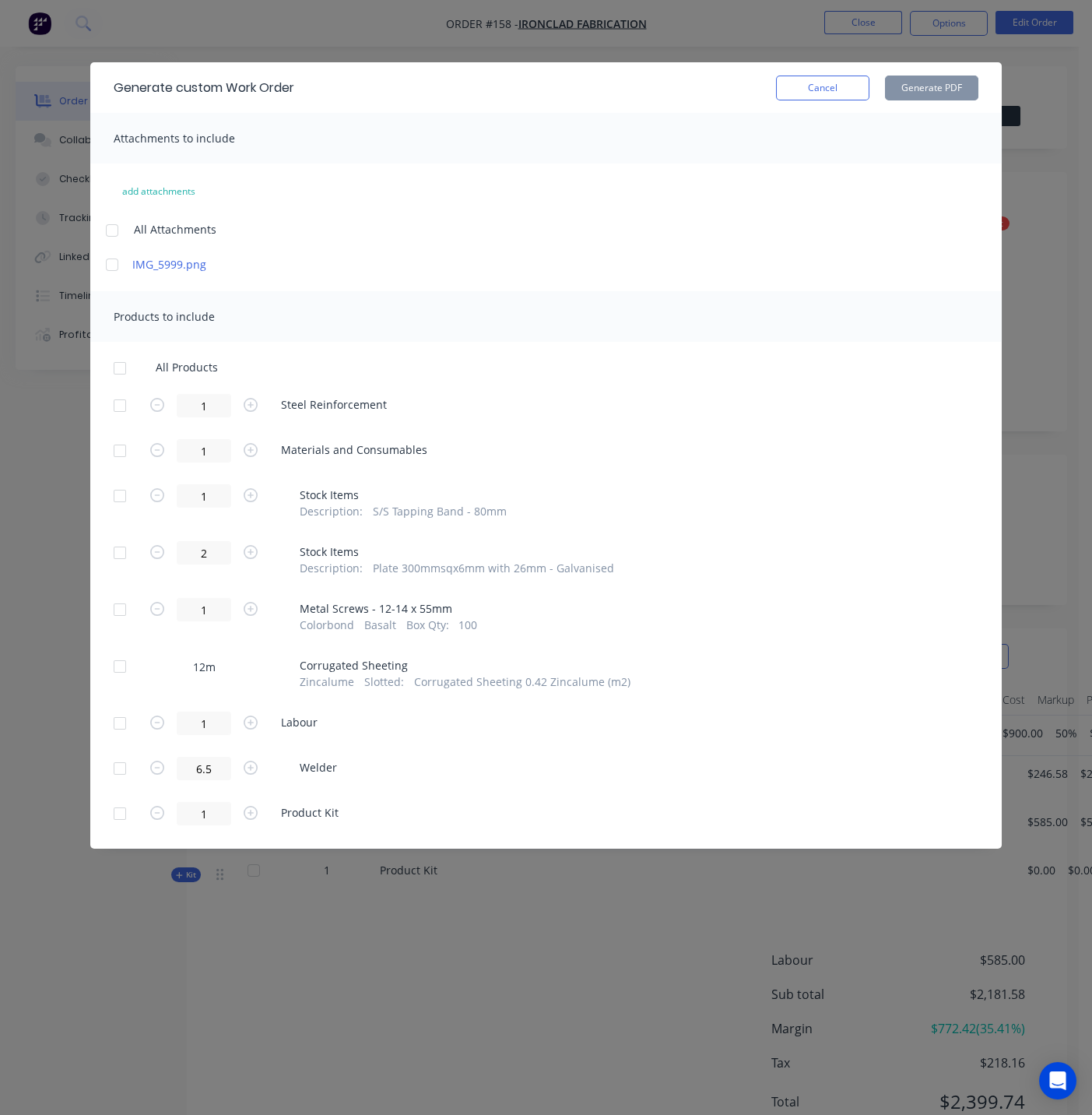
click at [375, 806] on div "1 Product Kit" at bounding box center [546, 814] width 865 height 24
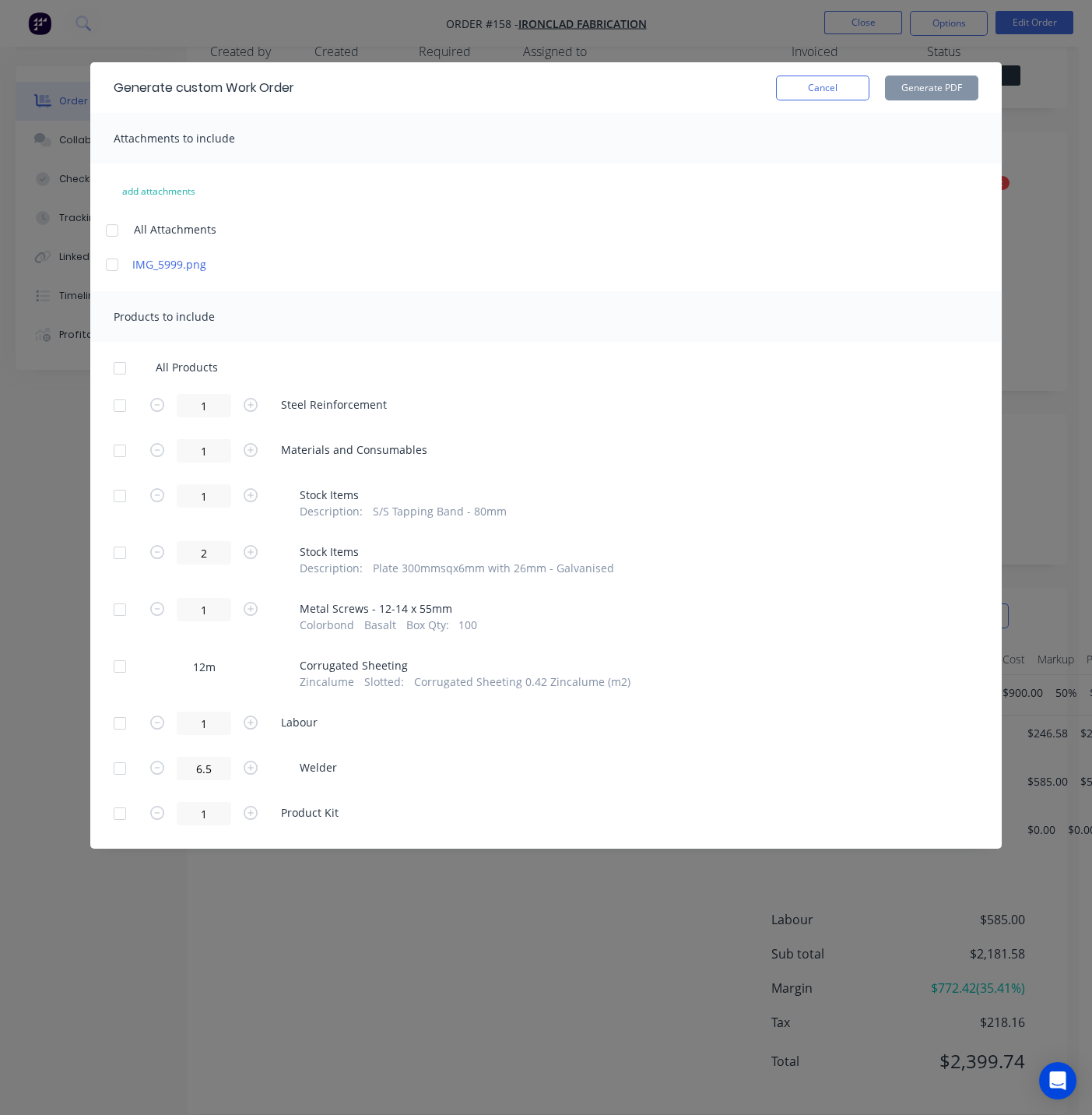
click at [121, 813] on div at bounding box center [120, 814] width 32 height 32
click at [120, 816] on div at bounding box center [120, 814] width 32 height 32
click at [839, 83] on button "Cancel" at bounding box center [823, 88] width 94 height 25
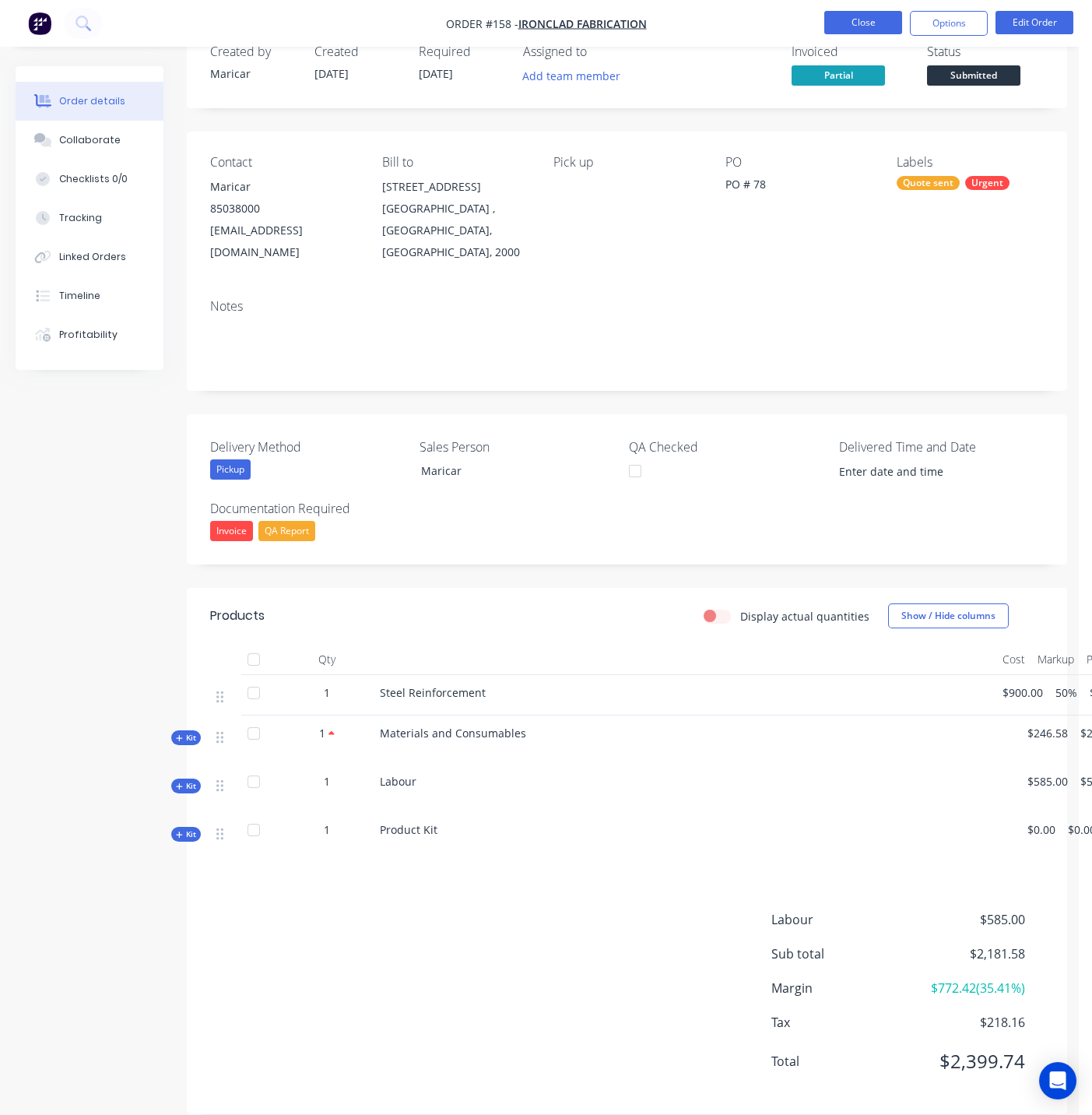
click at [854, 20] on button "Close" at bounding box center [863, 23] width 78 height 24
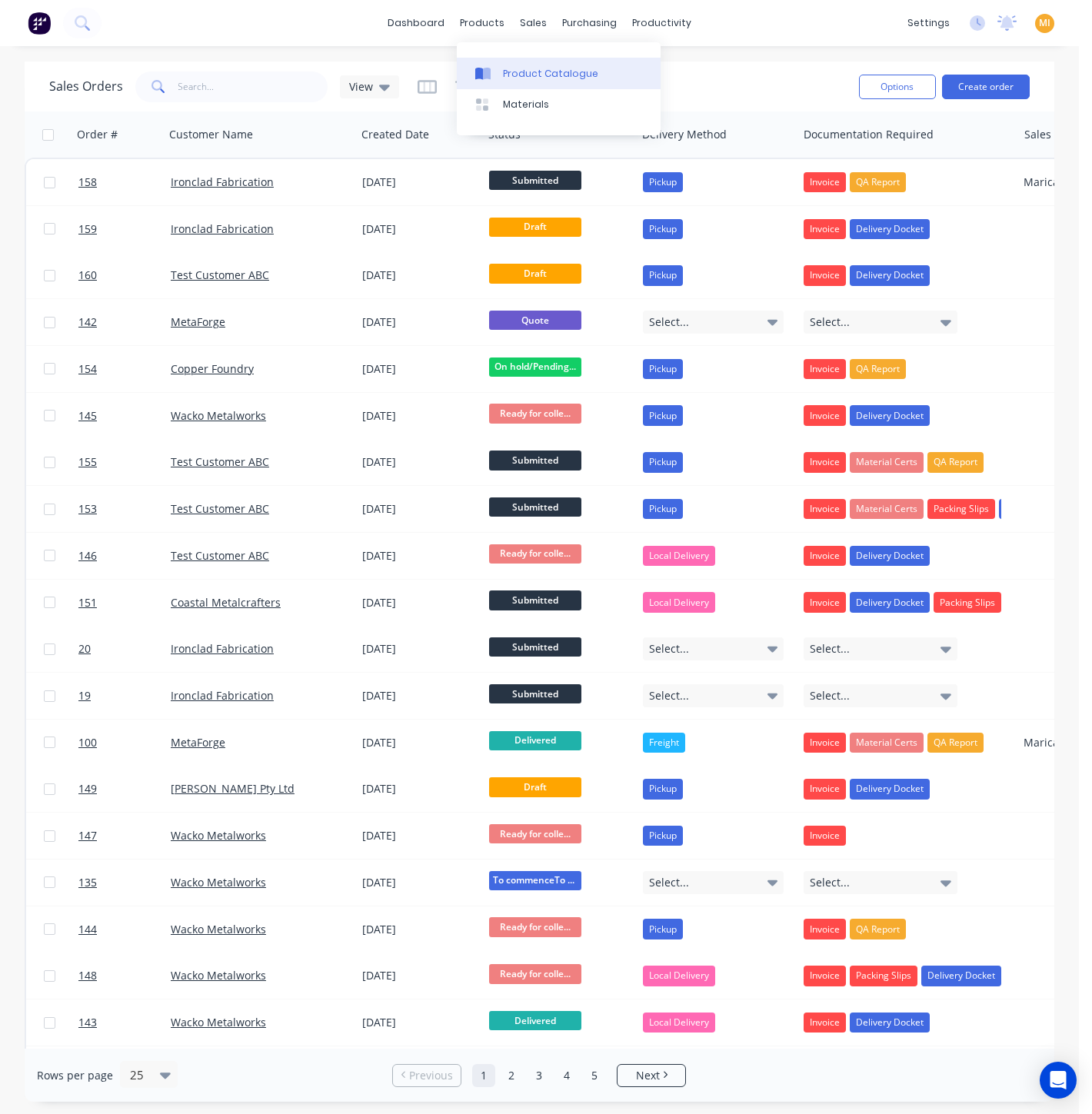
click at [514, 78] on div "Product Catalogue" at bounding box center [550, 74] width 95 height 14
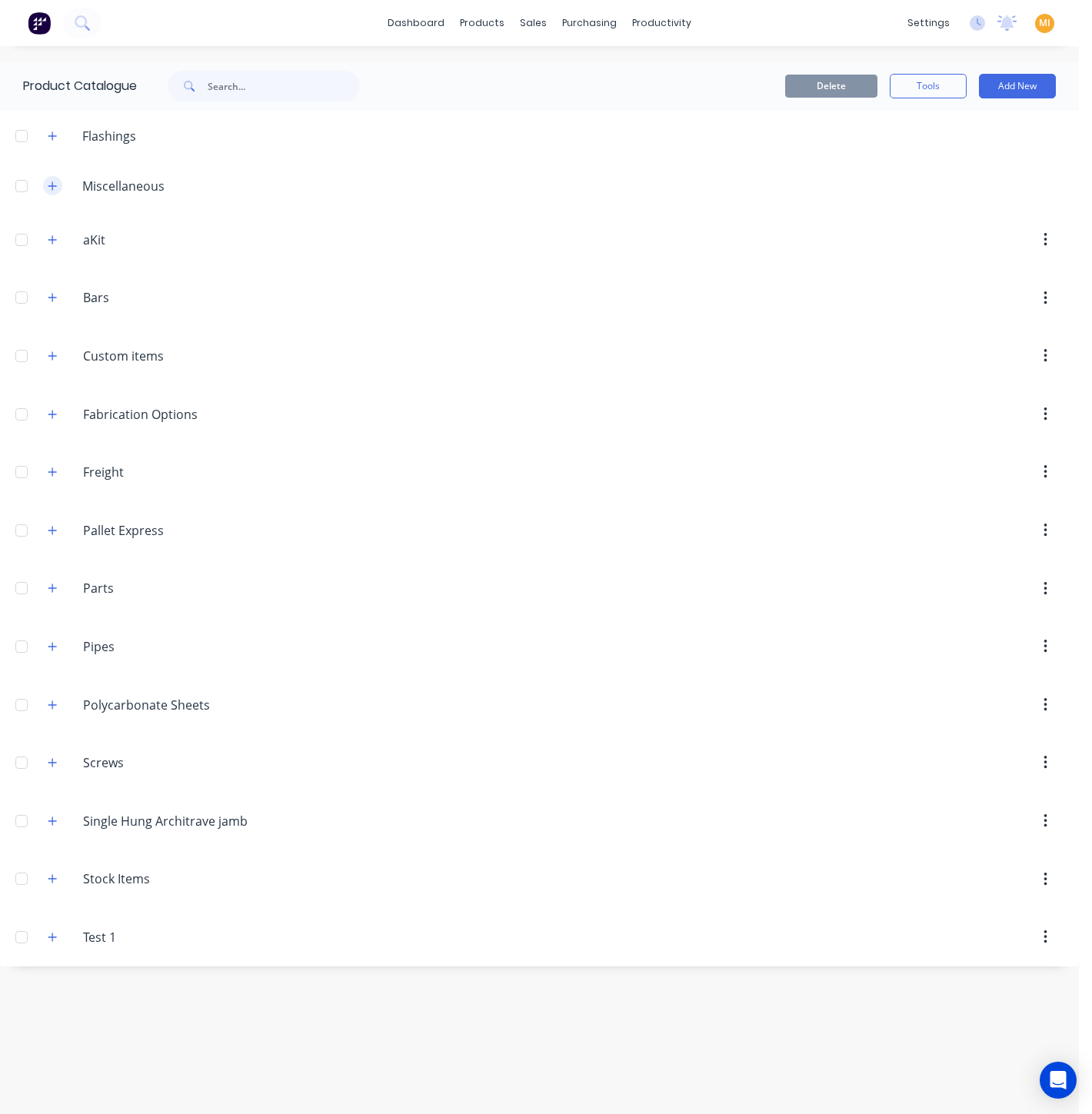
click at [46, 192] on button "button" at bounding box center [53, 186] width 19 height 19
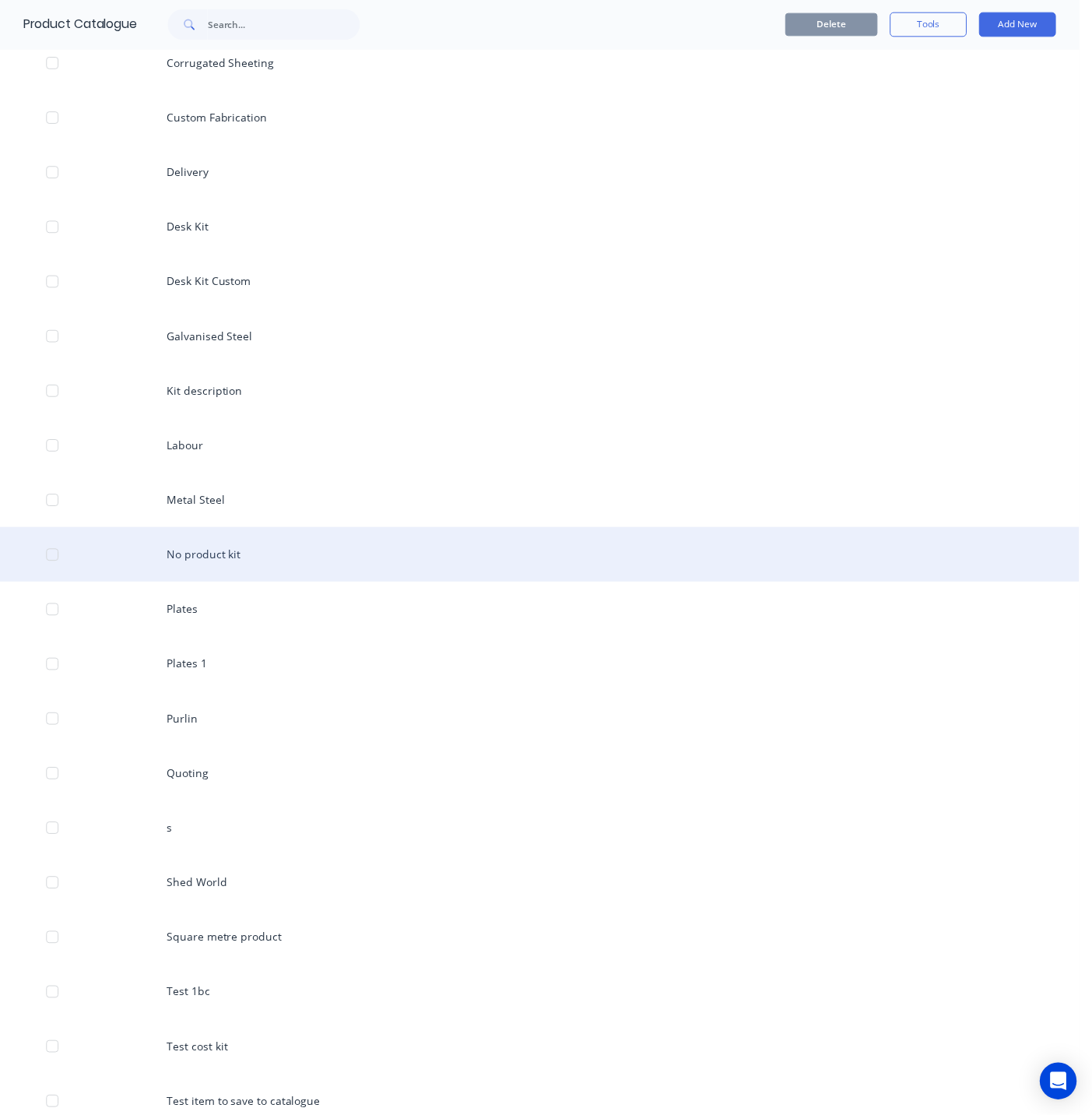
scroll to position [519, 0]
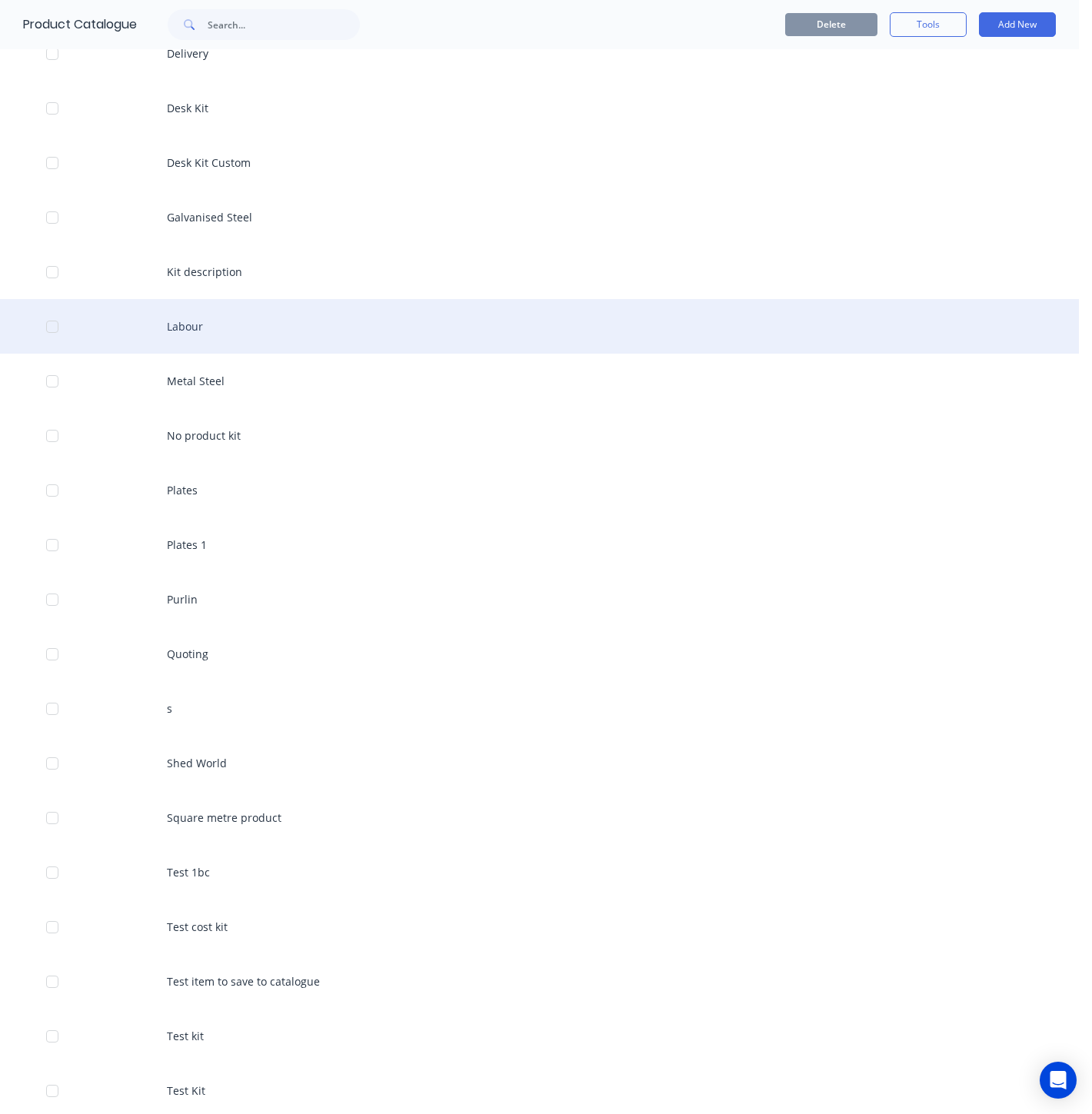
click at [271, 326] on div "Labour" at bounding box center [539, 326] width 1078 height 55
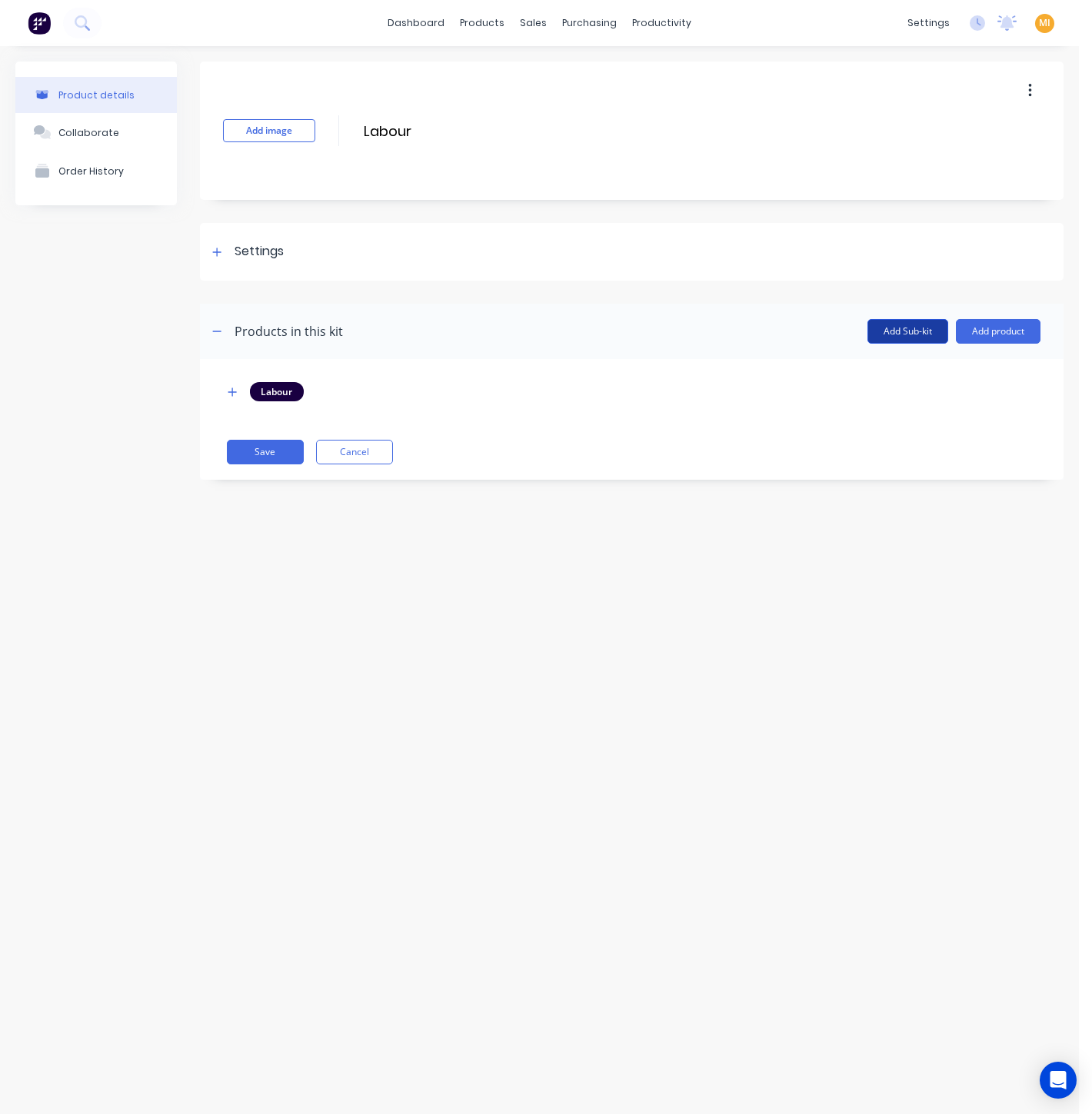
click at [884, 334] on button "Add Sub-kit" at bounding box center [907, 331] width 81 height 24
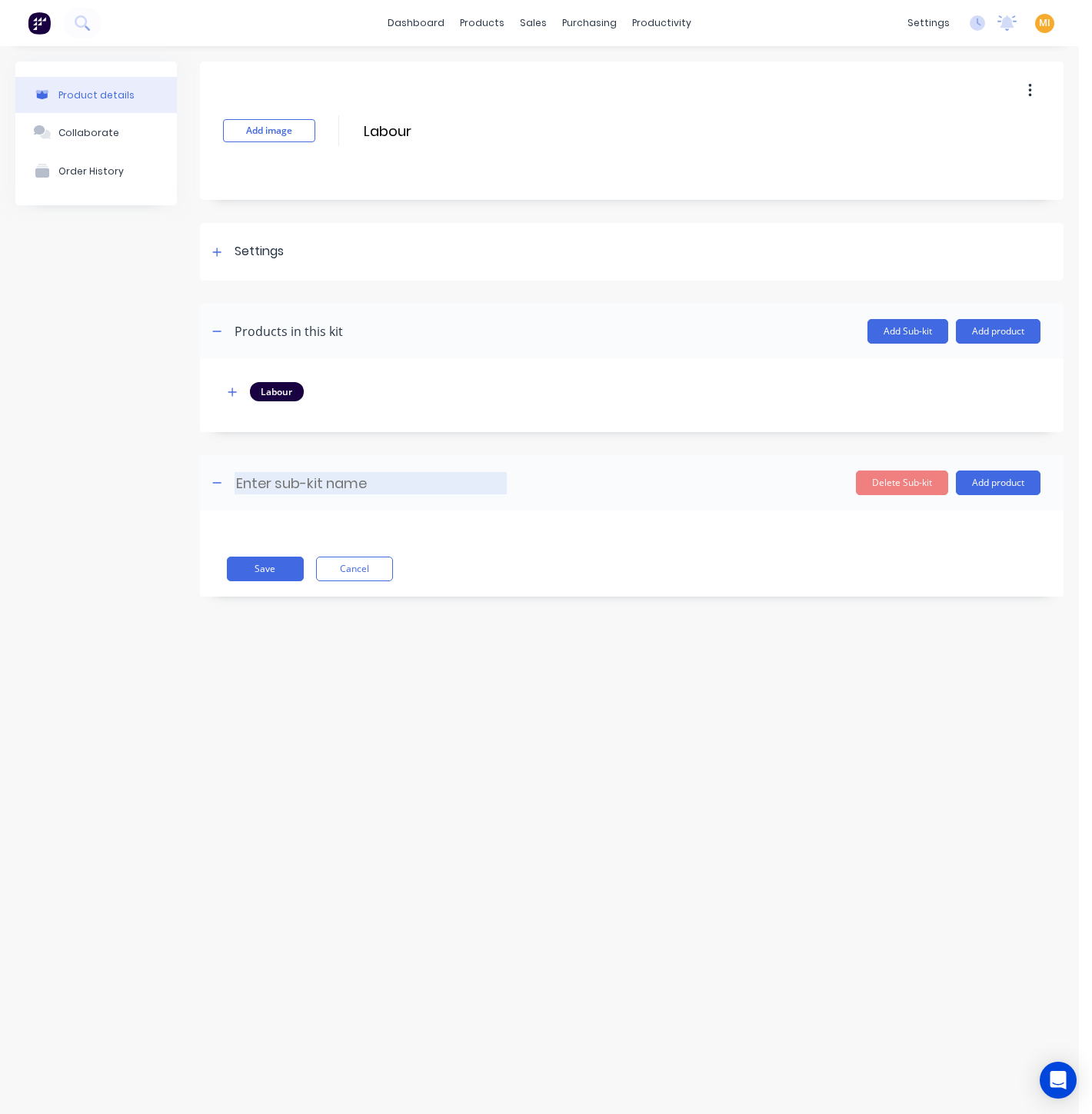
click at [303, 475] on input at bounding box center [370, 483] width 272 height 22
type input "Sub-Kit"
click at [277, 568] on button "Save" at bounding box center [265, 568] width 77 height 24
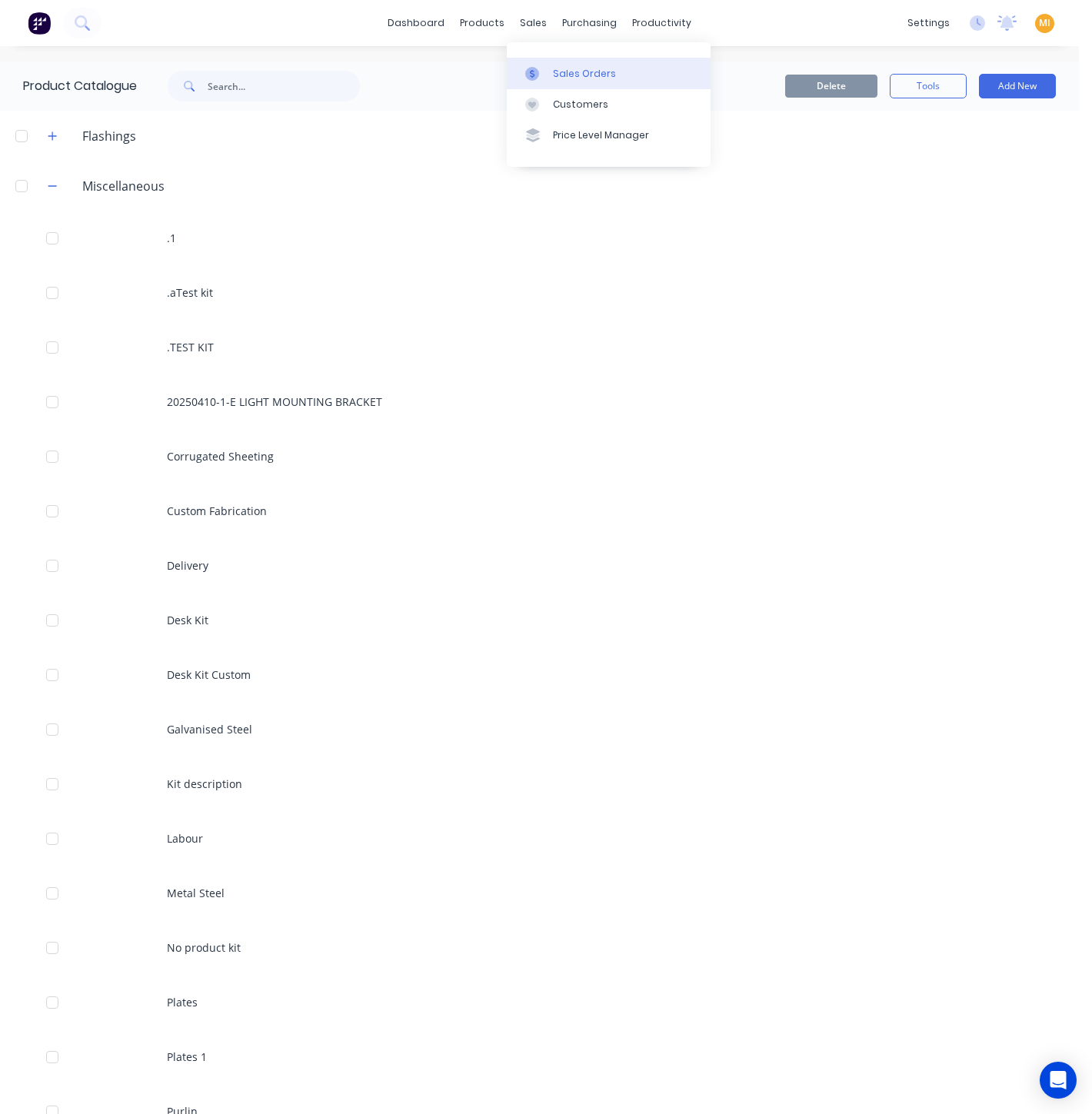
click at [557, 70] on div "Sales Orders" at bounding box center [584, 74] width 63 height 14
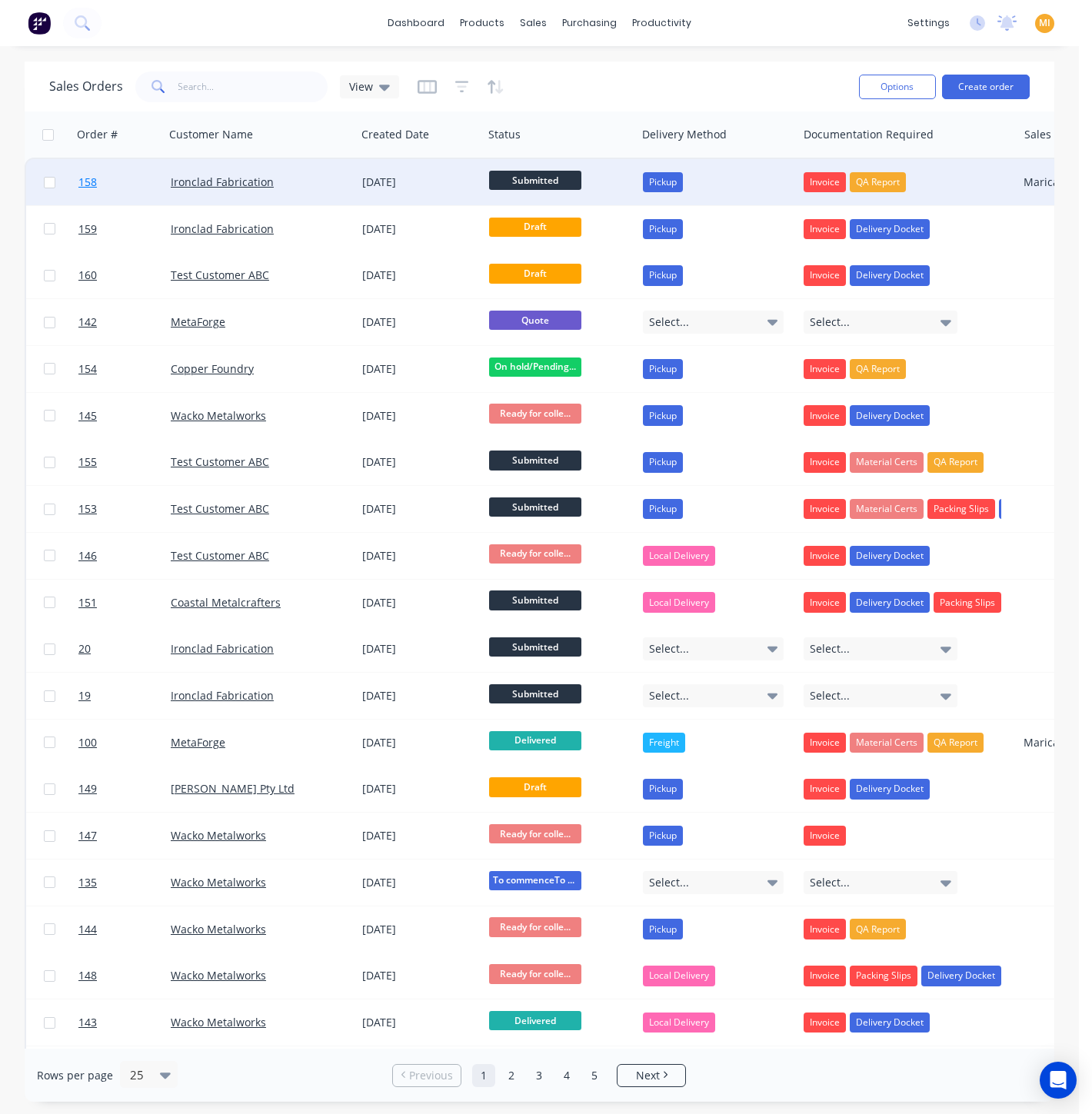
click at [94, 195] on link "158" at bounding box center [125, 181] width 93 height 46
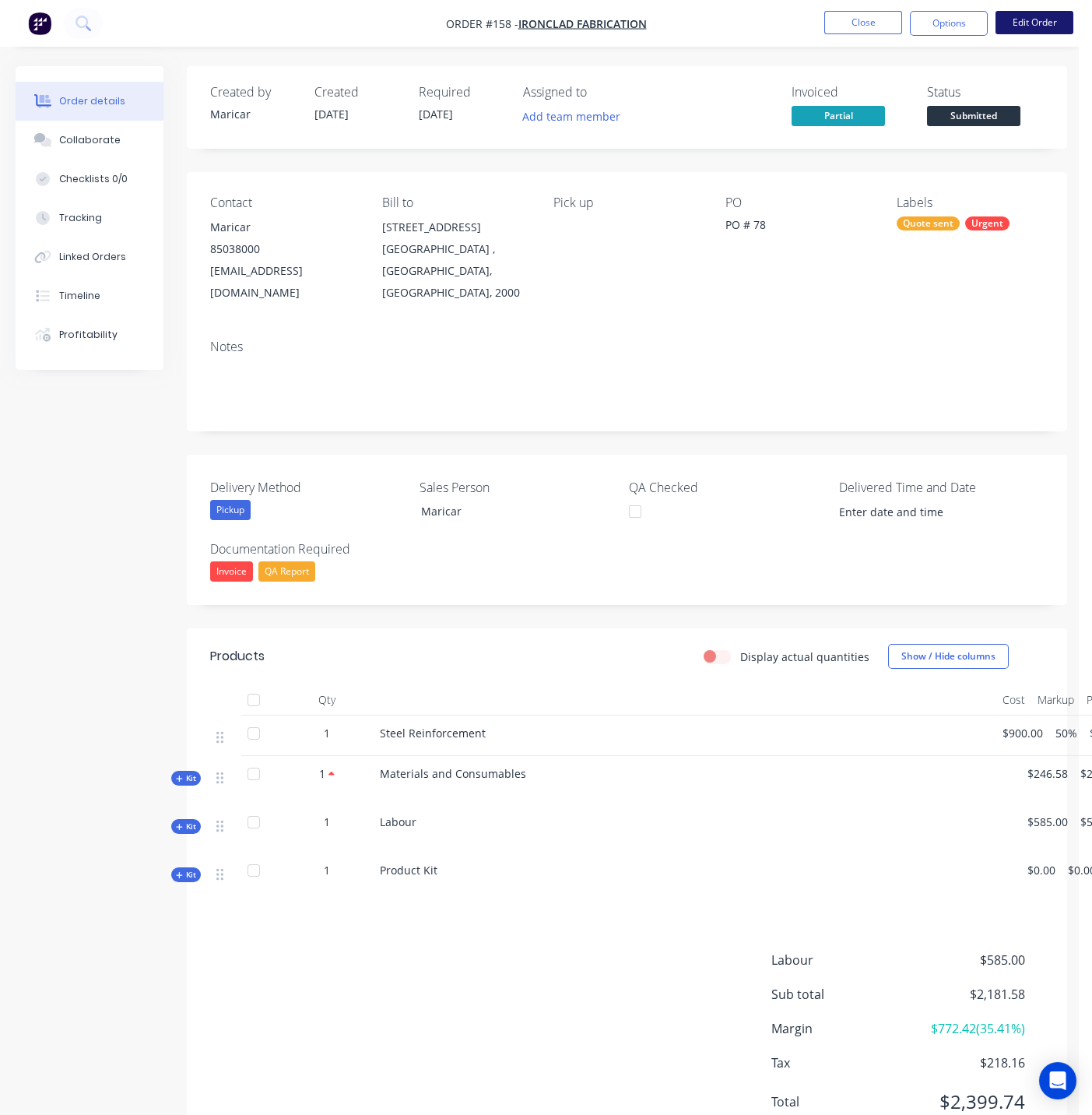
click at [1026, 22] on button "Edit Order" at bounding box center [1035, 23] width 78 height 24
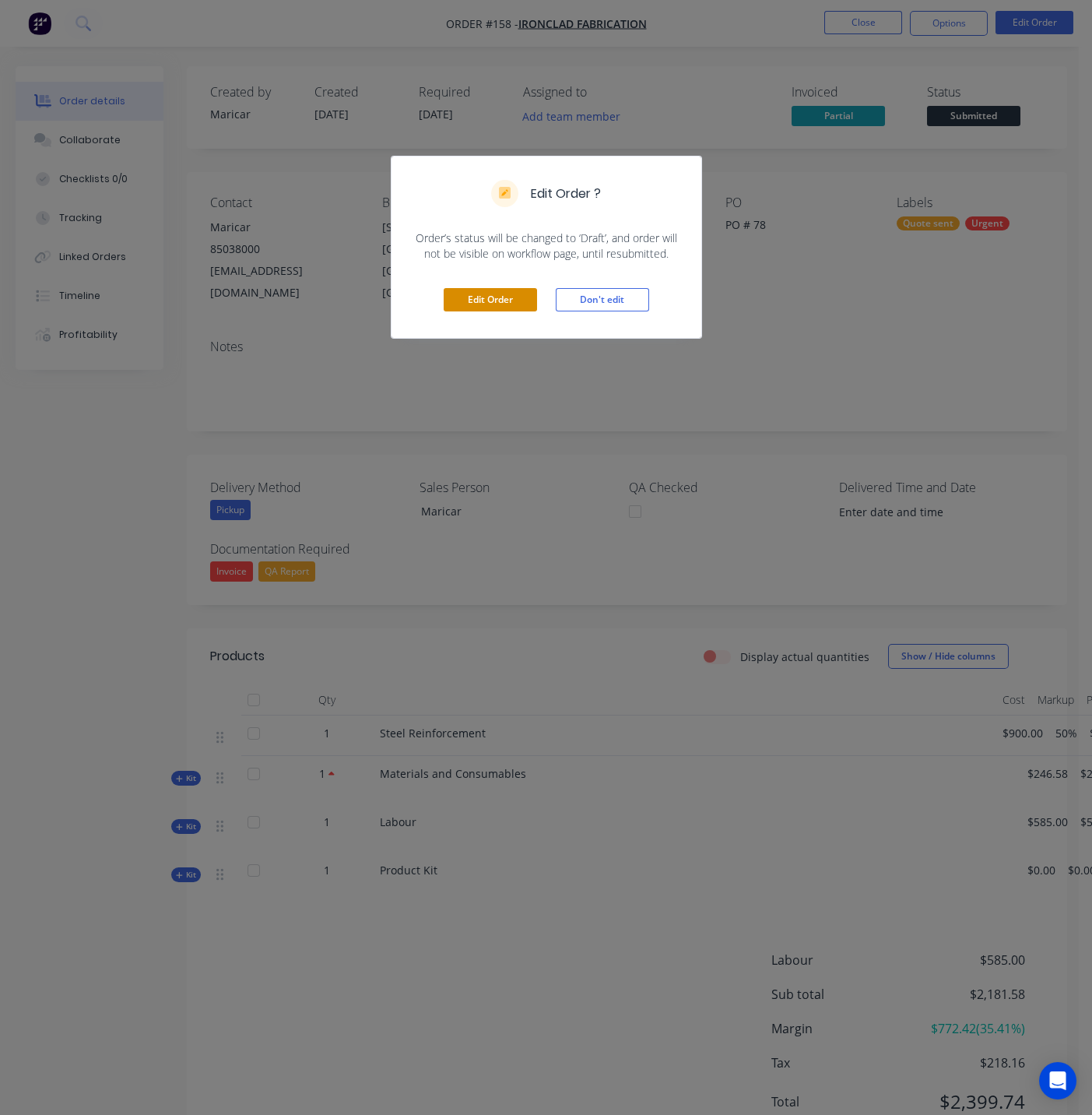
click at [500, 298] on button "Edit Order" at bounding box center [490, 300] width 94 height 24
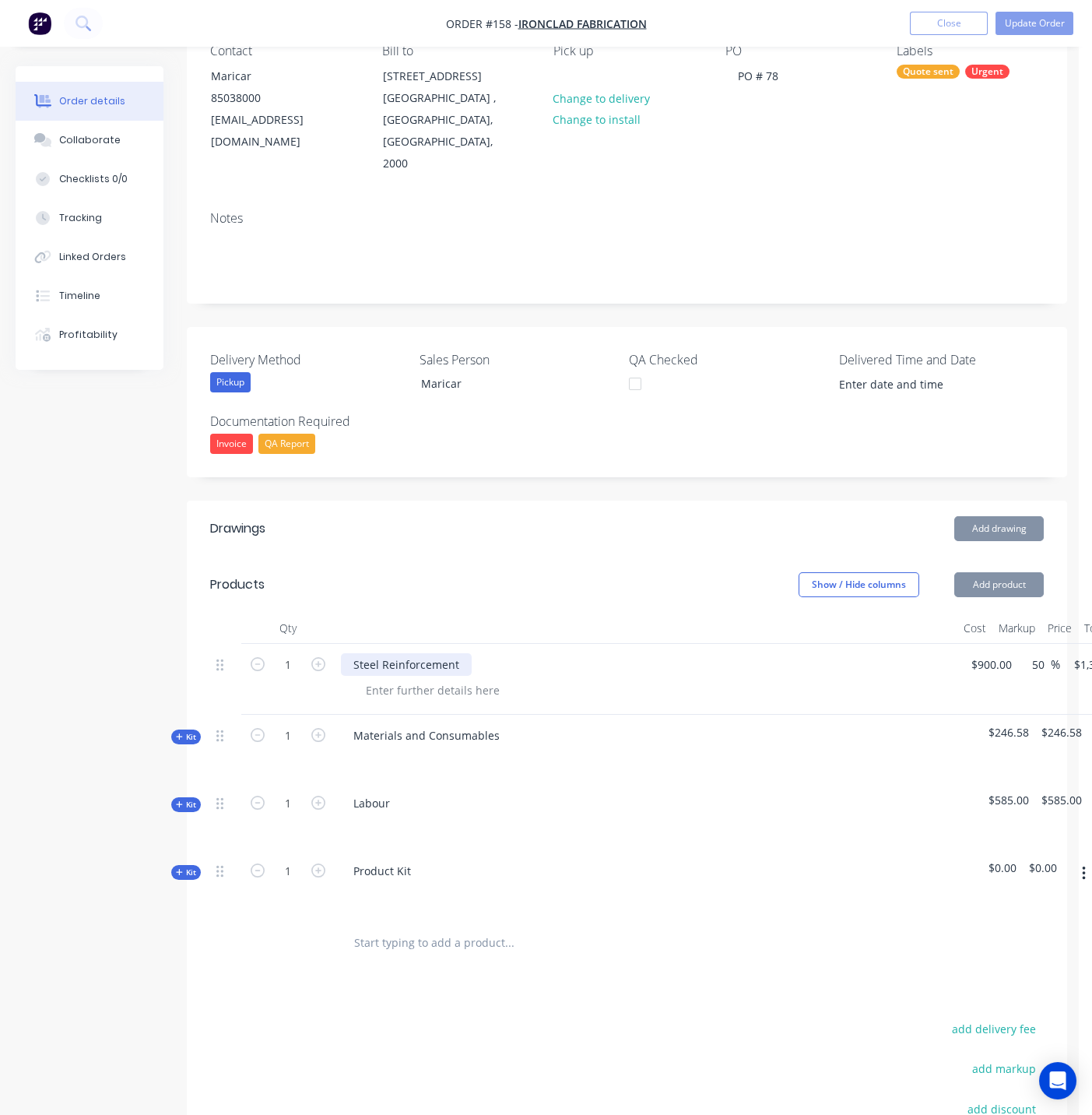
scroll to position [345, 0]
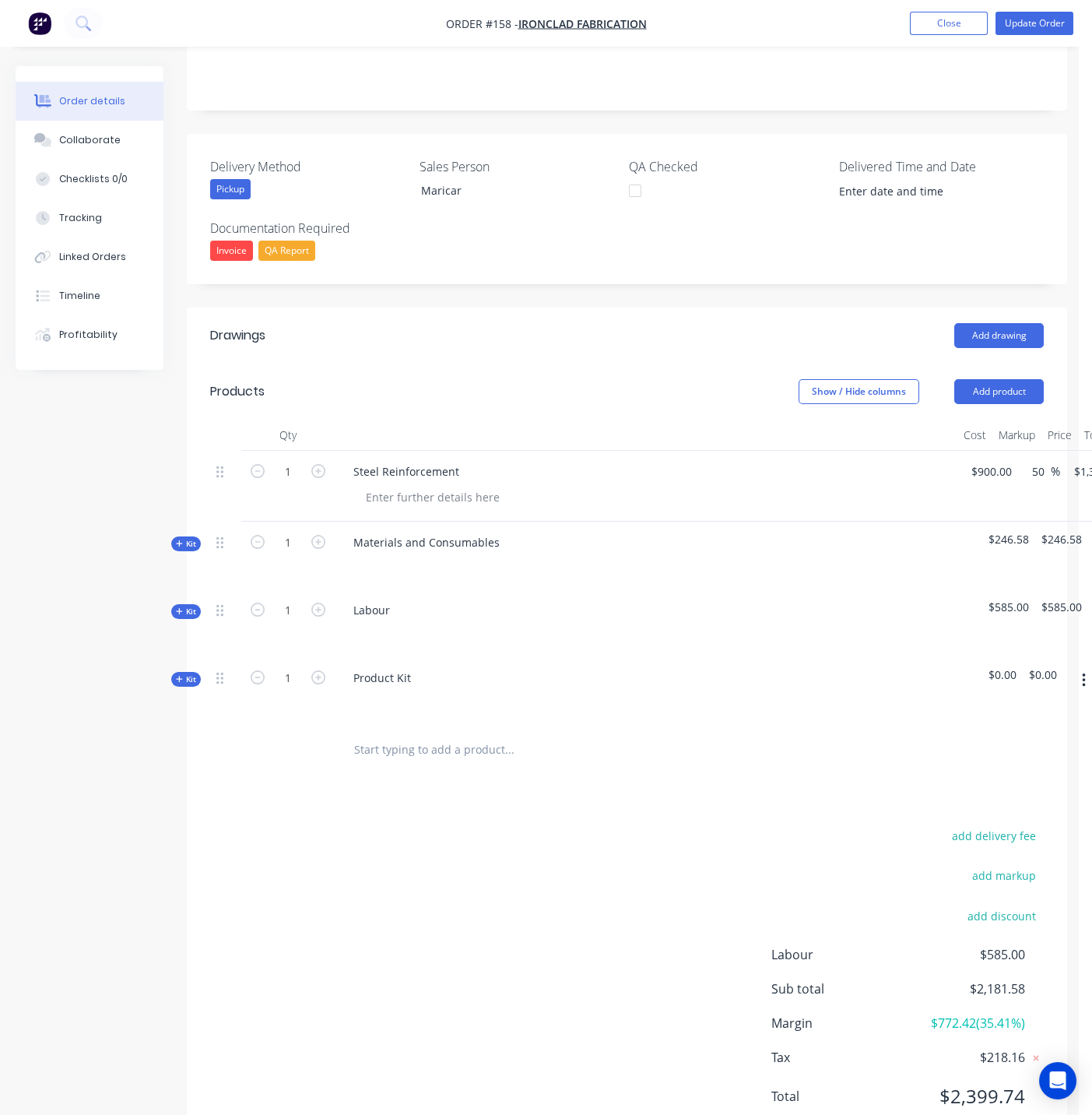
click at [1077, 667] on button "button" at bounding box center [1084, 681] width 36 height 28
click at [973, 835] on div "Delete" at bounding box center [1029, 846] width 120 height 23
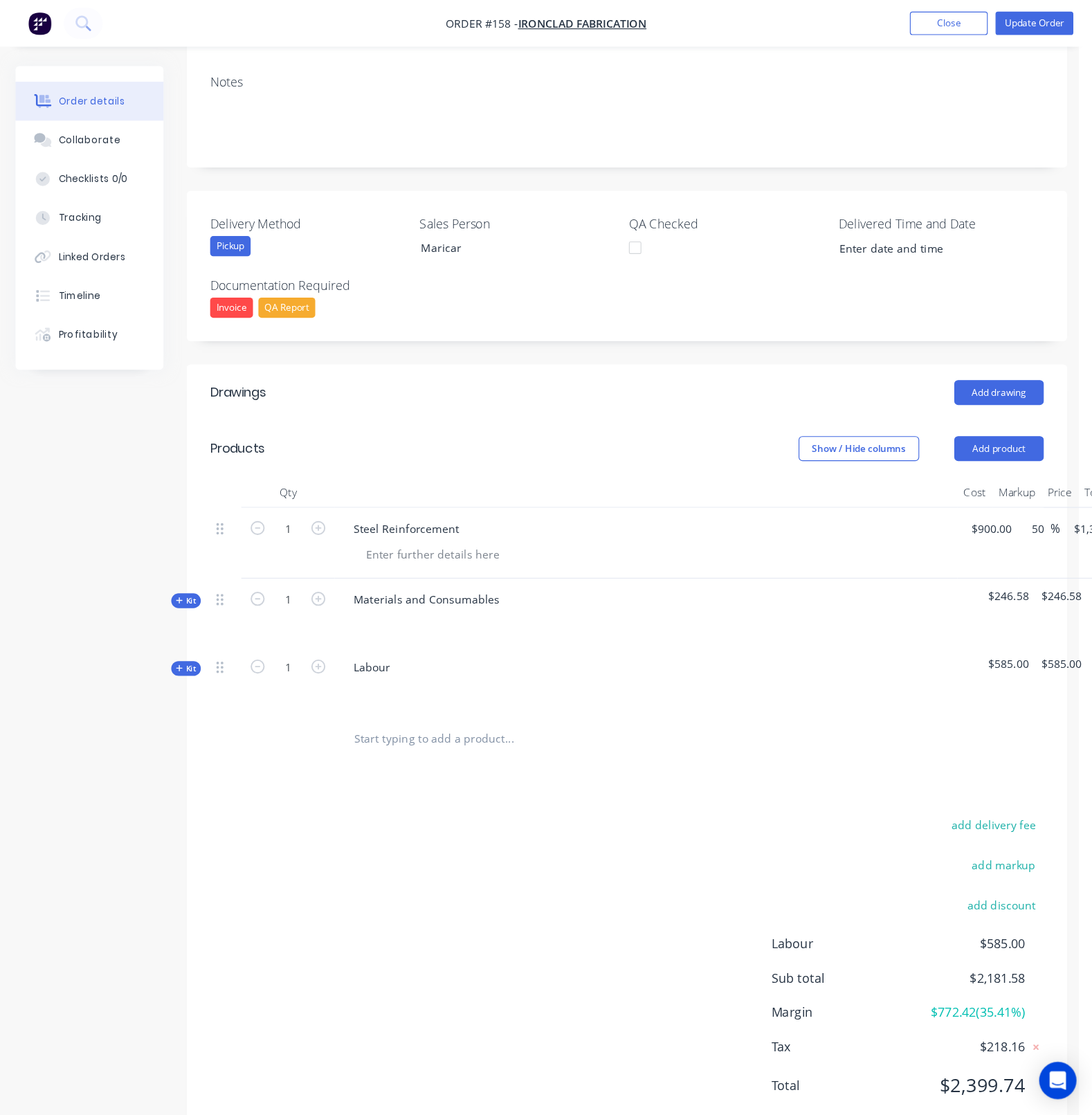
scroll to position [134, 0]
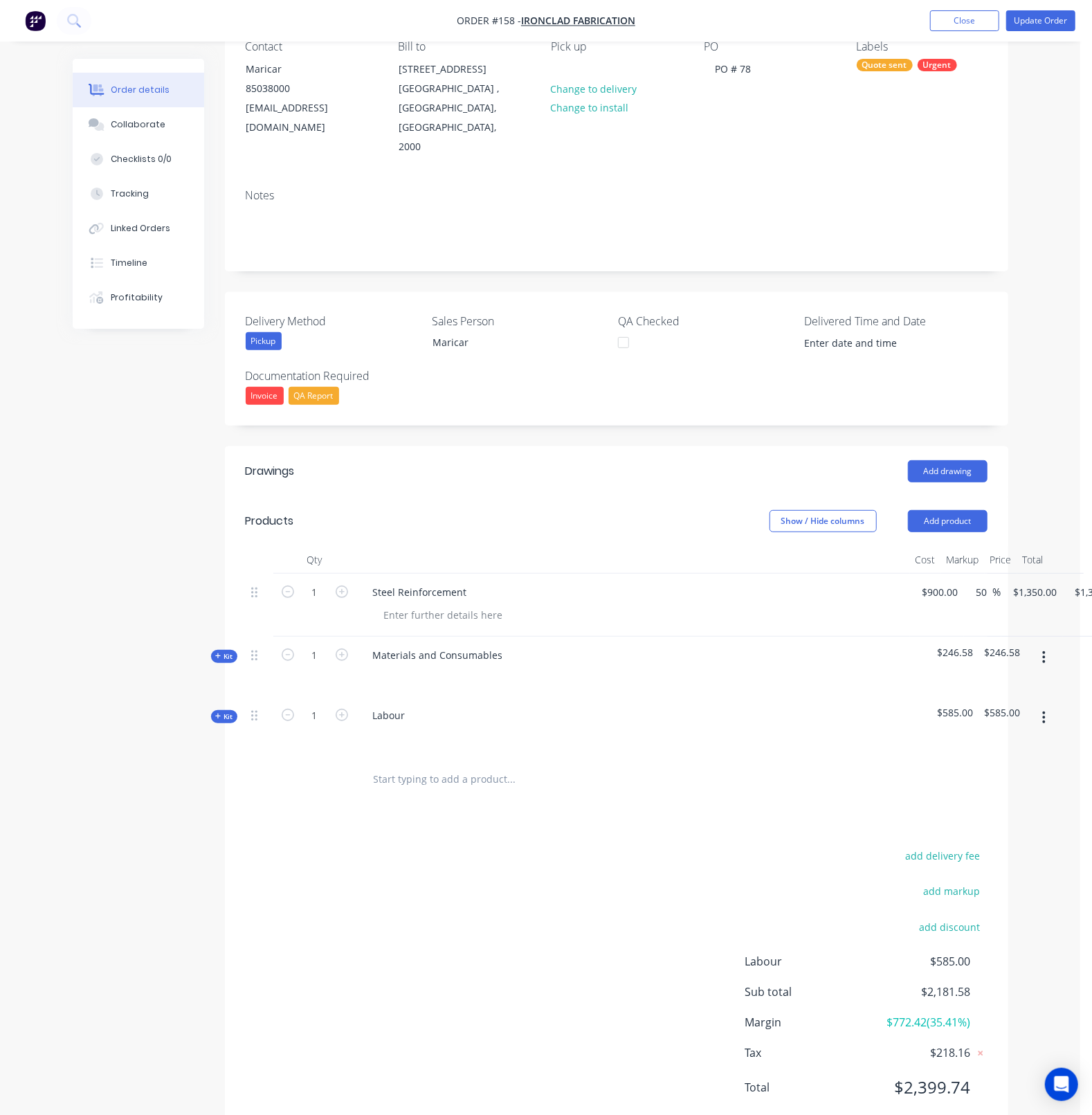
click at [1038, 705] on button "button" at bounding box center [1043, 717] width 32 height 25
click at [977, 827] on div "Delete" at bounding box center [995, 836] width 107 height 20
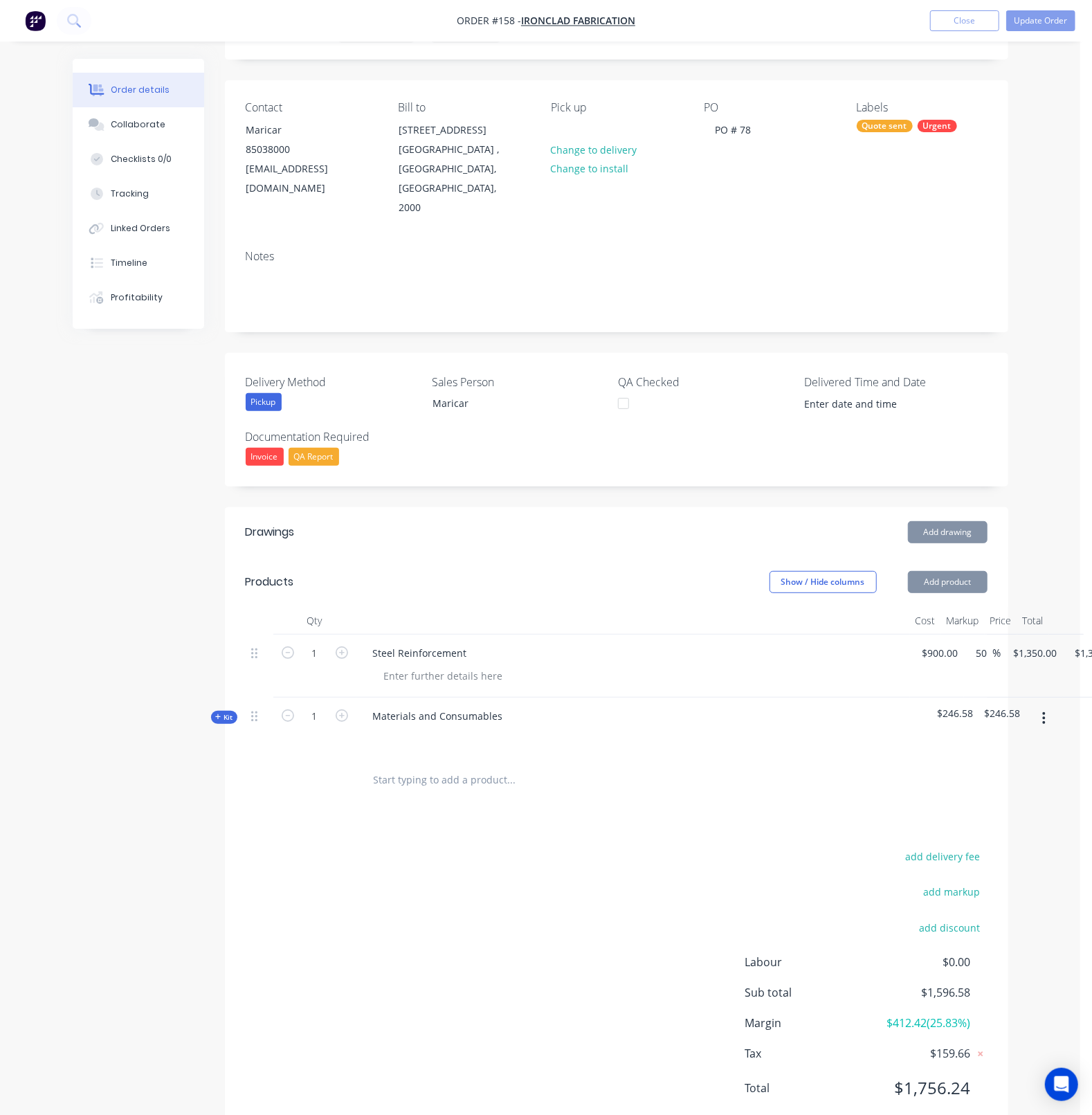
click at [947, 571] on button "Add product" at bounding box center [947, 581] width 80 height 22
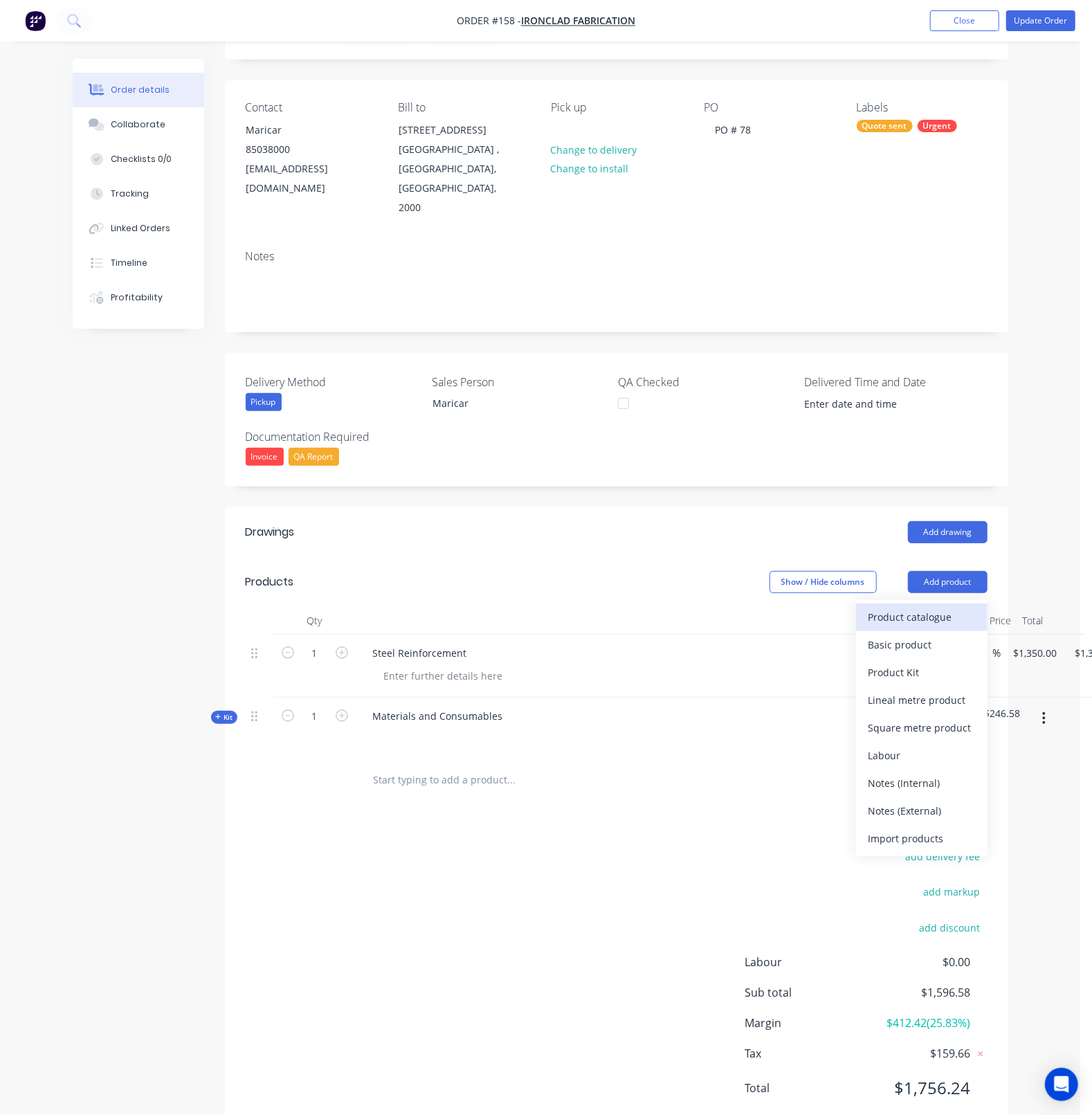
click at [925, 607] on div "Product catalogue" at bounding box center [922, 616] width 107 height 20
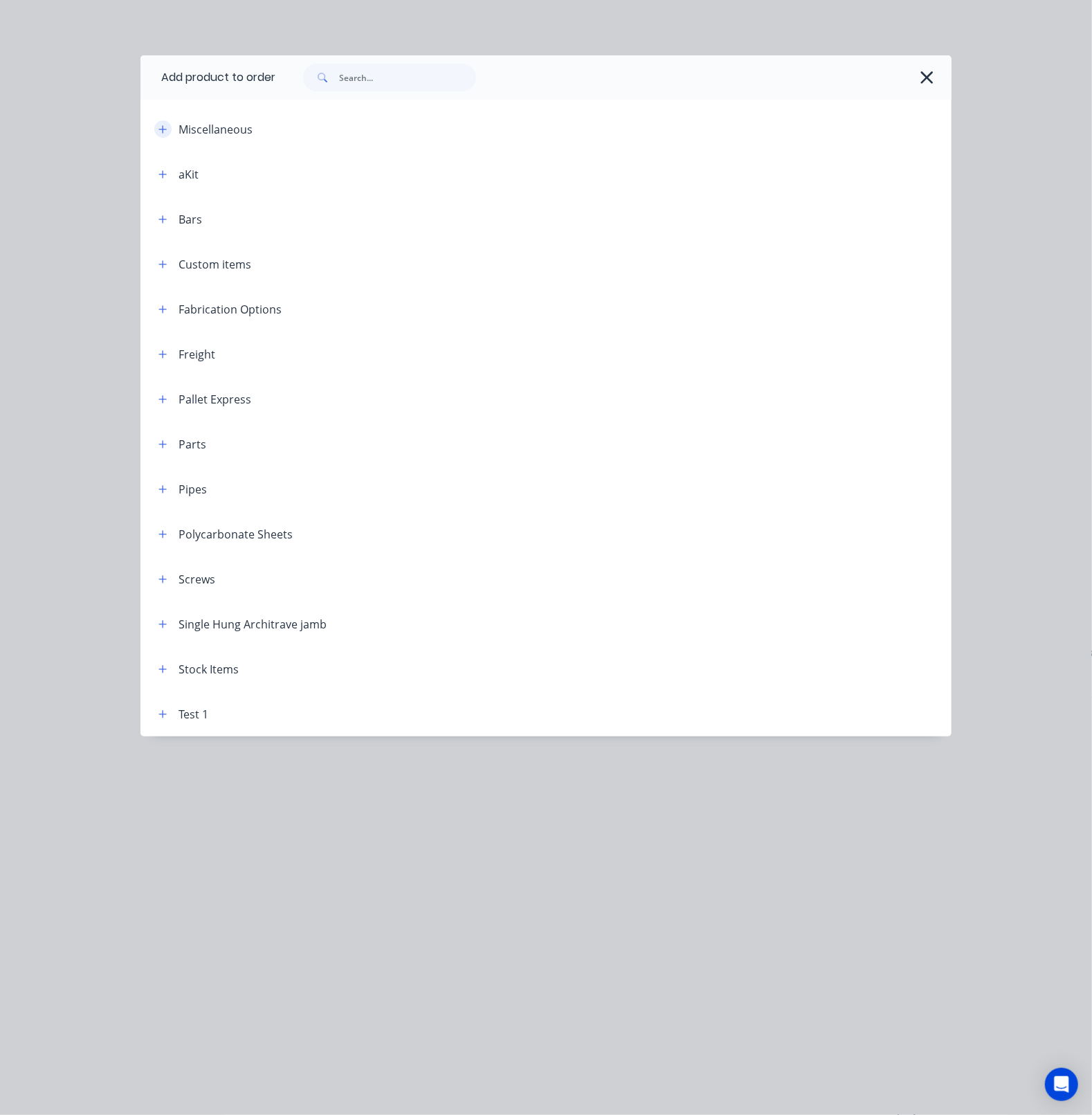
click at [165, 129] on icon "button" at bounding box center [163, 129] width 8 height 8
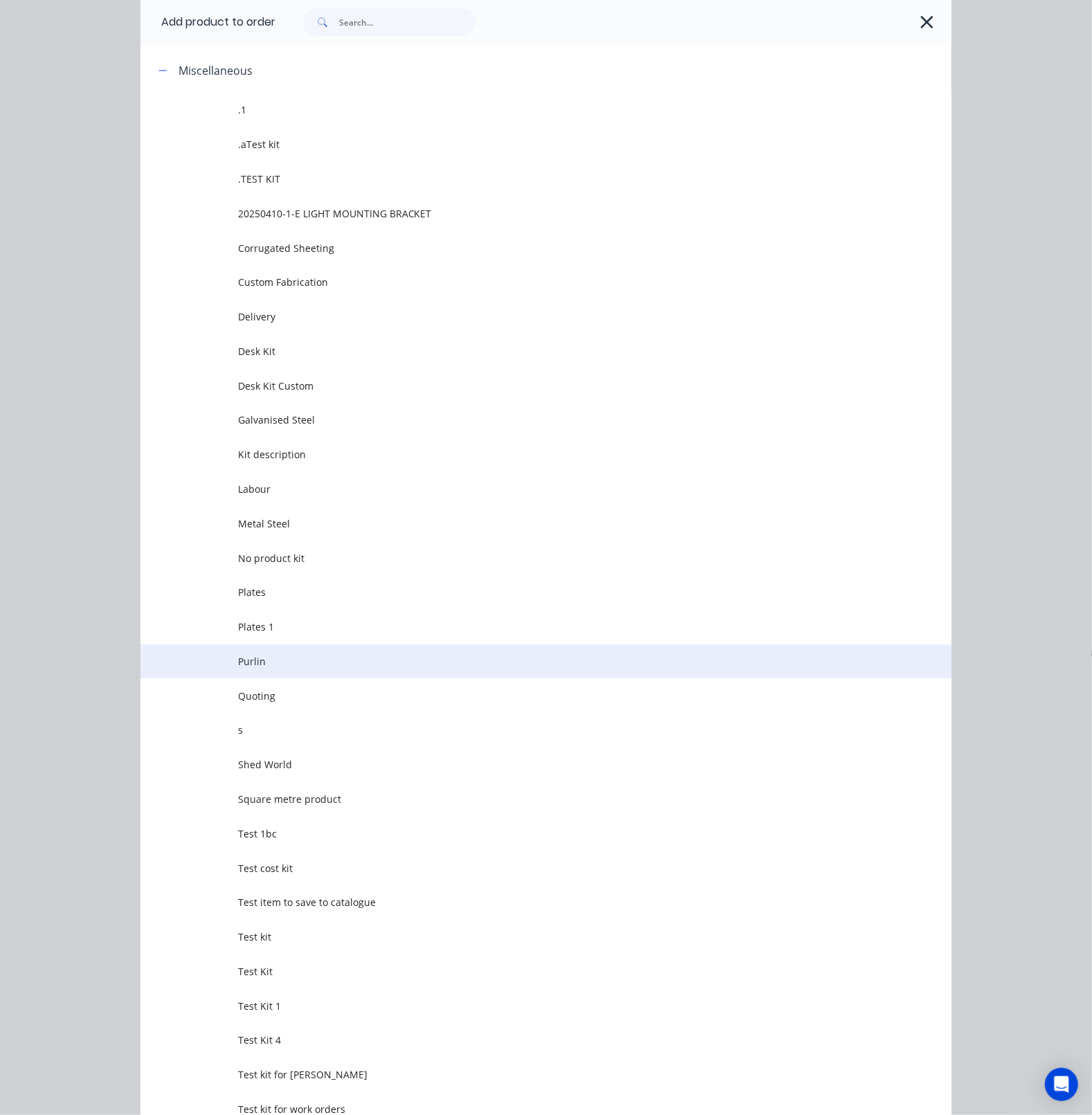
scroll to position [86, 0]
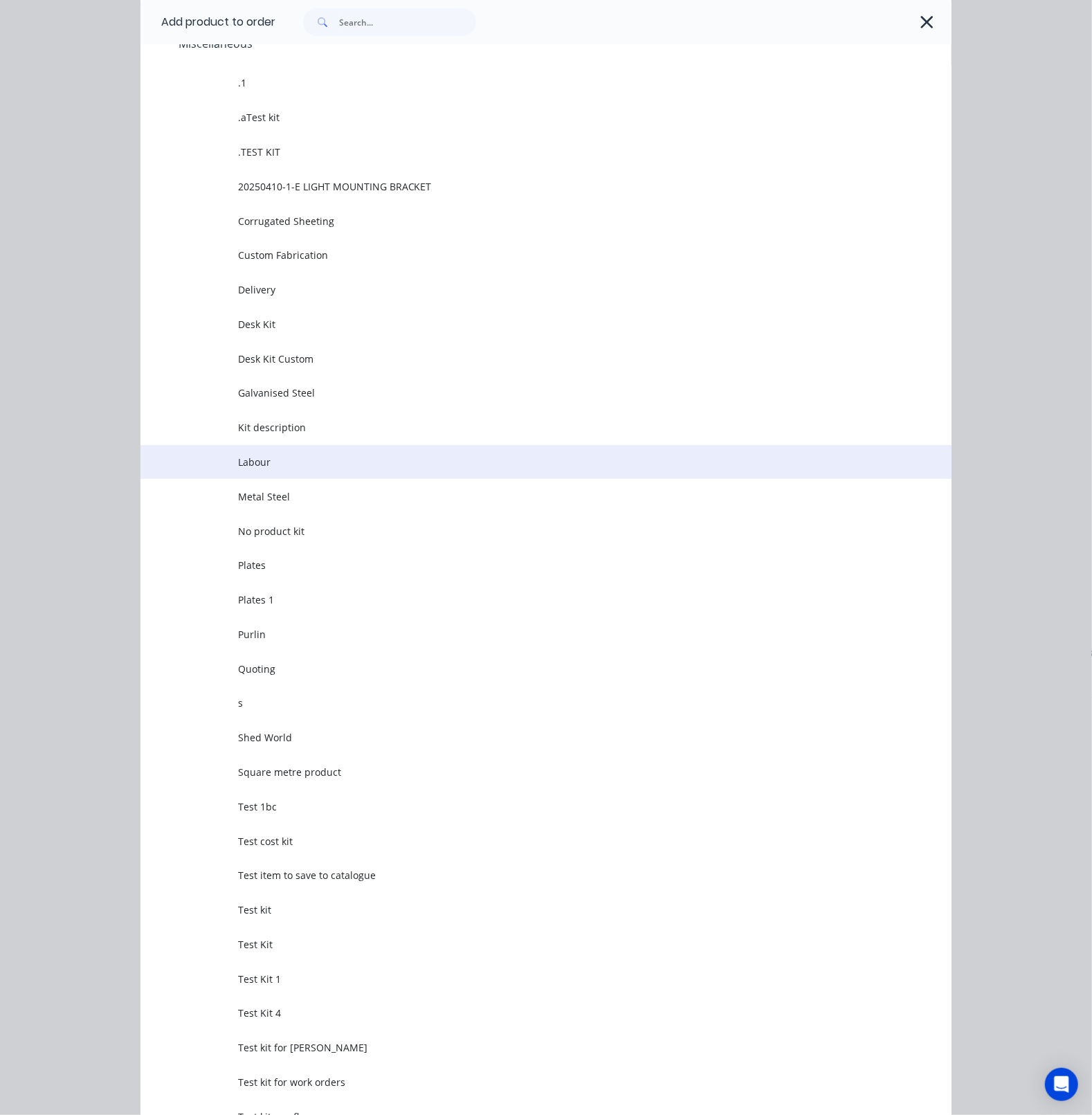
click at [297, 461] on span "Labour" at bounding box center [523, 462] width 571 height 15
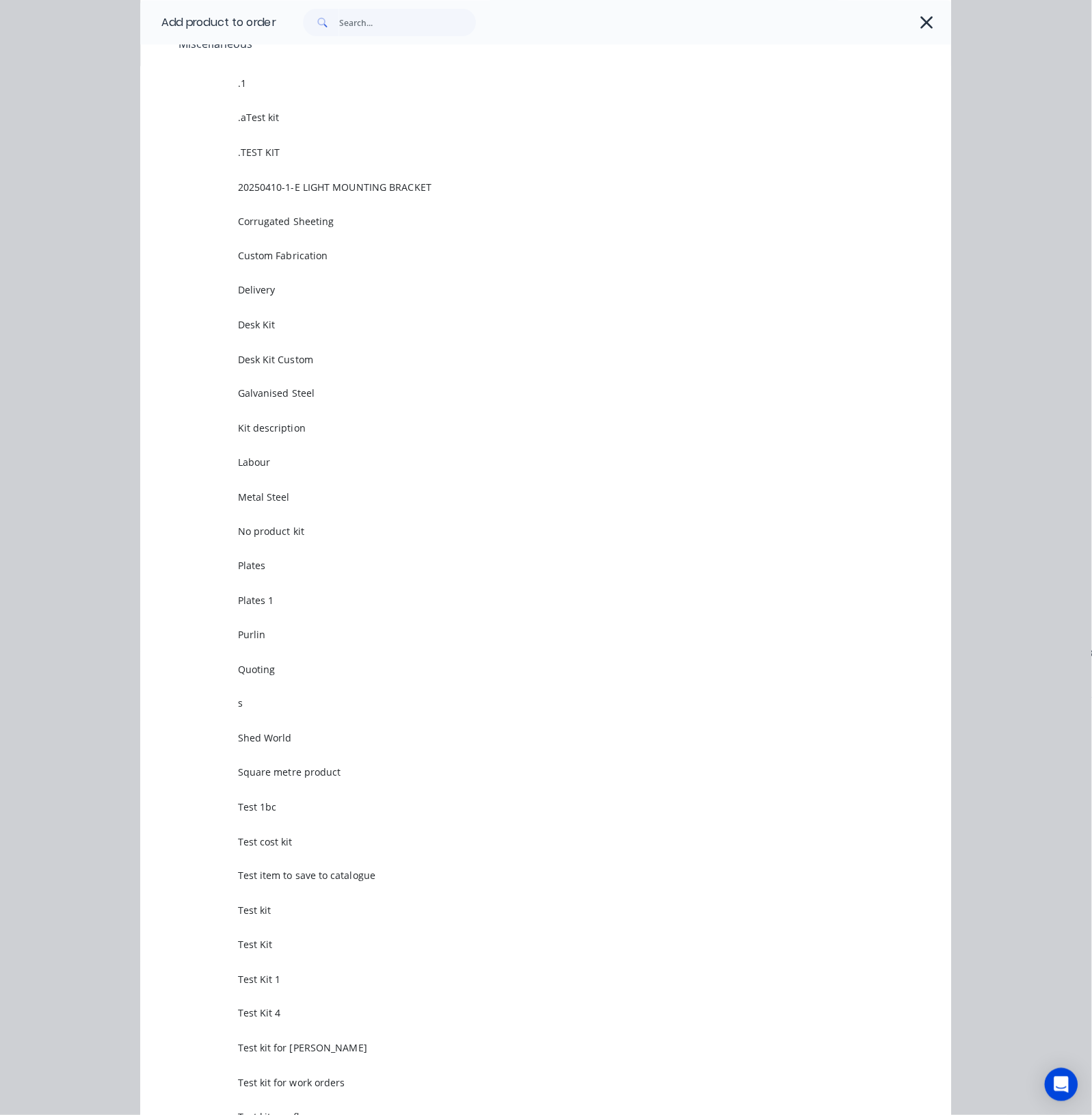
scroll to position [0, 0]
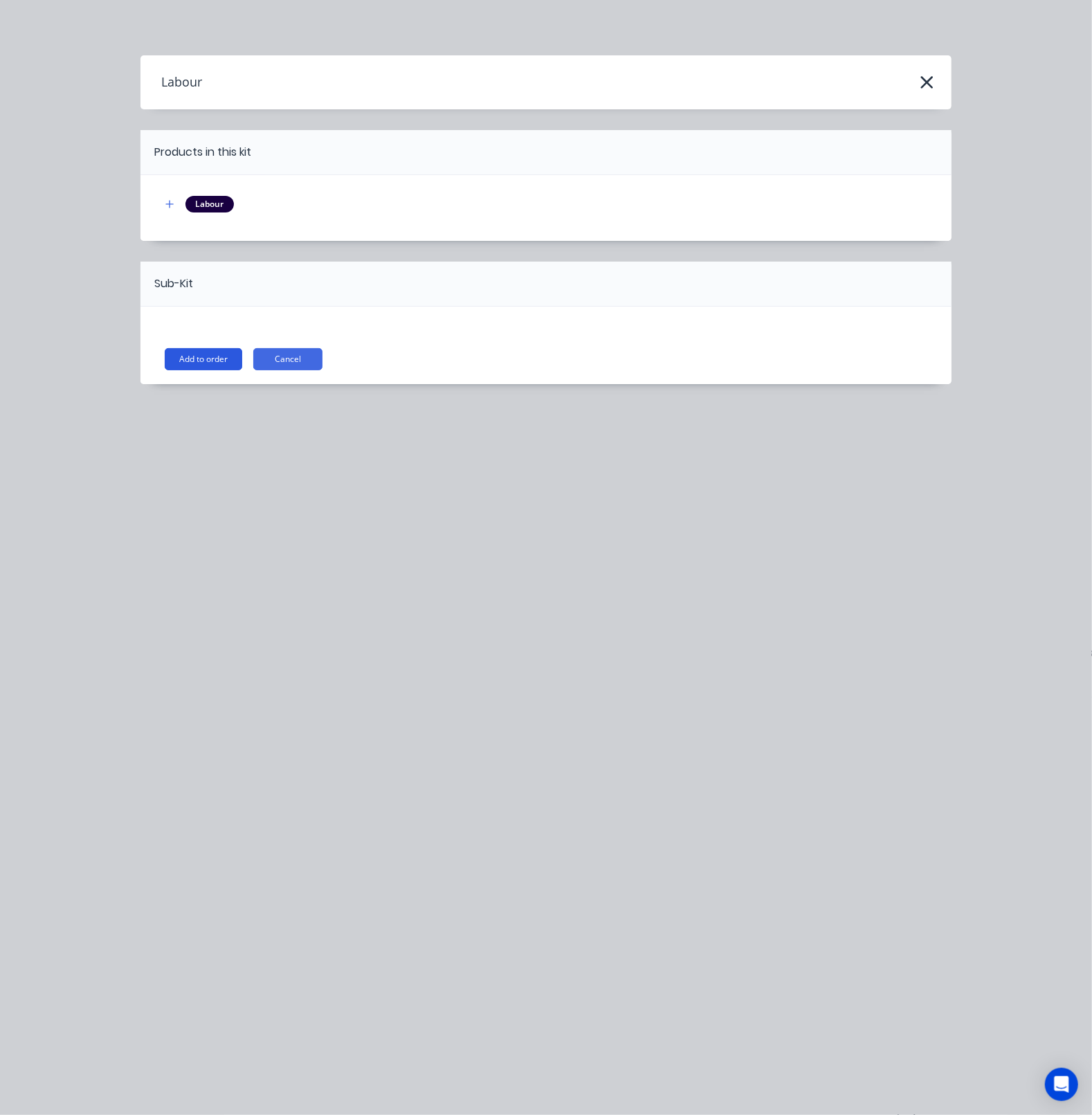
click at [207, 359] on button "Add to order" at bounding box center [203, 359] width 77 height 22
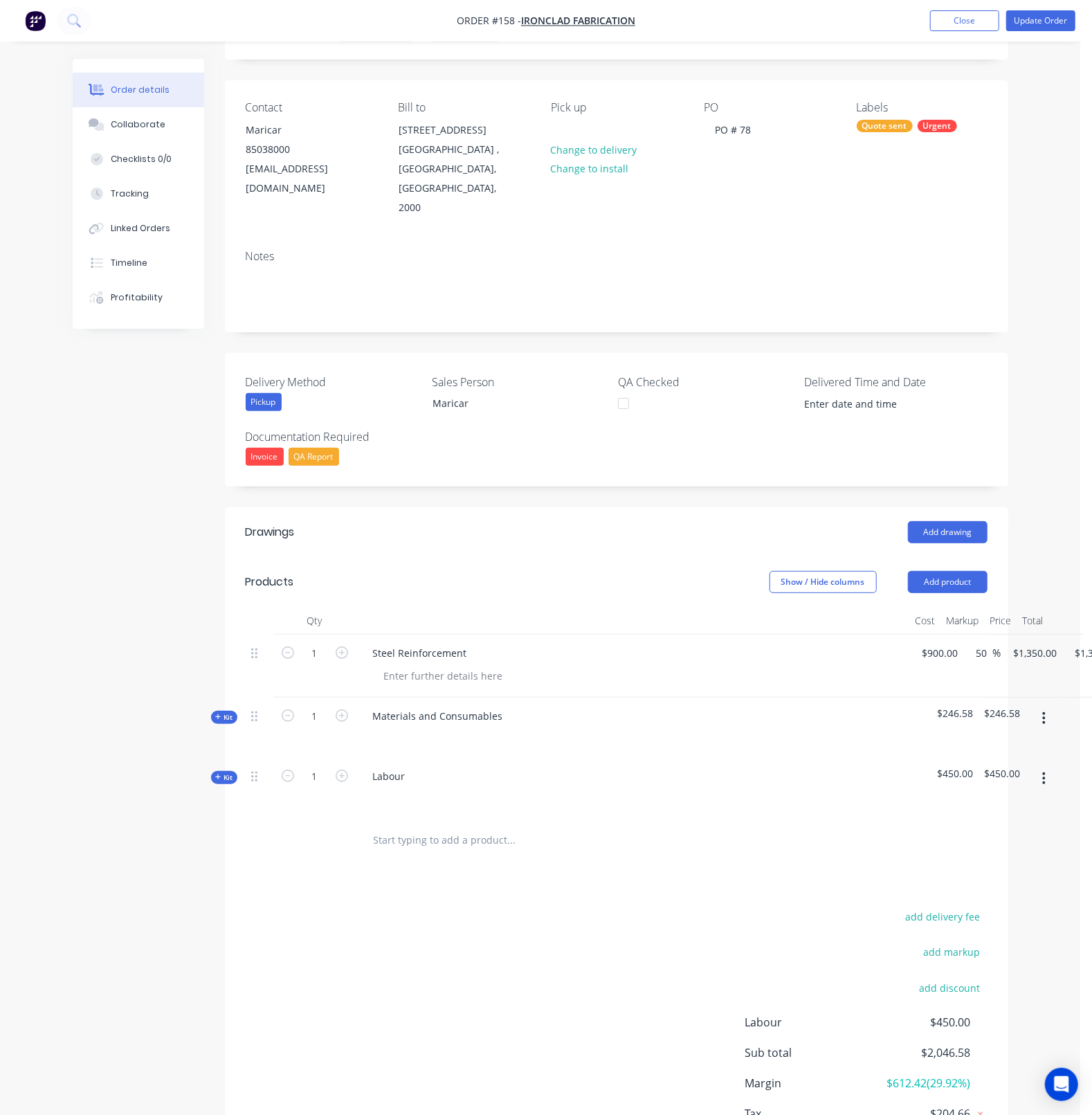
click at [228, 772] on span "Kit" at bounding box center [223, 778] width 18 height 11
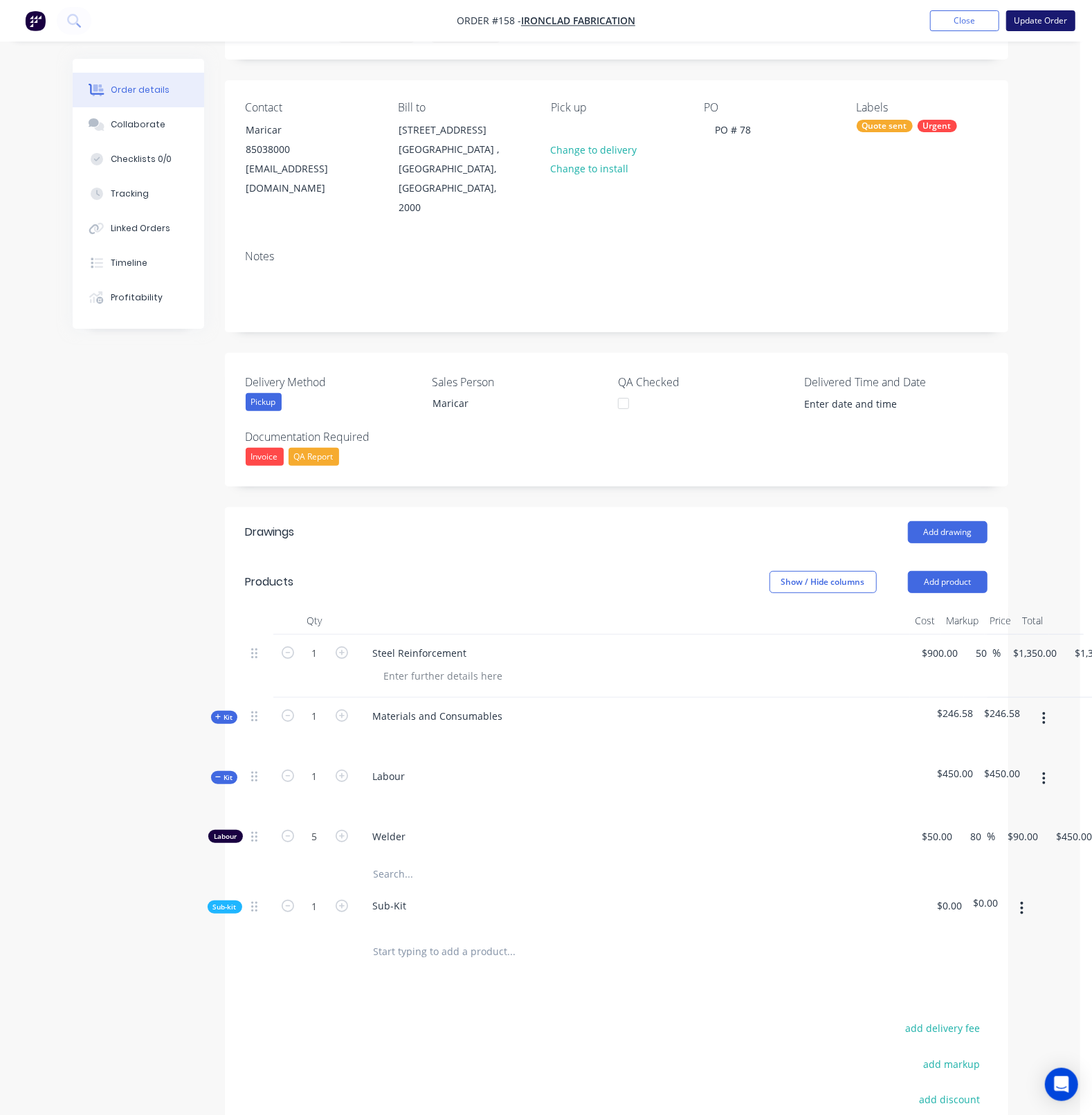
click at [1047, 25] on button "Update Order" at bounding box center [1040, 21] width 69 height 21
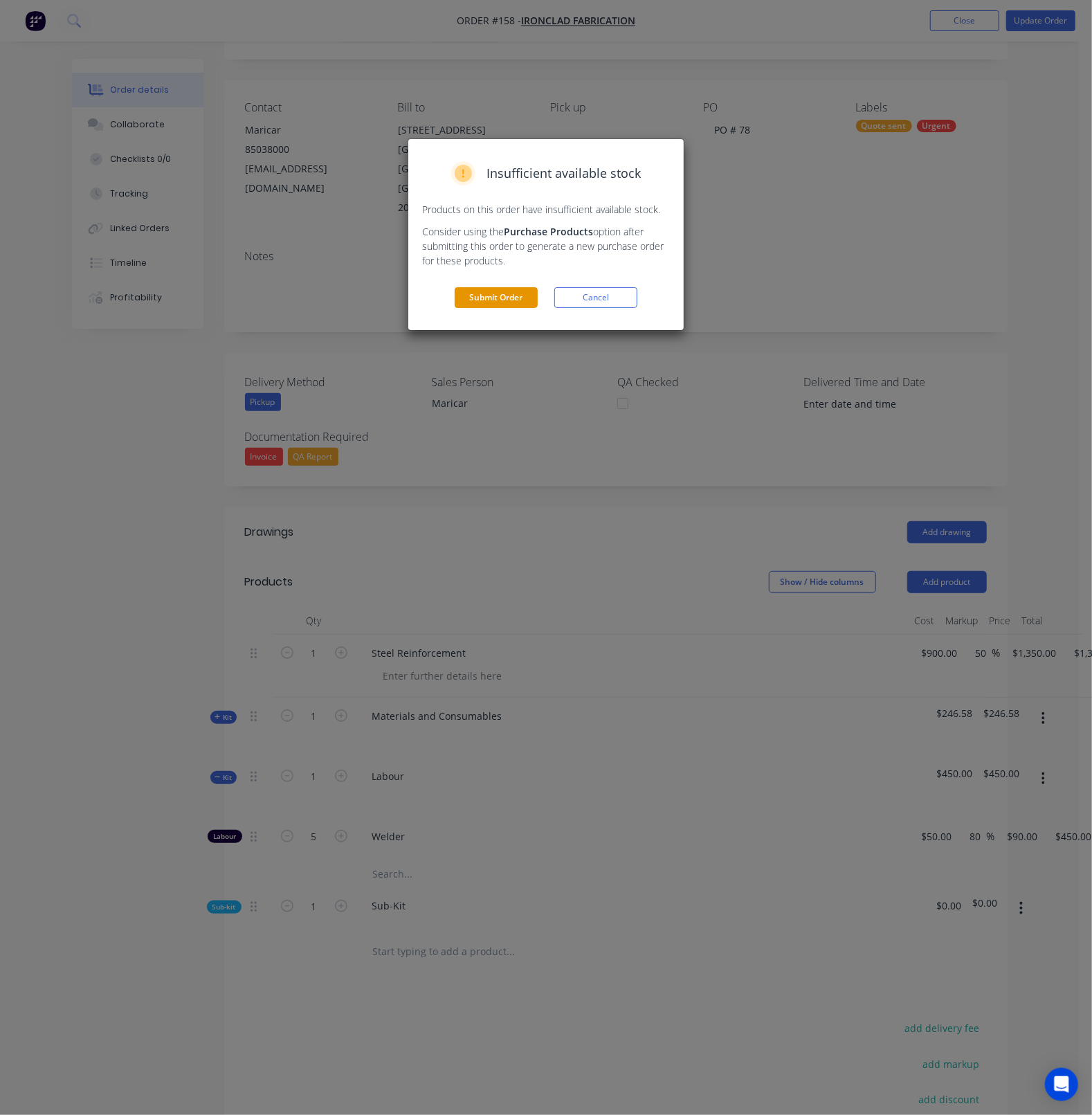
click at [489, 295] on button "Submit Order" at bounding box center [496, 298] width 83 height 21
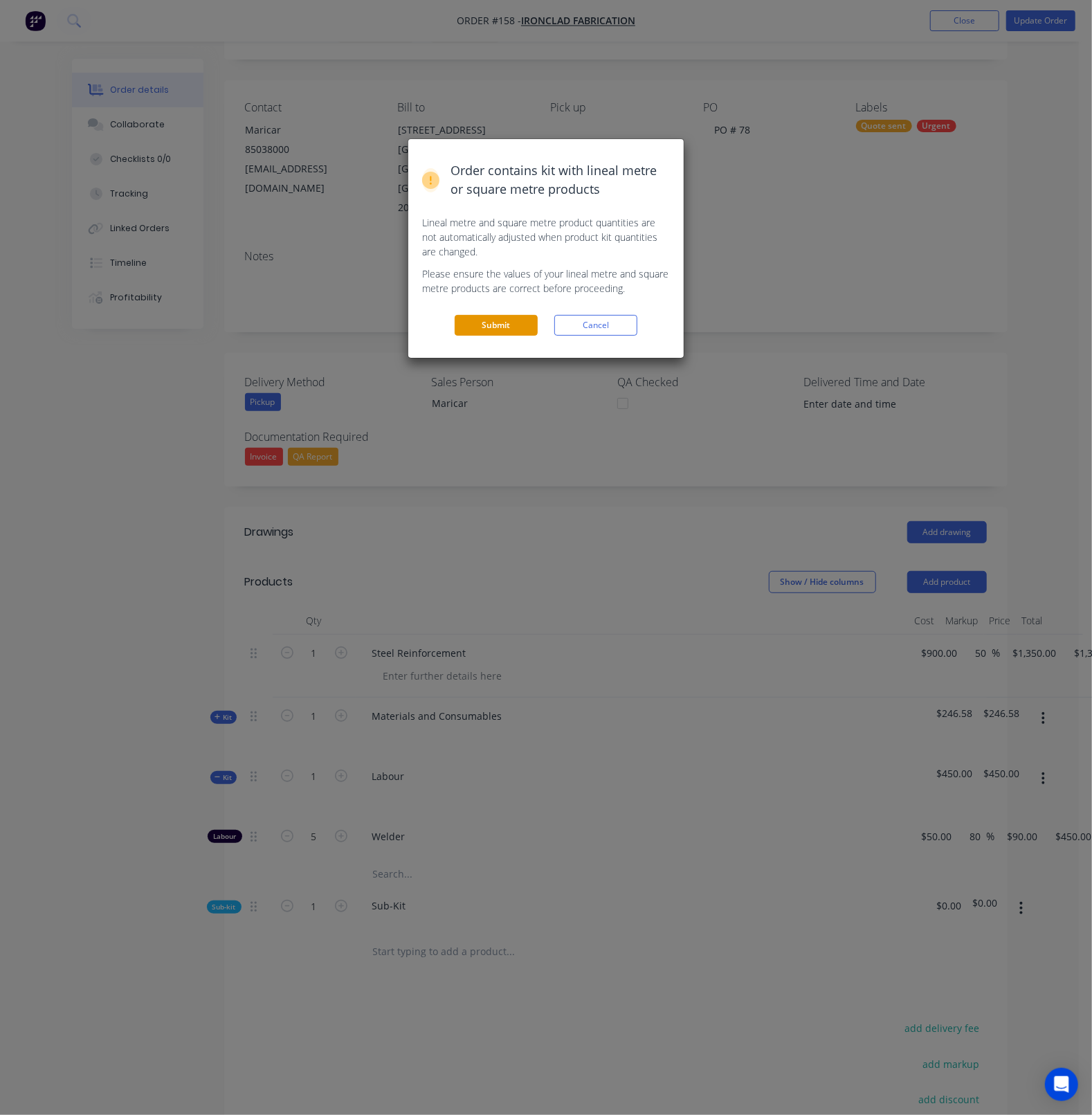
click at [488, 327] on button "Submit" at bounding box center [496, 325] width 83 height 21
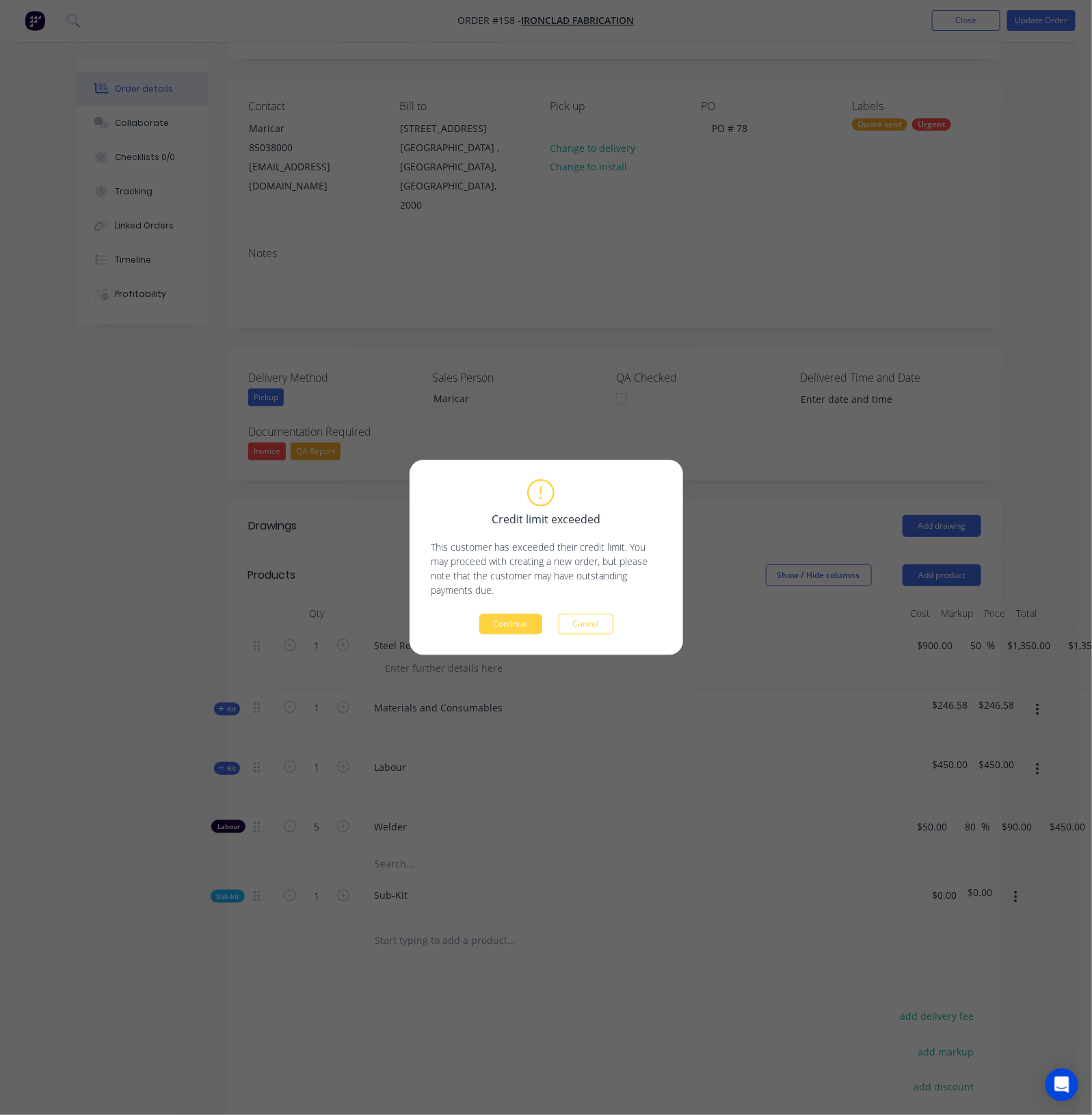
click at [495, 619] on button "Continue" at bounding box center [510, 625] width 63 height 21
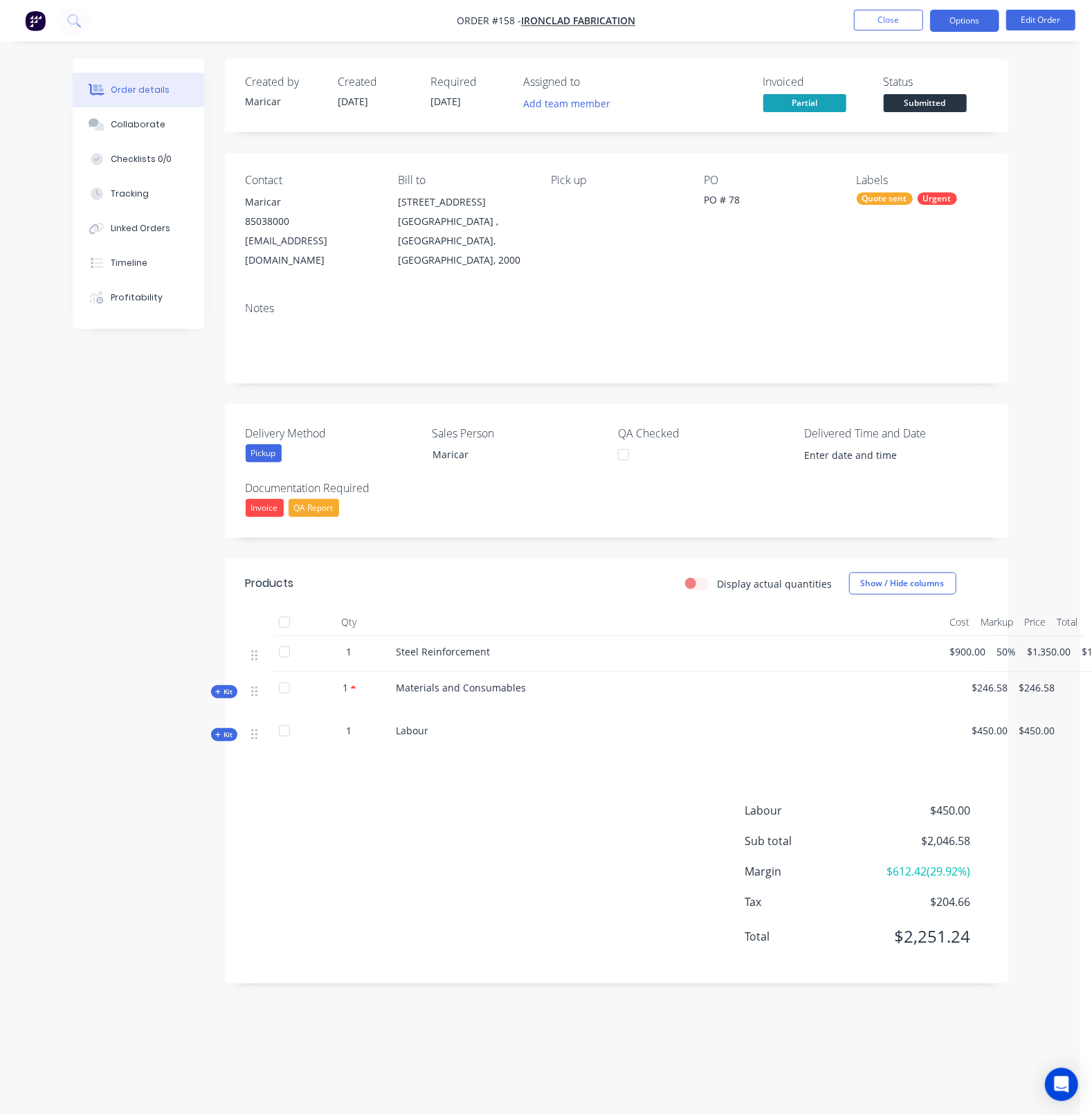
click at [967, 25] on button "Options" at bounding box center [964, 20] width 69 height 22
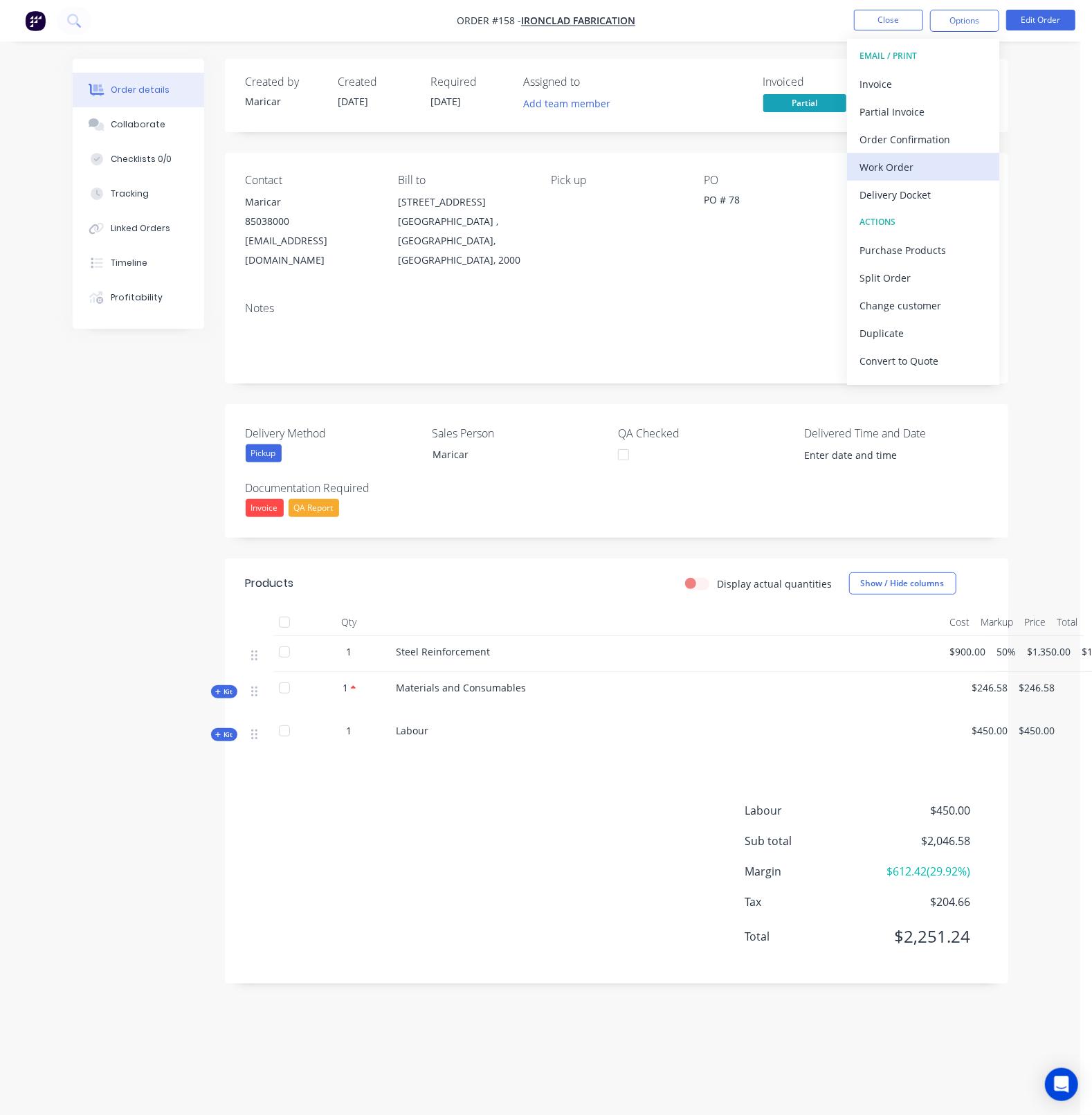
click at [926, 166] on div "Work Order" at bounding box center [922, 167] width 127 height 20
click at [921, 153] on button "Custom" at bounding box center [923, 167] width 152 height 28
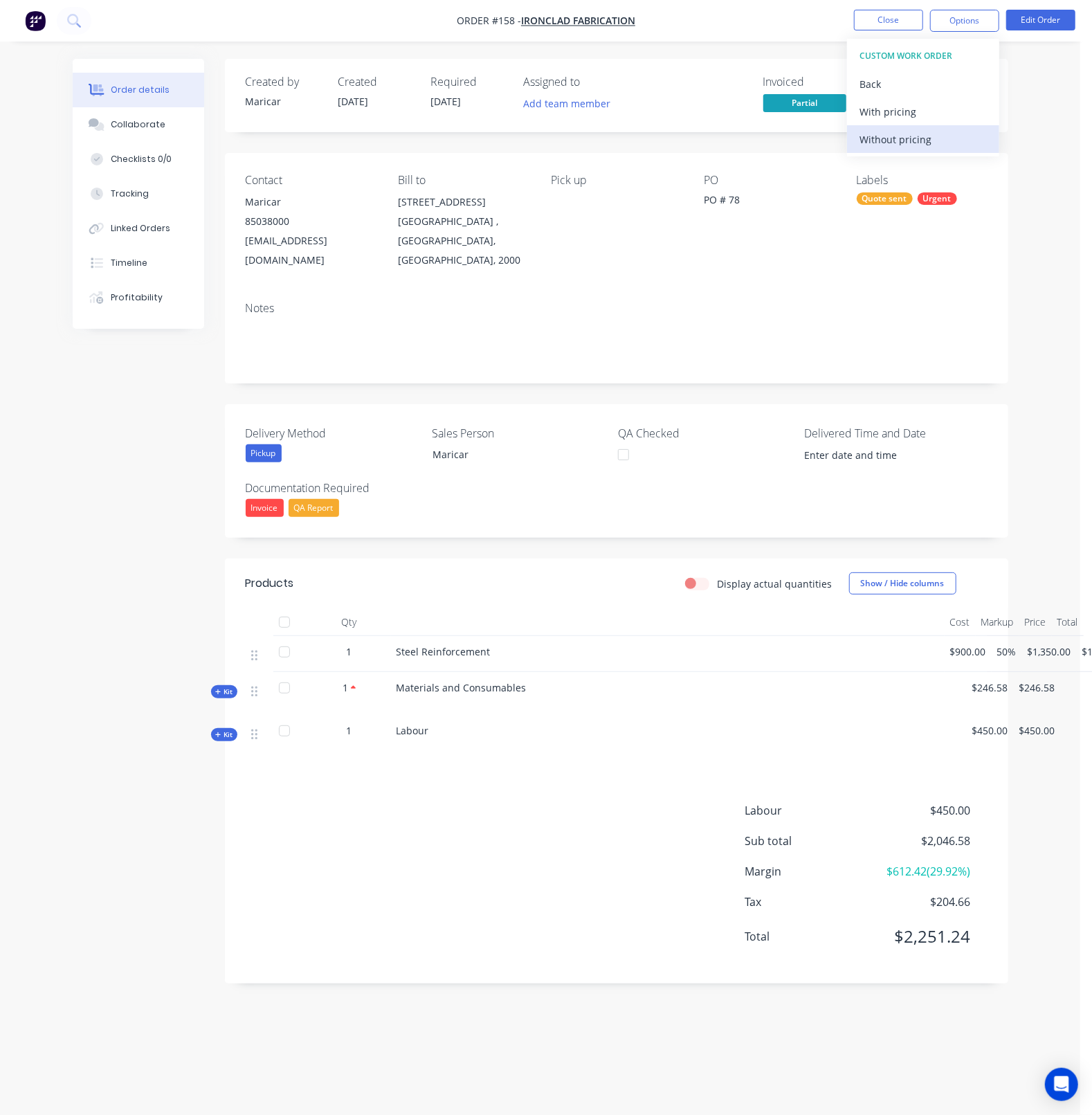
click at [896, 128] on button "Without pricing" at bounding box center [923, 139] width 152 height 28
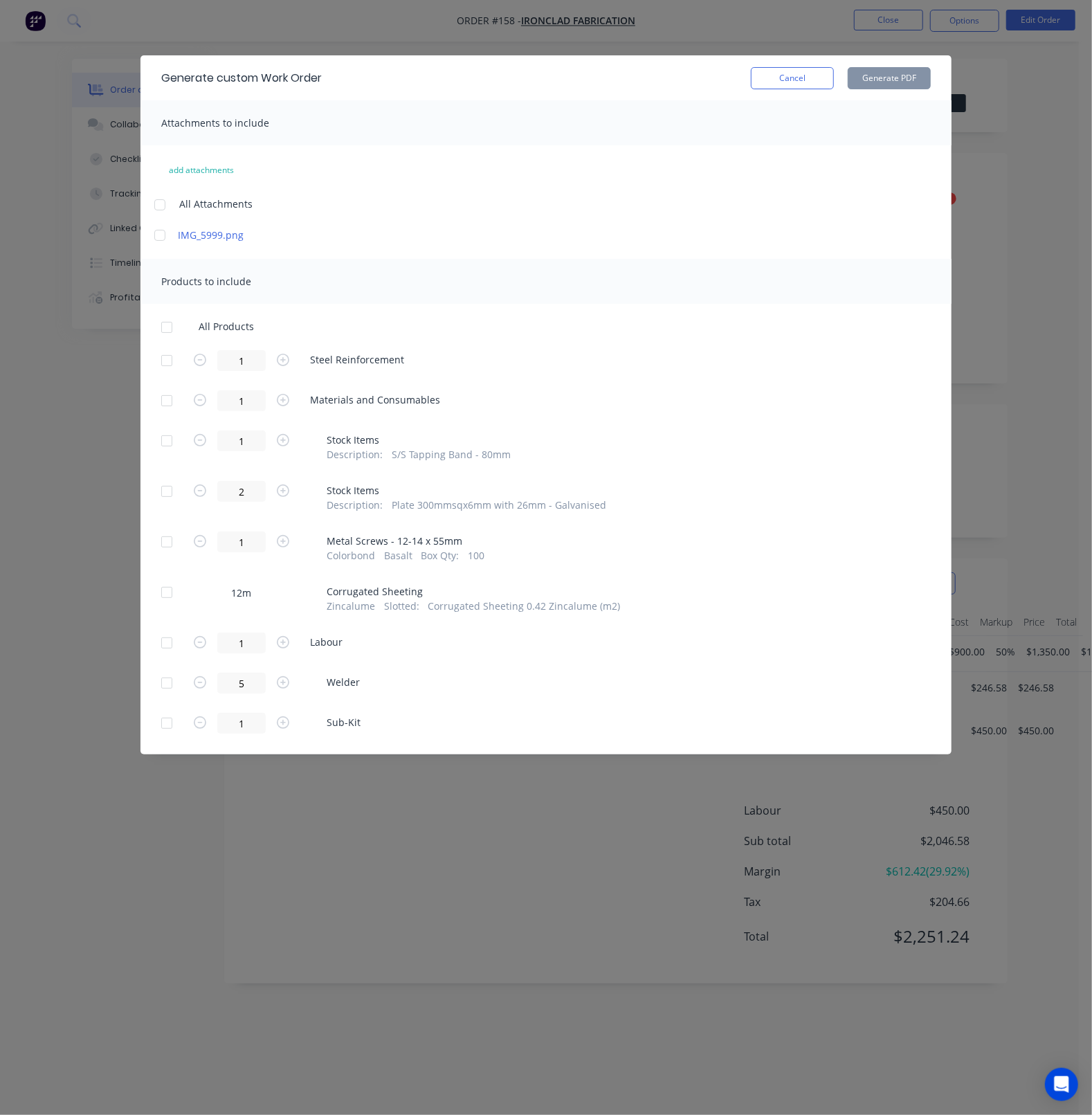
scroll to position [13, 0]
click at [162, 721] on div at bounding box center [167, 723] width 28 height 28
click at [169, 643] on div at bounding box center [167, 643] width 28 height 28
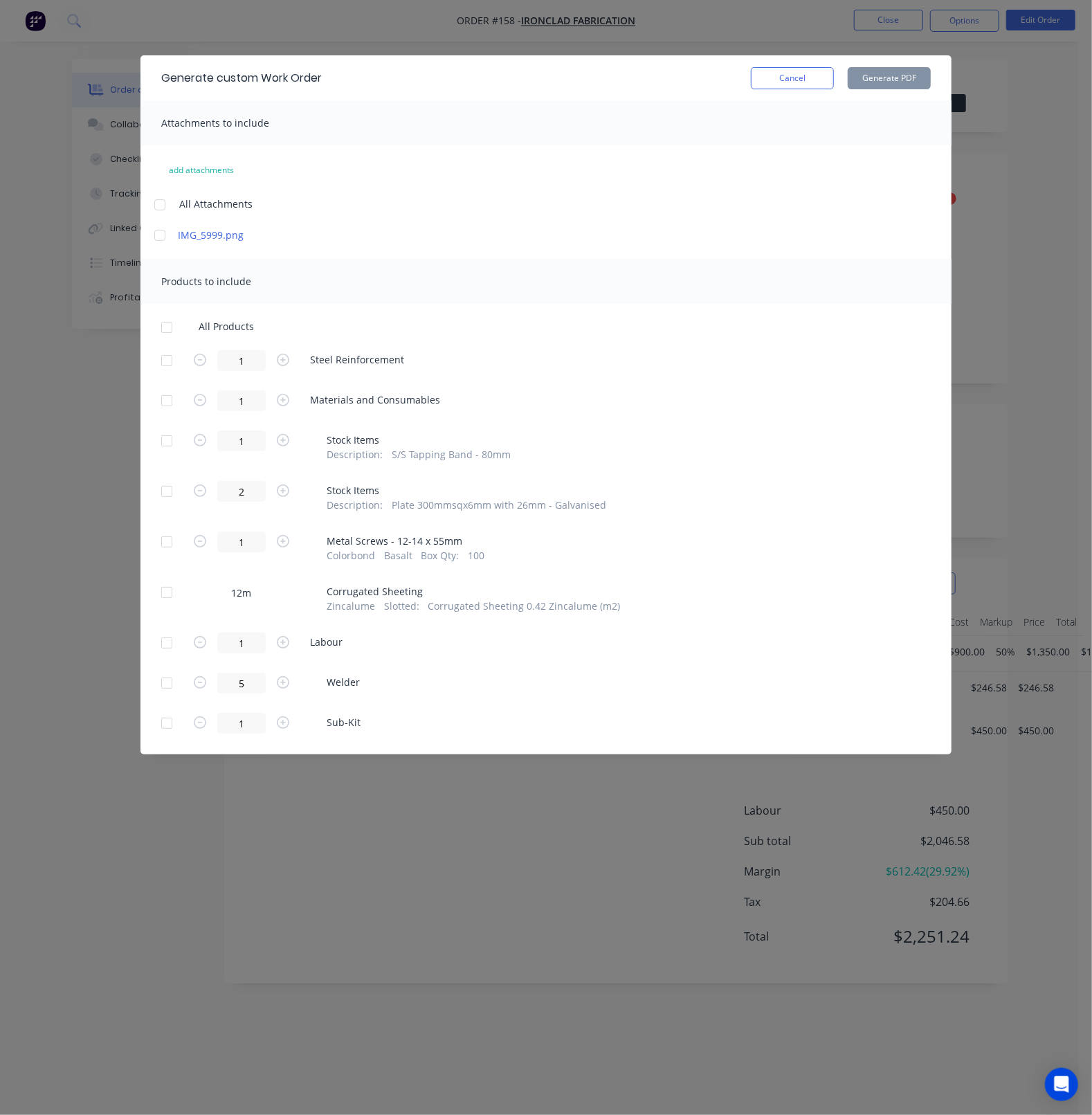
drag, startPoint x: 168, startPoint y: 678, endPoint x: 174, endPoint y: 700, distance: 22.8
click at [167, 678] on div at bounding box center [167, 683] width 28 height 28
click at [790, 84] on button "Cancel" at bounding box center [791, 78] width 83 height 22
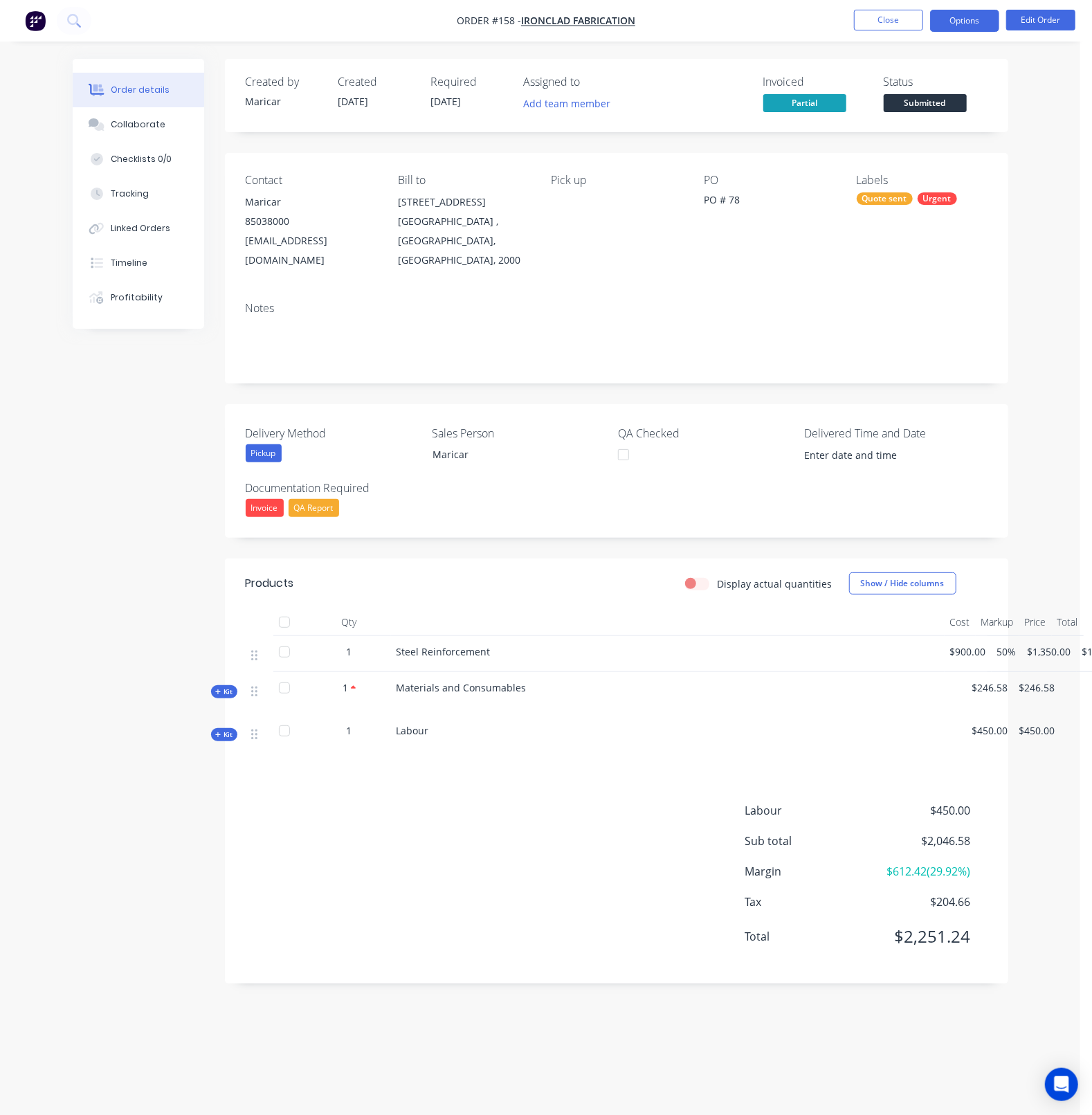
click at [978, 19] on button "Options" at bounding box center [964, 20] width 69 height 22
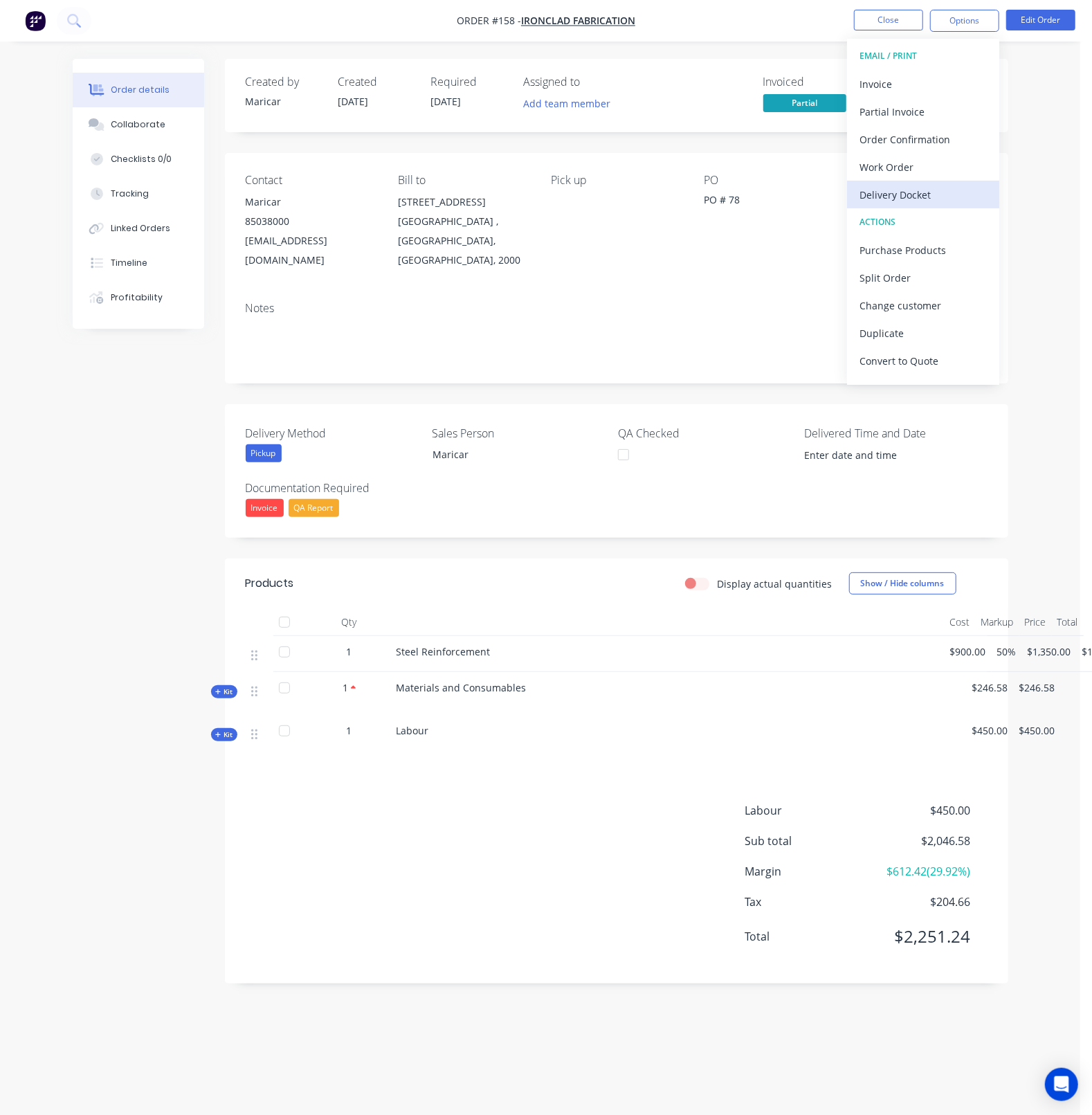
click at [912, 188] on div "Delivery Docket" at bounding box center [922, 195] width 127 height 20
click at [904, 163] on div "Custom" at bounding box center [922, 167] width 127 height 20
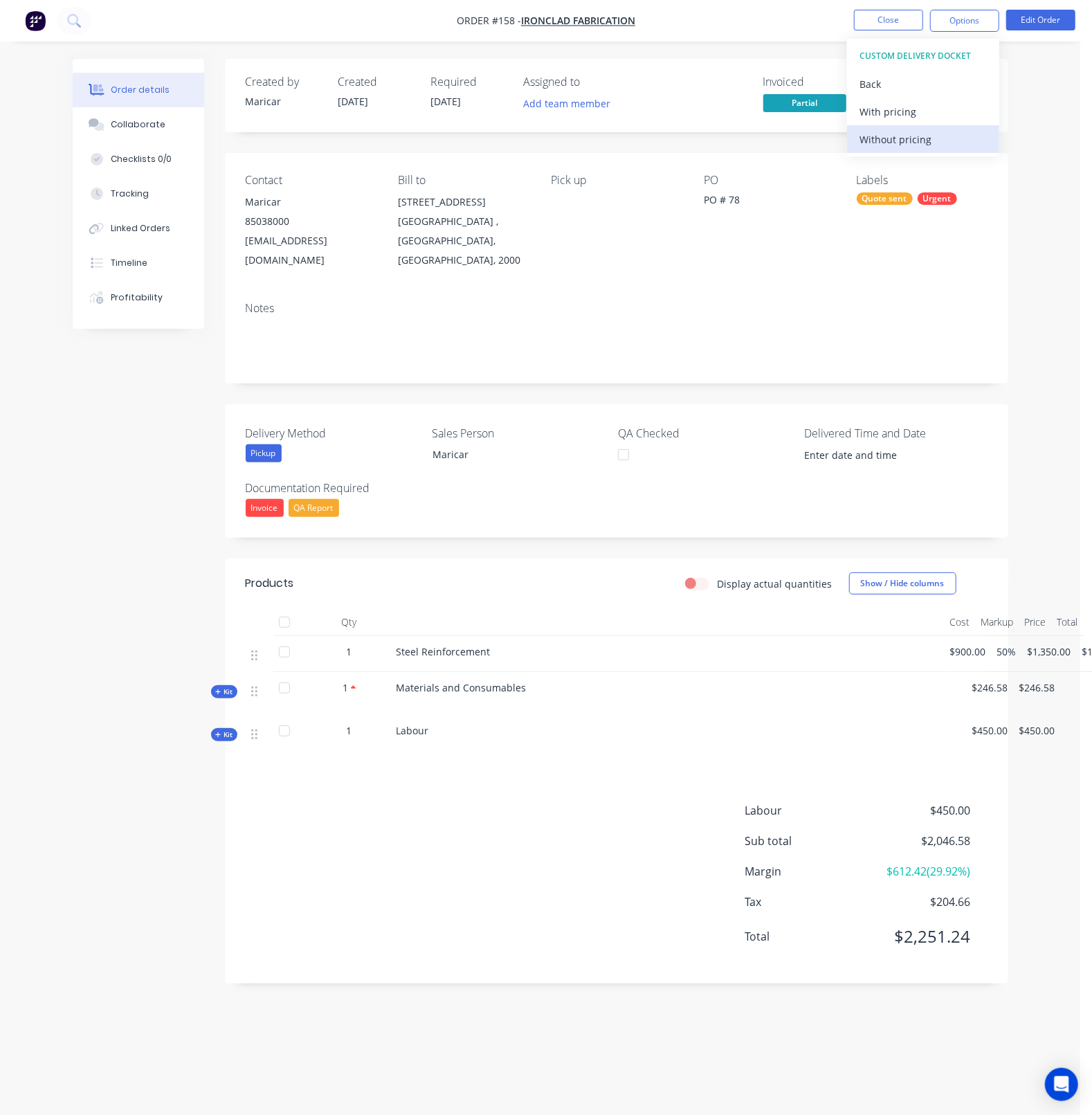
click at [888, 149] on button "Without pricing" at bounding box center [923, 139] width 152 height 28
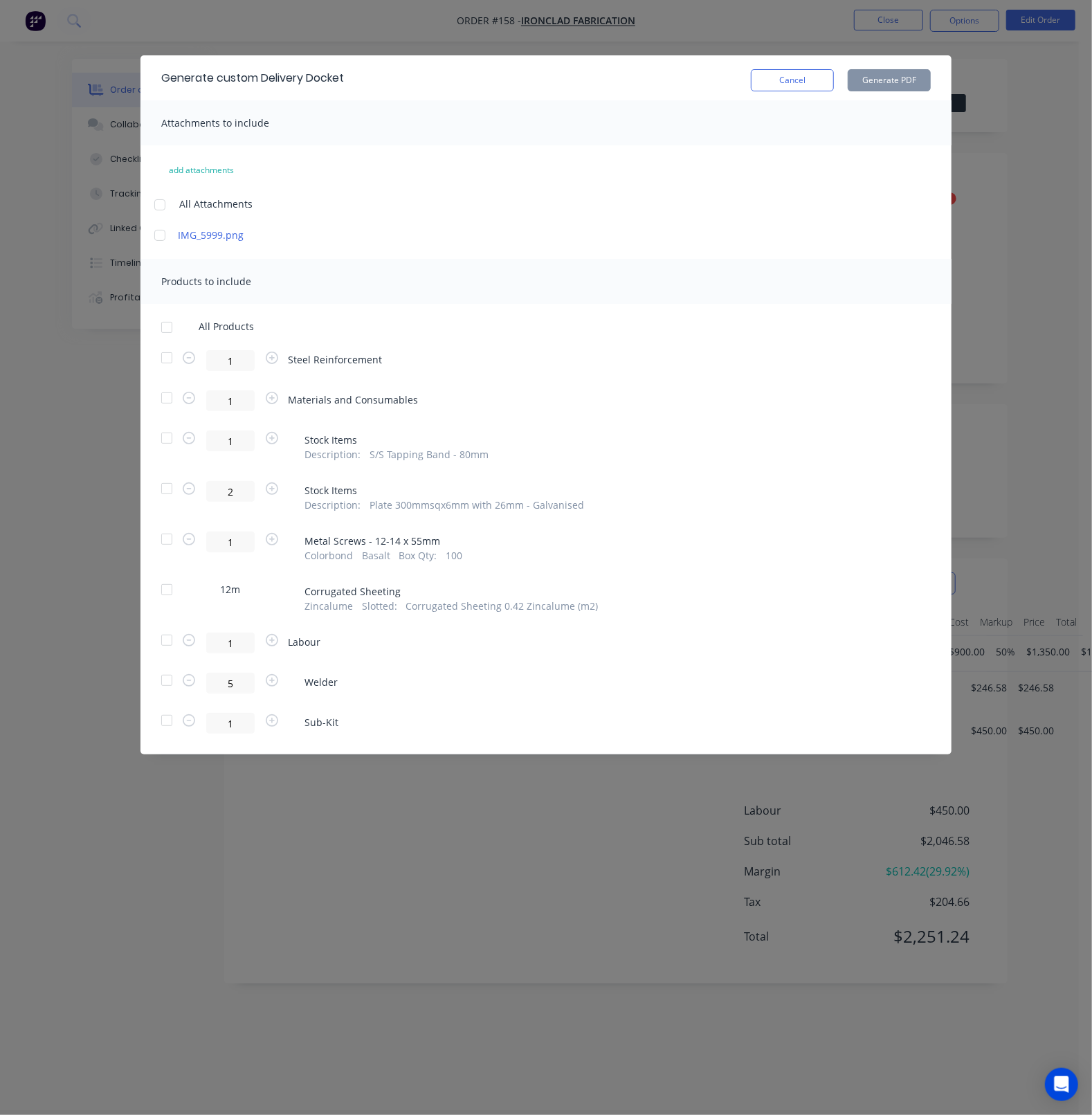
click at [167, 330] on div at bounding box center [167, 328] width 28 height 28
click at [174, 322] on div at bounding box center [167, 328] width 28 height 28
click at [170, 352] on div at bounding box center [167, 358] width 28 height 28
click at [163, 398] on div at bounding box center [167, 398] width 28 height 28
click at [184, 483] on icon "button" at bounding box center [188, 488] width 12 height 12
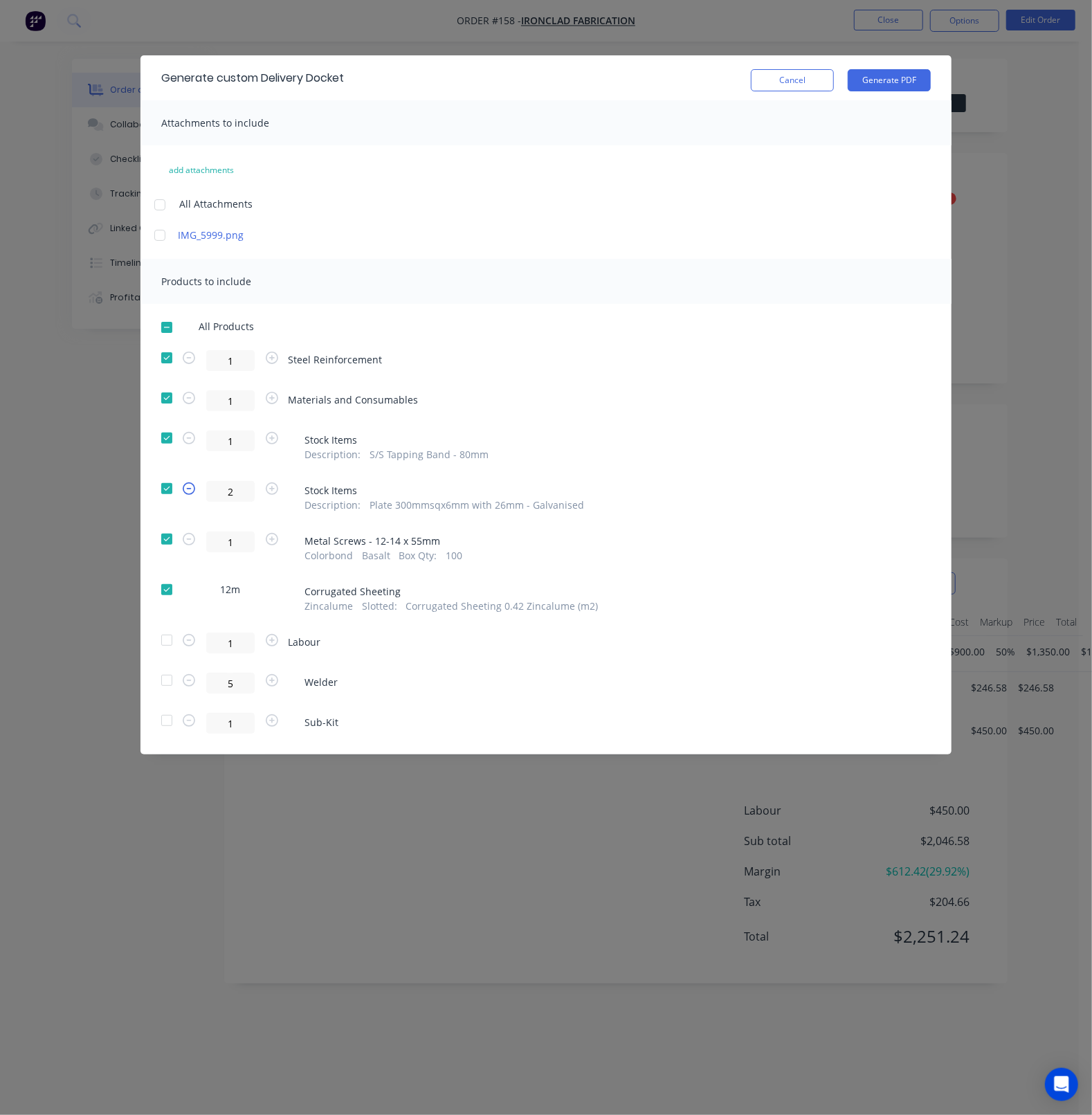
type input "1"
click at [162, 205] on div at bounding box center [160, 205] width 28 height 28
click at [803, 77] on button "Cancel" at bounding box center [791, 80] width 83 height 22
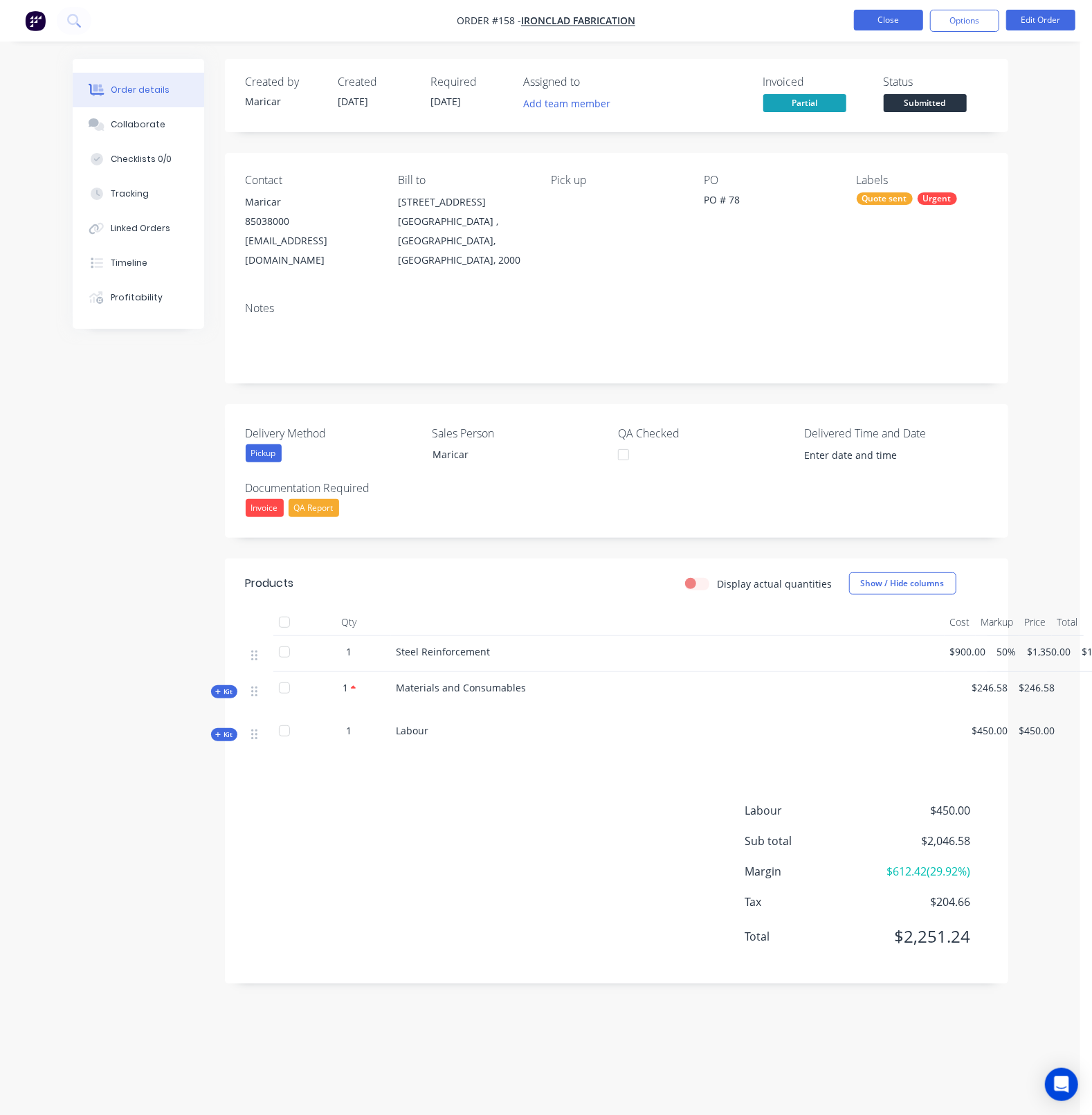
click at [885, 18] on button "Close" at bounding box center [888, 20] width 69 height 21
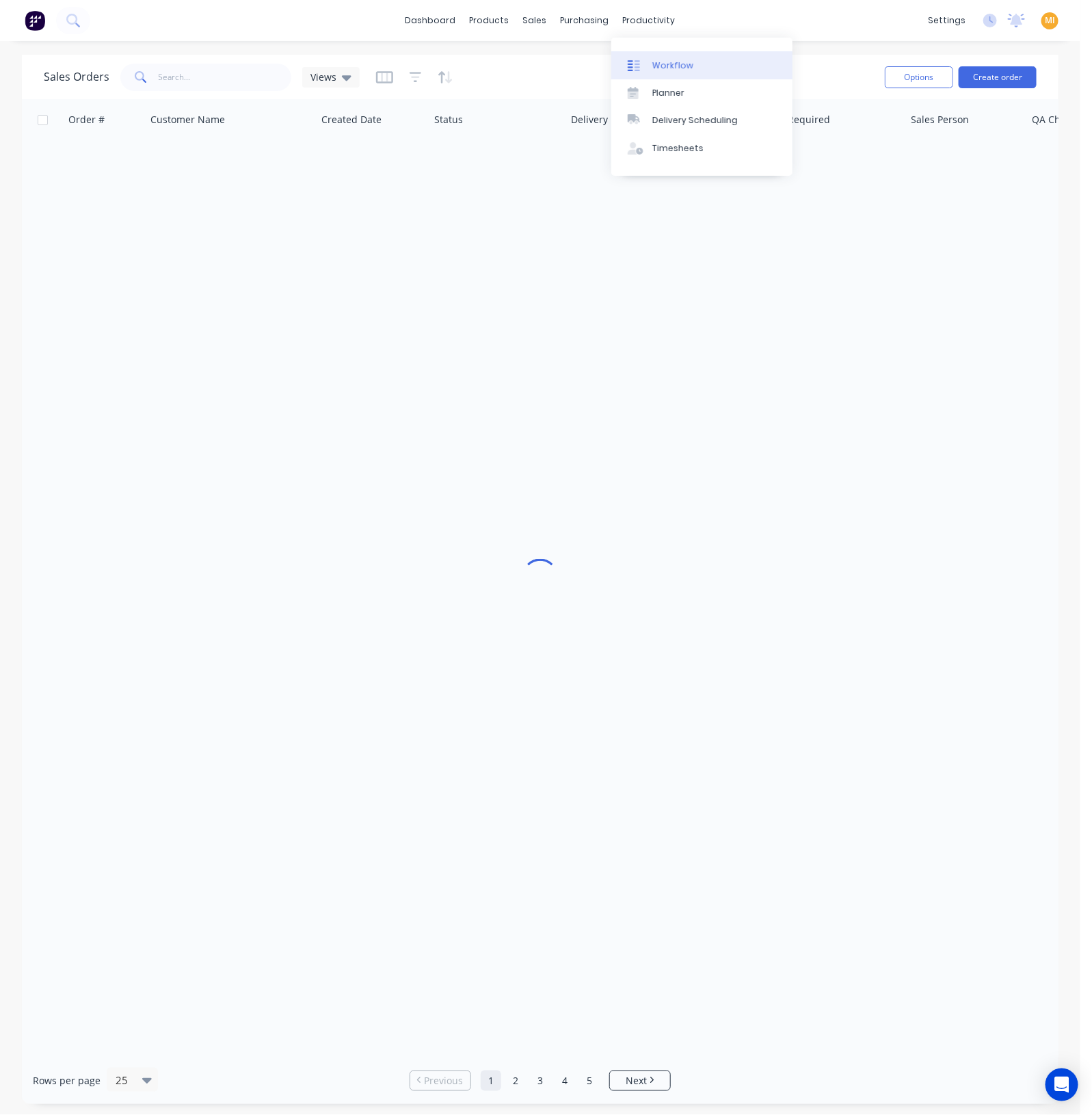
drag, startPoint x: 627, startPoint y: 15, endPoint x: 661, endPoint y: 69, distance: 63.8
click at [661, 69] on div "Workflow" at bounding box center [672, 66] width 41 height 12
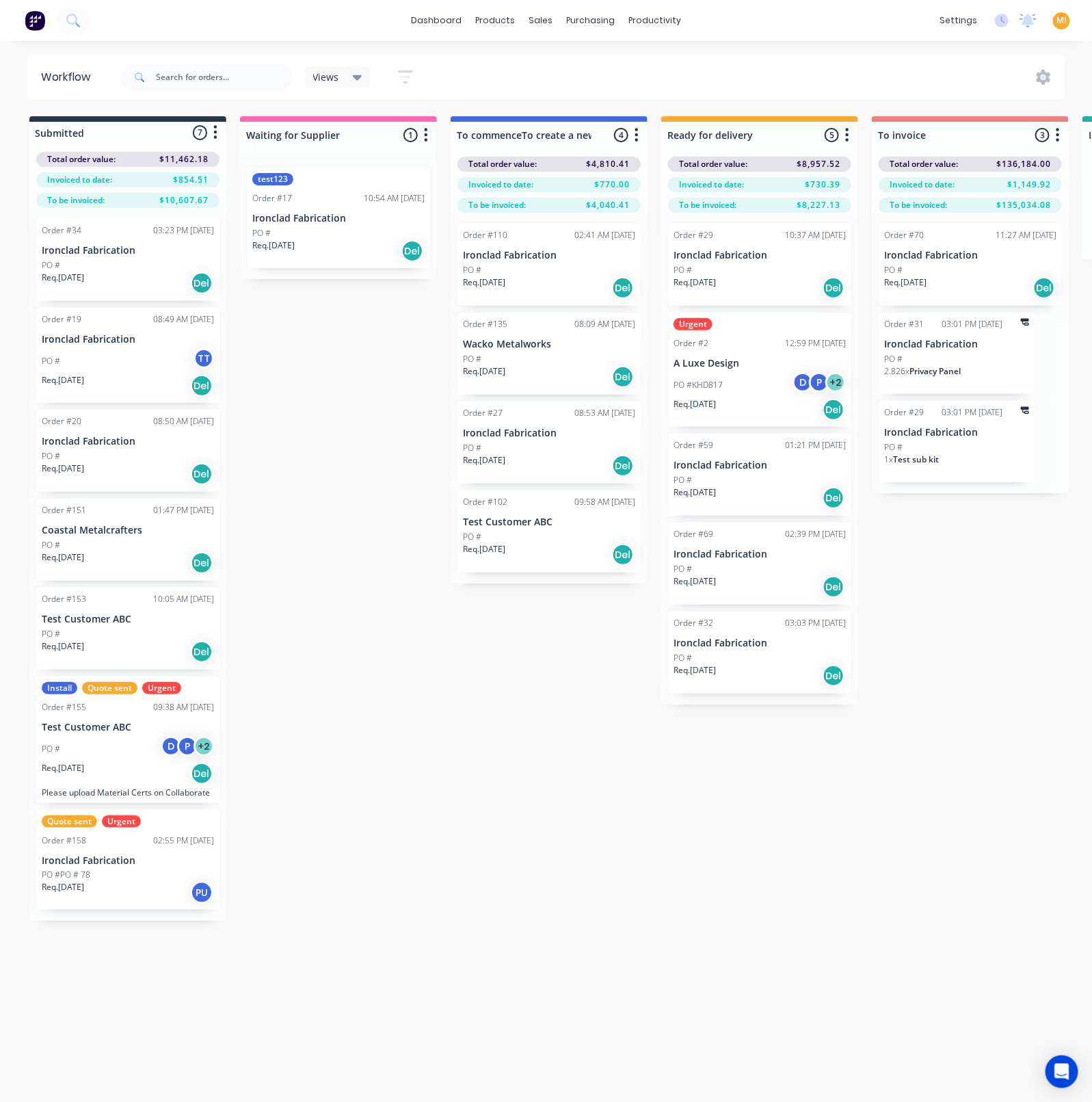
click at [531, 444] on div "PO #" at bounding box center [548, 448] width 172 height 12
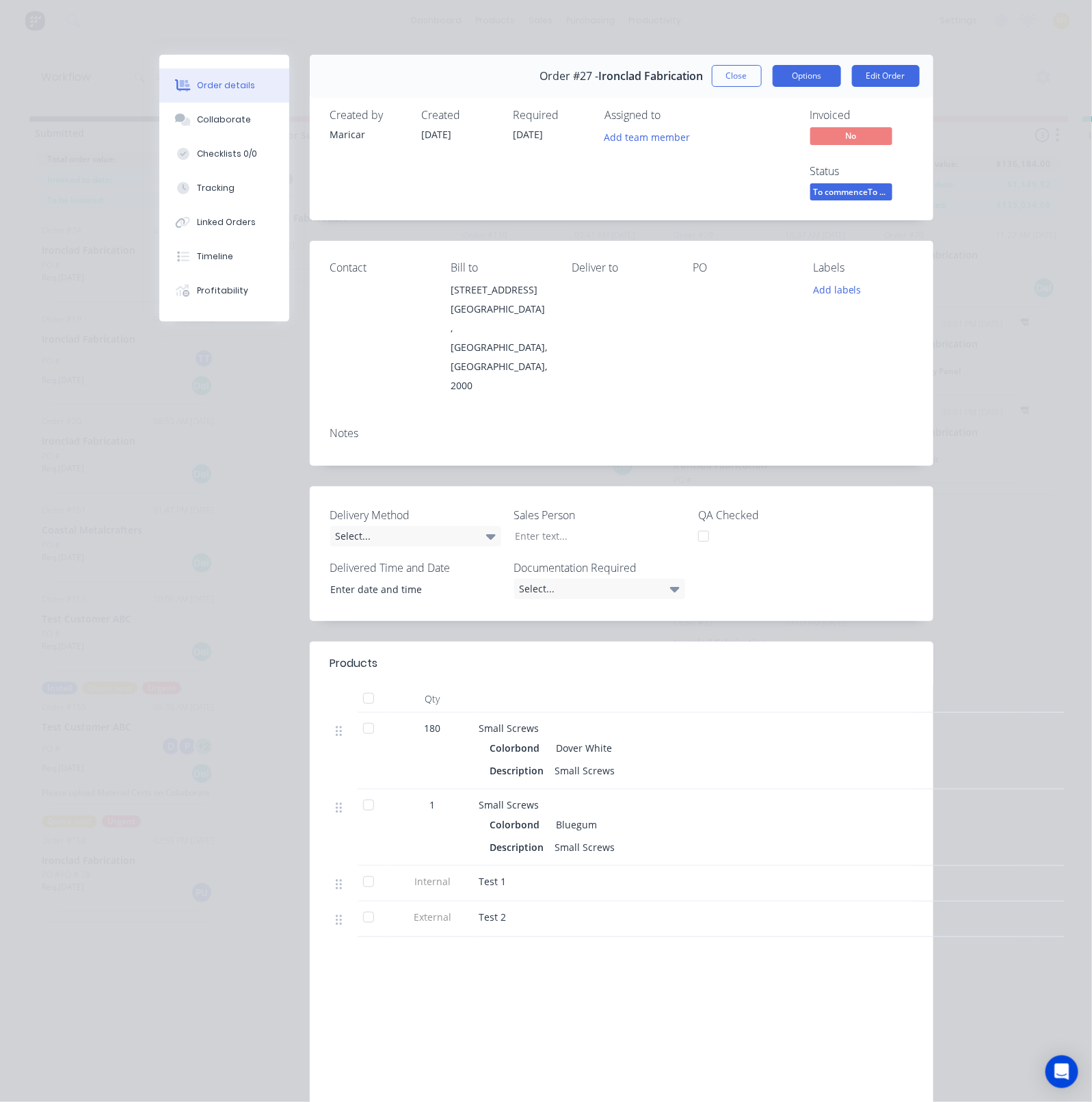
click at [800, 80] on button "Options" at bounding box center [806, 75] width 68 height 22
click at [716, 76] on button "Close" at bounding box center [737, 75] width 50 height 22
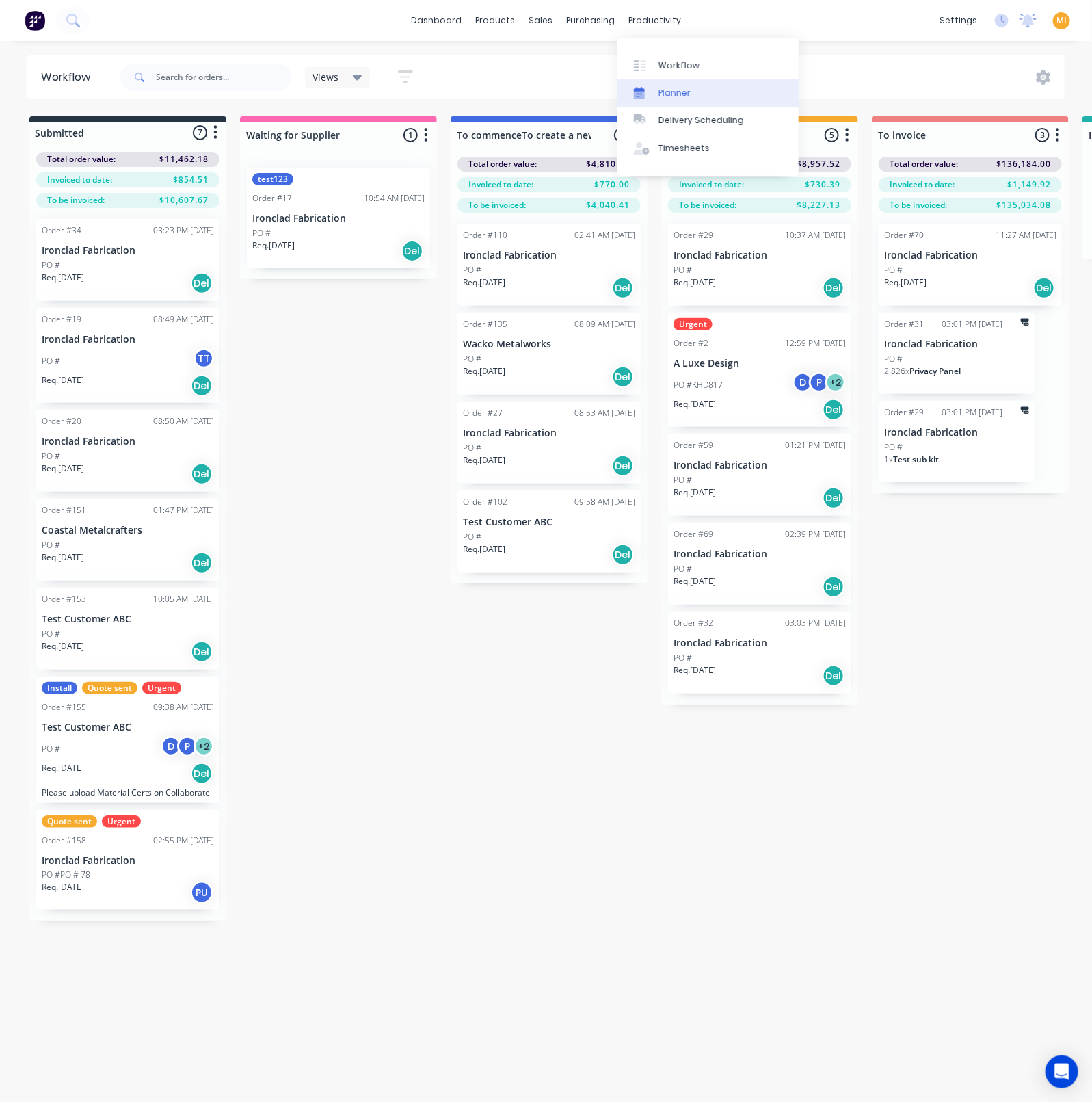
click at [668, 89] on div "Planner" at bounding box center [674, 93] width 32 height 12
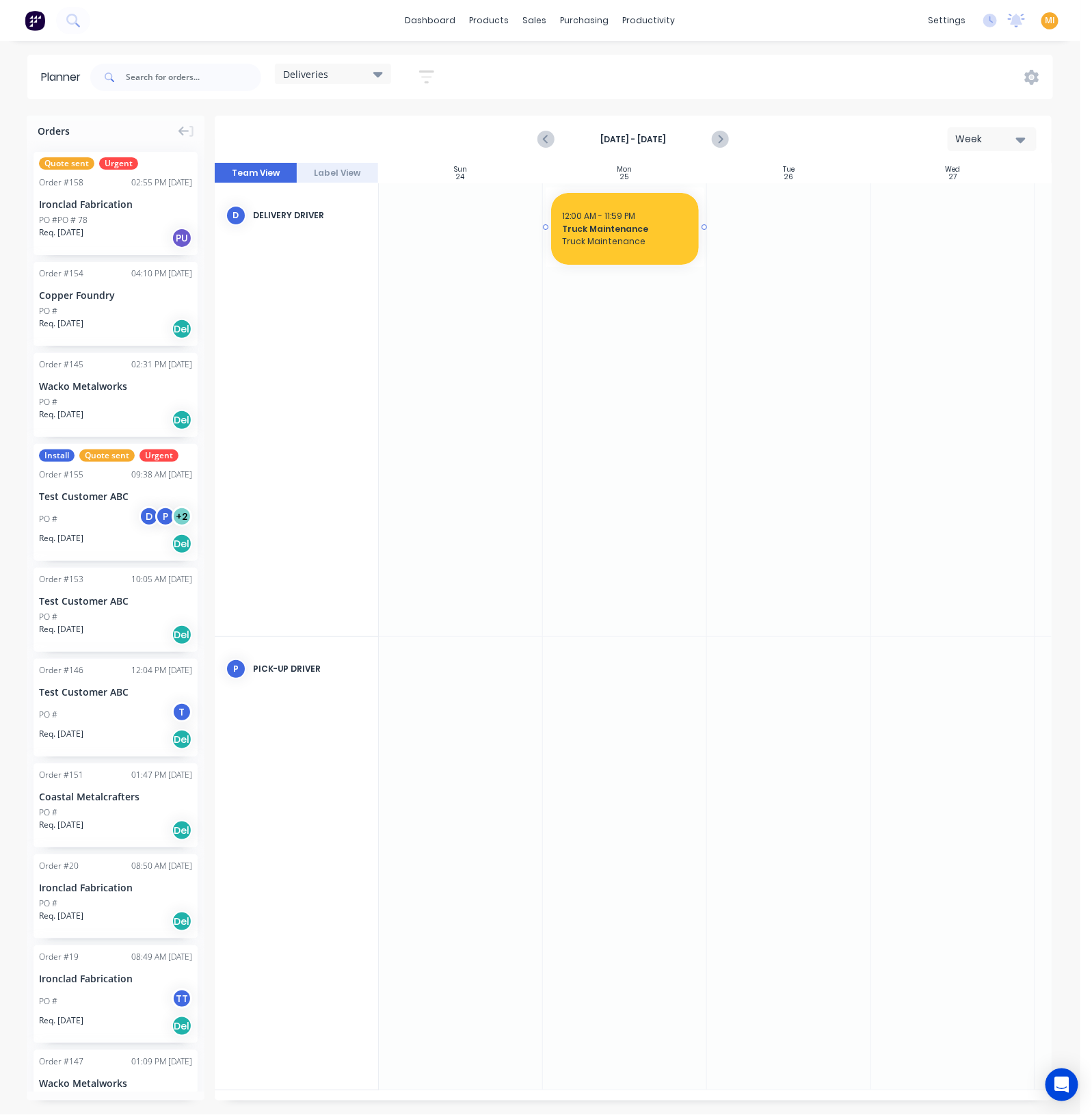
click at [631, 211] on span "12:00 AM - 11:59 PM" at bounding box center [598, 215] width 73 height 11
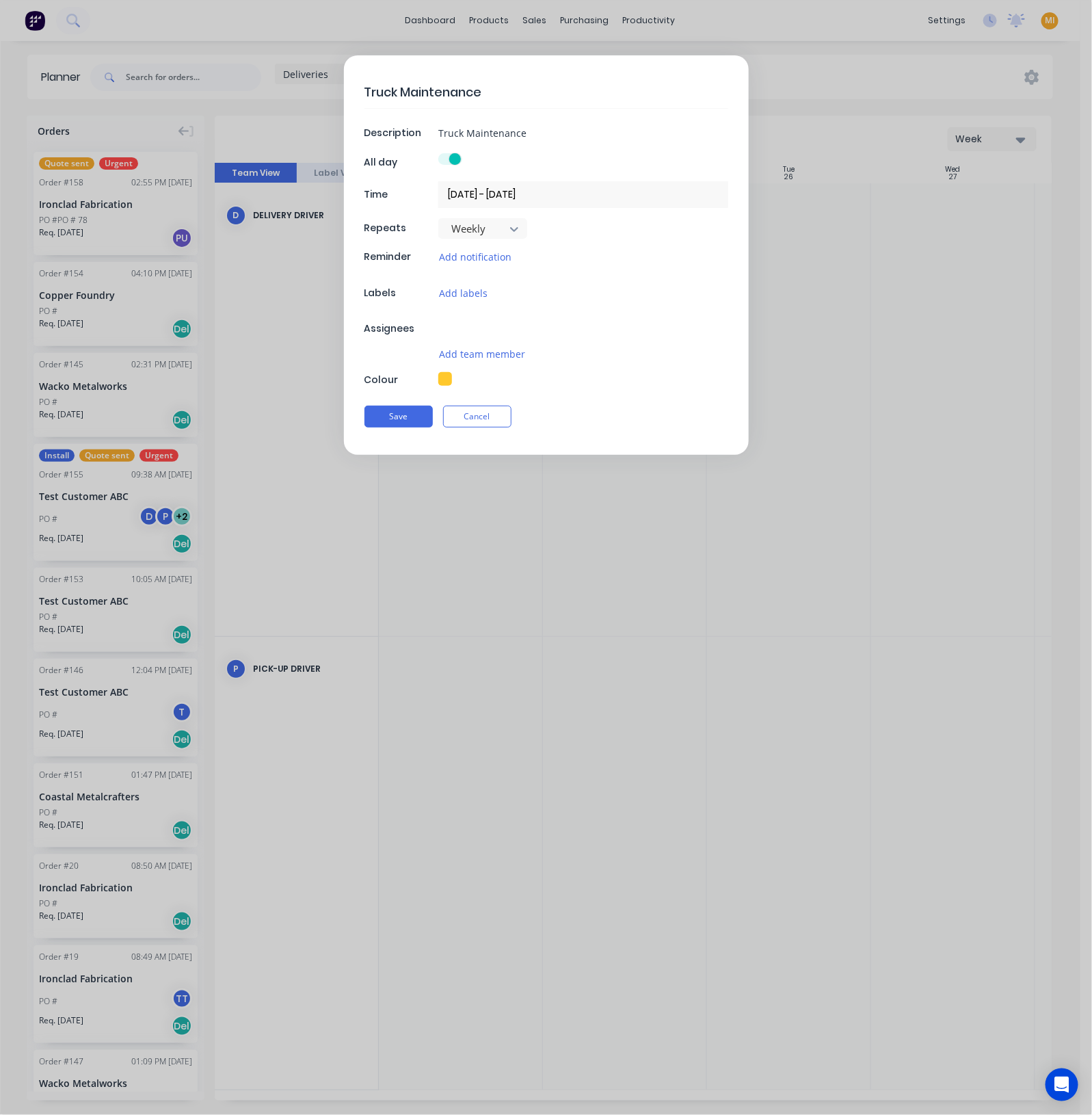
type input "07/04/2025 - 07/04/2025"
type textarea "x"
click at [462, 422] on button "Cancel" at bounding box center [476, 422] width 68 height 22
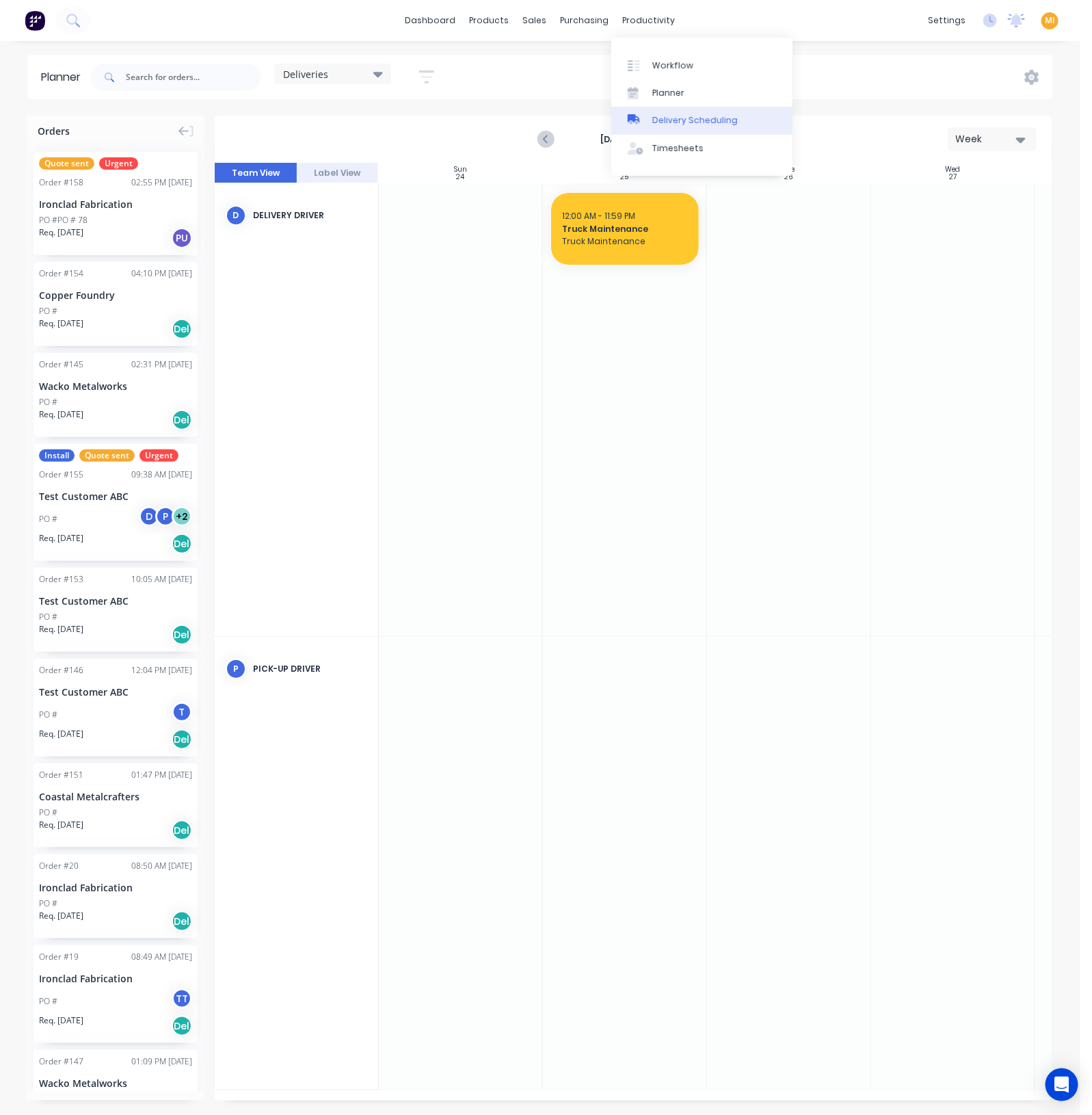
click at [663, 131] on link "Delivery Scheduling" at bounding box center [701, 120] width 181 height 28
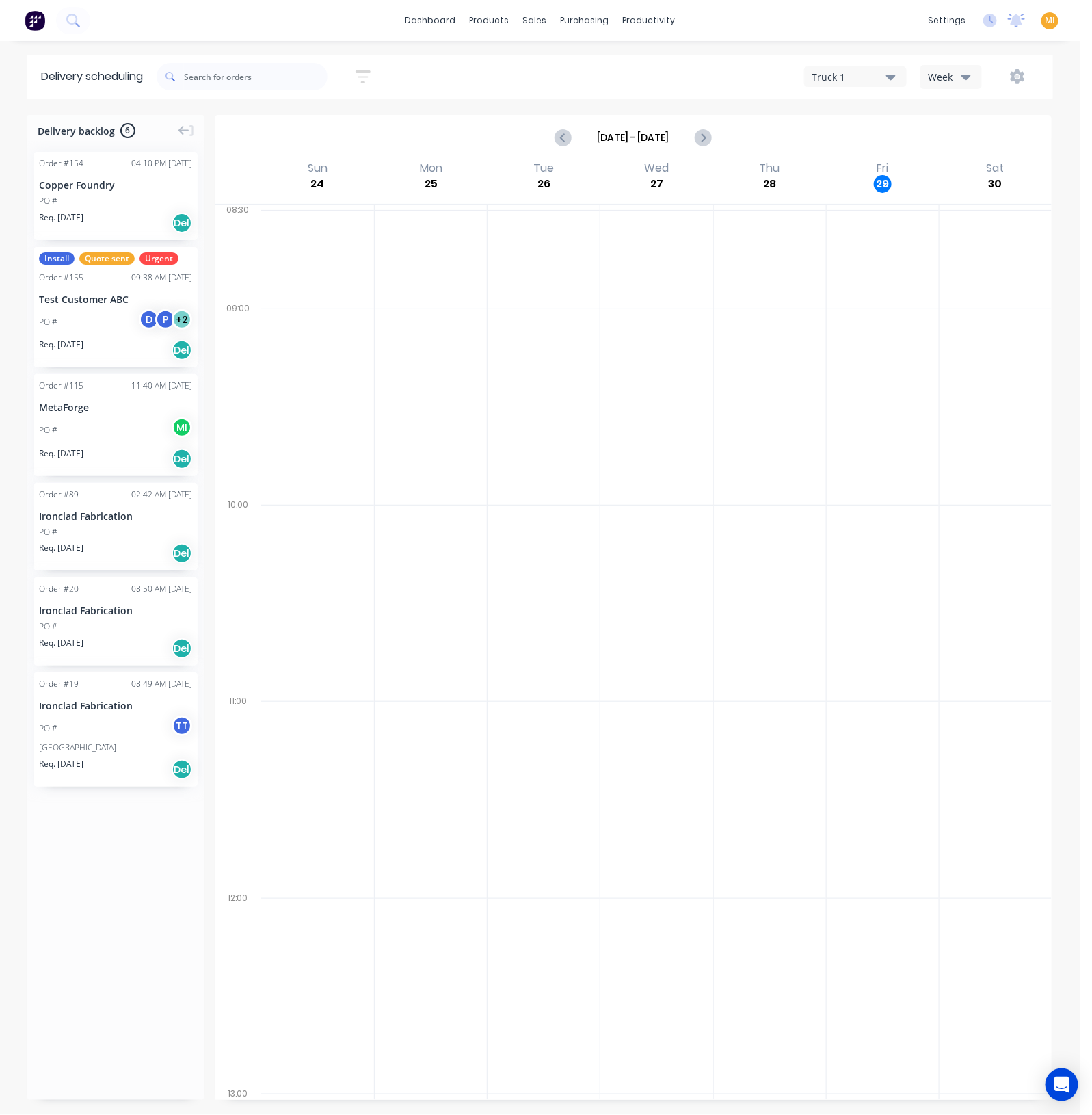
click at [143, 425] on div "PO # M I" at bounding box center [115, 430] width 153 height 26
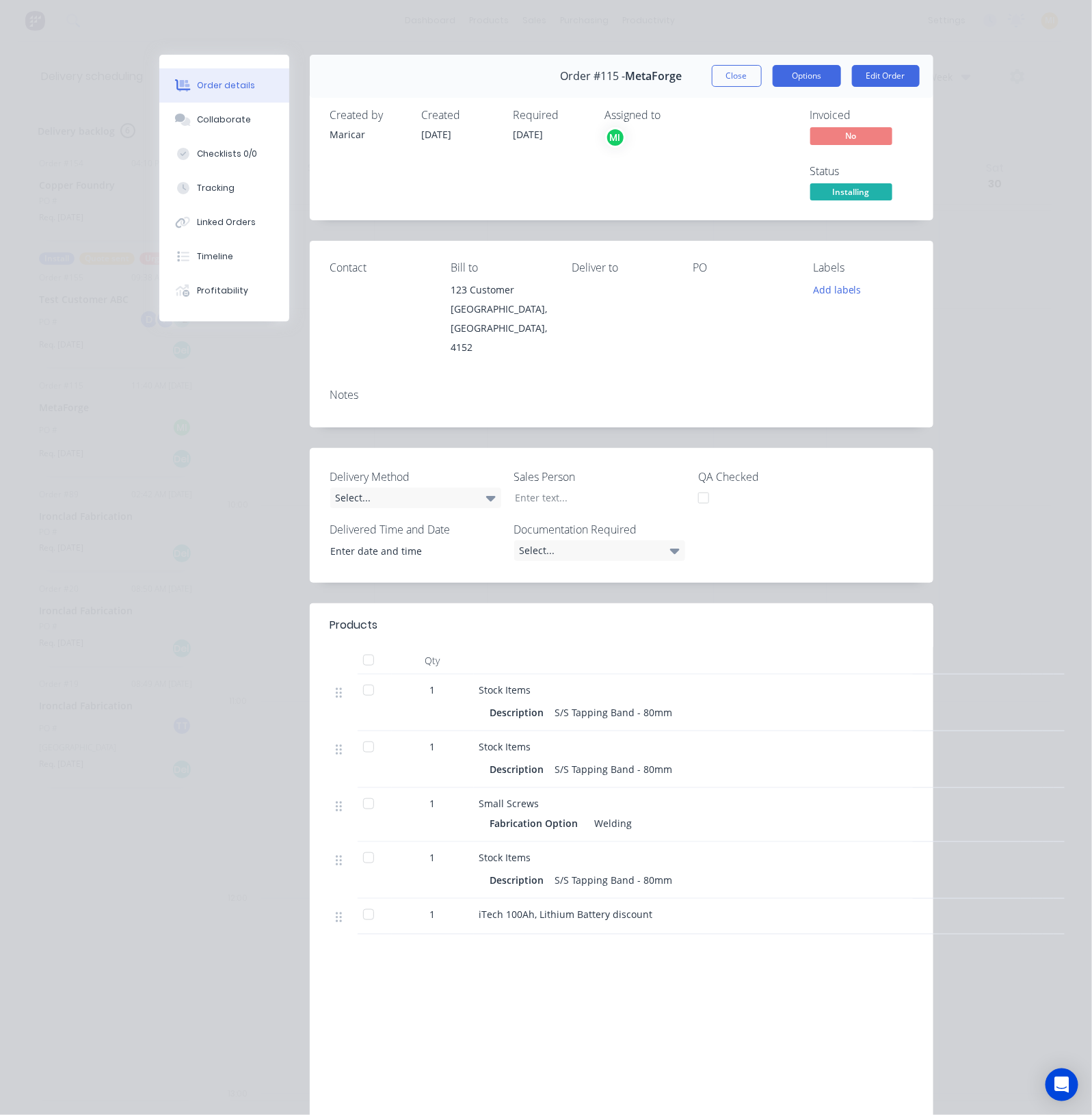
click at [780, 72] on button "Options" at bounding box center [806, 75] width 68 height 22
click at [721, 73] on button "Close" at bounding box center [737, 75] width 50 height 22
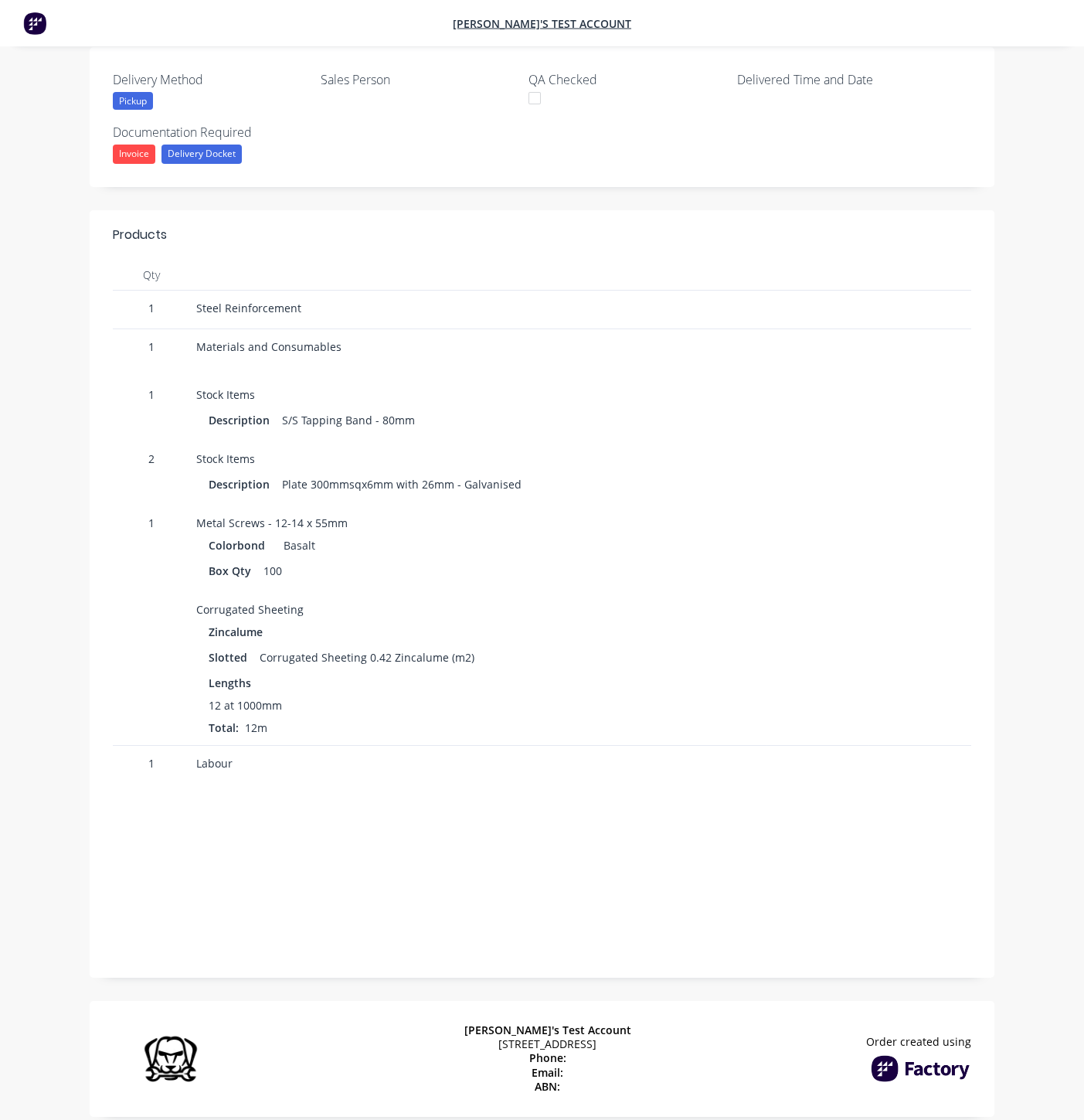
scroll to position [38, 0]
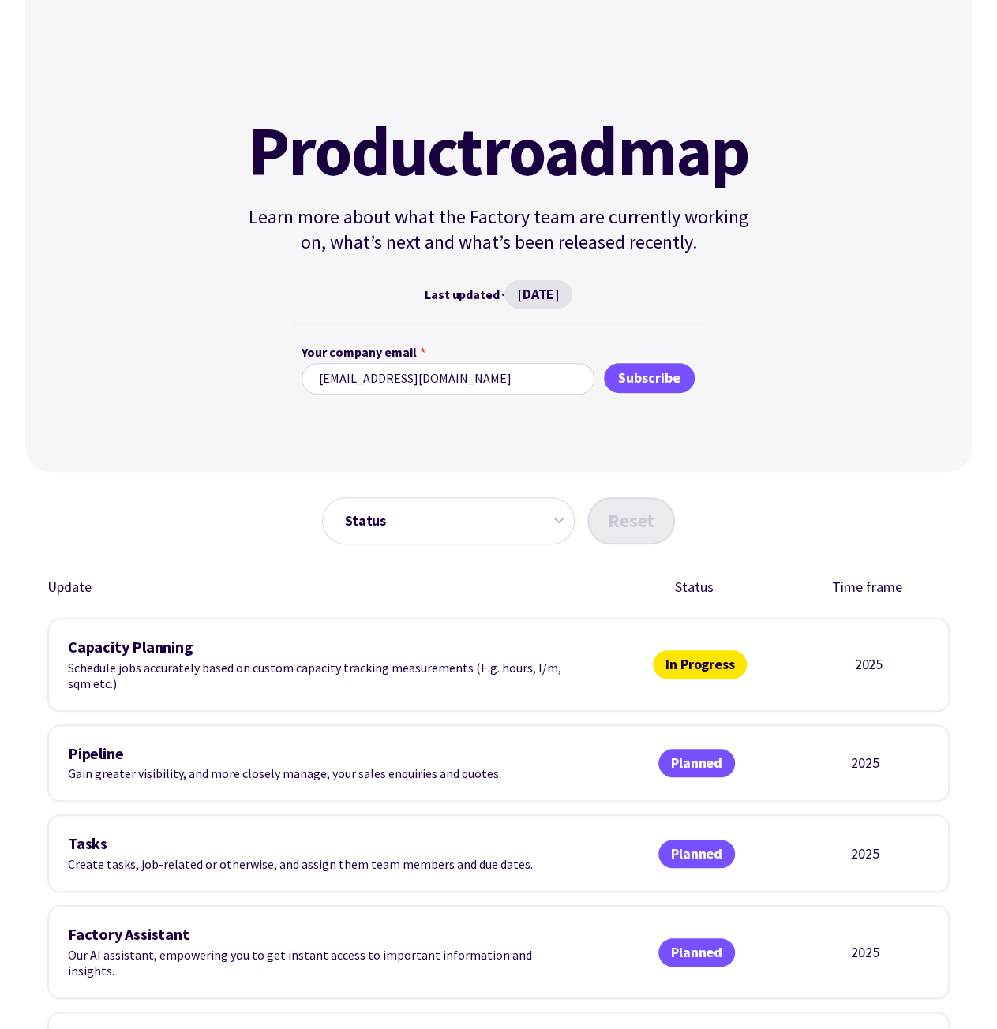
scroll to position [79, 0]
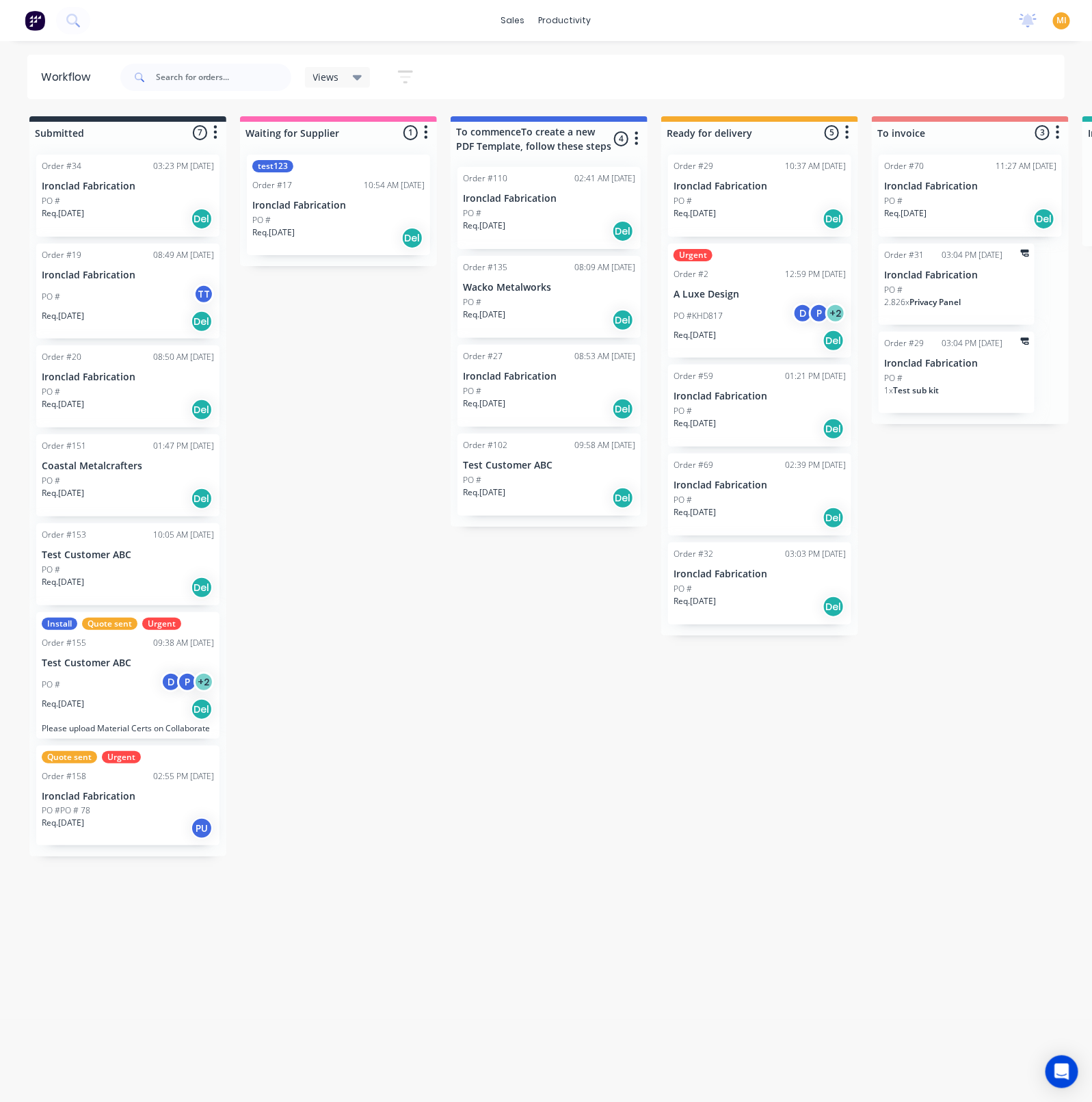
click at [572, 225] on div "Req. [DATE] Del" at bounding box center [548, 230] width 172 height 23
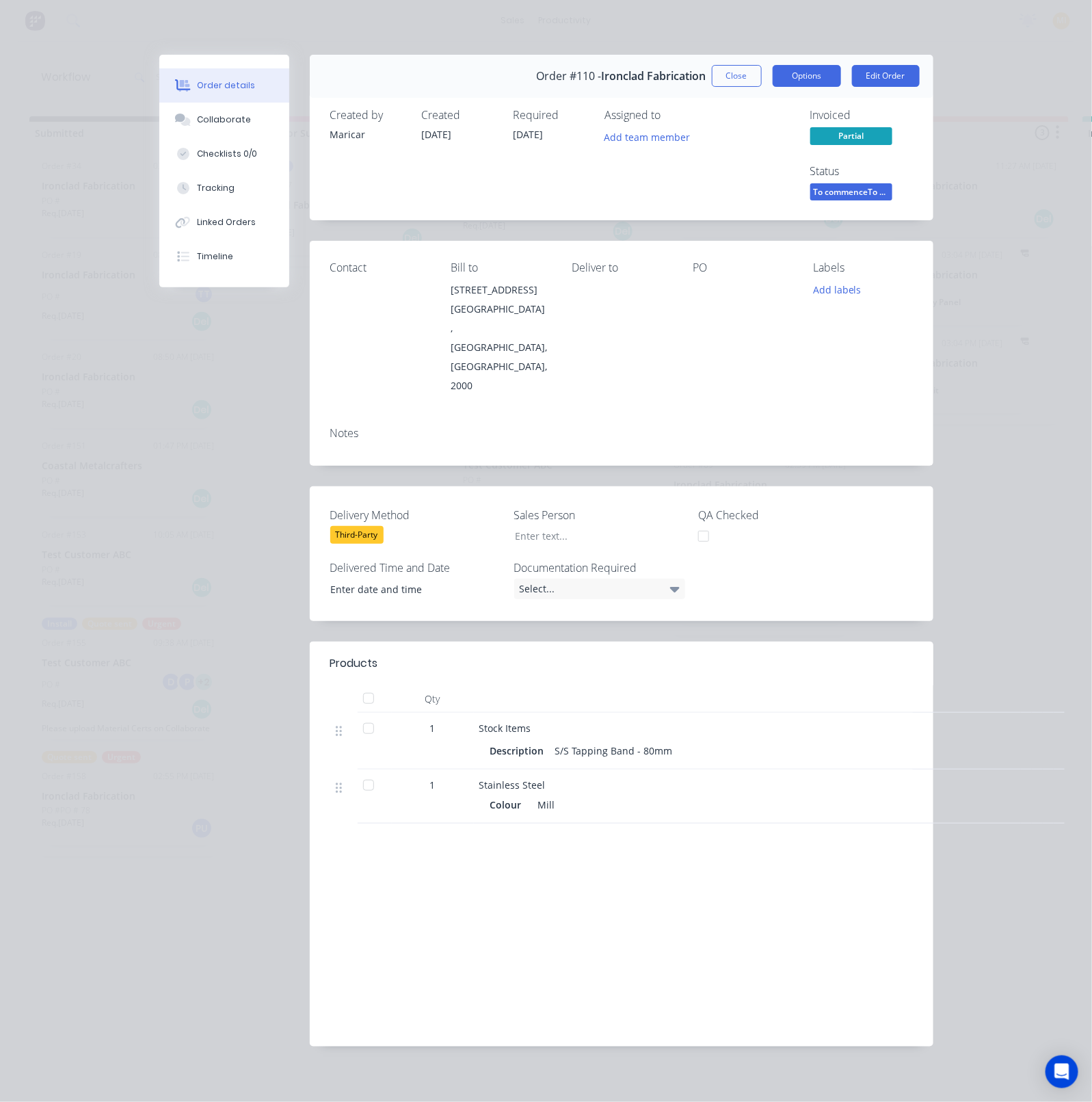
click at [802, 74] on button "Options" at bounding box center [806, 75] width 68 height 22
click at [755, 132] on div "Work Order" at bounding box center [768, 138] width 119 height 20
click at [733, 72] on button "Close" at bounding box center [737, 75] width 50 height 22
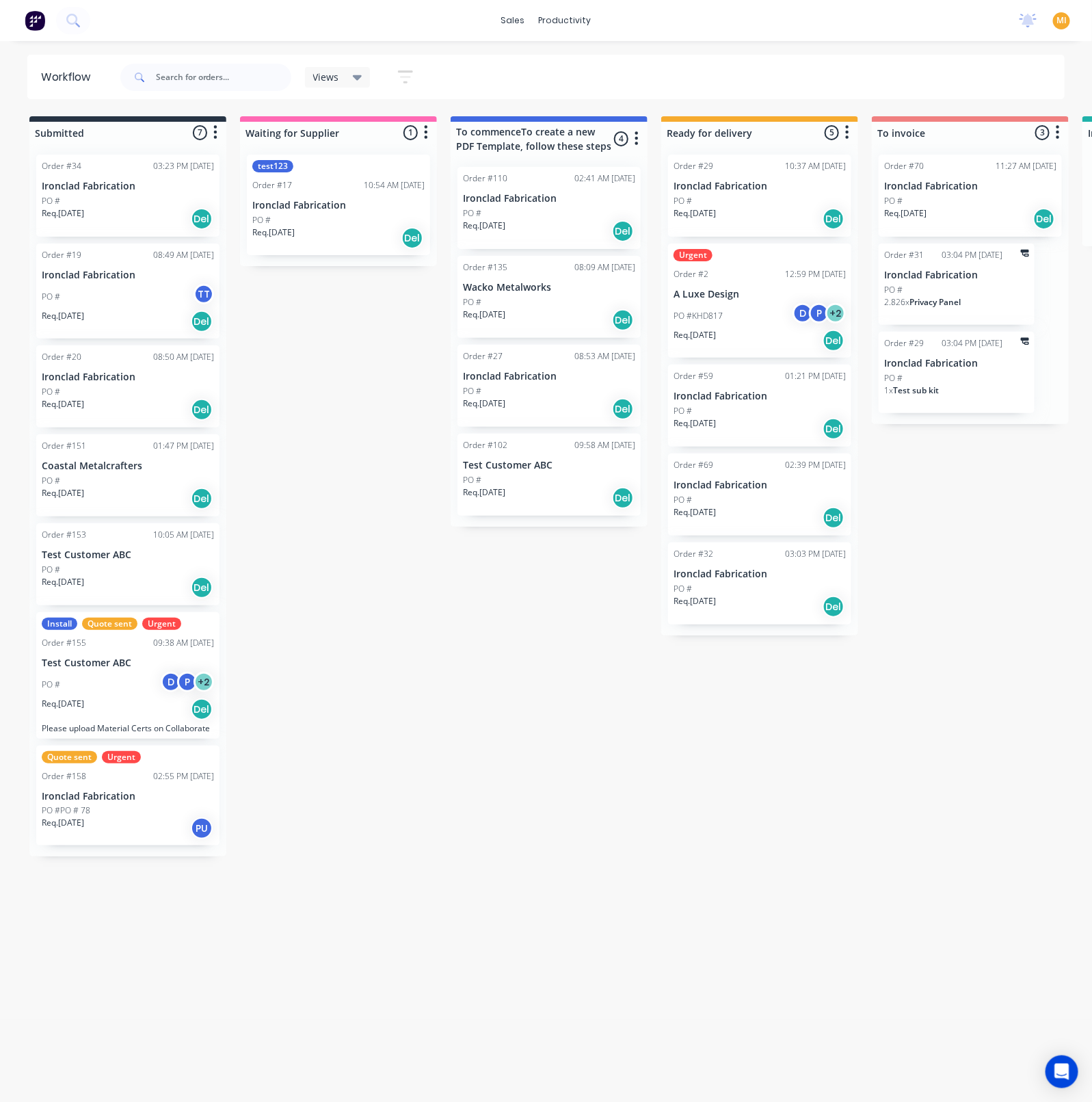
click at [1053, 16] on div "MI [PERSON_NAME]'s Test Account [PERSON_NAME] Standard User (No Pricing) Profil…" at bounding box center [1062, 21] width 17 height 17
click at [1061, 24] on span "MI" at bounding box center [1061, 21] width 10 height 12
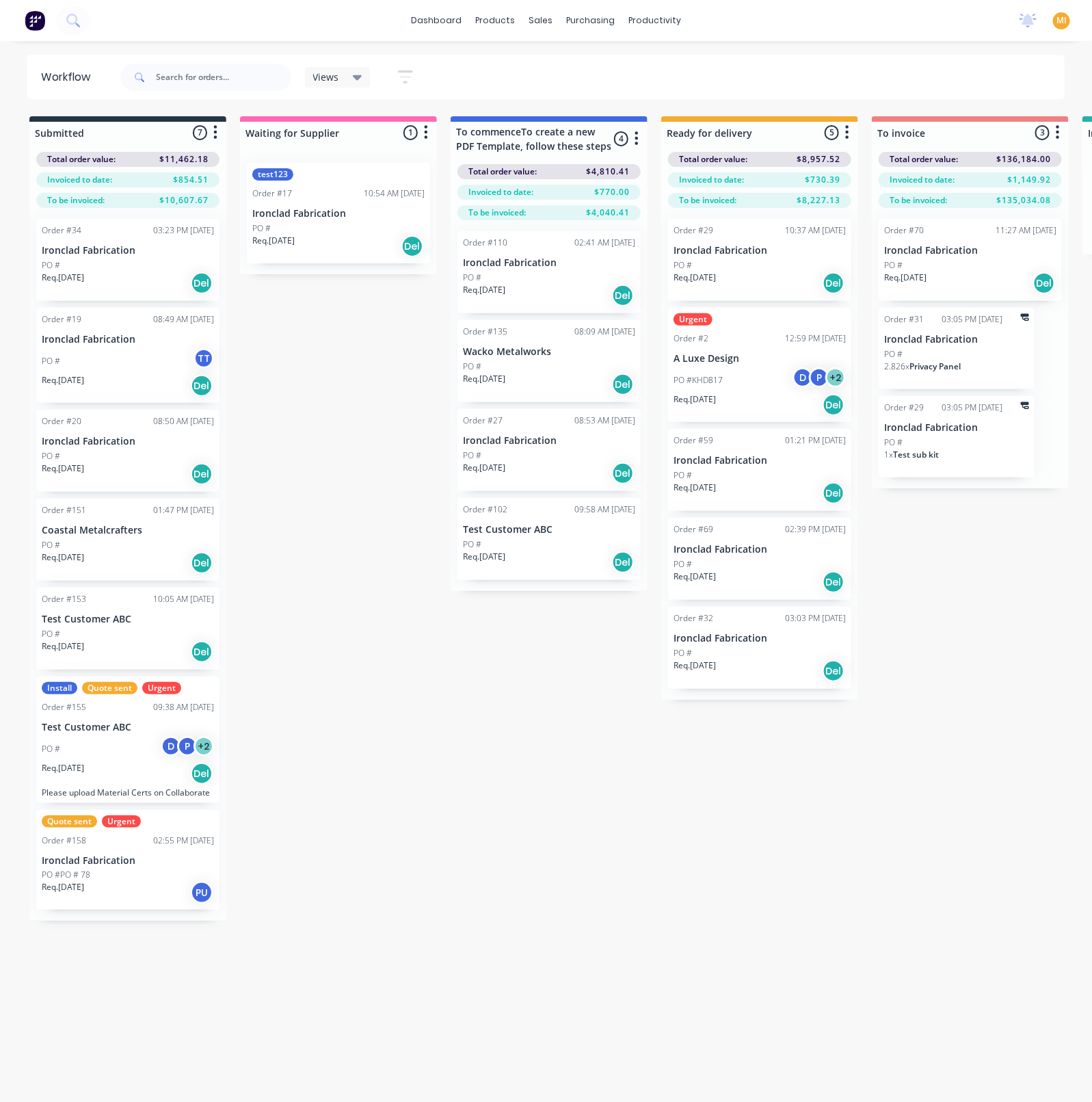
click at [1063, 17] on span "MI" at bounding box center [1061, 21] width 10 height 12
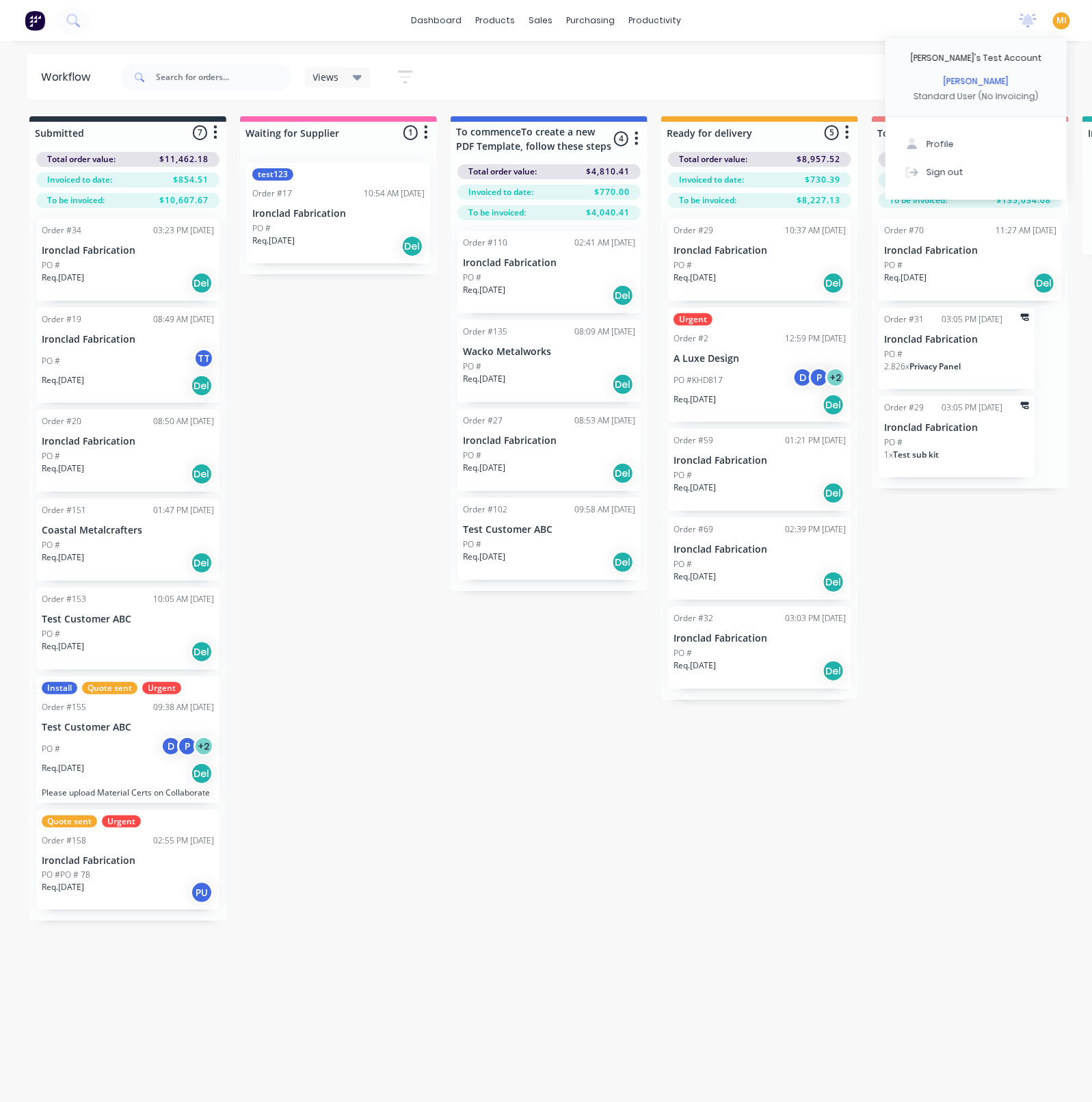
click at [566, 284] on div "Req. [DATE] Del" at bounding box center [548, 295] width 172 height 23
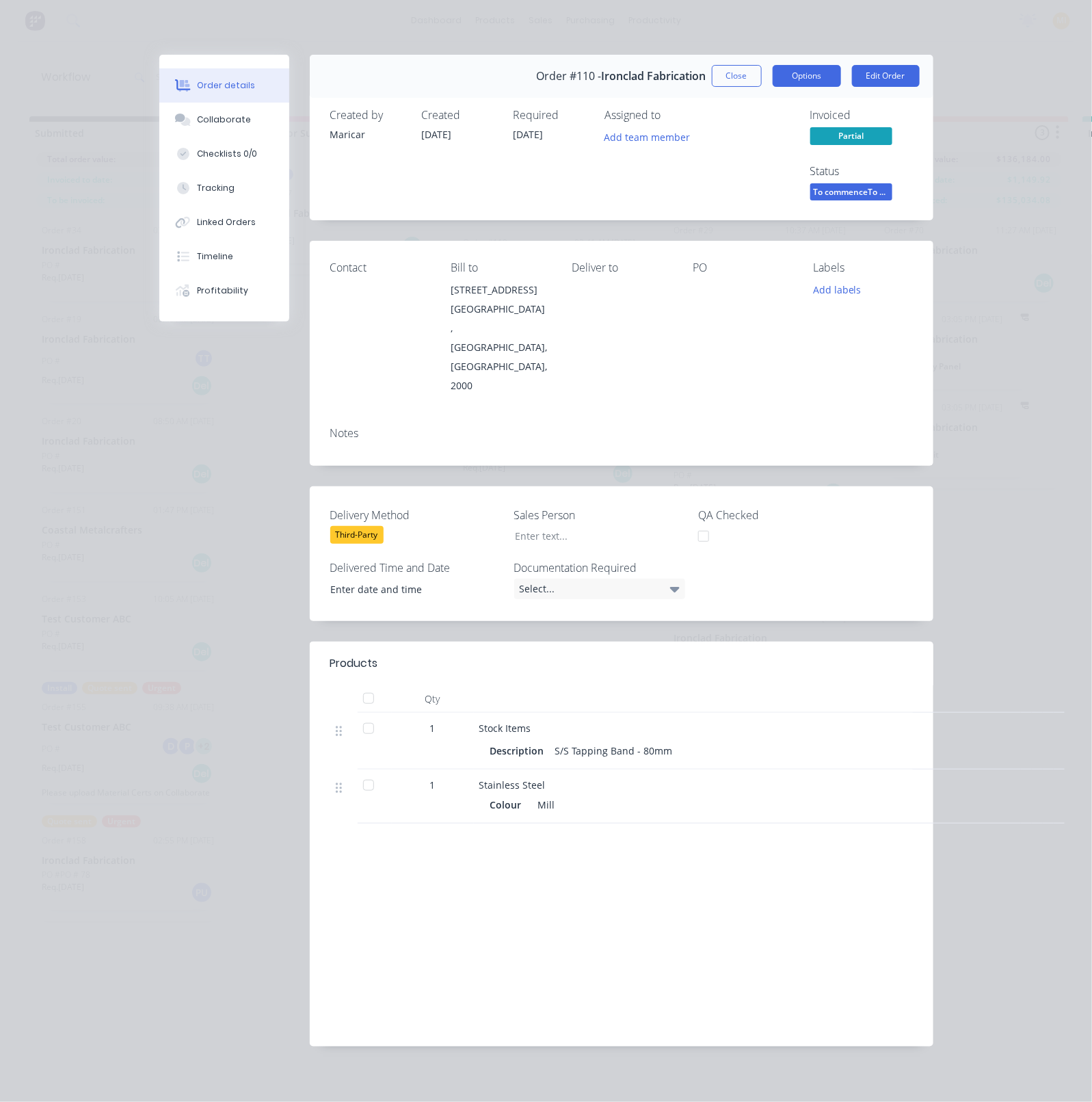
click at [819, 73] on button "Options" at bounding box center [806, 75] width 68 height 22
click at [748, 134] on div "Work Order" at bounding box center [768, 138] width 119 height 20
click at [726, 79] on button "Close" at bounding box center [737, 75] width 50 height 22
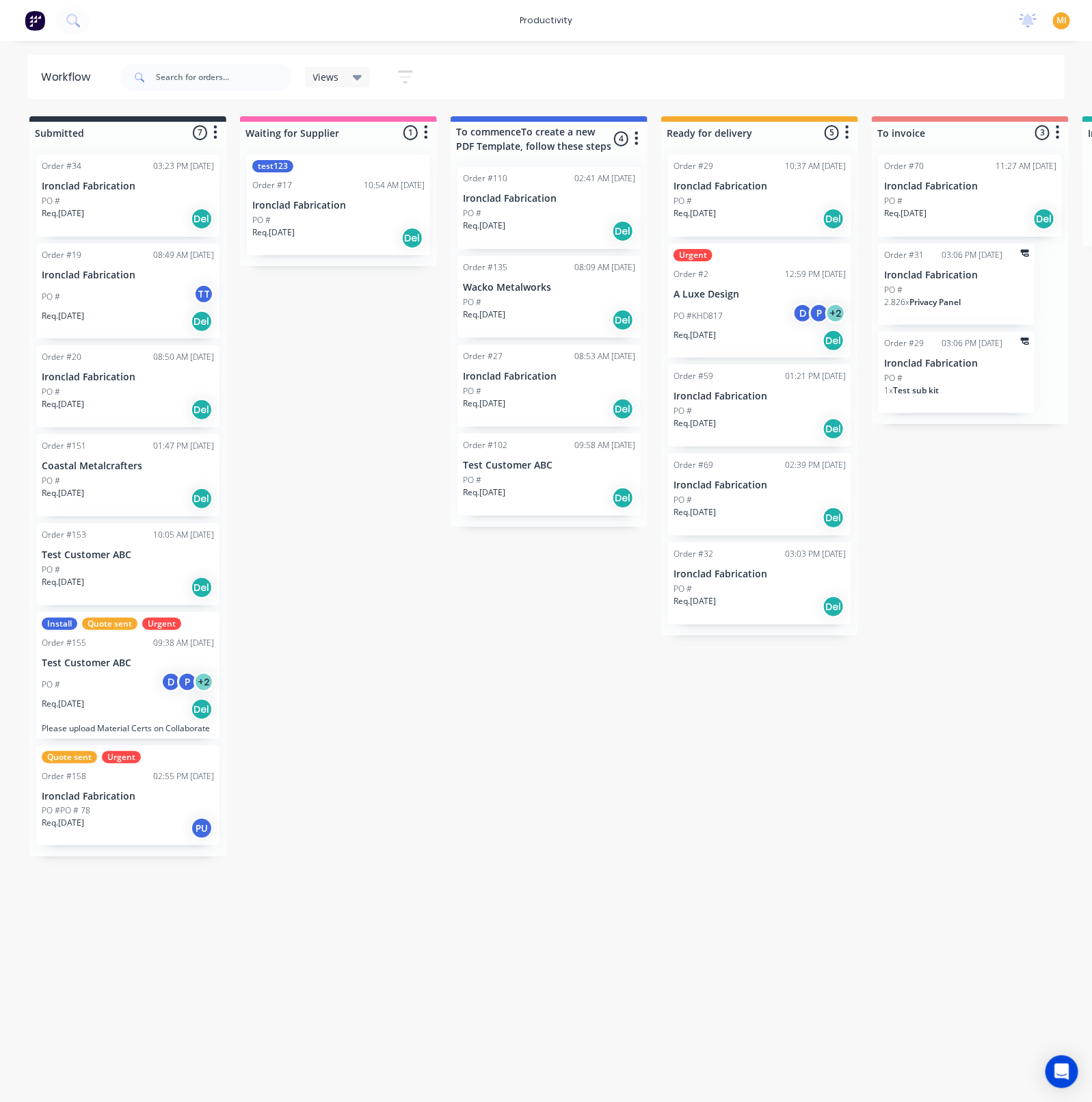
click at [1056, 25] on div "MI [PERSON_NAME]'s Test Account [PERSON_NAME] Workflow Only Profile Sign out" at bounding box center [1062, 21] width 17 height 17
click at [1060, 21] on span "MI" at bounding box center [1061, 21] width 10 height 12
drag, startPoint x: 498, startPoint y: 582, endPoint x: 472, endPoint y: 524, distance: 63.6
click at [493, 379] on p "Ironclad Fabrication" at bounding box center [548, 376] width 172 height 11
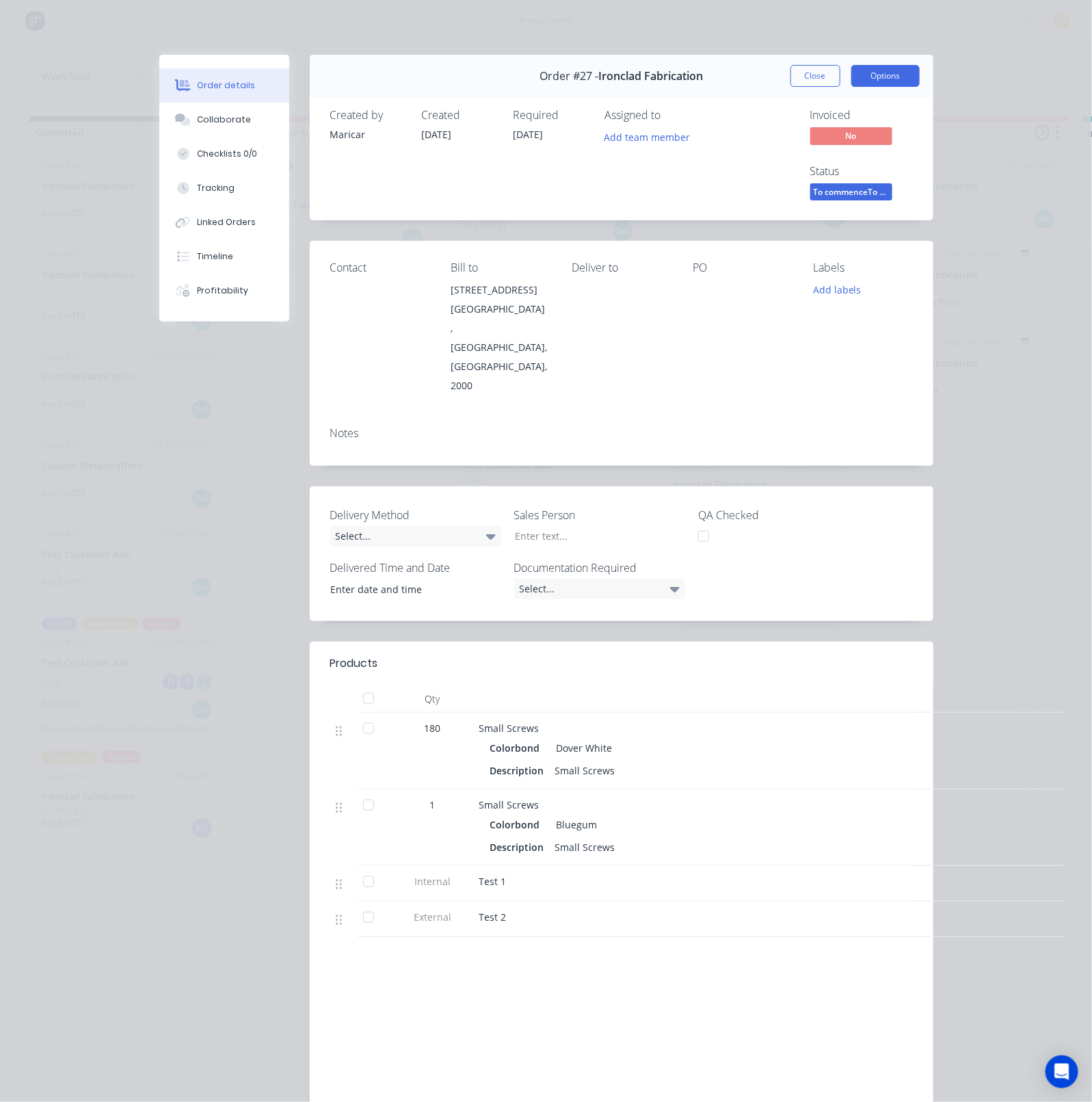
click at [869, 78] on button "Options" at bounding box center [885, 75] width 68 height 22
click at [810, 80] on button "Close" at bounding box center [815, 75] width 50 height 22
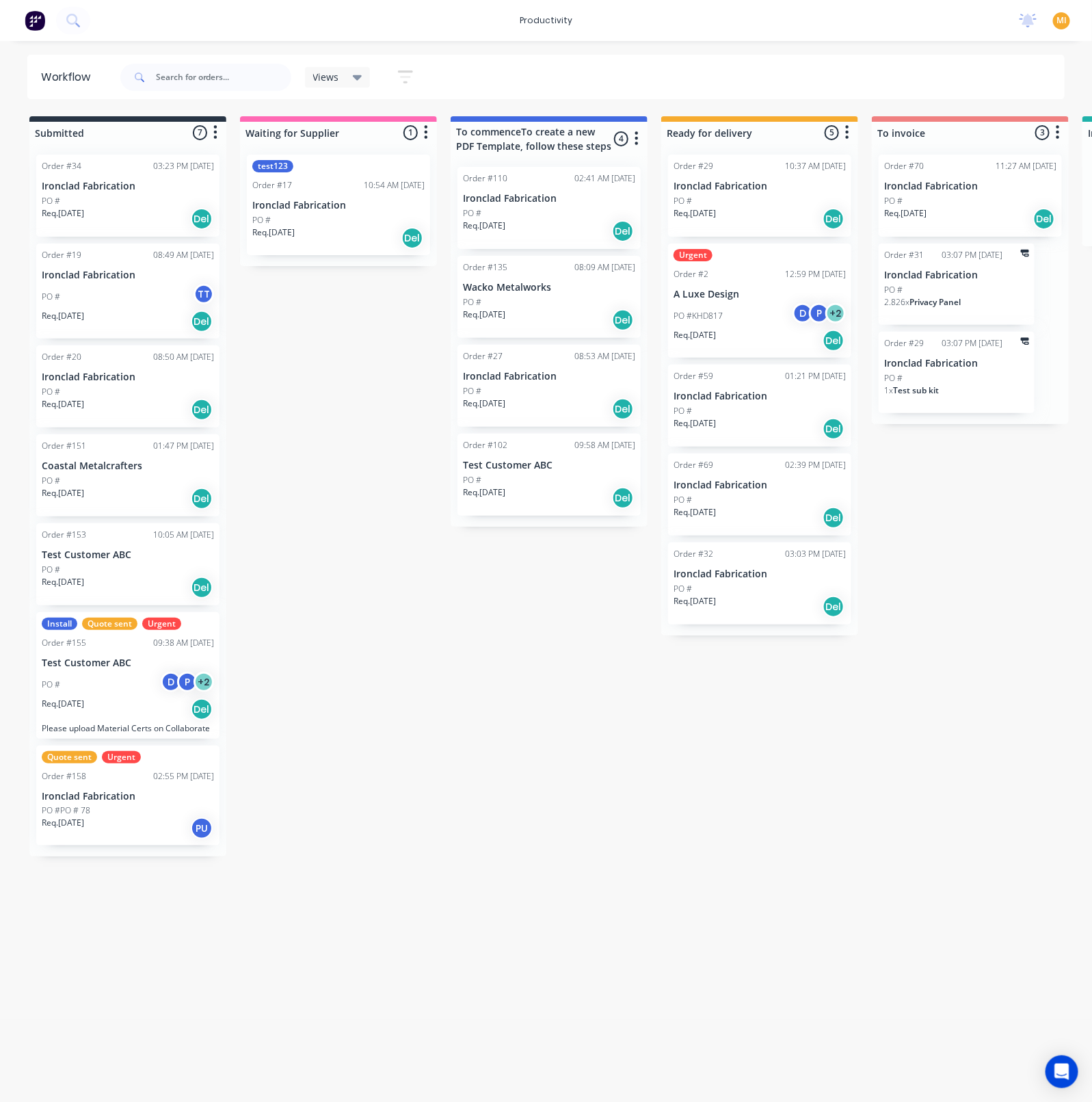
drag, startPoint x: 1059, startPoint y: 22, endPoint x: 1054, endPoint y: 33, distance: 12.1
click at [1059, 21] on span "MI" at bounding box center [1061, 21] width 10 height 12
click at [995, 178] on button "Sign out" at bounding box center [975, 172] width 181 height 28
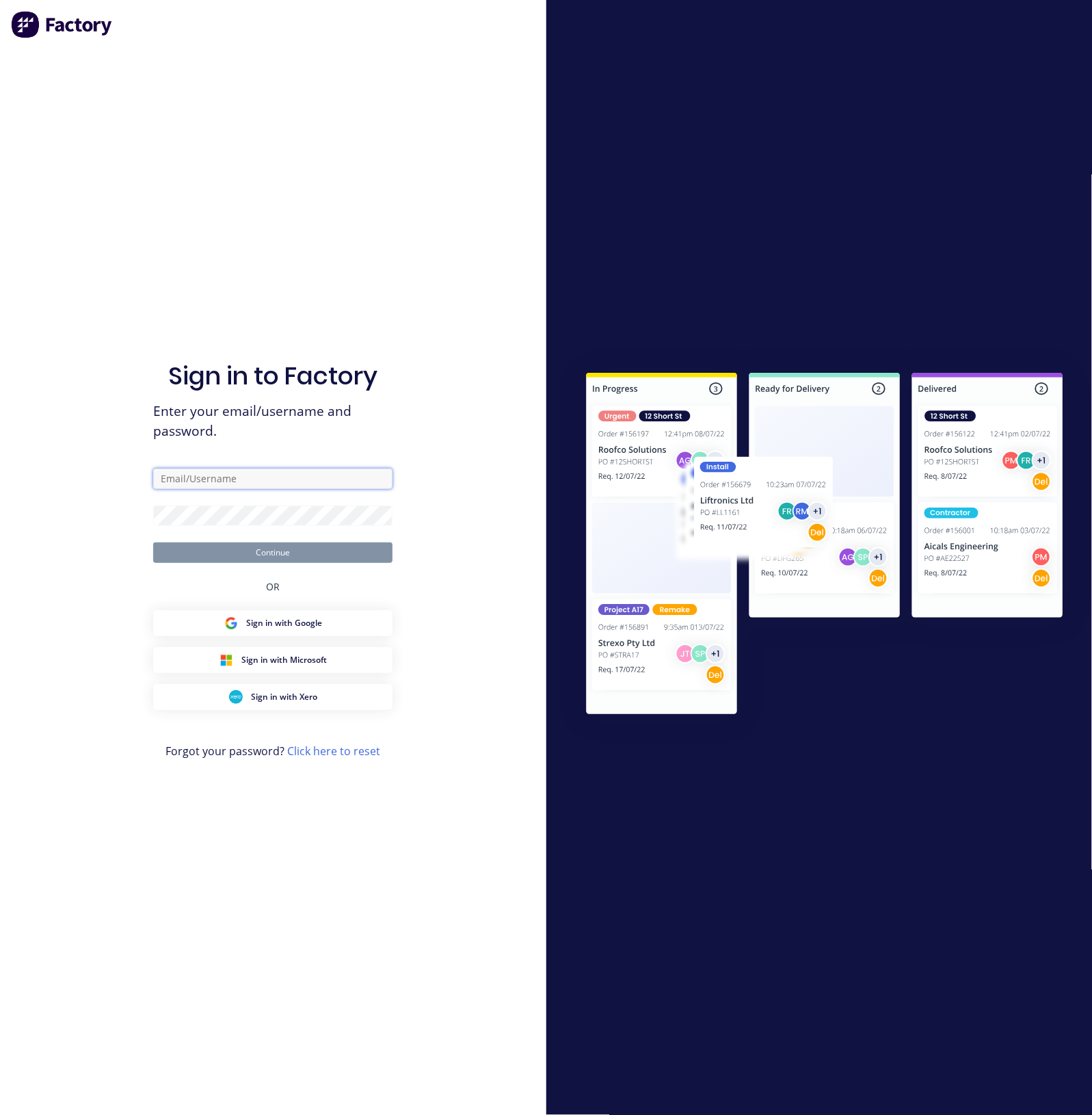
click at [229, 480] on input "text" at bounding box center [273, 479] width 239 height 21
type input "[EMAIL_ADDRESS][DOMAIN_NAME]"
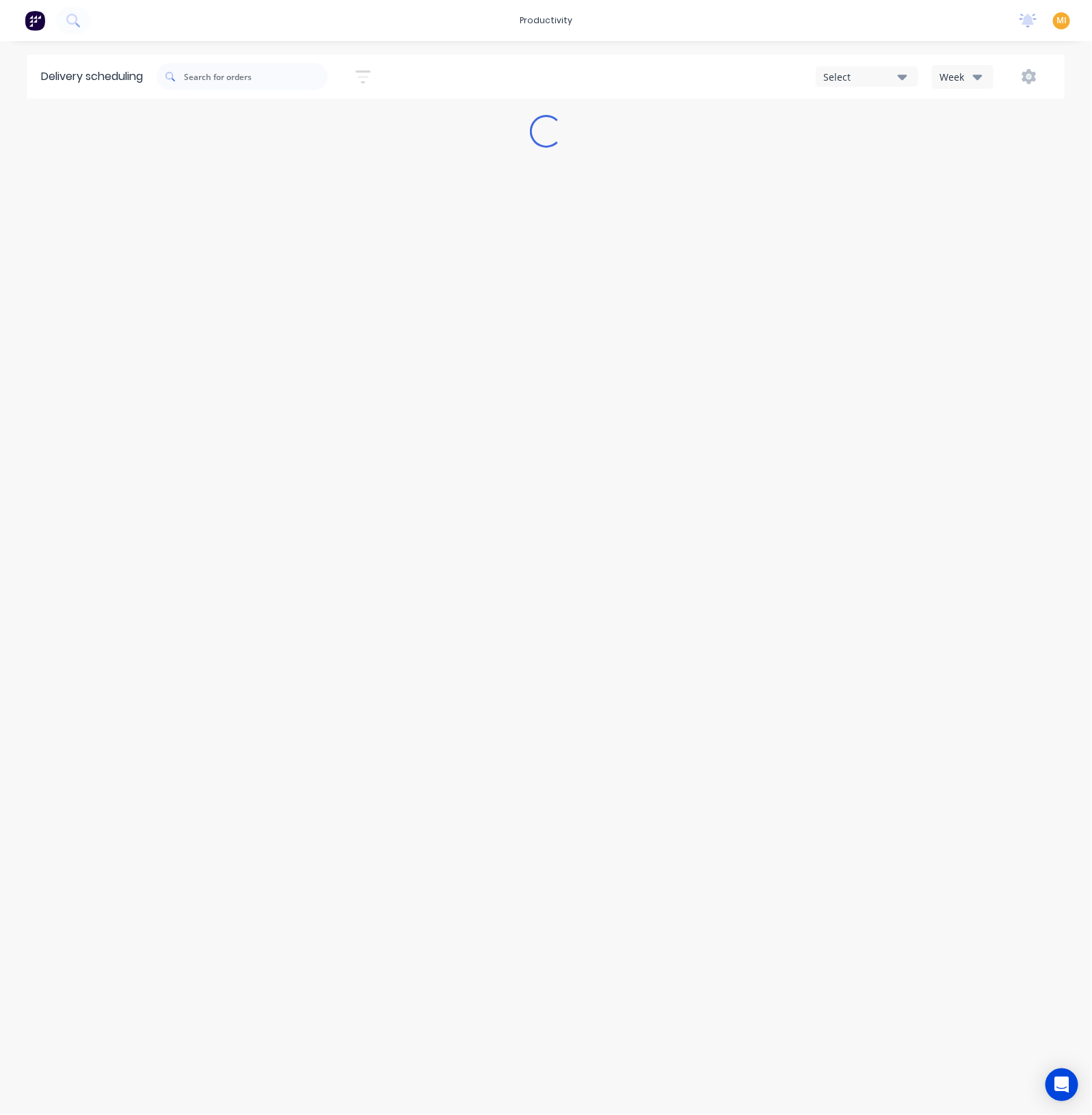
click at [466, 206] on div "Delivery scheduling Sort by Most recent Created date Required date Order number…" at bounding box center [546, 584] width 1092 height 1060
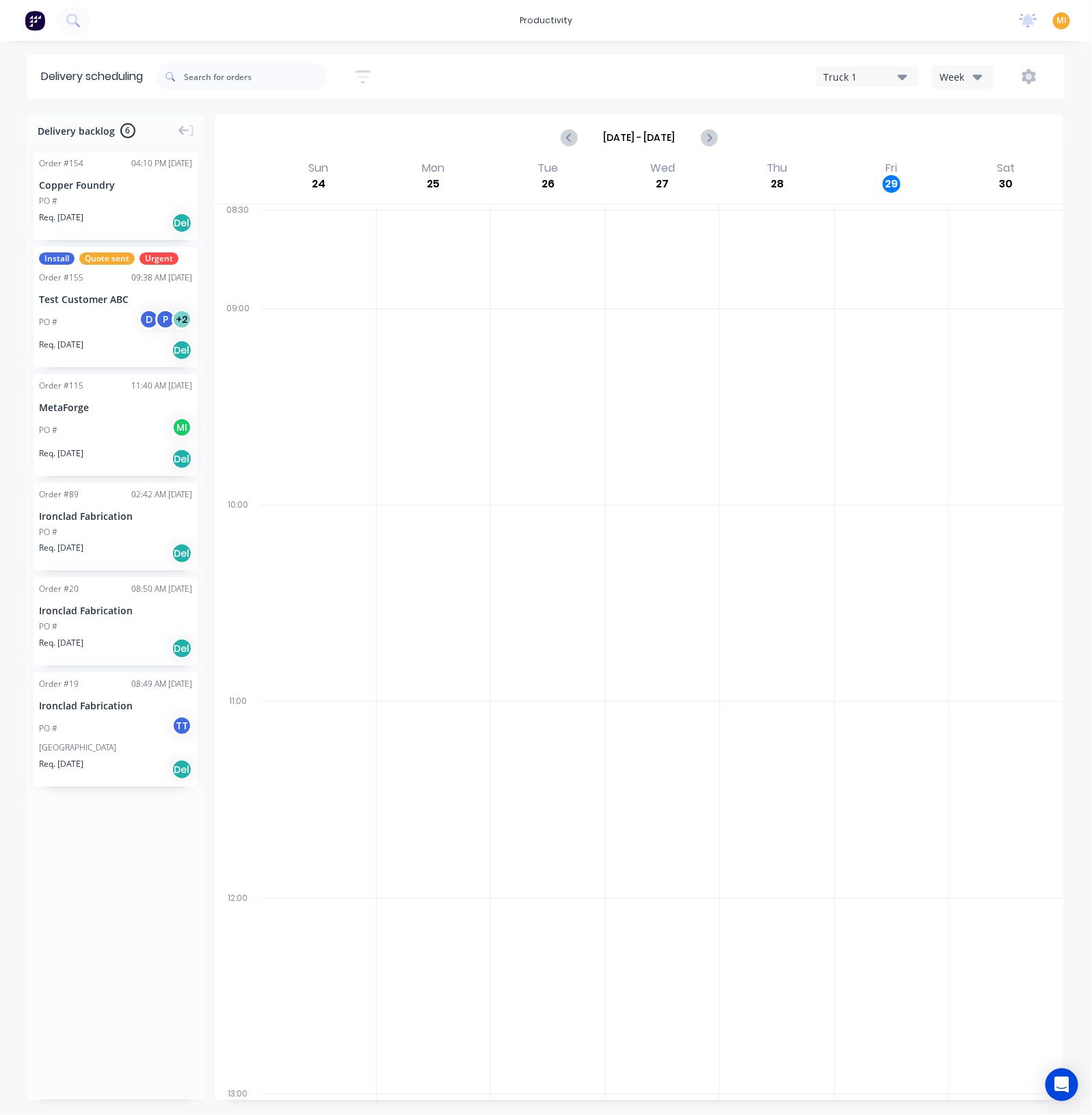
click at [114, 195] on div "PO #" at bounding box center [115, 201] width 153 height 12
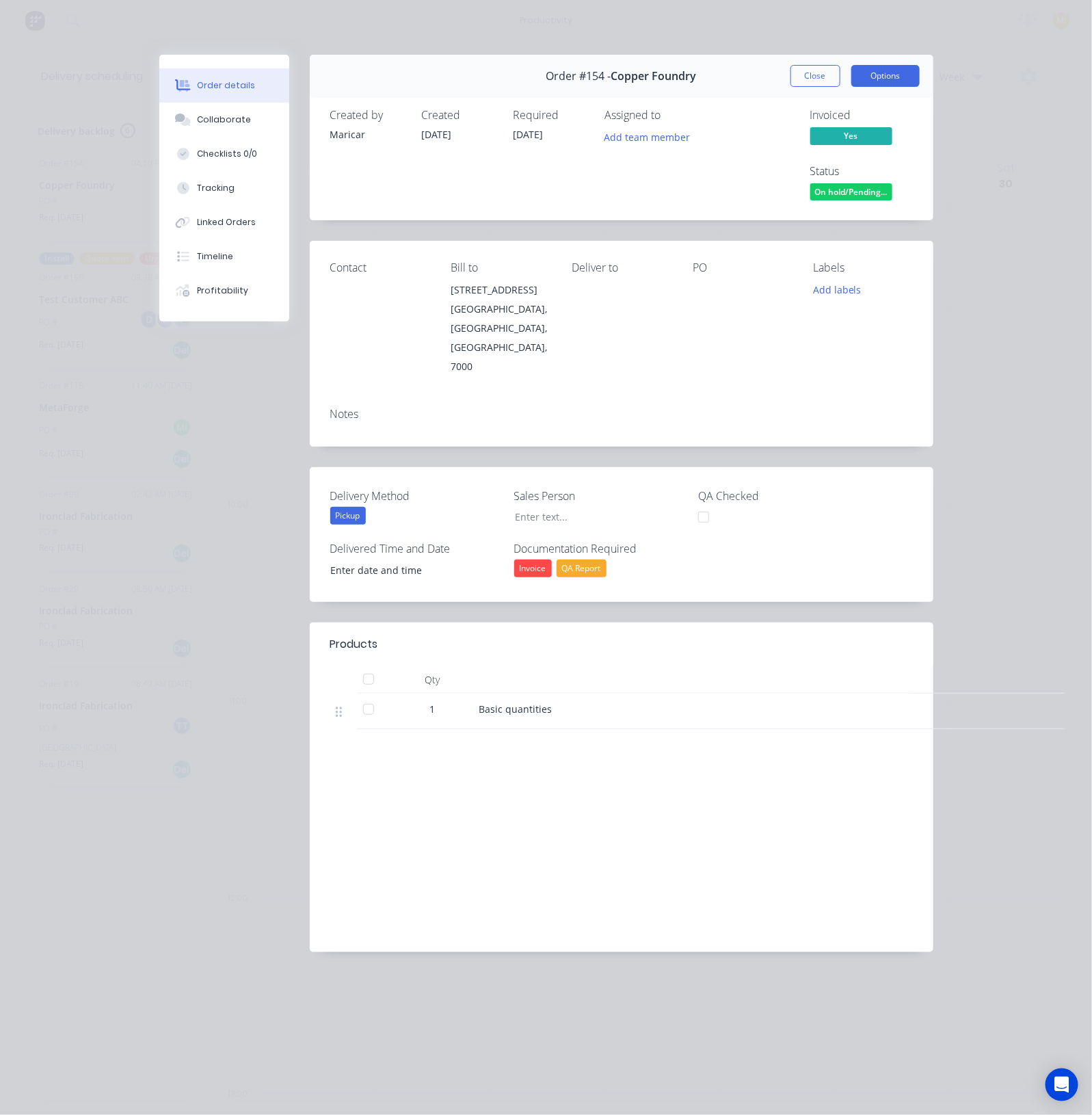
click at [890, 80] on button "Options" at bounding box center [885, 75] width 68 height 22
click at [820, 74] on button "Close" at bounding box center [815, 75] width 50 height 22
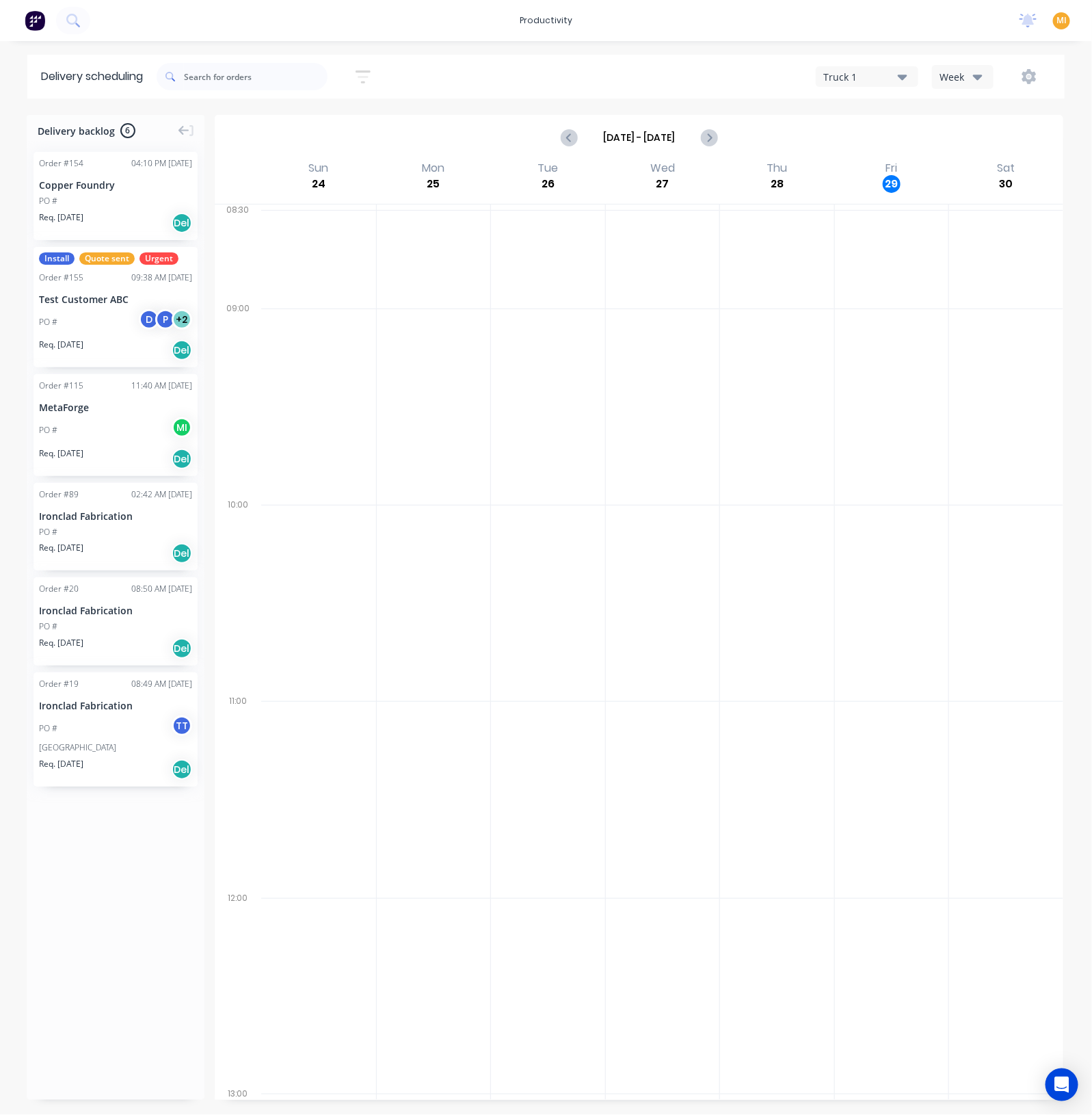
click at [1064, 21] on span "MI" at bounding box center [1061, 21] width 10 height 12
click at [950, 167] on div "Sign out" at bounding box center [945, 172] width 37 height 12
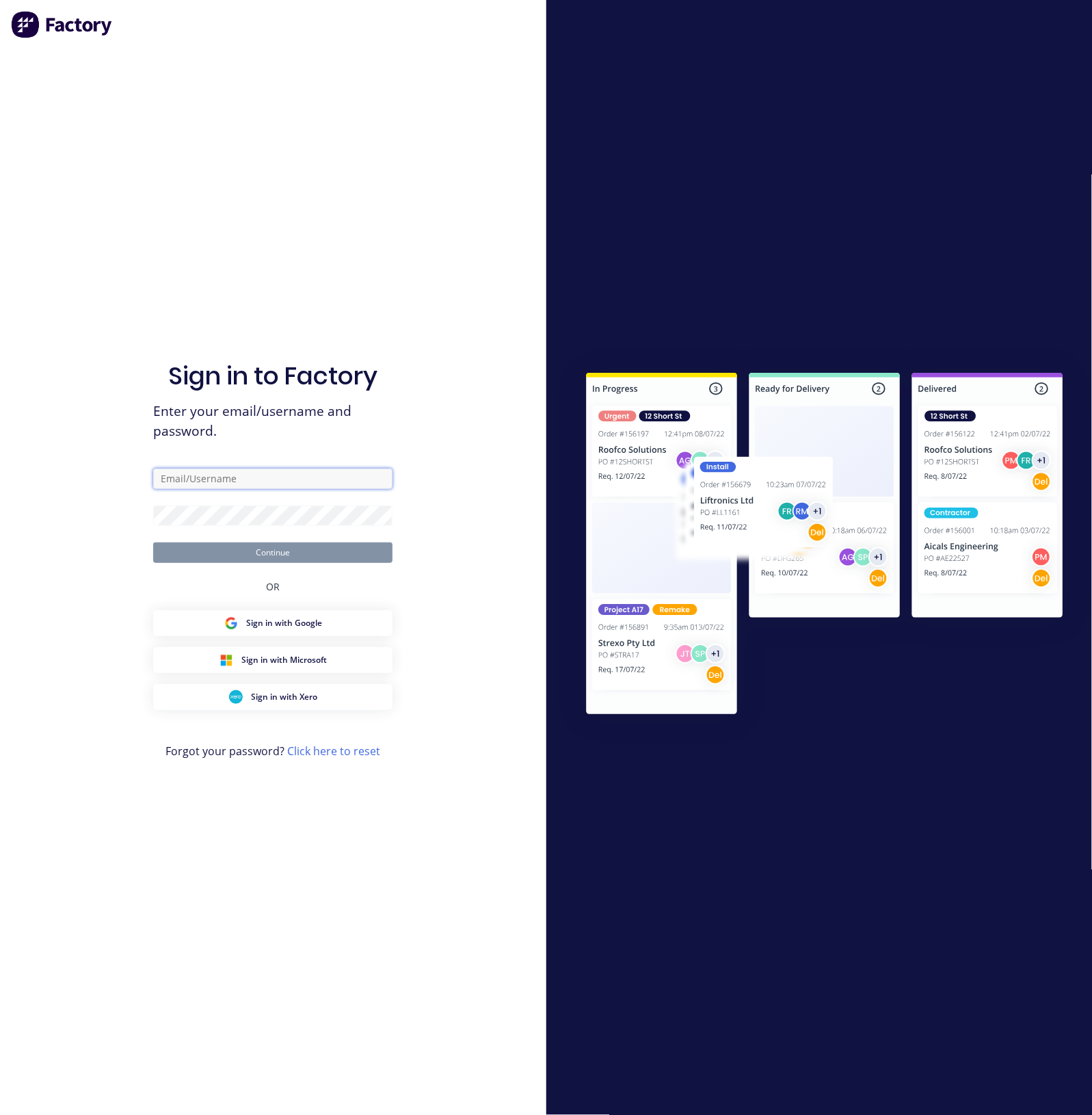
click at [229, 481] on input "text" at bounding box center [273, 479] width 239 height 21
type input "[EMAIL_ADDRESS][DOMAIN_NAME]"
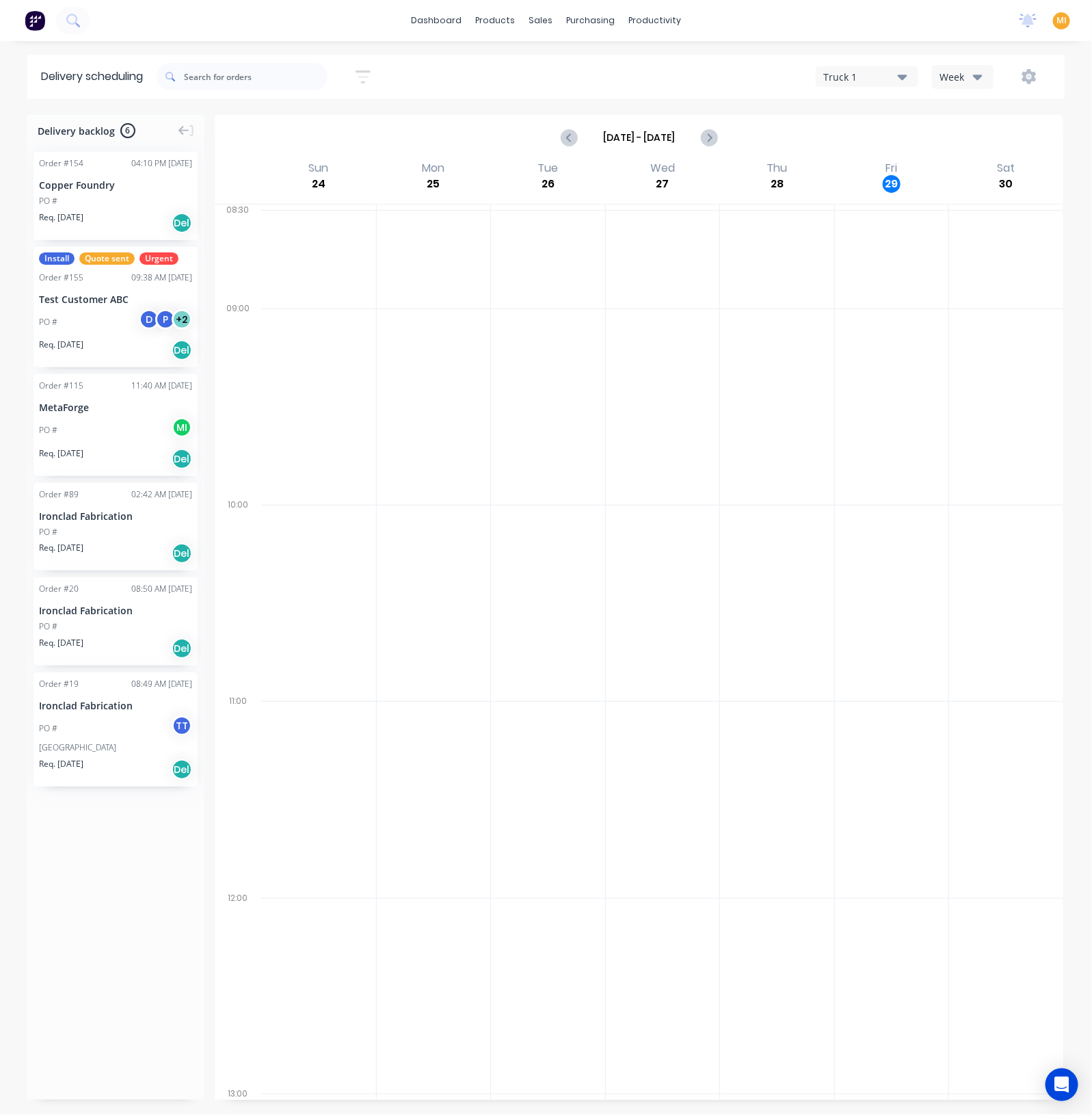
click at [106, 211] on div "Req. [DATE] Del" at bounding box center [115, 223] width 153 height 23
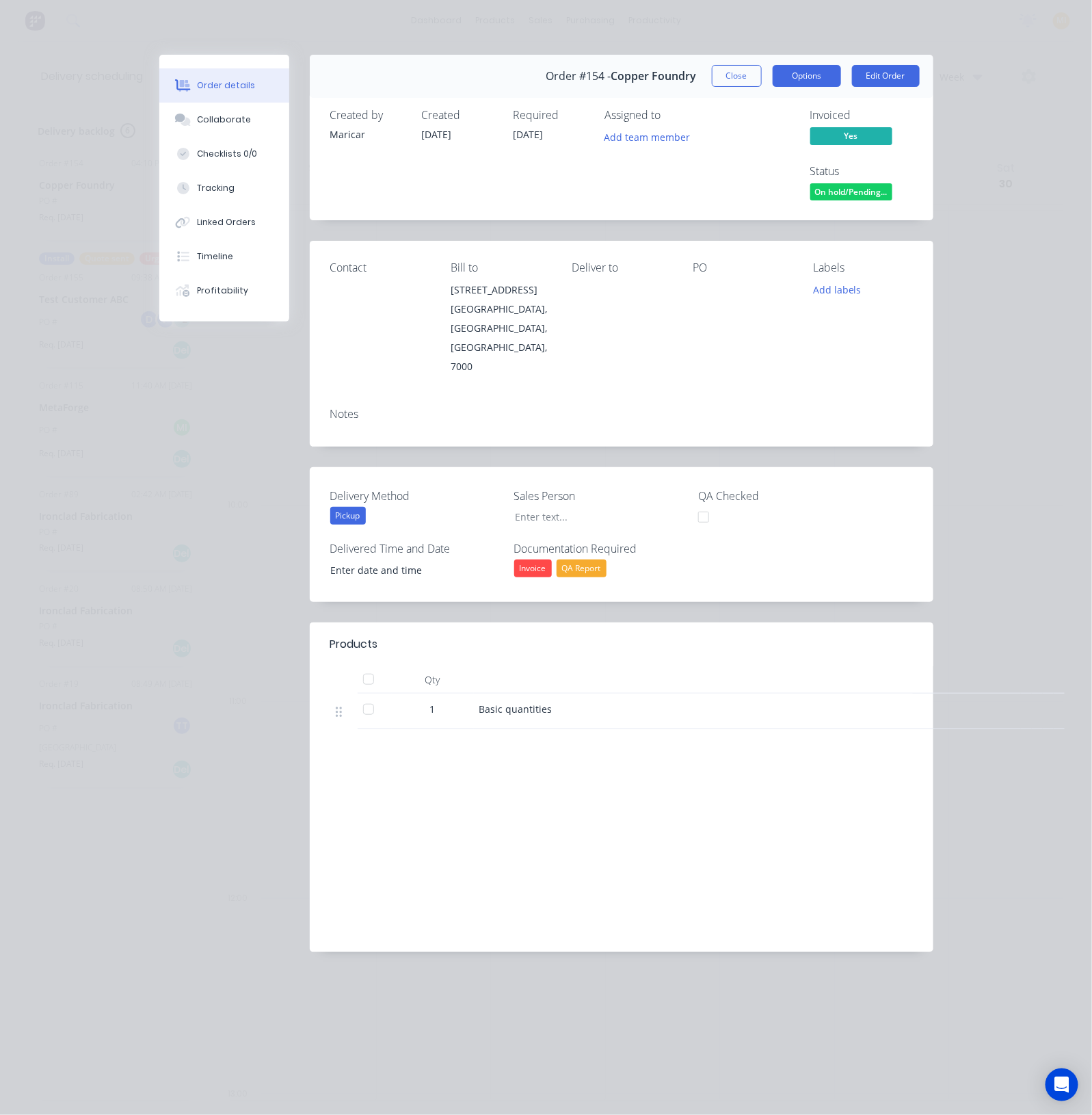
click at [836, 73] on button "Options" at bounding box center [806, 75] width 68 height 22
click at [776, 128] on div "Work Order" at bounding box center [768, 138] width 119 height 20
click at [737, 165] on div "Standard" at bounding box center [768, 165] width 119 height 20
click at [739, 80] on button "Close" at bounding box center [737, 75] width 50 height 22
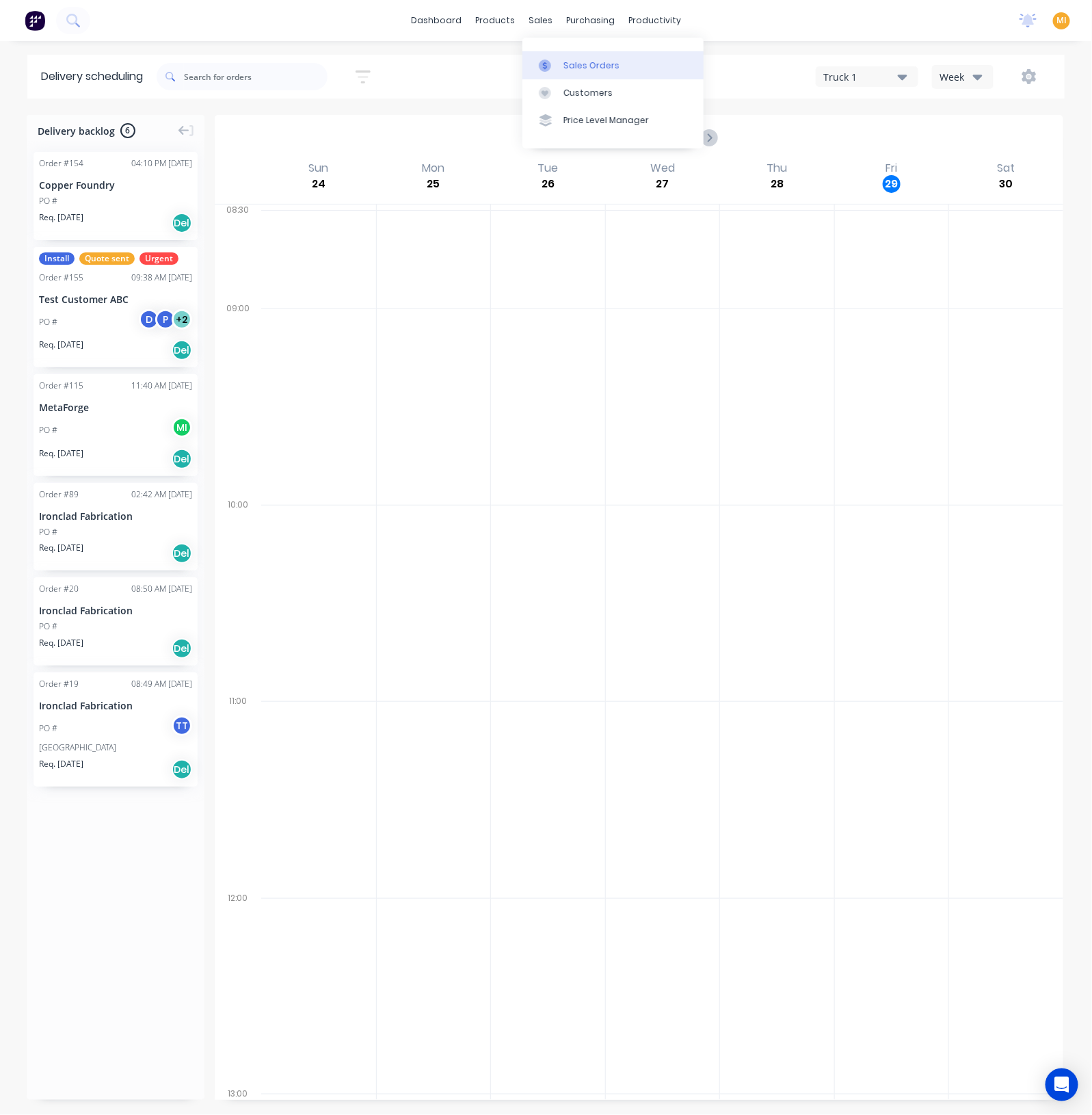
click at [574, 67] on div "Sales Orders" at bounding box center [591, 66] width 56 height 12
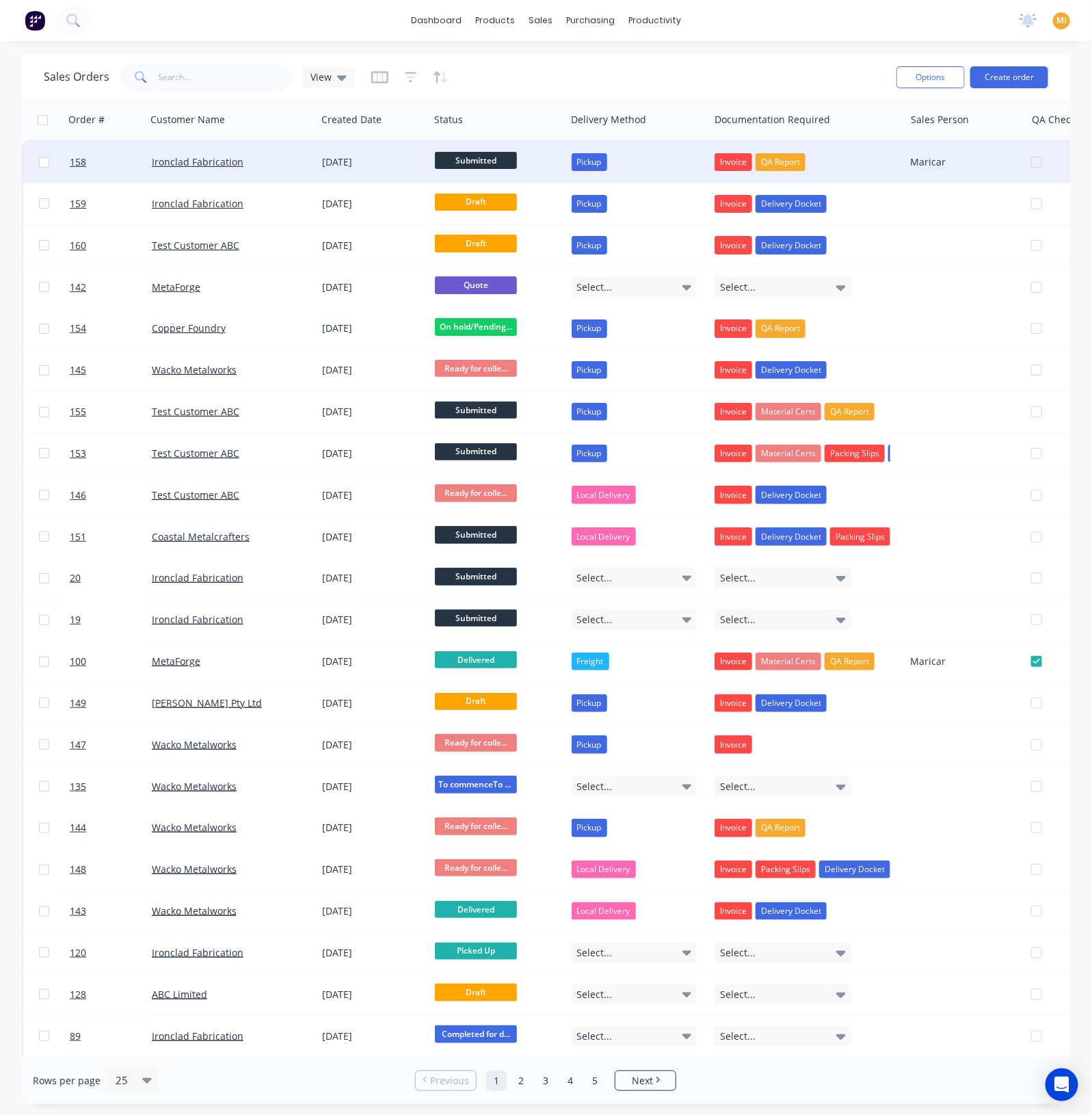
click at [294, 171] on div "Ironclad Fabrication" at bounding box center [231, 161] width 171 height 41
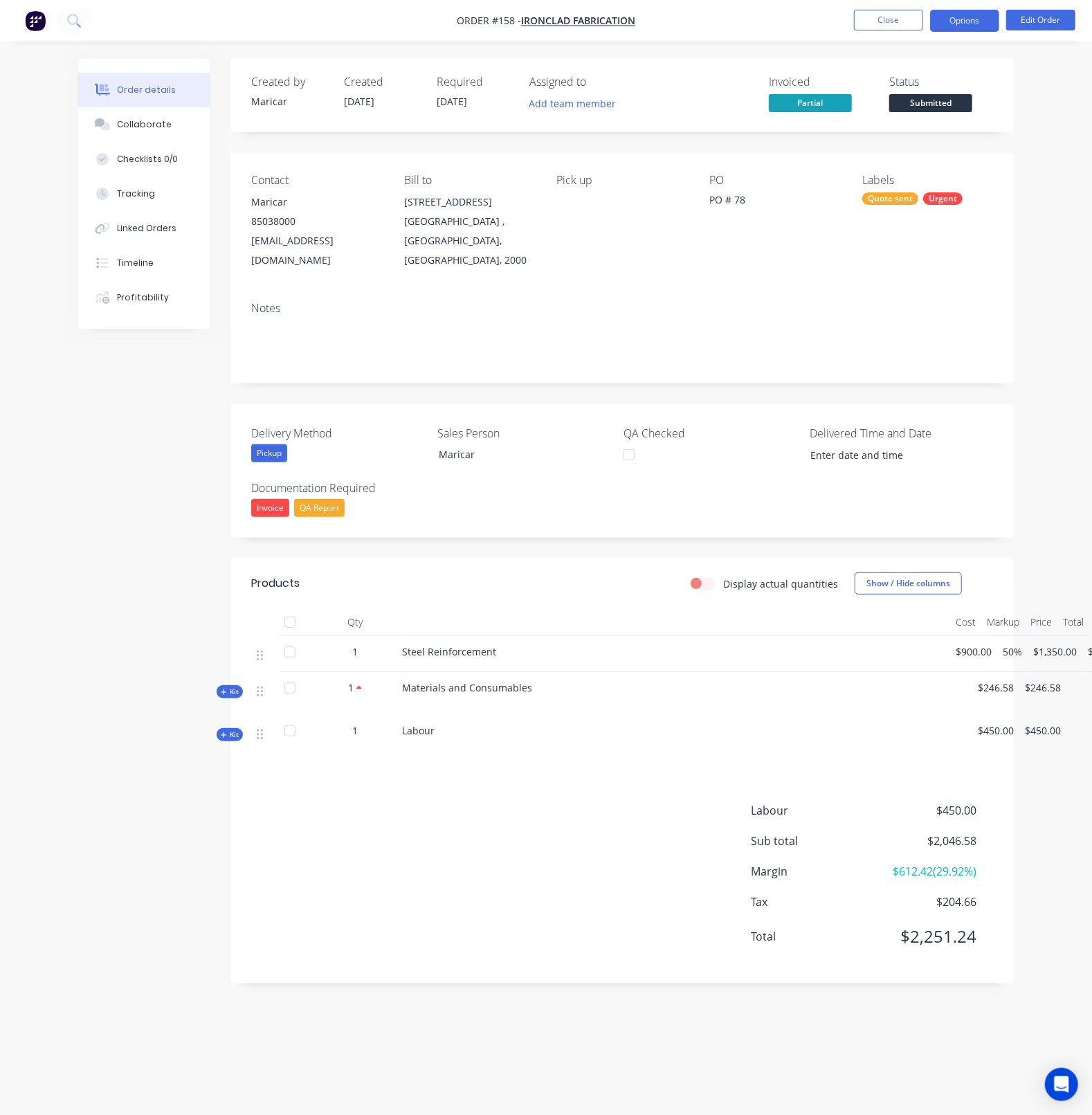
click at [951, 28] on button "Options" at bounding box center [964, 20] width 69 height 22
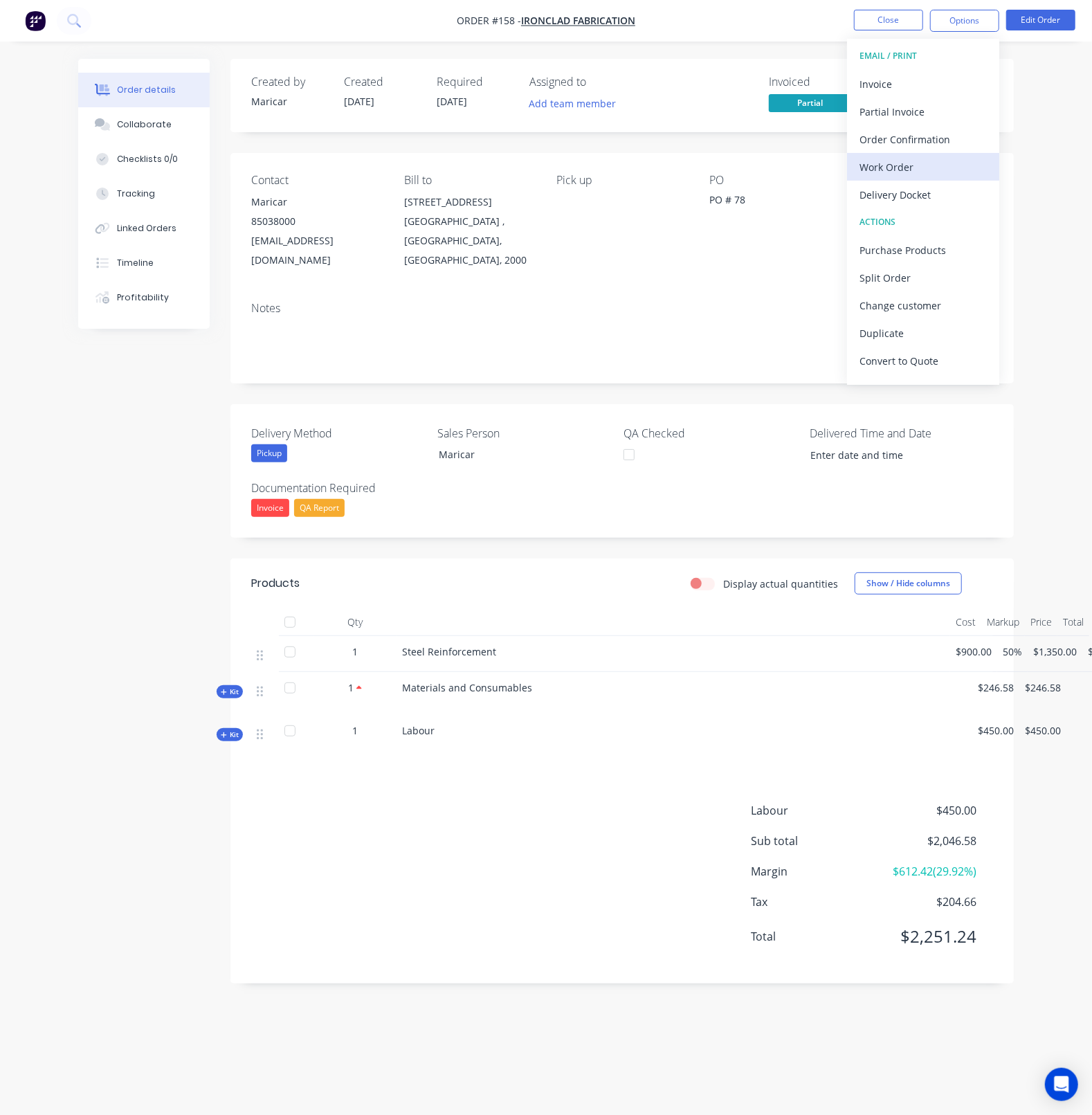
click at [908, 162] on div "Work Order" at bounding box center [922, 167] width 127 height 20
click at [891, 20] on button "Close" at bounding box center [888, 20] width 69 height 21
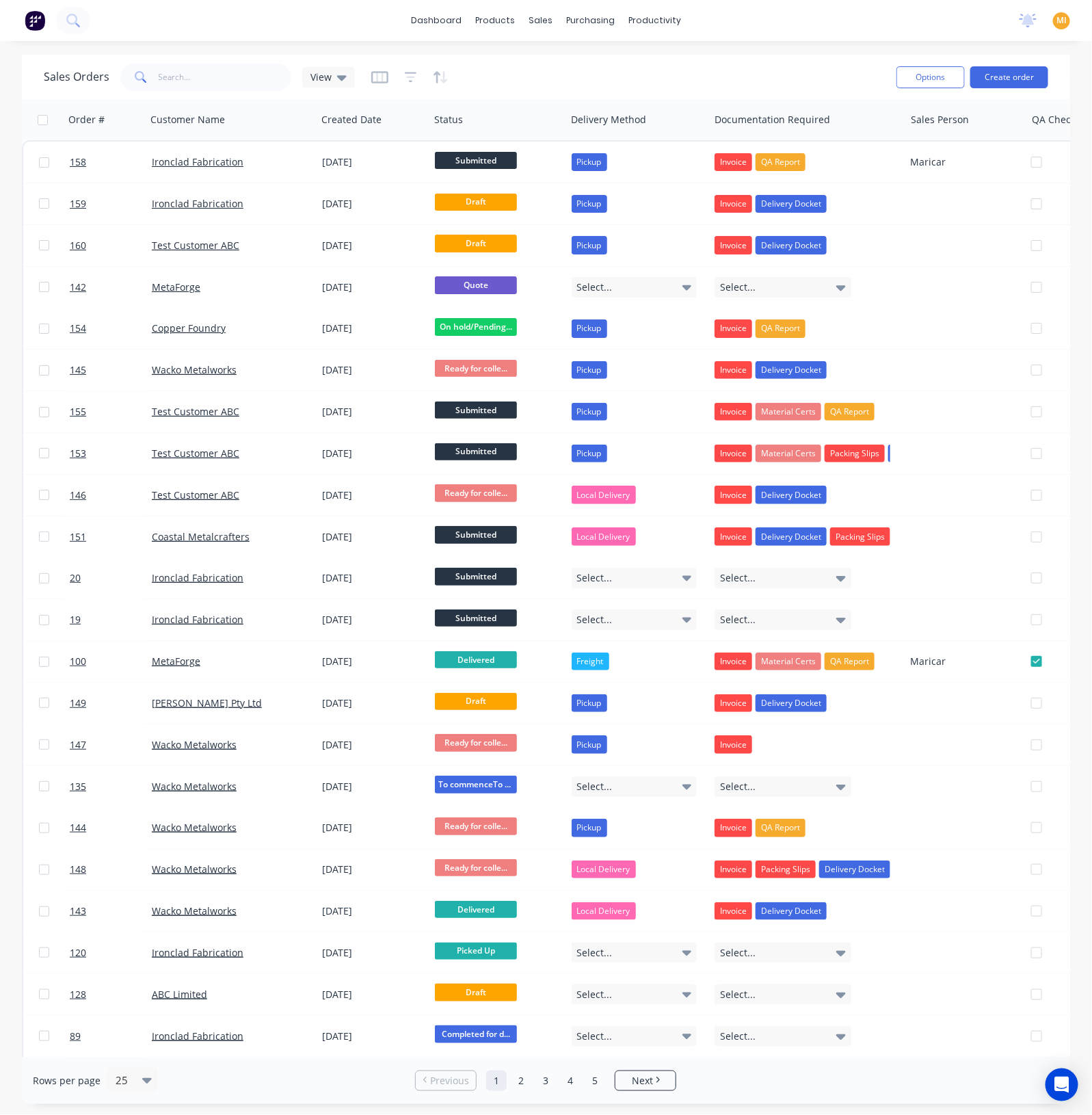
click at [1063, 21] on span "MI" at bounding box center [1061, 21] width 10 height 12
click at [960, 166] on button "Sign out" at bounding box center [975, 172] width 181 height 28
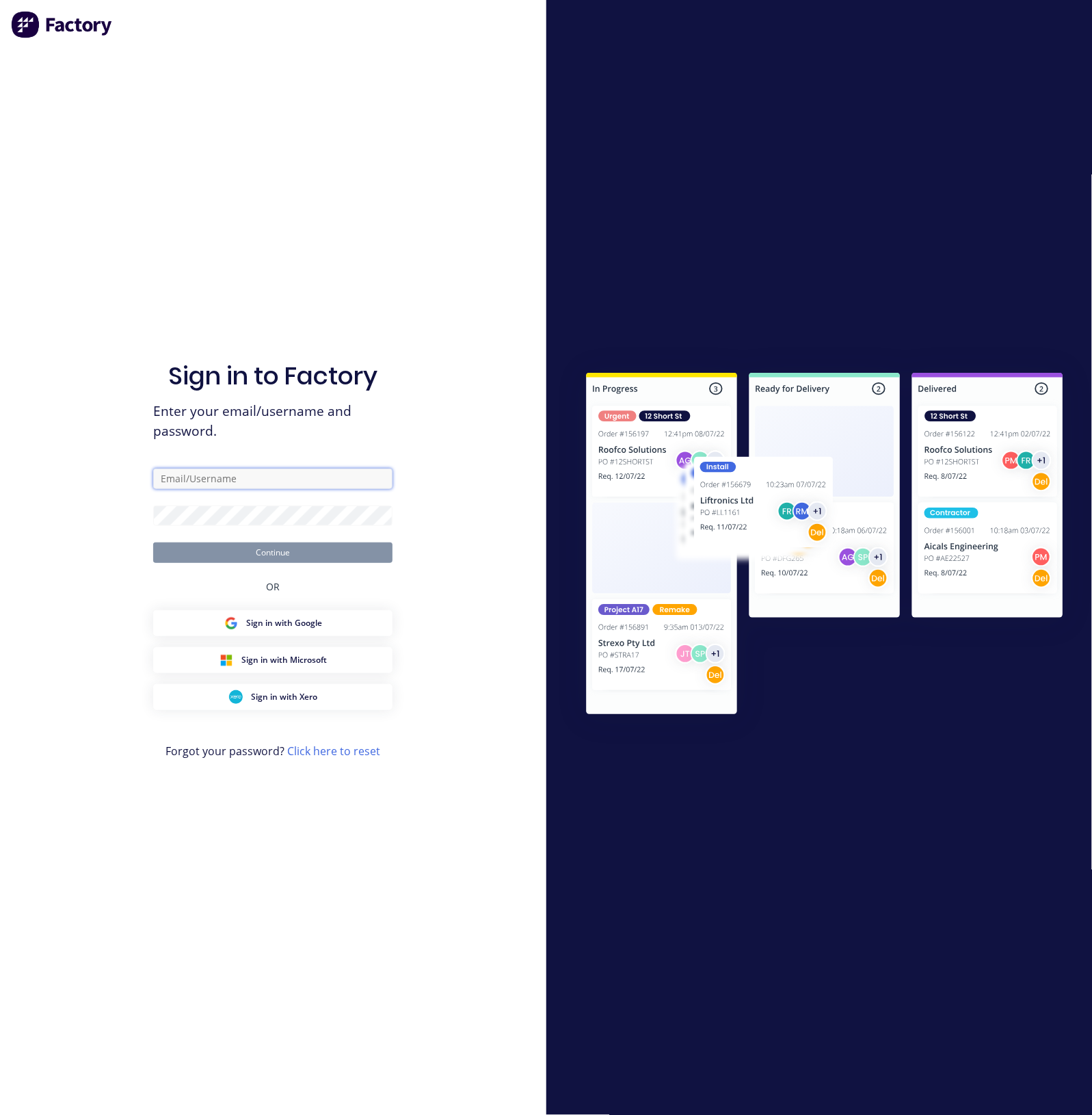
click at [263, 477] on input "text" at bounding box center [273, 479] width 239 height 21
type input "[EMAIL_ADDRESS][DOMAIN_NAME]"
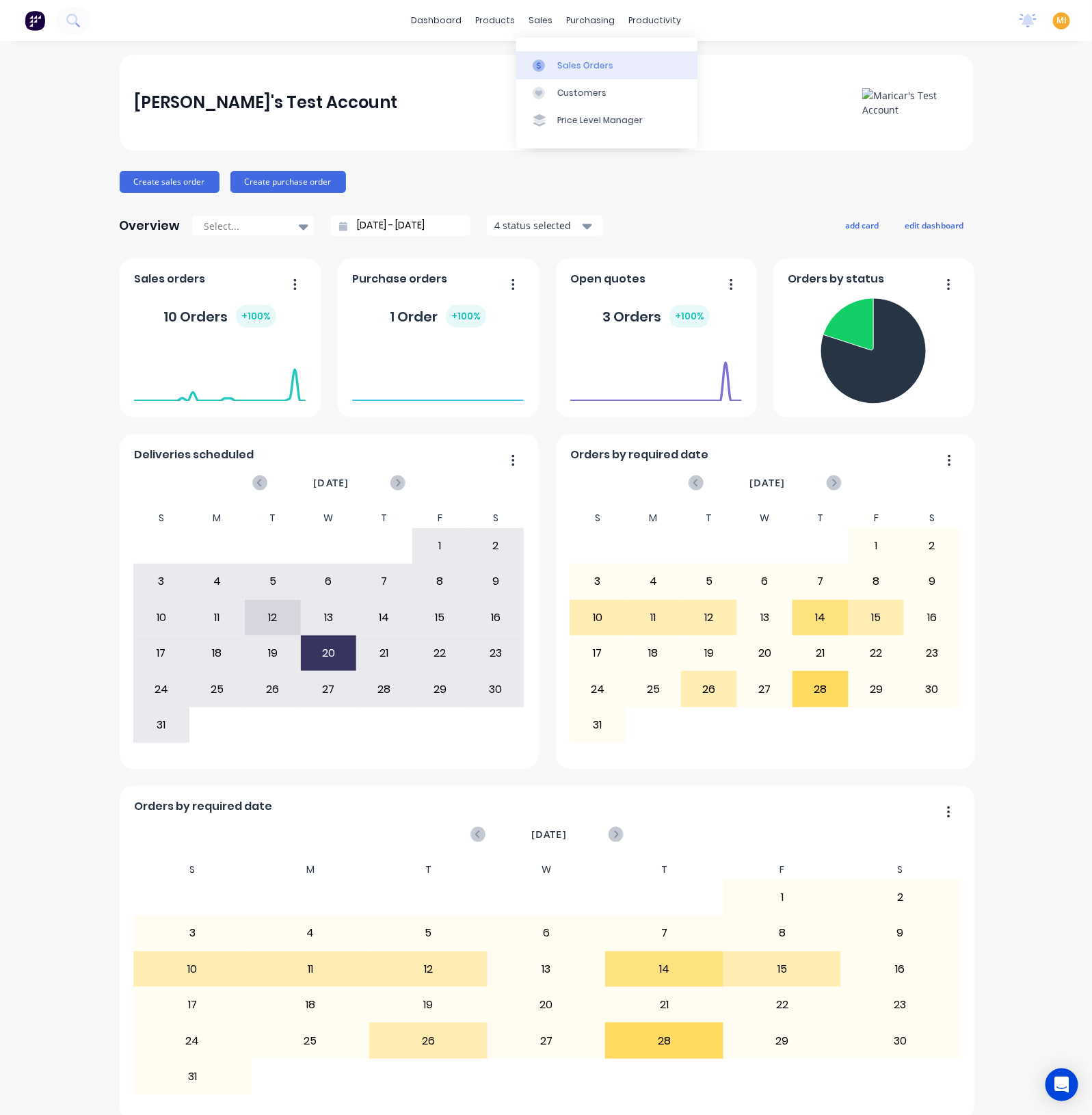
click at [585, 63] on div "Sales Orders" at bounding box center [585, 66] width 56 height 12
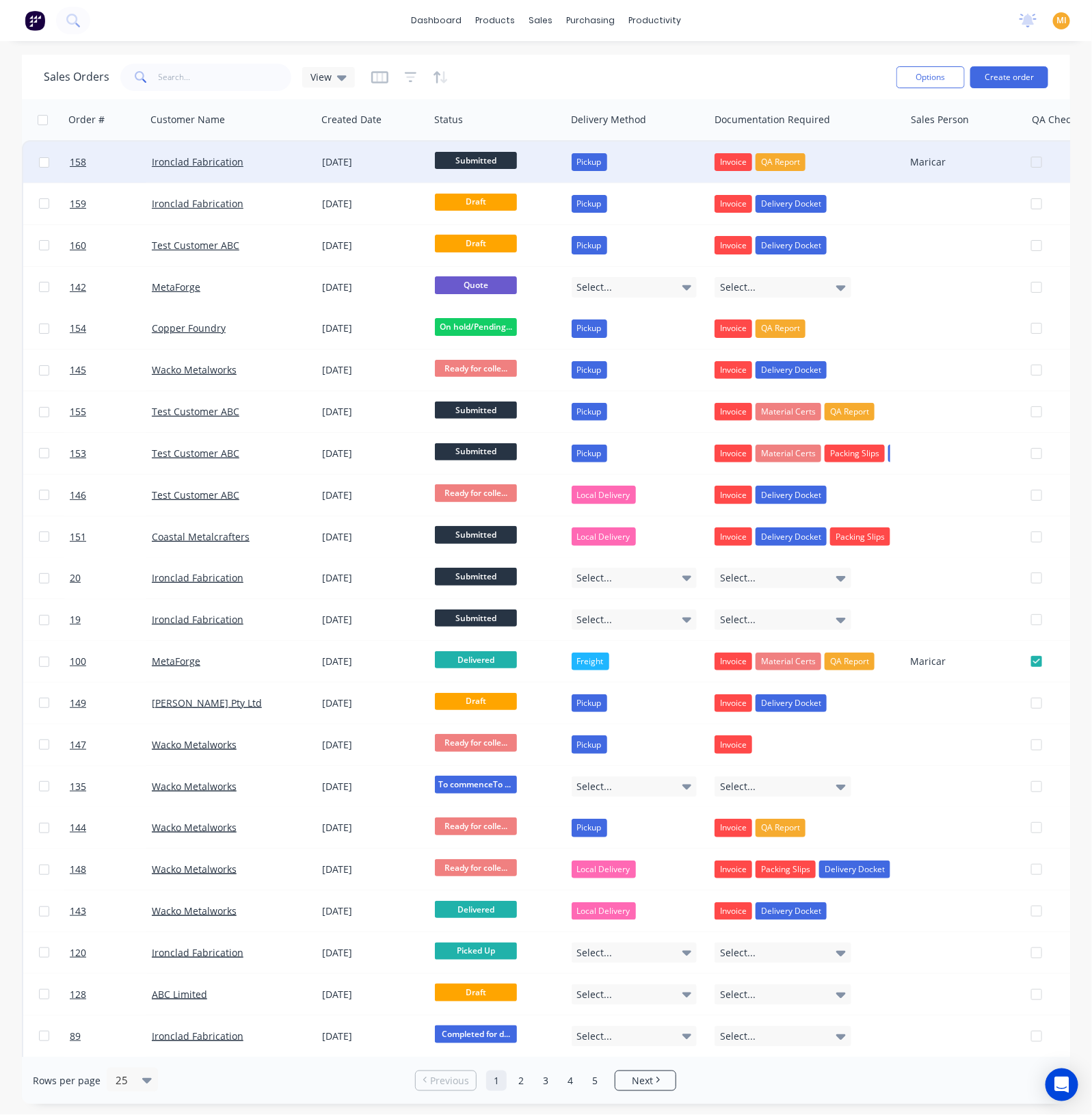
click at [272, 177] on div "Ironclad Fabrication" at bounding box center [231, 161] width 171 height 41
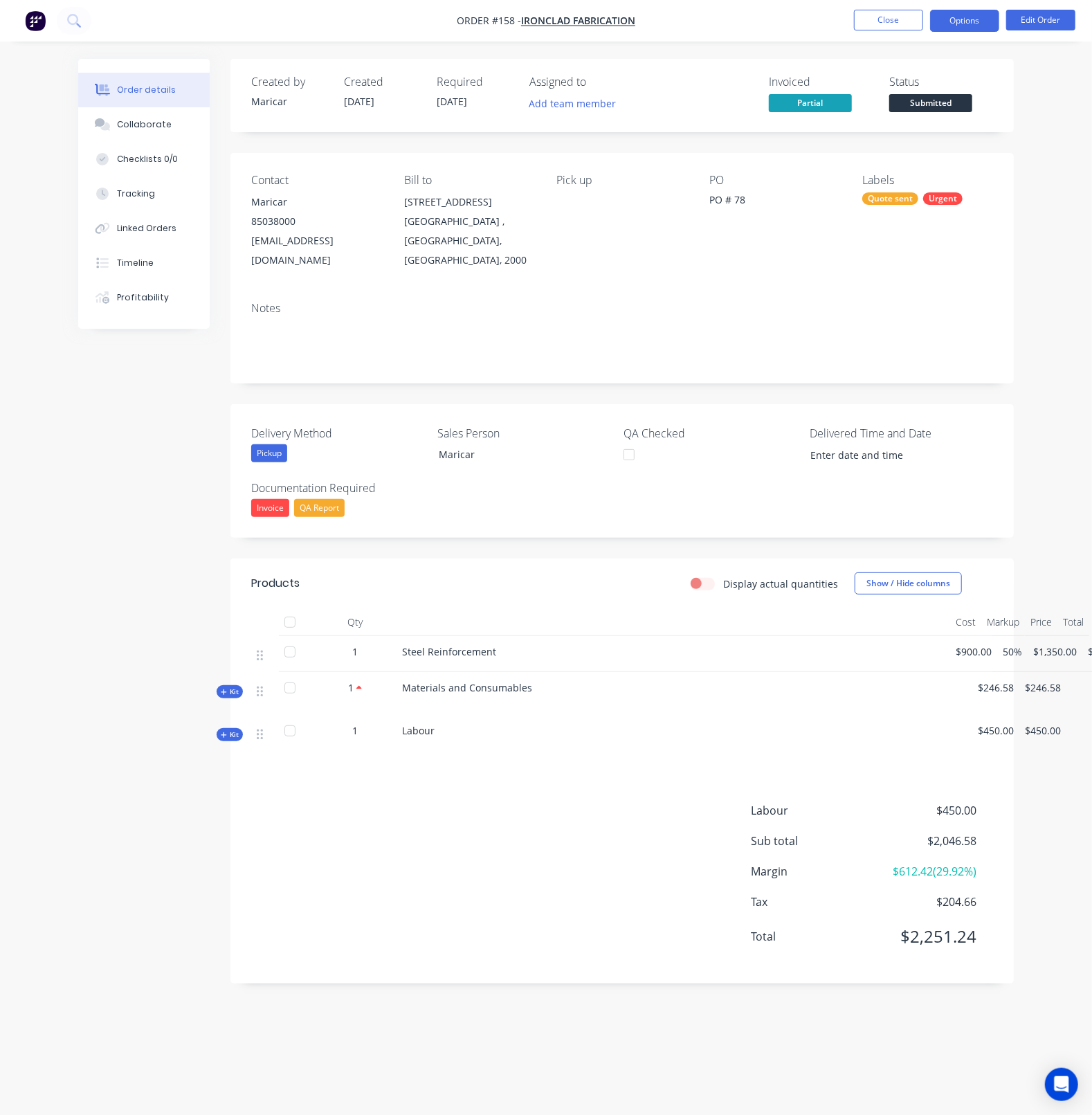
click at [986, 25] on button "Options" at bounding box center [964, 20] width 69 height 22
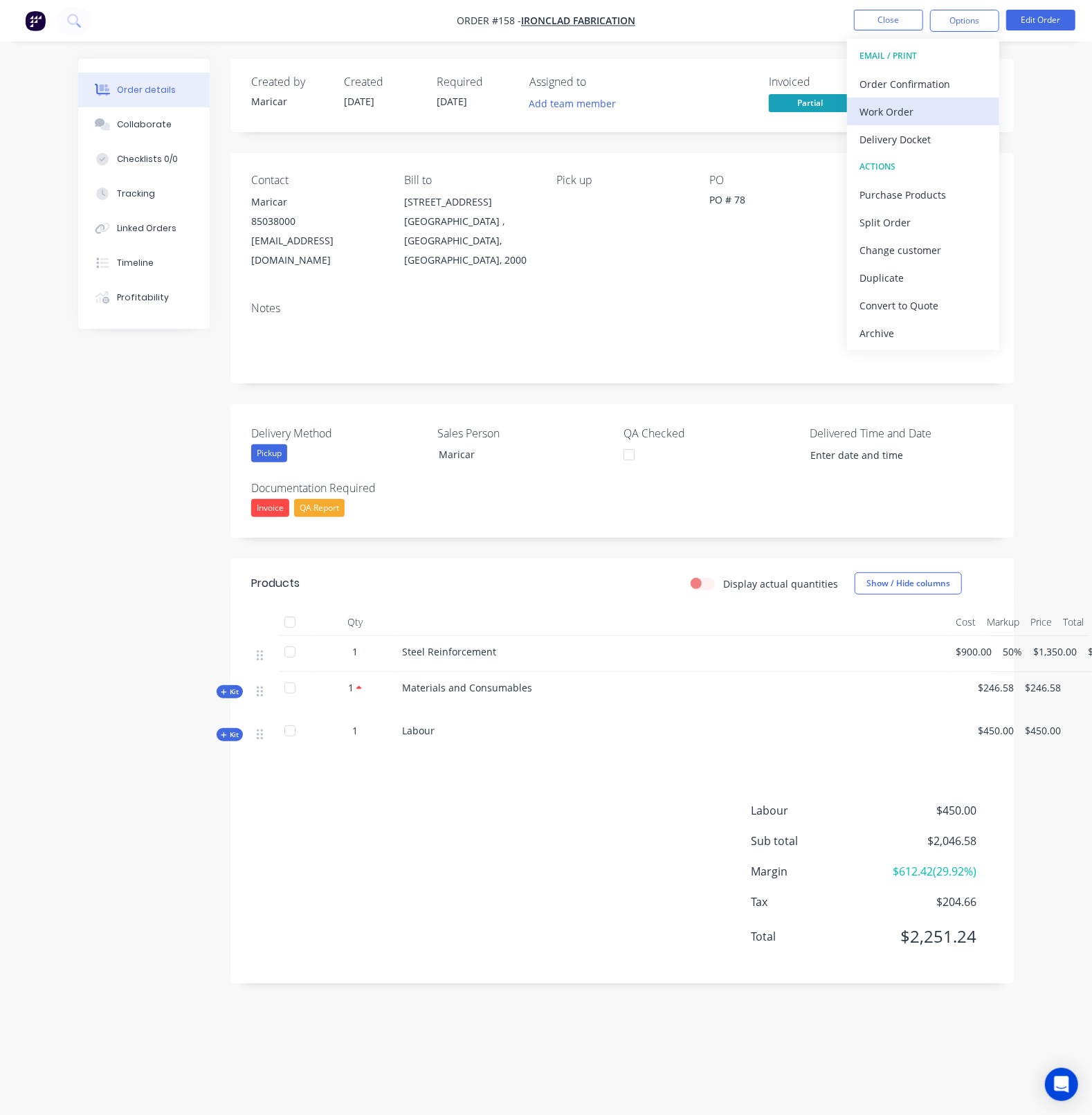
click at [906, 120] on div "Work Order" at bounding box center [922, 111] width 127 height 20
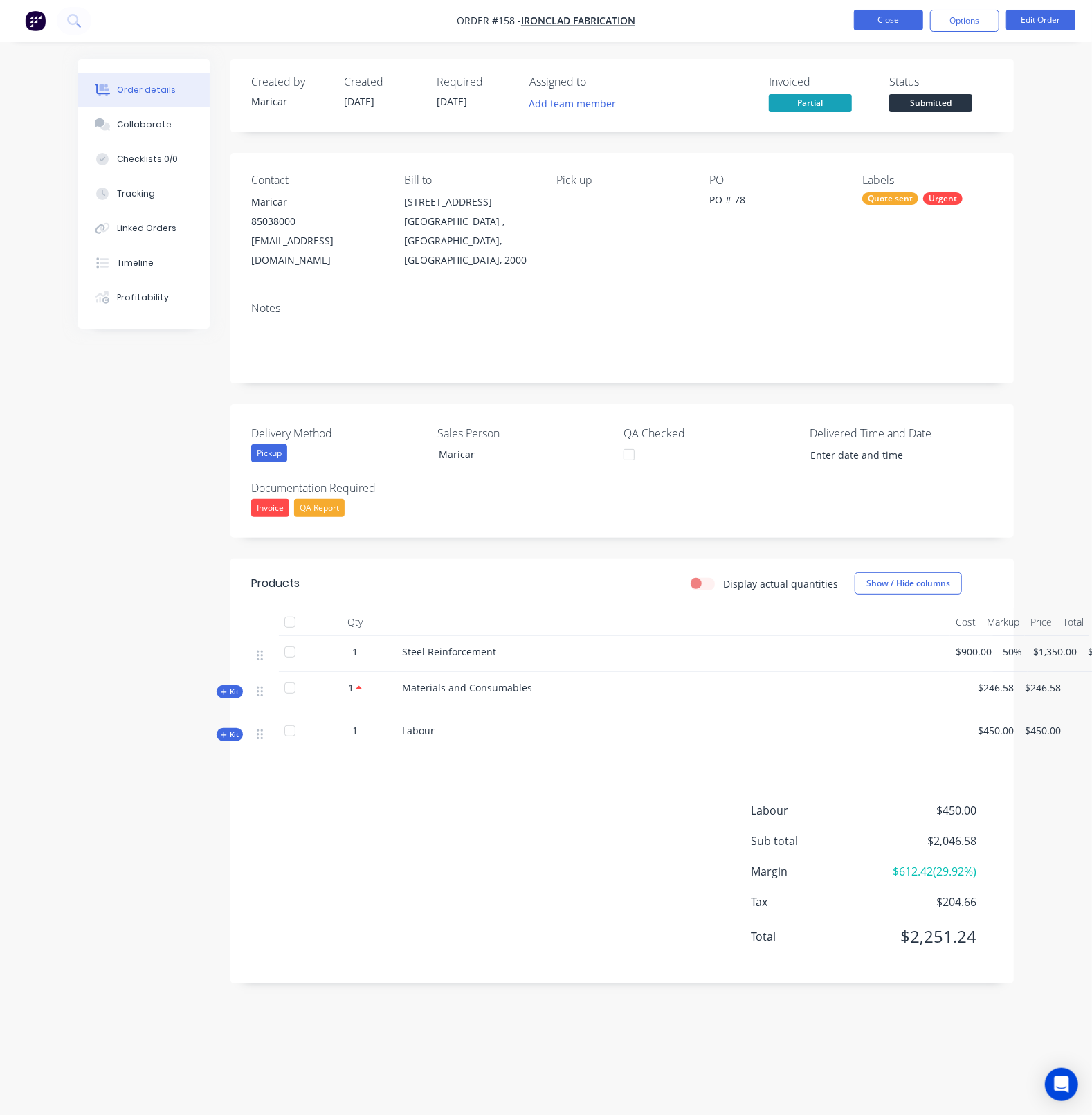
click at [883, 18] on button "Close" at bounding box center [888, 20] width 69 height 21
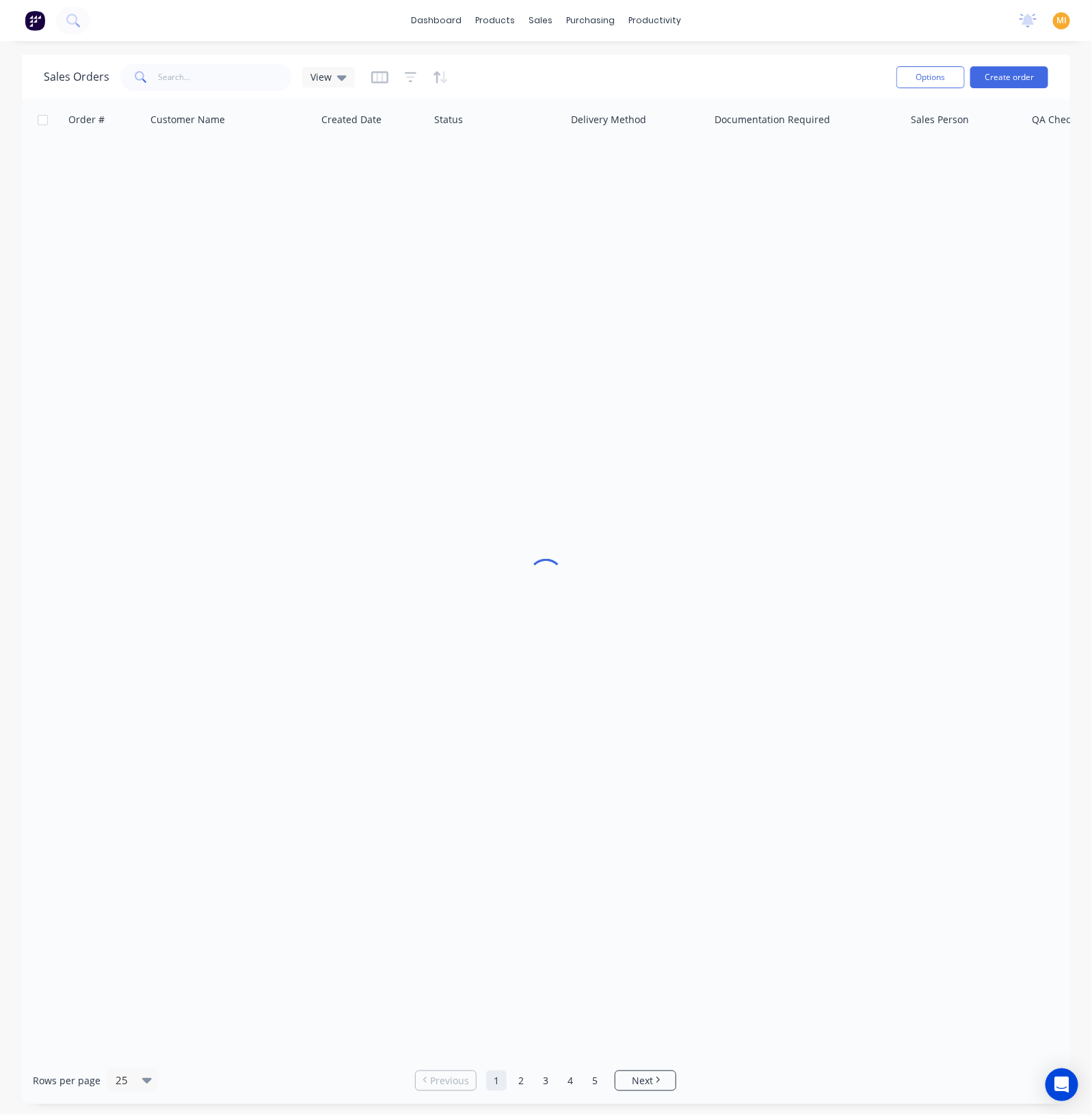
click at [1062, 18] on span "MI" at bounding box center [1061, 21] width 10 height 12
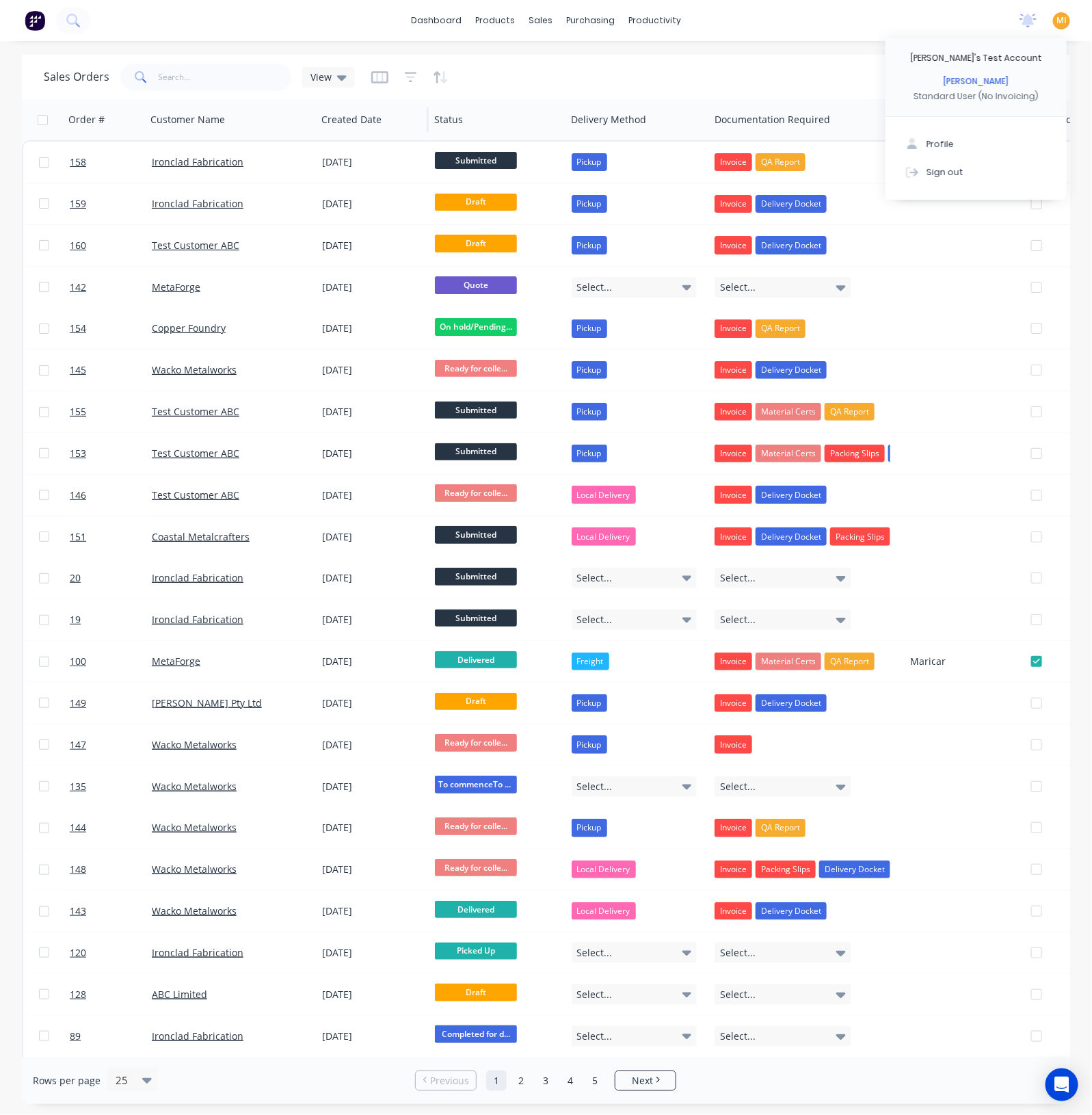
drag, startPoint x: 976, startPoint y: 165, endPoint x: 420, endPoint y: 99, distance: 559.9
click at [973, 165] on button "Sign out" at bounding box center [975, 172] width 181 height 28
